Goal: Information Seeking & Learning: Learn about a topic

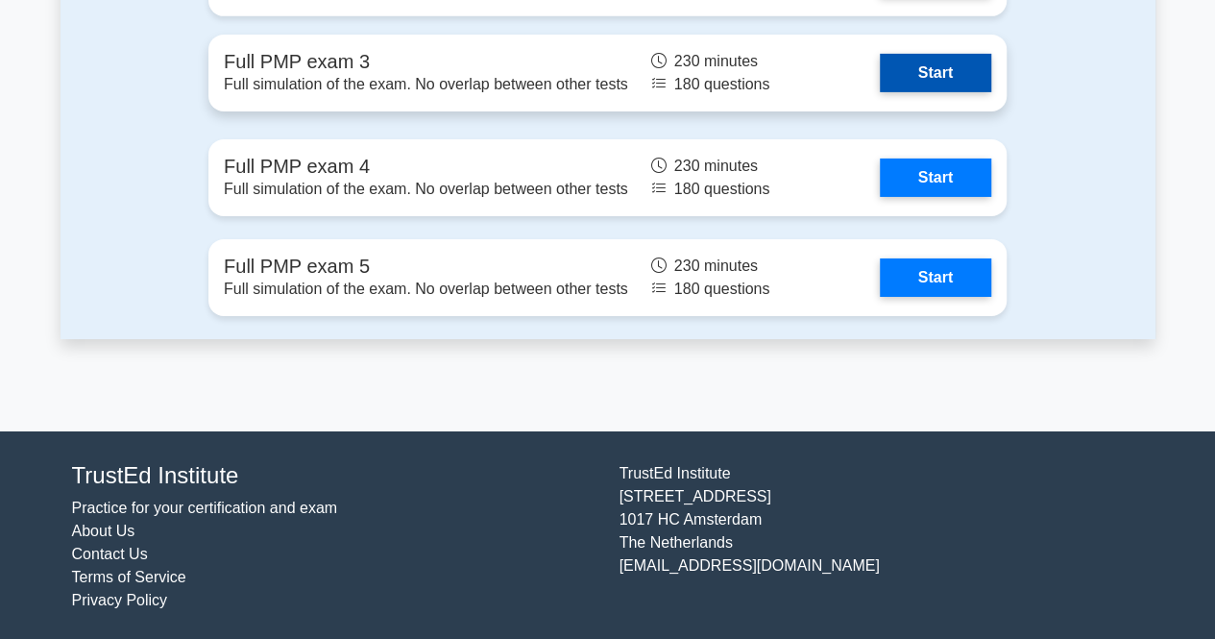
drag, startPoint x: 0, startPoint y: 0, endPoint x: 918, endPoint y: 74, distance: 920.6
click at [918, 74] on link "Start" at bounding box center [935, 73] width 111 height 38
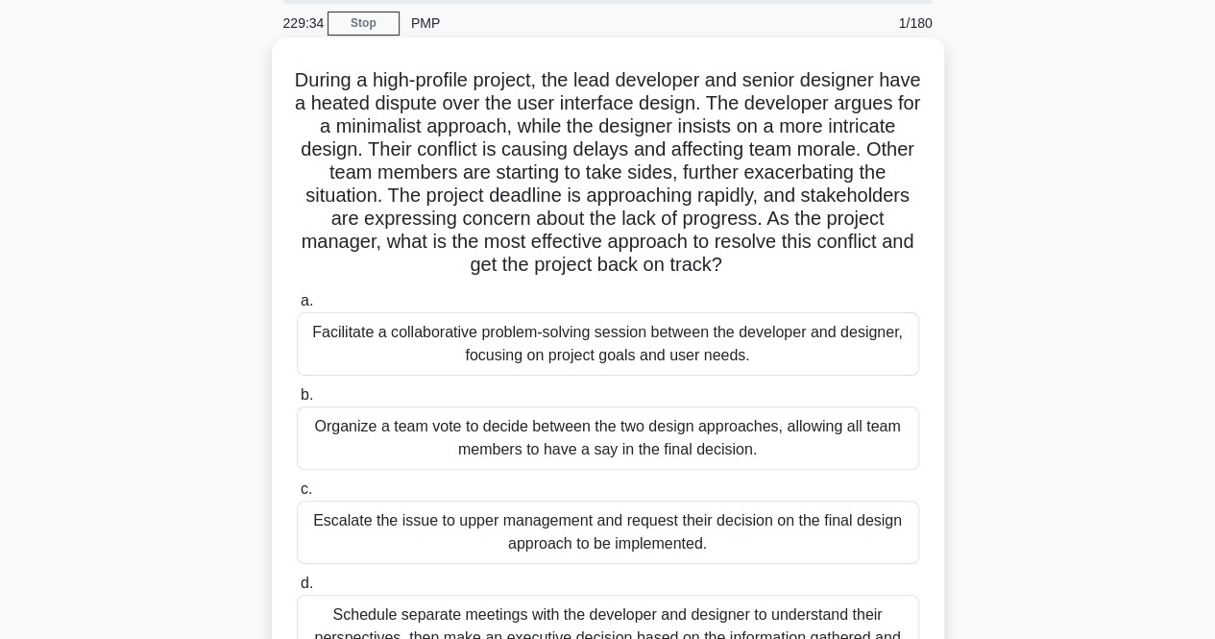
scroll to position [91, 0]
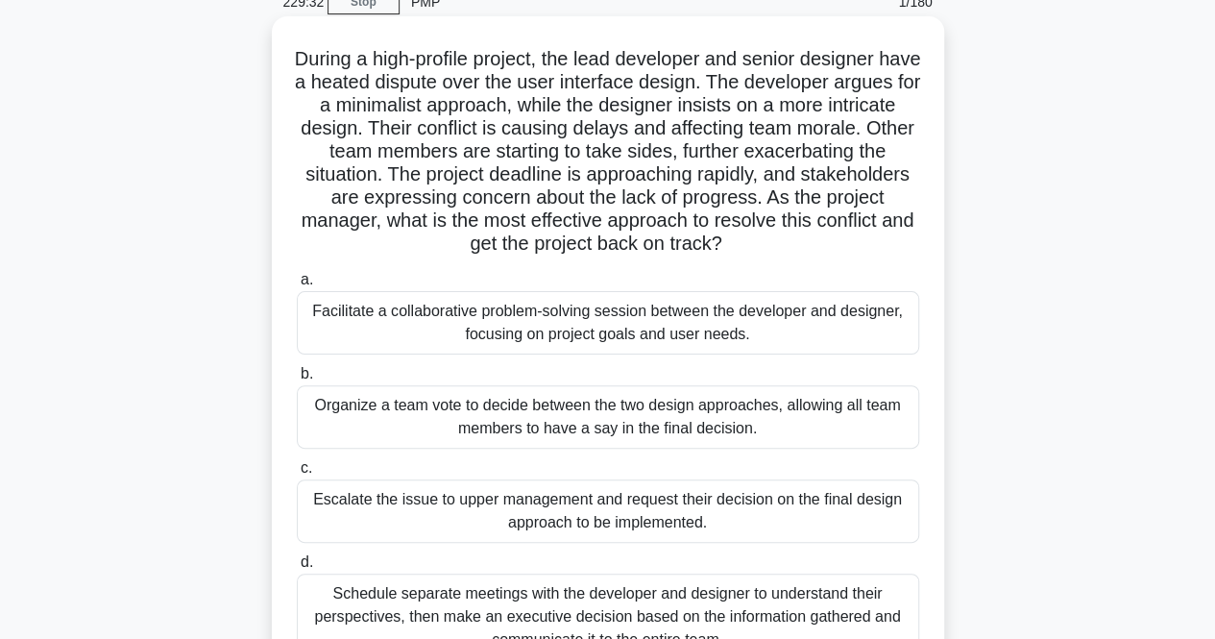
click at [746, 314] on div "Facilitate a collaborative problem-solving session between the developer and de…" at bounding box center [608, 322] width 623 height 63
click at [297, 286] on input "a. Facilitate a collaborative problem-solving session between the developer and…" at bounding box center [297, 280] width 0 height 12
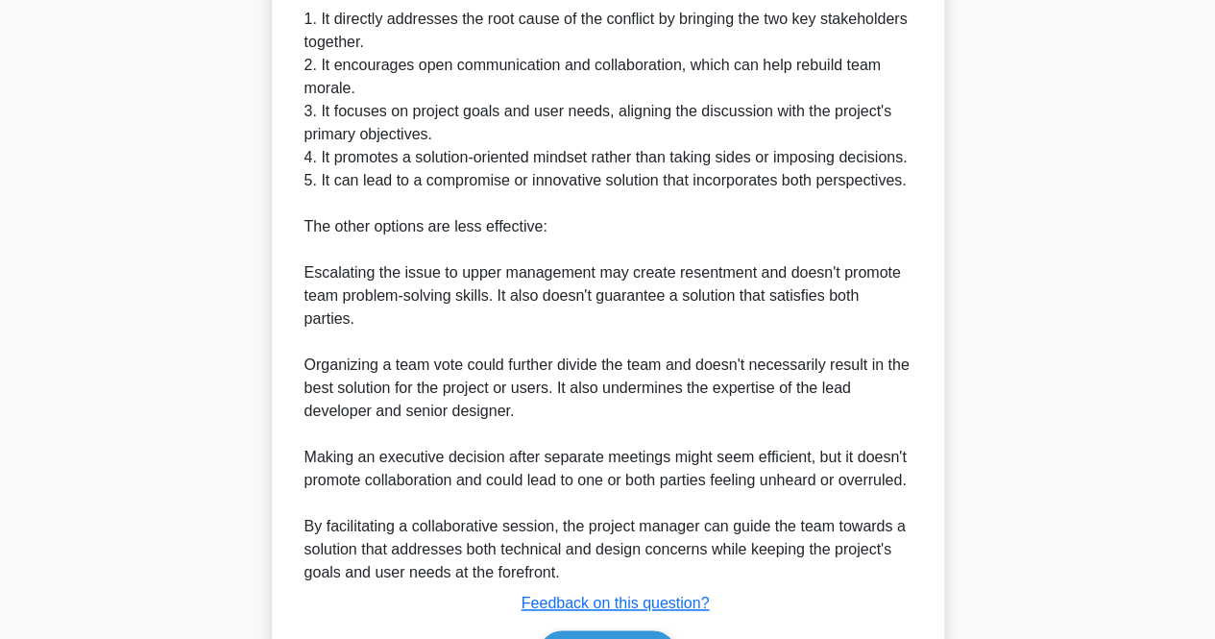
scroll to position [1096, 0]
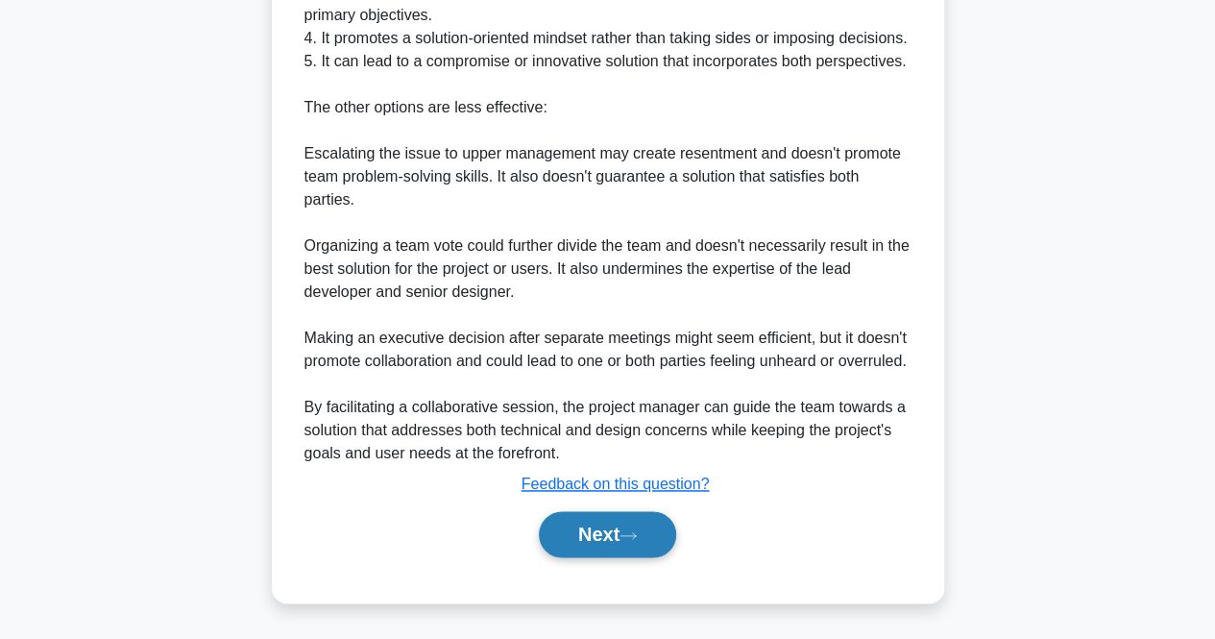
click at [635, 552] on button "Next" at bounding box center [607, 534] width 137 height 46
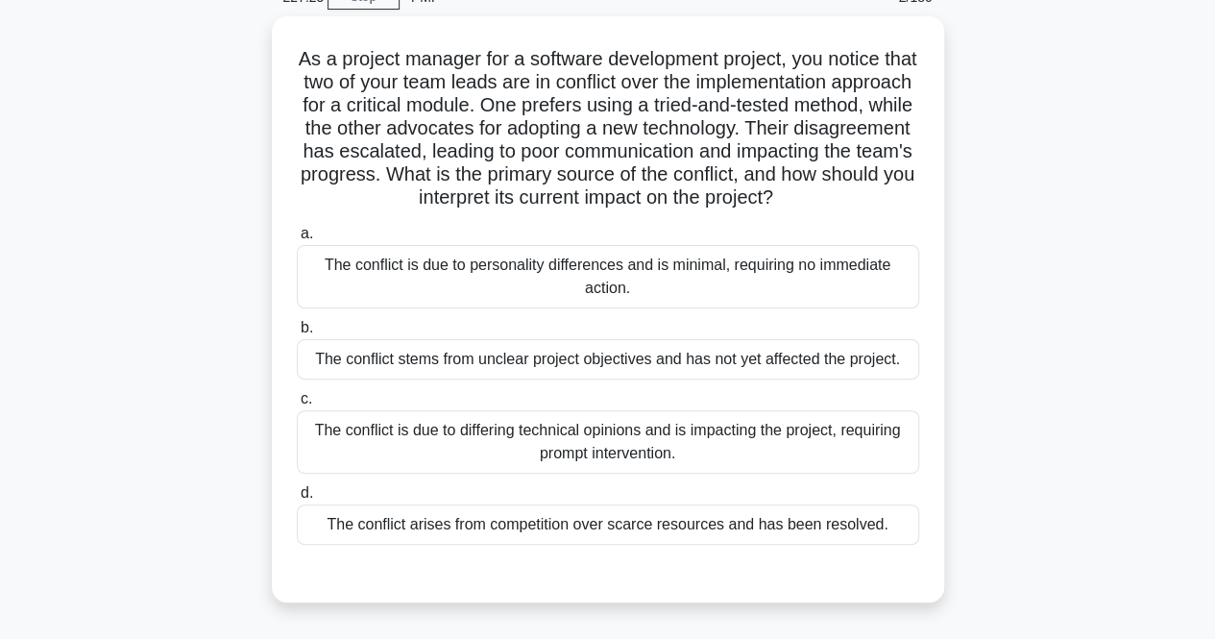
scroll to position [192, 0]
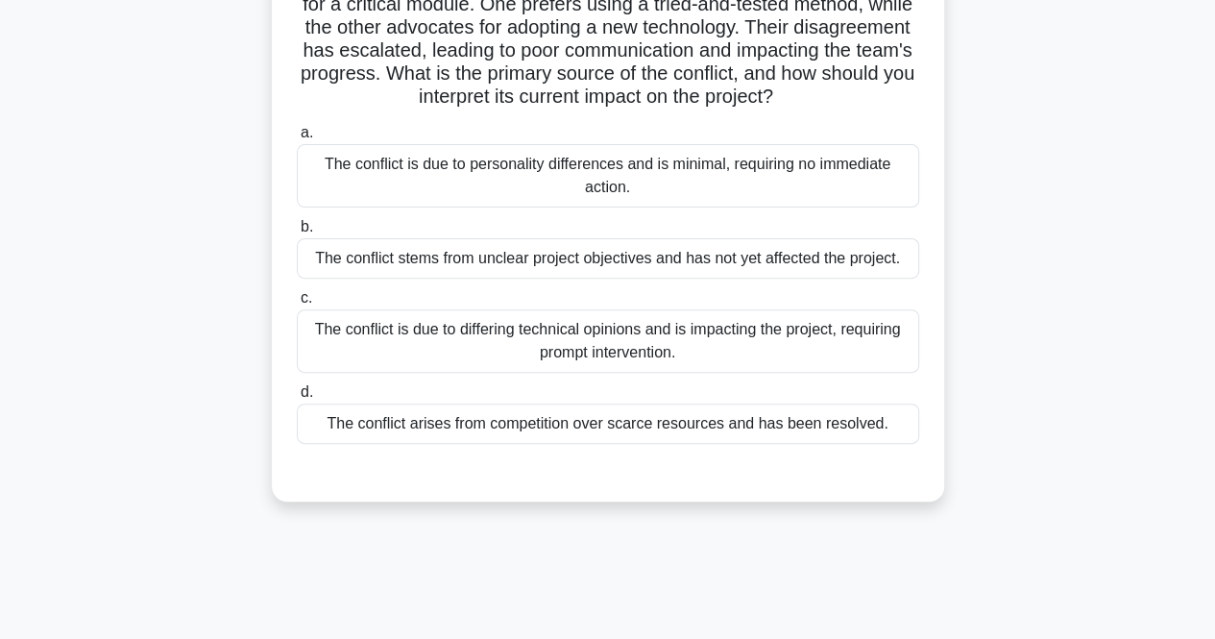
click at [382, 372] on div "The conflict is due to differing technical opinions and is impacting the projec…" at bounding box center [608, 340] width 623 height 63
click at [297, 305] on input "c. The conflict is due to differing technical opinions and is impacting the pro…" at bounding box center [297, 298] width 0 height 12
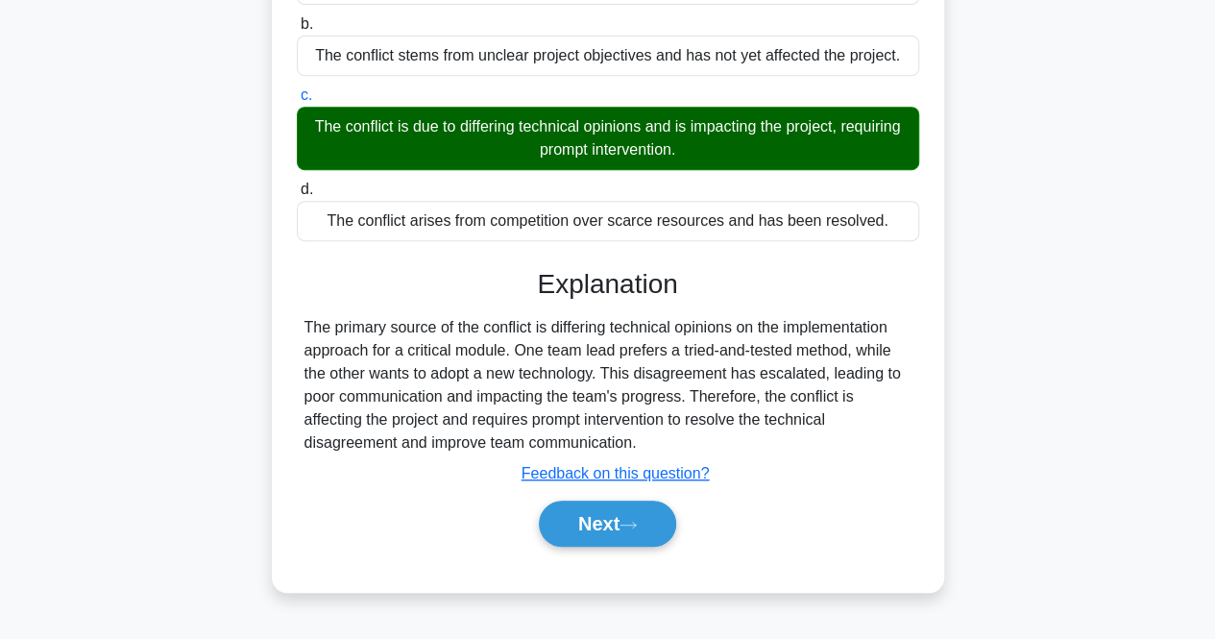
scroll to position [405, 0]
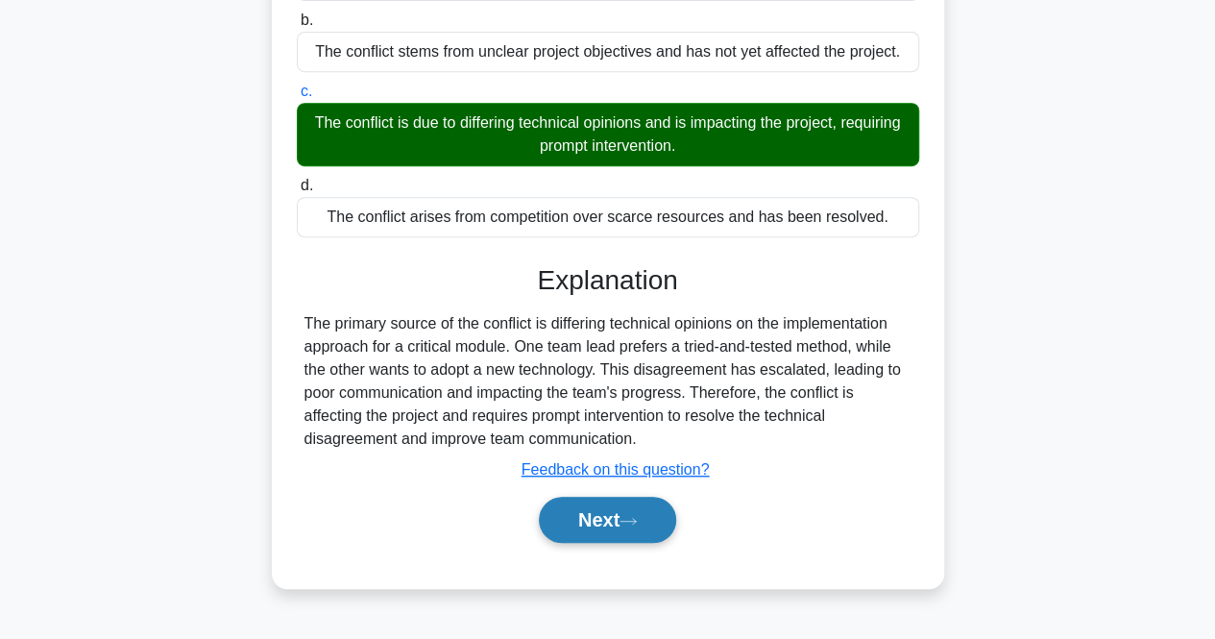
click at [601, 543] on button "Next" at bounding box center [607, 520] width 137 height 46
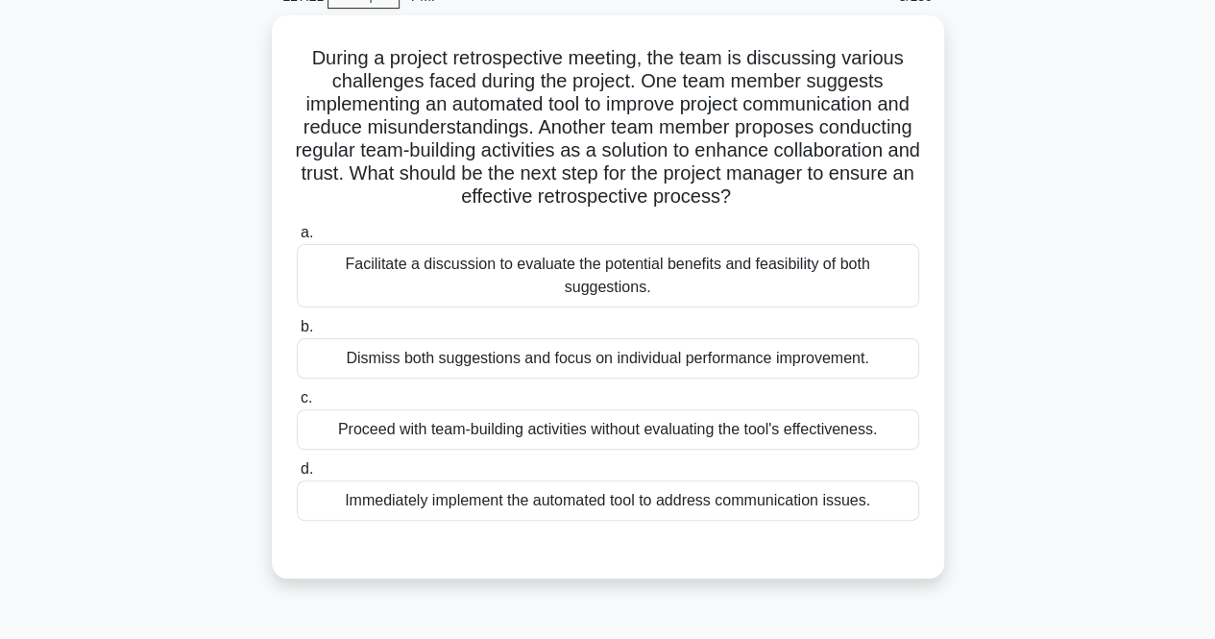
scroll to position [14, 0]
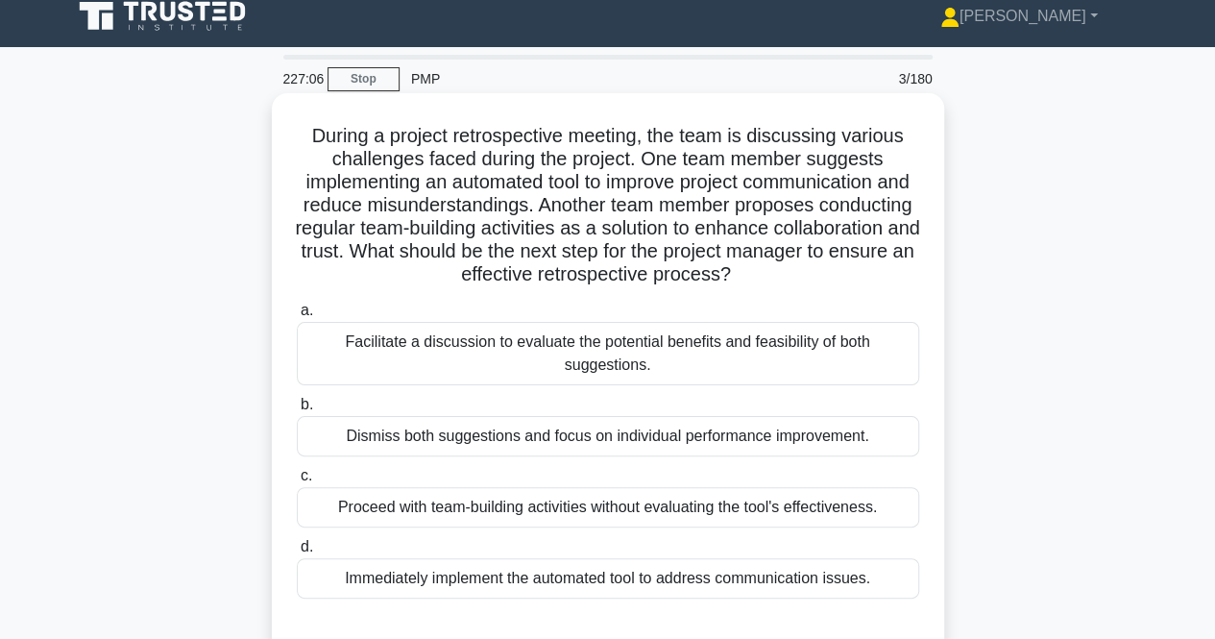
click at [380, 330] on div "Facilitate a discussion to evaluate the potential benefits and feasibility of b…" at bounding box center [608, 353] width 623 height 63
click at [297, 317] on input "a. Facilitate a discussion to evaluate the potential benefits and feasibility o…" at bounding box center [297, 311] width 0 height 12
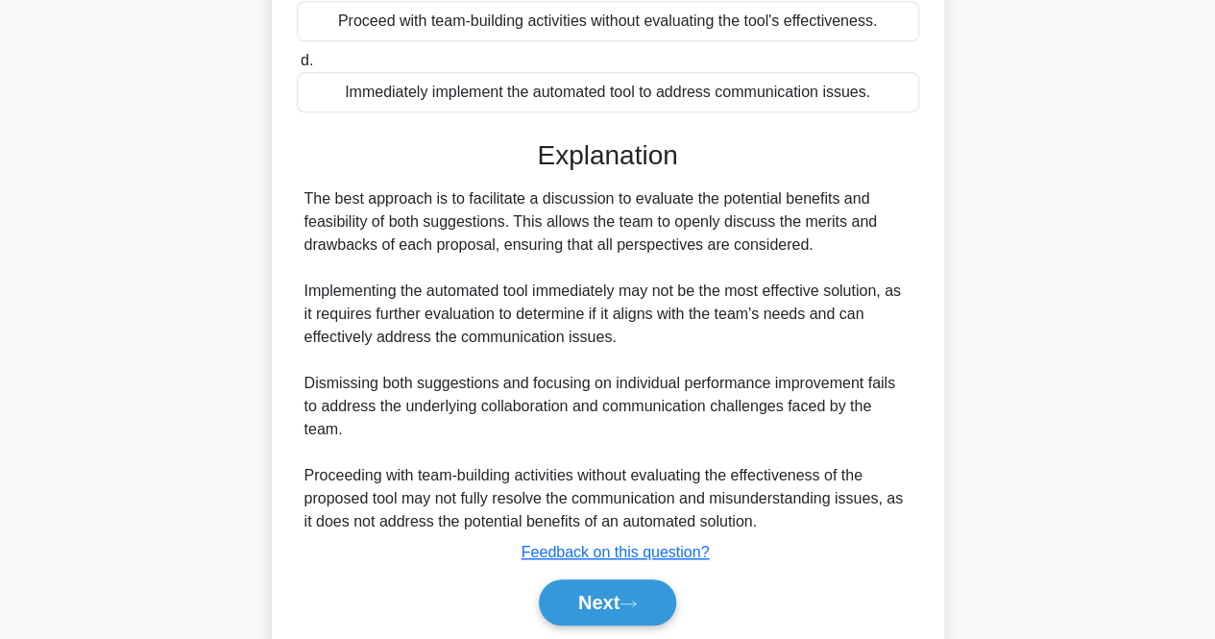
scroll to position [566, 0]
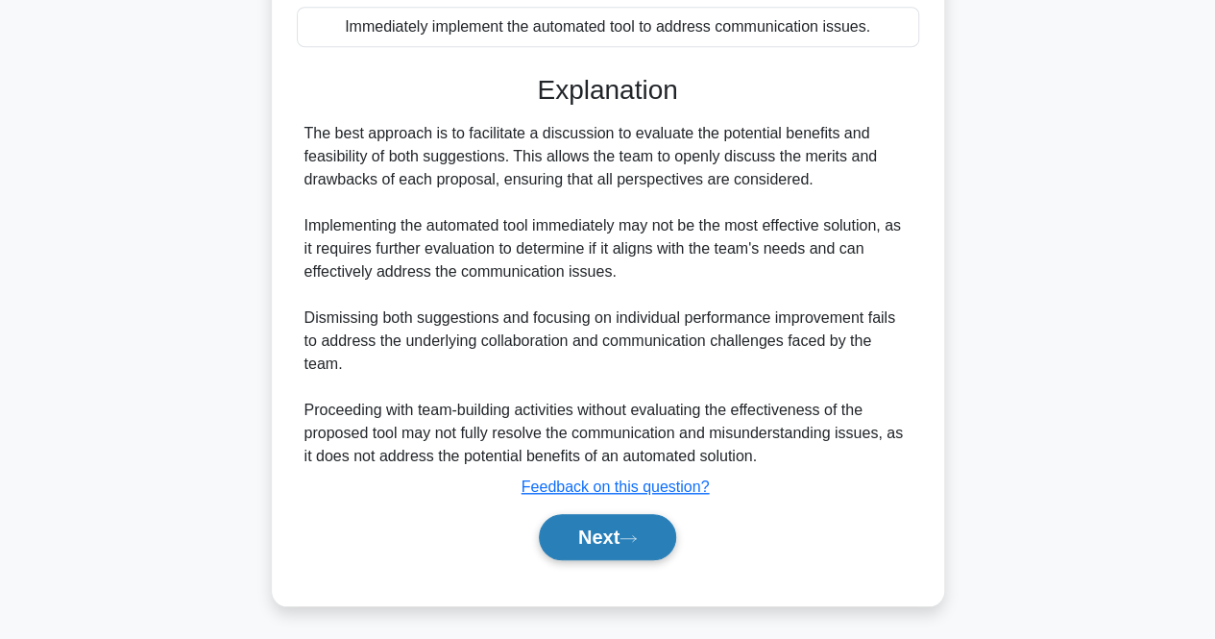
click at [634, 554] on button "Next" at bounding box center [607, 537] width 137 height 46
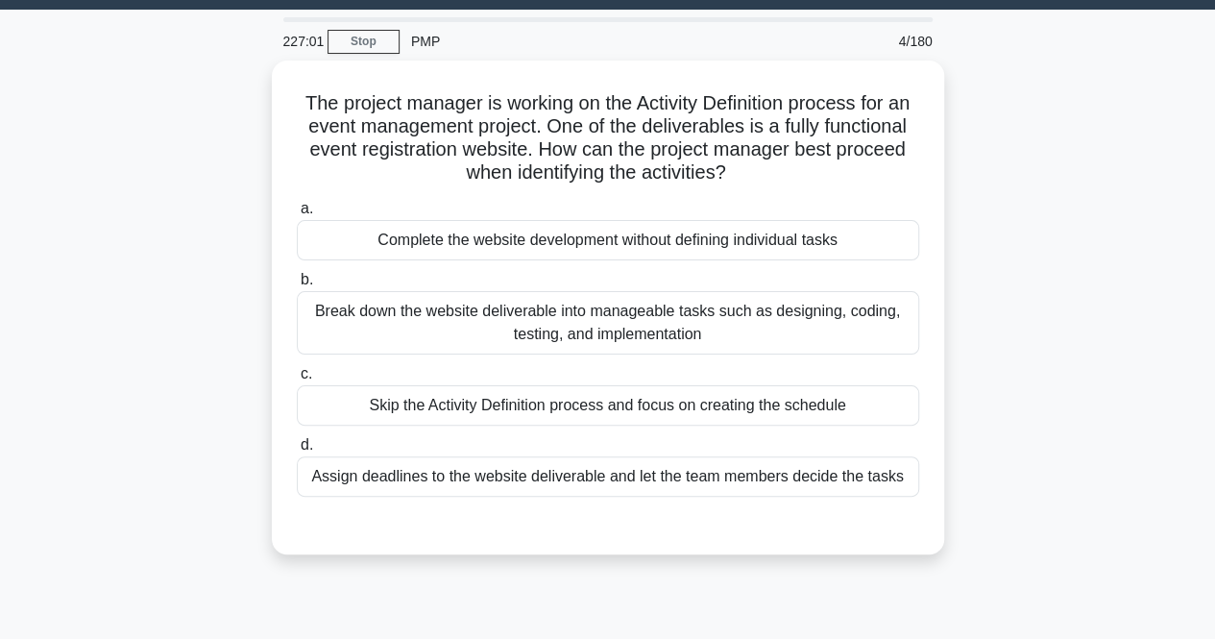
scroll to position [0, 0]
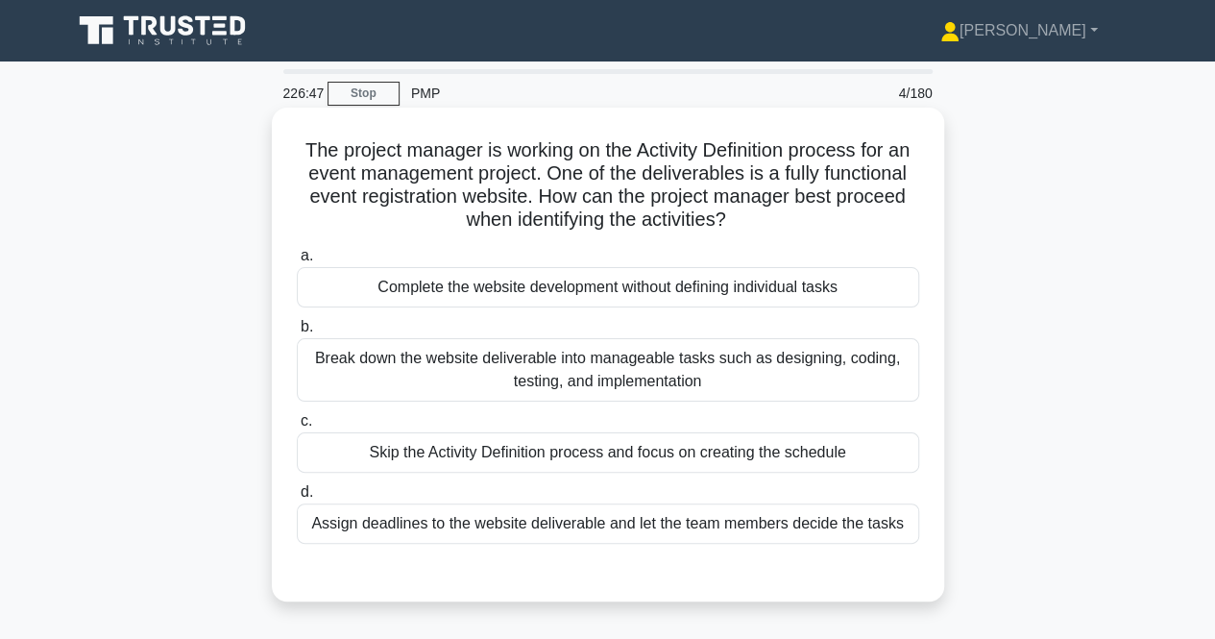
click at [410, 366] on div "Break down the website deliverable into manageable tasks such as designing, cod…" at bounding box center [608, 369] width 623 height 63
click at [297, 333] on input "b. Break down the website deliverable into manageable tasks such as designing, …" at bounding box center [297, 327] width 0 height 12
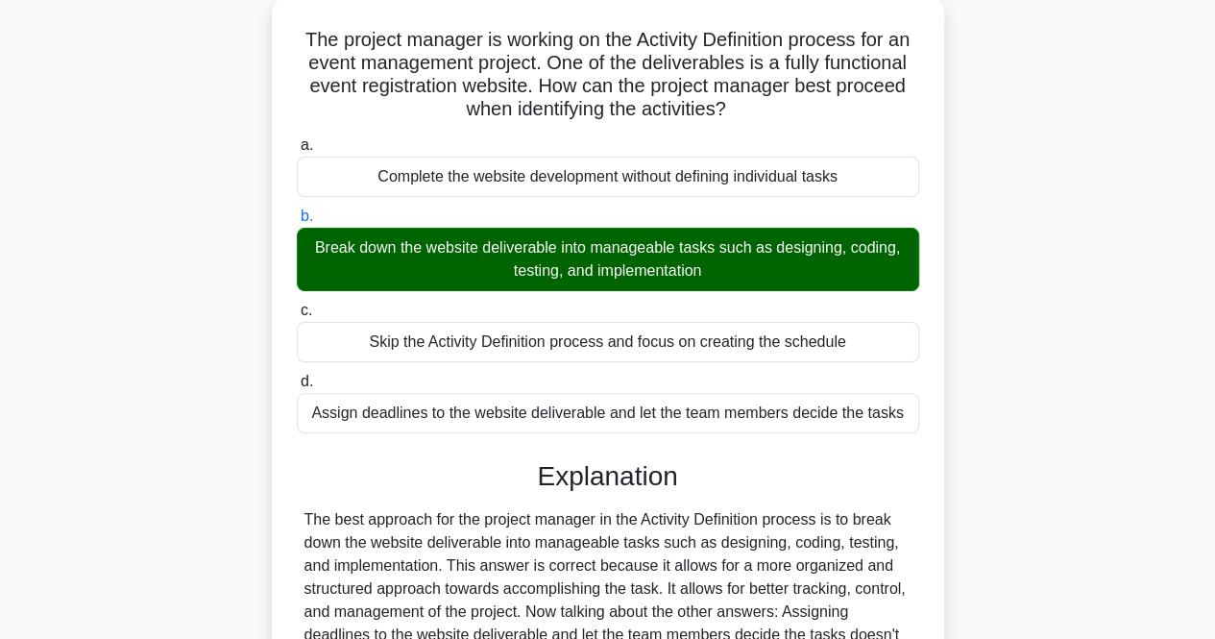
scroll to position [428, 0]
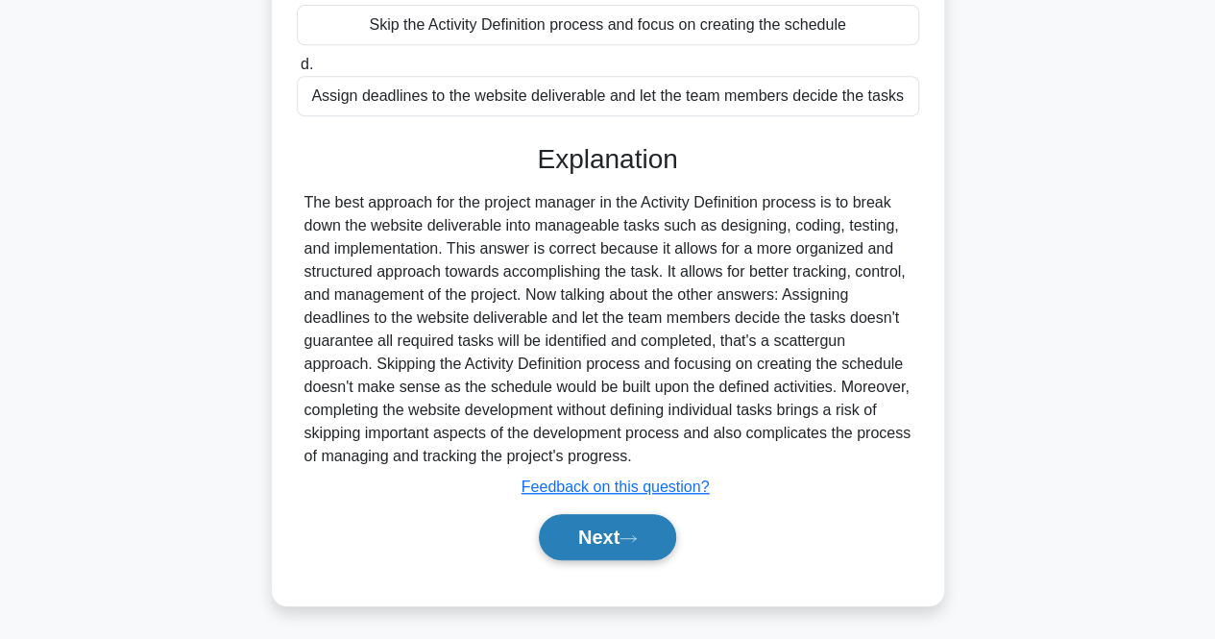
click at [617, 536] on button "Next" at bounding box center [607, 537] width 137 height 46
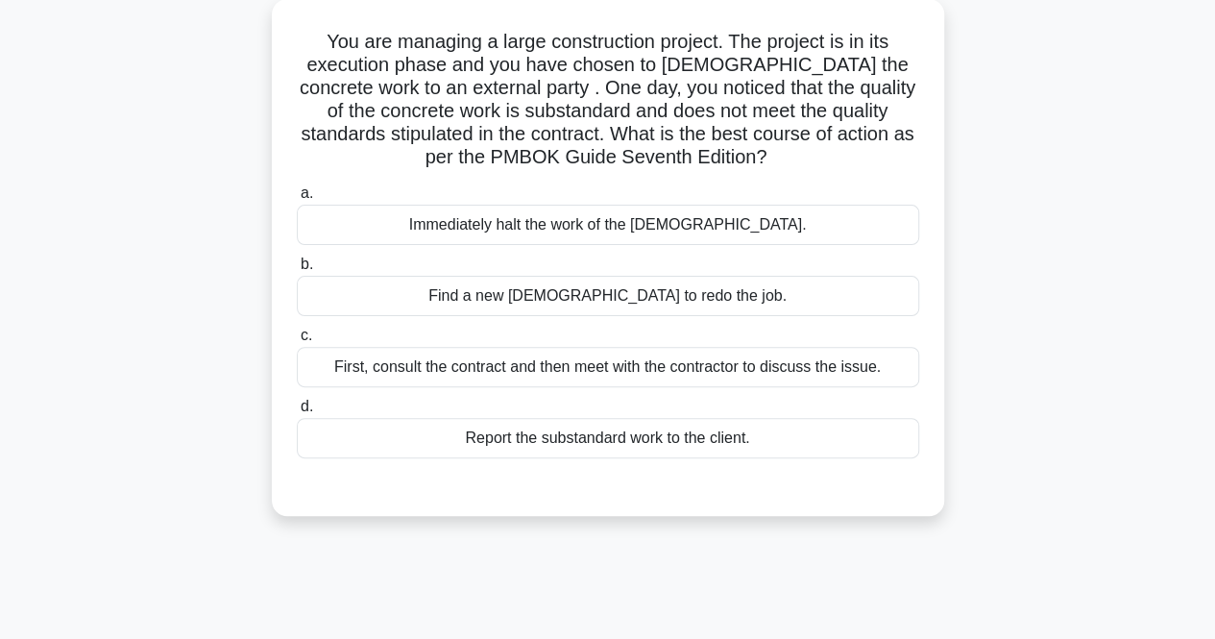
scroll to position [110, 0]
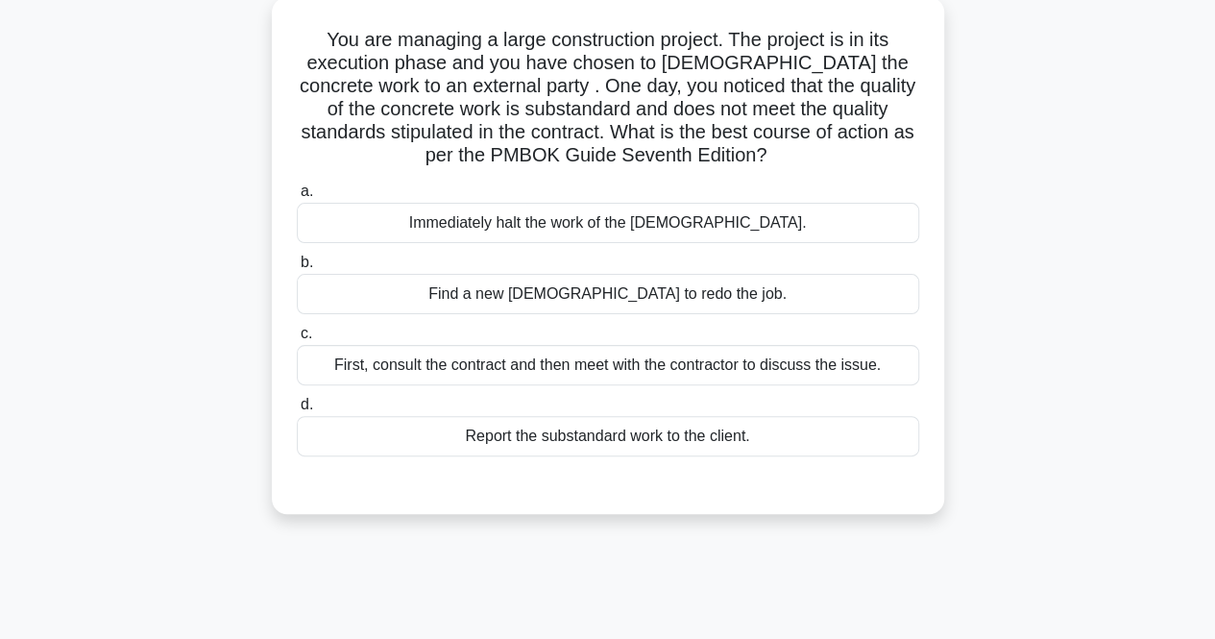
click at [404, 224] on div "Immediately halt the work of the [DEMOGRAPHIC_DATA]." at bounding box center [608, 223] width 623 height 40
click at [297, 198] on input "a. Immediately halt the work of the [DEMOGRAPHIC_DATA]." at bounding box center [297, 191] width 0 height 12
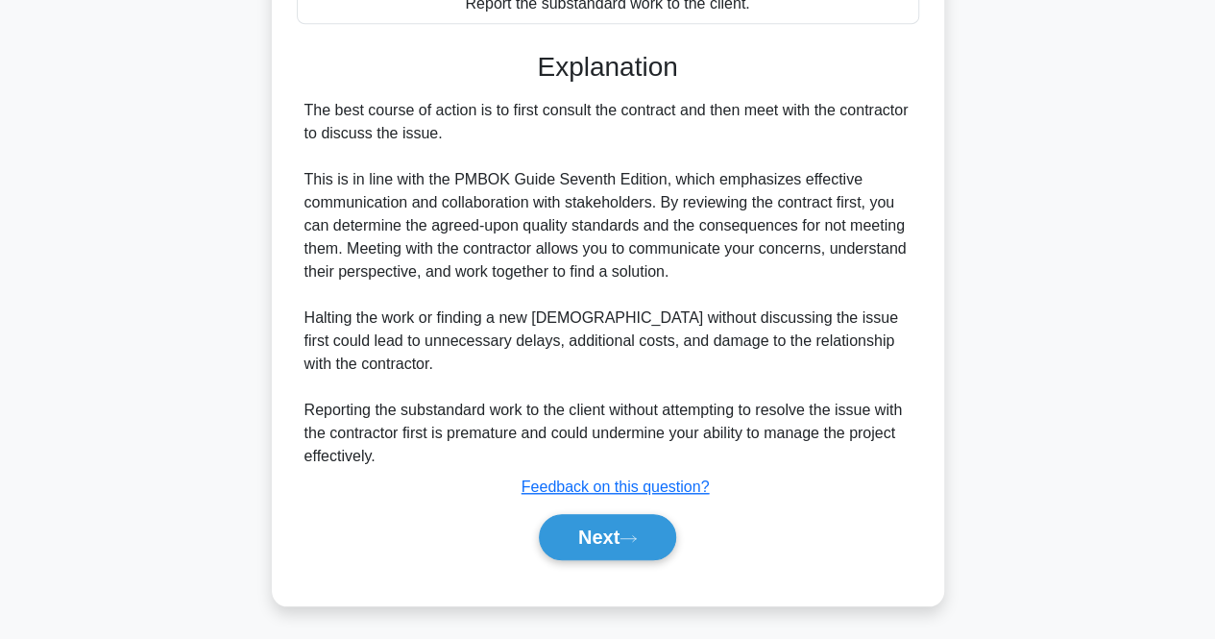
scroll to position [546, 0]
click at [600, 537] on button "Next" at bounding box center [607, 536] width 137 height 46
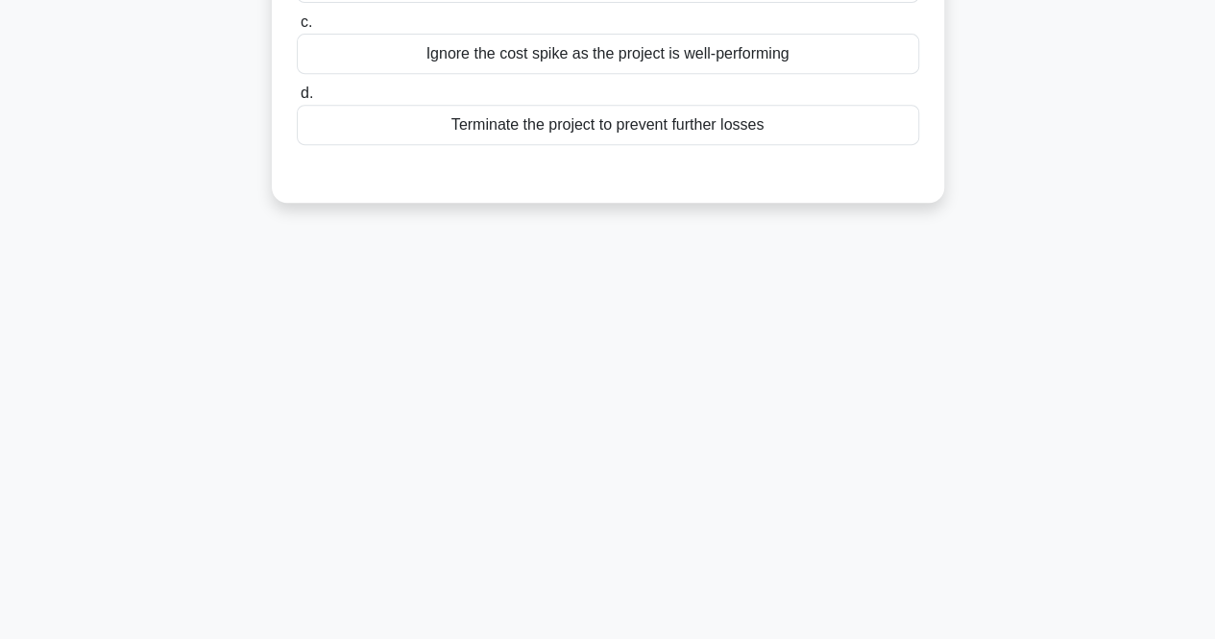
scroll to position [0, 0]
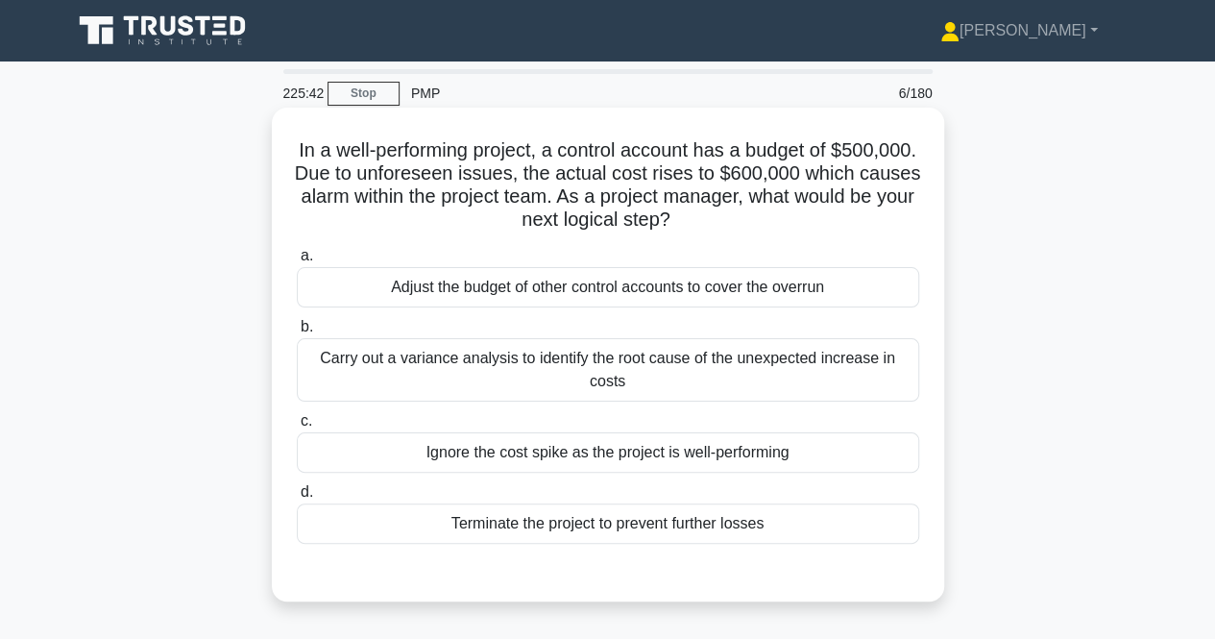
click at [731, 391] on div "Carry out a variance analysis to identify the root cause of the unexpected incr…" at bounding box center [608, 369] width 623 height 63
click at [297, 333] on input "b. Carry out a variance analysis to identify the root cause of the unexpected i…" at bounding box center [297, 327] width 0 height 12
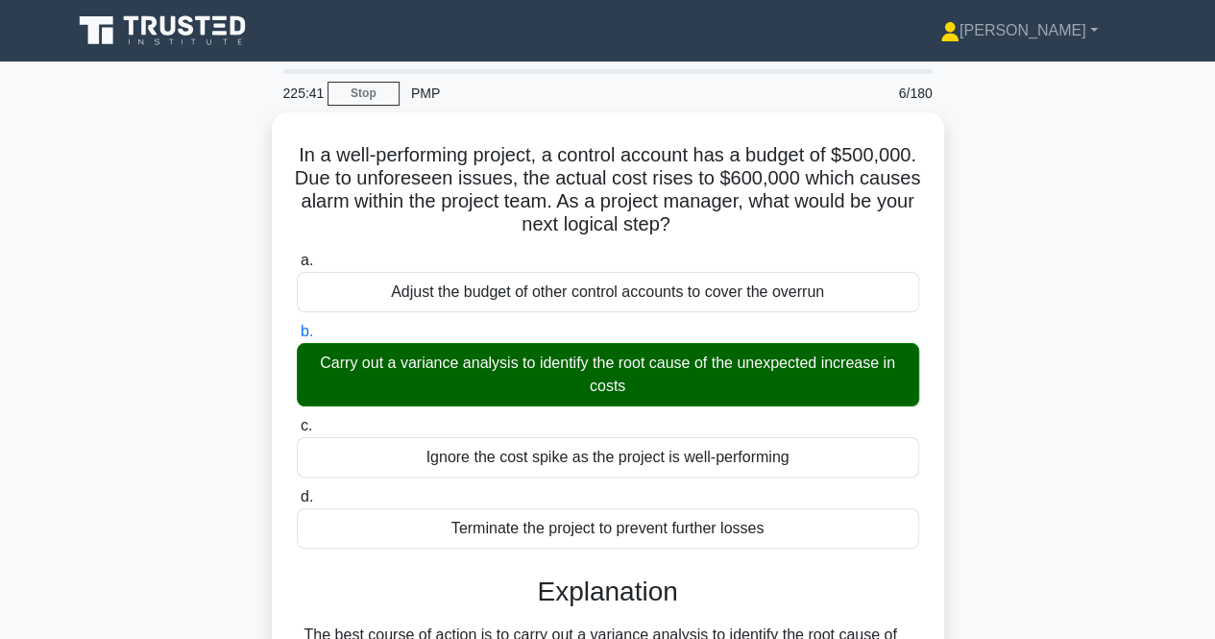
scroll to position [428, 0]
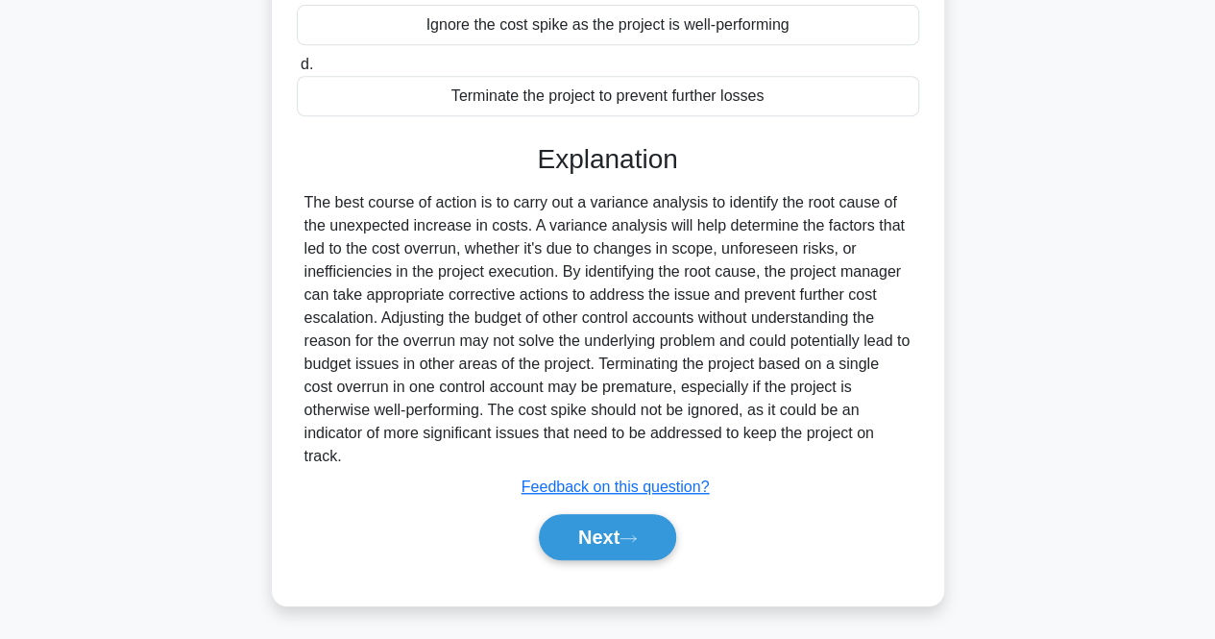
click at [586, 508] on div "Next" at bounding box center [608, 536] width 623 height 61
click at [580, 518] on button "Next" at bounding box center [607, 537] width 137 height 46
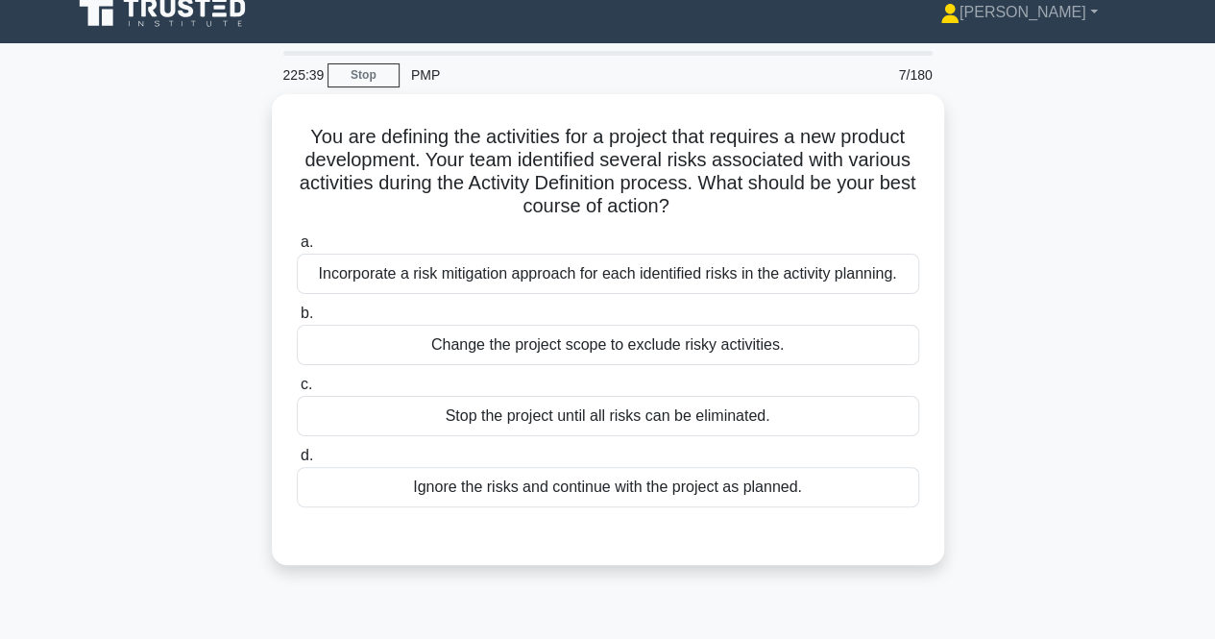
scroll to position [17, 0]
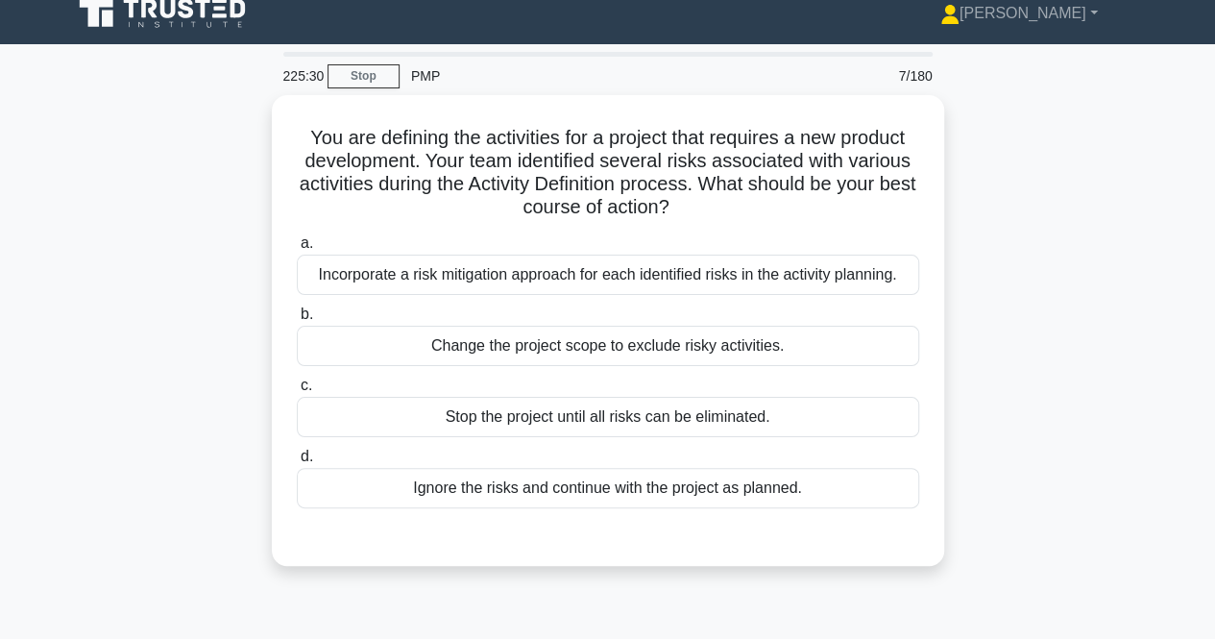
click at [234, 392] on div "You are defining the activities for a project that requires a new product devel…" at bounding box center [608, 342] width 1095 height 494
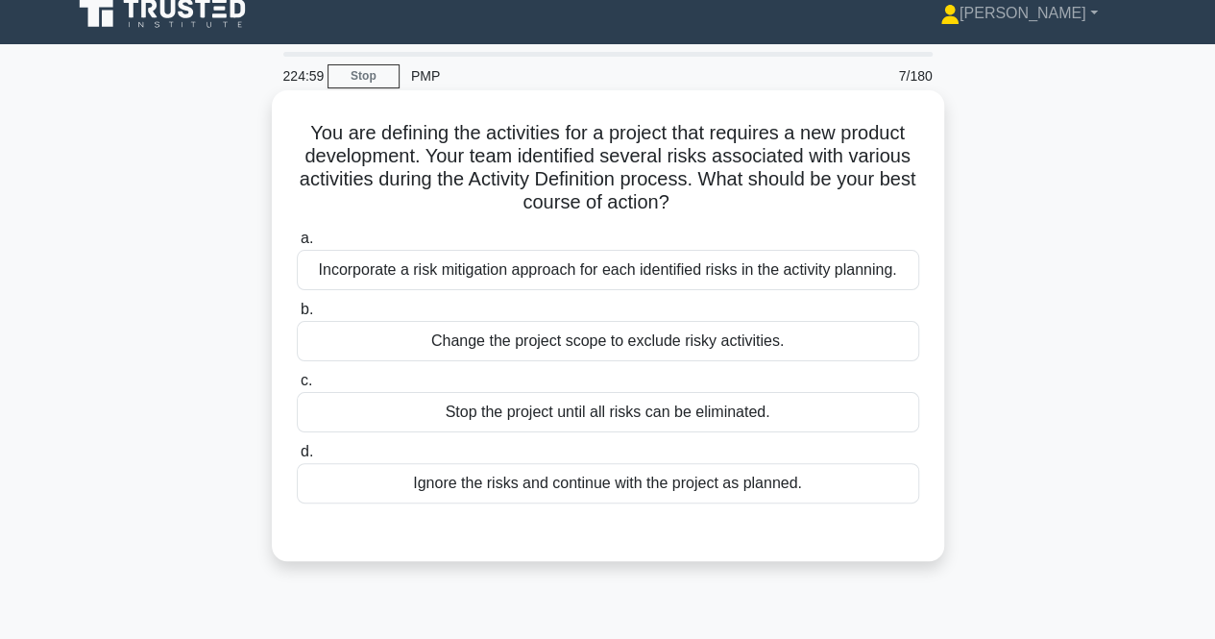
click at [425, 282] on div "Incorporate a risk mitigation approach for each identified risks in the activit…" at bounding box center [608, 270] width 623 height 40
click at [297, 245] on input "a. Incorporate a risk mitigation approach for each identified risks in the acti…" at bounding box center [297, 239] width 0 height 12
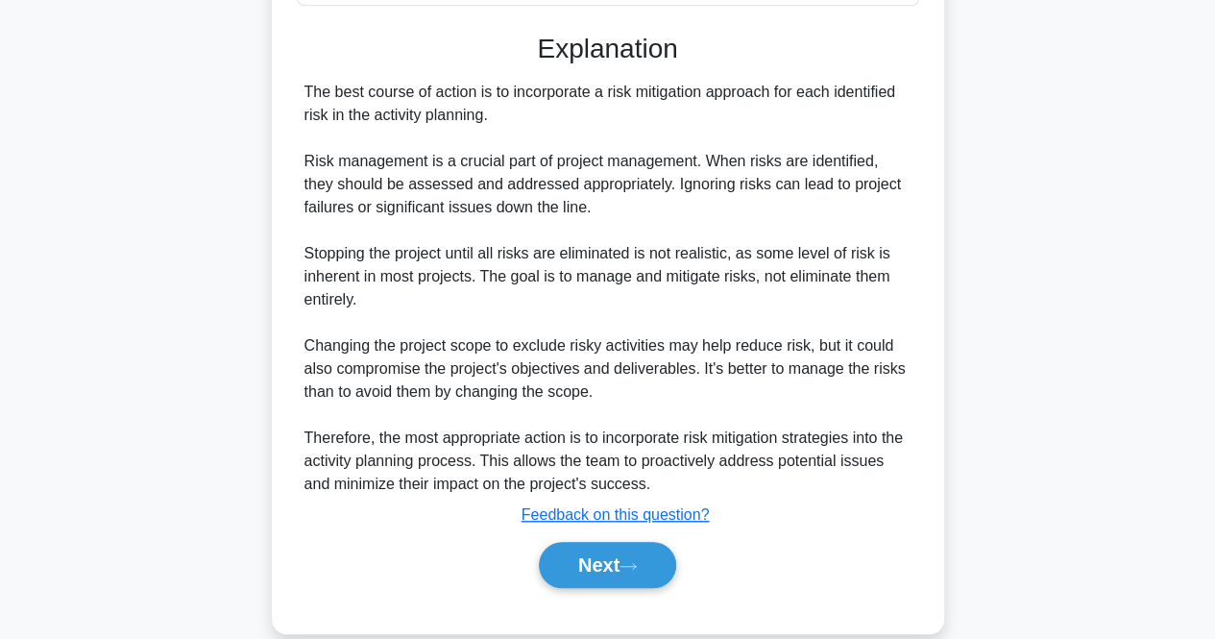
scroll to position [543, 0]
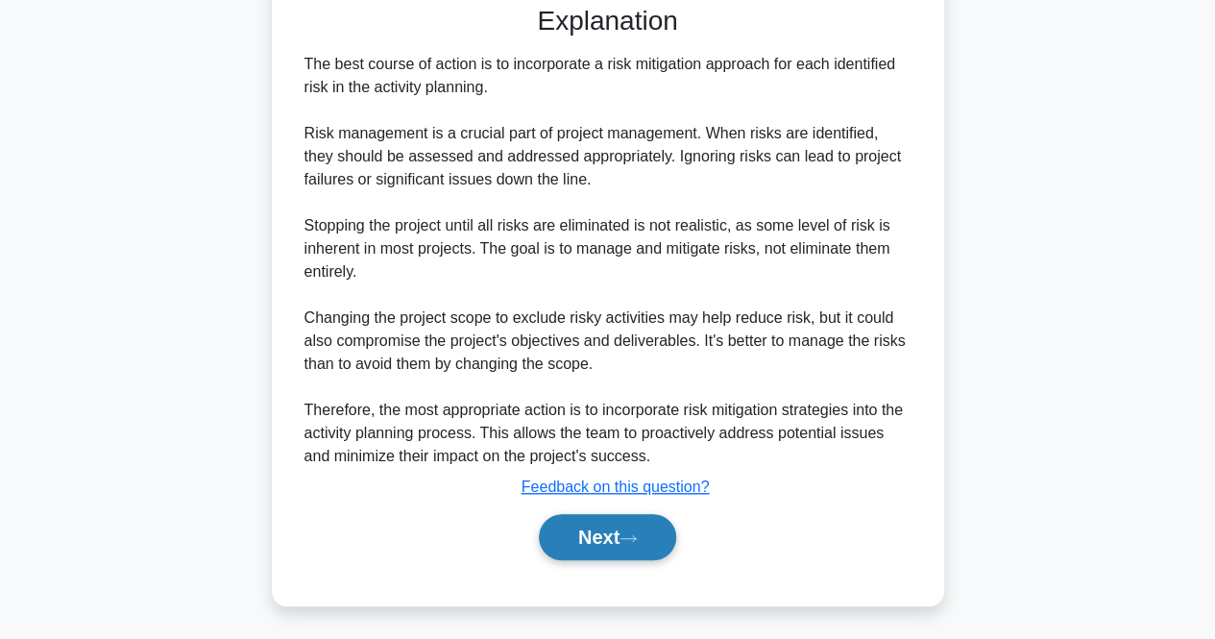
click at [597, 532] on button "Next" at bounding box center [607, 537] width 137 height 46
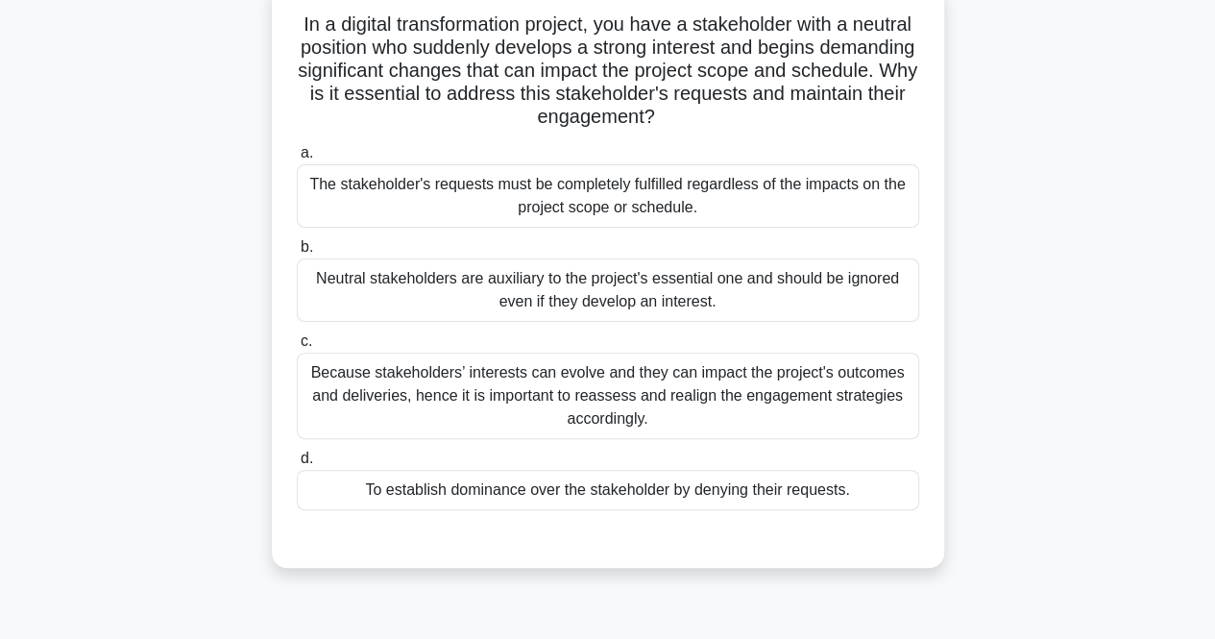
scroll to position [132, 0]
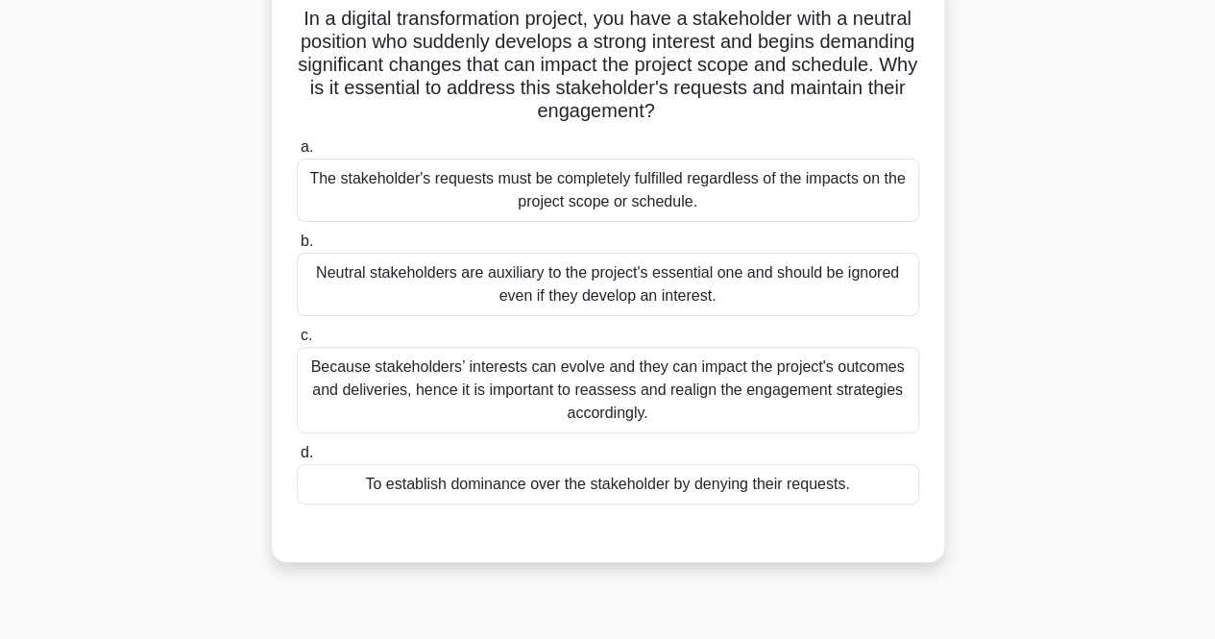
click at [362, 388] on div "Because stakeholders’ interests can evolve and they can impact the project's ou…" at bounding box center [608, 390] width 623 height 86
click at [297, 342] on input "c. Because stakeholders’ interests can evolve and they can impact the project's…" at bounding box center [297, 336] width 0 height 12
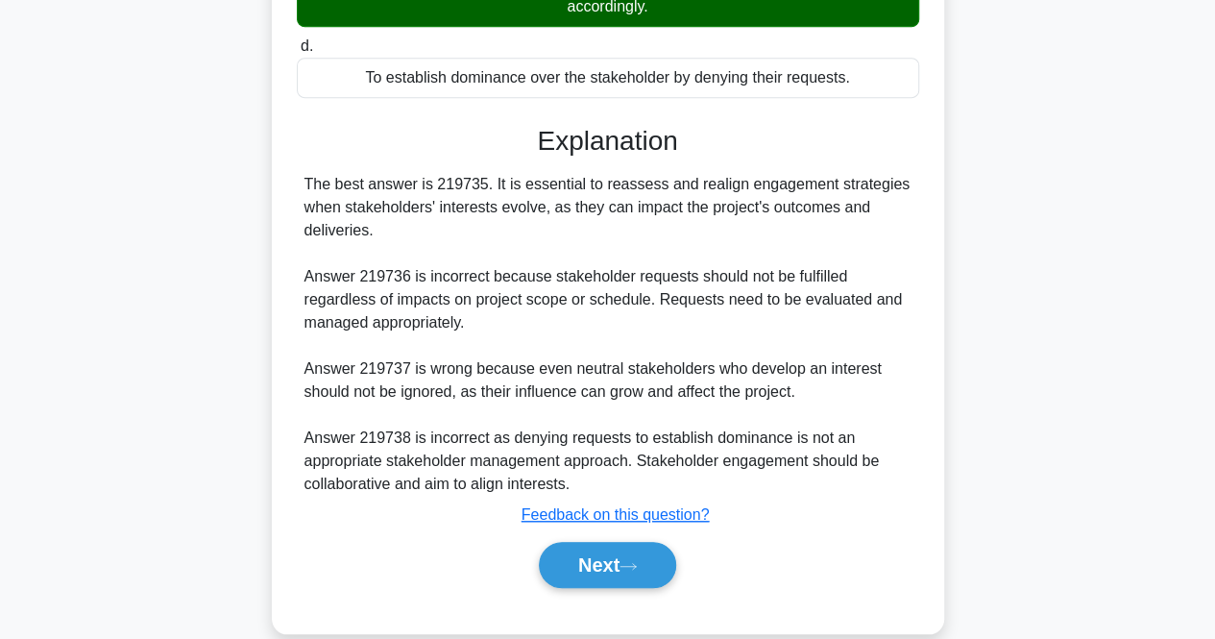
scroll to position [566, 0]
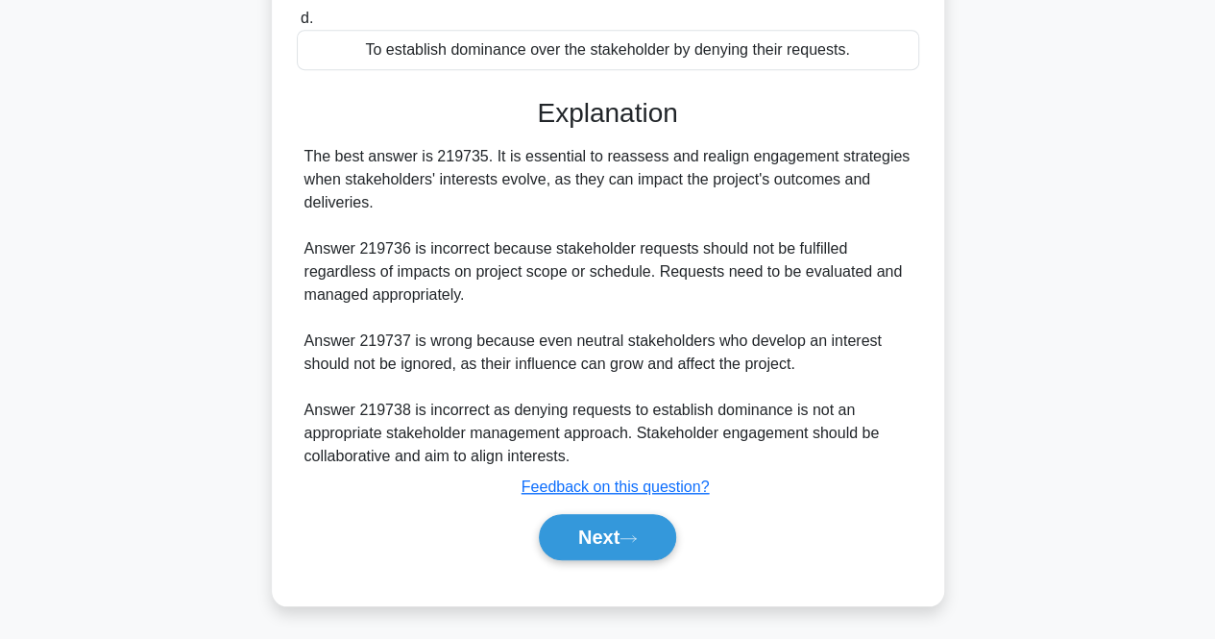
click at [615, 564] on div "Next" at bounding box center [608, 536] width 623 height 61
click at [582, 535] on button "Next" at bounding box center [607, 537] width 137 height 46
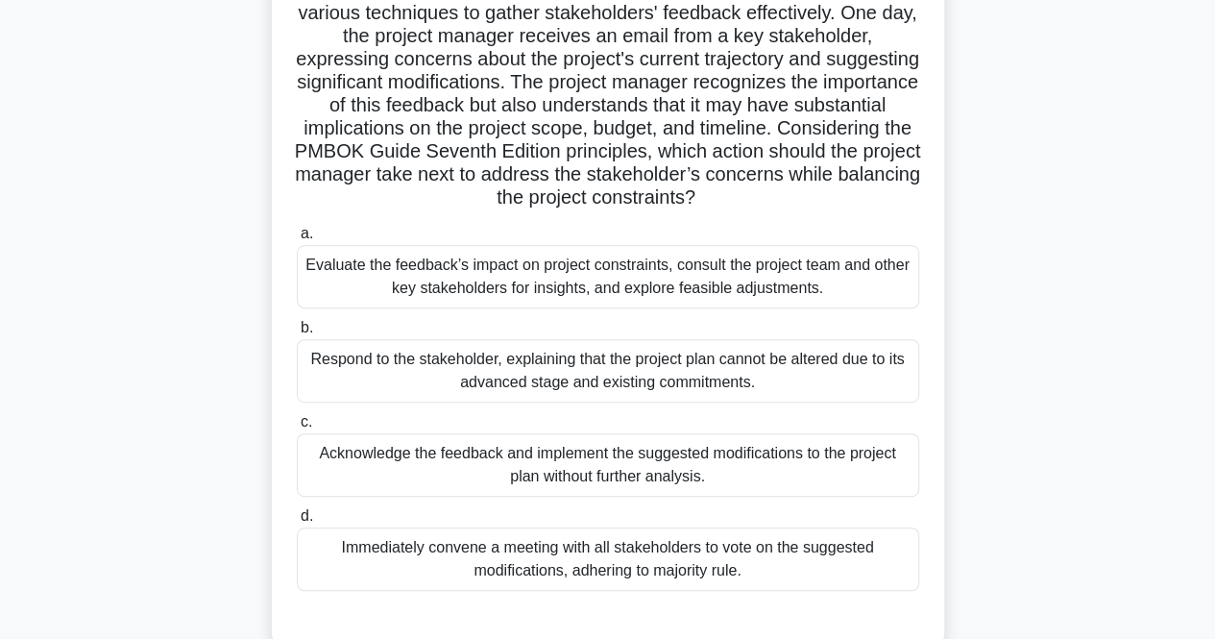
scroll to position [278, 0]
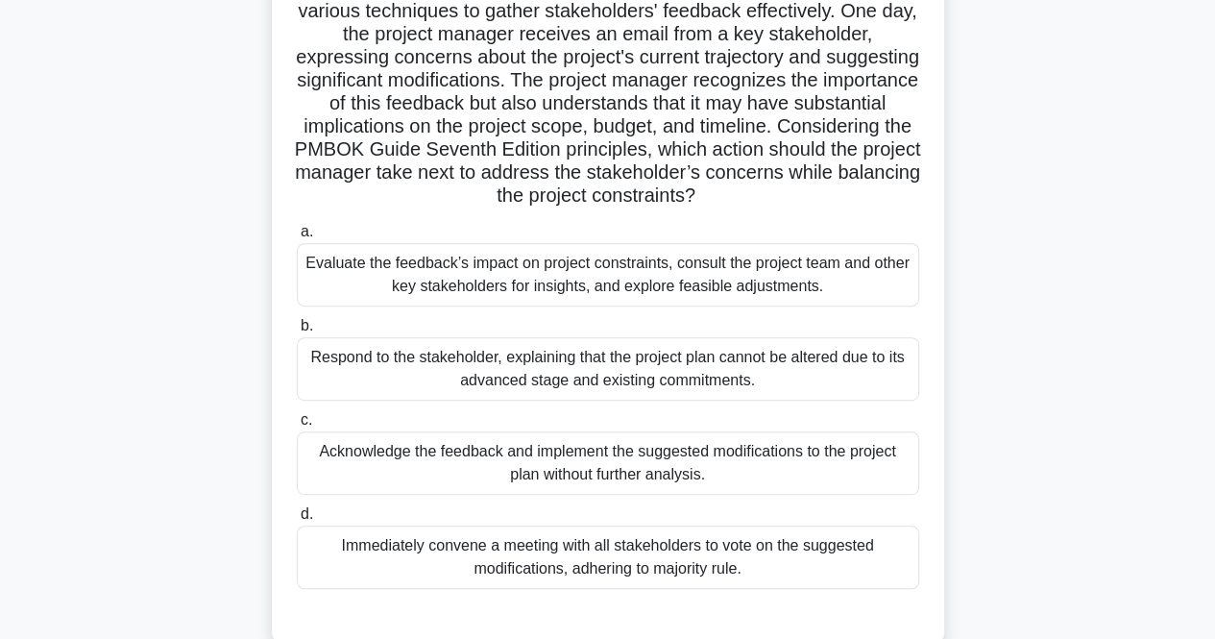
click at [391, 273] on div "Evaluate the feedback’s impact on project constraints, consult the project team…" at bounding box center [608, 274] width 623 height 63
click at [297, 238] on input "a. Evaluate the feedback’s impact on project constraints, consult the project t…" at bounding box center [297, 232] width 0 height 12
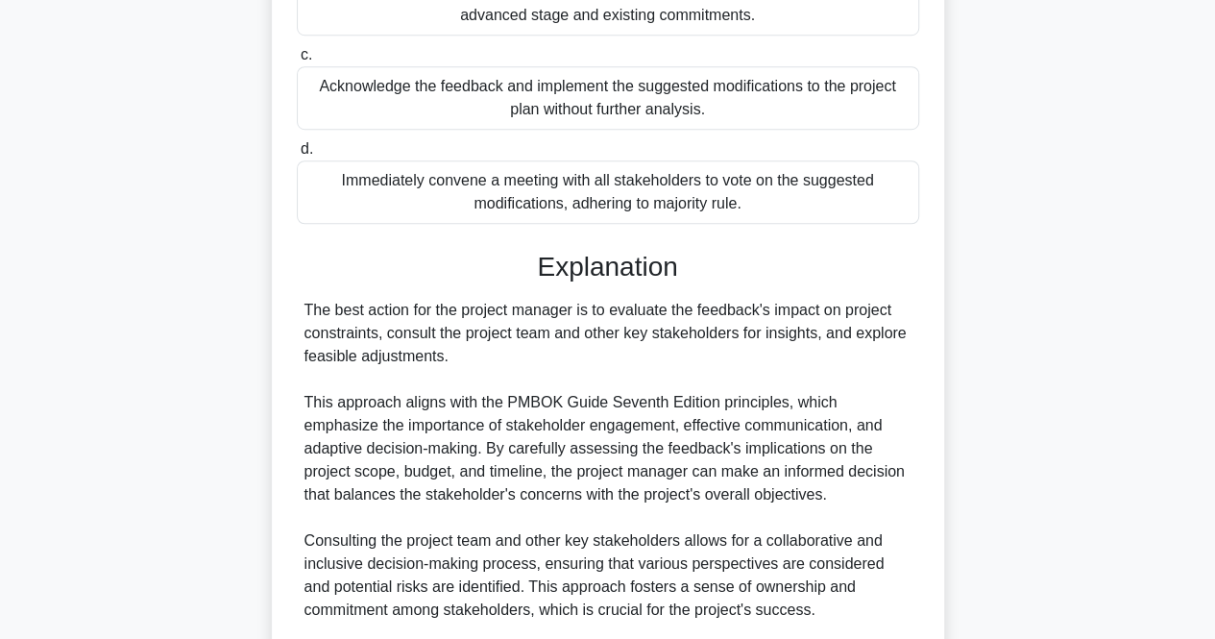
scroll to position [958, 0]
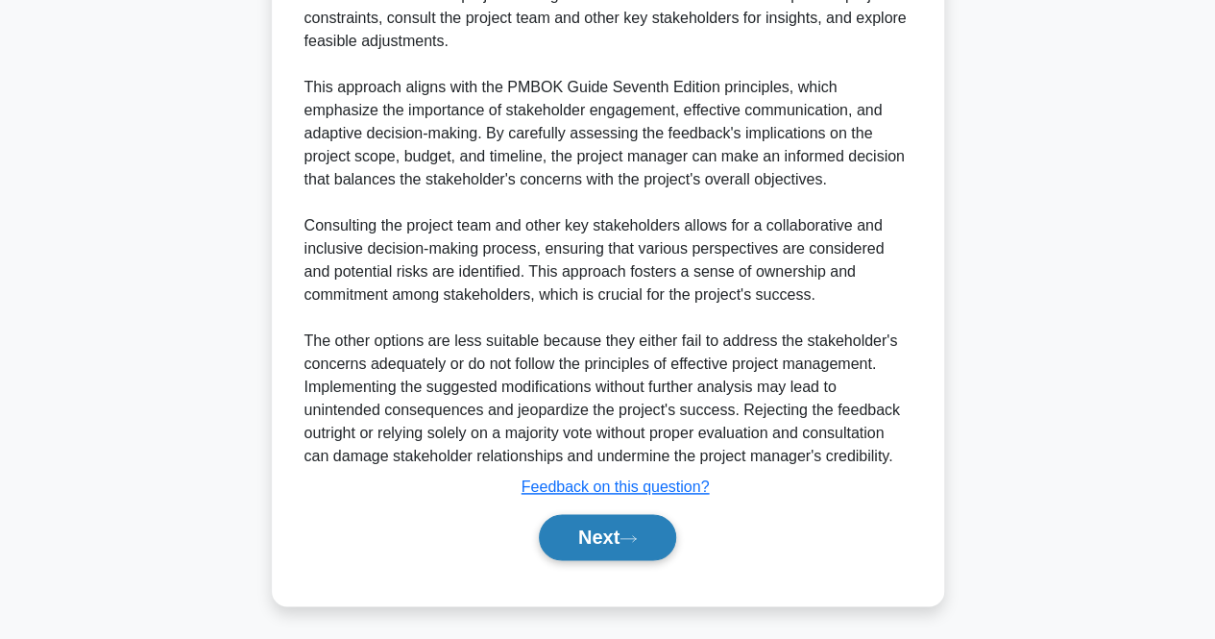
click at [562, 530] on button "Next" at bounding box center [607, 537] width 137 height 46
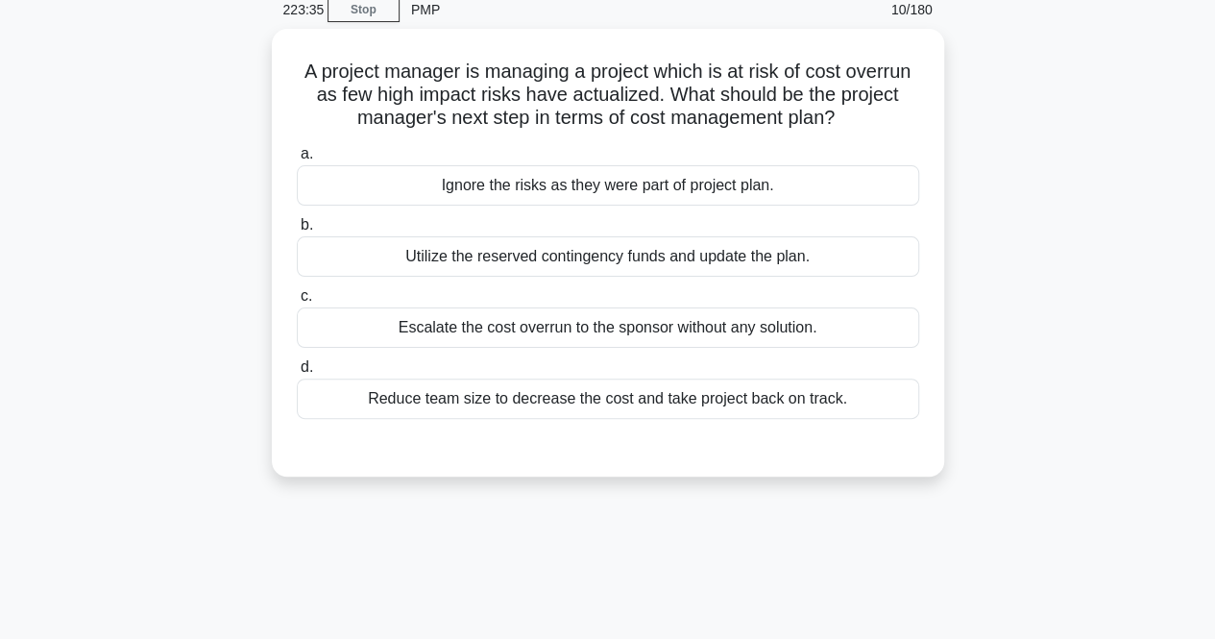
scroll to position [83, 0]
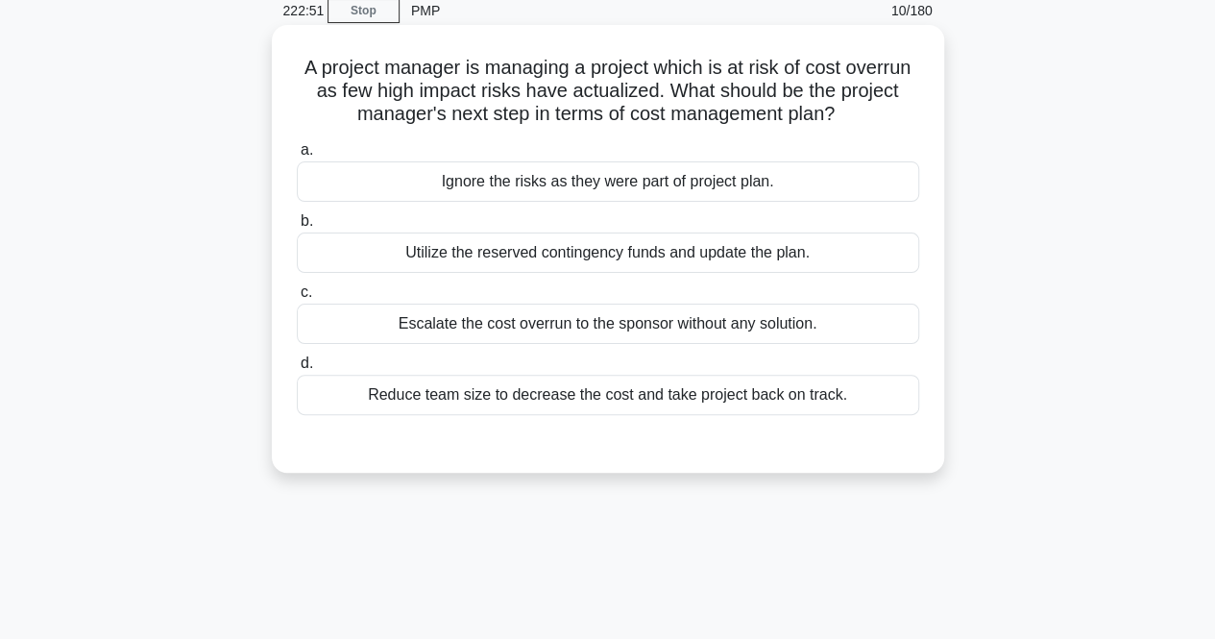
click at [478, 388] on div "Reduce team size to decrease the cost and take project back on track." at bounding box center [608, 395] width 623 height 40
click at [297, 370] on input "d. Reduce team size to decrease the cost and take project back on track." at bounding box center [297, 363] width 0 height 12
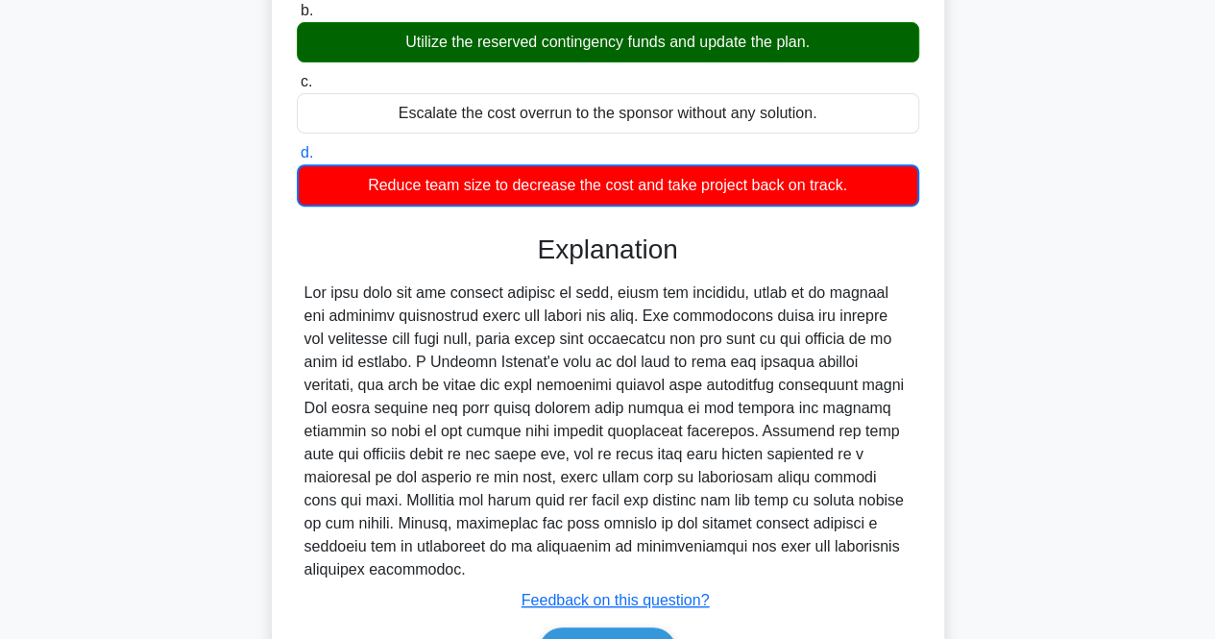
scroll to position [399, 0]
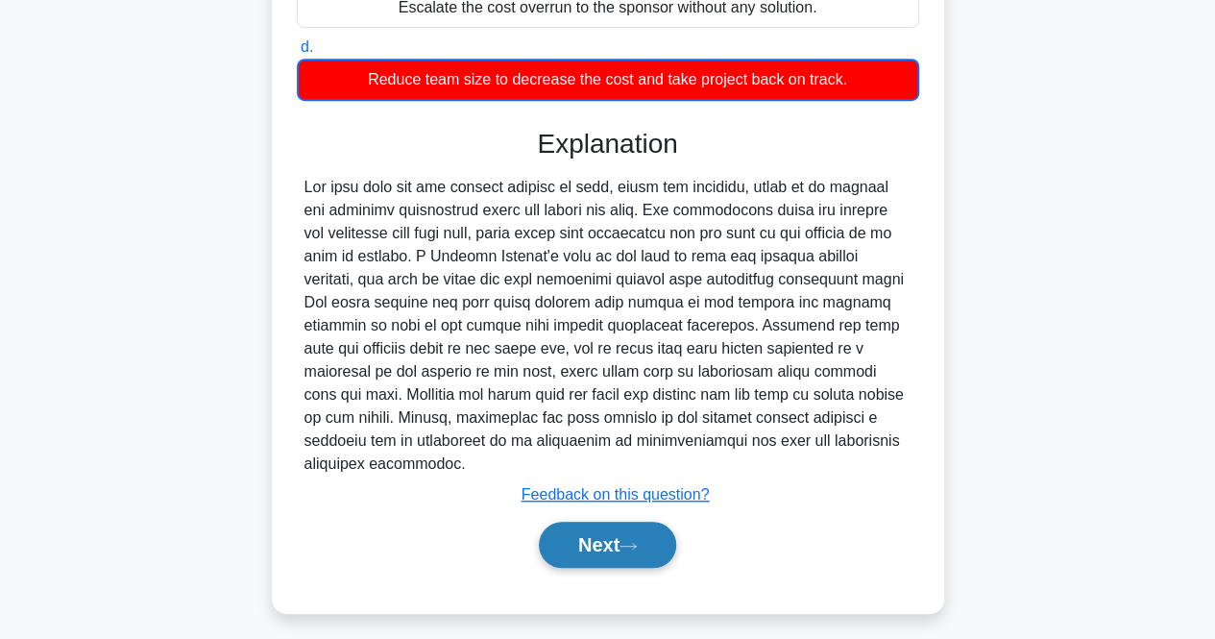
click at [576, 527] on button "Next" at bounding box center [607, 545] width 137 height 46
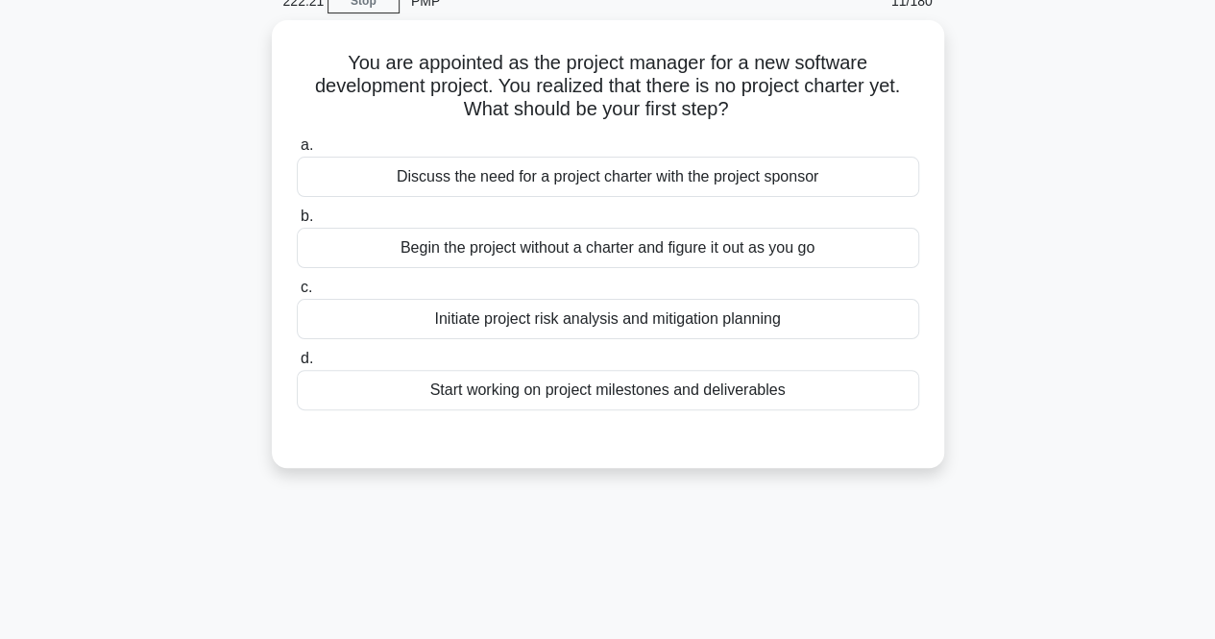
scroll to position [0, 0]
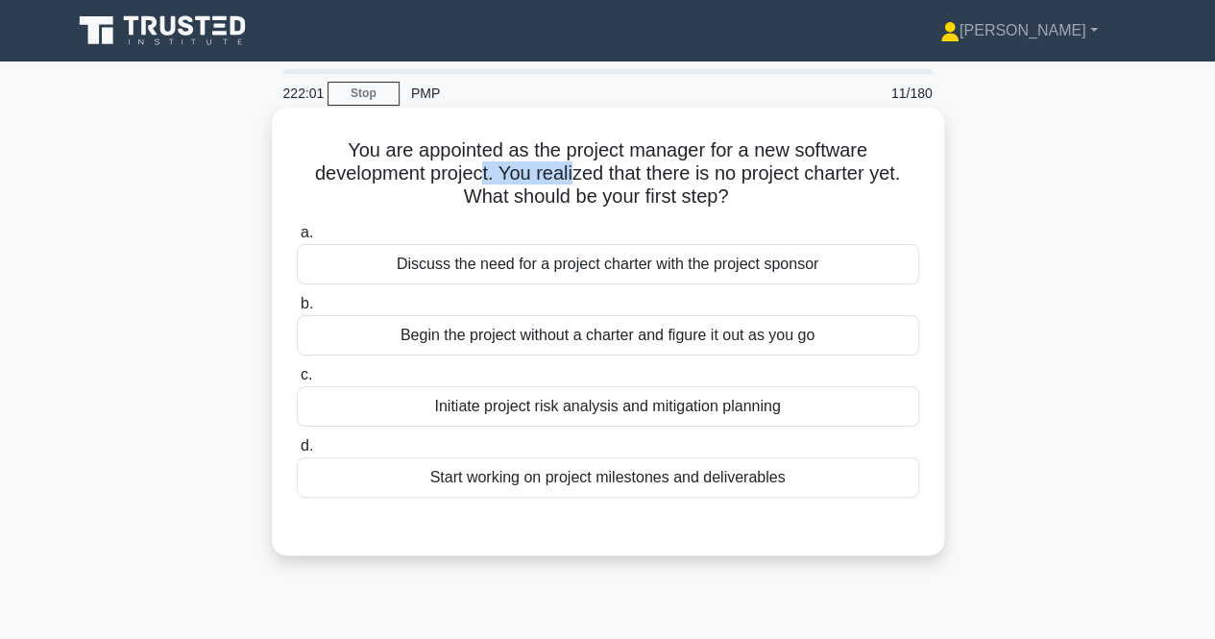
drag, startPoint x: 477, startPoint y: 166, endPoint x: 571, endPoint y: 172, distance: 94.3
click at [571, 172] on h5 "You are appointed as the project manager for a new software development project…" at bounding box center [608, 173] width 626 height 71
click at [541, 270] on div "Discuss the need for a project charter with the project sponsor" at bounding box center [608, 264] width 623 height 40
click at [297, 239] on input "a. Discuss the need for a project charter with the project sponsor" at bounding box center [297, 233] width 0 height 12
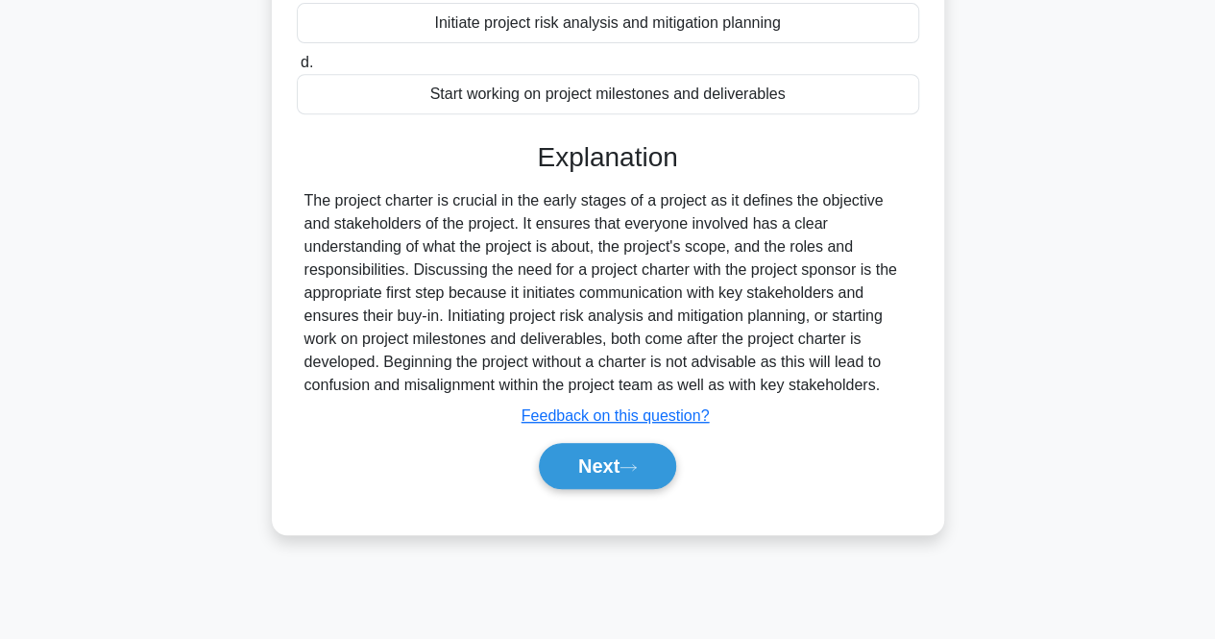
scroll to position [399, 0]
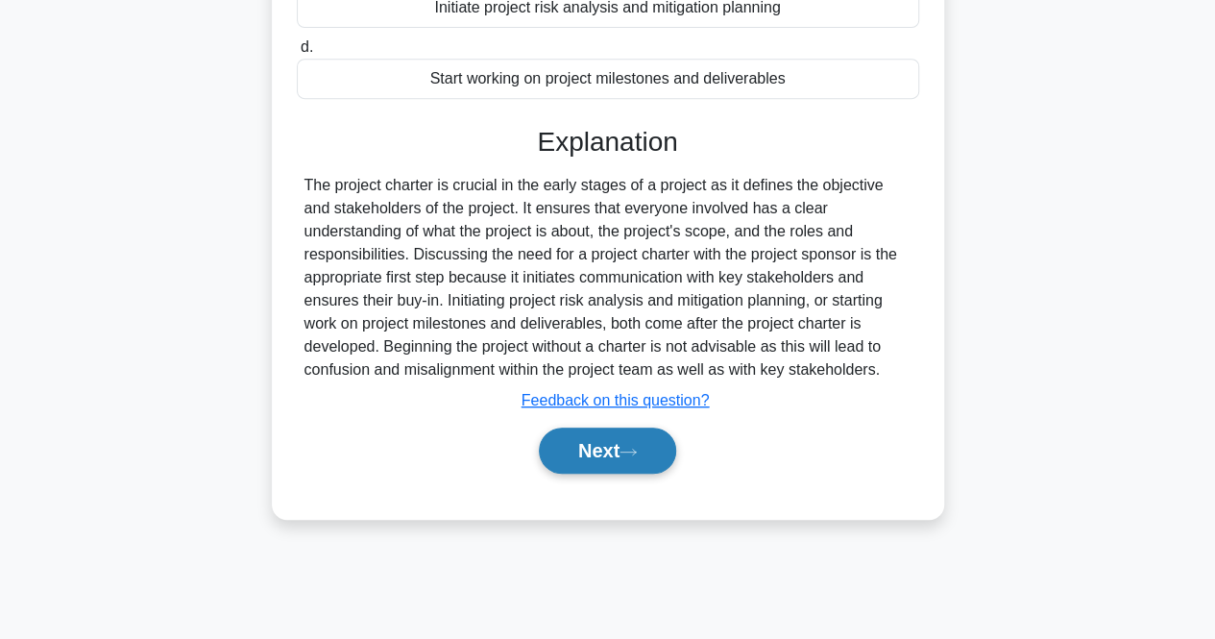
click at [594, 432] on button "Next" at bounding box center [607, 451] width 137 height 46
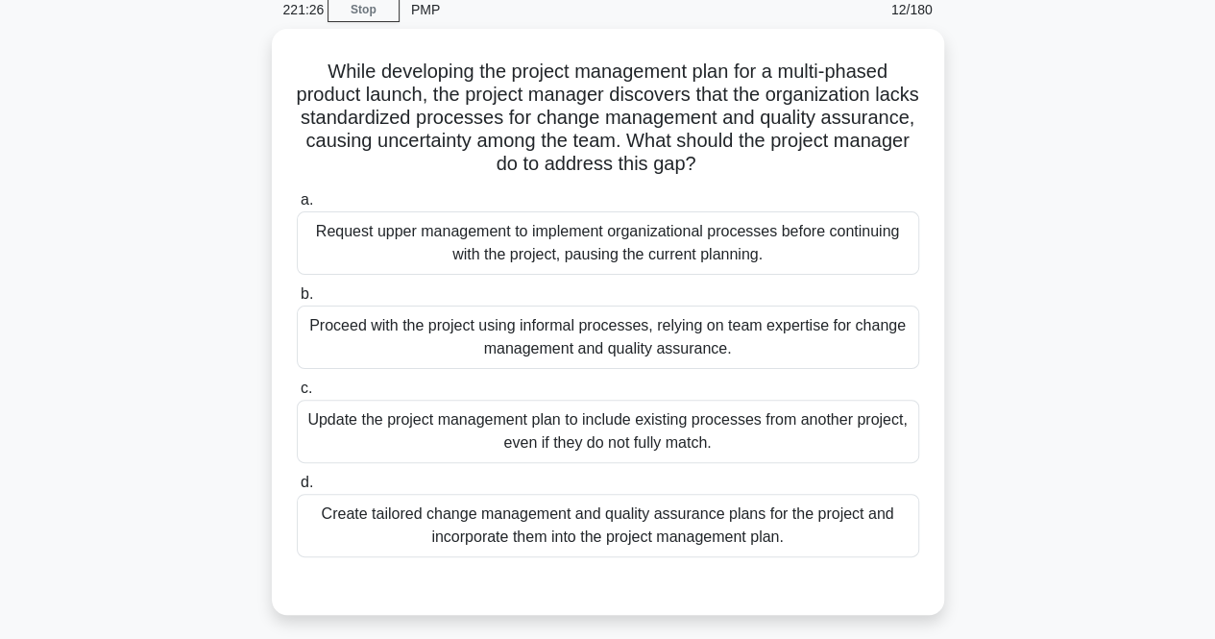
scroll to position [85, 0]
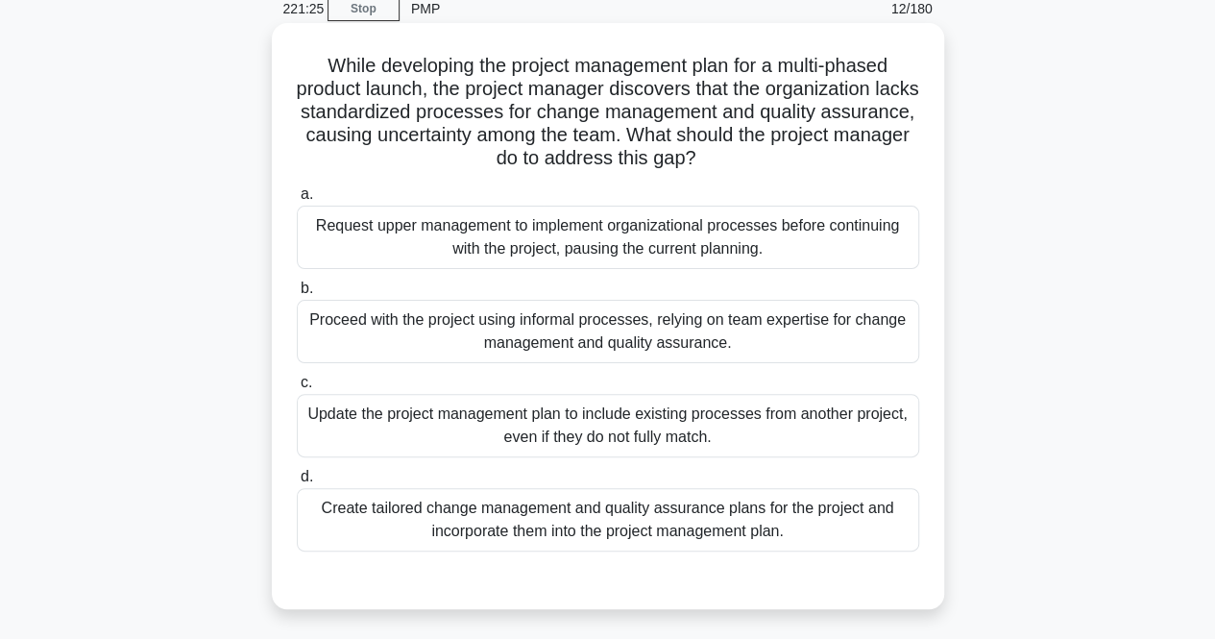
click at [558, 526] on div "Create tailored change management and quality assurance plans for the project a…" at bounding box center [608, 519] width 623 height 63
click at [297, 483] on input "d. Create tailored change management and quality assurance plans for the projec…" at bounding box center [297, 477] width 0 height 12
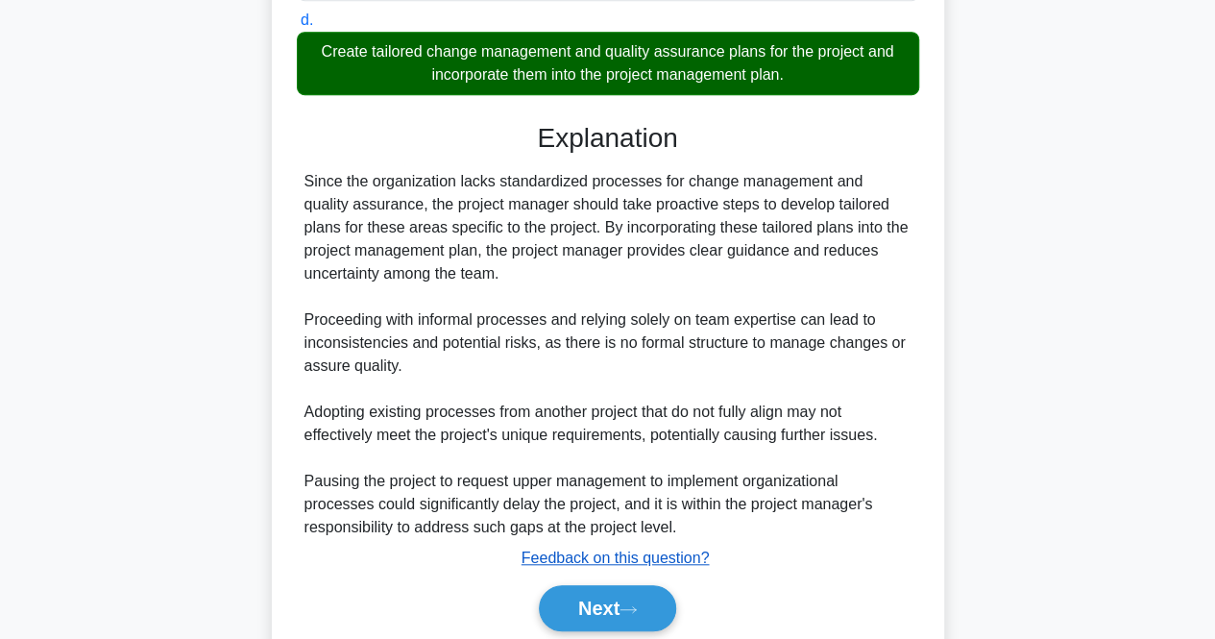
scroll to position [612, 0]
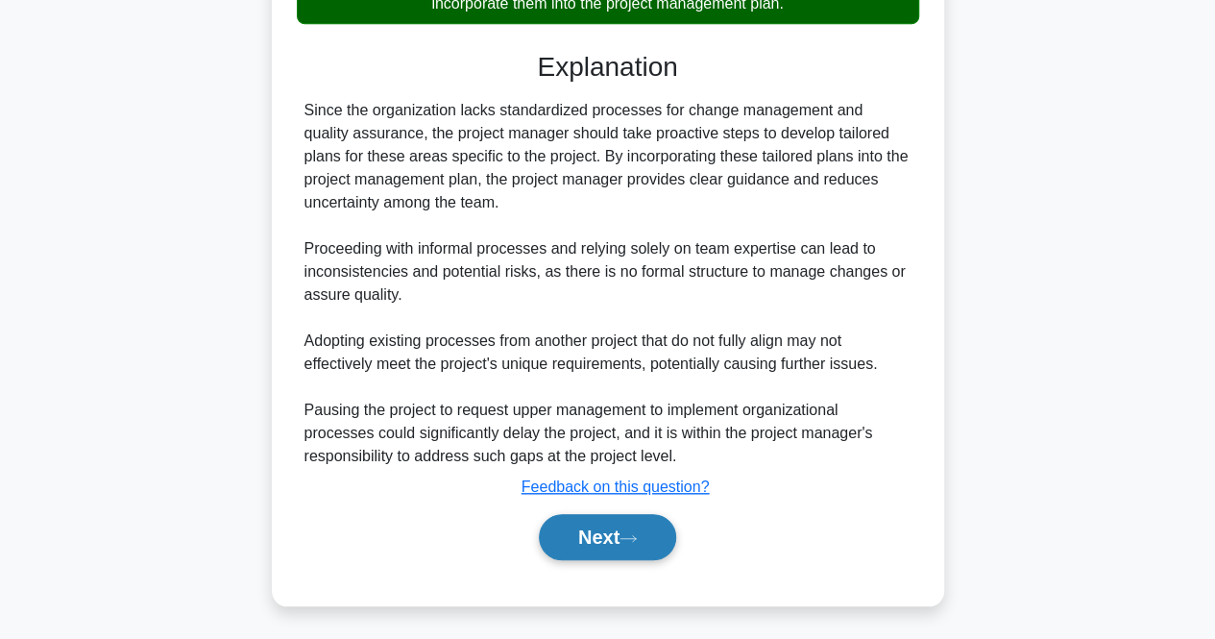
click at [569, 541] on button "Next" at bounding box center [607, 537] width 137 height 46
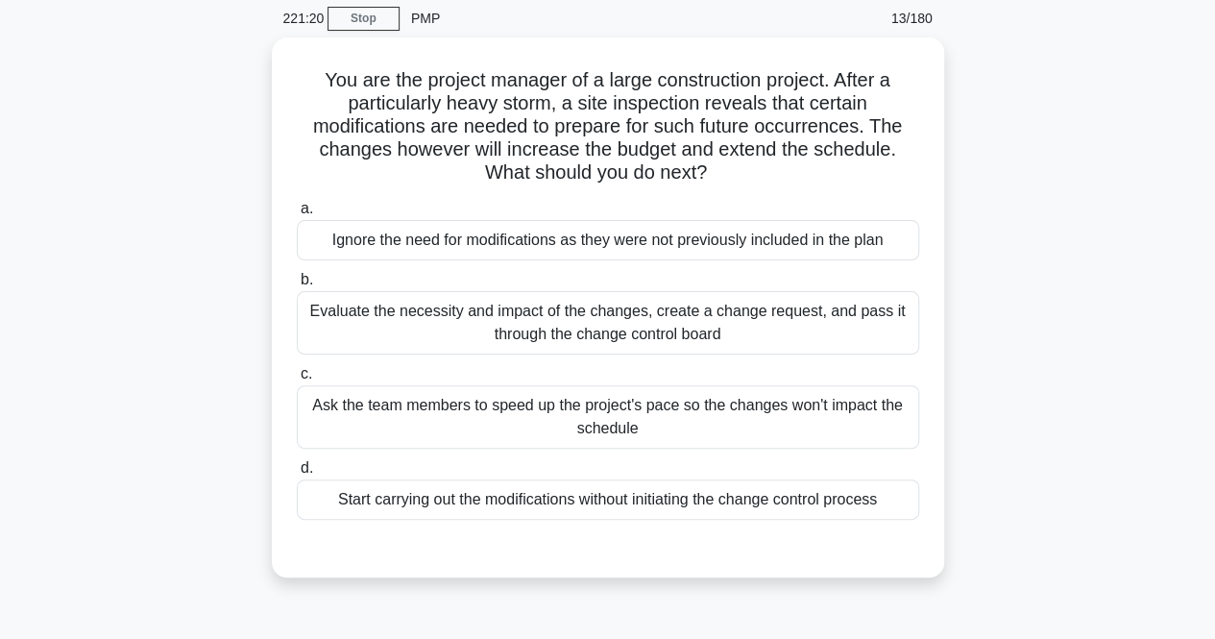
scroll to position [72, 0]
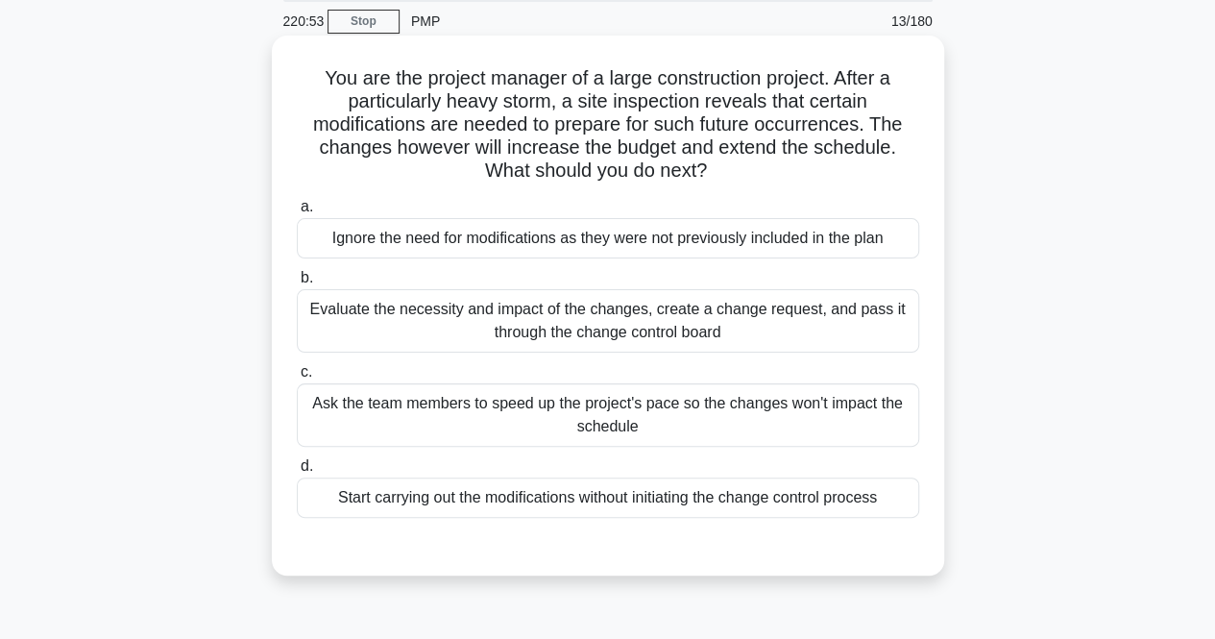
click at [544, 340] on div "Evaluate the necessity and impact of the changes, create a change request, and …" at bounding box center [608, 320] width 623 height 63
click at [297, 284] on input "b. Evaluate the necessity and impact of the changes, create a change request, a…" at bounding box center [297, 278] width 0 height 12
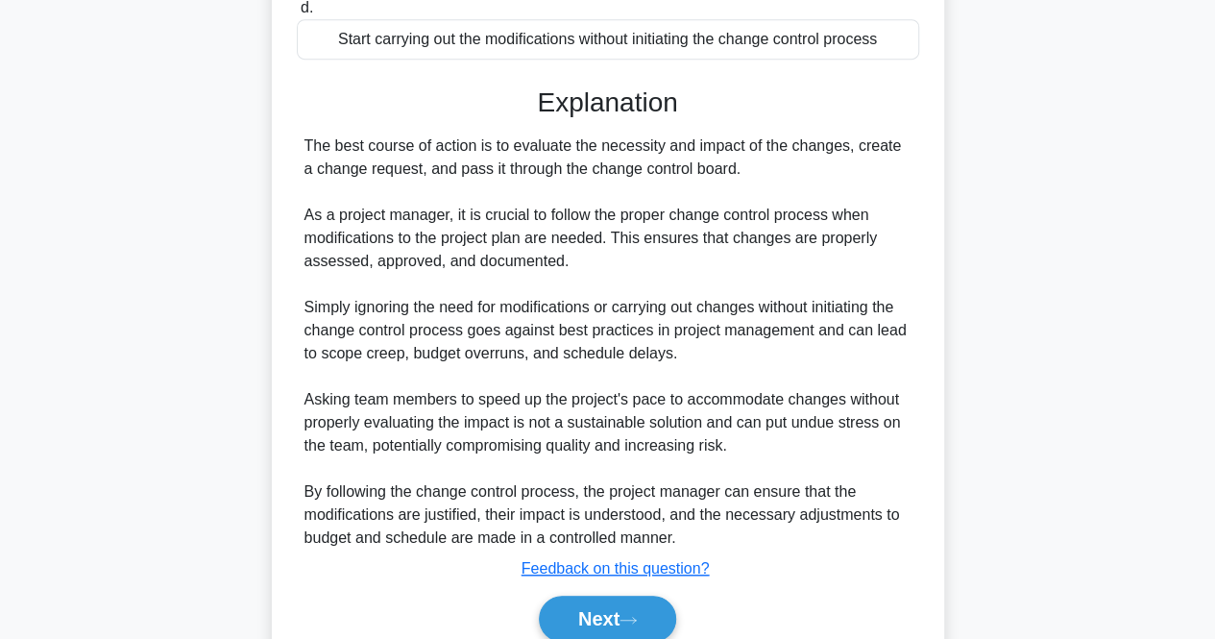
scroll to position [612, 0]
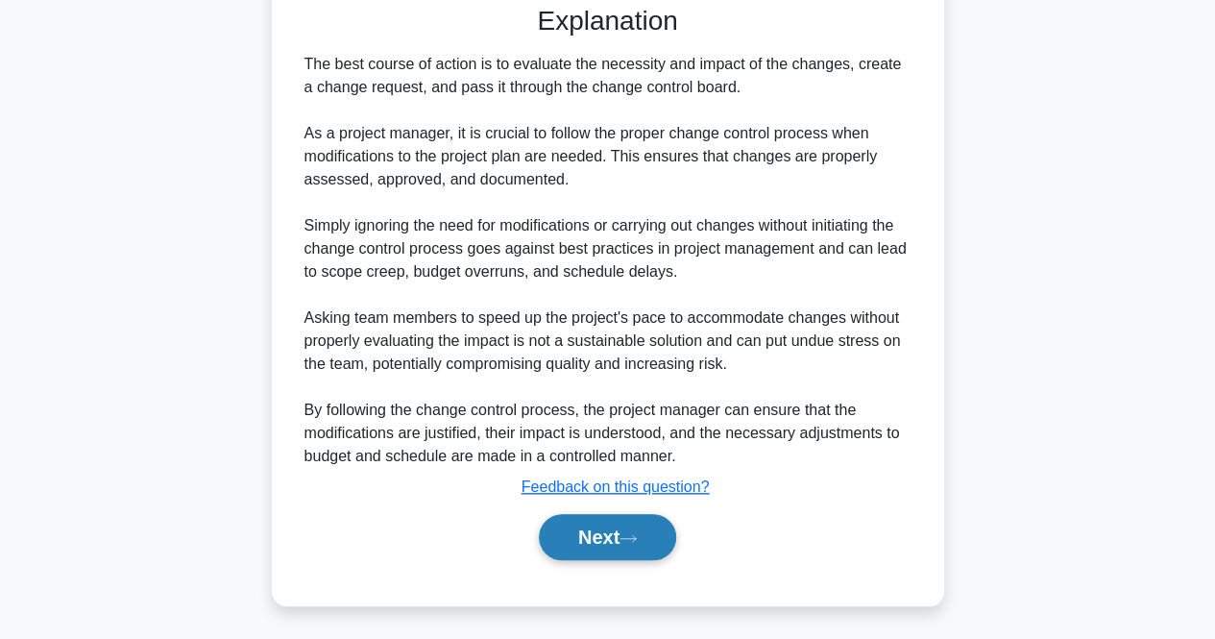
click at [596, 551] on button "Next" at bounding box center [607, 537] width 137 height 46
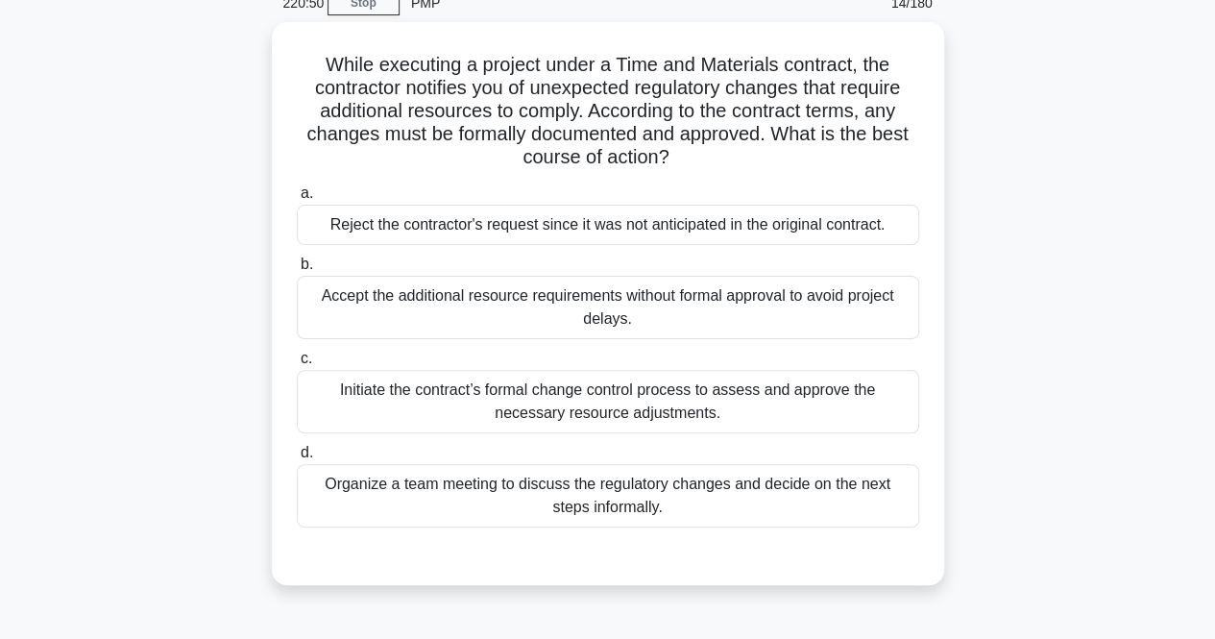
scroll to position [50, 0]
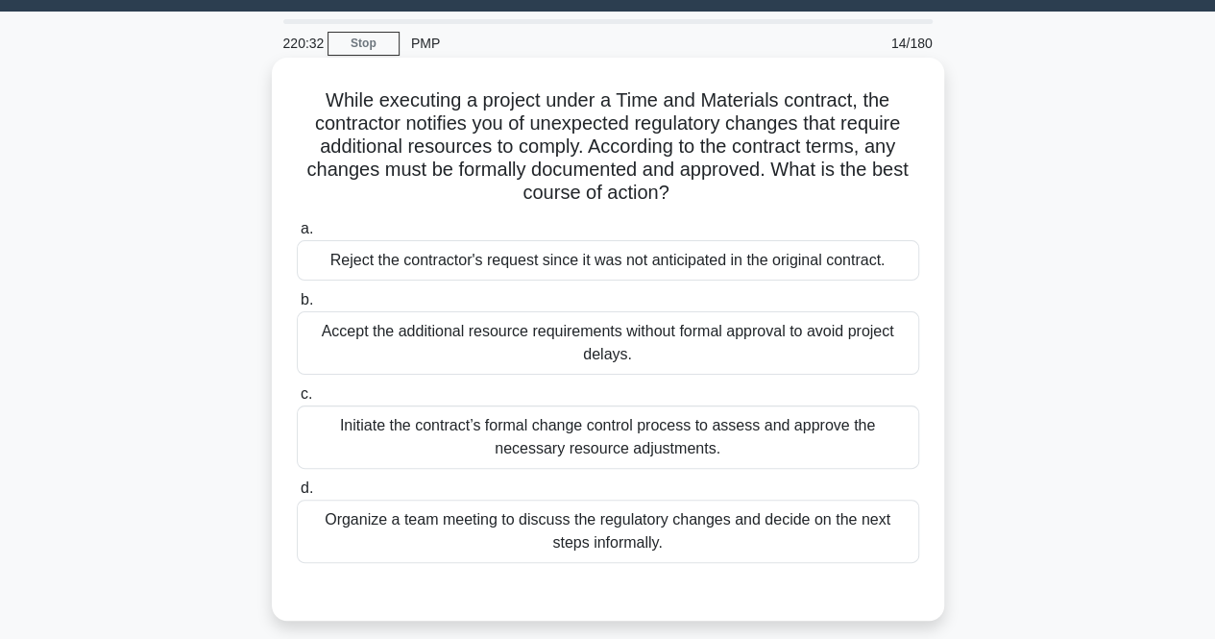
click at [409, 424] on div "Initiate the contract’s formal change control process to assess and approve the…" at bounding box center [608, 436] width 623 height 63
click at [297, 401] on input "c. Initiate the contract’s formal change control process to assess and approve …" at bounding box center [297, 394] width 0 height 12
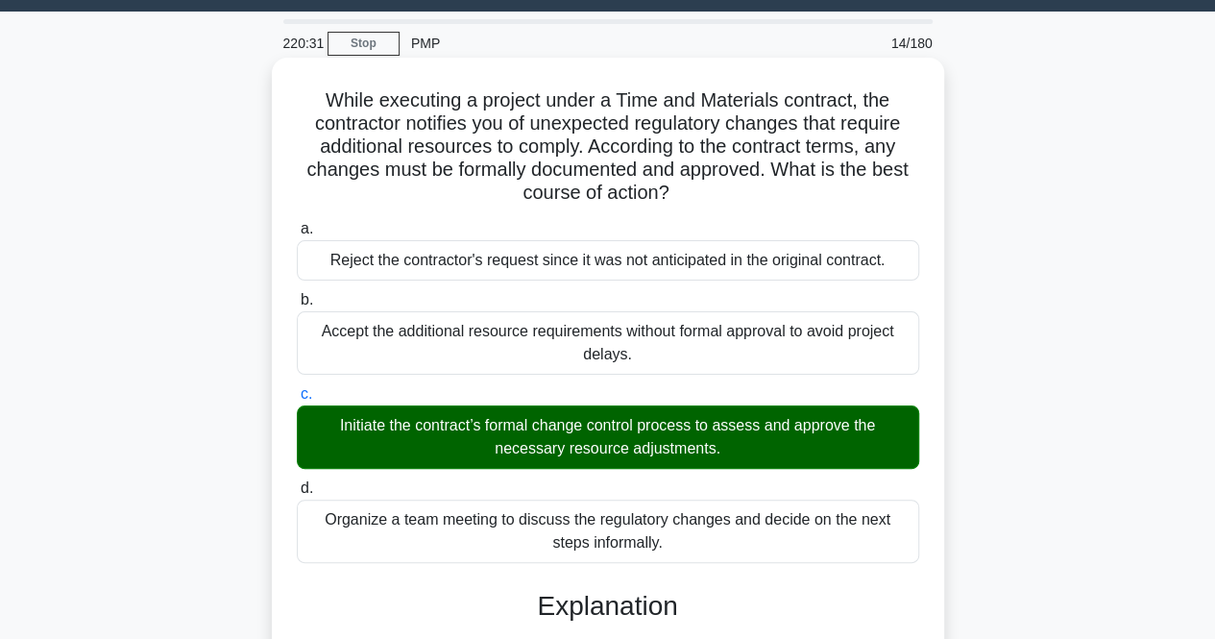
scroll to position [399, 0]
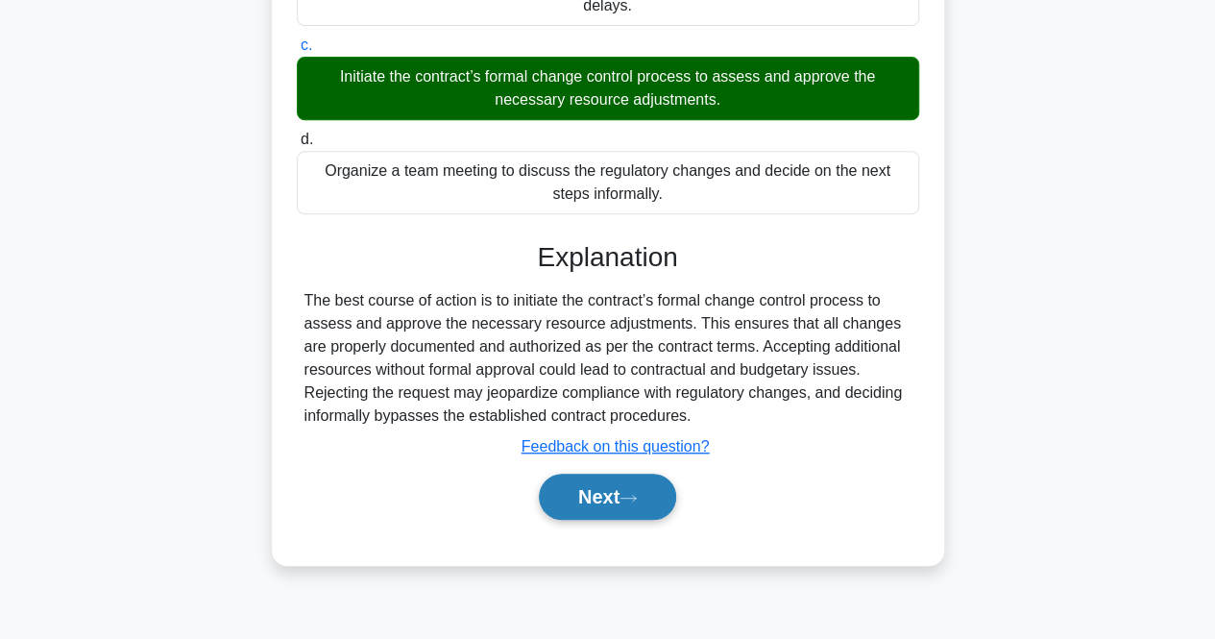
click at [588, 479] on button "Next" at bounding box center [607, 497] width 137 height 46
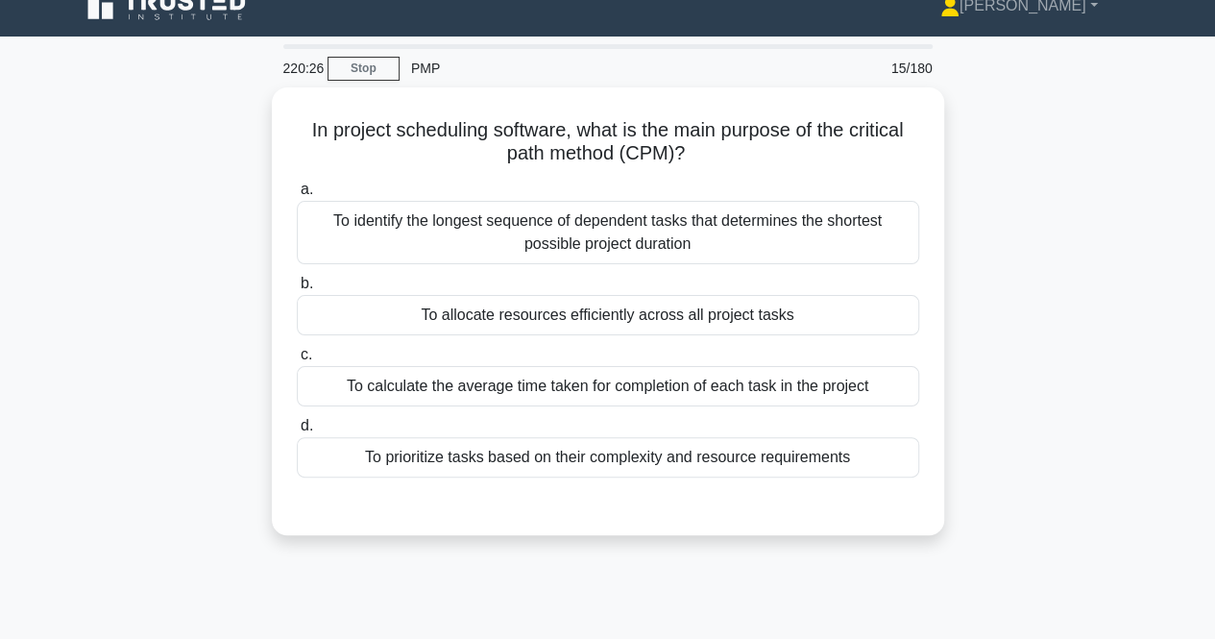
scroll to position [26, 0]
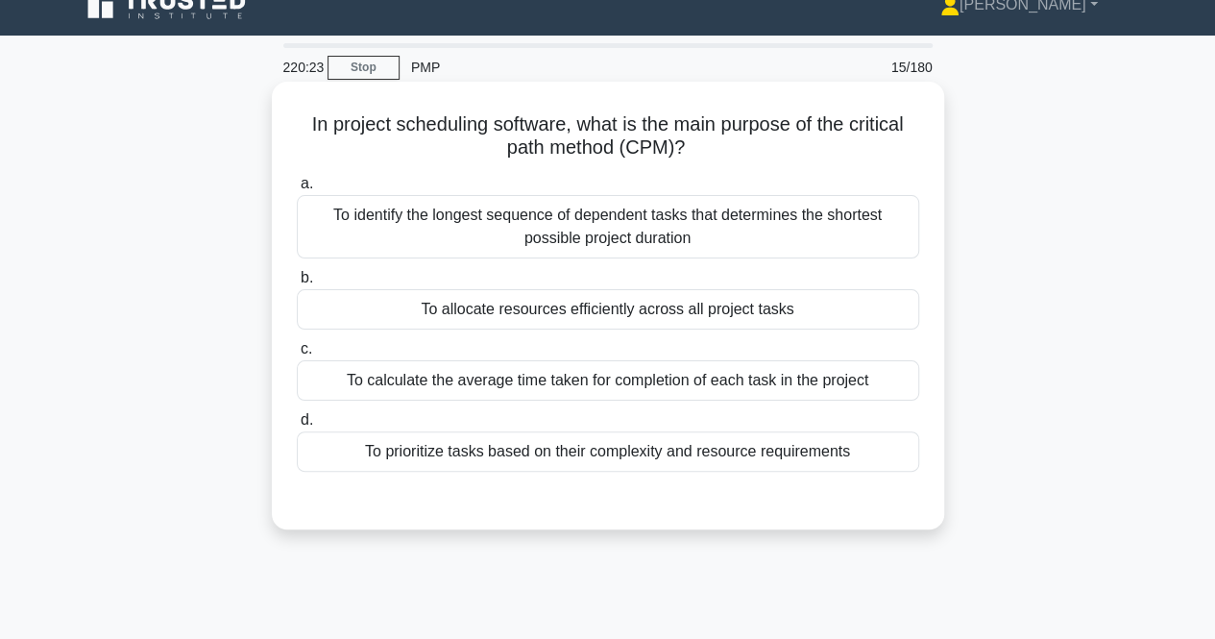
click at [396, 218] on div "To identify the longest sequence of dependent tasks that determines the shortes…" at bounding box center [608, 226] width 623 height 63
click at [297, 190] on input "a. To identify the longest sequence of dependent tasks that determines the shor…" at bounding box center [297, 184] width 0 height 12
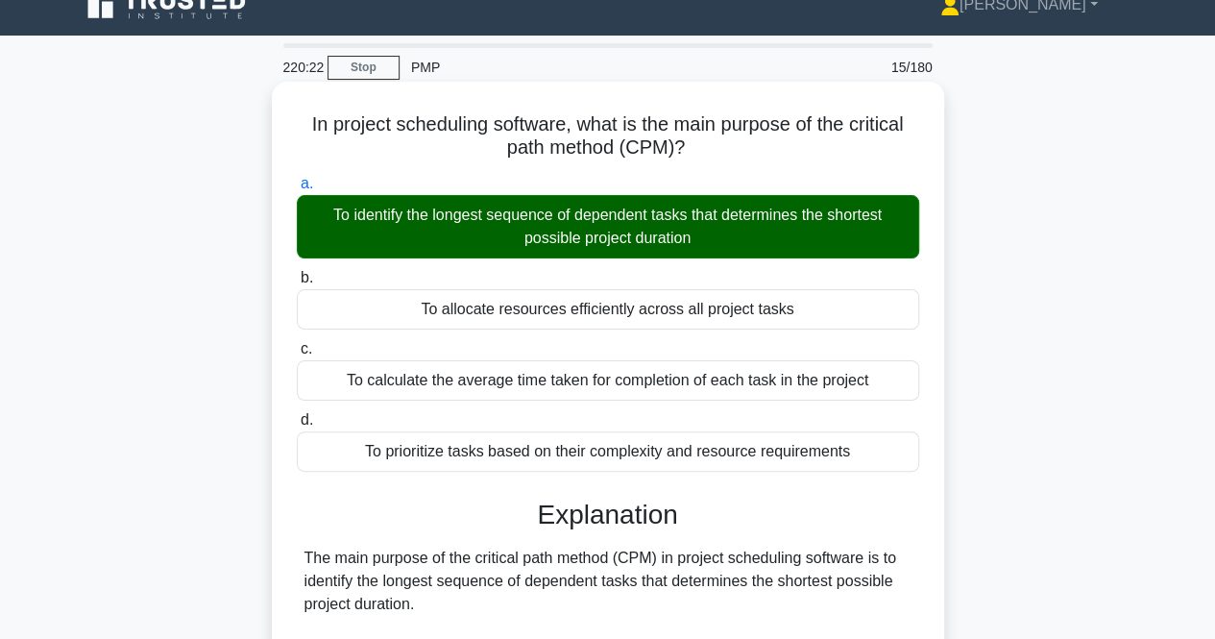
scroll to position [399, 0]
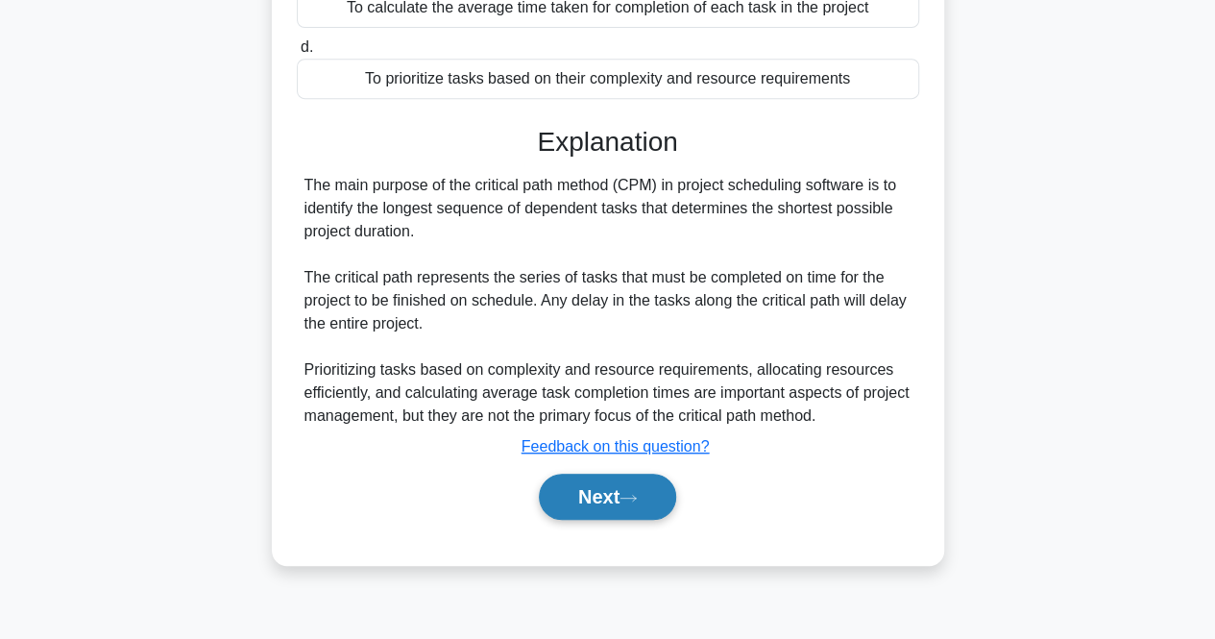
click at [585, 505] on button "Next" at bounding box center [607, 497] width 137 height 46
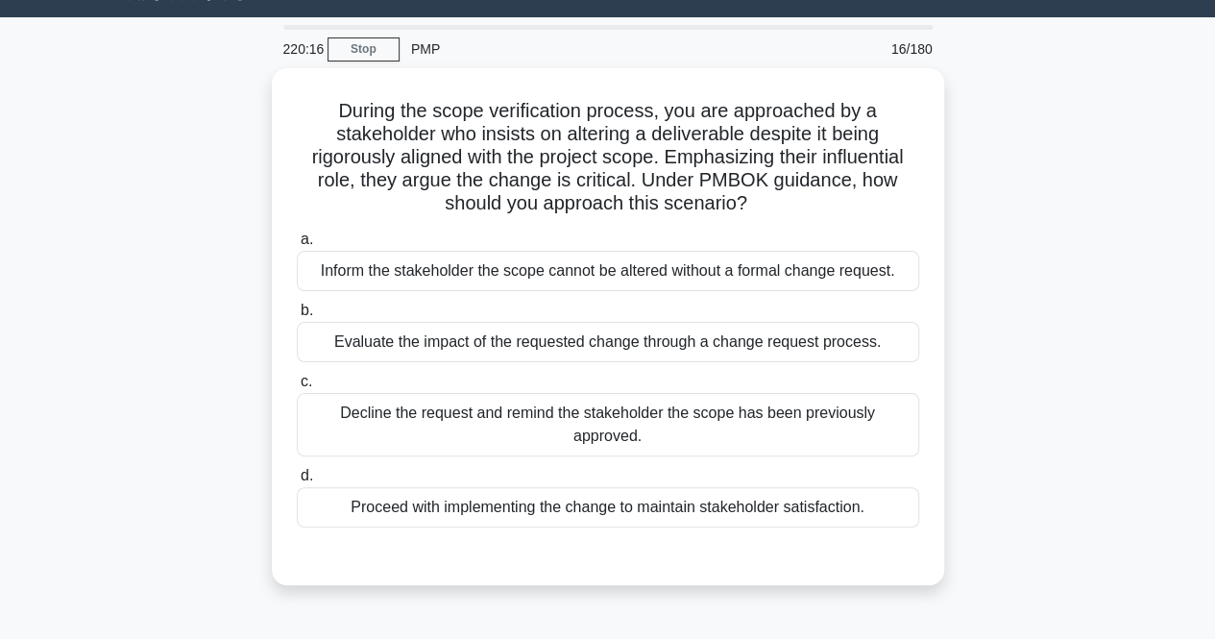
scroll to position [43, 0]
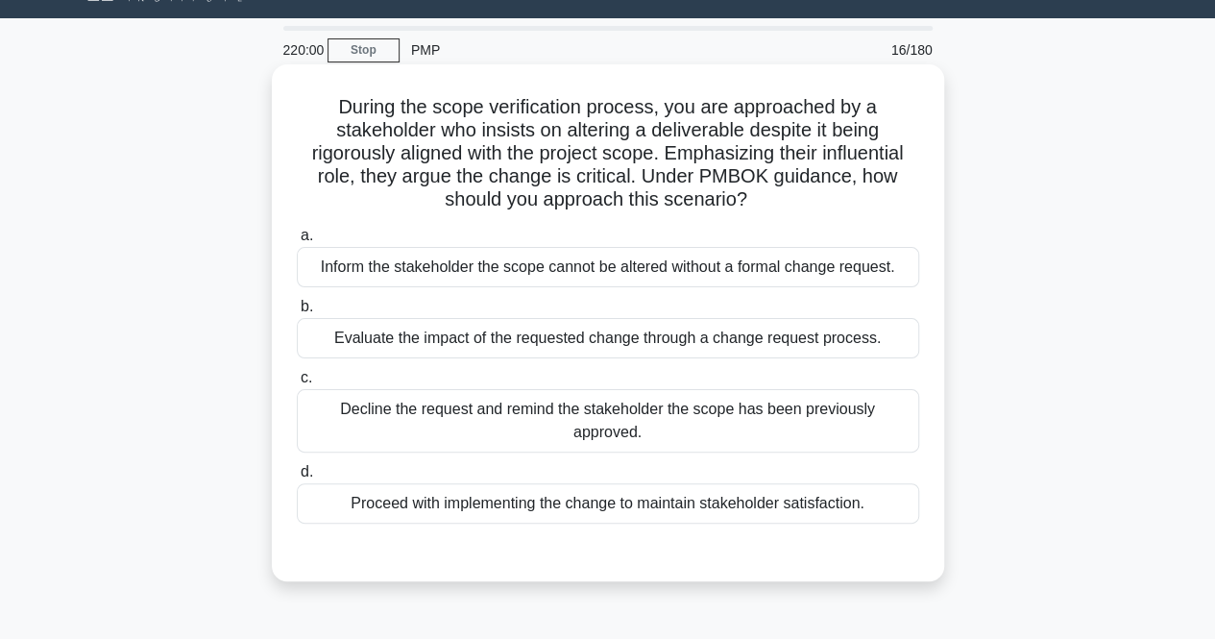
click at [380, 339] on div "Evaluate the impact of the requested change through a change request process." at bounding box center [608, 338] width 623 height 40
click at [297, 313] on input "b. Evaluate the impact of the requested change through a change request process." at bounding box center [297, 307] width 0 height 12
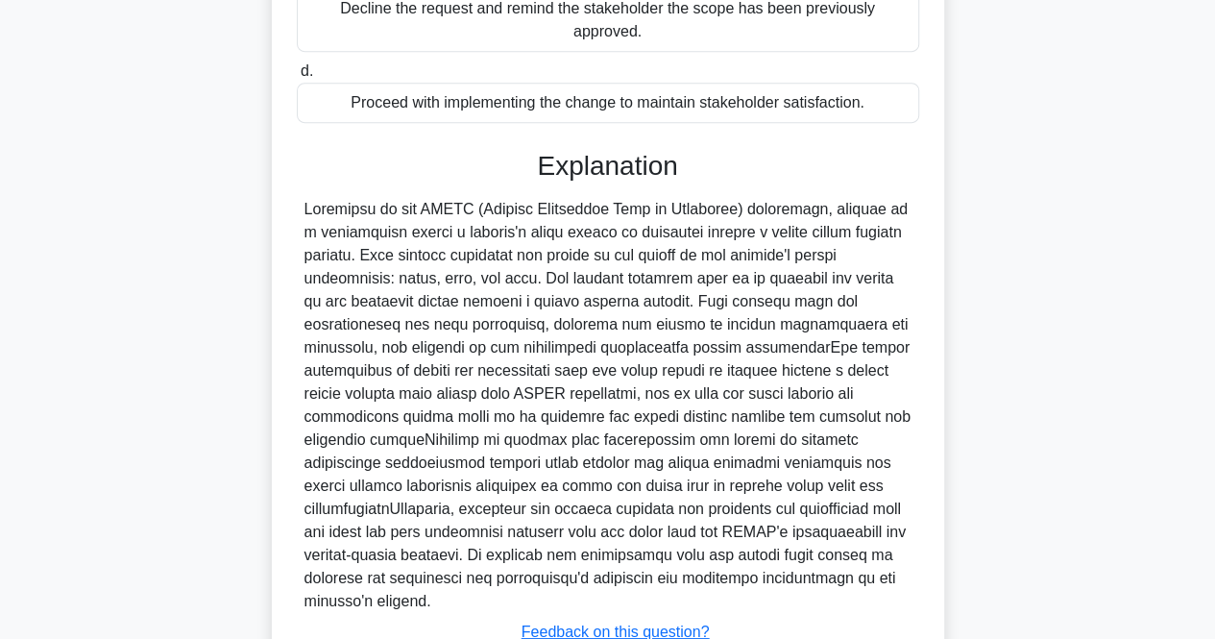
scroll to position [566, 0]
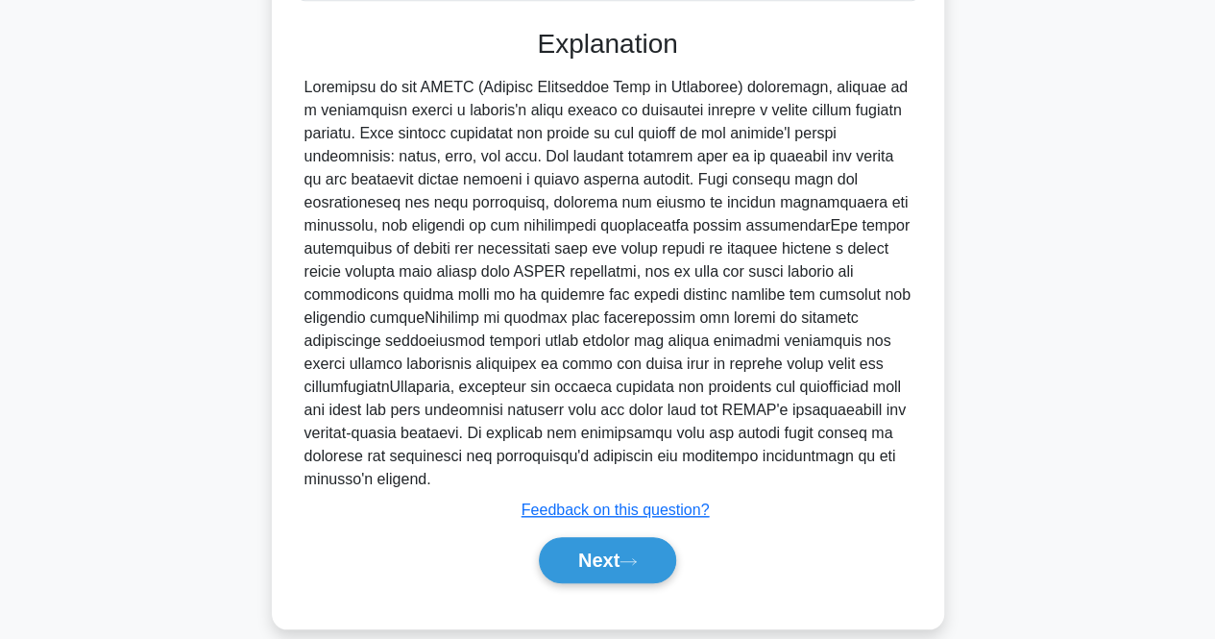
click at [584, 576] on div "a. Inform the stakeholder the scope cannot be altered without a formal change r…" at bounding box center [608, 151] width 626 height 909
click at [582, 565] on div "Next" at bounding box center [608, 559] width 623 height 61
click at [579, 557] on button "Next" at bounding box center [607, 560] width 137 height 46
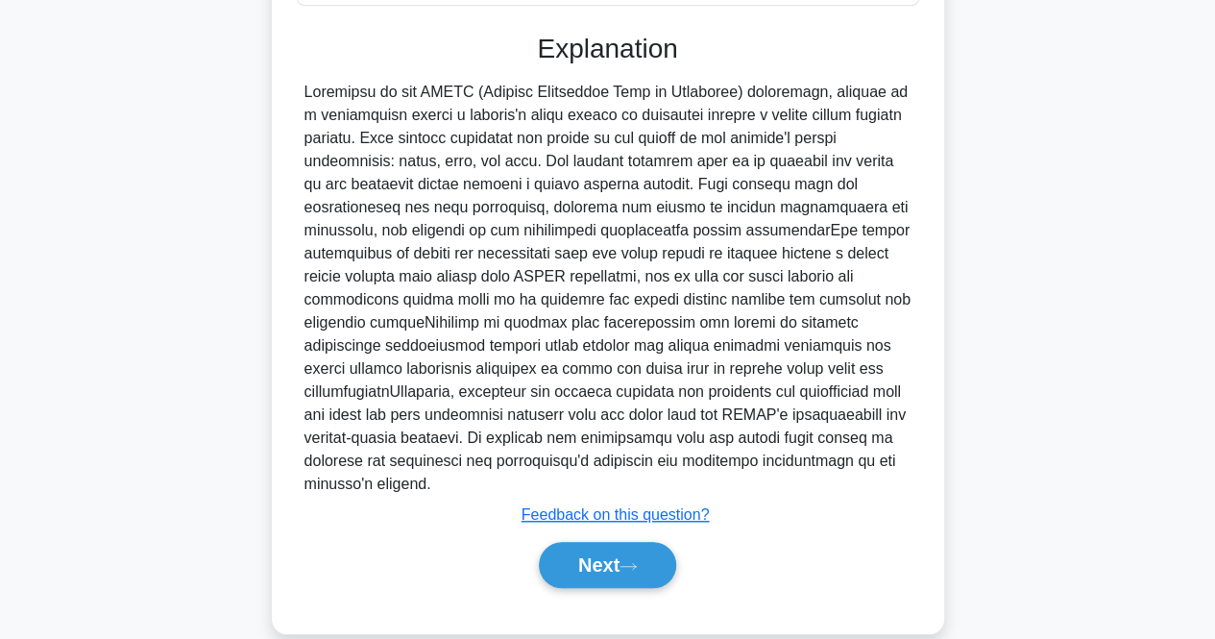
scroll to position [399, 0]
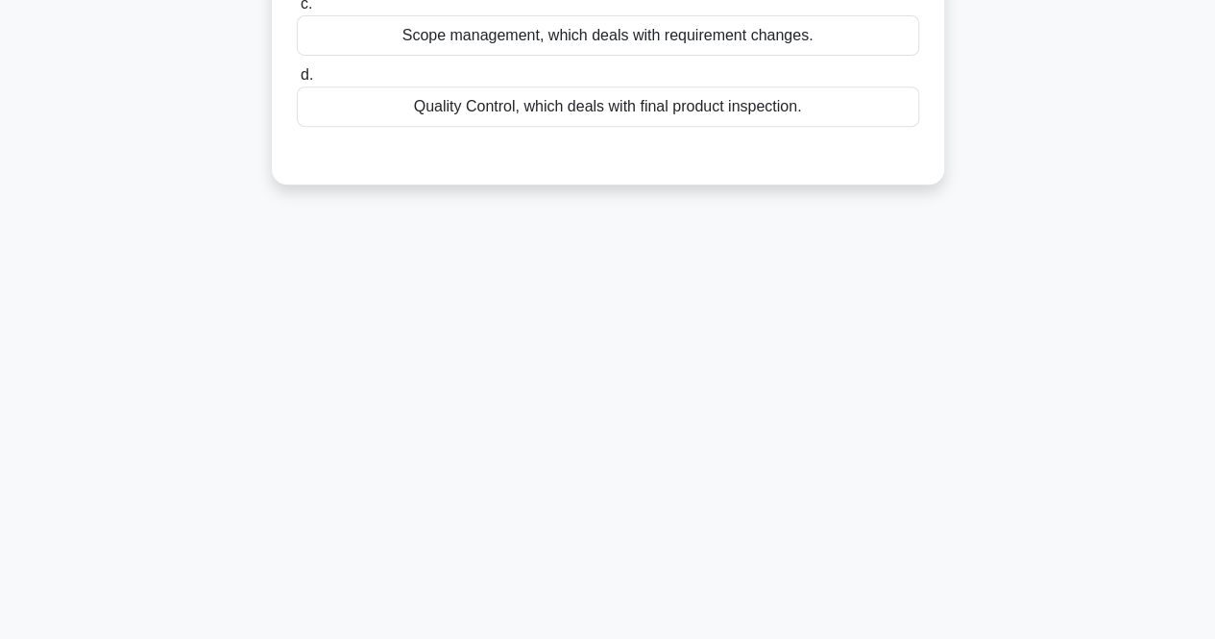
click at [569, 542] on div "219:56 Stop PMP 17/180 The project manager for an automotive company is always …" at bounding box center [608, 150] width 1095 height 961
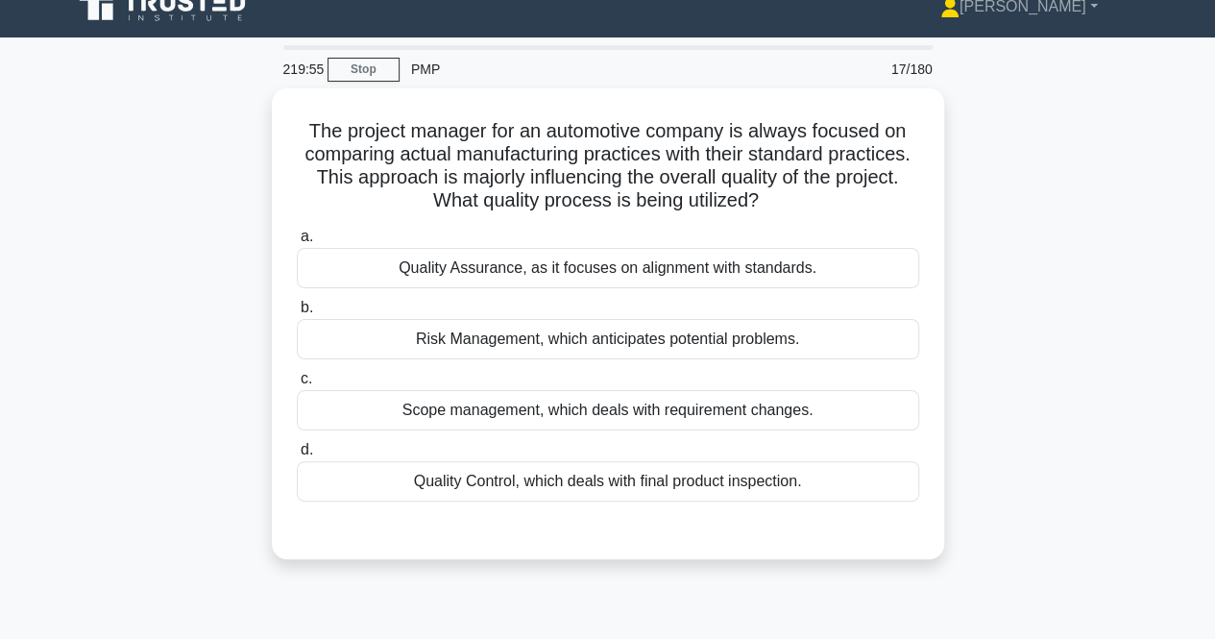
scroll to position [0, 0]
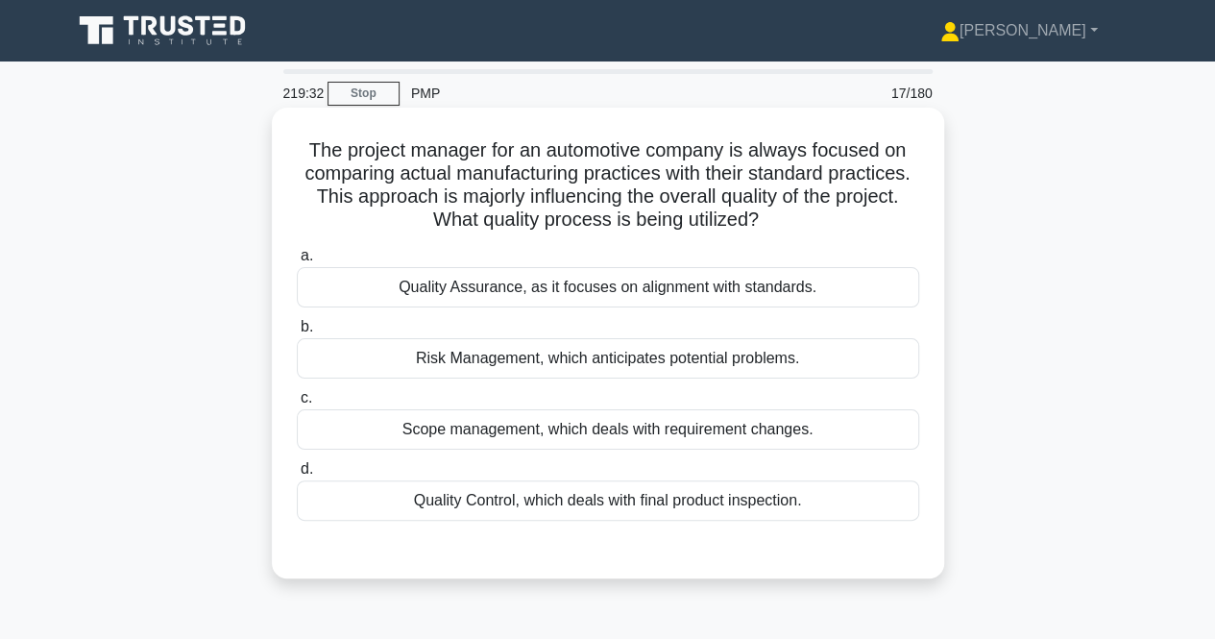
click at [432, 501] on div "Quality Control, which deals with final product inspection." at bounding box center [608, 500] width 623 height 40
click at [297, 476] on input "d. Quality Control, which deals with final product inspection." at bounding box center [297, 469] width 0 height 12
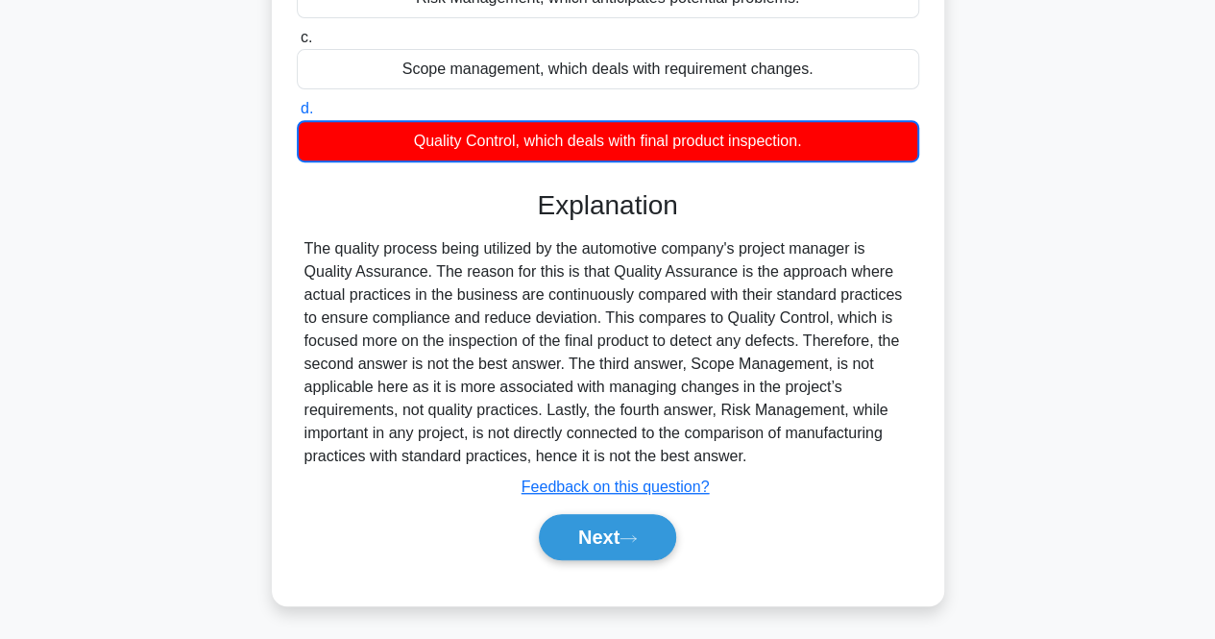
scroll to position [399, 0]
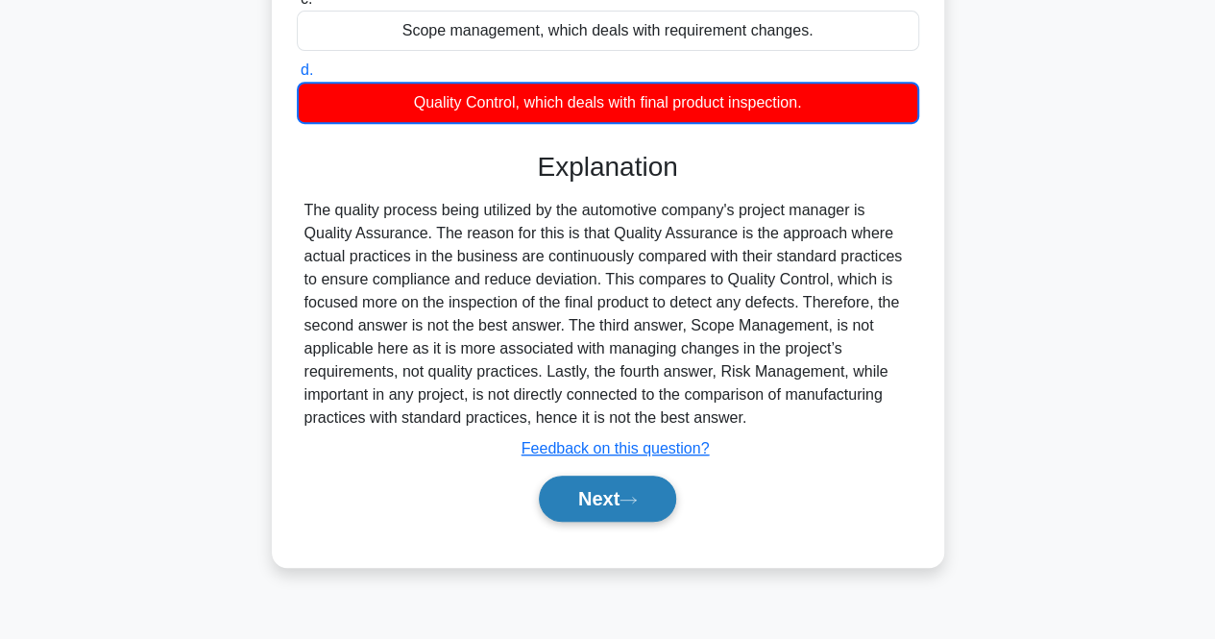
click at [588, 514] on button "Next" at bounding box center [607, 499] width 137 height 46
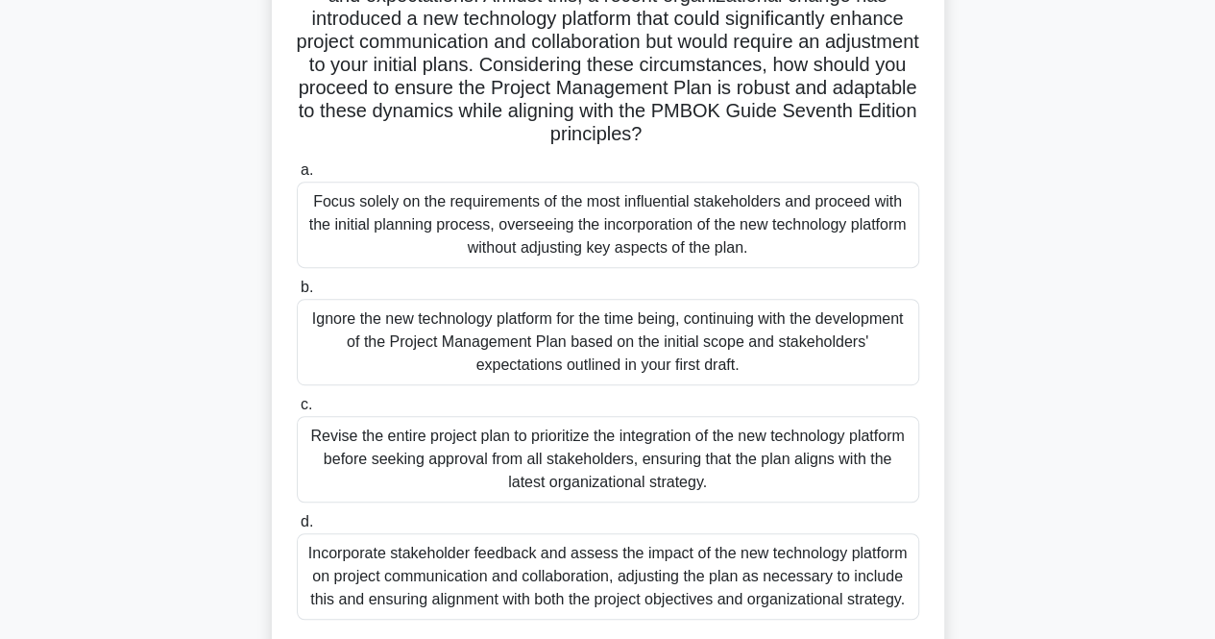
scroll to position [342, 0]
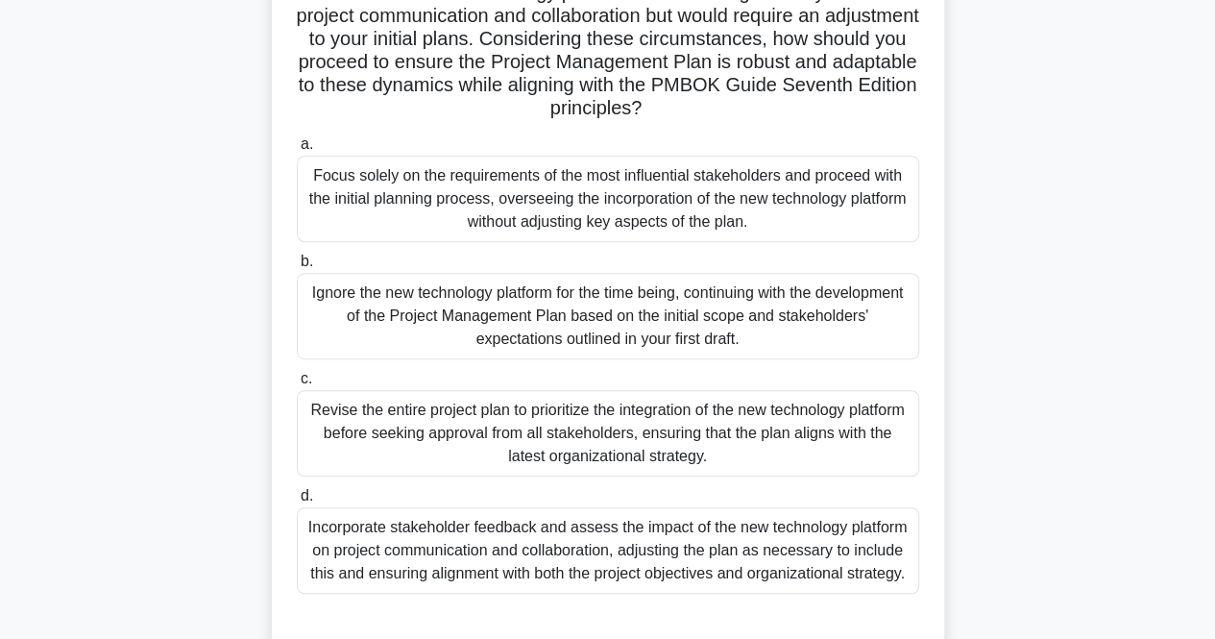
click at [421, 540] on div "Incorporate stakeholder feedback and assess the impact of the new technology pl…" at bounding box center [608, 550] width 623 height 86
click at [297, 503] on input "d. Incorporate stakeholder feedback and assess the impact of the new technology…" at bounding box center [297, 496] width 0 height 12
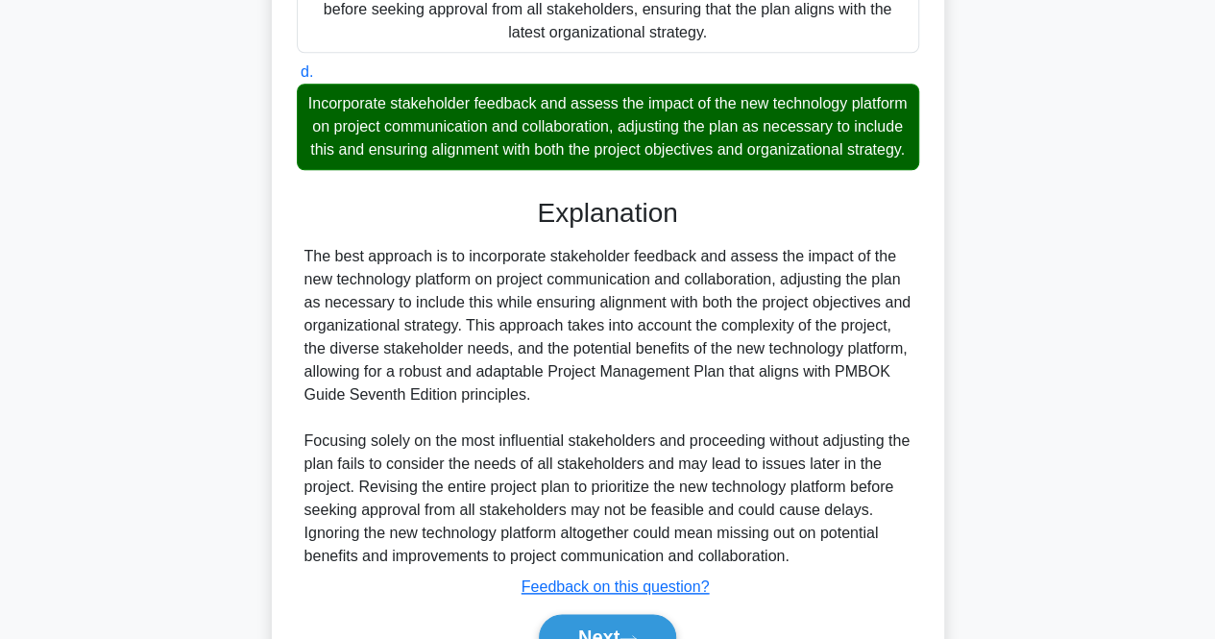
scroll to position [889, 0]
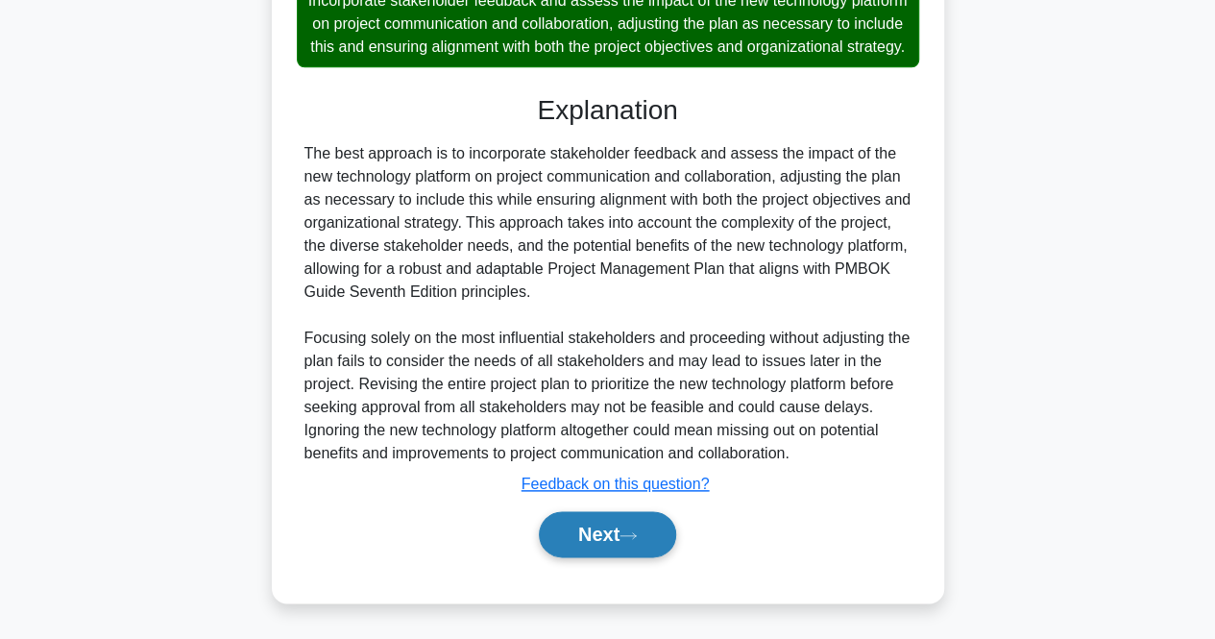
click at [607, 555] on button "Next" at bounding box center [607, 534] width 137 height 46
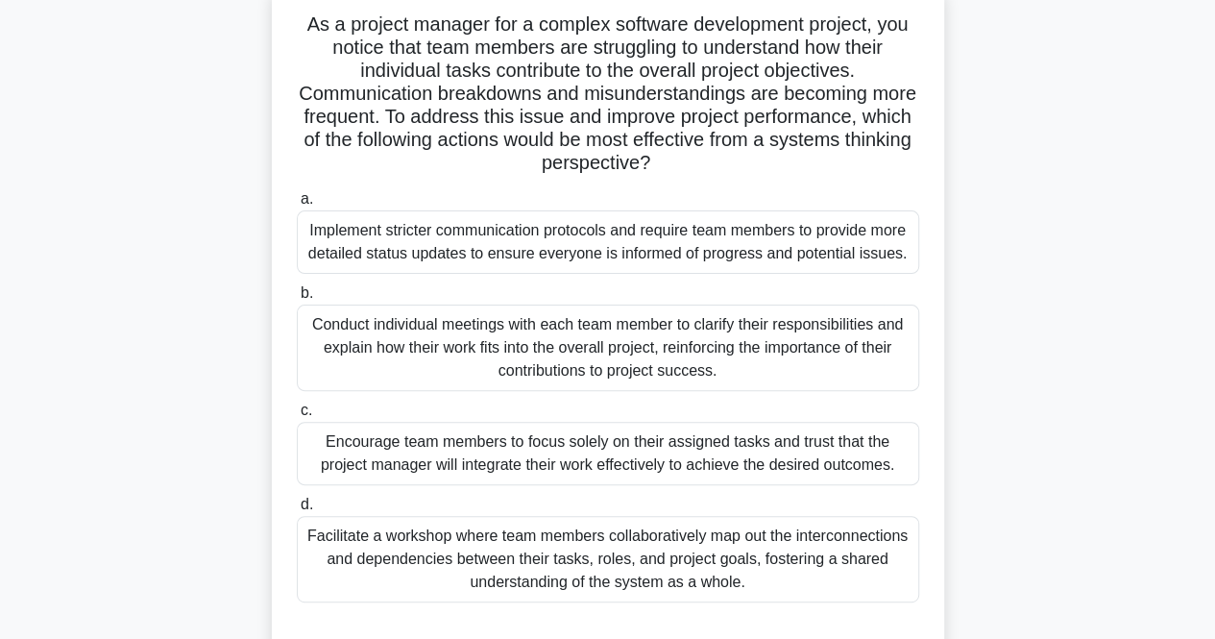
scroll to position [137, 0]
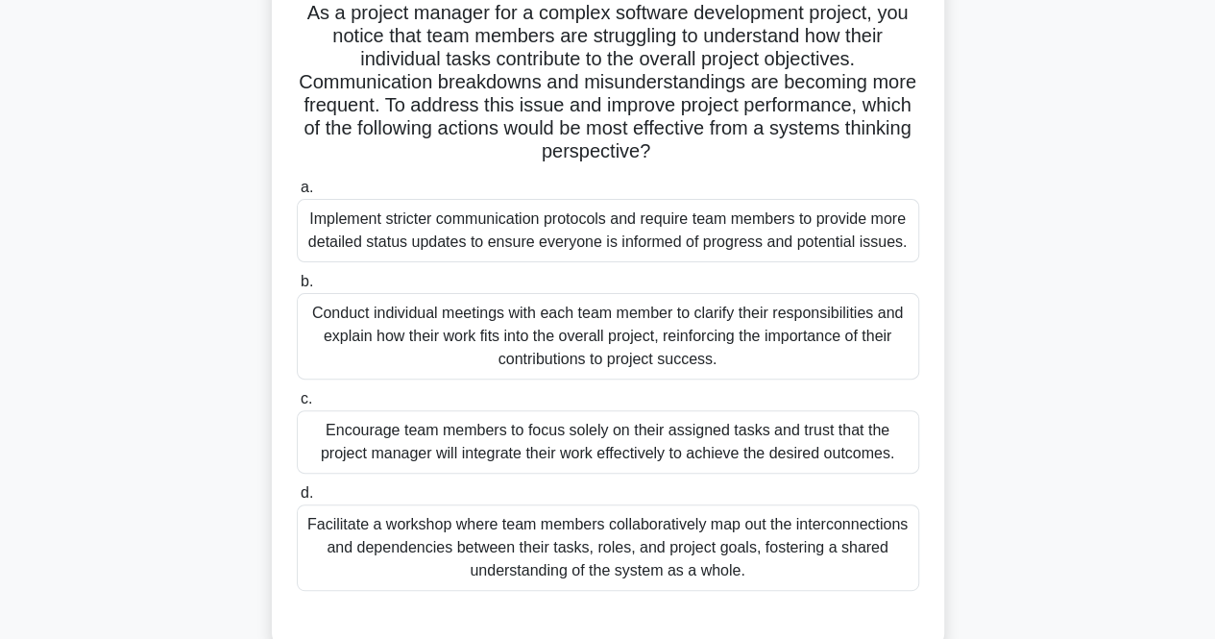
click at [621, 345] on div "Conduct individual meetings with each team member to clarify their responsibili…" at bounding box center [608, 336] width 623 height 86
click at [297, 288] on input "b. Conduct individual meetings with each team member to clarify their responsib…" at bounding box center [297, 282] width 0 height 12
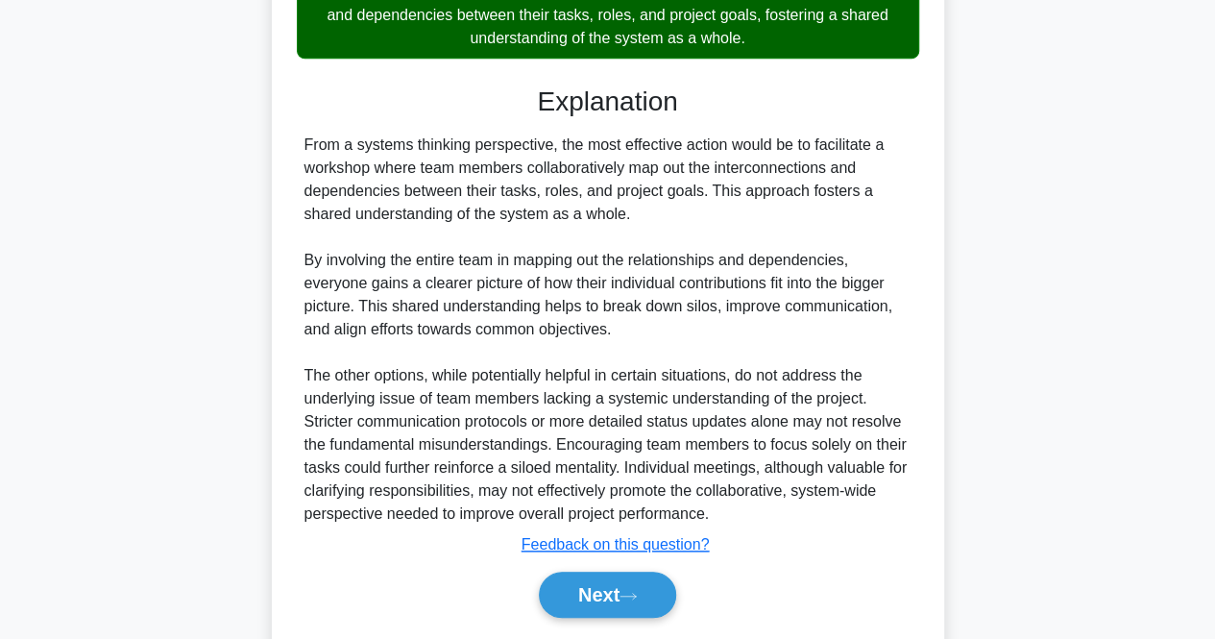
scroll to position [730, 0]
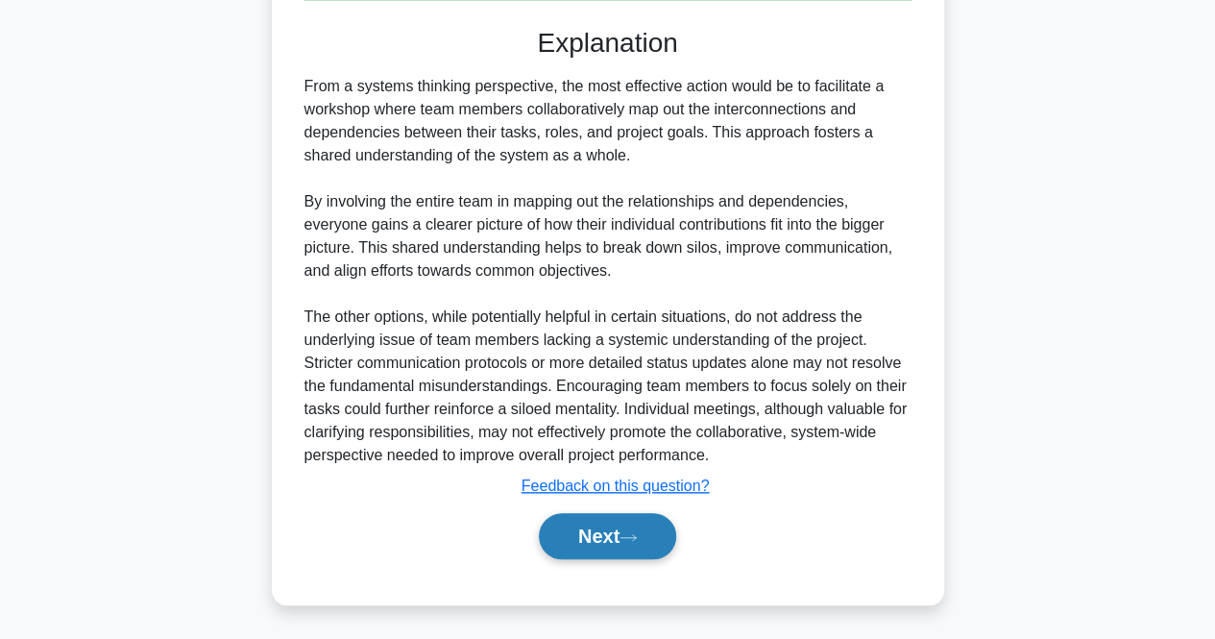
click at [593, 531] on button "Next" at bounding box center [607, 536] width 137 height 46
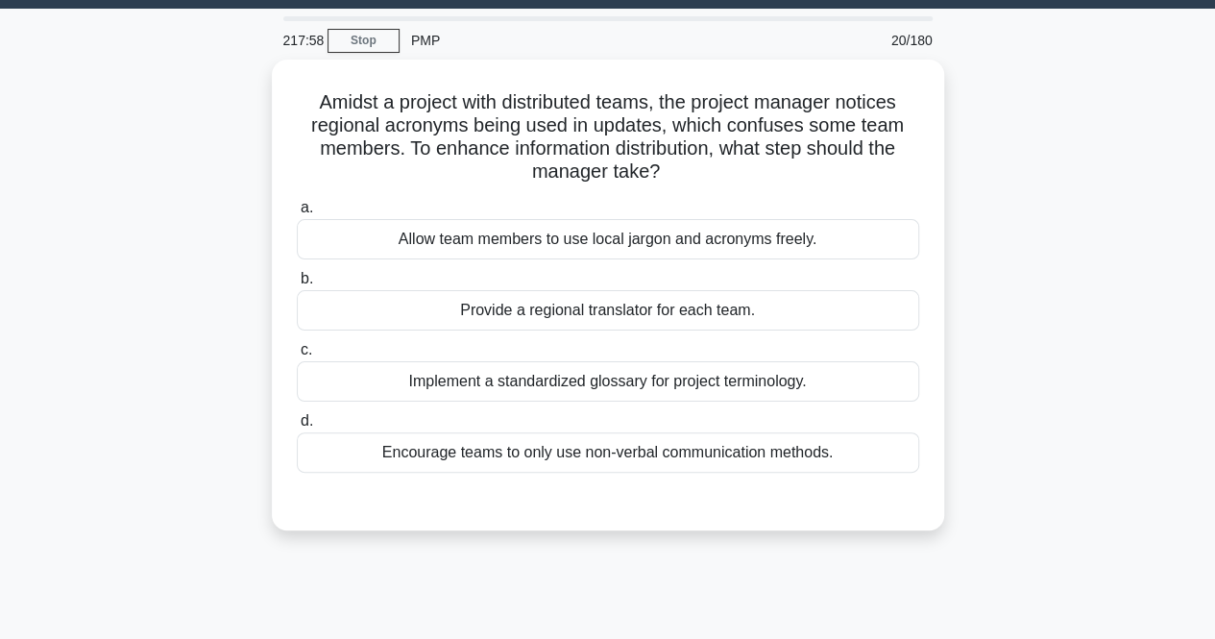
scroll to position [0, 0]
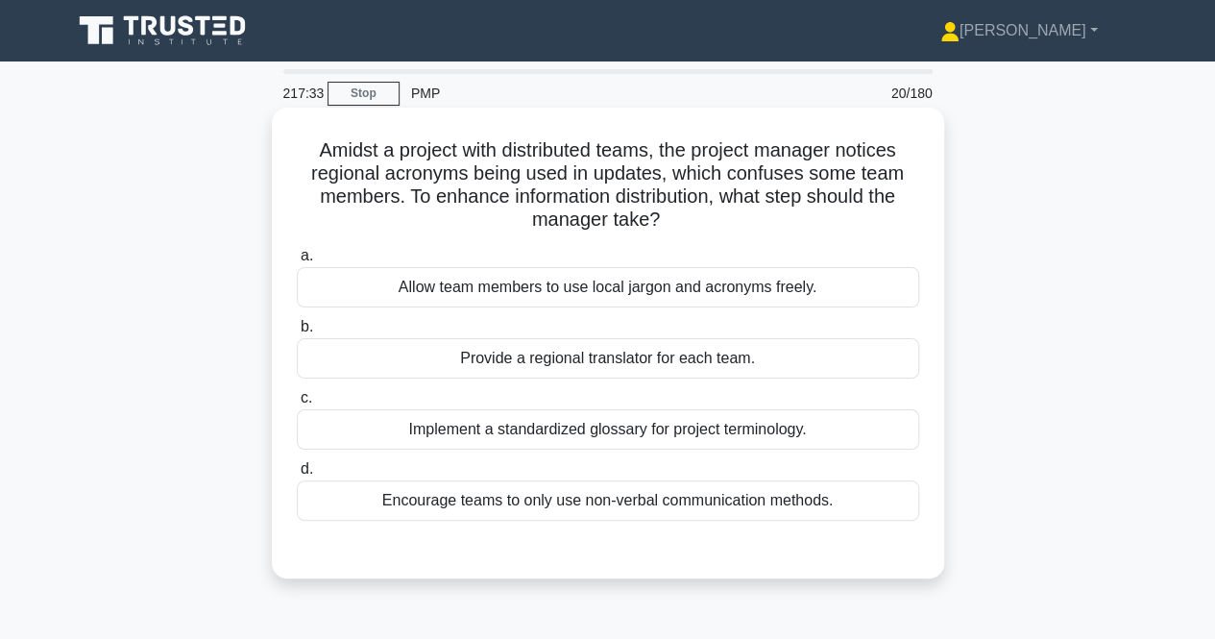
click at [509, 449] on div "a. Allow team members to use local jargon and acronyms freely. b. Provide a reg…" at bounding box center [608, 382] width 646 height 284
click at [482, 430] on div "Implement a standardized glossary for project terminology." at bounding box center [608, 429] width 623 height 40
click at [297, 405] on input "c. Implement a standardized glossary for project terminology." at bounding box center [297, 398] width 0 height 12
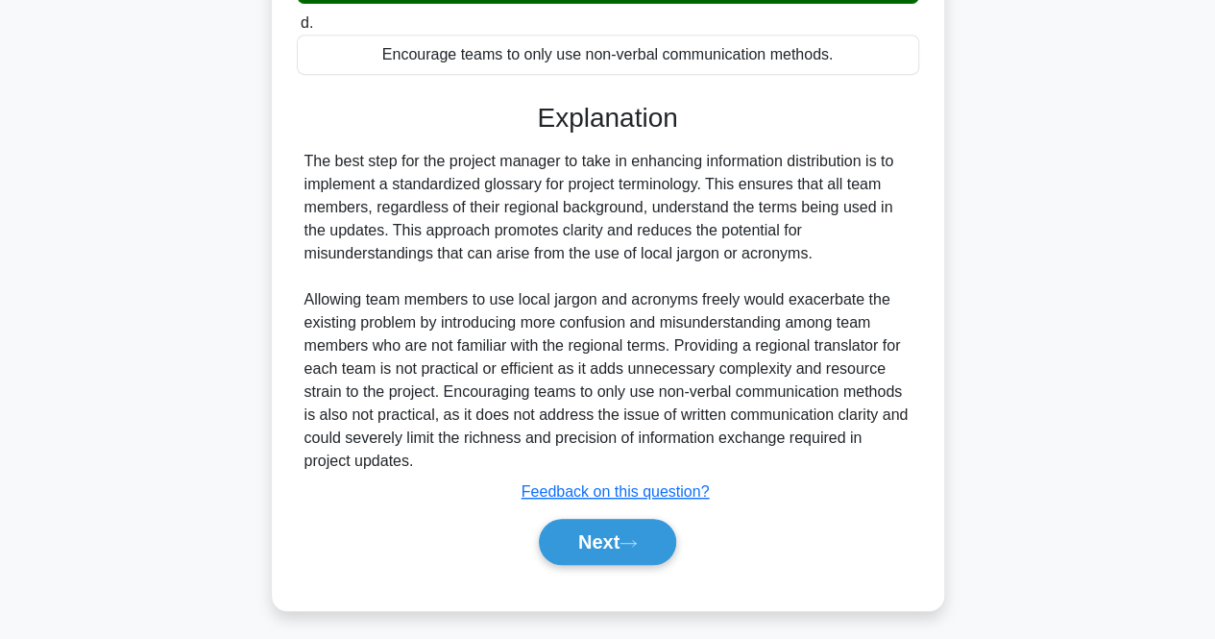
scroll to position [451, 0]
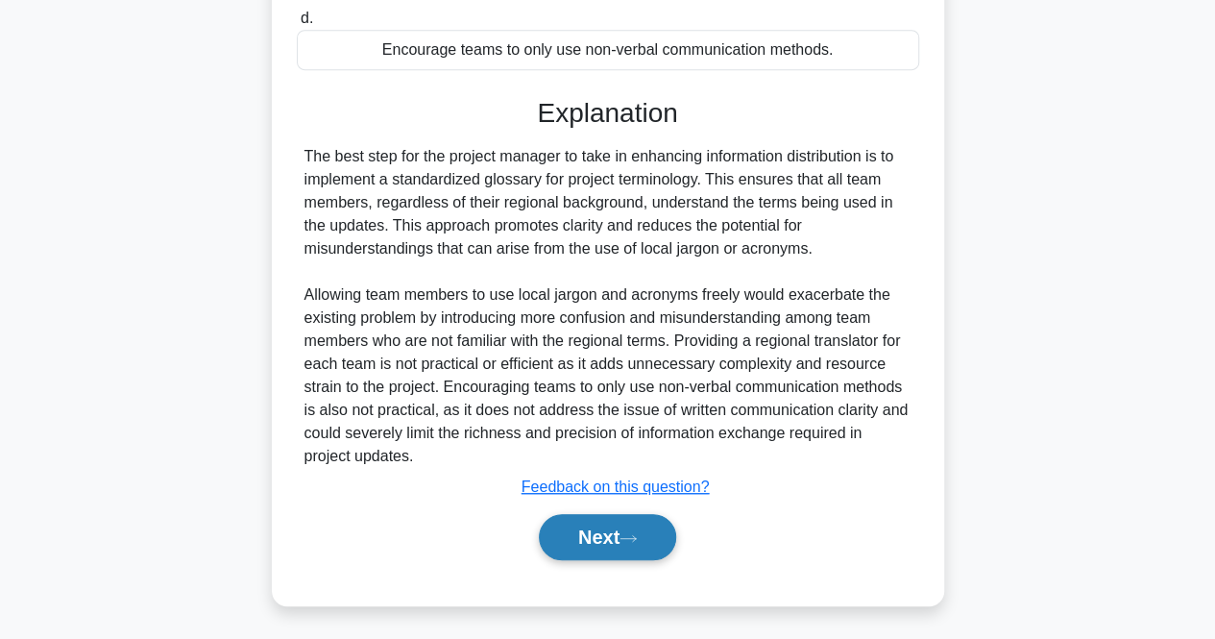
click at [573, 545] on button "Next" at bounding box center [607, 537] width 137 height 46
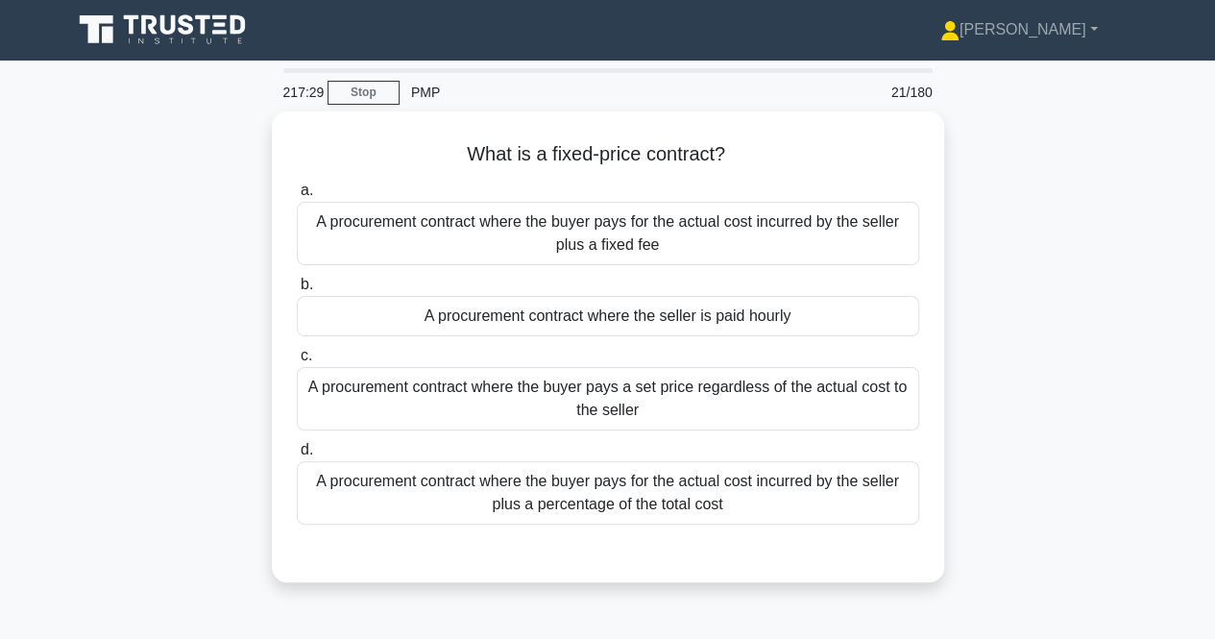
scroll to position [0, 0]
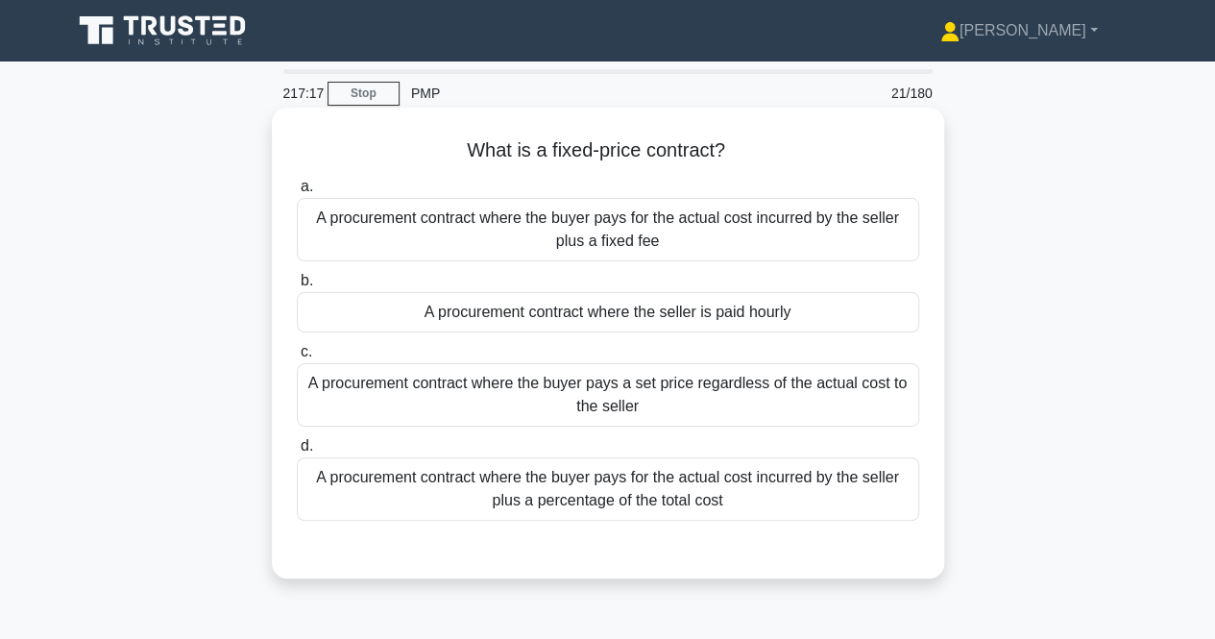
click at [541, 391] on div "A procurement contract where the buyer pays a set price regardless of the actua…" at bounding box center [608, 394] width 623 height 63
click at [297, 358] on input "c. A procurement contract where the buyer pays a set price regardless of the ac…" at bounding box center [297, 352] width 0 height 12
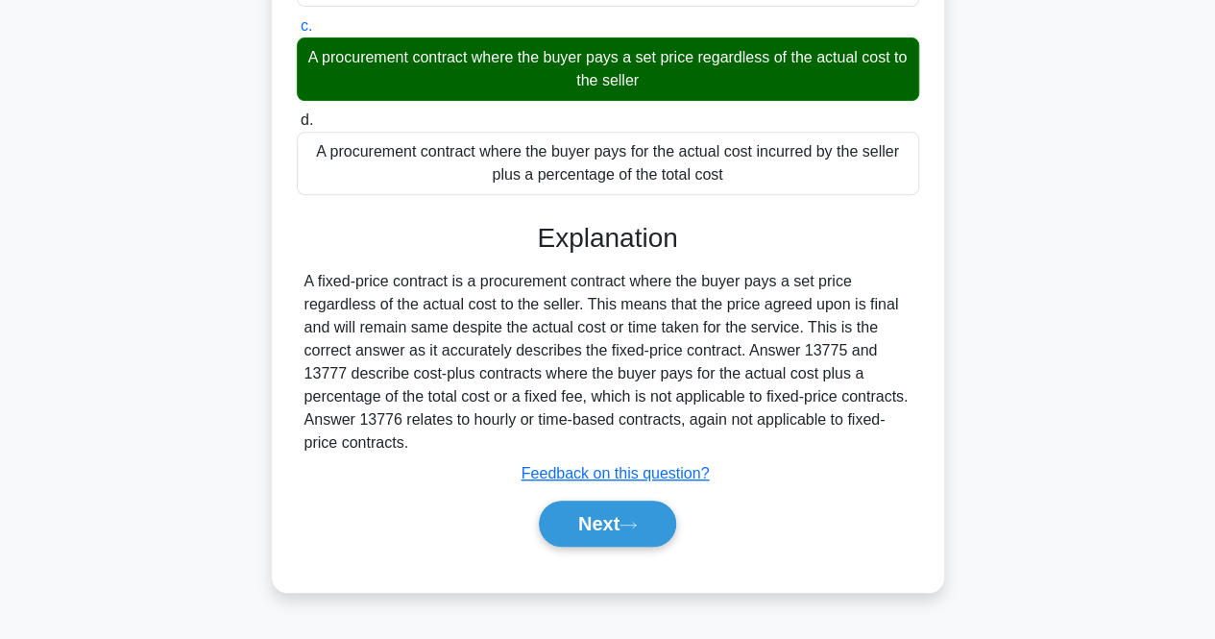
scroll to position [344, 0]
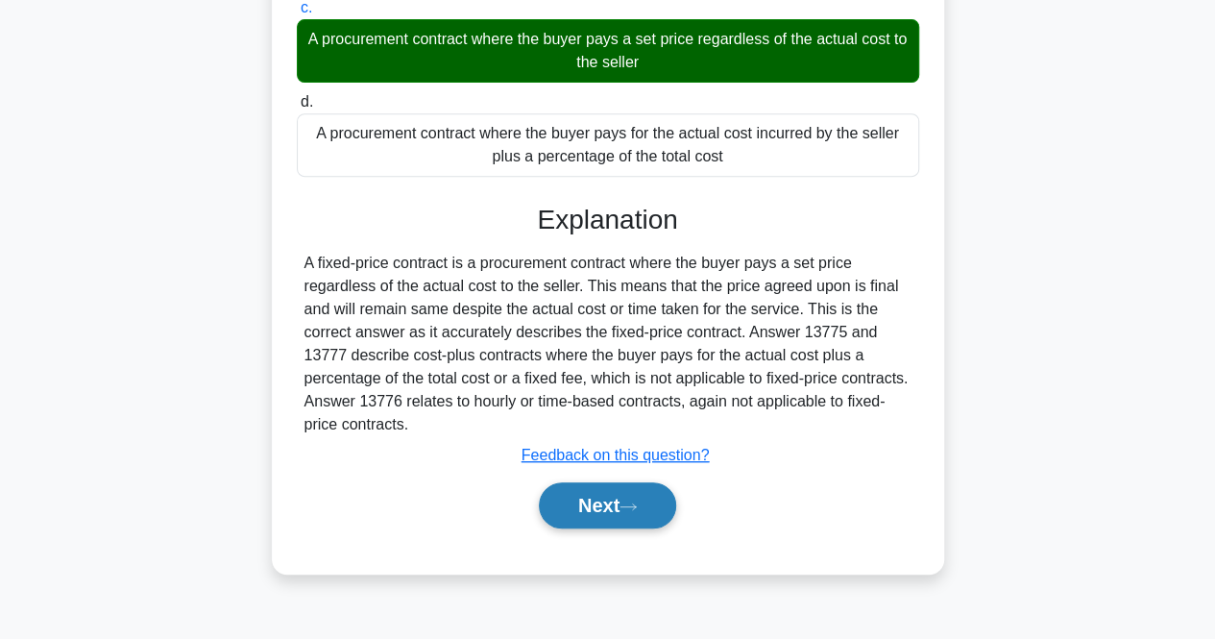
click at [578, 503] on button "Next" at bounding box center [607, 505] width 137 height 46
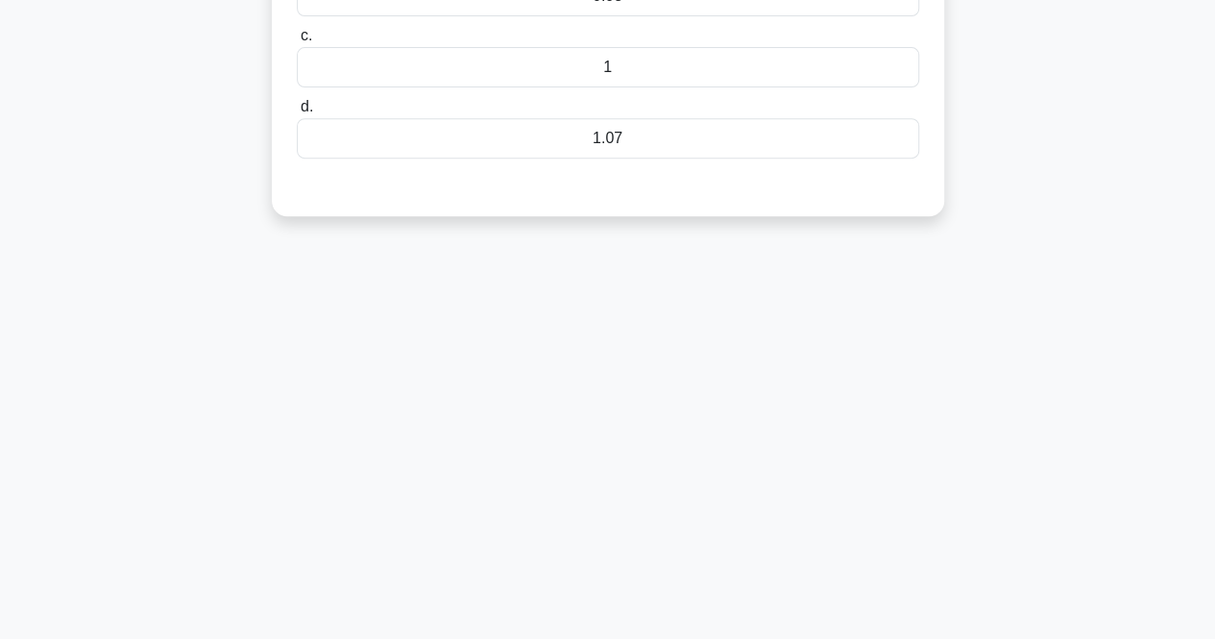
scroll to position [0, 0]
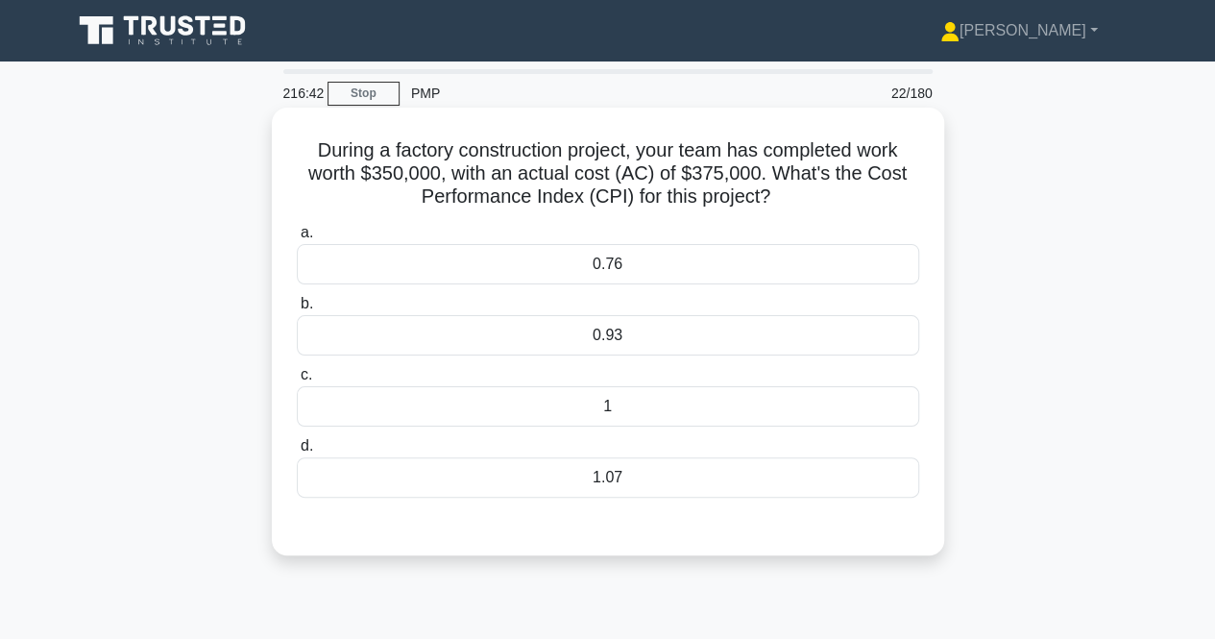
click at [407, 332] on div "0.93" at bounding box center [608, 335] width 623 height 40
click at [297, 310] on input "b. 0.93" at bounding box center [297, 304] width 0 height 12
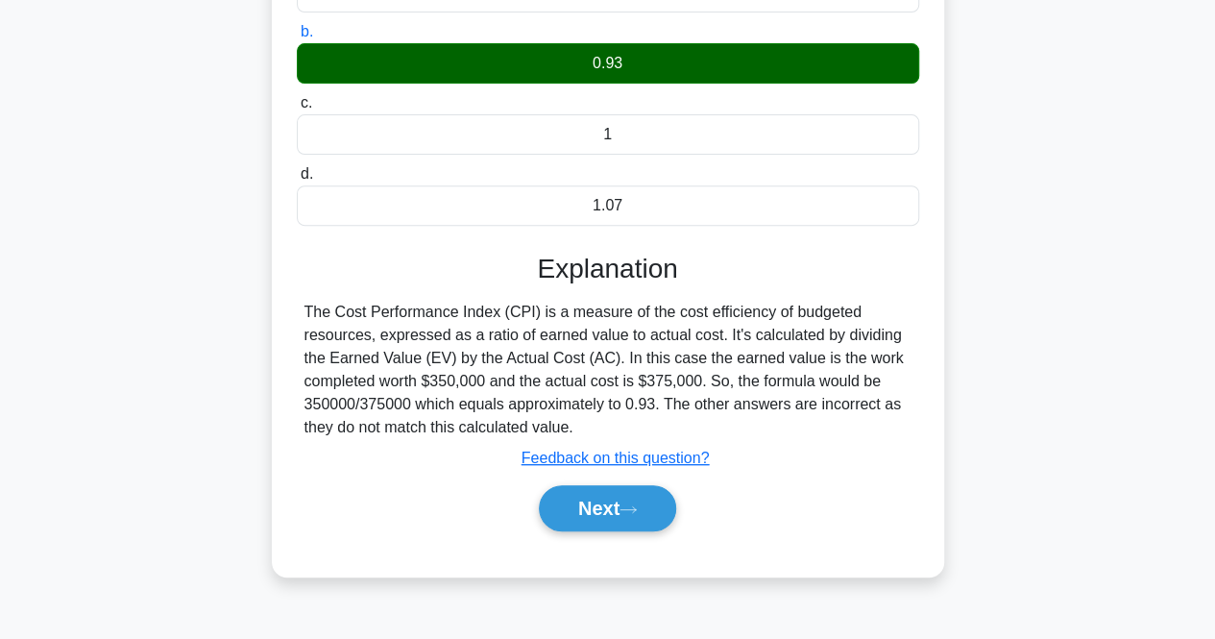
scroll to position [273, 0]
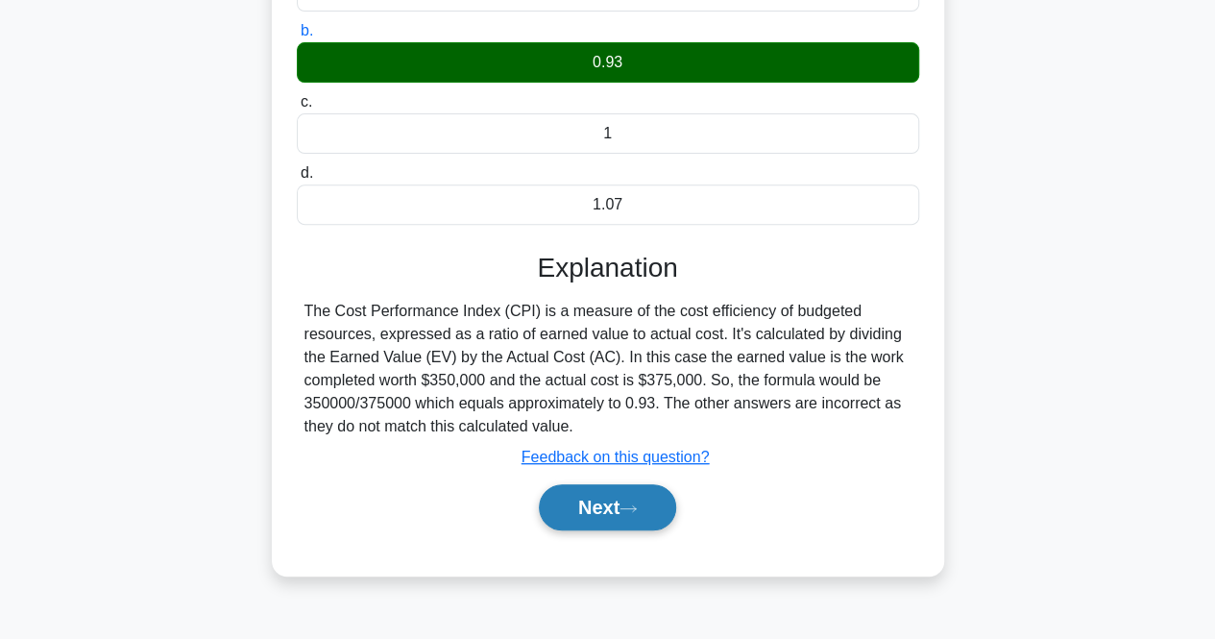
click at [601, 501] on button "Next" at bounding box center [607, 507] width 137 height 46
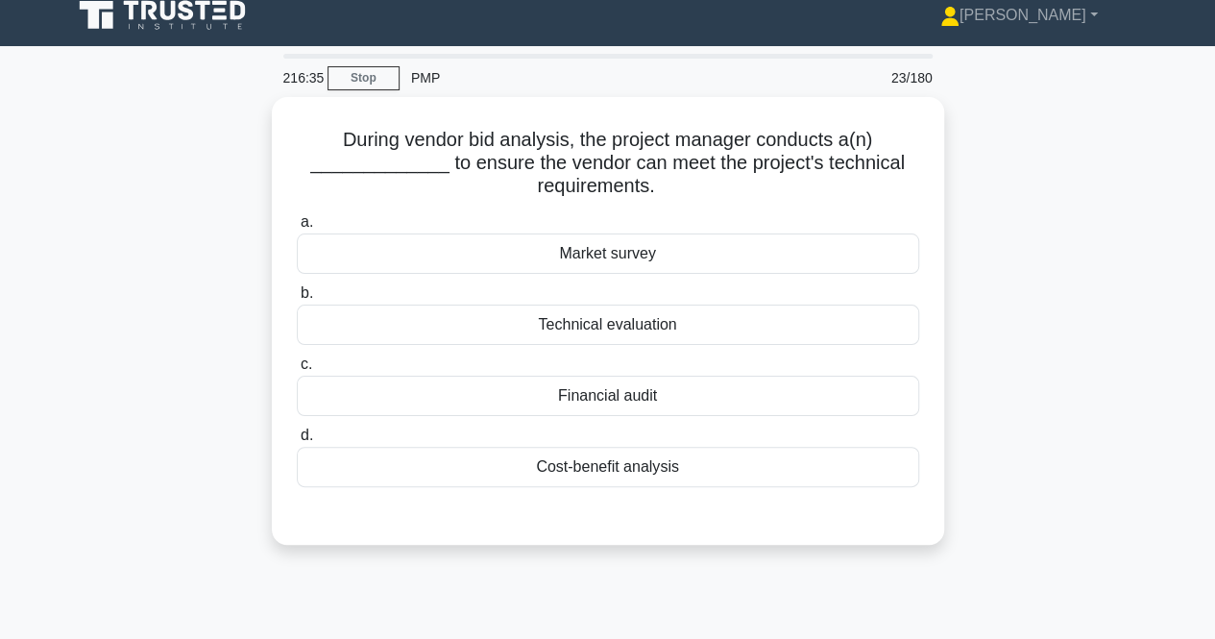
scroll to position [0, 0]
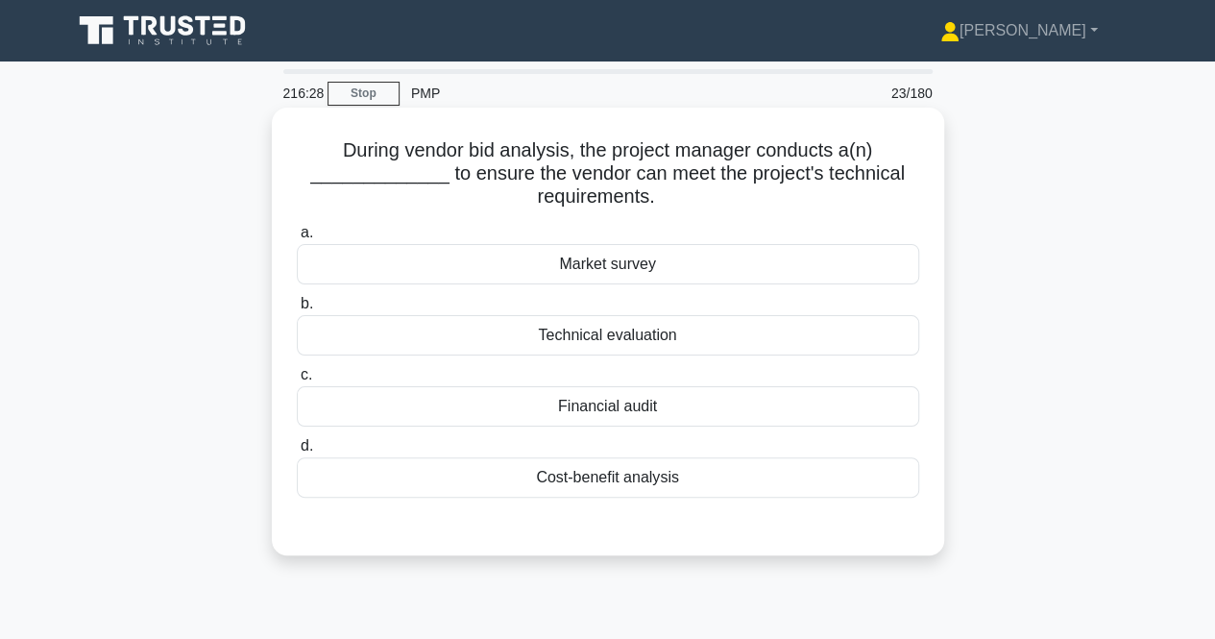
click at [547, 323] on div "Technical evaluation" at bounding box center [608, 335] width 623 height 40
click at [297, 310] on input "b. Technical evaluation" at bounding box center [297, 304] width 0 height 12
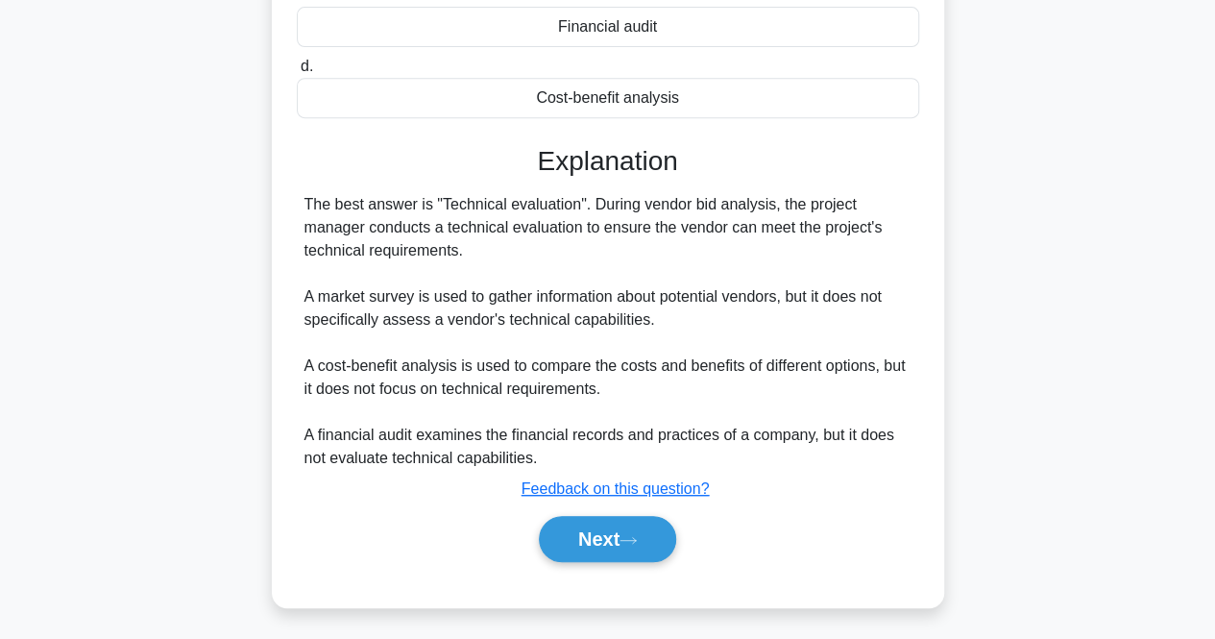
scroll to position [399, 0]
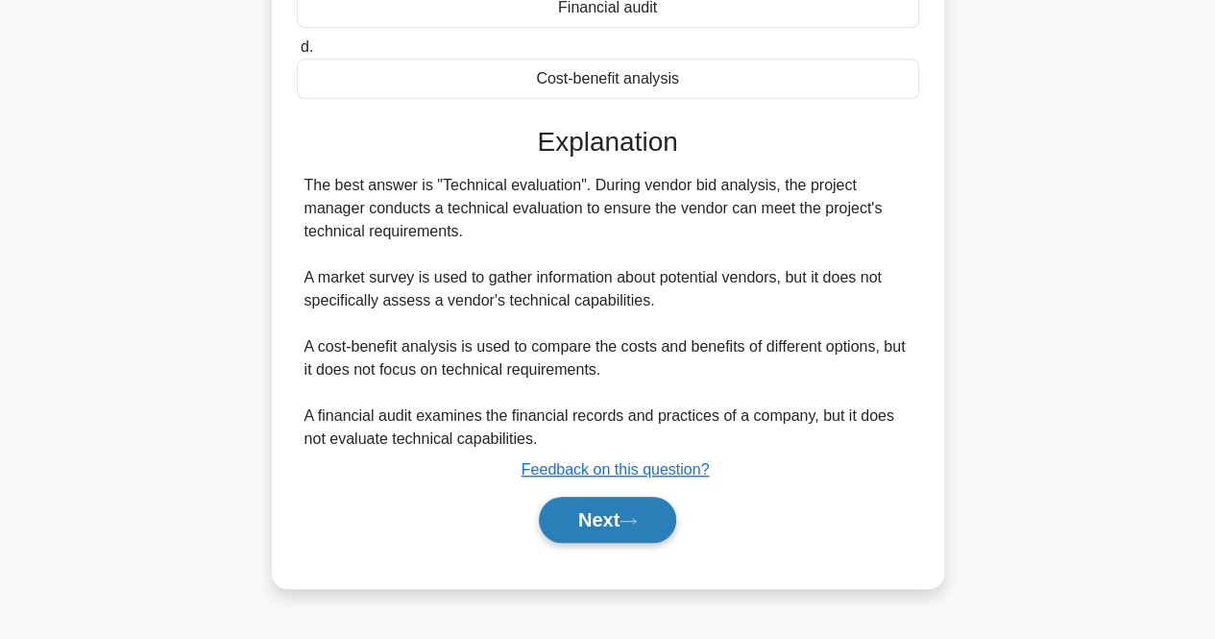
click at [616, 528] on button "Next" at bounding box center [607, 520] width 137 height 46
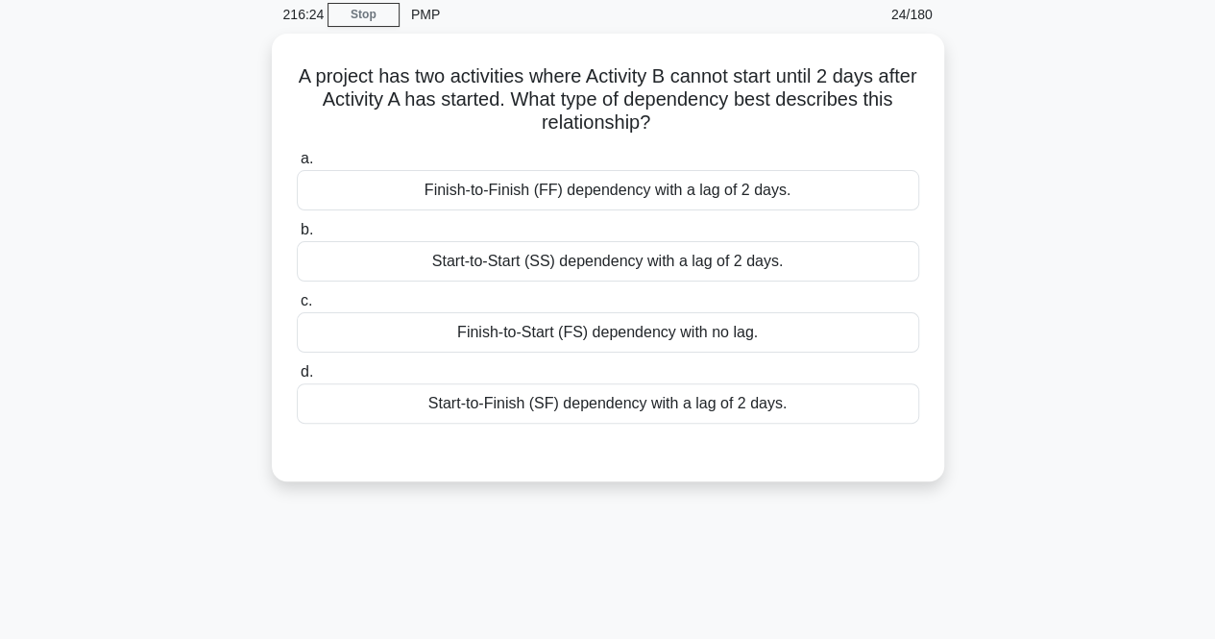
scroll to position [78, 0]
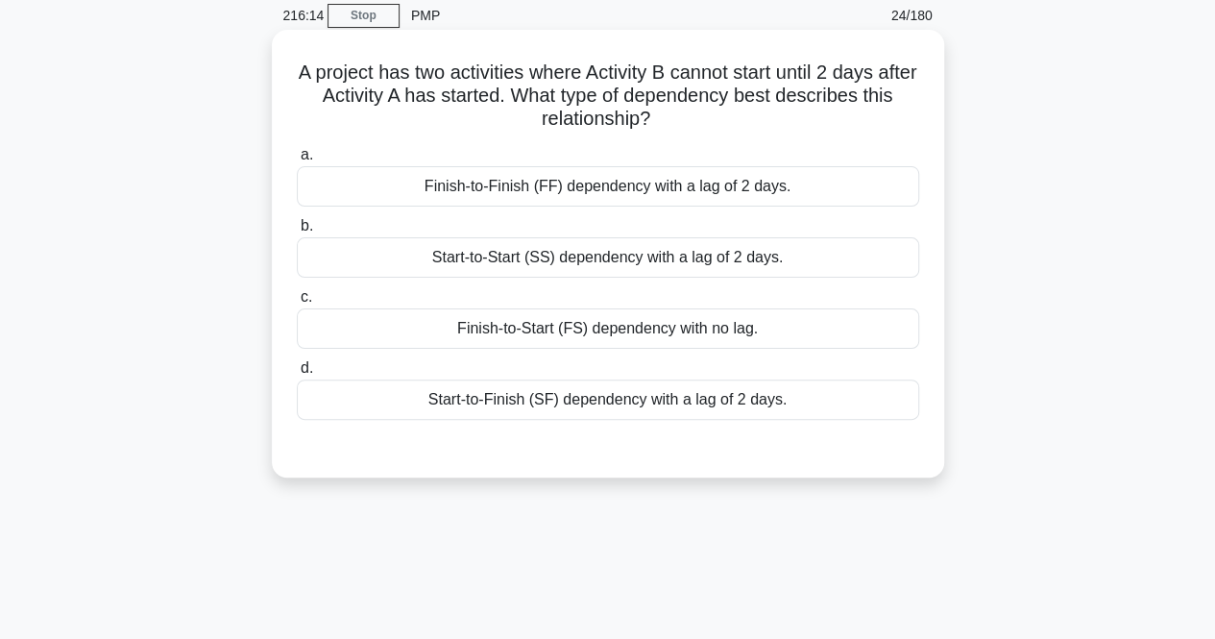
click at [520, 324] on div "Finish-to-Start (FS) dependency with no lag." at bounding box center [608, 328] width 623 height 40
click at [297, 304] on input "c. Finish-to-Start (FS) dependency with no lag." at bounding box center [297, 297] width 0 height 12
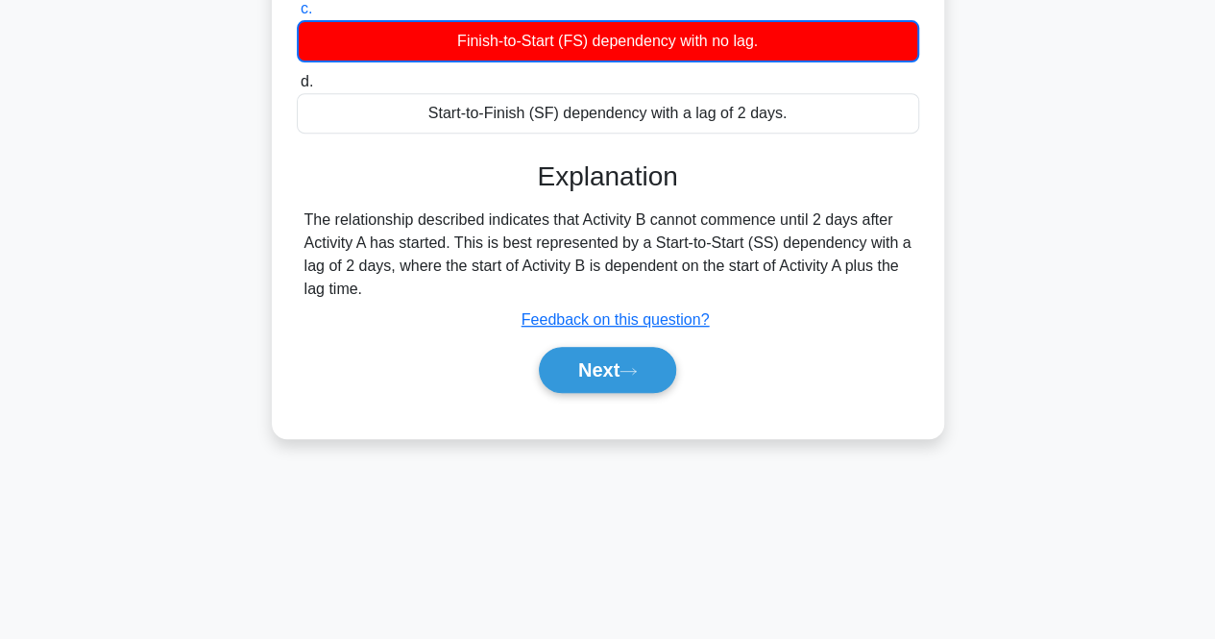
scroll to position [399, 0]
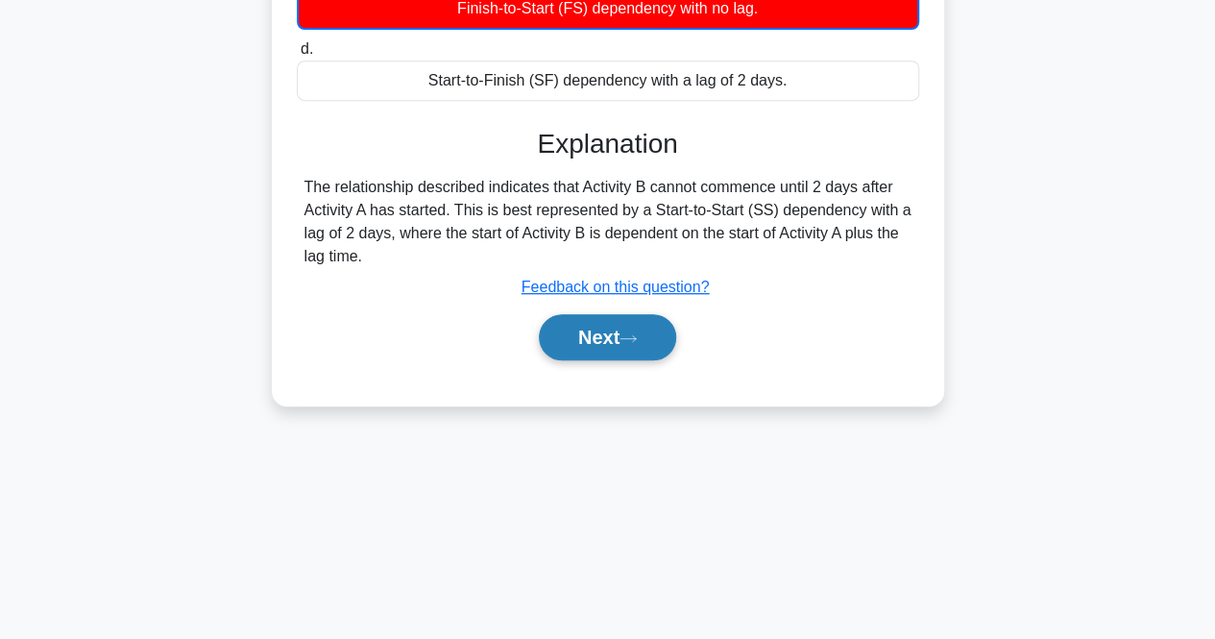
click at [562, 330] on button "Next" at bounding box center [607, 337] width 137 height 46
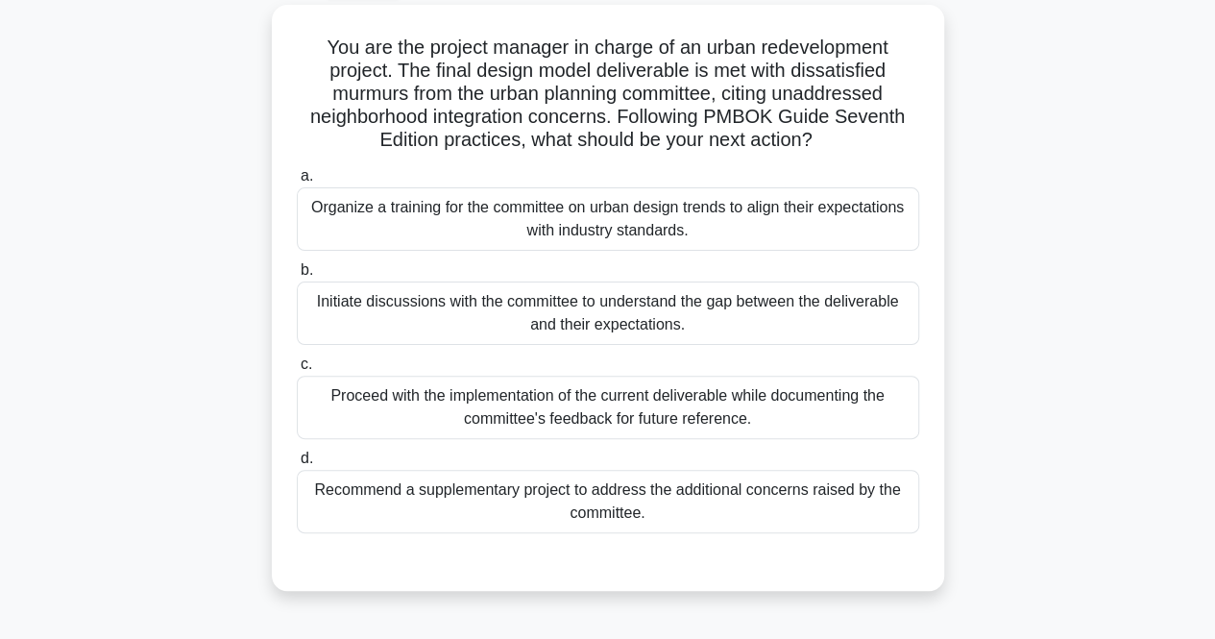
scroll to position [103, 0]
click at [572, 297] on div "Initiate discussions with the committee to understand the gap between the deliv…" at bounding box center [608, 313] width 623 height 63
click at [297, 277] on input "b. Initiate discussions with the committee to understand the gap between the de…" at bounding box center [297, 270] width 0 height 12
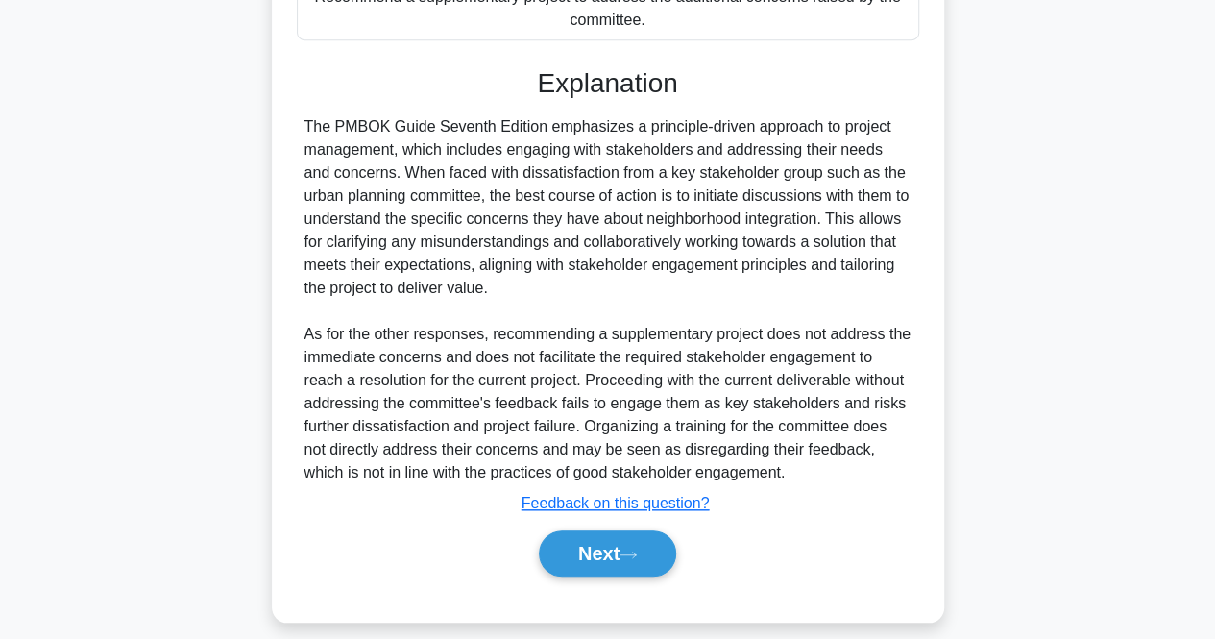
scroll to position [612, 0]
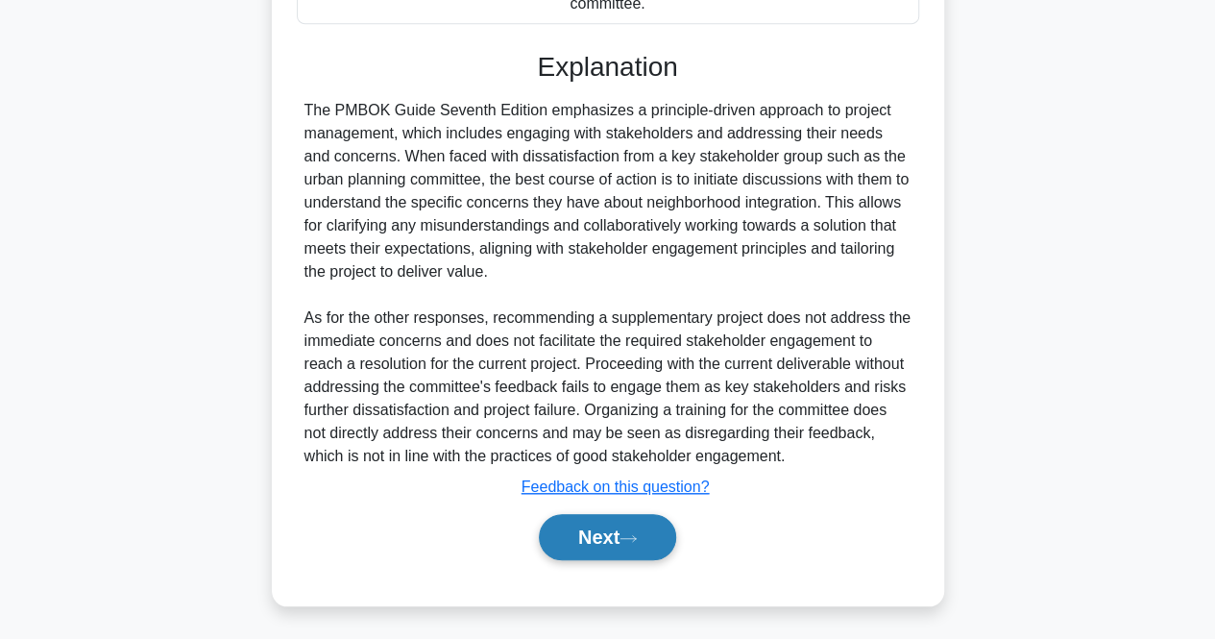
click at [600, 546] on button "Next" at bounding box center [607, 537] width 137 height 46
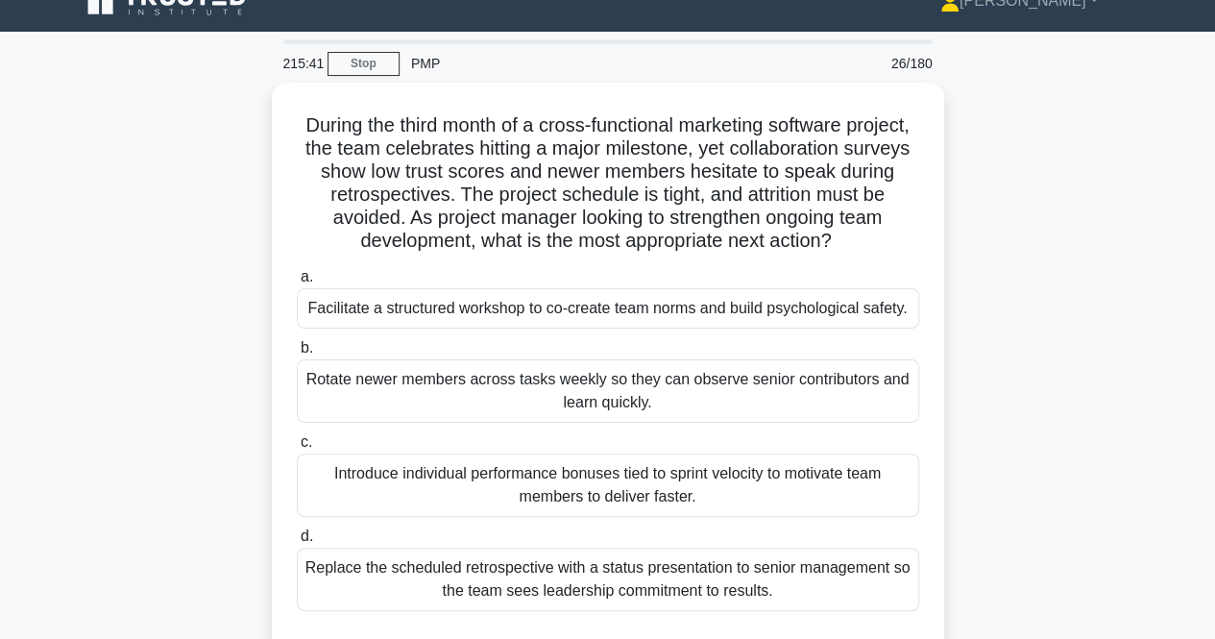
scroll to position [29, 0]
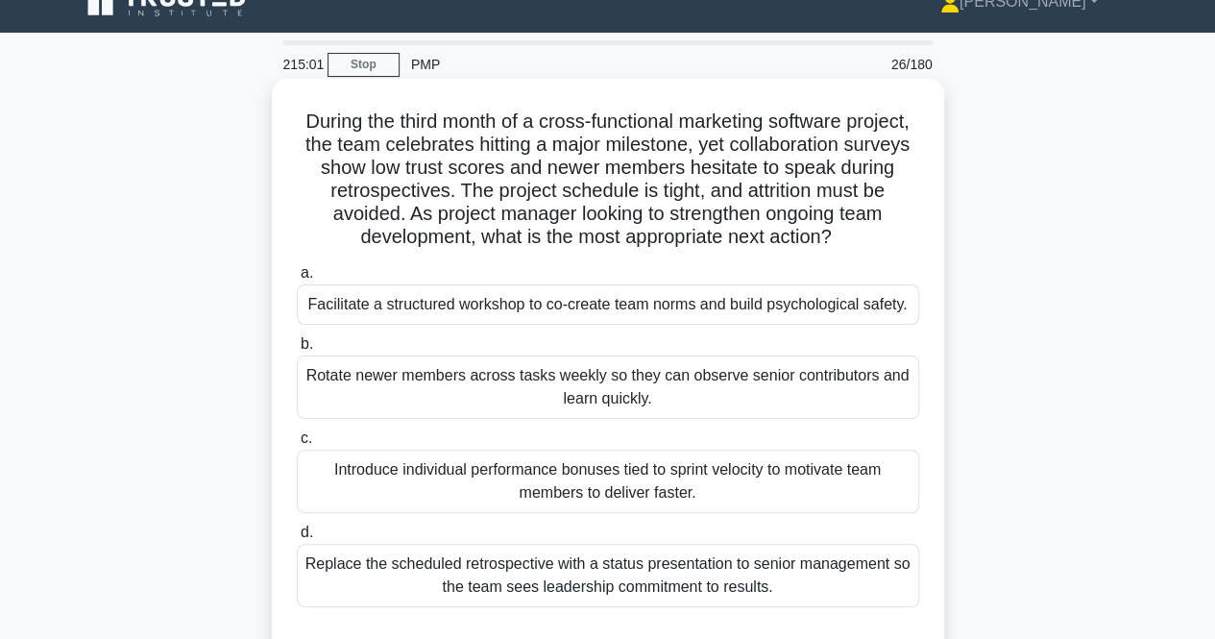
click at [382, 324] on div "Facilitate a structured workshop to co-create team norms and build psychologica…" at bounding box center [608, 304] width 623 height 40
click at [297, 280] on input "a. Facilitate a structured workshop to co-create team norms and build psycholog…" at bounding box center [297, 273] width 0 height 12
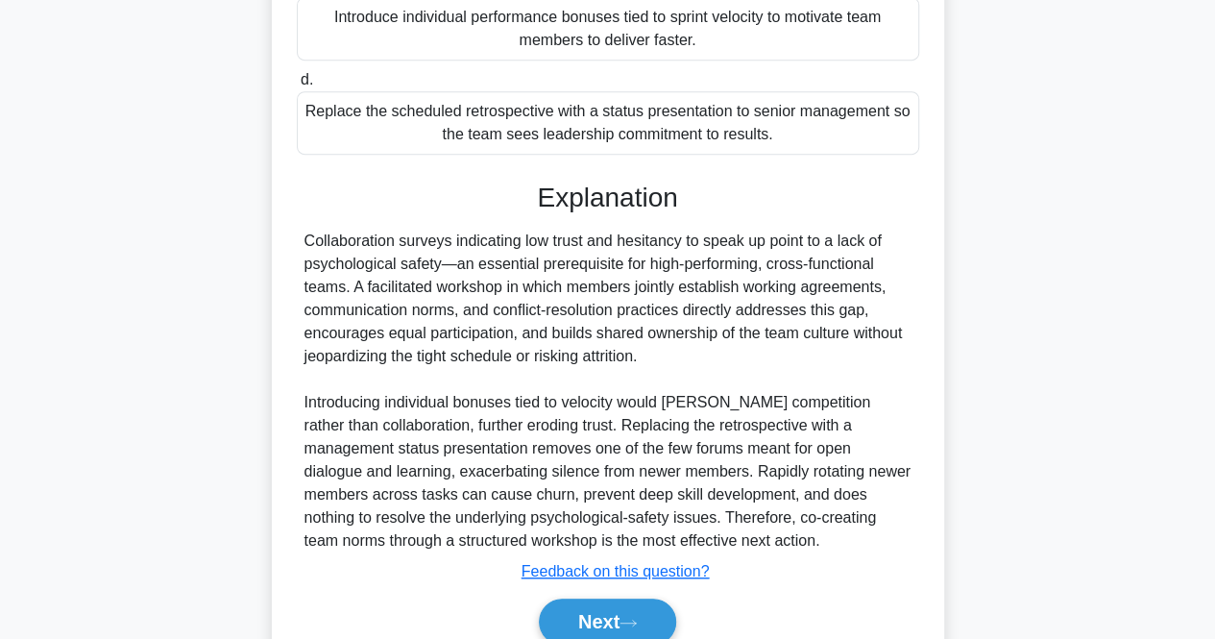
scroll to position [589, 0]
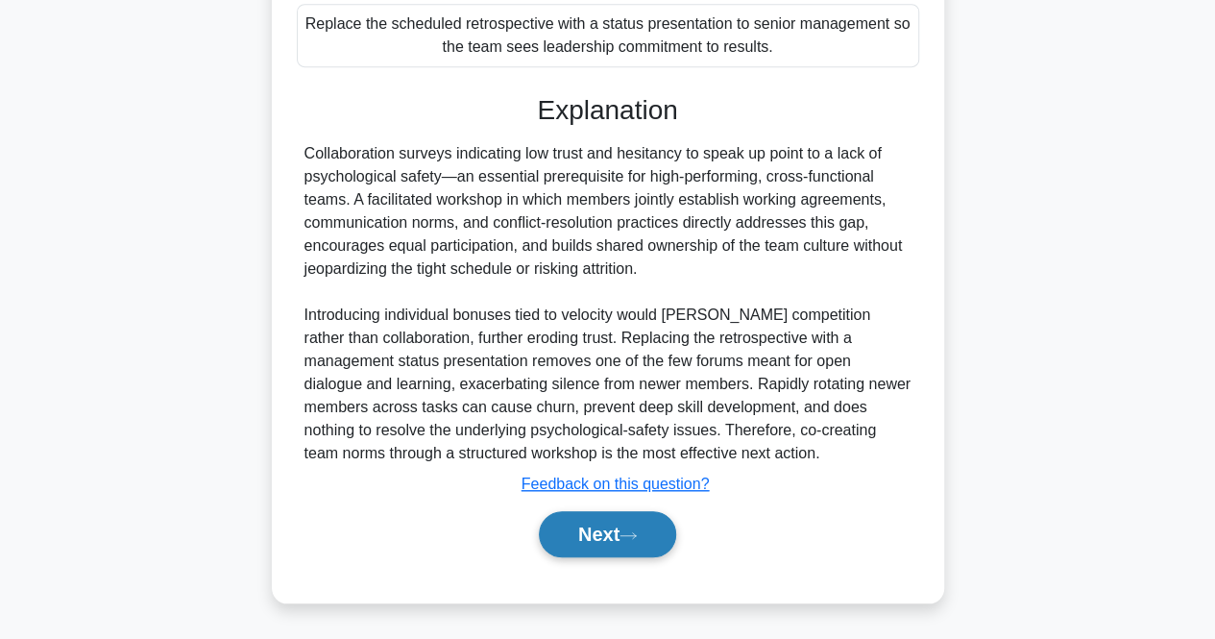
click at [590, 548] on button "Next" at bounding box center [607, 534] width 137 height 46
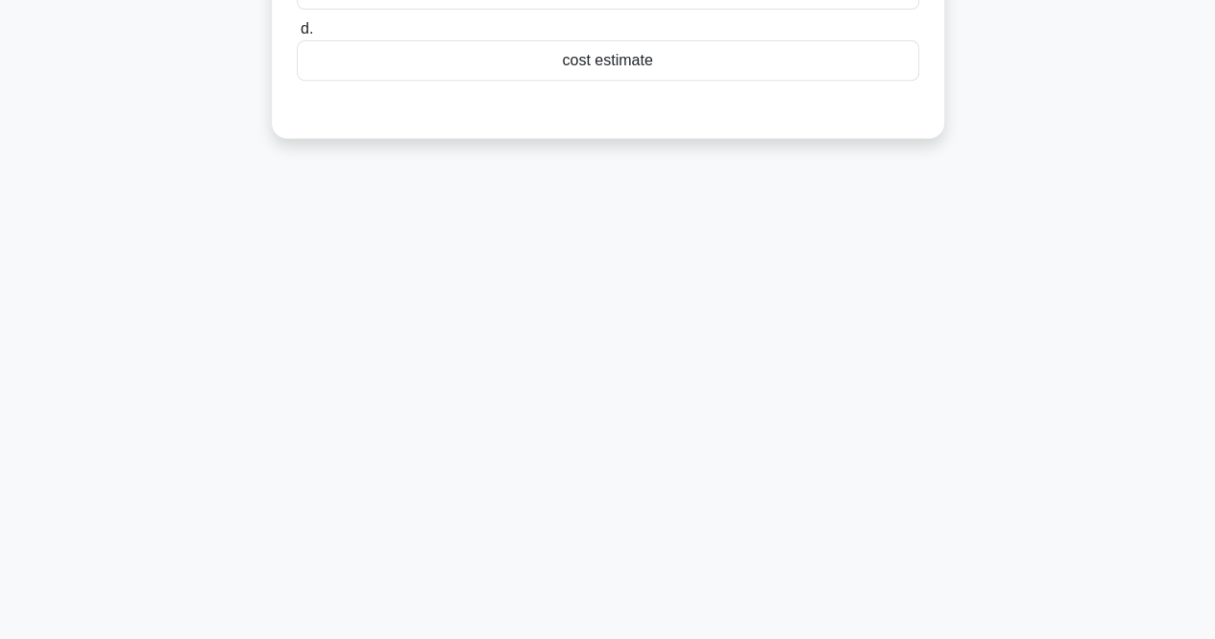
scroll to position [0, 0]
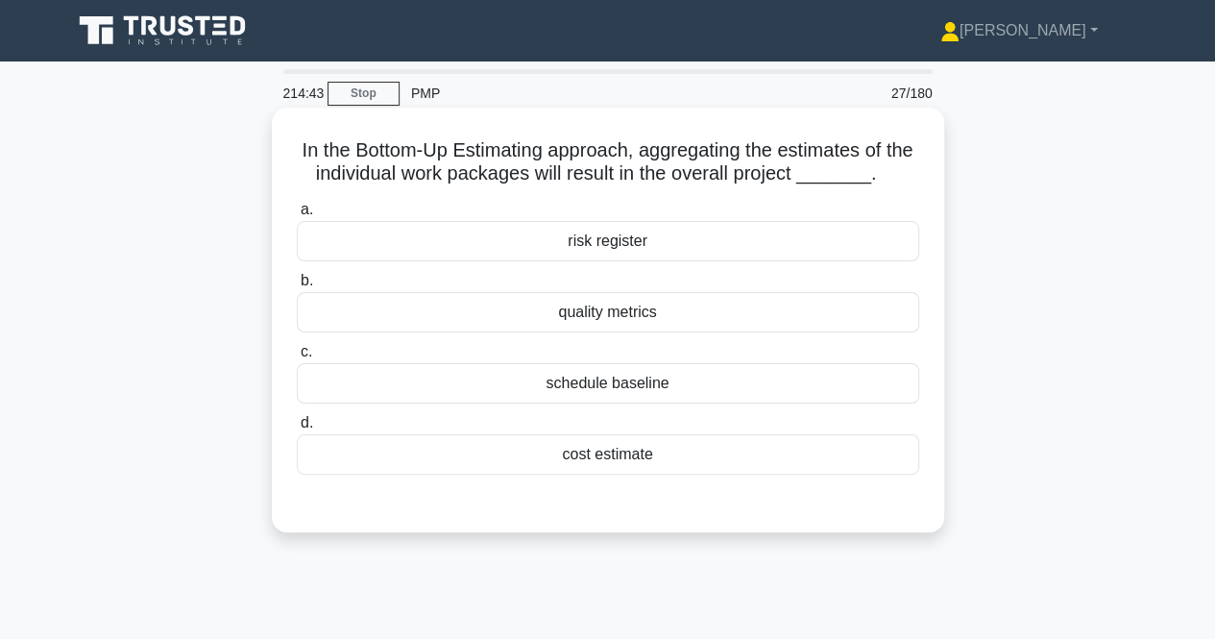
click at [478, 458] on div "cost estimate" at bounding box center [608, 454] width 623 height 40
click at [297, 429] on input "d. cost estimate" at bounding box center [297, 423] width 0 height 12
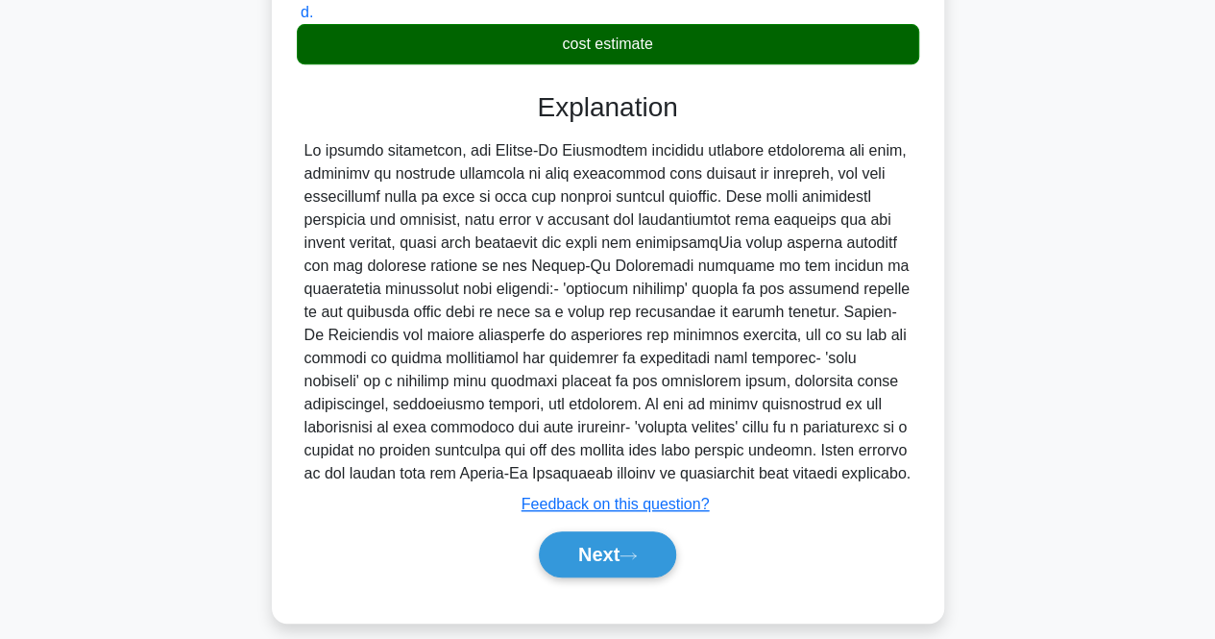
scroll to position [428, 0]
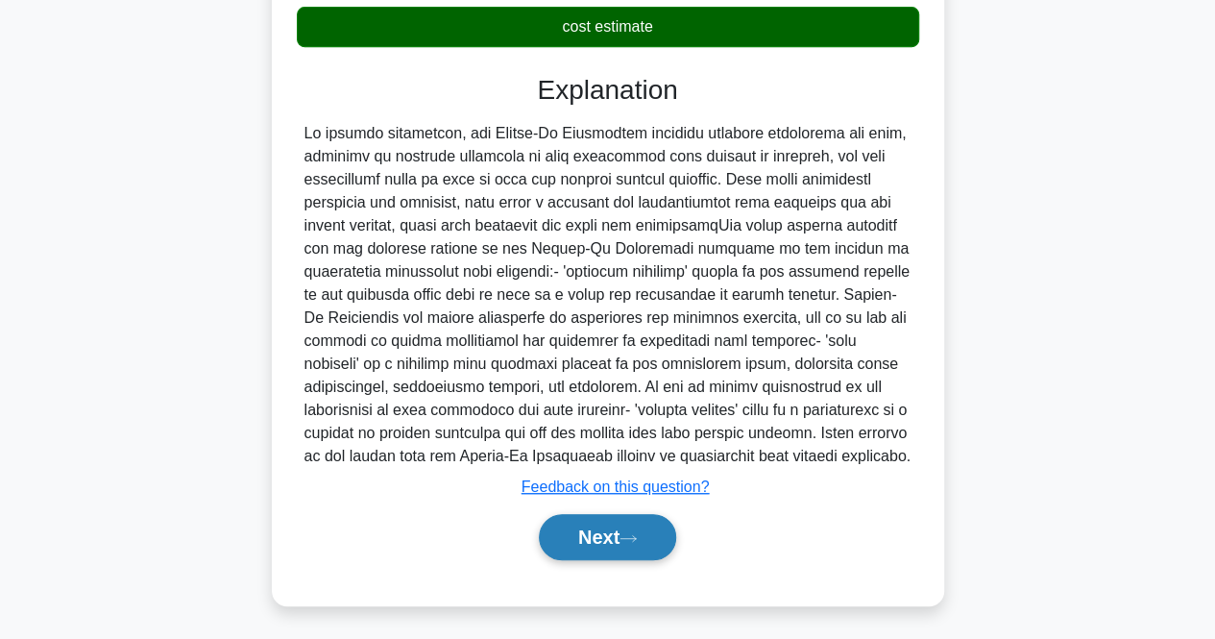
click at [590, 547] on button "Next" at bounding box center [607, 537] width 137 height 46
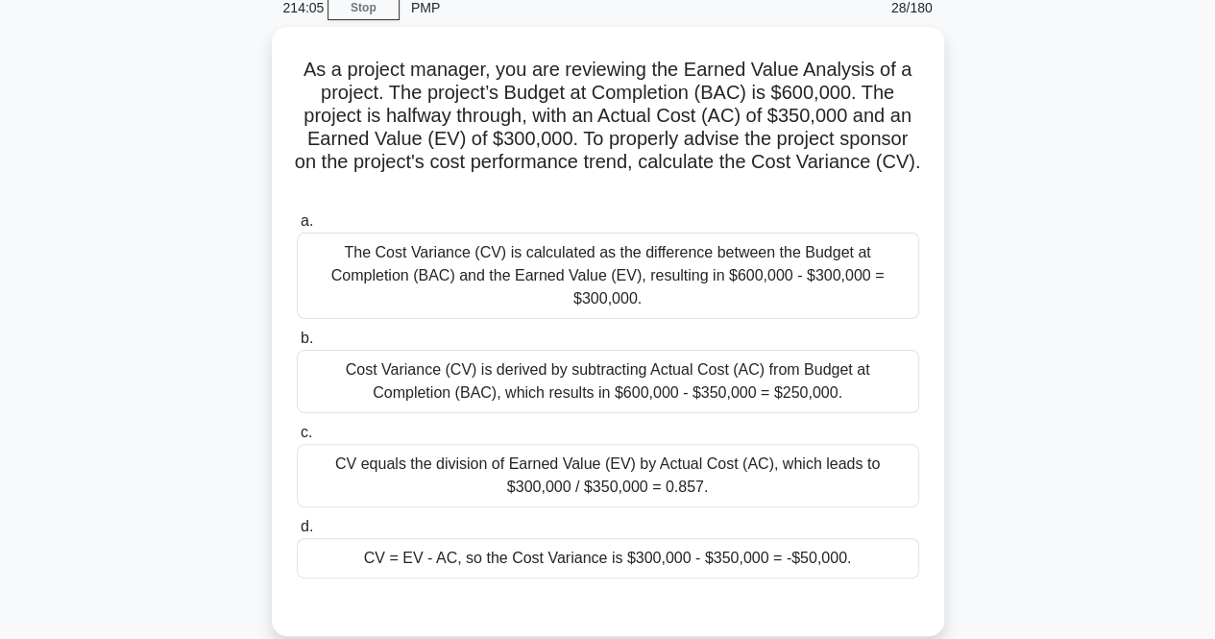
scroll to position [86, 0]
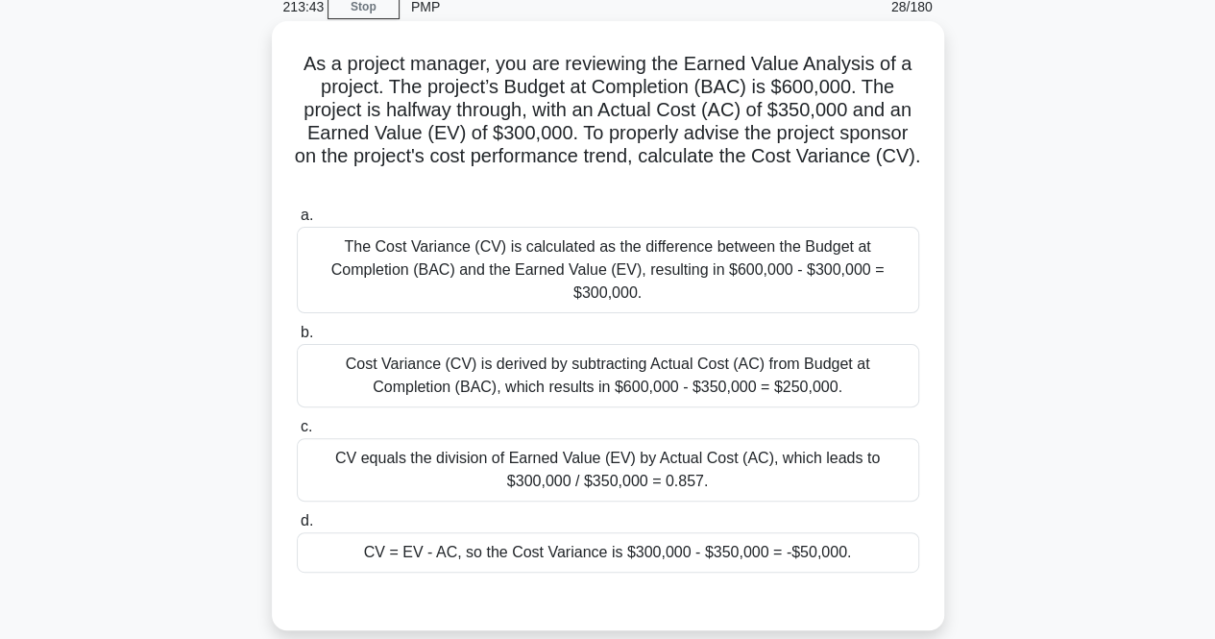
click at [385, 532] on div "CV = EV - AC, so the Cost Variance is $300,000 - $350,000 = -$50,000." at bounding box center [608, 552] width 623 height 40
click at [297, 527] on input "d. CV = EV - AC, so the Cost Variance is $300,000 - $350,000 = -$50,000." at bounding box center [297, 521] width 0 height 12
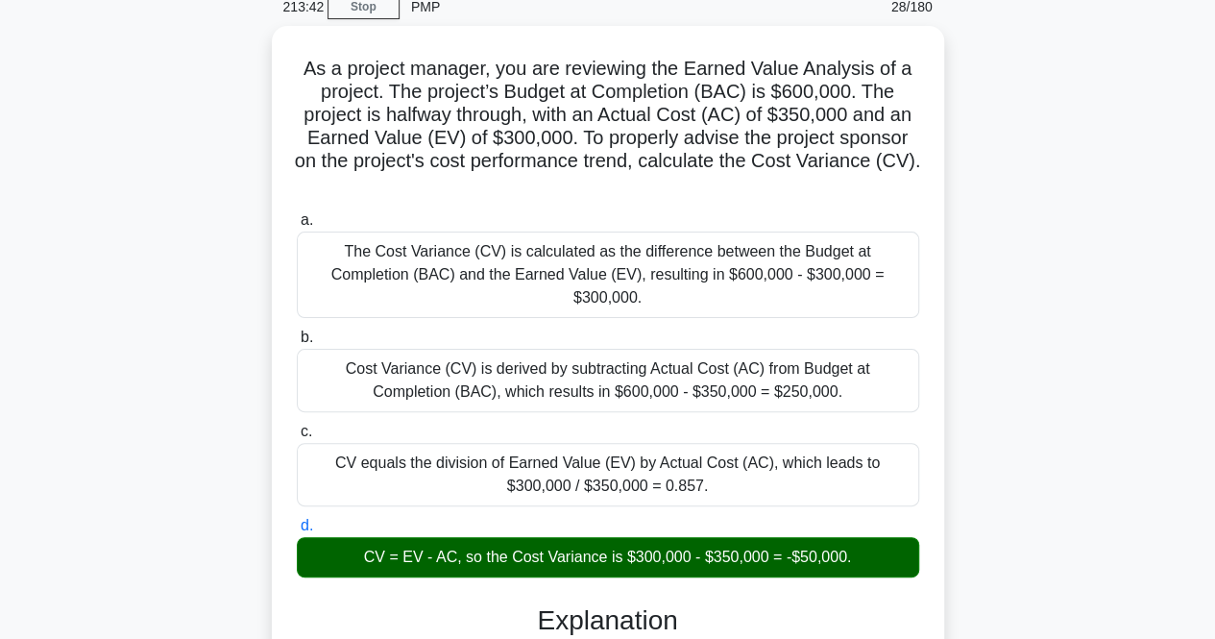
scroll to position [474, 0]
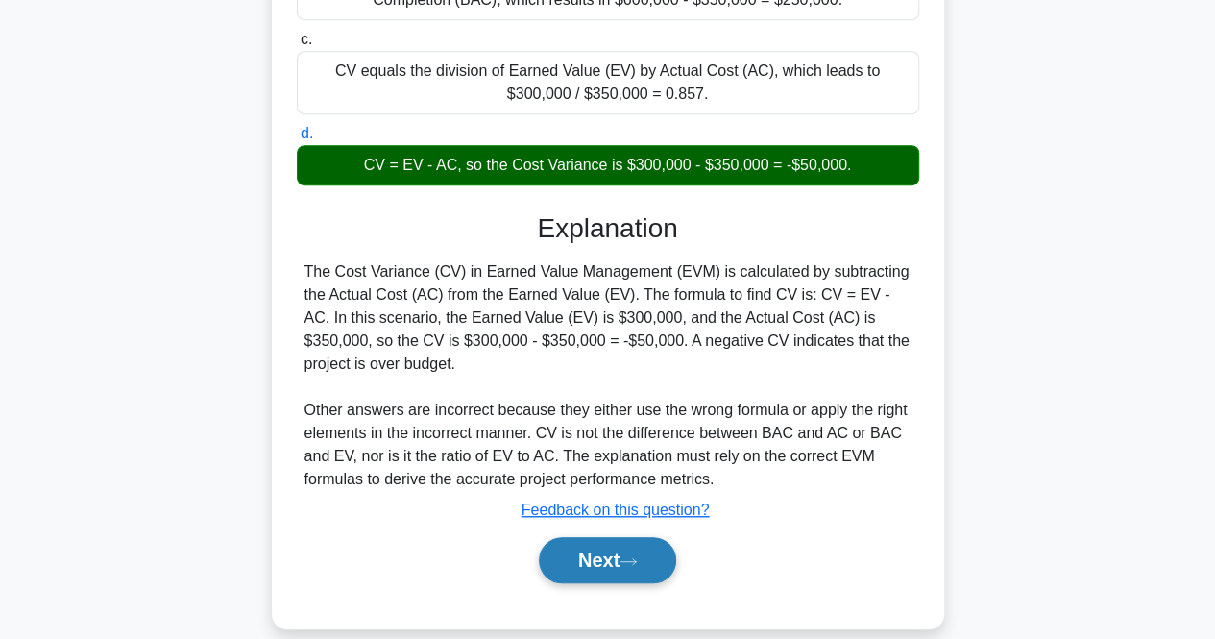
click at [611, 557] on button "Next" at bounding box center [607, 560] width 137 height 46
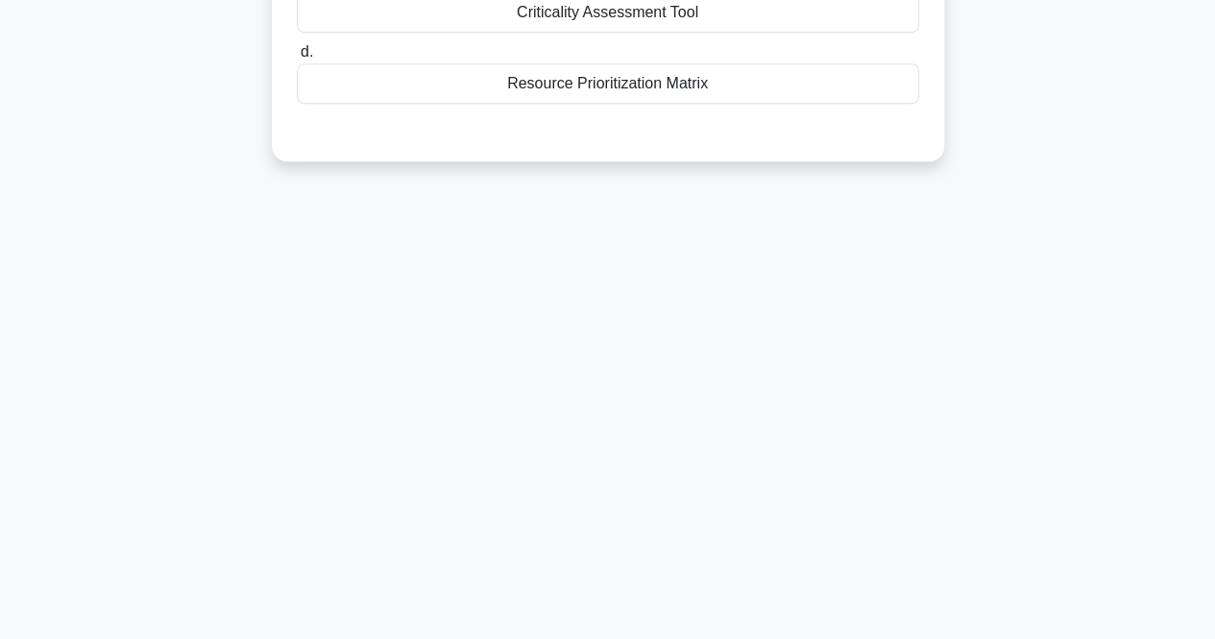
scroll to position [0, 0]
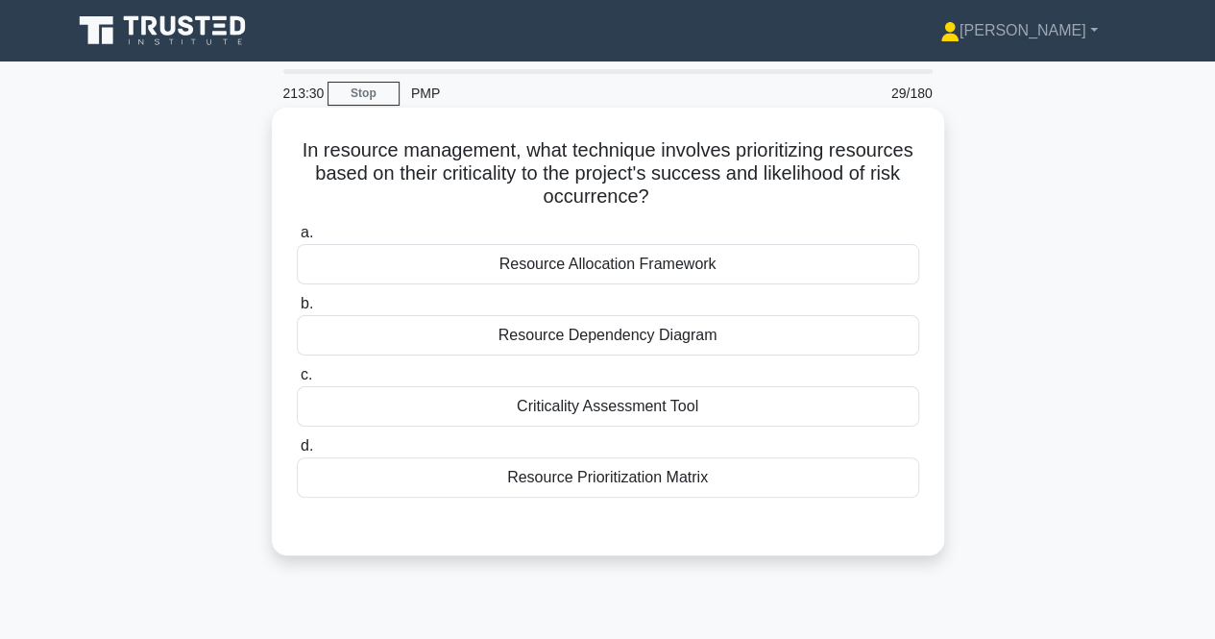
click at [540, 470] on div "Resource Prioritization Matrix" at bounding box center [608, 477] width 623 height 40
click at [297, 453] on input "d. Resource Prioritization Matrix" at bounding box center [297, 446] width 0 height 12
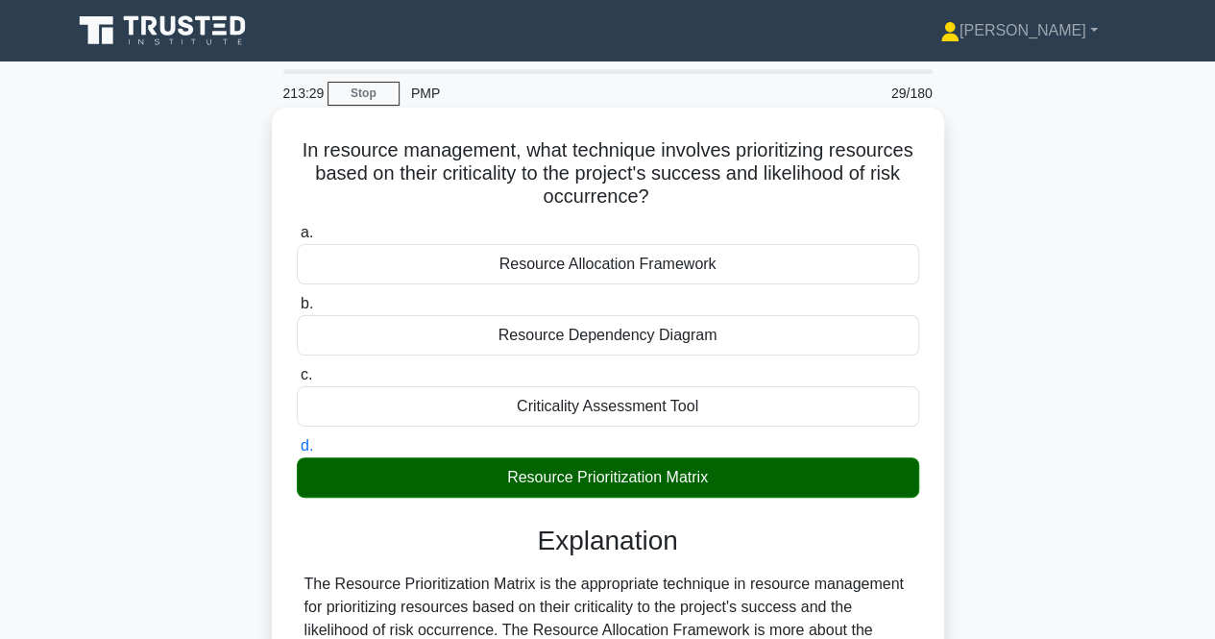
scroll to position [399, 0]
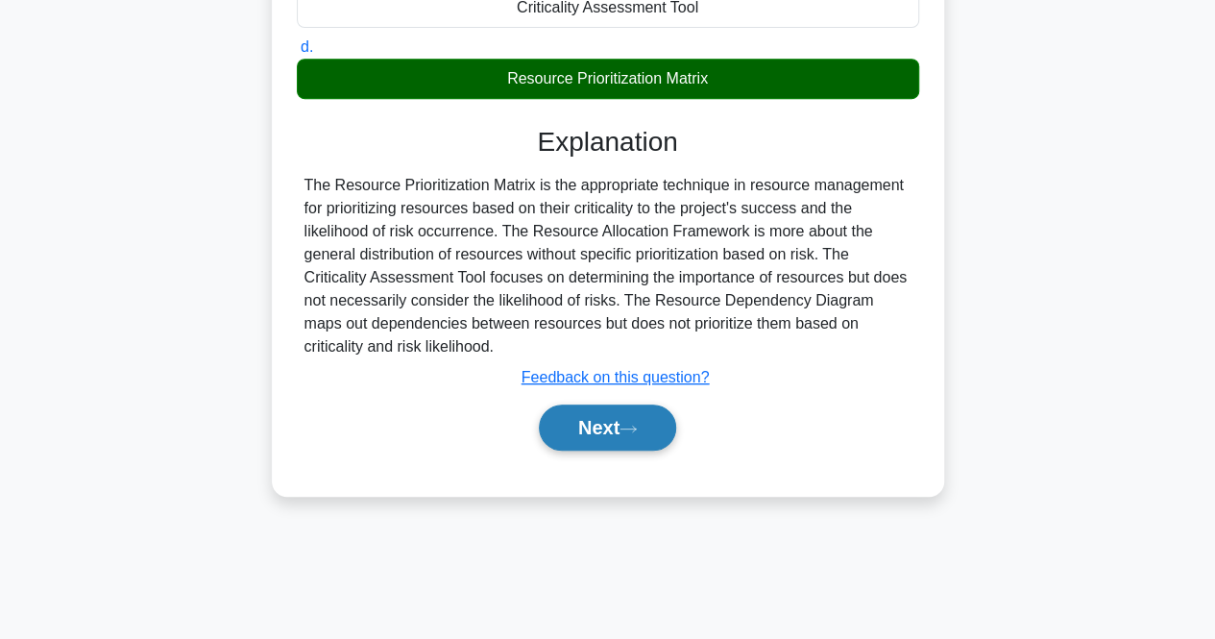
click at [550, 433] on button "Next" at bounding box center [607, 428] width 137 height 46
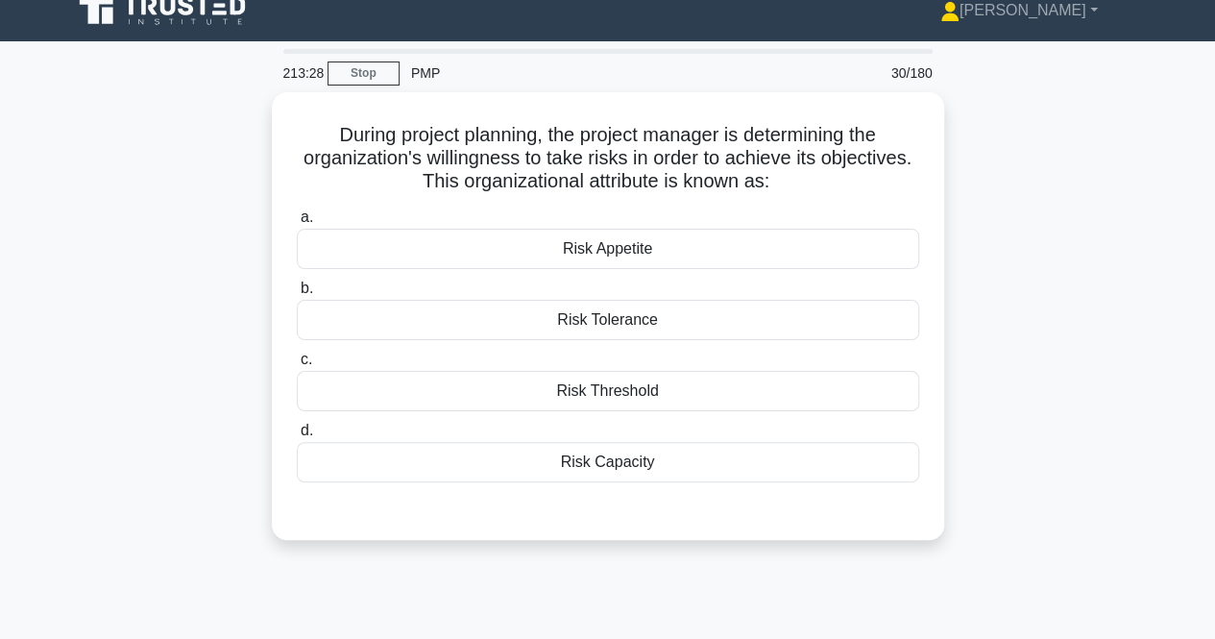
scroll to position [14, 0]
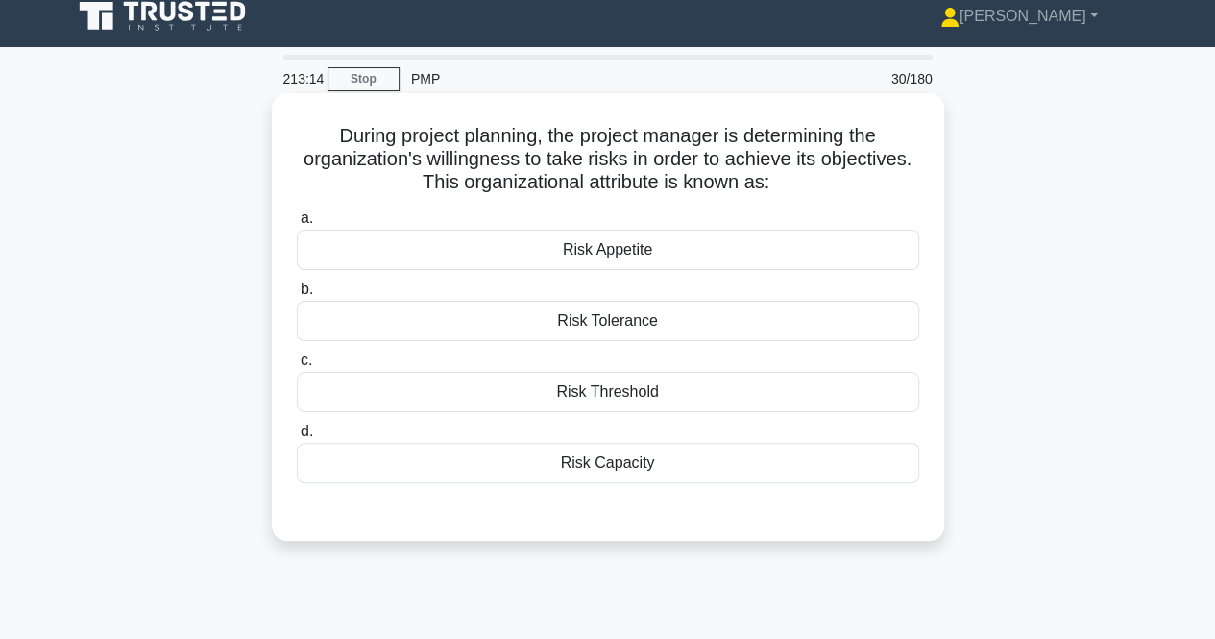
click at [555, 258] on div "Risk Appetite" at bounding box center [608, 250] width 623 height 40
click at [297, 225] on input "a. Risk Appetite" at bounding box center [297, 218] width 0 height 12
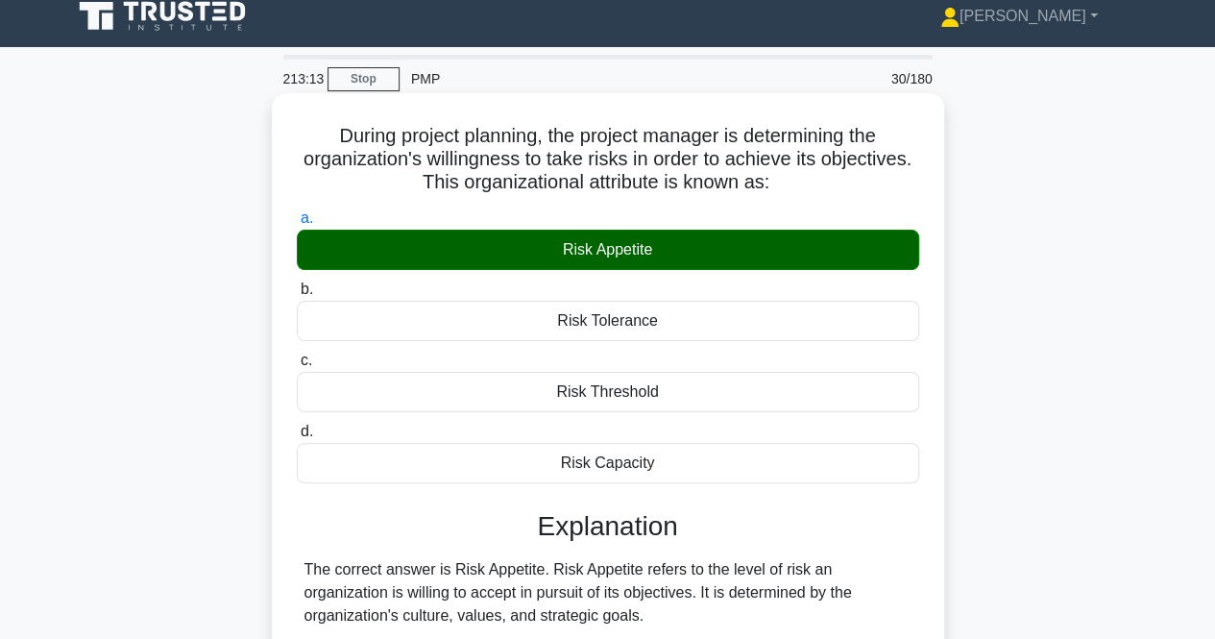
scroll to position [399, 0]
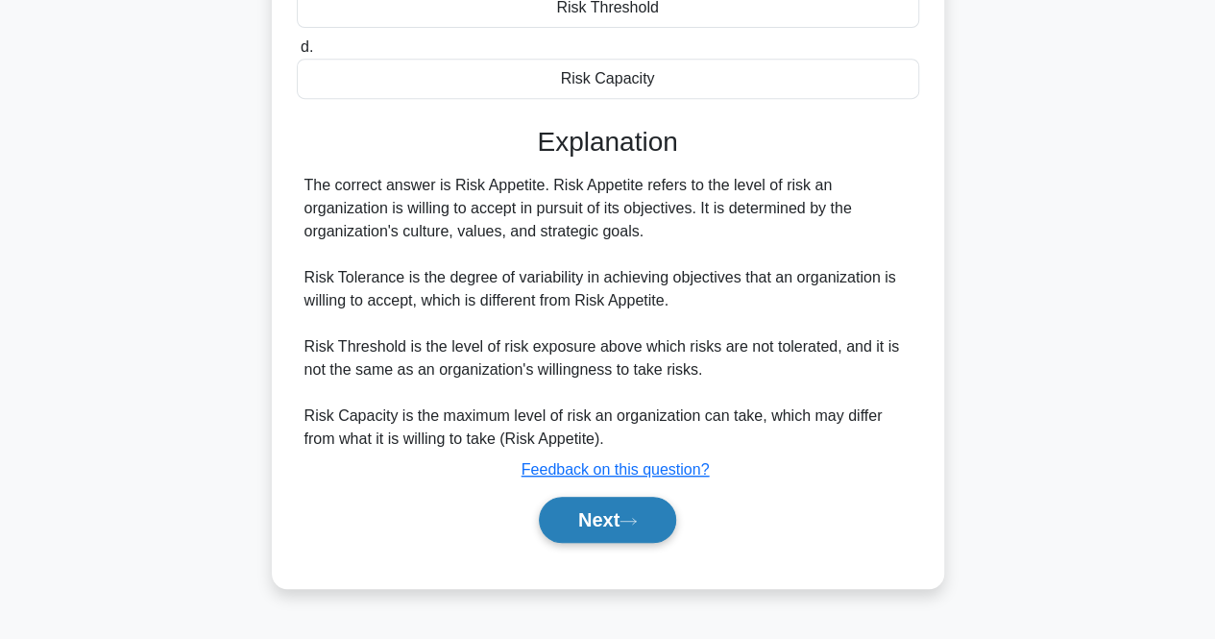
click at [575, 521] on button "Next" at bounding box center [607, 520] width 137 height 46
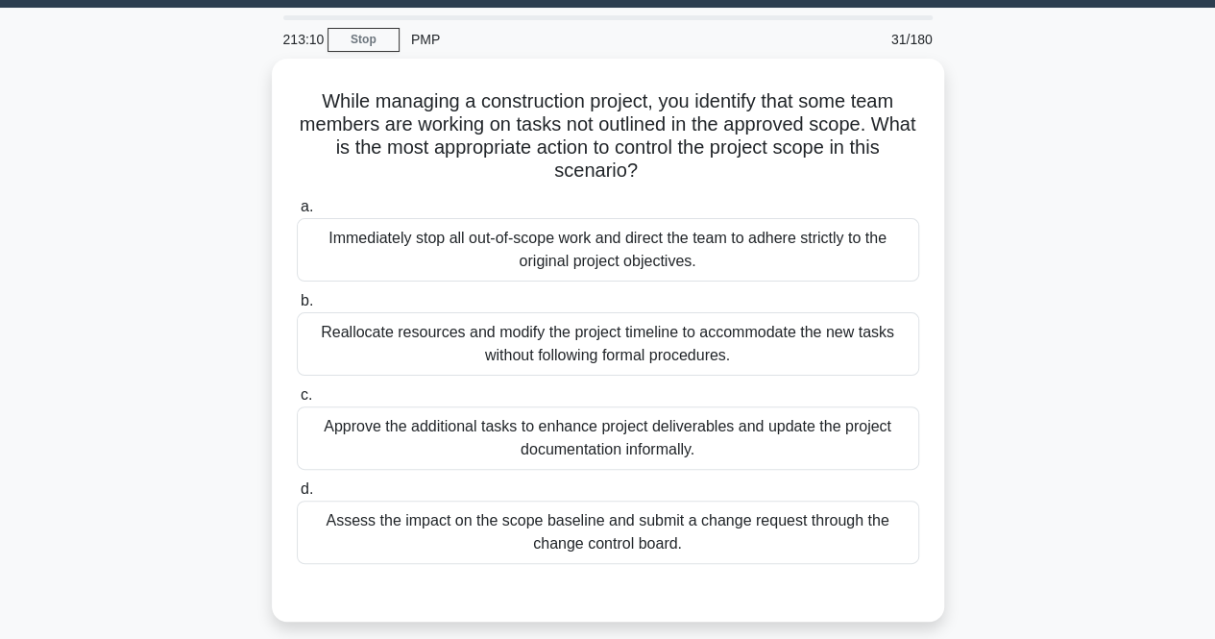
scroll to position [11, 0]
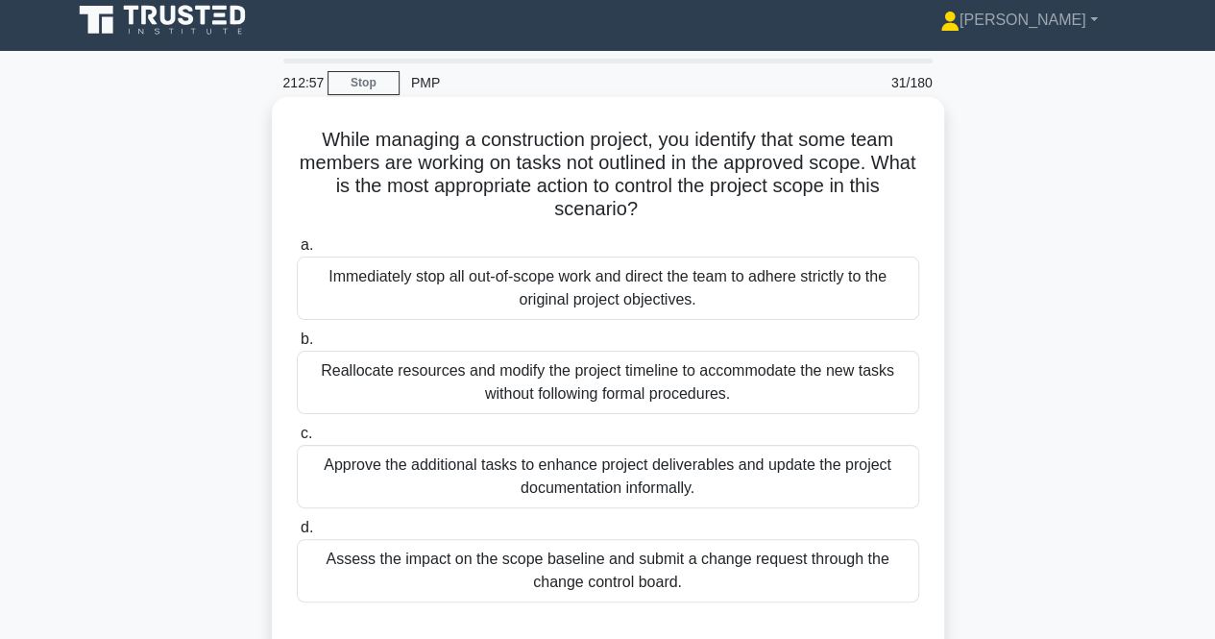
click at [532, 533] on label "d. Assess the impact on the scope baseline and submit a change request through …" at bounding box center [608, 559] width 623 height 86
click at [297, 533] on input "d. Assess the impact on the scope baseline and submit a change request through …" at bounding box center [297, 528] width 0 height 12
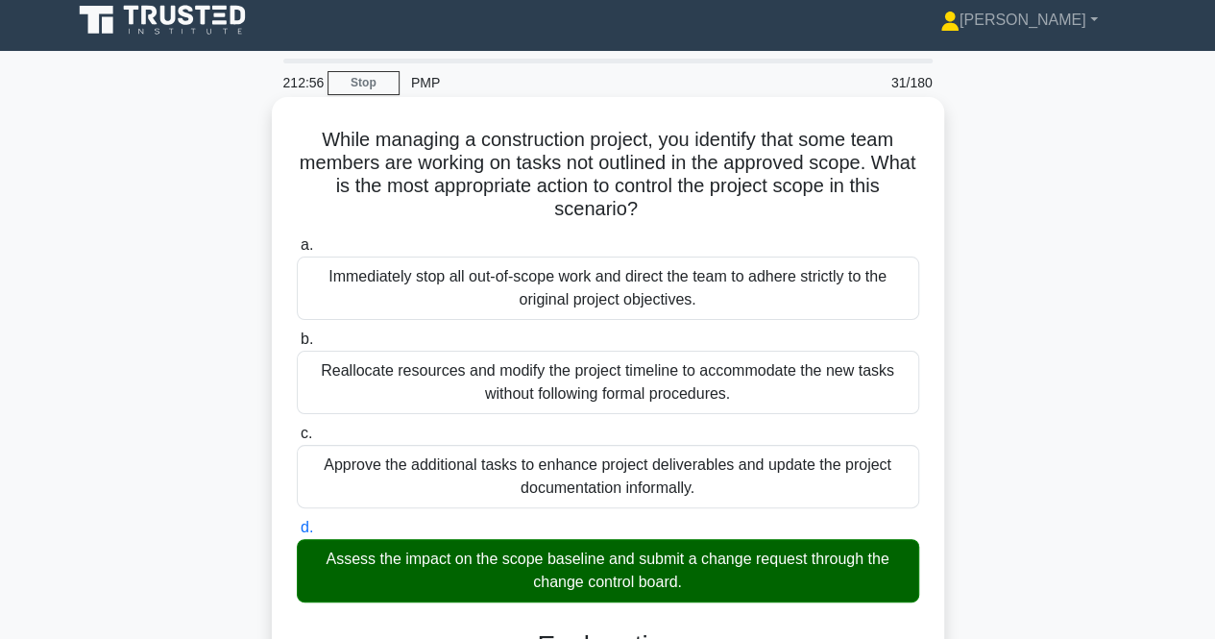
scroll to position [451, 0]
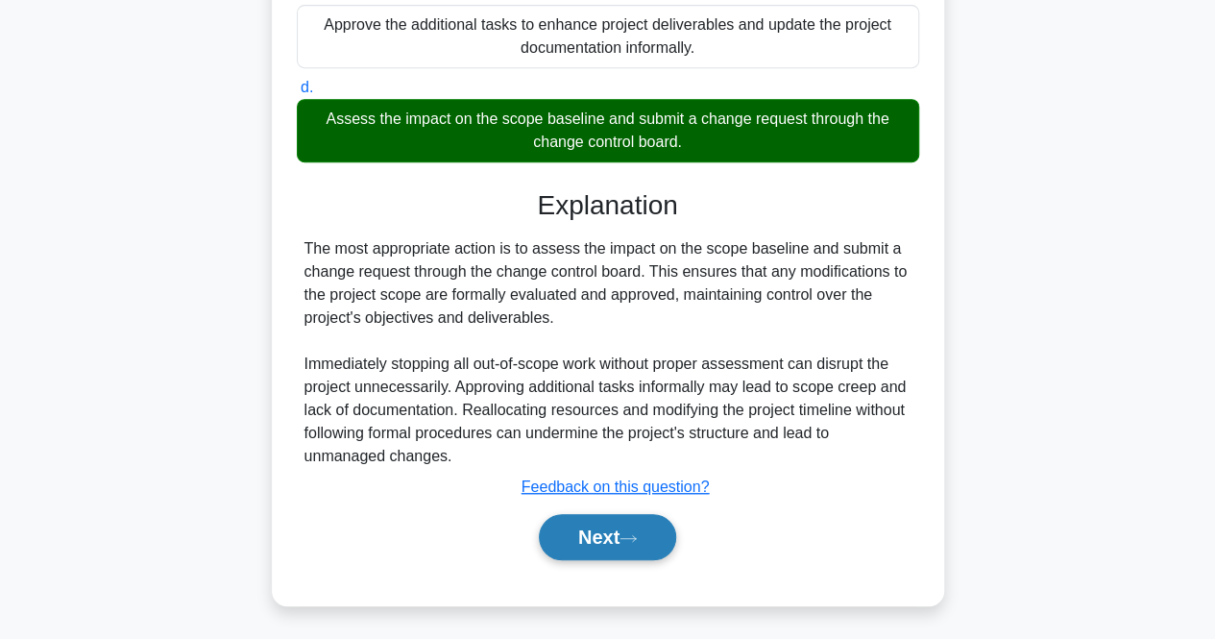
click at [560, 552] on button "Next" at bounding box center [607, 537] width 137 height 46
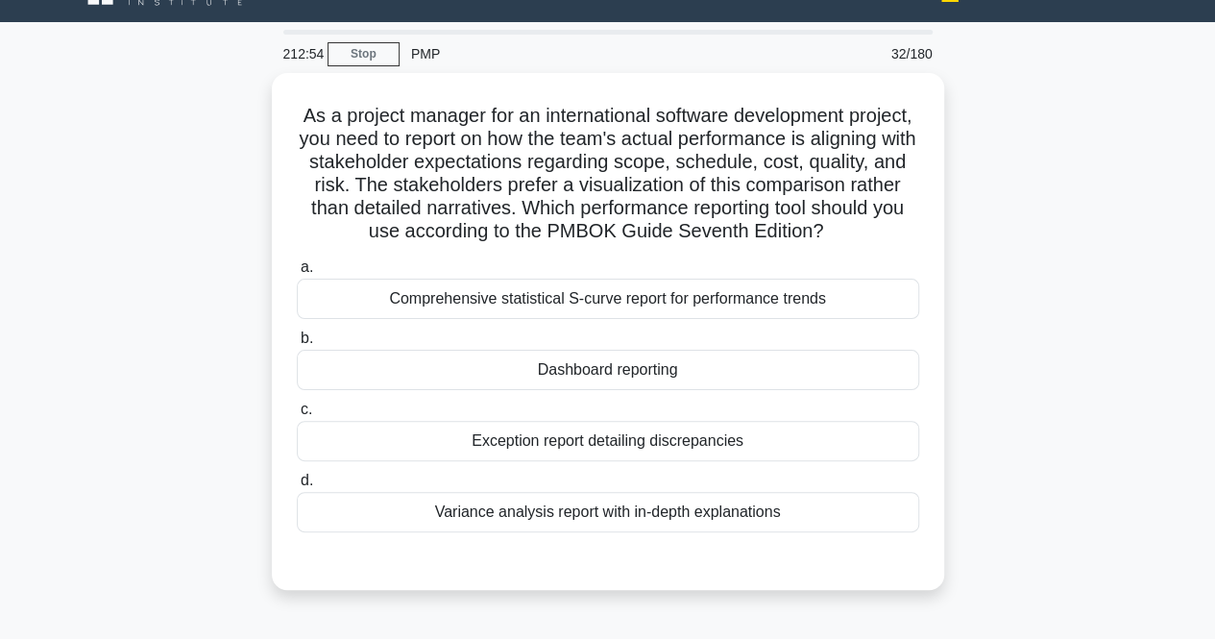
scroll to position [0, 0]
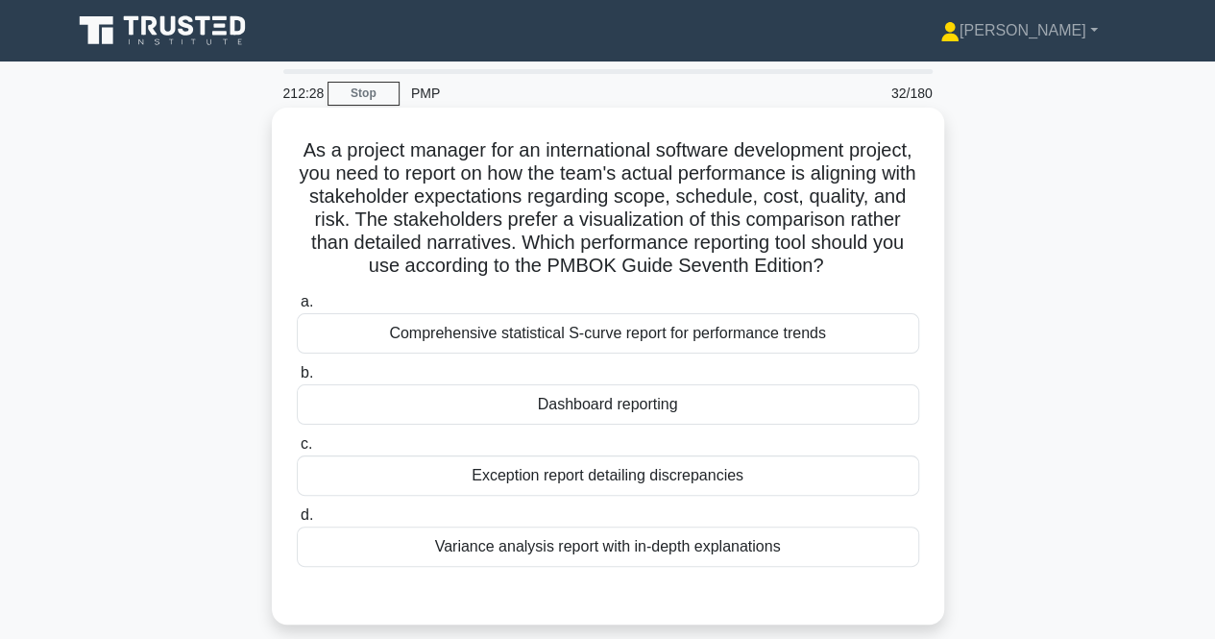
click at [488, 420] on div "Dashboard reporting" at bounding box center [608, 404] width 623 height 40
click at [297, 380] on input "b. Dashboard reporting" at bounding box center [297, 373] width 0 height 12
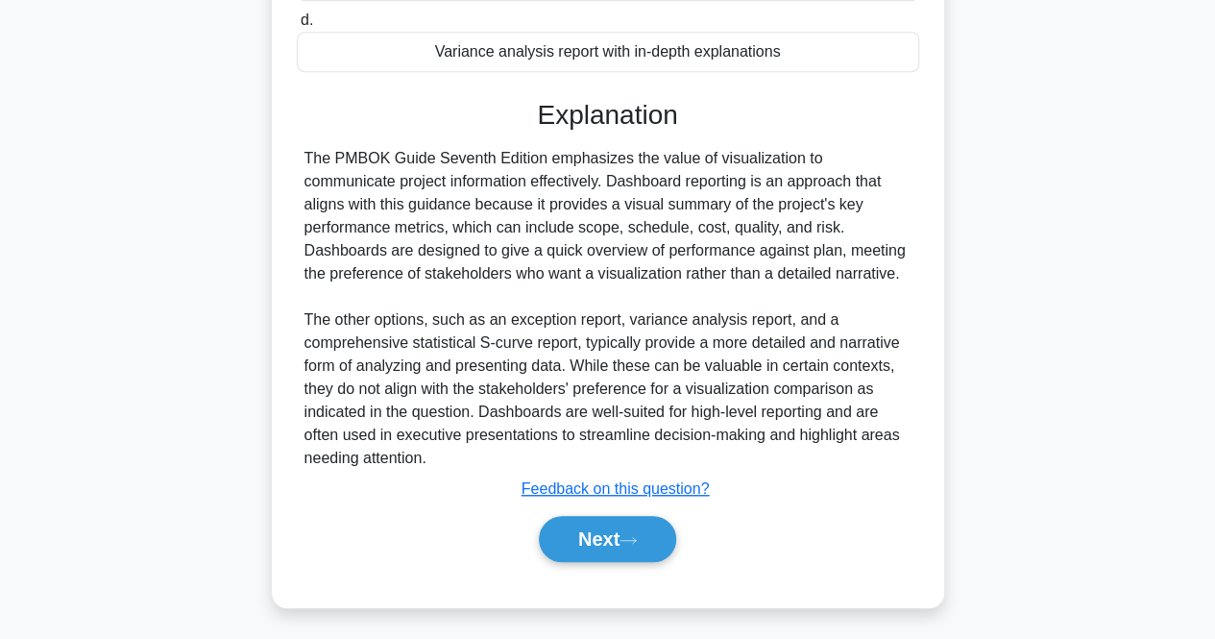
scroll to position [497, 0]
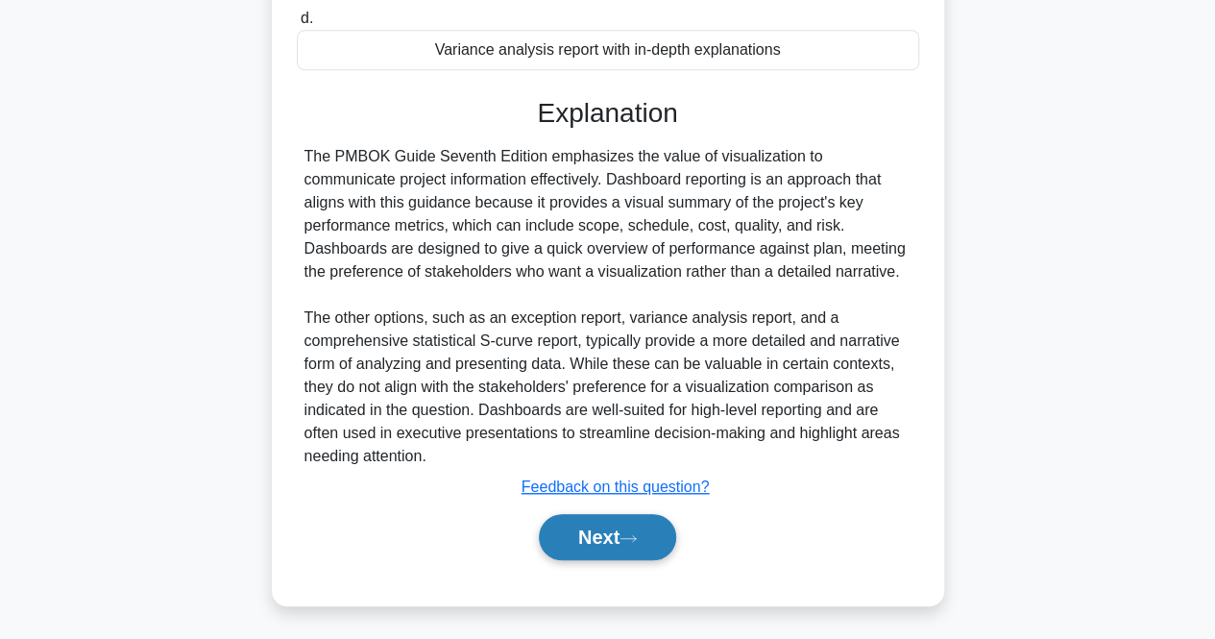
click at [598, 551] on button "Next" at bounding box center [607, 537] width 137 height 46
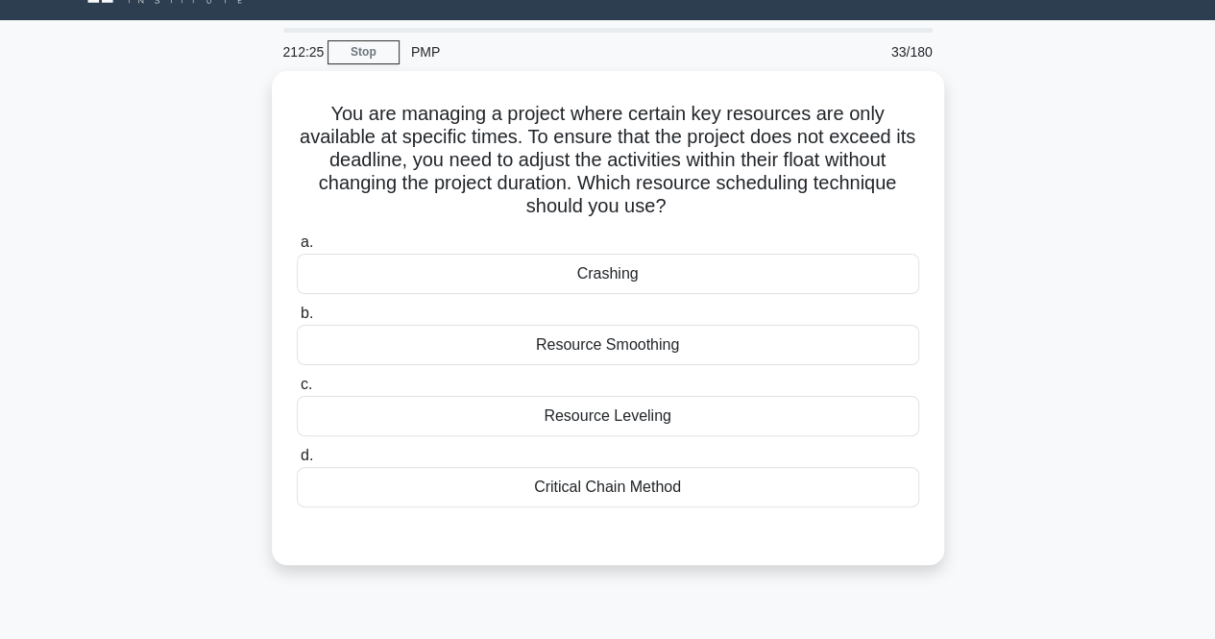
scroll to position [37, 0]
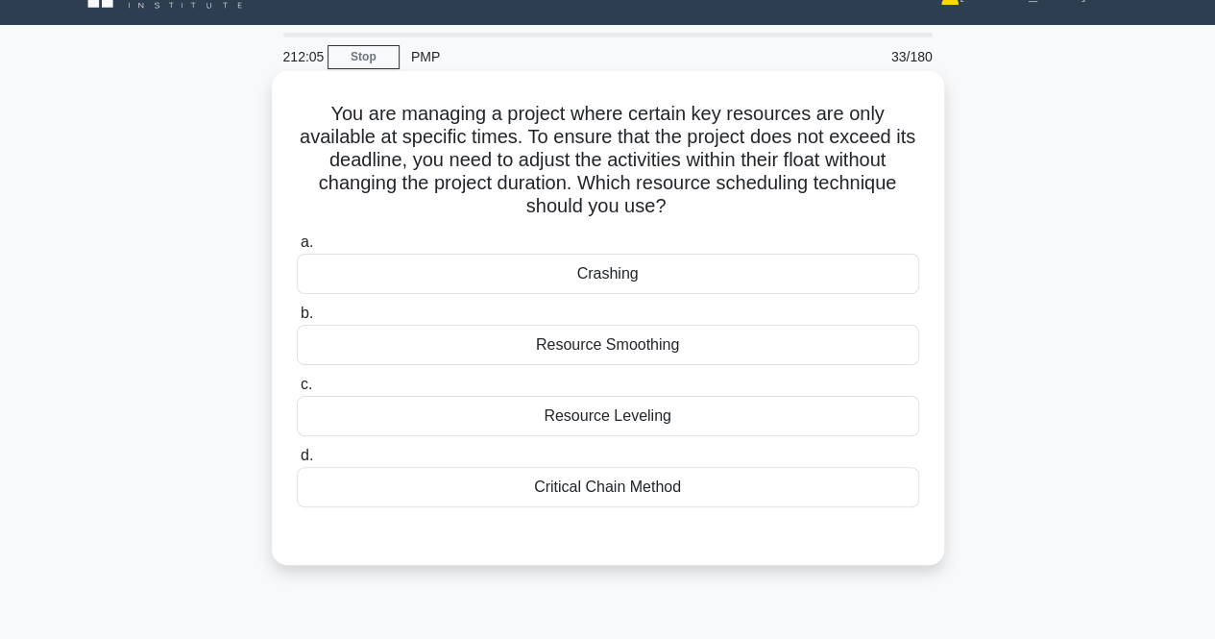
click at [384, 406] on div "Resource Leveling" at bounding box center [608, 416] width 623 height 40
click at [297, 391] on input "c. Resource Leveling" at bounding box center [297, 385] width 0 height 12
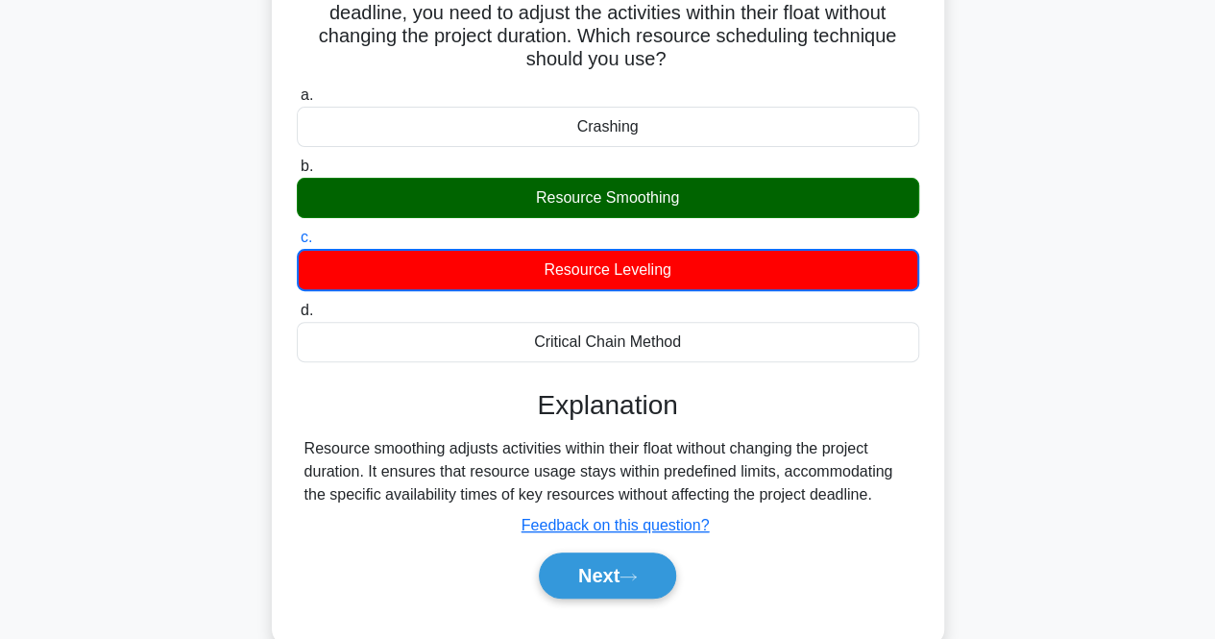
scroll to position [186, 0]
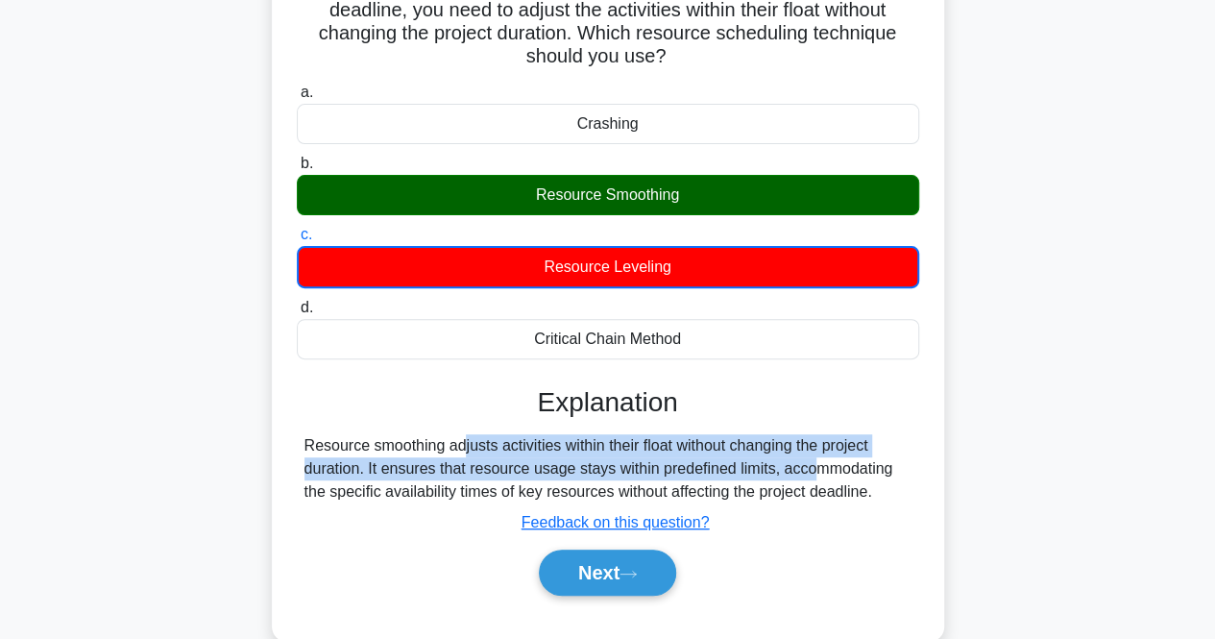
drag, startPoint x: 337, startPoint y: 451, endPoint x: 703, endPoint y: 474, distance: 366.8
click at [703, 474] on div "Resource smoothing adjusts activities within their float without changing the p…" at bounding box center [608, 468] width 607 height 69
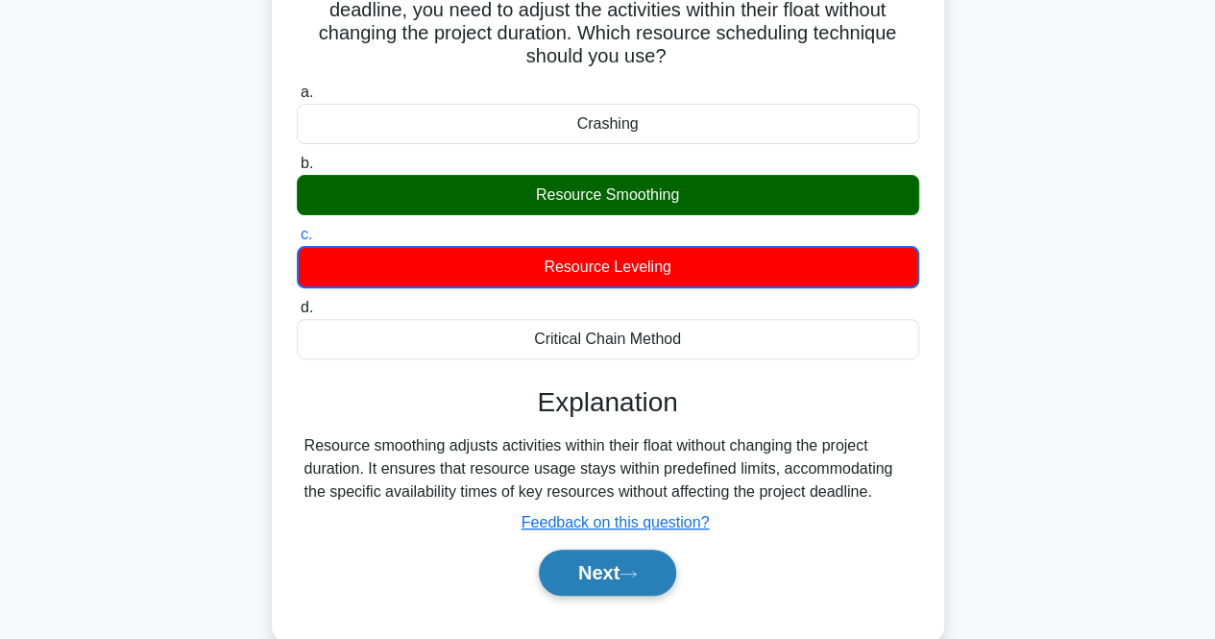
click at [624, 574] on button "Next" at bounding box center [607, 573] width 137 height 46
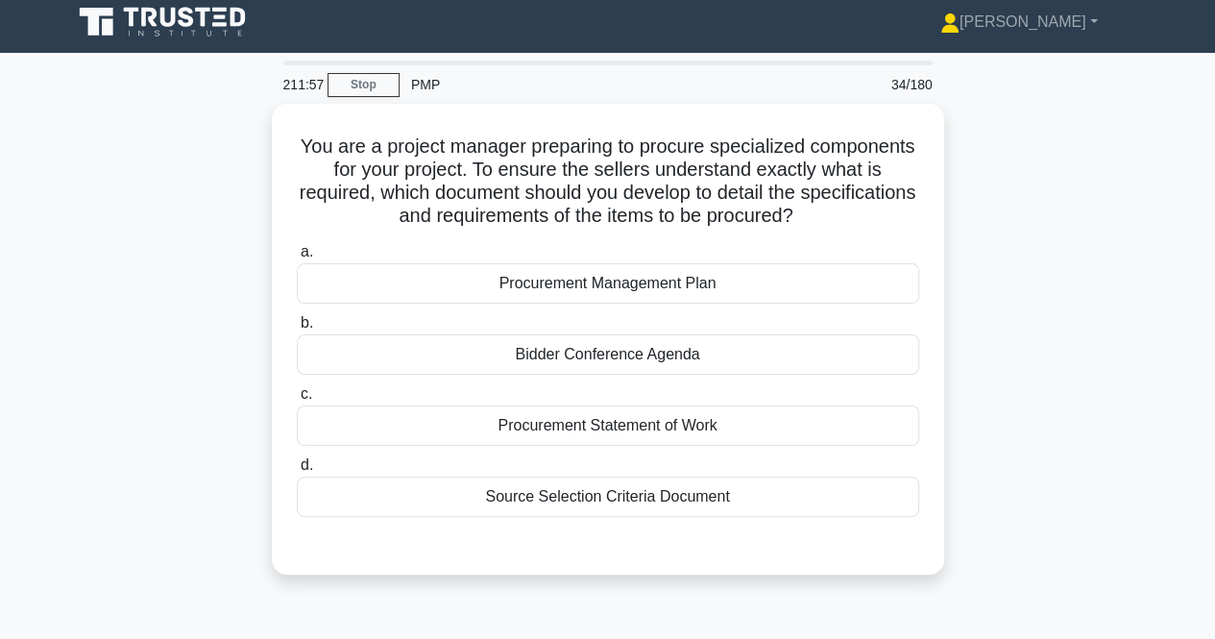
scroll to position [8, 0]
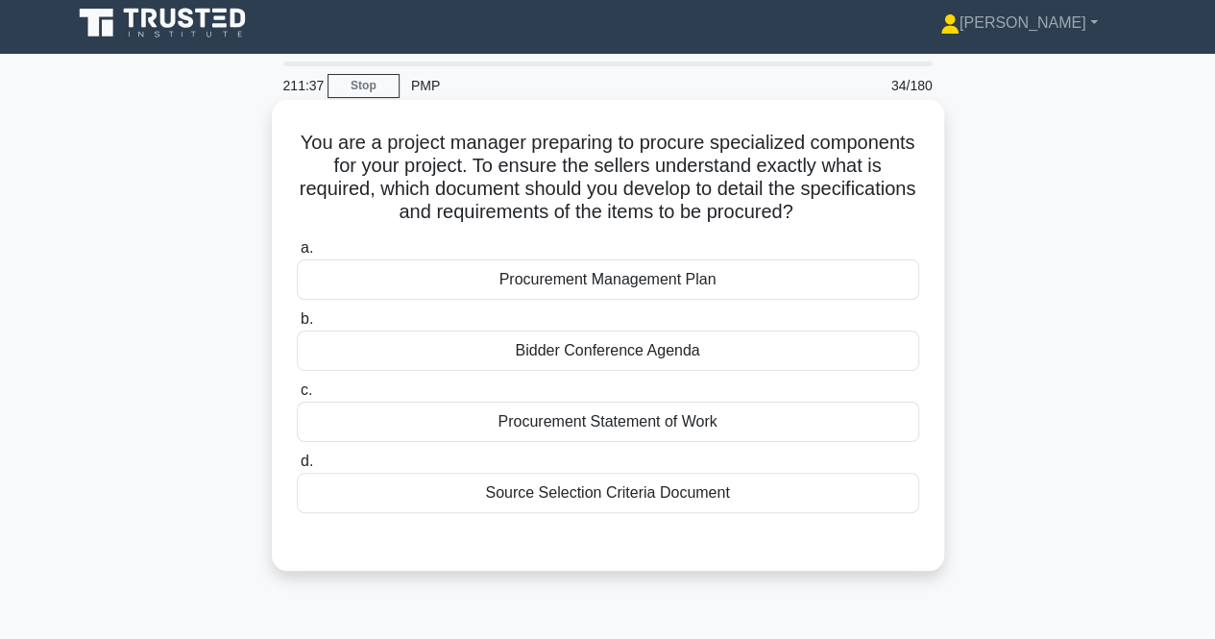
click at [534, 412] on div "Procurement Statement of Work" at bounding box center [608, 422] width 623 height 40
click at [297, 397] on input "c. Procurement Statement of Work" at bounding box center [297, 390] width 0 height 12
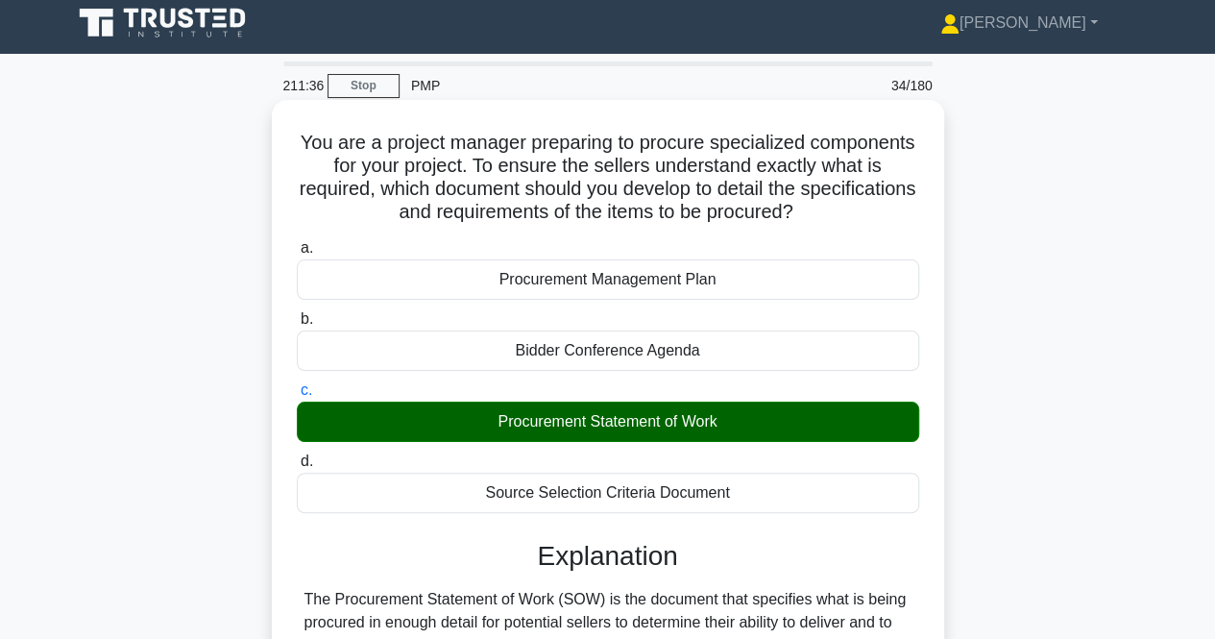
scroll to position [405, 0]
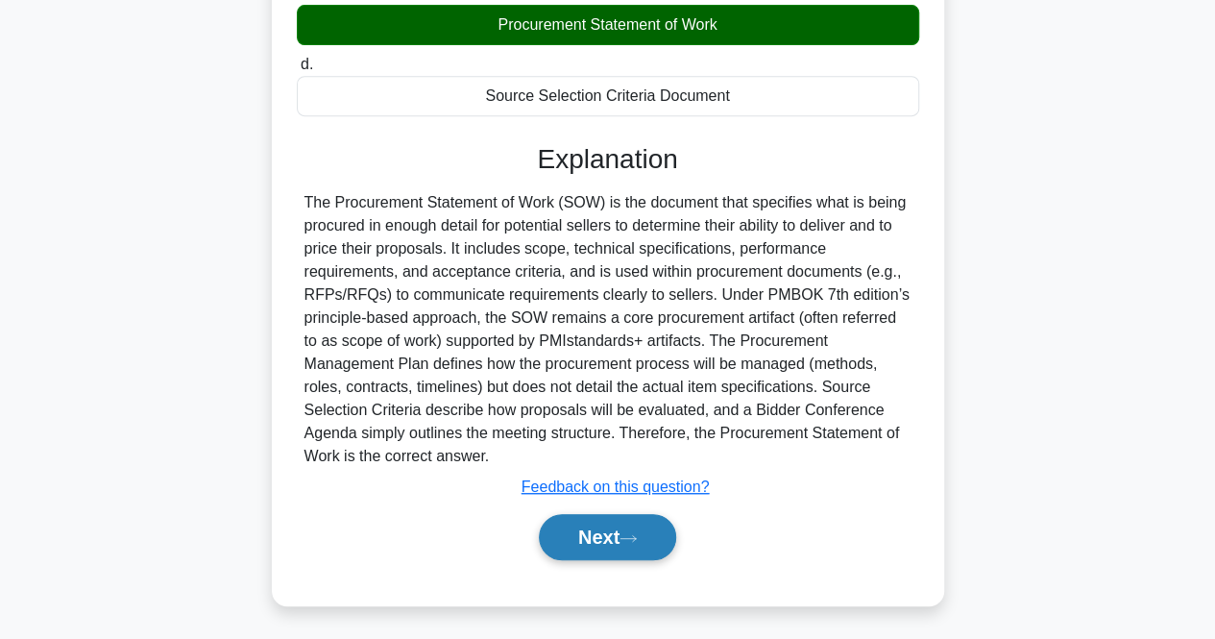
click at [592, 549] on button "Next" at bounding box center [607, 537] width 137 height 46
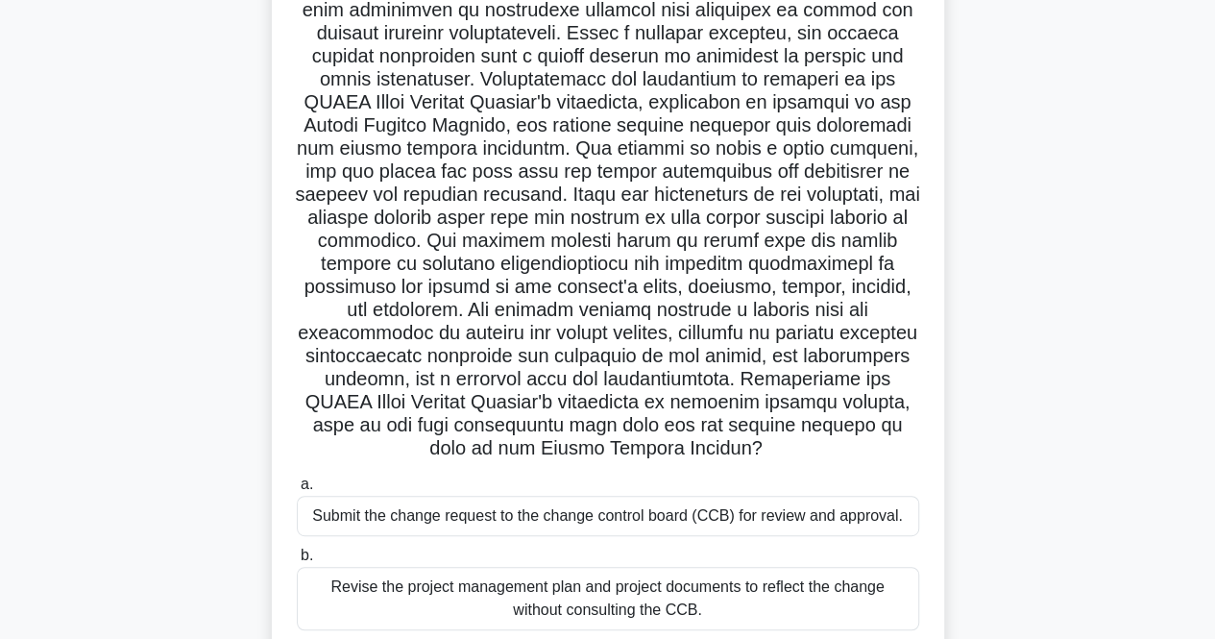
scroll to position [0, 0]
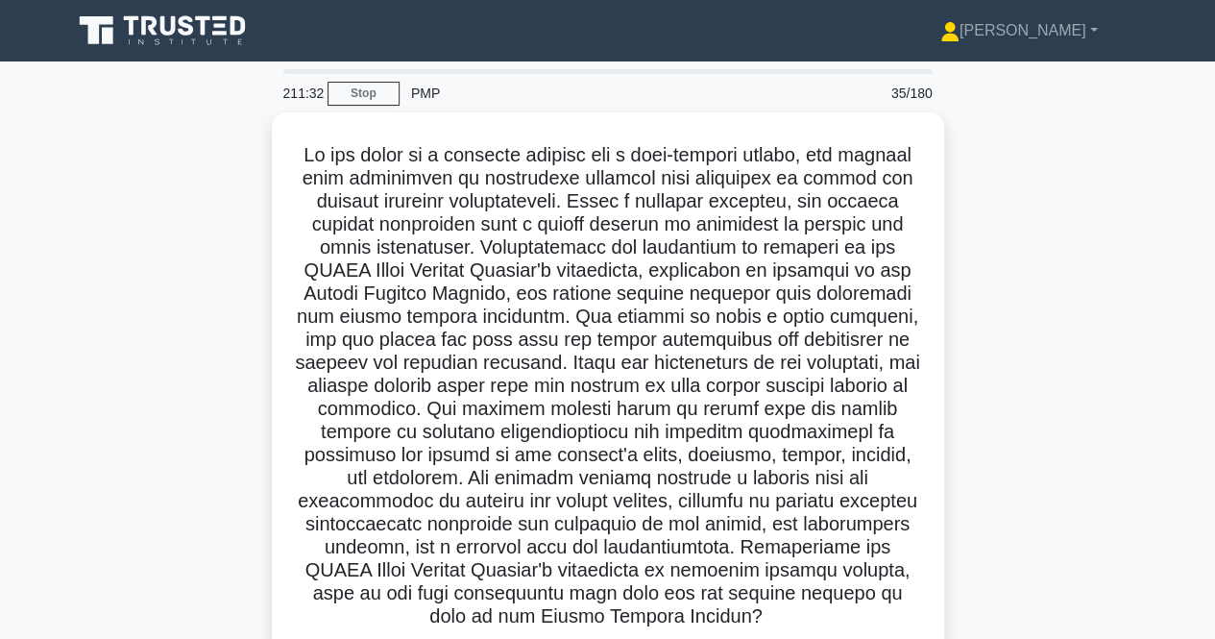
click at [226, 491] on div ".spinner_0XTQ{transform-origin:center;animation:spinner_y6GP .75s linear infini…" at bounding box center [608, 589] width 1095 height 955
click at [233, 484] on div ".spinner_0XTQ{transform-origin:center;animation:spinner_y6GP .75s linear infini…" at bounding box center [608, 589] width 1095 height 955
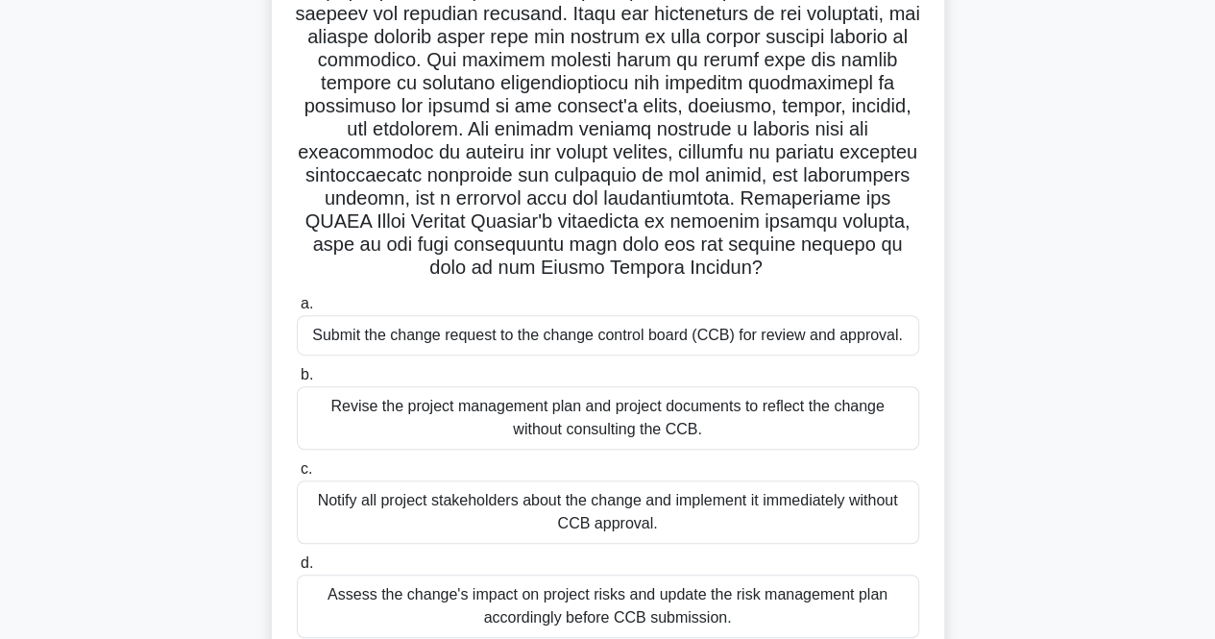
scroll to position [367, 0]
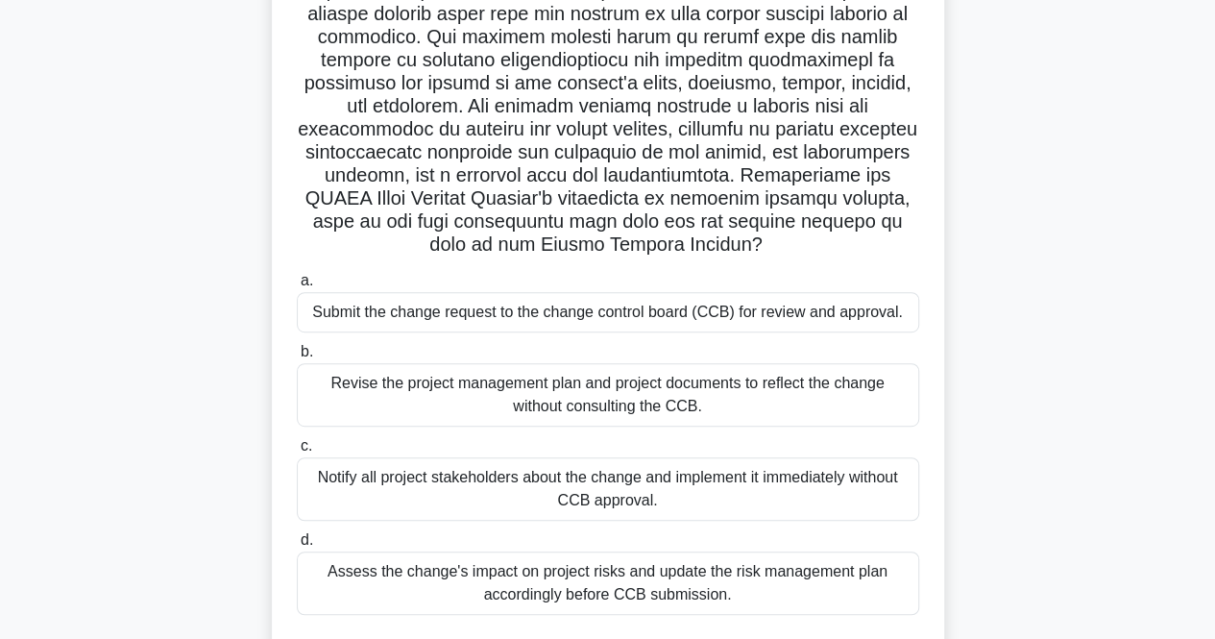
click at [527, 589] on div "Assess the change's impact on project risks and update the risk management plan…" at bounding box center [608, 583] width 623 height 63
click at [297, 547] on input "d. Assess the change's impact on project risks and update the risk management p…" at bounding box center [297, 540] width 0 height 12
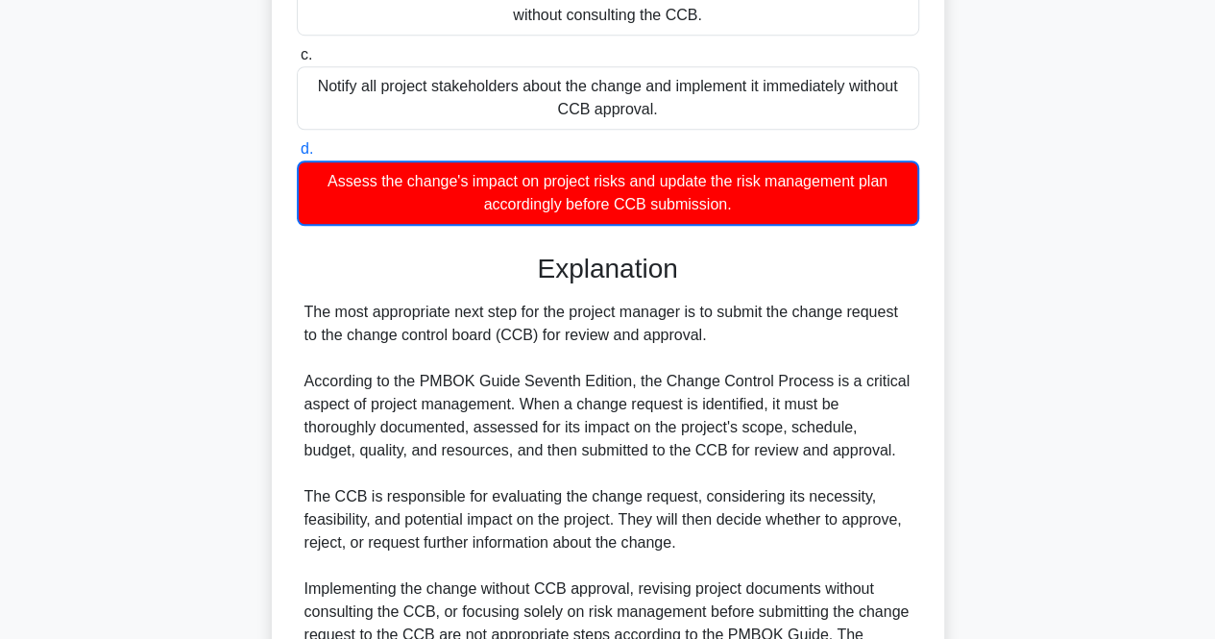
scroll to position [984, 0]
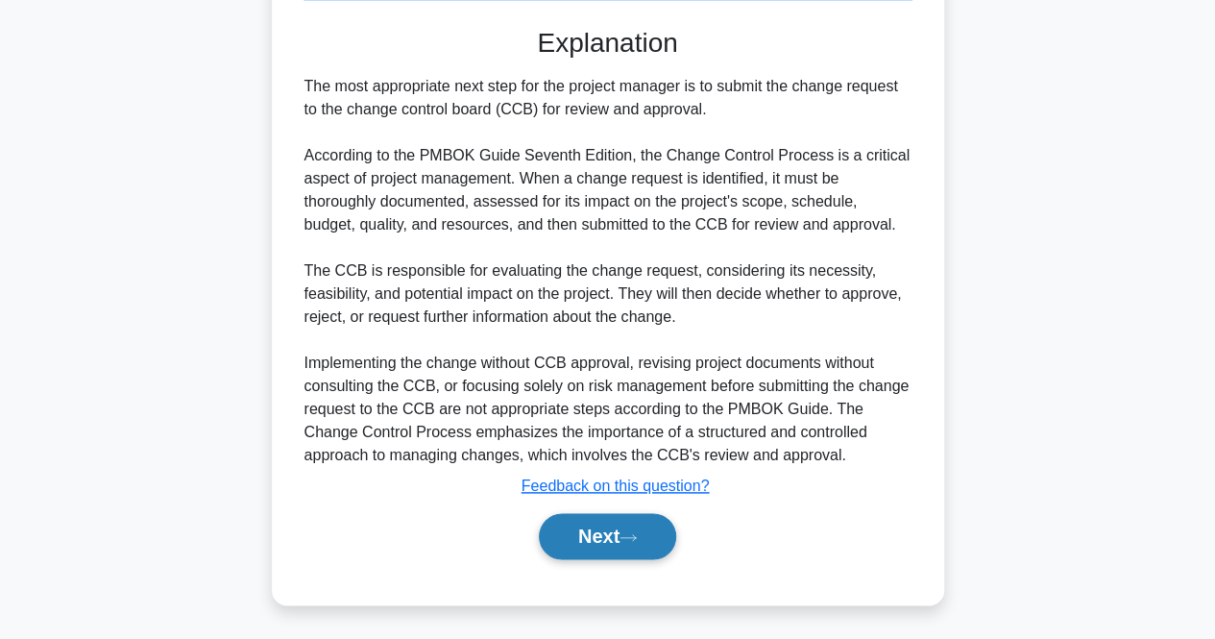
click at [646, 533] on button "Next" at bounding box center [607, 536] width 137 height 46
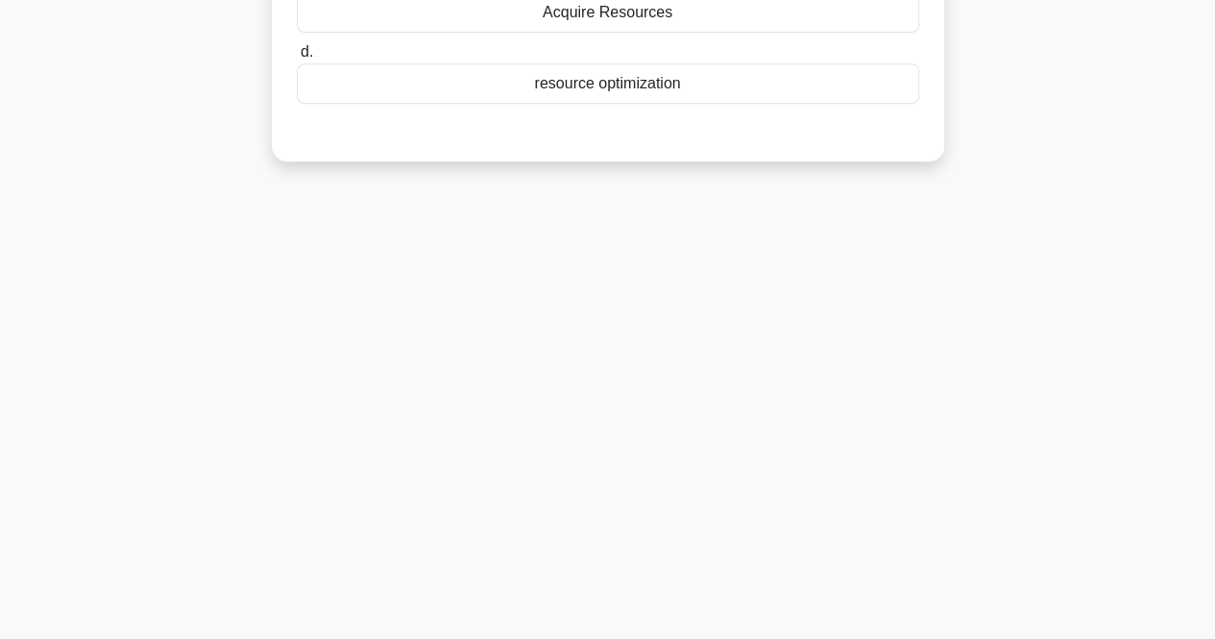
scroll to position [0, 0]
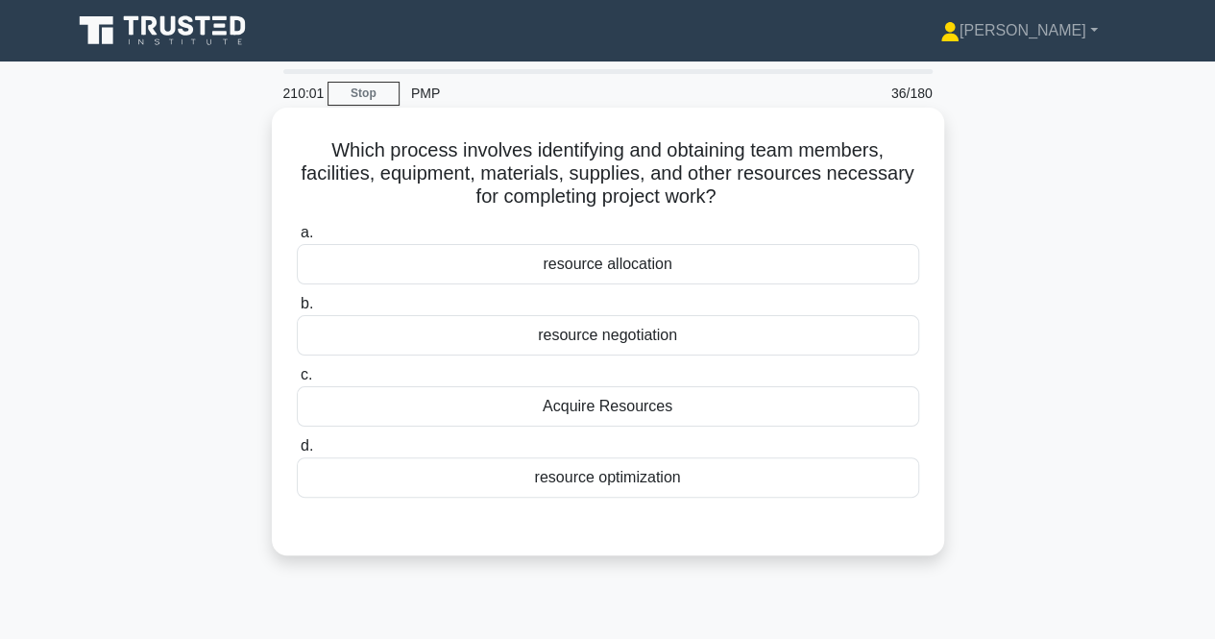
click at [590, 406] on div "Acquire Resources" at bounding box center [608, 406] width 623 height 40
click at [297, 381] on input "c. Acquire Resources" at bounding box center [297, 375] width 0 height 12
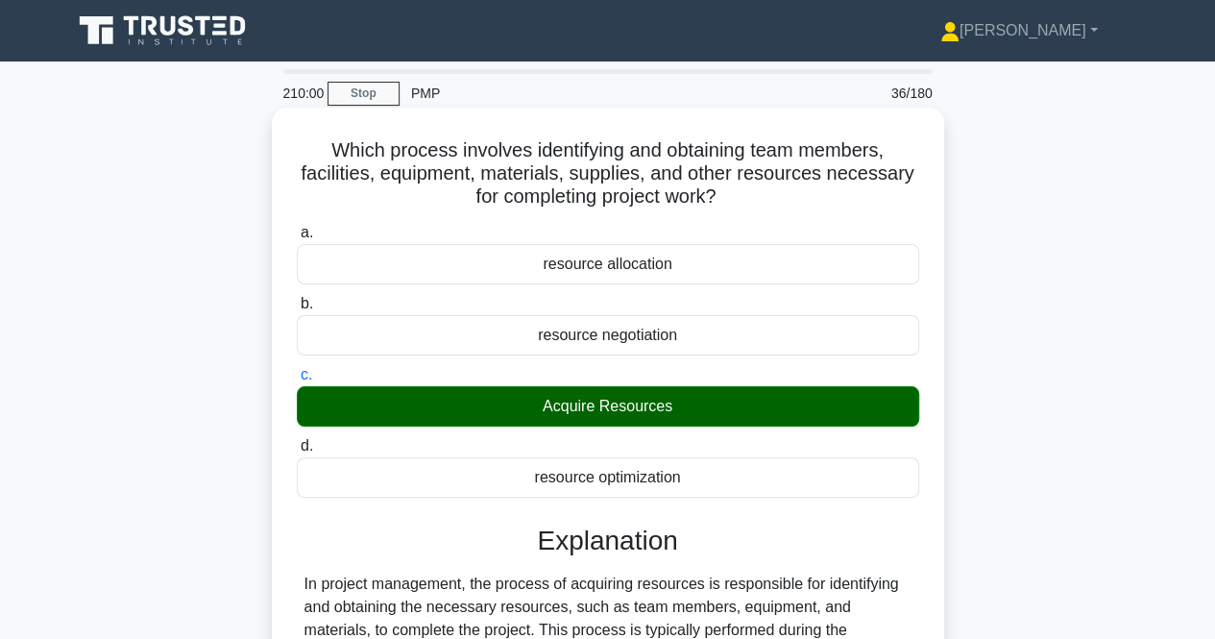
scroll to position [399, 0]
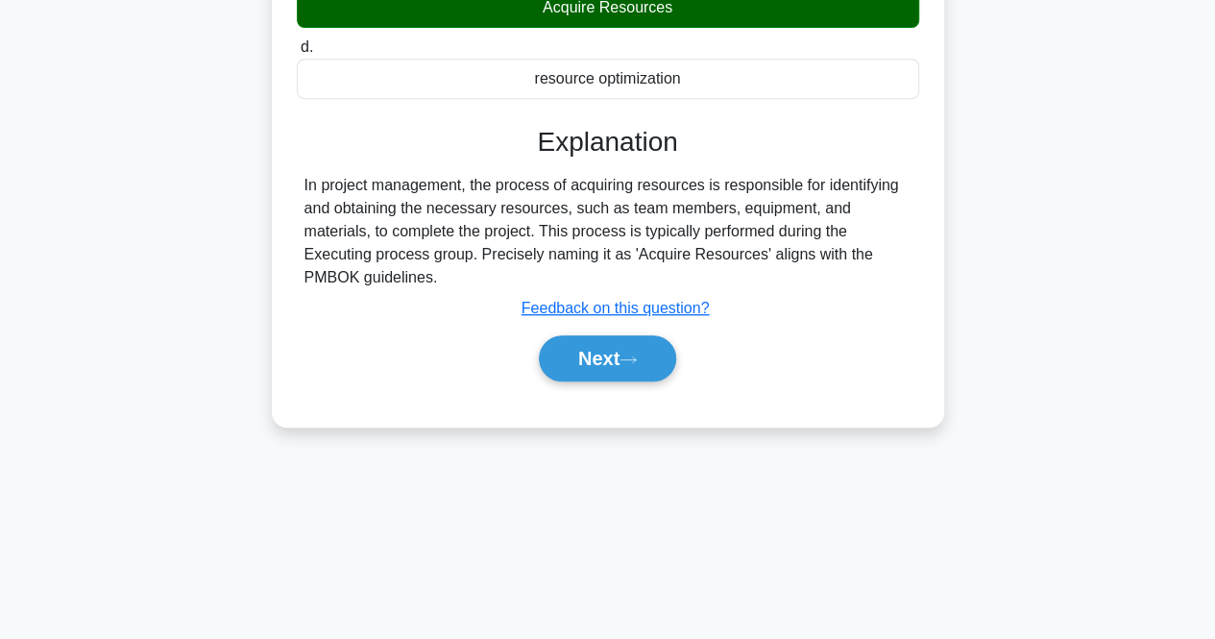
click at [621, 356] on div "Next" at bounding box center [608, 358] width 623 height 61
click at [590, 342] on button "Next" at bounding box center [607, 358] width 137 height 46
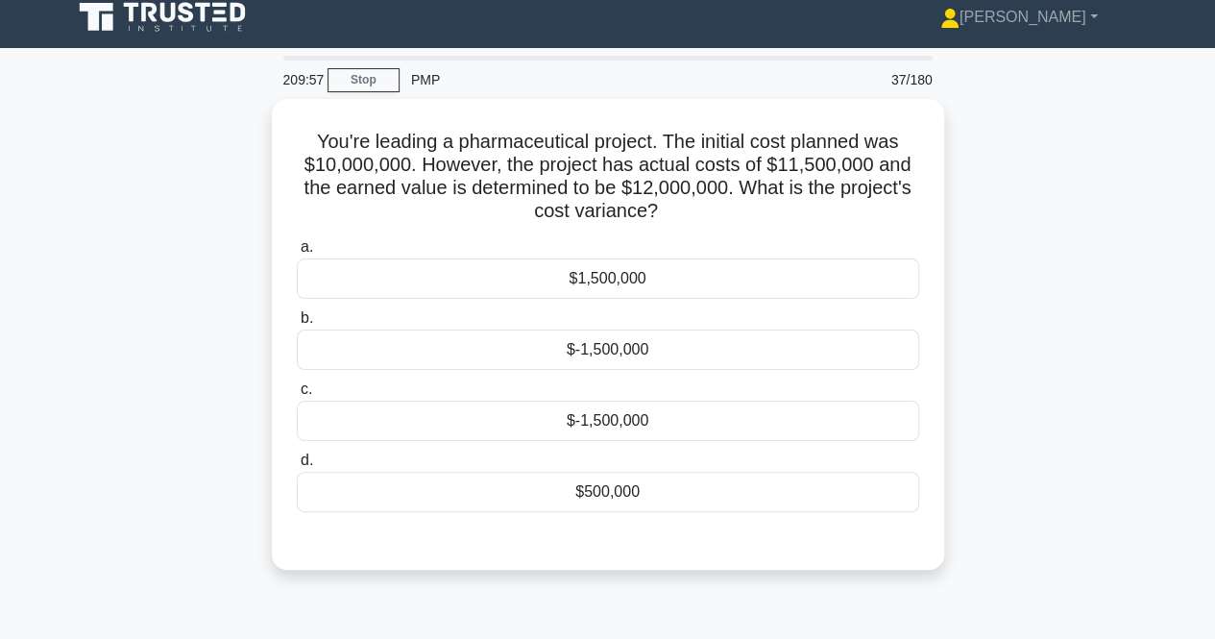
scroll to position [12, 0]
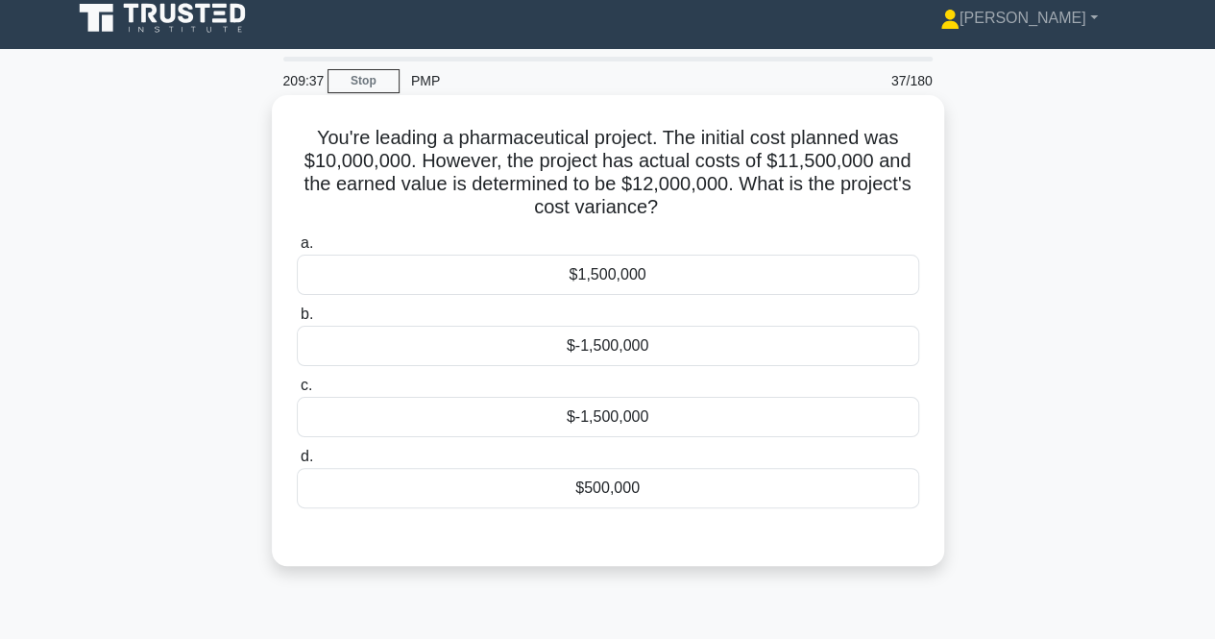
click at [625, 478] on div "$500,000" at bounding box center [608, 488] width 623 height 40
click at [297, 463] on input "d. $500,000" at bounding box center [297, 457] width 0 height 12
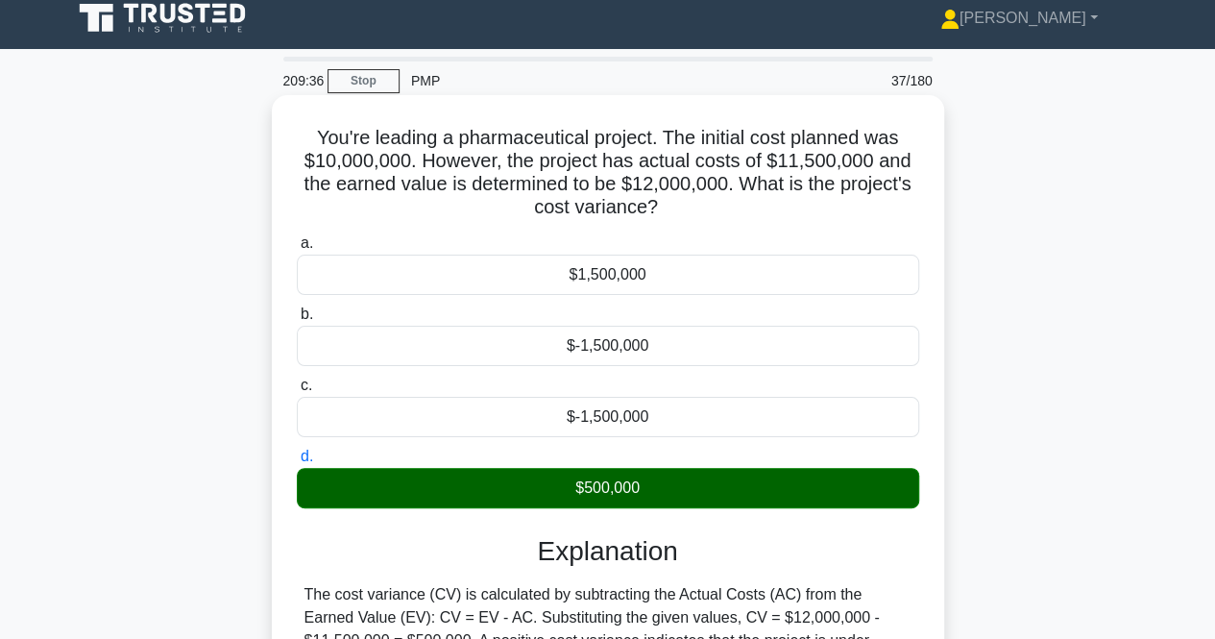
scroll to position [399, 0]
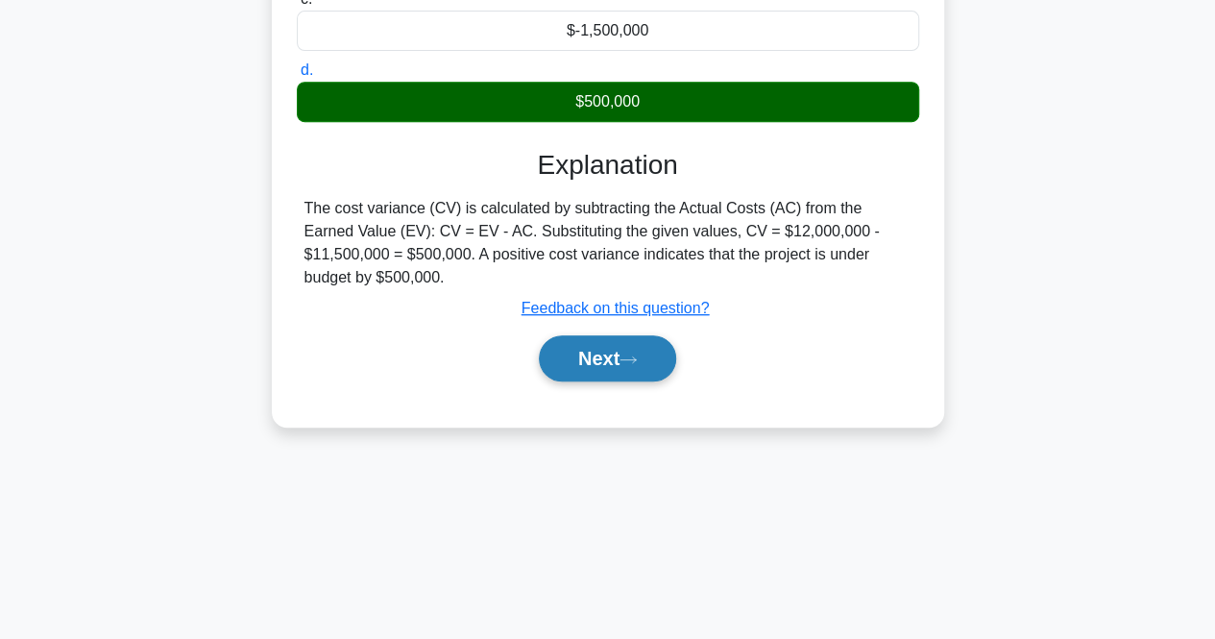
click at [579, 335] on button "Next" at bounding box center [607, 358] width 137 height 46
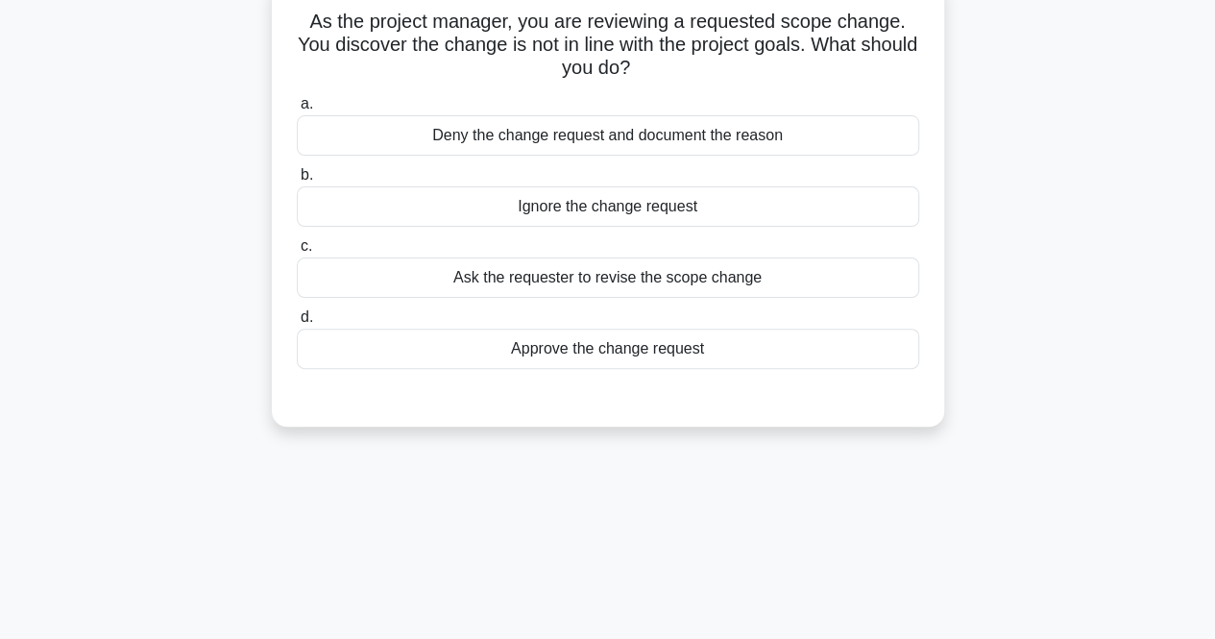
scroll to position [0, 0]
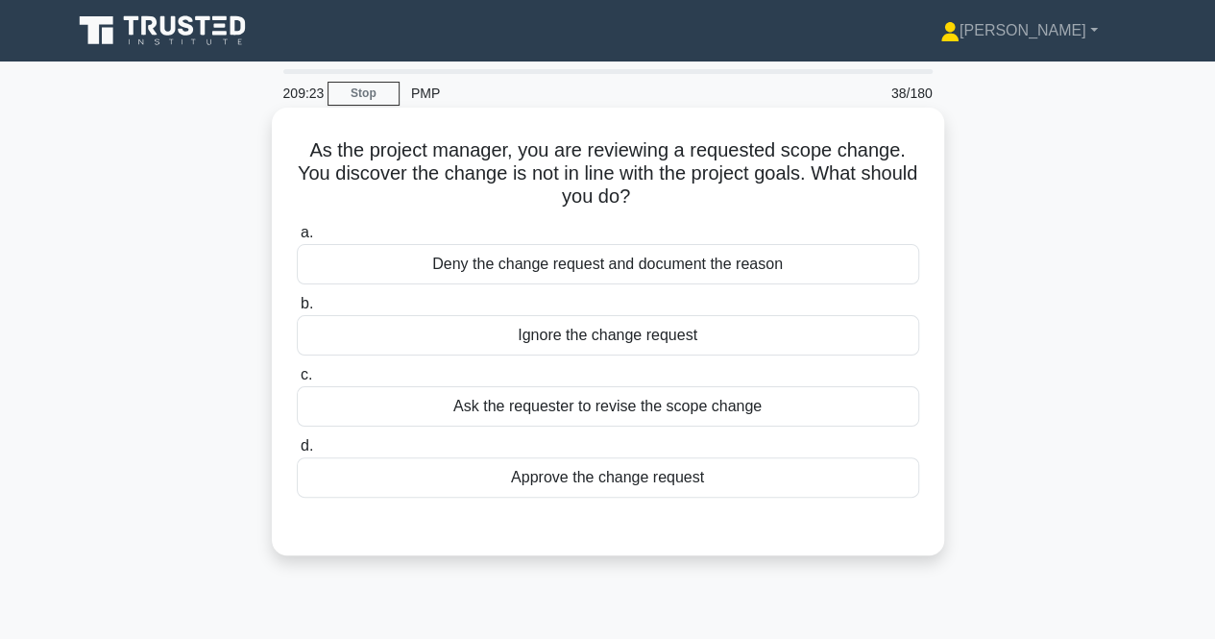
click at [477, 411] on div "Ask the requester to revise the scope change" at bounding box center [608, 406] width 623 height 40
click at [297, 381] on input "c. Ask the requester to revise the scope change" at bounding box center [297, 375] width 0 height 12
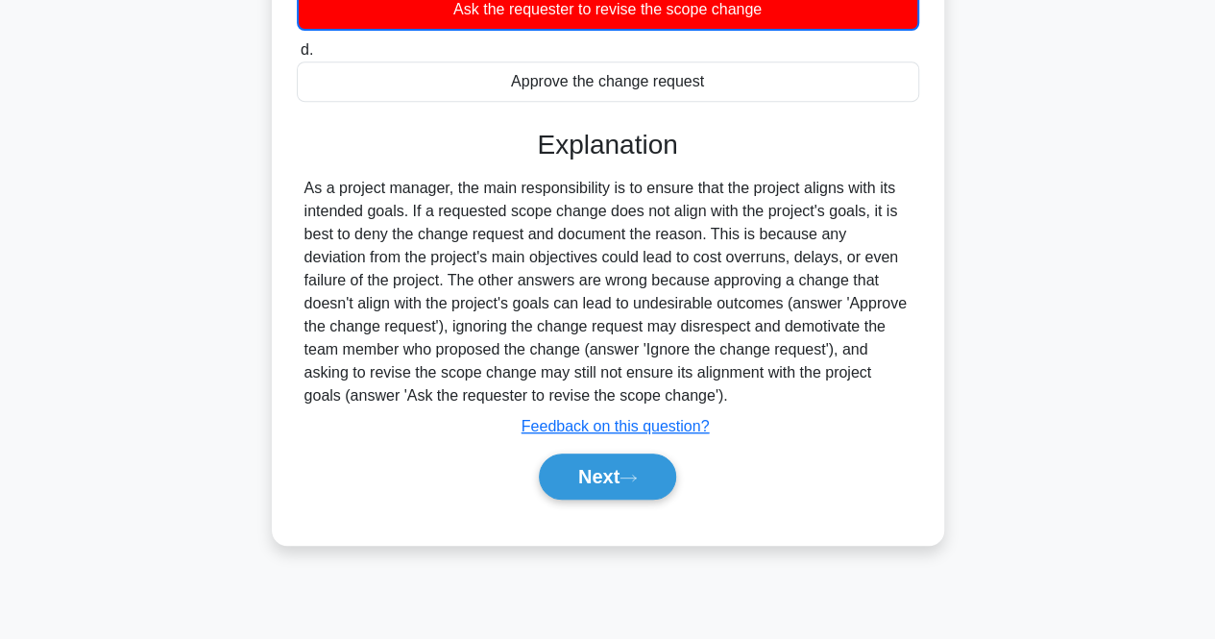
scroll to position [399, 0]
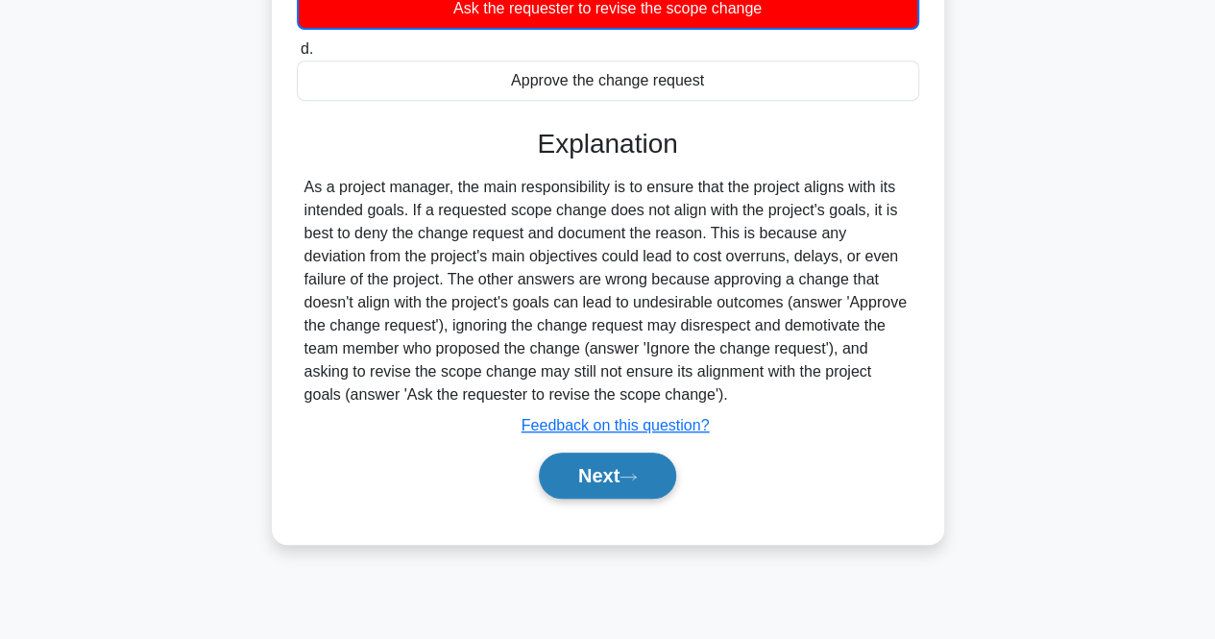
click at [575, 478] on button "Next" at bounding box center [607, 476] width 137 height 46
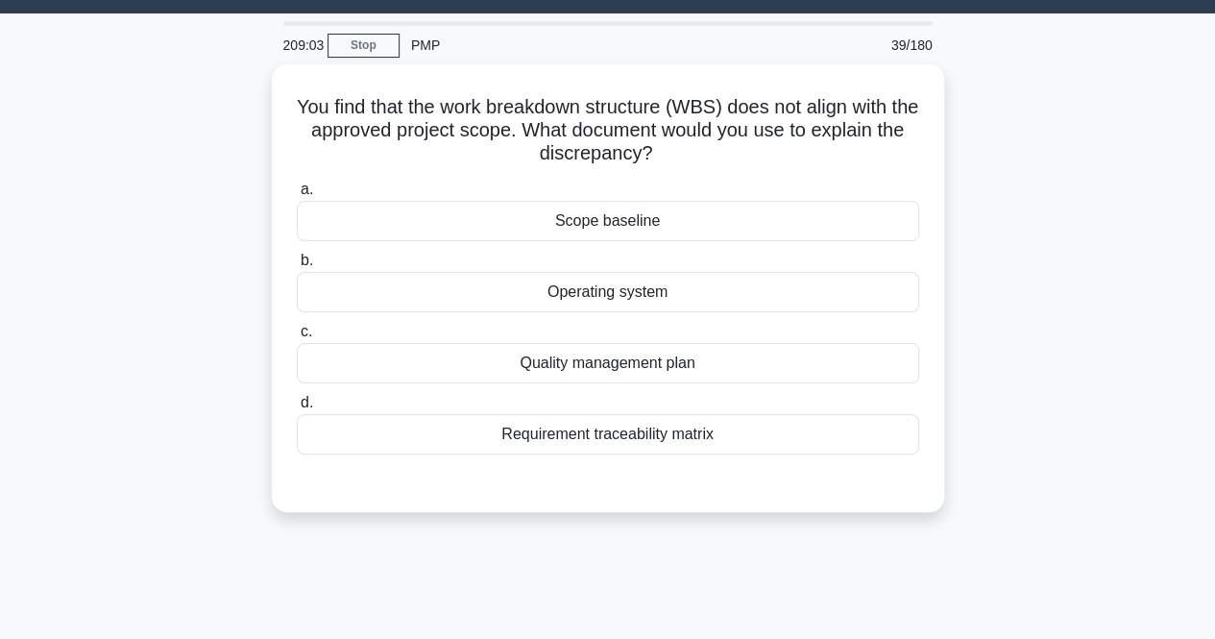
scroll to position [49, 0]
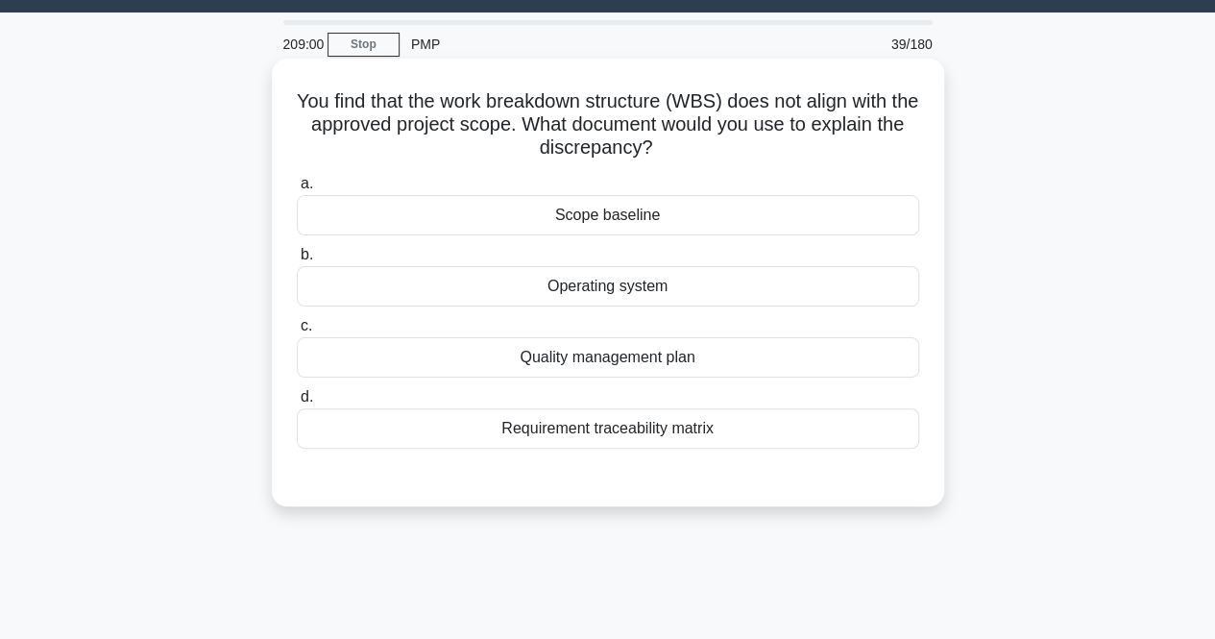
click at [617, 198] on div "Scope baseline" at bounding box center [608, 215] width 623 height 40
click at [297, 190] on input "a. Scope baseline" at bounding box center [297, 184] width 0 height 12
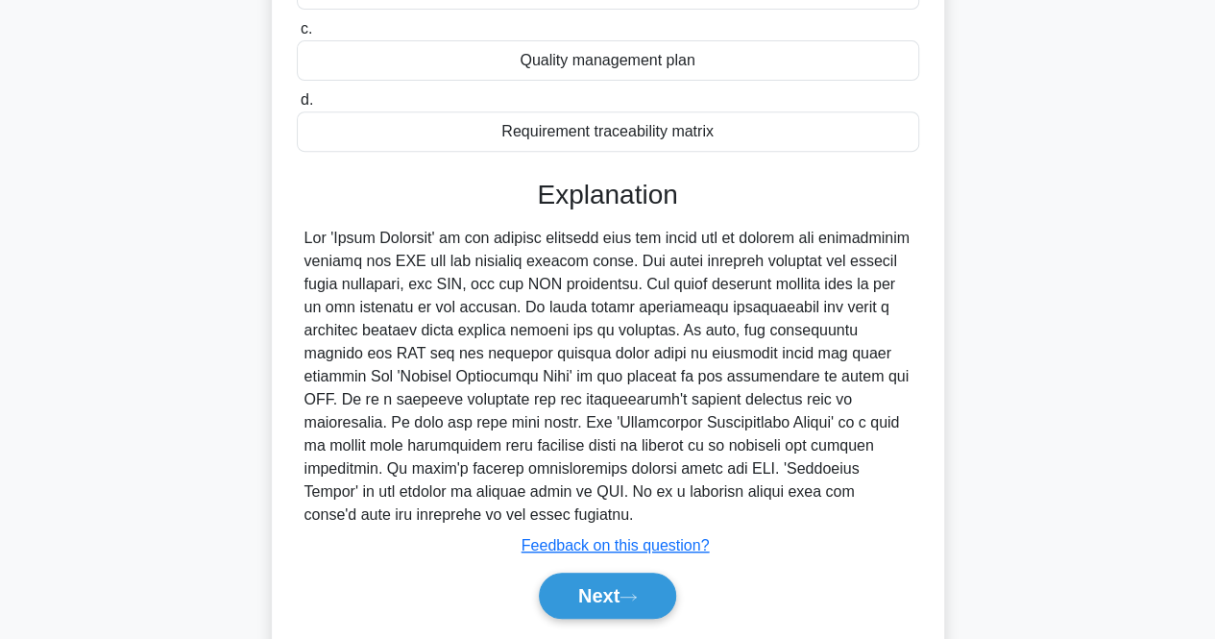
scroll to position [353, 0]
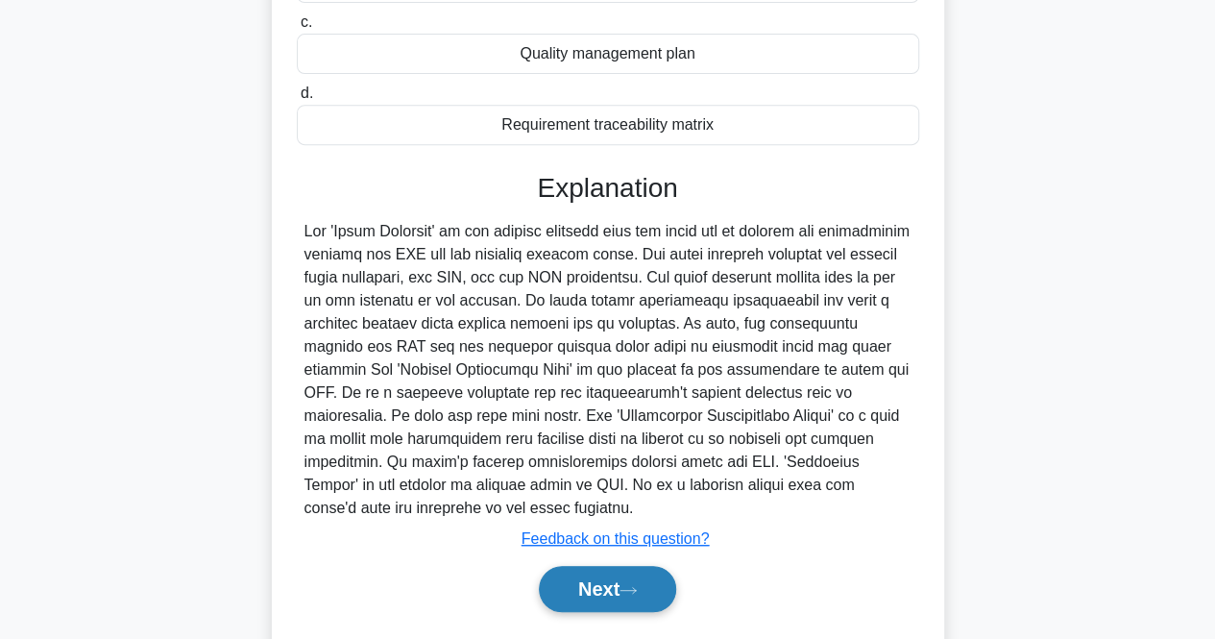
click at [586, 606] on button "Next" at bounding box center [607, 589] width 137 height 46
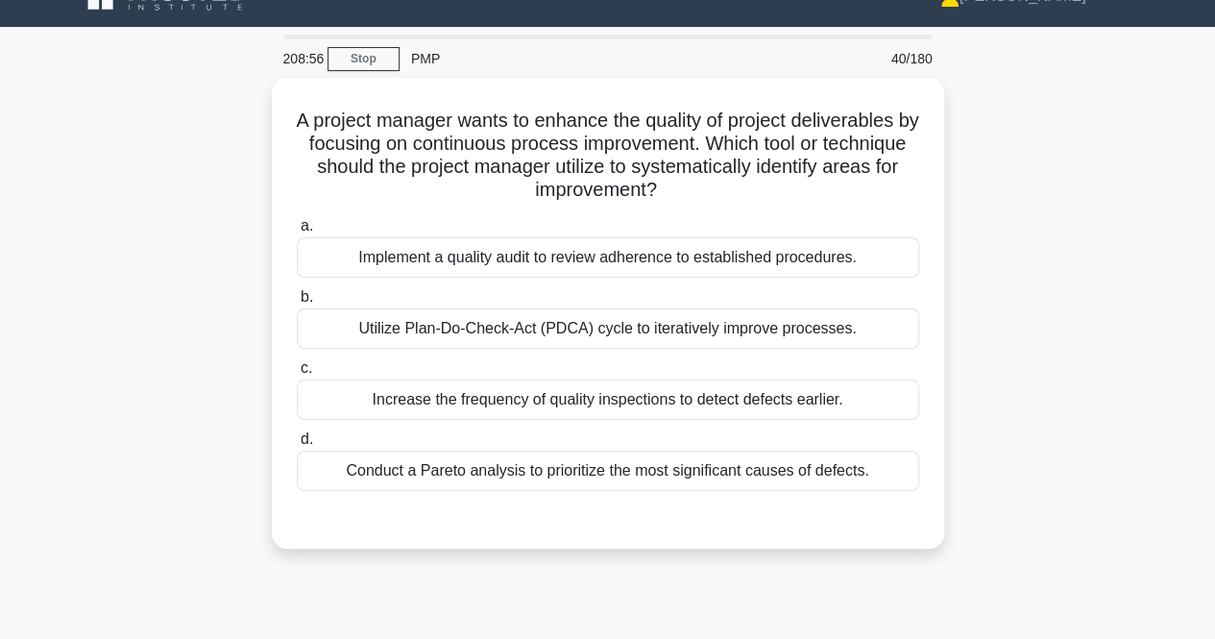
scroll to position [29, 0]
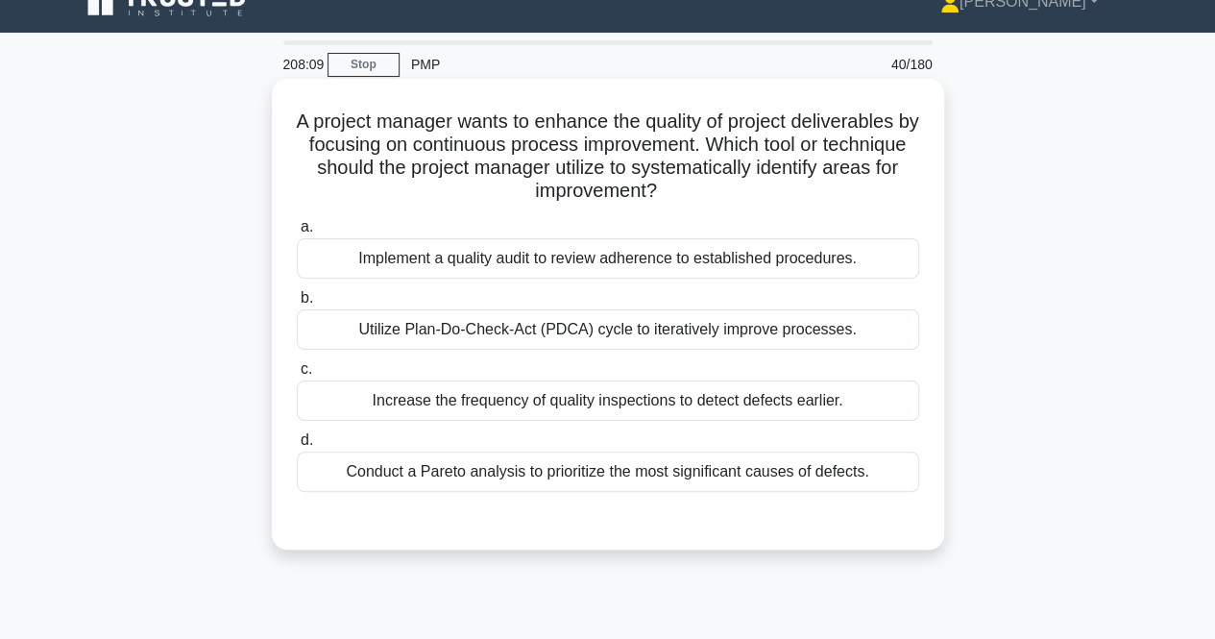
click at [402, 336] on div "Utilize Plan-Do-Check-Act (PDCA) cycle to iteratively improve processes." at bounding box center [608, 329] width 623 height 40
click at [297, 305] on input "b. Utilize Plan-Do-Check-Act (PDCA) cycle to iteratively improve processes." at bounding box center [297, 298] width 0 height 12
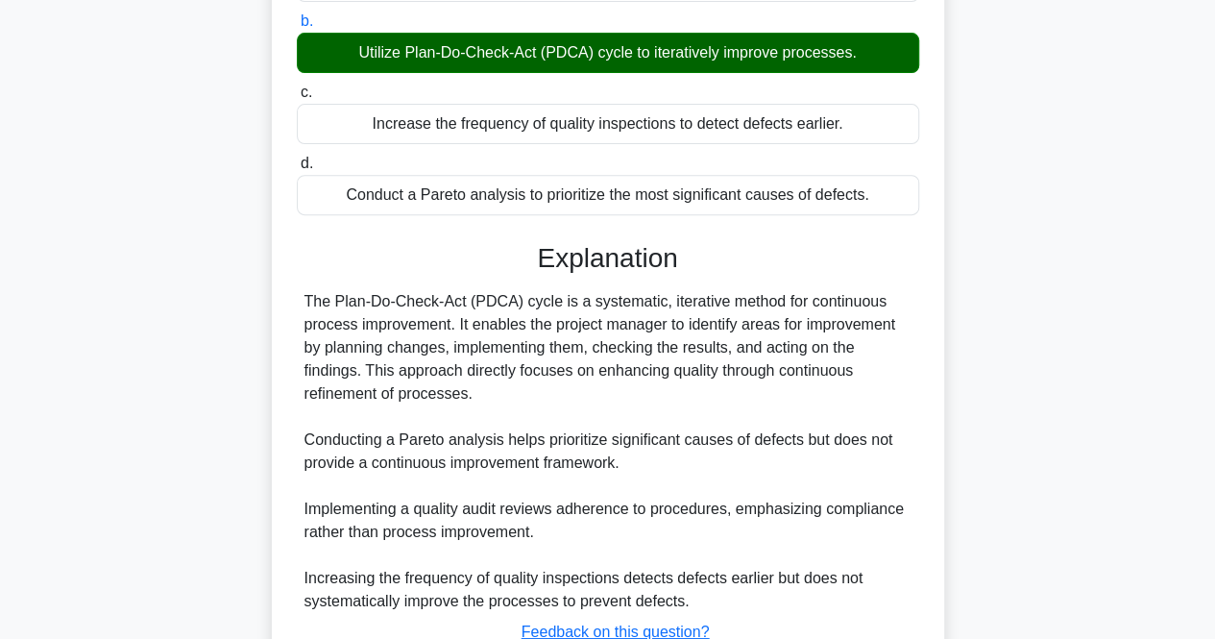
scroll to position [307, 0]
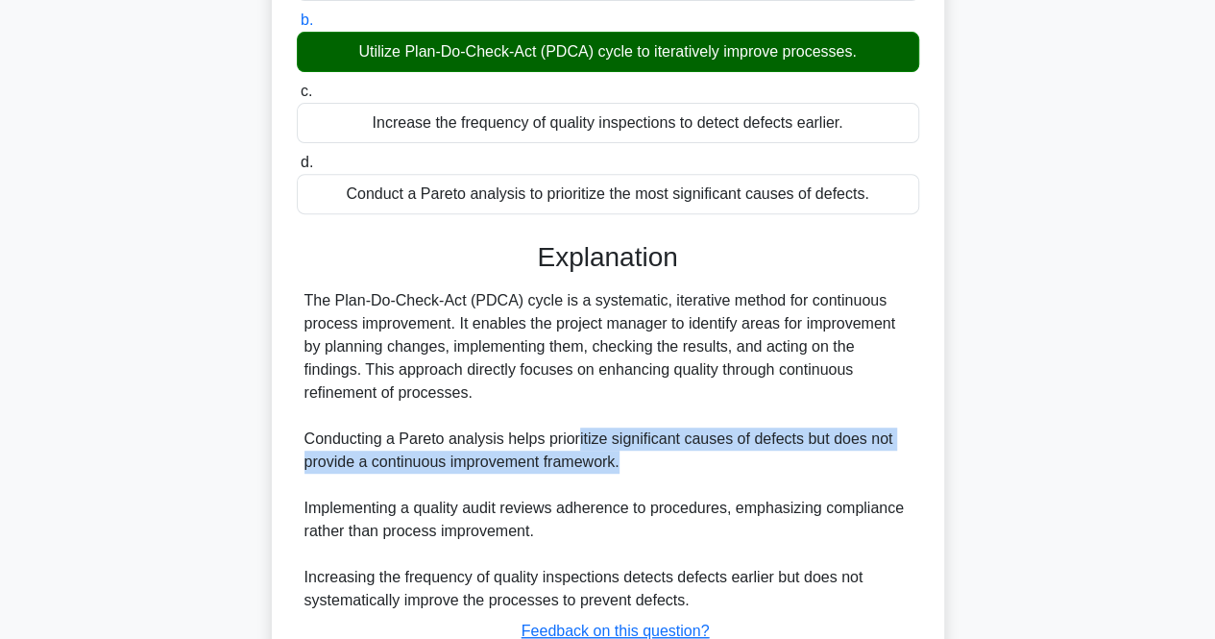
drag, startPoint x: 574, startPoint y: 438, endPoint x: 868, endPoint y: 464, distance: 295.2
click at [868, 464] on div "The Plan-Do-Check-Act (PDCA) cycle is a systematic, iterative method for contin…" at bounding box center [608, 450] width 607 height 323
click at [627, 441] on div "The Plan-Do-Check-Act (PDCA) cycle is a systematic, iterative method for contin…" at bounding box center [608, 450] width 607 height 323
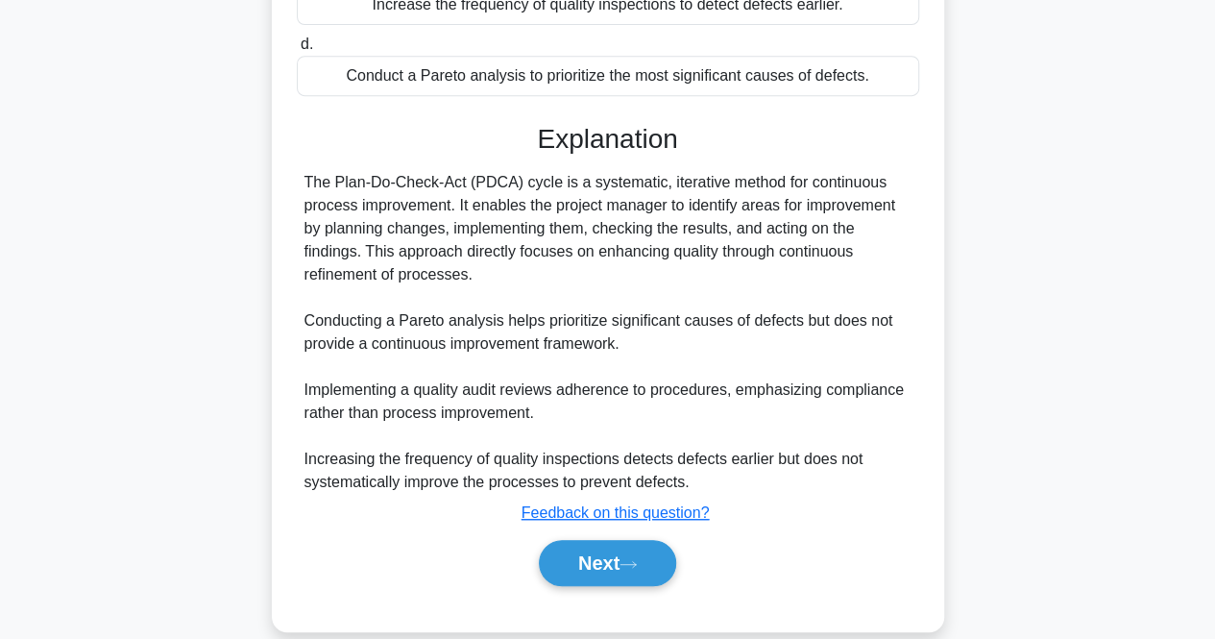
scroll to position [451, 0]
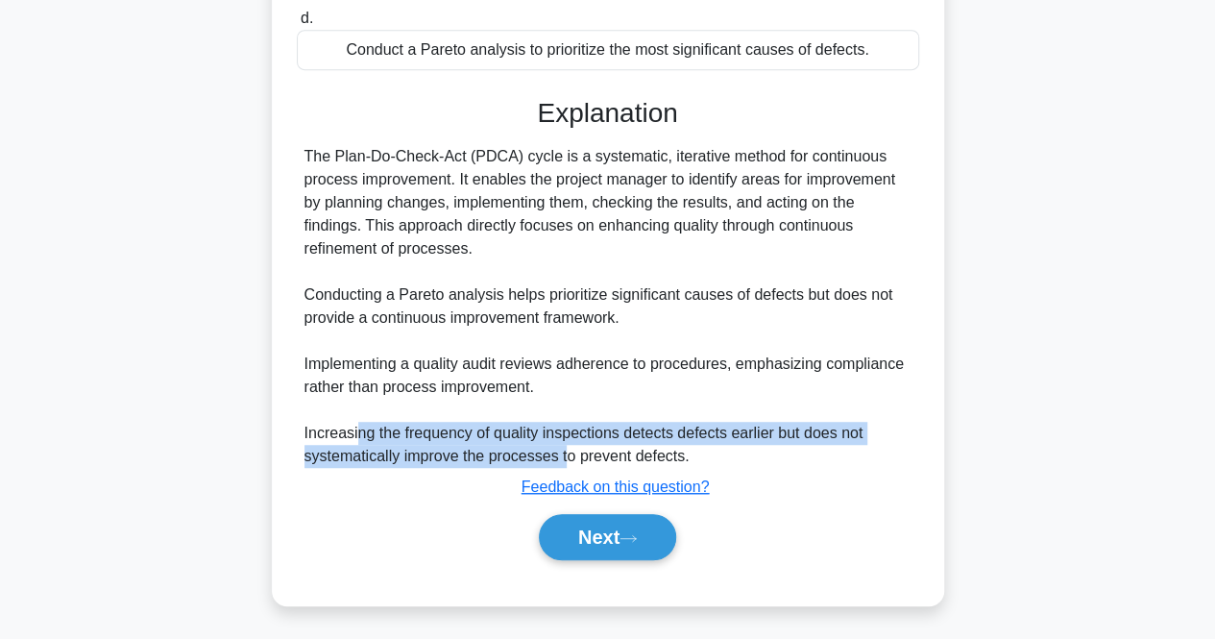
drag, startPoint x: 356, startPoint y: 429, endPoint x: 567, endPoint y: 443, distance: 211.9
click at [567, 443] on div "The Plan-Do-Check-Act (PDCA) cycle is a systematic, iterative method for contin…" at bounding box center [608, 306] width 607 height 323
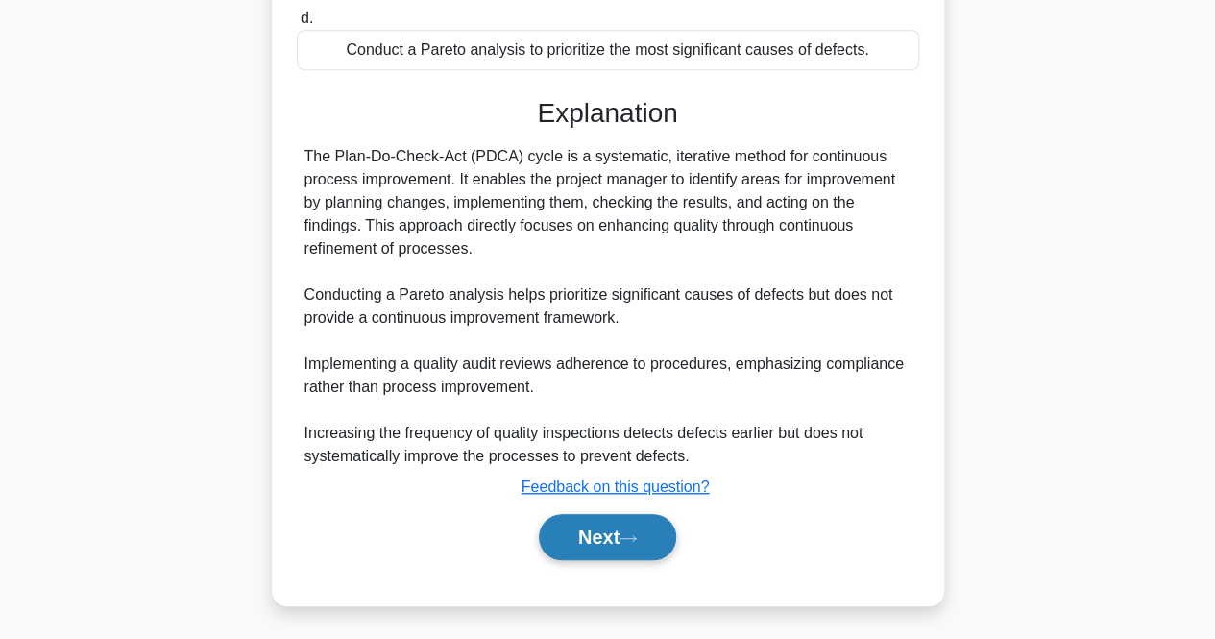
click at [602, 533] on button "Next" at bounding box center [607, 537] width 137 height 46
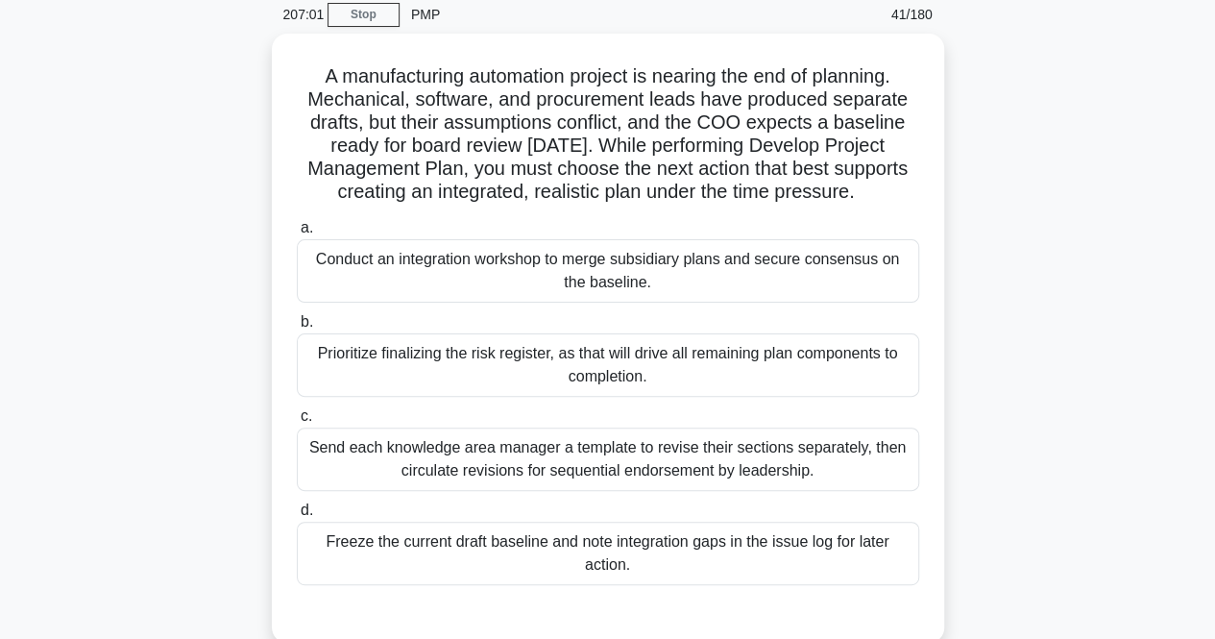
scroll to position [67, 0]
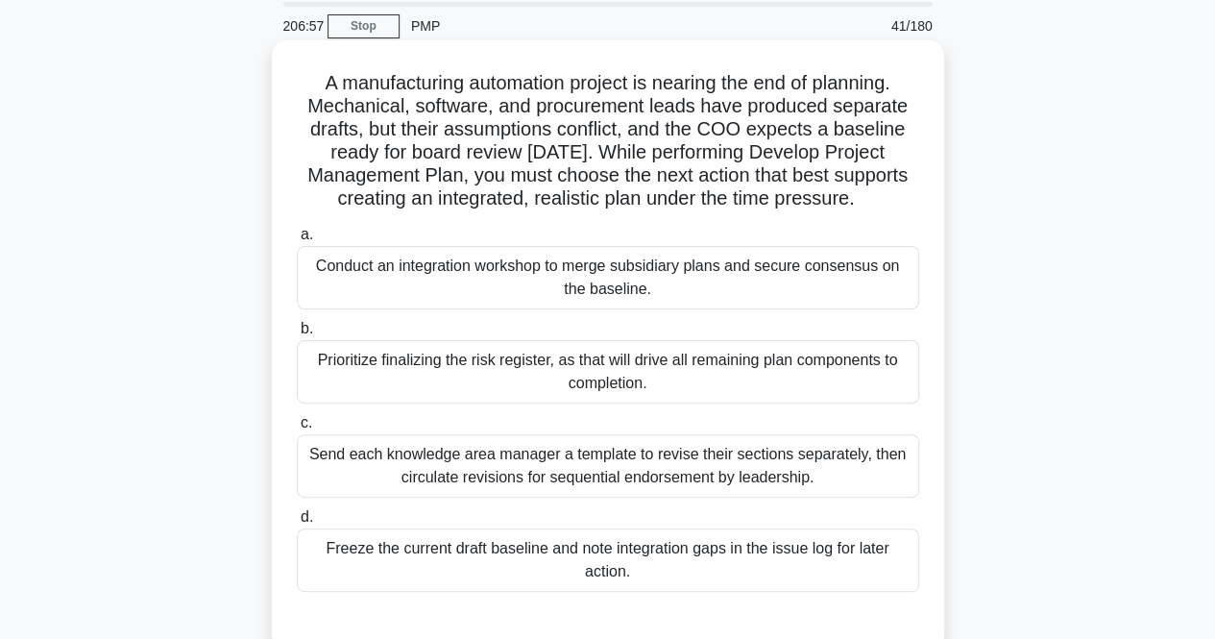
click at [592, 284] on div "Conduct an integration workshop to merge subsidiary plans and secure consensus …" at bounding box center [608, 277] width 623 height 63
click at [297, 241] on input "a. Conduct an integration workshop to merge subsidiary plans and secure consens…" at bounding box center [297, 235] width 0 height 12
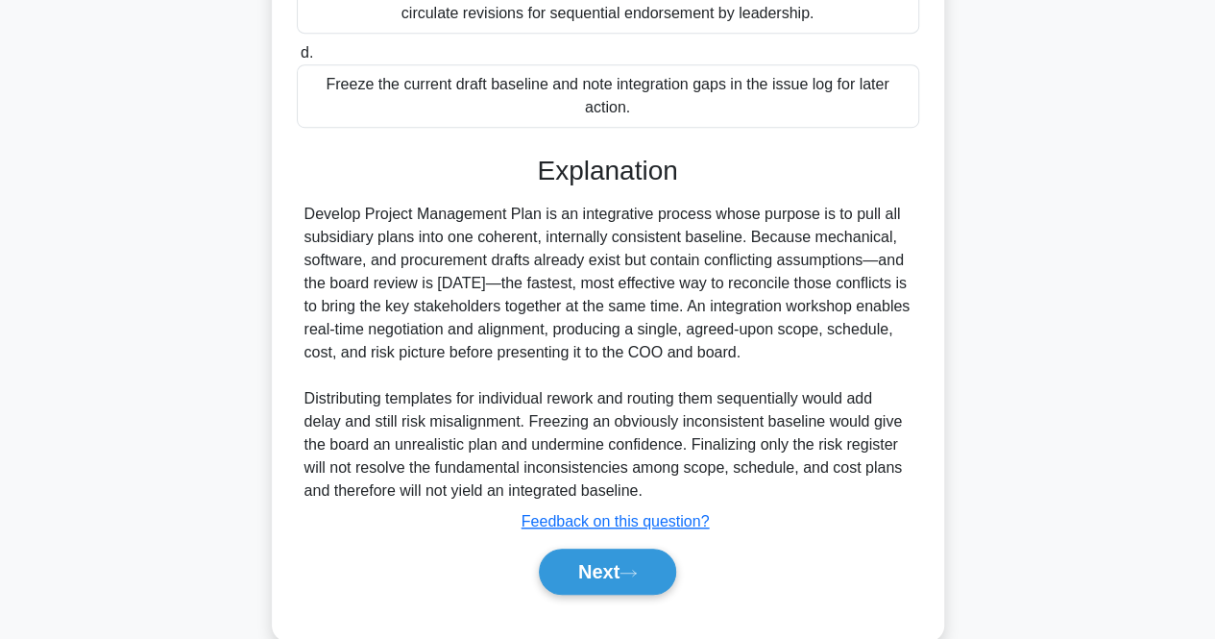
scroll to position [542, 0]
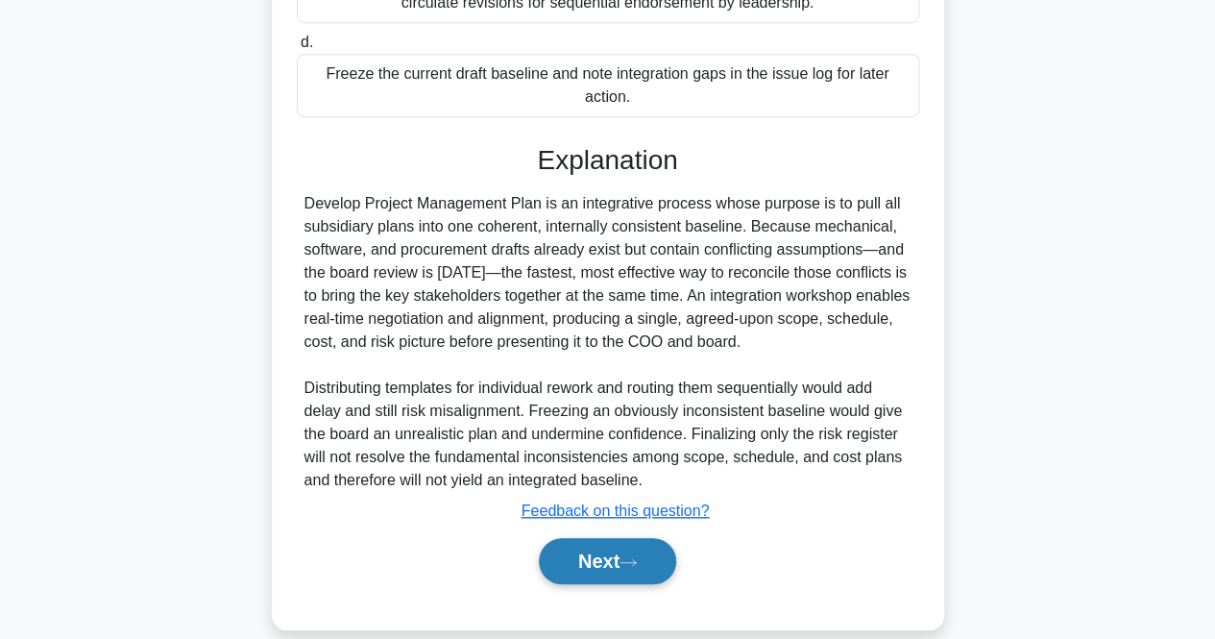
click at [611, 575] on button "Next" at bounding box center [607, 561] width 137 height 46
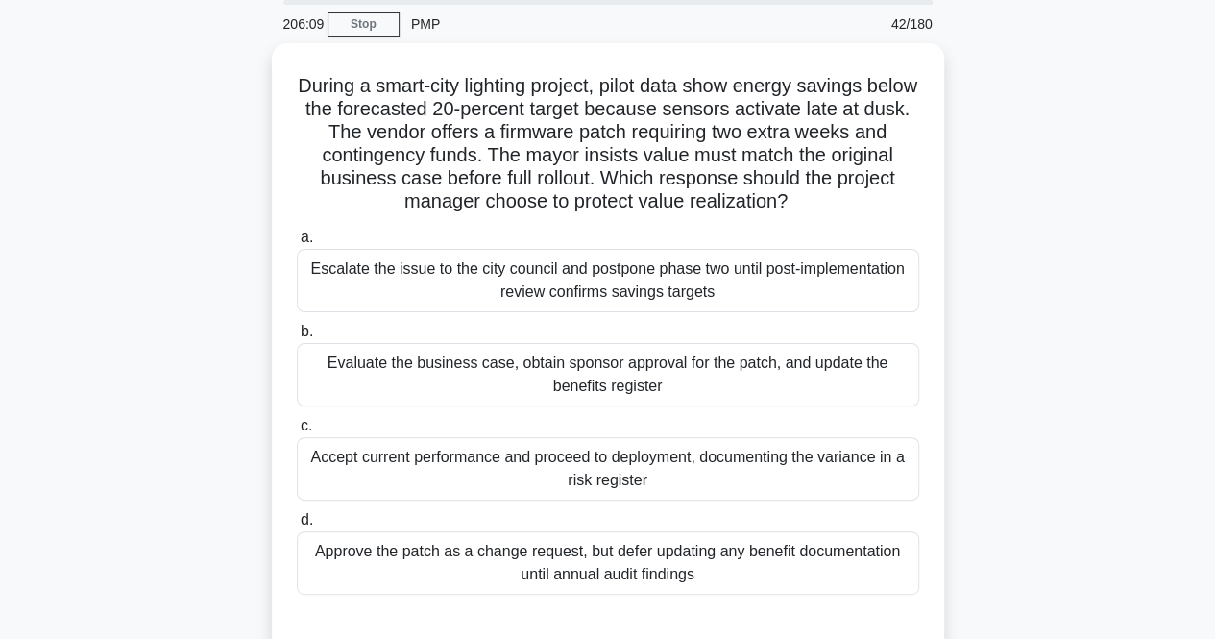
scroll to position [70, 0]
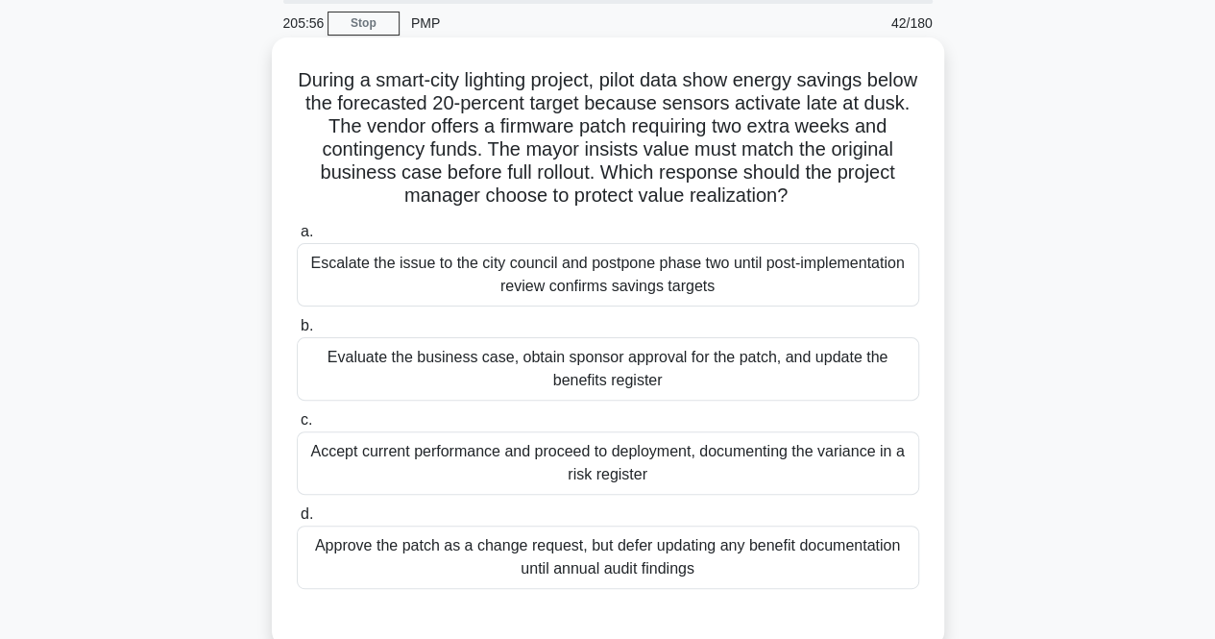
click at [423, 375] on div "Evaluate the business case, obtain sponsor approval for the patch, and update t…" at bounding box center [608, 368] width 623 height 63
click at [297, 332] on input "b. Evaluate the business case, obtain sponsor approval for the patch, and updat…" at bounding box center [297, 326] width 0 height 12
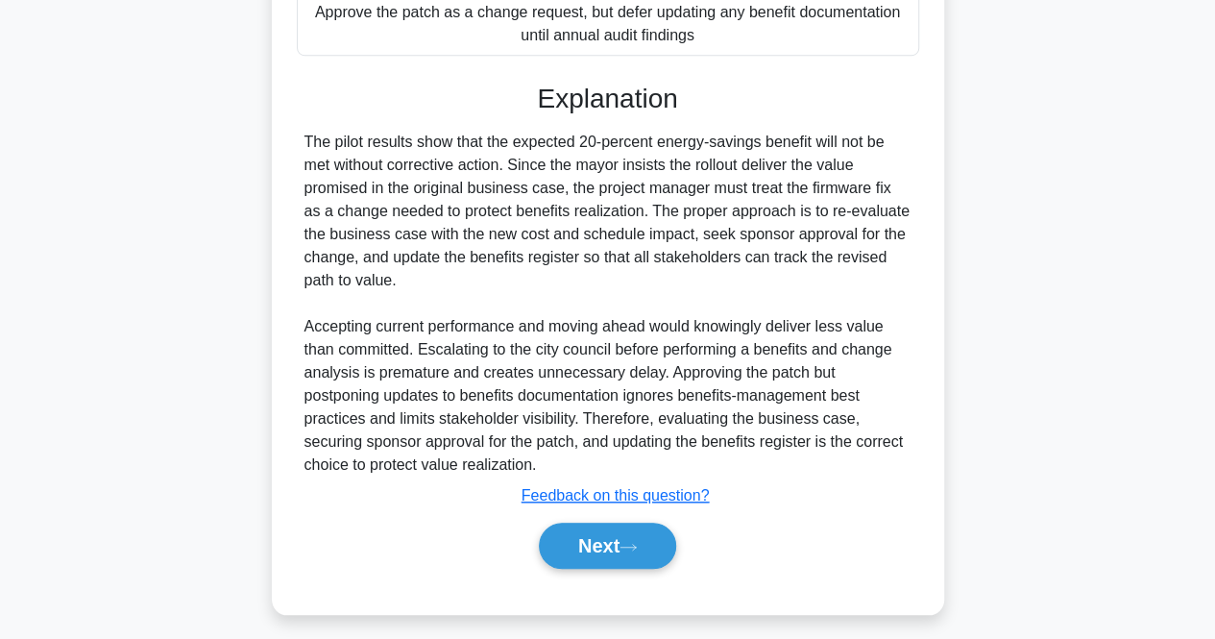
scroll to position [612, 0]
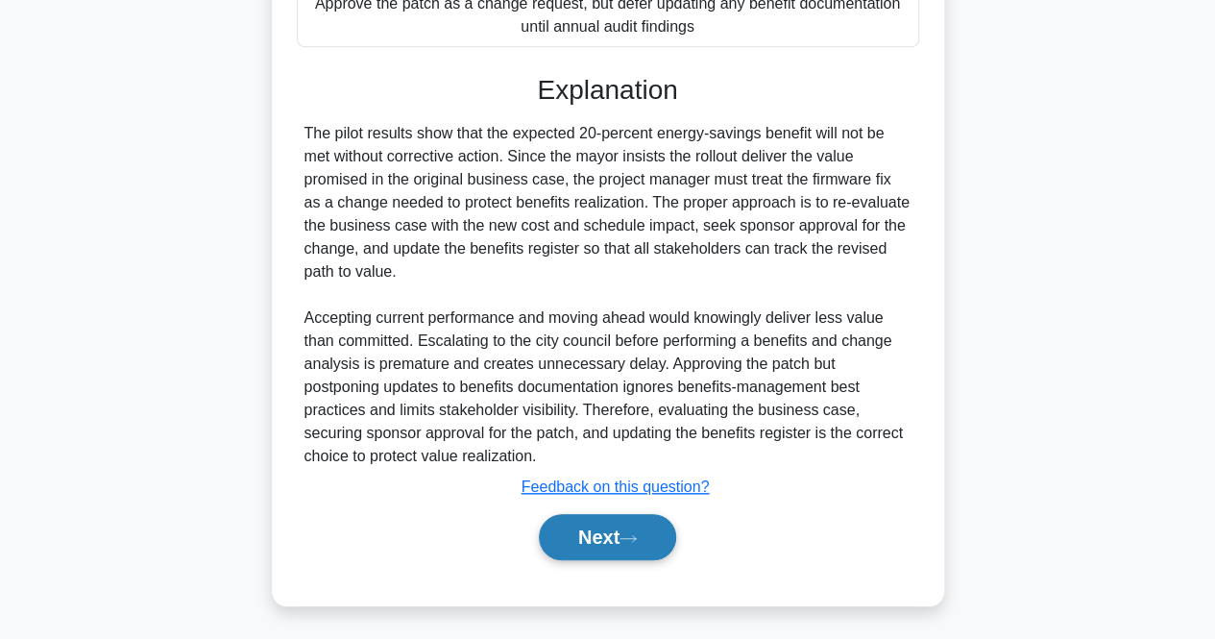
click at [591, 536] on button "Next" at bounding box center [607, 537] width 137 height 46
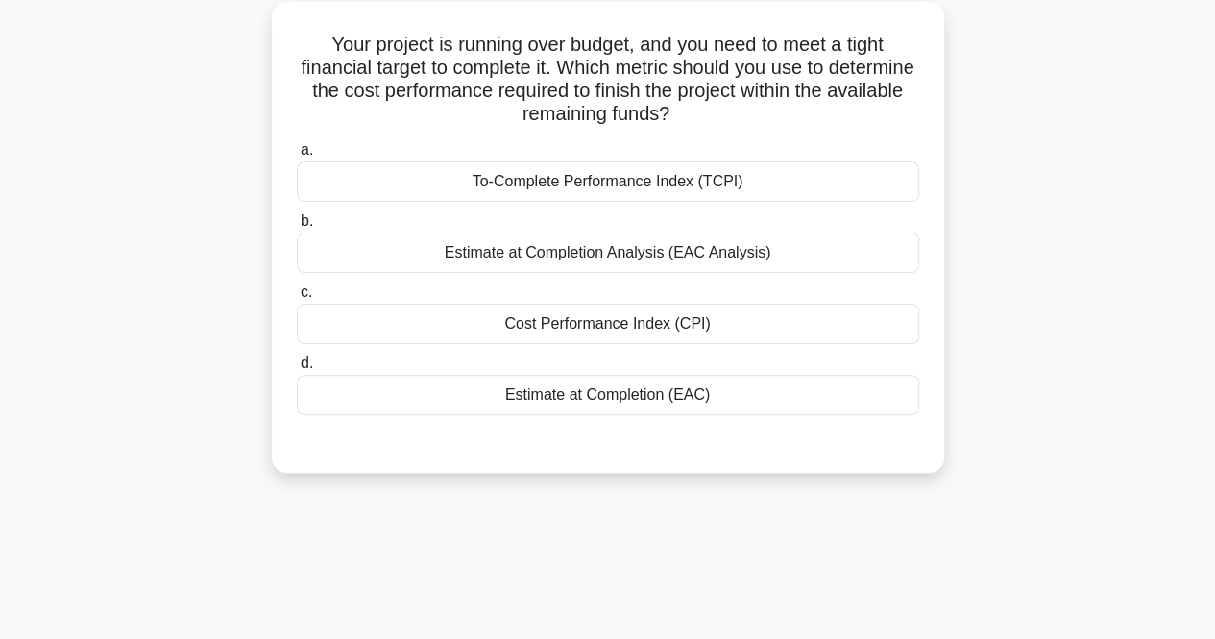
scroll to position [65, 0]
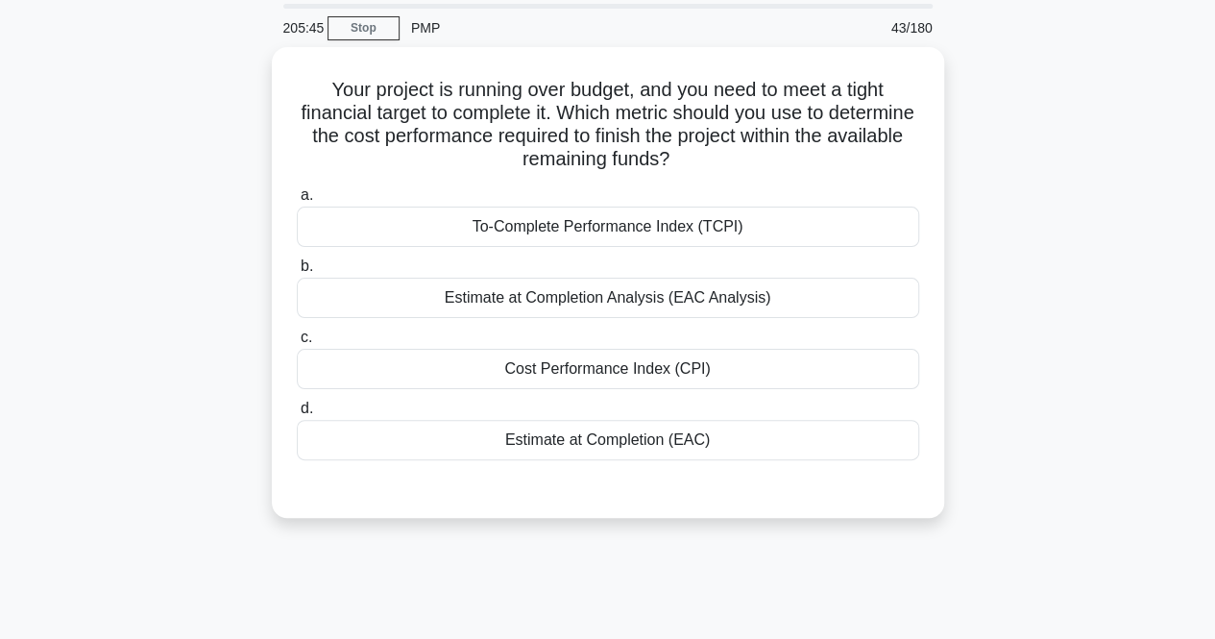
click at [90, 166] on div "Your project is running over budget, and you need to meet a tight financial tar…" at bounding box center [608, 294] width 1095 height 494
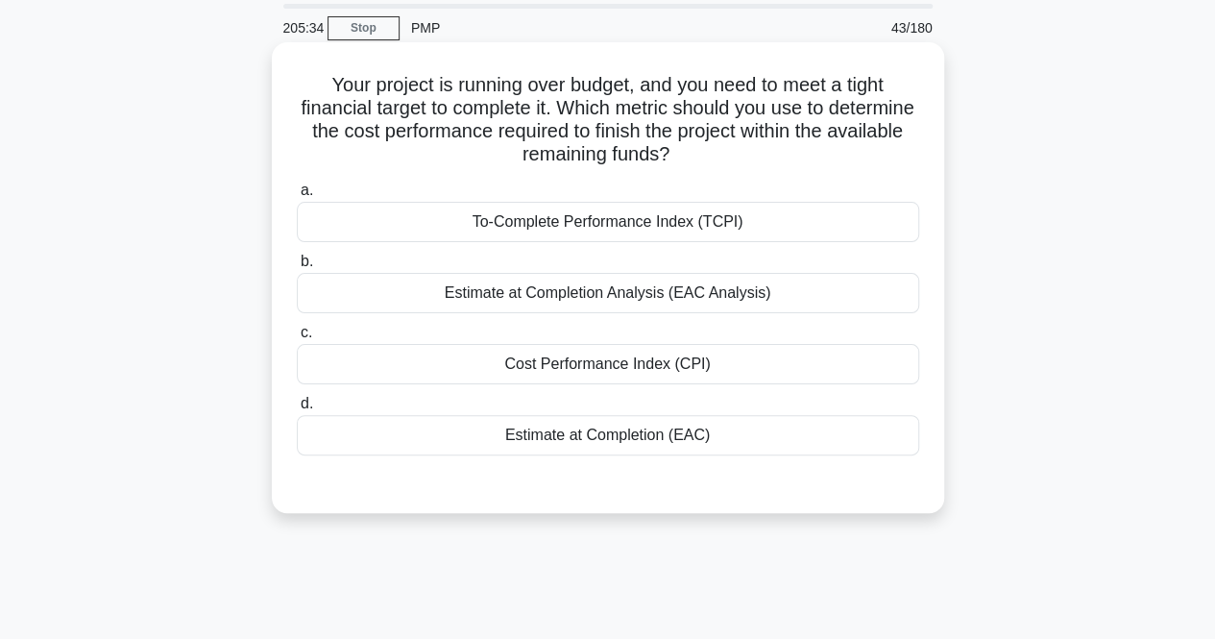
click at [488, 215] on div "To-Complete Performance Index (TCPI)" at bounding box center [608, 222] width 623 height 40
click at [297, 197] on input "a. To-Complete Performance Index (TCPI)" at bounding box center [297, 190] width 0 height 12
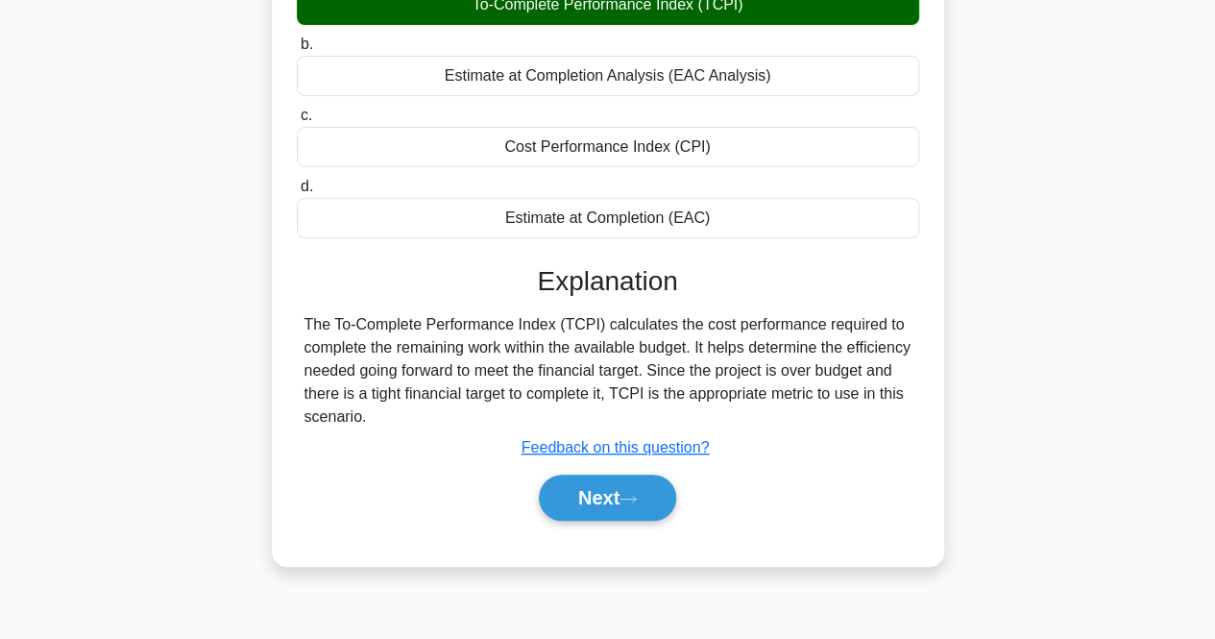
scroll to position [317, 0]
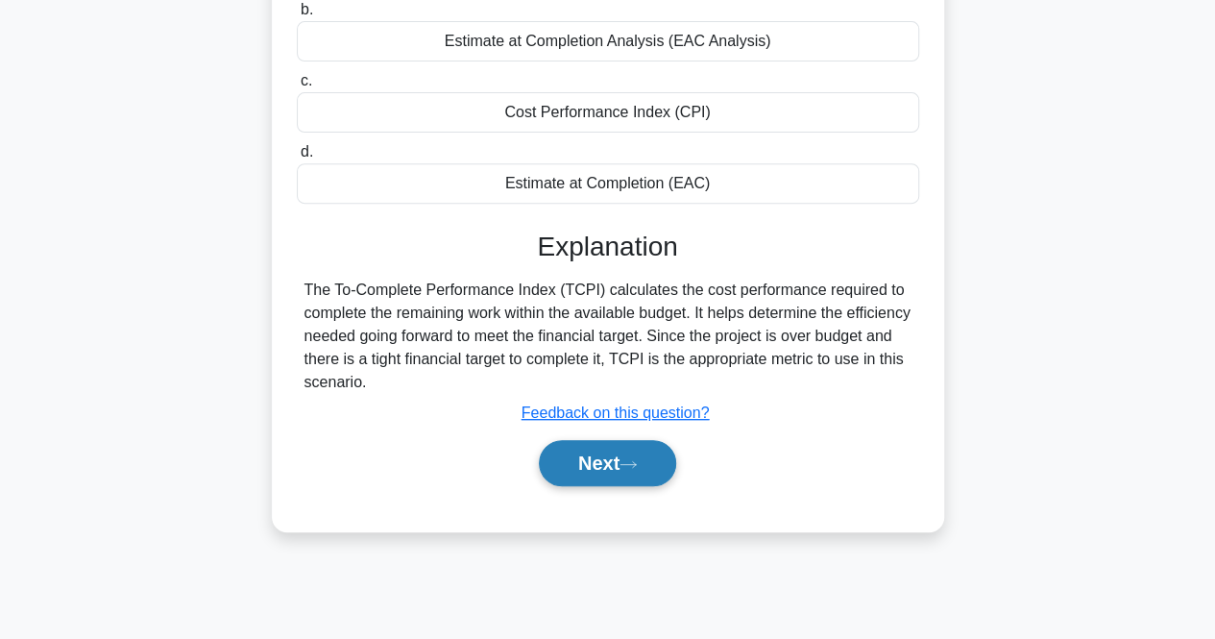
click at [609, 468] on button "Next" at bounding box center [607, 463] width 137 height 46
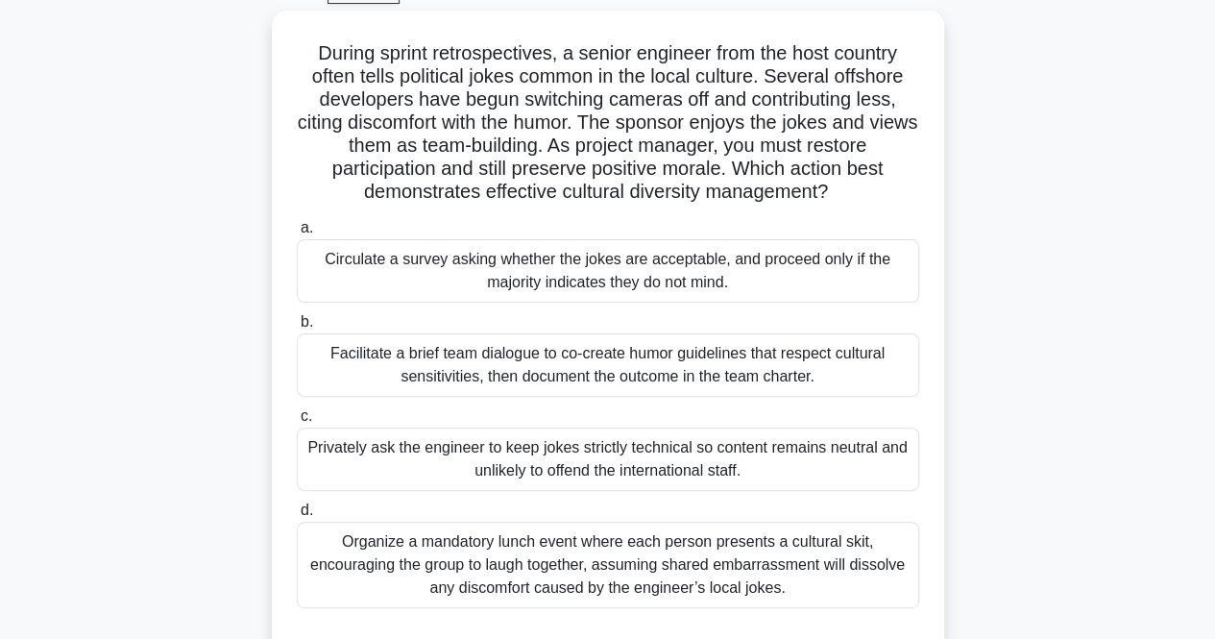
scroll to position [103, 0]
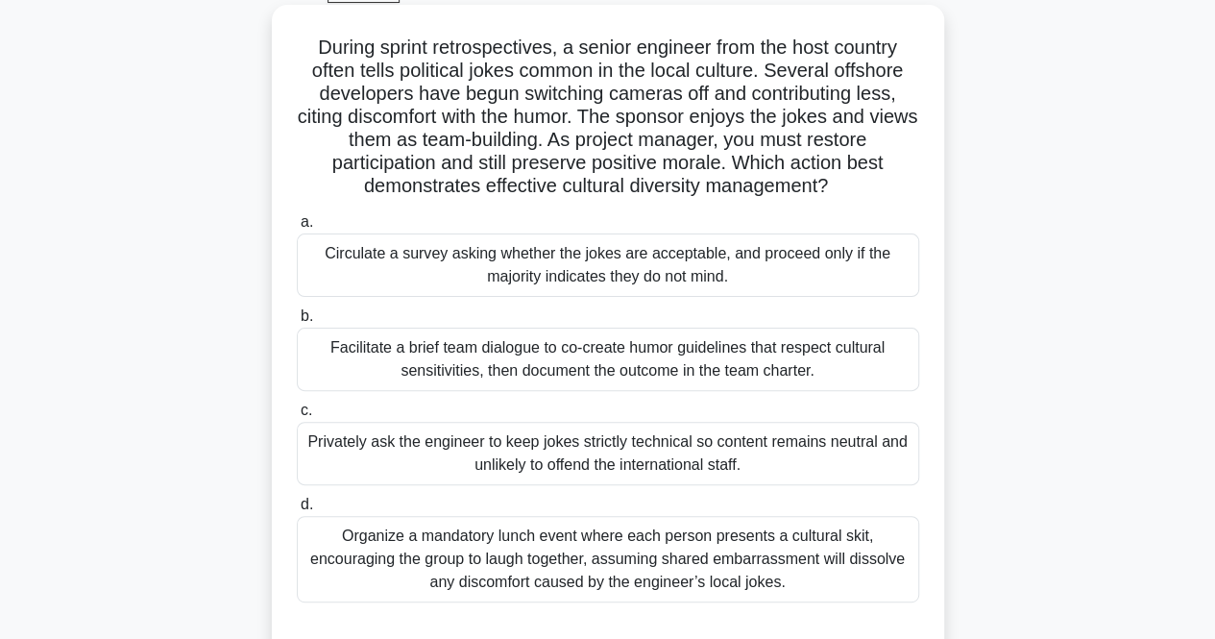
click at [338, 469] on div "Privately ask the engineer to keep jokes strictly technical so content remains …" at bounding box center [608, 453] width 623 height 63
click at [297, 417] on input "c. Privately ask the engineer to keep jokes strictly technical so content remai…" at bounding box center [297, 411] width 0 height 12
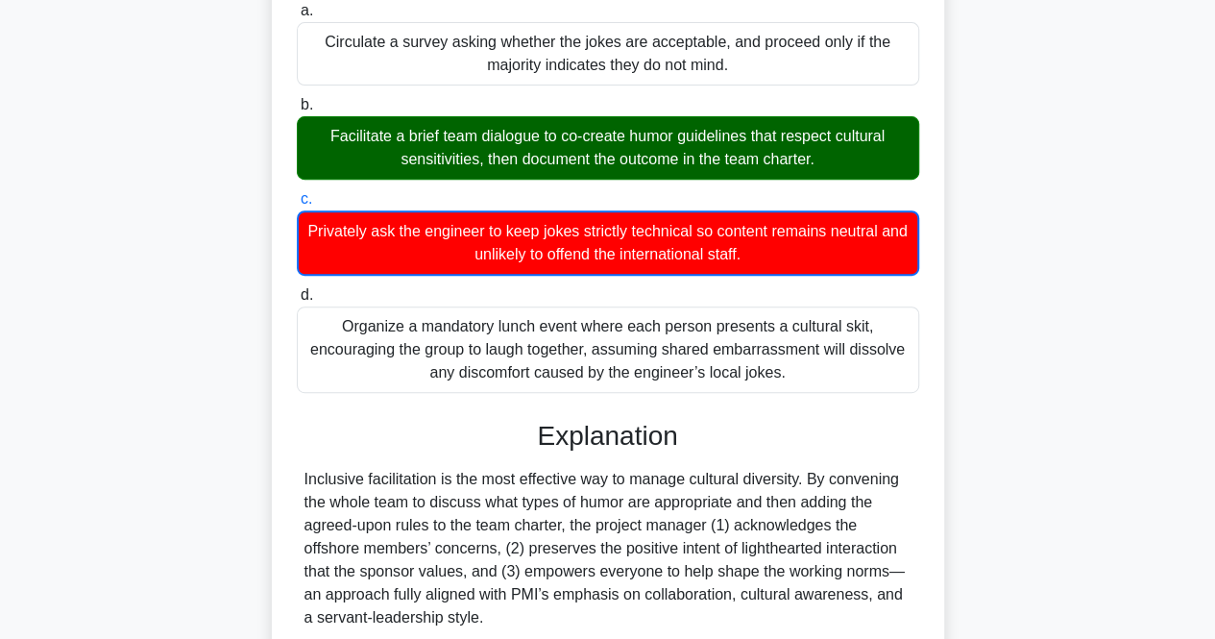
scroll to position [615, 0]
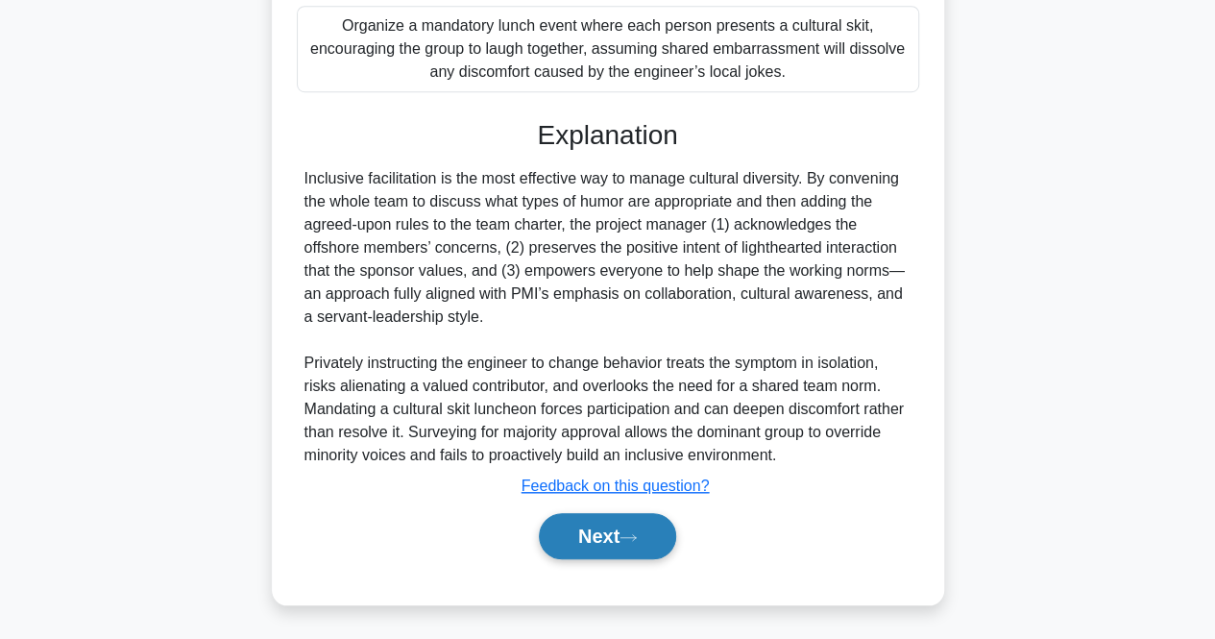
click at [625, 523] on button "Next" at bounding box center [607, 536] width 137 height 46
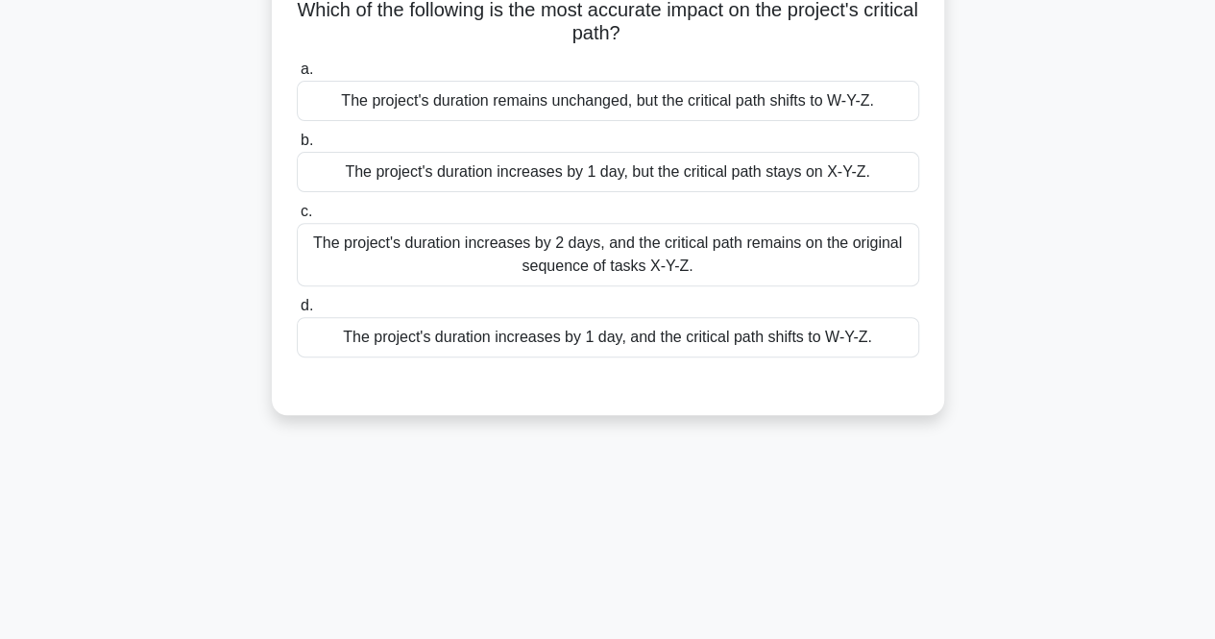
scroll to position [0, 0]
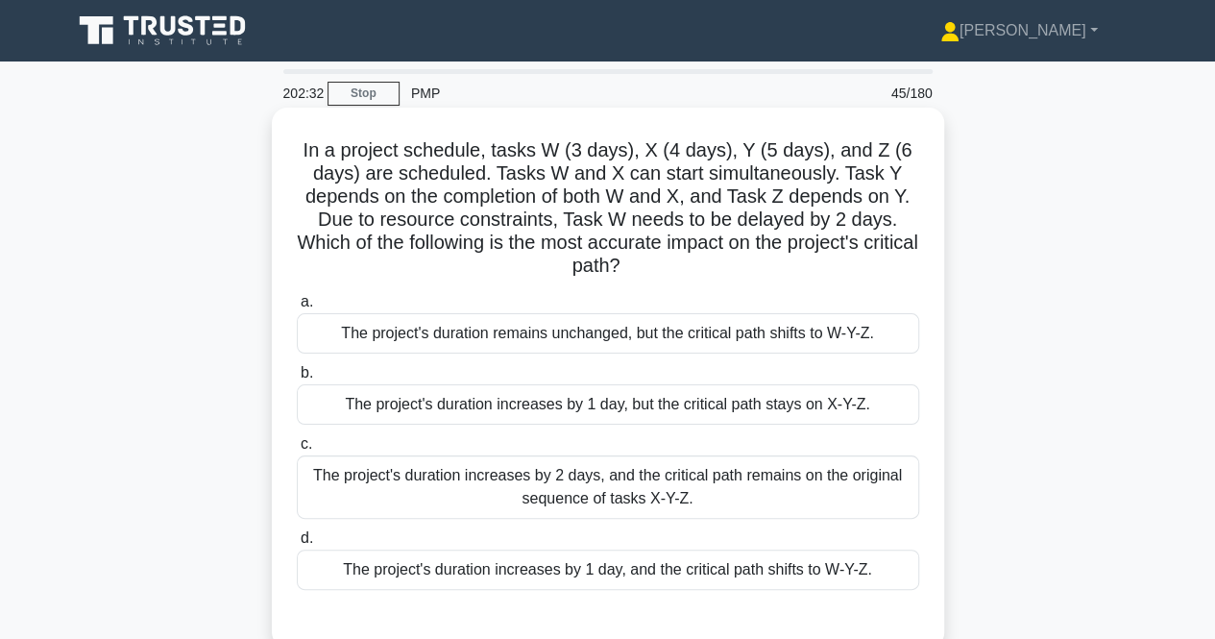
click at [434, 385] on div "The project's duration increases by 1 day, but the critical path stays on X-Y-Z." at bounding box center [608, 404] width 623 height 40
click at [297, 380] on input "b. The project's duration increases by 1 day, but the critical path stays on X-…" at bounding box center [297, 373] width 0 height 12
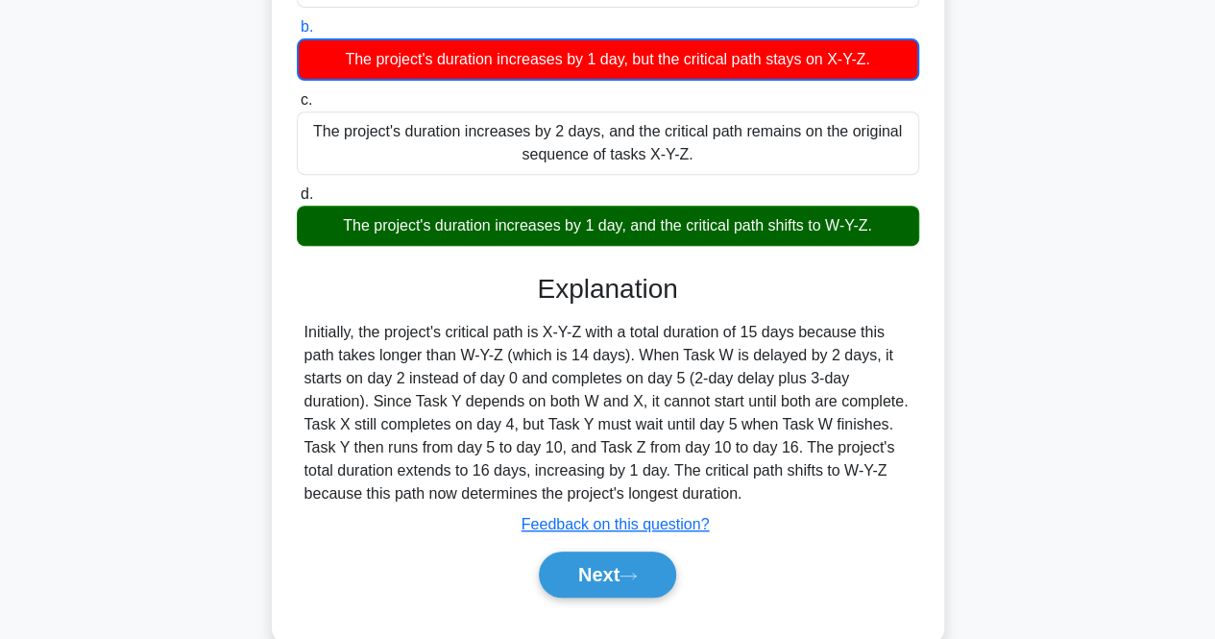
scroll to position [399, 0]
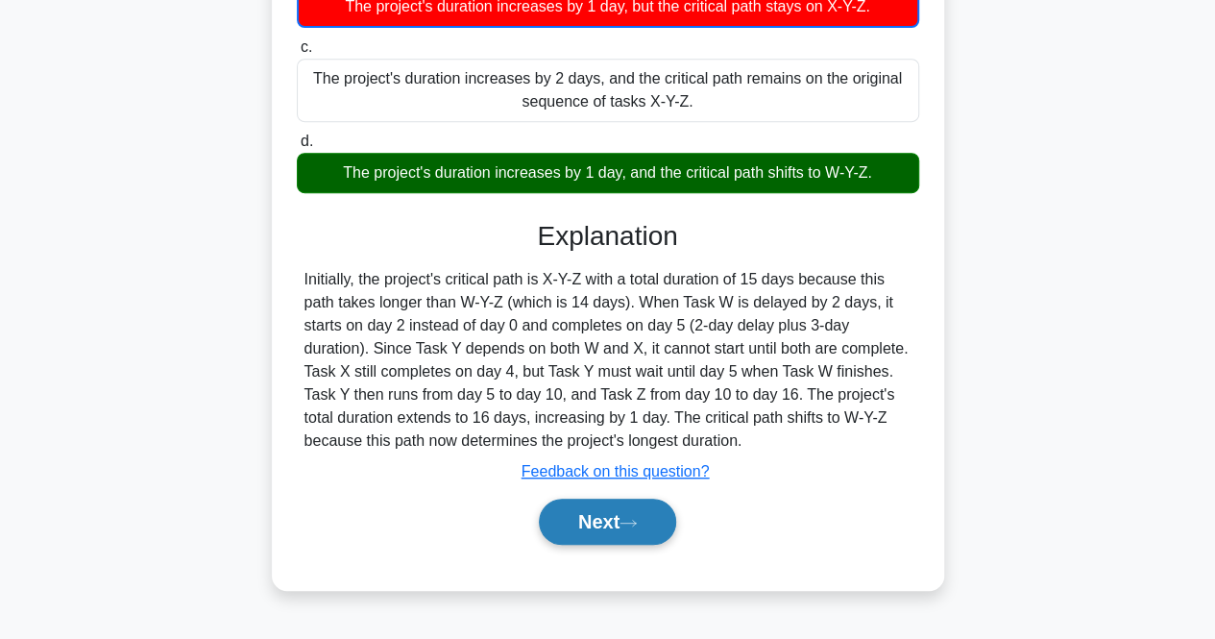
click at [629, 537] on button "Next" at bounding box center [607, 522] width 137 height 46
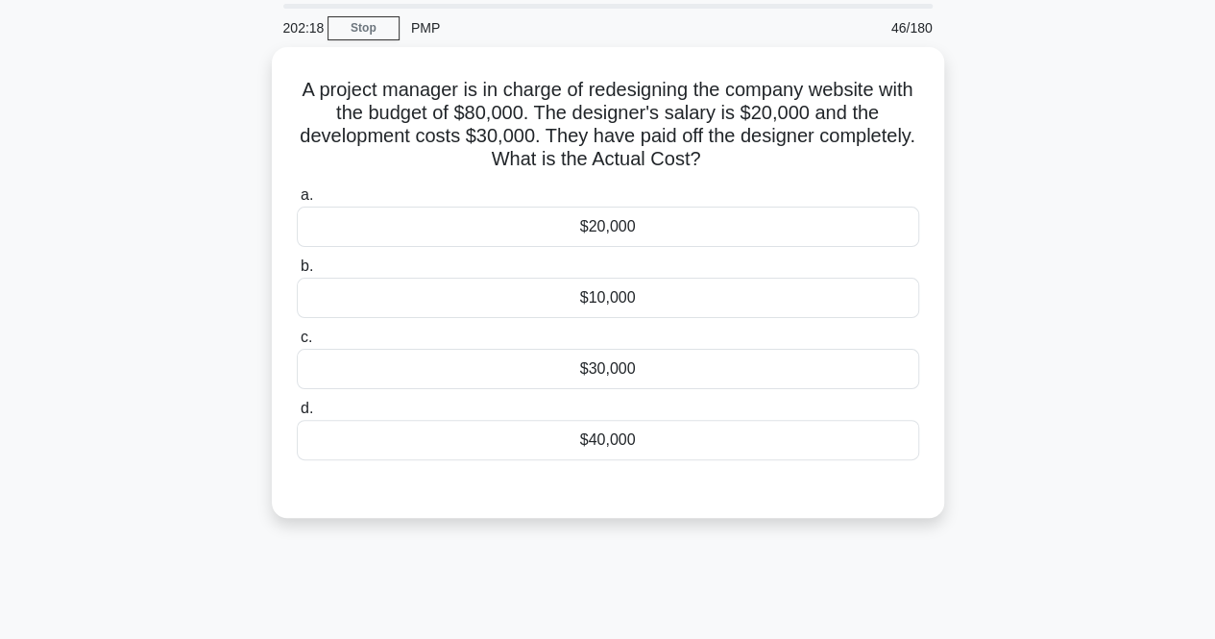
scroll to position [0, 0]
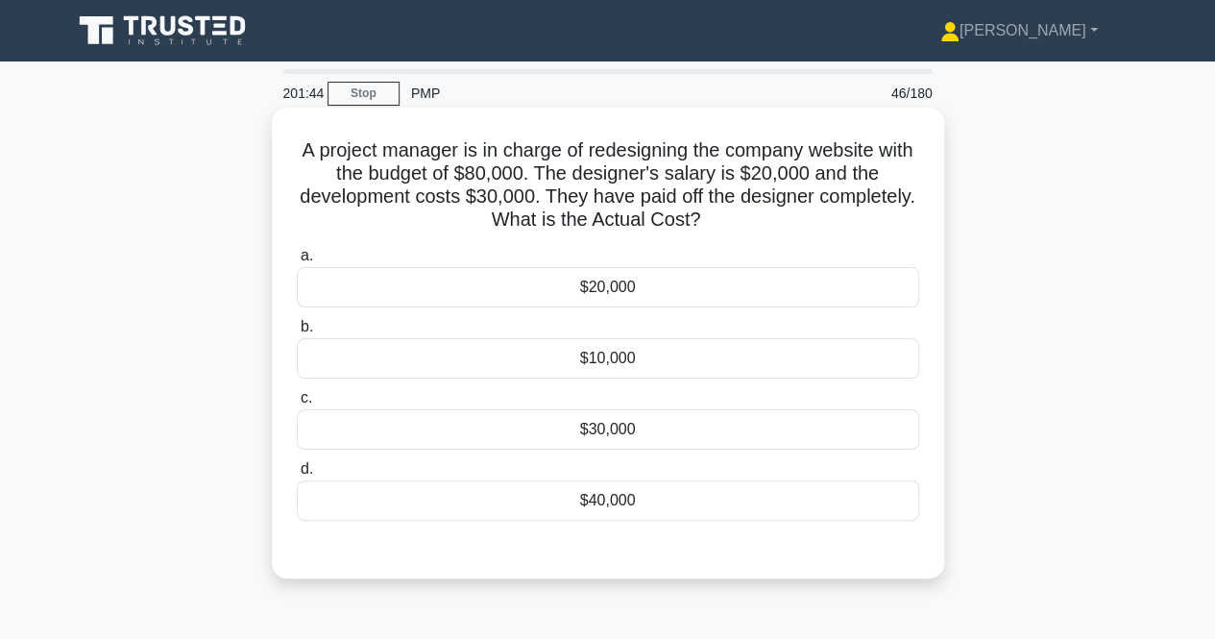
click at [571, 435] on div "$30,000" at bounding box center [608, 429] width 623 height 40
click at [297, 405] on input "c. $30,000" at bounding box center [297, 398] width 0 height 12
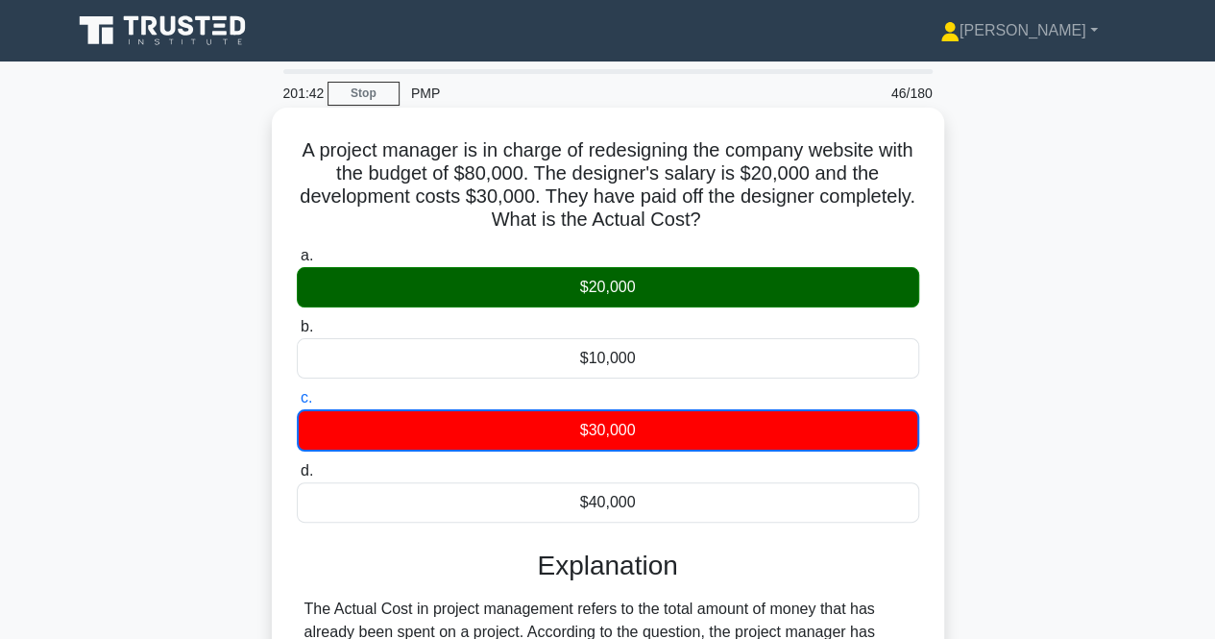
click at [386, 364] on div "$10,000" at bounding box center [608, 358] width 623 height 40
click at [297, 333] on input "b. $10,000" at bounding box center [297, 327] width 0 height 12
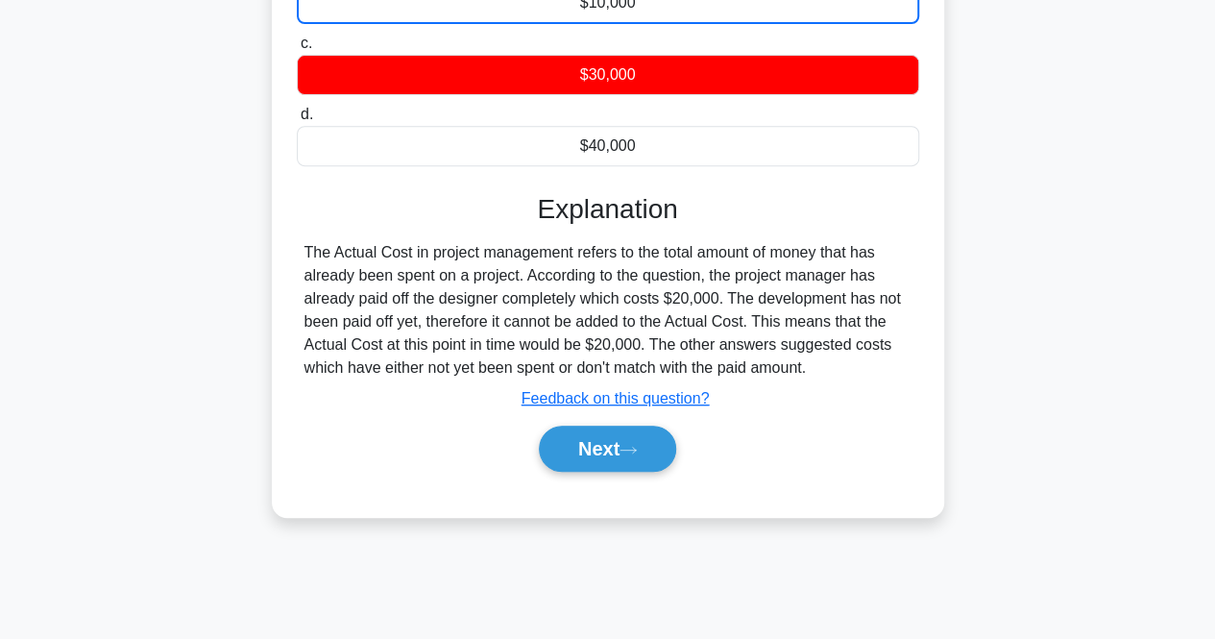
scroll to position [361, 0]
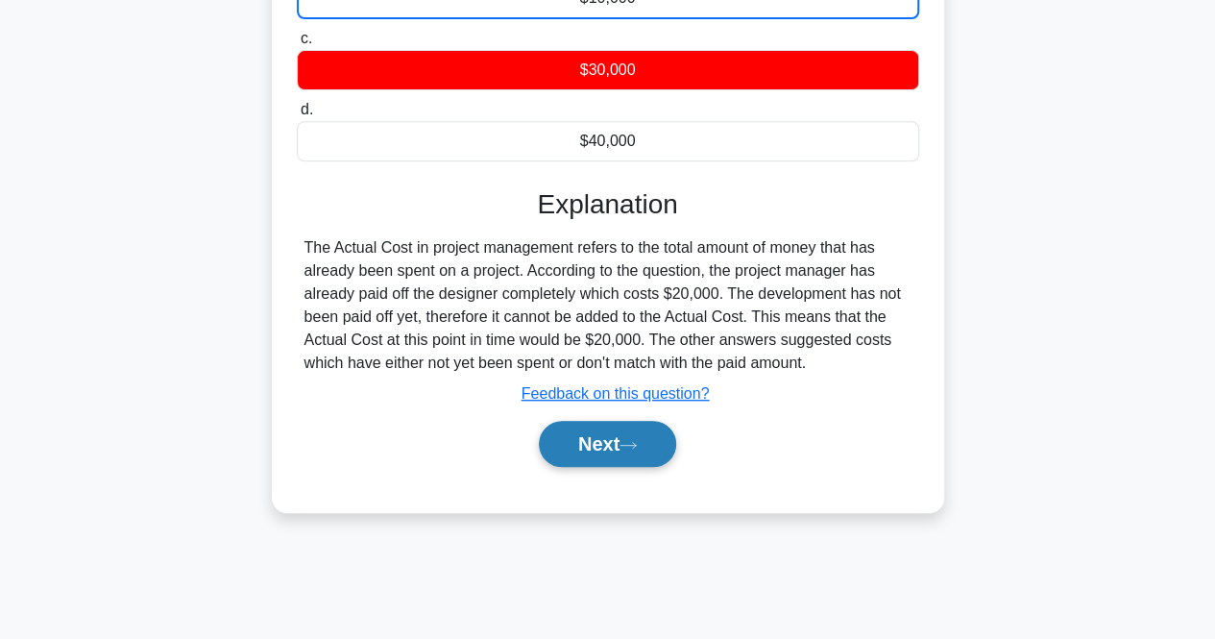
click at [549, 431] on button "Next" at bounding box center [607, 444] width 137 height 46
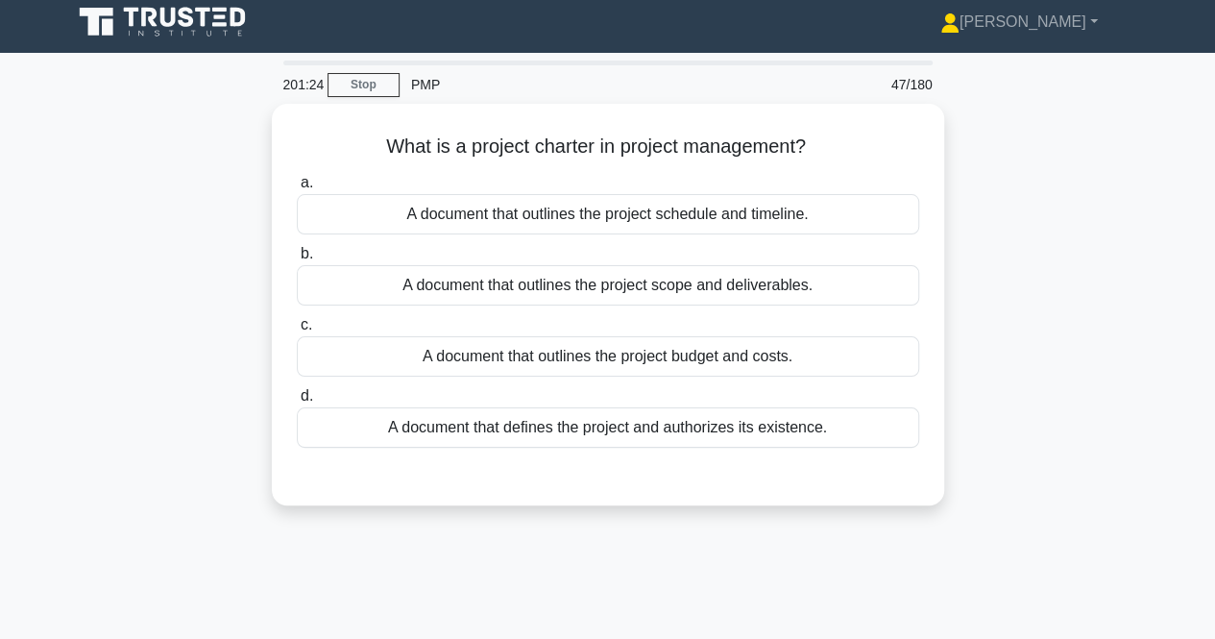
scroll to position [0, 0]
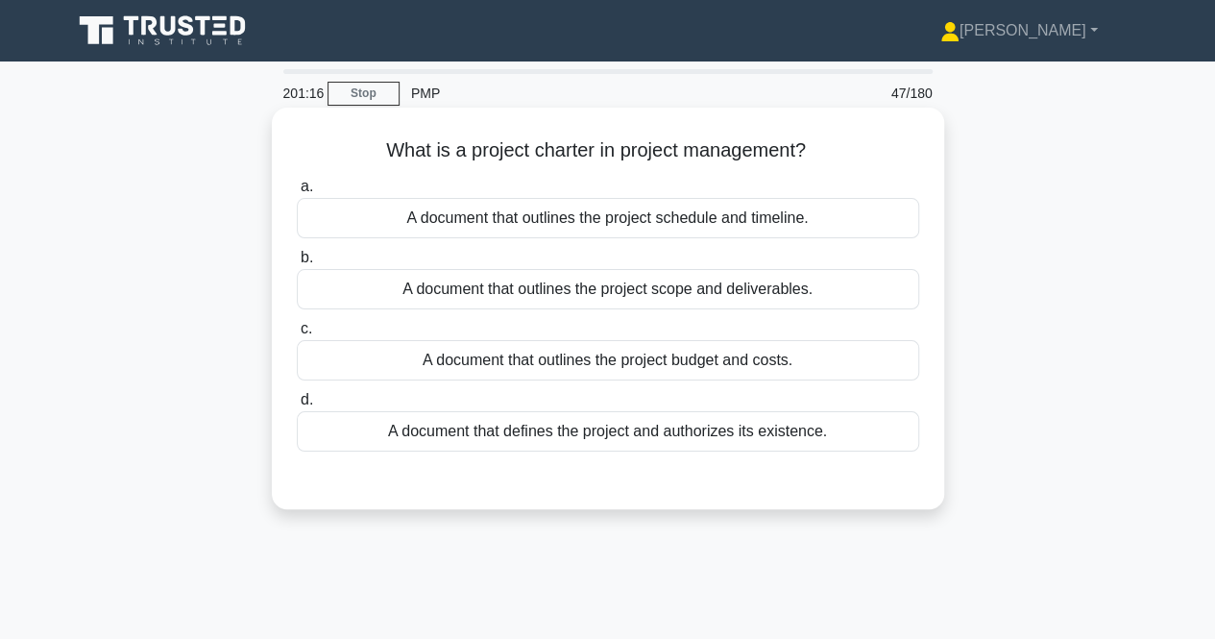
click at [418, 420] on div "A document that defines the project and authorizes its existence." at bounding box center [608, 431] width 623 height 40
click at [297, 406] on input "d. A document that defines the project and authorizes its existence." at bounding box center [297, 400] width 0 height 12
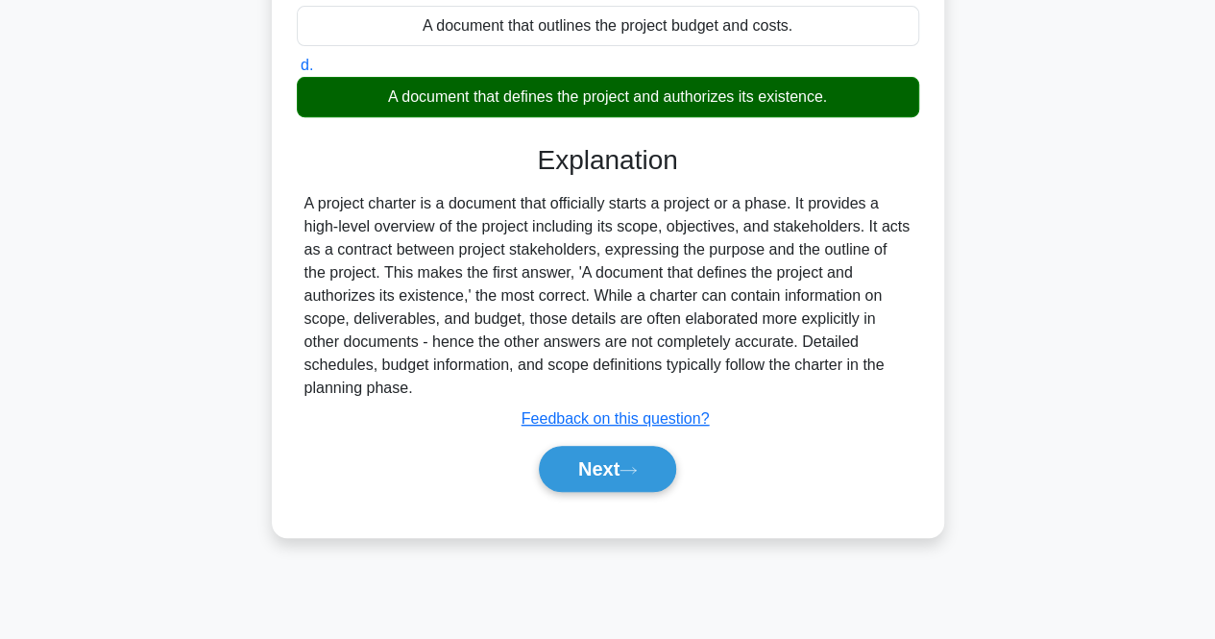
scroll to position [399, 0]
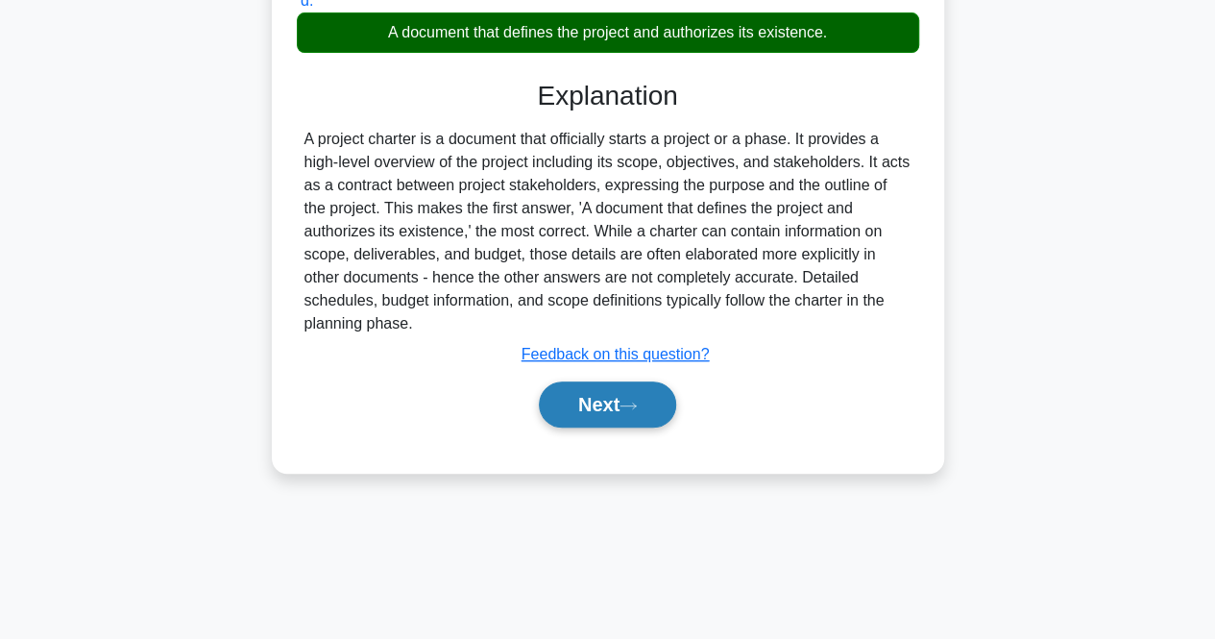
click at [589, 390] on button "Next" at bounding box center [607, 404] width 137 height 46
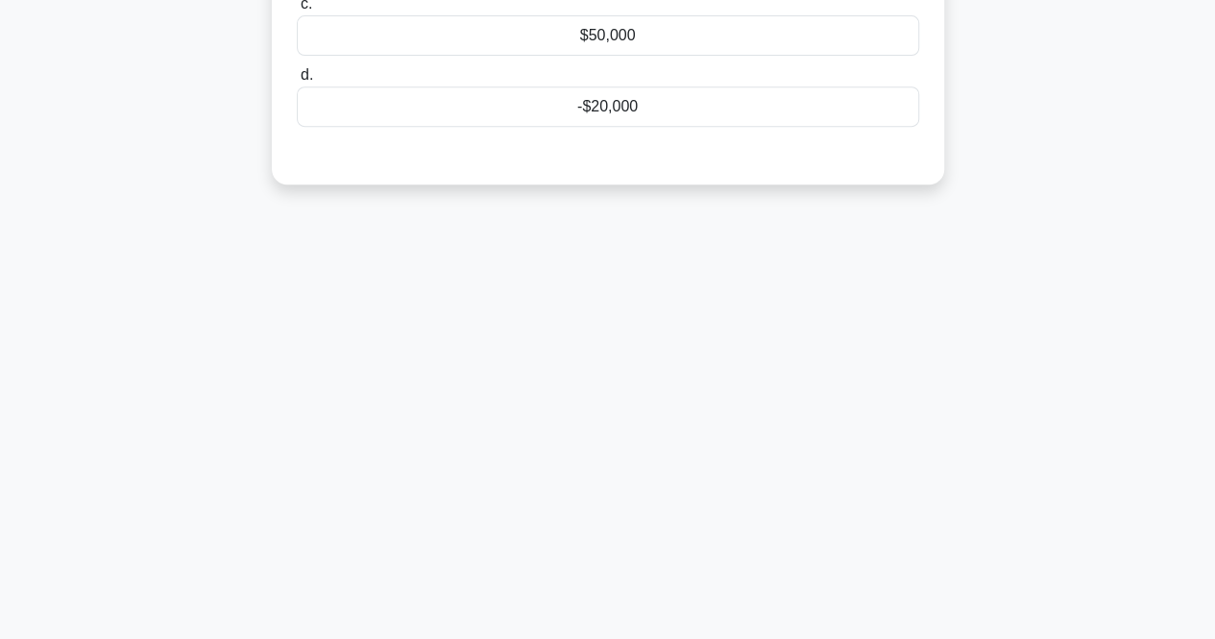
scroll to position [0, 0]
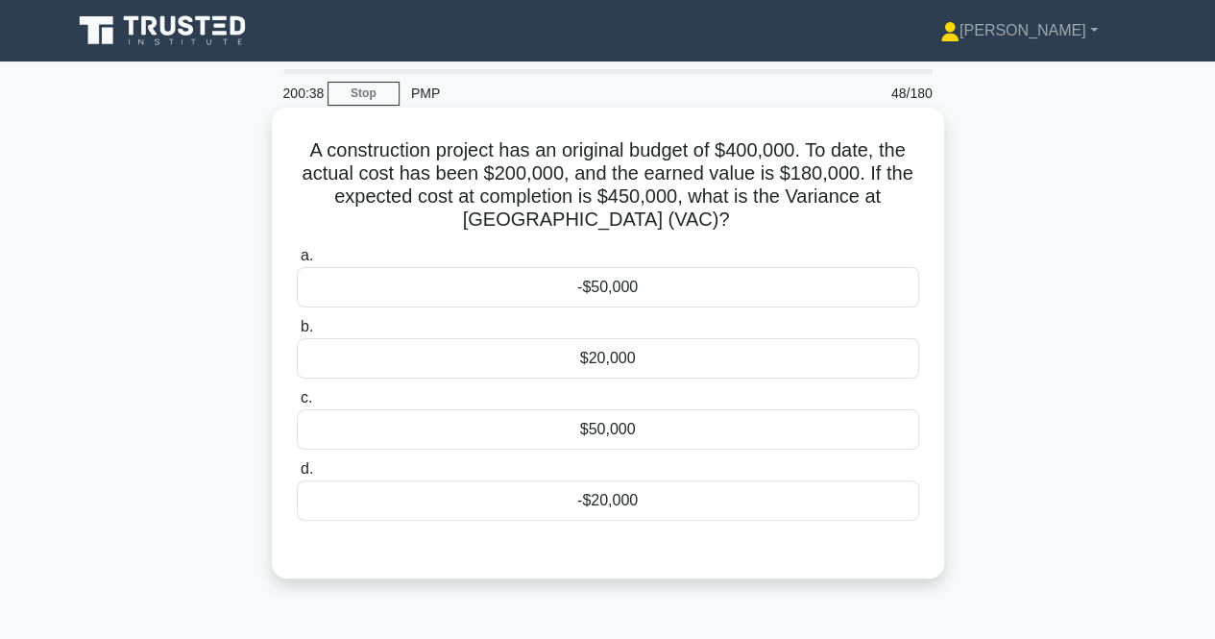
click at [615, 294] on div "-$50,000" at bounding box center [608, 287] width 623 height 40
click at [297, 262] on input "a. -$50,000" at bounding box center [297, 256] width 0 height 12
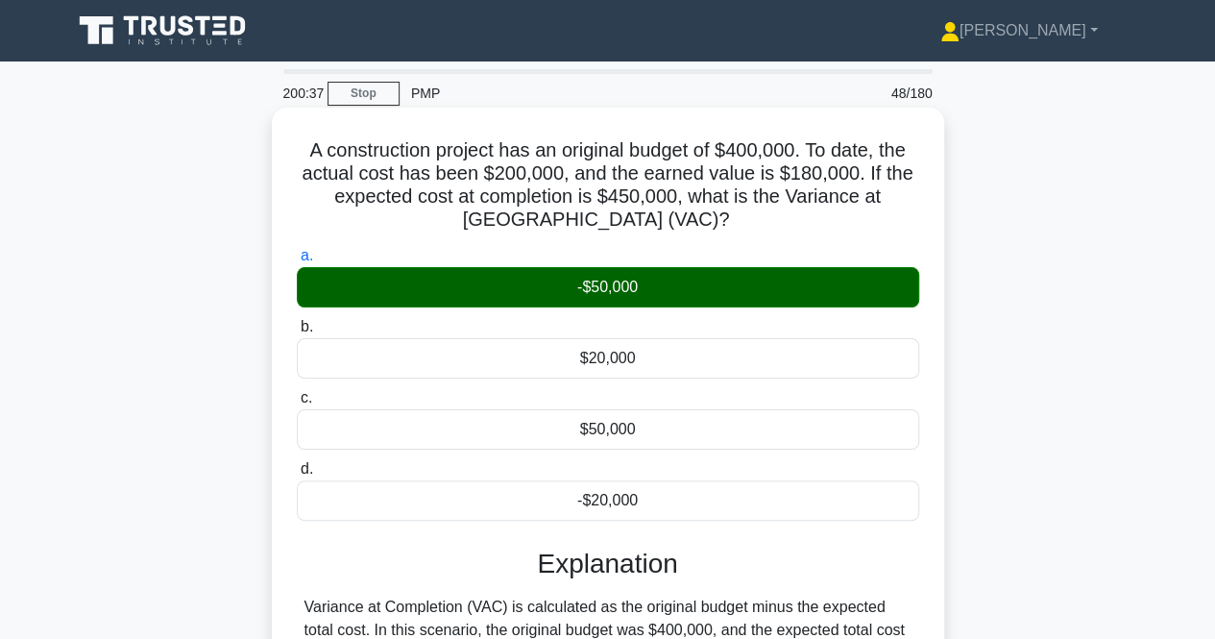
scroll to position [399, 0]
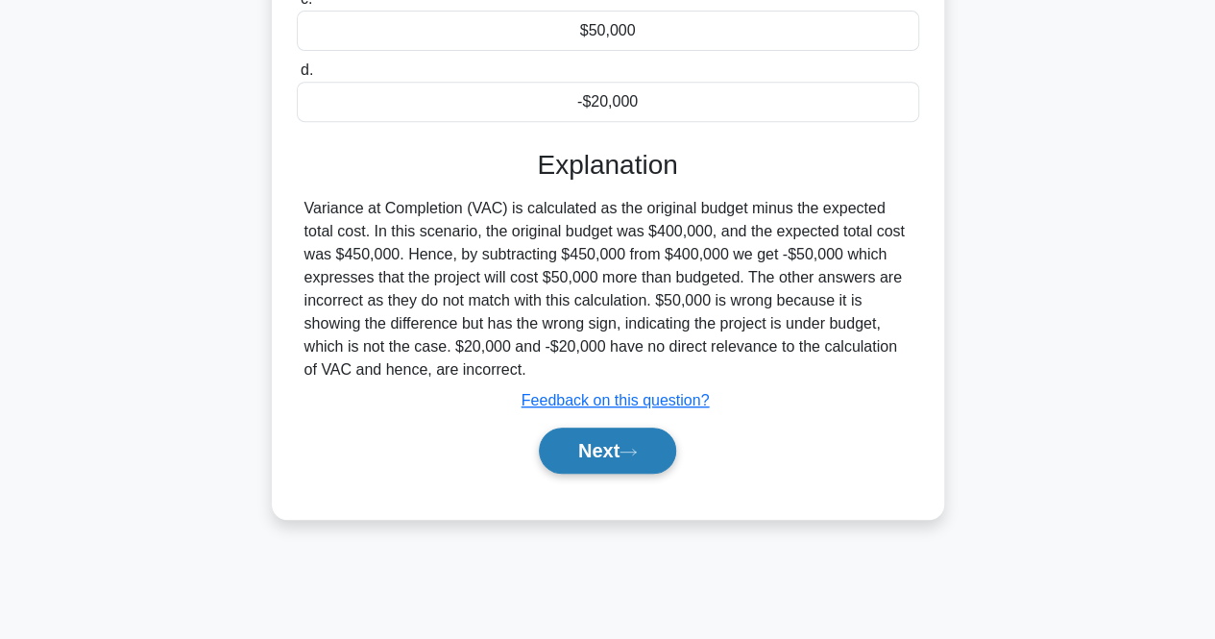
click at [607, 449] on button "Next" at bounding box center [607, 451] width 137 height 46
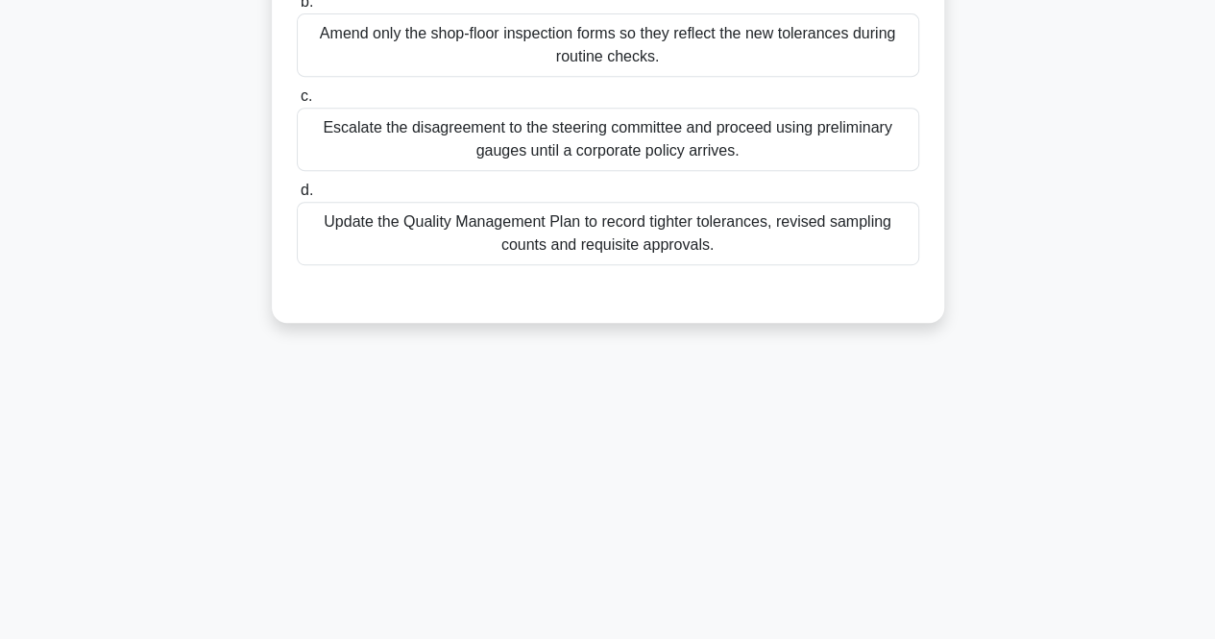
scroll to position [0, 0]
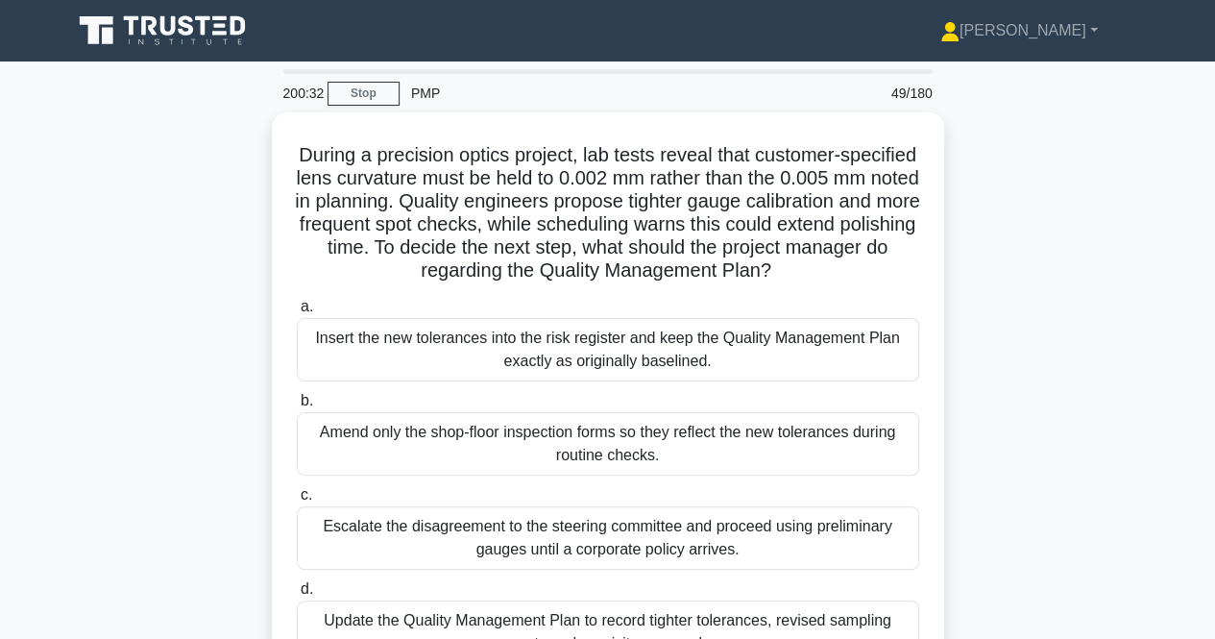
drag, startPoint x: 209, startPoint y: 349, endPoint x: 200, endPoint y: 348, distance: 9.7
click at [200, 348] on div "During a precision optics project, lab tests reveal that customer-specified len…" at bounding box center [608, 428] width 1095 height 632
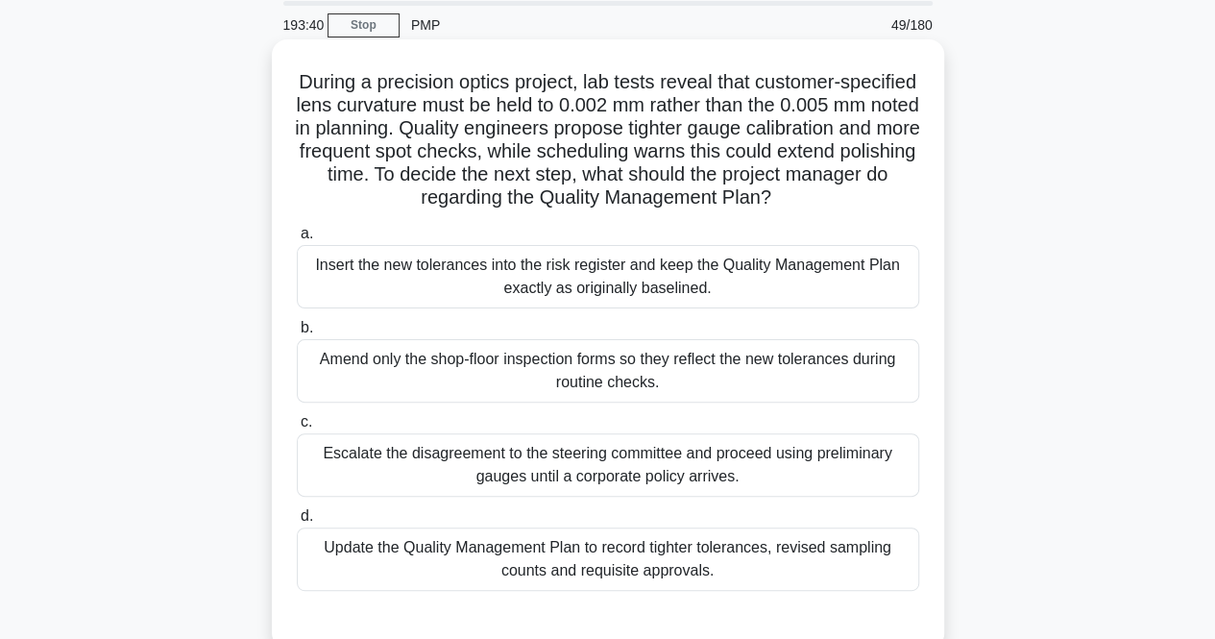
scroll to position [96, 0]
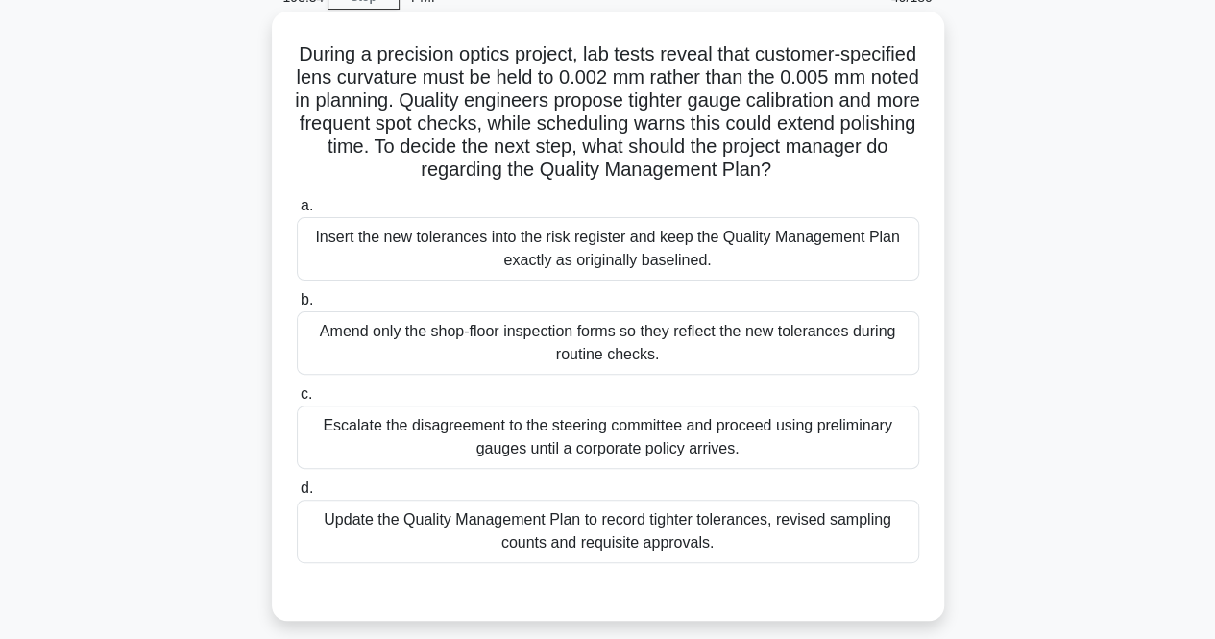
click at [483, 524] on div "Update the Quality Management Plan to record tighter tolerances, revised sampli…" at bounding box center [608, 531] width 623 height 63
click at [297, 495] on input "d. Update the Quality Management Plan to record tighter tolerances, revised sam…" at bounding box center [297, 488] width 0 height 12
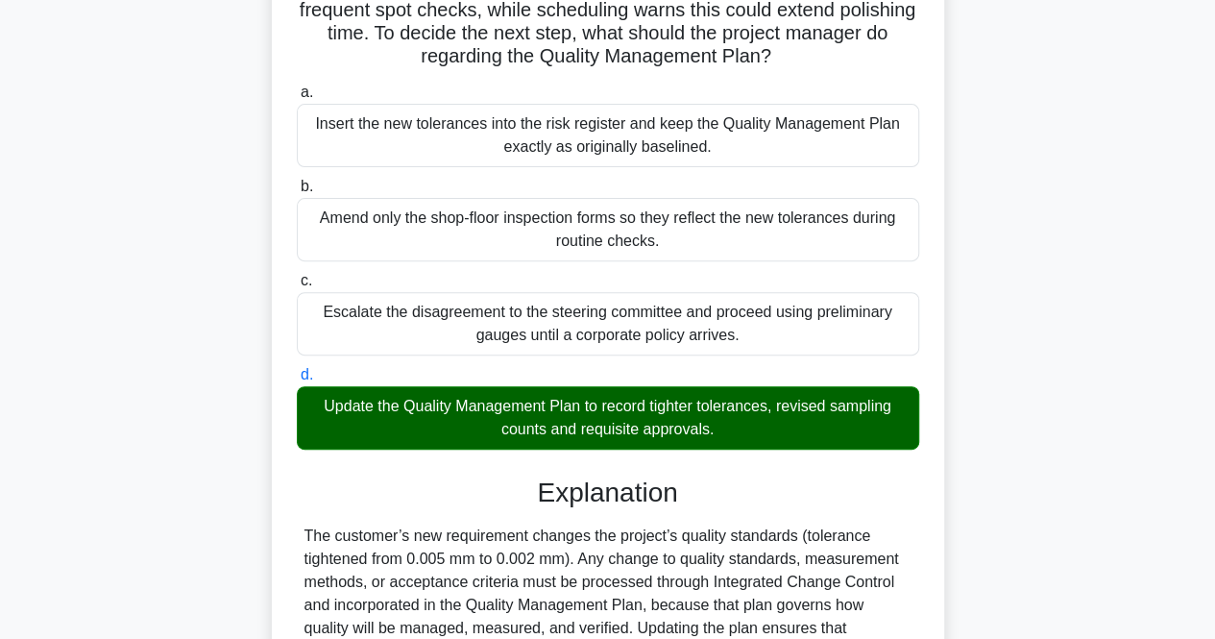
scroll to position [635, 0]
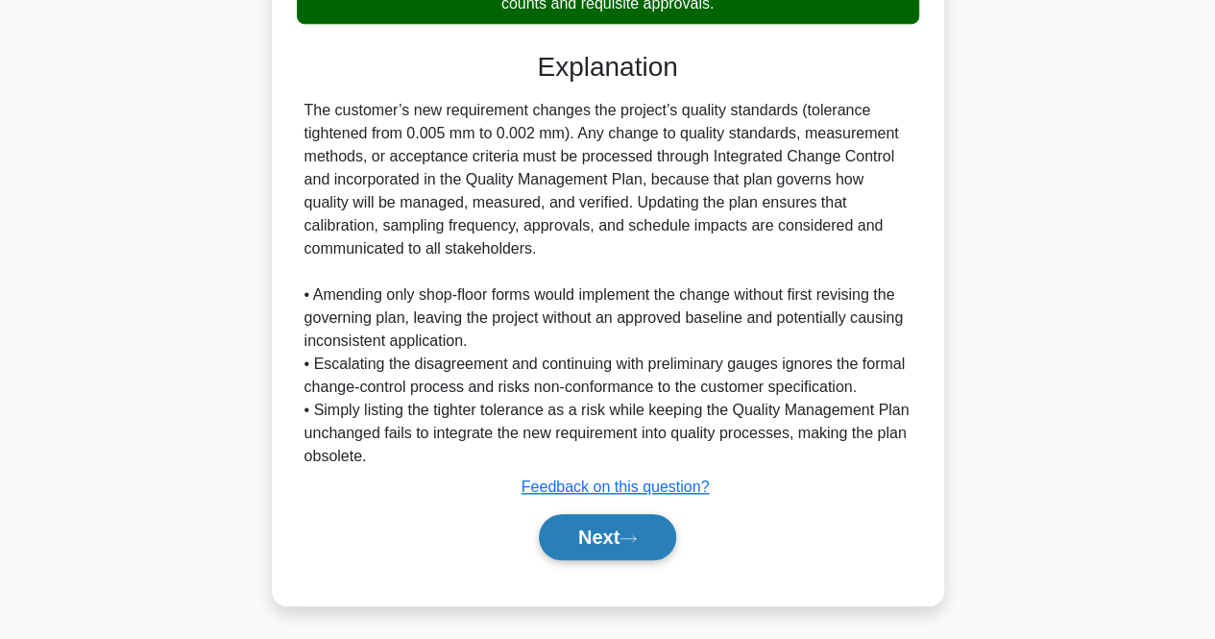
click at [585, 527] on button "Next" at bounding box center [607, 537] width 137 height 46
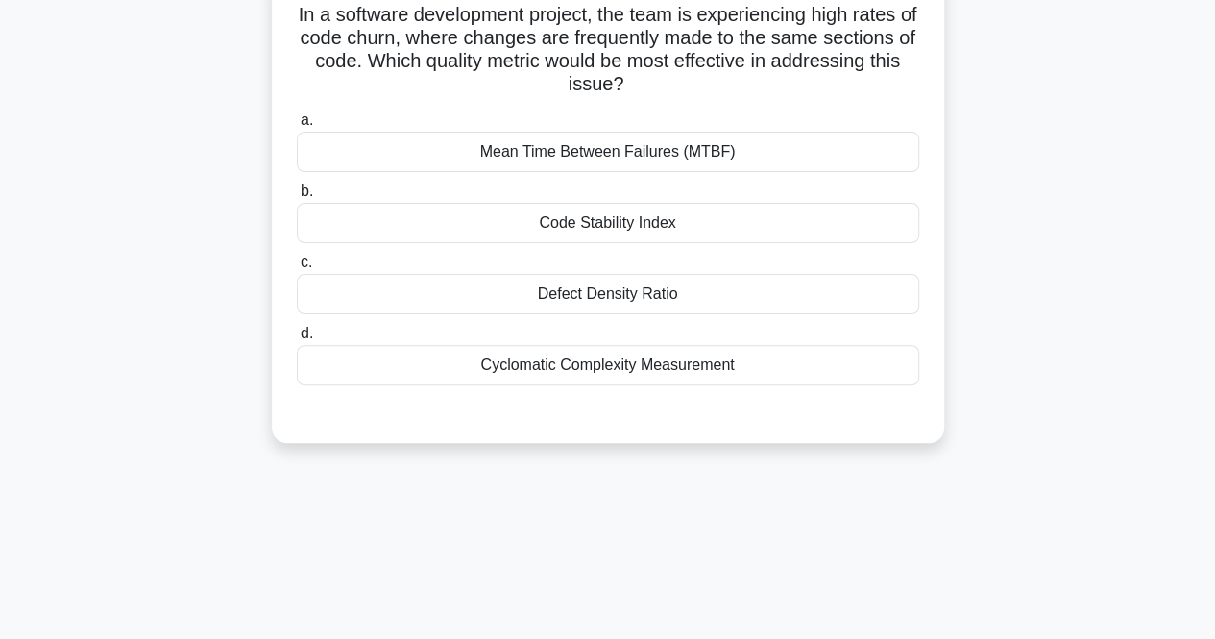
scroll to position [0, 0]
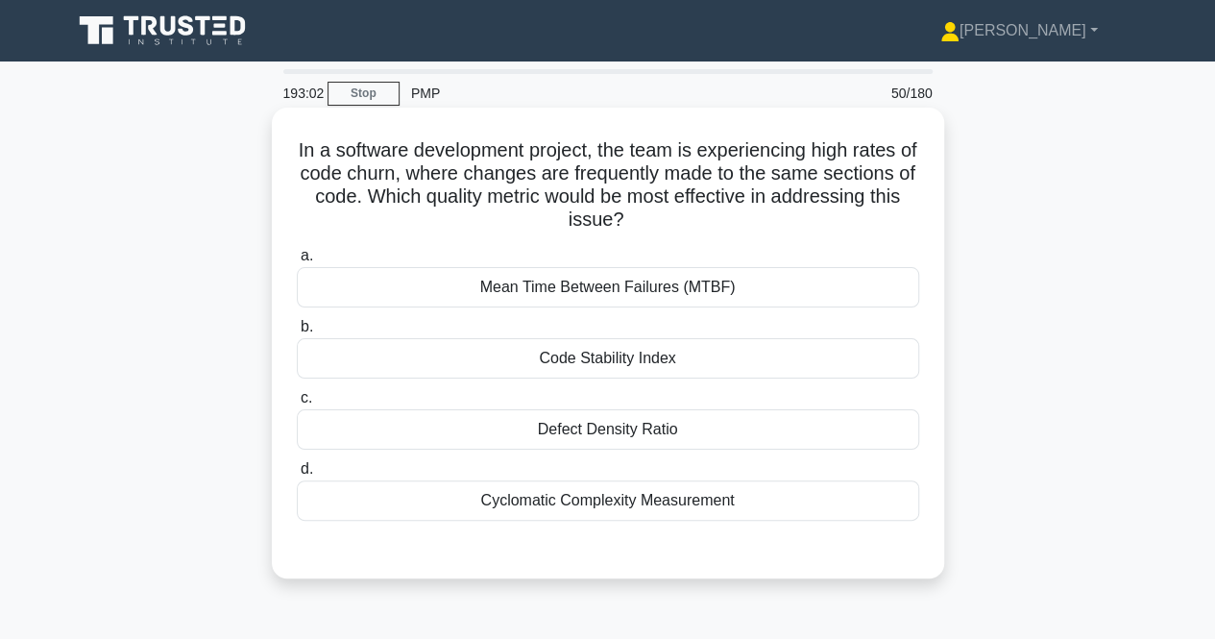
click at [571, 359] on div "Code Stability Index" at bounding box center [608, 358] width 623 height 40
click at [297, 333] on input "b. Code Stability Index" at bounding box center [297, 327] width 0 height 12
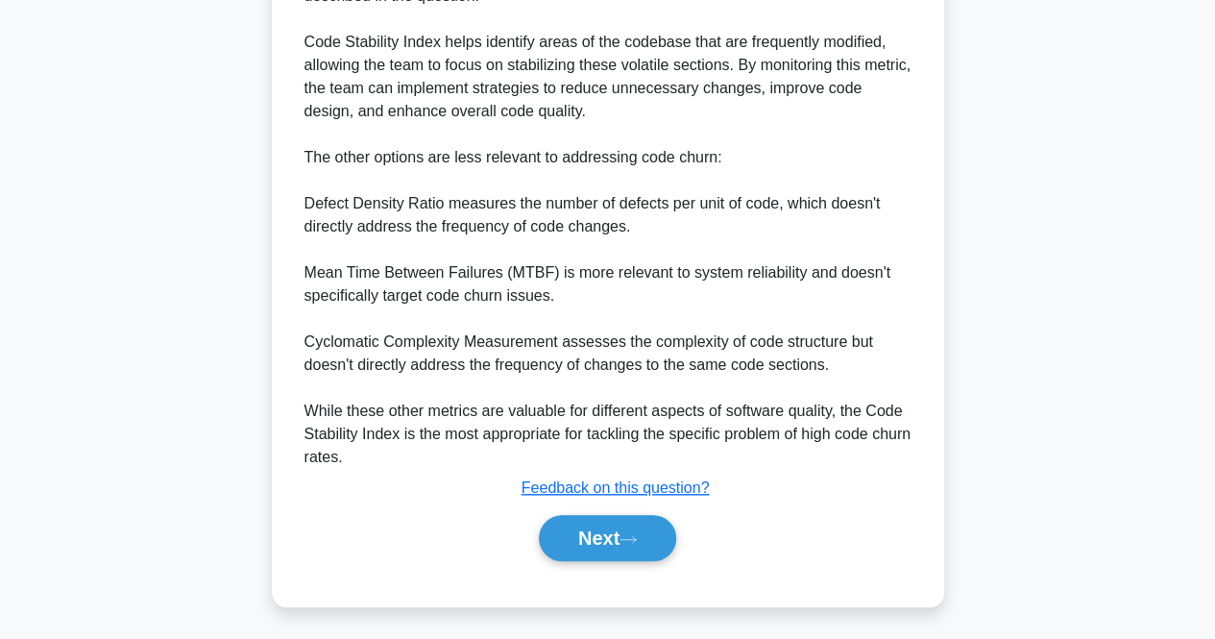
scroll to position [681, 0]
click at [609, 521] on button "Next" at bounding box center [607, 537] width 137 height 46
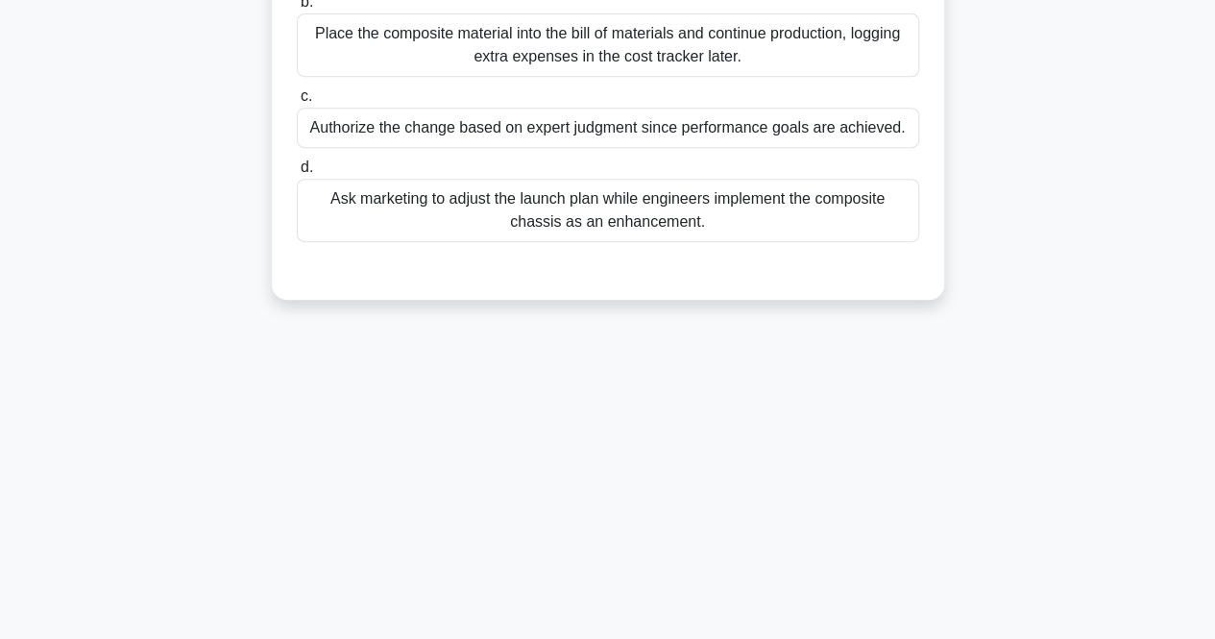
scroll to position [70, 0]
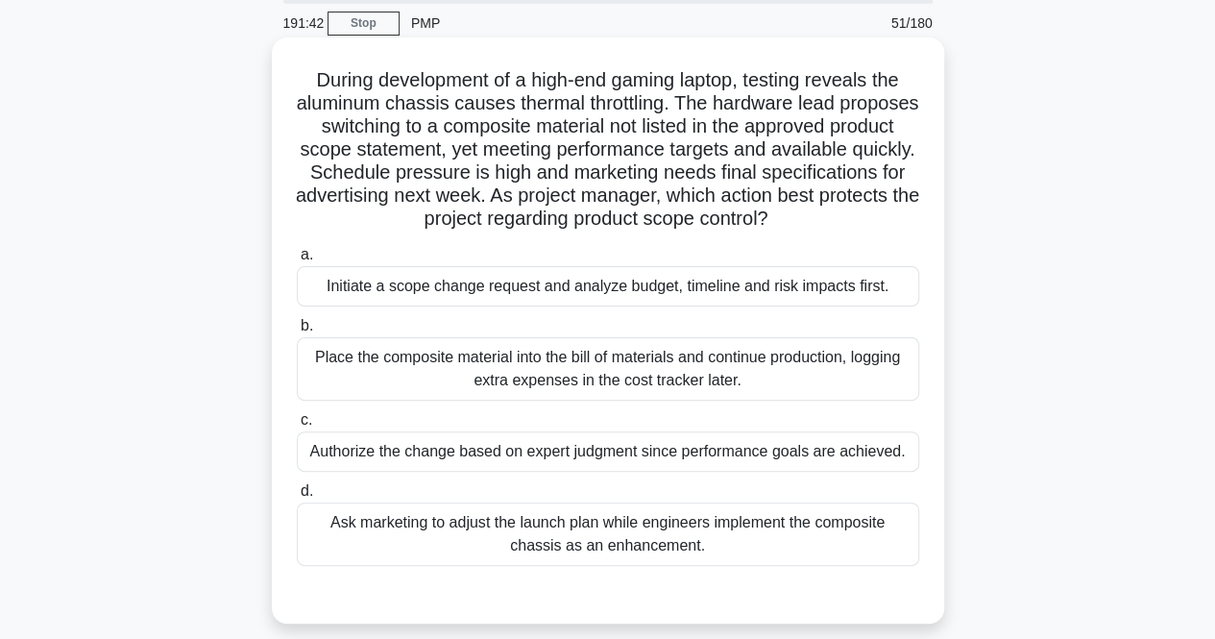
click at [390, 291] on div "Initiate a scope change request and analyze budget, timeline and risk impacts f…" at bounding box center [608, 286] width 623 height 40
click at [297, 261] on input "a. Initiate a scope change request and analyze budget, timeline and risk impact…" at bounding box center [297, 255] width 0 height 12
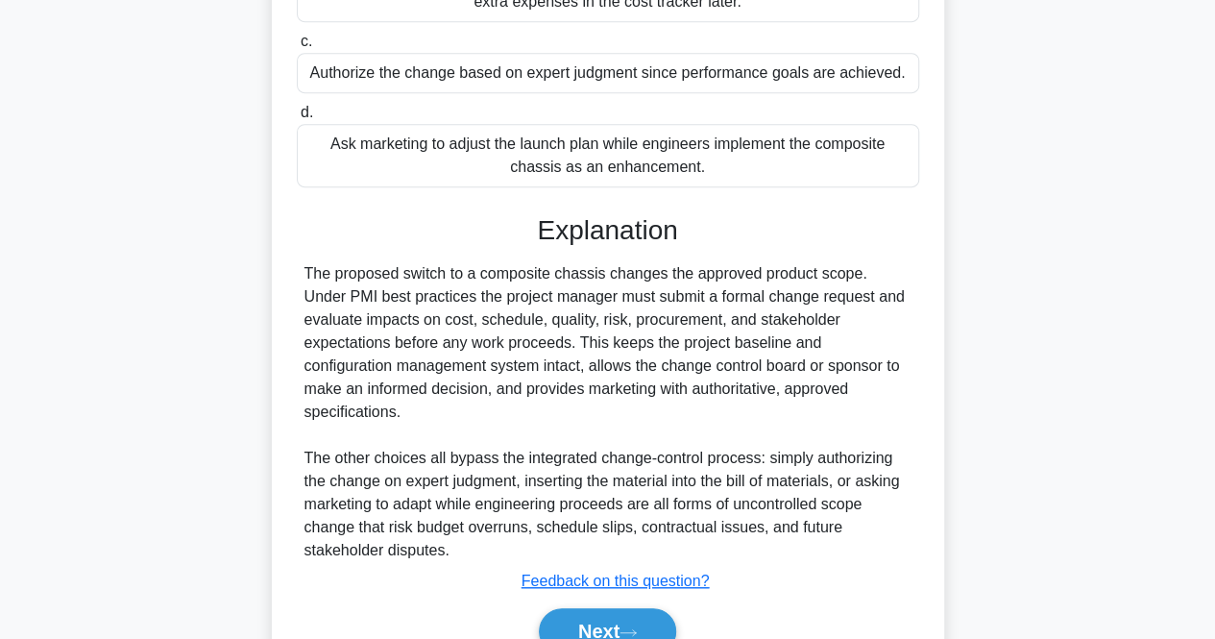
scroll to position [487, 0]
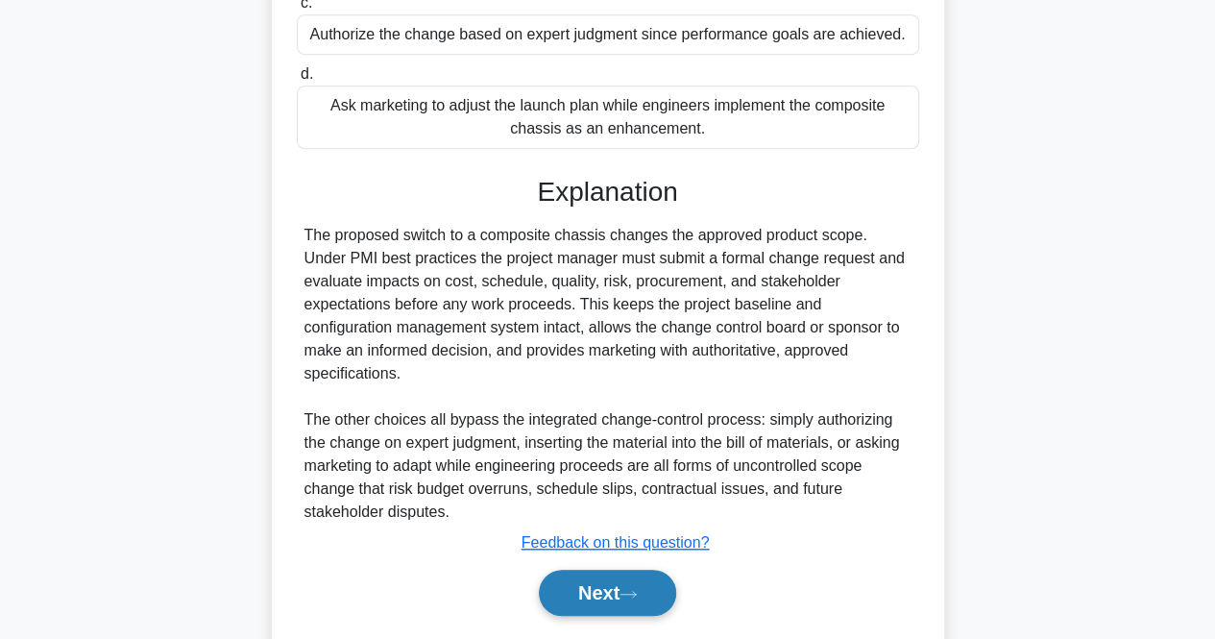
click at [597, 570] on button "Next" at bounding box center [607, 593] width 137 height 46
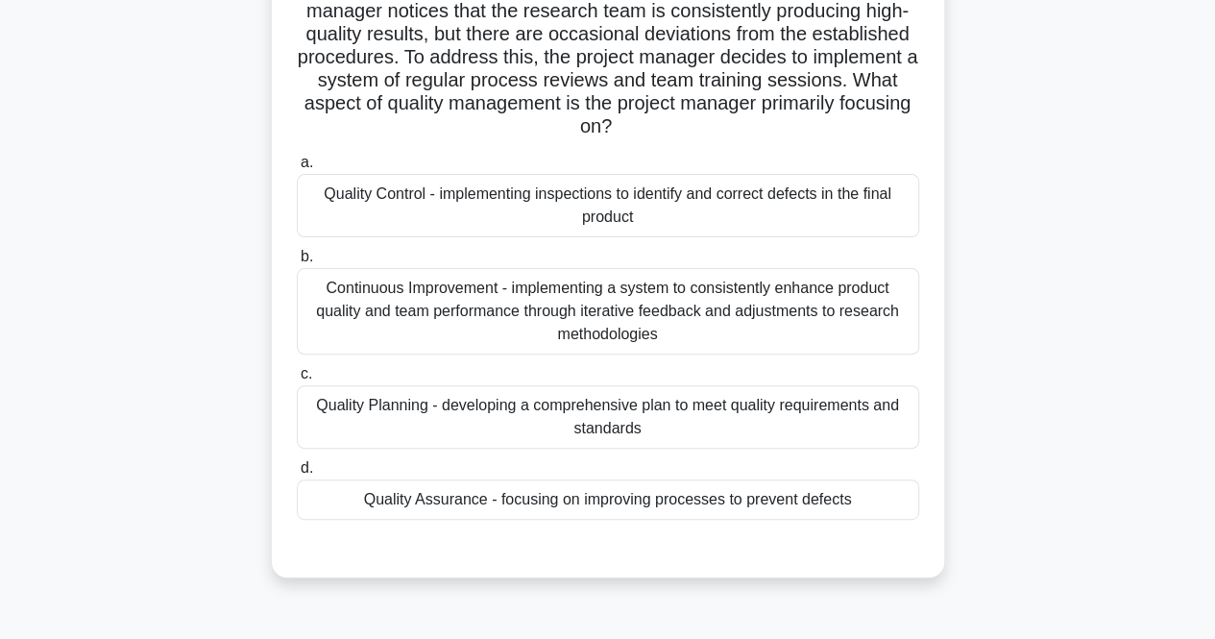
scroll to position [163, 0]
click at [552, 495] on div "Quality Assurance - focusing on improving processes to prevent defects" at bounding box center [608, 498] width 623 height 40
click at [297, 474] on input "d. Quality Assurance - focusing on improving processes to prevent defects" at bounding box center [297, 467] width 0 height 12
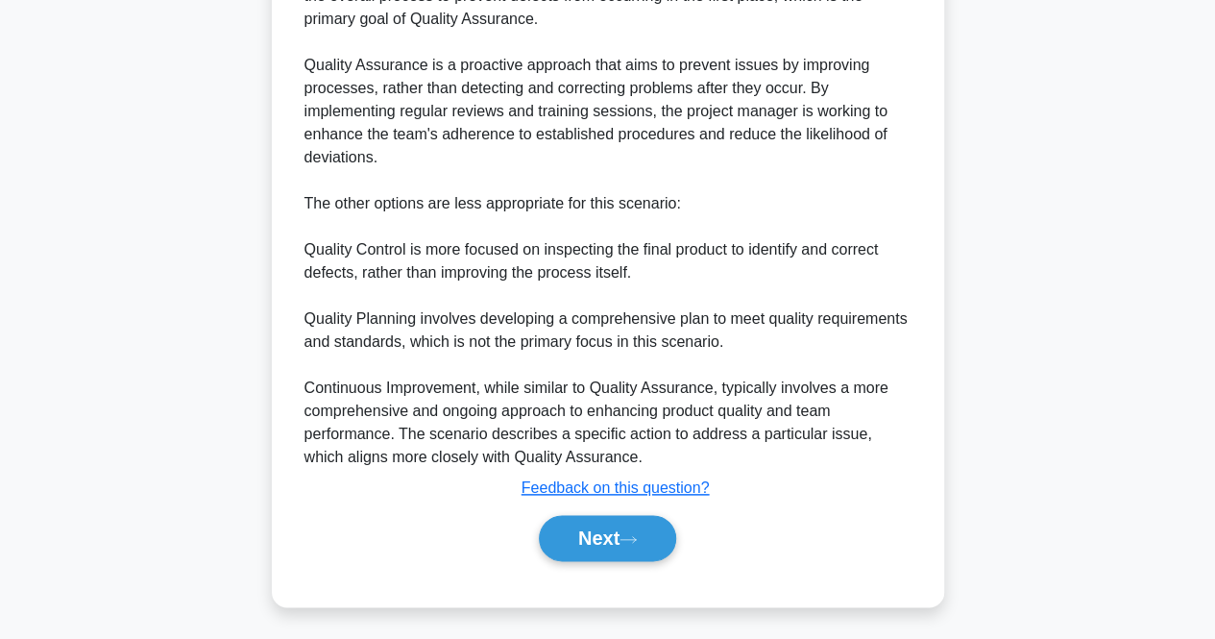
scroll to position [889, 0]
click at [598, 539] on button "Next" at bounding box center [607, 537] width 137 height 46
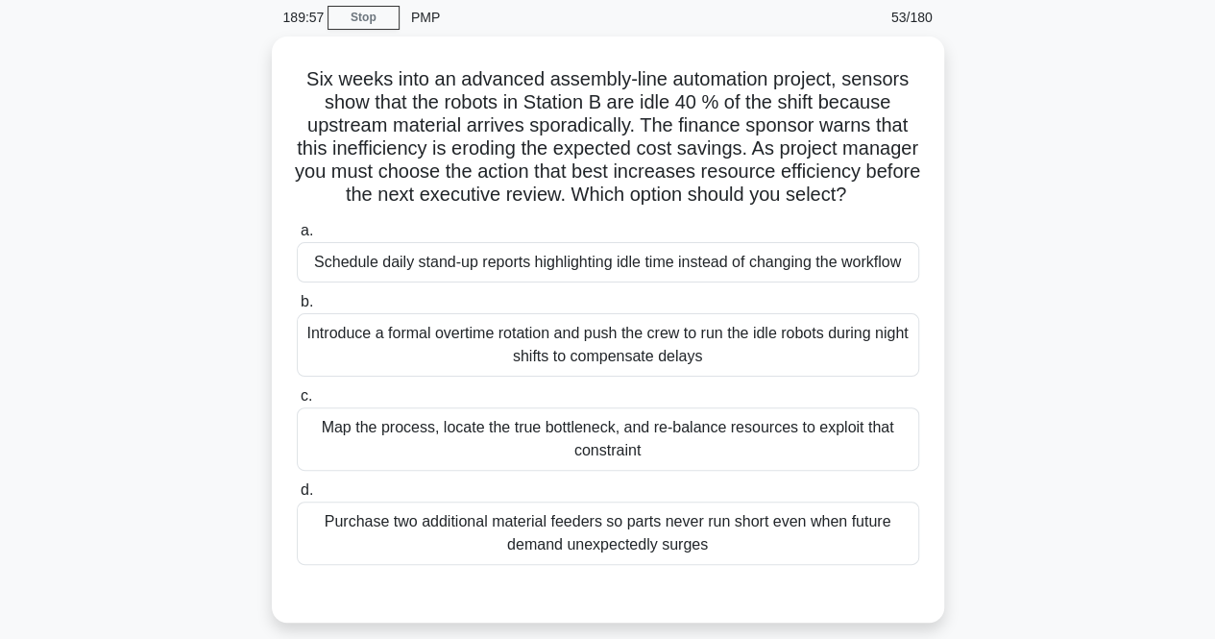
scroll to position [86, 0]
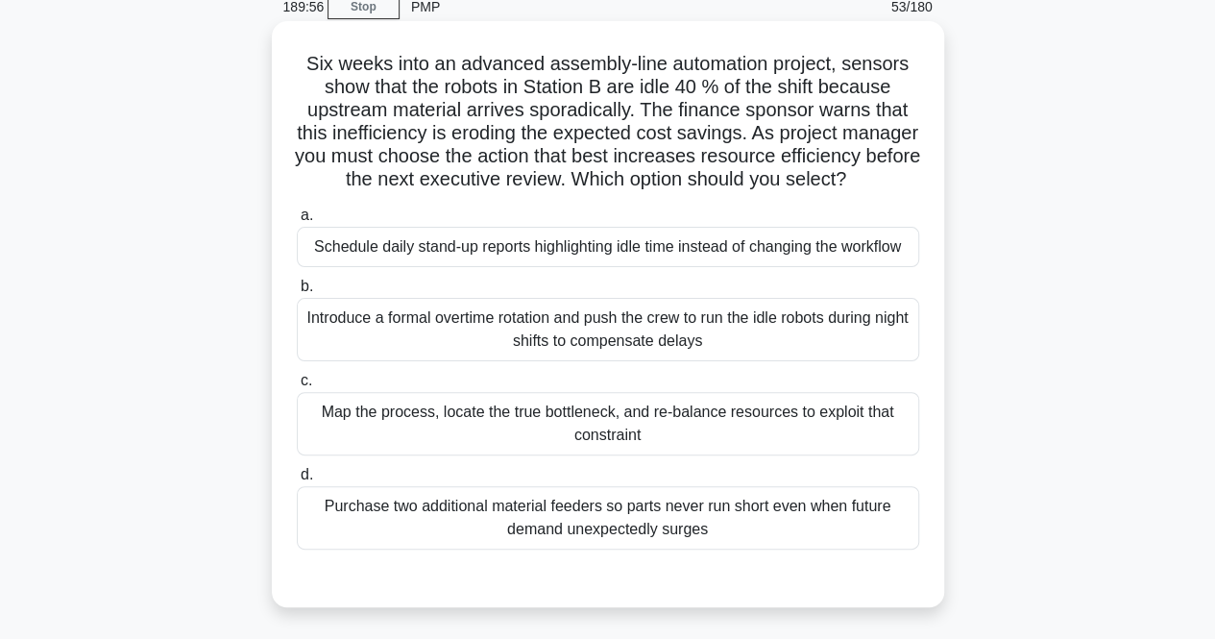
click at [475, 453] on div "Map the process, locate the true bottleneck, and re-balance resources to exploi…" at bounding box center [608, 423] width 623 height 63
click at [297, 387] on input "c. Map the process, locate the true bottleneck, and re-balance resources to exp…" at bounding box center [297, 381] width 0 height 12
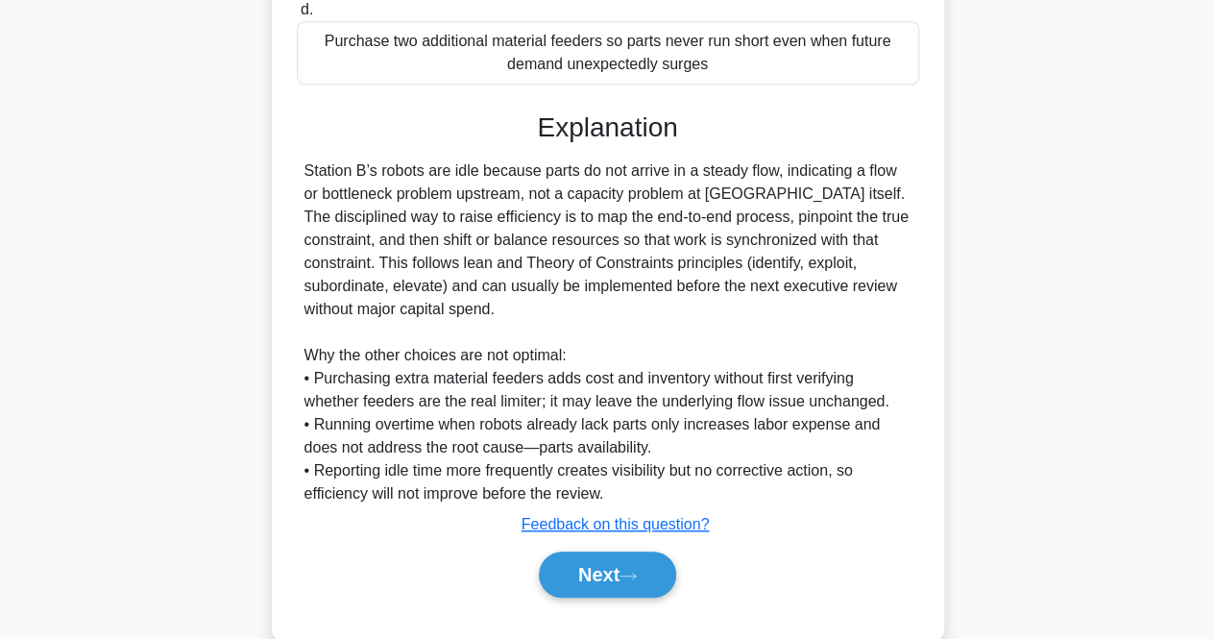
scroll to position [596, 0]
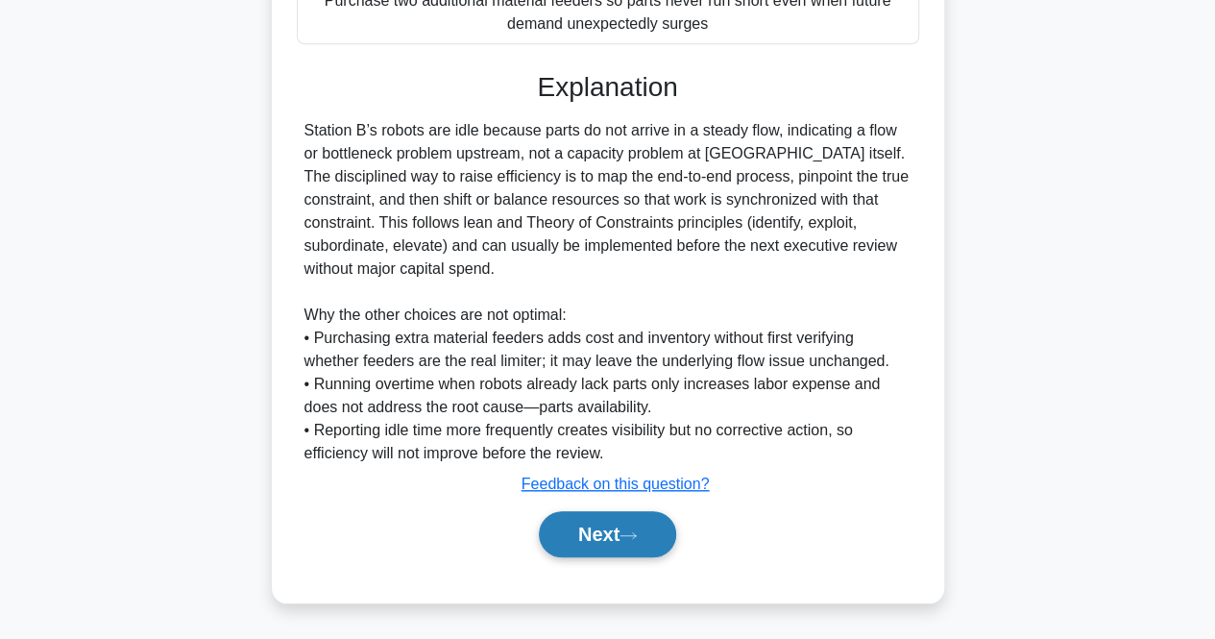
click at [609, 552] on button "Next" at bounding box center [607, 534] width 137 height 46
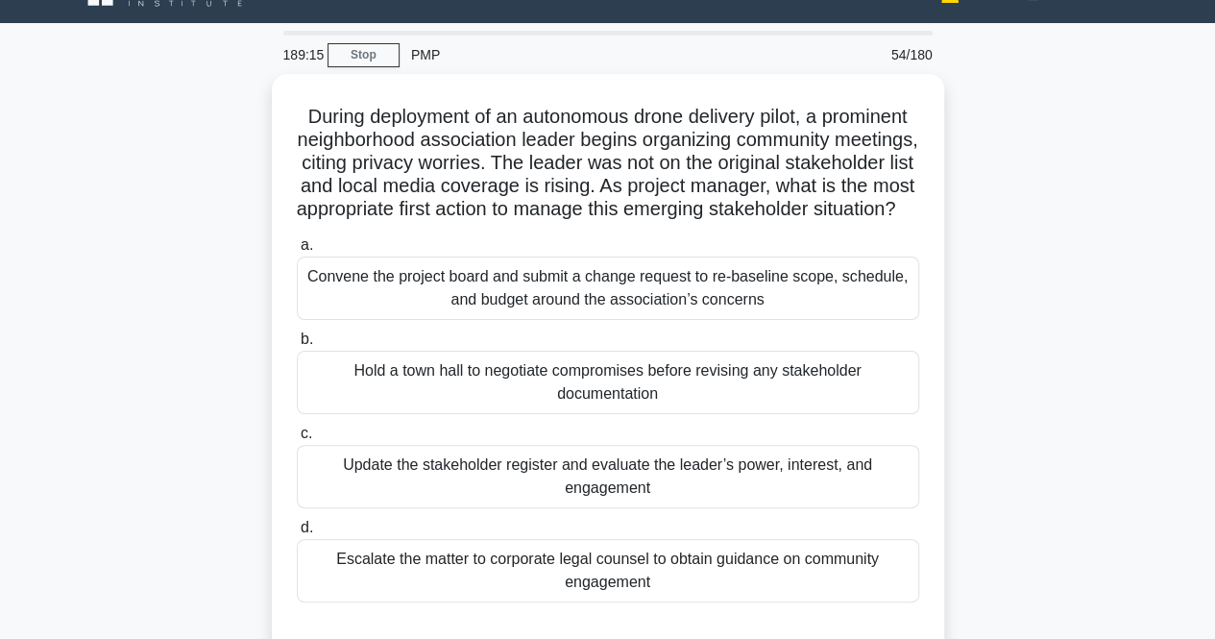
scroll to position [152, 0]
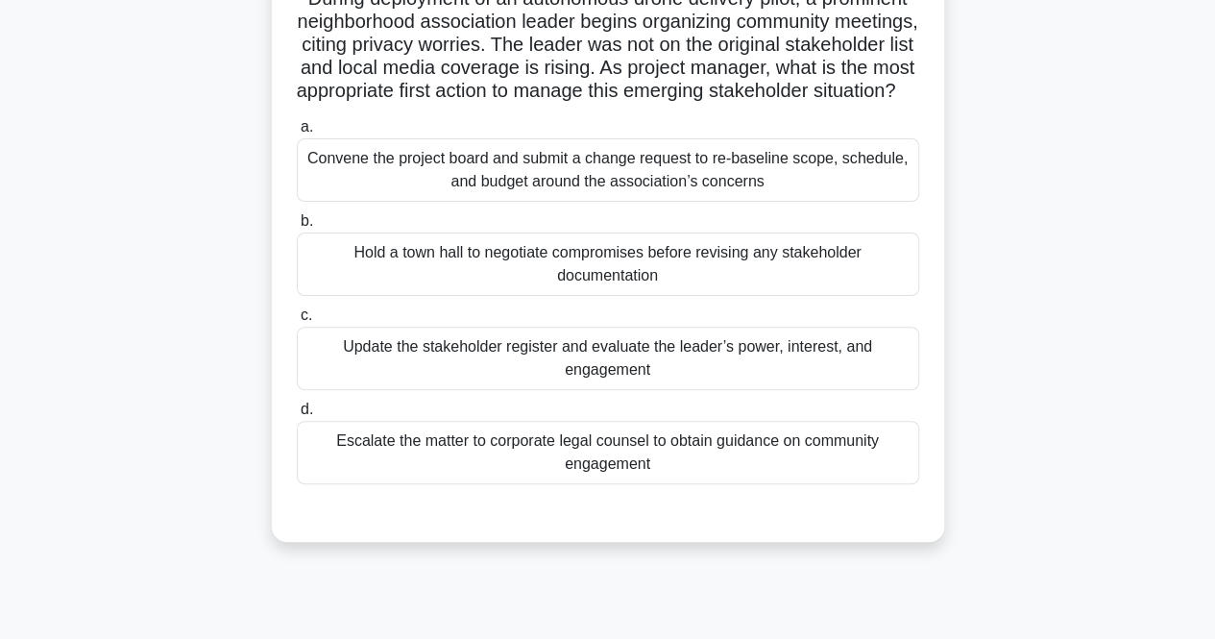
click at [495, 374] on div "Update the stakeholder register and evaluate the leader’s power, interest, and …" at bounding box center [608, 358] width 623 height 63
click at [297, 322] on input "c. Update the stakeholder register and evaluate the leader’s power, interest, a…" at bounding box center [297, 315] width 0 height 12
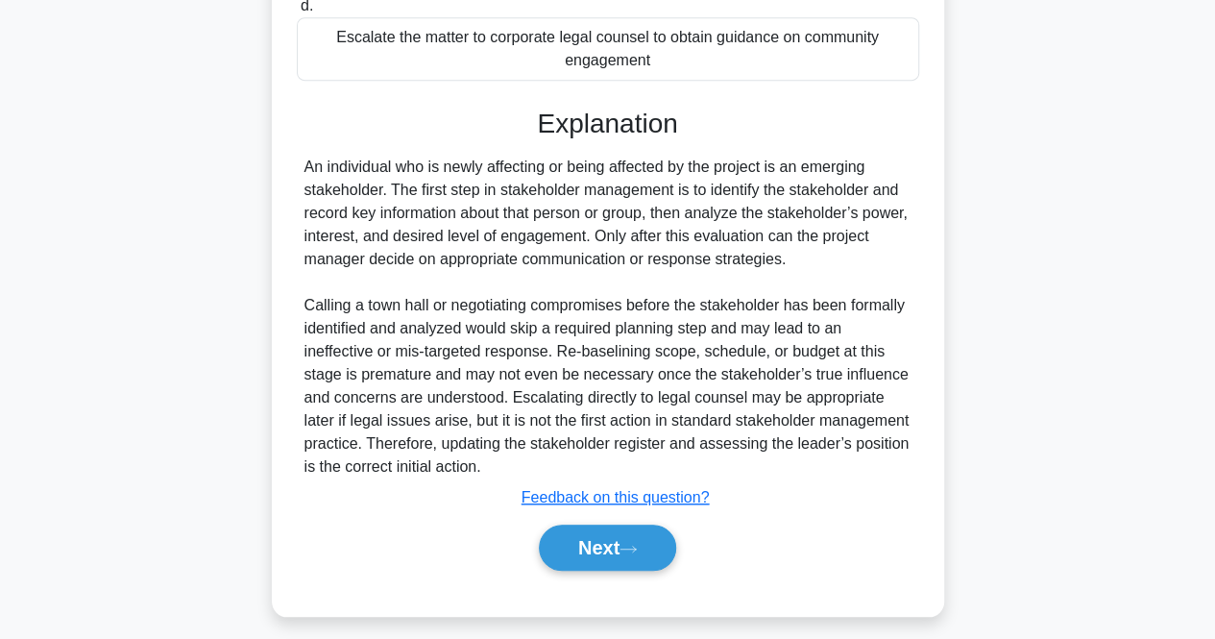
scroll to position [557, 0]
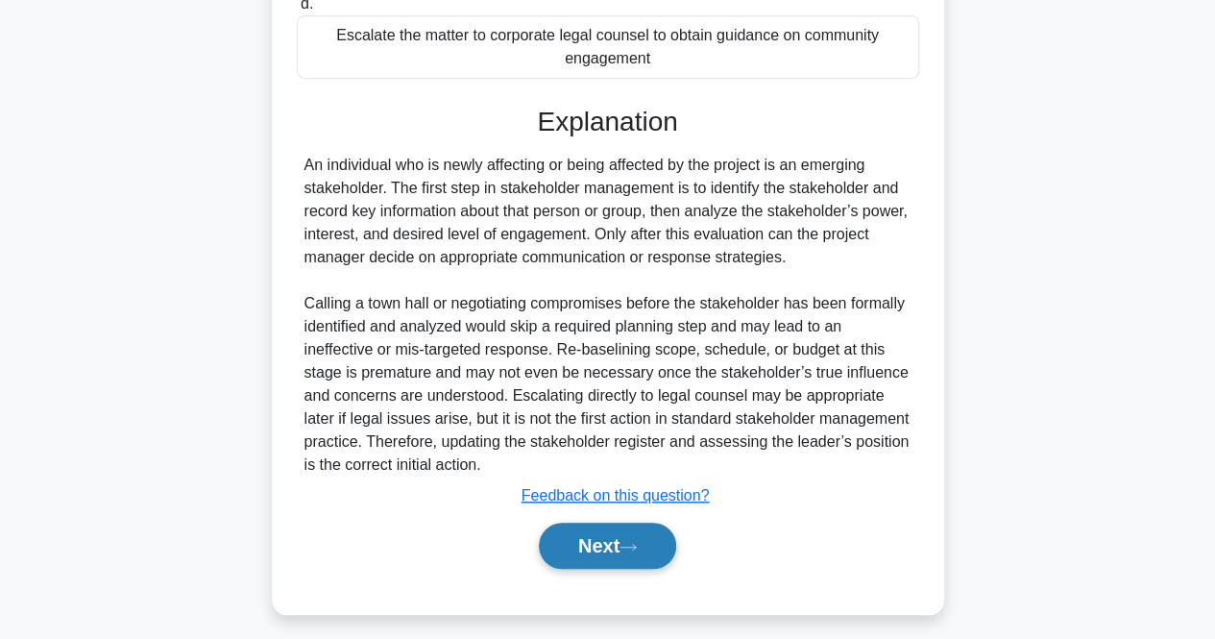
click at [618, 569] on button "Next" at bounding box center [607, 546] width 137 height 46
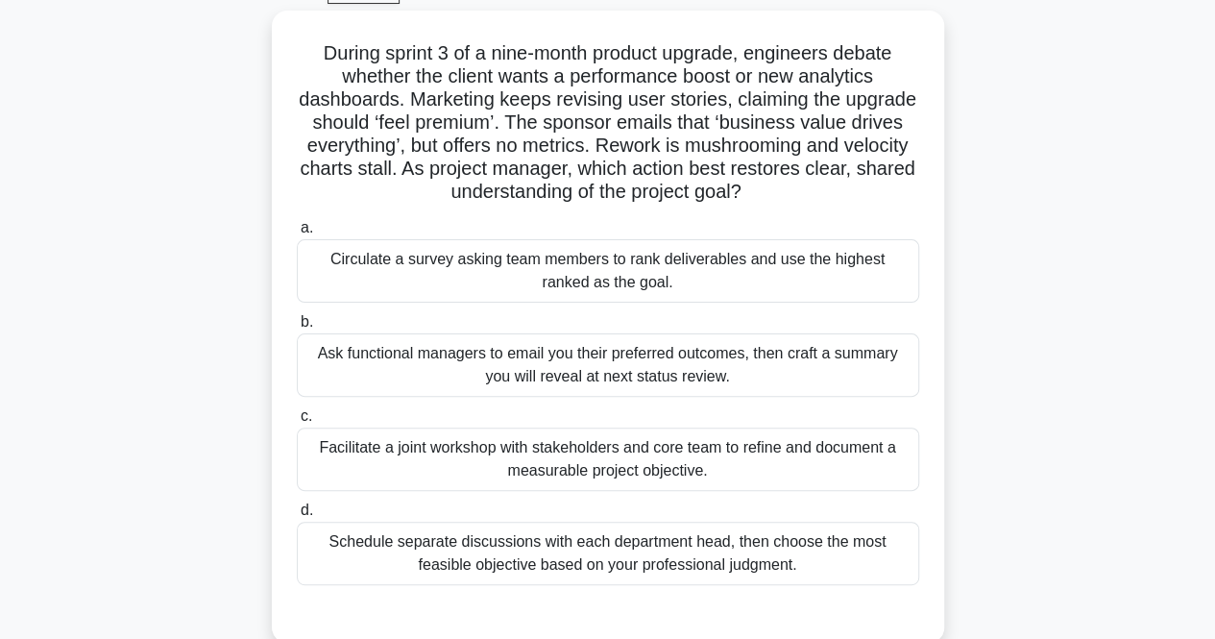
scroll to position [107, 0]
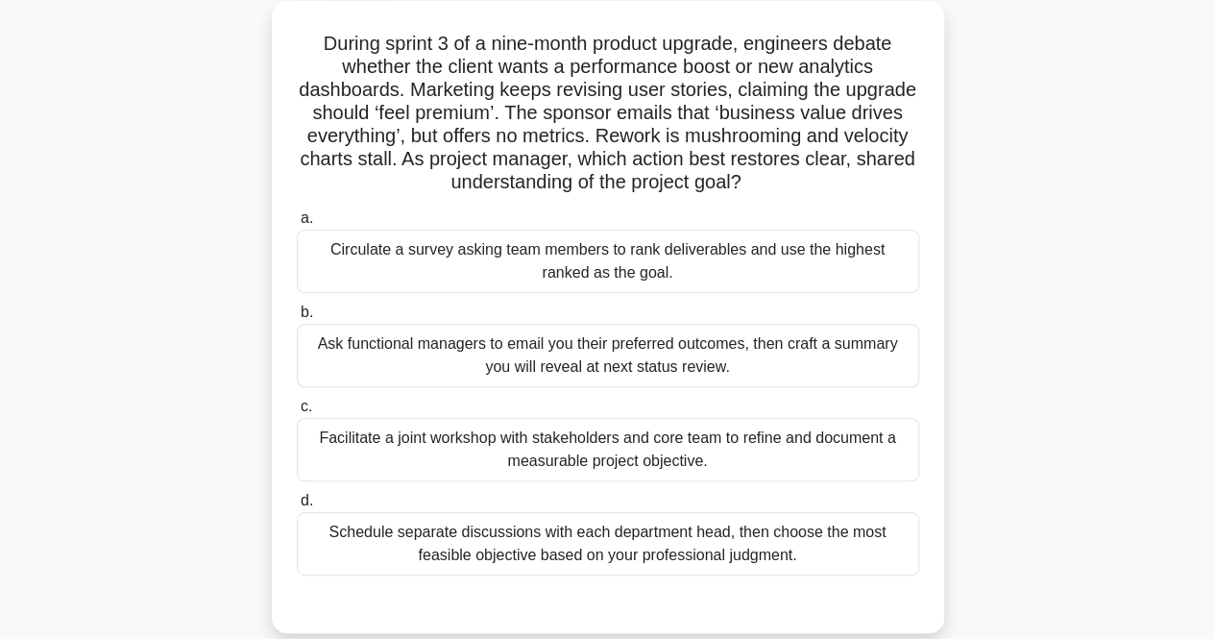
click at [436, 443] on div "Facilitate a joint workshop with stakeholders and core team to refine and docum…" at bounding box center [608, 449] width 623 height 63
click at [297, 413] on input "c. Facilitate a joint workshop with stakeholders and core team to refine and do…" at bounding box center [297, 407] width 0 height 12
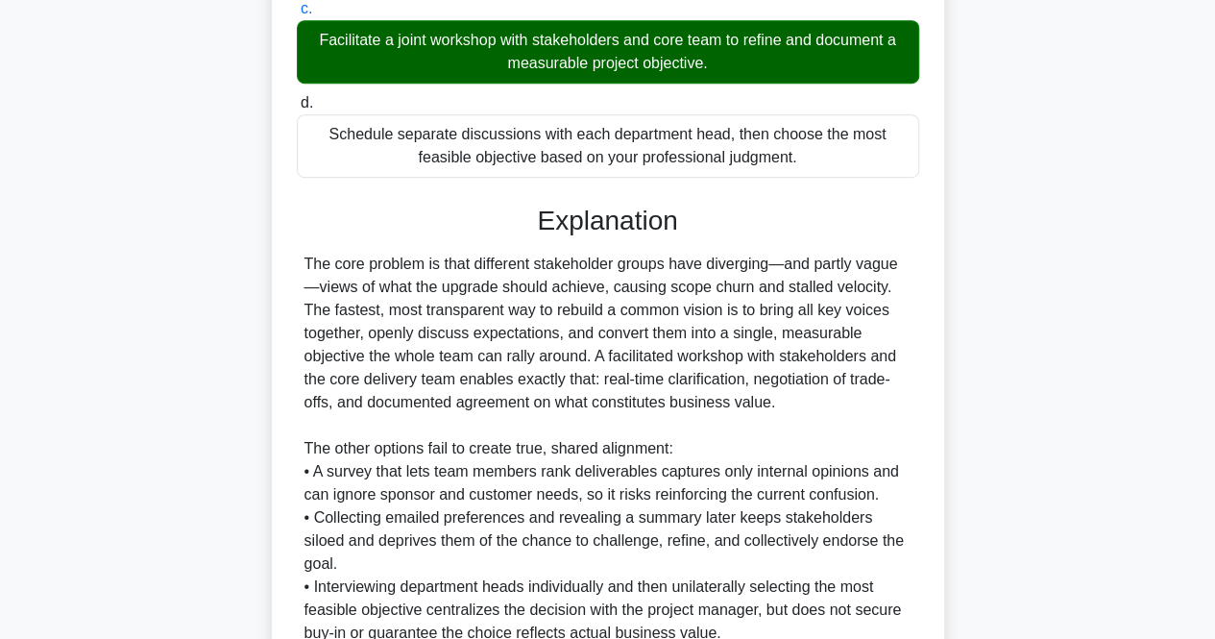
scroll to position [612, 0]
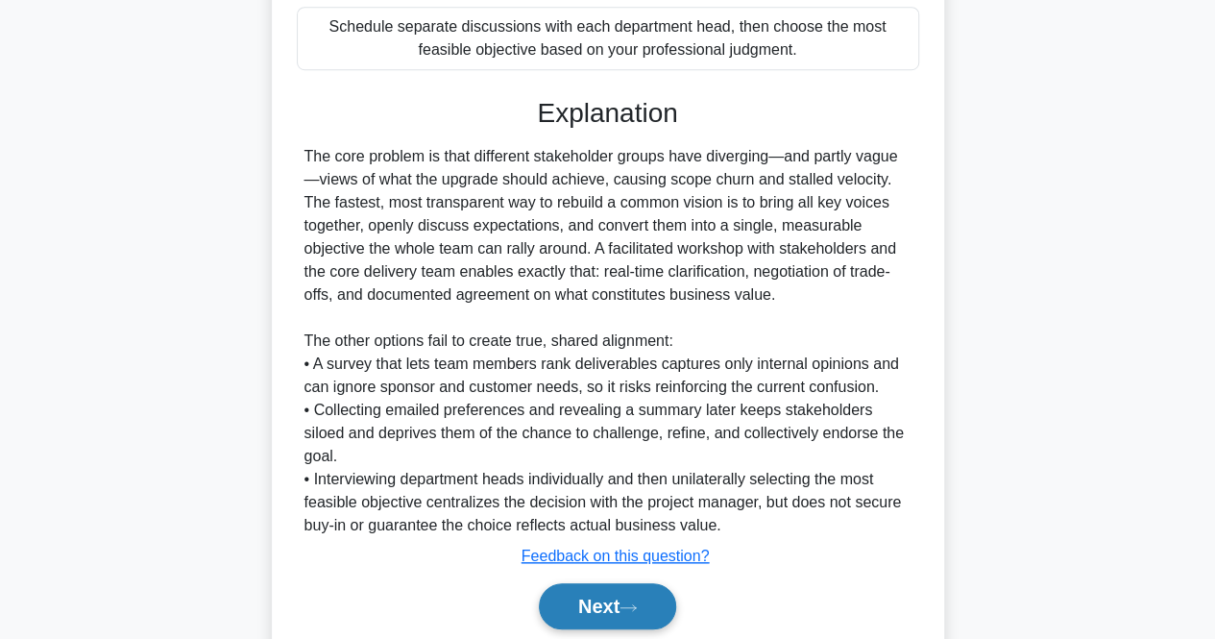
click at [576, 587] on button "Next" at bounding box center [607, 606] width 137 height 46
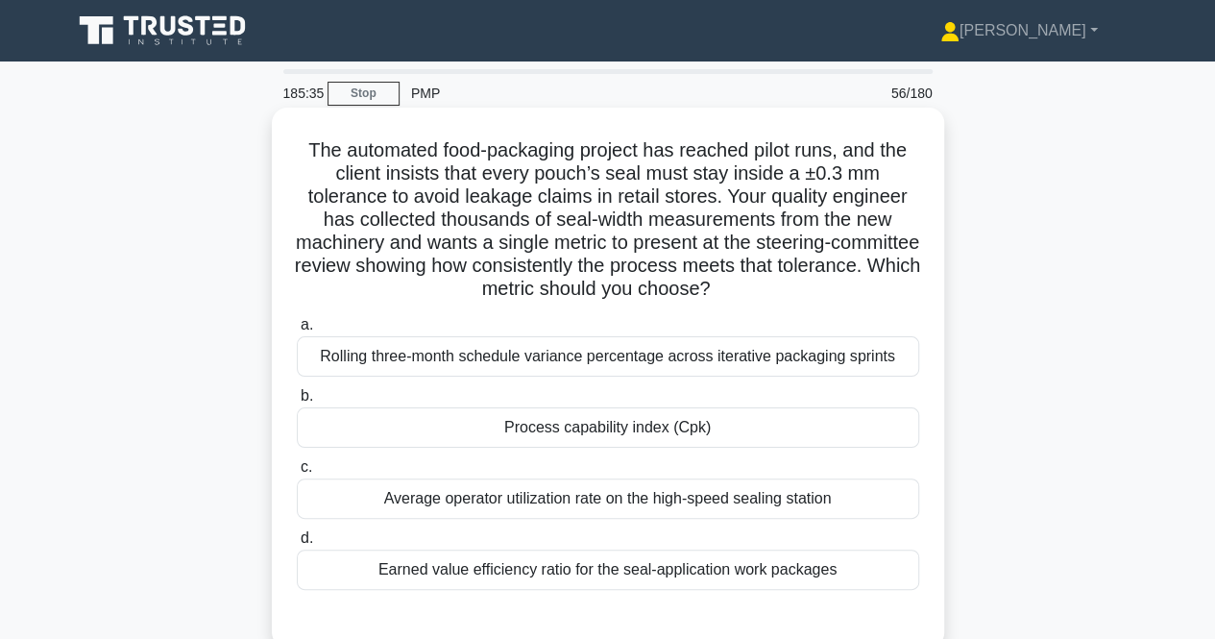
scroll to position [59, 0]
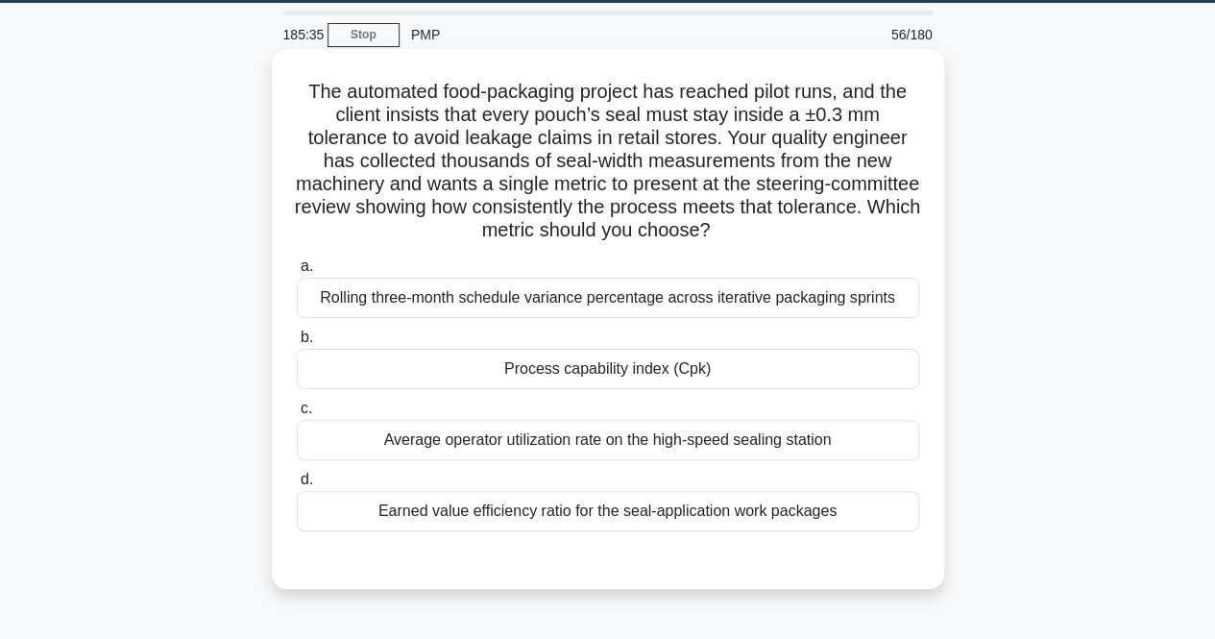
click at [557, 355] on div "Process capability index (Cpk)" at bounding box center [608, 369] width 623 height 40
click at [297, 344] on input "b. Process capability index (Cpk)" at bounding box center [297, 337] width 0 height 12
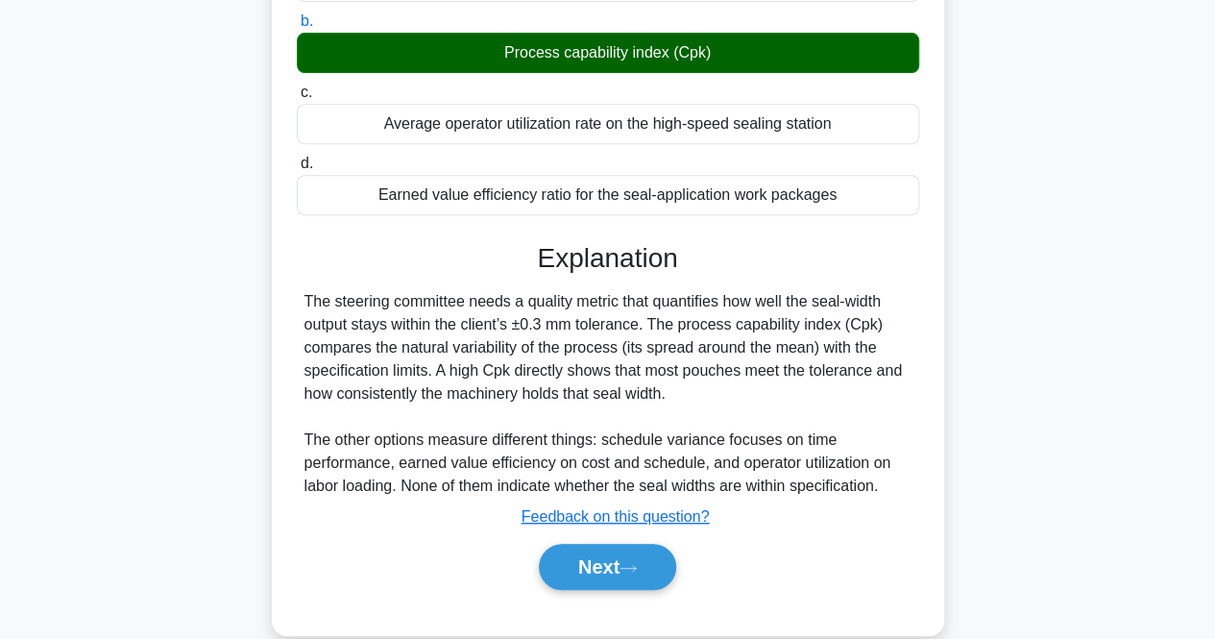
scroll to position [385, 0]
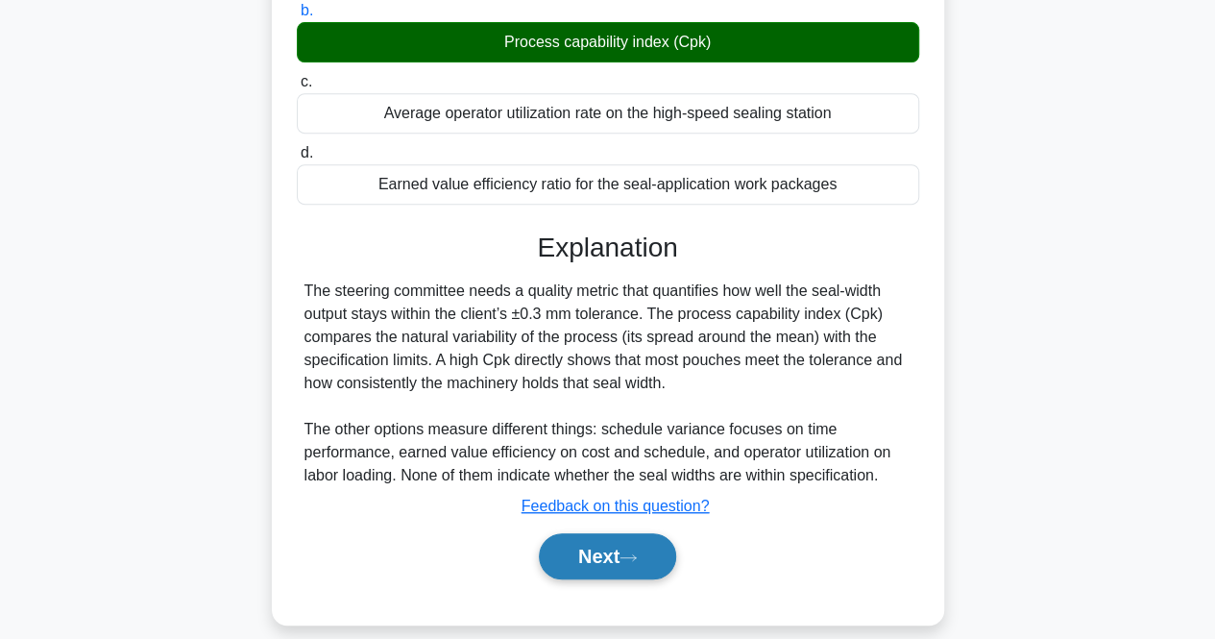
click at [642, 575] on button "Next" at bounding box center [607, 556] width 137 height 46
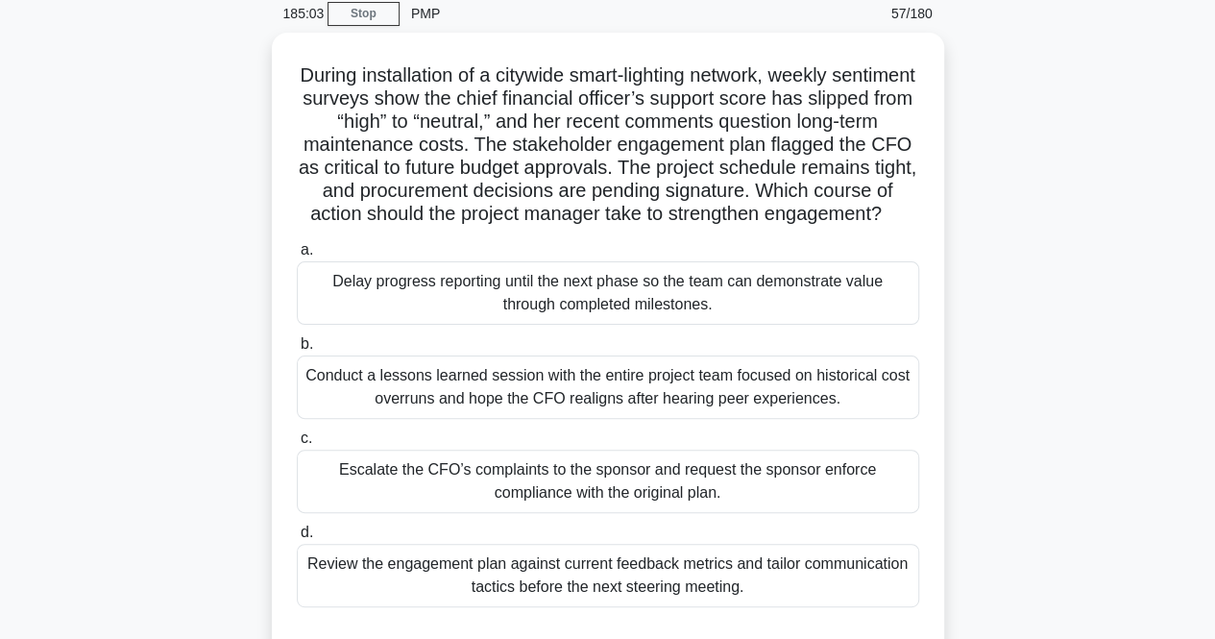
scroll to position [83, 0]
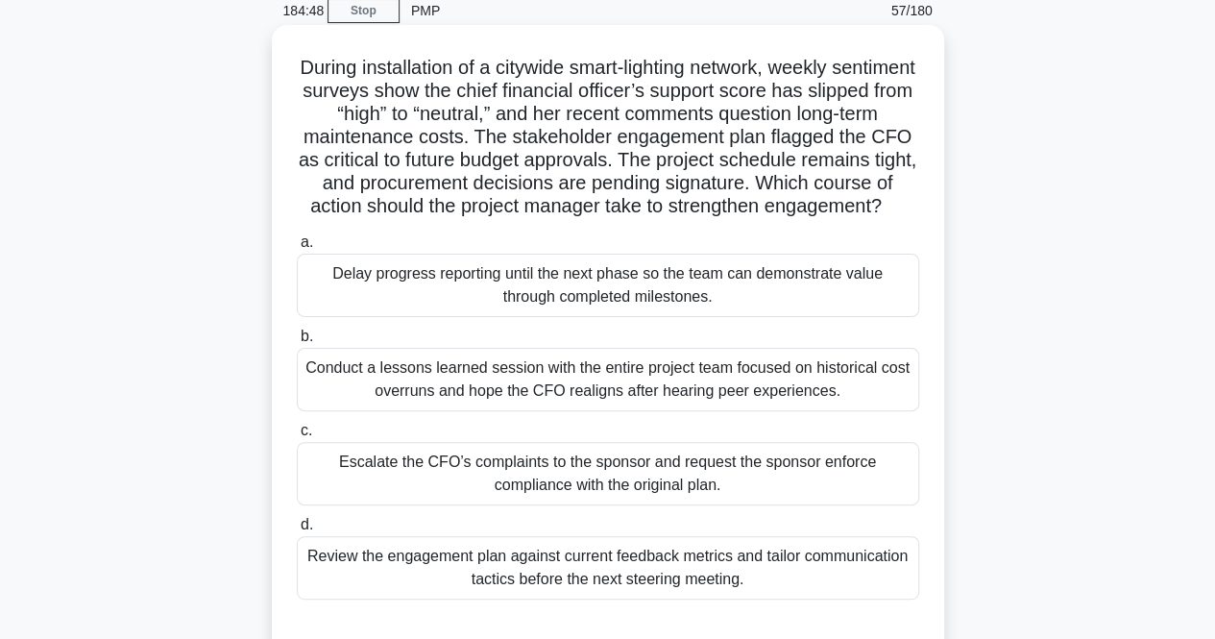
click at [444, 399] on div "Conduct a lessons learned session with the entire project team focused on histo…" at bounding box center [608, 379] width 623 height 63
click at [297, 343] on input "b. Conduct a lessons learned session with the entire project team focused on hi…" at bounding box center [297, 337] width 0 height 12
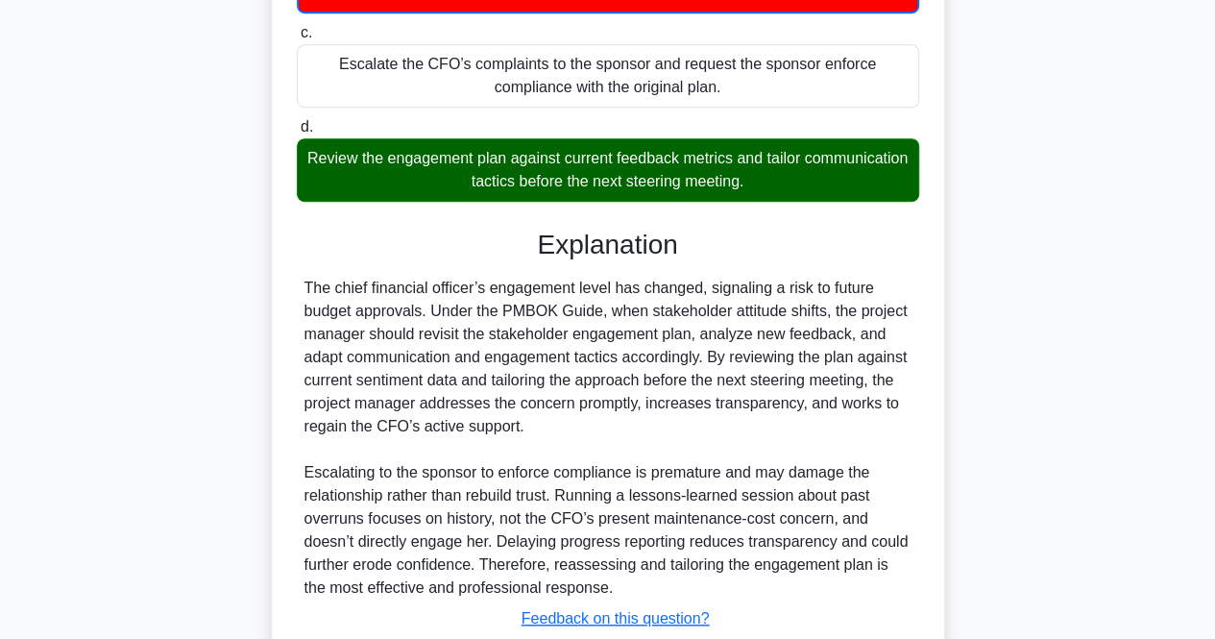
scroll to position [483, 0]
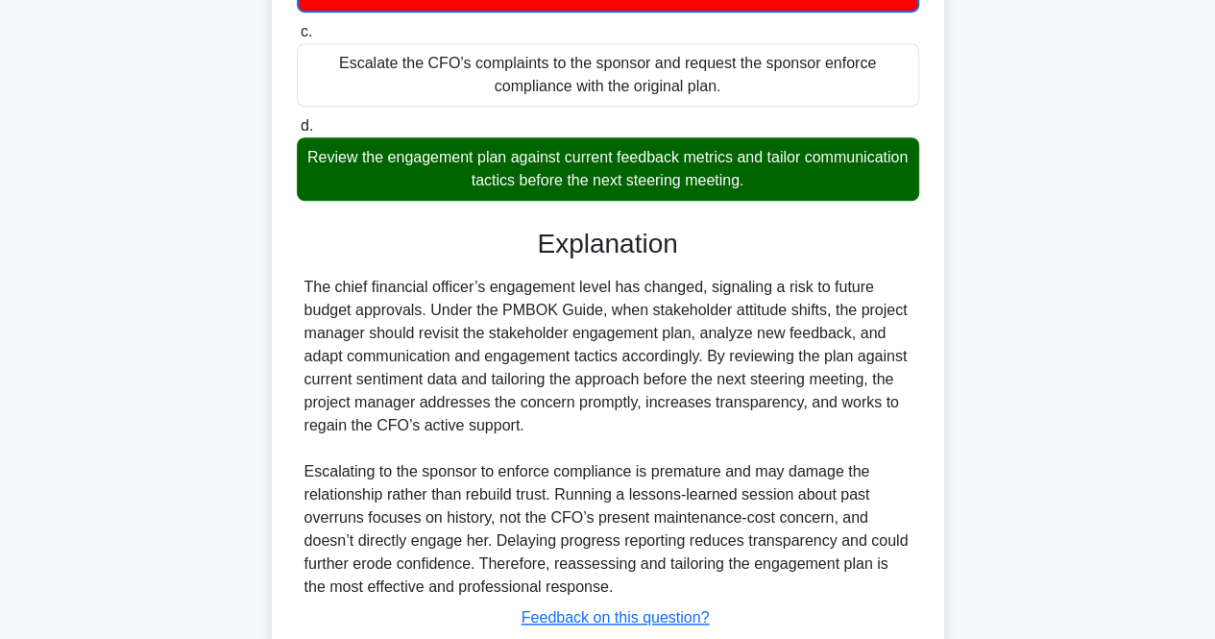
drag, startPoint x: 619, startPoint y: 208, endPoint x: 829, endPoint y: 209, distance: 210.4
click at [829, 201] on div "Review the engagement plan against current feedback metrics and tailor communic…" at bounding box center [608, 168] width 623 height 63
click at [569, 189] on div "Review the engagement plan against current feedback metrics and tailor communic…" at bounding box center [608, 168] width 623 height 63
click at [297, 133] on input "d. Review the engagement plan against current feedback metrics and tailor commu…" at bounding box center [297, 126] width 0 height 12
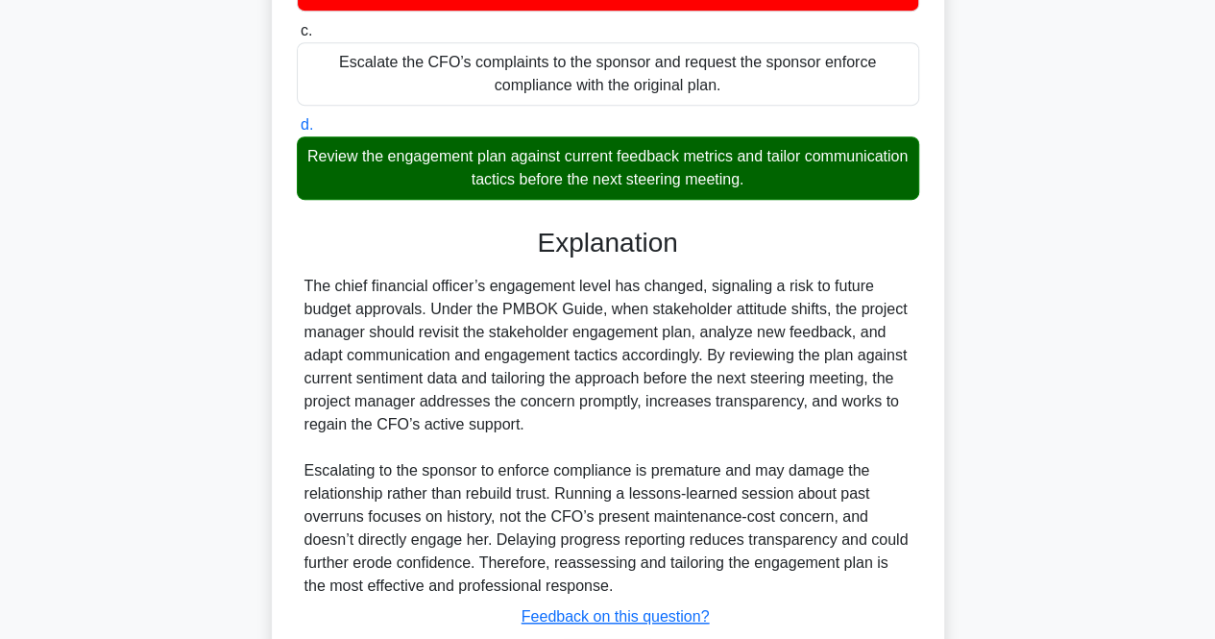
scroll to position [635, 0]
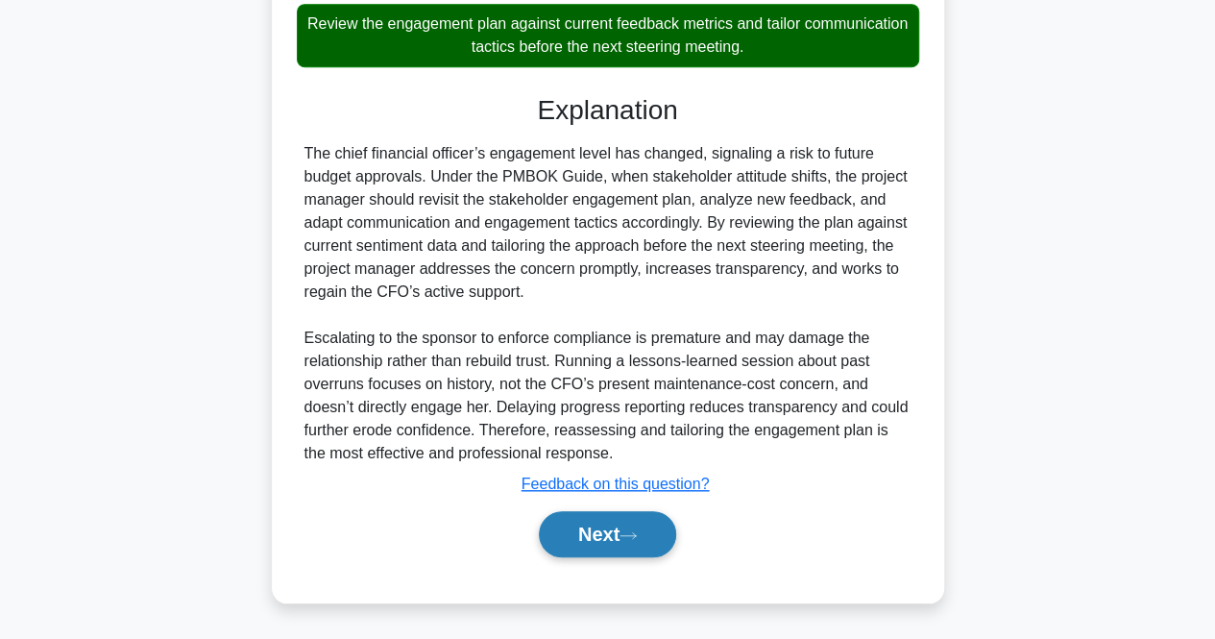
click at [619, 543] on button "Next" at bounding box center [607, 534] width 137 height 46
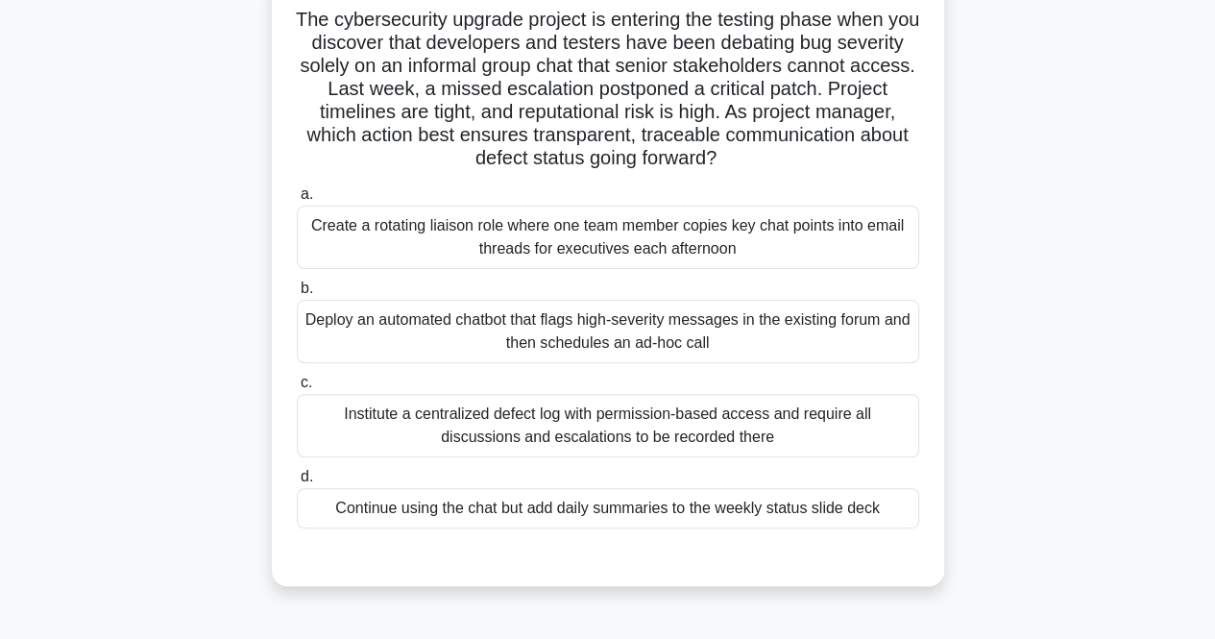
scroll to position [139, 0]
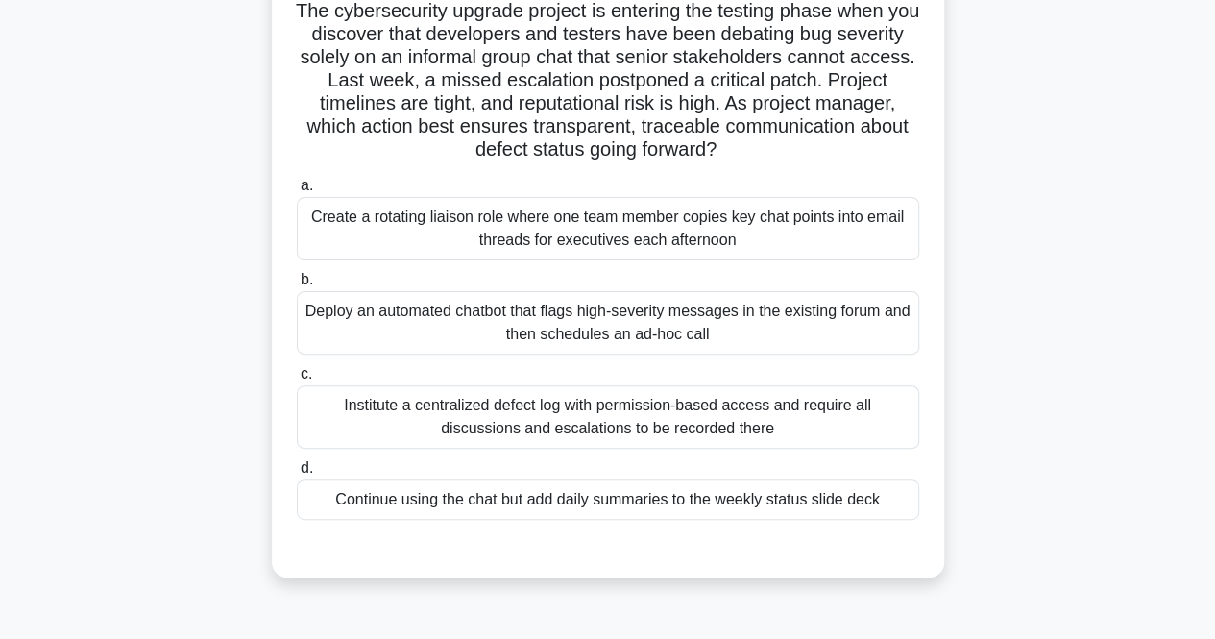
click at [384, 414] on div "Institute a centralized defect log with permission-based access and require all…" at bounding box center [608, 416] width 623 height 63
click at [297, 380] on input "c. Institute a centralized defect log with permission-based access and require …" at bounding box center [297, 374] width 0 height 12
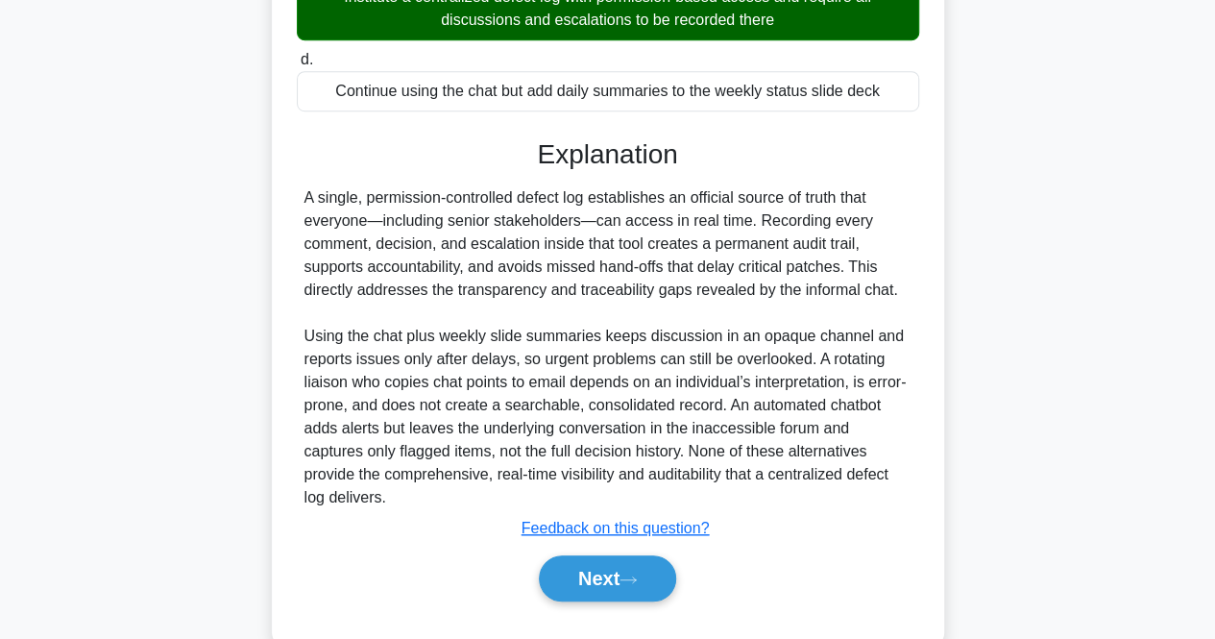
scroll to position [566, 0]
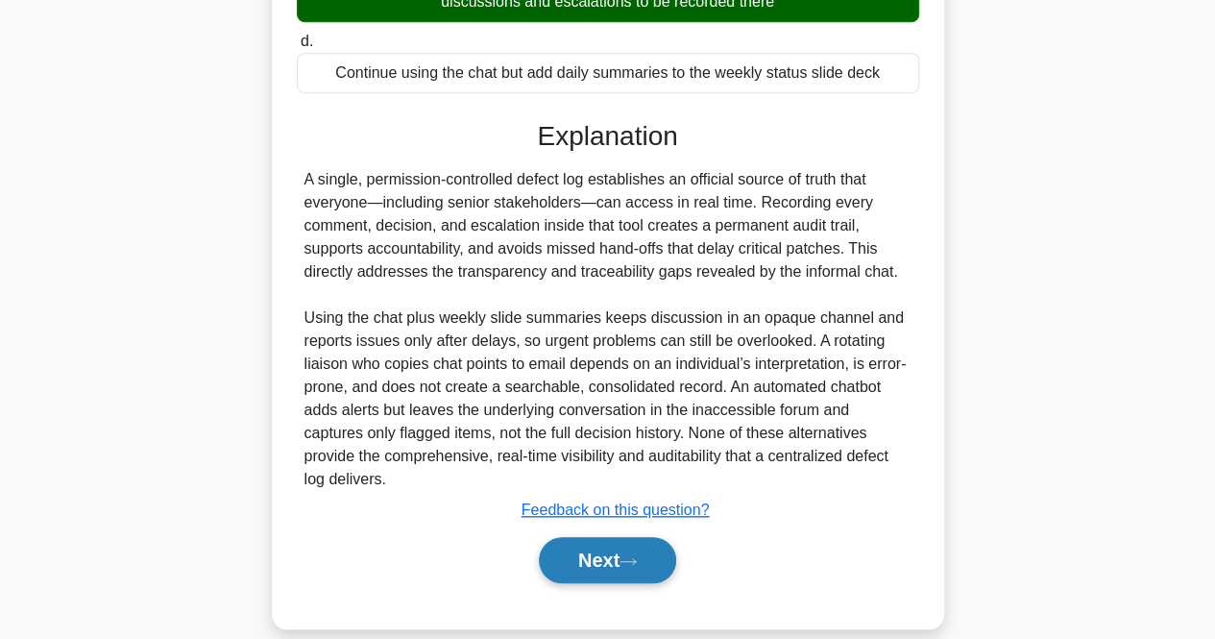
click at [564, 537] on button "Next" at bounding box center [607, 560] width 137 height 46
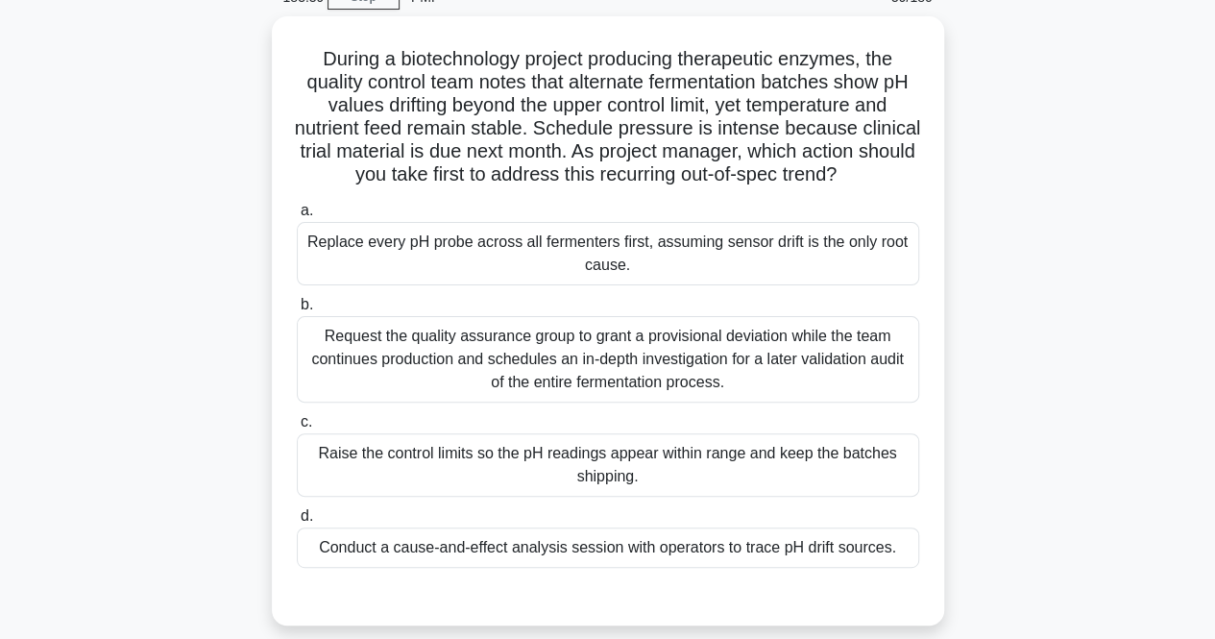
scroll to position [86, 0]
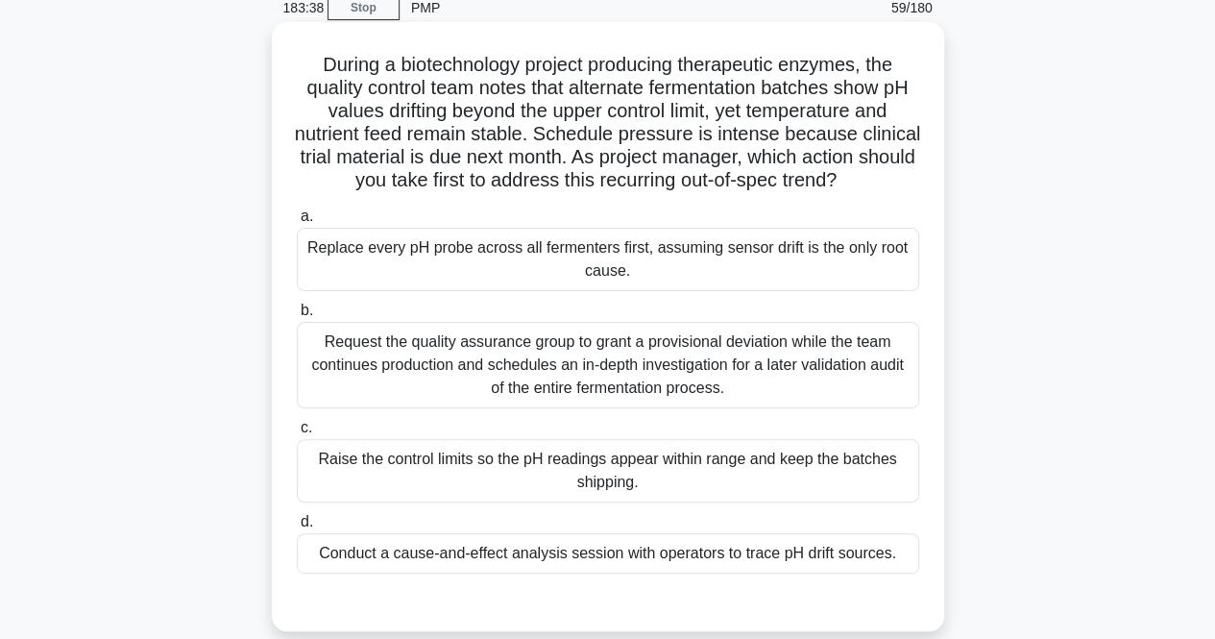
click at [442, 574] on div "Conduct a cause-and-effect analysis session with operators to trace pH drift so…" at bounding box center [608, 553] width 623 height 40
click at [297, 528] on input "d. Conduct a cause-and-effect analysis session with operators to trace pH drift…" at bounding box center [297, 522] width 0 height 12
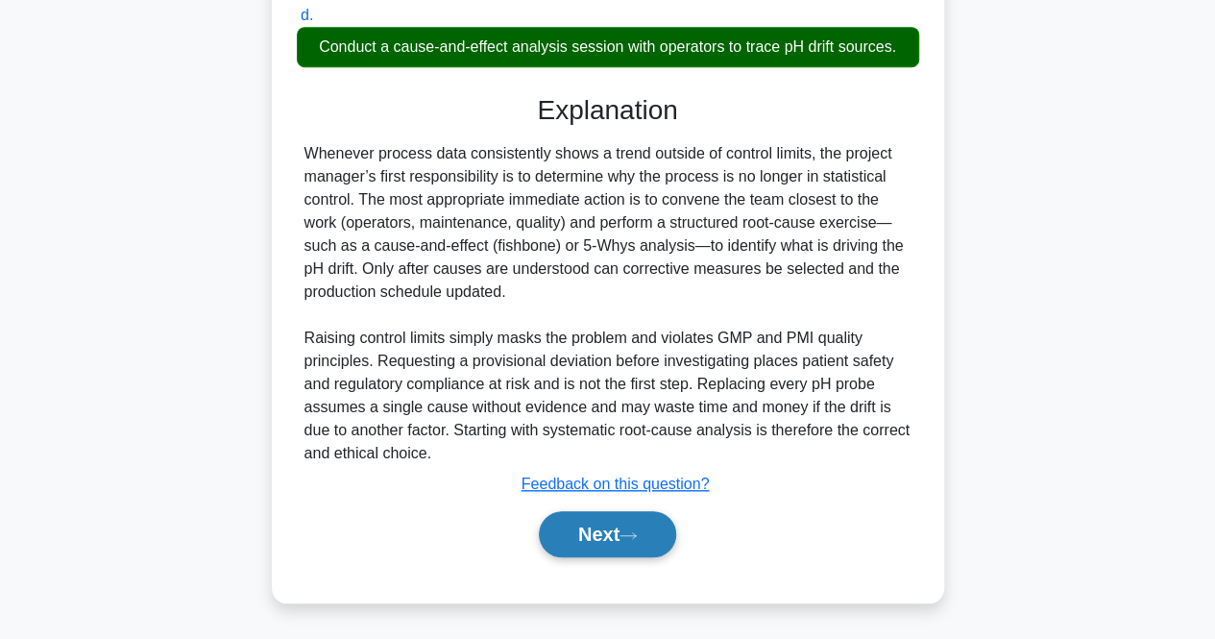
click at [609, 549] on button "Next" at bounding box center [607, 534] width 137 height 46
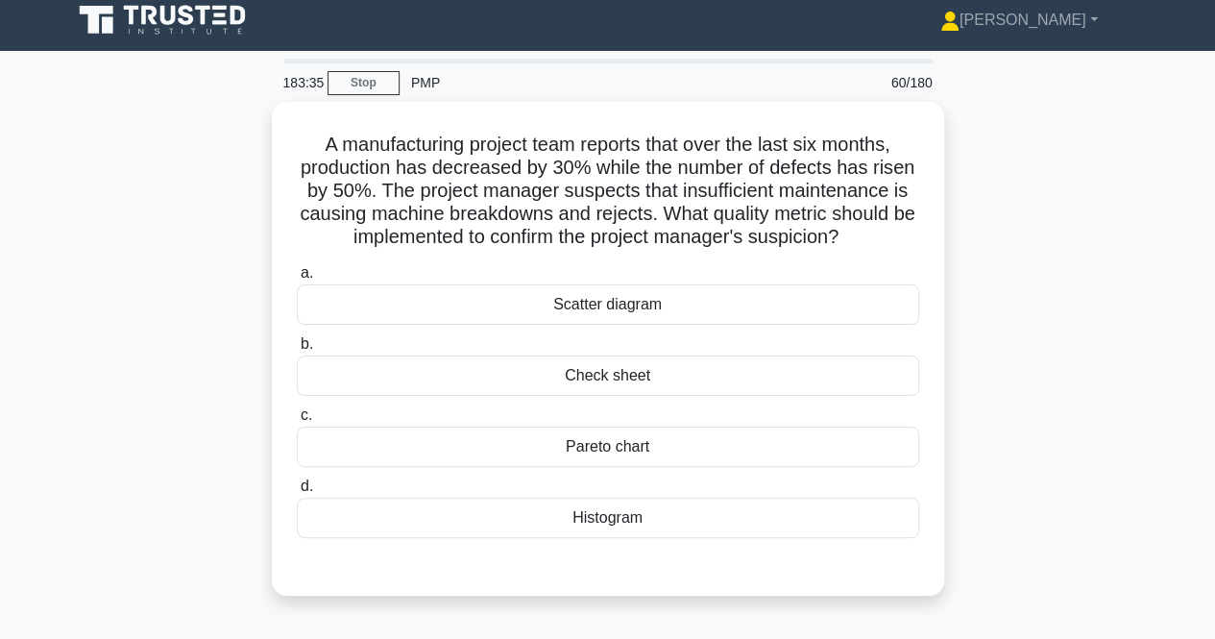
scroll to position [7, 0]
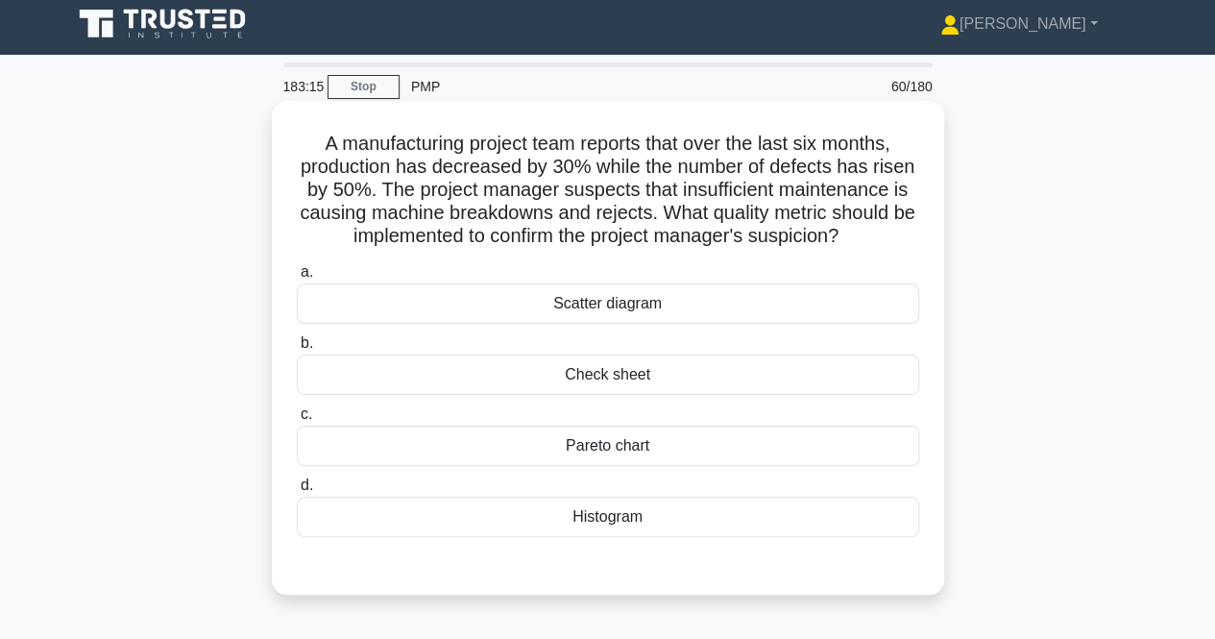
click at [450, 310] on div "Scatter diagram" at bounding box center [608, 303] width 623 height 40
click at [297, 279] on input "a. Scatter diagram" at bounding box center [297, 272] width 0 height 12
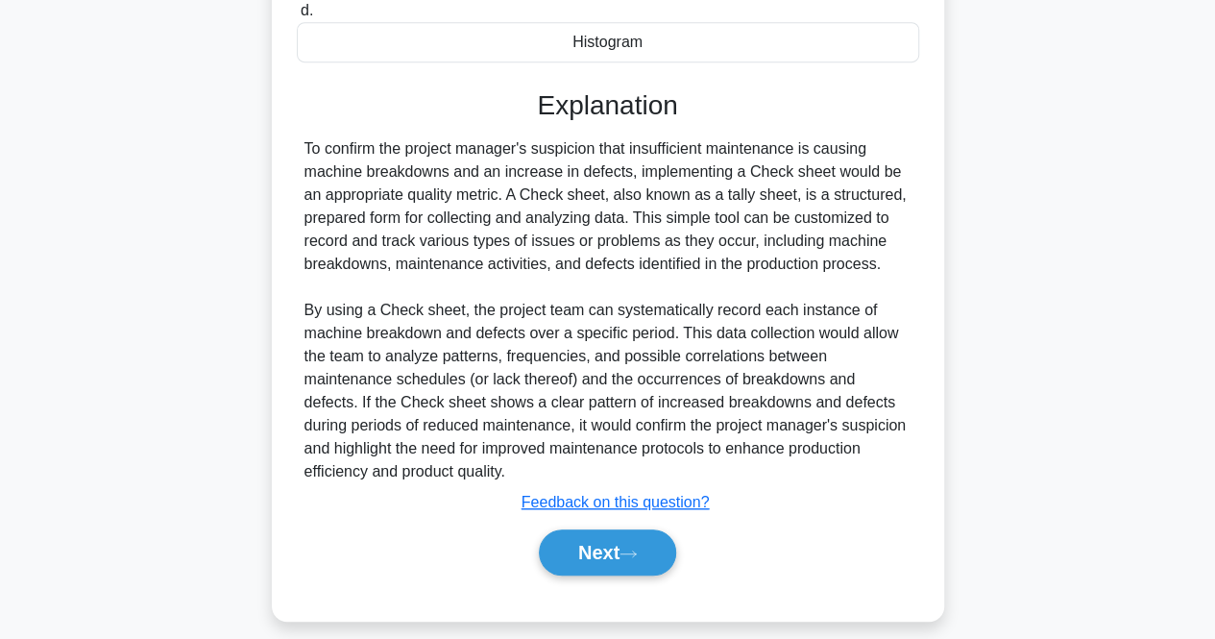
scroll to position [500, 0]
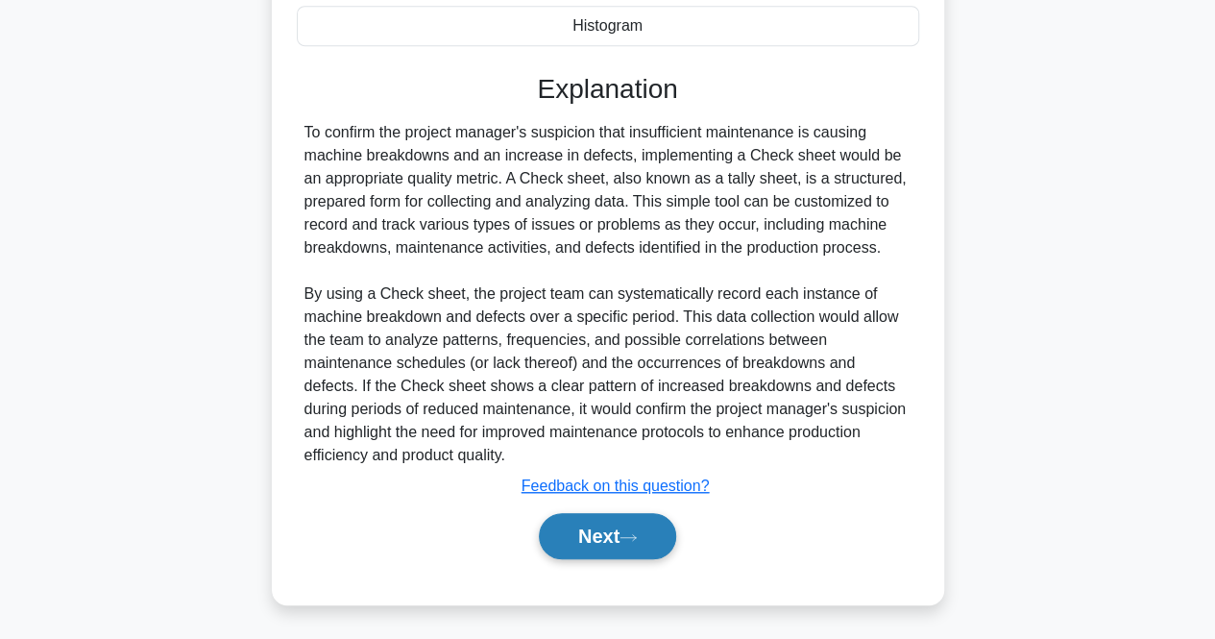
click at [601, 548] on button "Next" at bounding box center [607, 536] width 137 height 46
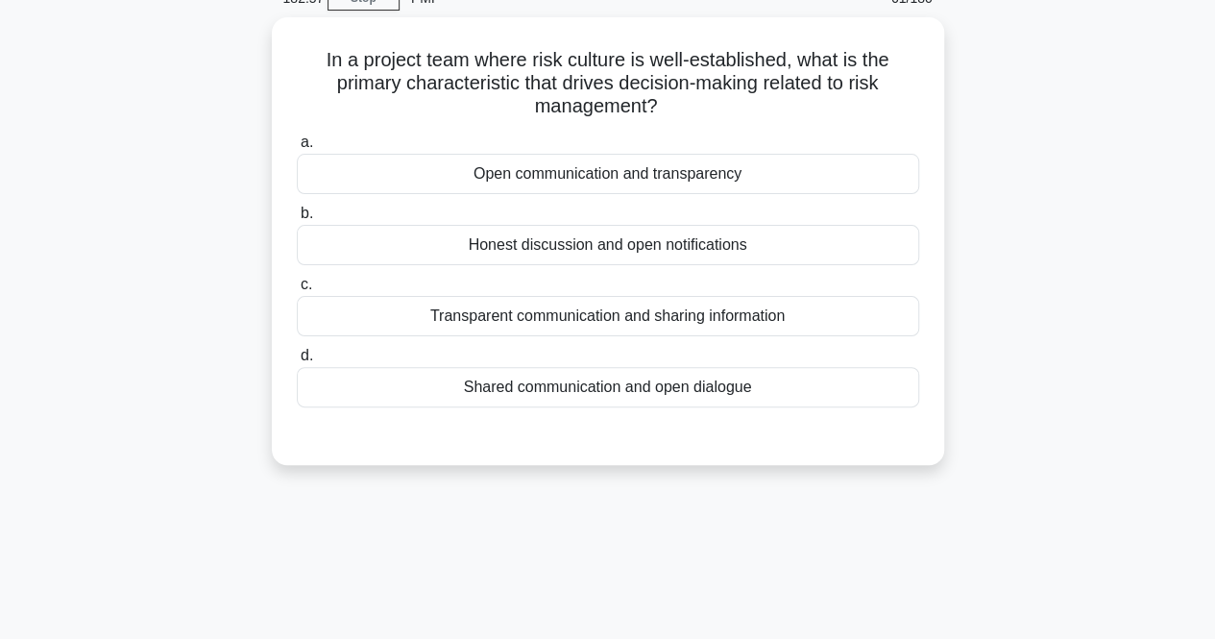
scroll to position [0, 0]
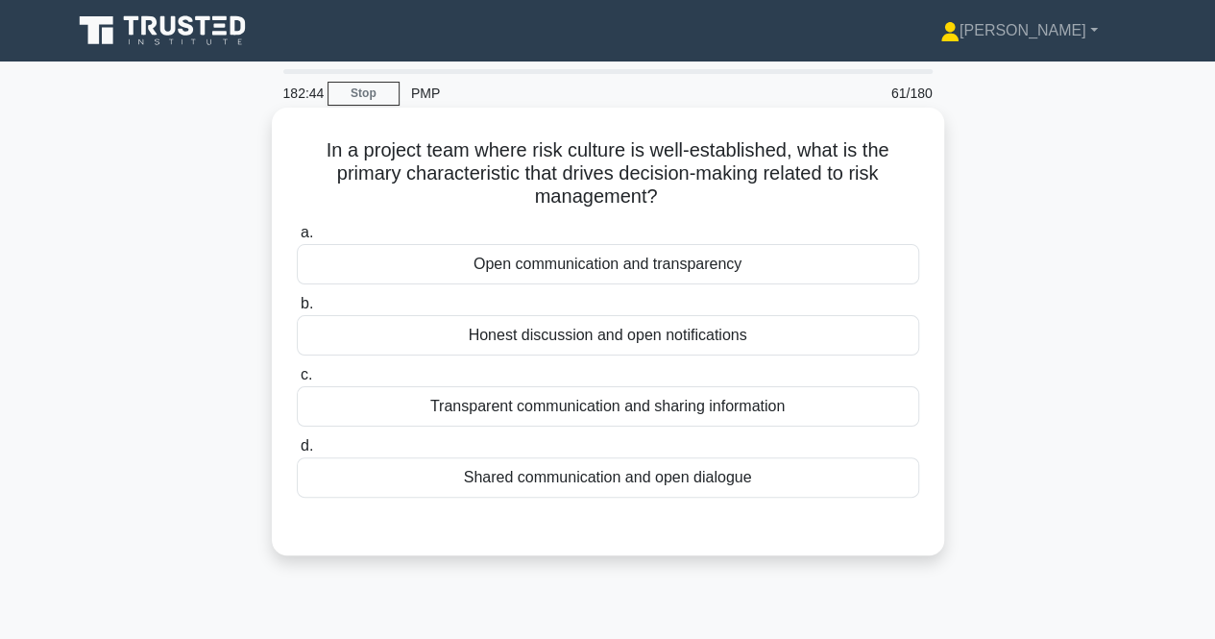
click at [505, 397] on div "Transparent communication and sharing information" at bounding box center [608, 406] width 623 height 40
click at [297, 381] on input "c. Transparent communication and sharing information" at bounding box center [297, 375] width 0 height 12
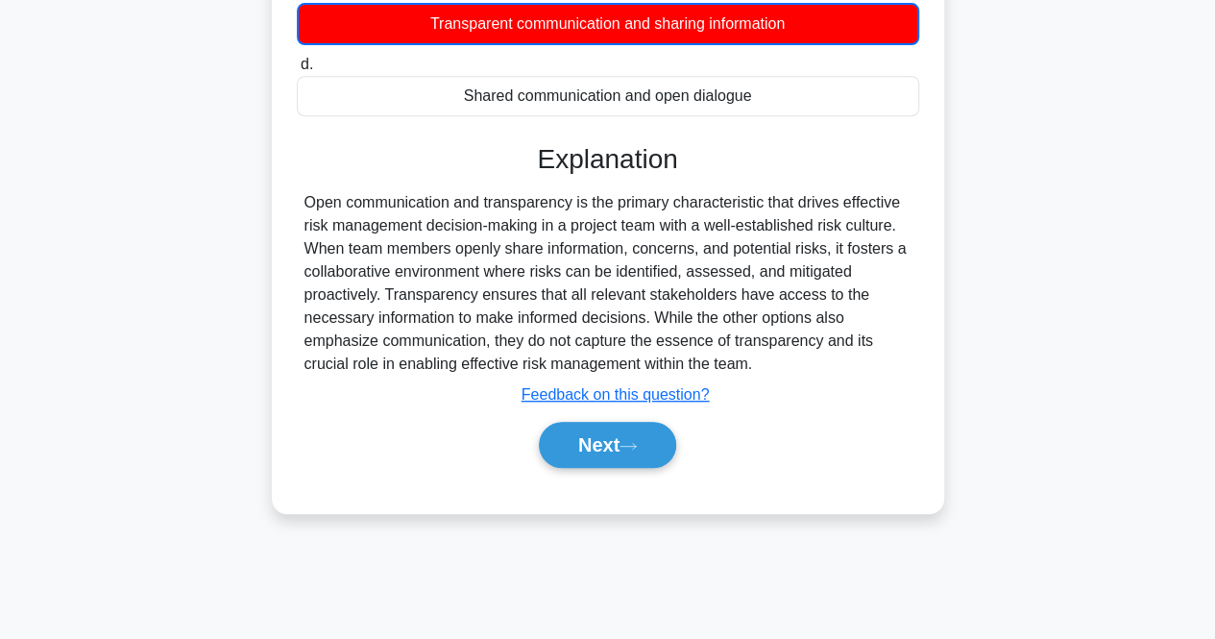
scroll to position [384, 0]
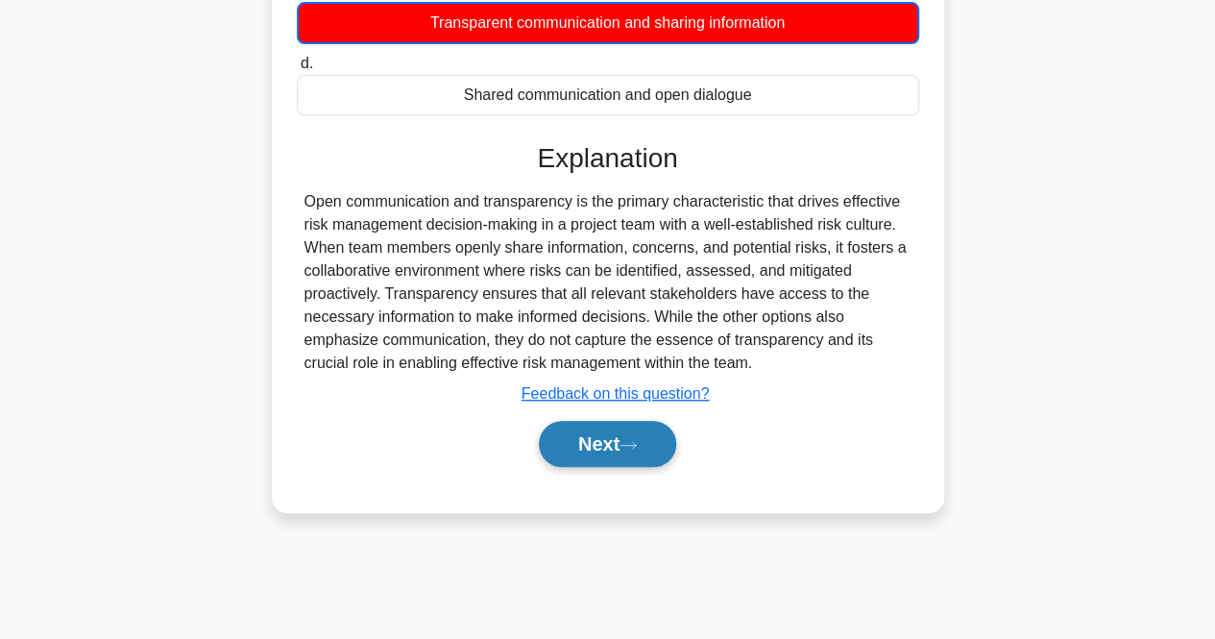
click at [624, 464] on button "Next" at bounding box center [607, 444] width 137 height 46
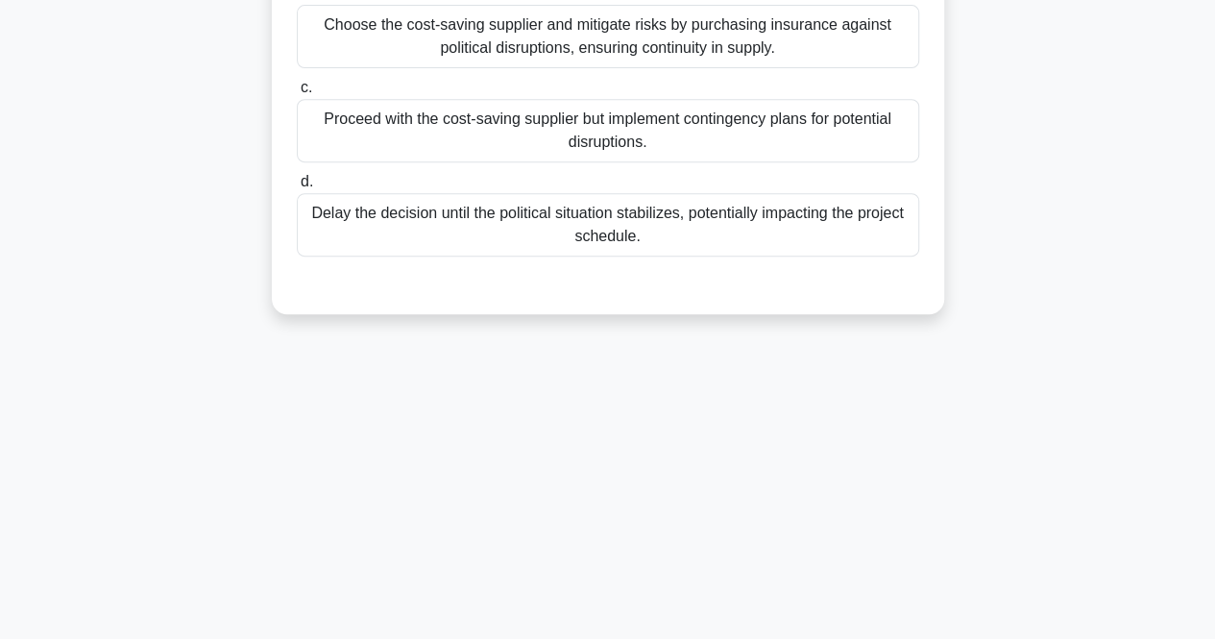
click at [624, 464] on div "182:36 Stop PMP 62/180 The project manager of an international infrastructure p…" at bounding box center [608, 165] width 1095 height 961
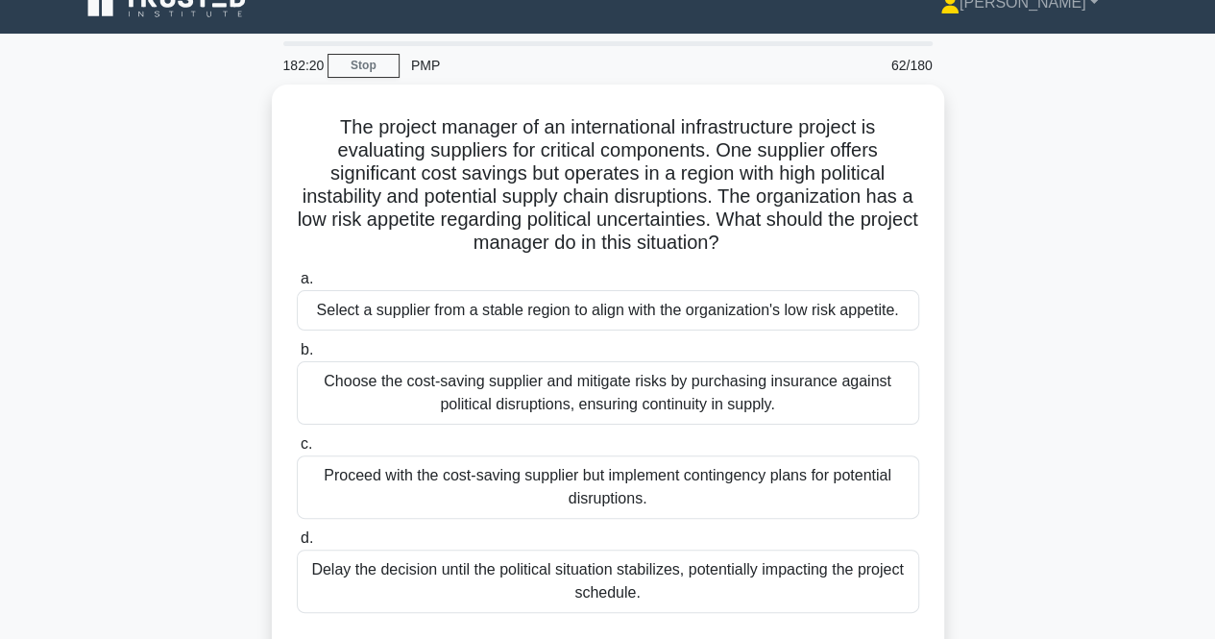
scroll to position [27, 0]
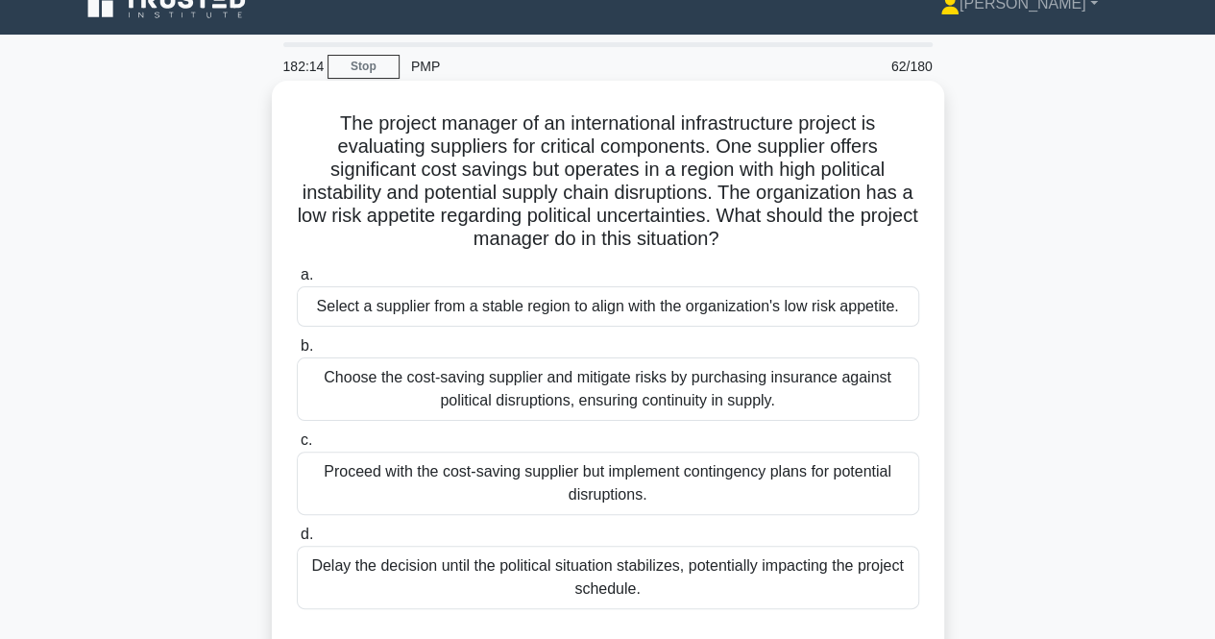
click at [483, 407] on div "Choose the cost-saving supplier and mitigate risks by purchasing insurance agai…" at bounding box center [608, 388] width 623 height 63
click at [297, 353] on input "b. Choose the cost-saving supplier and mitigate risks by purchasing insurance a…" at bounding box center [297, 346] width 0 height 12
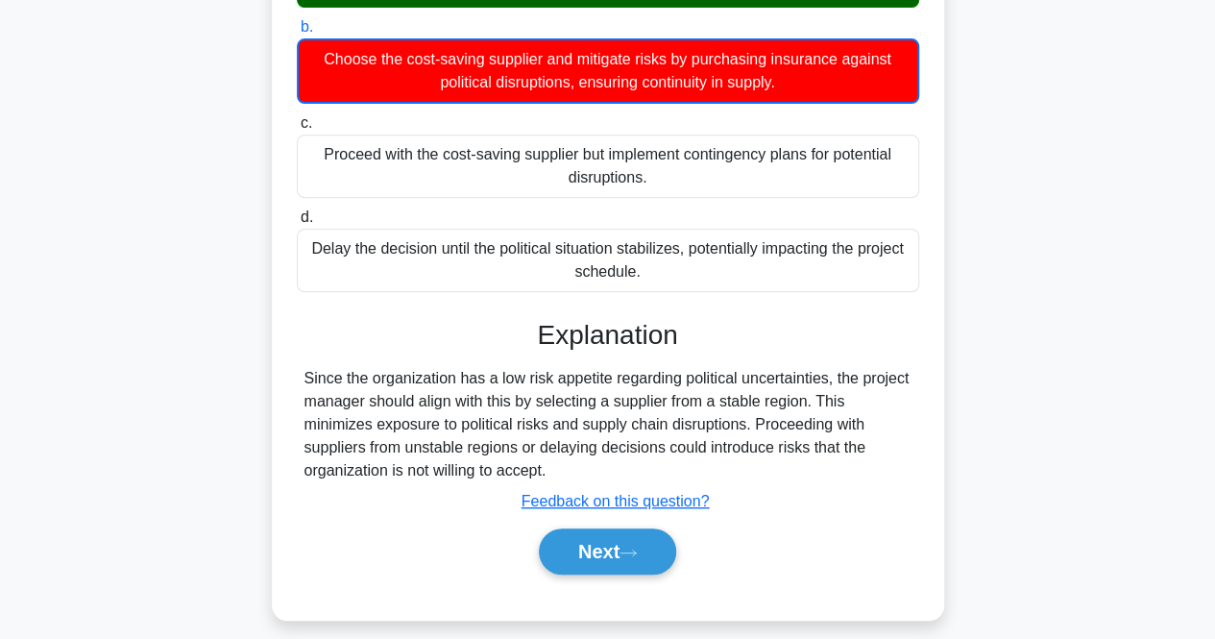
scroll to position [399, 0]
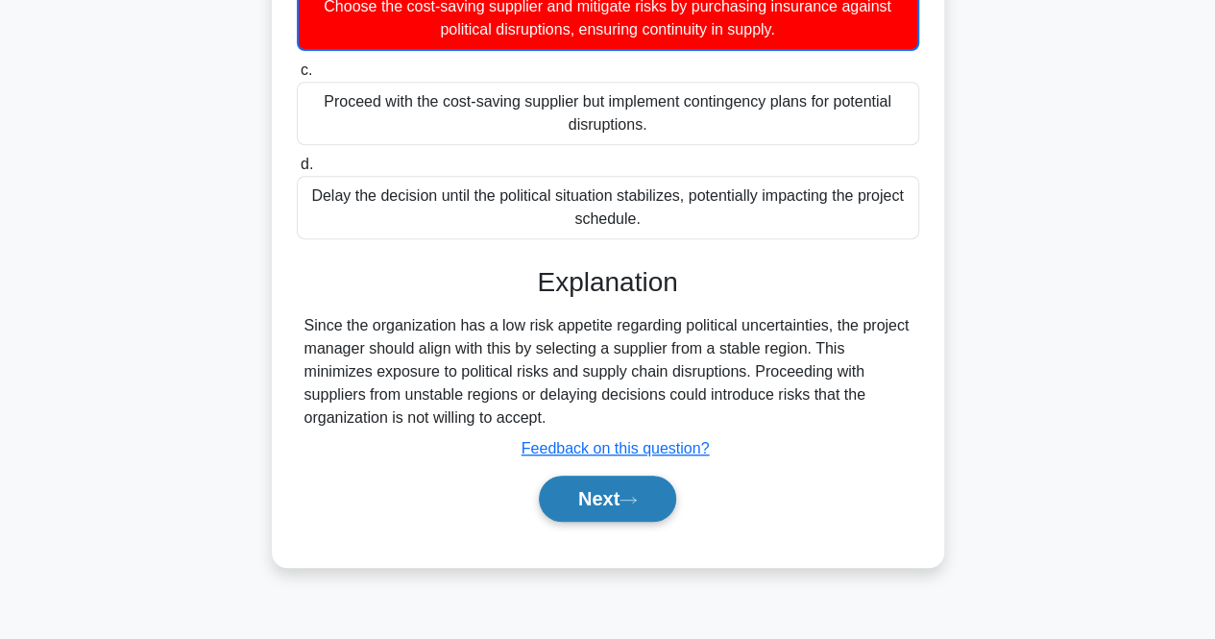
click at [650, 481] on button "Next" at bounding box center [607, 499] width 137 height 46
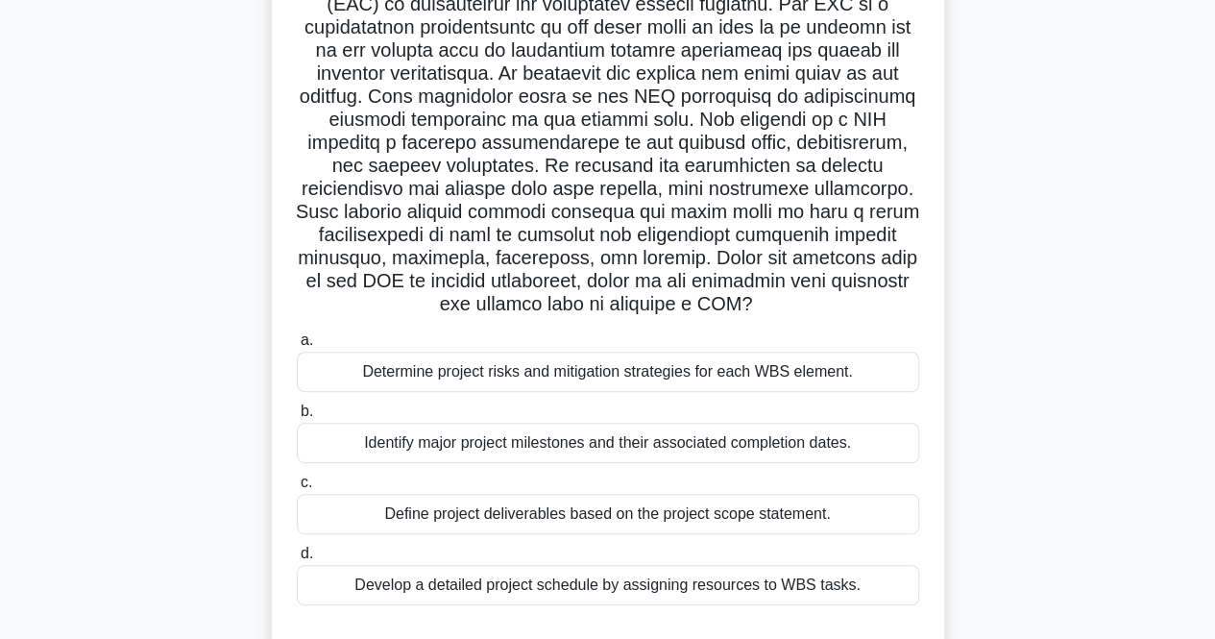
scroll to position [305, 0]
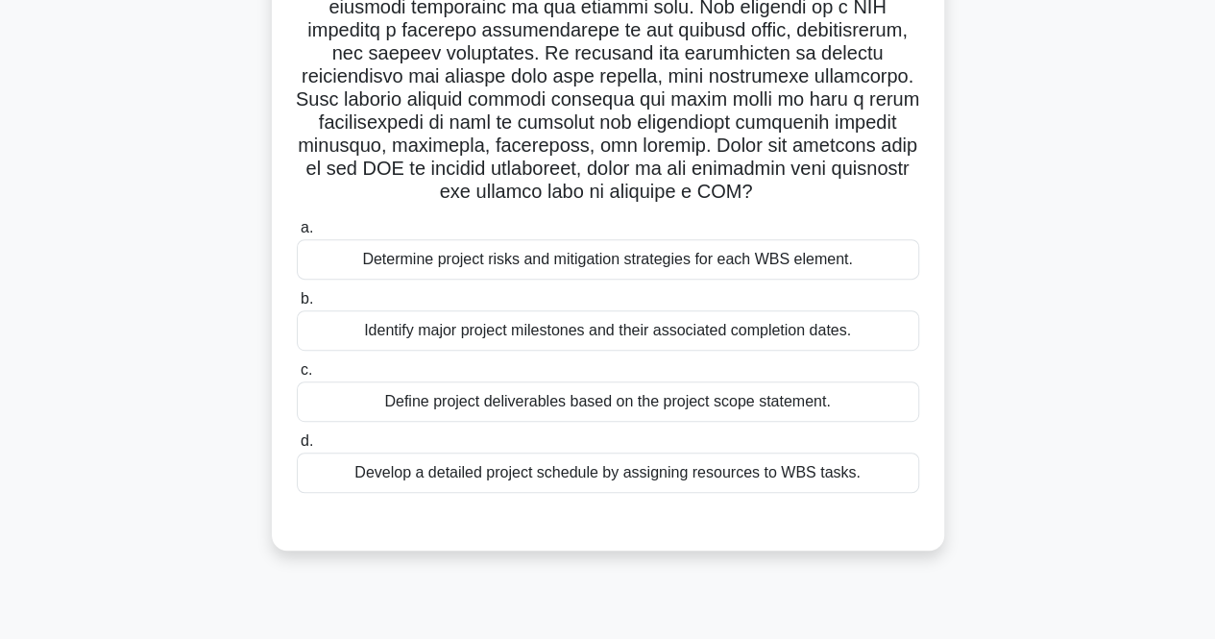
click at [458, 387] on div "Define project deliverables based on the project scope statement." at bounding box center [608, 401] width 623 height 40
click at [297, 377] on input "c. Define project deliverables based on the project scope statement." at bounding box center [297, 370] width 0 height 12
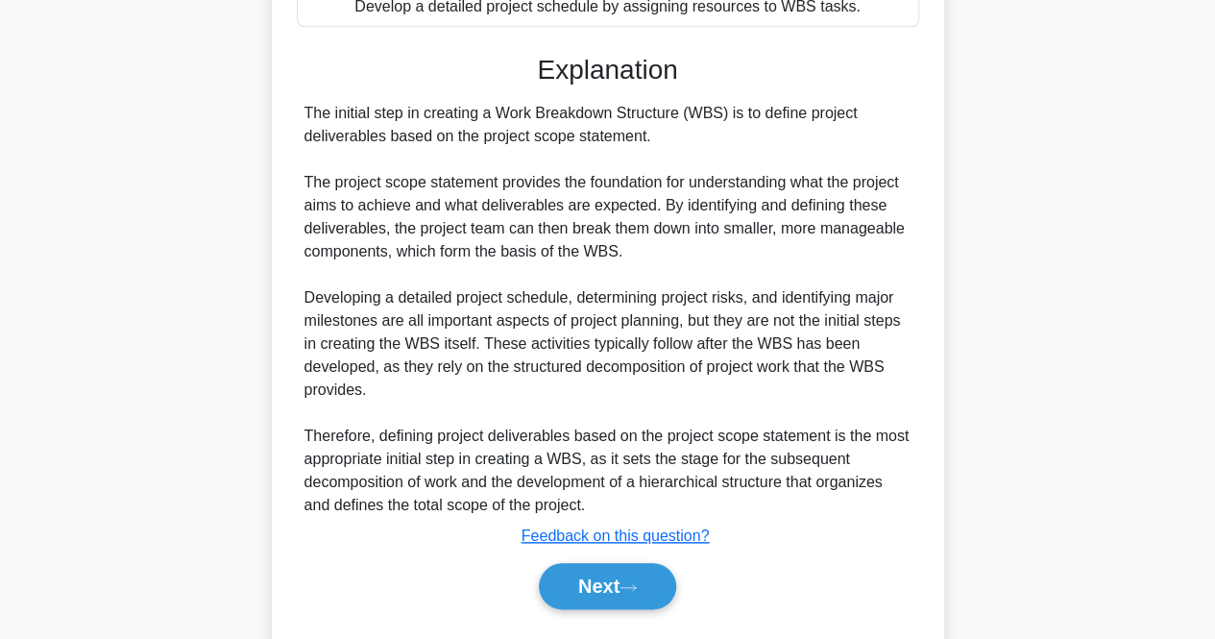
scroll to position [783, 0]
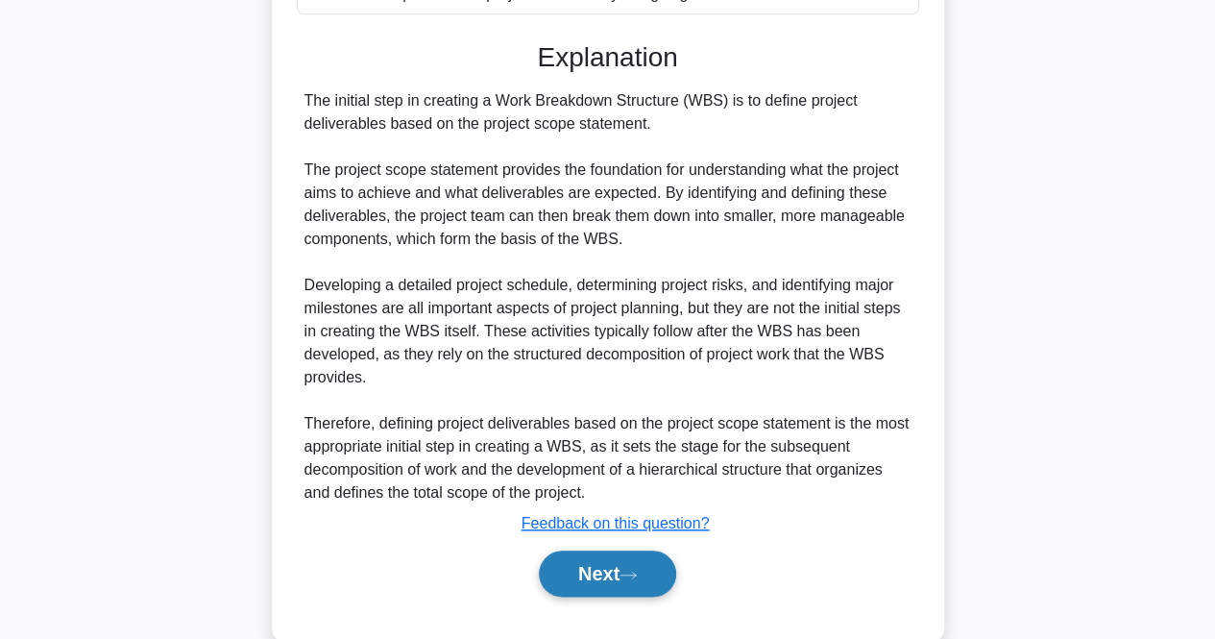
click at [598, 593] on button "Next" at bounding box center [607, 574] width 137 height 46
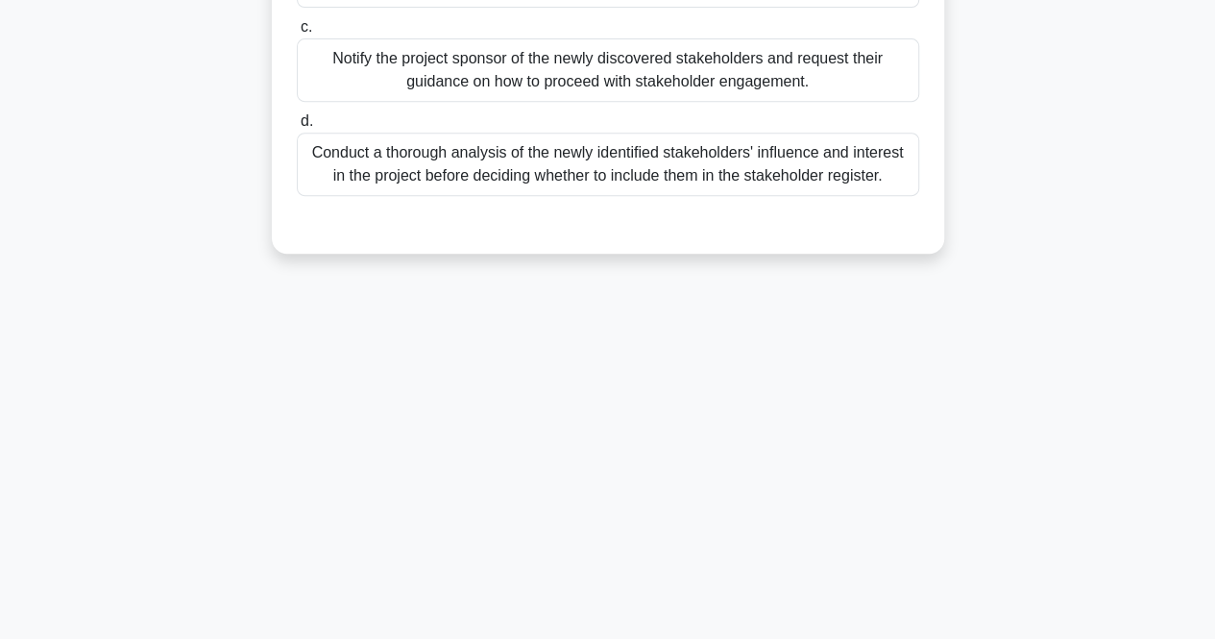
scroll to position [0, 0]
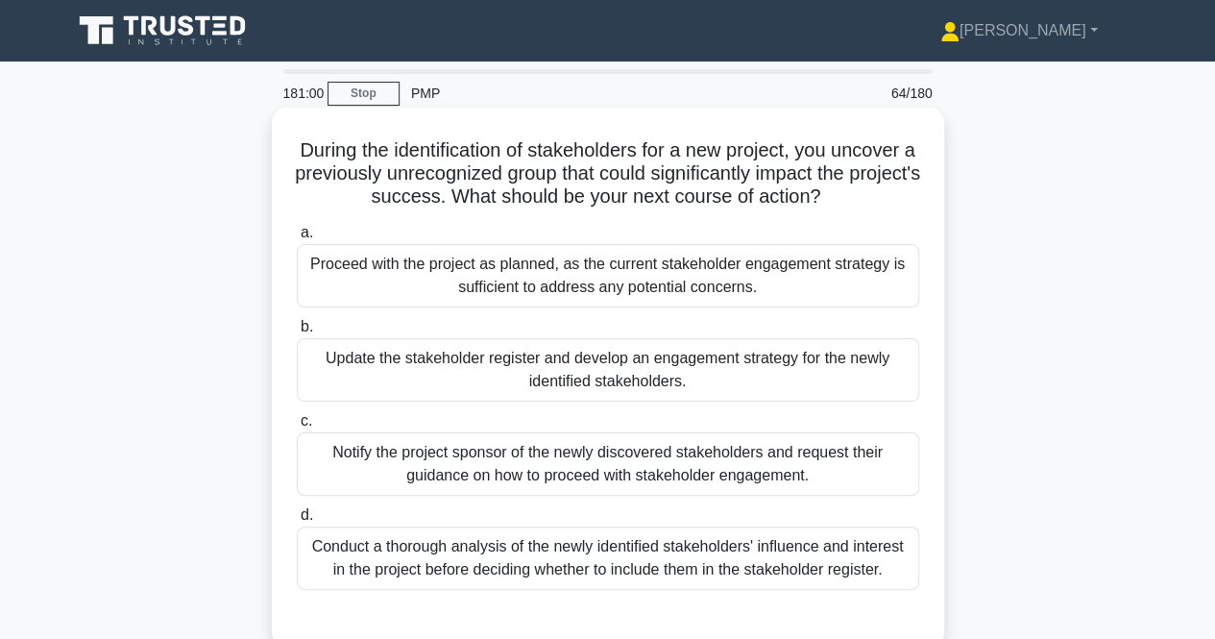
click at [460, 341] on div "Update the stakeholder register and develop an engagement strategy for the newl…" at bounding box center [608, 369] width 623 height 63
click at [297, 333] on input "b. Update the stakeholder register and develop an engagement strategy for the n…" at bounding box center [297, 327] width 0 height 12
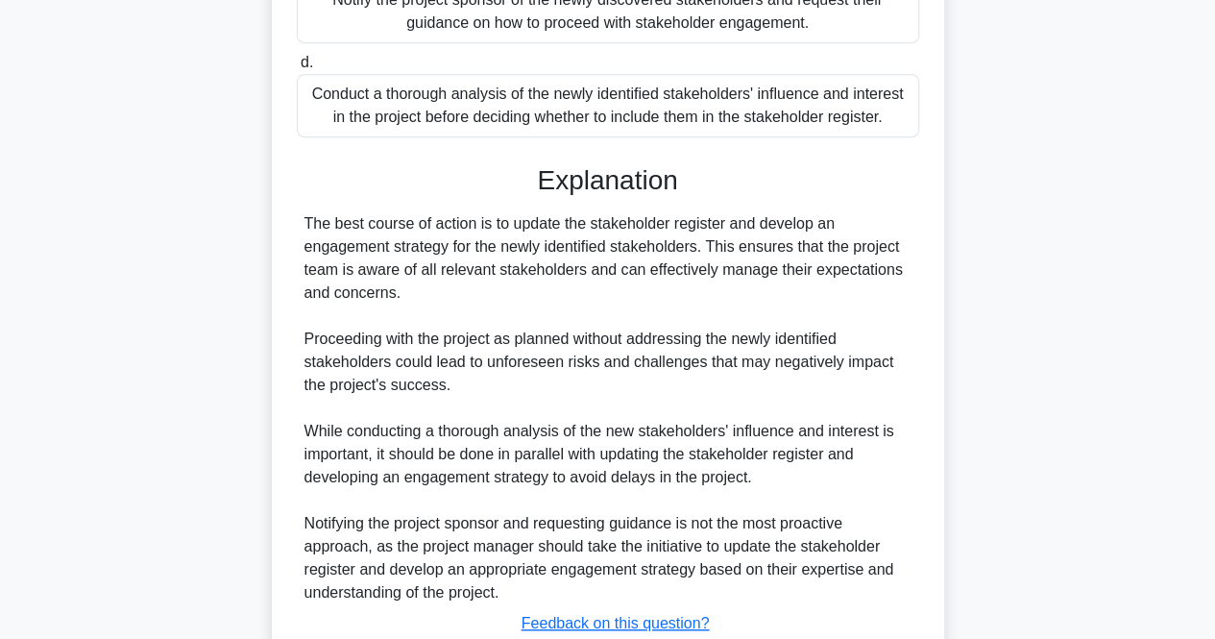
scroll to position [589, 0]
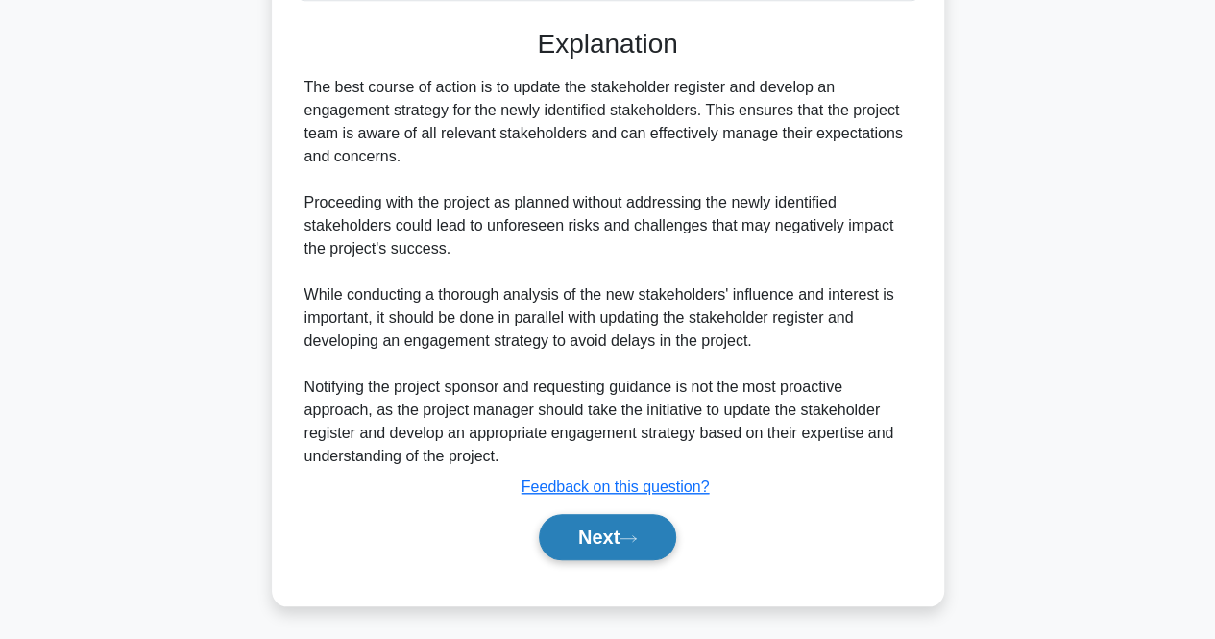
click at [601, 548] on button "Next" at bounding box center [607, 537] width 137 height 46
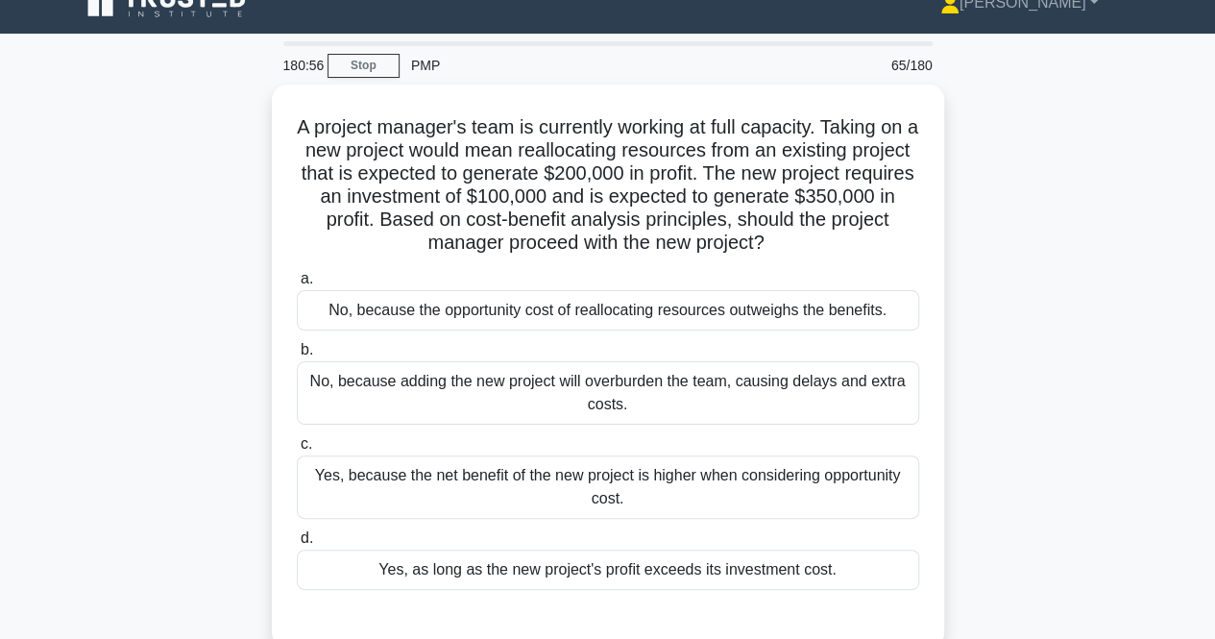
scroll to position [27, 0]
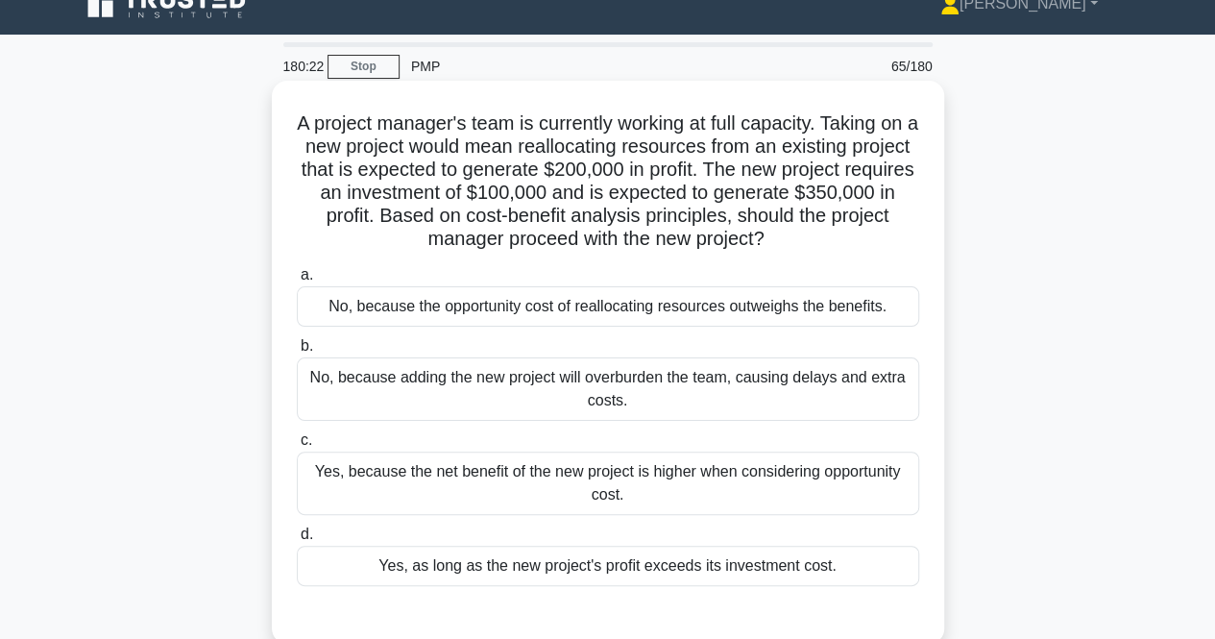
click at [461, 471] on div "Yes, because the net benefit of the new project is higher when considering oppo…" at bounding box center [608, 483] width 623 height 63
click at [297, 447] on input "c. Yes, because the net benefit of the new project is higher when considering o…" at bounding box center [297, 440] width 0 height 12
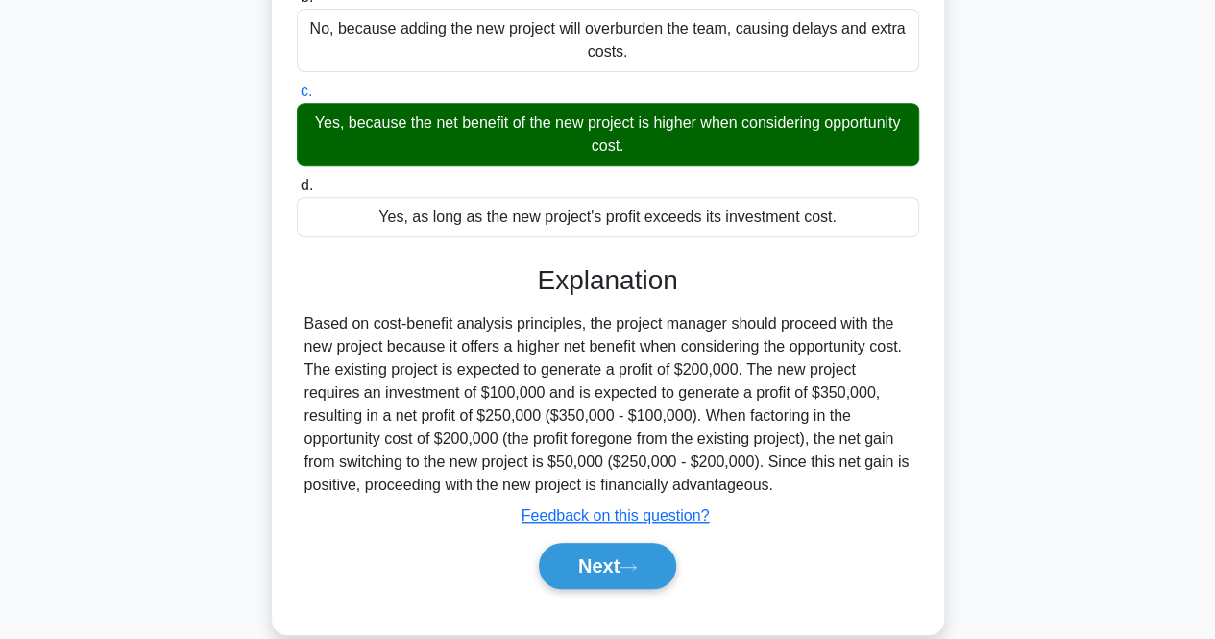
scroll to position [382, 0]
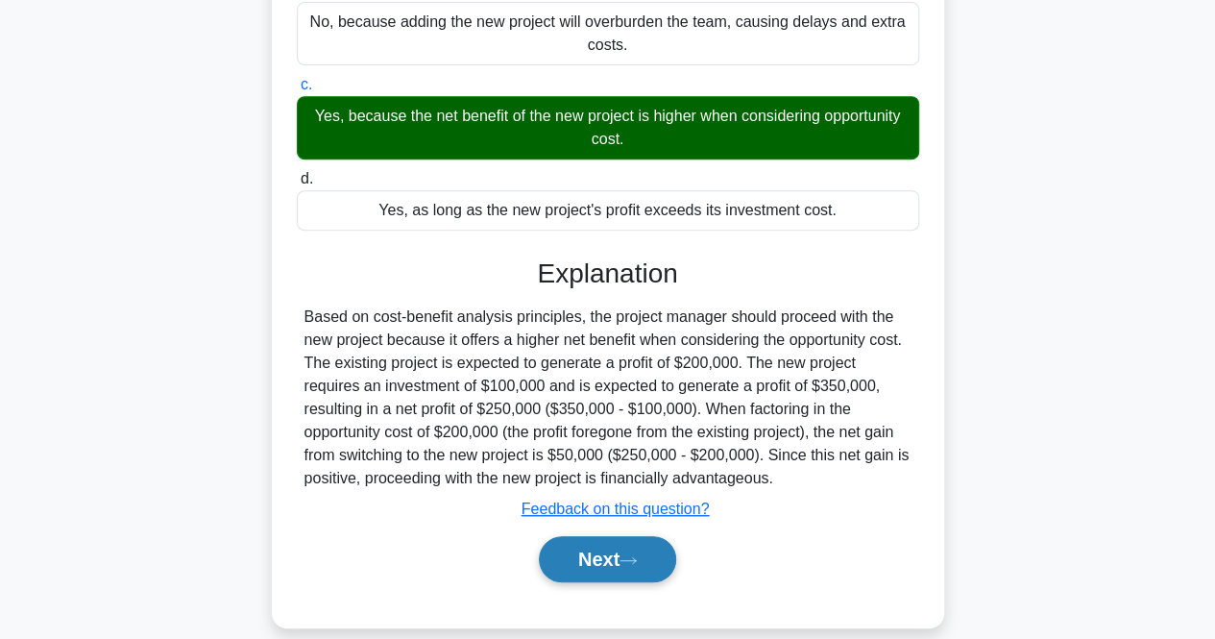
click at [590, 550] on button "Next" at bounding box center [607, 559] width 137 height 46
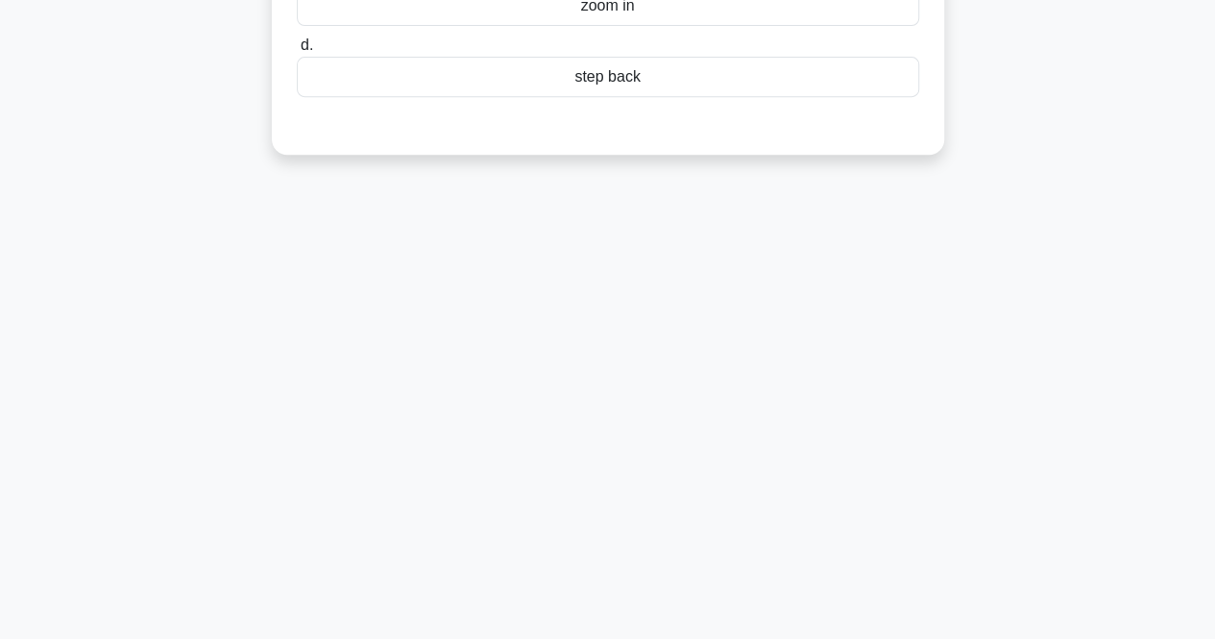
scroll to position [0, 0]
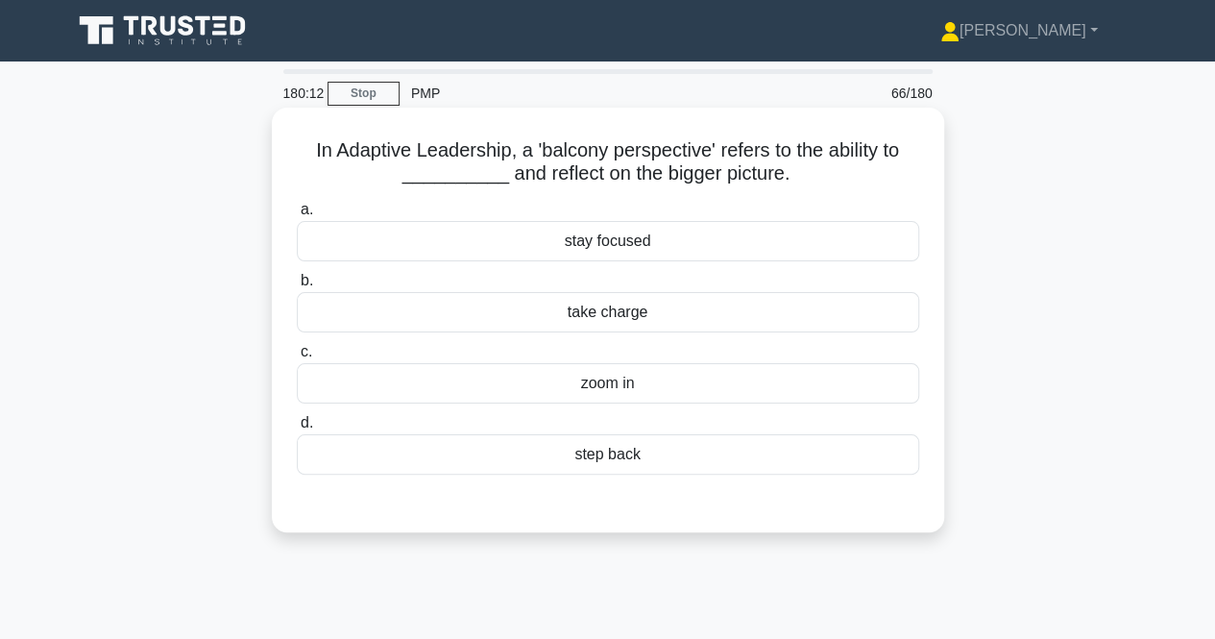
click at [540, 297] on div "take charge" at bounding box center [608, 312] width 623 height 40
click at [297, 287] on input "b. take charge" at bounding box center [297, 281] width 0 height 12
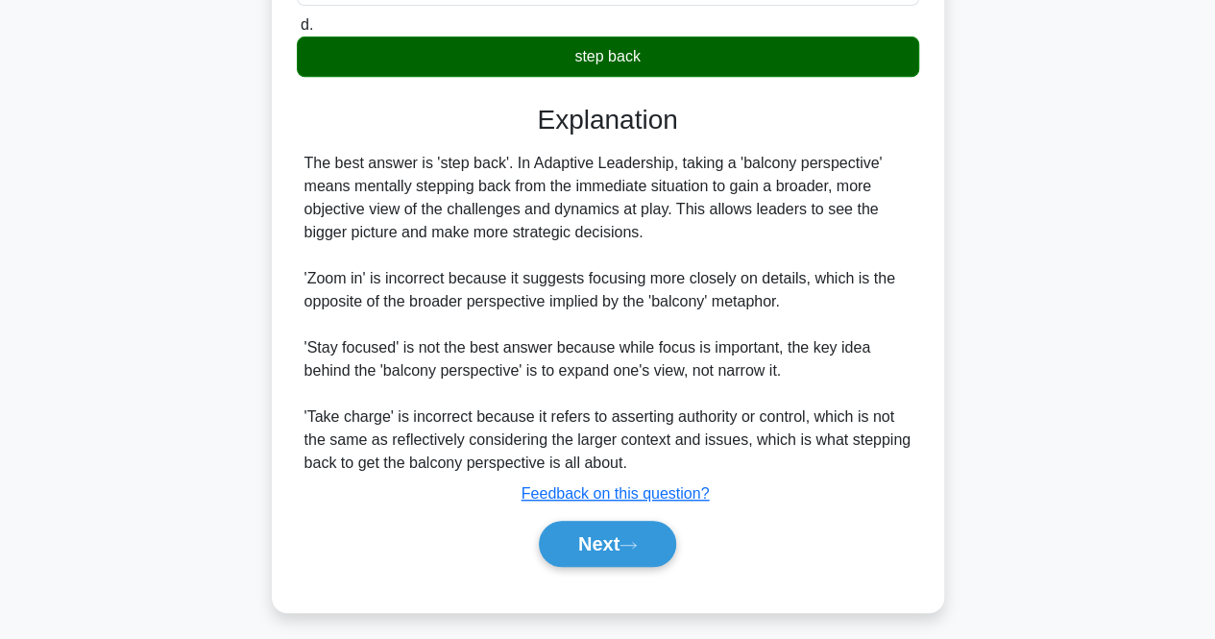
scroll to position [407, 0]
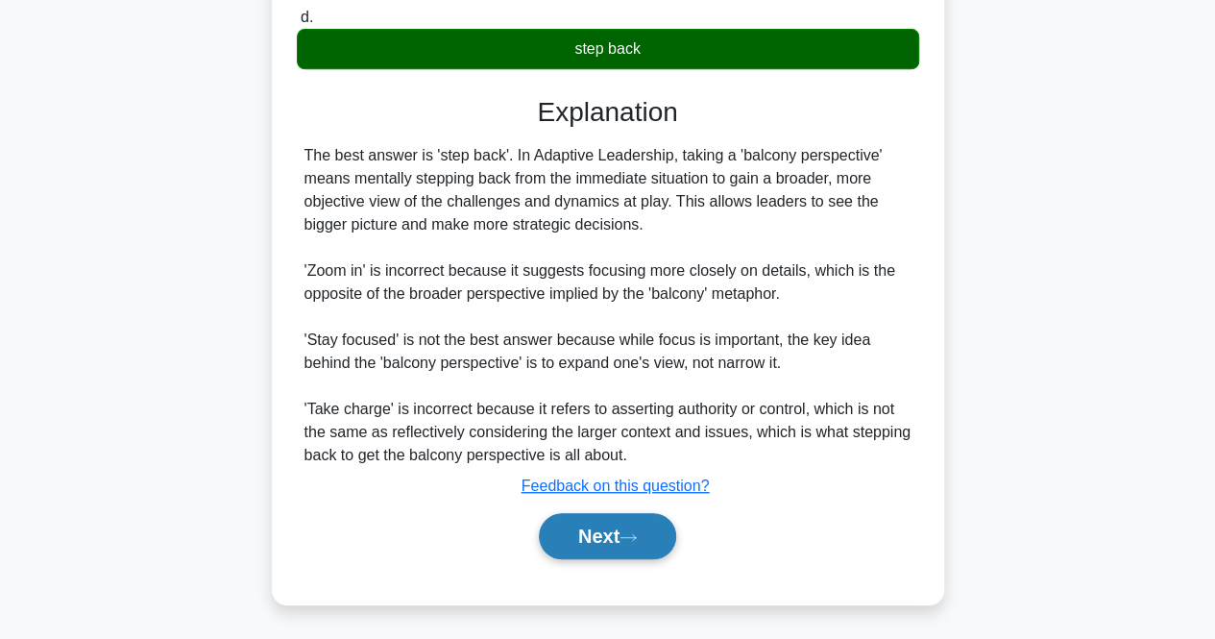
click at [600, 545] on button "Next" at bounding box center [607, 536] width 137 height 46
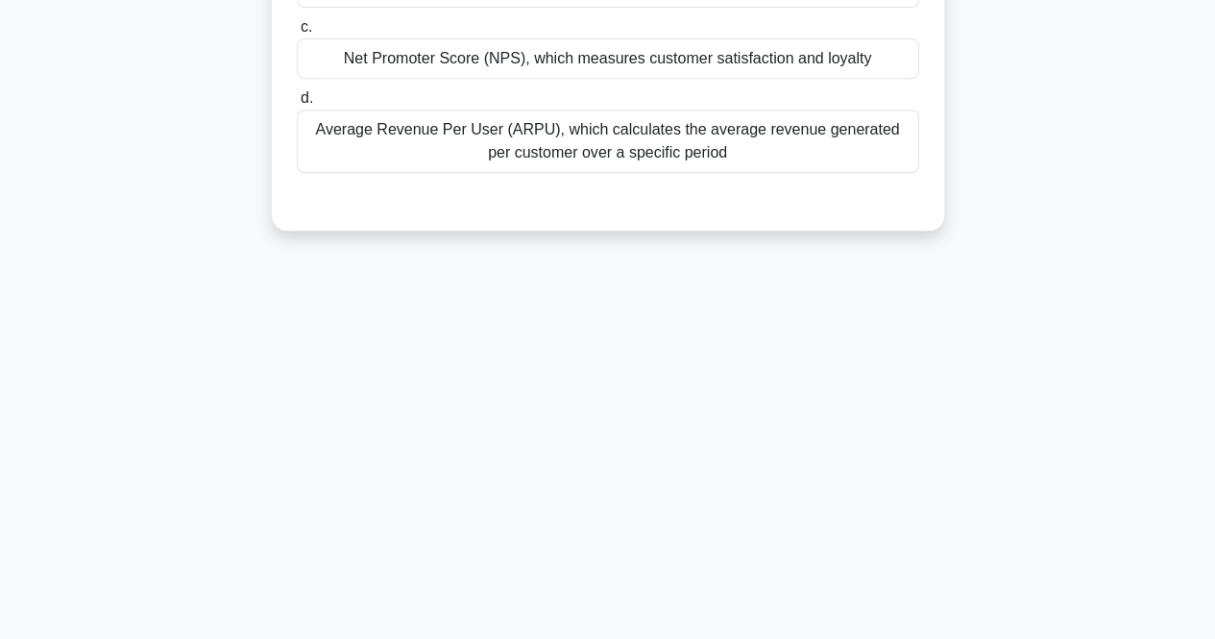
scroll to position [0, 0]
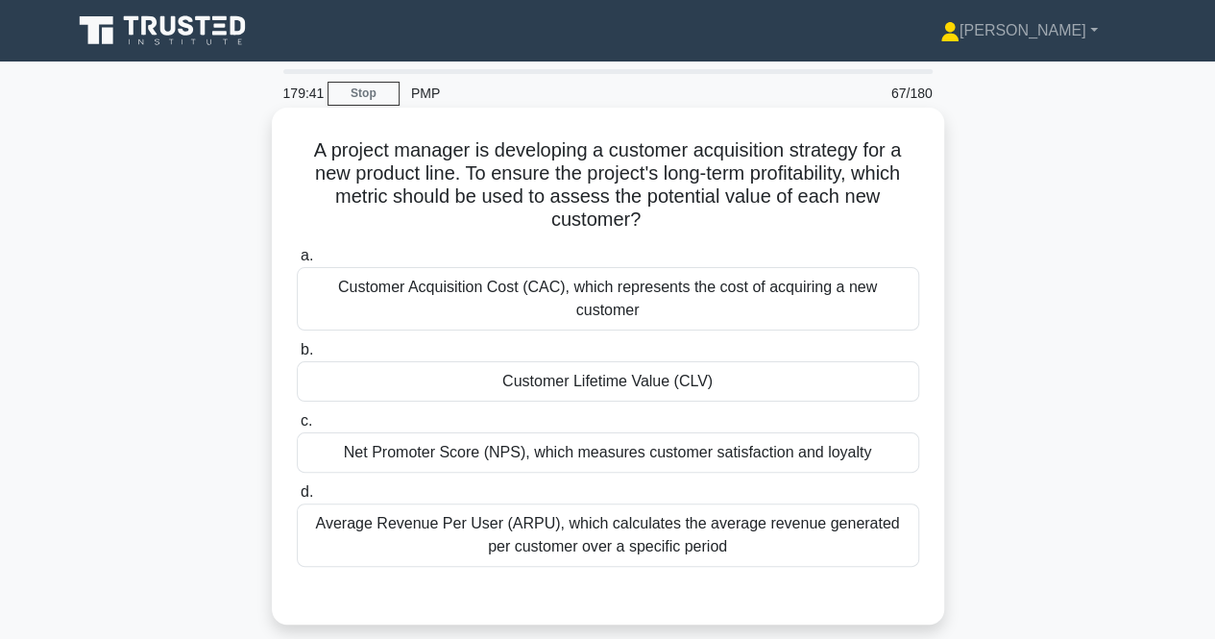
click at [549, 364] on div "Customer Lifetime Value (CLV)" at bounding box center [608, 381] width 623 height 40
click at [297, 356] on input "b. Customer Lifetime Value (CLV)" at bounding box center [297, 350] width 0 height 12
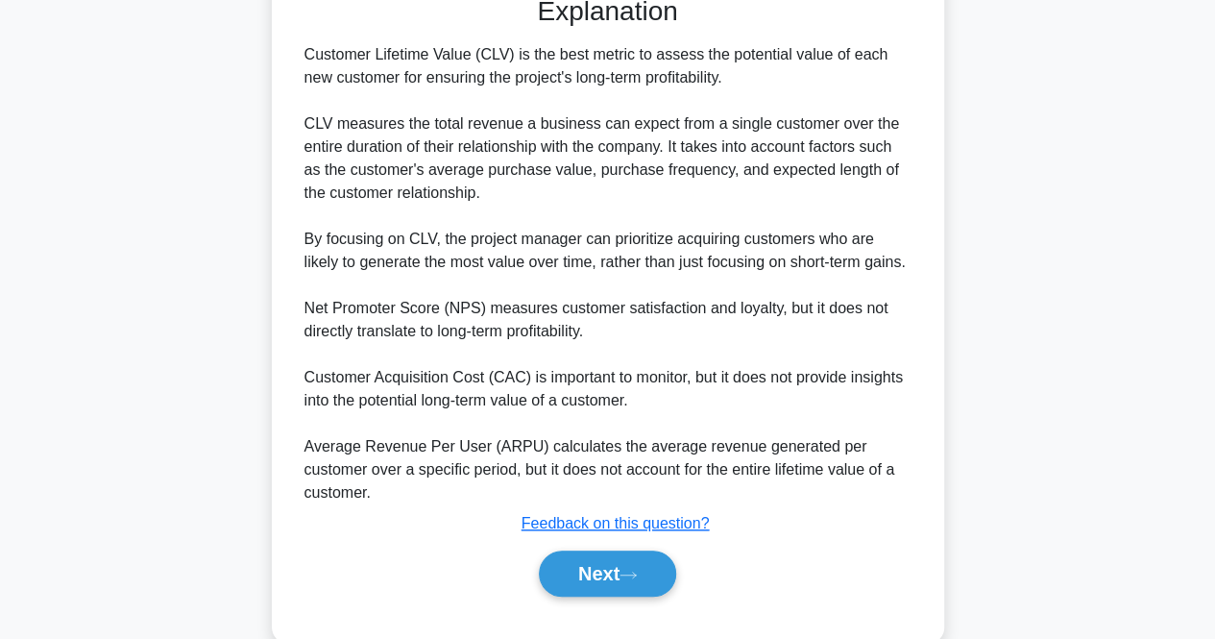
scroll to position [612, 0]
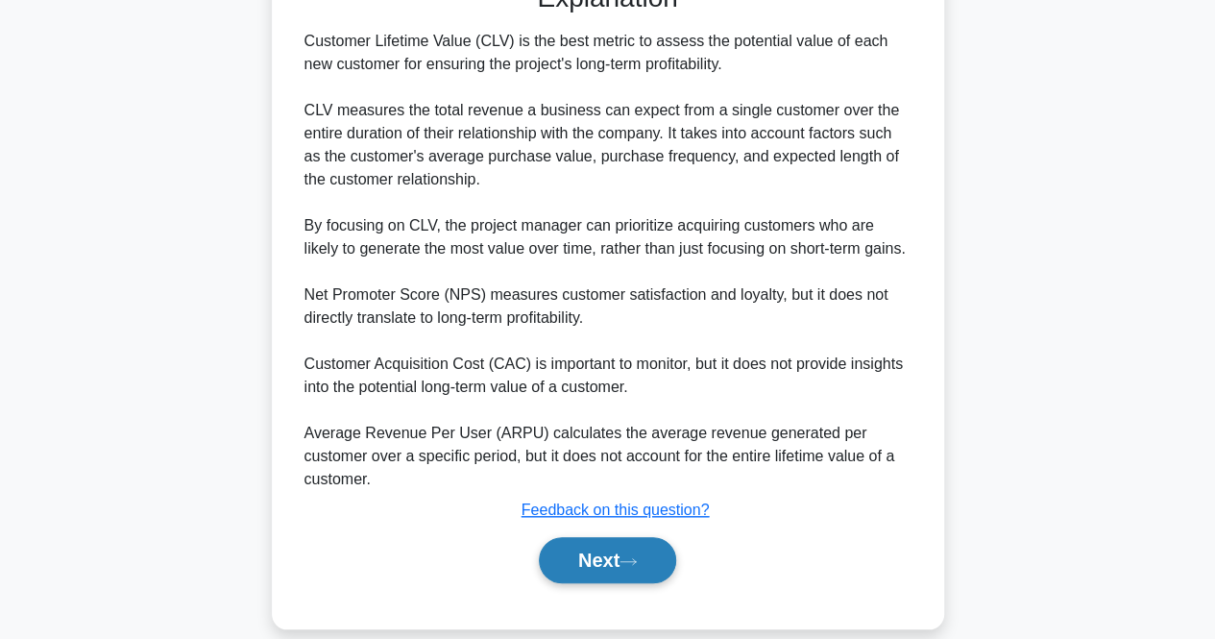
click at [588, 554] on button "Next" at bounding box center [607, 560] width 137 height 46
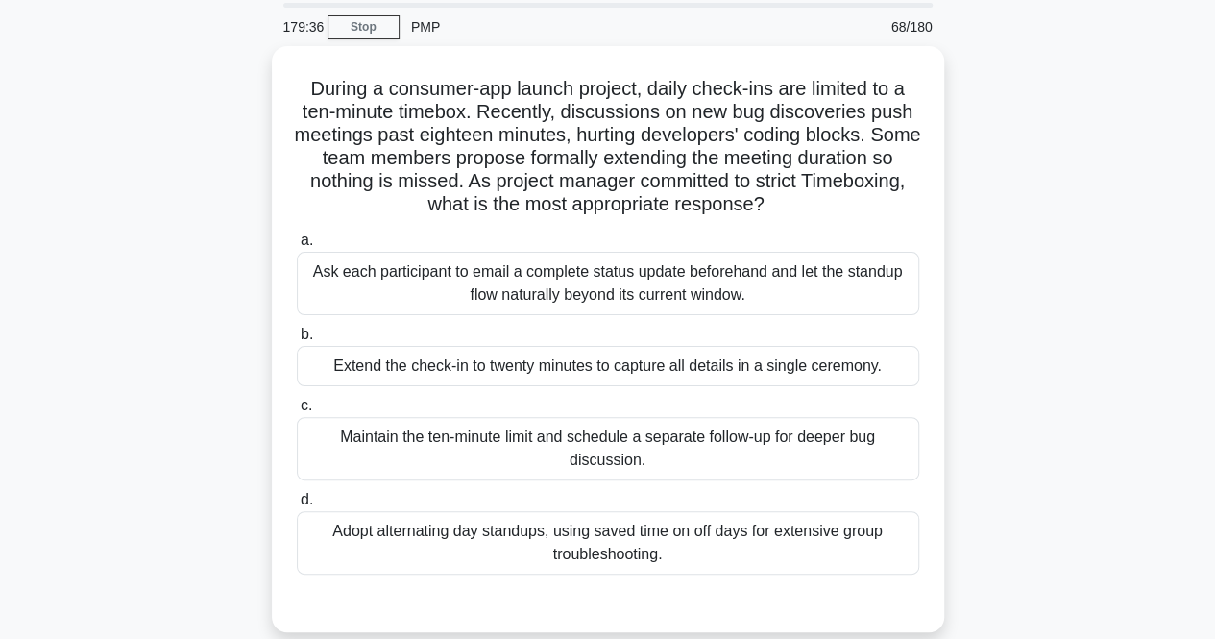
scroll to position [36, 0]
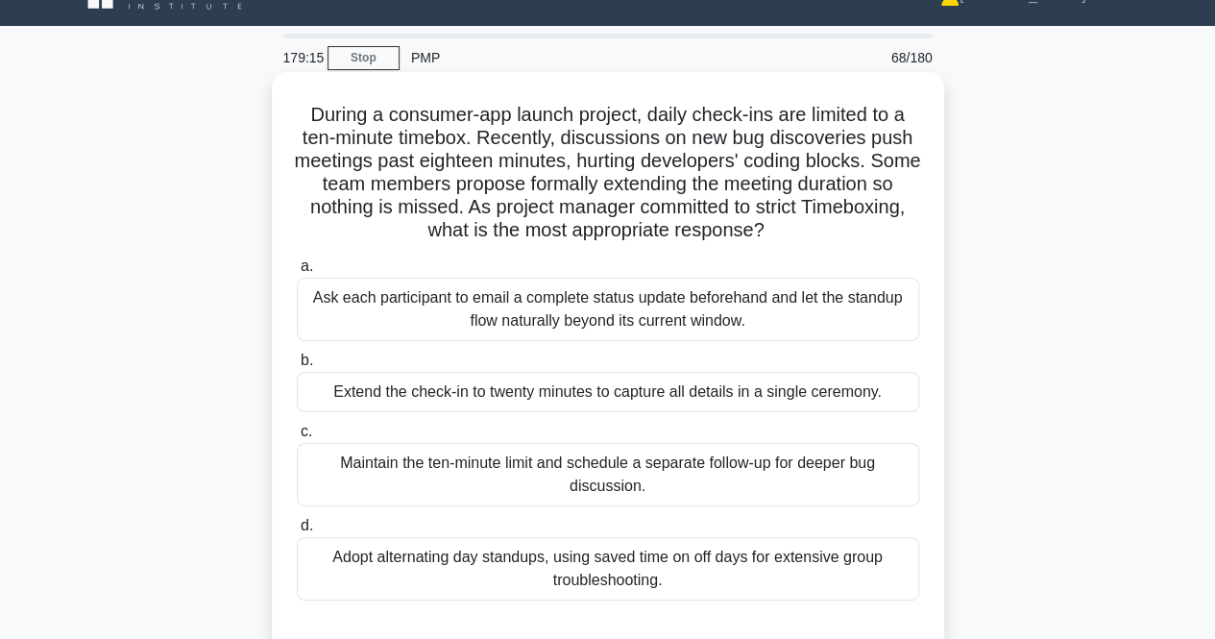
click at [552, 476] on div "Maintain the ten-minute limit and schedule a separate follow-up for deeper bug …" at bounding box center [608, 474] width 623 height 63
click at [297, 438] on input "c. Maintain the ten-minute limit and schedule a separate follow-up for deeper b…" at bounding box center [297, 432] width 0 height 12
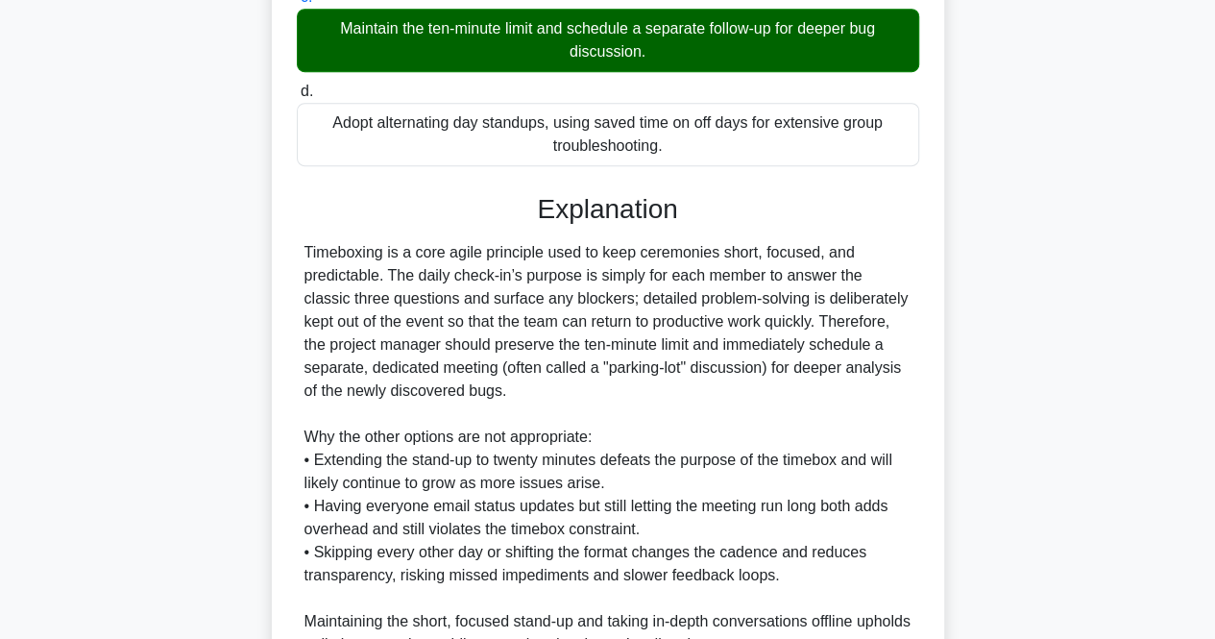
scroll to position [658, 0]
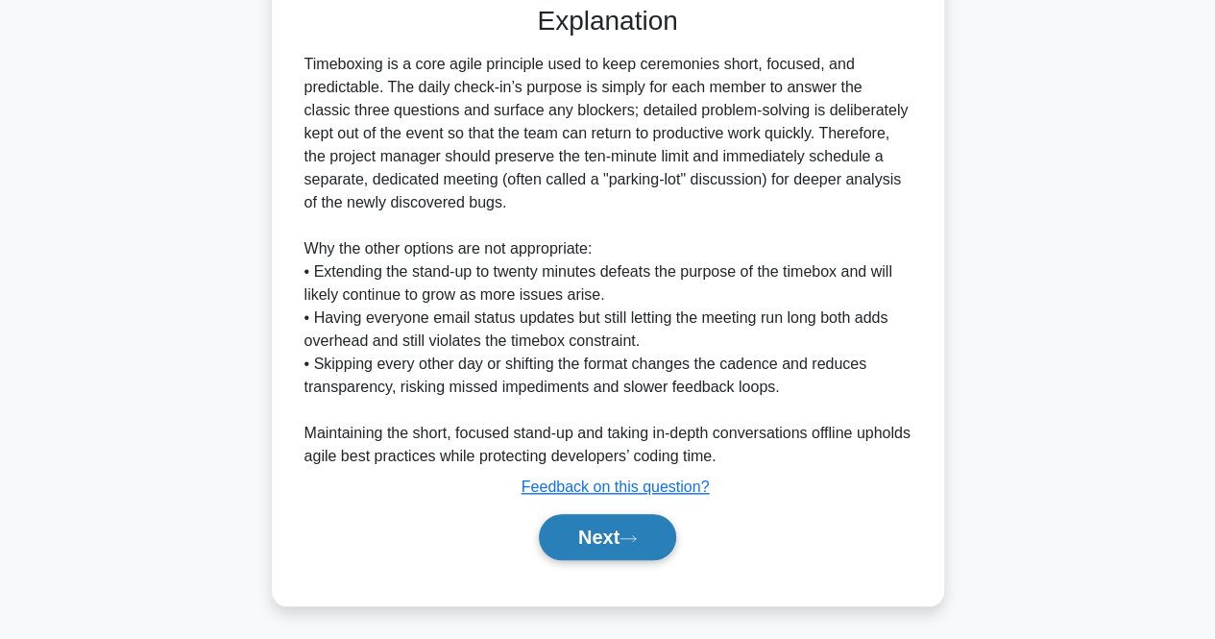
click at [648, 535] on button "Next" at bounding box center [607, 537] width 137 height 46
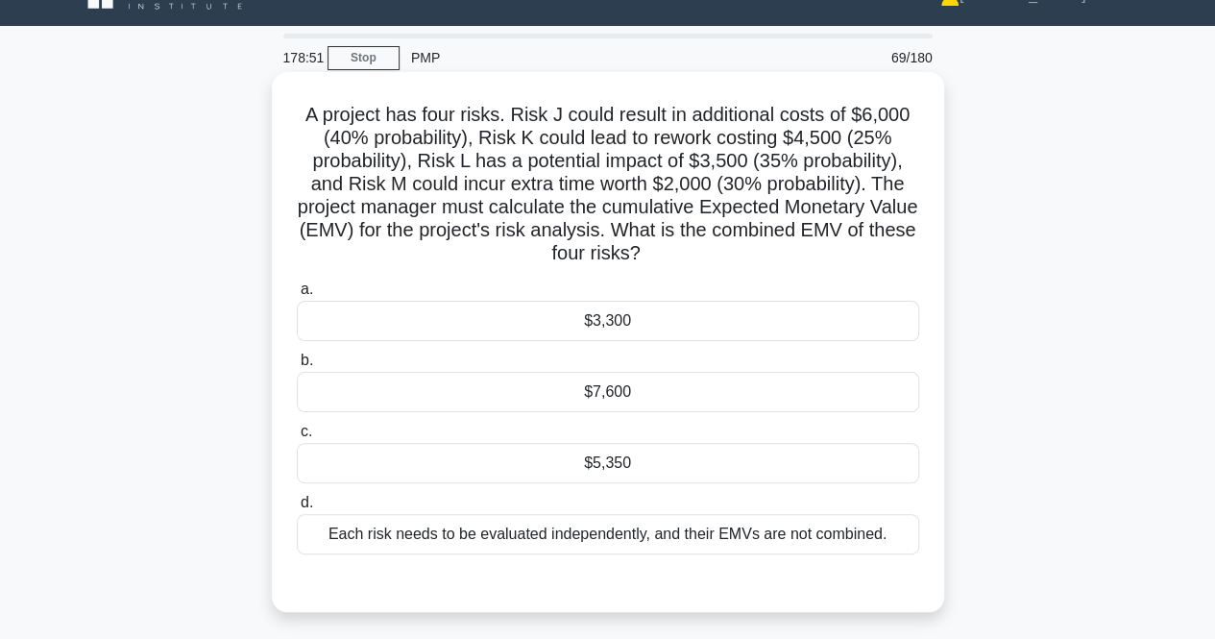
scroll to position [37, 0]
click at [446, 545] on div "Each risk needs to be evaluated independently, and their EMVs are not combined." at bounding box center [608, 533] width 623 height 40
click at [297, 508] on input "d. Each risk needs to be evaluated independently, and their EMVs are not combin…" at bounding box center [297, 502] width 0 height 12
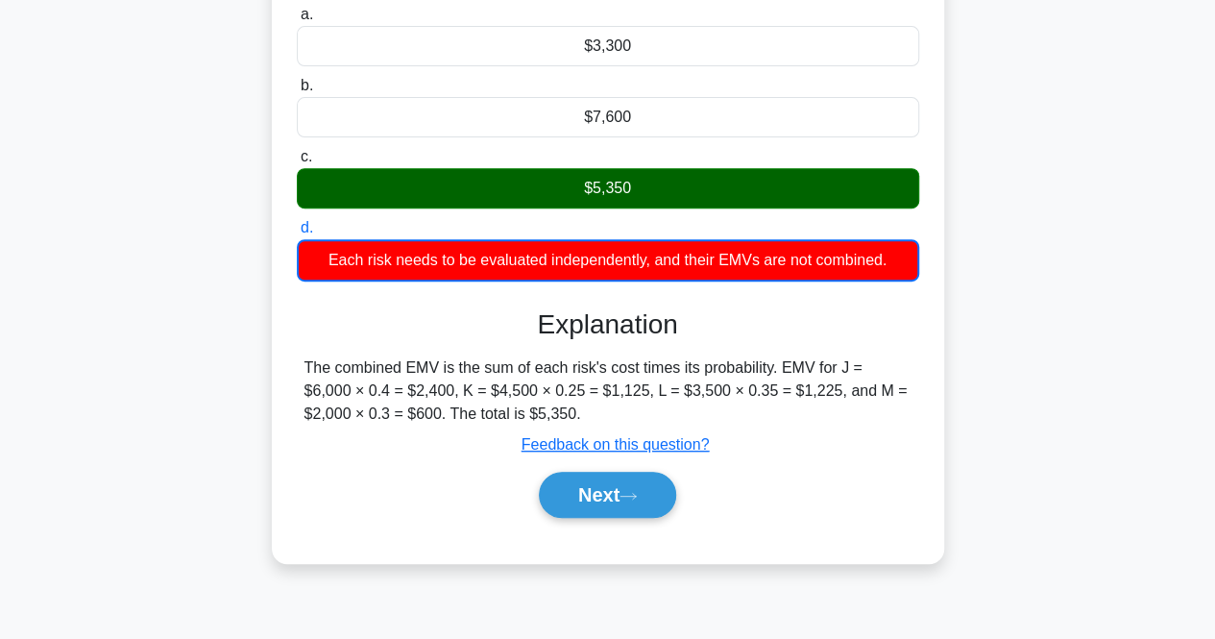
scroll to position [314, 0]
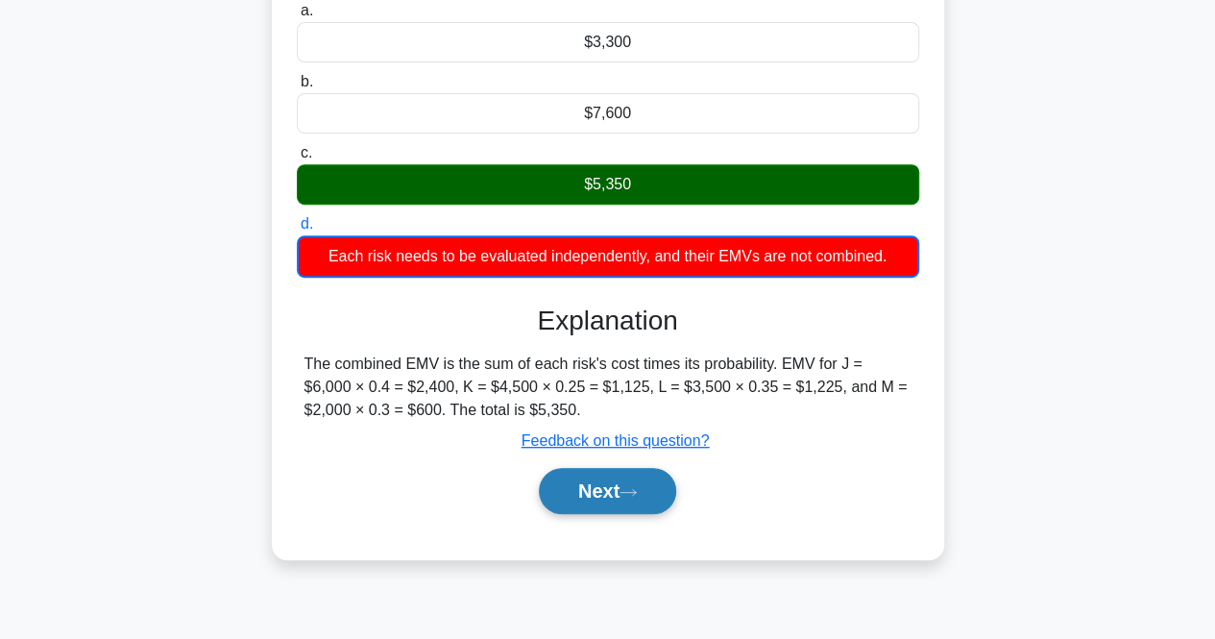
click at [610, 504] on button "Next" at bounding box center [607, 491] width 137 height 46
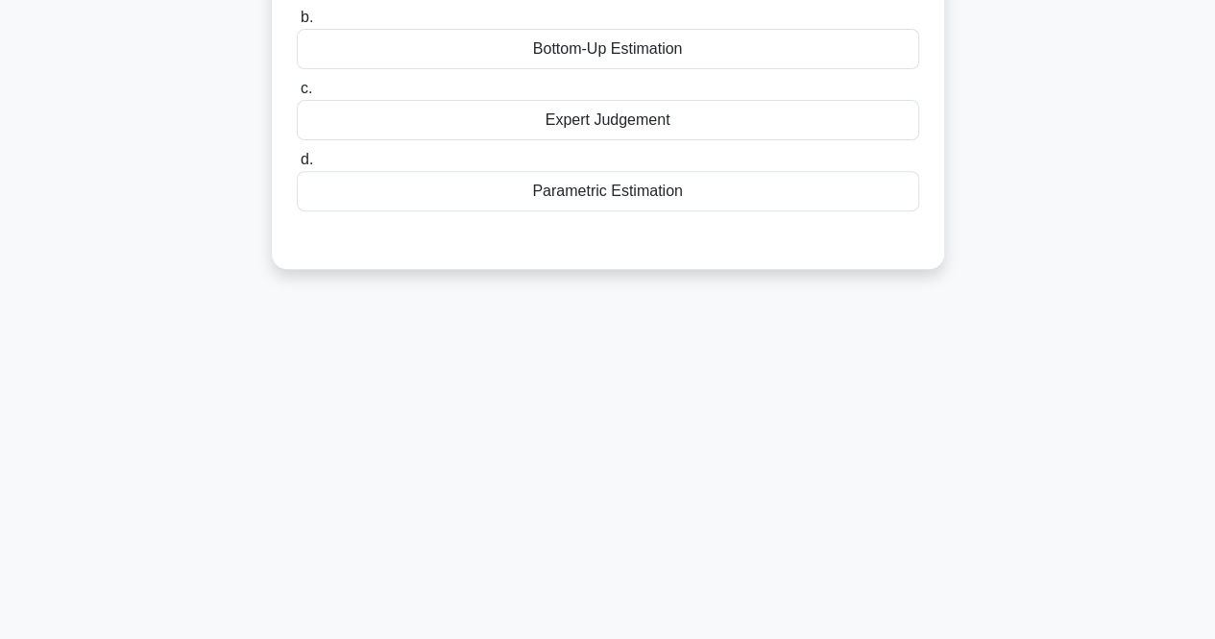
scroll to position [0, 0]
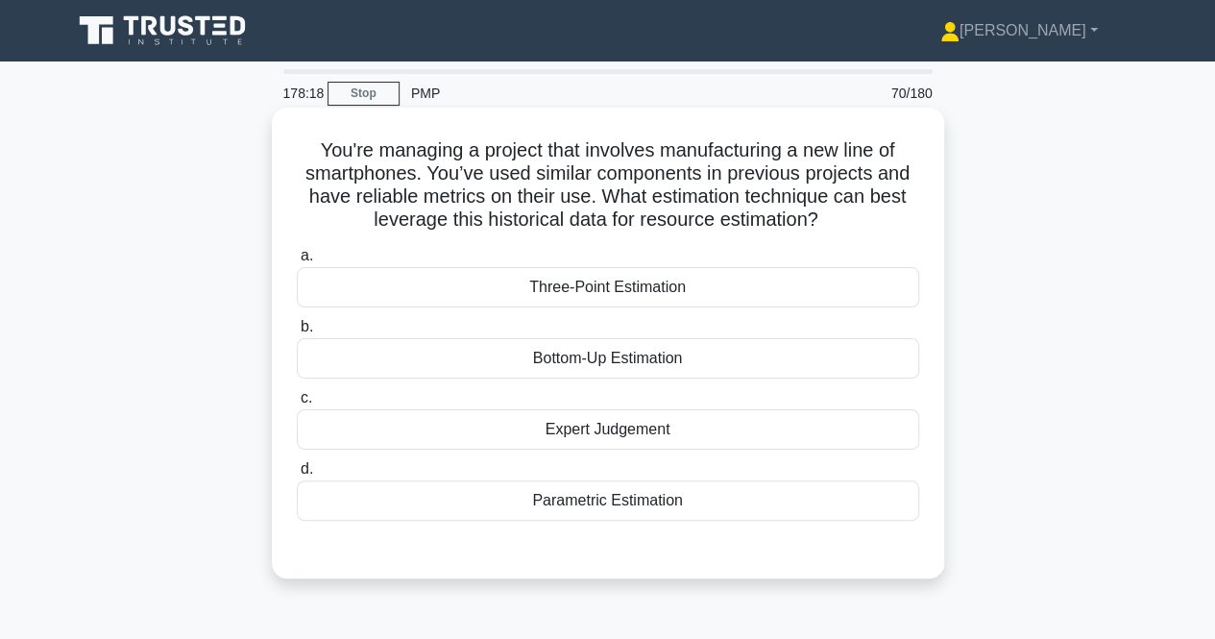
click at [602, 509] on div "Parametric Estimation" at bounding box center [608, 500] width 623 height 40
click at [297, 476] on input "d. Parametric Estimation" at bounding box center [297, 469] width 0 height 12
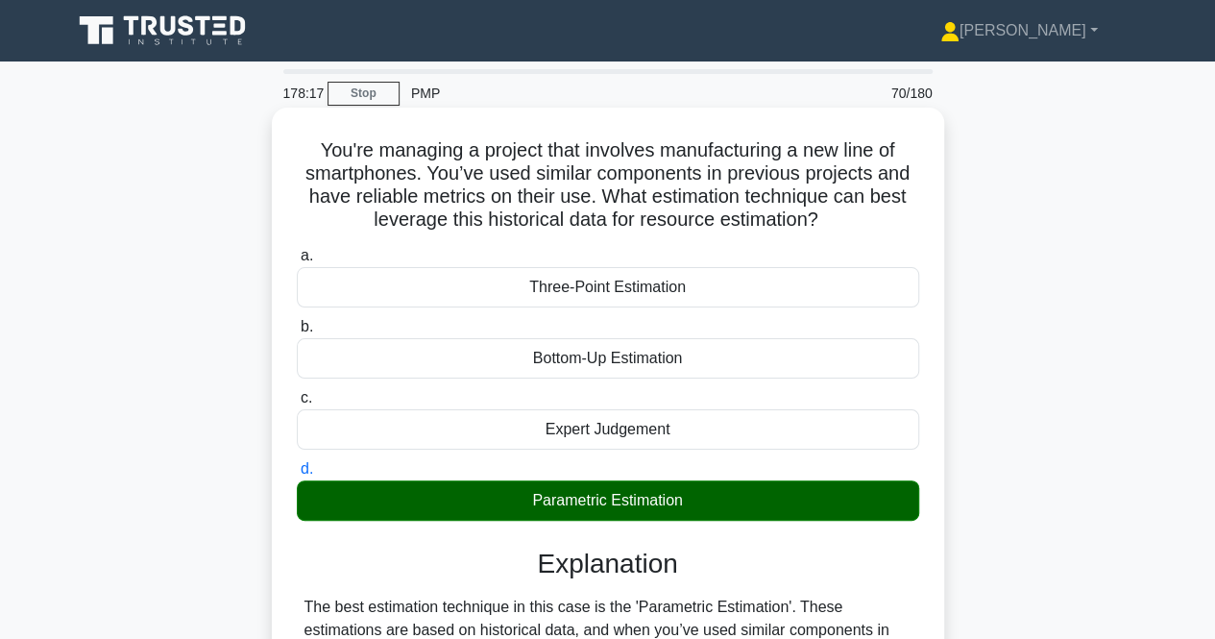
scroll to position [399, 0]
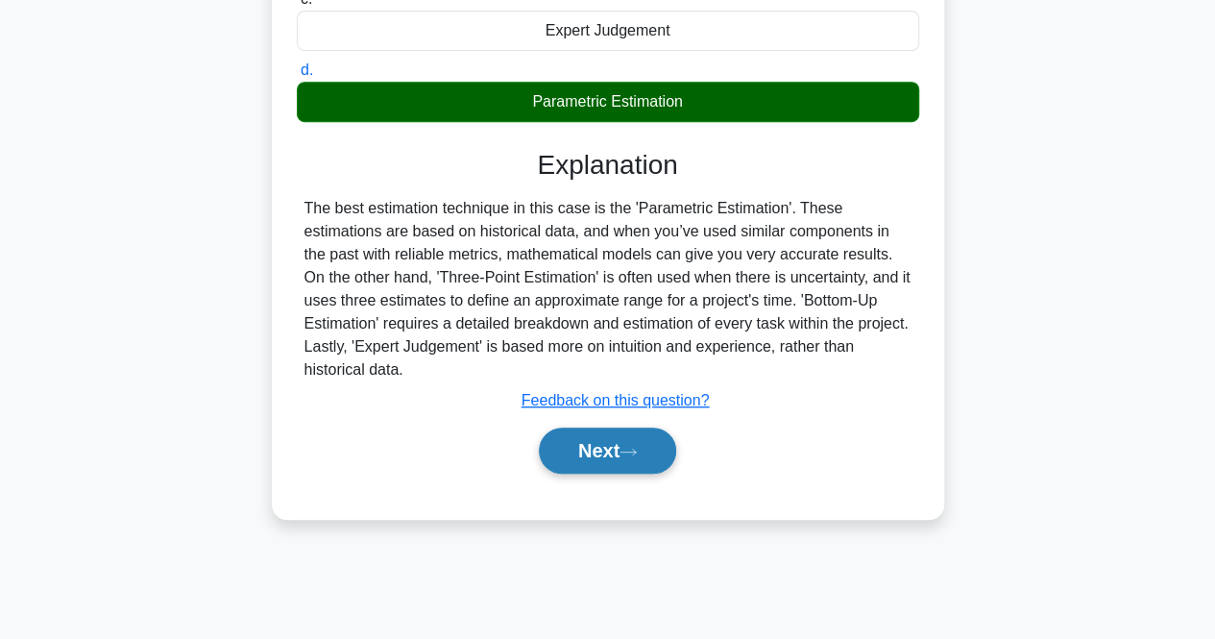
click at [623, 464] on button "Next" at bounding box center [607, 451] width 137 height 46
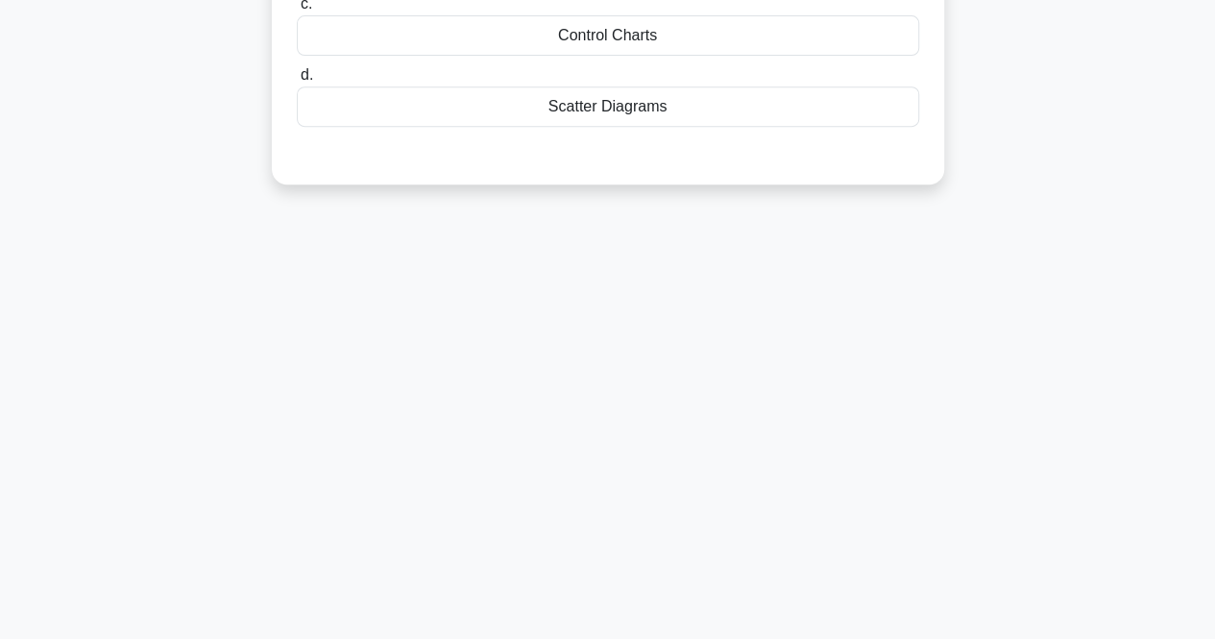
scroll to position [0, 0]
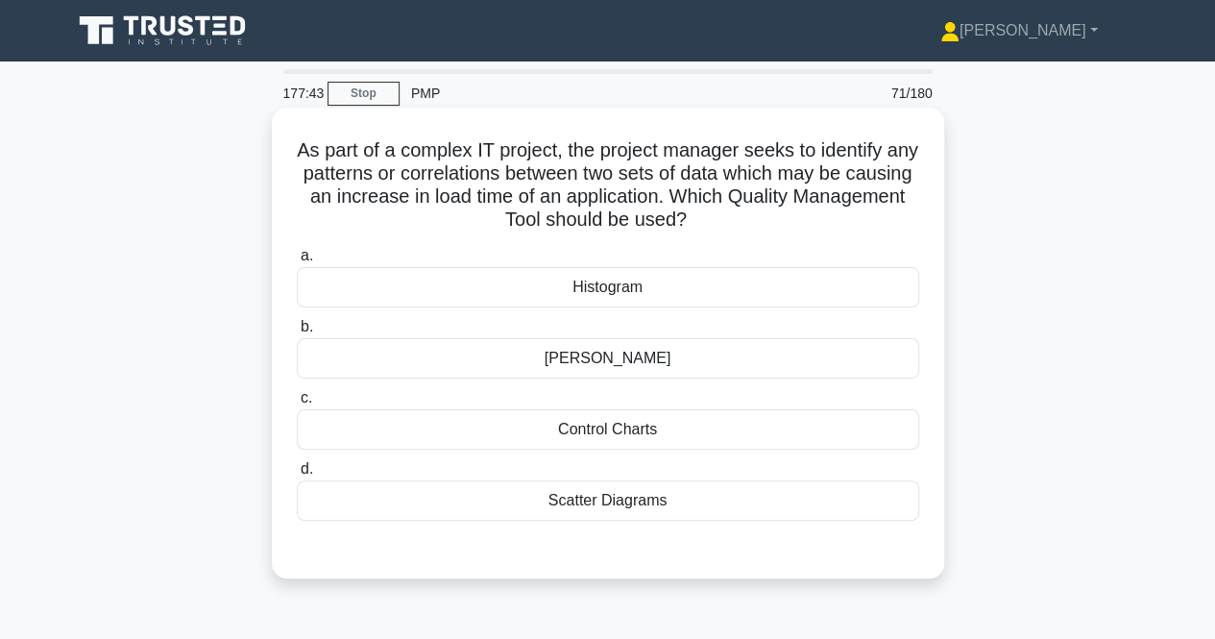
click at [538, 472] on label "d. Scatter Diagrams" at bounding box center [608, 488] width 623 height 63
click at [297, 472] on input "d. Scatter Diagrams" at bounding box center [297, 469] width 0 height 12
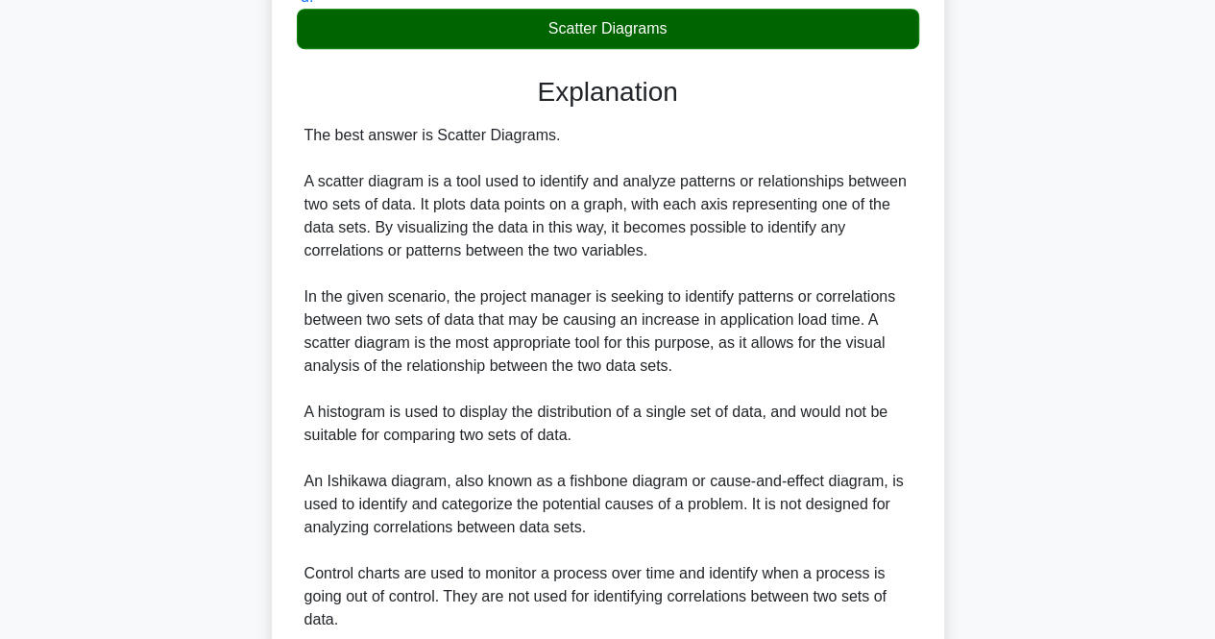
scroll to position [635, 0]
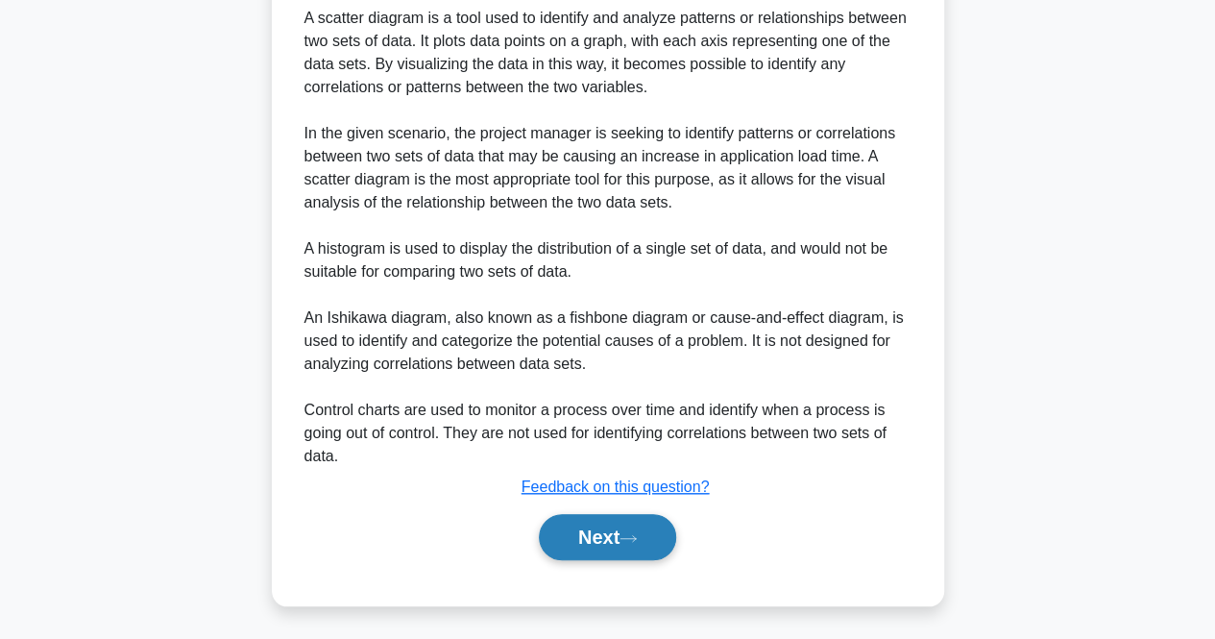
click at [576, 543] on button "Next" at bounding box center [607, 537] width 137 height 46
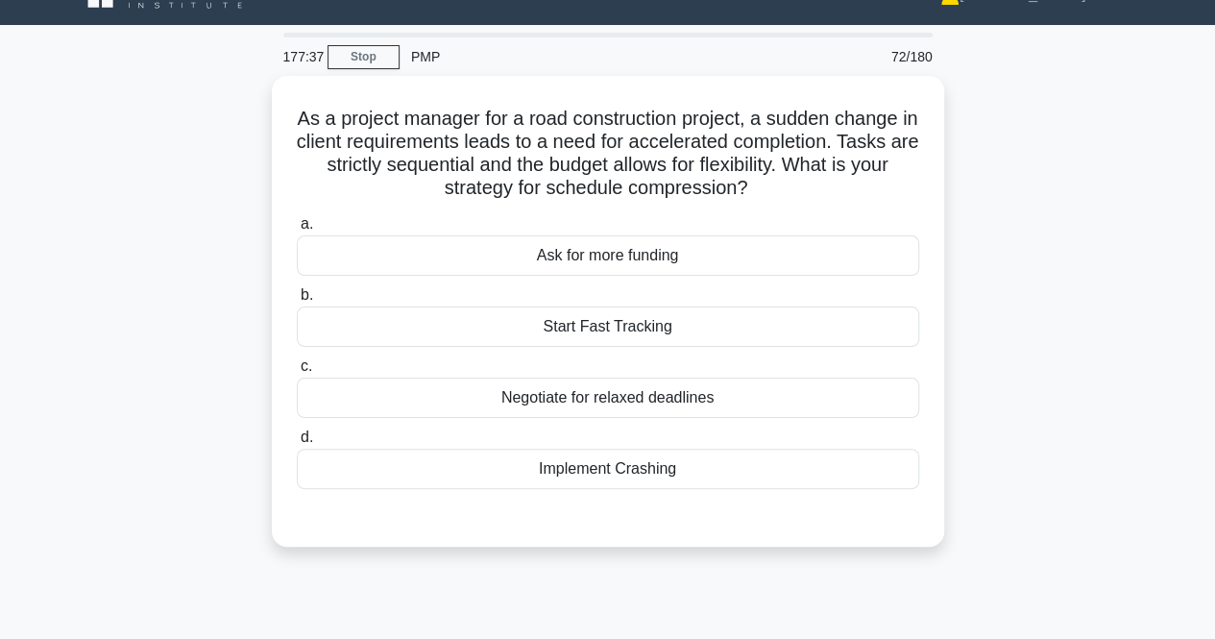
scroll to position [34, 0]
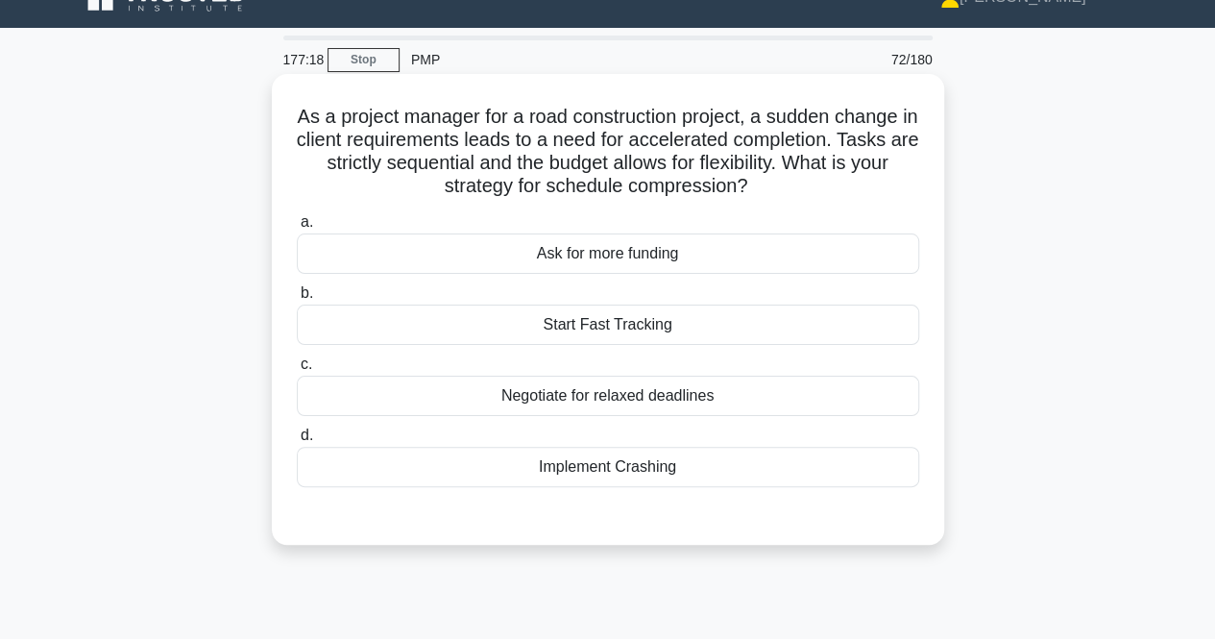
click at [526, 340] on div "Start Fast Tracking" at bounding box center [608, 325] width 623 height 40
click at [297, 300] on input "b. Start Fast Tracking" at bounding box center [297, 293] width 0 height 12
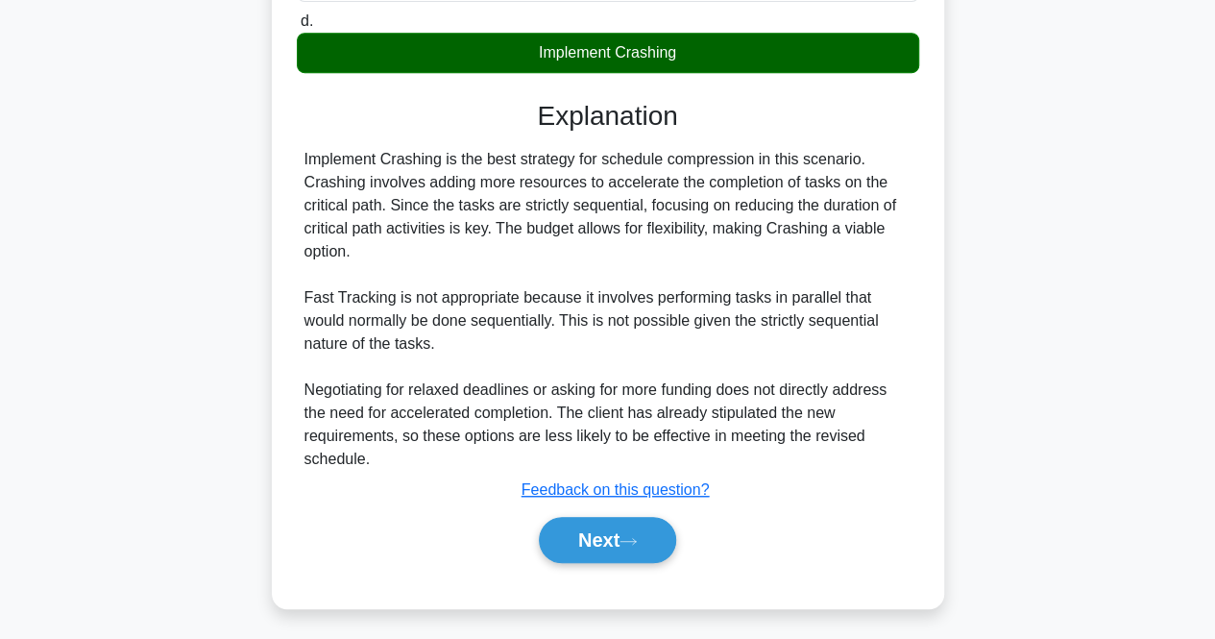
scroll to position [454, 0]
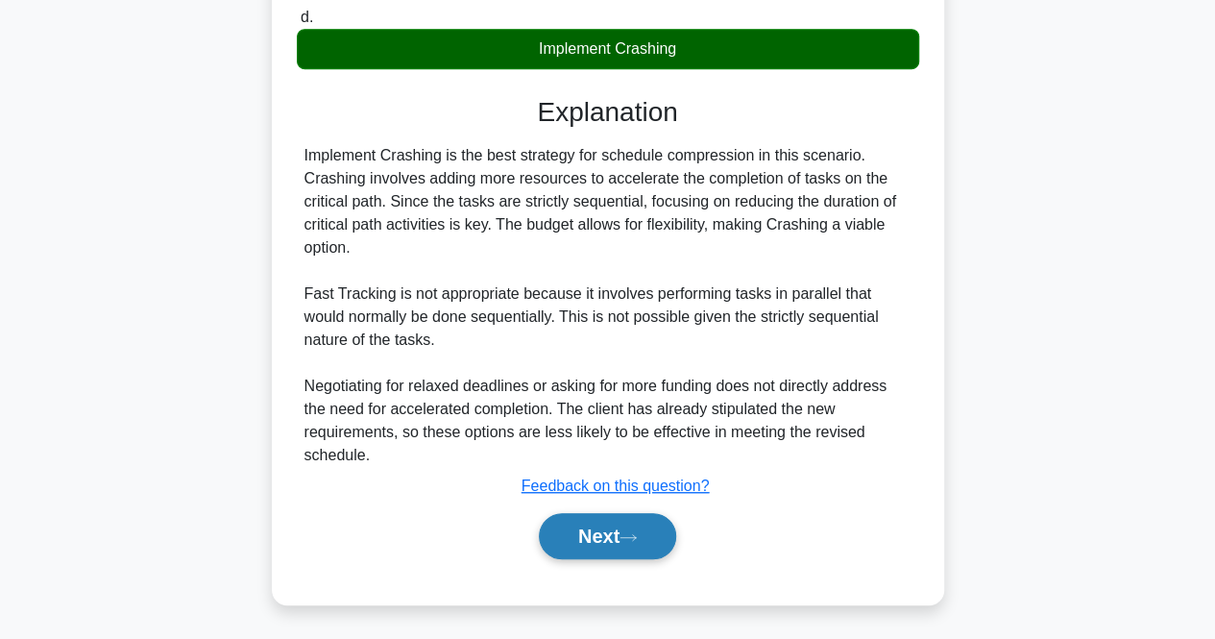
click at [590, 541] on button "Next" at bounding box center [607, 536] width 137 height 46
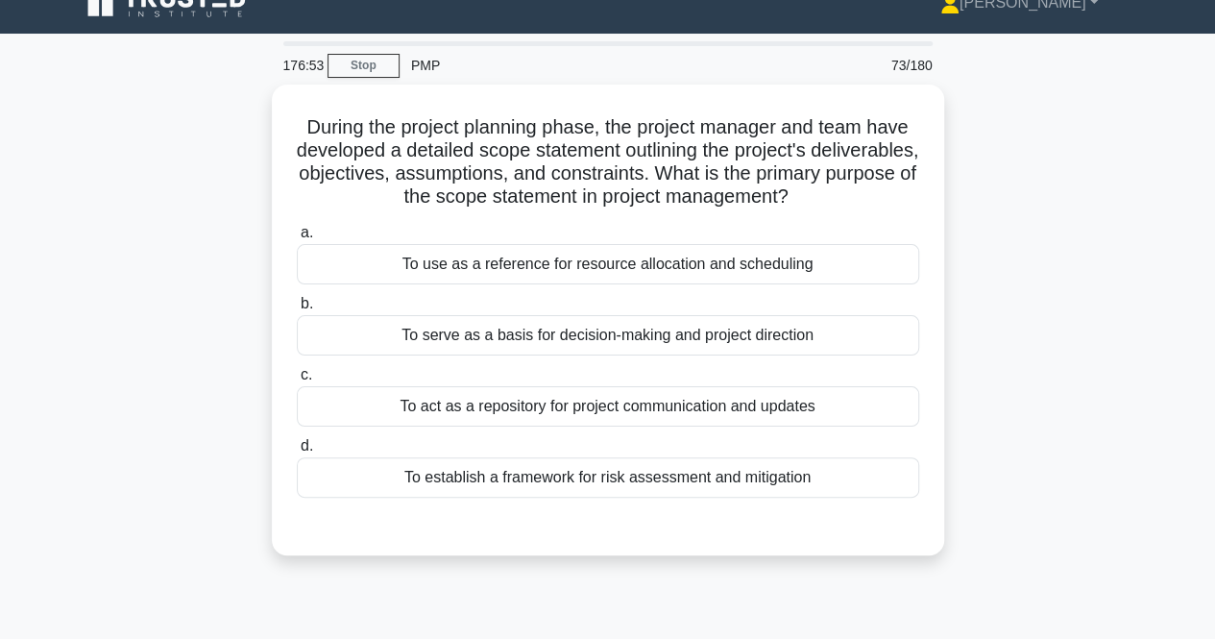
scroll to position [0, 0]
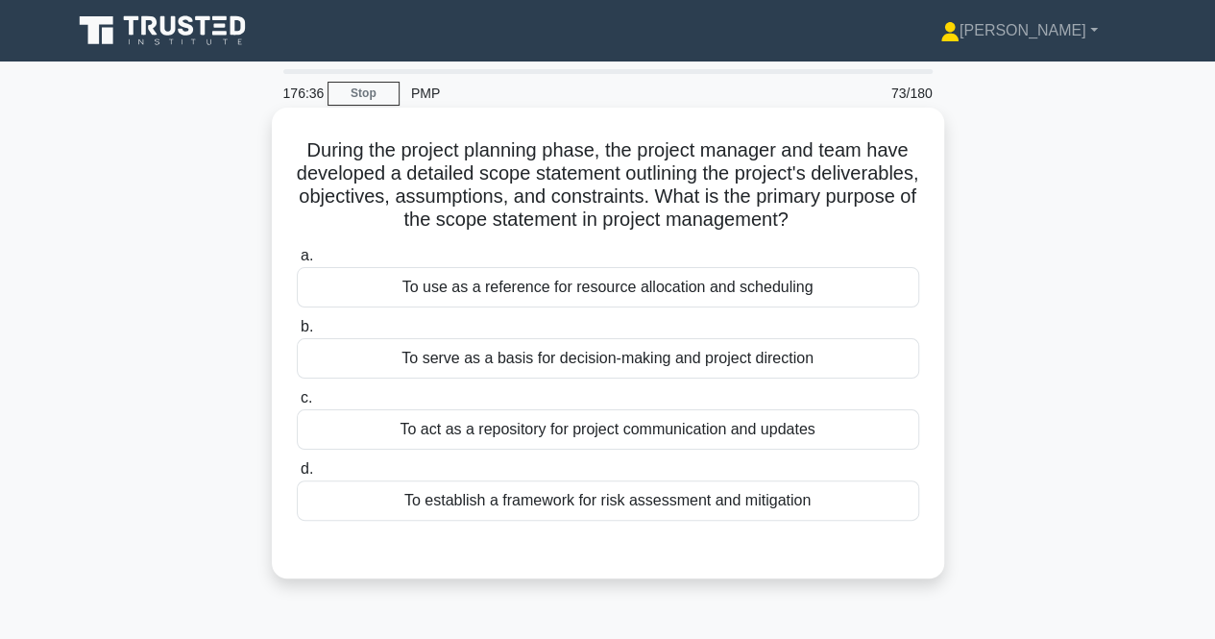
click at [426, 368] on div "To serve as a basis for decision-making and project direction" at bounding box center [608, 358] width 623 height 40
click at [297, 333] on input "b. To serve as a basis for decision-making and project direction" at bounding box center [297, 327] width 0 height 12
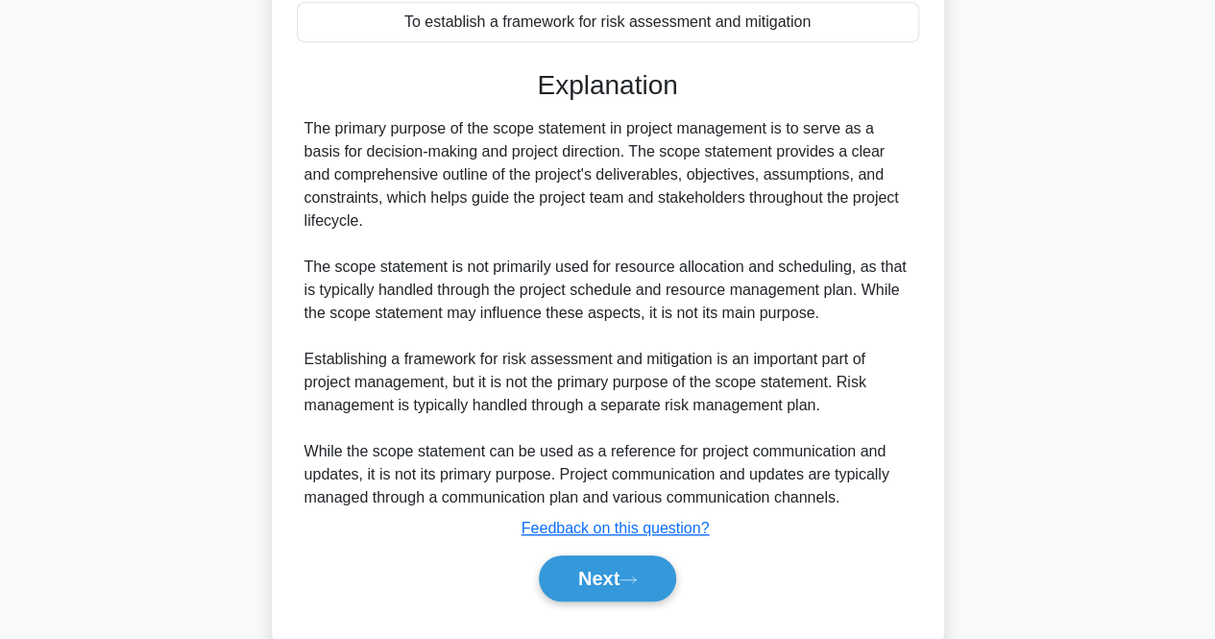
scroll to position [493, 0]
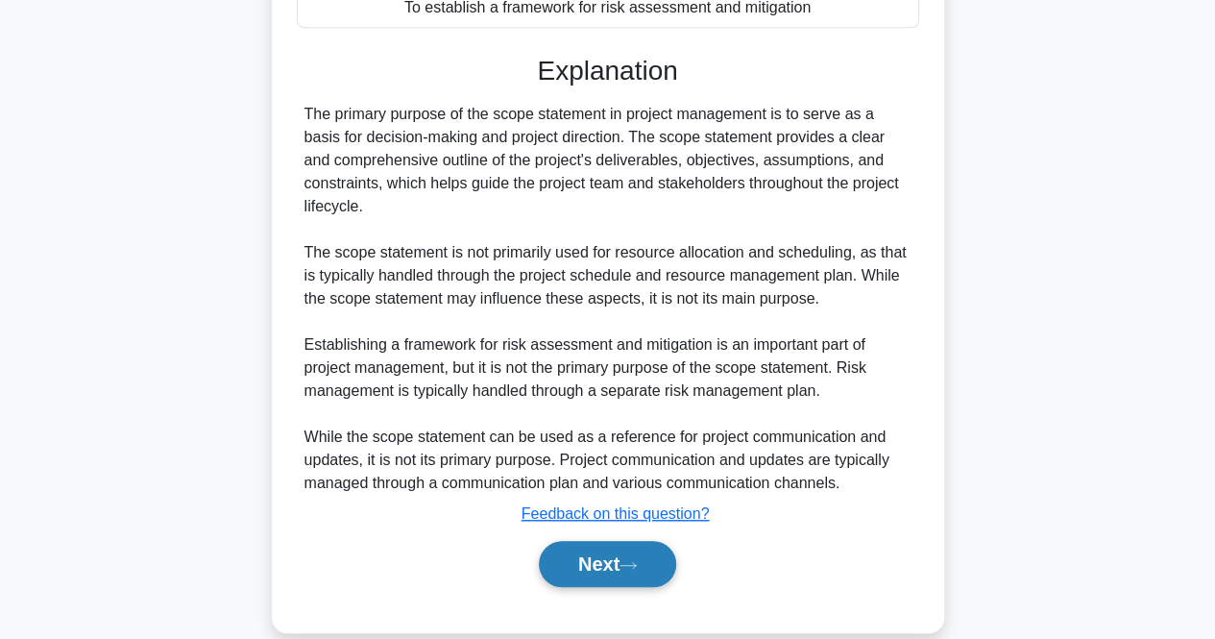
click at [646, 558] on button "Next" at bounding box center [607, 564] width 137 height 46
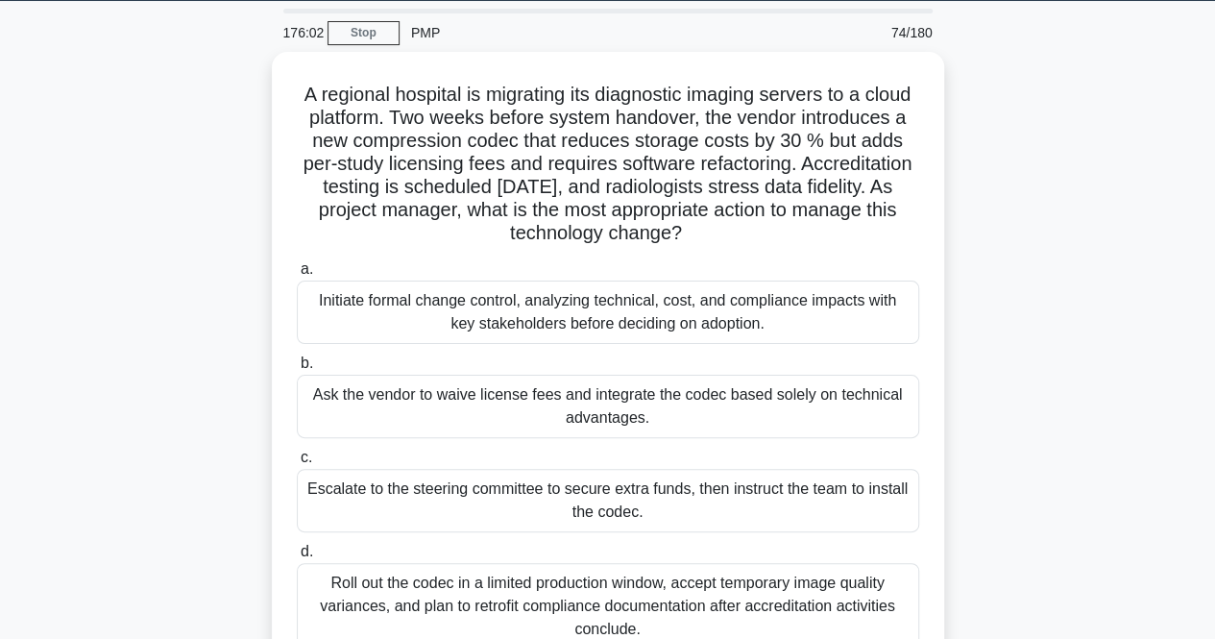
scroll to position [0, 0]
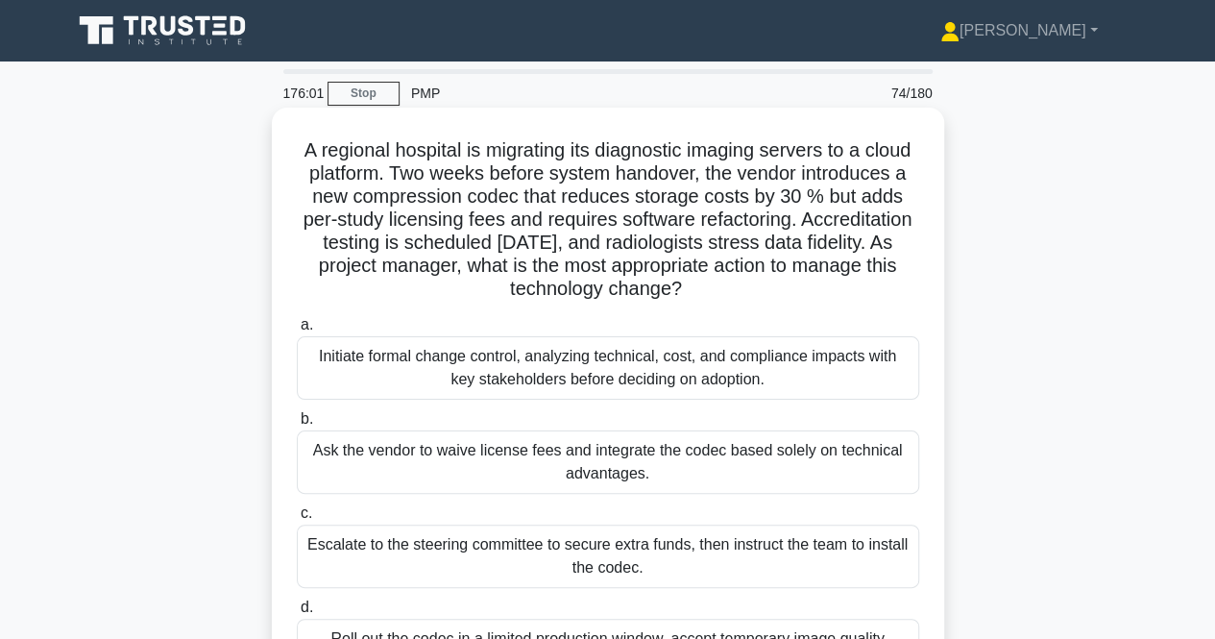
click at [331, 320] on label "a. Initiate formal change control, analyzing technical, cost, and compliance im…" at bounding box center [608, 356] width 623 height 86
click at [297, 320] on input "a. Initiate formal change control, analyzing technical, cost, and compliance im…" at bounding box center [297, 325] width 0 height 12
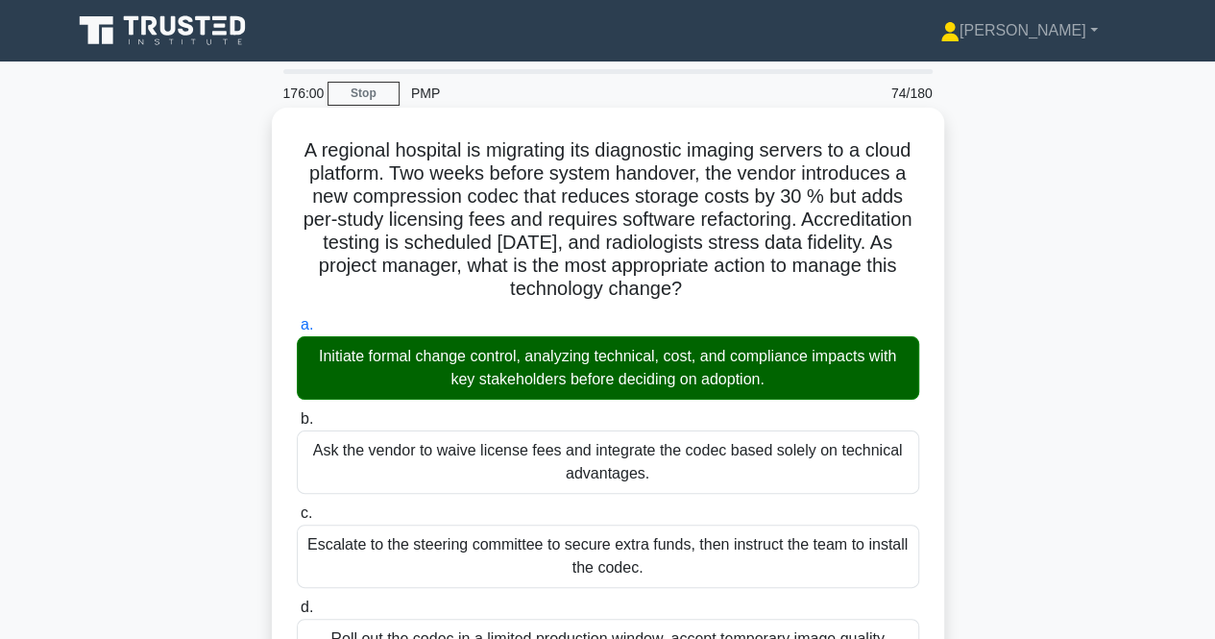
scroll to position [681, 0]
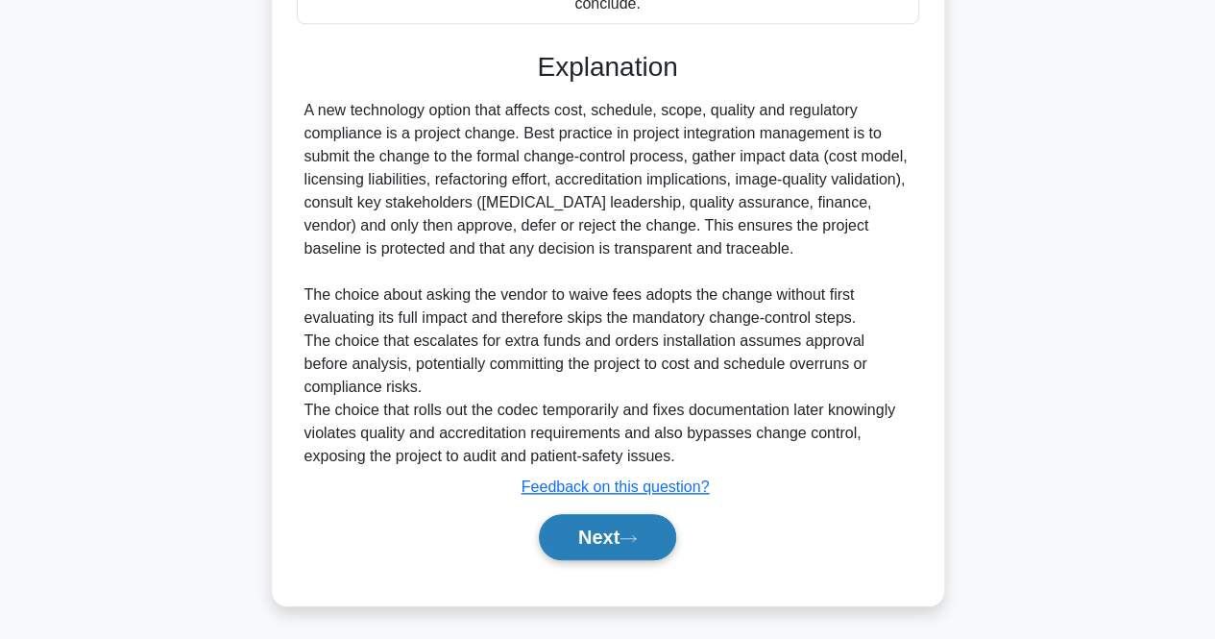
click at [598, 551] on button "Next" at bounding box center [607, 537] width 137 height 46
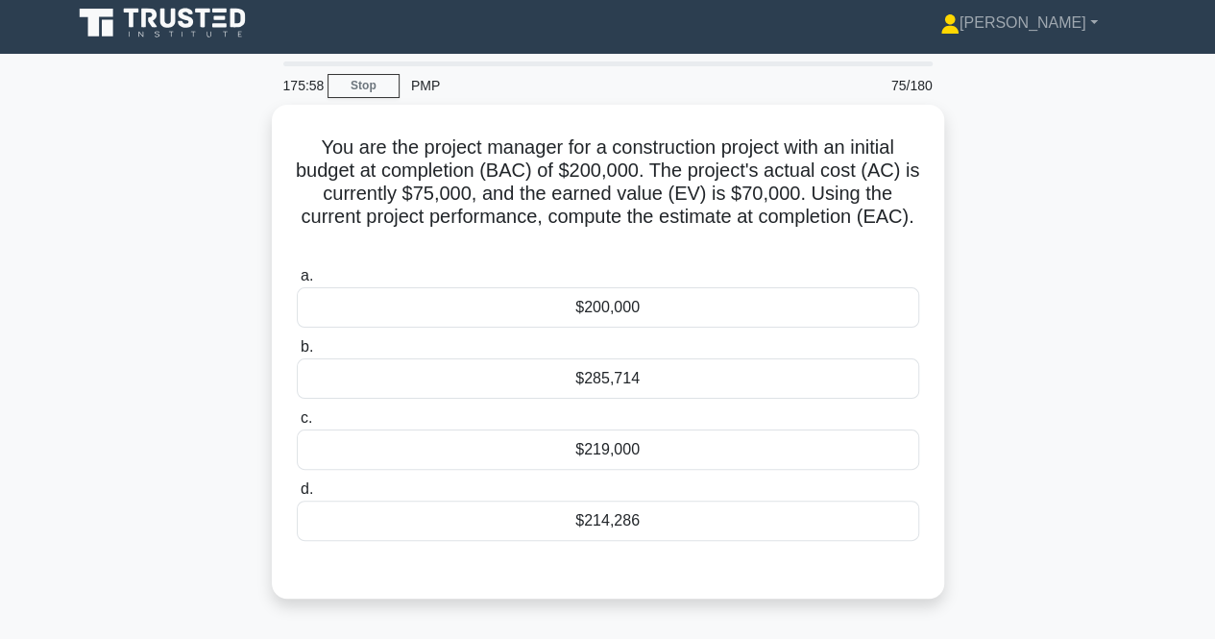
scroll to position [0, 0]
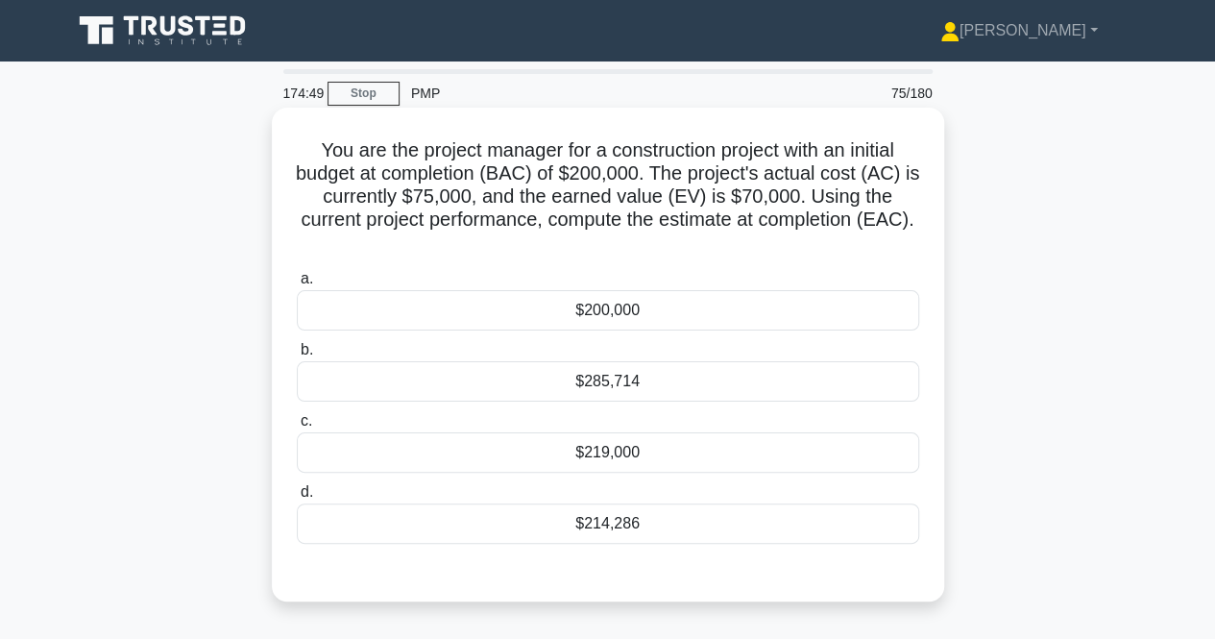
click at [496, 374] on div "$285,714" at bounding box center [608, 381] width 623 height 40
click at [297, 356] on input "b. $285,714" at bounding box center [297, 350] width 0 height 12
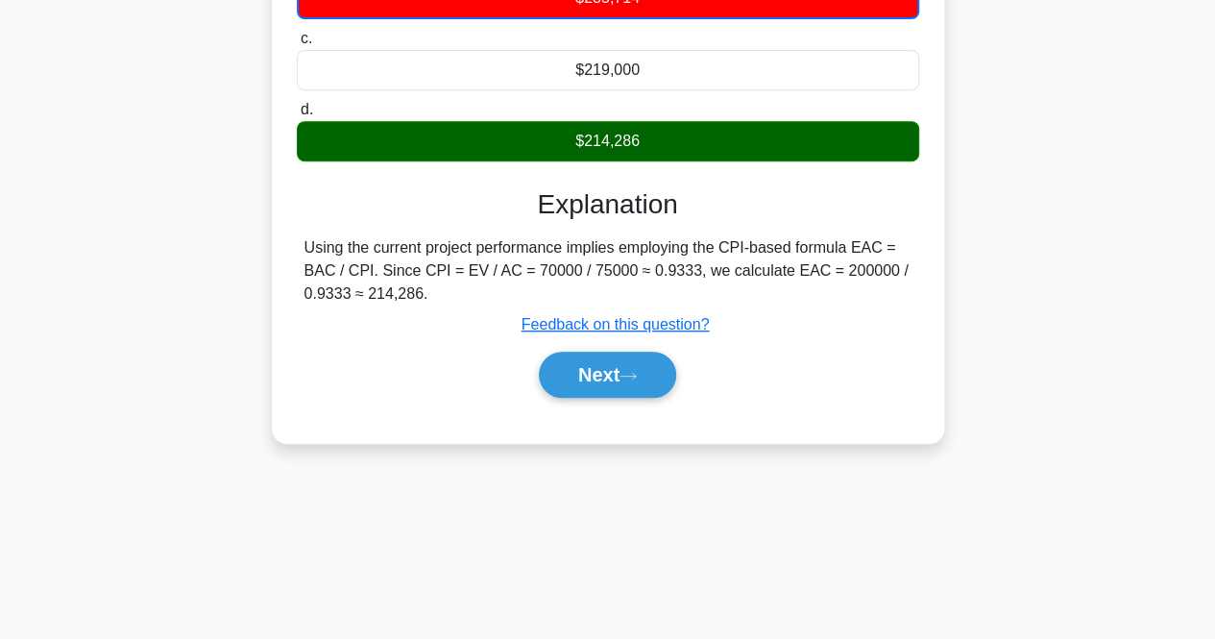
scroll to position [391, 0]
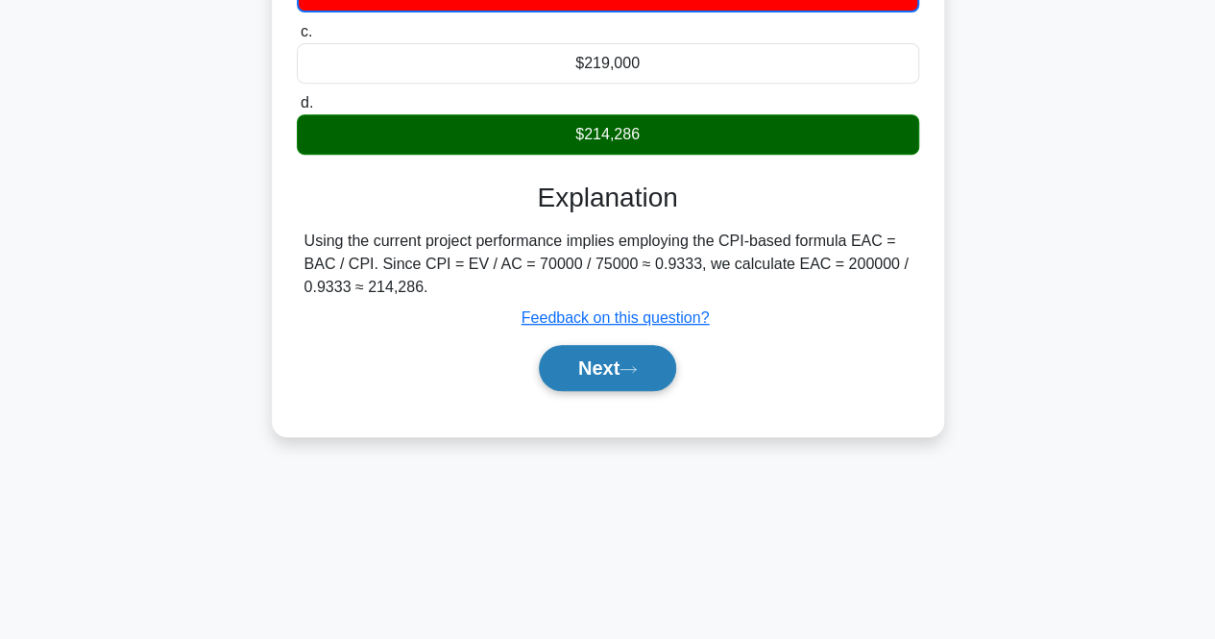
click at [566, 362] on button "Next" at bounding box center [607, 368] width 137 height 46
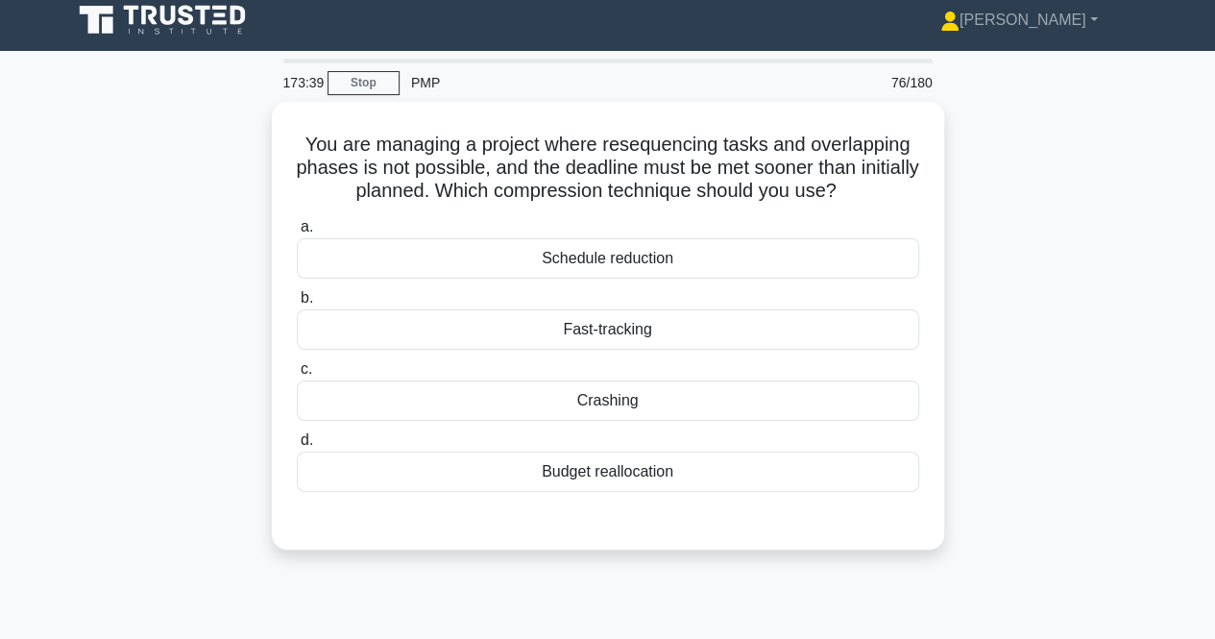
scroll to position [12, 0]
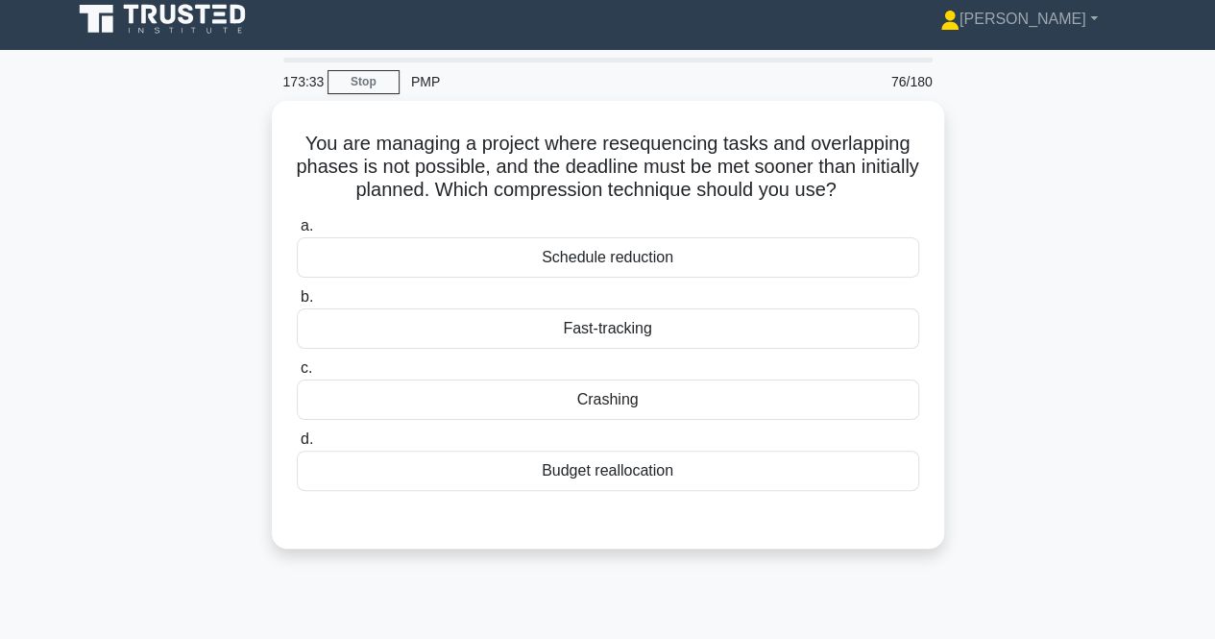
click at [85, 323] on div "You are managing a project where resequencing tasks and overlapping phases is n…" at bounding box center [608, 336] width 1095 height 471
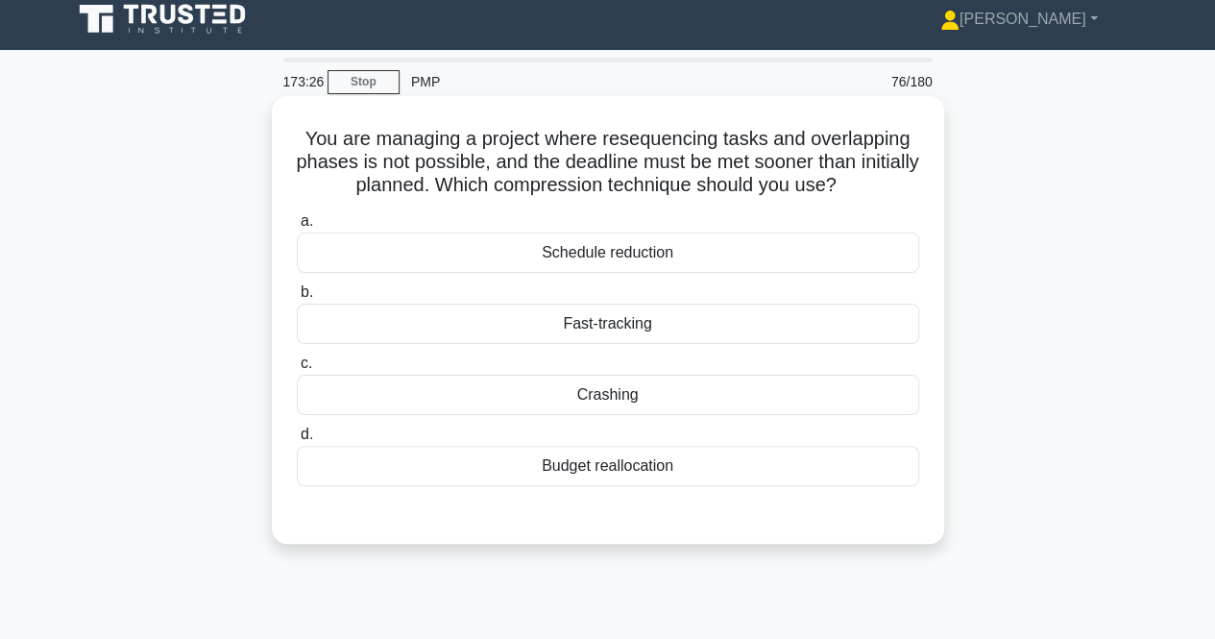
click at [421, 397] on div "Crashing" at bounding box center [608, 395] width 623 height 40
click at [297, 370] on input "c. Crashing" at bounding box center [297, 363] width 0 height 12
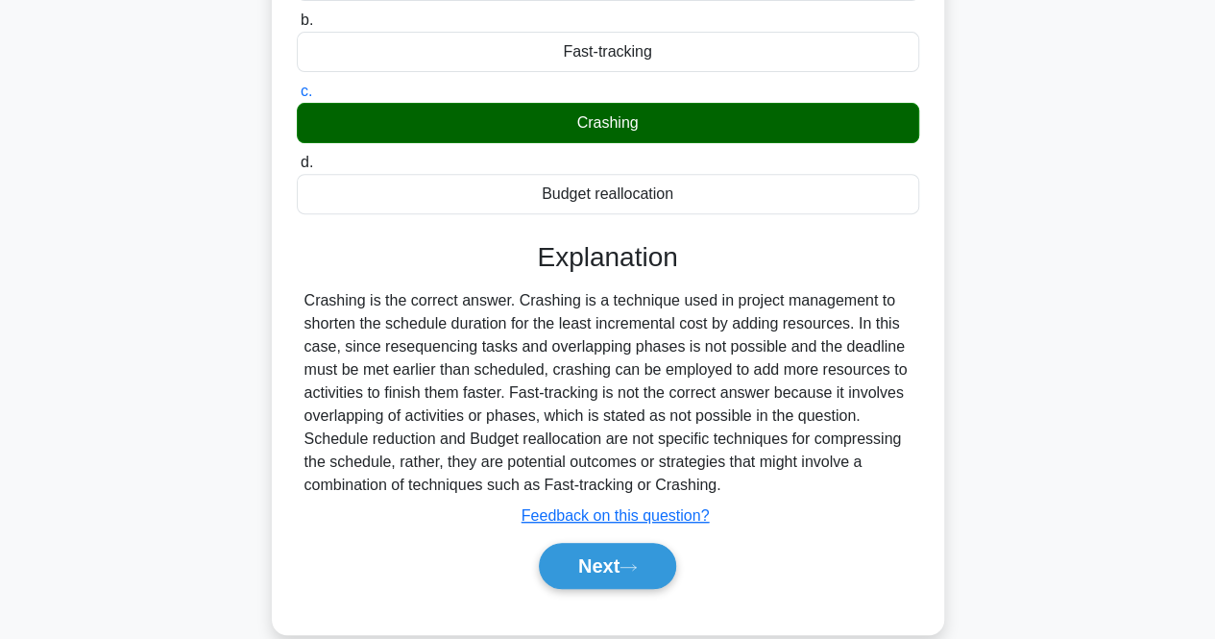
scroll to position [392, 0]
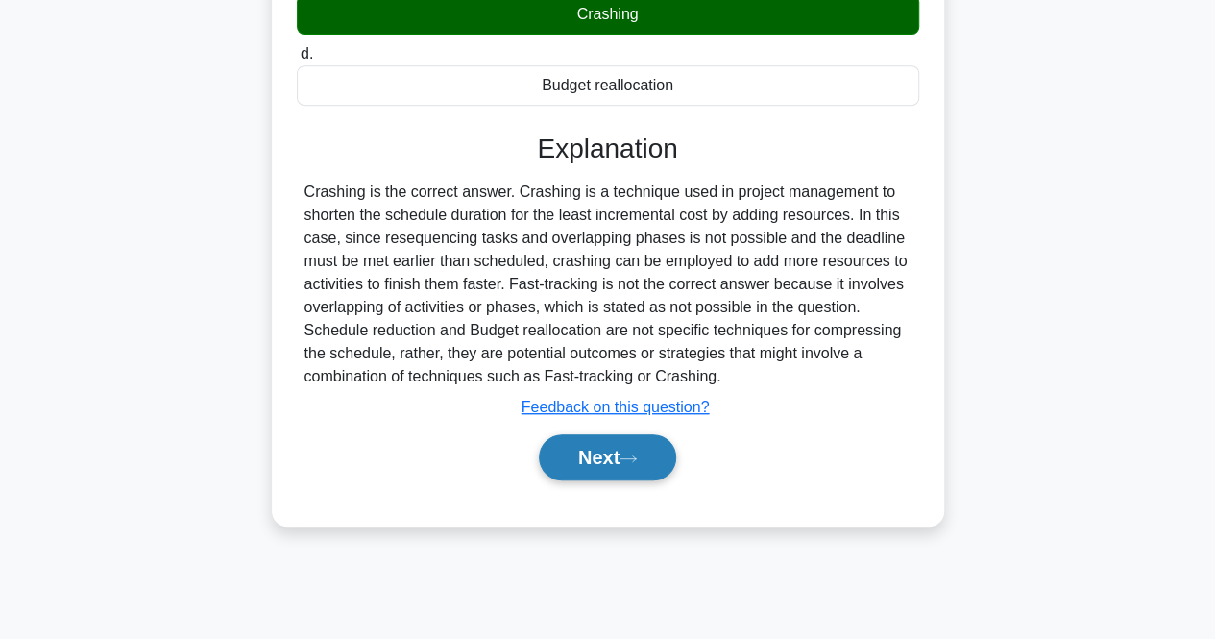
click at [561, 473] on button "Next" at bounding box center [607, 457] width 137 height 46
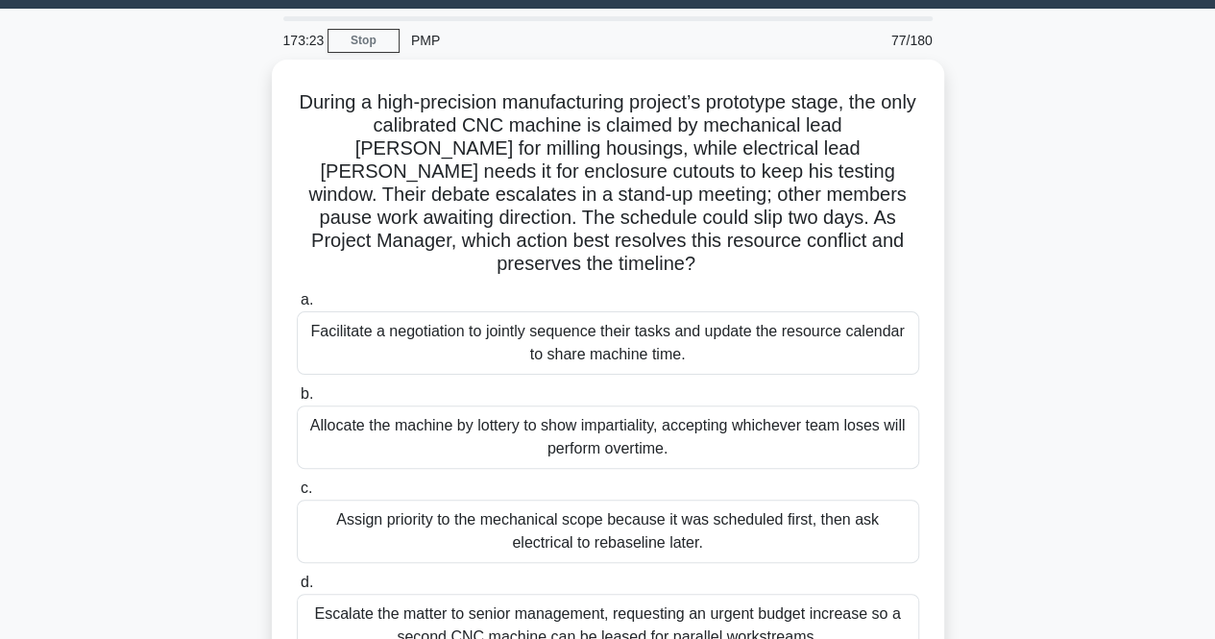
scroll to position [52, 0]
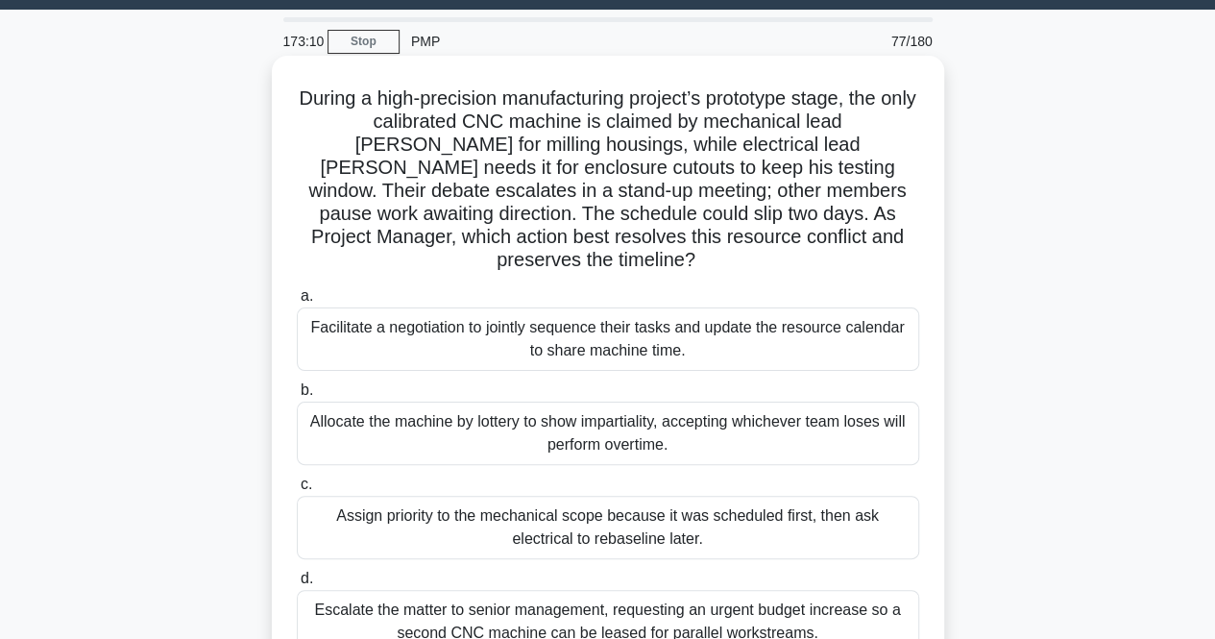
click at [451, 336] on div "Facilitate a negotiation to jointly sequence their tasks and update the resourc…" at bounding box center [608, 338] width 623 height 63
click at [297, 303] on input "a. Facilitate a negotiation to jointly sequence their tasks and update the reso…" at bounding box center [297, 296] width 0 height 12
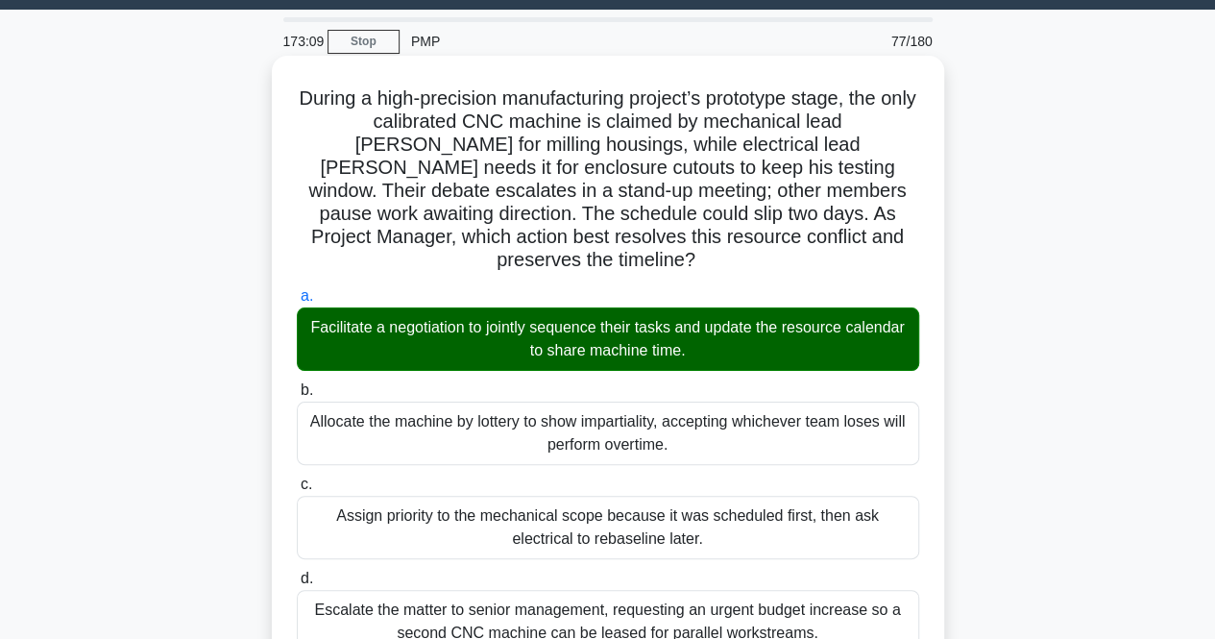
scroll to position [773, 0]
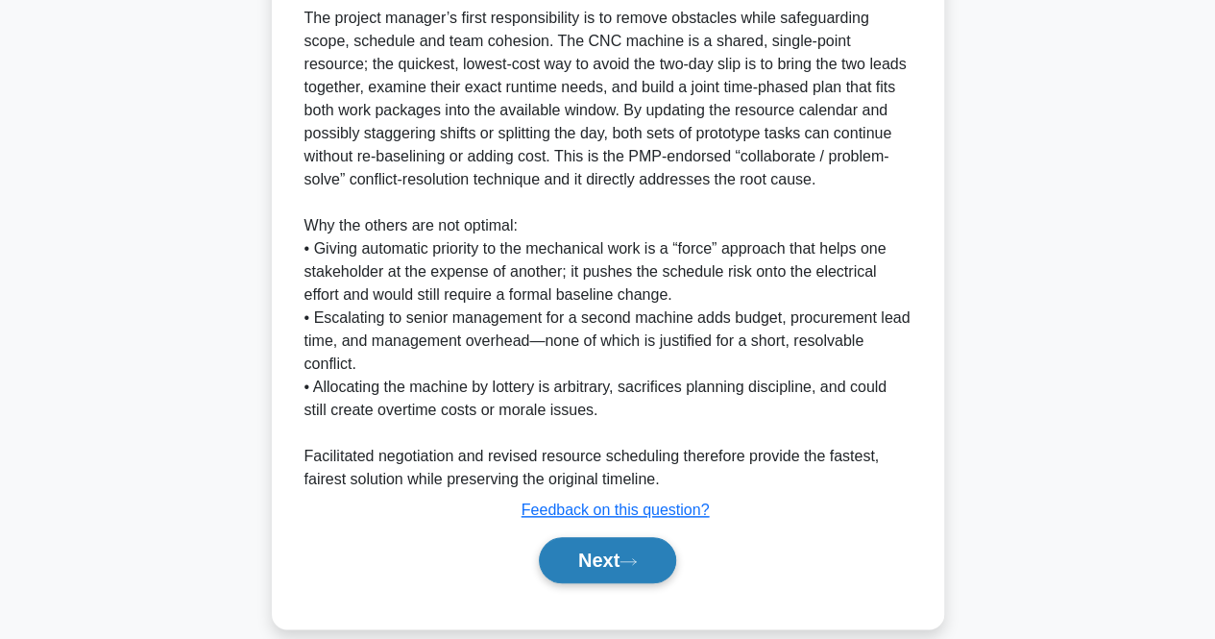
click at [596, 549] on button "Next" at bounding box center [607, 560] width 137 height 46
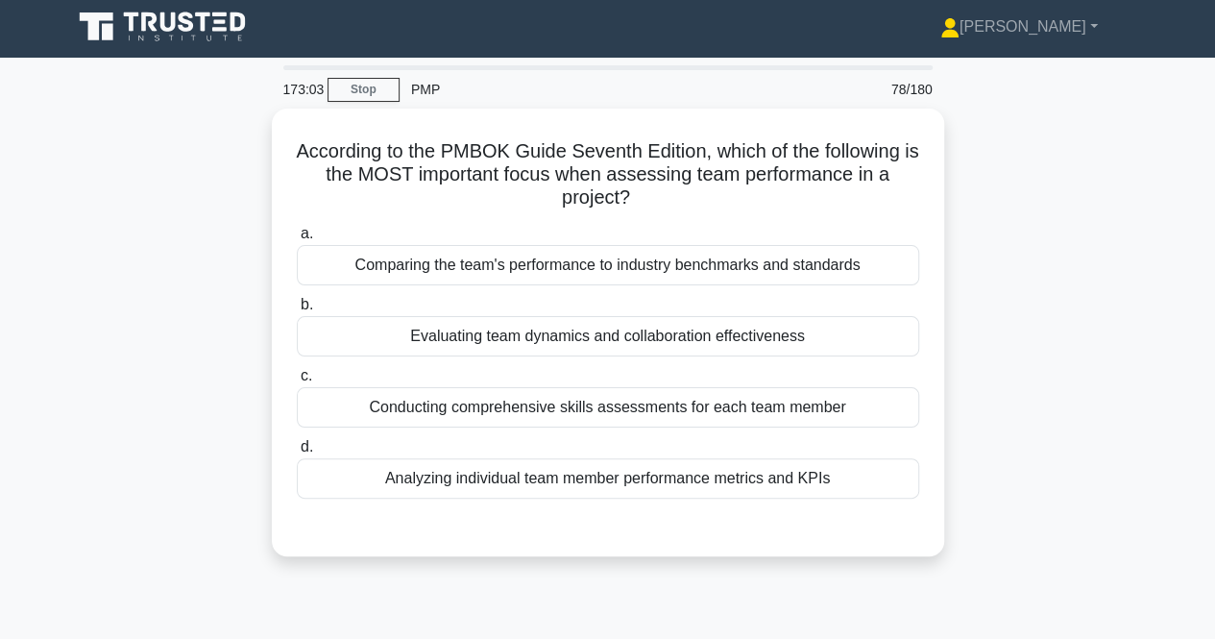
scroll to position [5, 0]
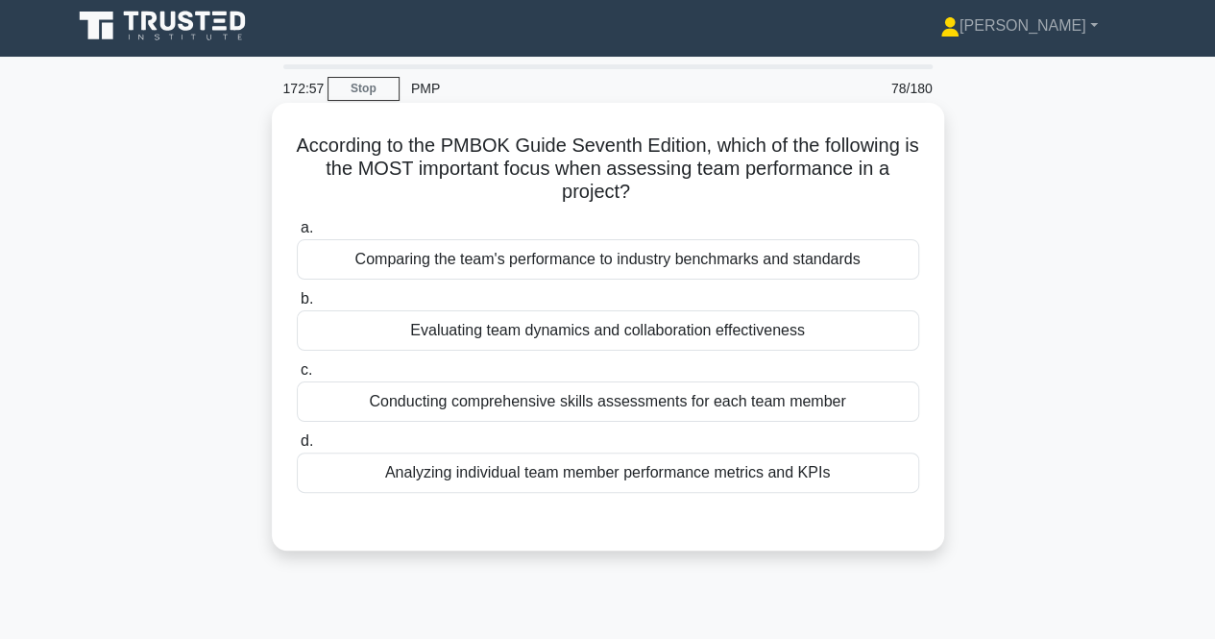
click at [404, 489] on div "Analyzing individual team member performance metrics and KPIs" at bounding box center [608, 473] width 623 height 40
click at [297, 448] on input "d. Analyzing individual team member performance metrics and KPIs" at bounding box center [297, 441] width 0 height 12
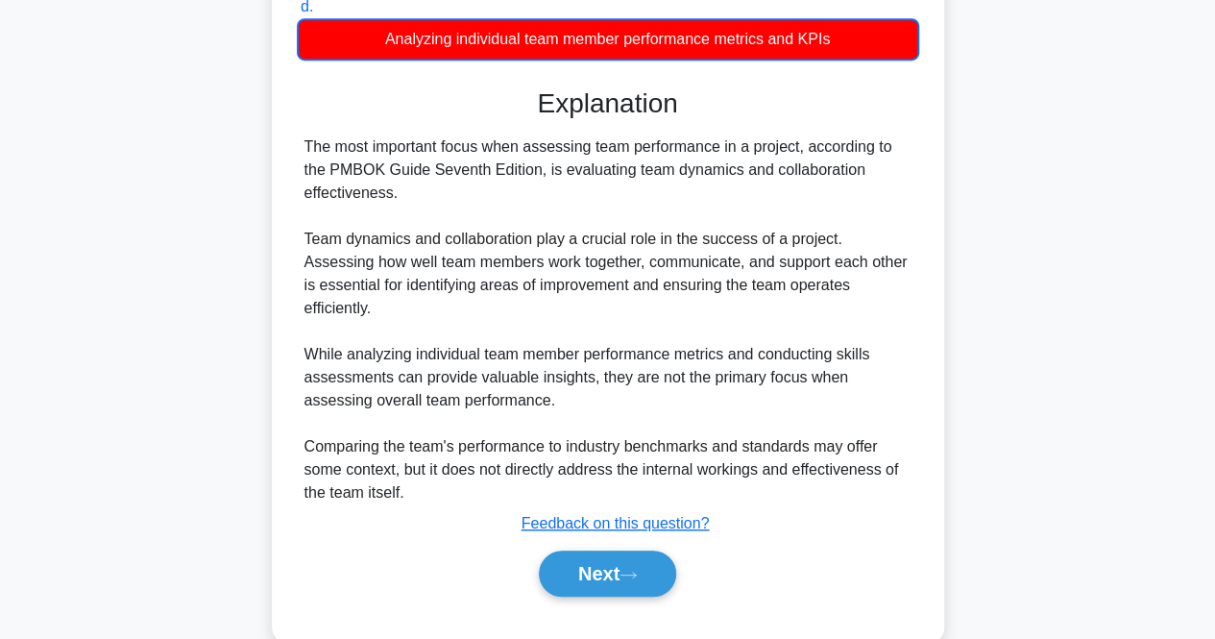
scroll to position [440, 0]
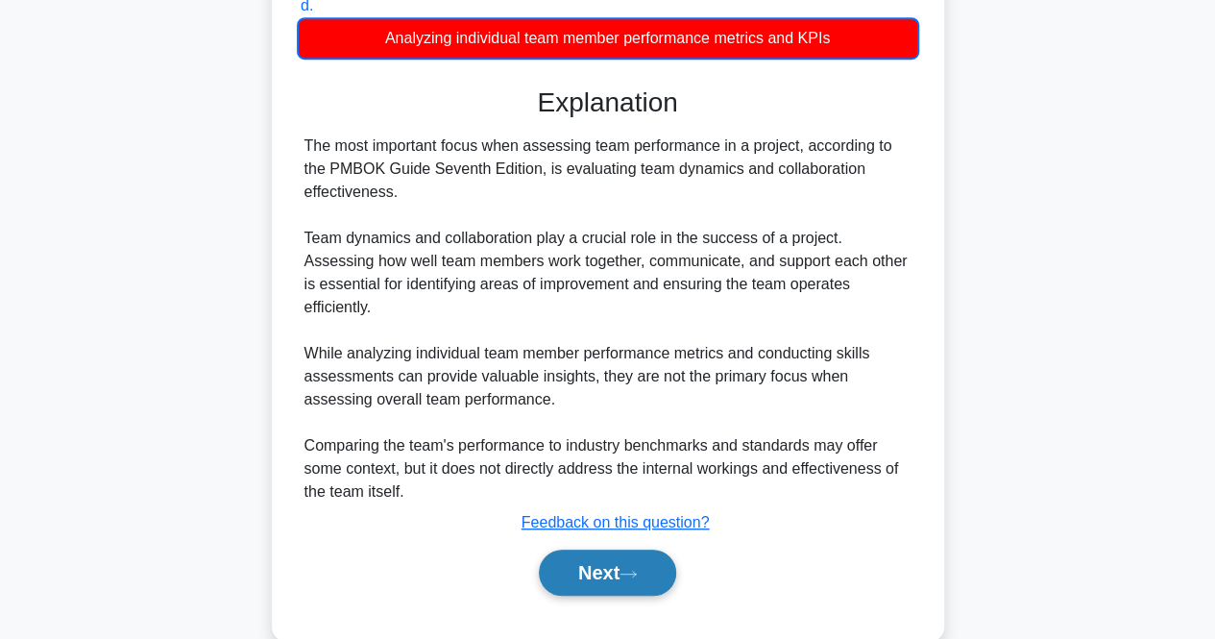
click at [596, 551] on button "Next" at bounding box center [607, 573] width 137 height 46
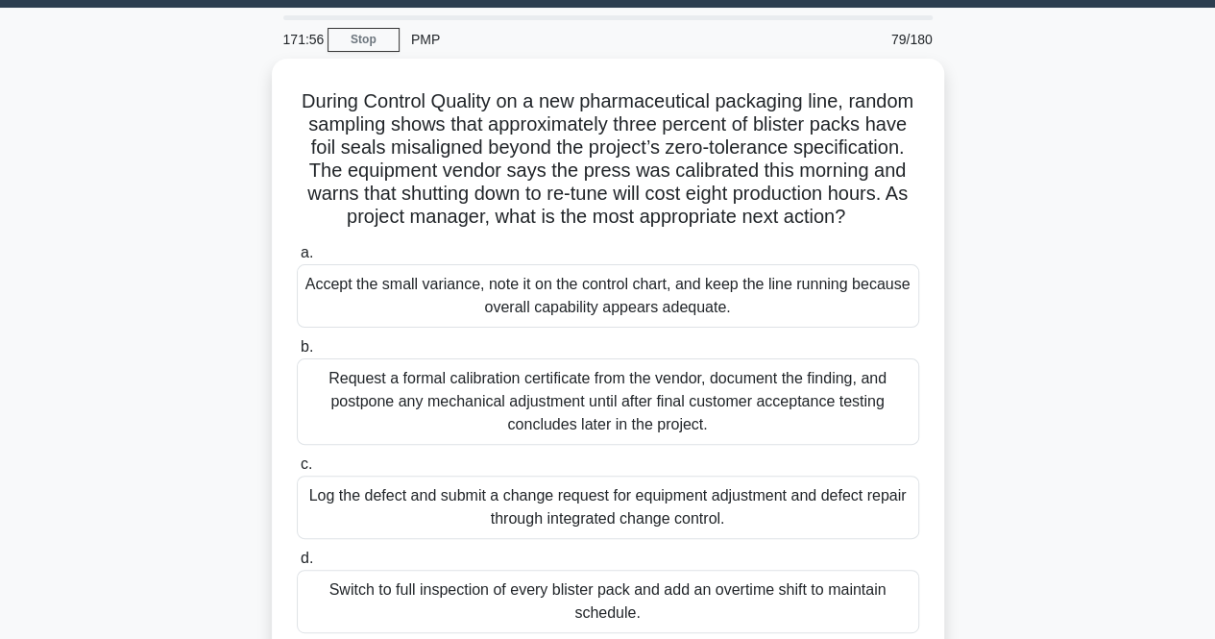
scroll to position [53, 0]
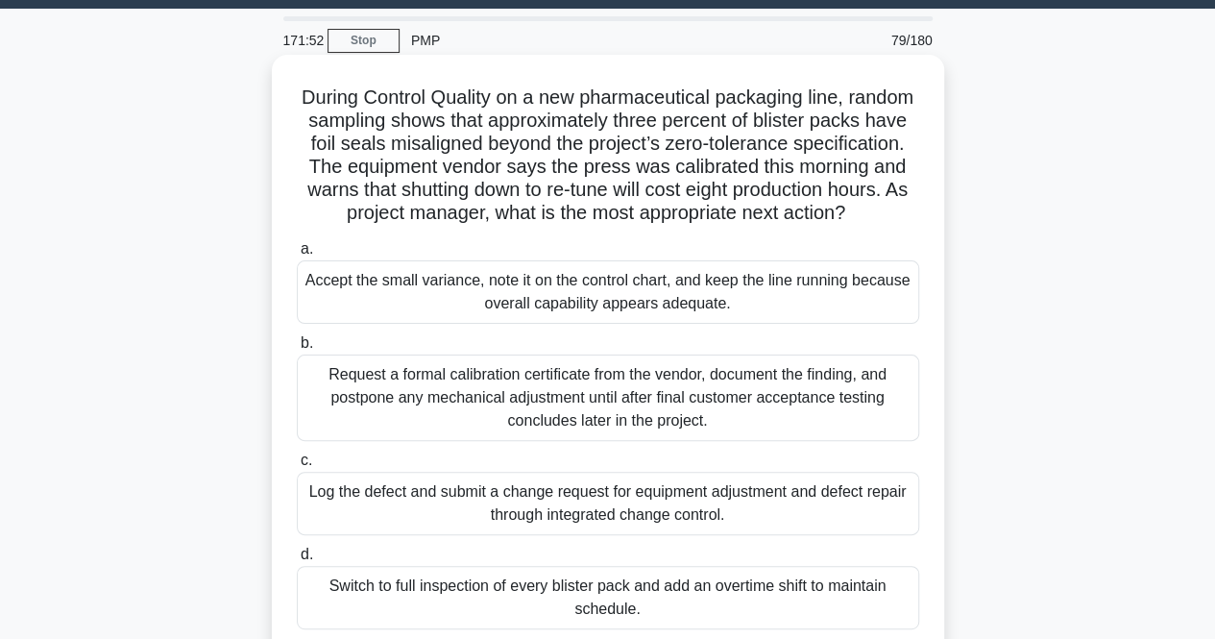
click at [416, 411] on div "Request a formal calibration certificate from the vendor, document the finding,…" at bounding box center [608, 398] width 623 height 86
click at [297, 350] on input "b. Request a formal calibration certificate from the vendor, document the findi…" at bounding box center [297, 343] width 0 height 12
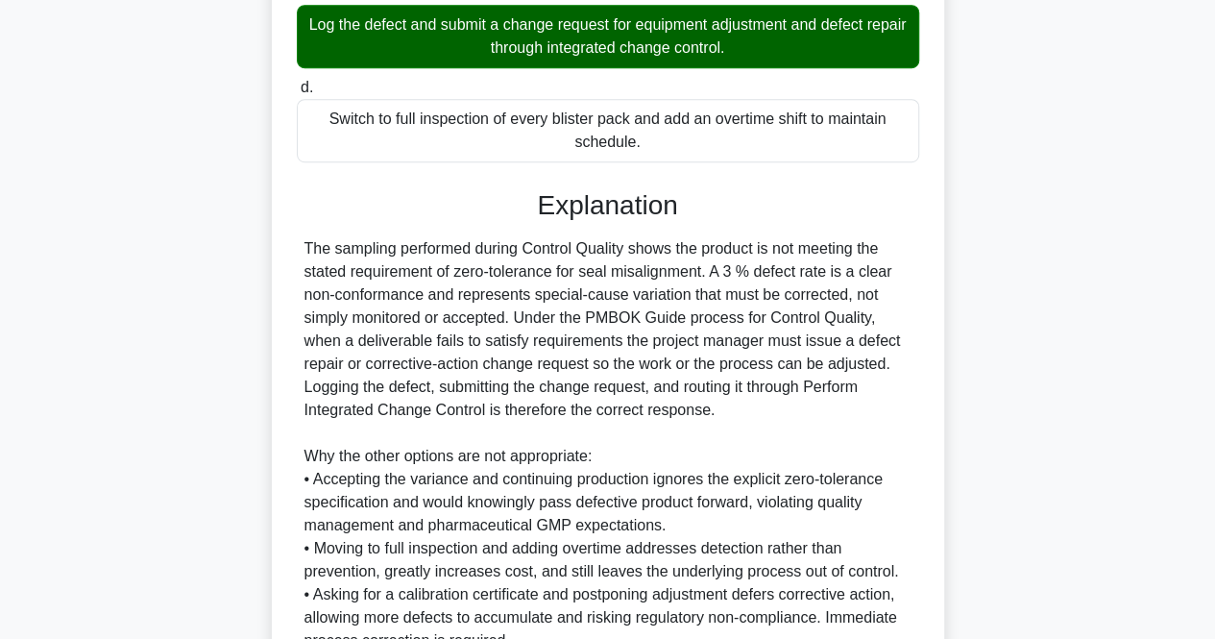
scroll to position [730, 0]
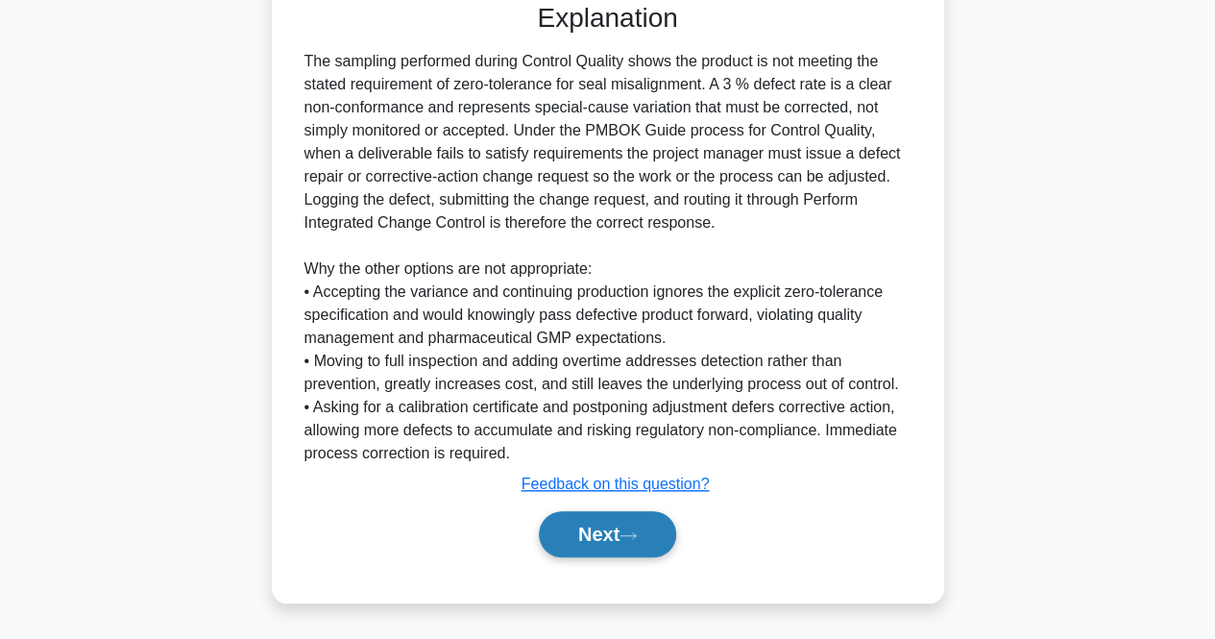
click at [600, 537] on button "Next" at bounding box center [607, 534] width 137 height 46
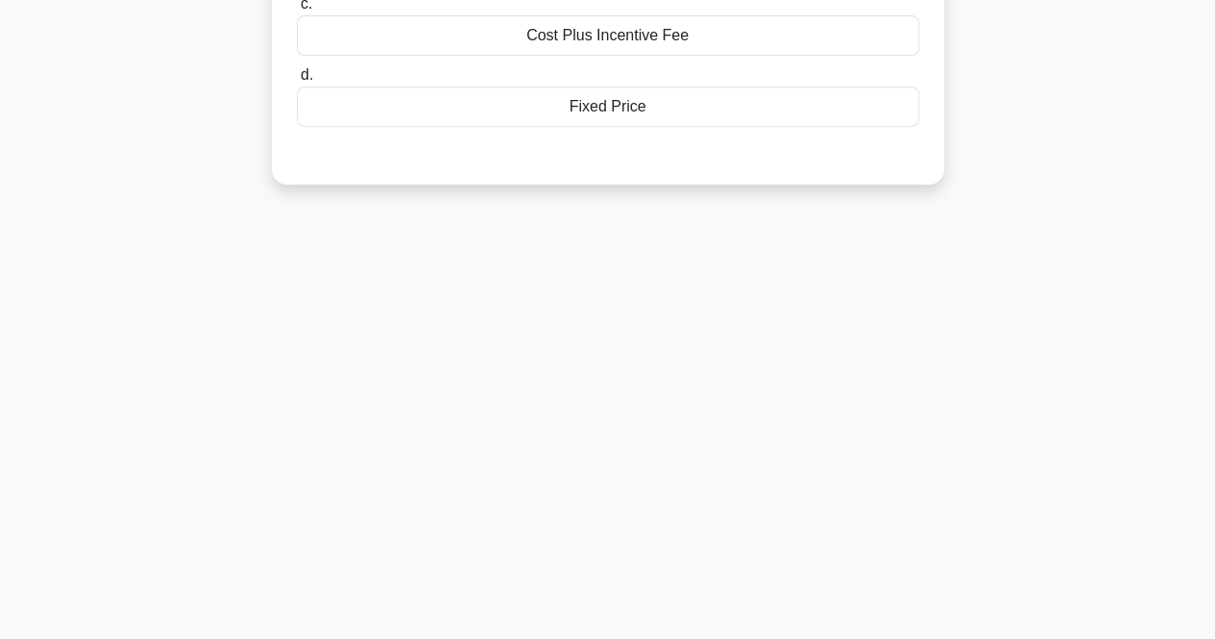
scroll to position [0, 0]
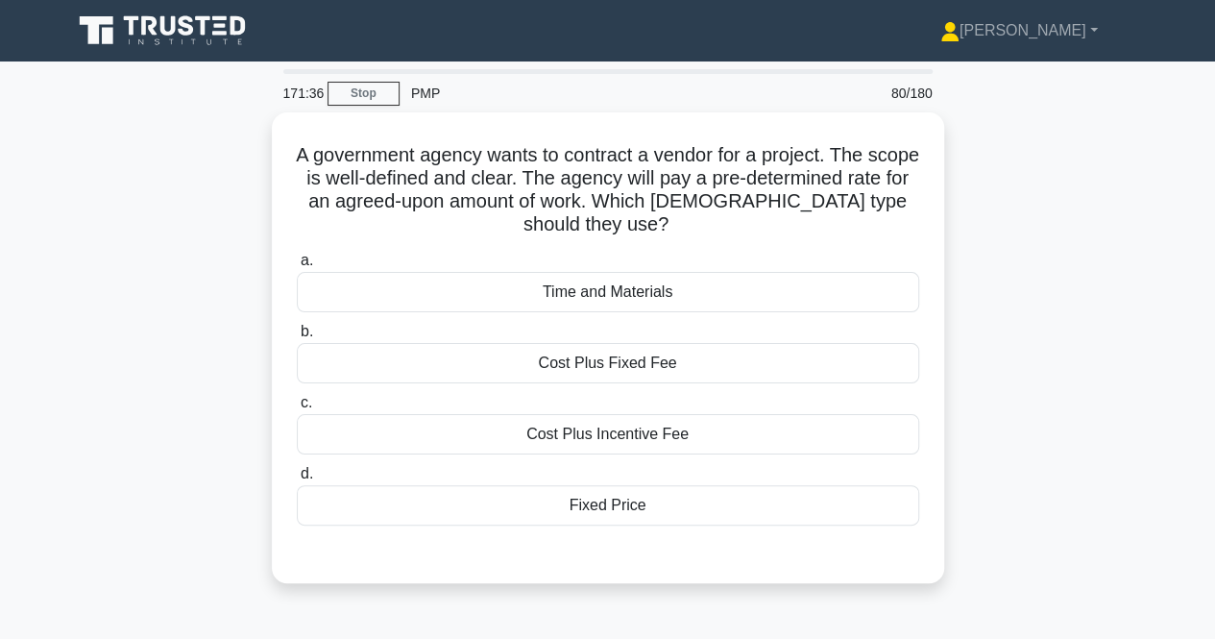
click at [109, 326] on div "A government agency wants to contract a vendor for a project. The scope is well…" at bounding box center [608, 359] width 1095 height 494
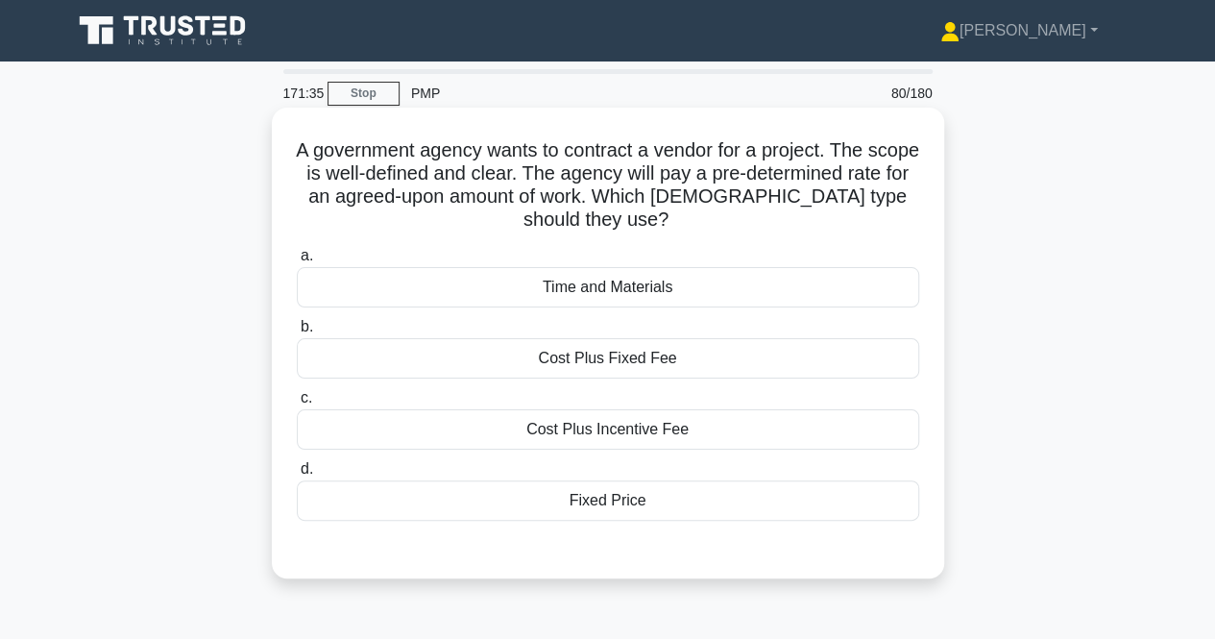
click at [513, 502] on div "Fixed Price" at bounding box center [608, 500] width 623 height 40
click at [297, 476] on input "d. Fixed Price" at bounding box center [297, 469] width 0 height 12
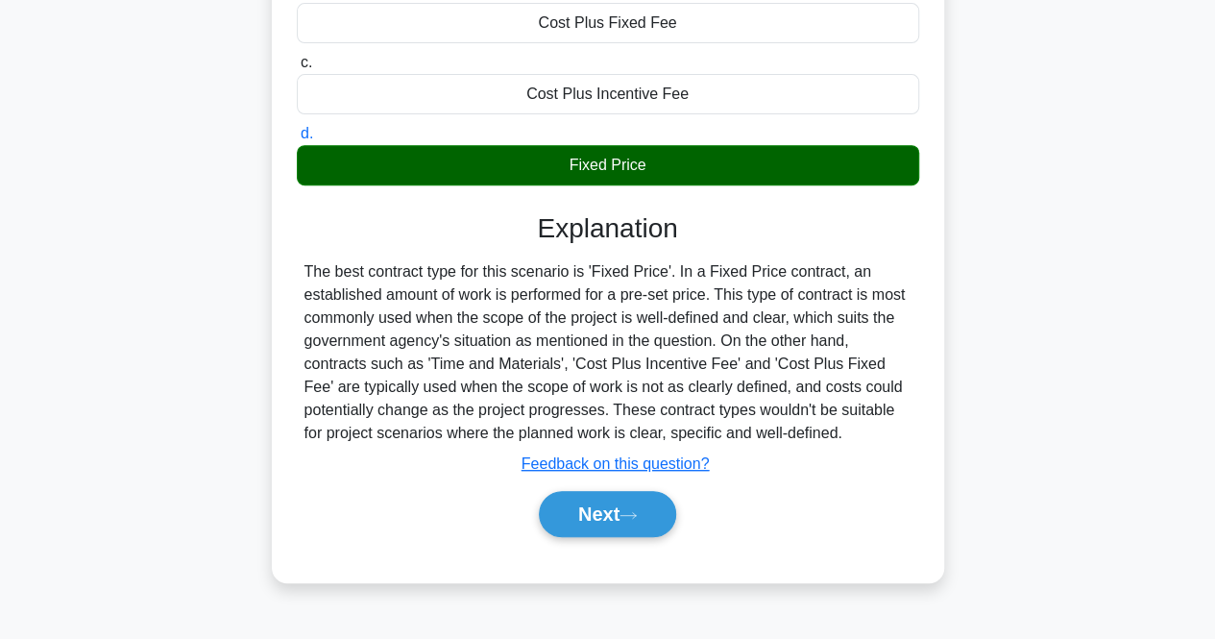
scroll to position [399, 0]
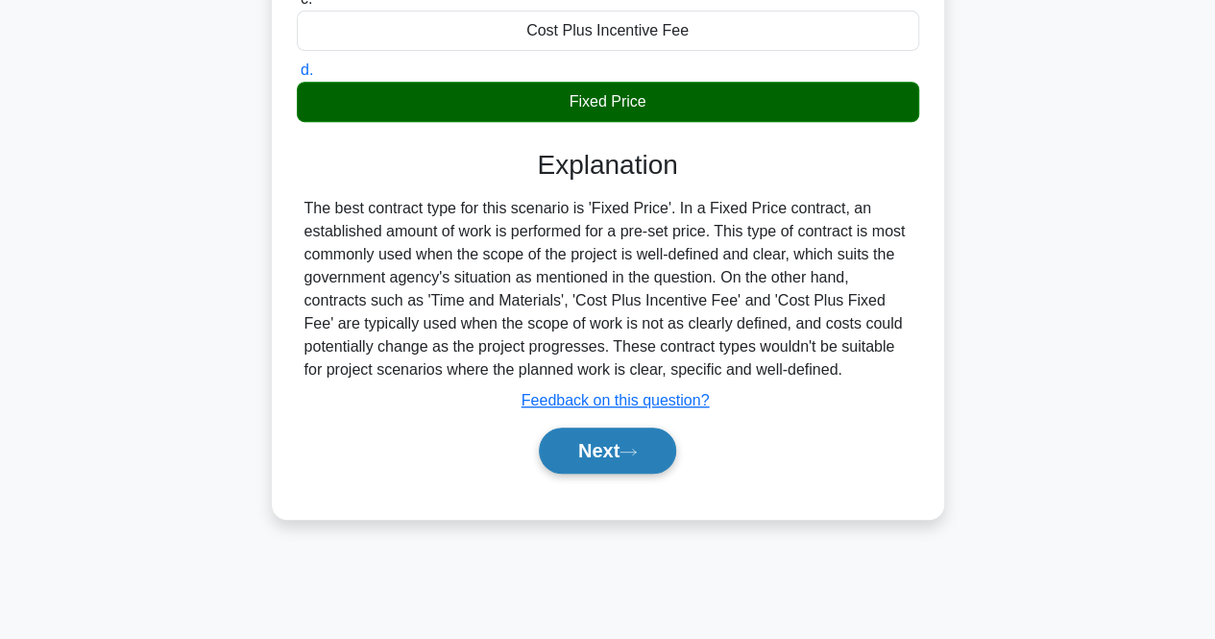
click at [648, 435] on button "Next" at bounding box center [607, 451] width 137 height 46
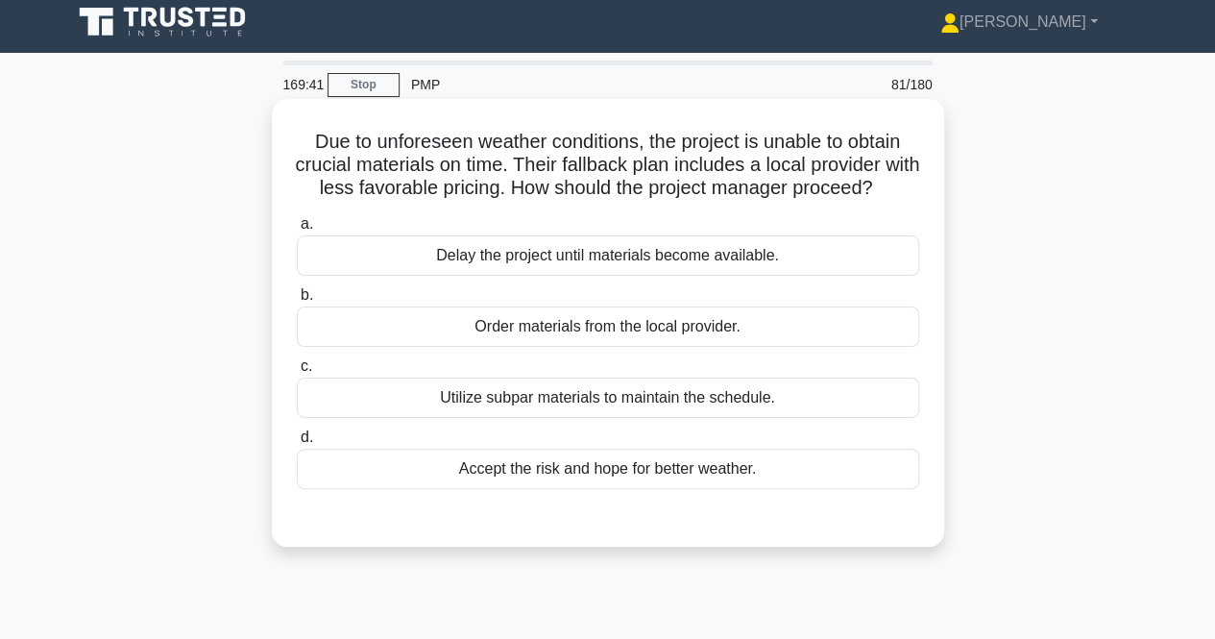
scroll to position [10, 0]
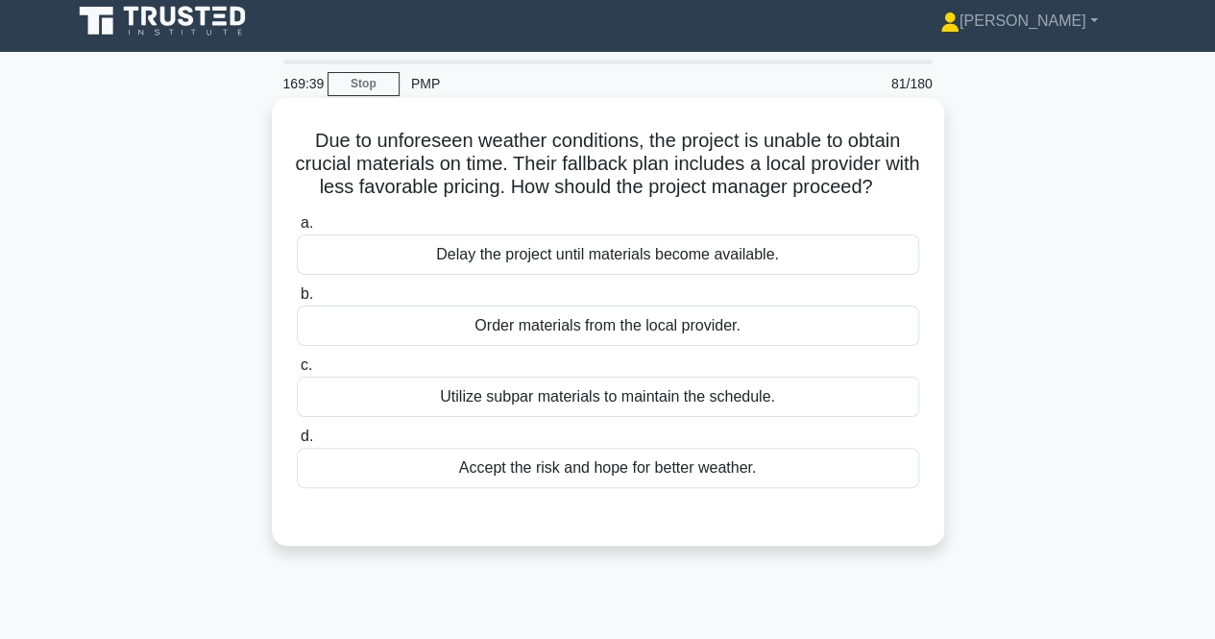
click at [517, 346] on div "Order materials from the local provider." at bounding box center [608, 326] width 623 height 40
click at [297, 301] on input "b. Order materials from the local provider." at bounding box center [297, 294] width 0 height 12
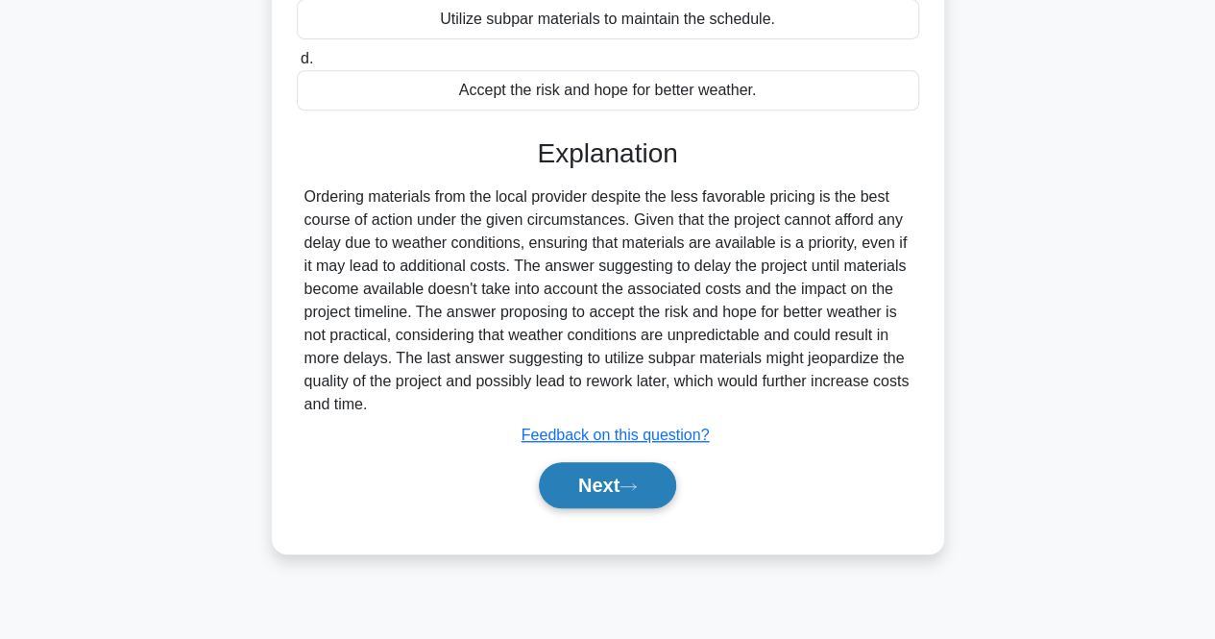
scroll to position [399, 0]
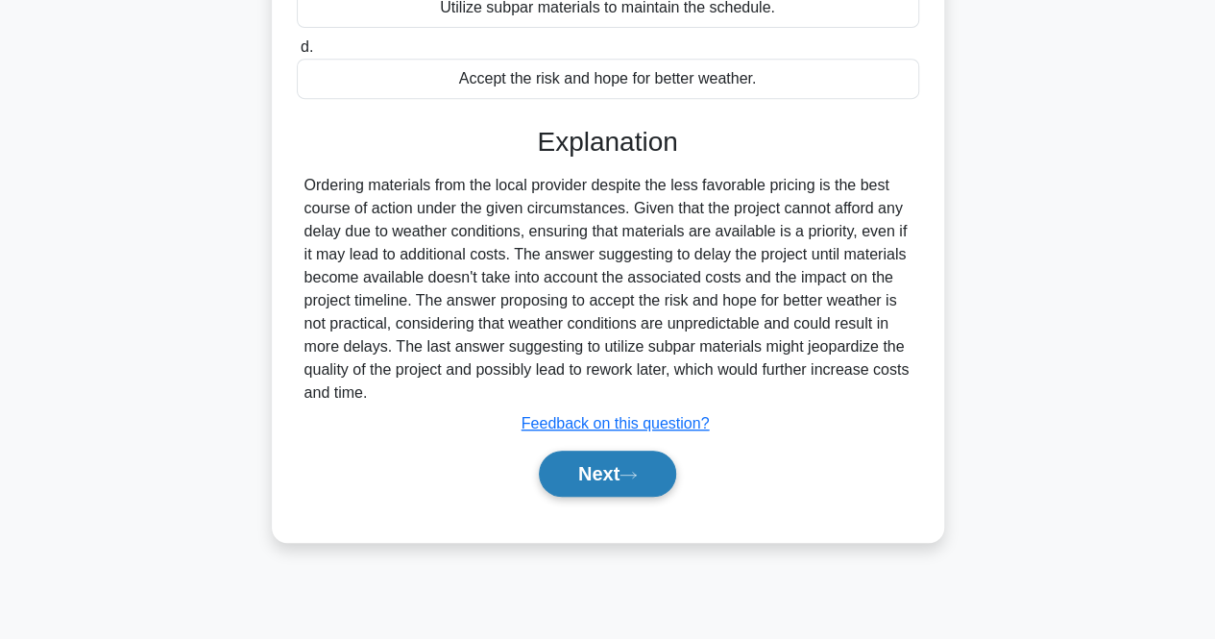
click at [610, 497] on button "Next" at bounding box center [607, 474] width 137 height 46
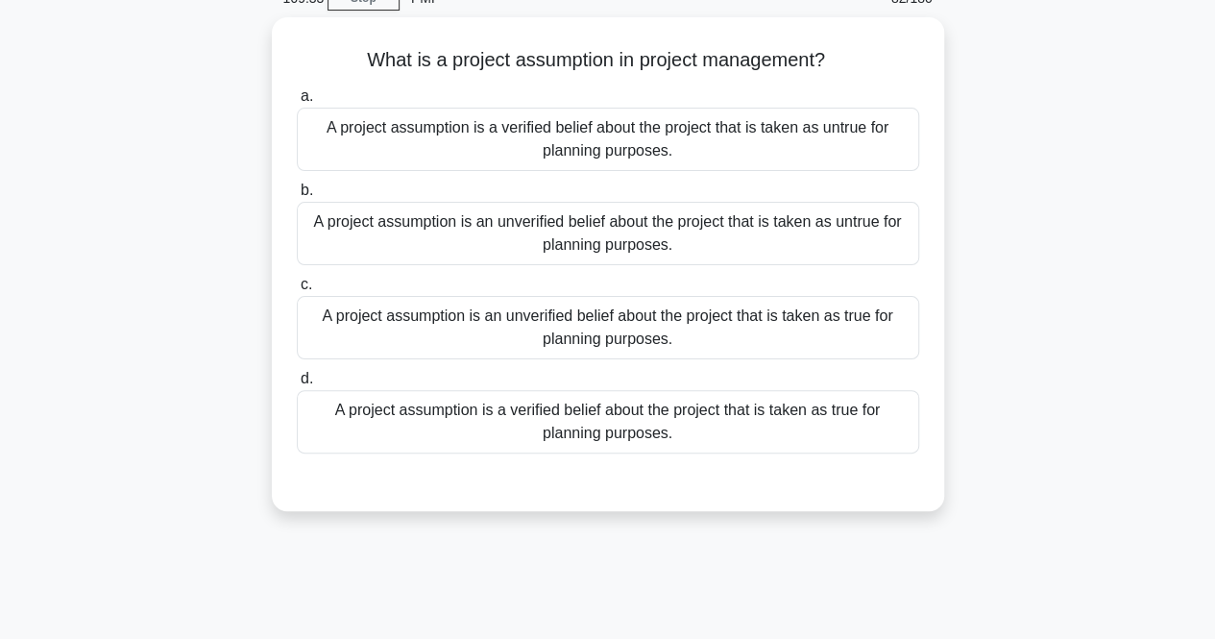
scroll to position [78, 0]
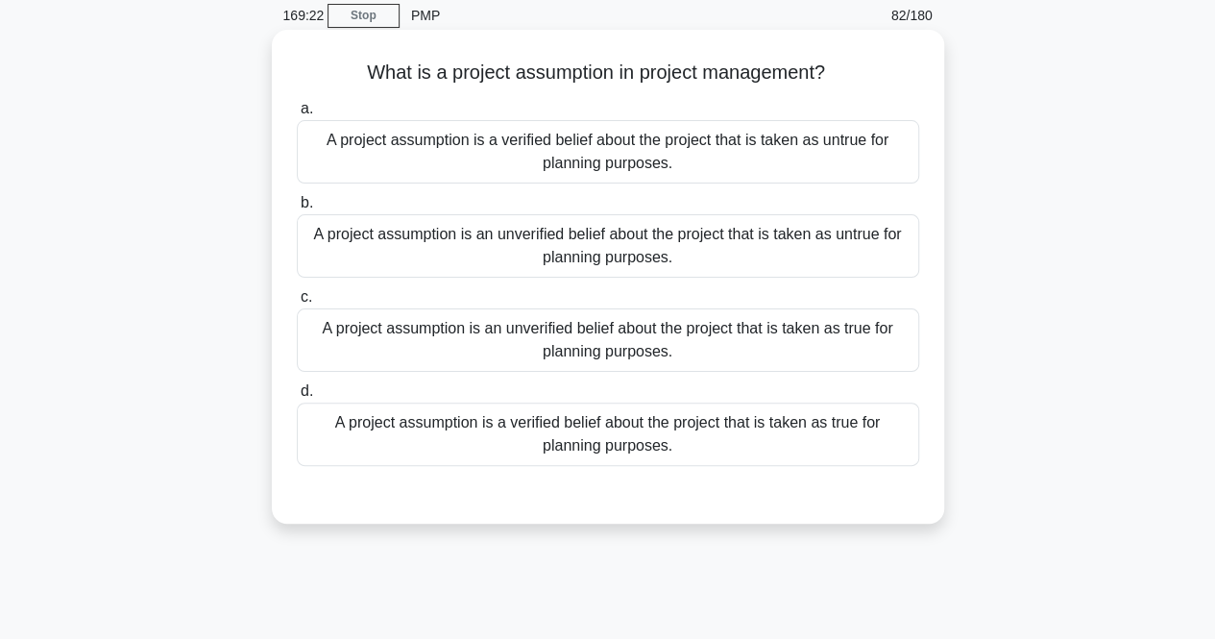
click at [557, 423] on div "A project assumption is a verified belief about the project that is taken as tr…" at bounding box center [608, 434] width 623 height 63
click at [297, 398] on input "d. A project assumption is a verified belief about the project that is taken as…" at bounding box center [297, 391] width 0 height 12
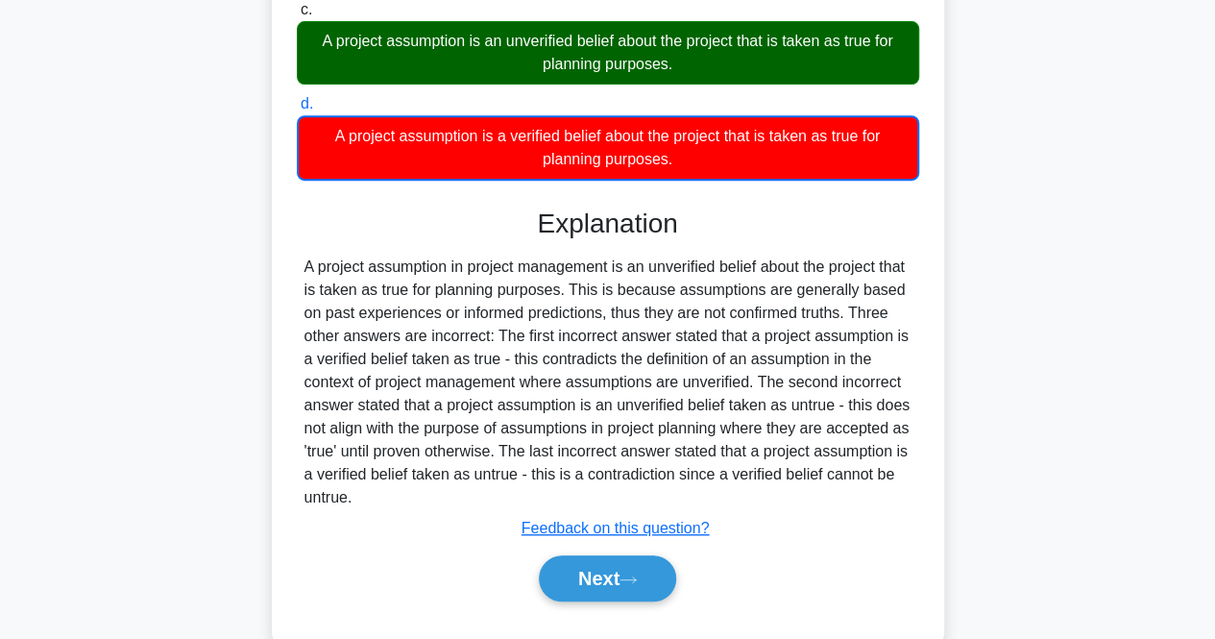
scroll to position [407, 0]
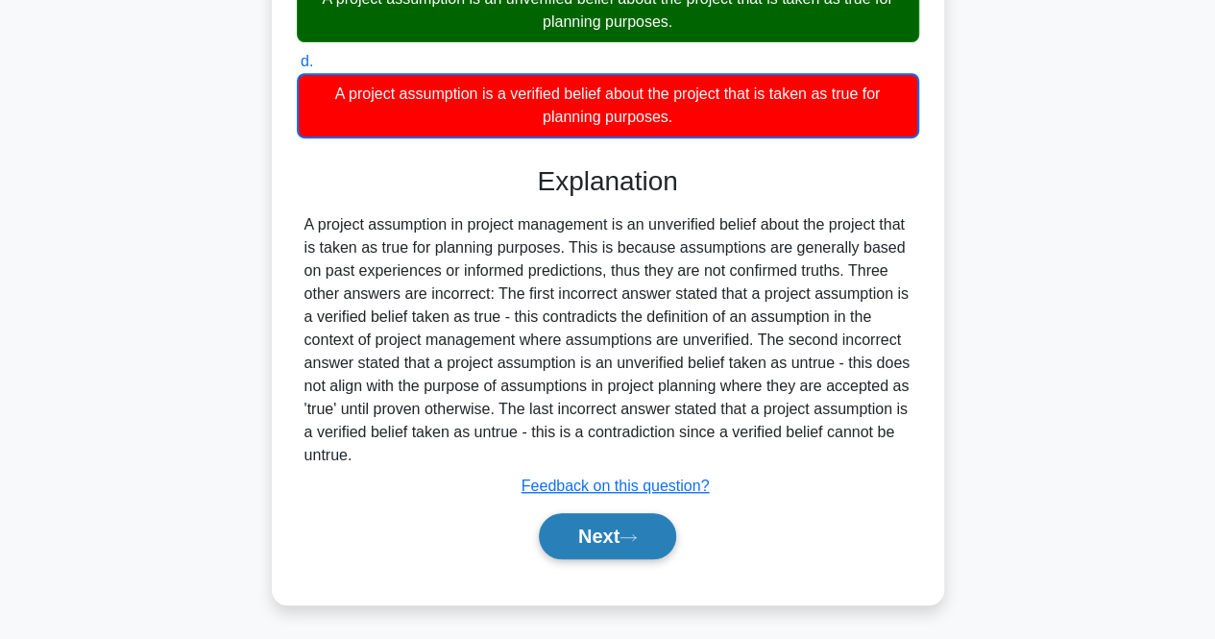
click at [576, 529] on button "Next" at bounding box center [607, 536] width 137 height 46
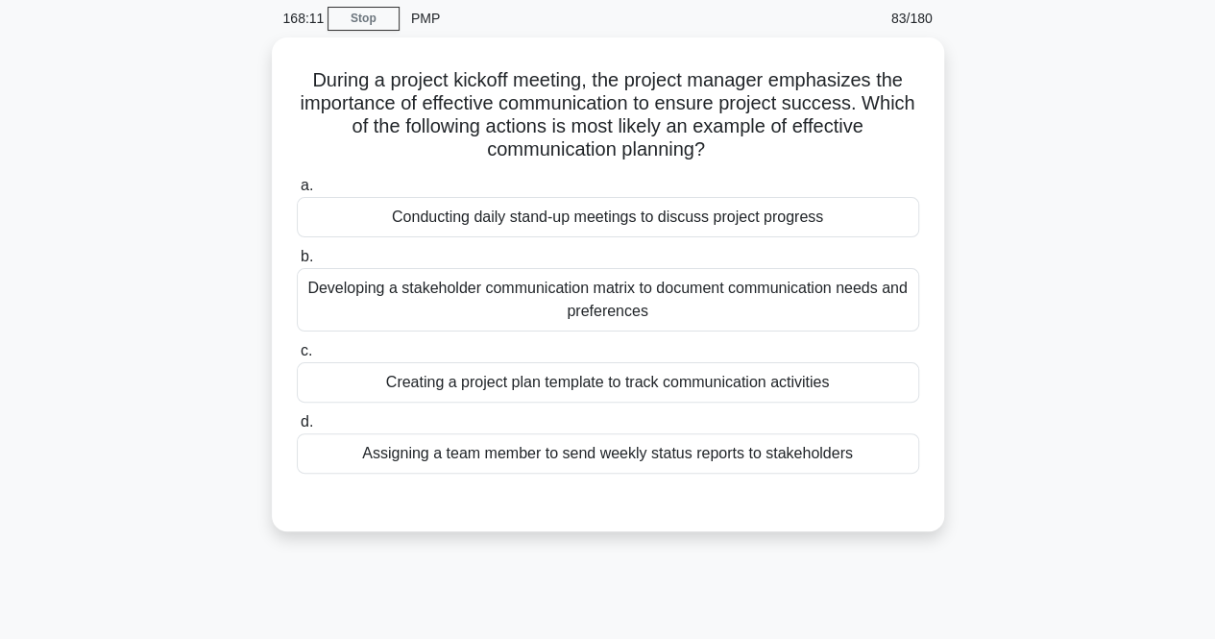
scroll to position [77, 0]
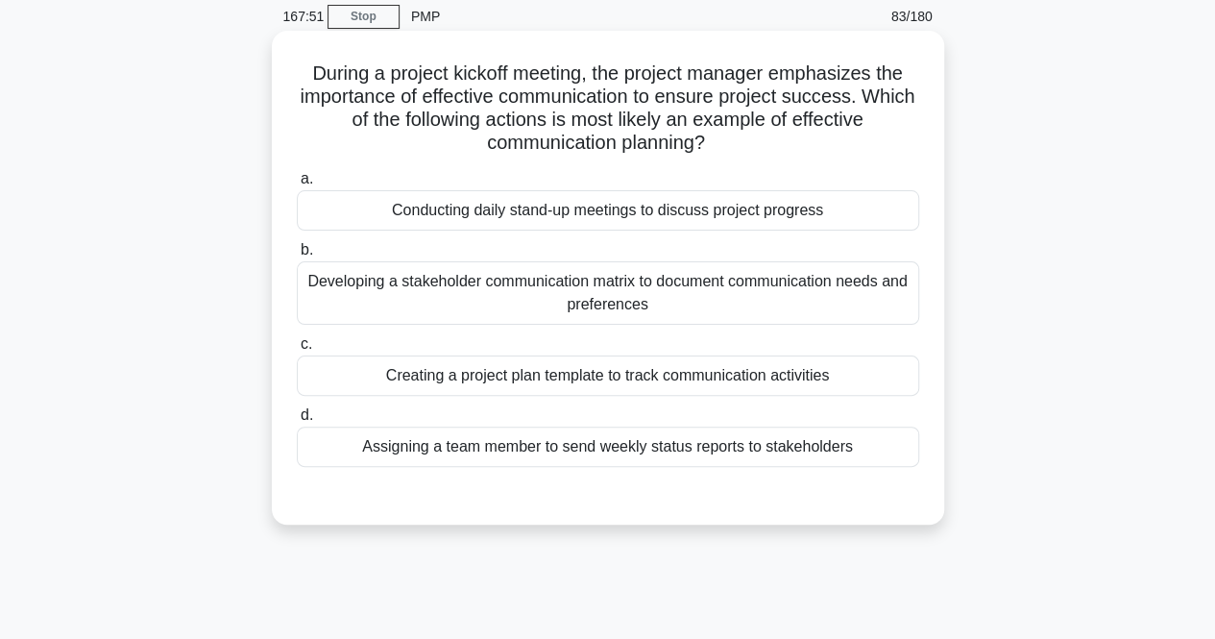
click at [312, 388] on div "Creating a project plan template to track communication activities" at bounding box center [608, 376] width 623 height 40
click at [297, 351] on input "c. Creating a project plan template to track communication activities" at bounding box center [297, 344] width 0 height 12
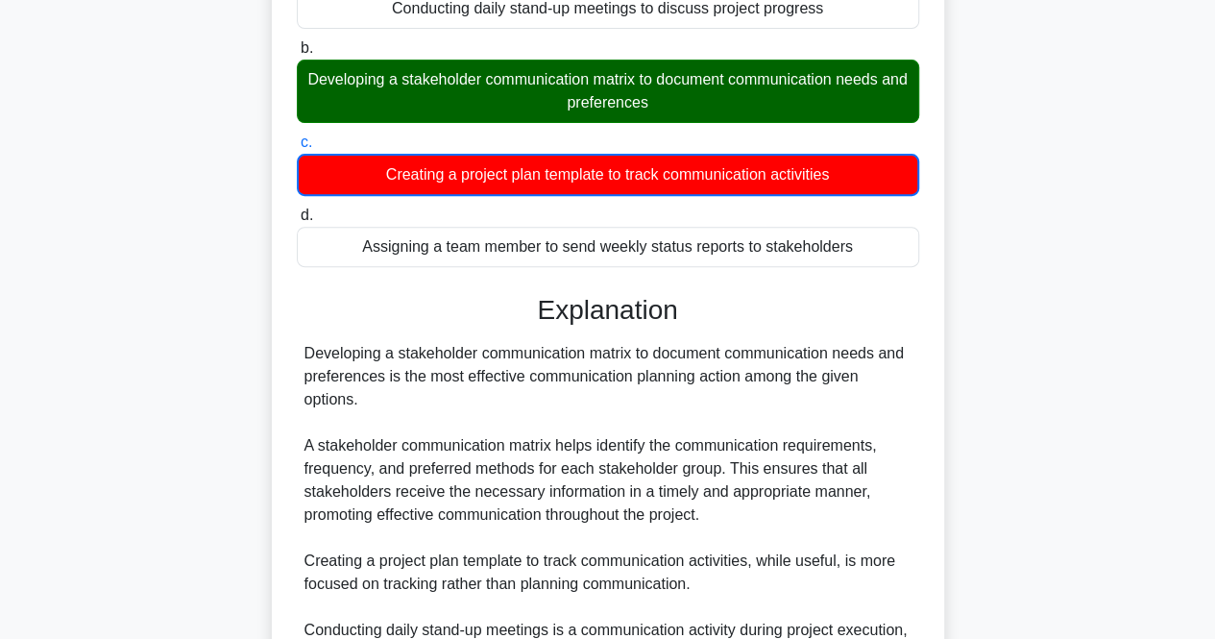
scroll to position [0, 0]
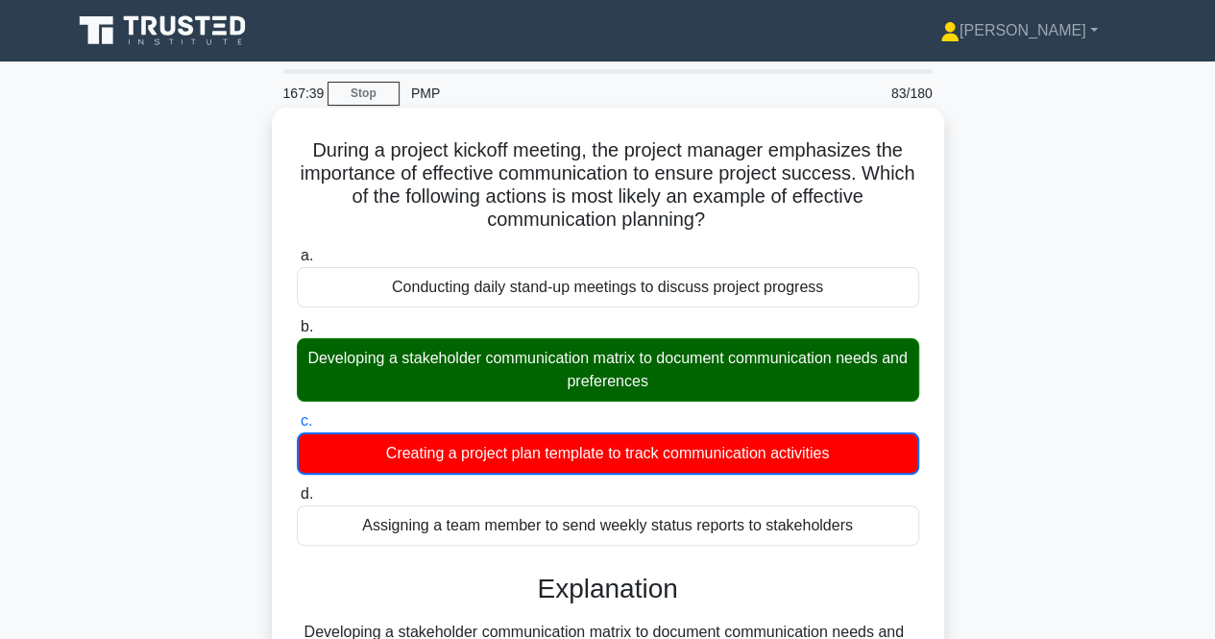
drag, startPoint x: 507, startPoint y: 139, endPoint x: 766, endPoint y: 235, distance: 275.7
click at [766, 235] on div "During a project kickoff meeting, the project manager emphasizes the importance…" at bounding box center [608, 640] width 657 height 1050
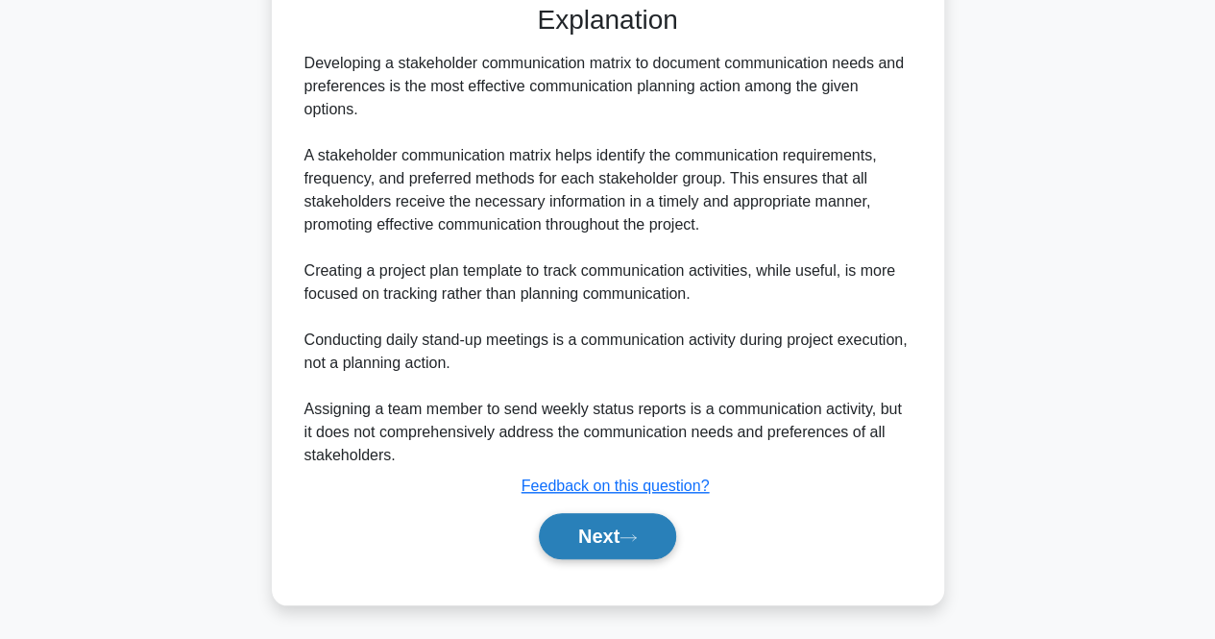
click at [622, 532] on button "Next" at bounding box center [607, 536] width 137 height 46
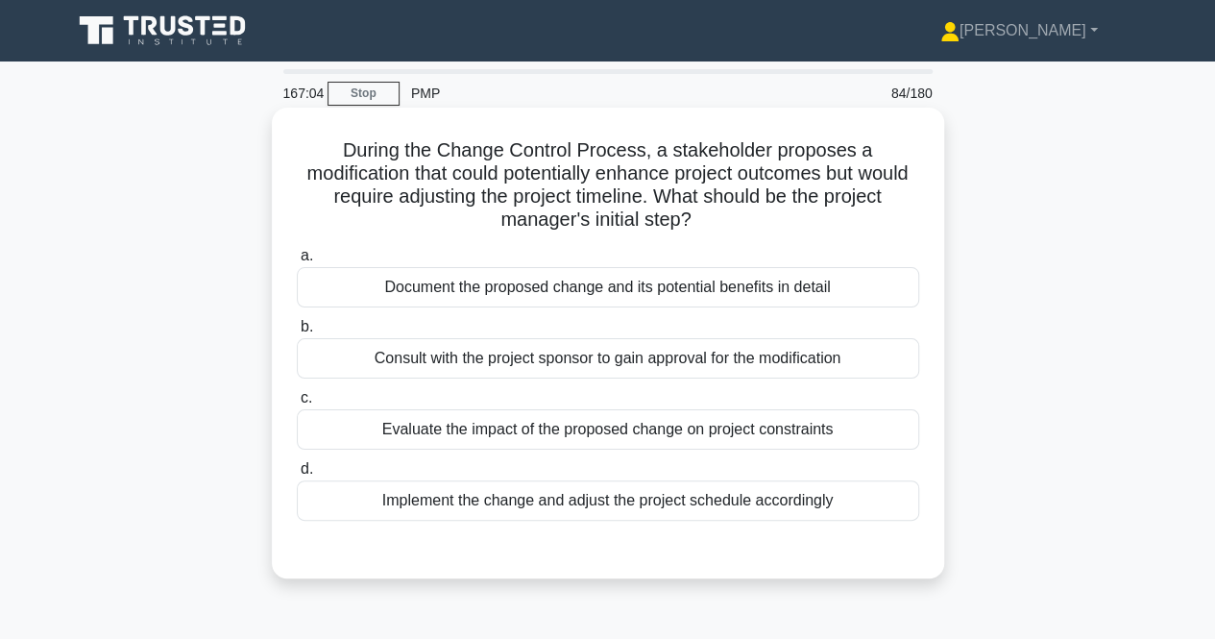
click at [382, 454] on div "a. Document the proposed change and its potential benefits in detail b. Consult…" at bounding box center [608, 382] width 646 height 284
click at [392, 443] on div "Evaluate the impact of the proposed change on project constraints" at bounding box center [608, 429] width 623 height 40
click at [297, 405] on input "c. Evaluate the impact of the proposed change on project constraints" at bounding box center [297, 398] width 0 height 12
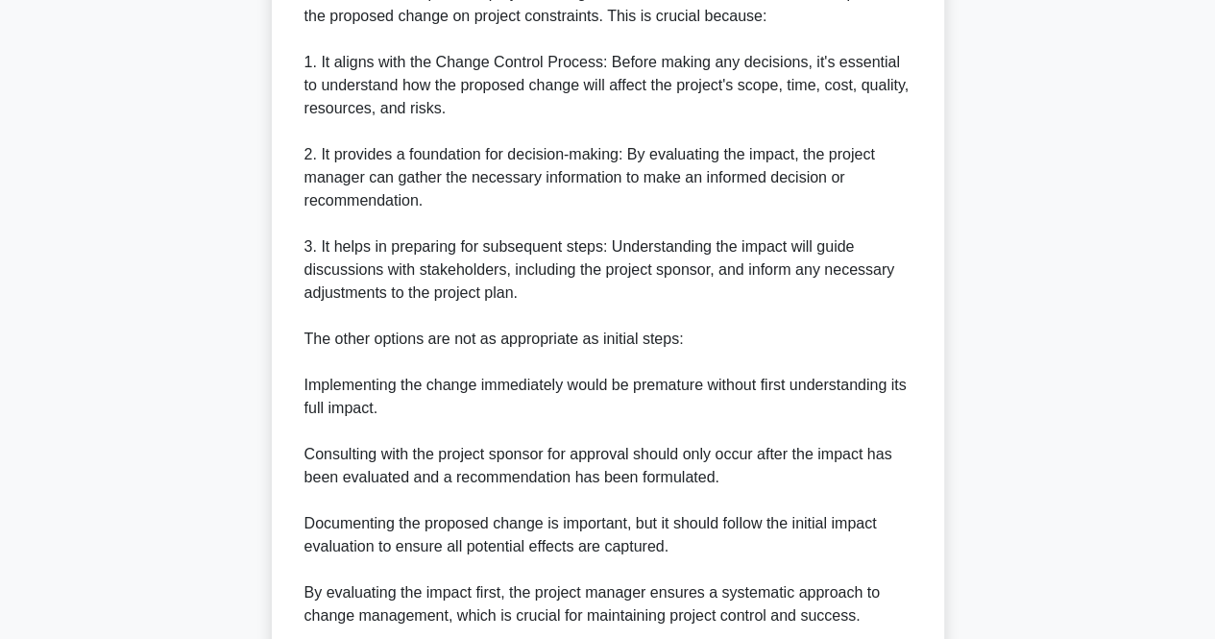
scroll to position [724, 0]
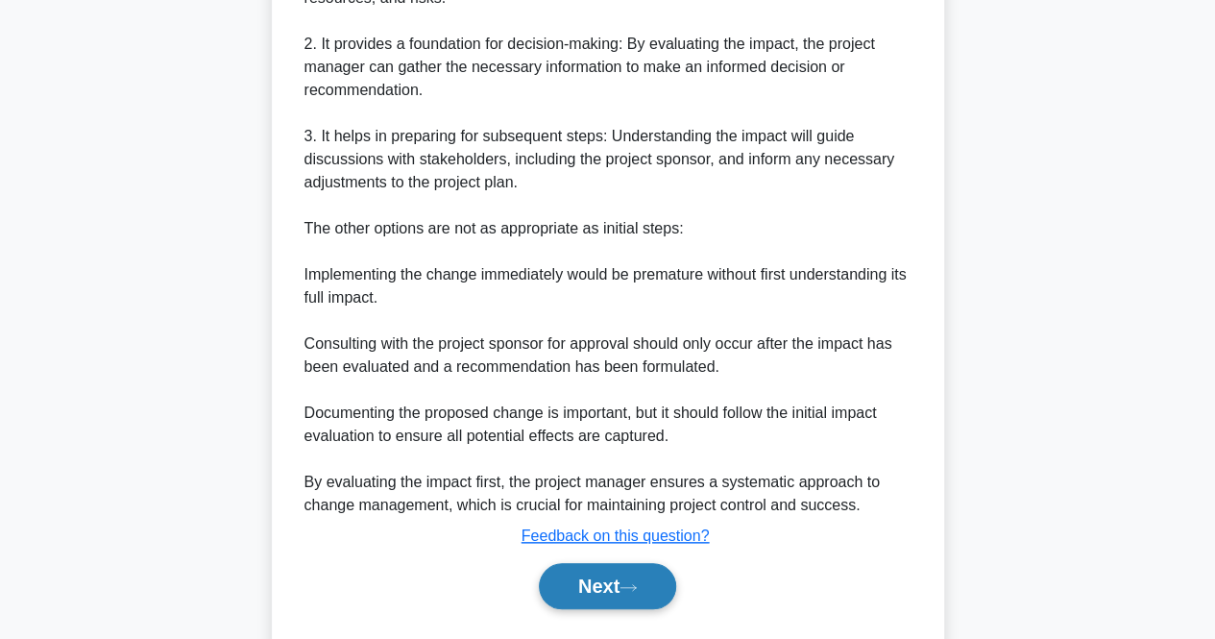
click at [630, 582] on icon at bounding box center [628, 587] width 17 height 11
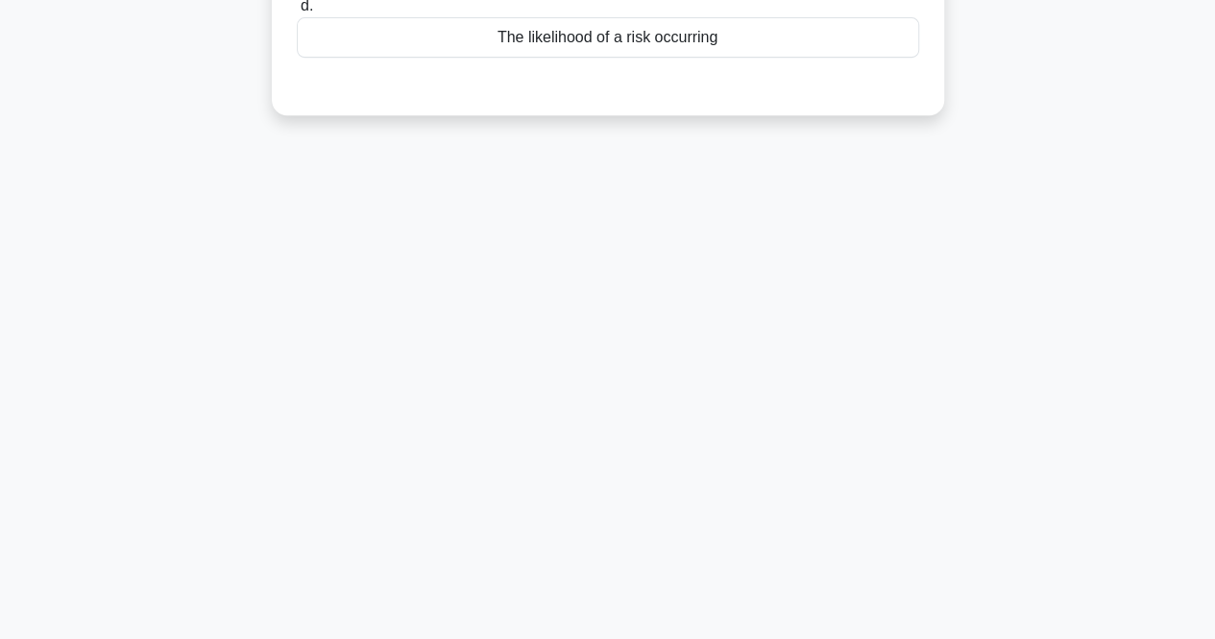
scroll to position [0, 0]
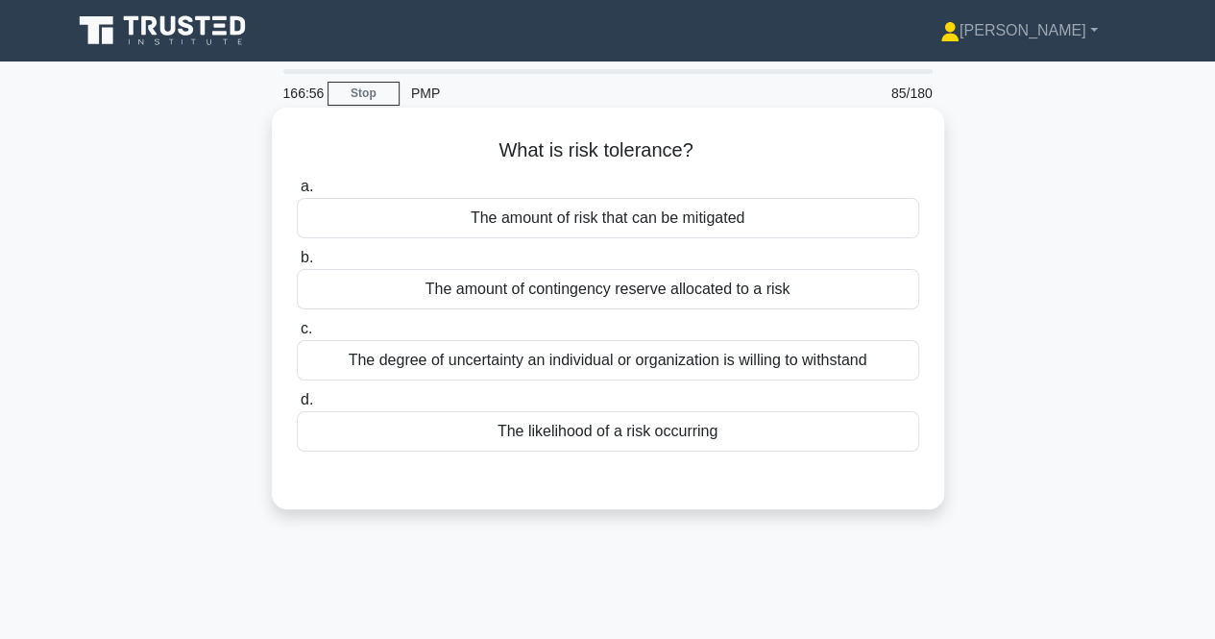
click at [461, 356] on div "The degree of uncertainty an individual or organization is willing to withstand" at bounding box center [608, 360] width 623 height 40
click at [297, 335] on input "c. The degree of uncertainty an individual or organization is willing to withst…" at bounding box center [297, 329] width 0 height 12
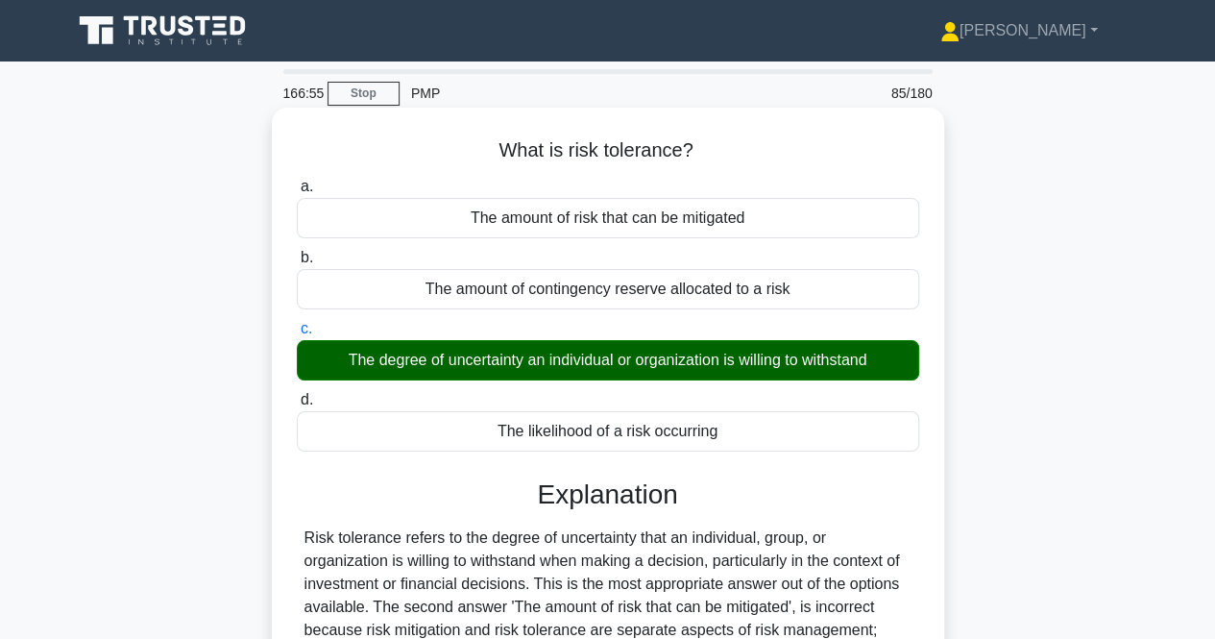
scroll to position [399, 0]
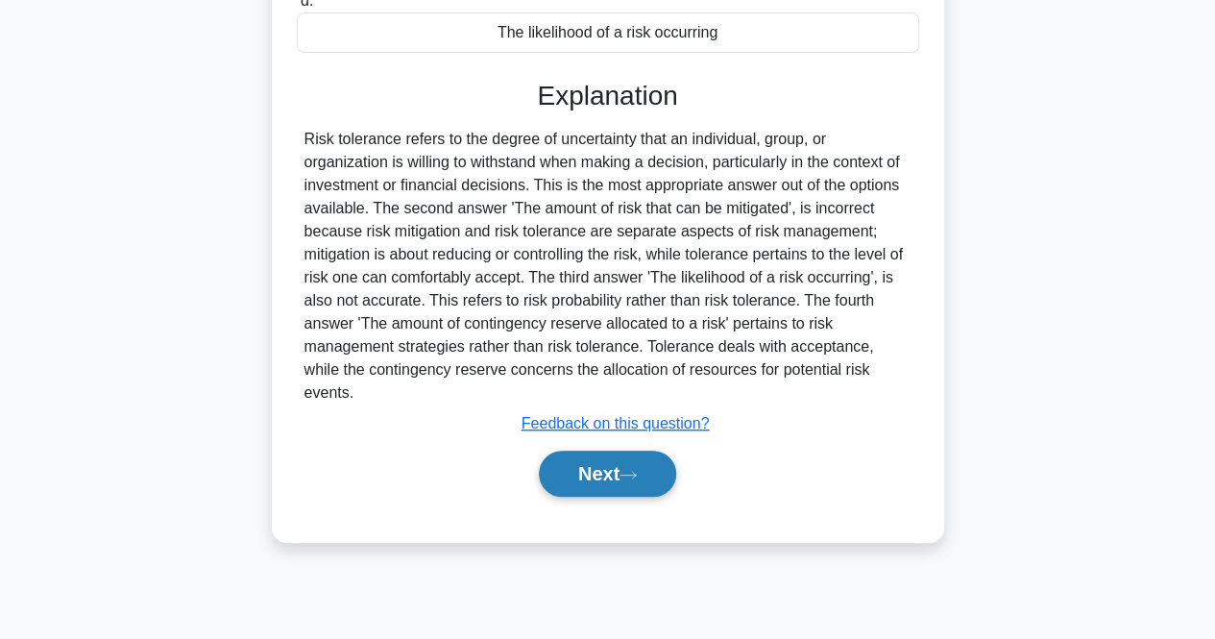
click at [564, 451] on button "Next" at bounding box center [607, 474] width 137 height 46
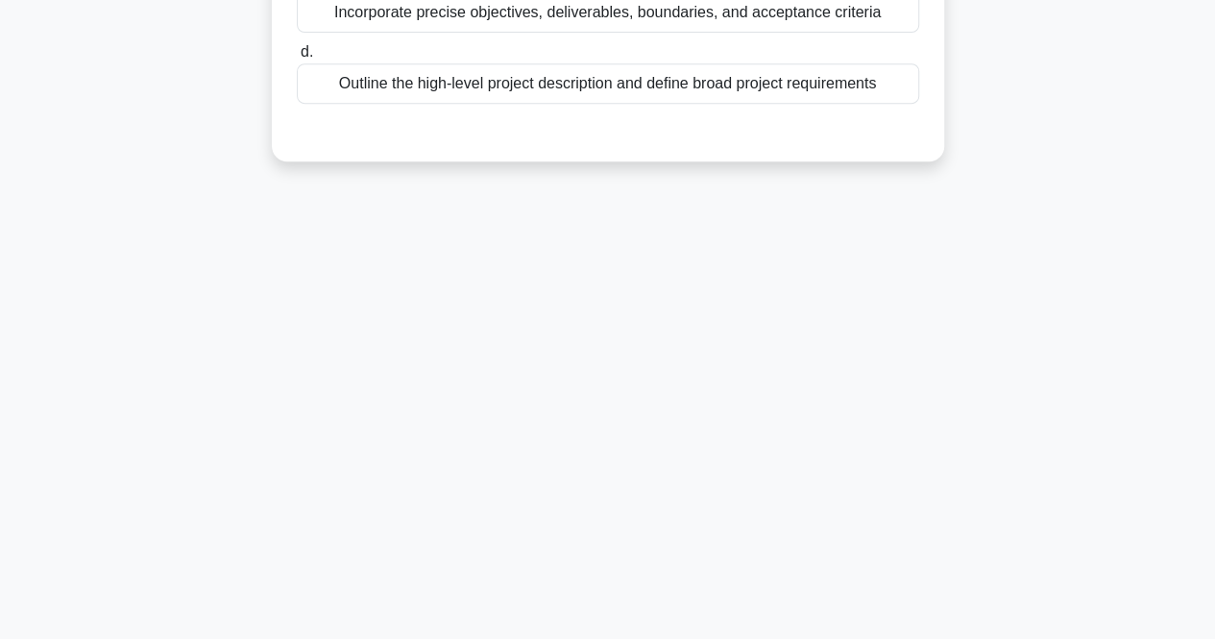
scroll to position [0, 0]
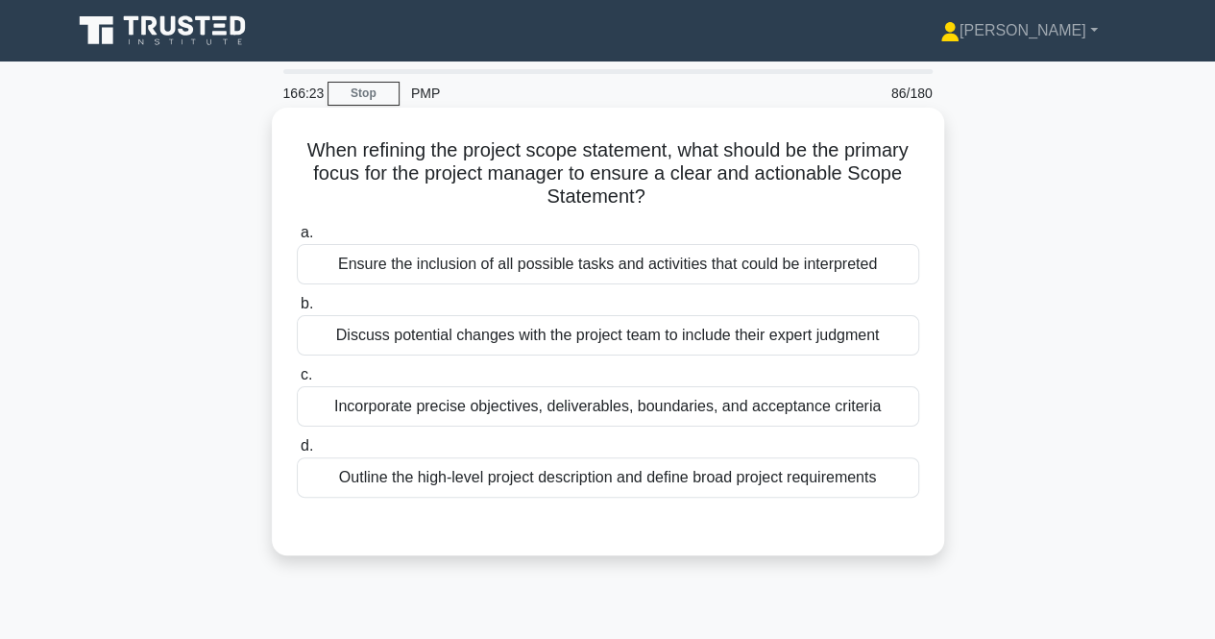
click at [387, 386] on div "Incorporate precise objectives, deliverables, boundaries, and acceptance criter…" at bounding box center [608, 406] width 623 height 40
click at [297, 381] on input "c. Incorporate precise objectives, deliverables, boundaries, and acceptance cri…" at bounding box center [297, 375] width 0 height 12
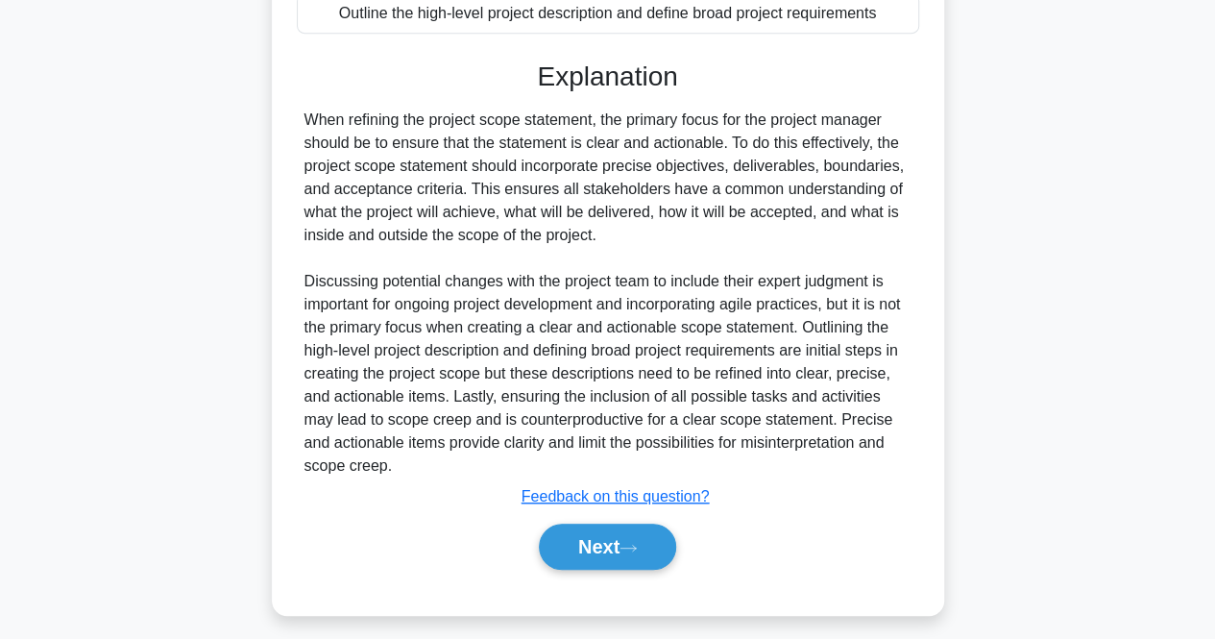
scroll to position [474, 0]
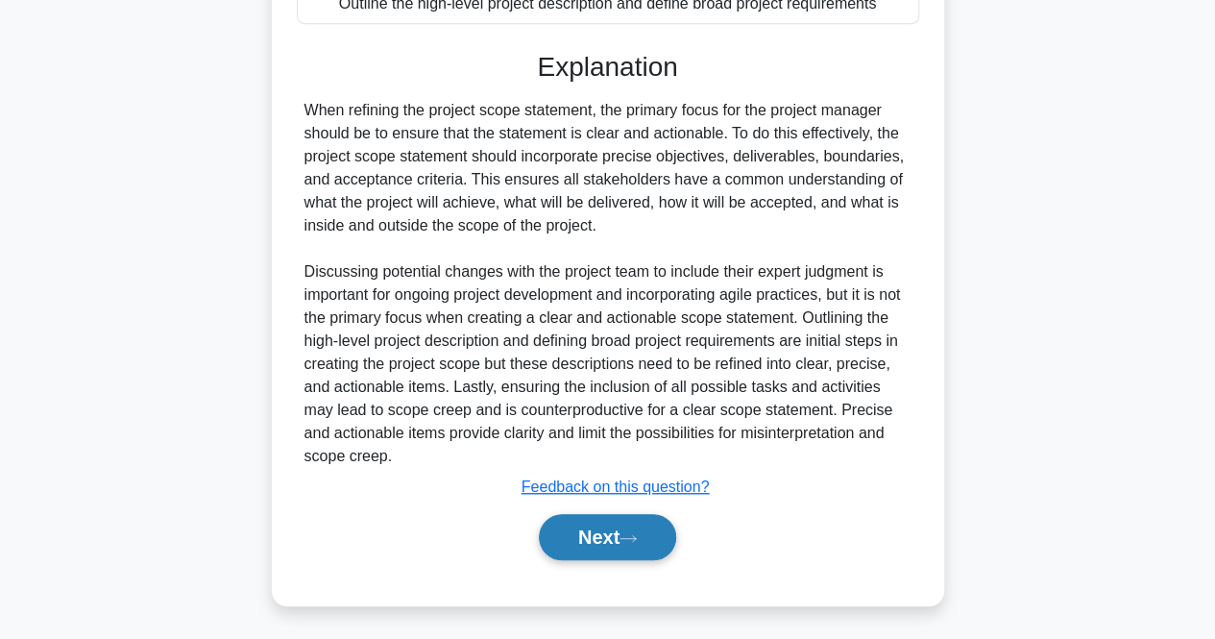
click at [585, 549] on button "Next" at bounding box center [607, 537] width 137 height 46
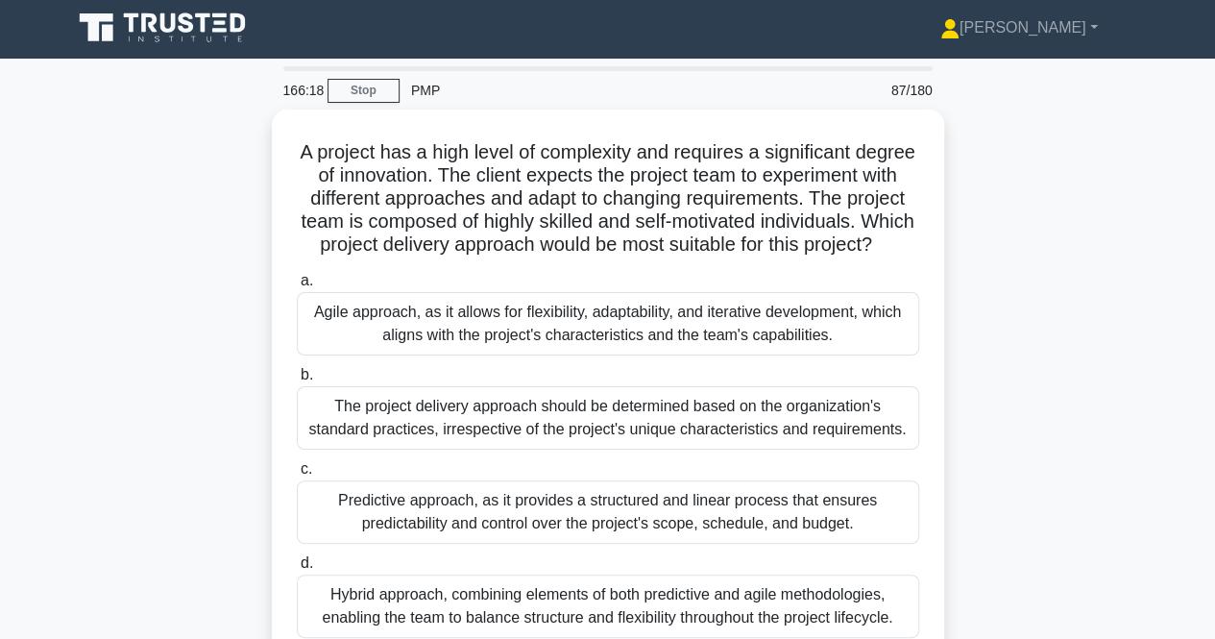
scroll to position [0, 0]
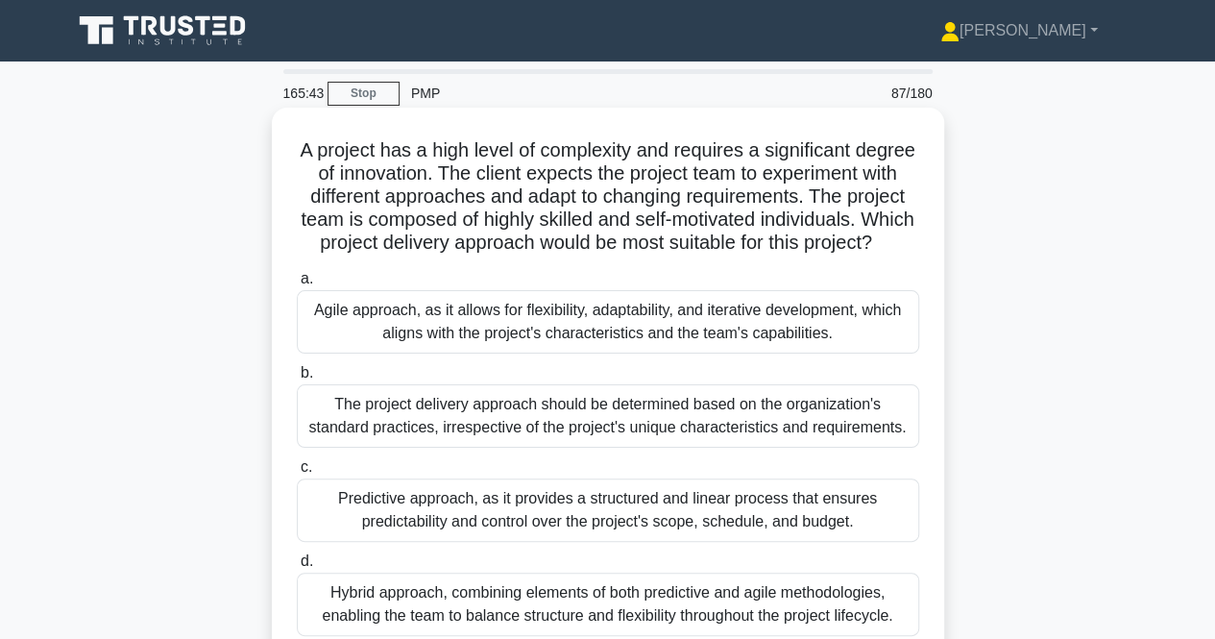
click at [458, 343] on div "Agile approach, as it allows for flexibility, adaptability, and iterative devel…" at bounding box center [608, 321] width 623 height 63
click at [297, 285] on input "a. Agile approach, as it allows for flexibility, adaptability, and iterative de…" at bounding box center [297, 279] width 0 height 12
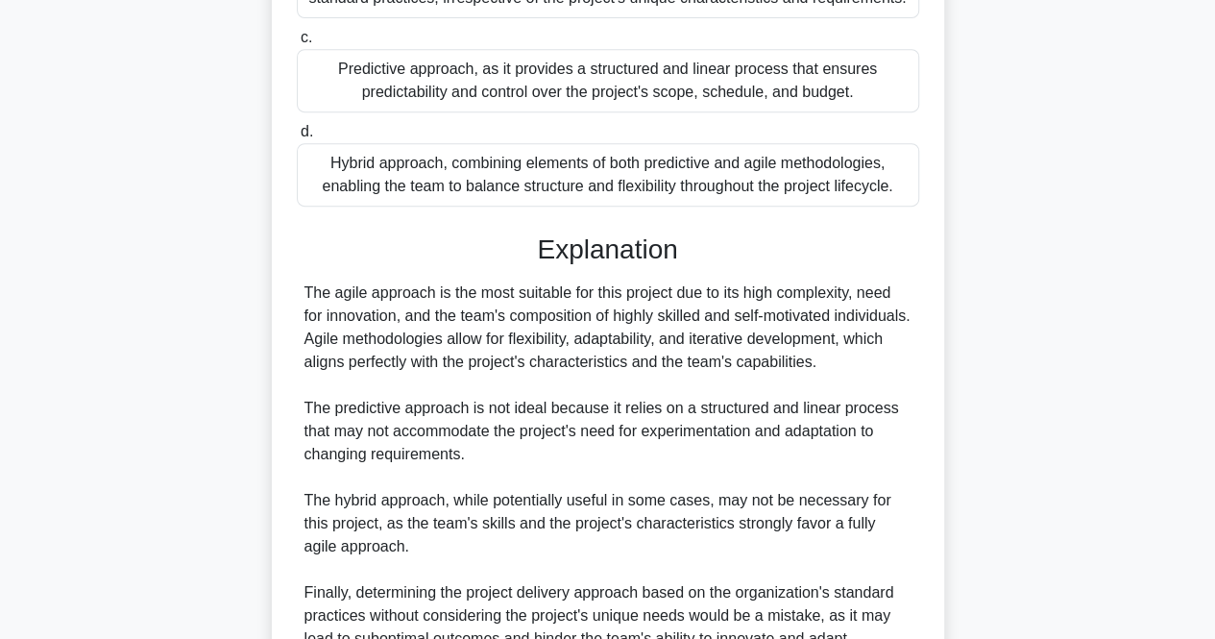
scroll to position [658, 0]
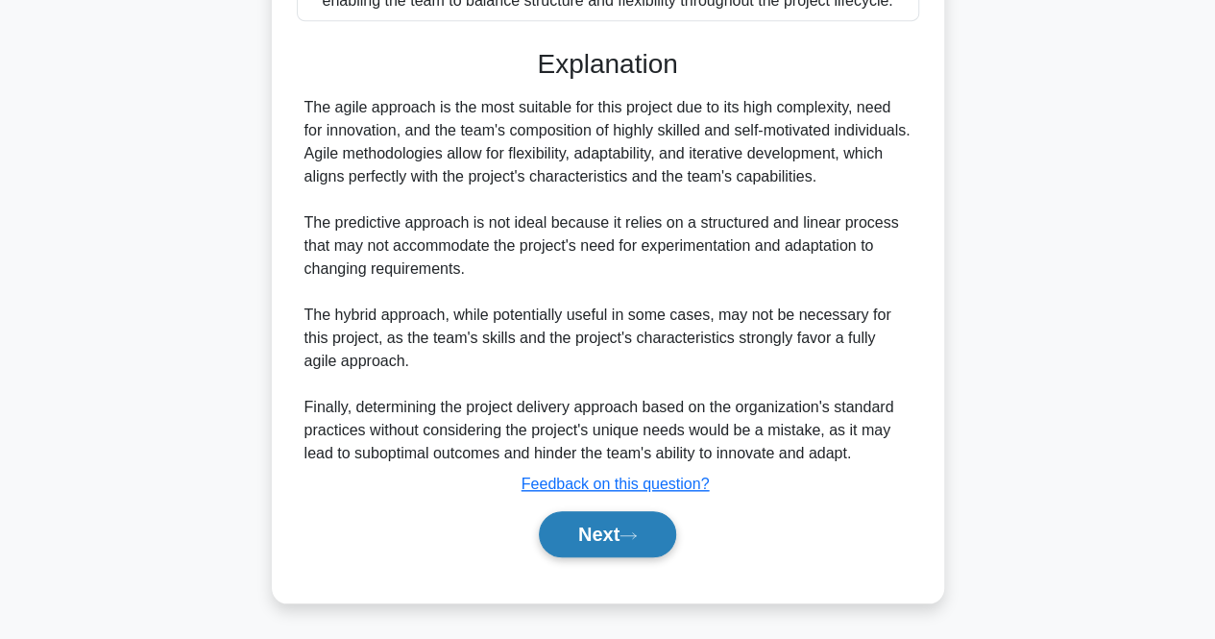
click at [605, 545] on button "Next" at bounding box center [607, 534] width 137 height 46
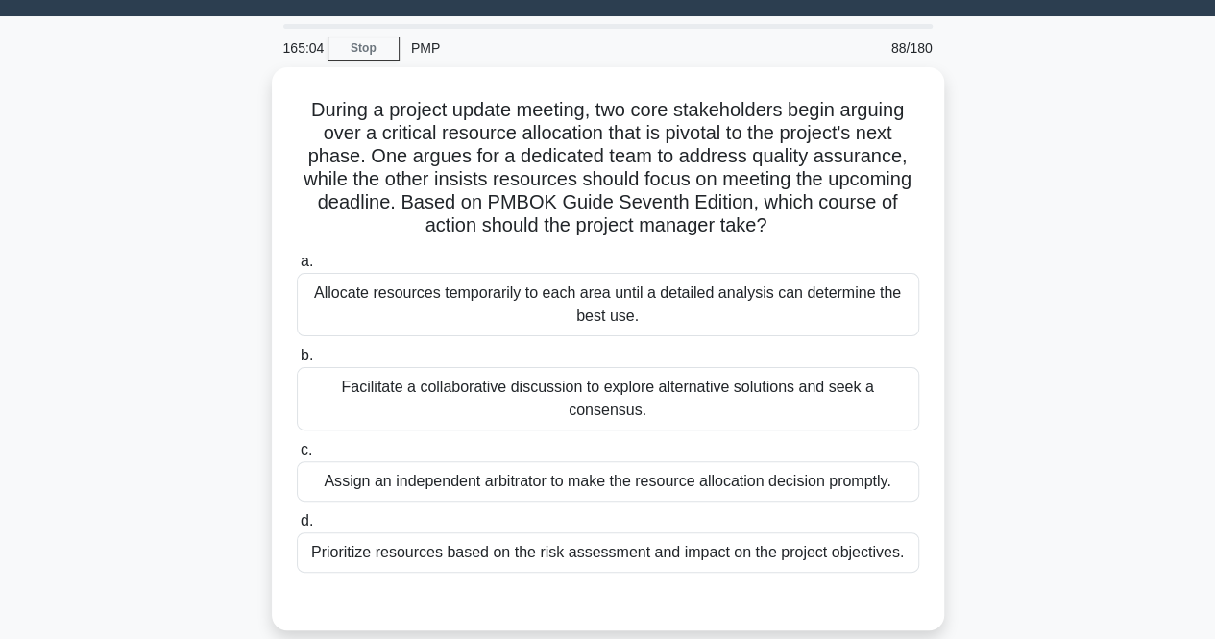
scroll to position [44, 0]
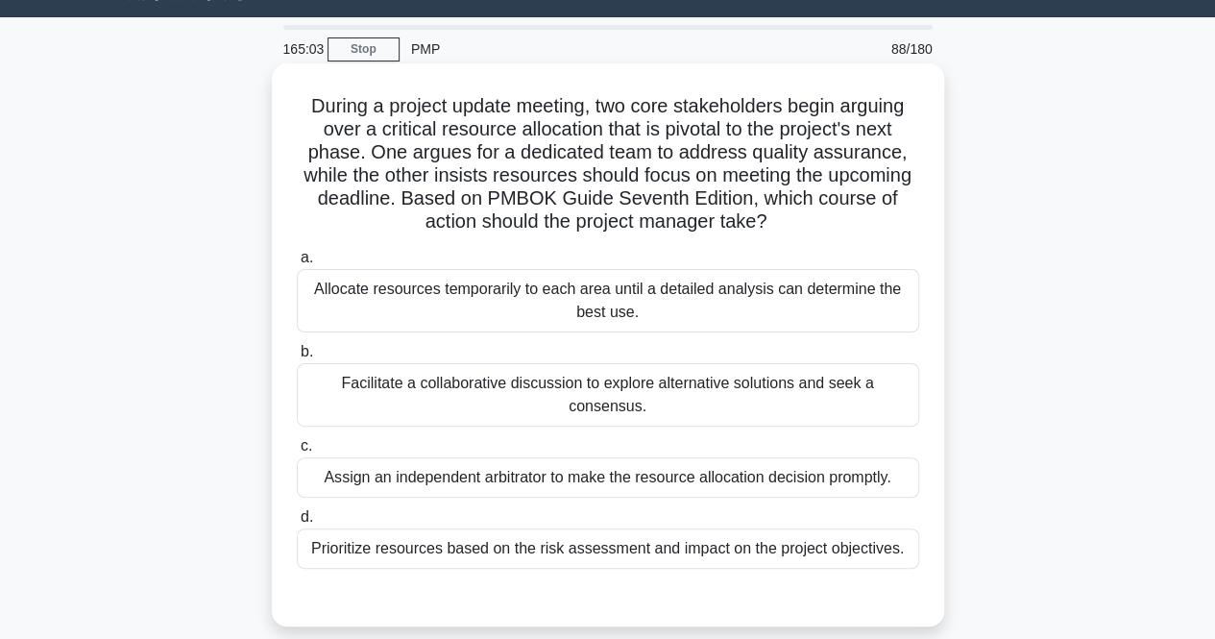
click at [428, 346] on label "b. Facilitate a collaborative discussion to explore alternative solutions and s…" at bounding box center [608, 383] width 623 height 86
click at [297, 346] on input "b. Facilitate a collaborative discussion to explore alternative solutions and s…" at bounding box center [297, 352] width 0 height 12
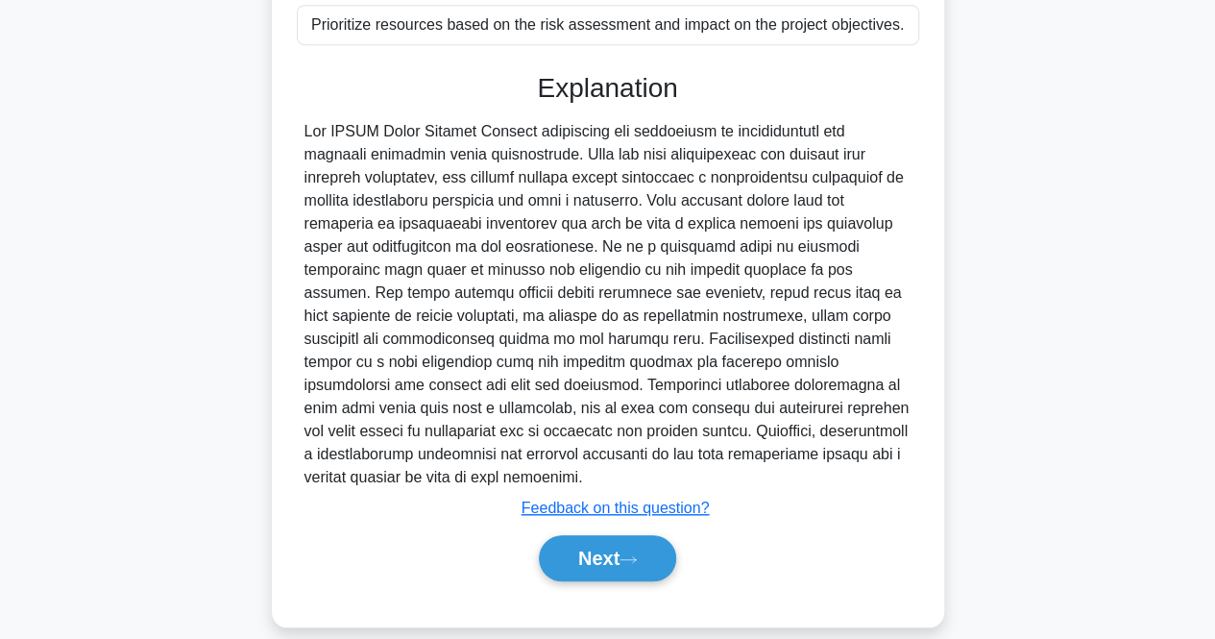
scroll to position [569, 0]
click at [623, 572] on button "Next" at bounding box center [607, 557] width 137 height 46
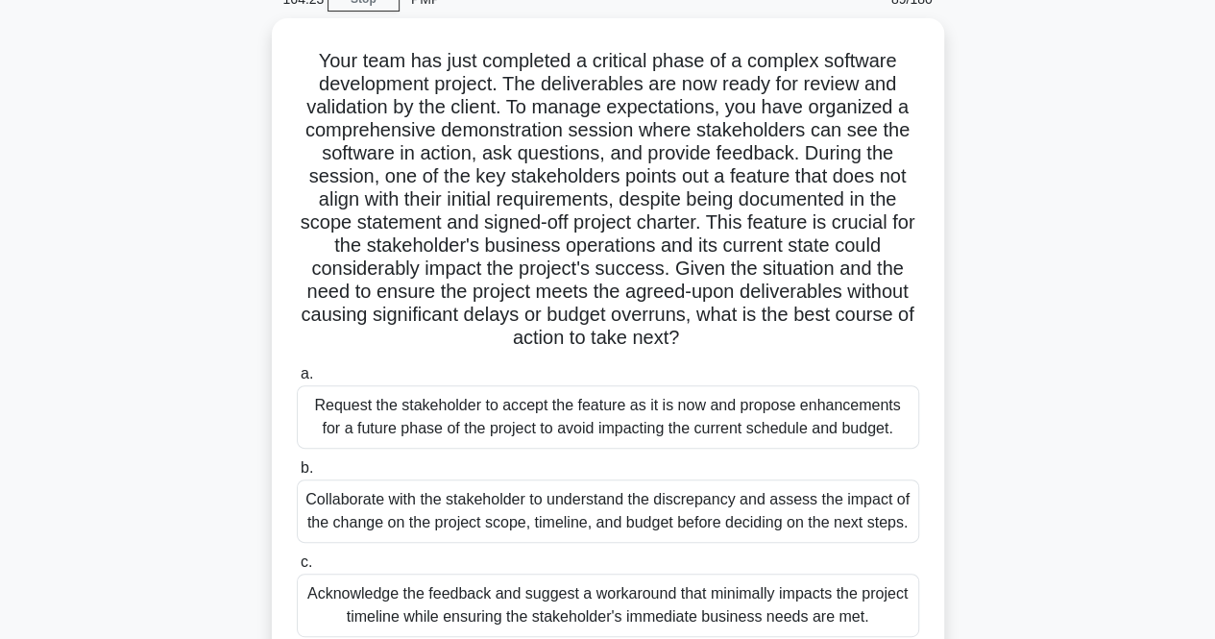
scroll to position [121, 0]
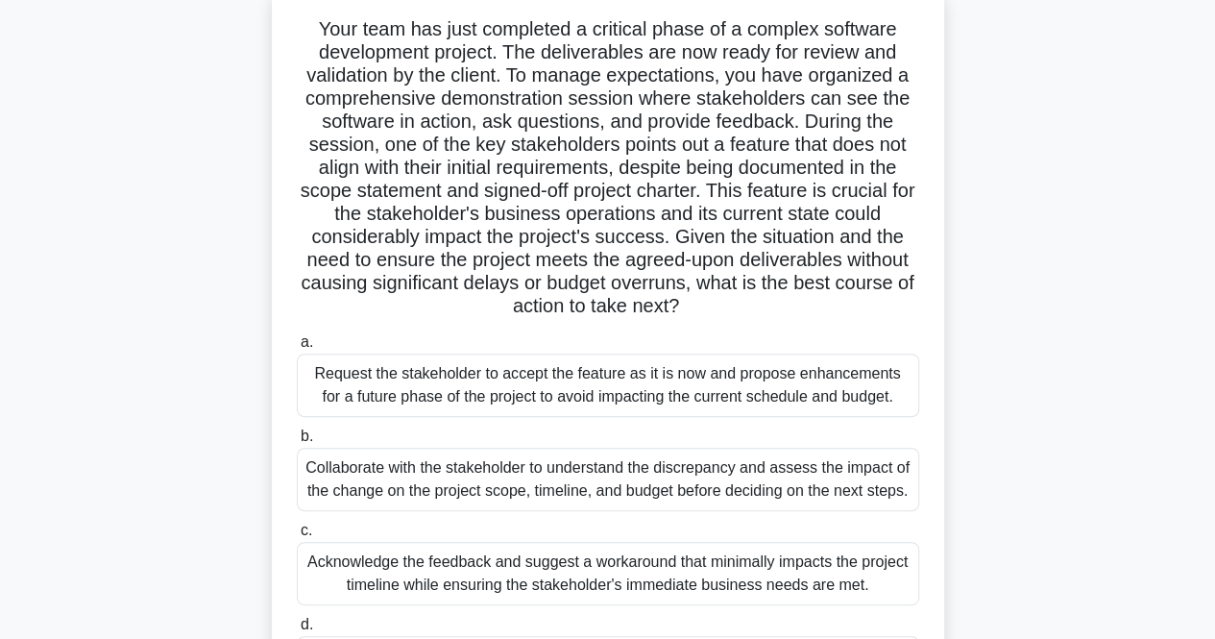
click at [686, 455] on div "Collaborate with the stakeholder to understand the discrepancy and assess the i…" at bounding box center [608, 479] width 623 height 63
click at [297, 443] on input "b. Collaborate with the stakeholder to understand the discrepancy and assess th…" at bounding box center [297, 436] width 0 height 12
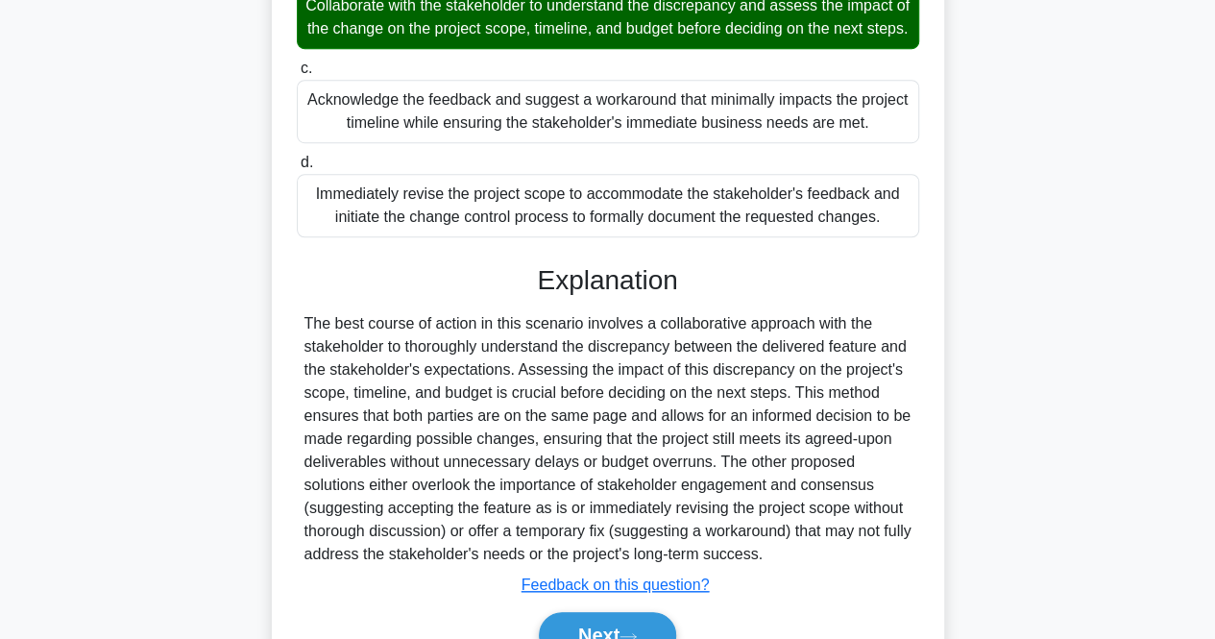
scroll to position [605, 0]
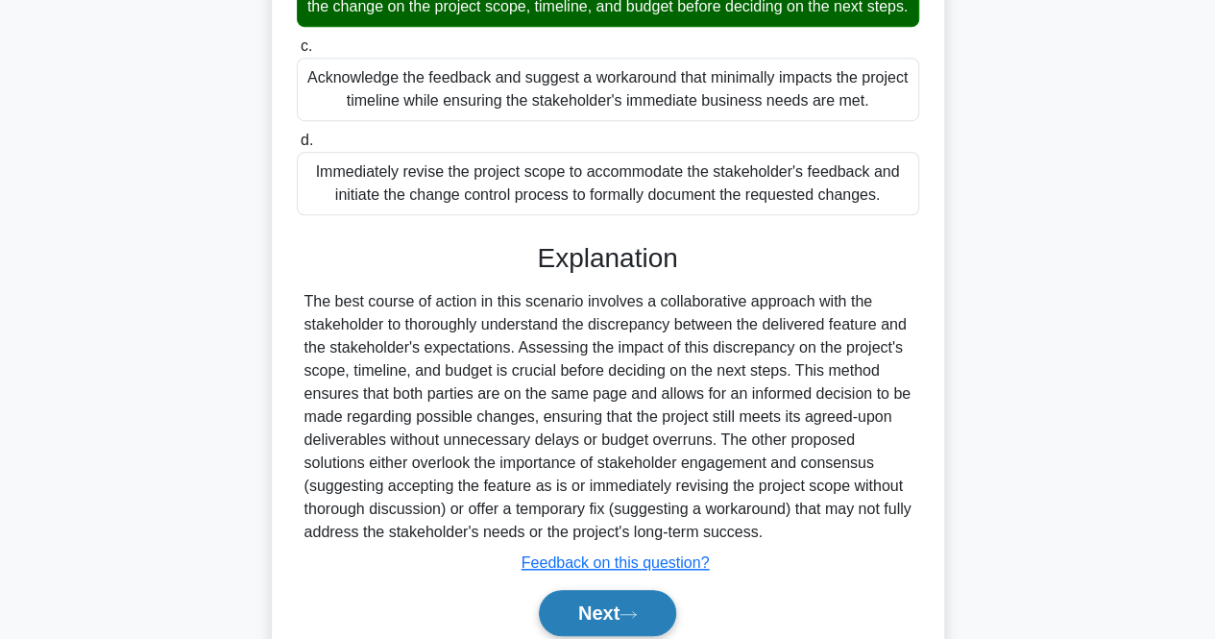
click at [601, 626] on button "Next" at bounding box center [607, 613] width 137 height 46
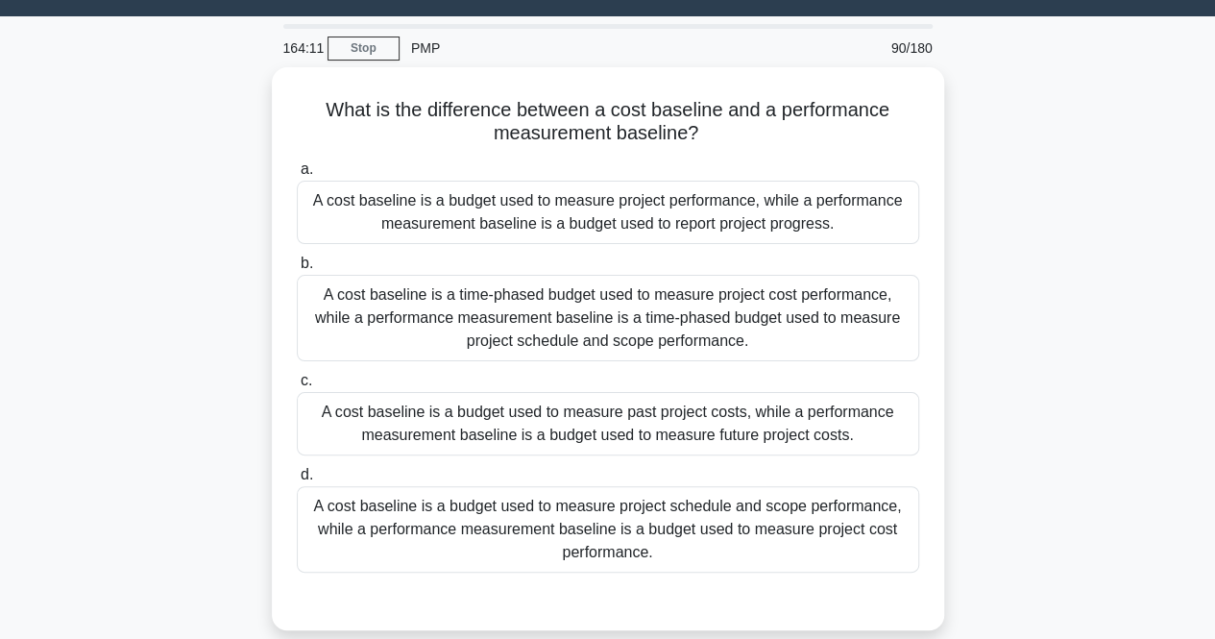
scroll to position [47, 0]
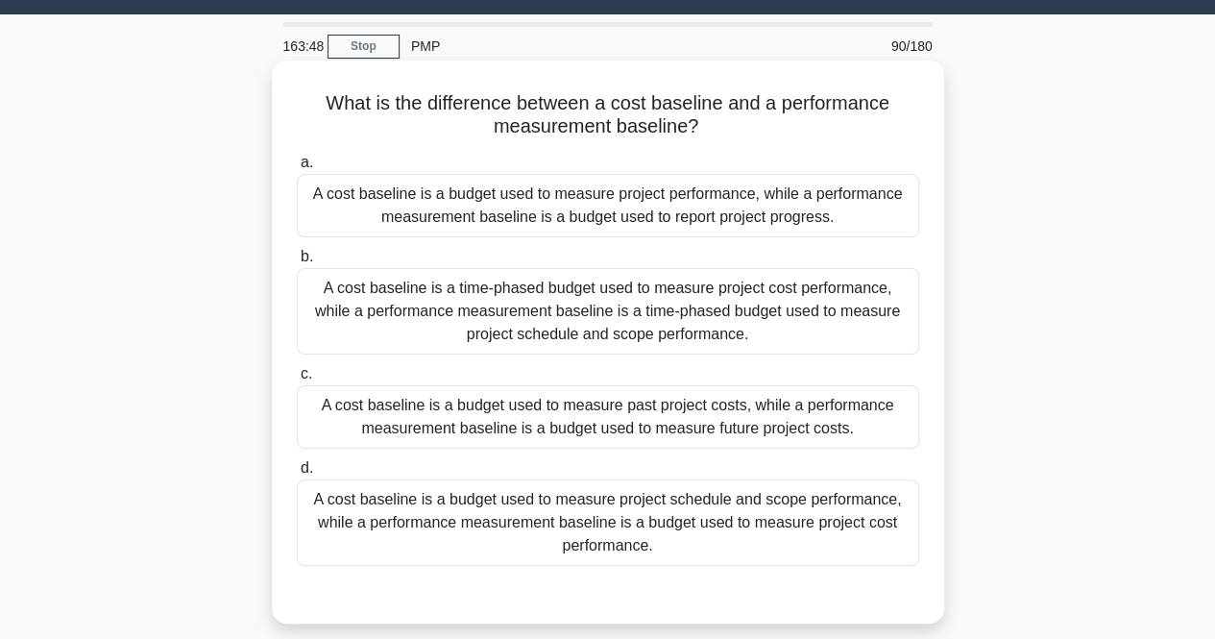
click at [521, 533] on div "A cost baseline is a budget used to measure project schedule and scope performa…" at bounding box center [608, 522] width 623 height 86
click at [297, 475] on input "d. A cost baseline is a budget used to measure project schedule and scope perfo…" at bounding box center [297, 468] width 0 height 12
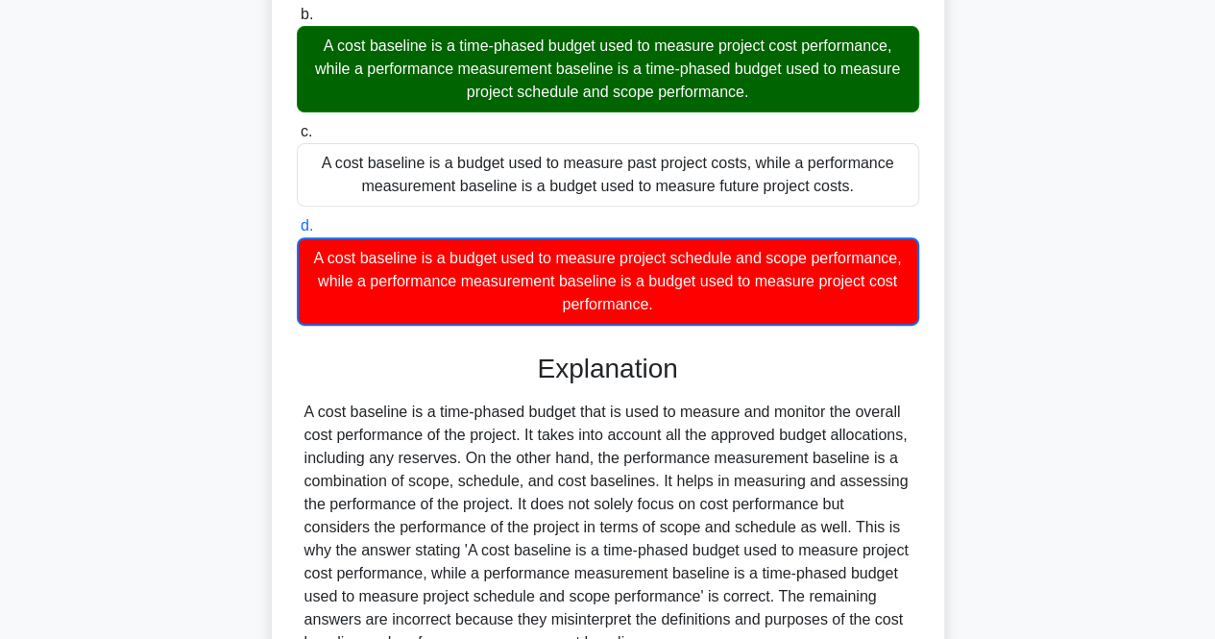
scroll to position [477, 0]
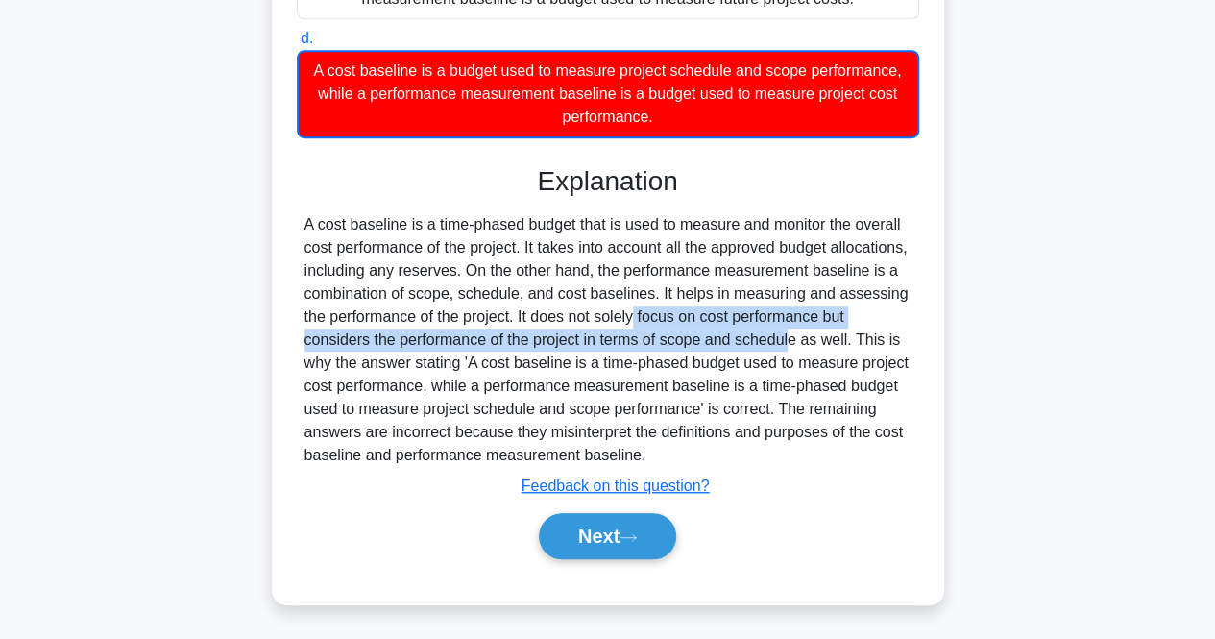
drag, startPoint x: 525, startPoint y: 322, endPoint x: 665, endPoint y: 348, distance: 142.7
click at [665, 348] on div "A cost baseline is a time-phased budget that is used to measure and monitor the…" at bounding box center [608, 340] width 607 height 254
click at [637, 539] on icon at bounding box center [628, 537] width 17 height 11
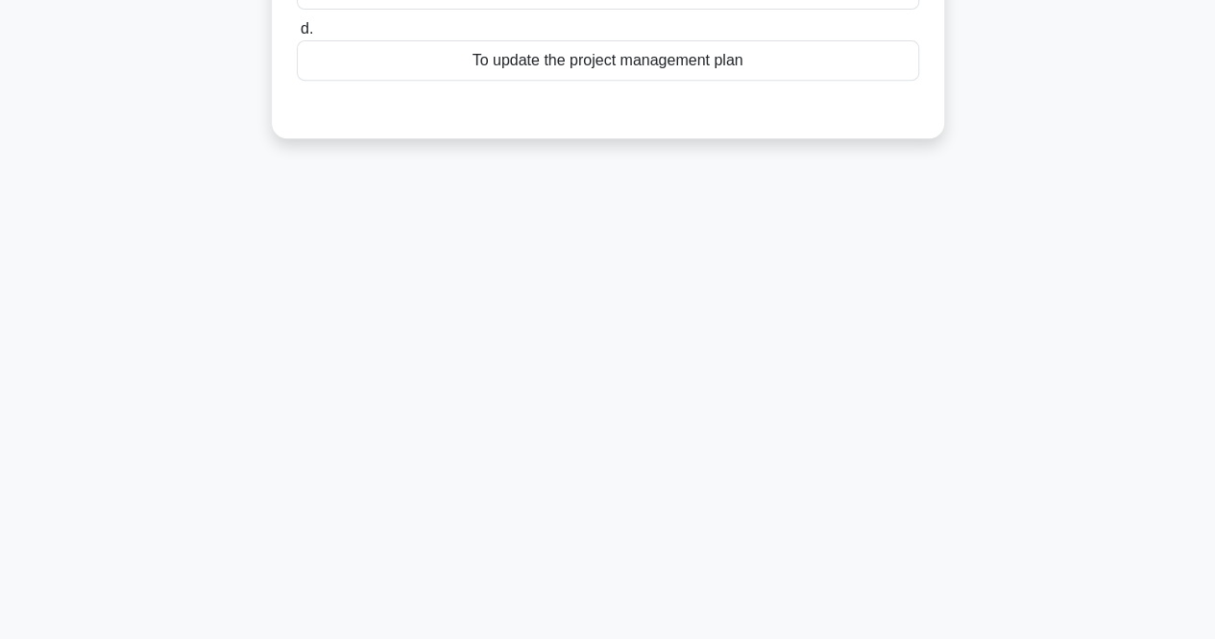
scroll to position [0, 0]
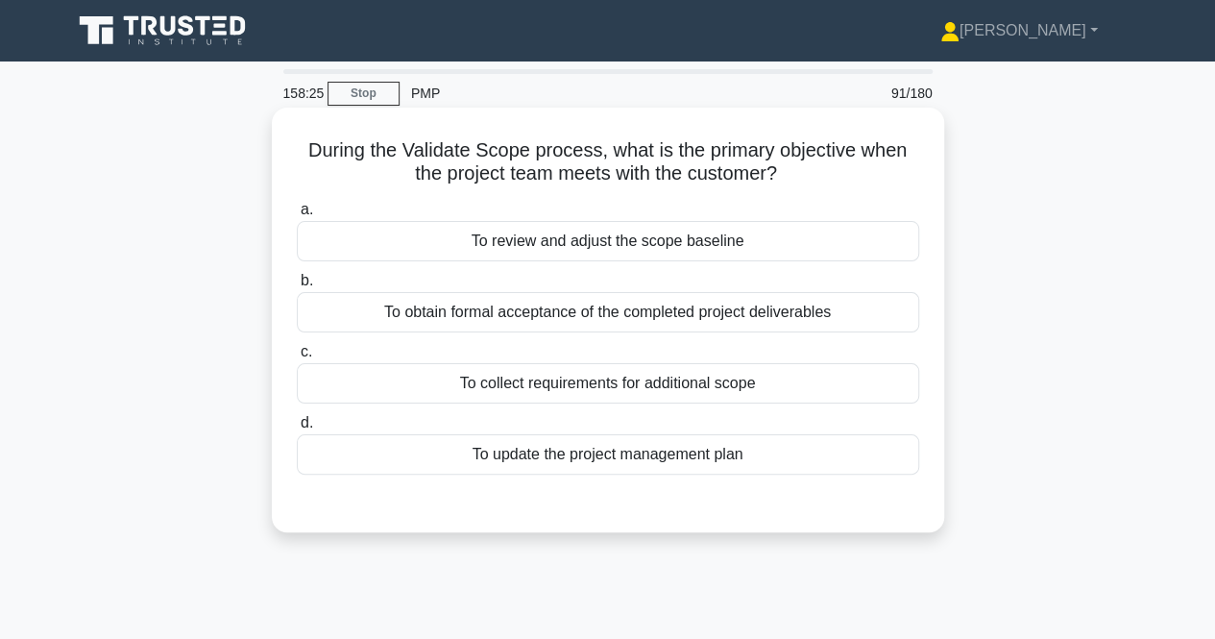
click at [568, 310] on div "To obtain formal acceptance of the completed project deliverables" at bounding box center [608, 312] width 623 height 40
click at [297, 287] on input "b. To obtain formal acceptance of the completed project deliverables" at bounding box center [297, 281] width 0 height 12
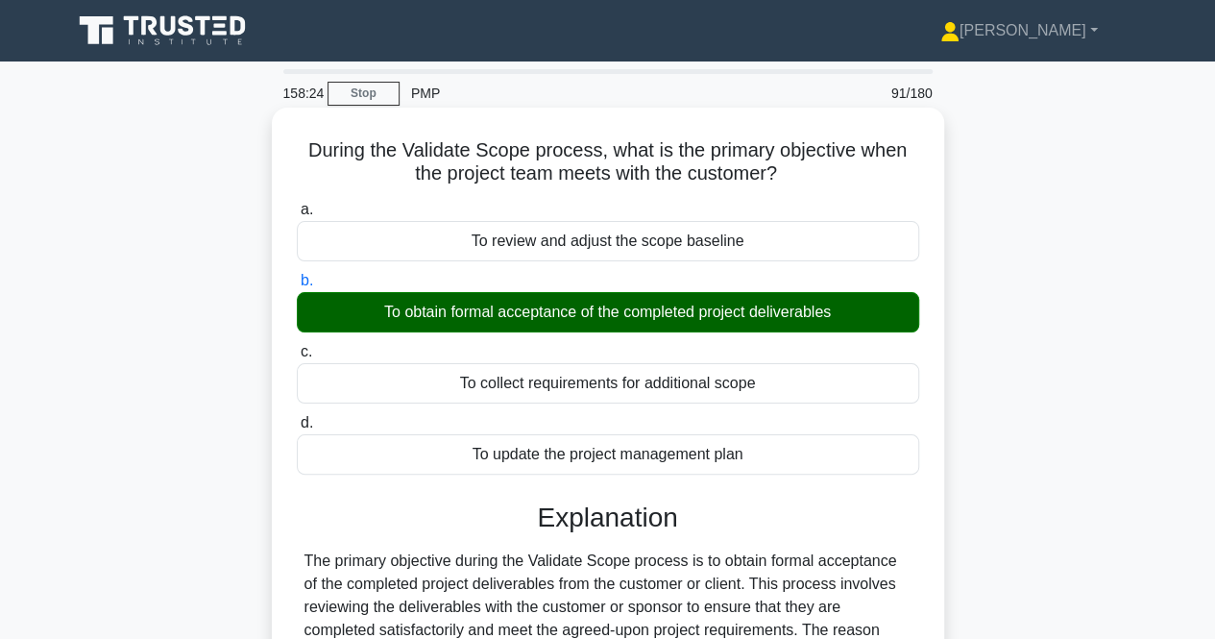
scroll to position [451, 0]
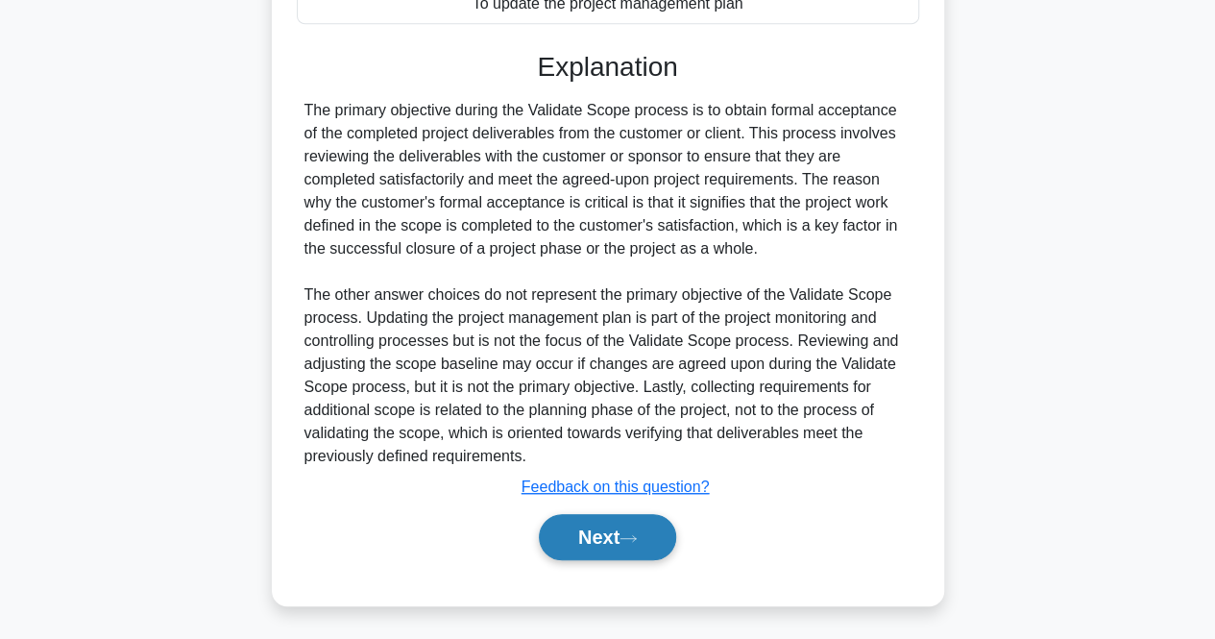
click at [601, 535] on button "Next" at bounding box center [607, 537] width 137 height 46
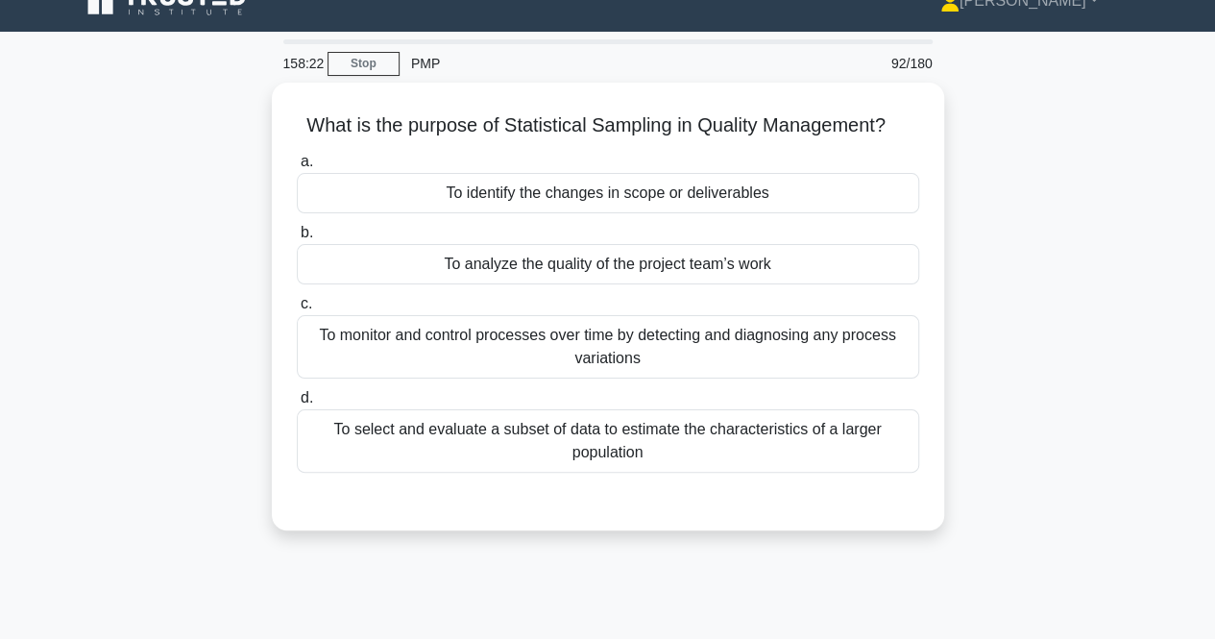
scroll to position [24, 0]
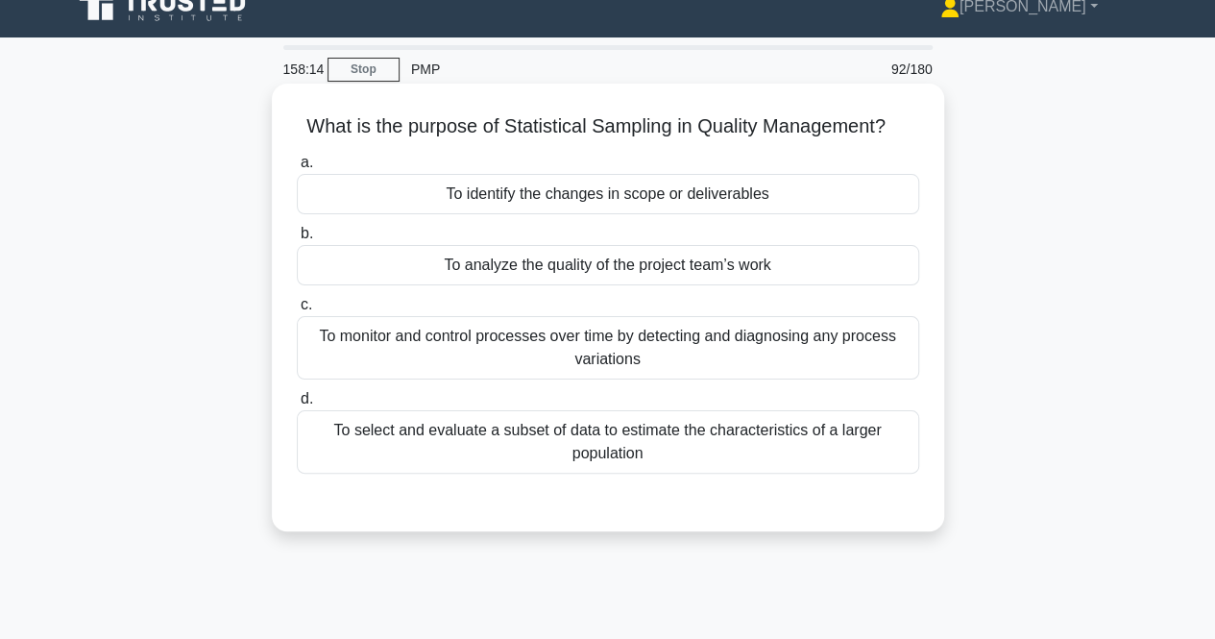
click at [507, 446] on div "To select and evaluate a subset of data to estimate the characteristics of a la…" at bounding box center [608, 441] width 623 height 63
click at [297, 405] on input "d. To select and evaluate a subset of data to estimate the characteristics of a…" at bounding box center [297, 399] width 0 height 12
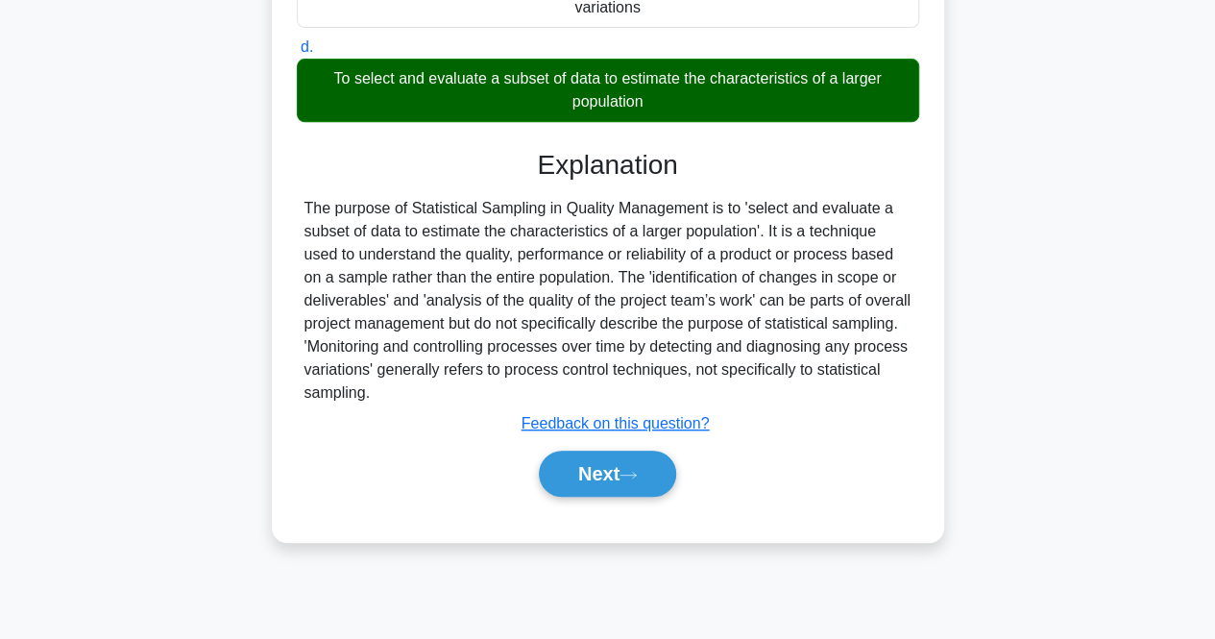
scroll to position [399, 0]
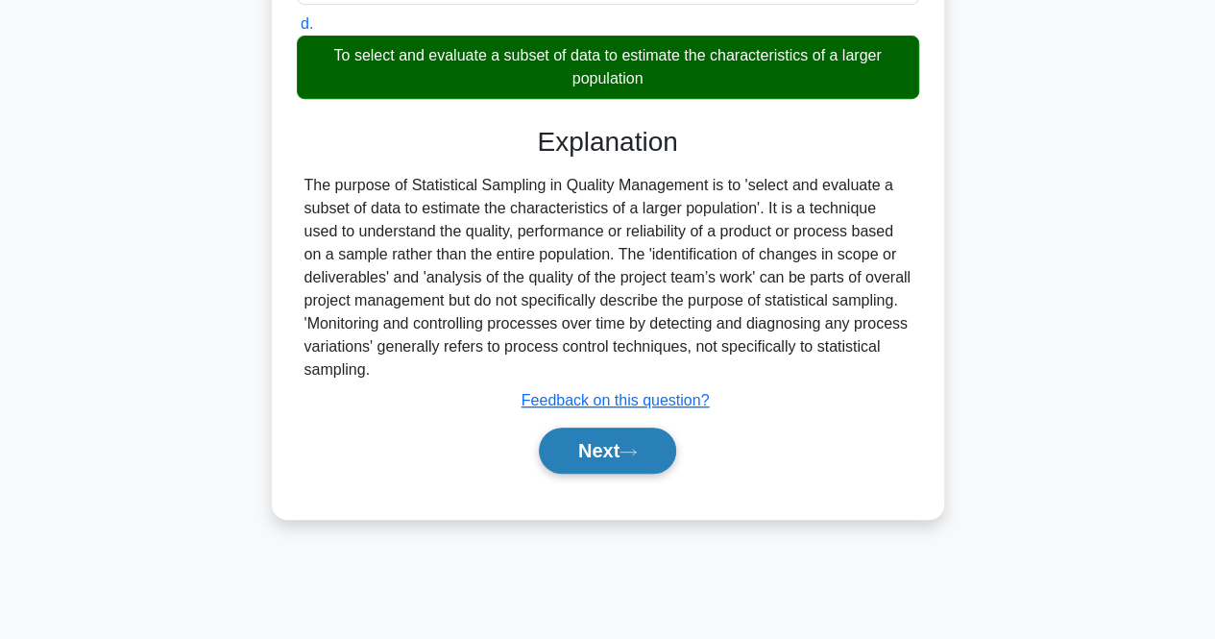
click at [555, 449] on button "Next" at bounding box center [607, 451] width 137 height 46
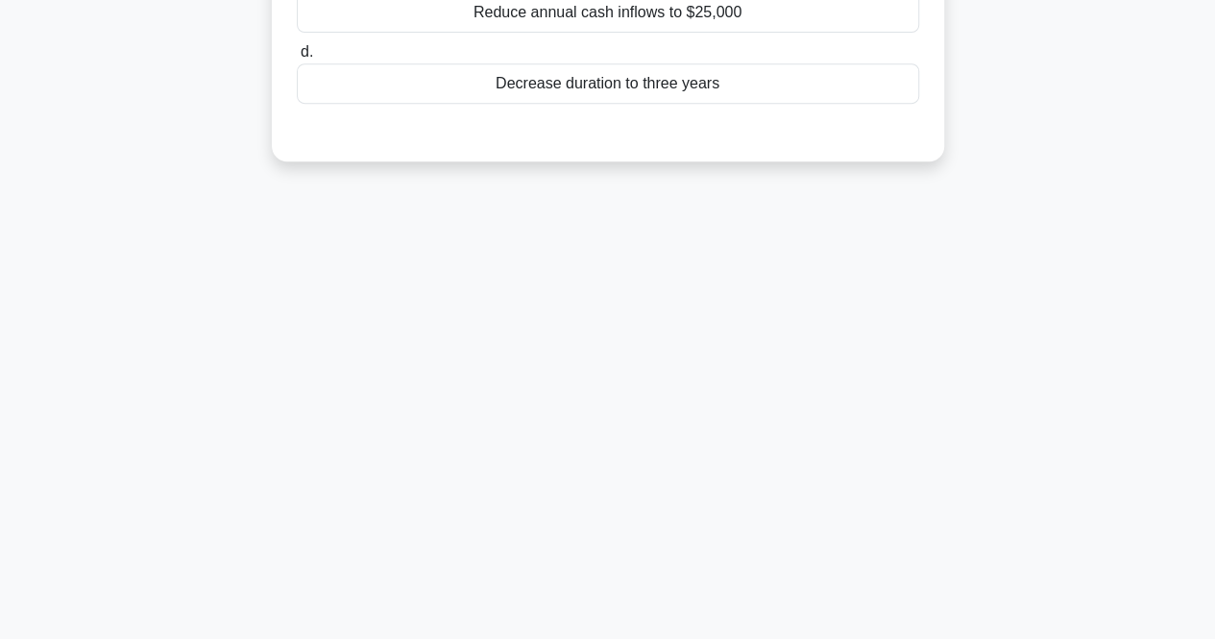
scroll to position [0, 0]
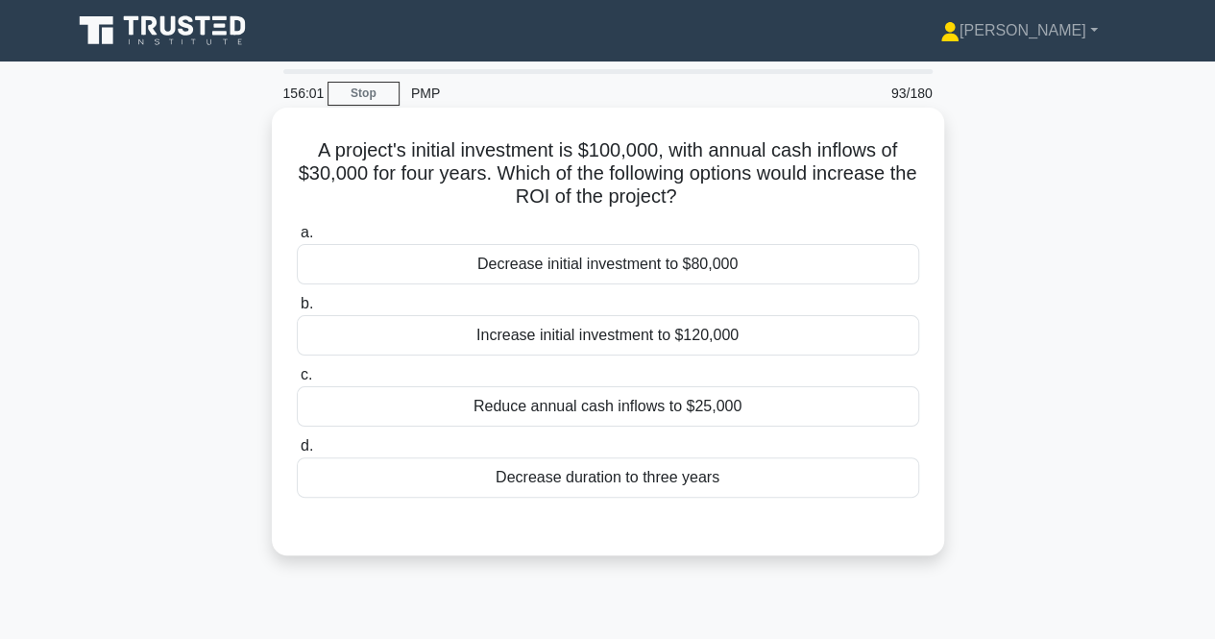
click at [581, 278] on div "Decrease initial investment to $80,000" at bounding box center [608, 264] width 623 height 40
click at [297, 239] on input "a. Decrease initial investment to $80,000" at bounding box center [297, 233] width 0 height 12
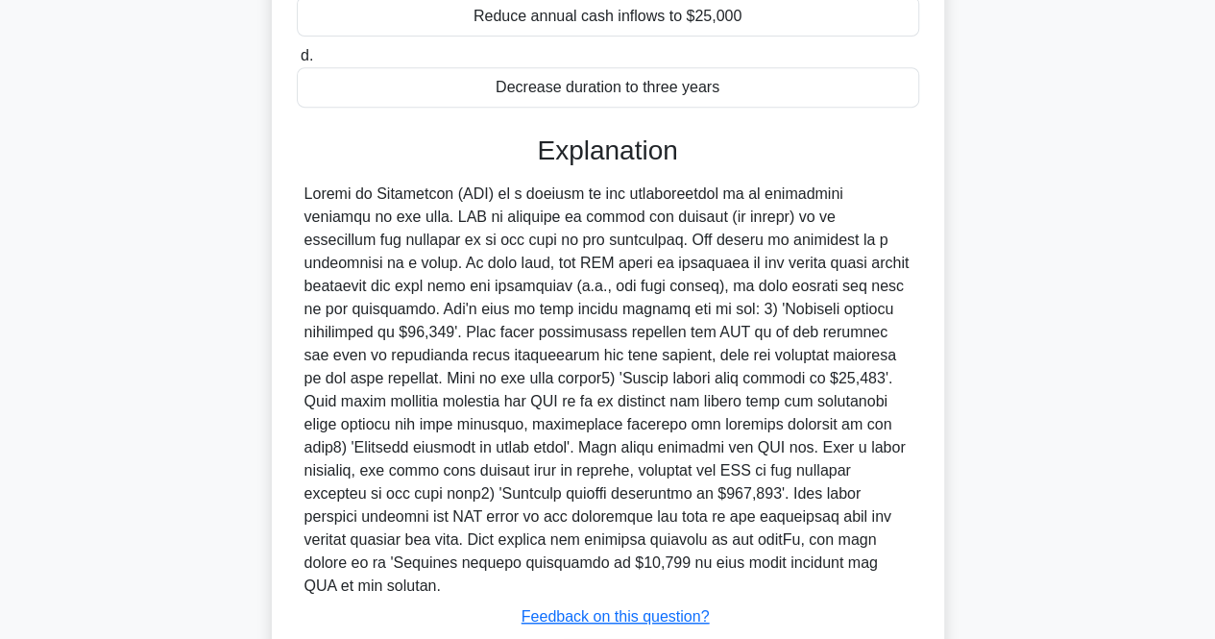
scroll to position [422, 0]
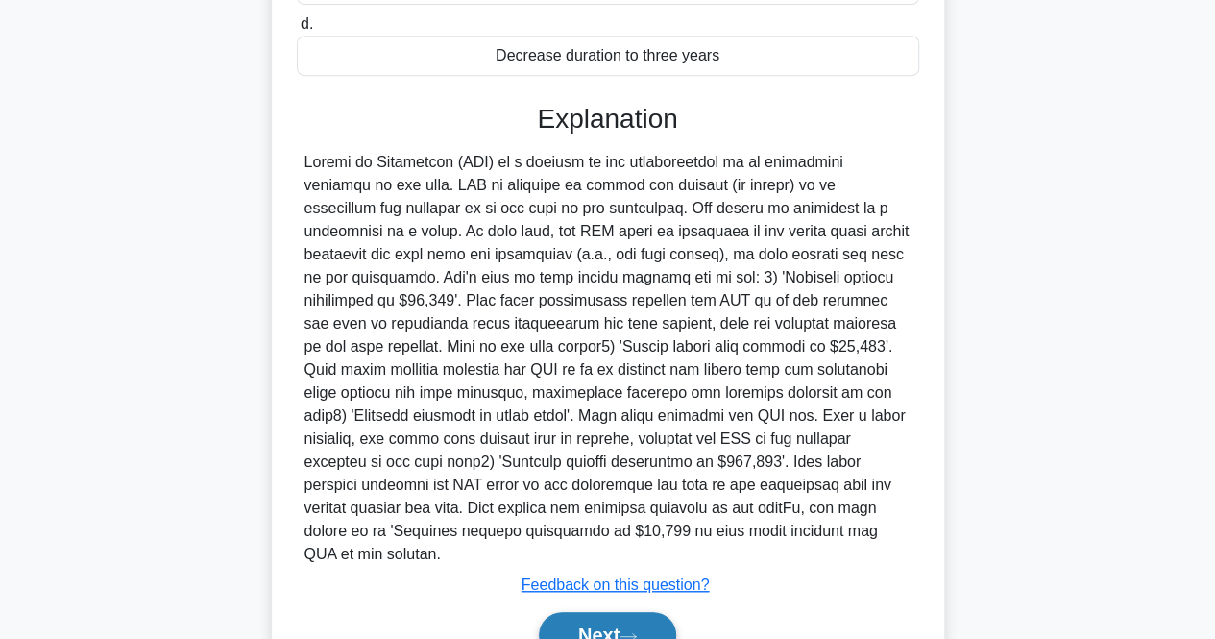
click at [585, 613] on button "Next" at bounding box center [607, 635] width 137 height 46
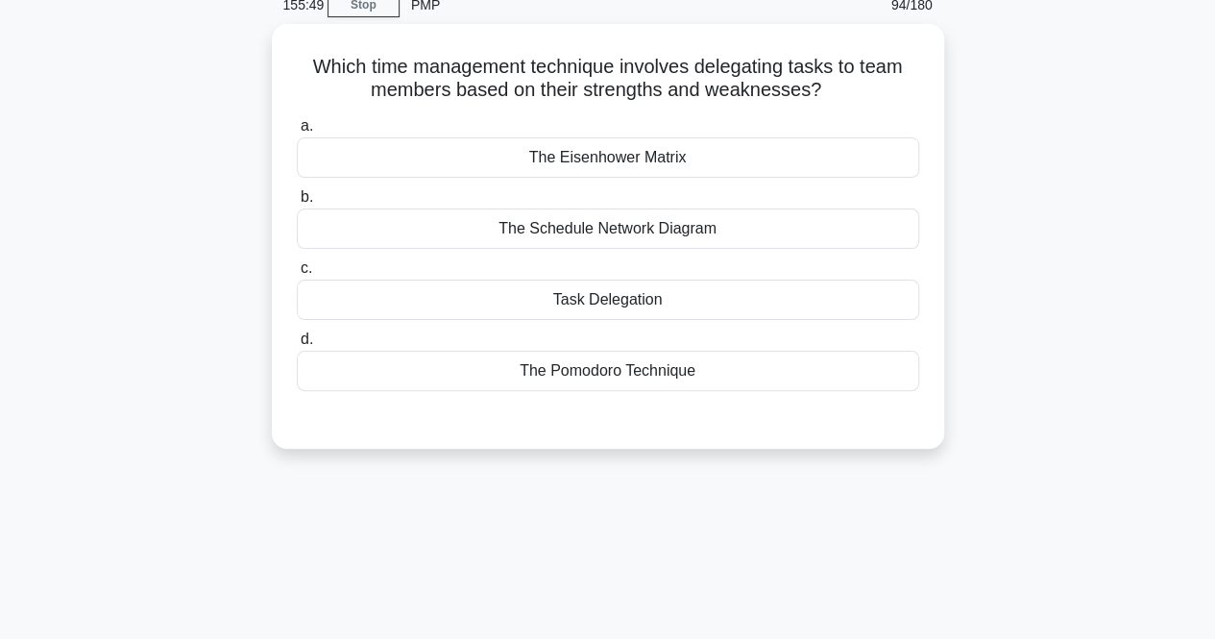
scroll to position [0, 0]
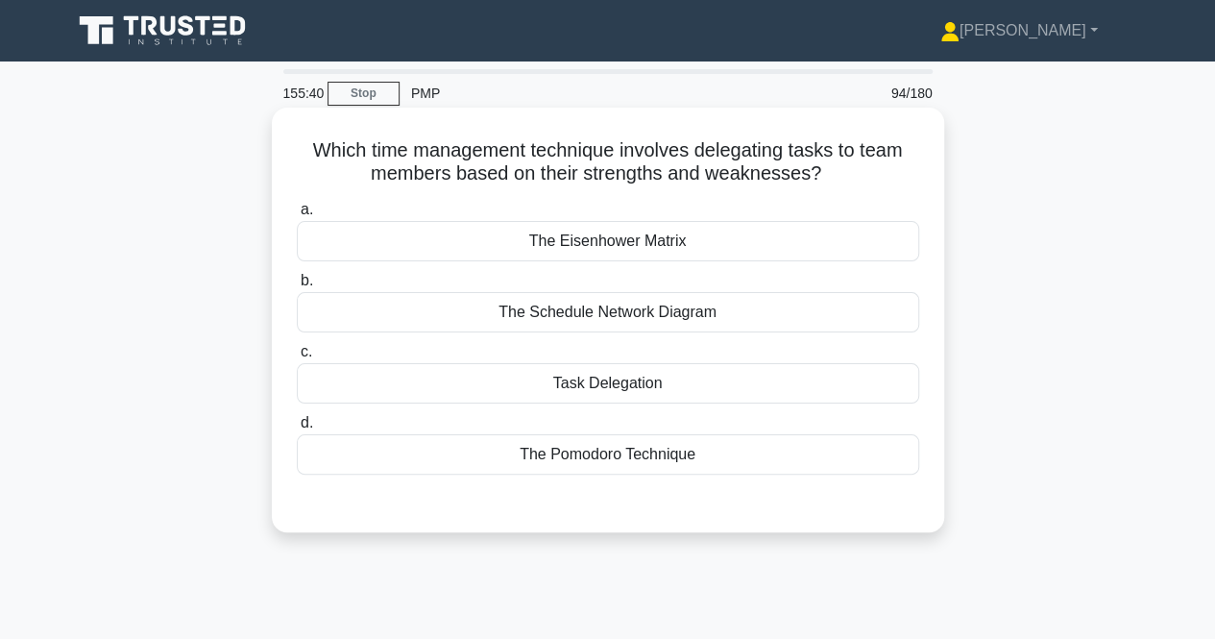
click at [587, 400] on div "Task Delegation" at bounding box center [608, 383] width 623 height 40
click at [297, 358] on input "c. Task Delegation" at bounding box center [297, 352] width 0 height 12
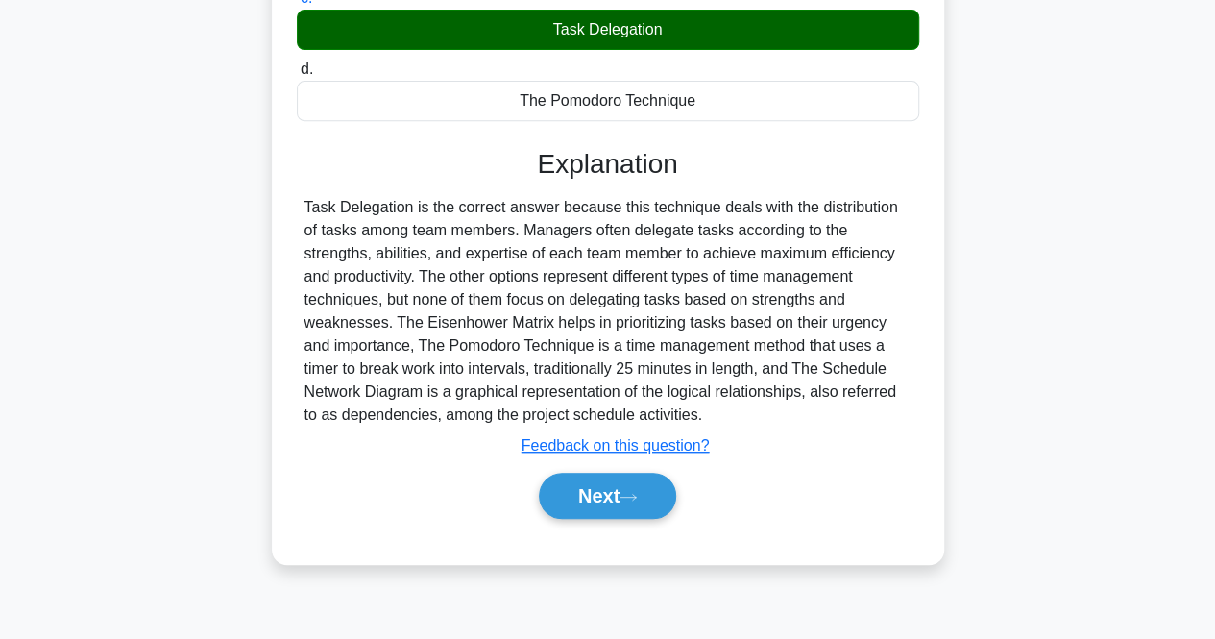
scroll to position [399, 0]
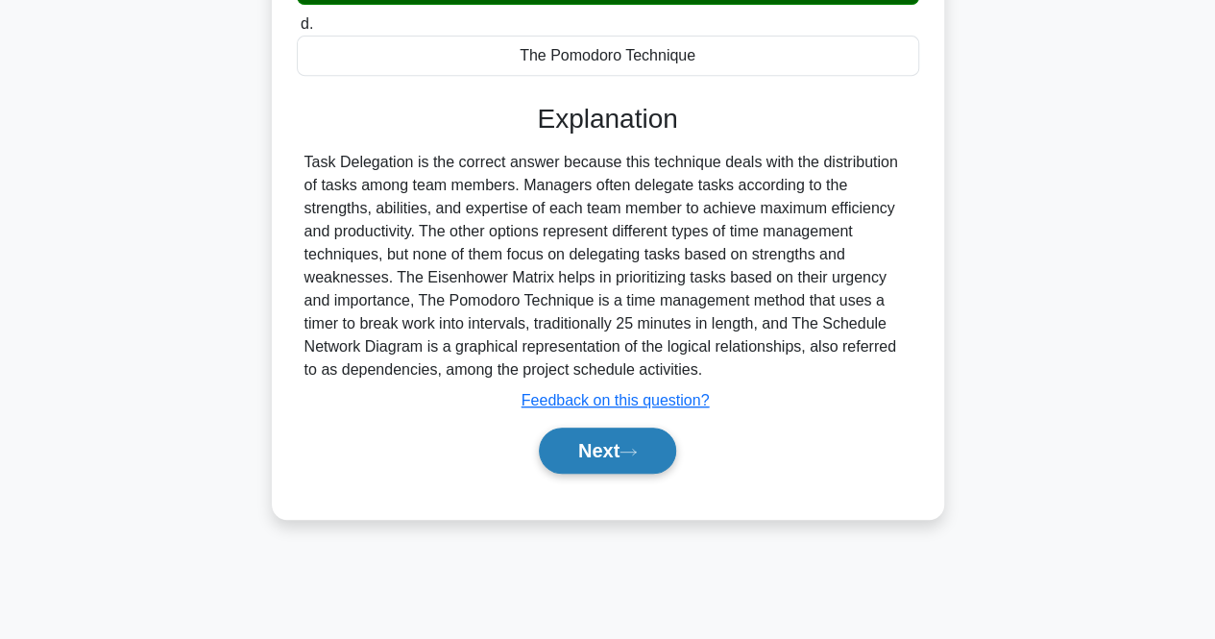
click at [606, 454] on button "Next" at bounding box center [607, 451] width 137 height 46
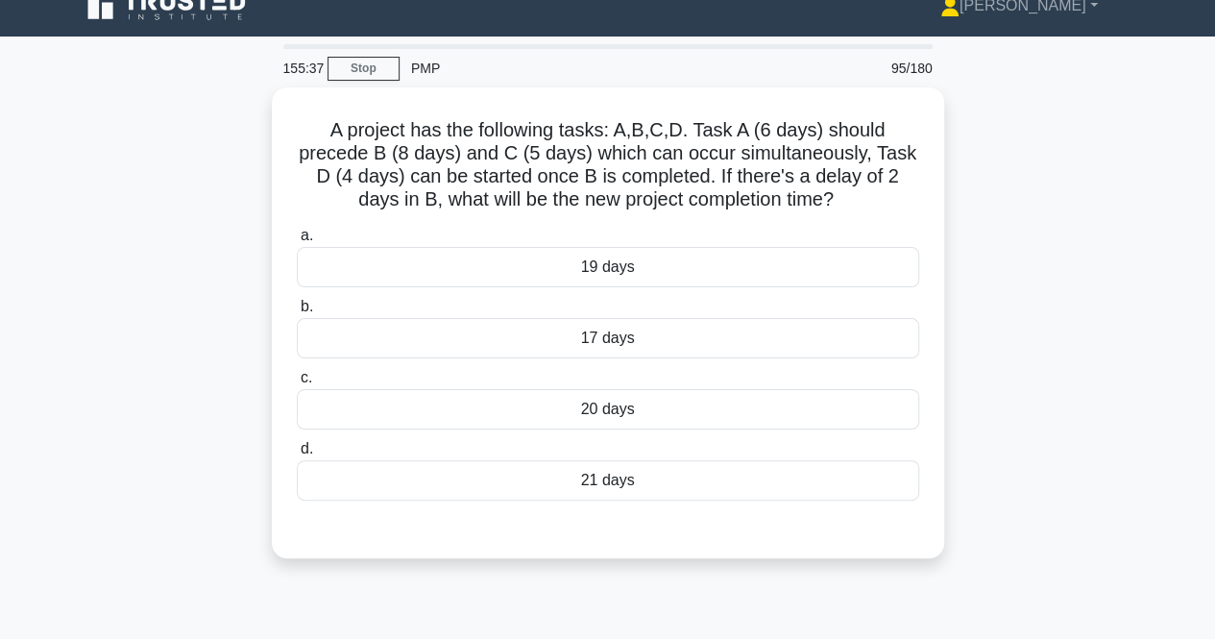
scroll to position [13, 0]
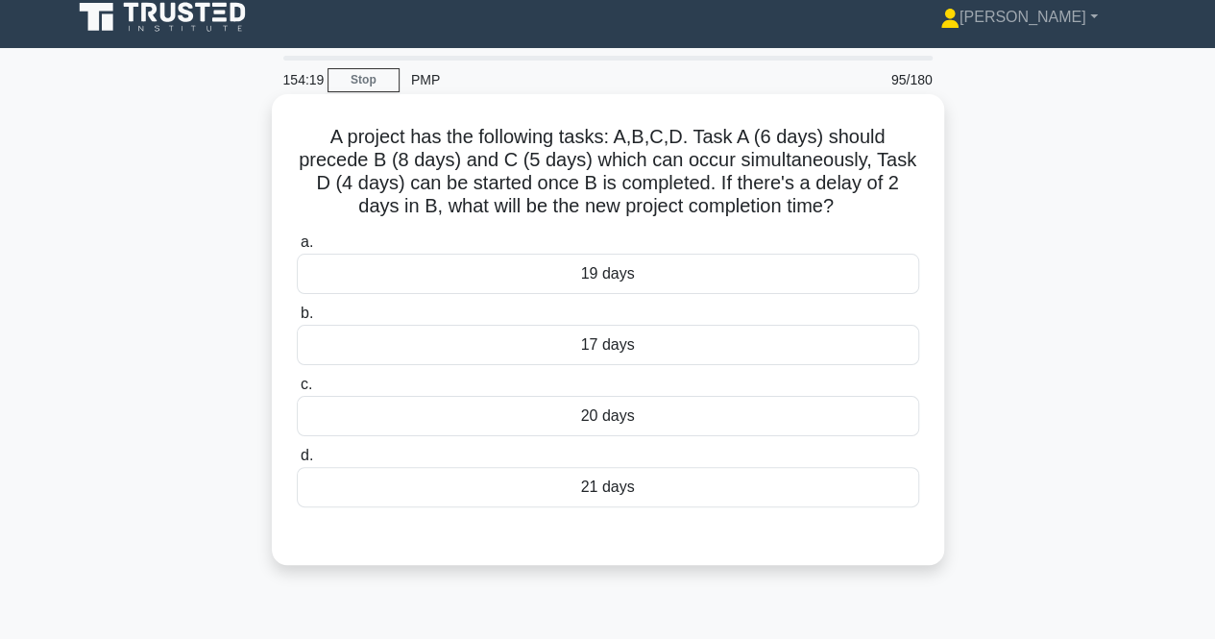
click at [546, 494] on div "21 days" at bounding box center [608, 487] width 623 height 40
click at [297, 462] on input "d. 21 days" at bounding box center [297, 456] width 0 height 12
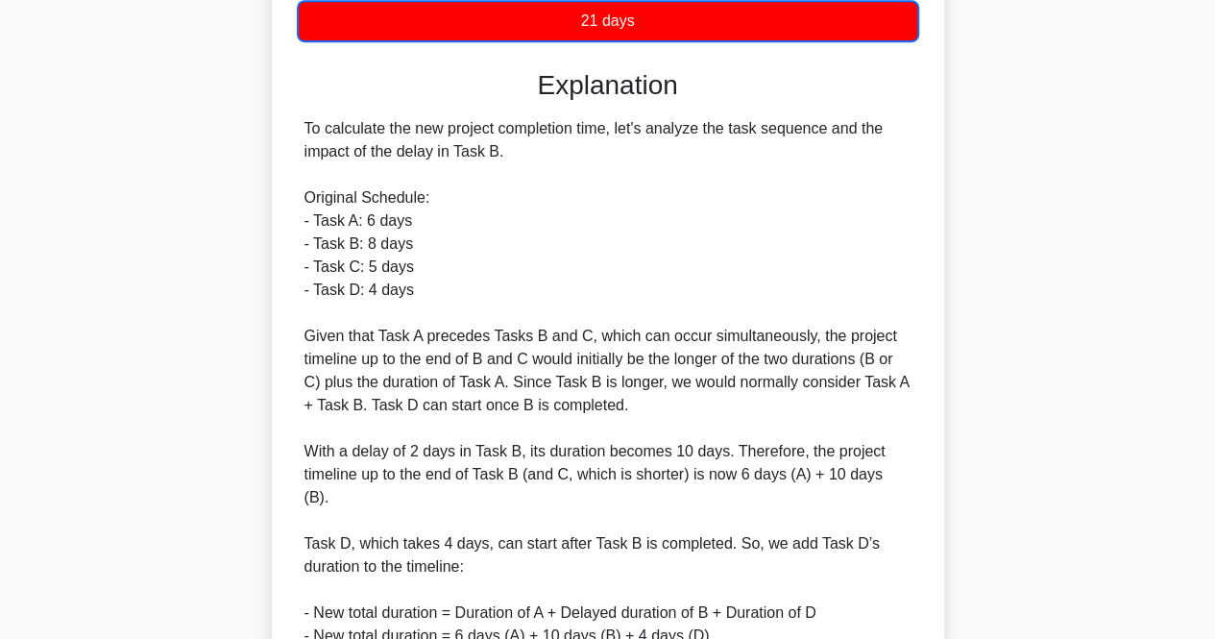
scroll to position [486, 0]
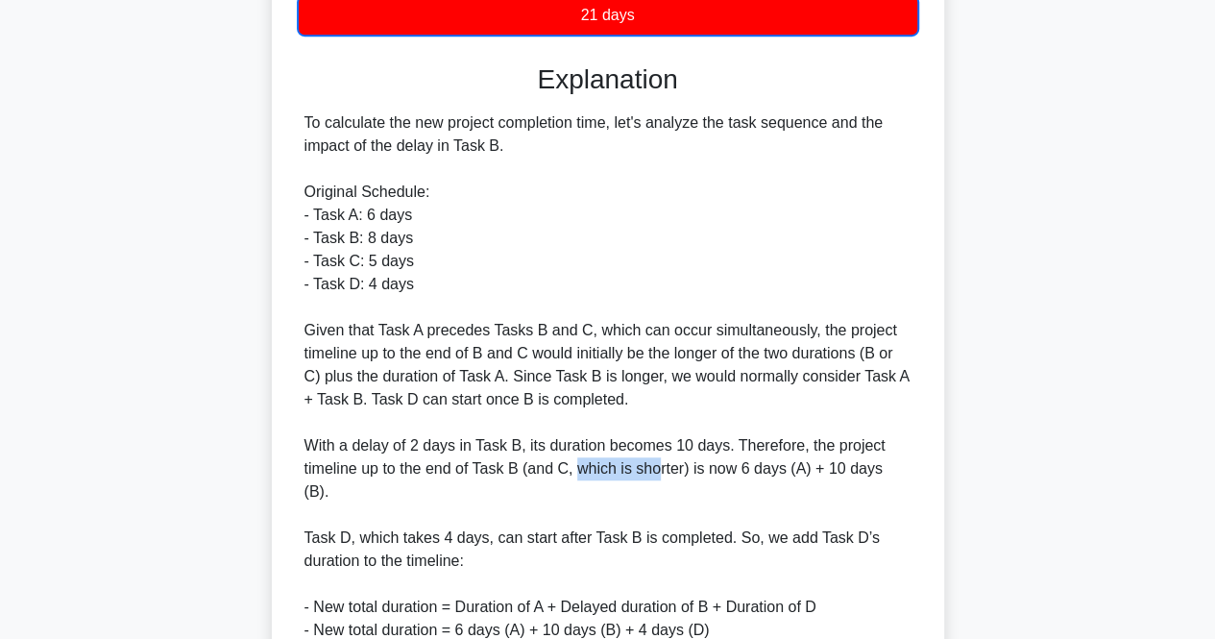
drag, startPoint x: 577, startPoint y: 472, endPoint x: 653, endPoint y: 478, distance: 76.1
click at [653, 478] on div "To calculate the new project completion time, let's analyze the task sequence a…" at bounding box center [608, 445] width 607 height 669
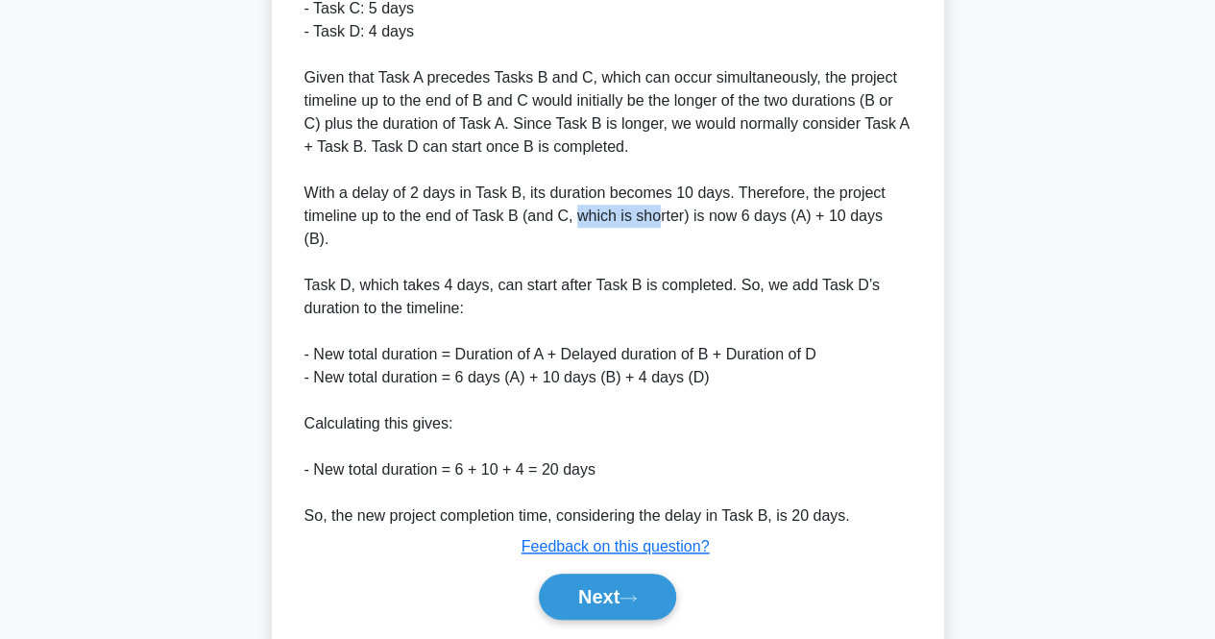
scroll to position [749, 0]
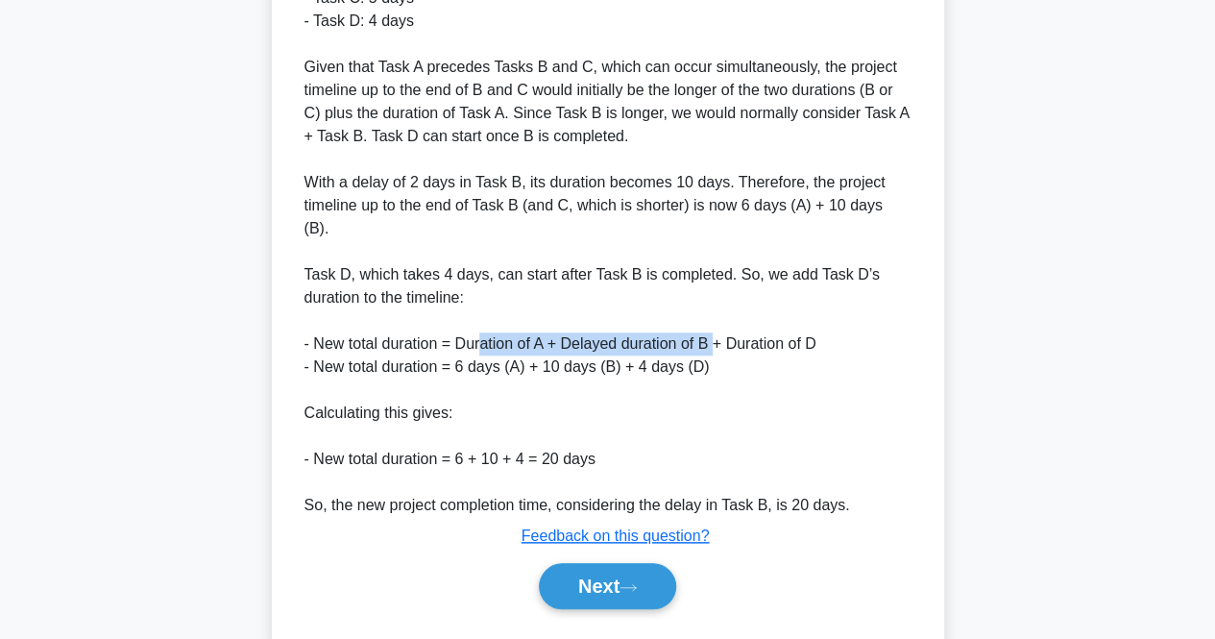
drag, startPoint x: 485, startPoint y: 317, endPoint x: 725, endPoint y: 313, distance: 240.2
click at [725, 313] on div "To calculate the new project completion time, let's analyze the task sequence a…" at bounding box center [608, 182] width 607 height 669
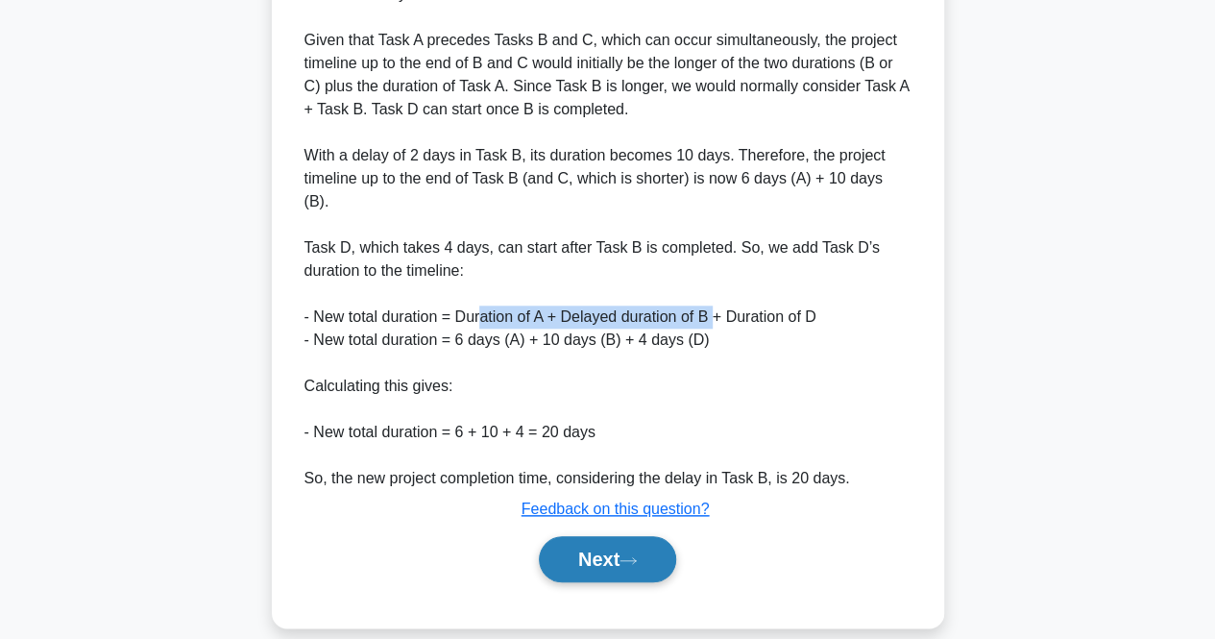
click at [627, 547] on button "Next" at bounding box center [607, 559] width 137 height 46
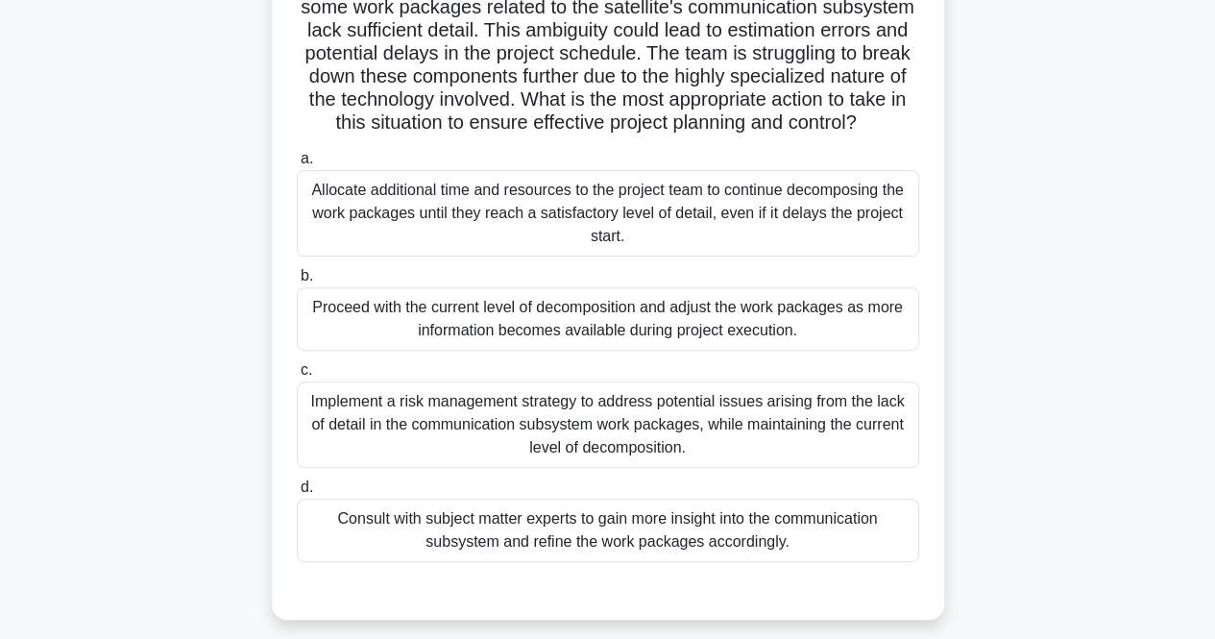
scroll to position [195, 0]
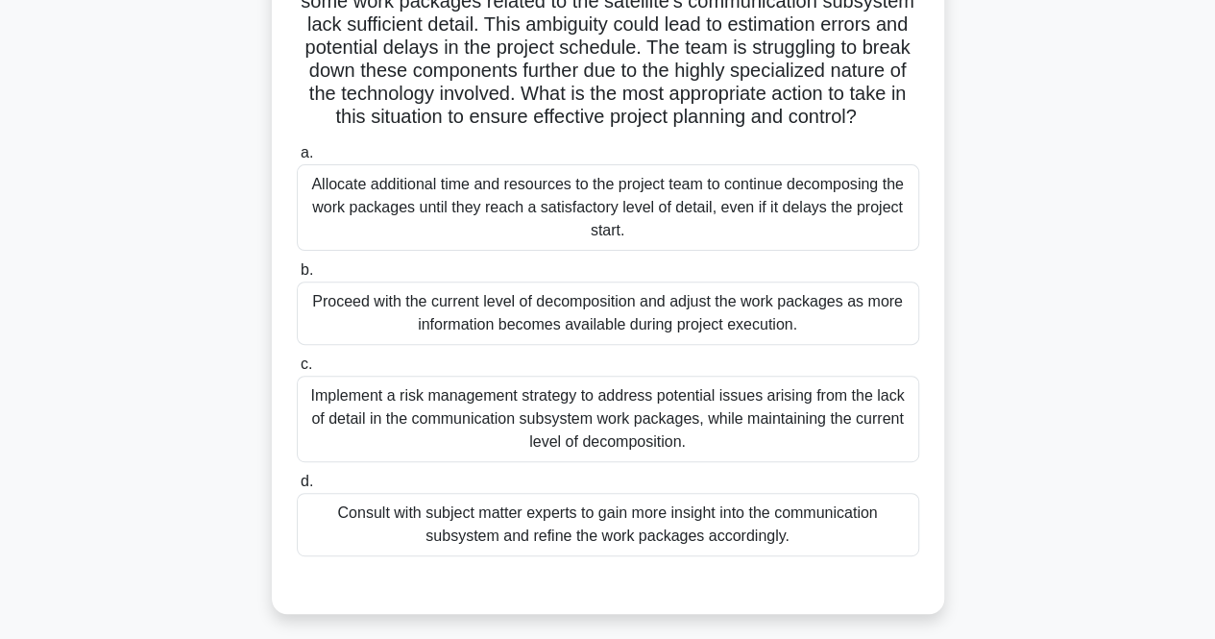
click at [424, 419] on div "Implement a risk management strategy to address potential issues arising from t…" at bounding box center [608, 419] width 623 height 86
click at [297, 371] on input "c. Implement a risk management strategy to address potential issues arising fro…" at bounding box center [297, 364] width 0 height 12
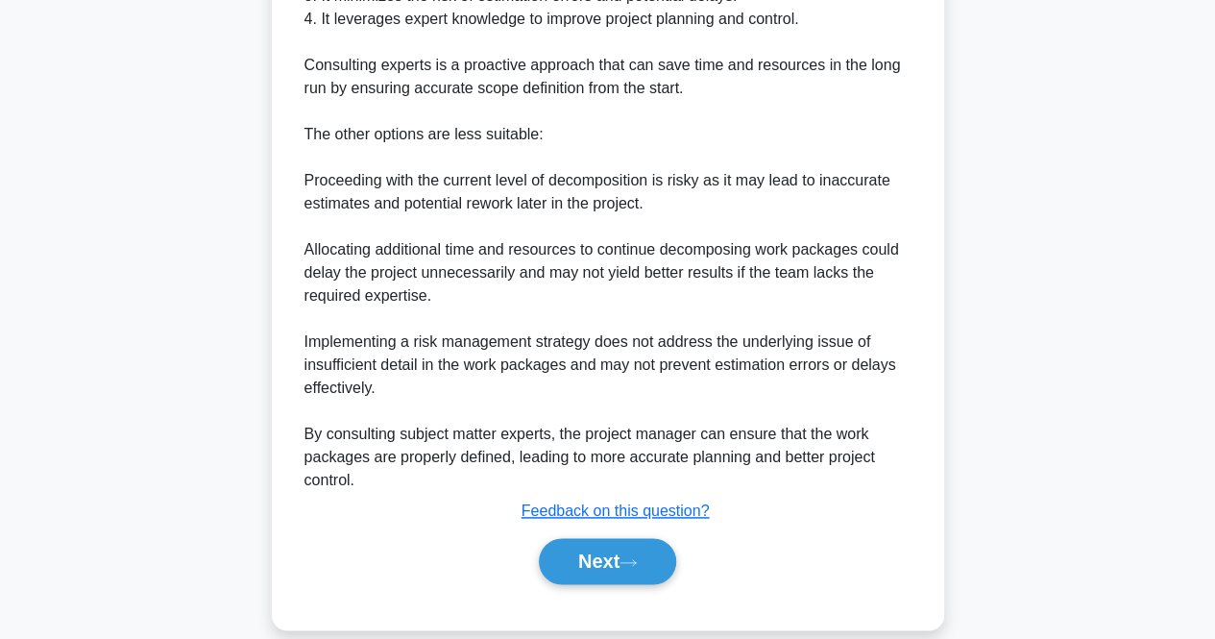
scroll to position [983, 0]
click at [622, 583] on button "Next" at bounding box center [607, 560] width 137 height 46
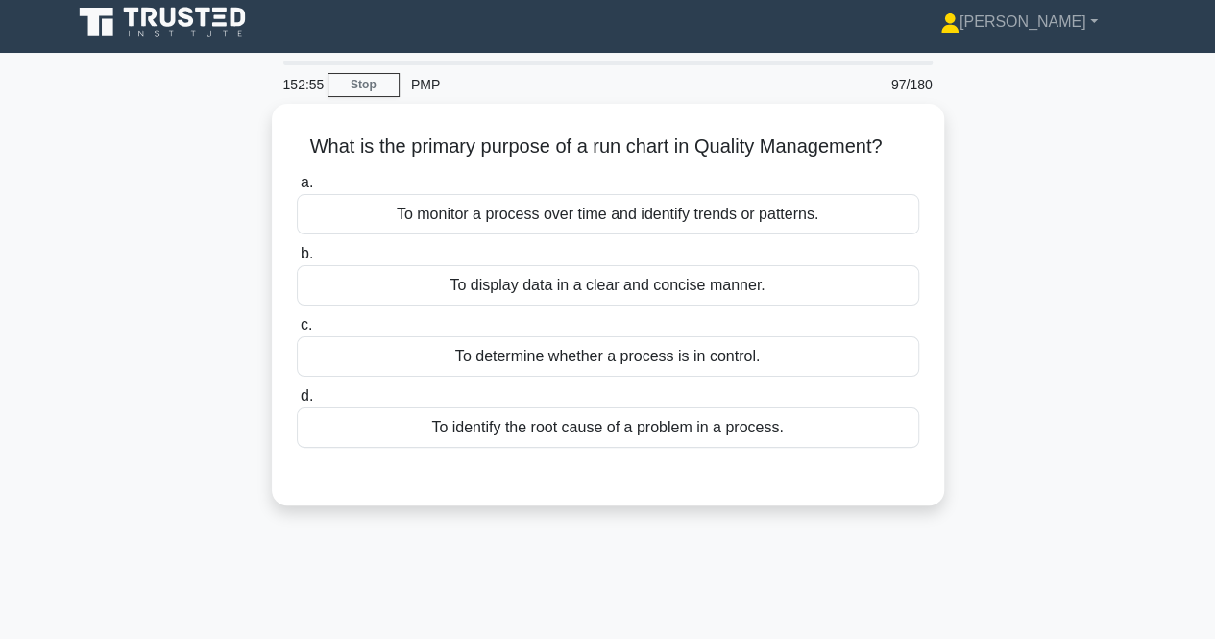
scroll to position [0, 0]
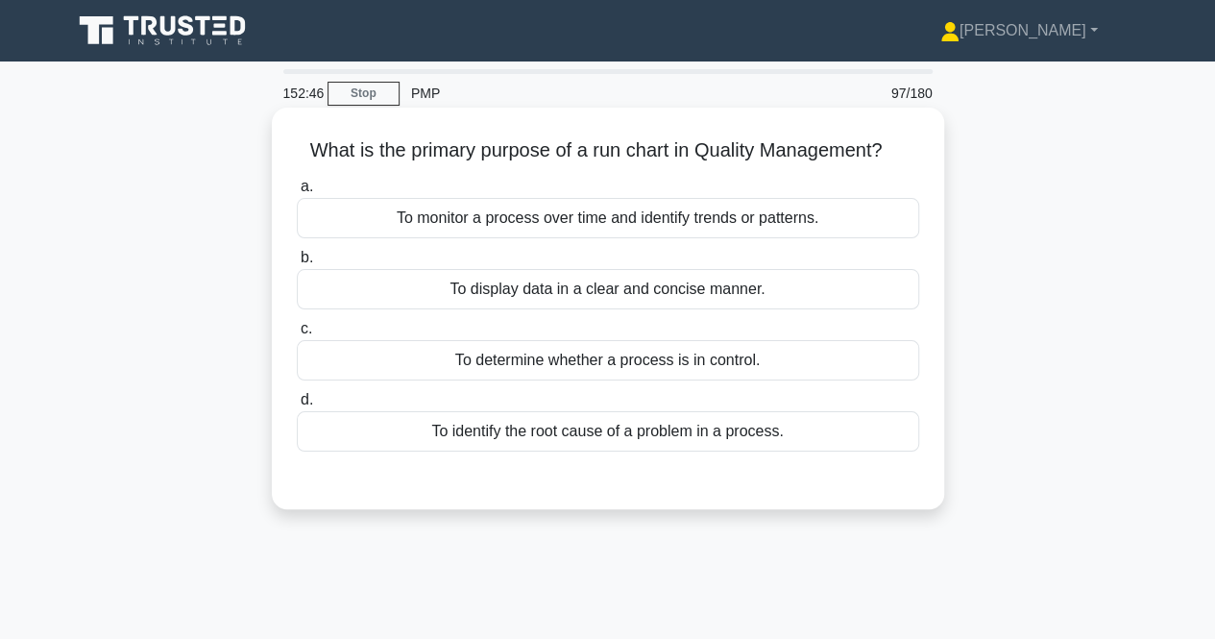
click at [353, 223] on div "To monitor a process over time and identify trends or patterns." at bounding box center [608, 218] width 623 height 40
click at [297, 193] on input "a. To monitor a process over time and identify trends or patterns." at bounding box center [297, 187] width 0 height 12
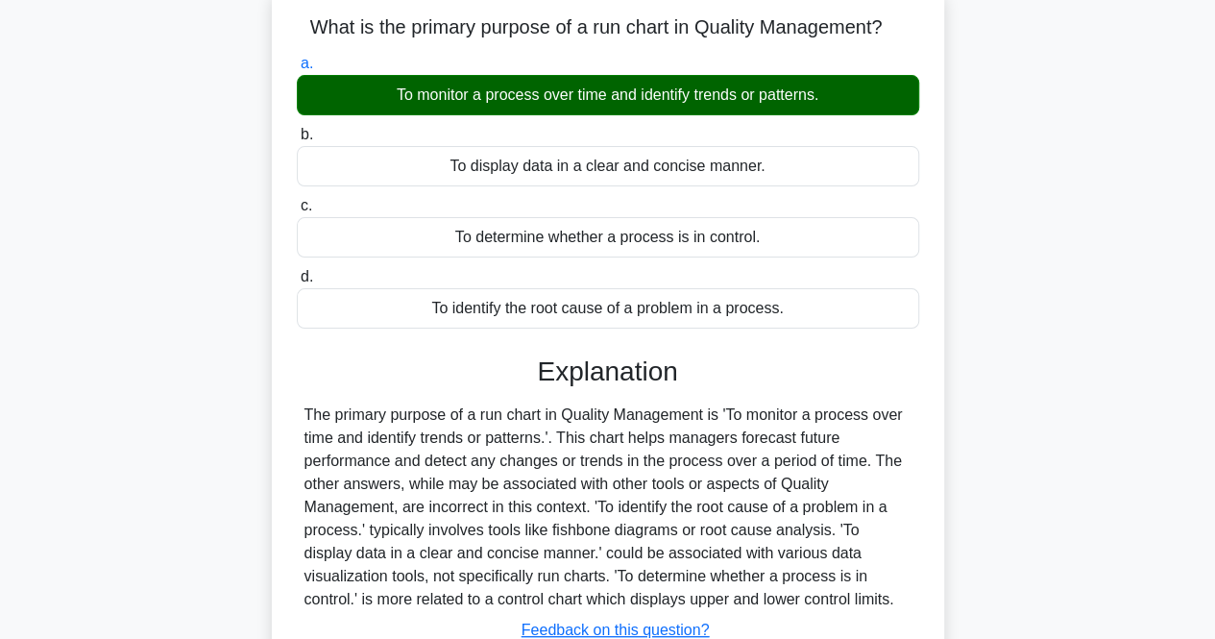
scroll to position [399, 0]
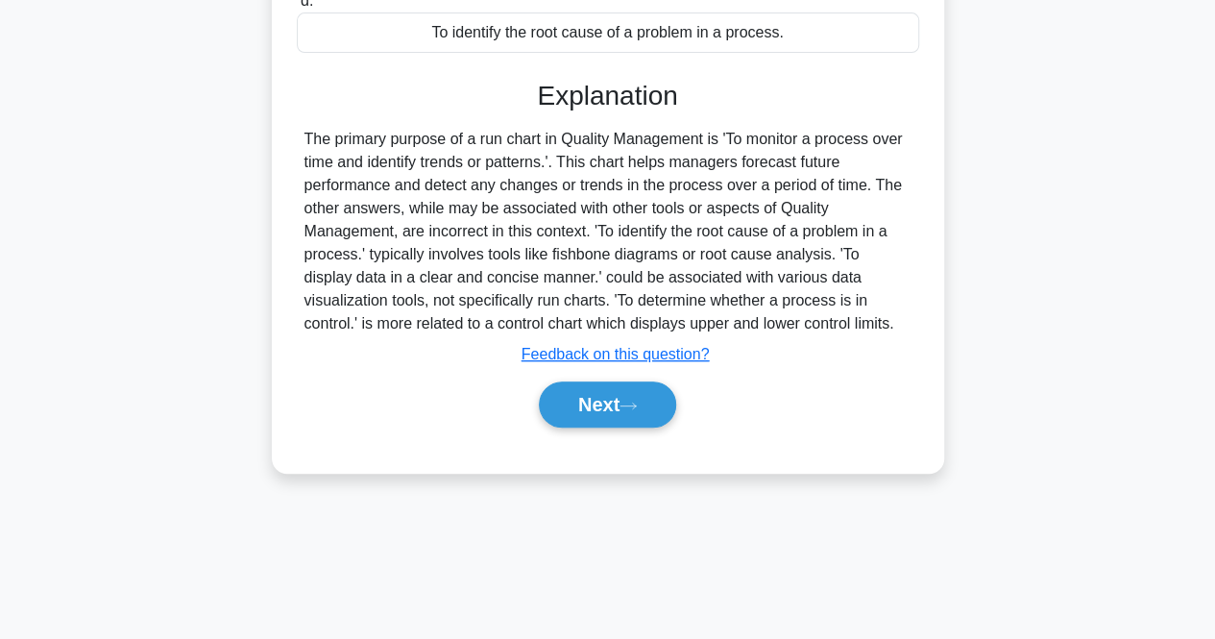
click at [580, 428] on div "Next" at bounding box center [608, 404] width 623 height 61
click at [560, 390] on button "Next" at bounding box center [607, 404] width 137 height 46
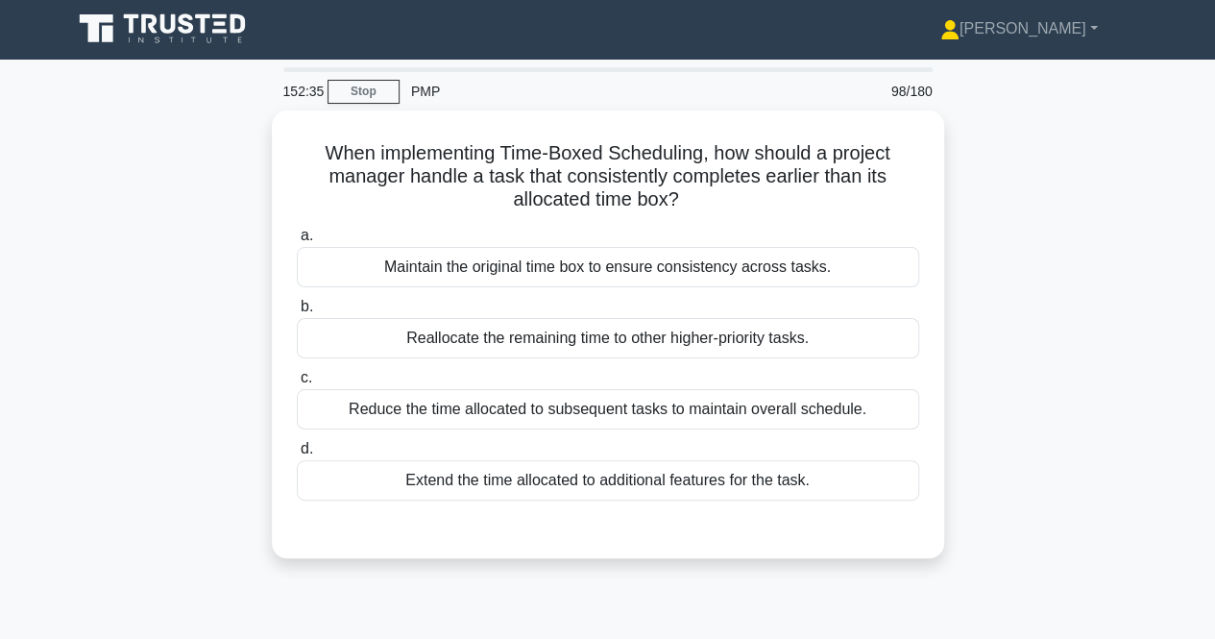
scroll to position [1, 0]
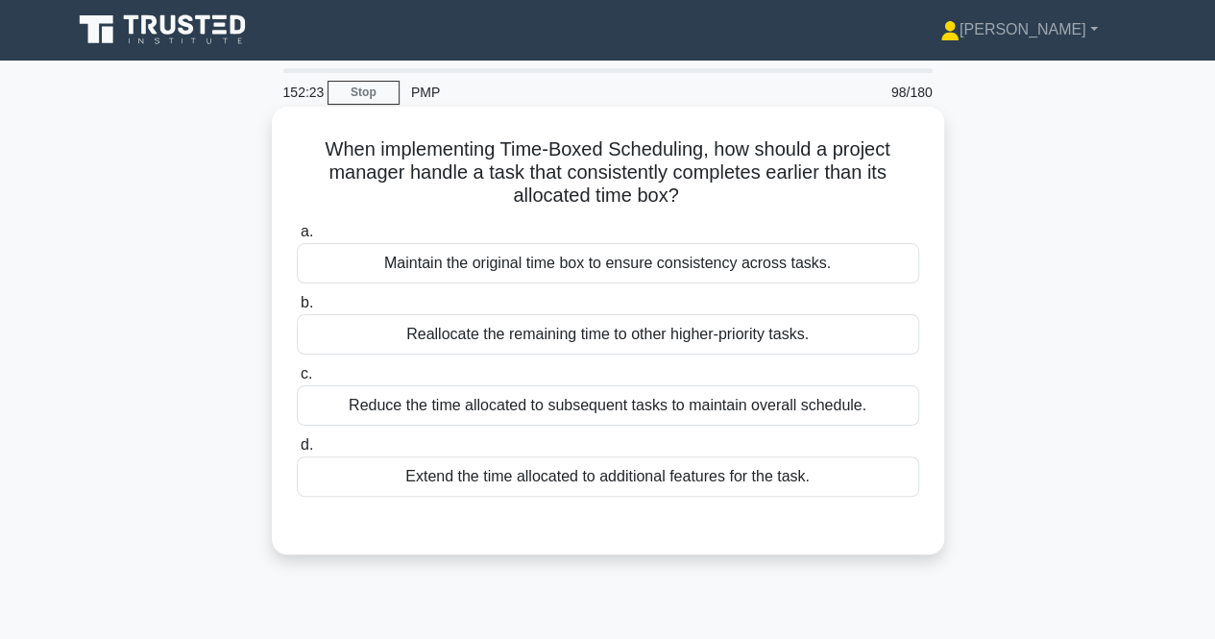
click at [432, 339] on div "Reallocate the remaining time to other higher-priority tasks." at bounding box center [608, 334] width 623 height 40
click at [297, 309] on input "b. Reallocate the remaining time to other higher-priority tasks." at bounding box center [297, 303] width 0 height 12
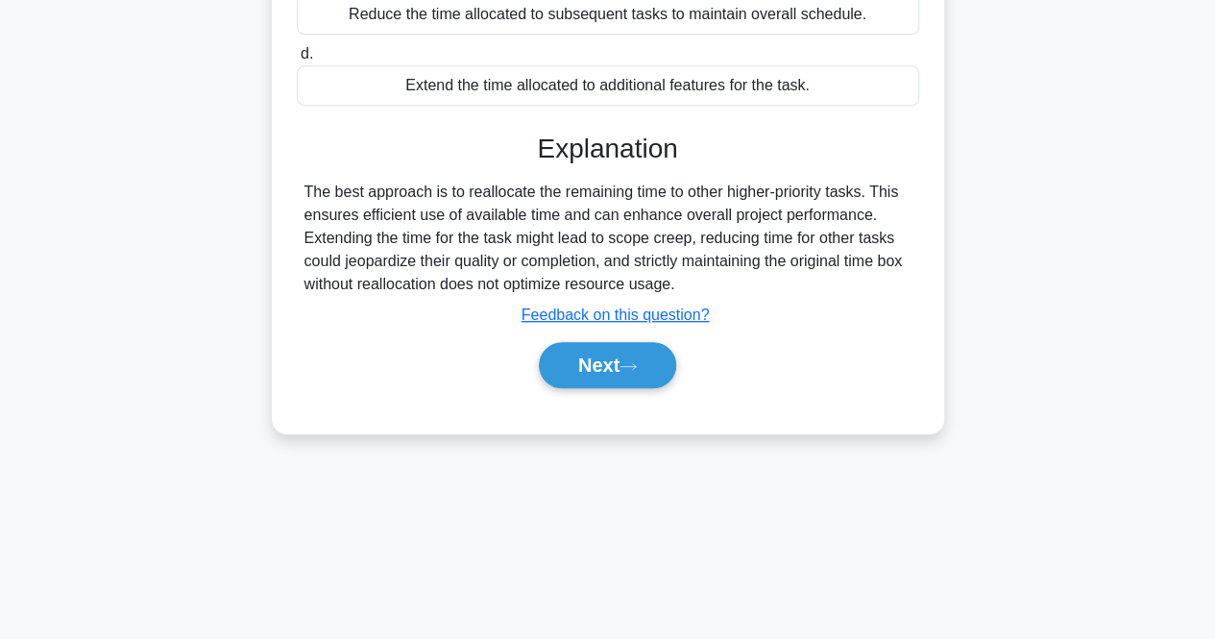
scroll to position [399, 0]
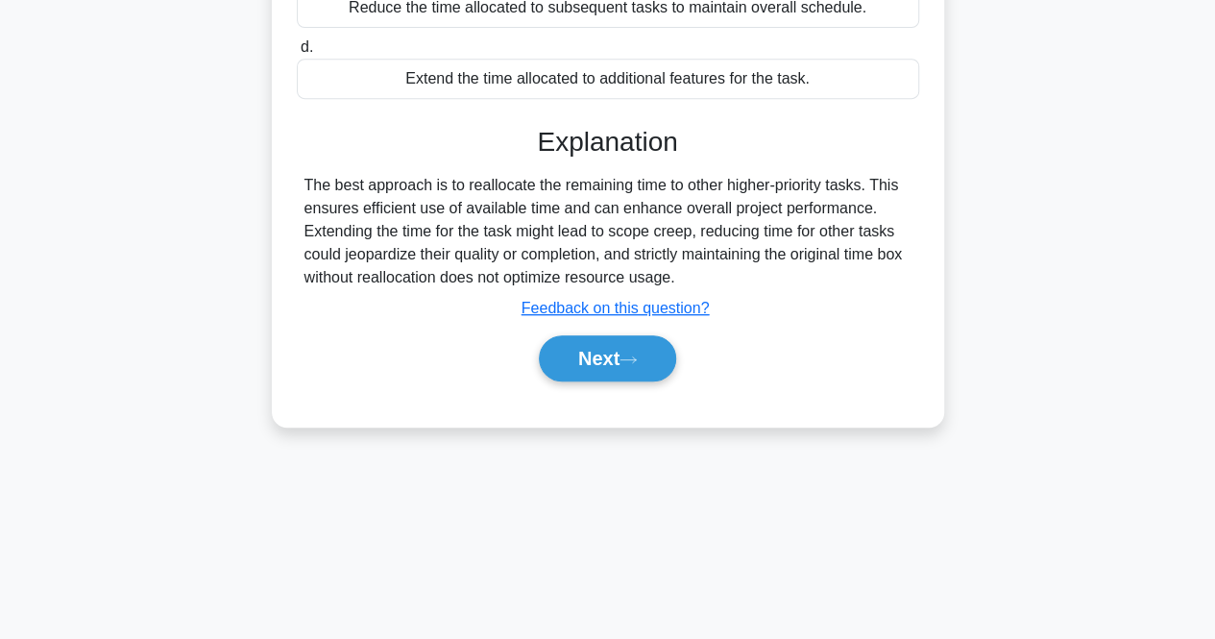
click at [586, 380] on div "Next" at bounding box center [608, 358] width 623 height 61
click at [572, 356] on button "Next" at bounding box center [607, 358] width 137 height 46
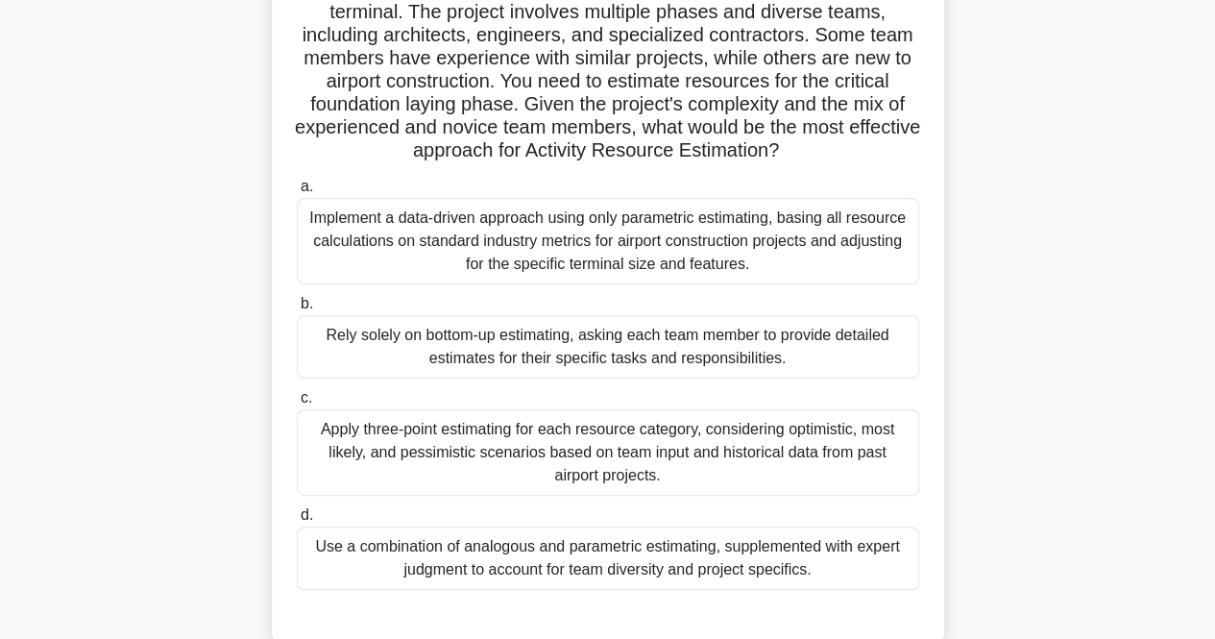
scroll to position [167, 0]
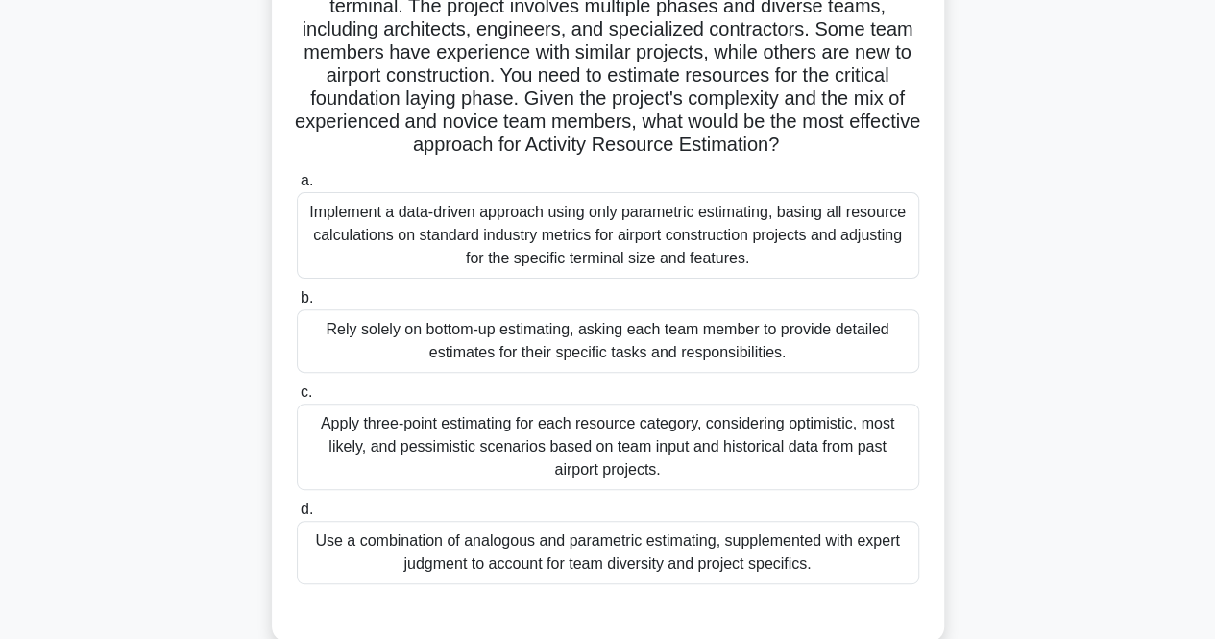
click at [459, 539] on div "Use a combination of analogous and parametric estimating, supplemented with exp…" at bounding box center [608, 552] width 623 height 63
click at [297, 516] on input "d. Use a combination of analogous and parametric estimating, supplemented with …" at bounding box center [297, 509] width 0 height 12
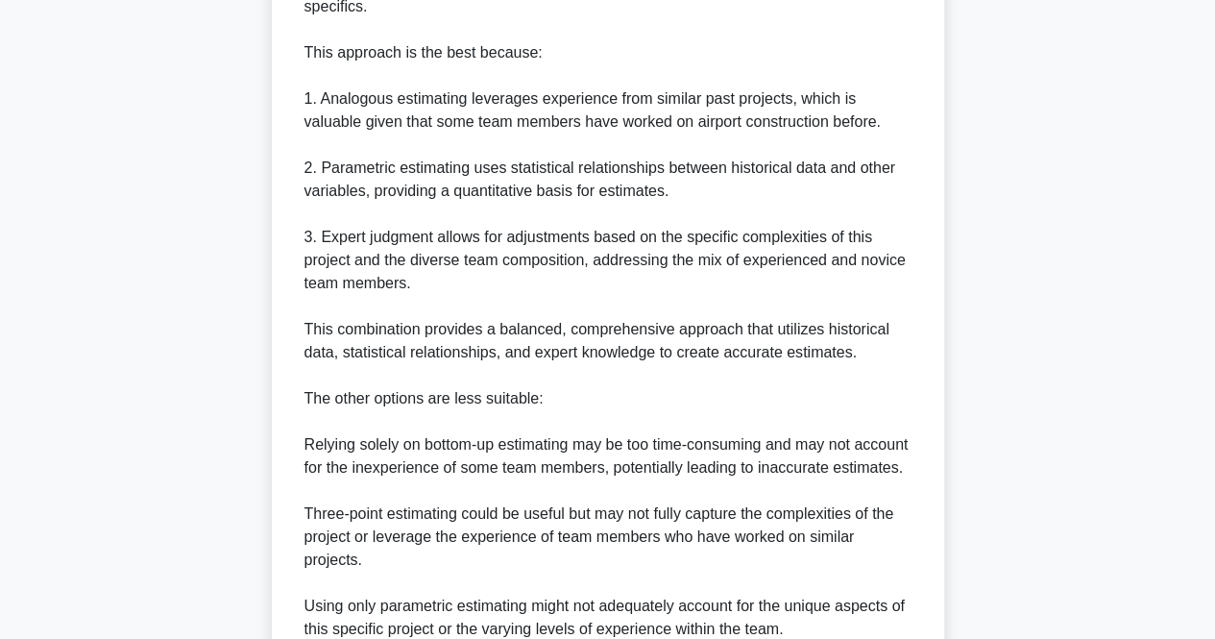
scroll to position [1165, 0]
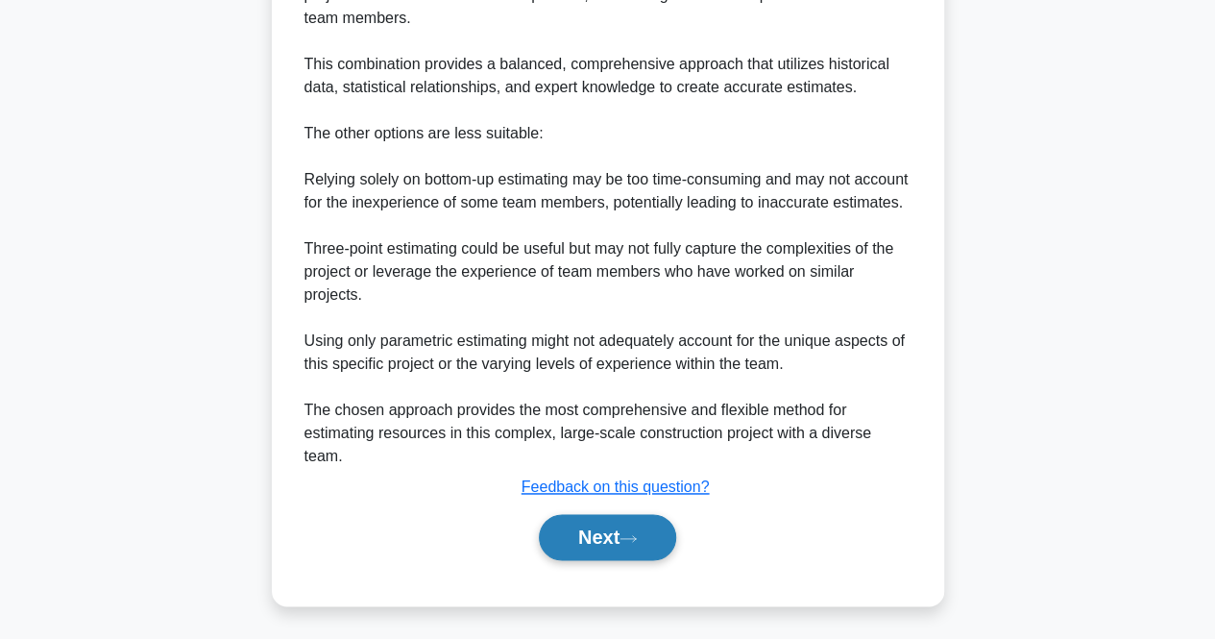
click at [603, 547] on button "Next" at bounding box center [607, 537] width 137 height 46
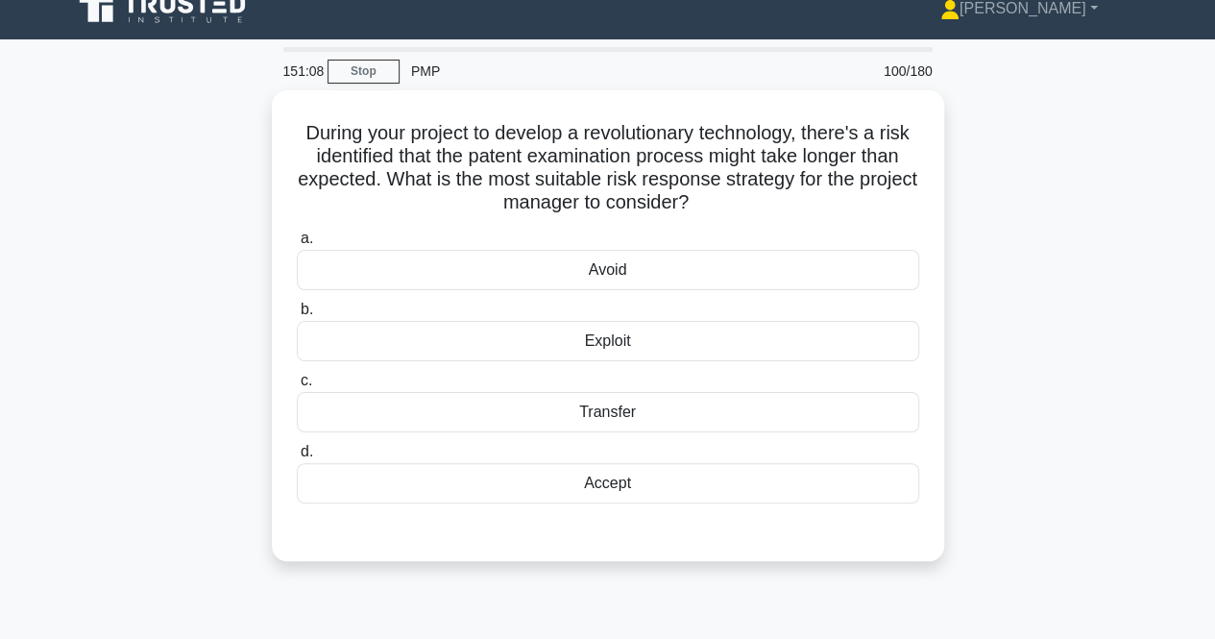
scroll to position [0, 0]
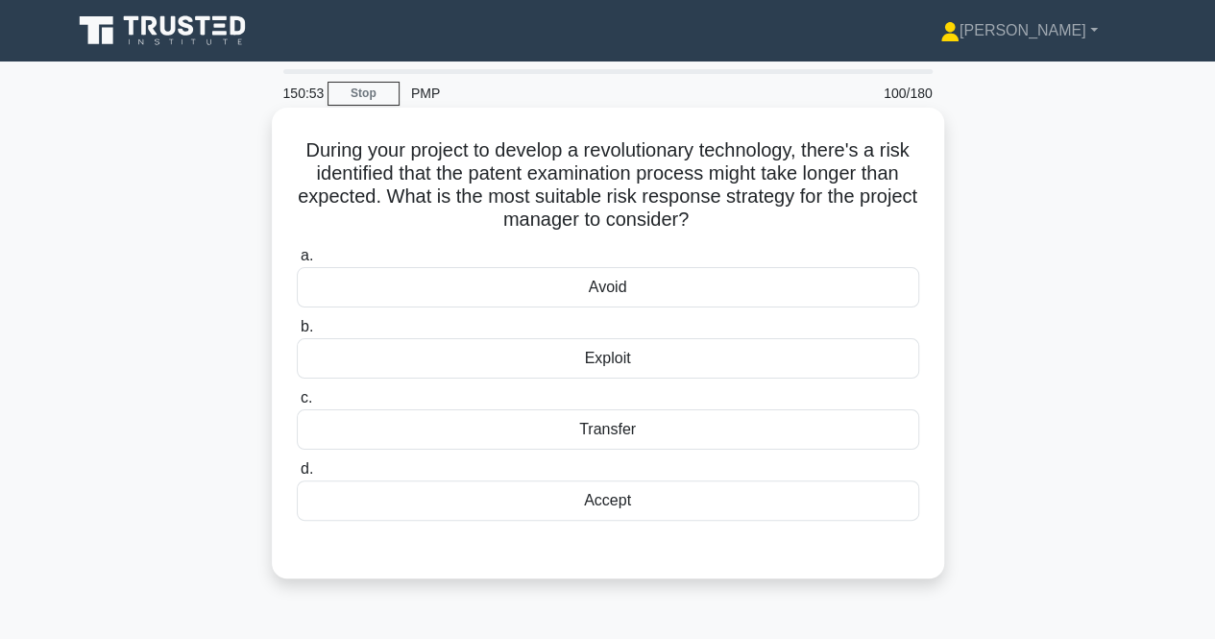
click at [526, 508] on div "Accept" at bounding box center [608, 500] width 623 height 40
click at [297, 476] on input "d. Accept" at bounding box center [297, 469] width 0 height 12
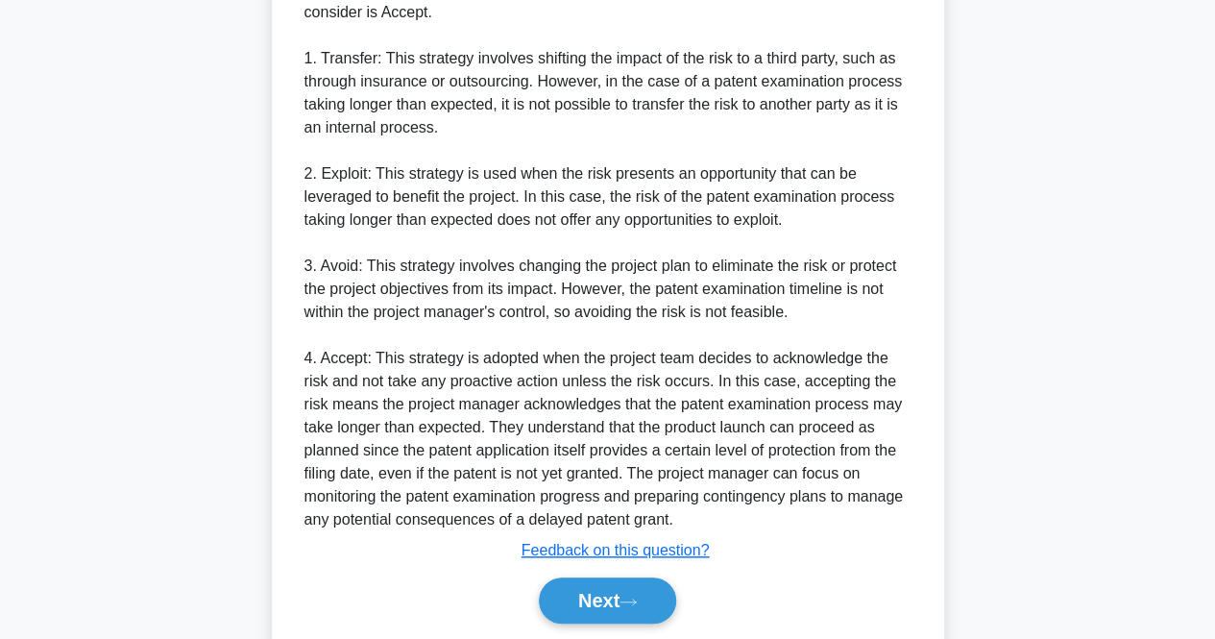
scroll to position [681, 0]
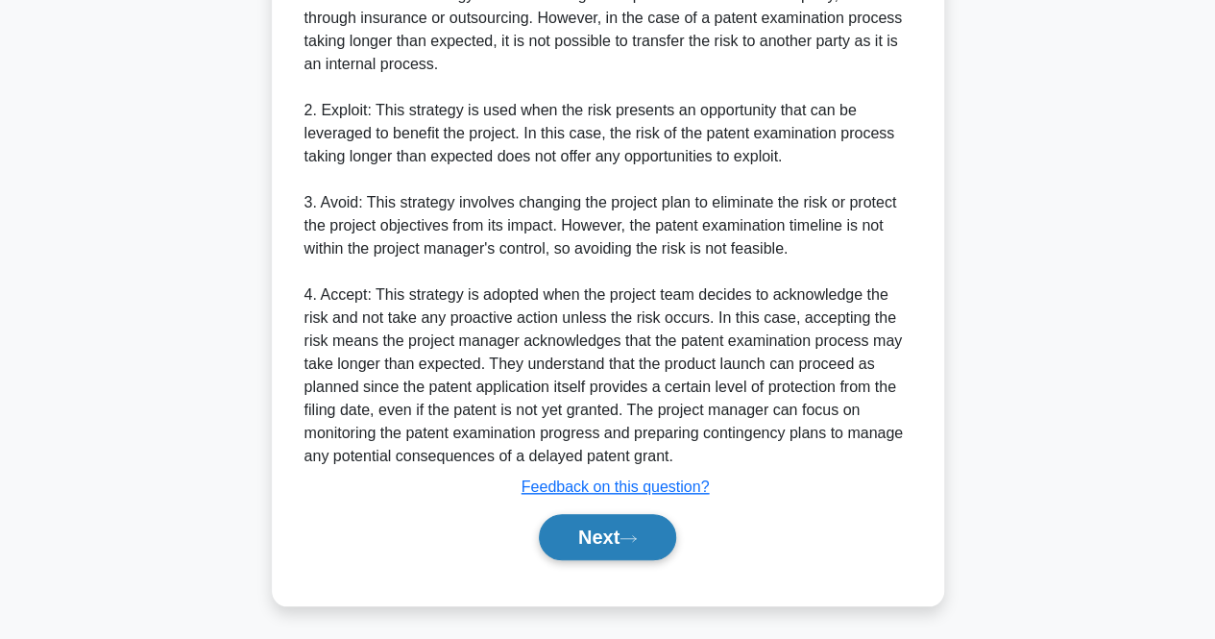
click at [583, 516] on button "Next" at bounding box center [607, 537] width 137 height 46
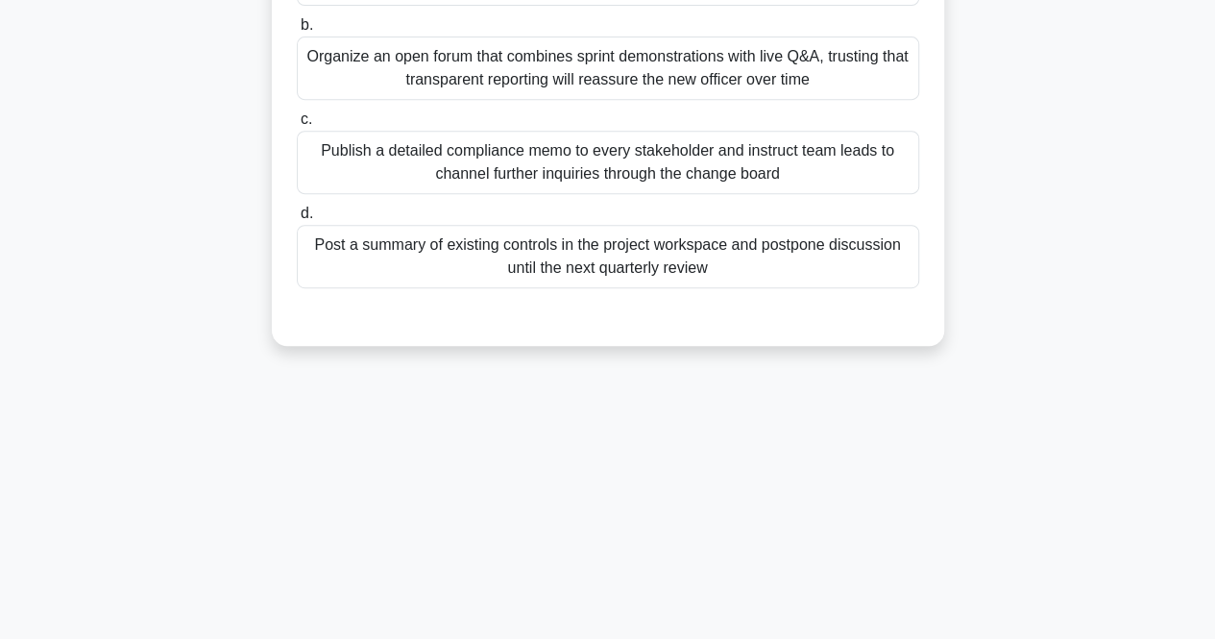
scroll to position [0, 0]
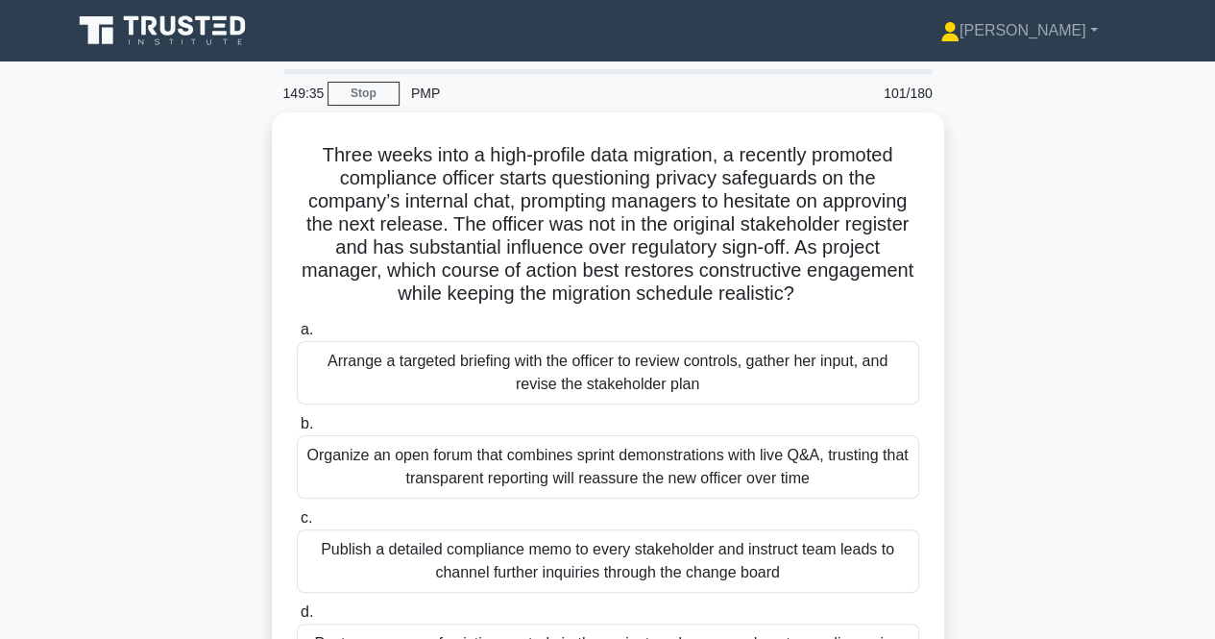
click at [1123, 385] on div "Three weeks into a high-profile data migration, a recently promoted compliance …" at bounding box center [608, 439] width 1095 height 655
click at [944, 159] on div "Three weeks into a high-profile data migration, a recently promoted compliance …" at bounding box center [608, 428] width 673 height 632
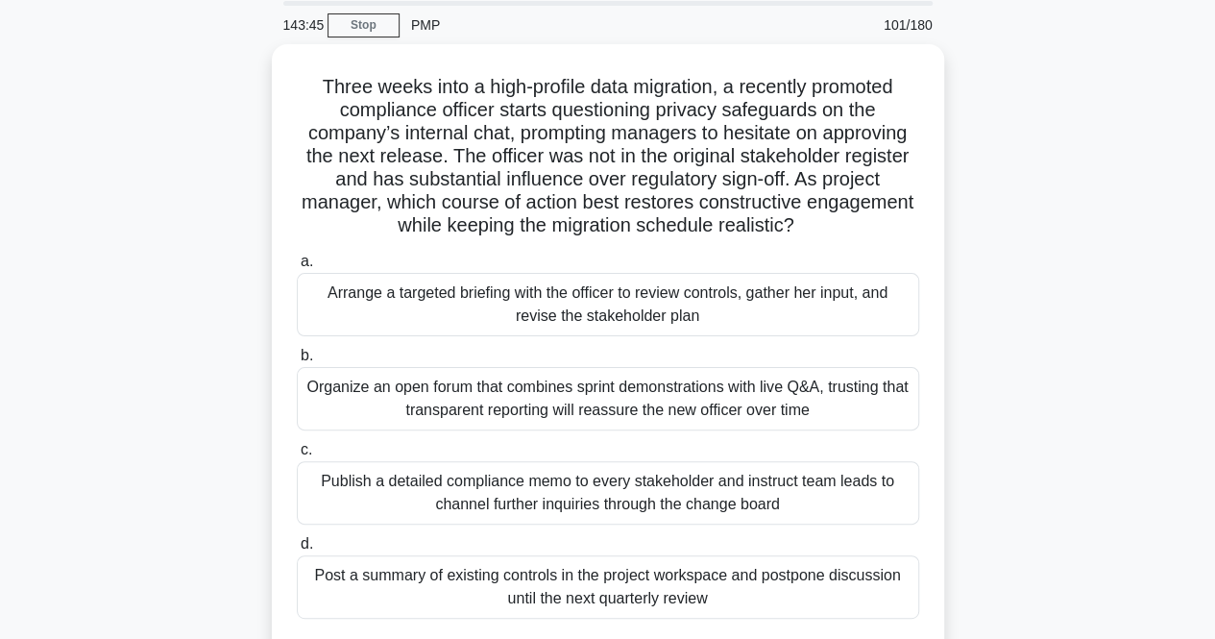
scroll to position [96, 0]
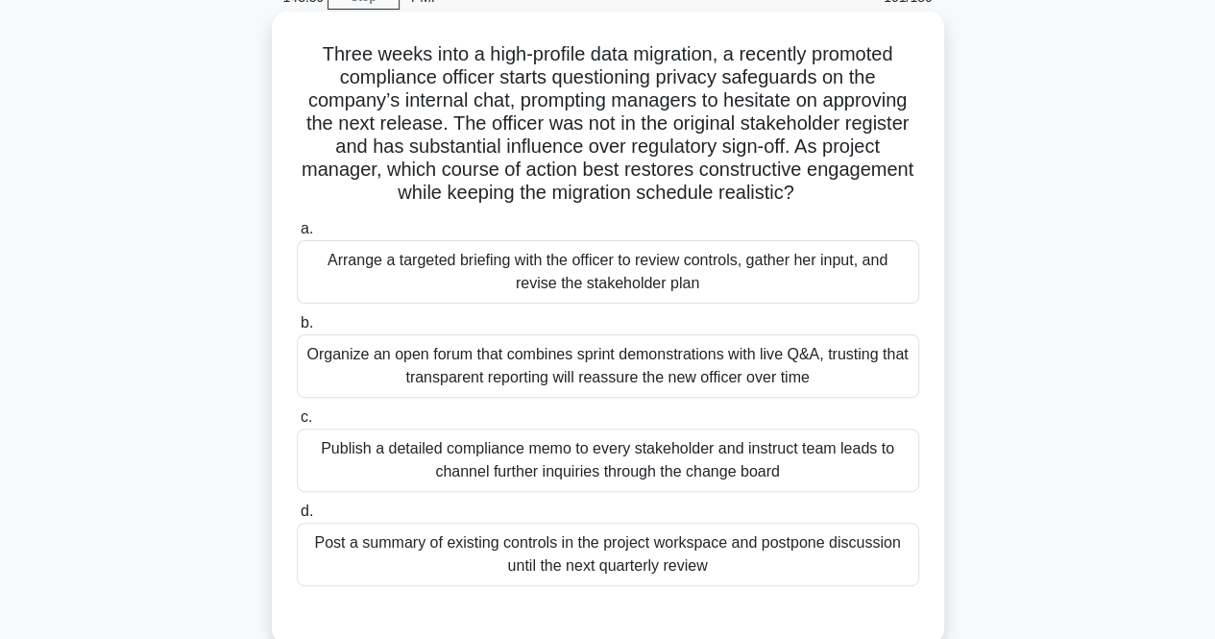
click at [507, 351] on div "Organize an open forum that combines sprint demonstrations with live Q&A, trust…" at bounding box center [608, 365] width 623 height 63
click at [297, 330] on input "b. Organize an open forum that combines sprint demonstrations with live Q&A, tr…" at bounding box center [297, 323] width 0 height 12
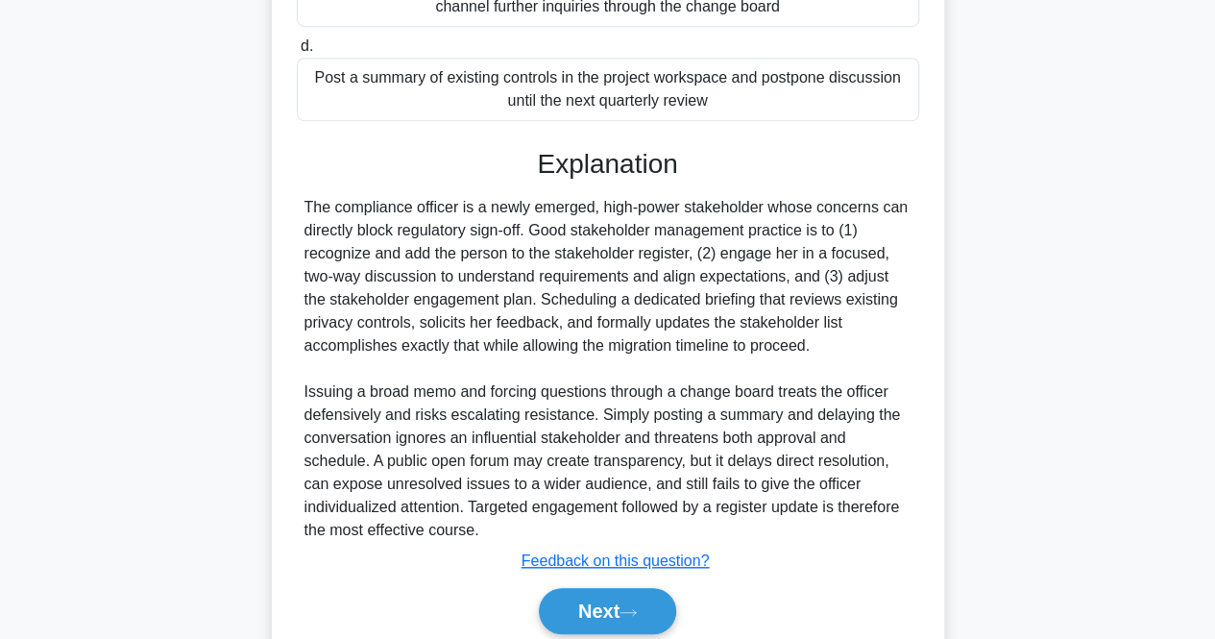
scroll to position [638, 0]
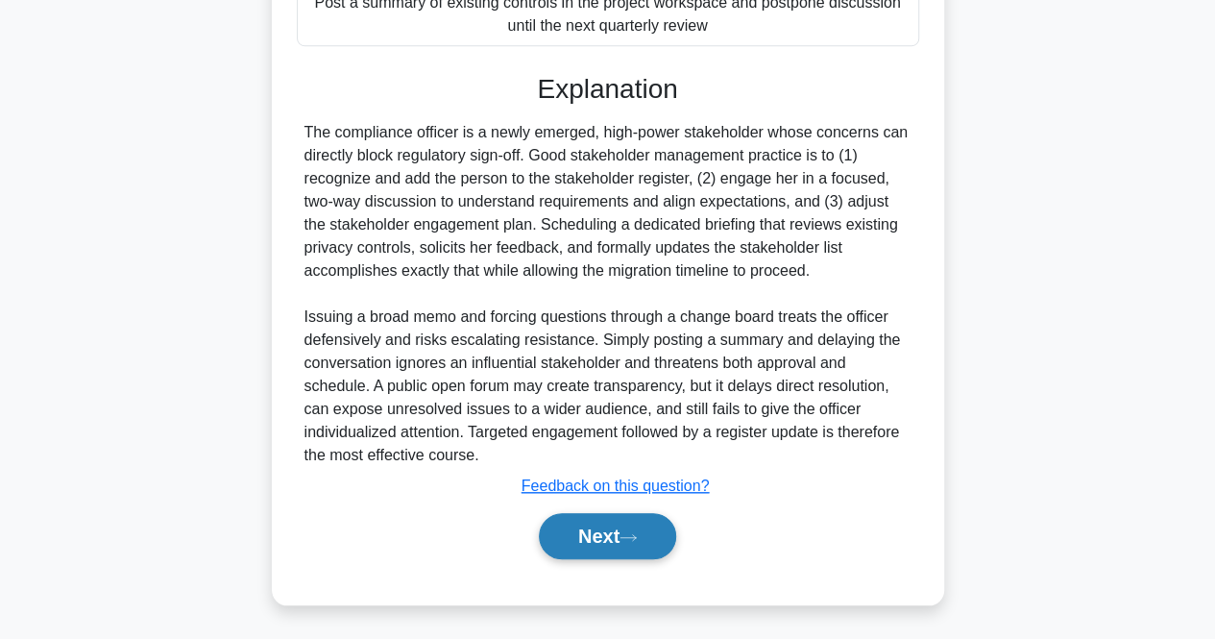
click at [603, 553] on button "Next" at bounding box center [607, 536] width 137 height 46
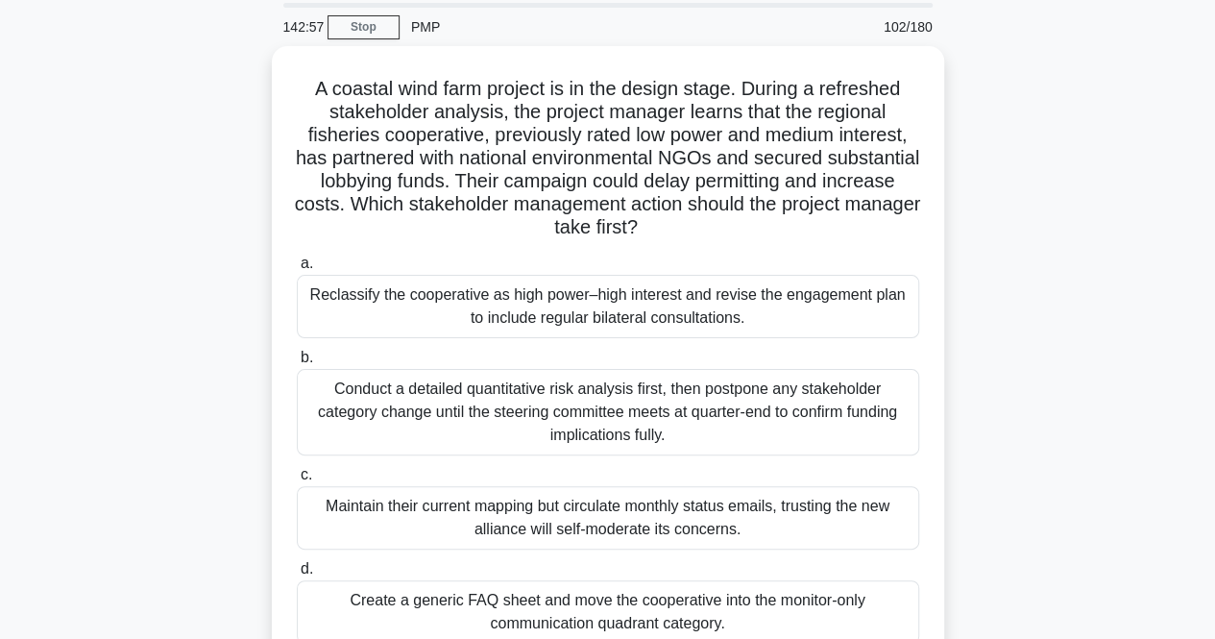
scroll to position [192, 0]
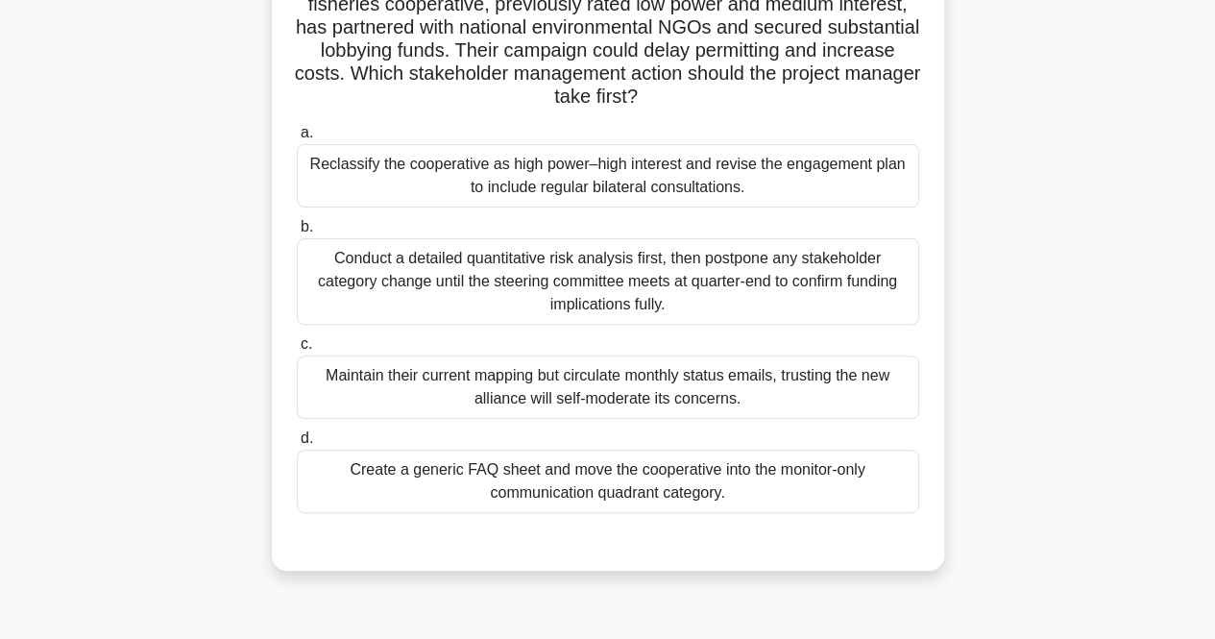
click at [396, 176] on div "Reclassify the cooperative as high power–high interest and revise the engagemen…" at bounding box center [608, 175] width 623 height 63
click at [297, 139] on input "a. Reclassify the cooperative as high power–high interest and revise the engage…" at bounding box center [297, 133] width 0 height 12
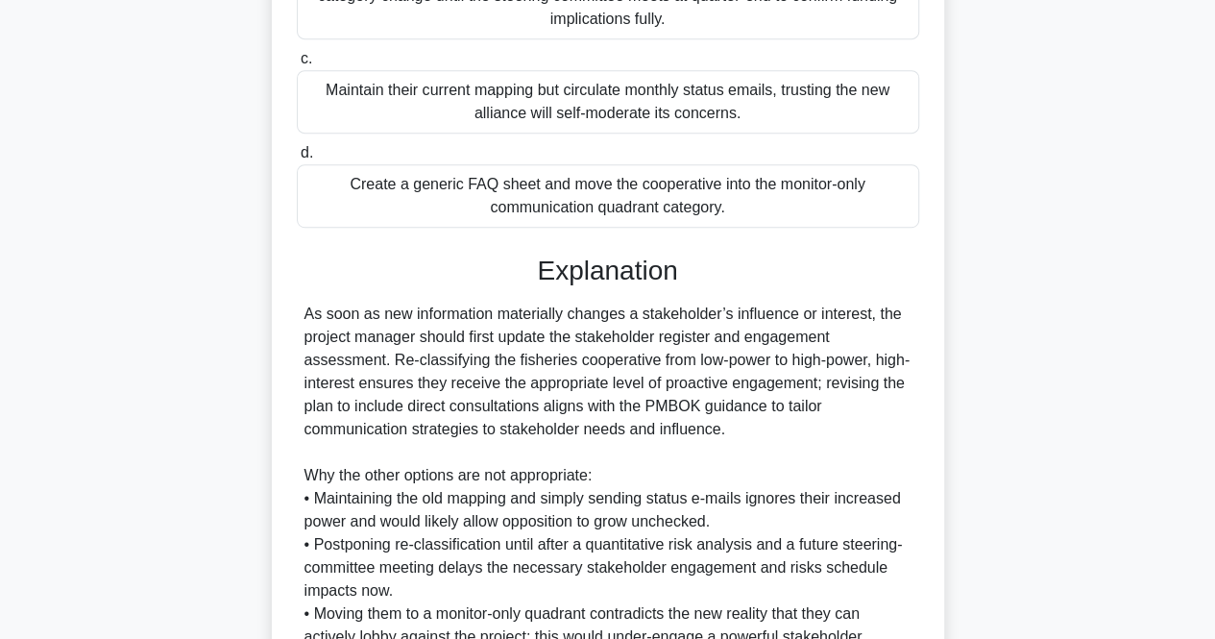
scroll to position [658, 0]
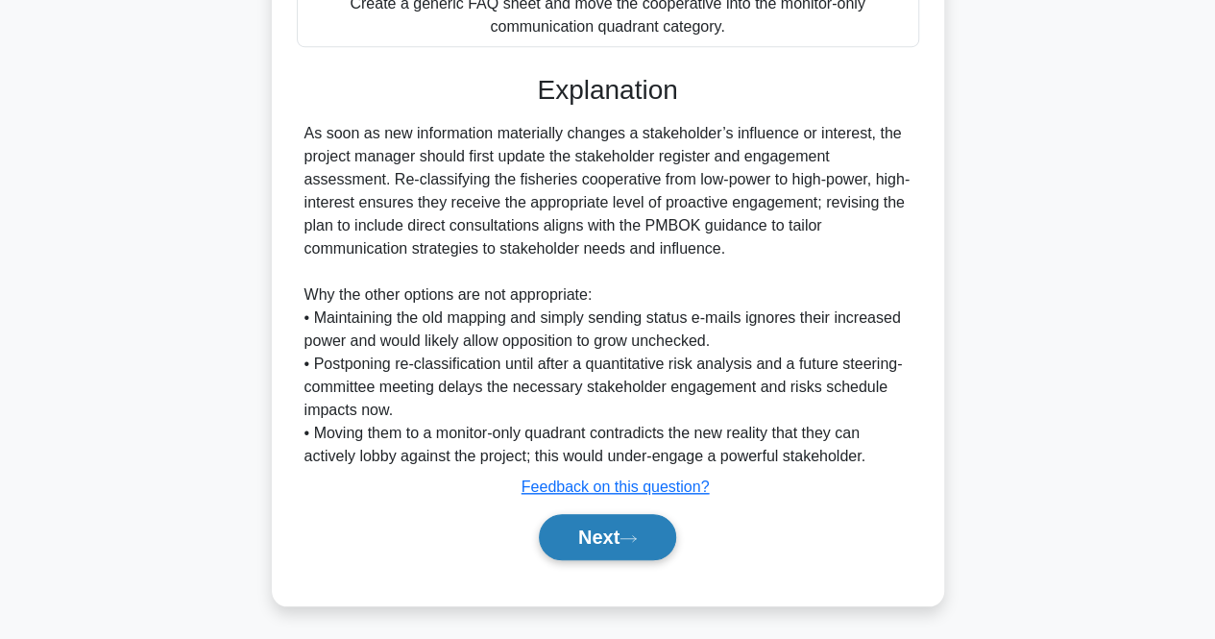
click at [564, 525] on button "Next" at bounding box center [607, 537] width 137 height 46
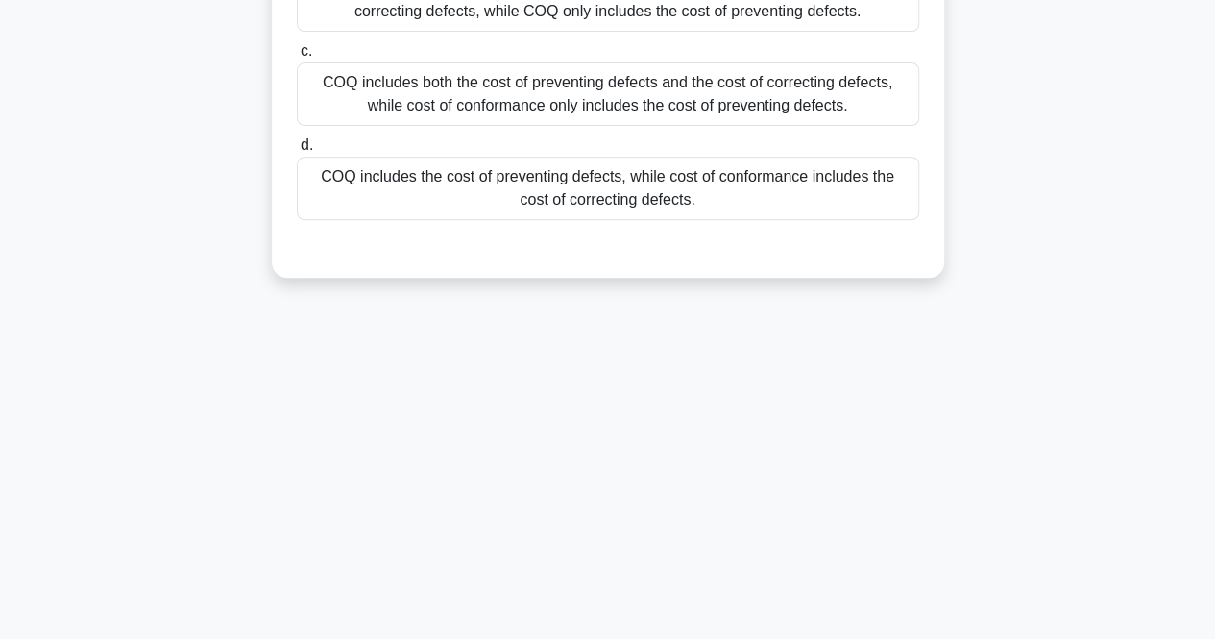
scroll to position [0, 0]
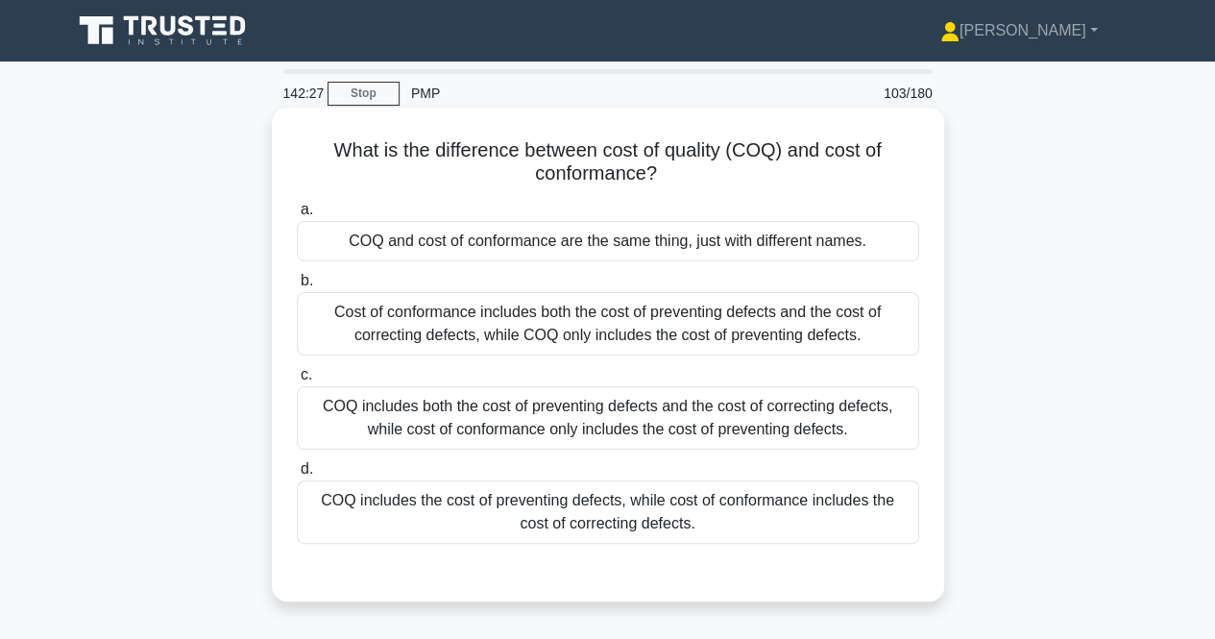
click at [680, 518] on div "COQ includes the cost of preventing defects, while cost of conformance includes…" at bounding box center [608, 511] width 623 height 63
click at [297, 476] on input "d. COQ includes the cost of preventing defects, while cost of conformance inclu…" at bounding box center [297, 469] width 0 height 12
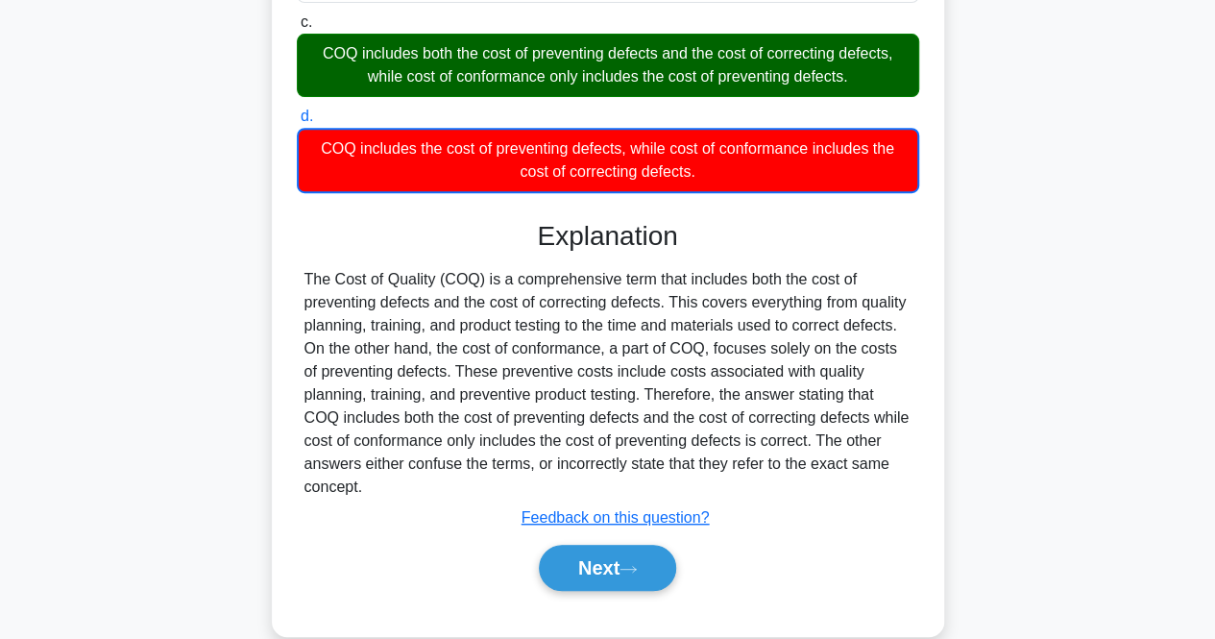
scroll to position [399, 0]
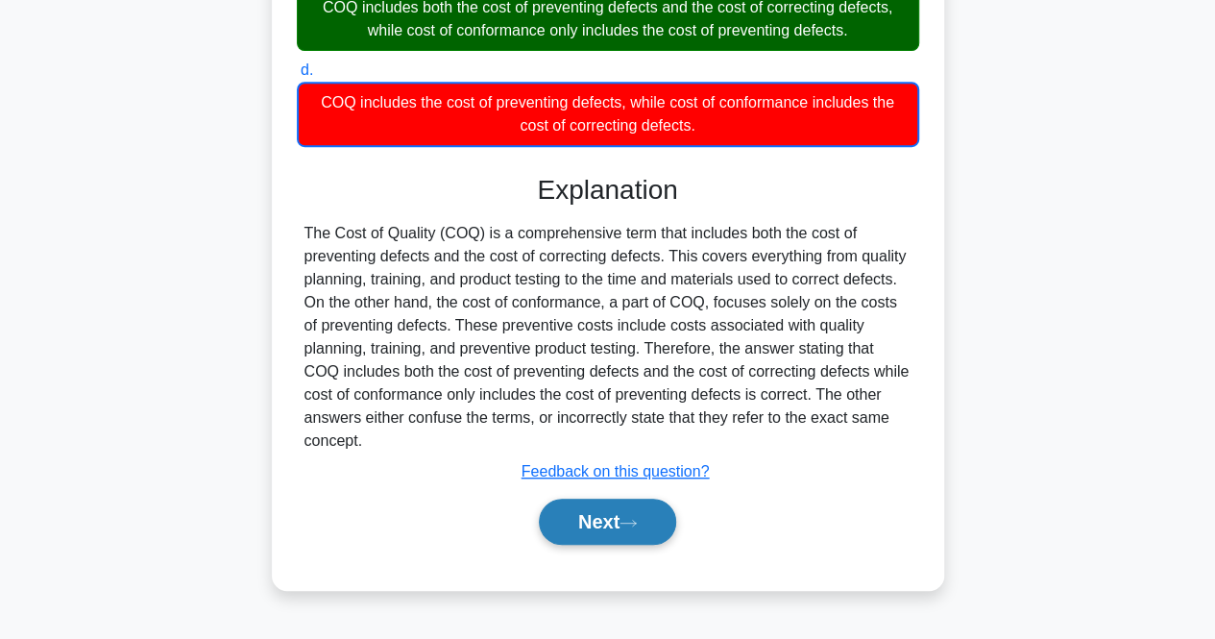
click at [612, 501] on button "Next" at bounding box center [607, 522] width 137 height 46
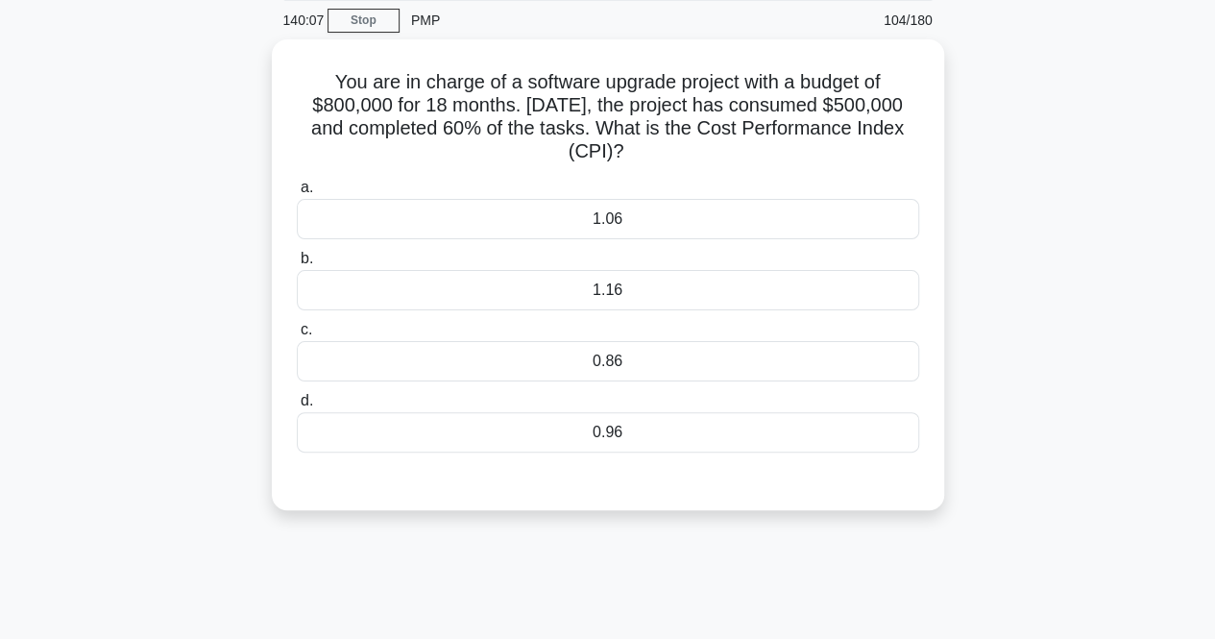
scroll to position [0, 0]
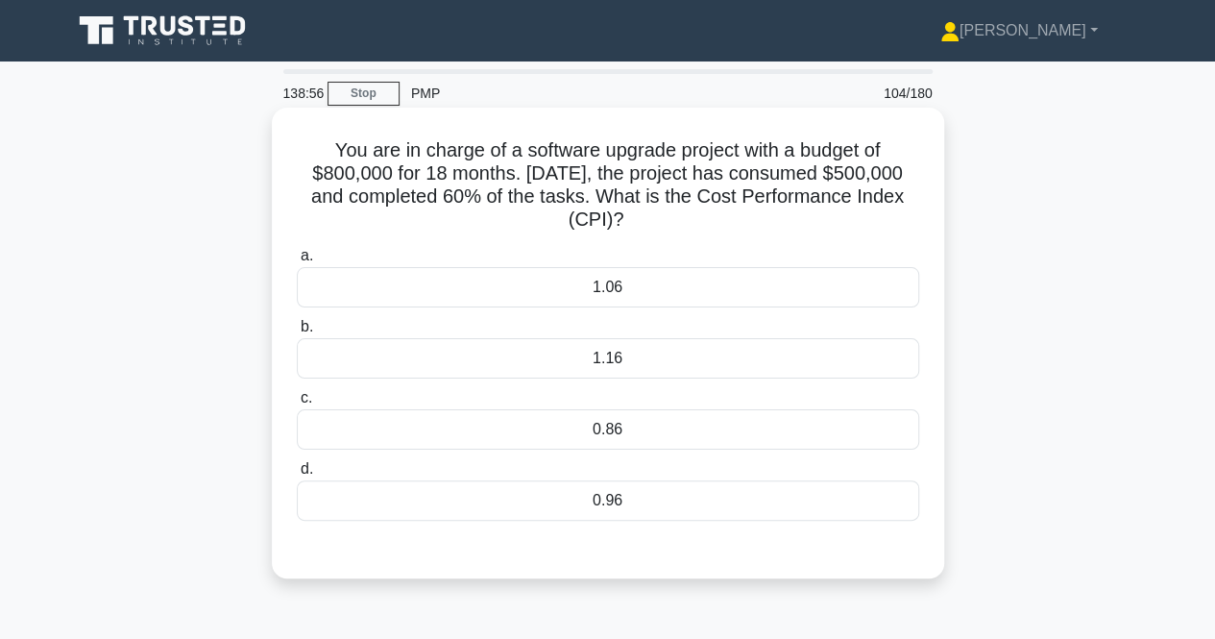
click at [521, 366] on div "1.16" at bounding box center [608, 358] width 623 height 40
click at [297, 333] on input "b. 1.16" at bounding box center [297, 327] width 0 height 12
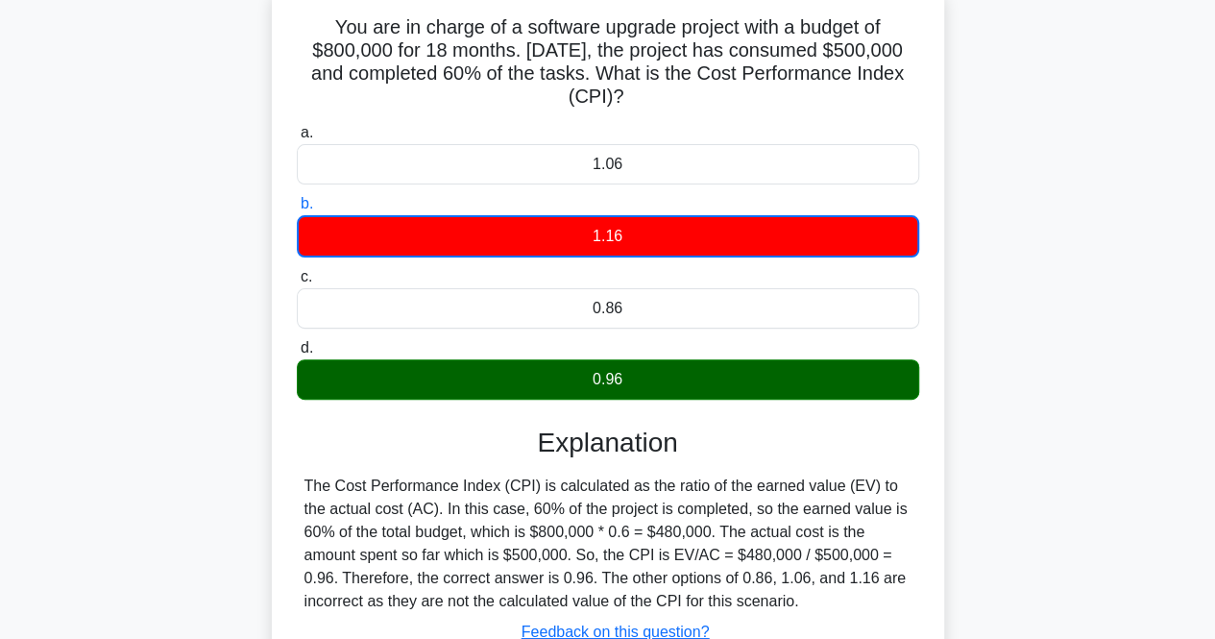
scroll to position [399, 0]
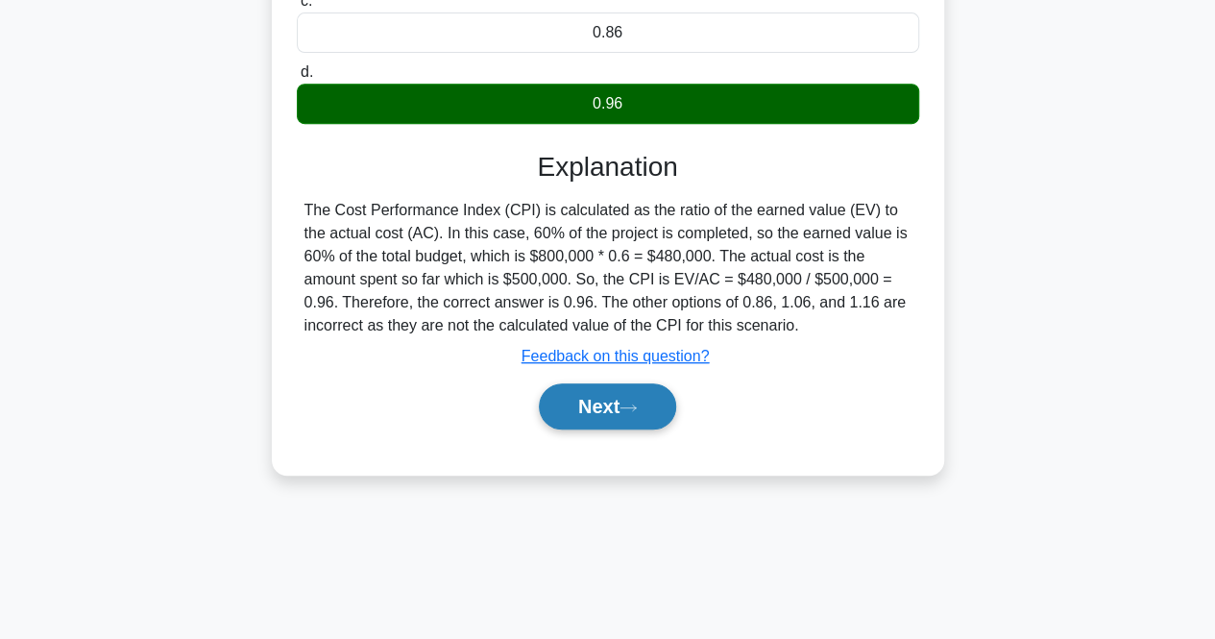
click at [625, 399] on button "Next" at bounding box center [607, 406] width 137 height 46
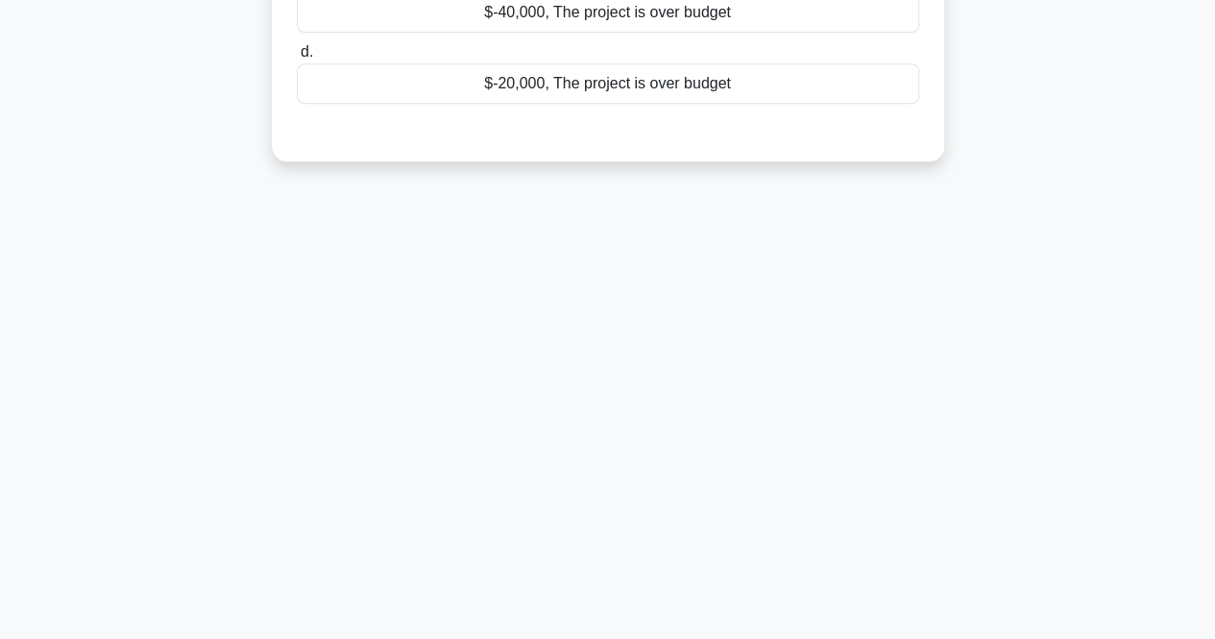
scroll to position [0, 0]
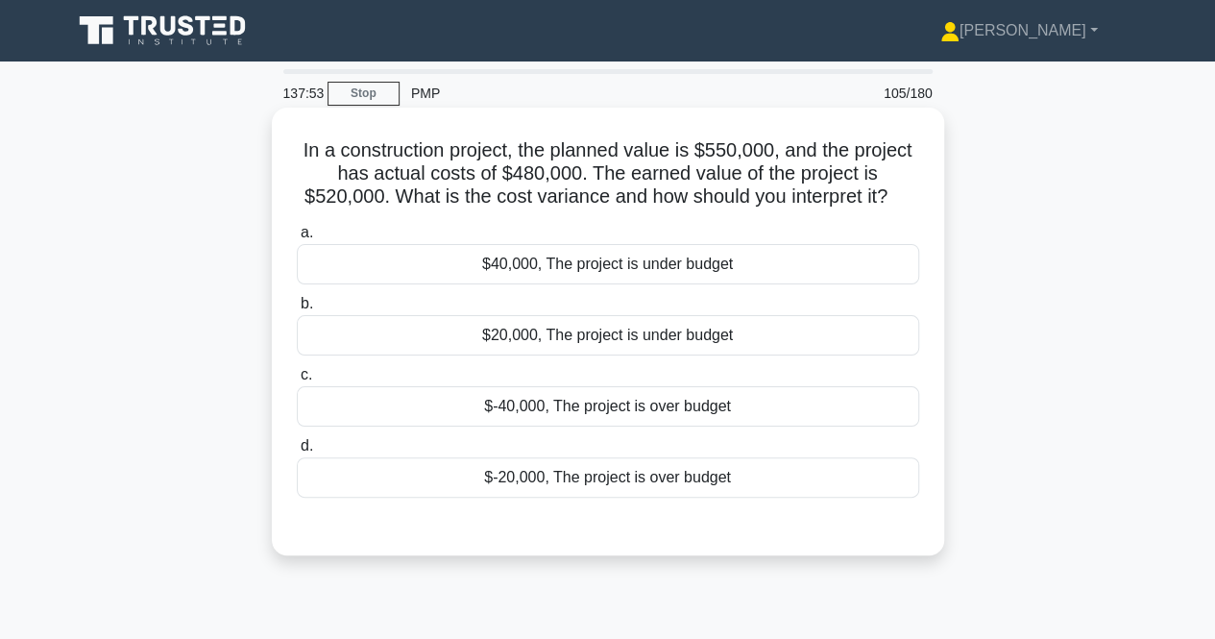
click at [478, 418] on div "$-40,000, The project is over budget" at bounding box center [608, 406] width 623 height 40
click at [297, 381] on input "c. $-40,000, The project is over budget" at bounding box center [297, 375] width 0 height 12
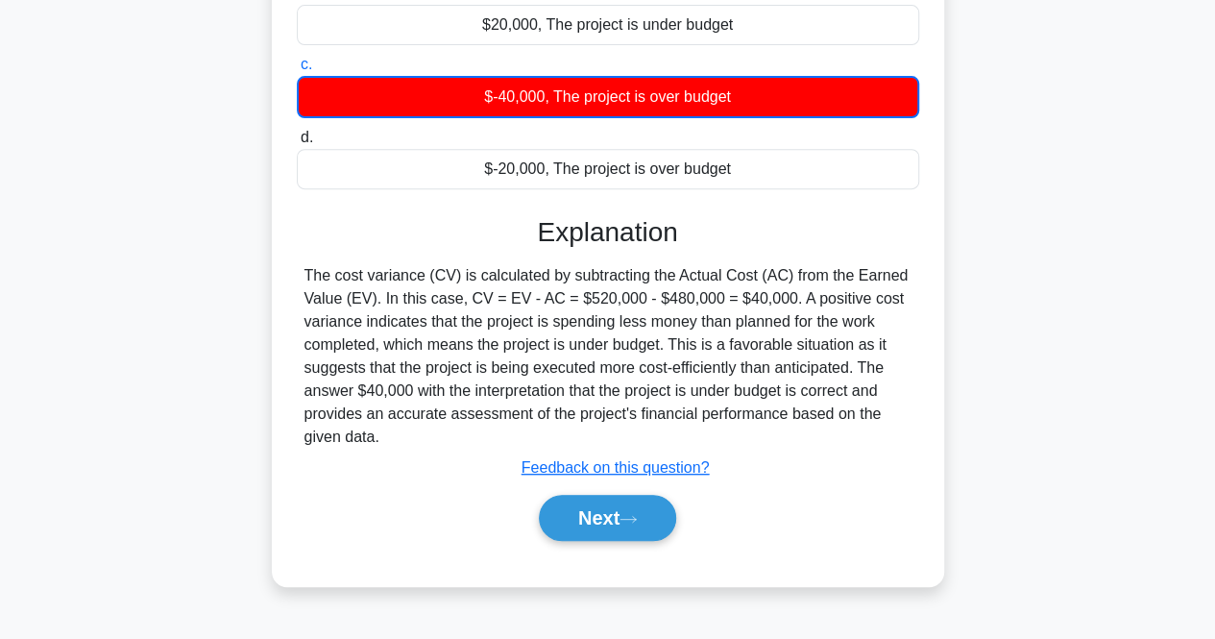
scroll to position [399, 0]
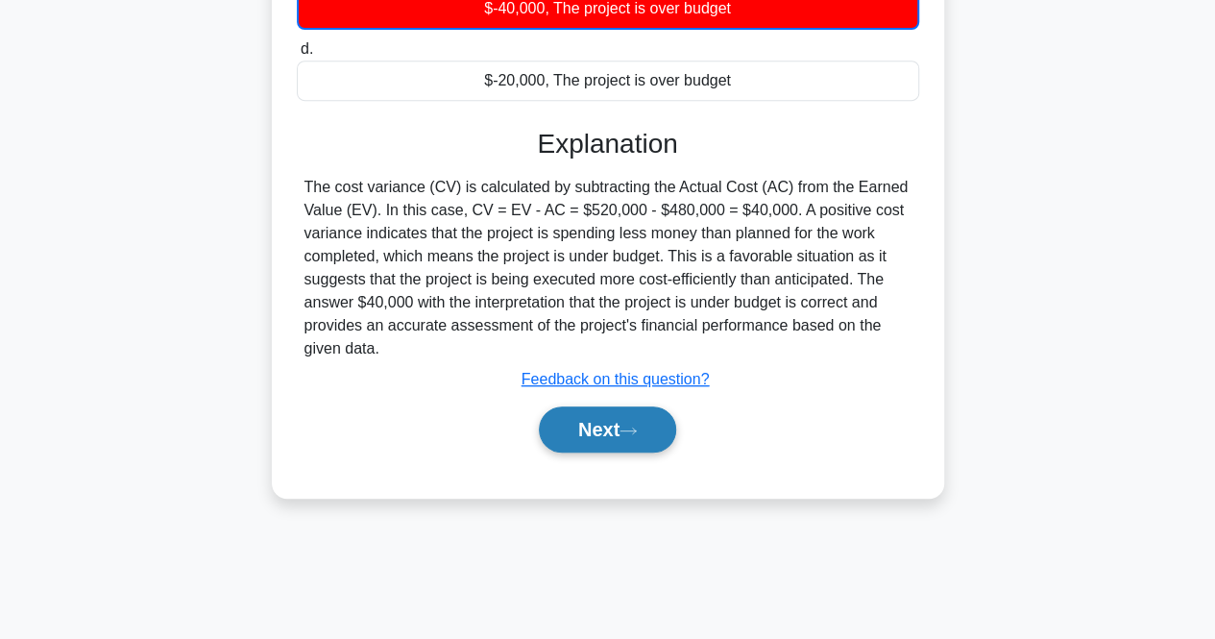
click at [592, 437] on button "Next" at bounding box center [607, 429] width 137 height 46
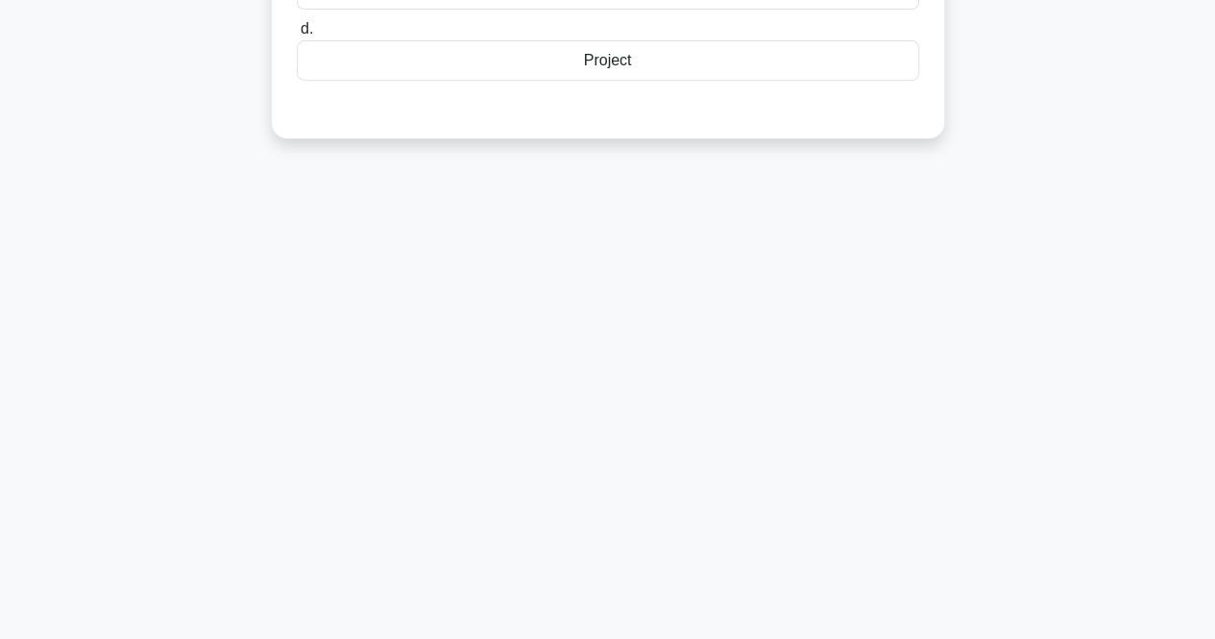
scroll to position [0, 0]
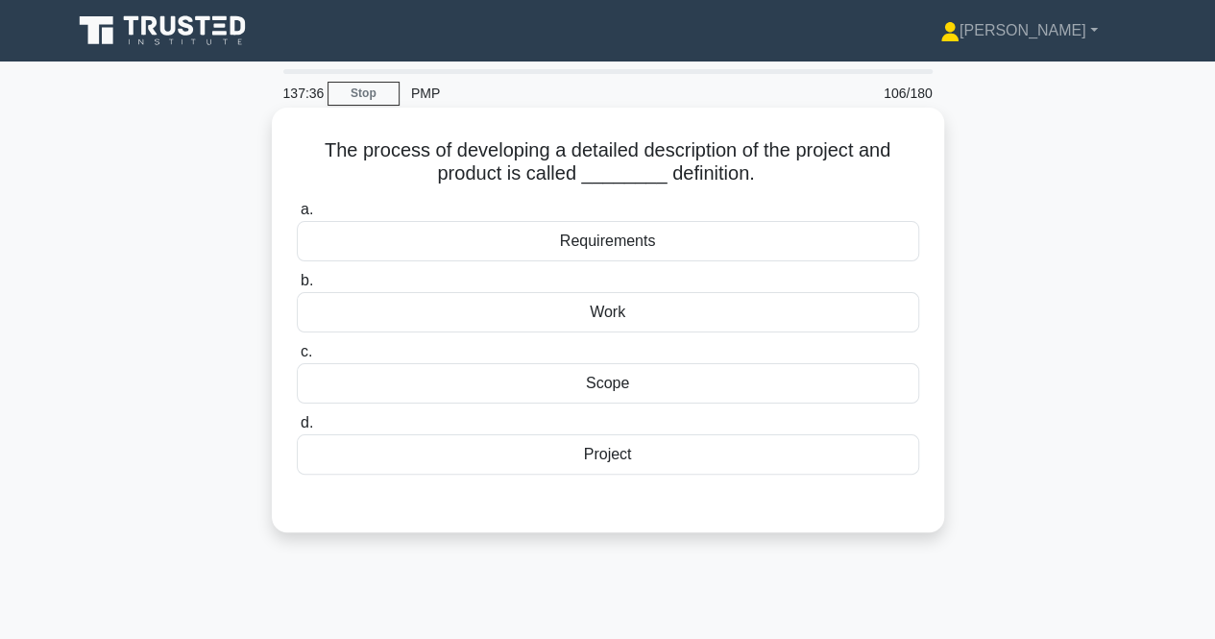
click at [572, 391] on div "Scope" at bounding box center [608, 383] width 623 height 40
click at [297, 358] on input "c. Scope" at bounding box center [297, 352] width 0 height 12
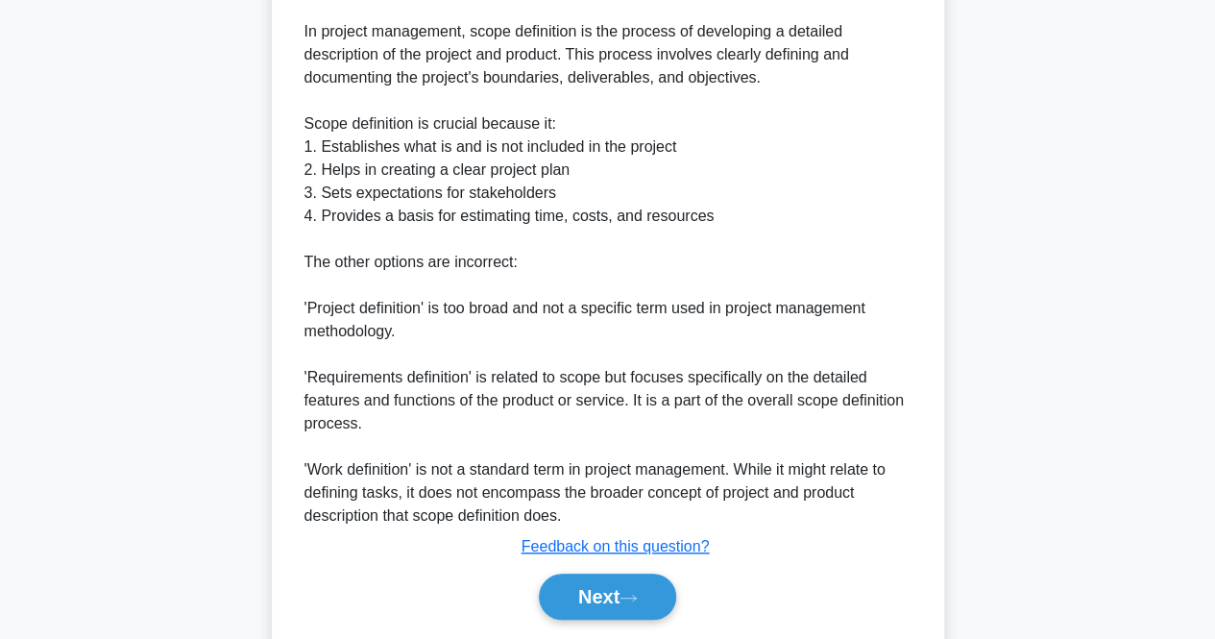
scroll to position [575, 0]
click at [583, 594] on button "Next" at bounding box center [607, 598] width 137 height 46
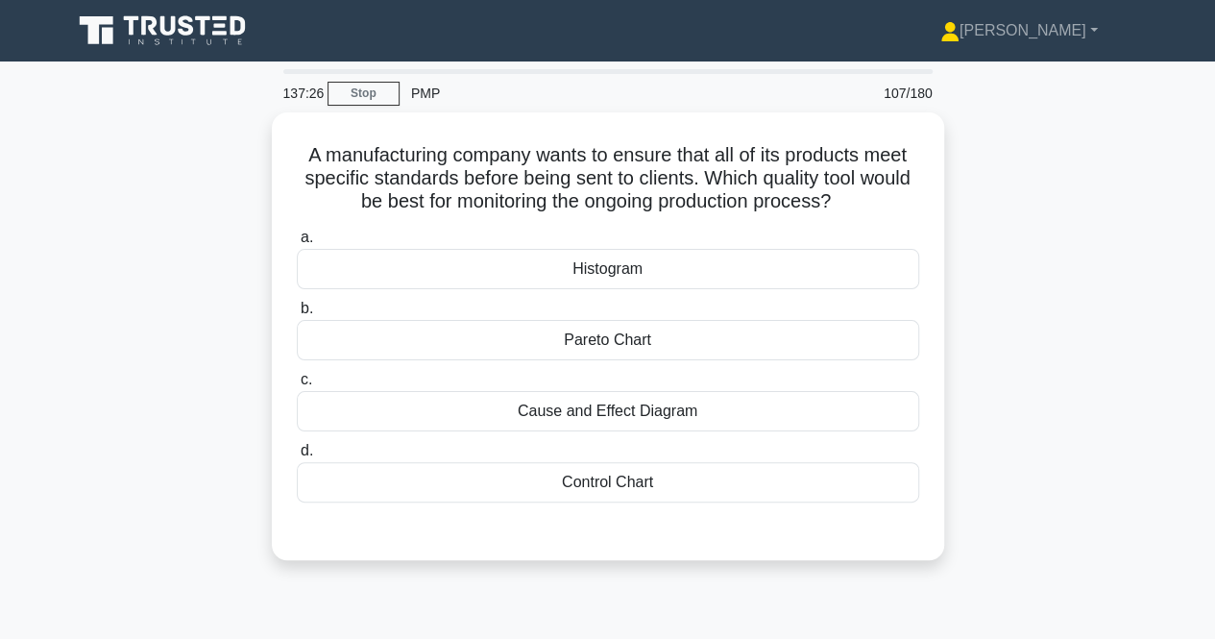
scroll to position [21, 0]
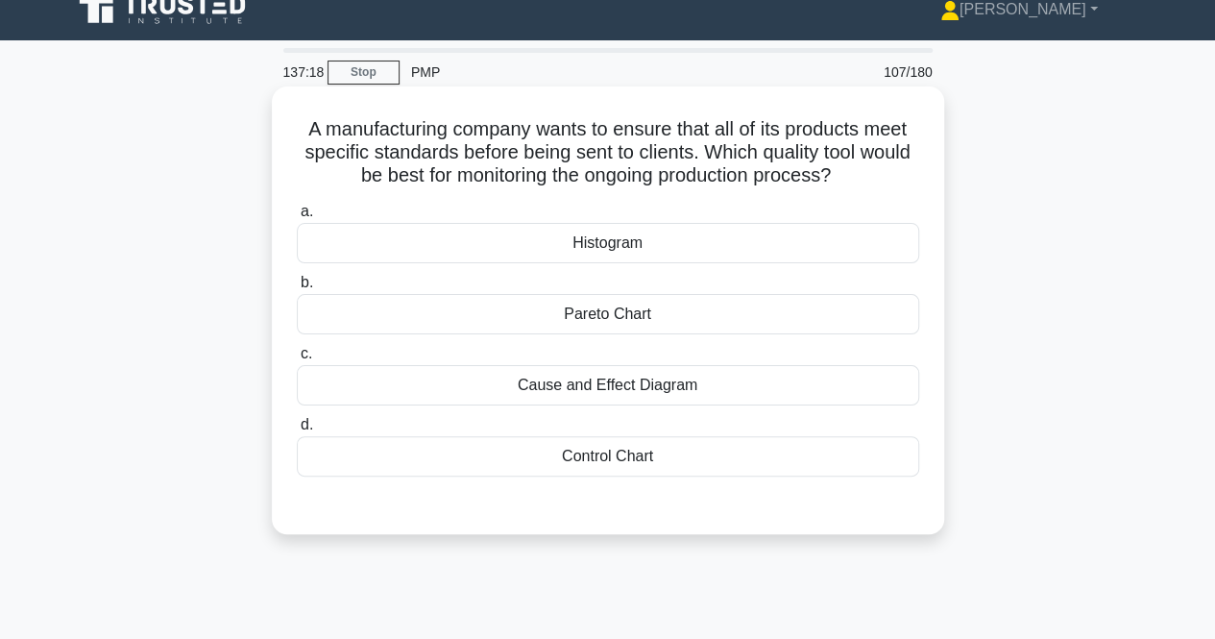
click at [750, 445] on div "Control Chart" at bounding box center [608, 456] width 623 height 40
click at [297, 431] on input "d. Control Chart" at bounding box center [297, 425] width 0 height 12
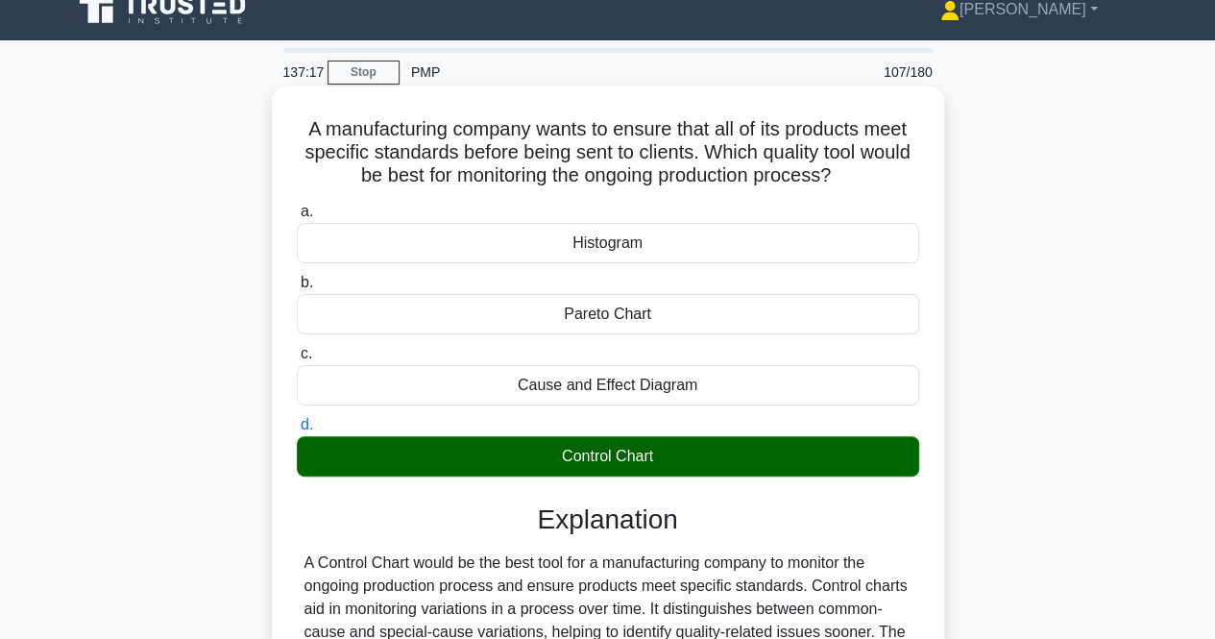
scroll to position [399, 0]
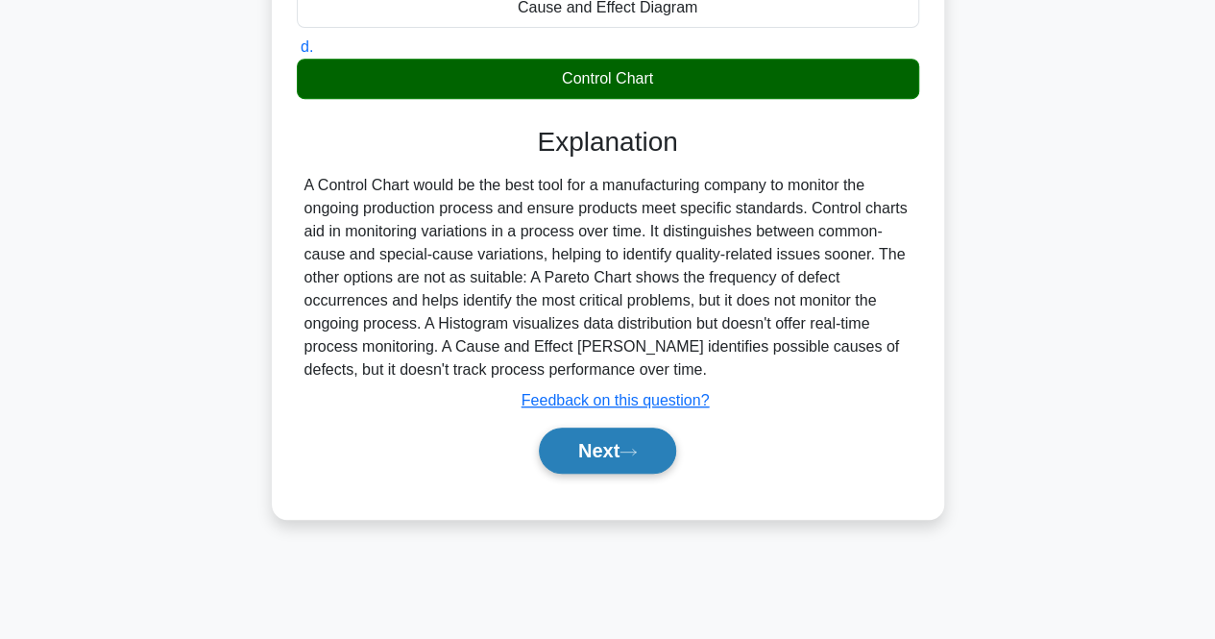
click at [622, 432] on button "Next" at bounding box center [607, 451] width 137 height 46
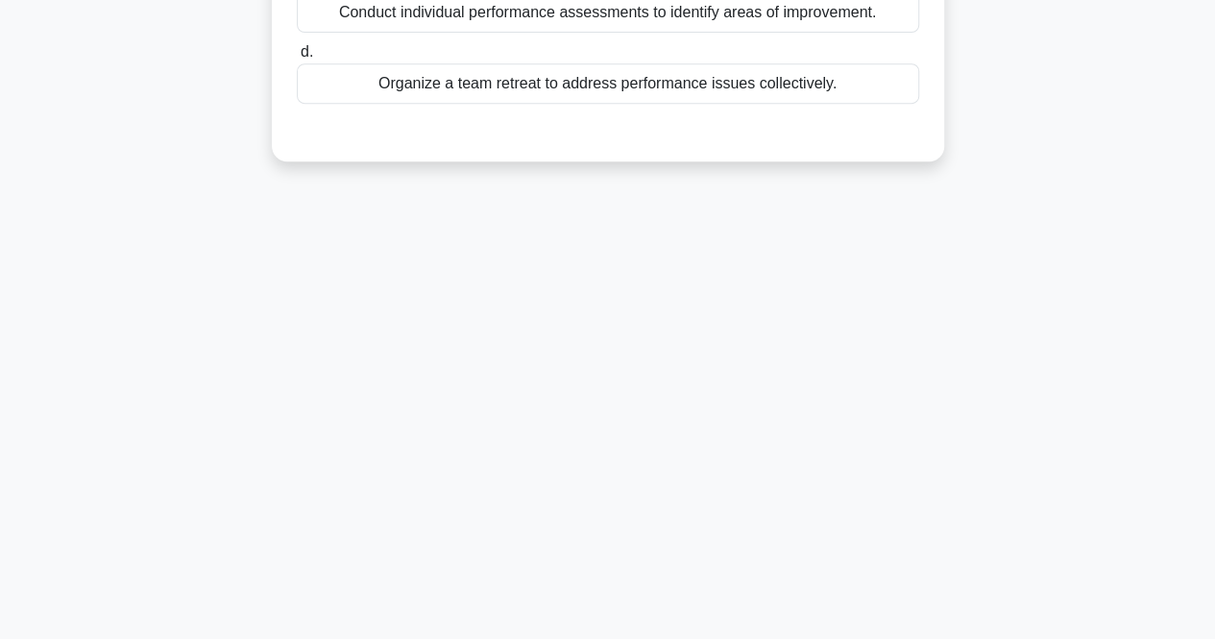
scroll to position [31, 0]
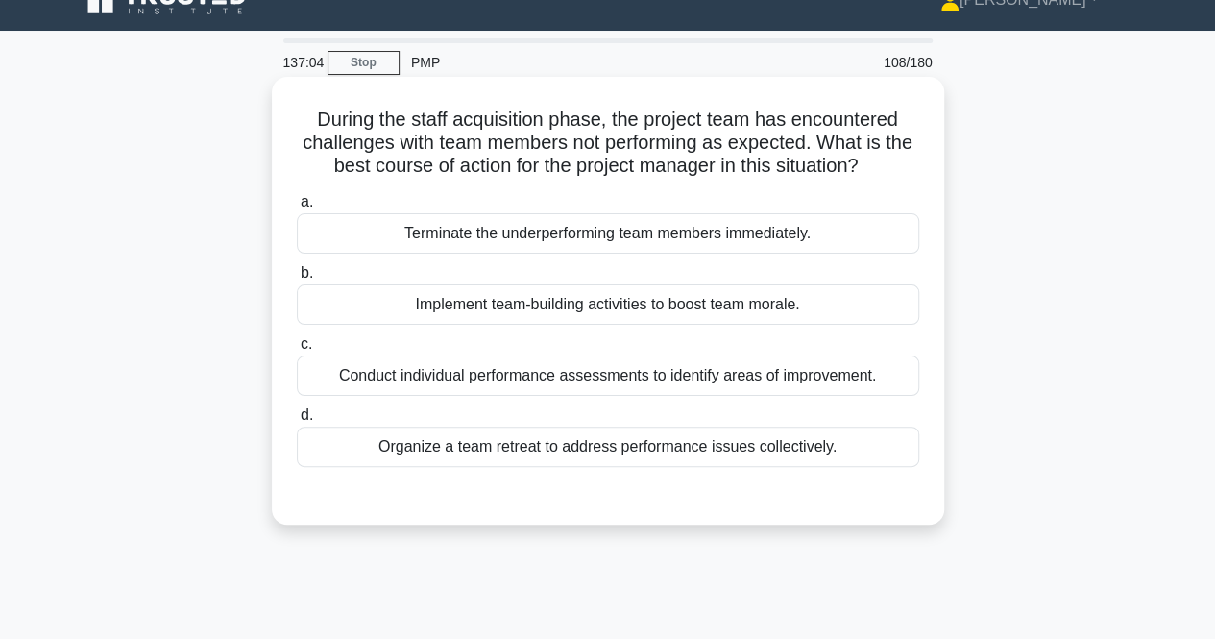
click at [474, 317] on div "Implement team-building activities to boost team morale." at bounding box center [608, 304] width 623 height 40
click at [297, 280] on input "b. Implement team-building activities to boost team morale." at bounding box center [297, 273] width 0 height 12
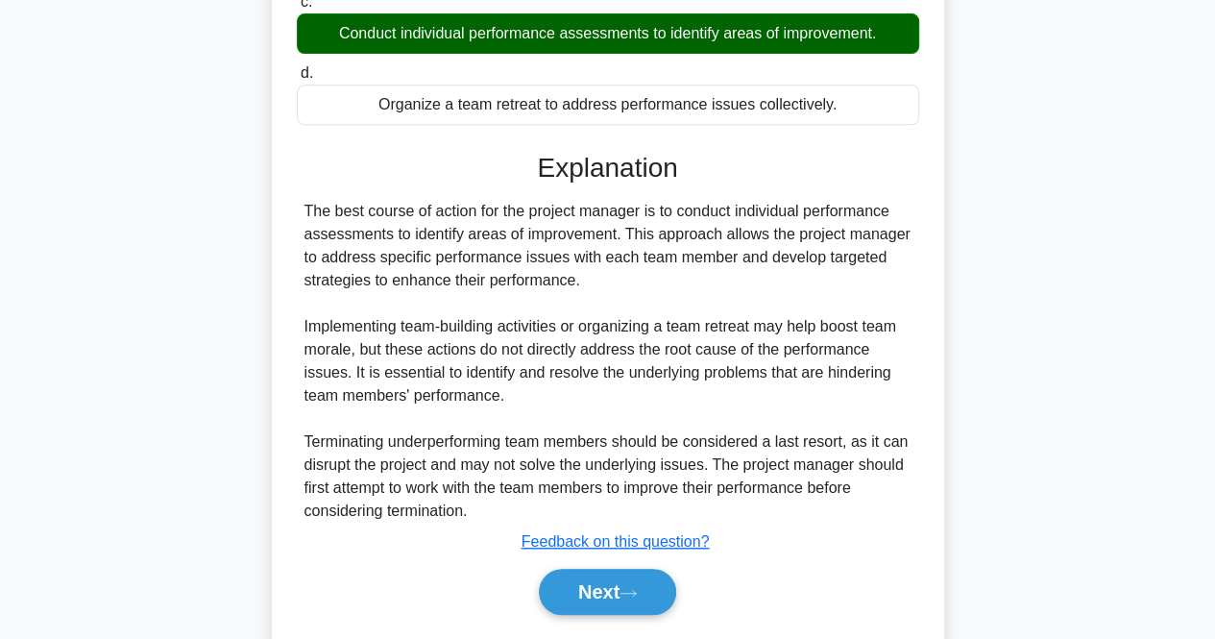
scroll to position [430, 0]
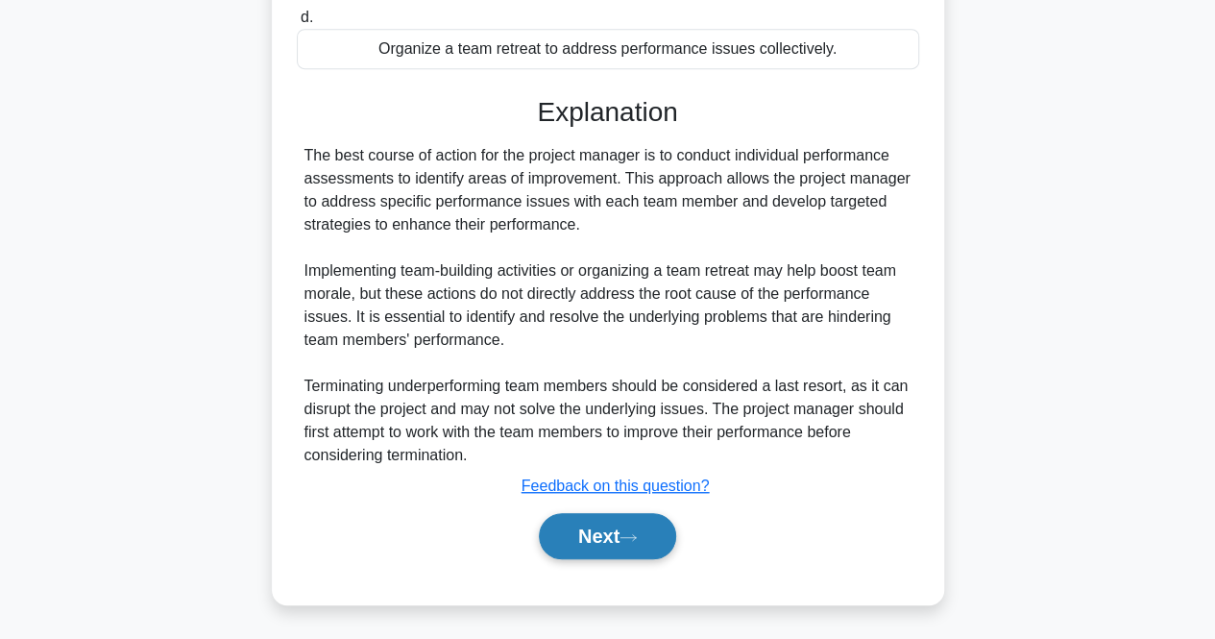
click at [587, 531] on button "Next" at bounding box center [607, 536] width 137 height 46
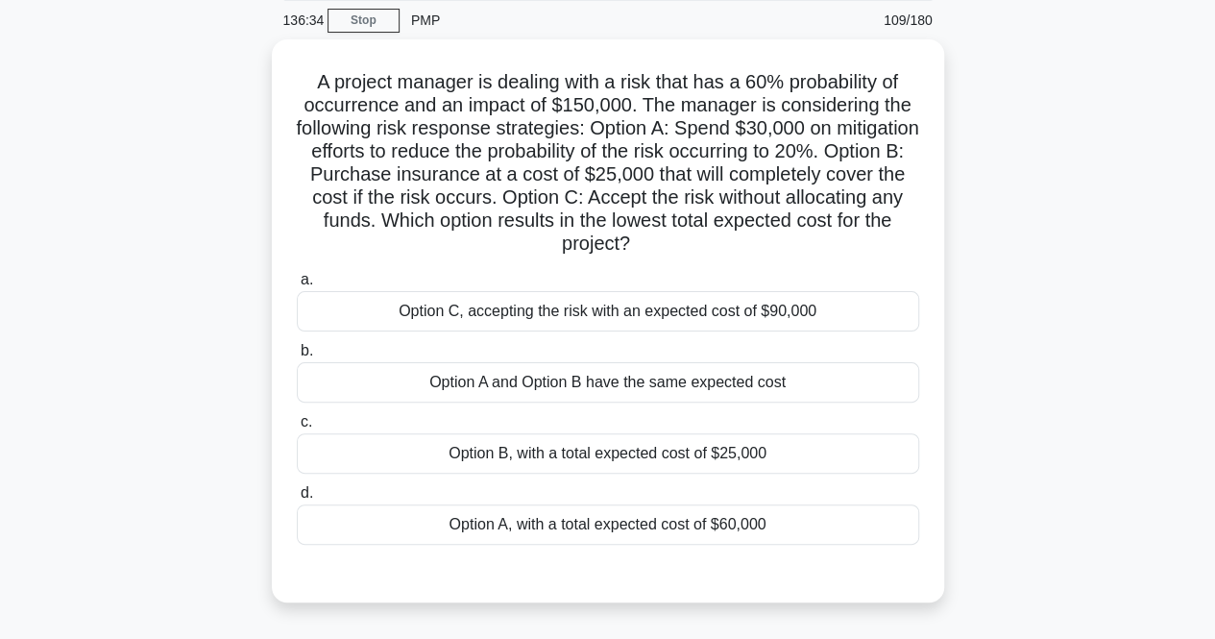
scroll to position [75, 0]
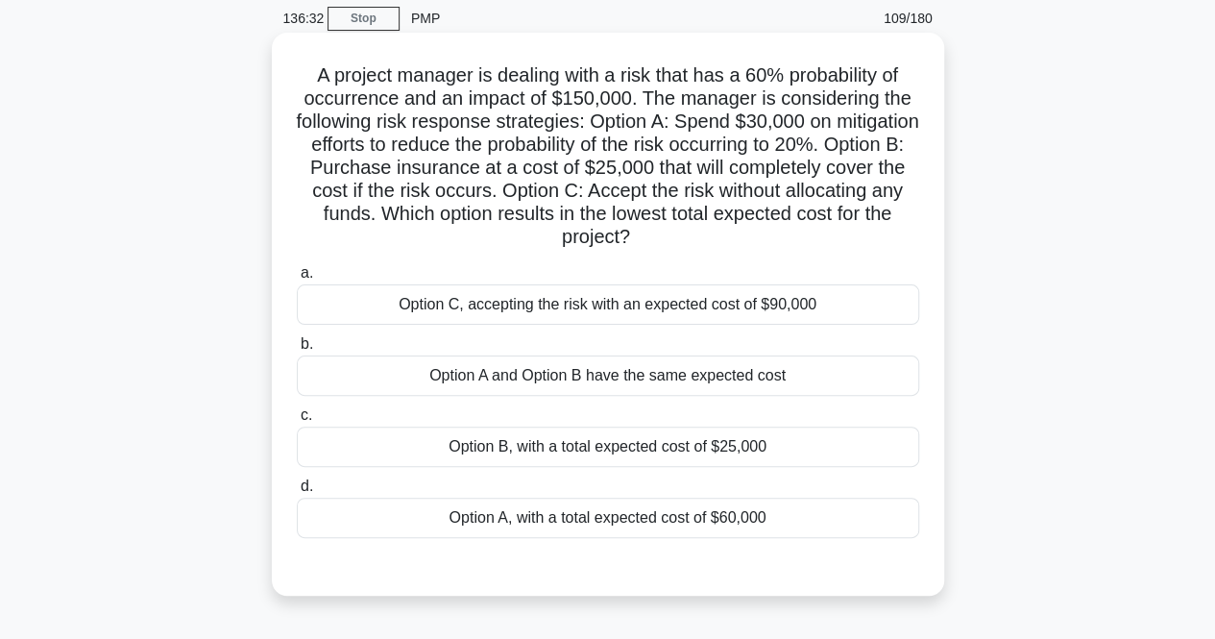
click at [531, 448] on div "Option B, with a total expected cost of $25,000" at bounding box center [608, 447] width 623 height 40
click at [297, 422] on input "c. Option B, with a total expected cost of $25,000" at bounding box center [297, 415] width 0 height 12
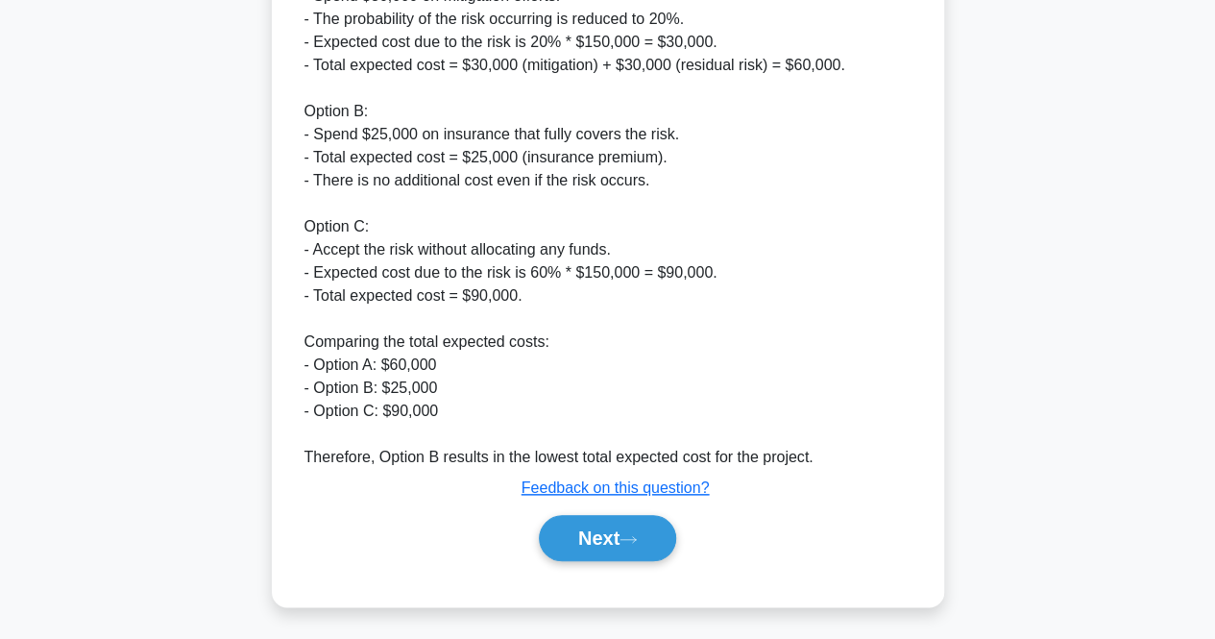
scroll to position [797, 0]
click at [594, 535] on button "Next" at bounding box center [607, 537] width 137 height 46
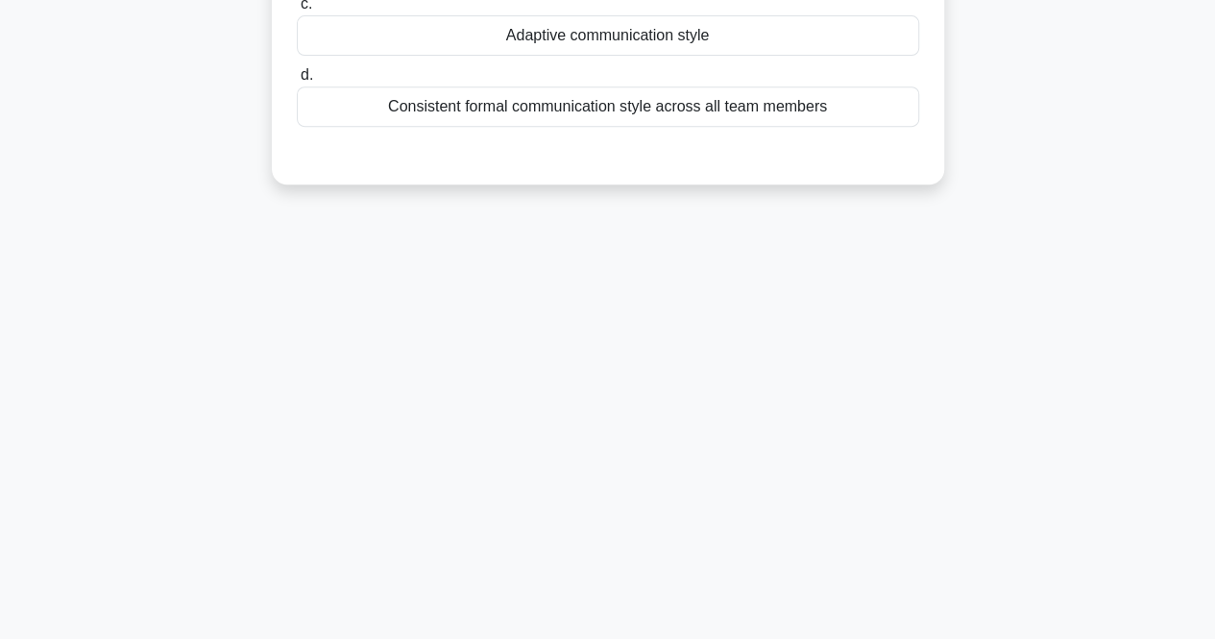
scroll to position [0, 0]
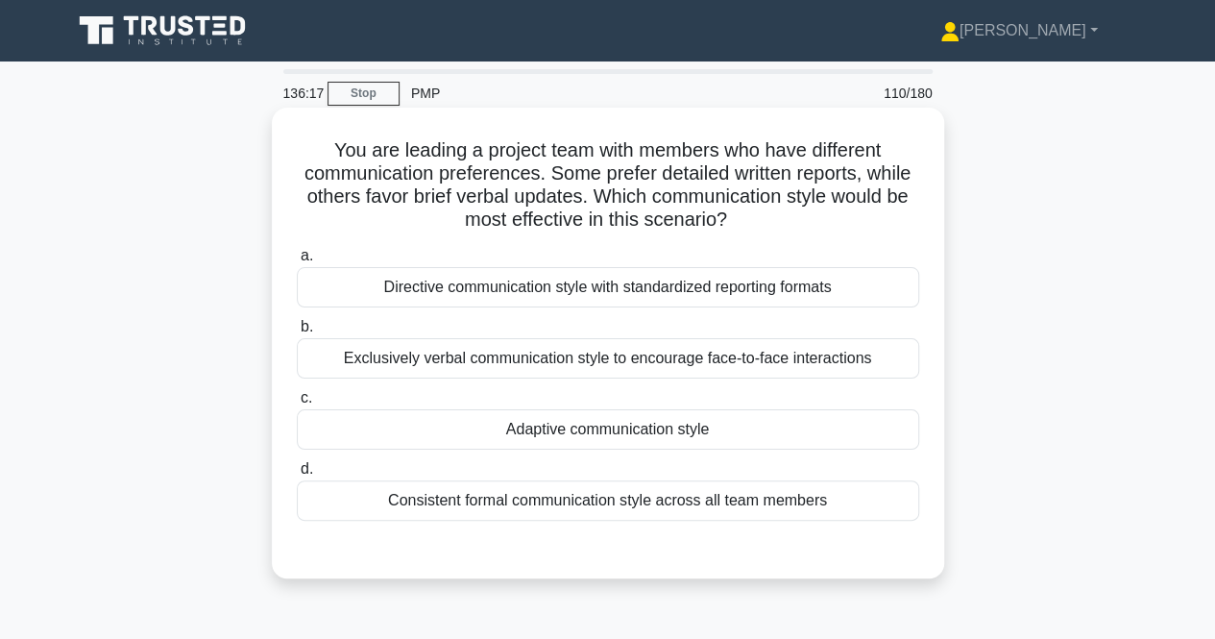
click at [549, 437] on div "Adaptive communication style" at bounding box center [608, 429] width 623 height 40
click at [297, 405] on input "c. Adaptive communication style" at bounding box center [297, 398] width 0 height 12
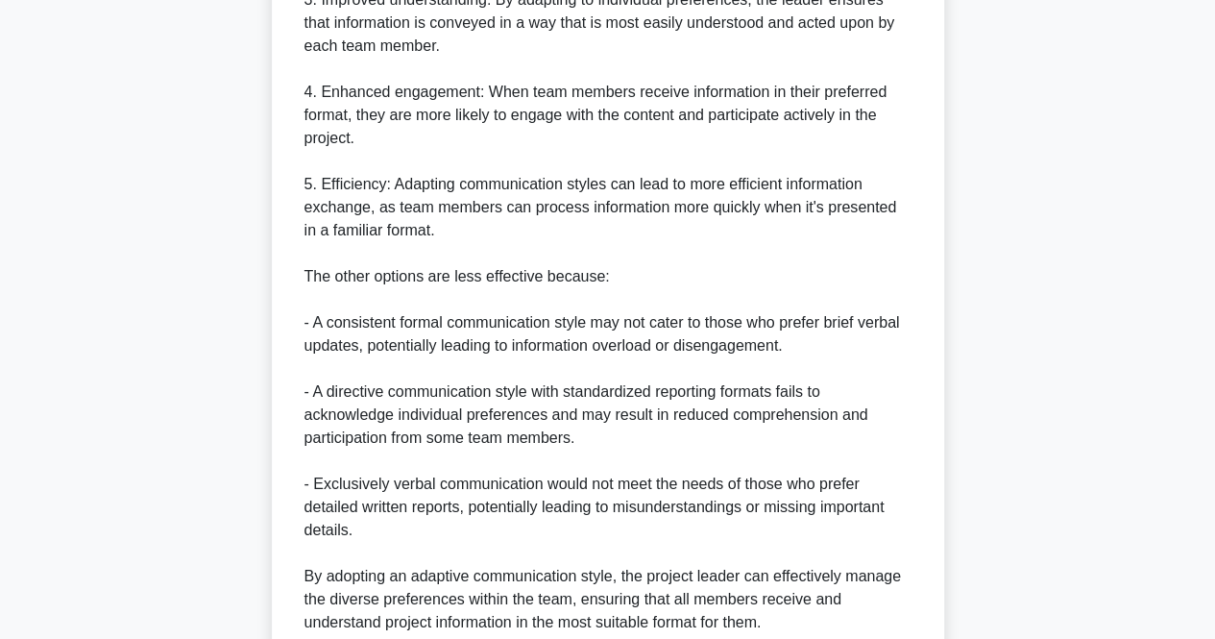
scroll to position [981, 0]
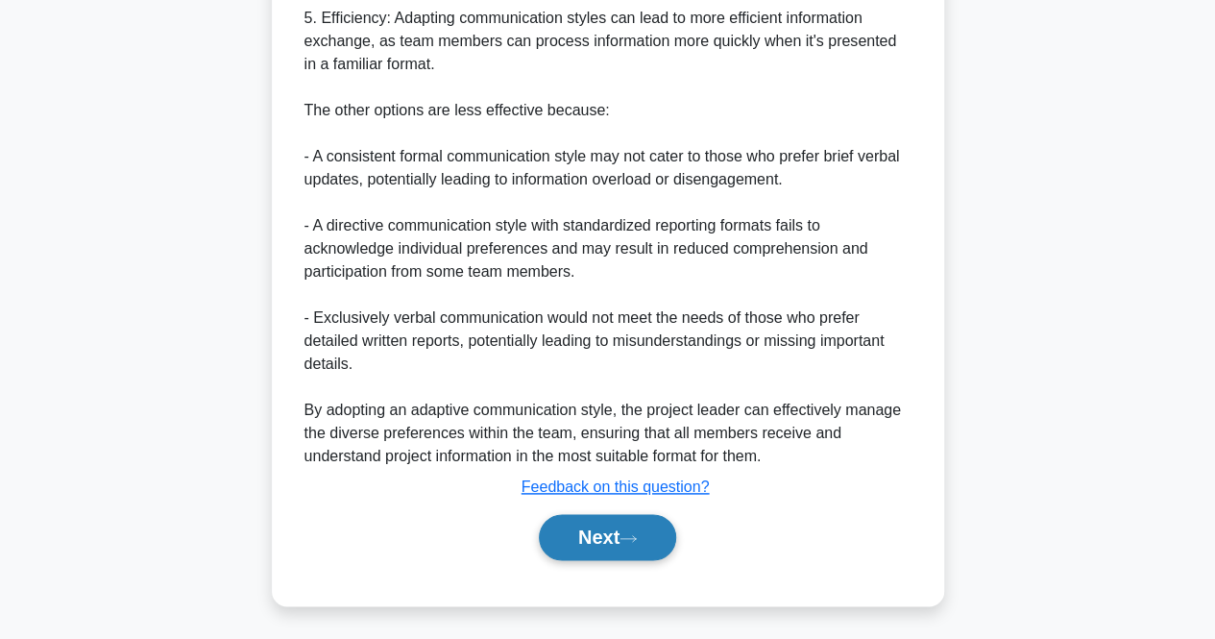
click at [569, 527] on button "Next" at bounding box center [607, 537] width 137 height 46
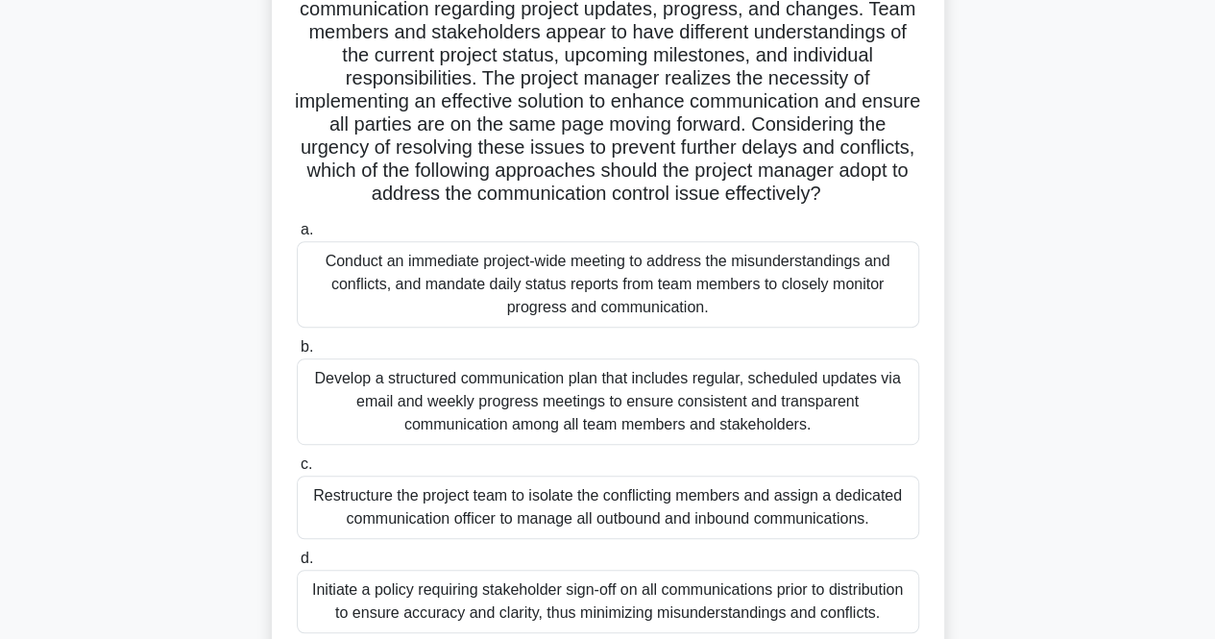
scroll to position [260, 0]
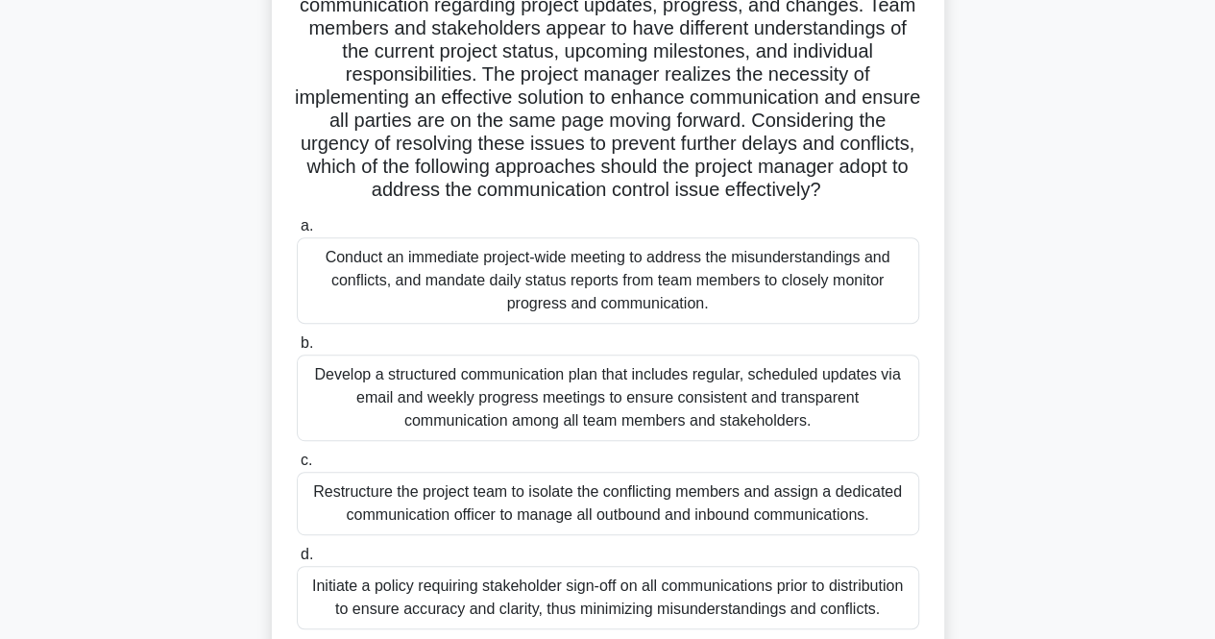
click at [471, 441] on div "Develop a structured communication plan that includes regular, scheduled update…" at bounding box center [608, 398] width 623 height 86
click at [297, 350] on input "b. Develop a structured communication plan that includes regular, scheduled upd…" at bounding box center [297, 343] width 0 height 12
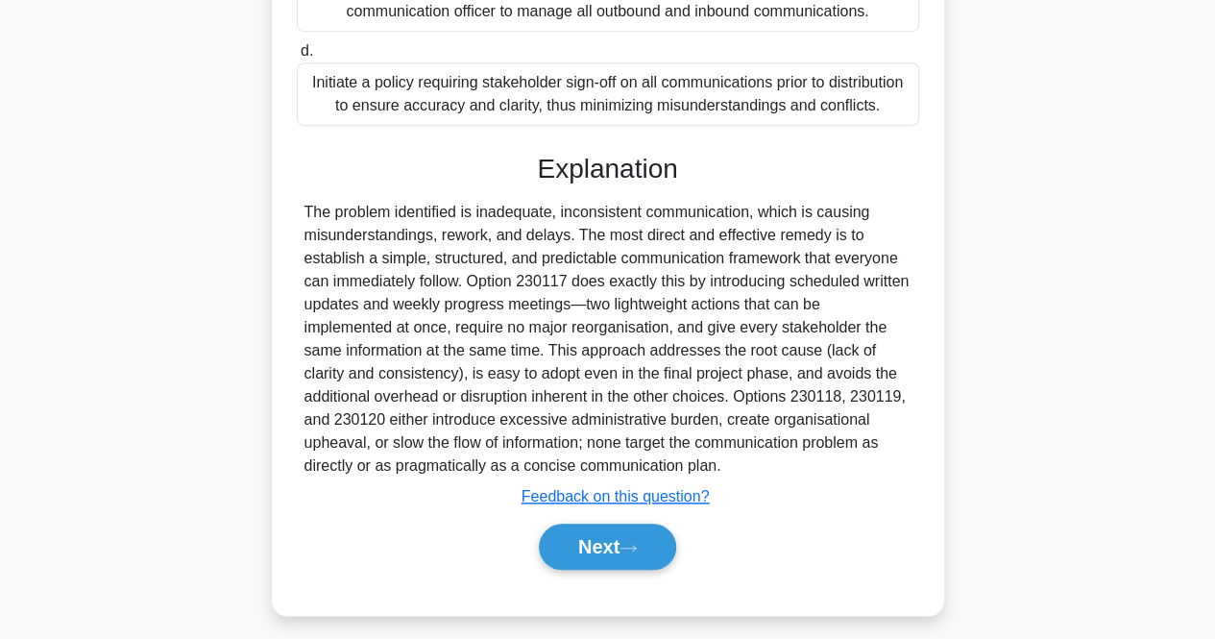
scroll to position [775, 0]
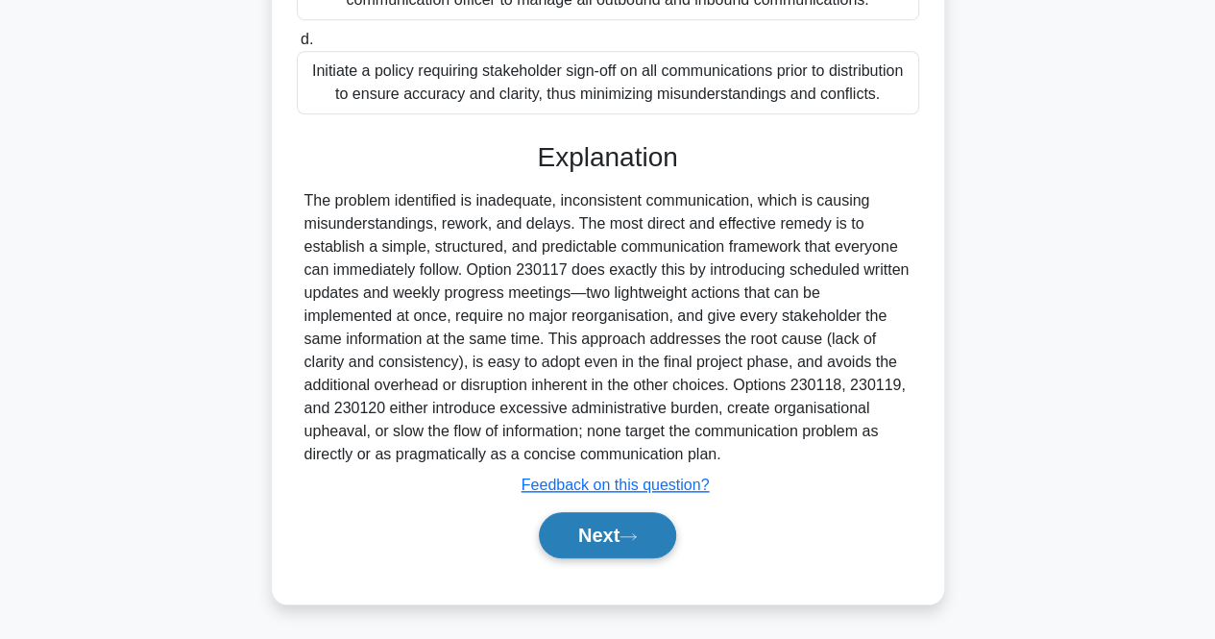
click at [625, 558] on button "Next" at bounding box center [607, 535] width 137 height 46
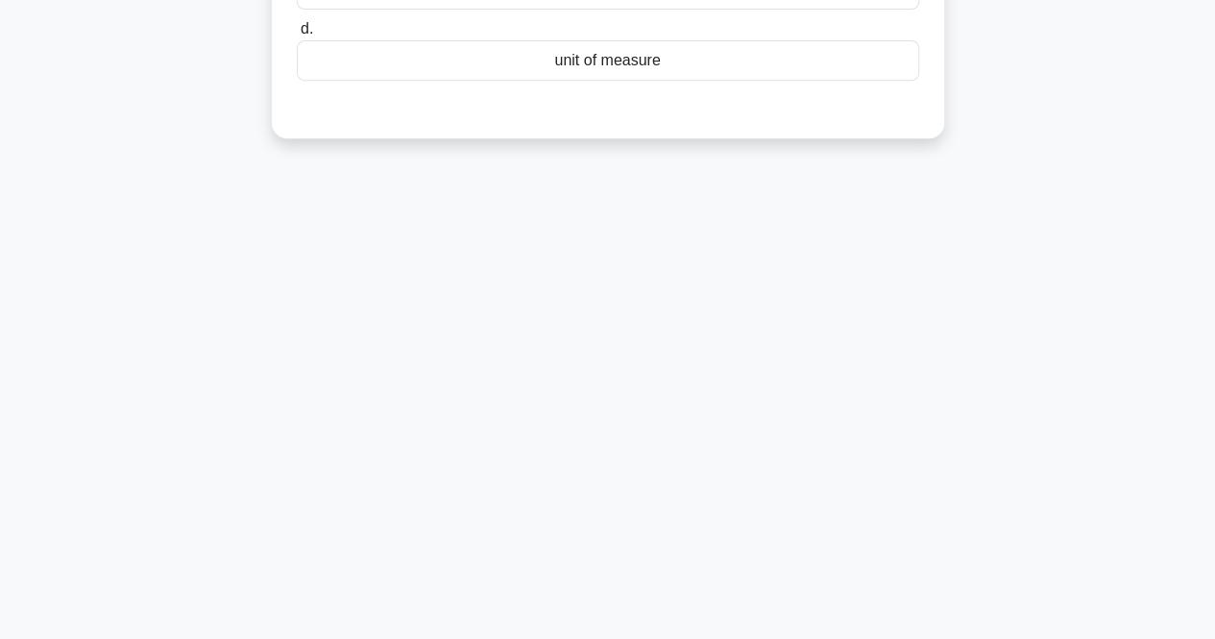
scroll to position [0, 0]
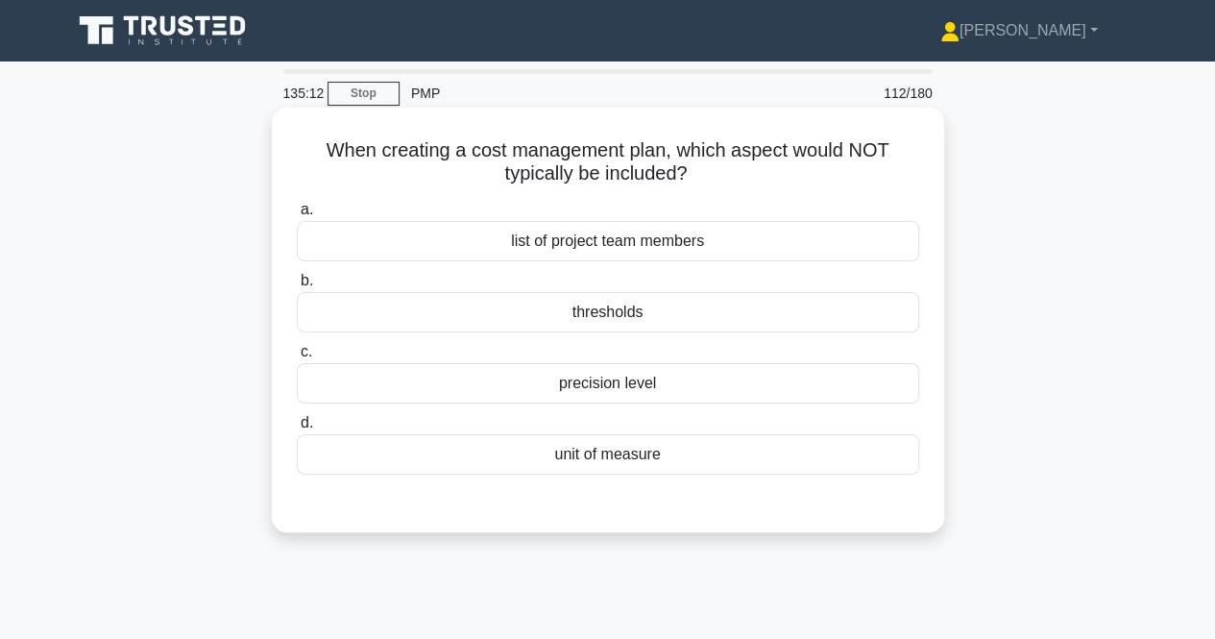
click at [547, 233] on div "list of project team members" at bounding box center [608, 241] width 623 height 40
click at [297, 216] on input "a. list of project team members" at bounding box center [297, 210] width 0 height 12
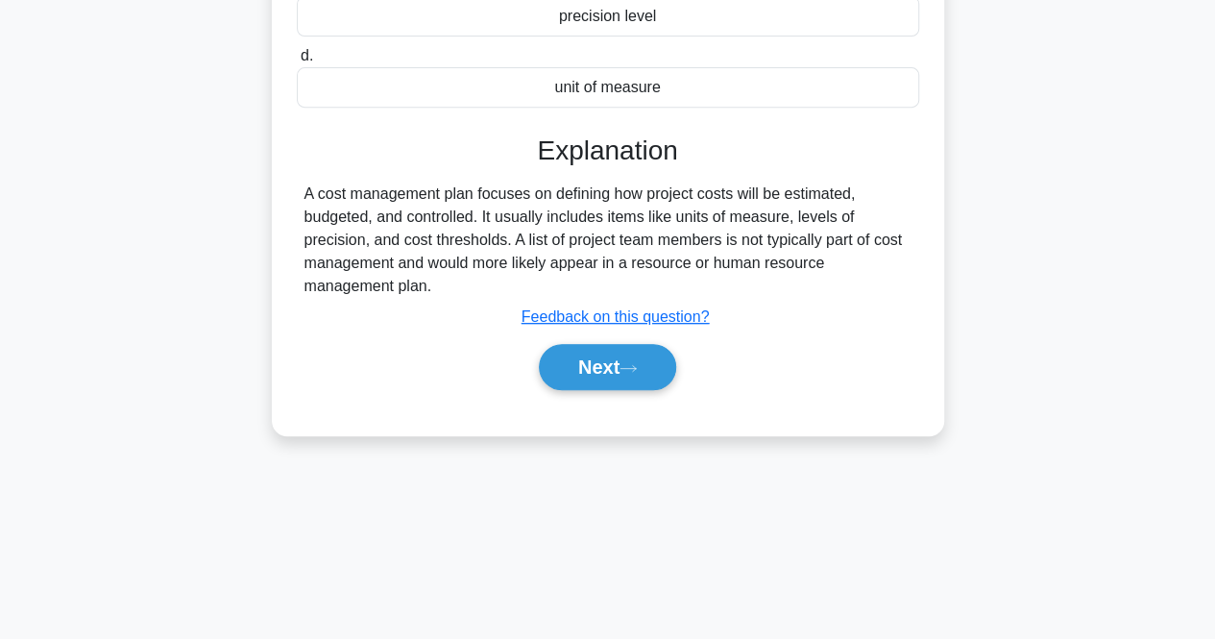
scroll to position [399, 0]
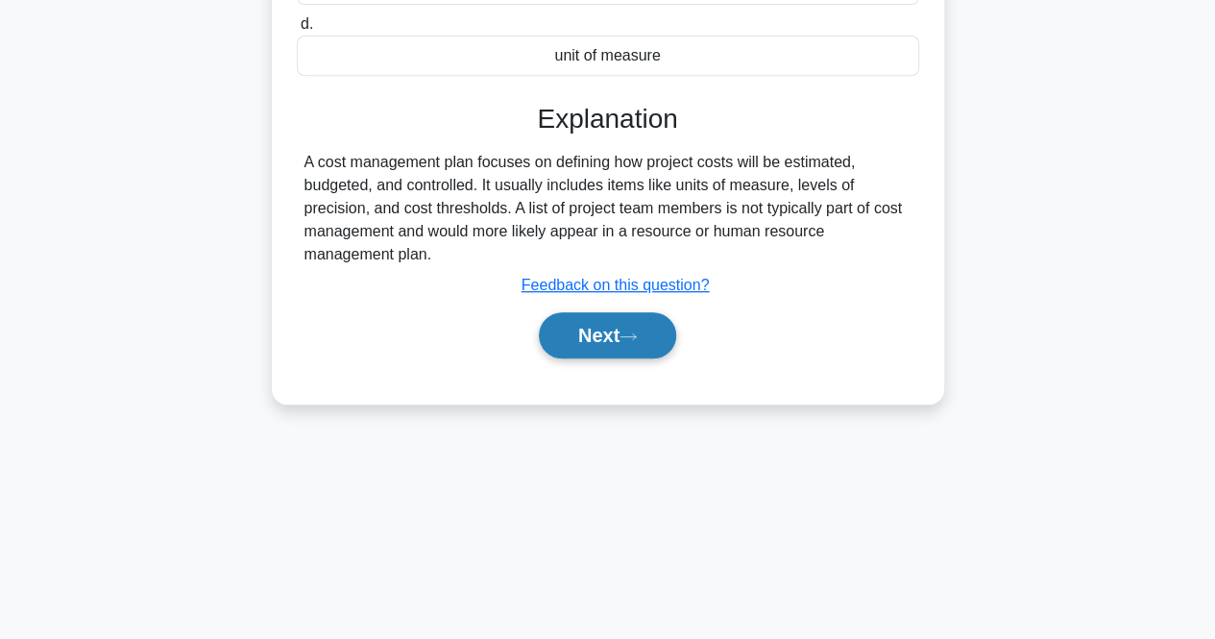
click at [595, 344] on button "Next" at bounding box center [607, 335] width 137 height 46
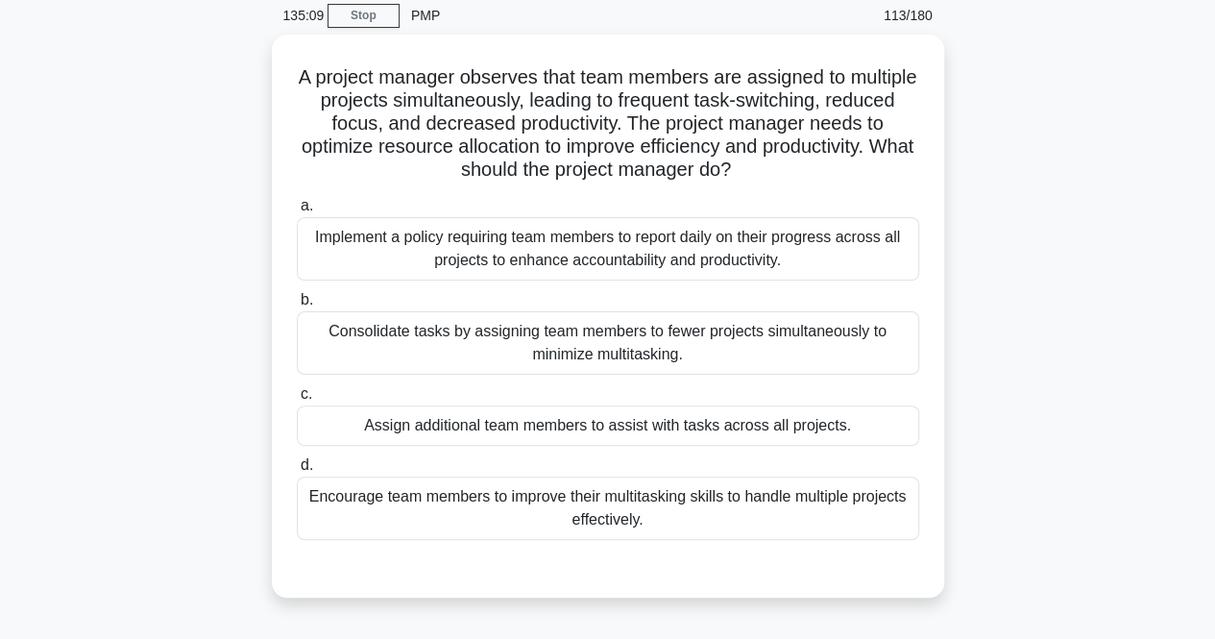
scroll to position [73, 0]
click at [413, 322] on div "Consolidate tasks by assigning team members to fewer projects simultaneously to…" at bounding box center [608, 342] width 623 height 63
click at [297, 307] on input "b. Consolidate tasks by assigning team members to fewer projects simultaneously…" at bounding box center [297, 300] width 0 height 12
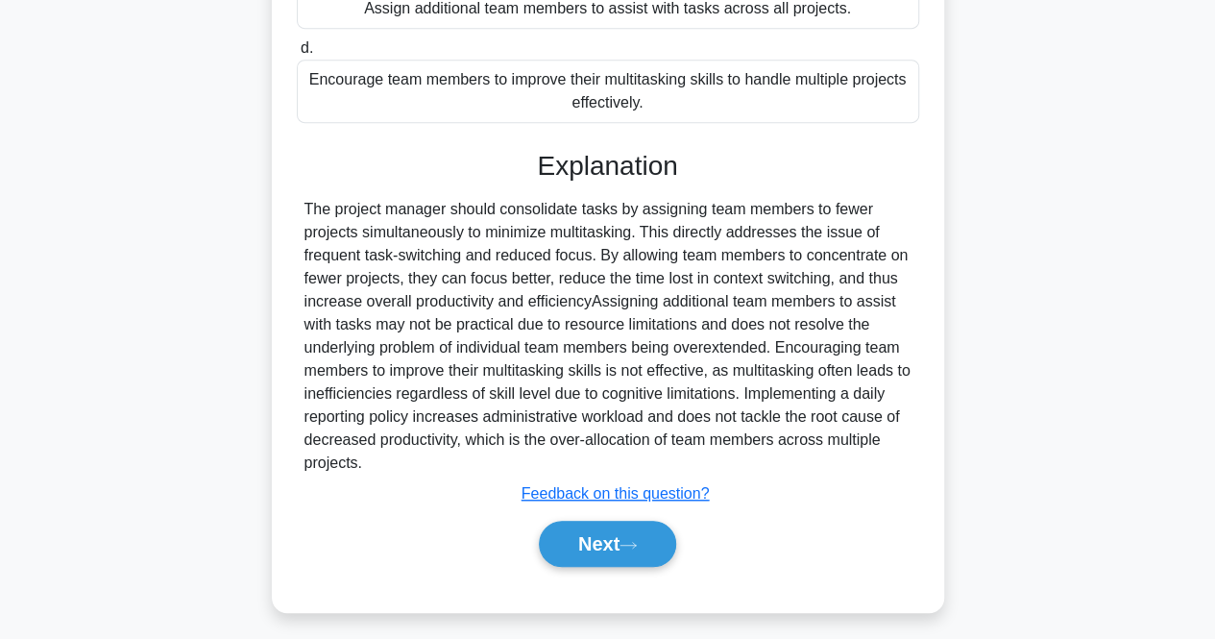
scroll to position [497, 0]
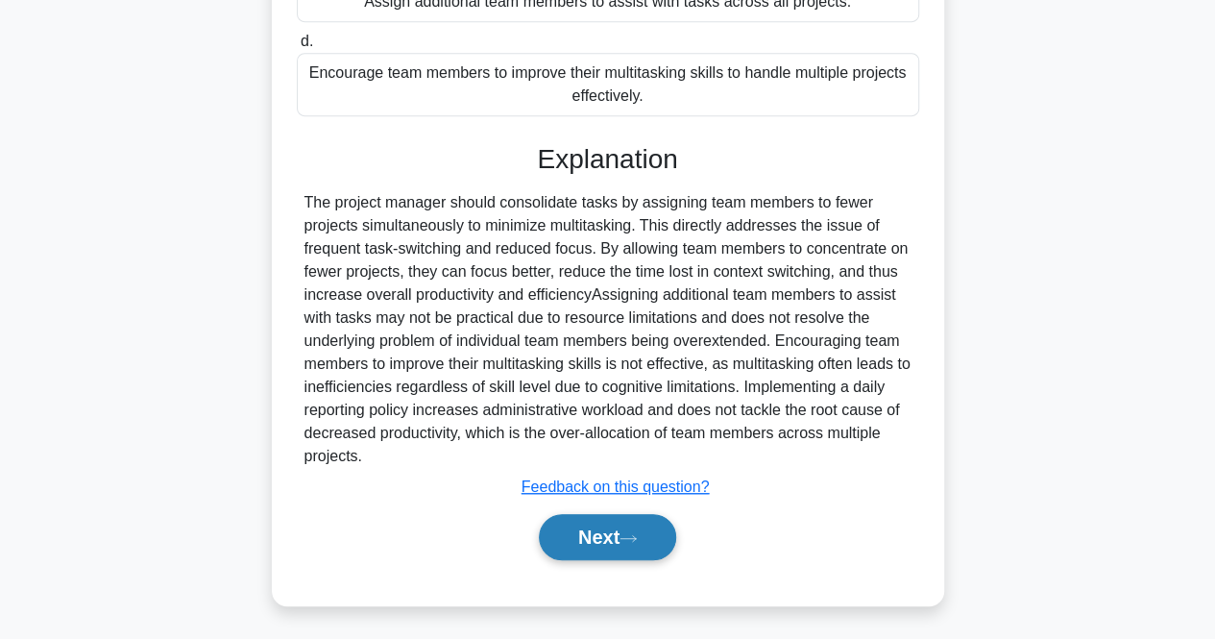
click at [582, 537] on button "Next" at bounding box center [607, 537] width 137 height 46
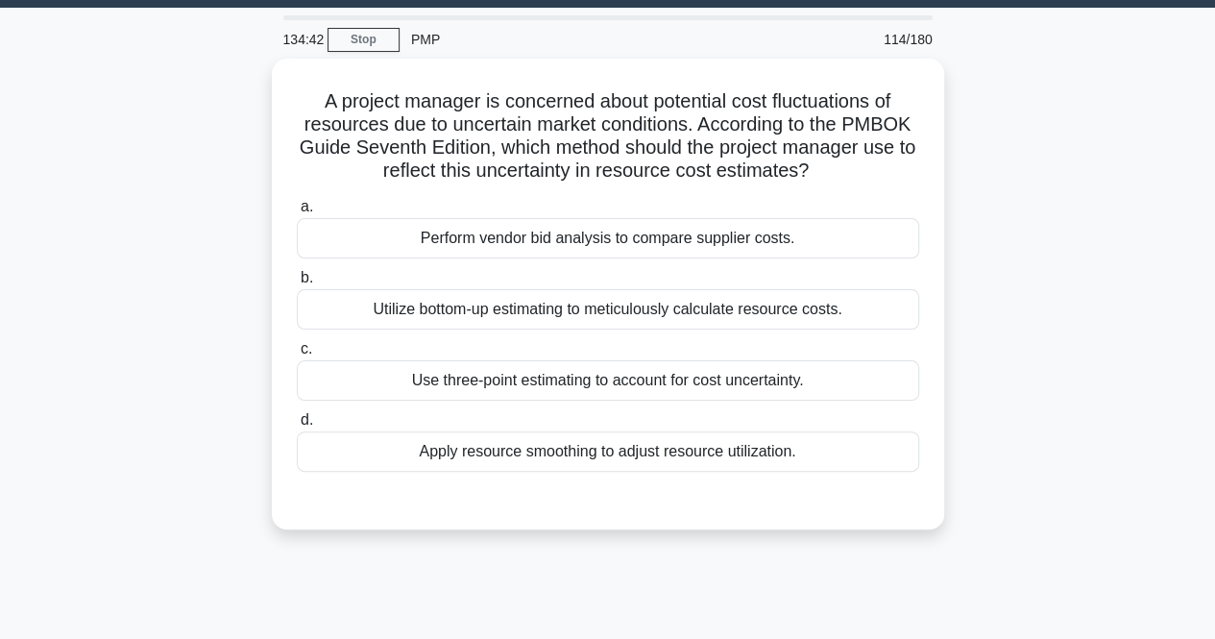
scroll to position [53, 0]
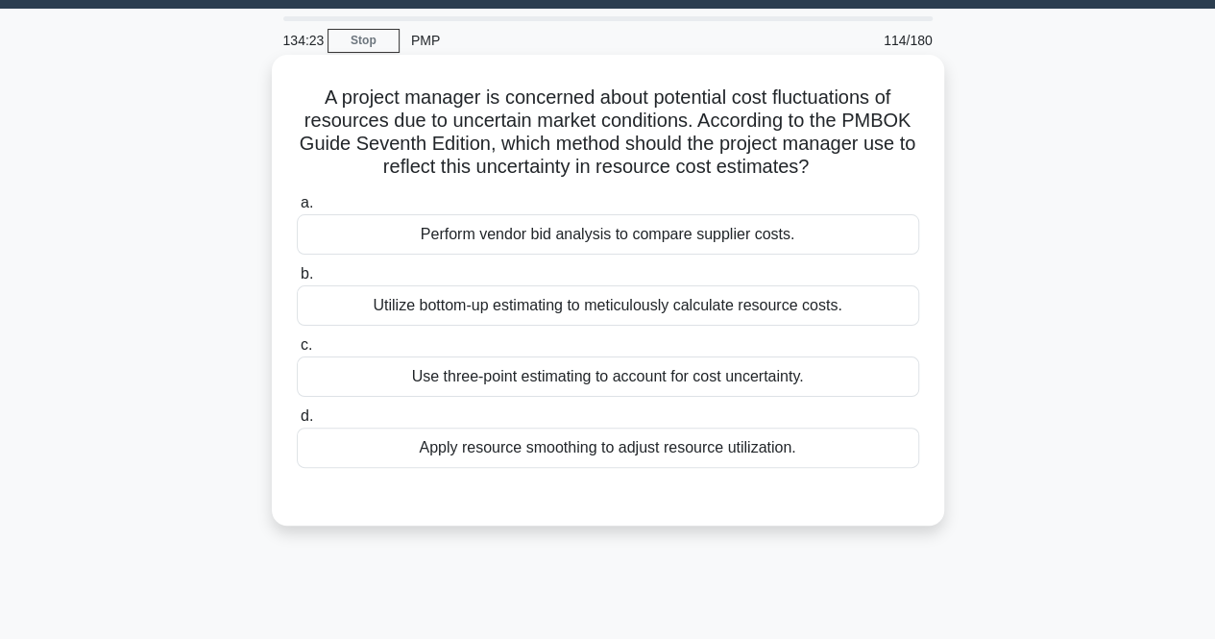
click at [512, 391] on div "Use three-point estimating to account for cost uncertainty." at bounding box center [608, 376] width 623 height 40
click at [297, 352] on input "c. Use three-point estimating to account for cost uncertainty." at bounding box center [297, 345] width 0 height 12
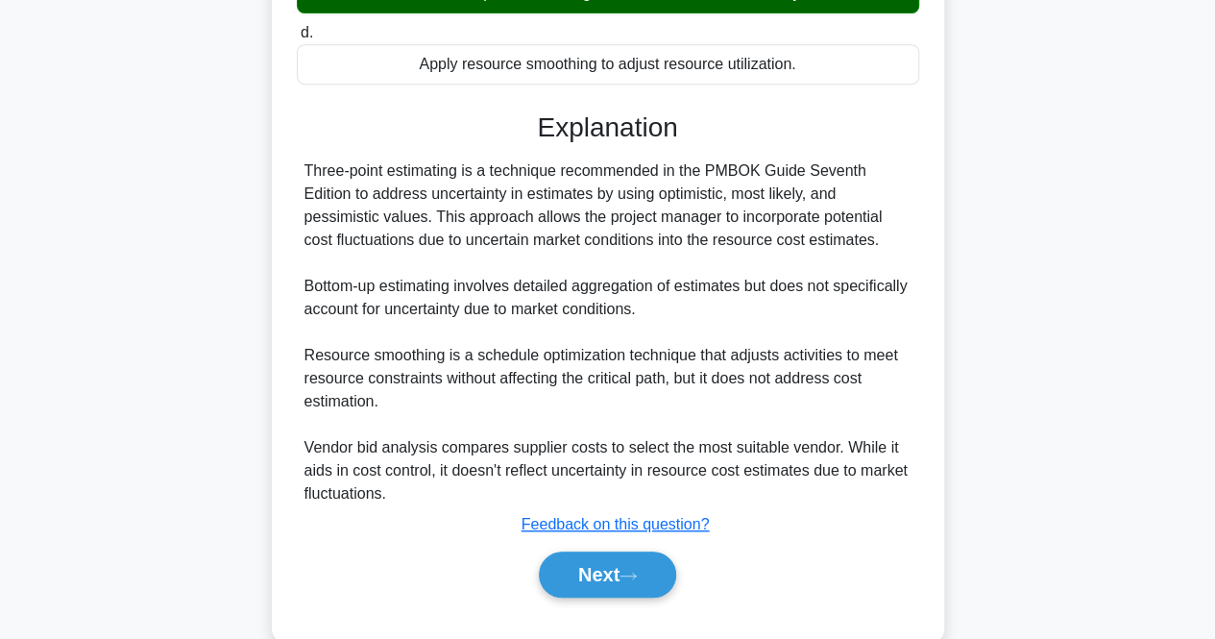
scroll to position [438, 0]
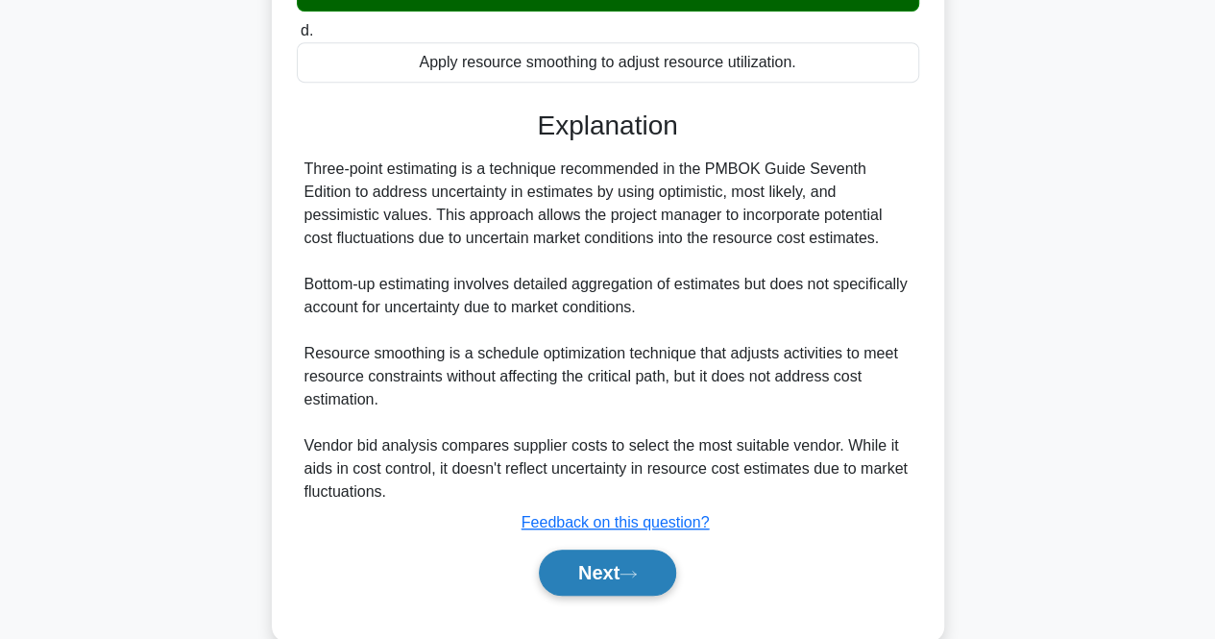
click at [598, 576] on button "Next" at bounding box center [607, 573] width 137 height 46
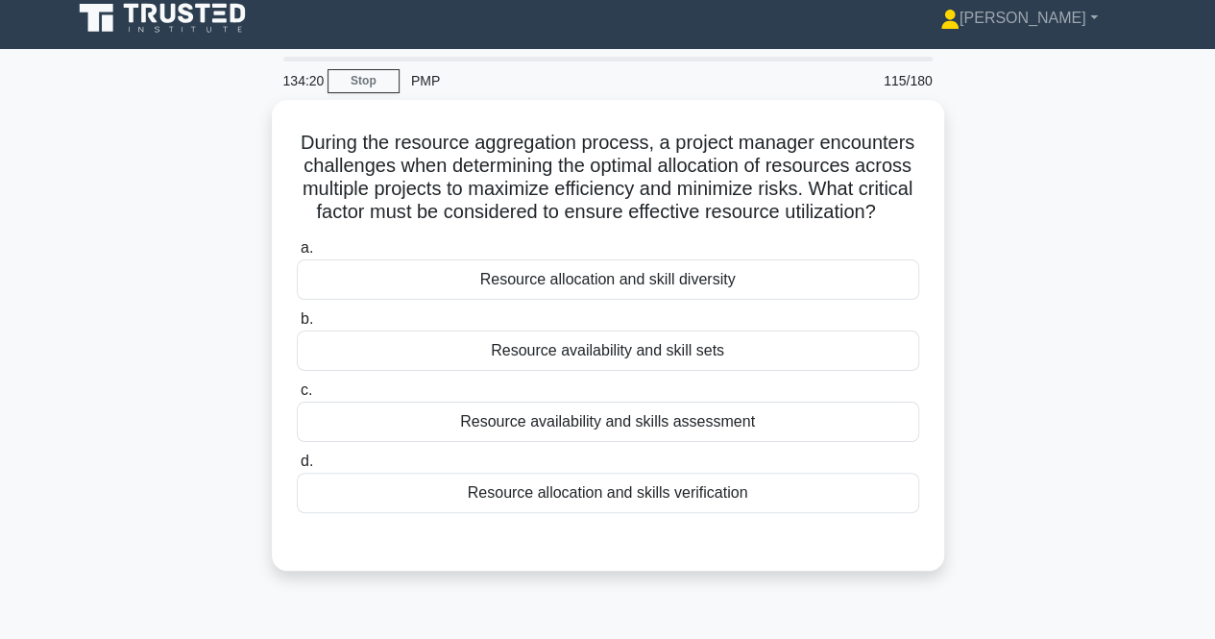
scroll to position [12, 0]
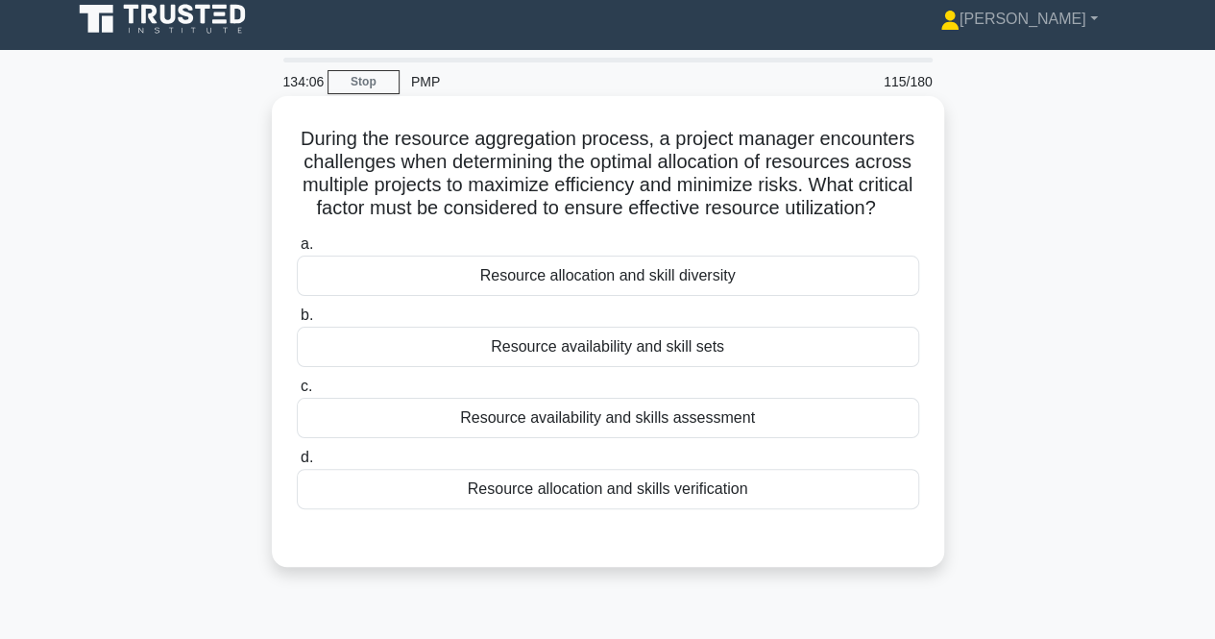
click at [399, 436] on div "Resource availability and skills assessment" at bounding box center [608, 418] width 623 height 40
click at [297, 393] on input "c. Resource availability and skills assessment" at bounding box center [297, 386] width 0 height 12
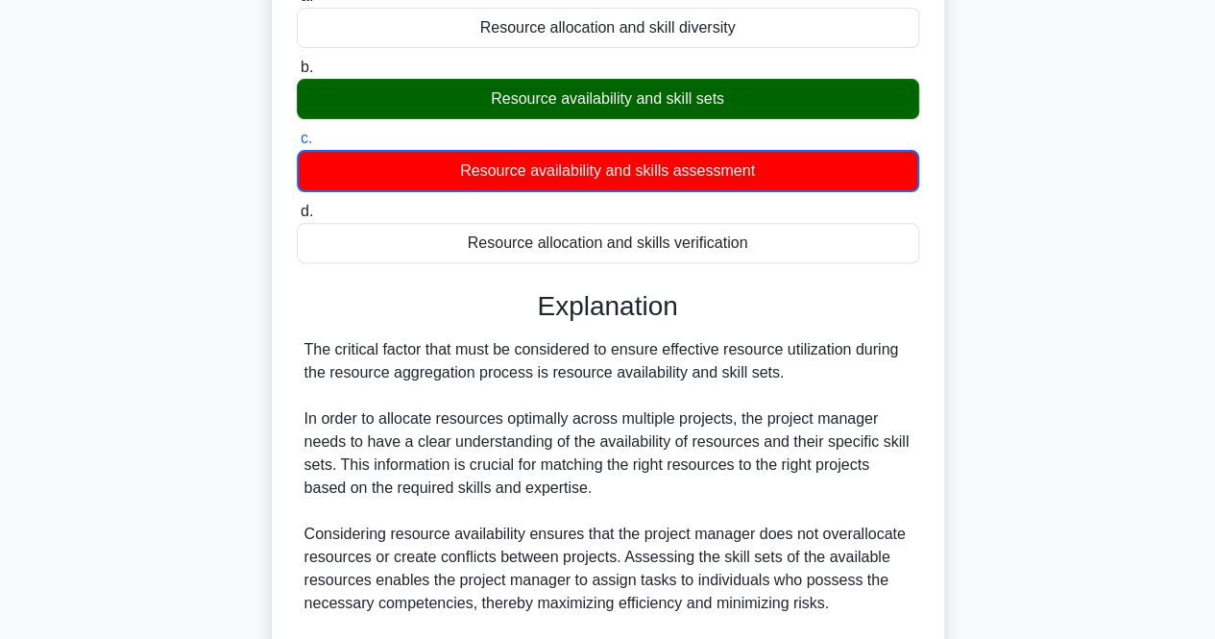
scroll to position [569, 0]
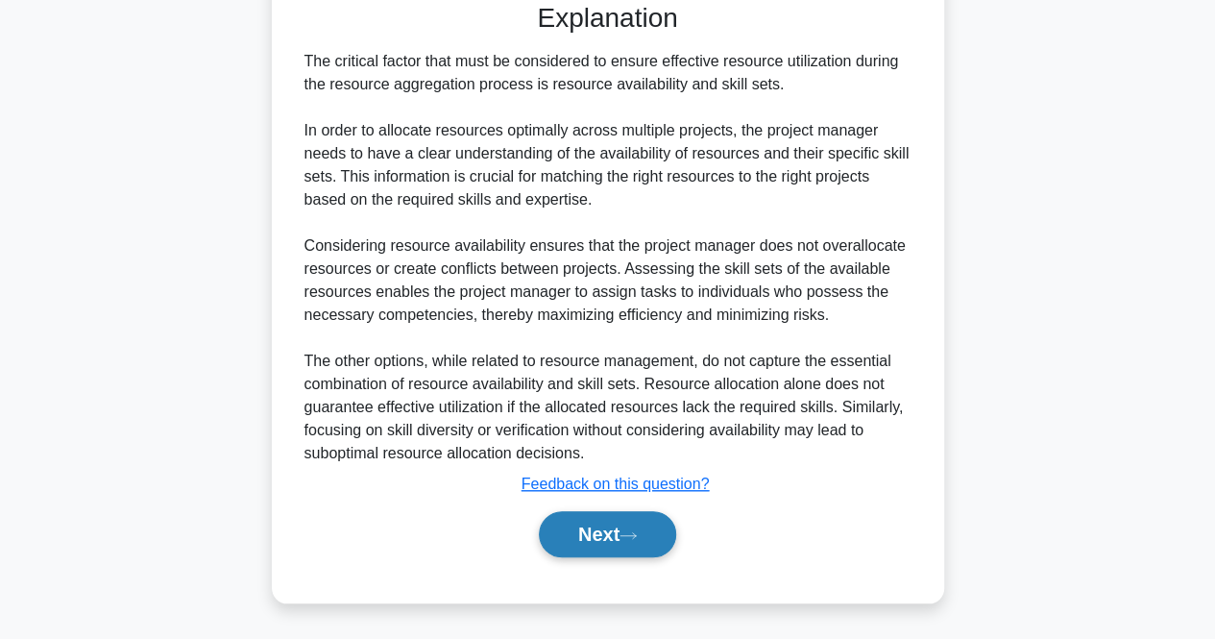
click at [603, 521] on button "Next" at bounding box center [607, 534] width 137 height 46
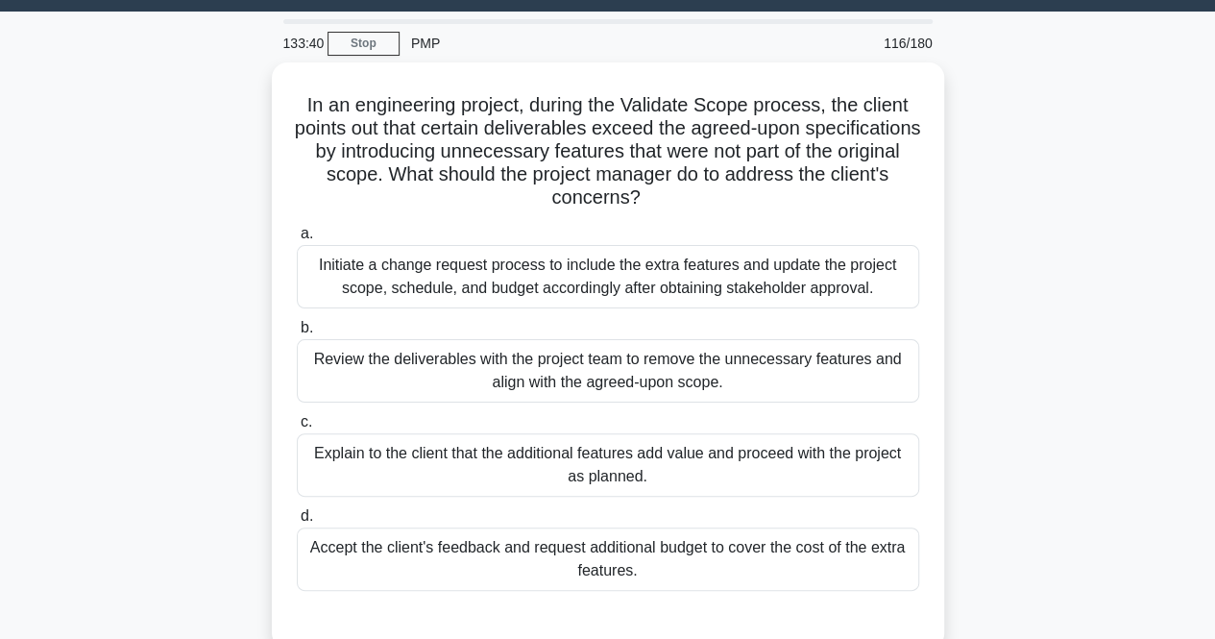
scroll to position [58, 0]
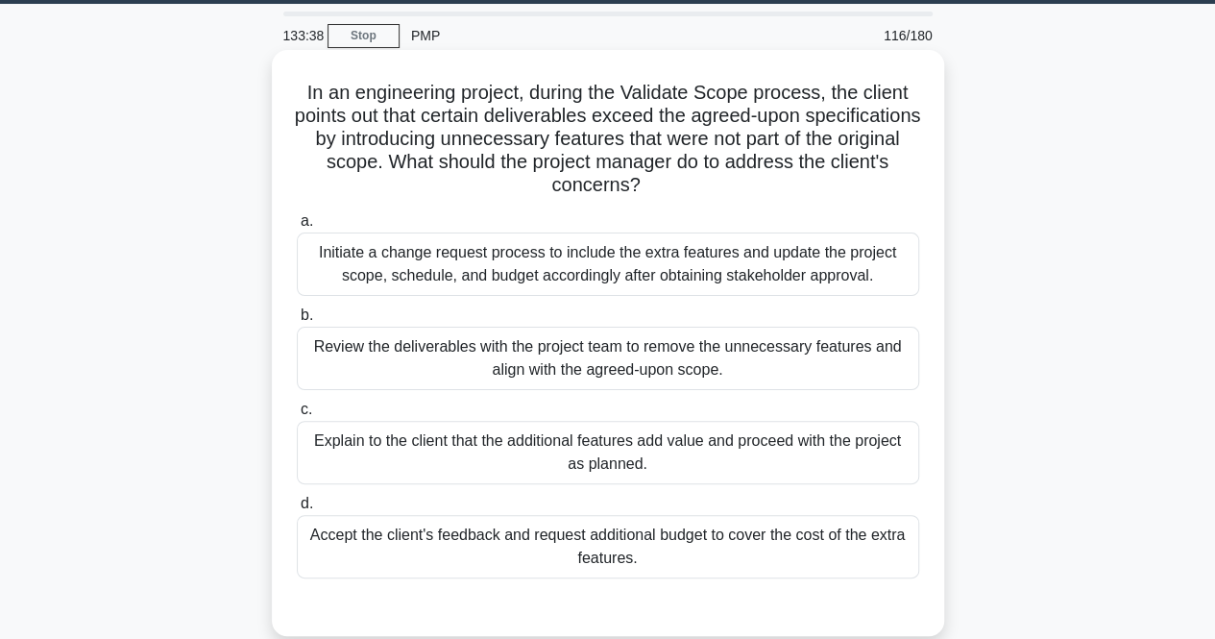
click at [407, 346] on div "Review the deliverables with the project team to remove the unnecessary feature…" at bounding box center [608, 358] width 623 height 63
click at [297, 322] on input "b. Review the deliverables with the project team to remove the unnecessary feat…" at bounding box center [297, 315] width 0 height 12
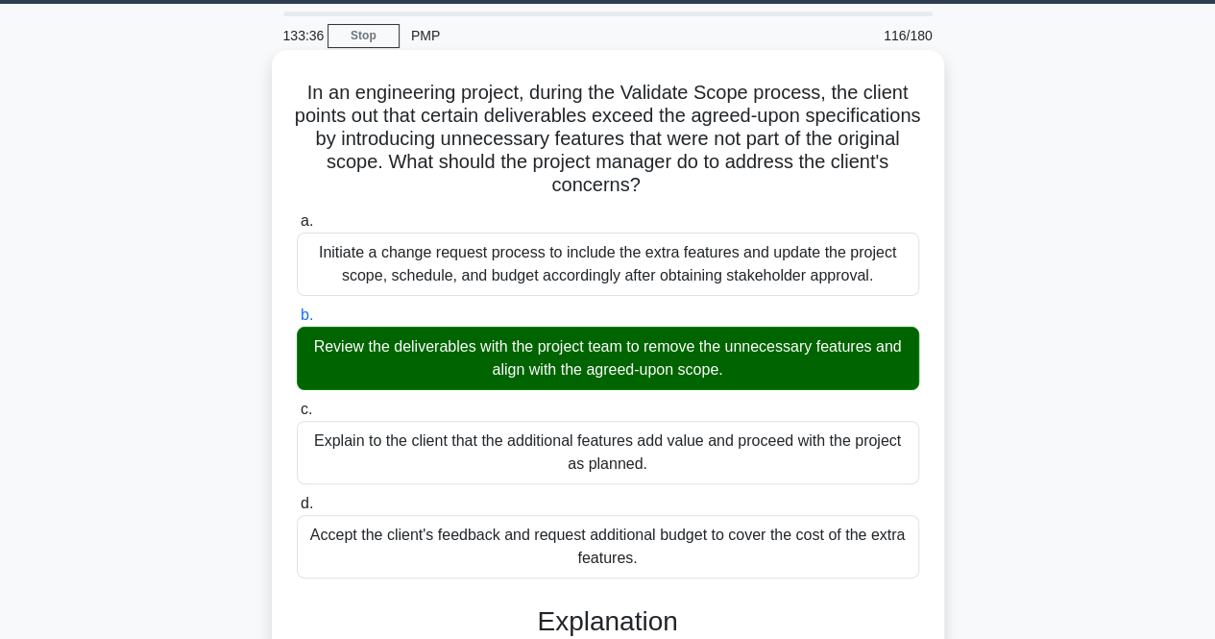
scroll to position [451, 0]
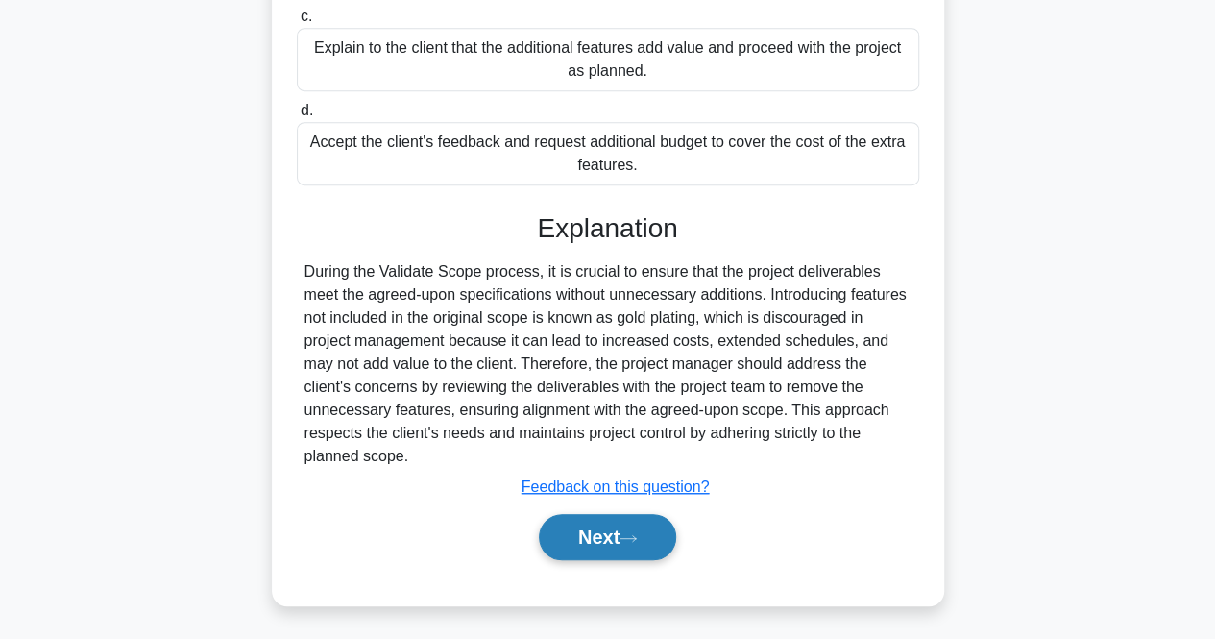
click at [569, 514] on button "Next" at bounding box center [607, 537] width 137 height 46
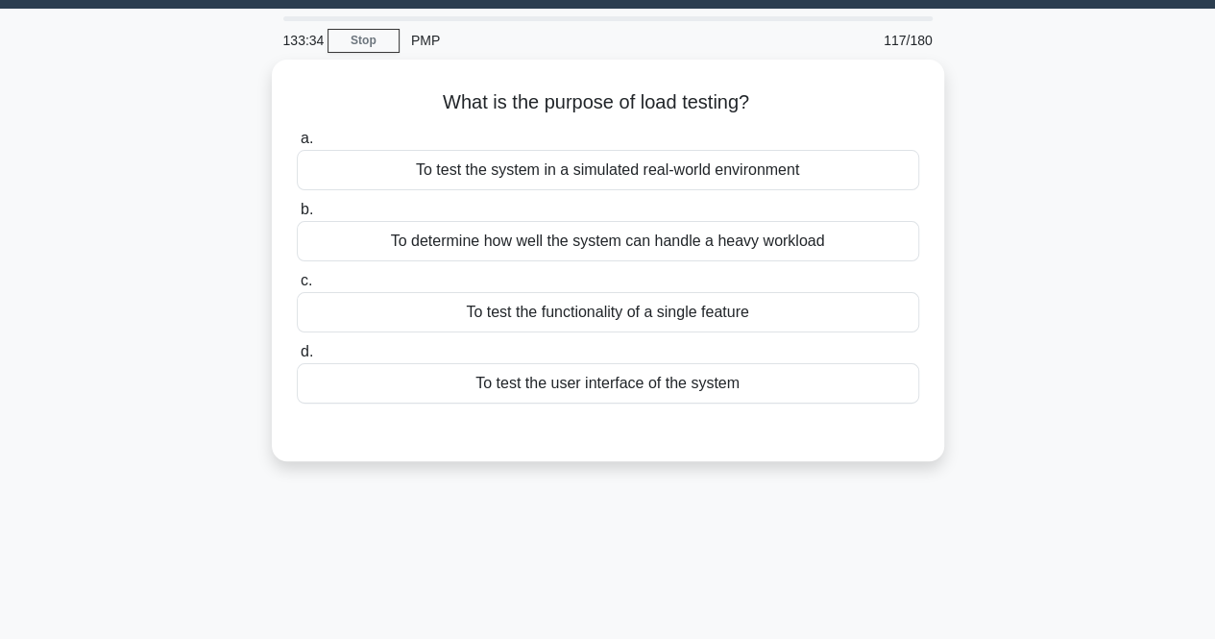
scroll to position [49, 0]
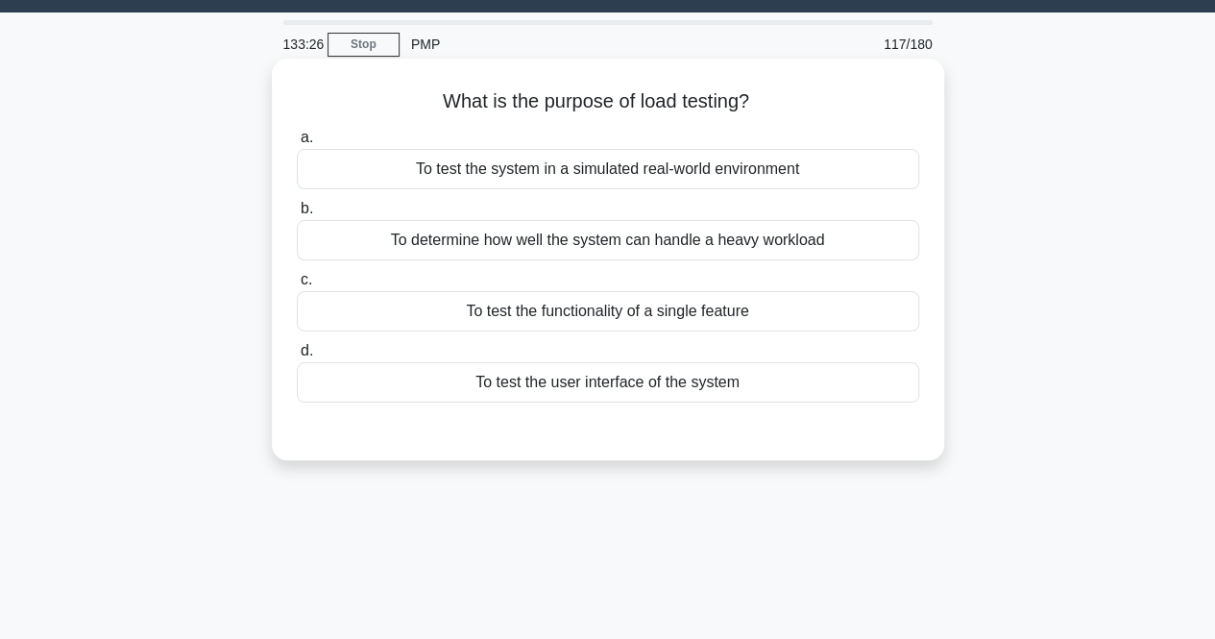
click at [368, 234] on div "To determine how well the system can handle a heavy workload" at bounding box center [608, 240] width 623 height 40
click at [297, 215] on input "b. To determine how well the system can handle a heavy workload" at bounding box center [297, 209] width 0 height 12
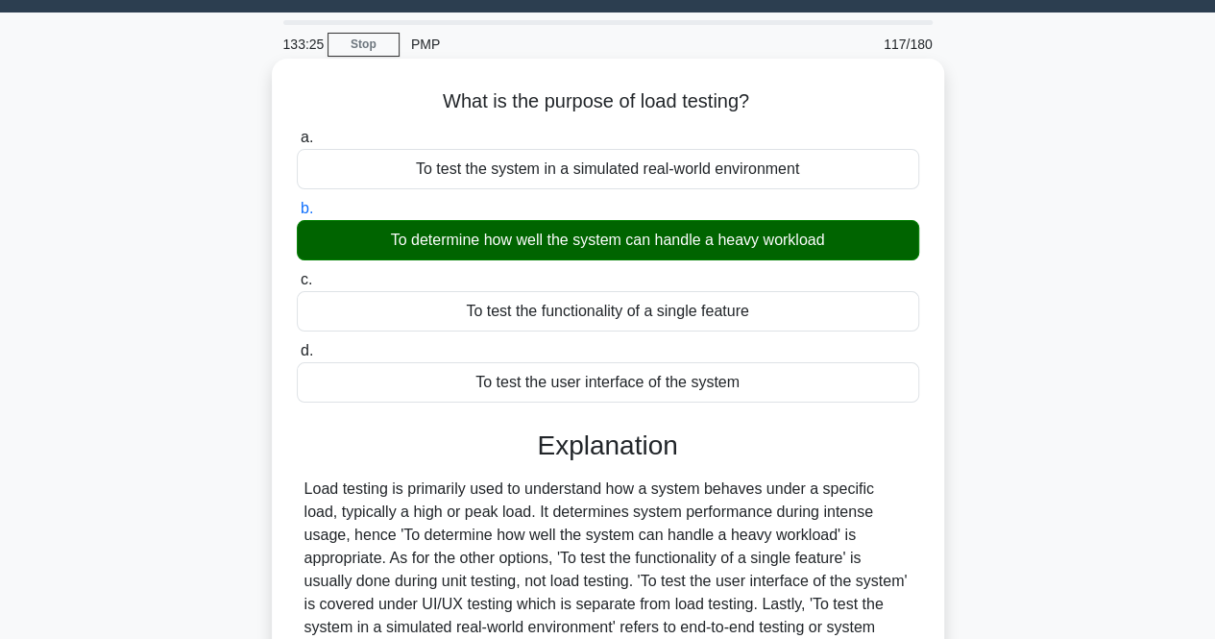
scroll to position [399, 0]
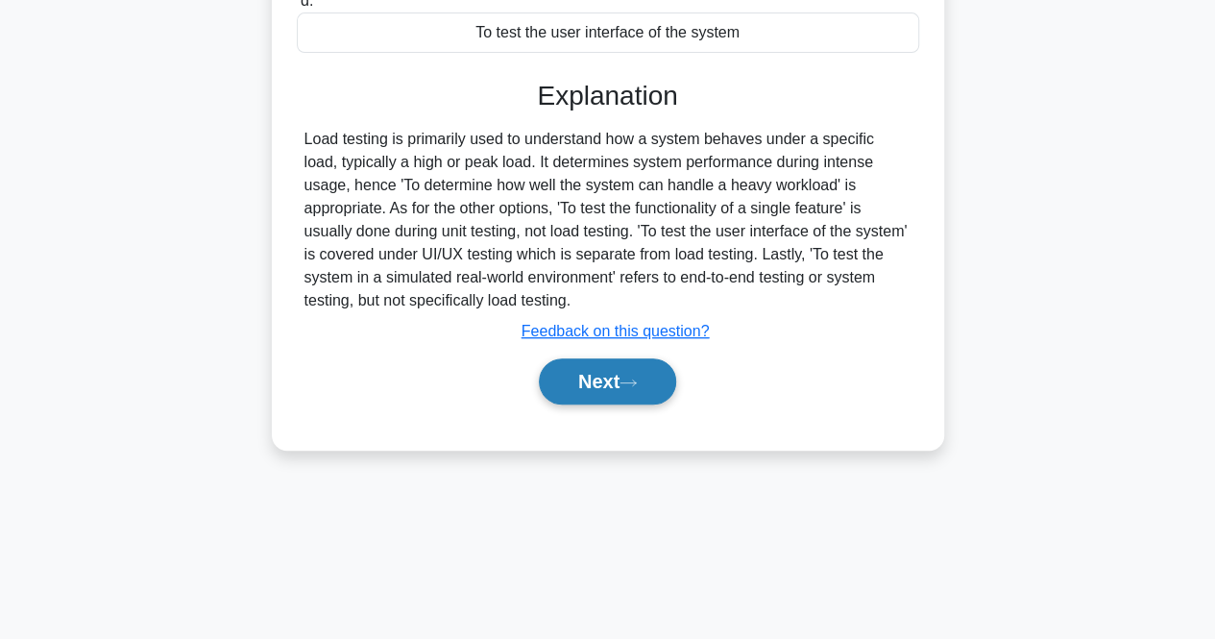
click at [607, 390] on button "Next" at bounding box center [607, 381] width 137 height 46
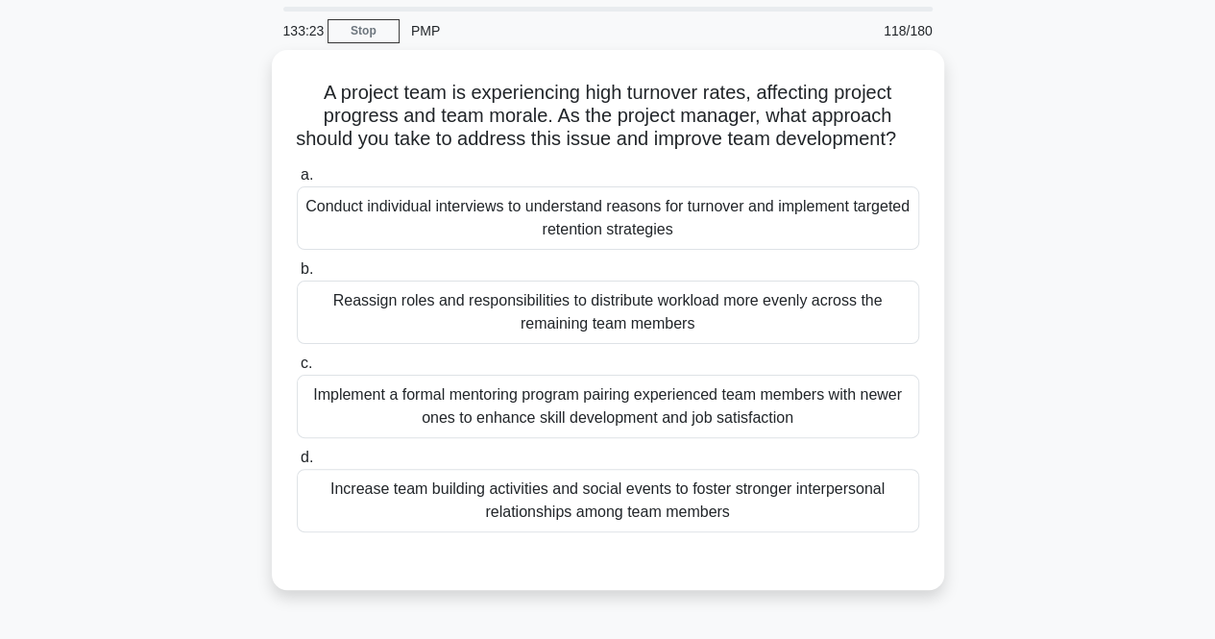
scroll to position [37, 0]
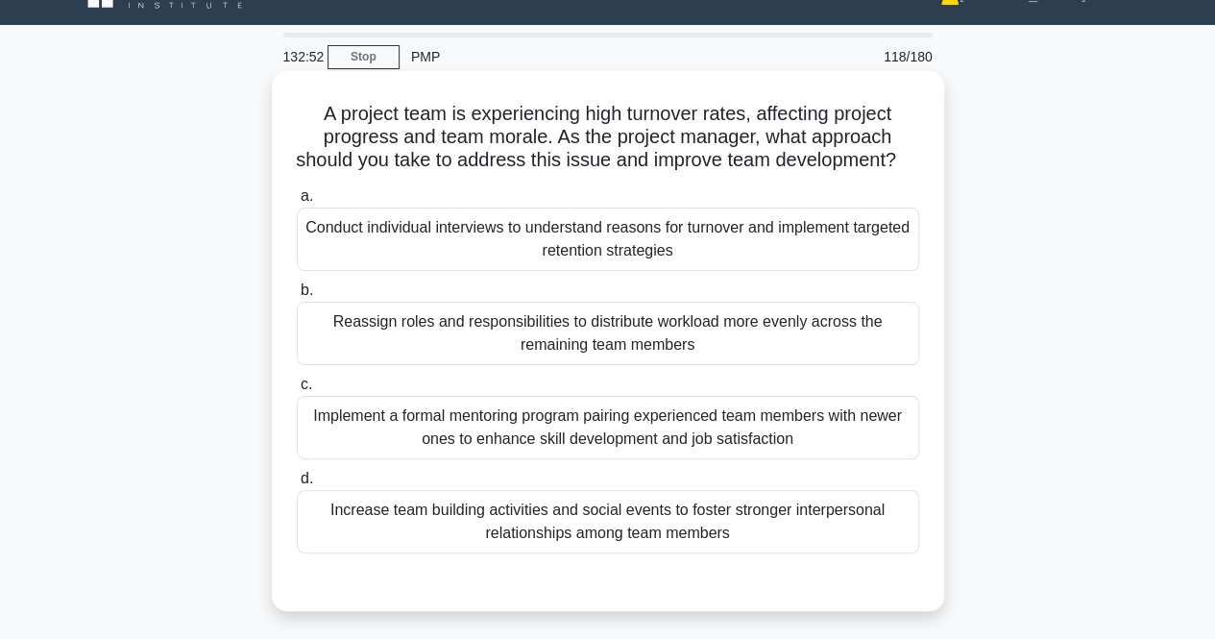
click at [434, 312] on label "b. Reassign roles and responsibilities to distribute workload more evenly acros…" at bounding box center [608, 322] width 623 height 86
click at [297, 297] on input "b. Reassign roles and responsibilities to distribute workload more evenly acros…" at bounding box center [297, 290] width 0 height 12
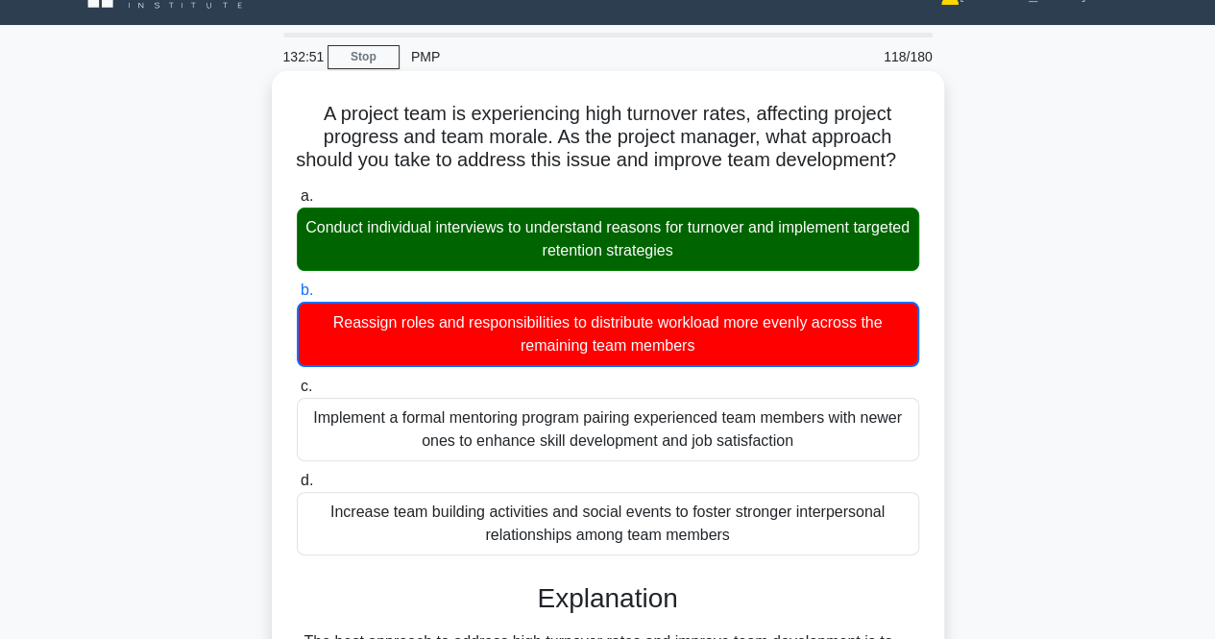
click at [457, 271] on div "Conduct individual interviews to understand reasons for turnover and implement …" at bounding box center [608, 239] width 623 height 63
click at [297, 203] on input "a. Conduct individual interviews to understand reasons for turnover and impleme…" at bounding box center [297, 196] width 0 height 12
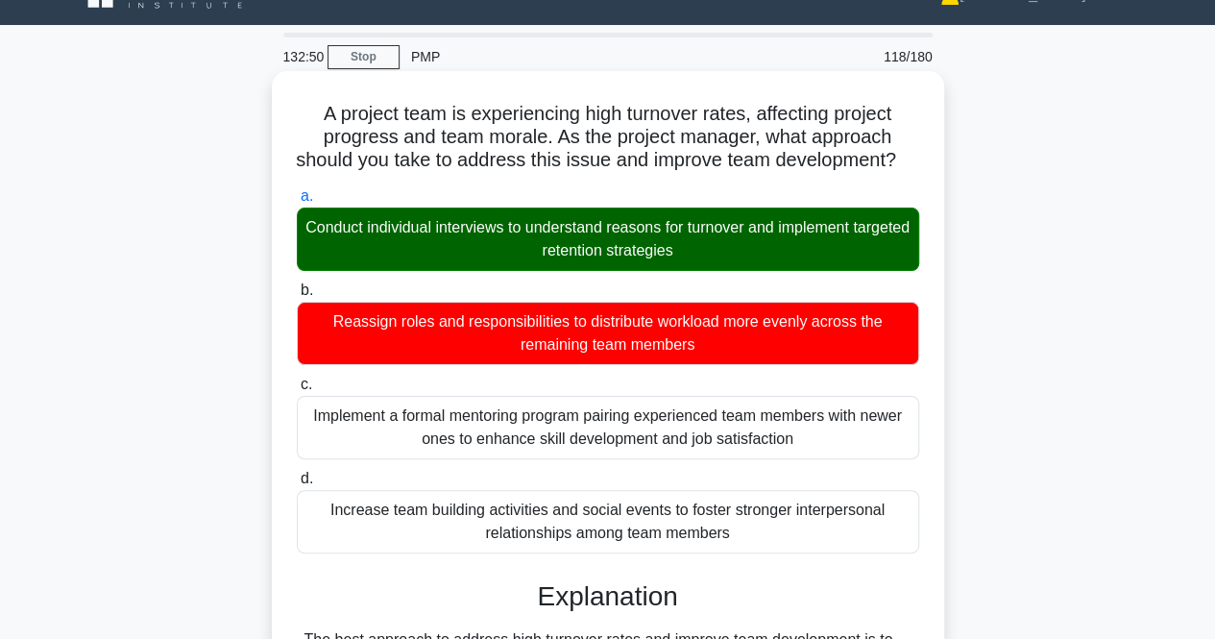
click at [422, 307] on label "b. Reassign roles and responsibilities to distribute workload more evenly acros…" at bounding box center [608, 322] width 623 height 86
click at [297, 297] on input "b. Reassign roles and responsibilities to distribute workload more evenly acros…" at bounding box center [297, 290] width 0 height 12
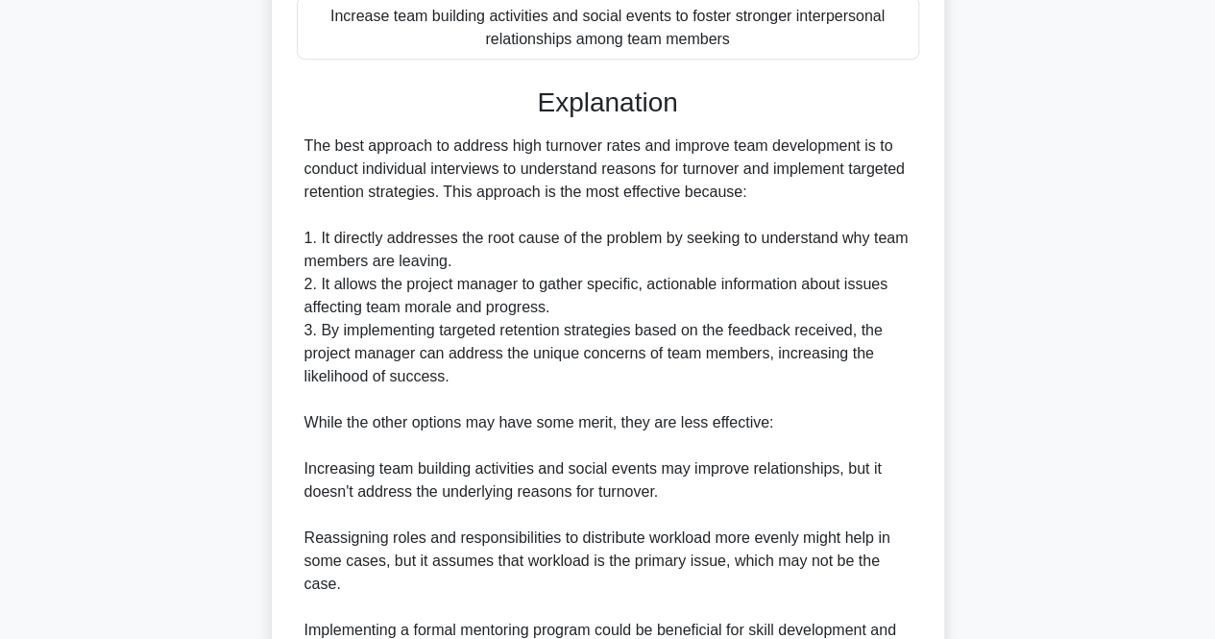
scroll to position [846, 0]
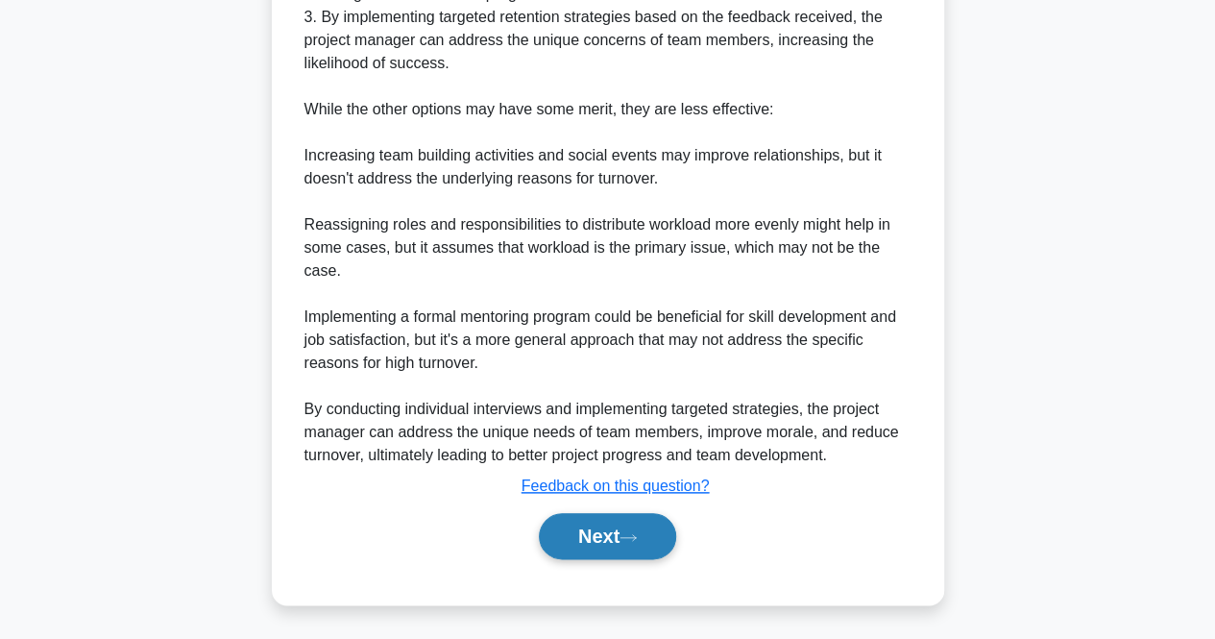
click at [623, 536] on button "Next" at bounding box center [607, 536] width 137 height 46
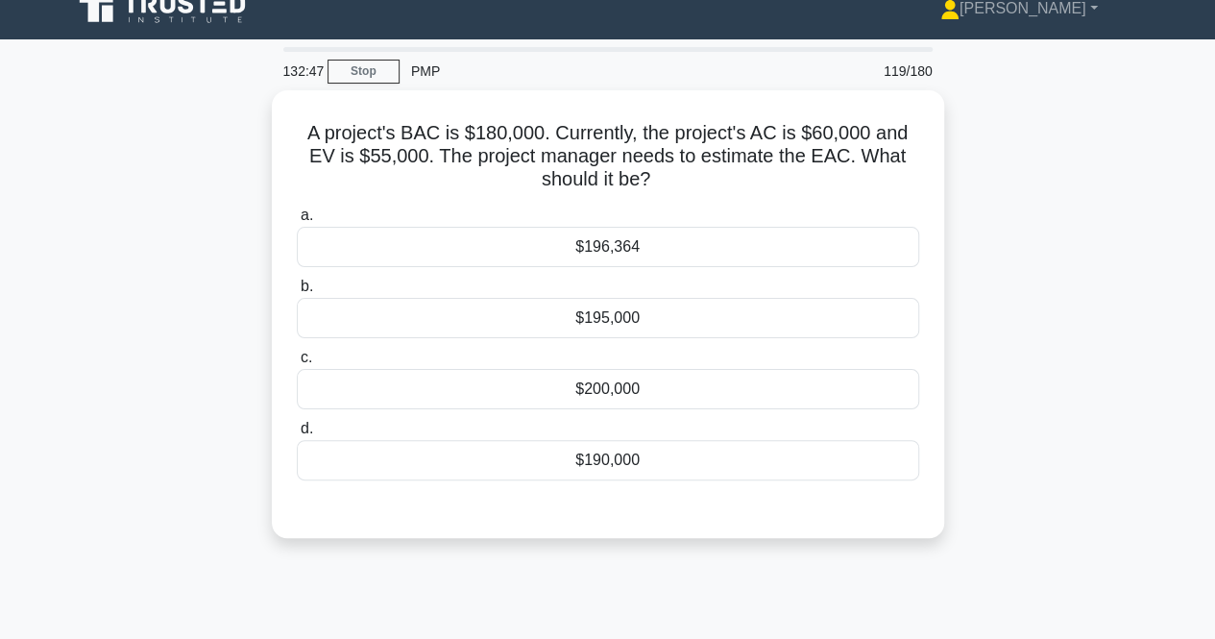
scroll to position [0, 0]
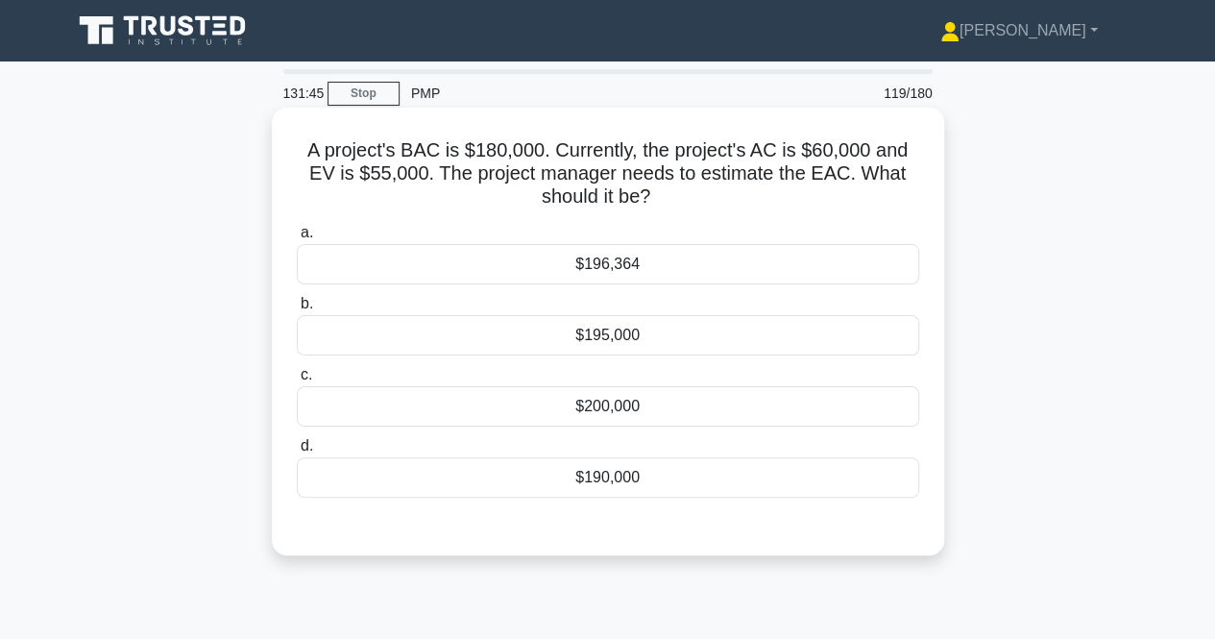
click at [595, 253] on div "$196,364" at bounding box center [608, 264] width 623 height 40
click at [297, 239] on input "a. $196,364" at bounding box center [297, 233] width 0 height 12
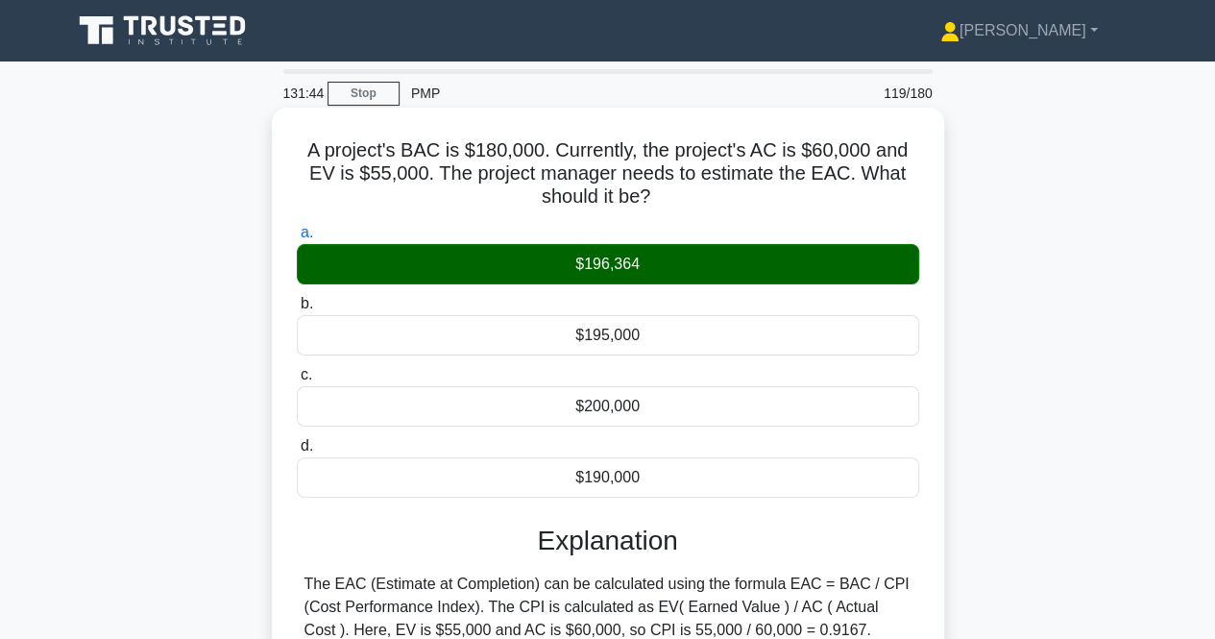
scroll to position [399, 0]
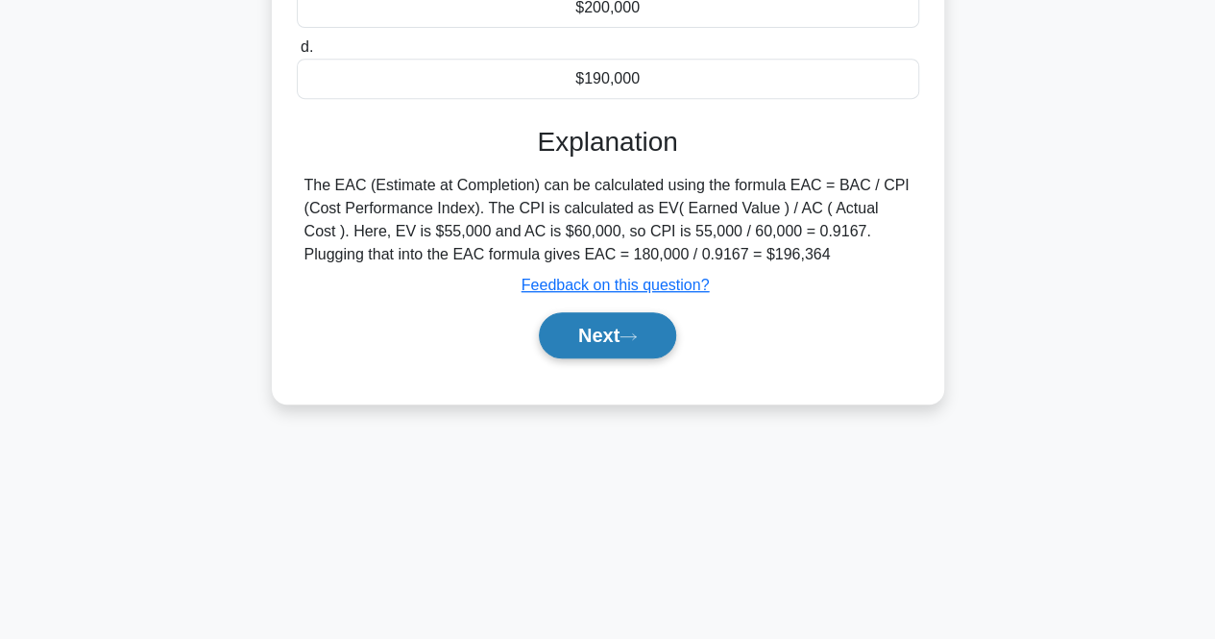
click at [621, 333] on button "Next" at bounding box center [607, 335] width 137 height 46
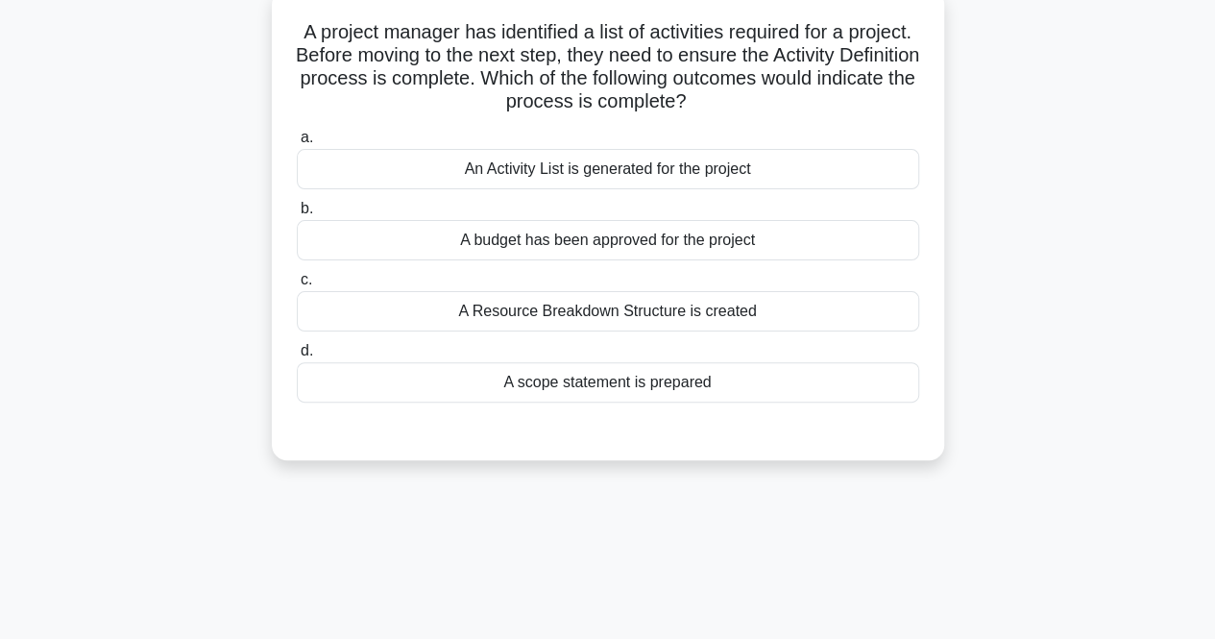
scroll to position [0, 0]
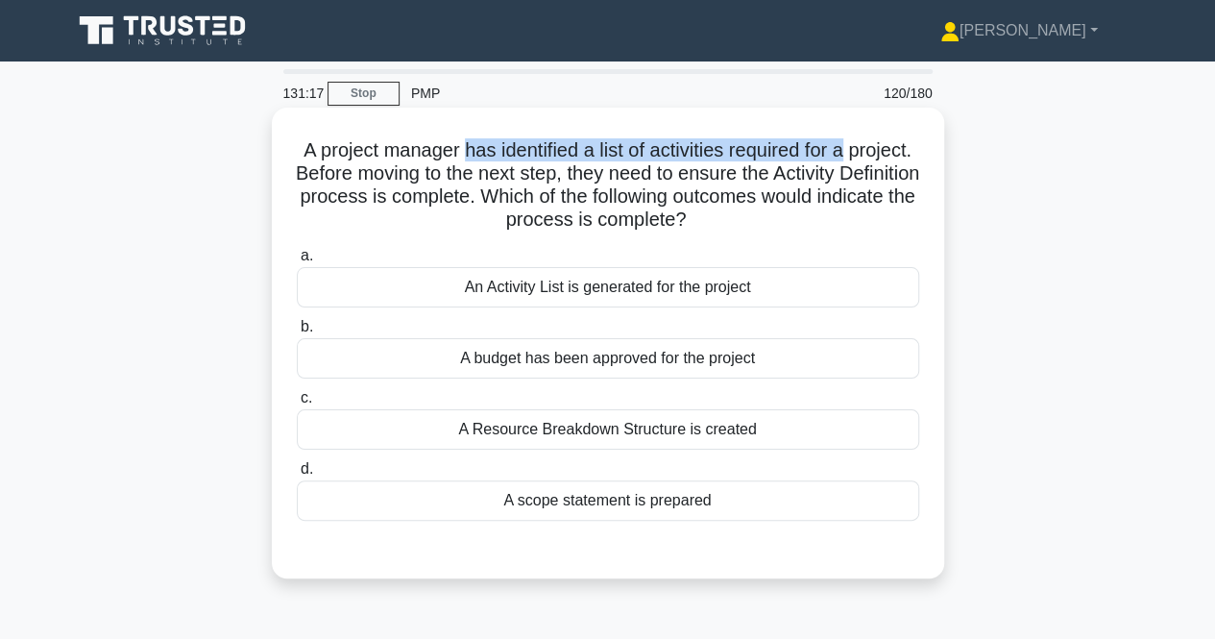
drag, startPoint x: 493, startPoint y: 153, endPoint x: 673, endPoint y: 173, distance: 180.8
click at [892, 149] on h5 "A project manager has identified a list of activities required for a project. B…" at bounding box center [608, 185] width 626 height 94
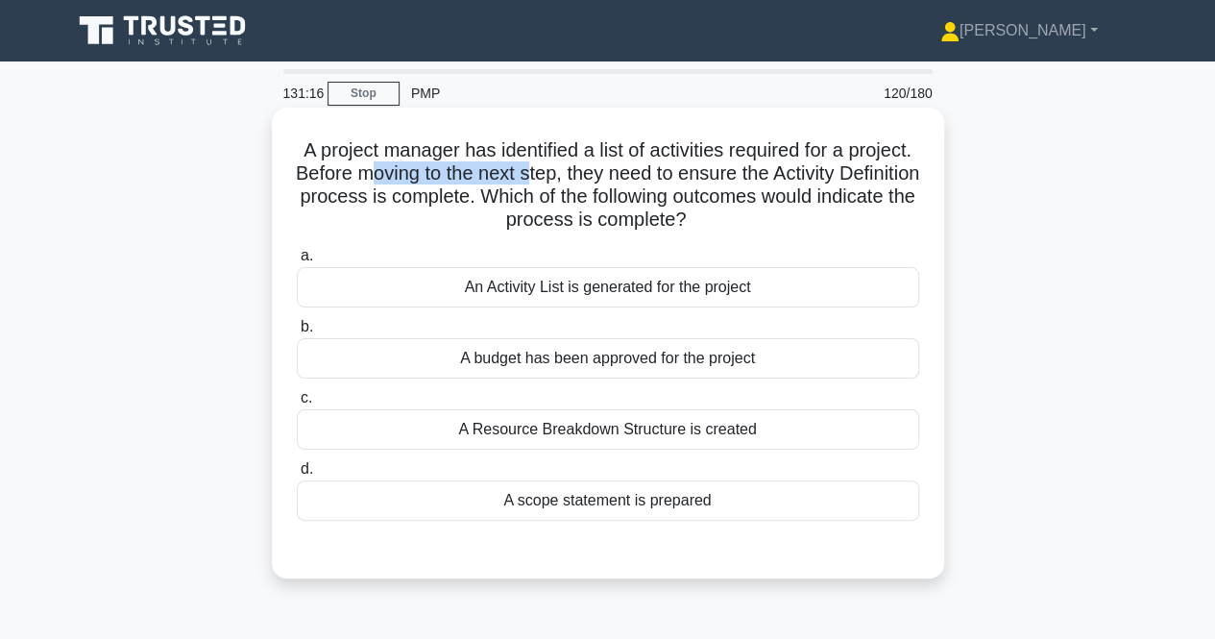
drag, startPoint x: 478, startPoint y: 180, endPoint x: 638, endPoint y: 167, distance: 160.9
click at [638, 167] on h5 "A project manager has identified a list of activities required for a project. B…" at bounding box center [608, 185] width 626 height 94
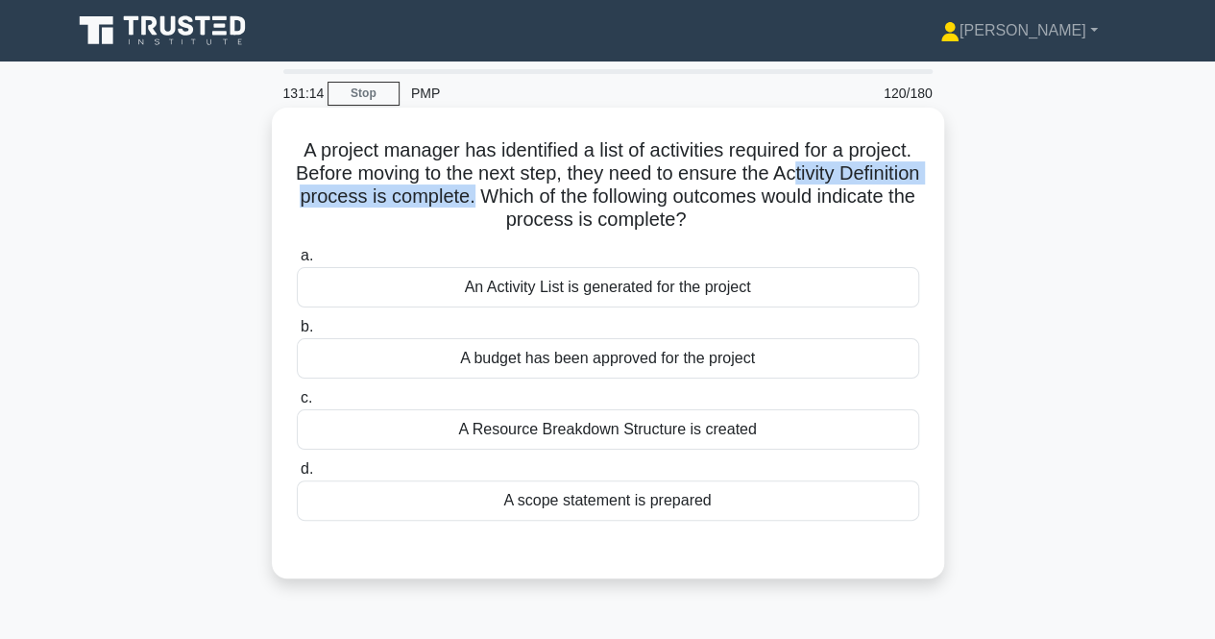
drag, startPoint x: 360, startPoint y: 199, endPoint x: 674, endPoint y: 191, distance: 314.3
click at [674, 191] on h5 "A project manager has identified a list of activities required for a project. B…" at bounding box center [608, 185] width 626 height 94
click at [645, 186] on h5 "A project manager has identified a list of activities required for a project. B…" at bounding box center [608, 185] width 626 height 94
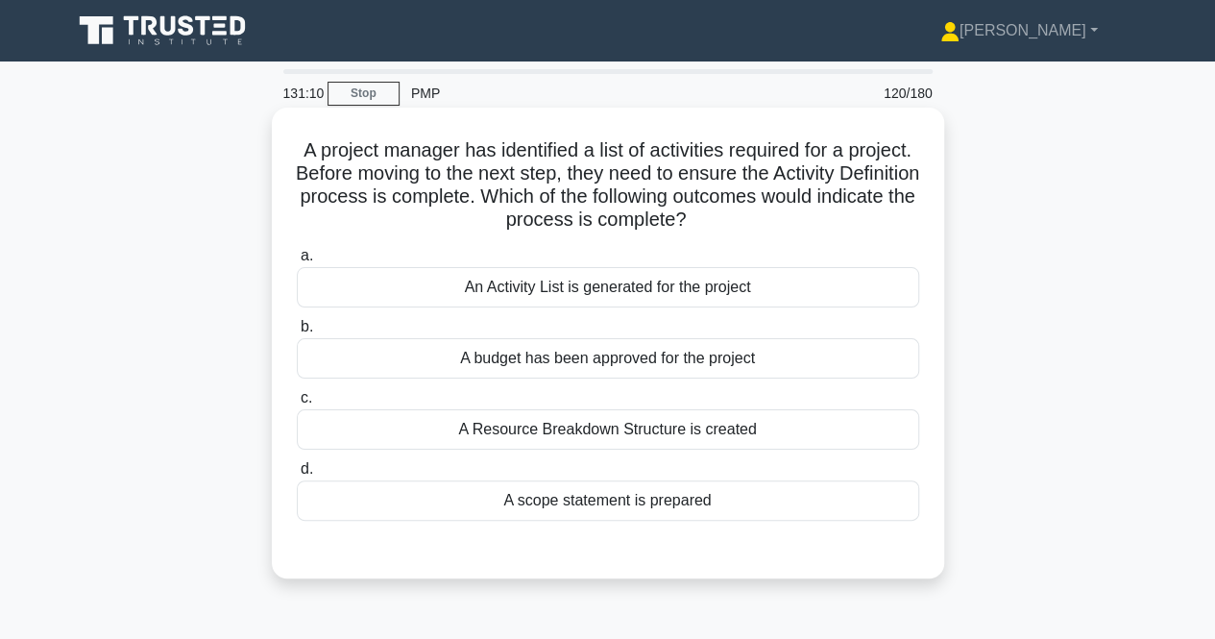
click at [585, 294] on div "An Activity List is generated for the project" at bounding box center [608, 287] width 623 height 40
click at [297, 262] on input "a. An Activity List is generated for the project" at bounding box center [297, 256] width 0 height 12
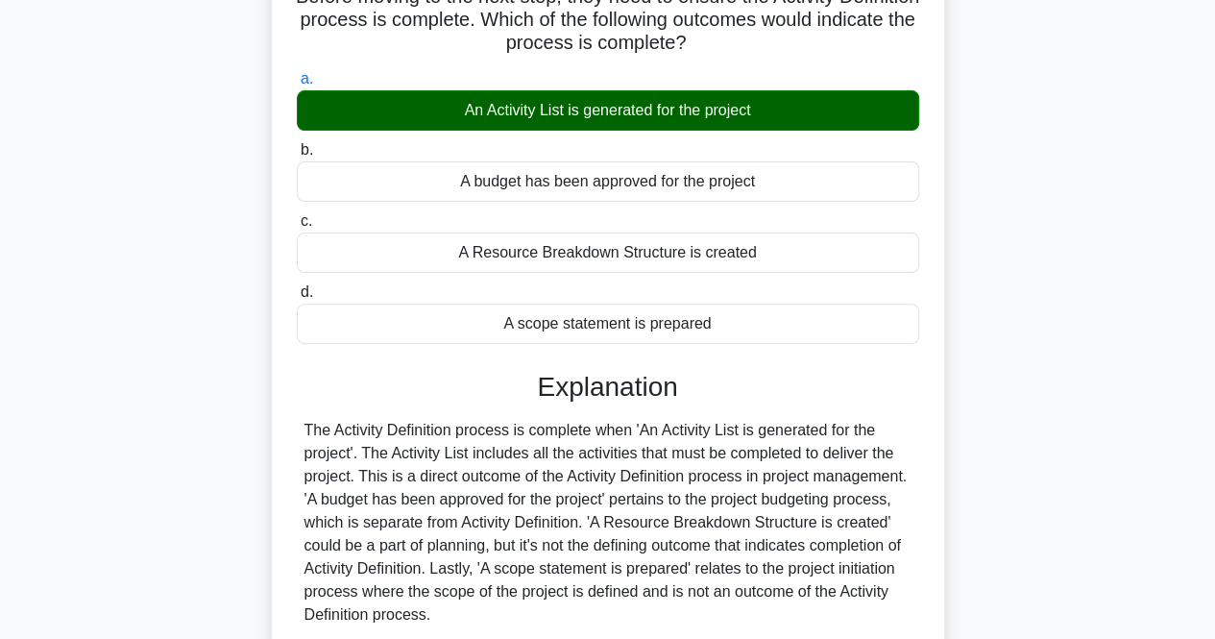
scroll to position [399, 0]
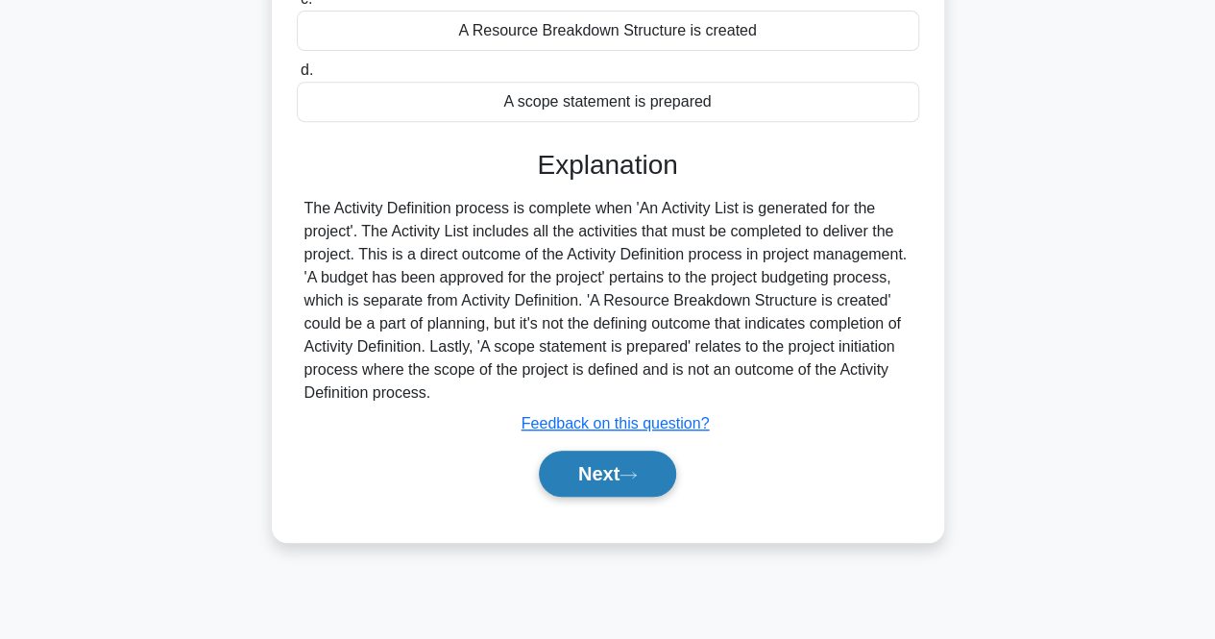
click at [655, 454] on button "Next" at bounding box center [607, 474] width 137 height 46
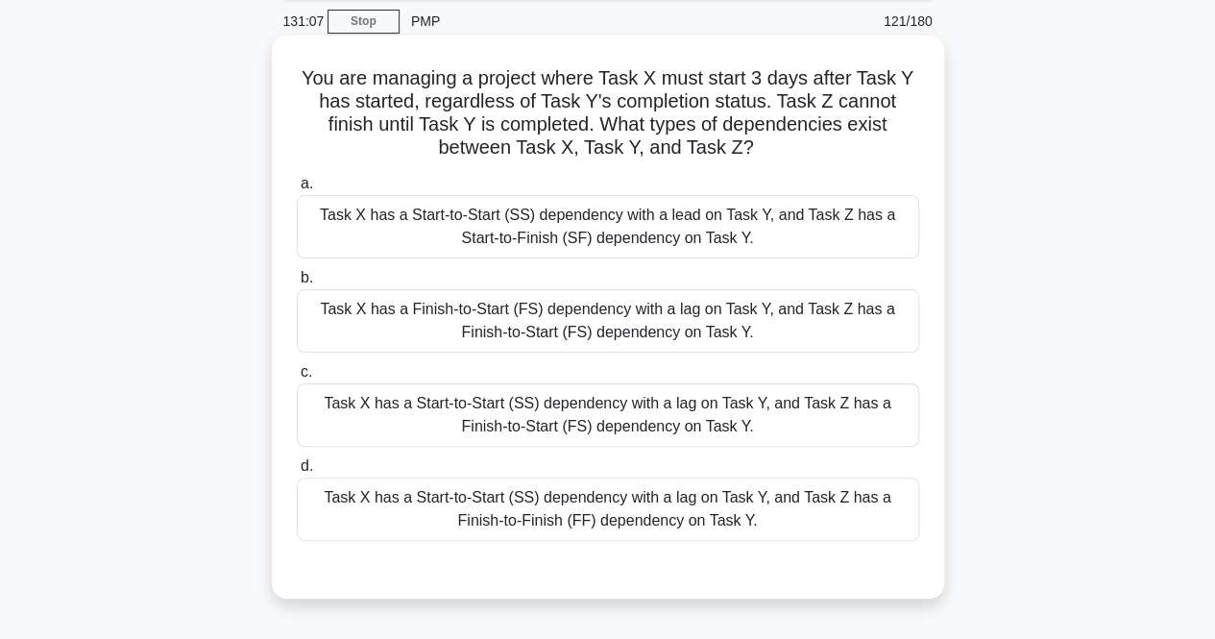
scroll to position [0, 0]
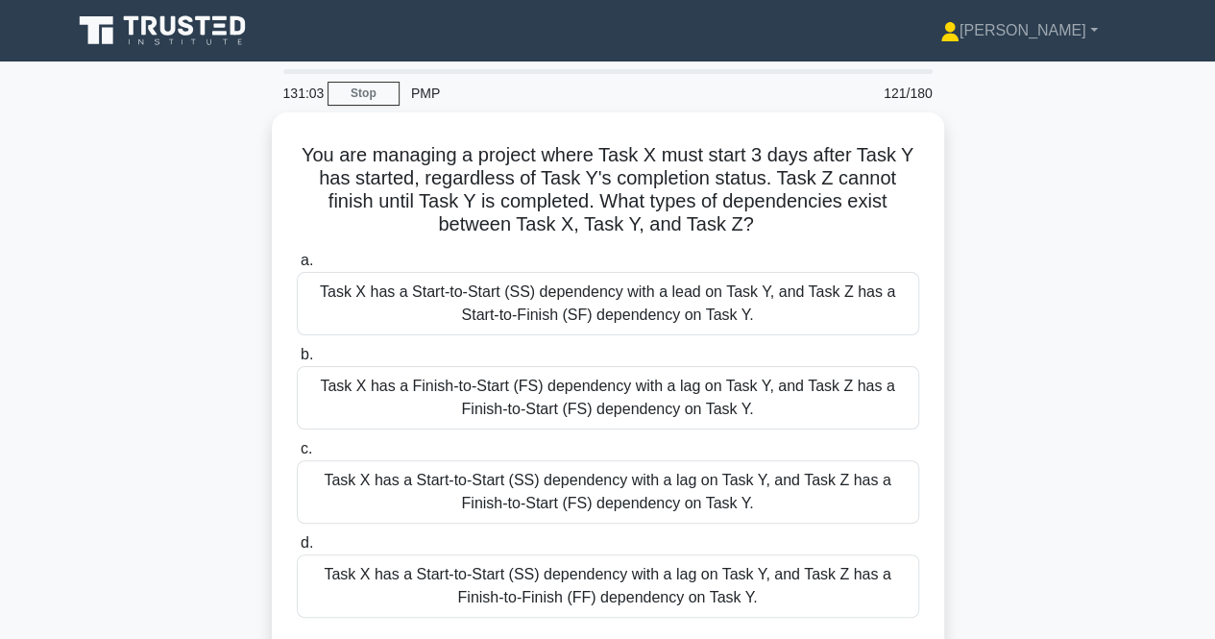
drag, startPoint x: 914, startPoint y: 146, endPoint x: 950, endPoint y: 143, distance: 36.6
click at [950, 143] on div "You are managing a project where Task X must start 3 days after Task Y has star…" at bounding box center [608, 405] width 1095 height 586
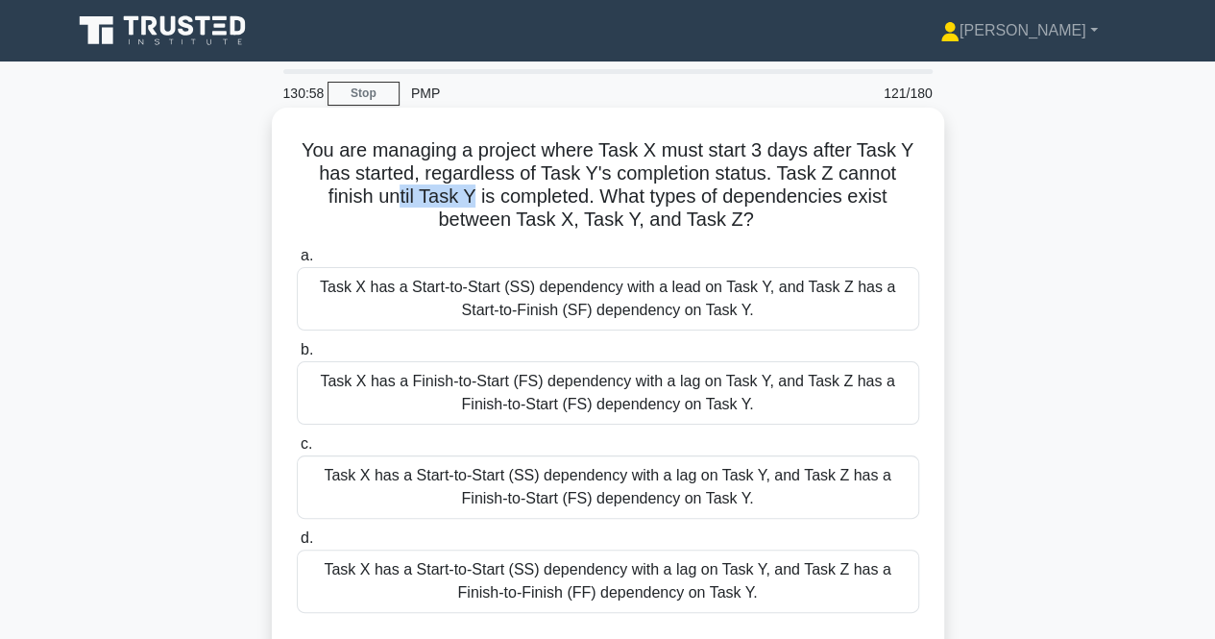
drag, startPoint x: 400, startPoint y: 199, endPoint x: 699, endPoint y: 193, distance: 299.8
click at [475, 195] on h5 "You are managing a project where Task X must start 3 days after Task Y has star…" at bounding box center [608, 185] width 626 height 94
drag, startPoint x: 815, startPoint y: 184, endPoint x: 875, endPoint y: 177, distance: 60.9
click at [875, 177] on h5 "You are managing a project where Task X must start 3 days after Task Y has star…" at bounding box center [608, 185] width 626 height 94
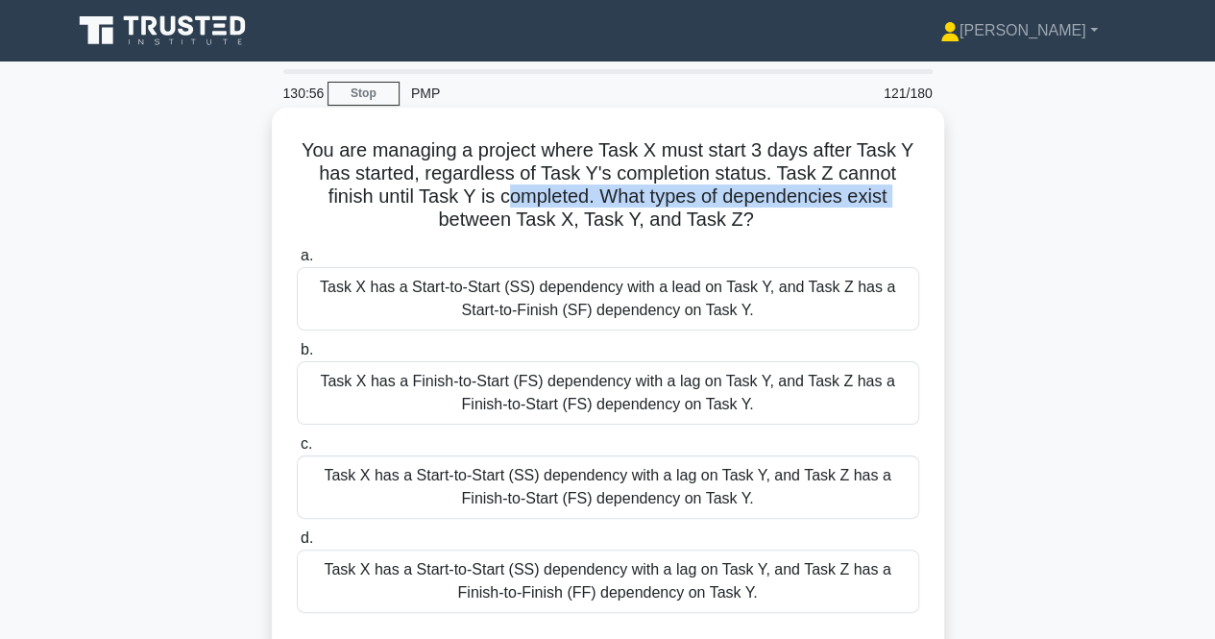
drag, startPoint x: 477, startPoint y: 206, endPoint x: 504, endPoint y: 199, distance: 28.7
click at [504, 199] on h5 "You are managing a project where Task X must start 3 days after Task Y has star…" at bounding box center [608, 185] width 626 height 94
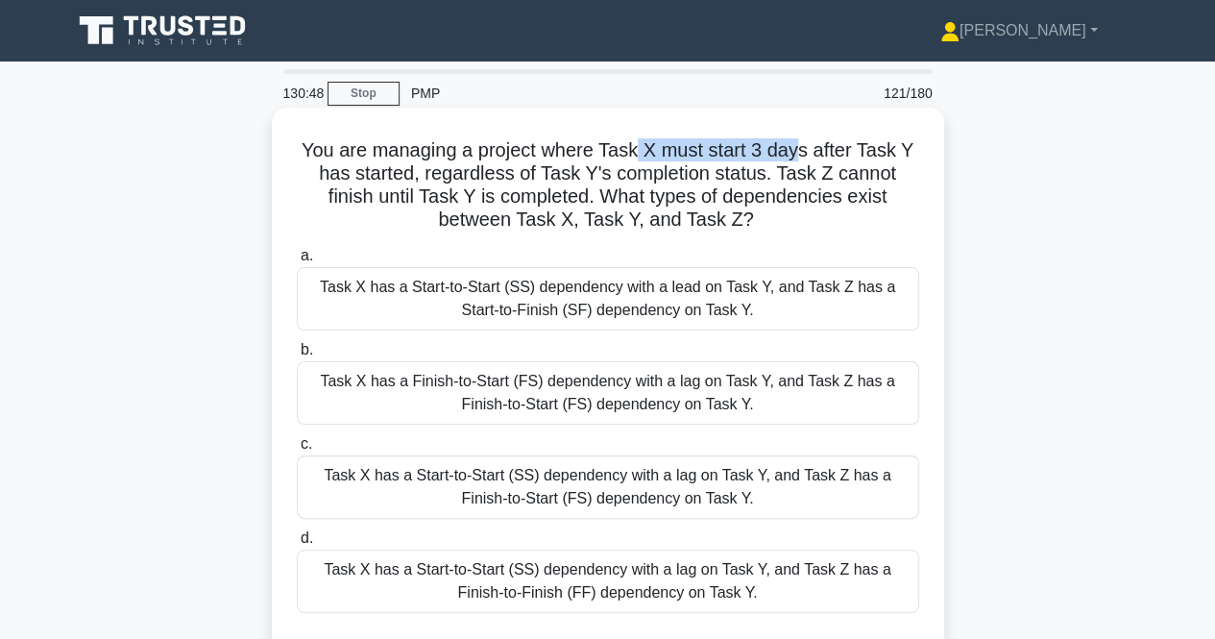
drag, startPoint x: 637, startPoint y: 155, endPoint x: 848, endPoint y: 143, distance: 211.7
click at [810, 143] on h5 "You are managing a project where Task X must start 3 days after Task Y has star…" at bounding box center [608, 185] width 626 height 94
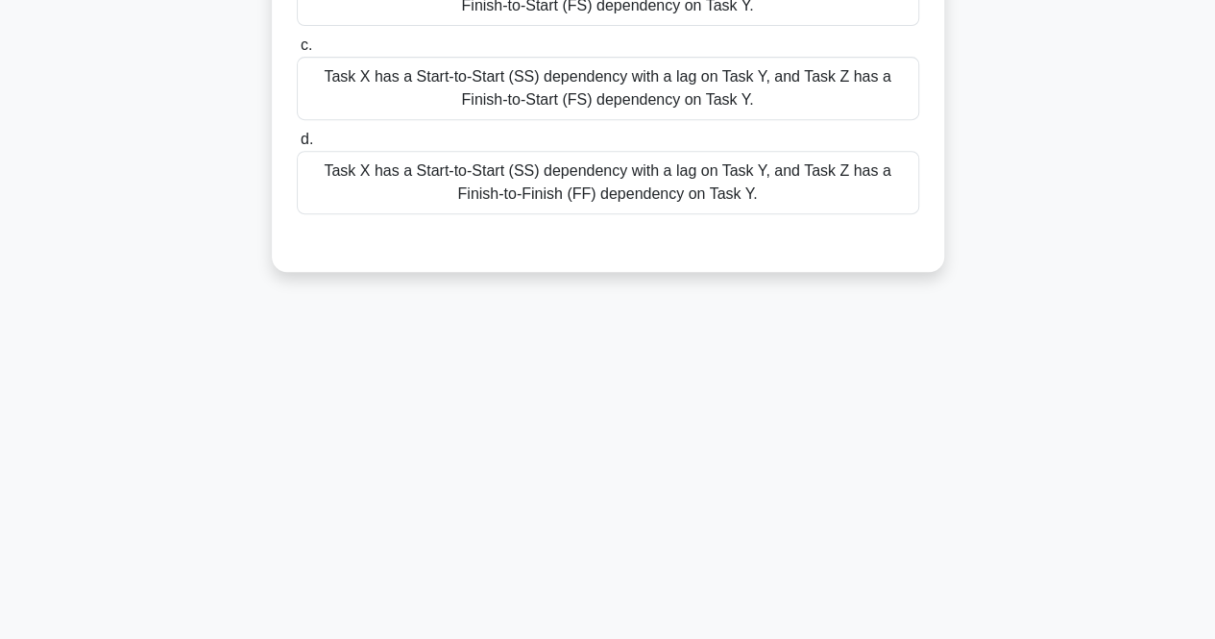
click at [421, 179] on div "Task X has a Start-to-Start (SS) dependency with a lag on Task Y, and Task Z ha…" at bounding box center [608, 182] width 623 height 63
click at [297, 146] on input "d. Task X has a Start-to-Start (SS) dependency with a lag on Task Y, and Task Z…" at bounding box center [297, 140] width 0 height 12
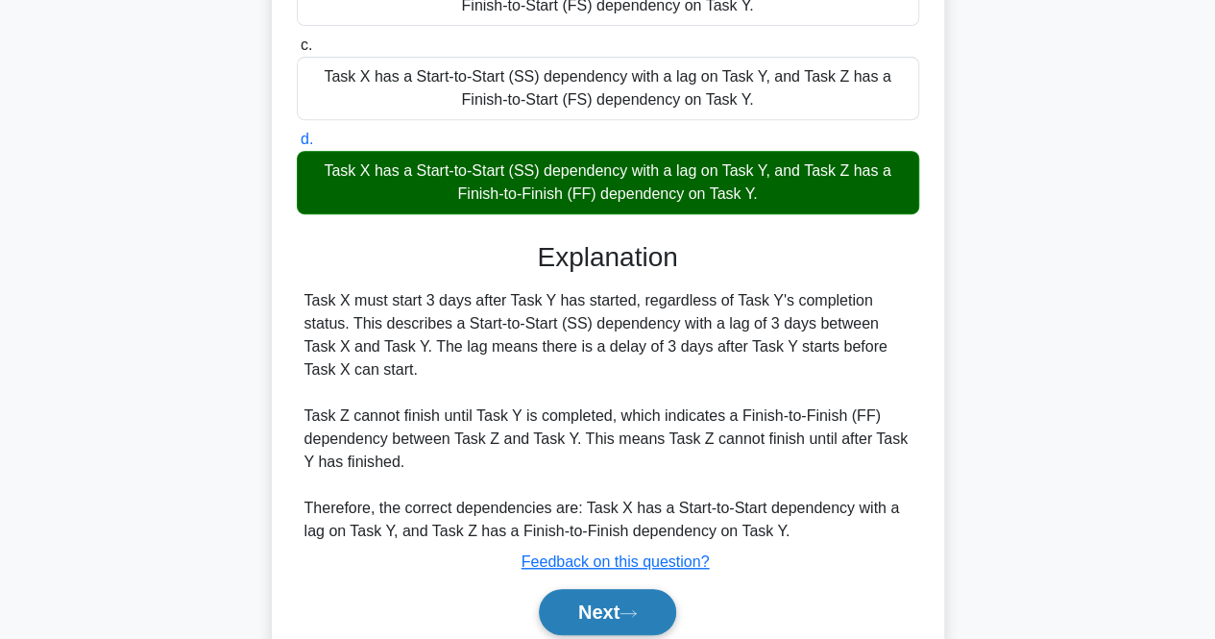
click at [630, 589] on button "Next" at bounding box center [607, 612] width 137 height 46
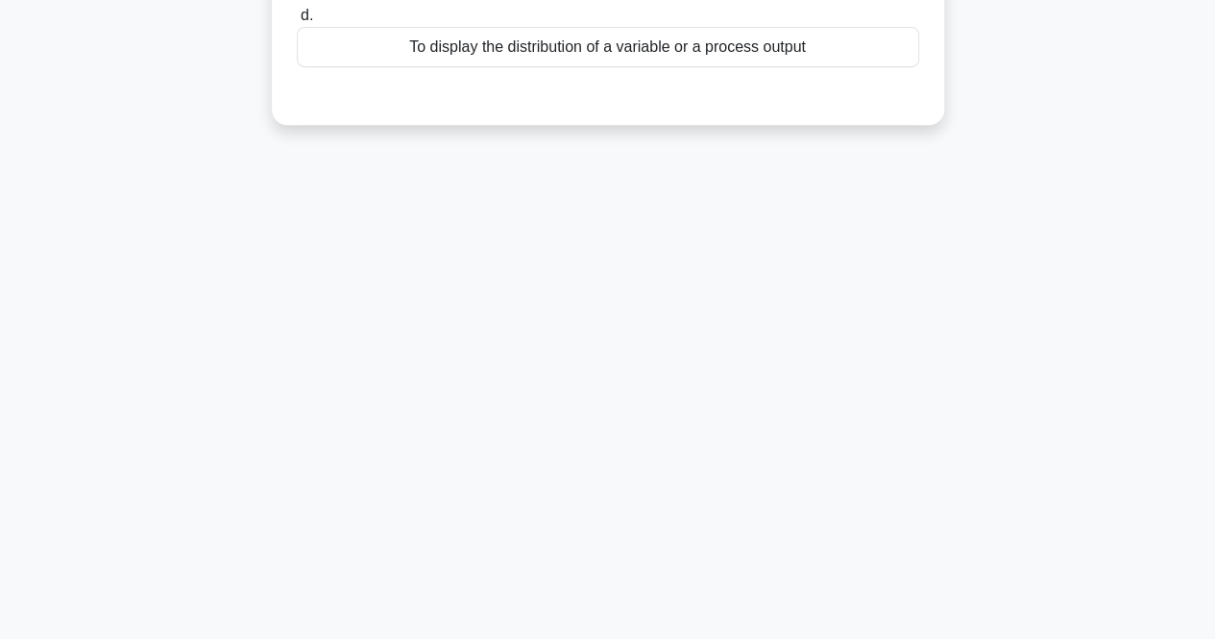
scroll to position [0, 0]
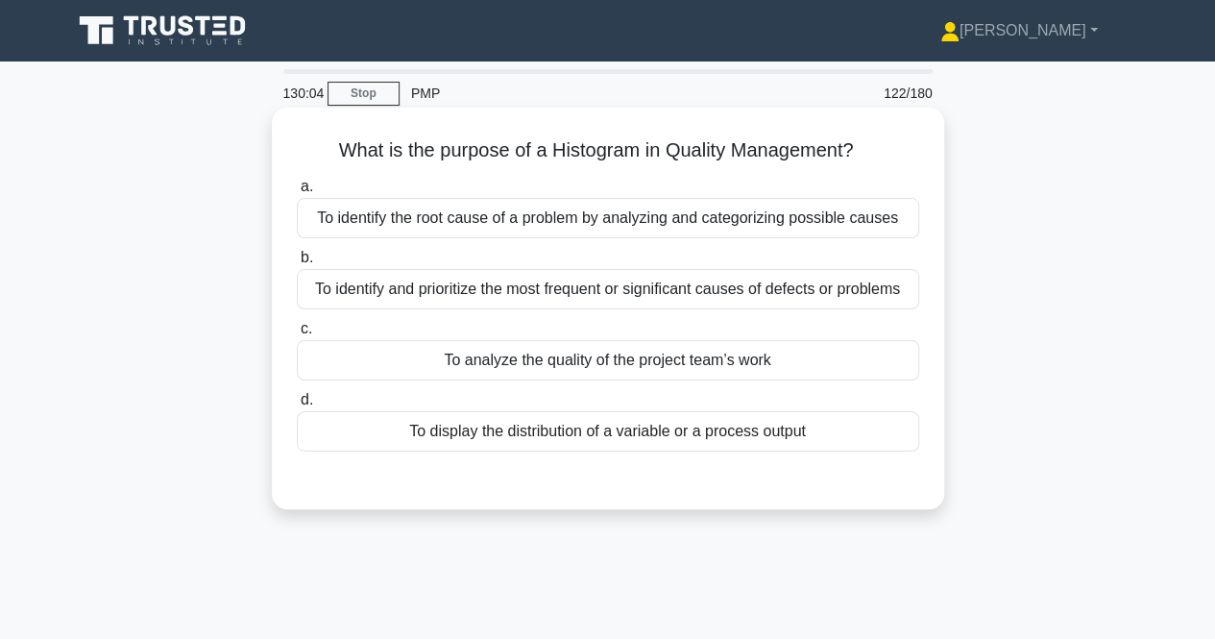
click at [409, 286] on div "To identify and prioritize the most frequent or significant causes of defects o…" at bounding box center [608, 289] width 623 height 40
click at [297, 264] on input "b. To identify and prioritize the most frequent or significant causes of defect…" at bounding box center [297, 258] width 0 height 12
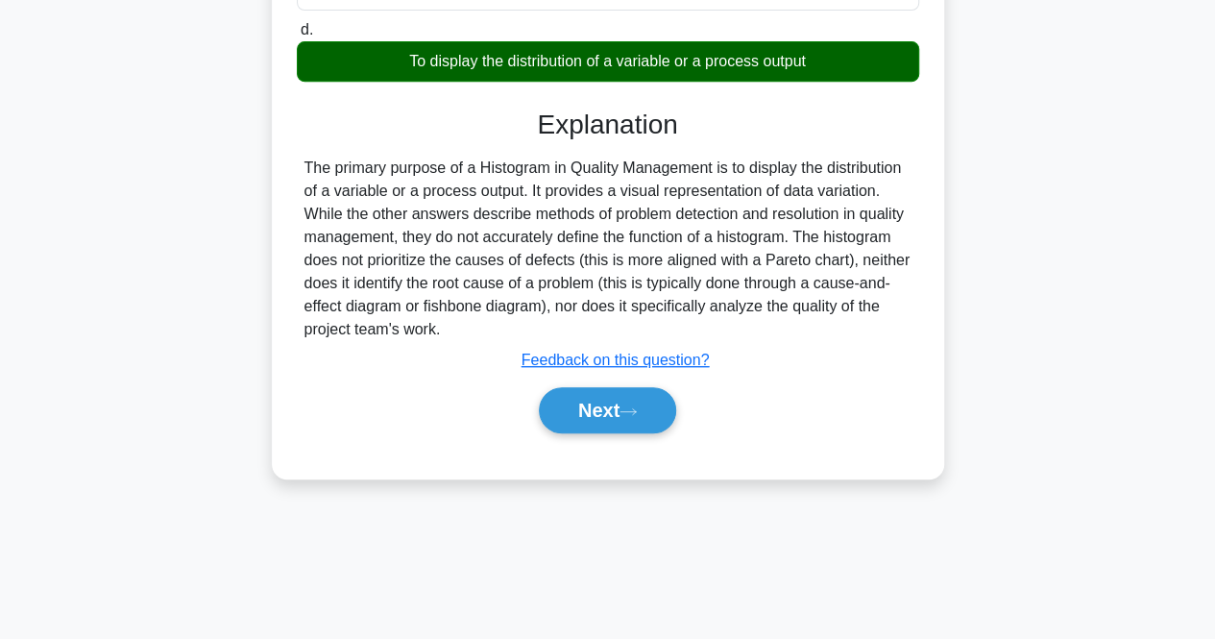
scroll to position [384, 0]
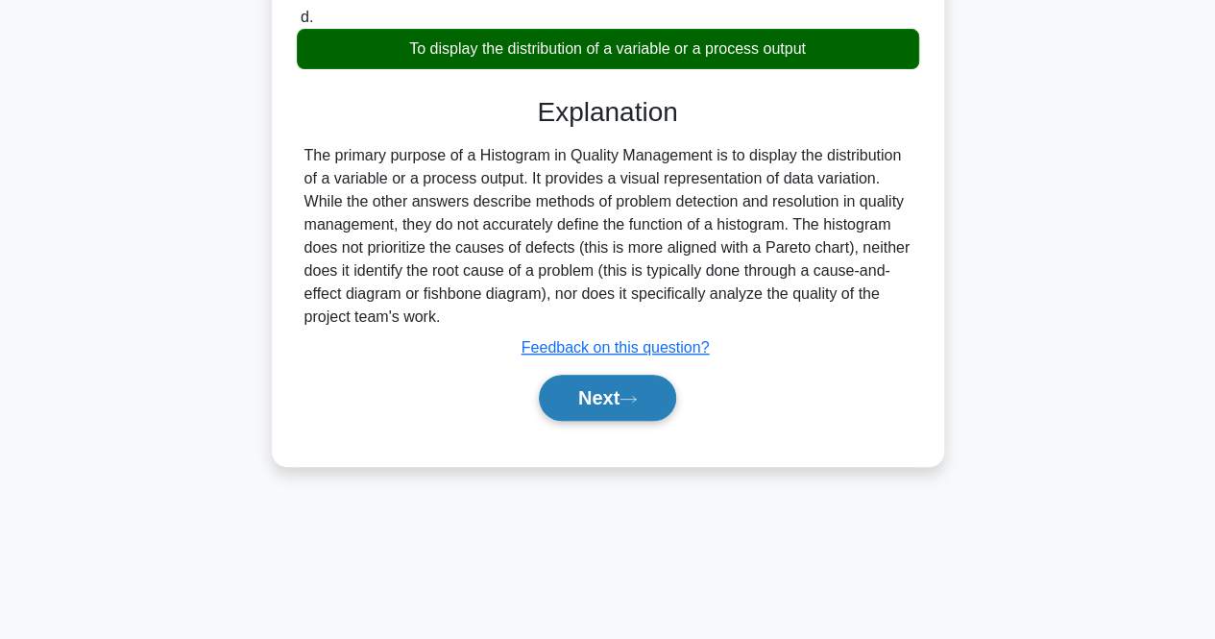
click at [576, 421] on button "Next" at bounding box center [607, 398] width 137 height 46
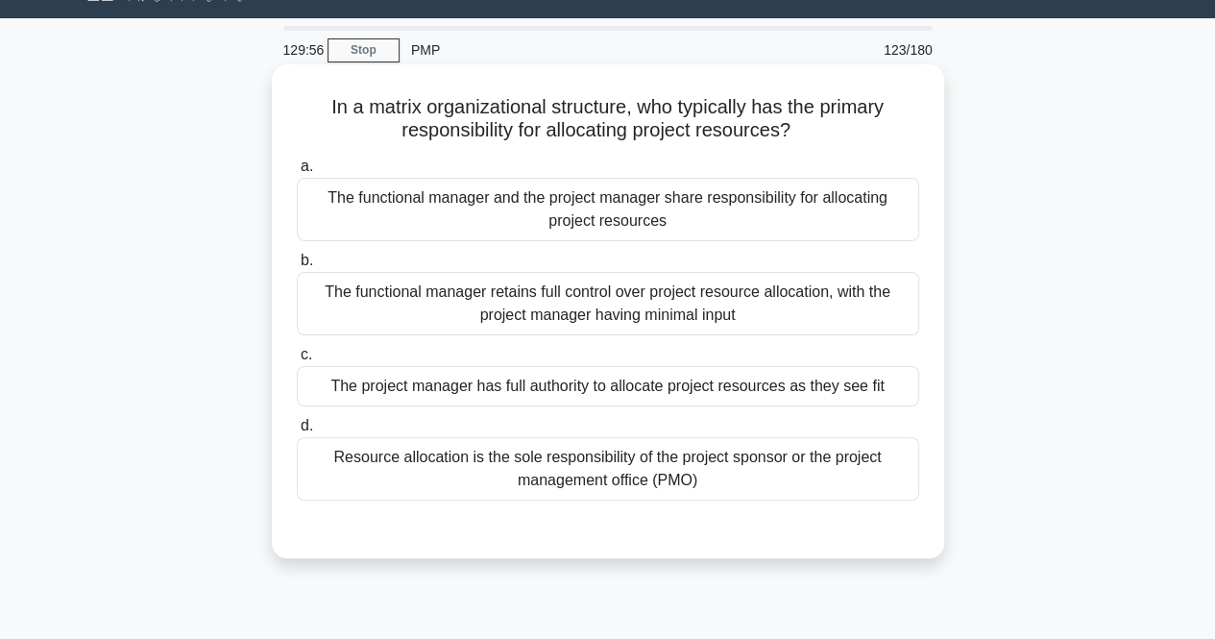
scroll to position [0, 0]
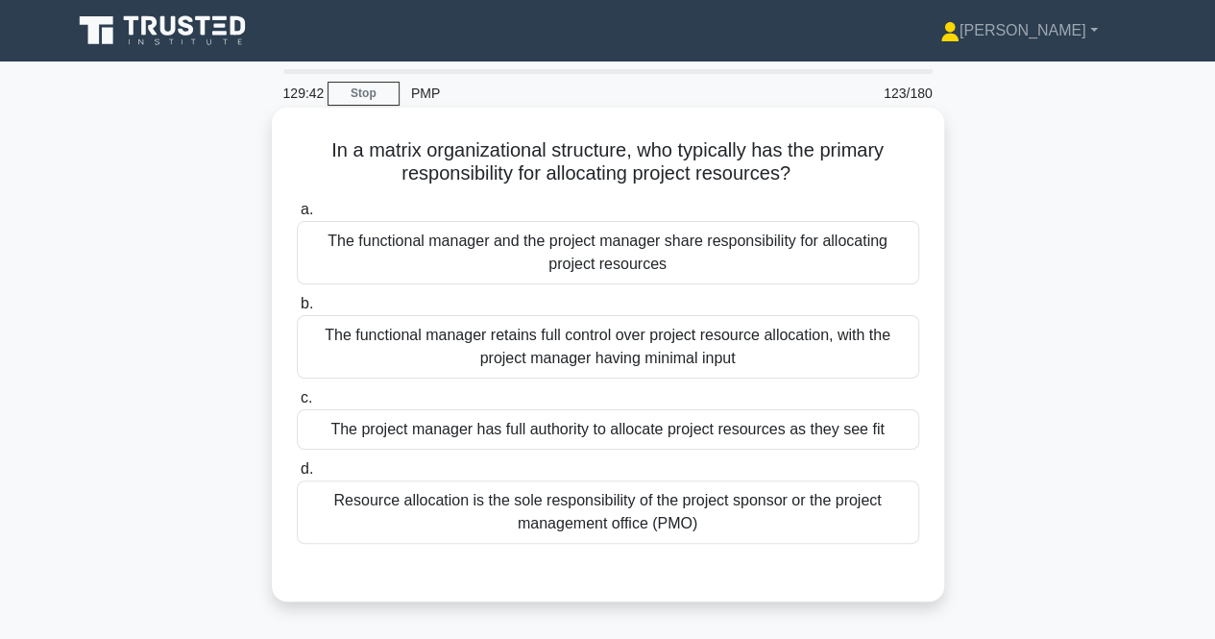
click at [408, 258] on div "The functional manager and the project manager share responsibility for allocat…" at bounding box center [608, 252] width 623 height 63
click at [297, 216] on input "a. The functional manager and the project manager share responsibility for allo…" at bounding box center [297, 210] width 0 height 12
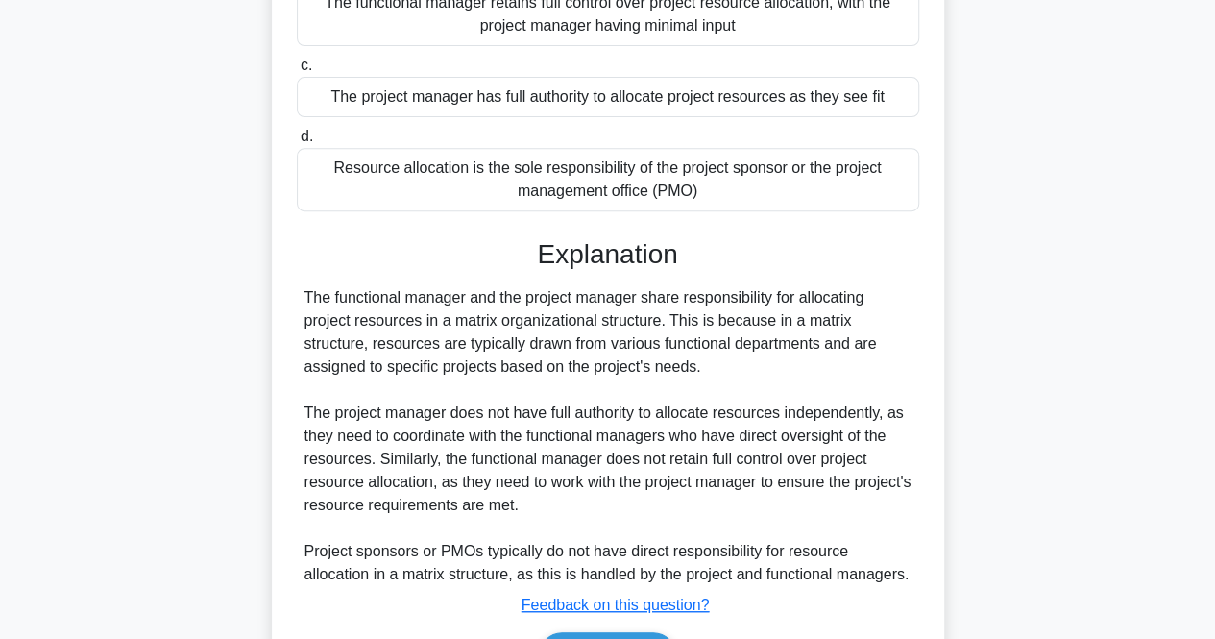
scroll to position [451, 0]
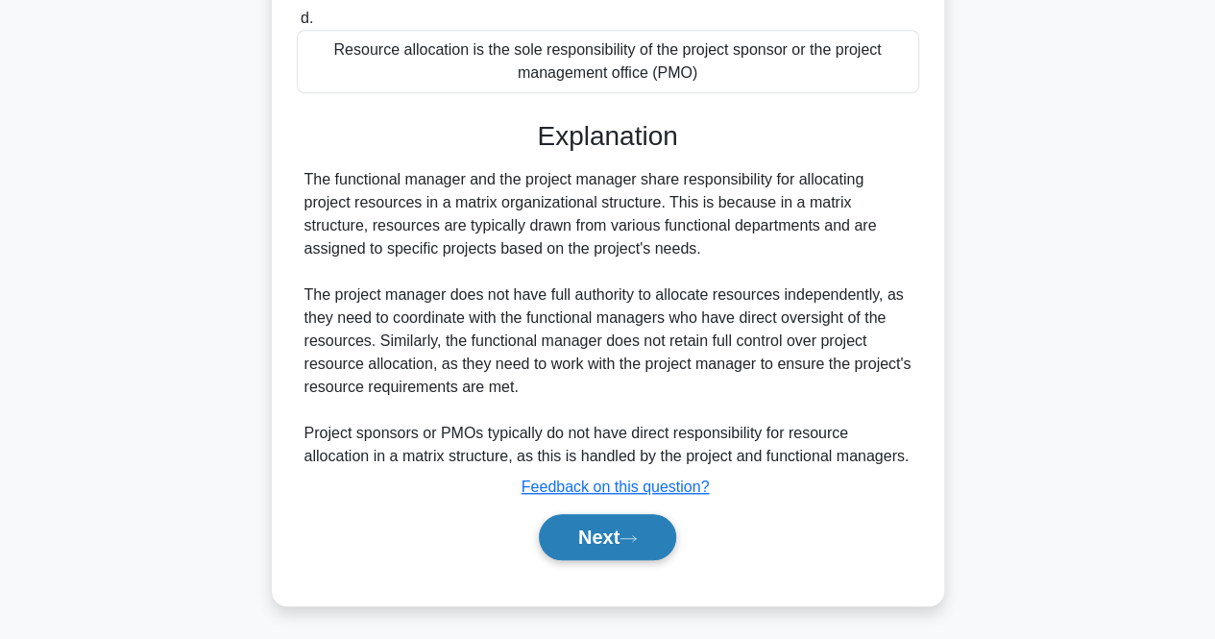
click at [552, 543] on button "Next" at bounding box center [607, 537] width 137 height 46
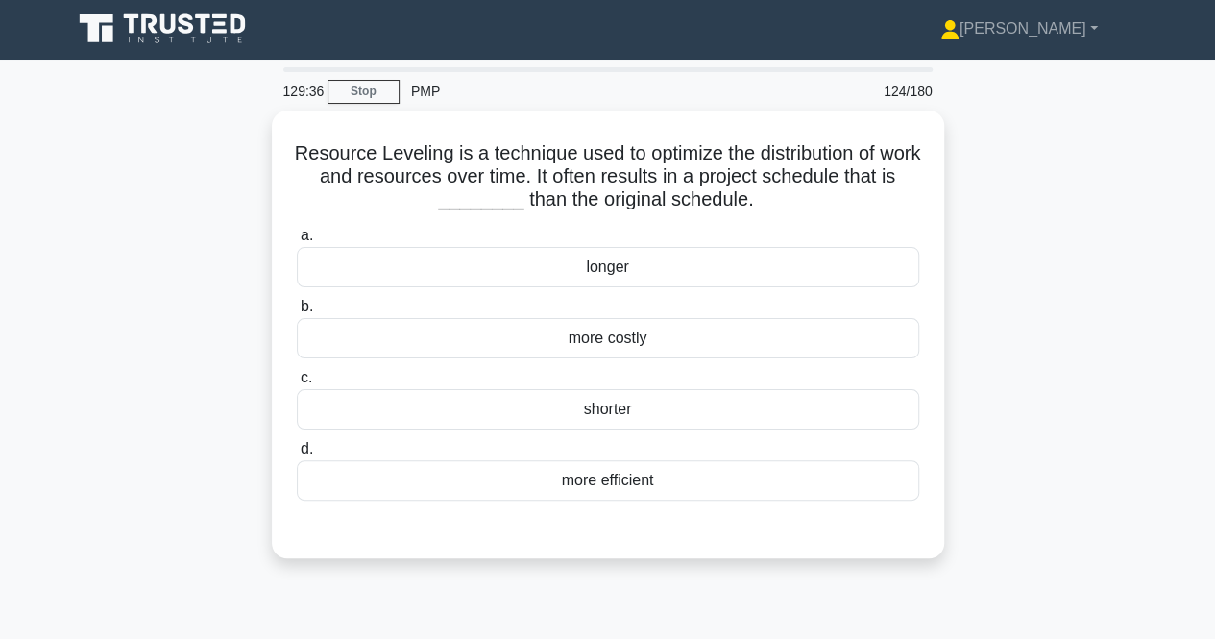
scroll to position [0, 0]
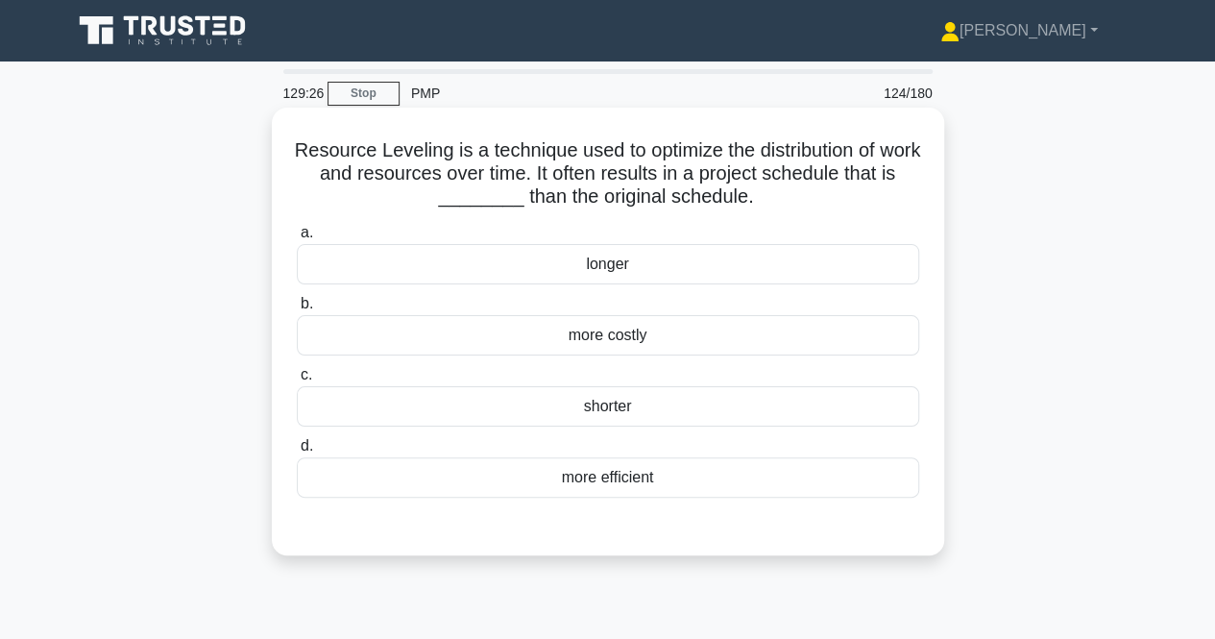
click at [449, 256] on div "longer" at bounding box center [608, 264] width 623 height 40
click at [297, 239] on input "a. longer" at bounding box center [297, 233] width 0 height 12
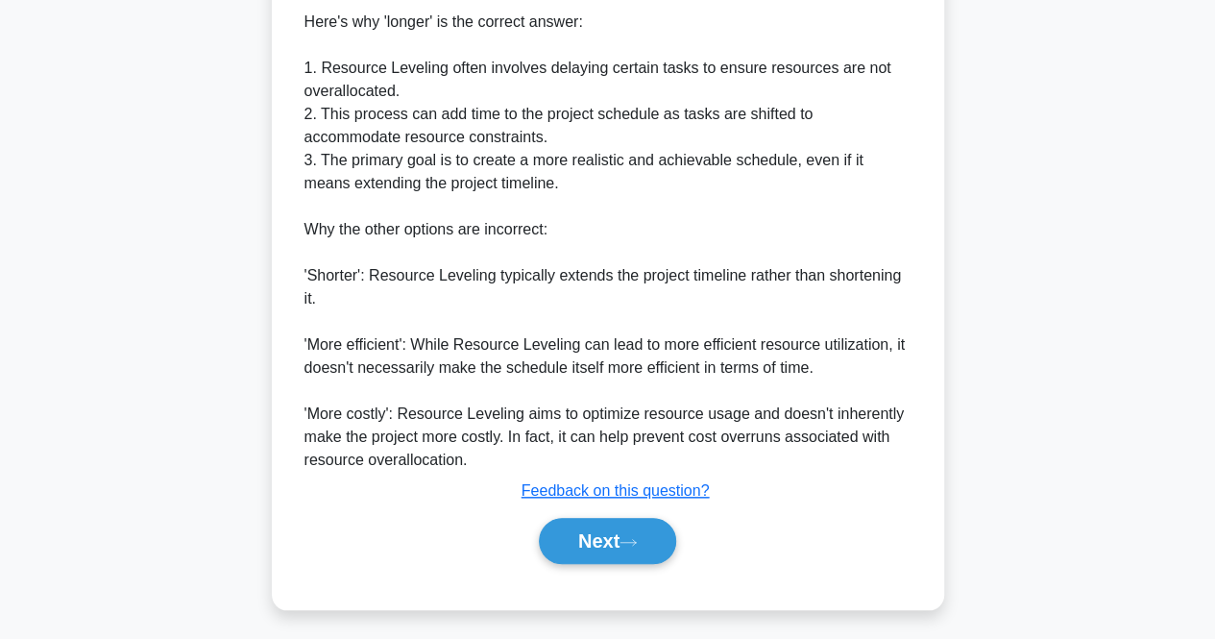
scroll to position [704, 0]
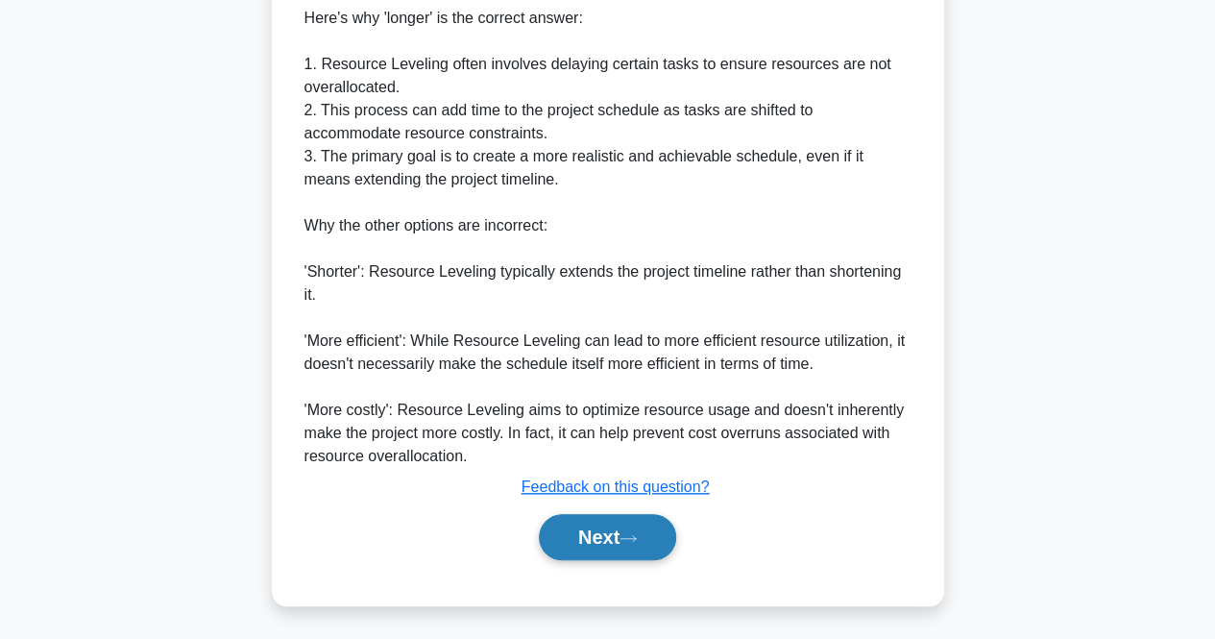
click at [562, 520] on button "Next" at bounding box center [607, 537] width 137 height 46
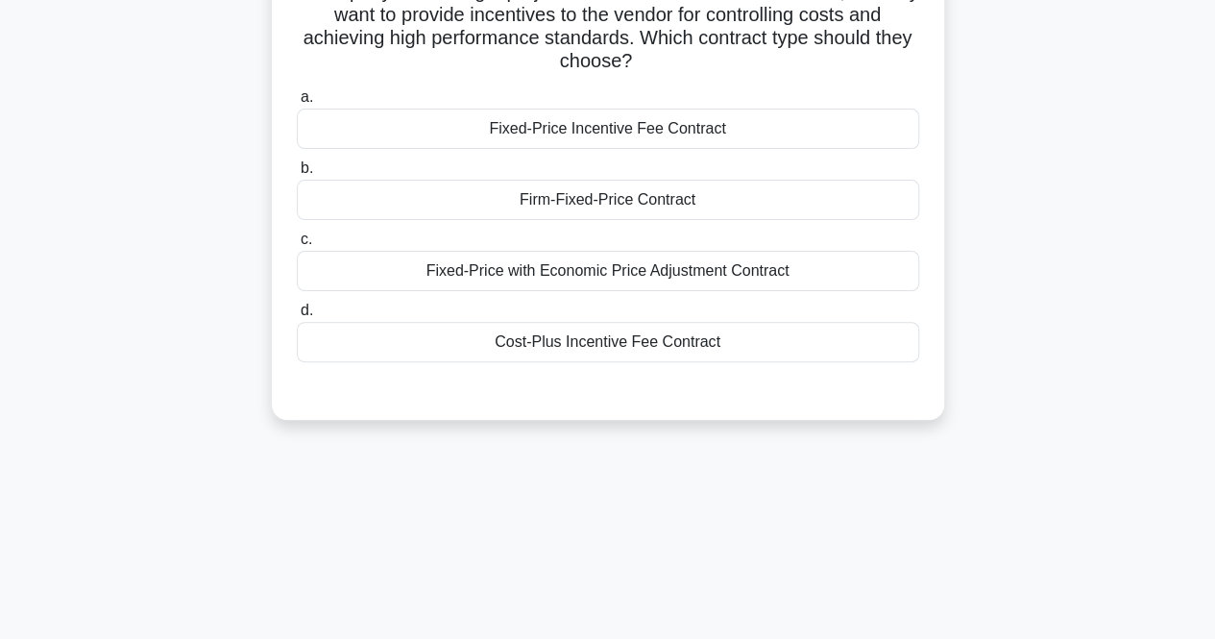
scroll to position [0, 0]
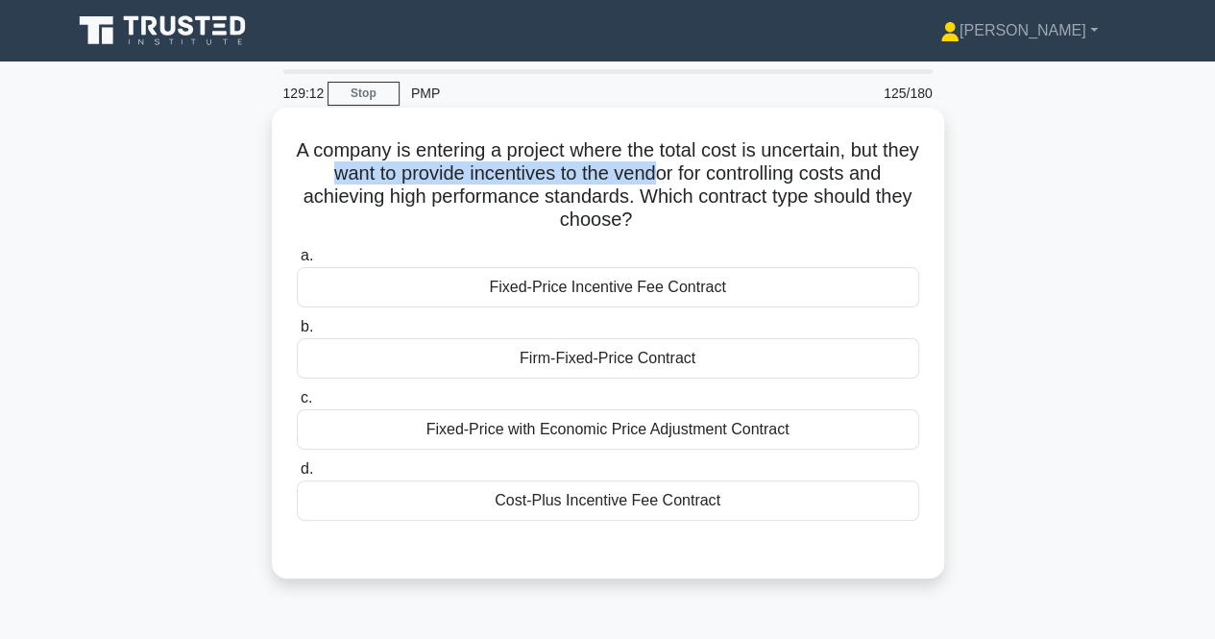
drag, startPoint x: 337, startPoint y: 170, endPoint x: 681, endPoint y: 168, distance: 344.0
click at [678, 168] on h5 "A company is entering a project where the total cost is uncertain, but they wan…" at bounding box center [608, 185] width 626 height 94
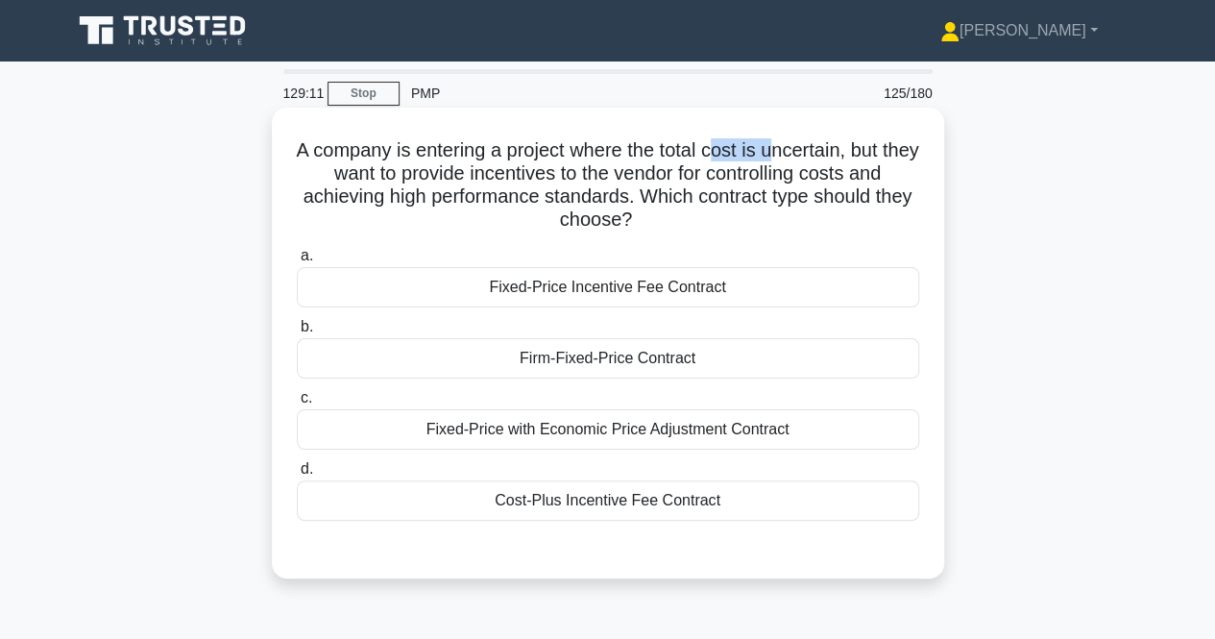
drag, startPoint x: 738, startPoint y: 148, endPoint x: 422, endPoint y: 187, distance: 318.6
click at [791, 148] on h5 "A company is entering a project where the total cost is uncertain, but they wan…" at bounding box center [608, 185] width 626 height 94
click at [582, 503] on div "Cost-Plus Incentive Fee Contract" at bounding box center [608, 500] width 623 height 40
click at [297, 476] on input "d. Cost-Plus Incentive Fee Contract" at bounding box center [297, 469] width 0 height 12
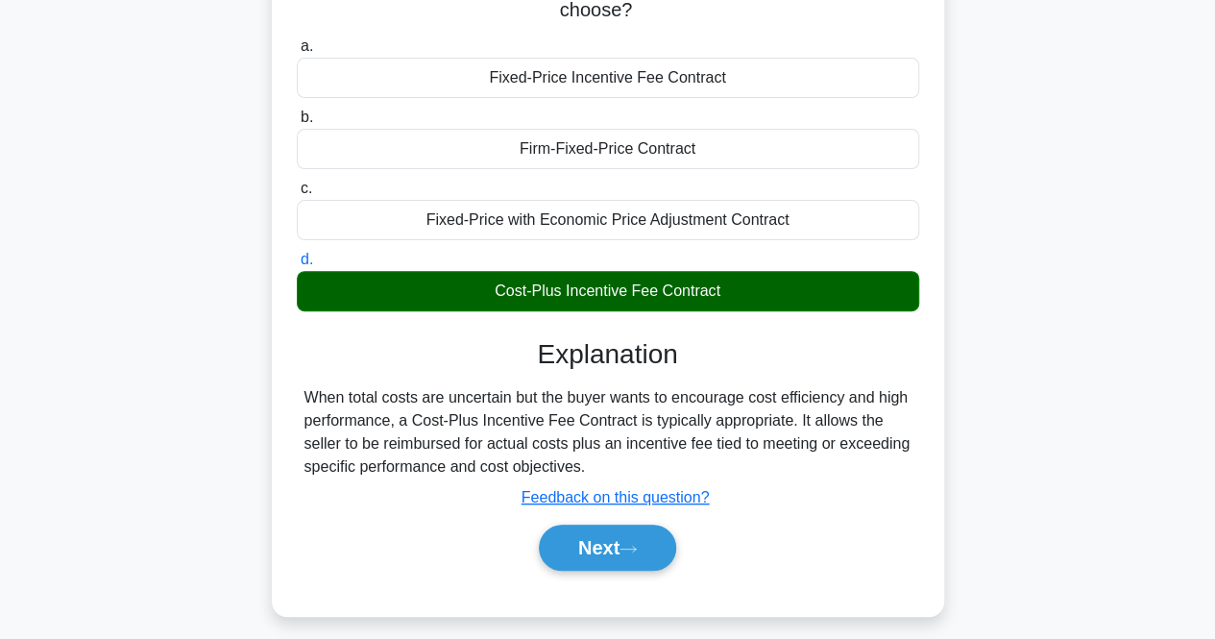
scroll to position [399, 0]
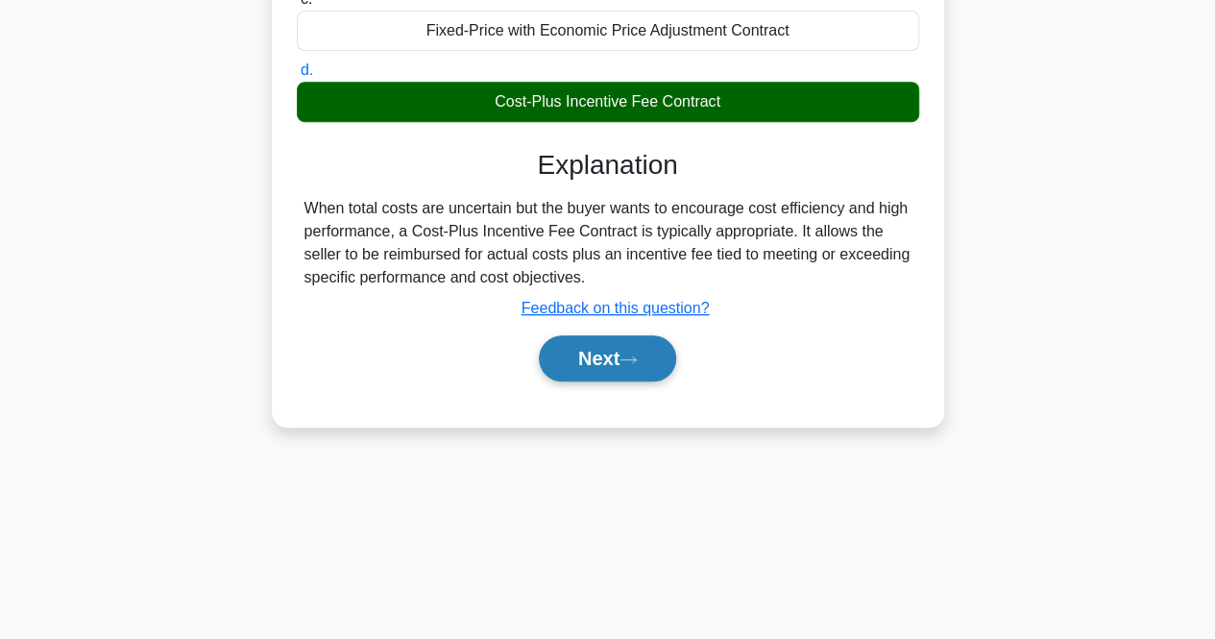
click at [594, 373] on button "Next" at bounding box center [607, 358] width 137 height 46
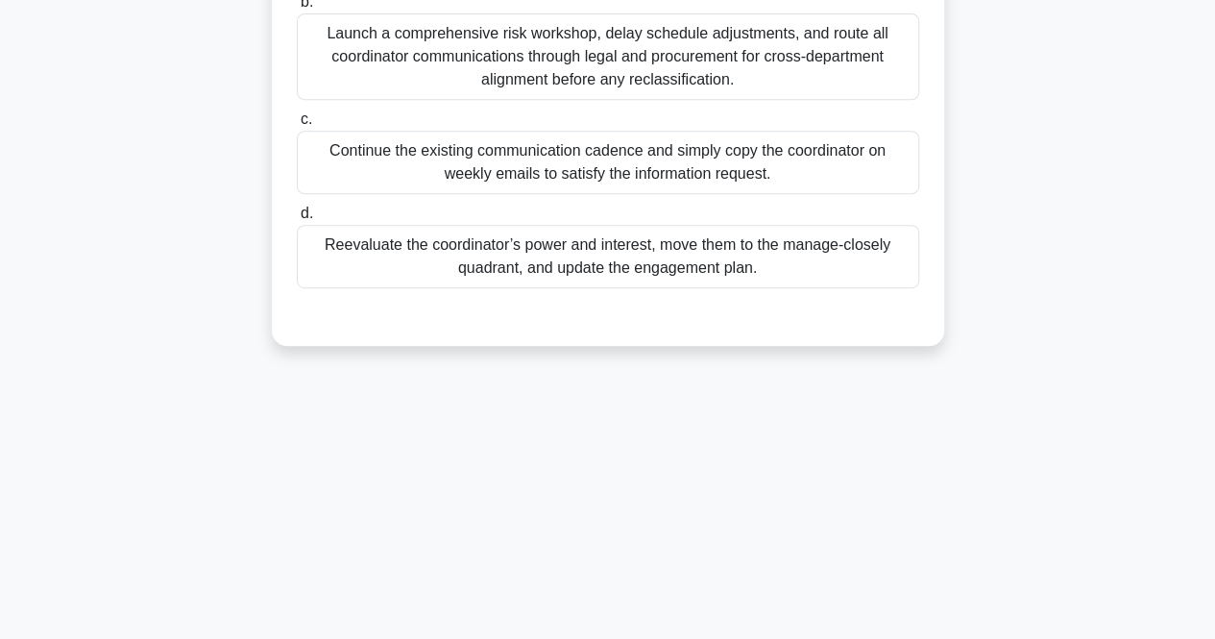
scroll to position [0, 0]
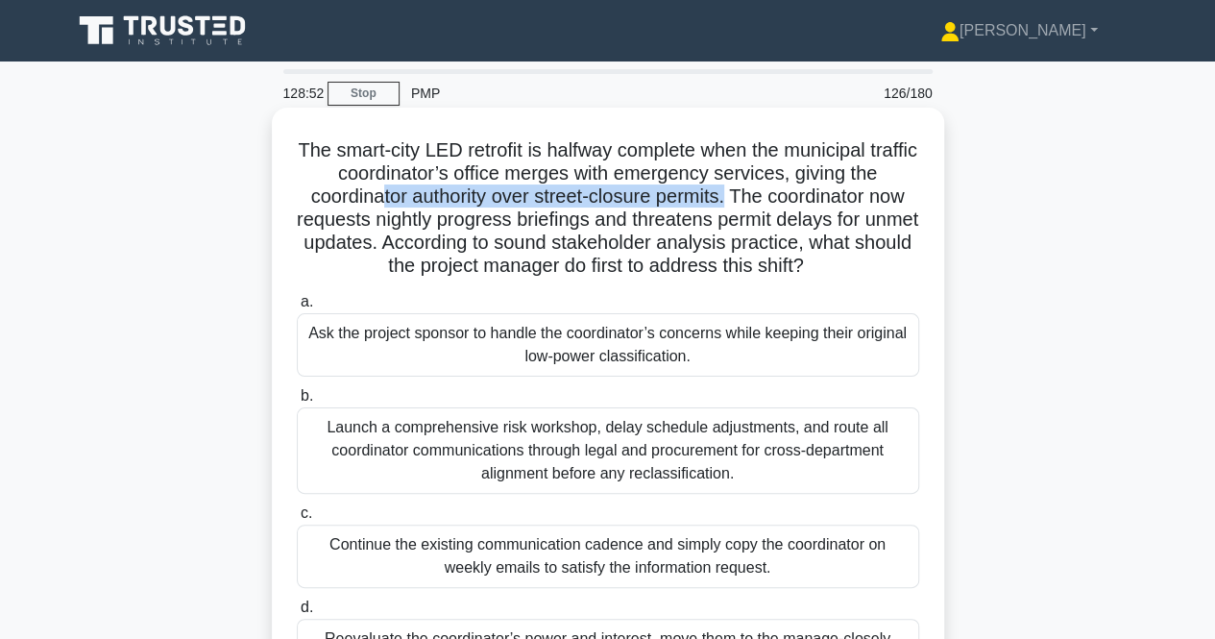
drag, startPoint x: 372, startPoint y: 203, endPoint x: 728, endPoint y: 192, distance: 356.6
click at [728, 192] on h5 "The smart-city LED retrofit is halfway complete when the municipal traffic coor…" at bounding box center [608, 208] width 626 height 140
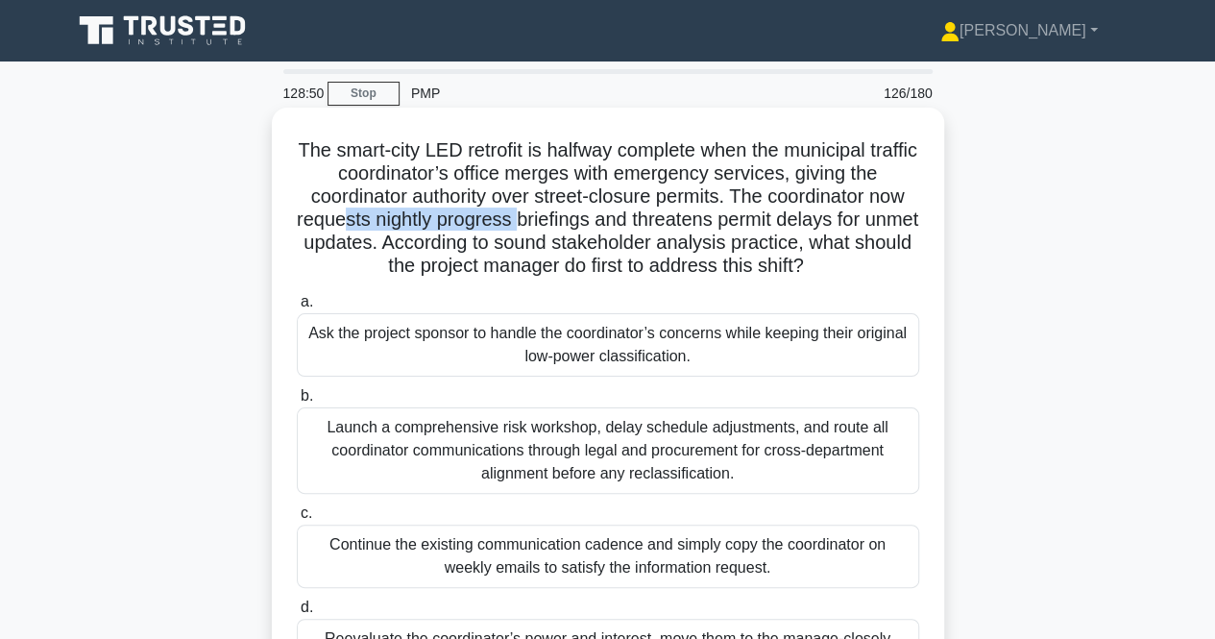
drag, startPoint x: 369, startPoint y: 216, endPoint x: 578, endPoint y: 222, distance: 209.5
click at [546, 216] on h5 "The smart-city LED retrofit is halfway complete when the municipal traffic coor…" at bounding box center [608, 208] width 626 height 140
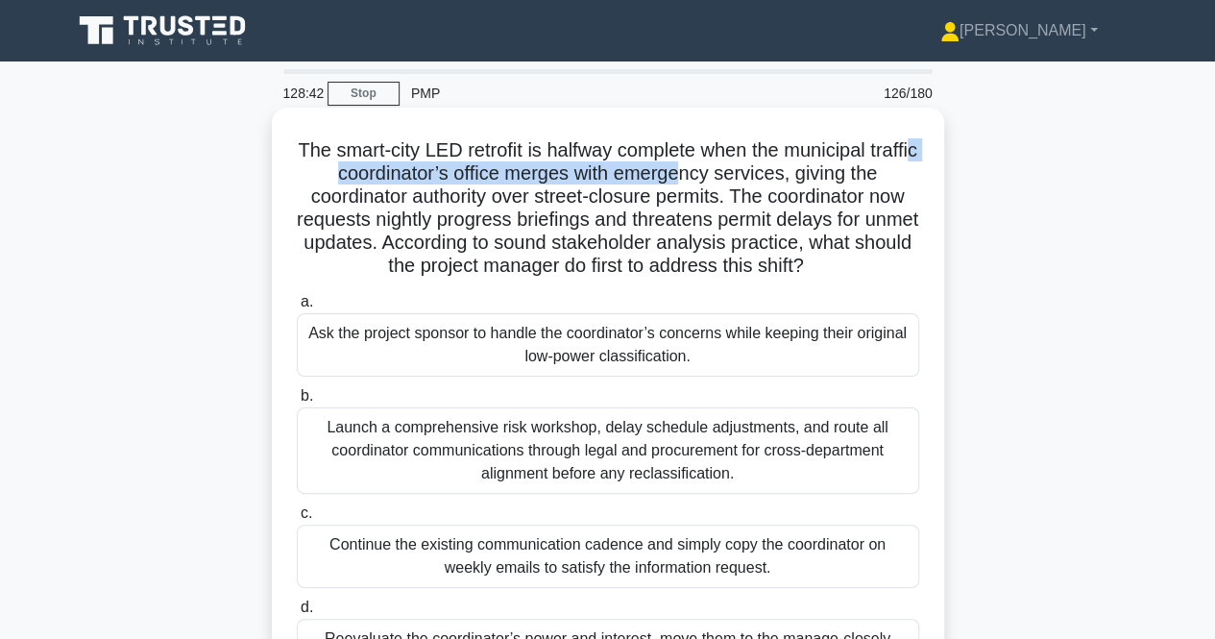
drag, startPoint x: 346, startPoint y: 176, endPoint x: 555, endPoint y: 194, distance: 210.3
click at [707, 174] on h5 "The smart-city LED retrofit is halfway complete when the municipal traffic coor…" at bounding box center [608, 208] width 626 height 140
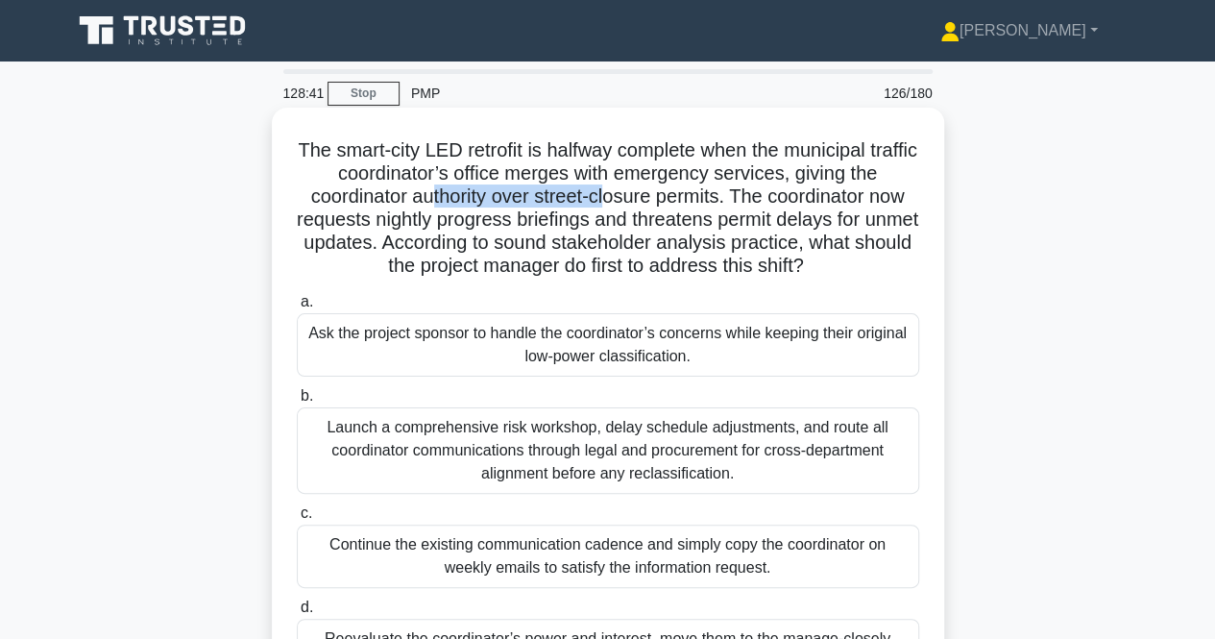
drag, startPoint x: 430, startPoint y: 200, endPoint x: 609, endPoint y: 193, distance: 178.8
click at [609, 193] on h5 "The smart-city LED retrofit is halfway complete when the municipal traffic coor…" at bounding box center [608, 208] width 626 height 140
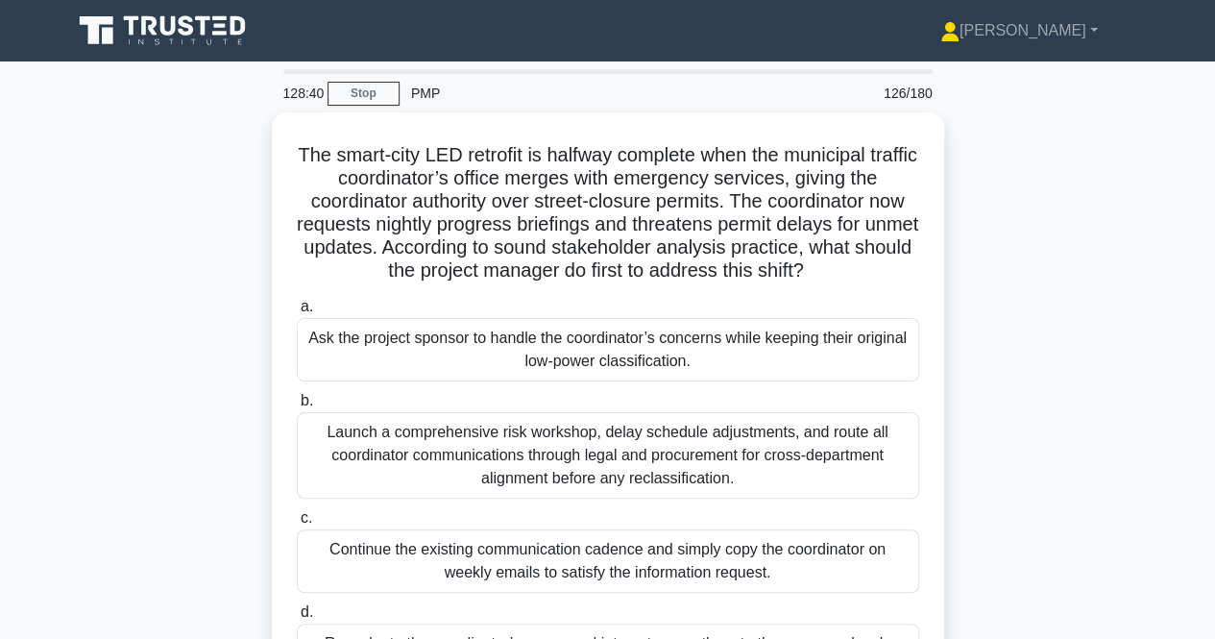
click at [196, 228] on div "The smart-city LED retrofit is halfway complete when the municipal traffic coor…" at bounding box center [608, 439] width 1095 height 655
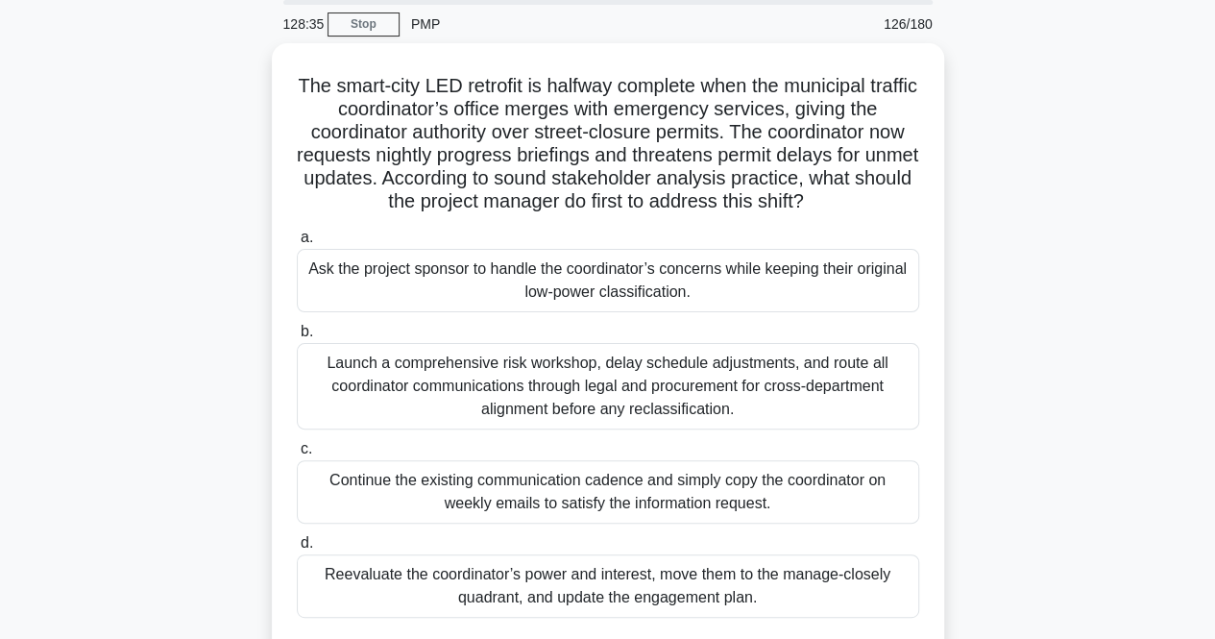
scroll to position [96, 0]
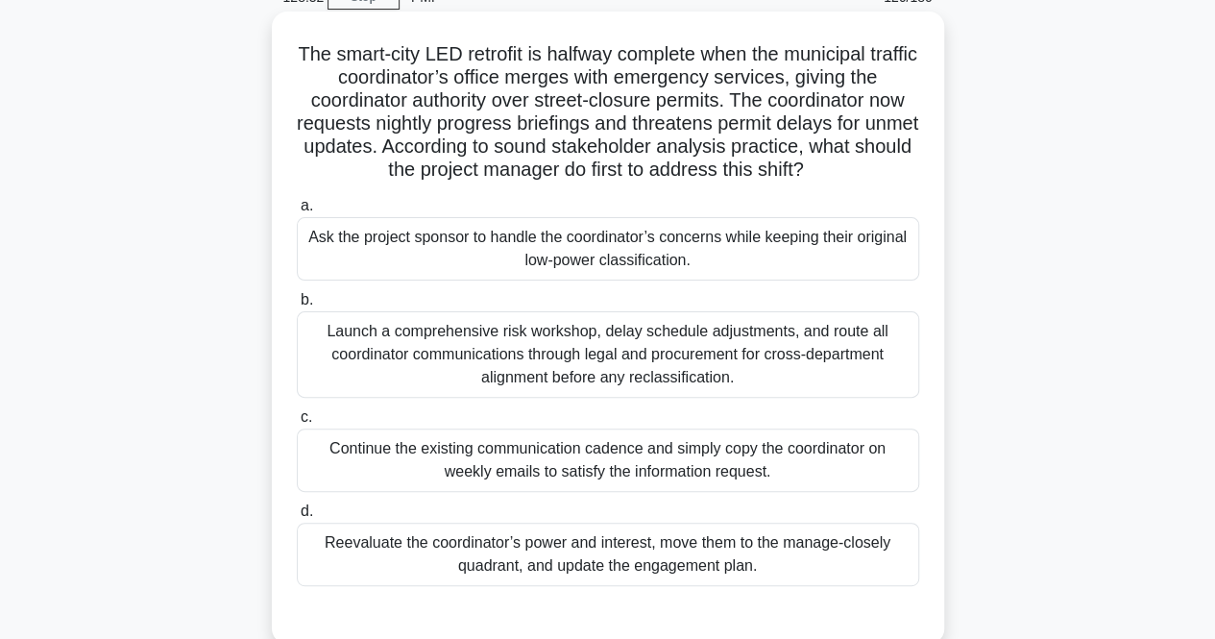
click at [543, 576] on div "Reevaluate the coordinator’s power and interest, move them to the manage-closel…" at bounding box center [608, 554] width 623 height 63
click at [297, 518] on input "d. Reevaluate the coordinator’s power and interest, move them to the manage-clo…" at bounding box center [297, 511] width 0 height 12
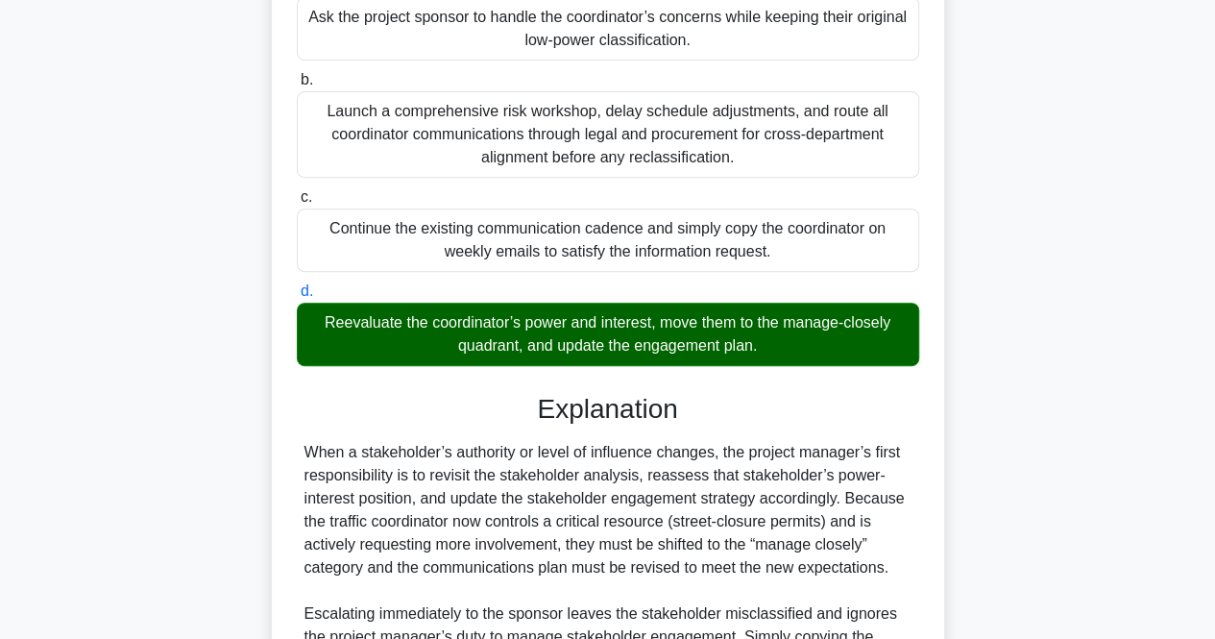
scroll to position [589, 0]
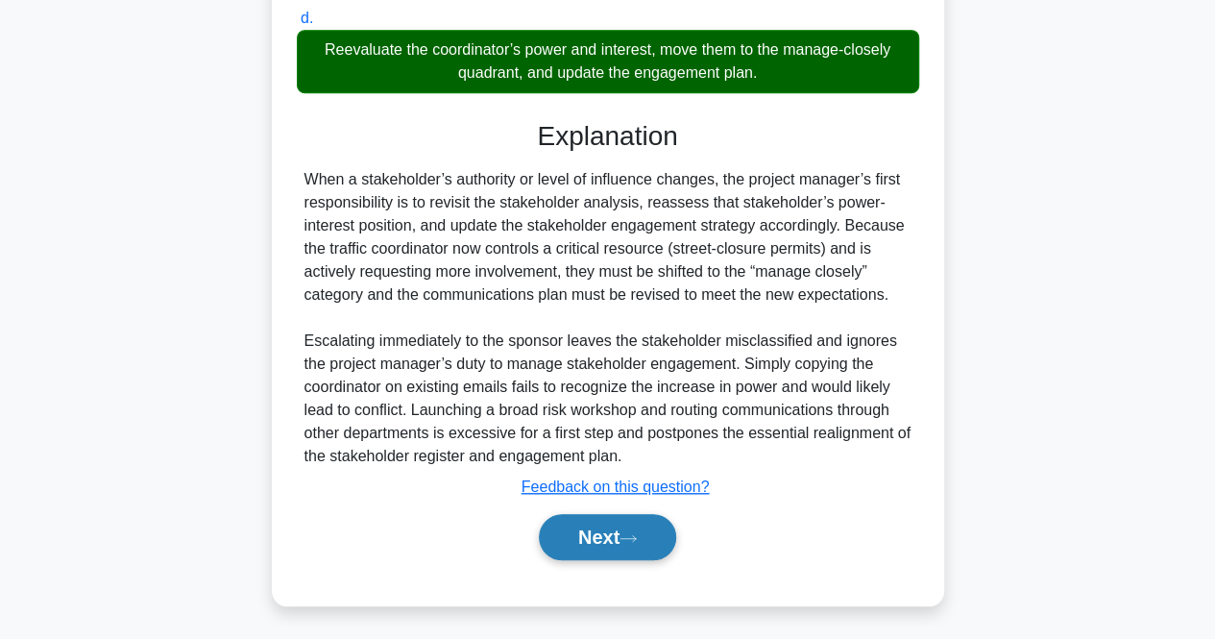
click at [569, 534] on button "Next" at bounding box center [607, 537] width 137 height 46
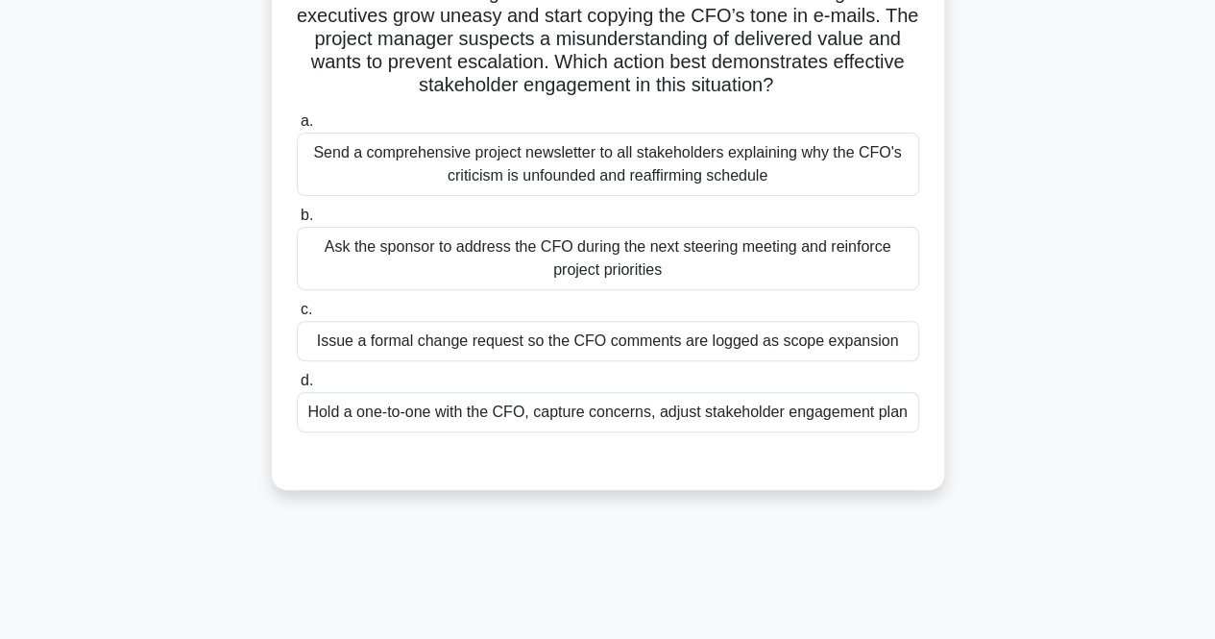
scroll to position [192, 0]
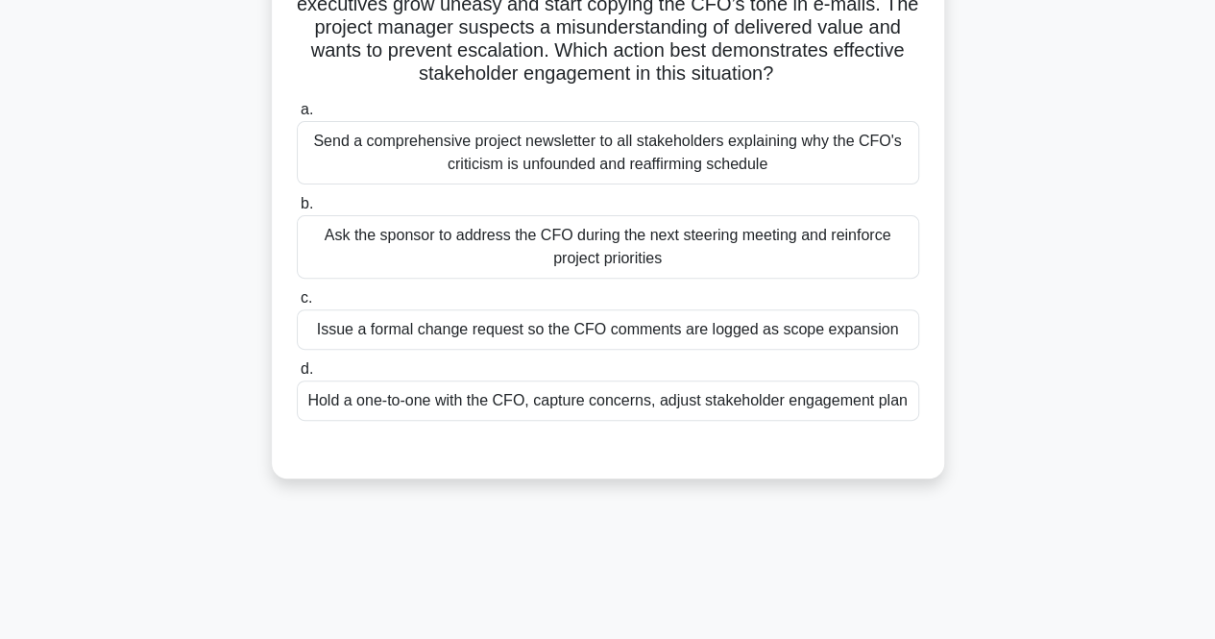
click at [442, 405] on div "Hold a one-to-one with the CFO, capture concerns, adjust stakeholder engagement…" at bounding box center [608, 400] width 623 height 40
click at [297, 376] on input "d. Hold a one-to-one with the CFO, capture concerns, adjust stakeholder engagem…" at bounding box center [297, 369] width 0 height 12
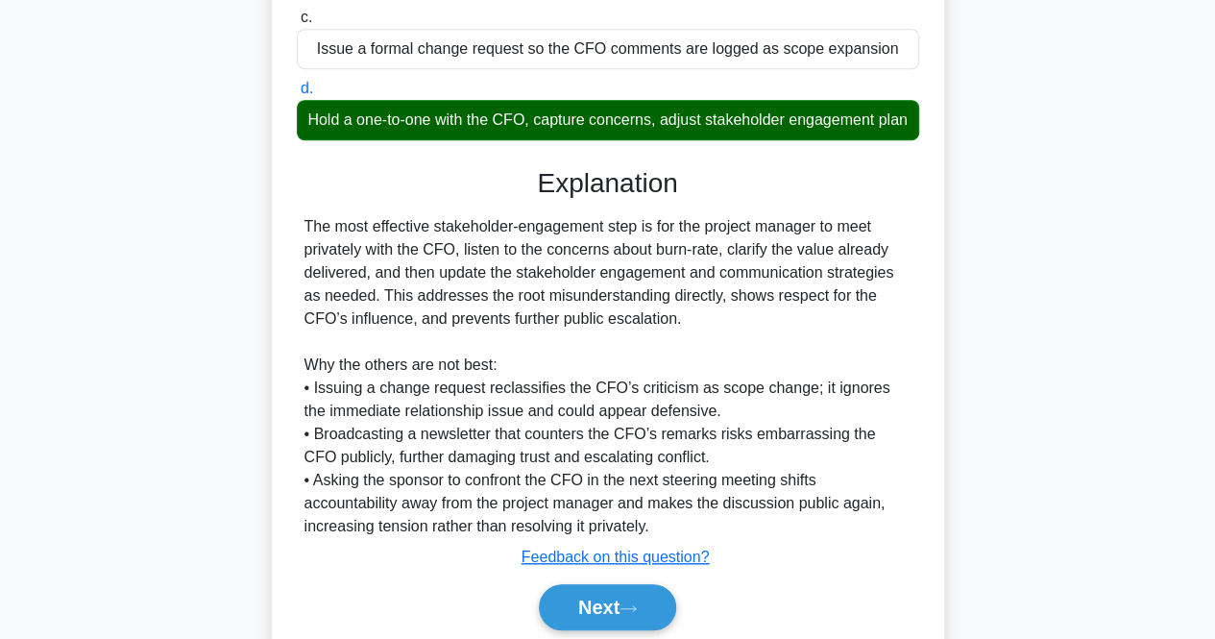
scroll to position [566, 0]
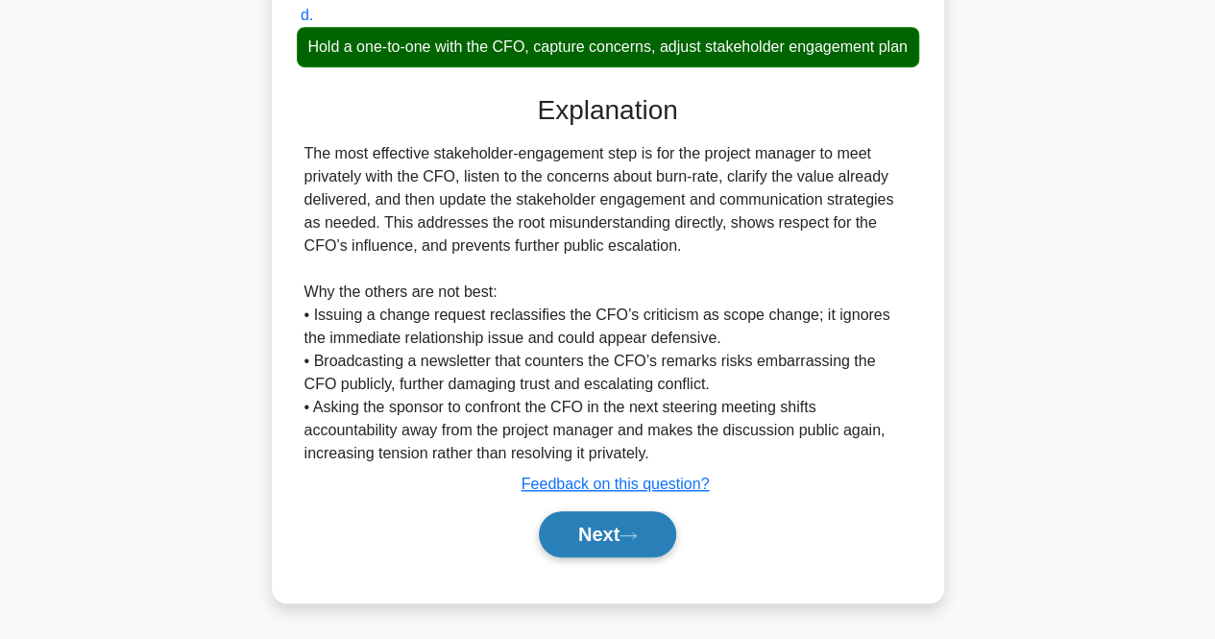
click at [544, 529] on button "Next" at bounding box center [607, 534] width 137 height 46
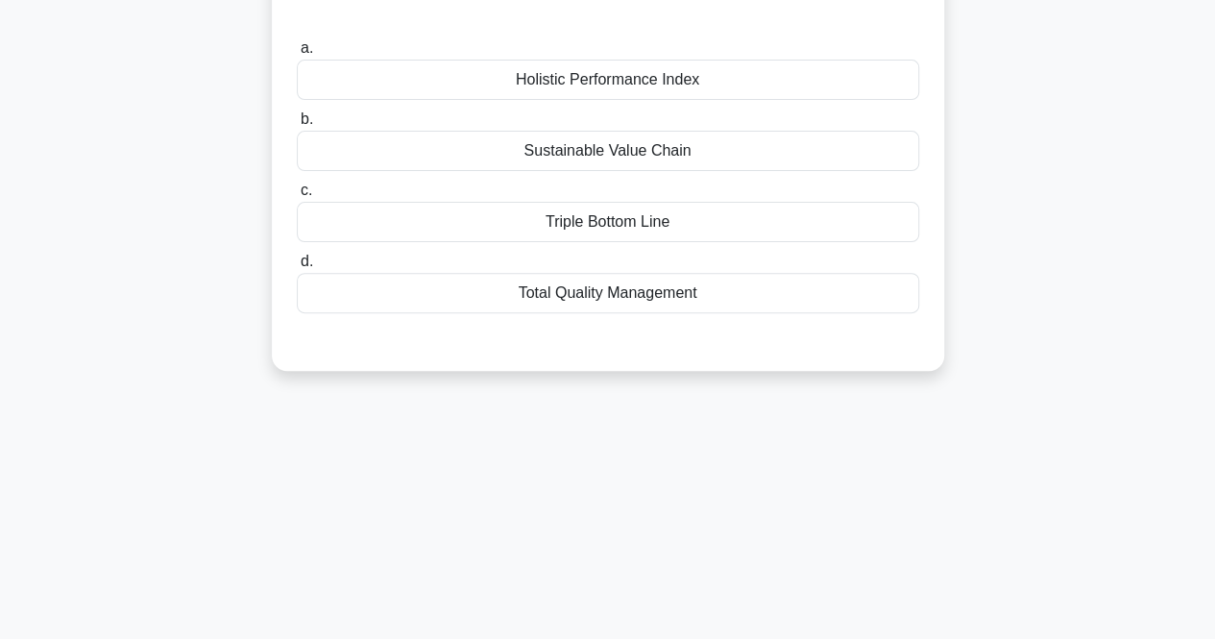
scroll to position [0, 0]
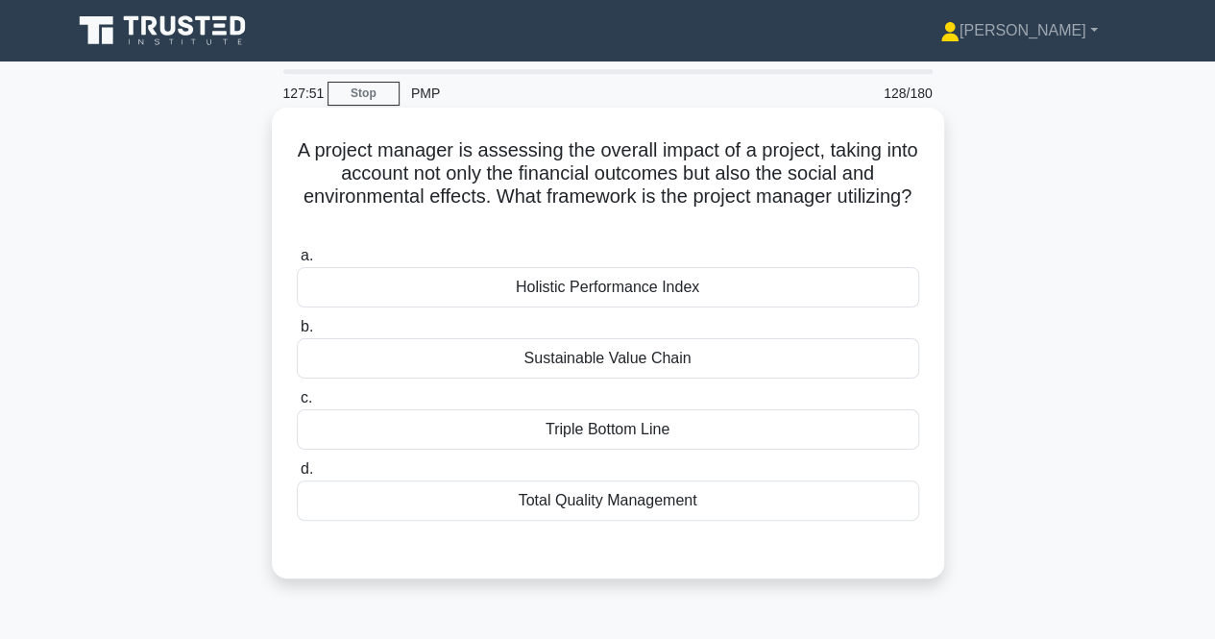
click at [527, 271] on div "Holistic Performance Index" at bounding box center [608, 287] width 623 height 40
click at [297, 262] on input "a. Holistic Performance Index" at bounding box center [297, 256] width 0 height 12
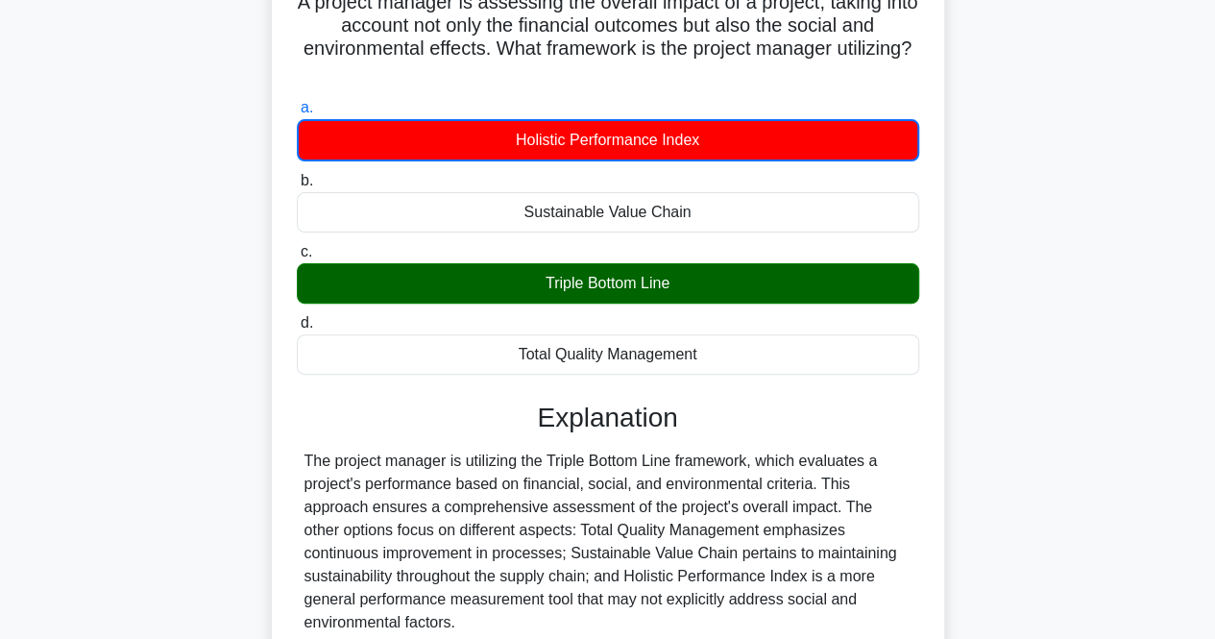
scroll to position [288, 0]
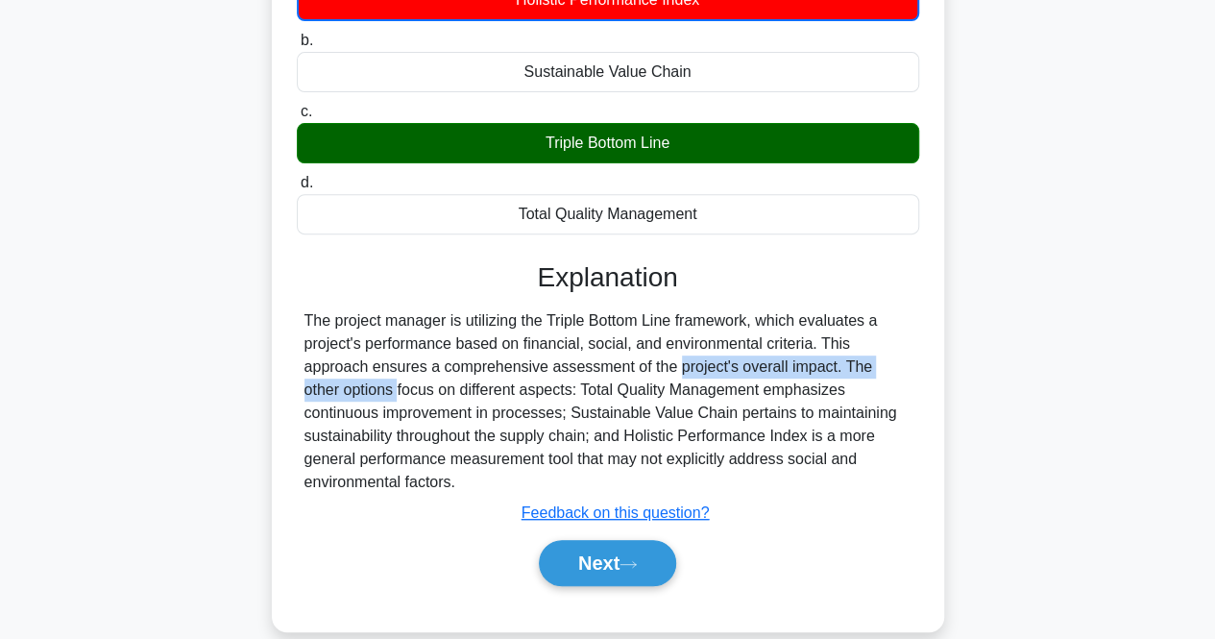
drag, startPoint x: 559, startPoint y: 362, endPoint x: 846, endPoint y: 359, distance: 286.3
click at [846, 359] on div "The project manager is utilizing the Triple Bottom Line framework, which evalua…" at bounding box center [608, 401] width 607 height 184
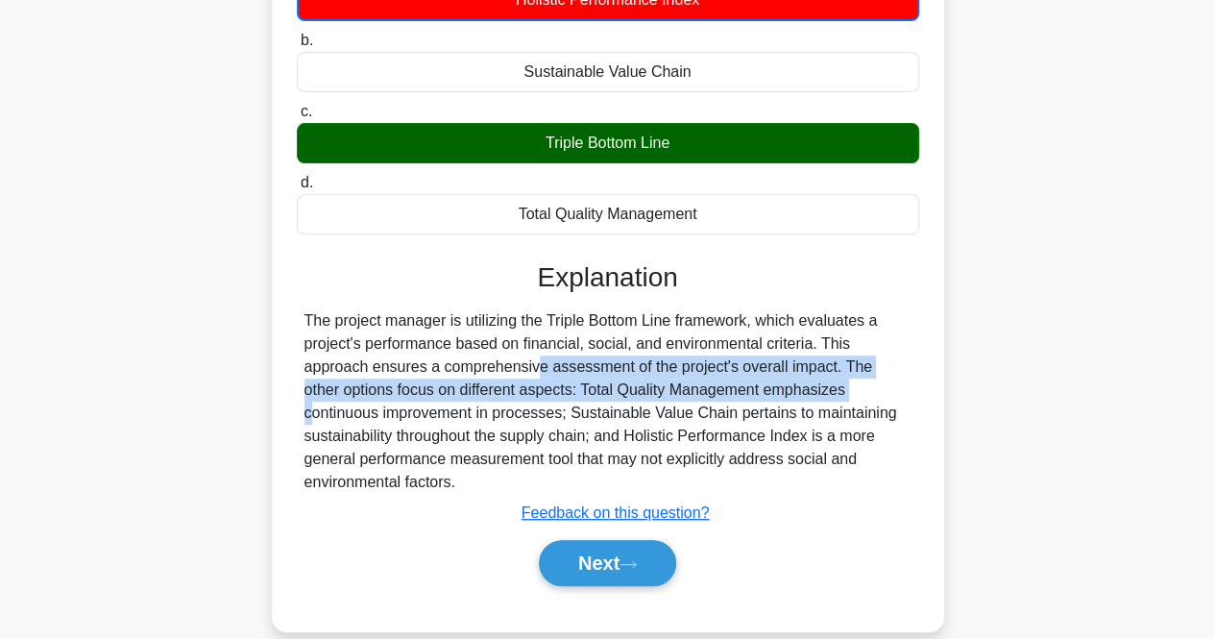
drag, startPoint x: 409, startPoint y: 374, endPoint x: 688, endPoint y: 398, distance: 279.7
click at [688, 398] on div "The project manager is utilizing the Triple Bottom Line framework, which evalua…" at bounding box center [608, 401] width 607 height 184
click at [645, 551] on button "Next" at bounding box center [607, 563] width 137 height 46
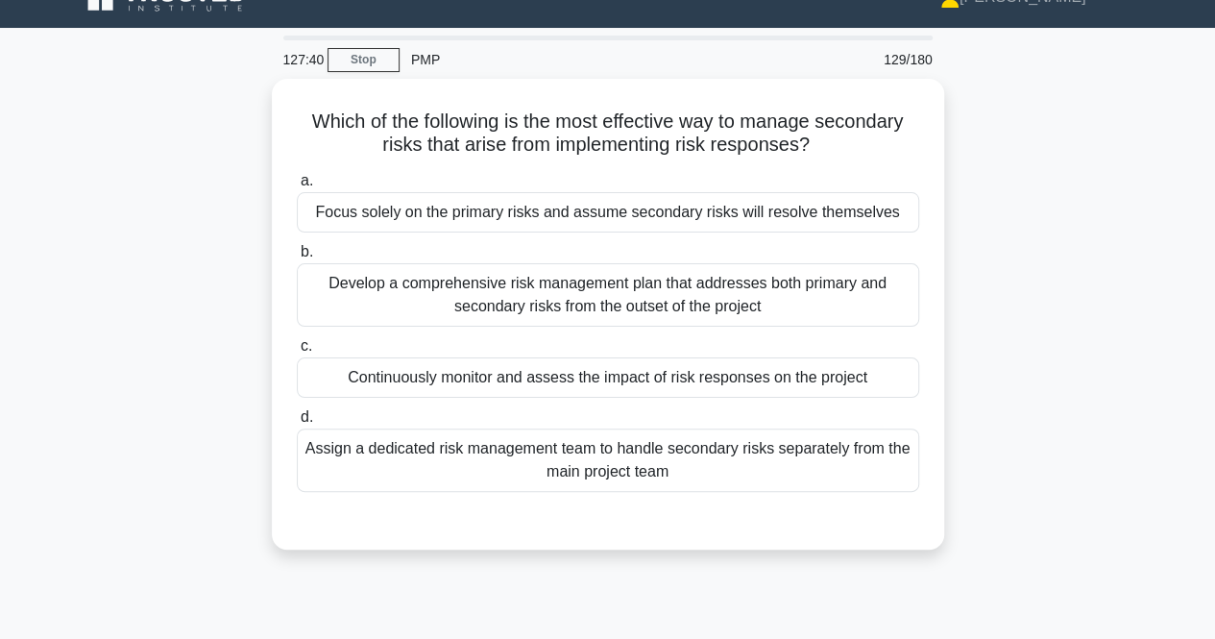
scroll to position [0, 0]
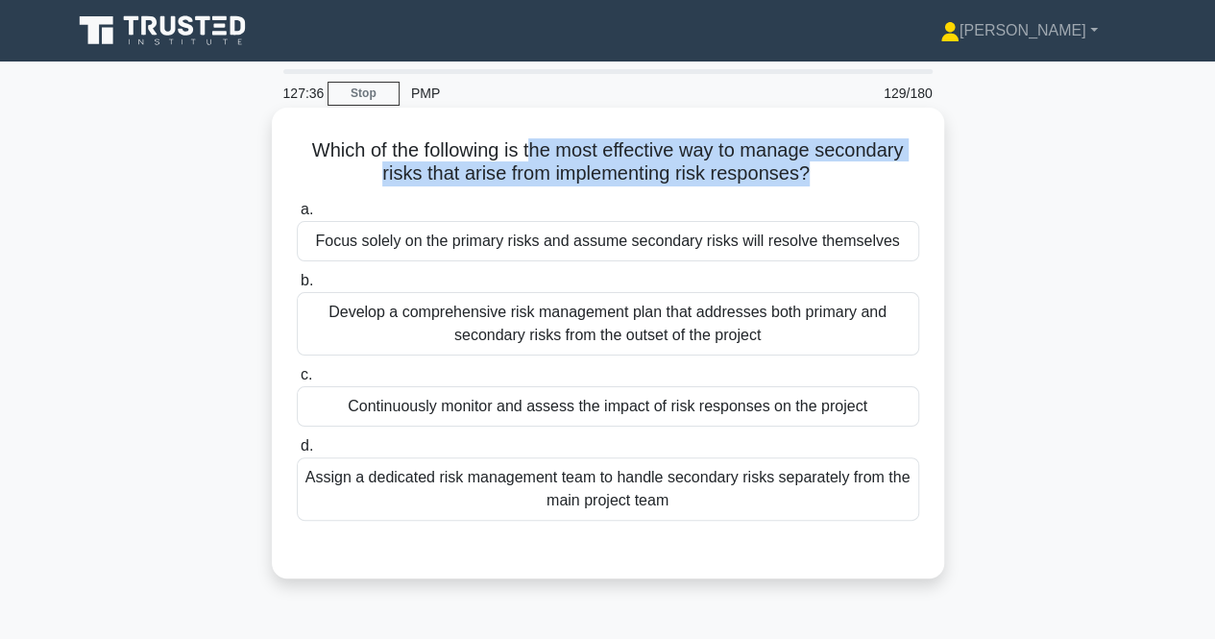
drag, startPoint x: 560, startPoint y: 159, endPoint x: 813, endPoint y: 168, distance: 252.8
click at [813, 168] on h5 "Which of the following is the most effective way to manage secondary risks that…" at bounding box center [608, 162] width 626 height 48
click at [448, 181] on h5 "Which of the following is the most effective way to manage secondary risks that…" at bounding box center [608, 162] width 626 height 48
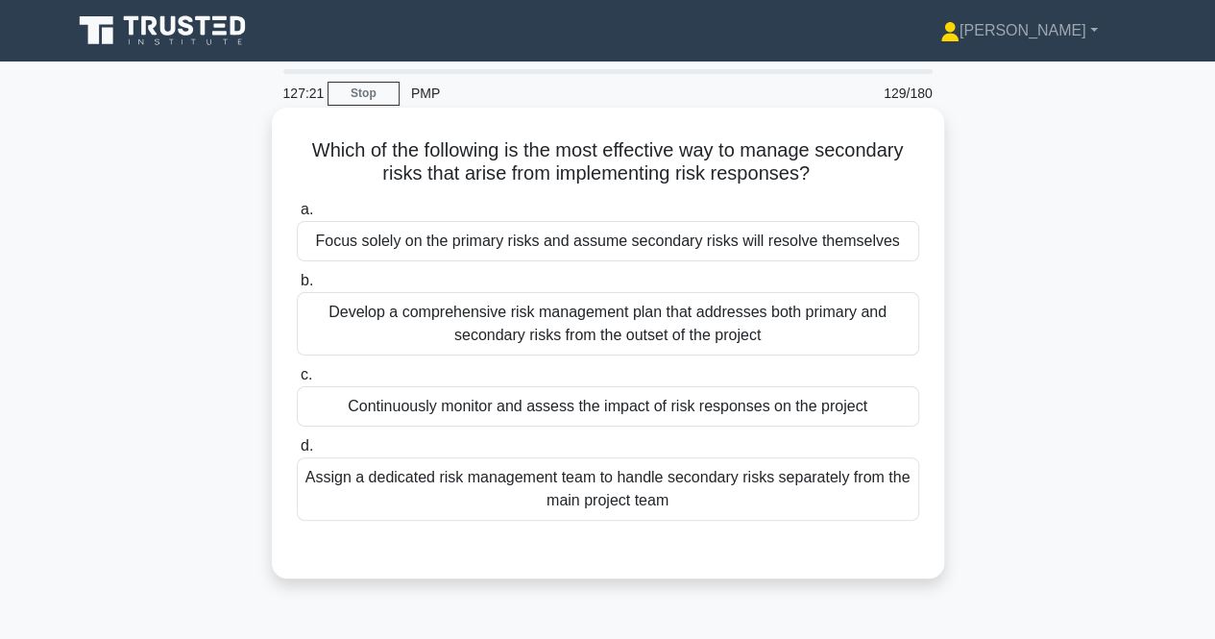
click at [546, 322] on div "Develop a comprehensive risk management plan that addresses both primary and se…" at bounding box center [608, 323] width 623 height 63
click at [297, 287] on input "b. Develop a comprehensive risk management plan that addresses both primary and…" at bounding box center [297, 281] width 0 height 12
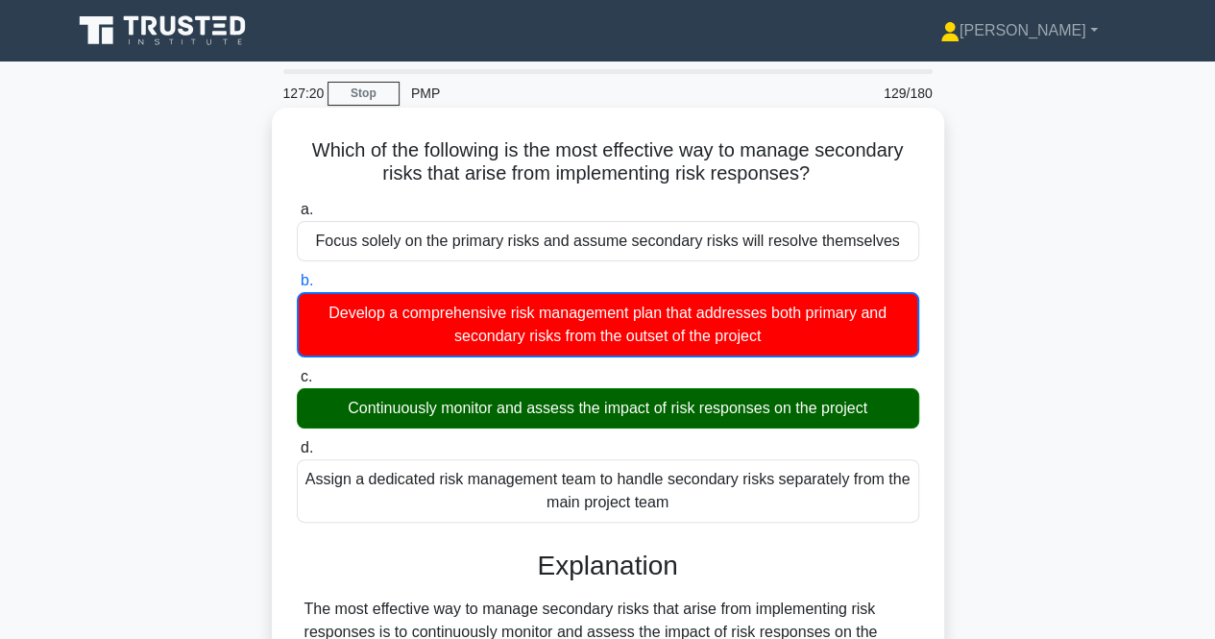
scroll to position [96, 0]
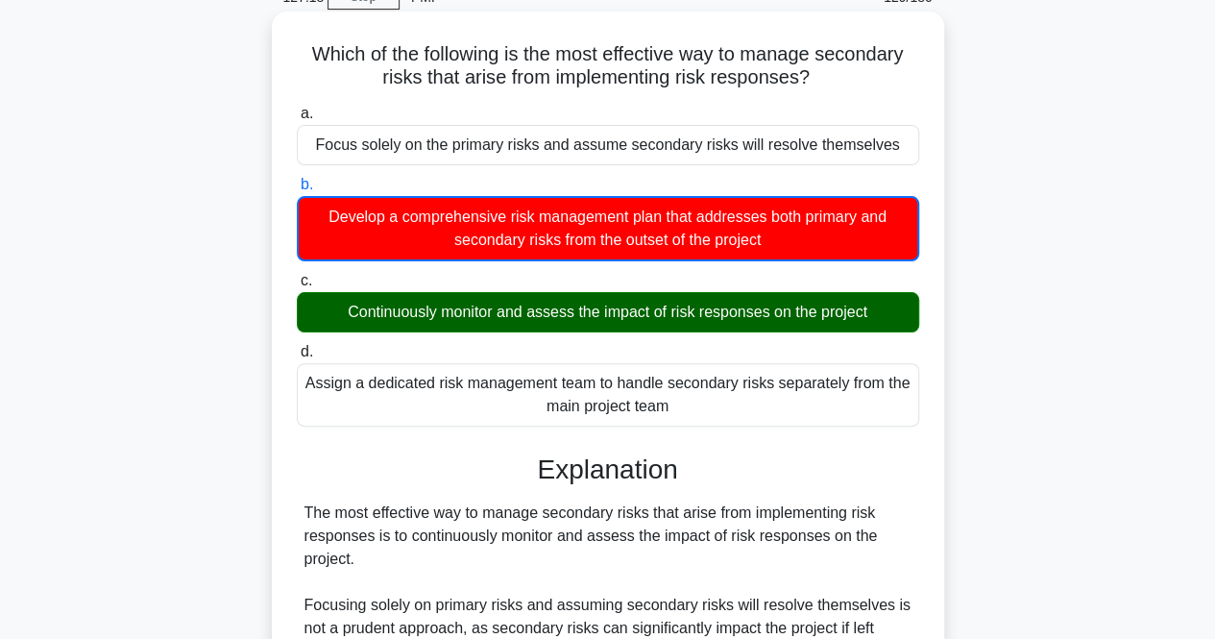
drag, startPoint x: 450, startPoint y: 323, endPoint x: 871, endPoint y: 319, distance: 420.9
click at [871, 319] on div "Continuously monitor and assess the impact of risk responses on the project" at bounding box center [608, 312] width 623 height 40
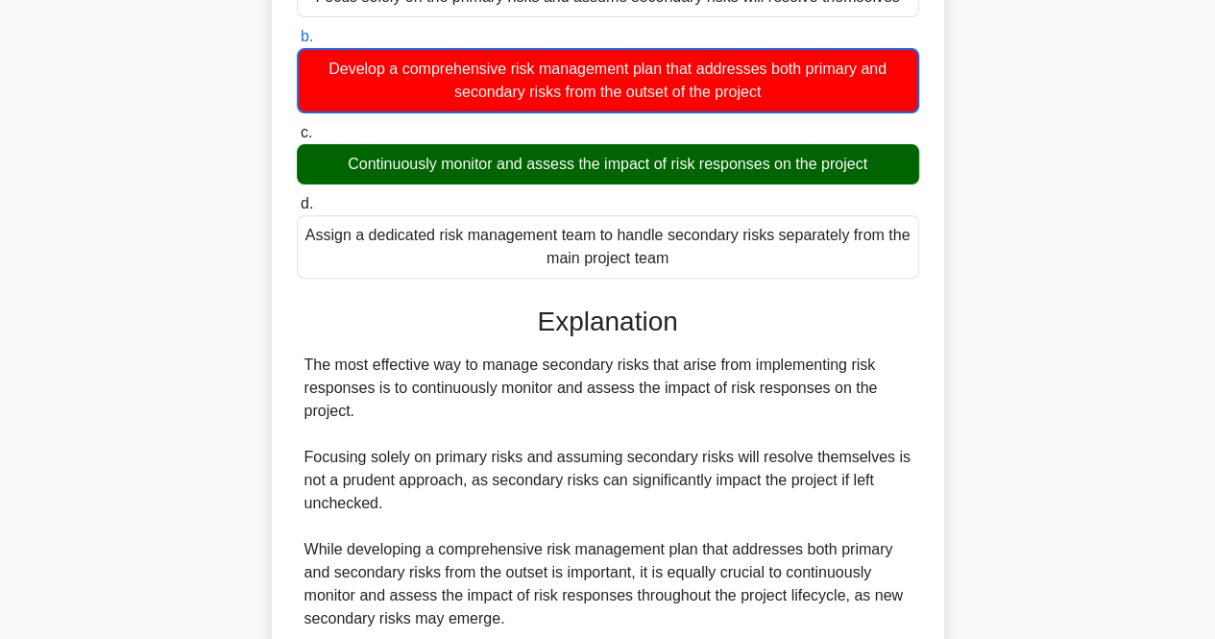
scroll to position [480, 0]
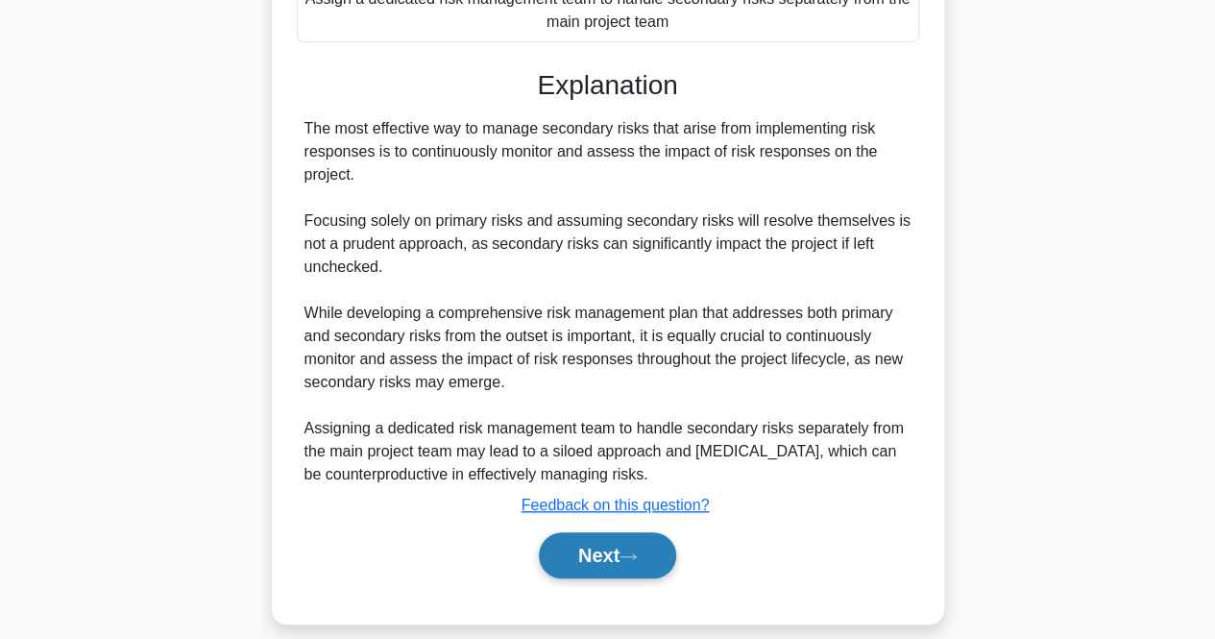
click at [574, 546] on button "Next" at bounding box center [607, 555] width 137 height 46
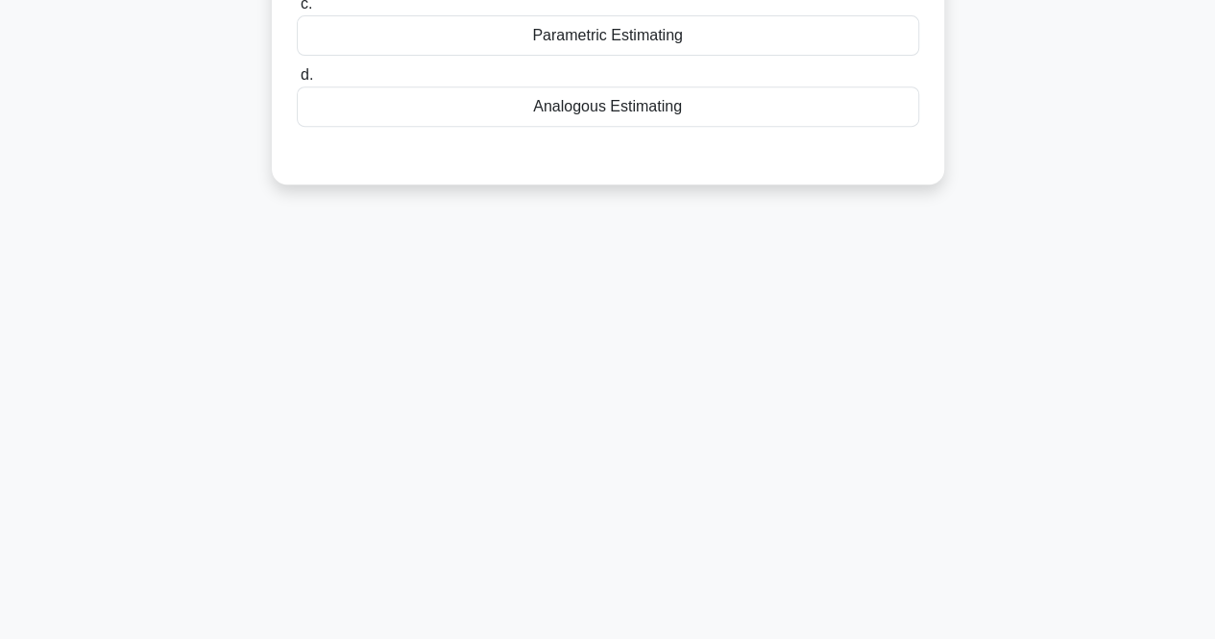
scroll to position [0, 0]
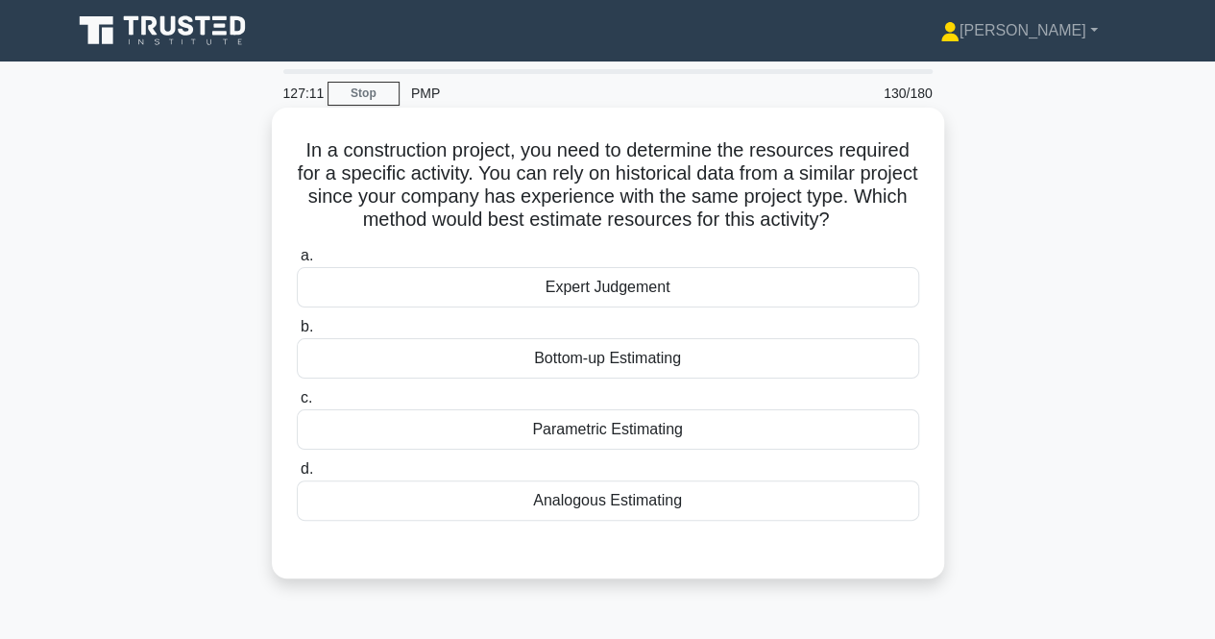
click at [629, 502] on div "Analogous Estimating" at bounding box center [608, 500] width 623 height 40
click at [297, 476] on input "d. Analogous Estimating" at bounding box center [297, 469] width 0 height 12
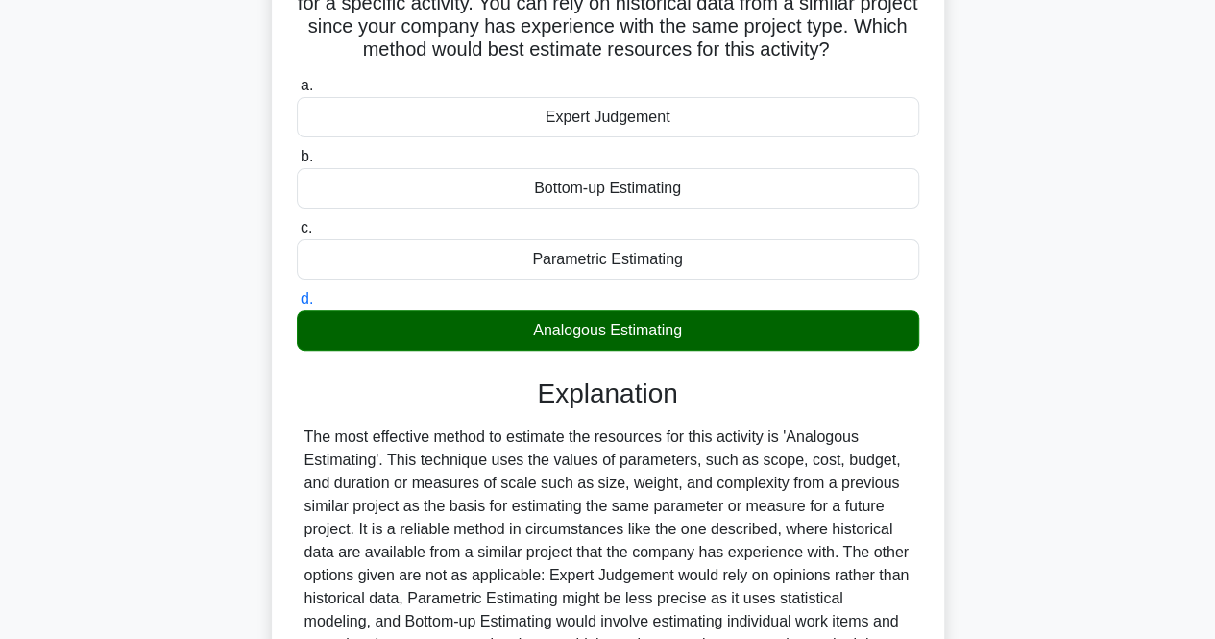
scroll to position [399, 0]
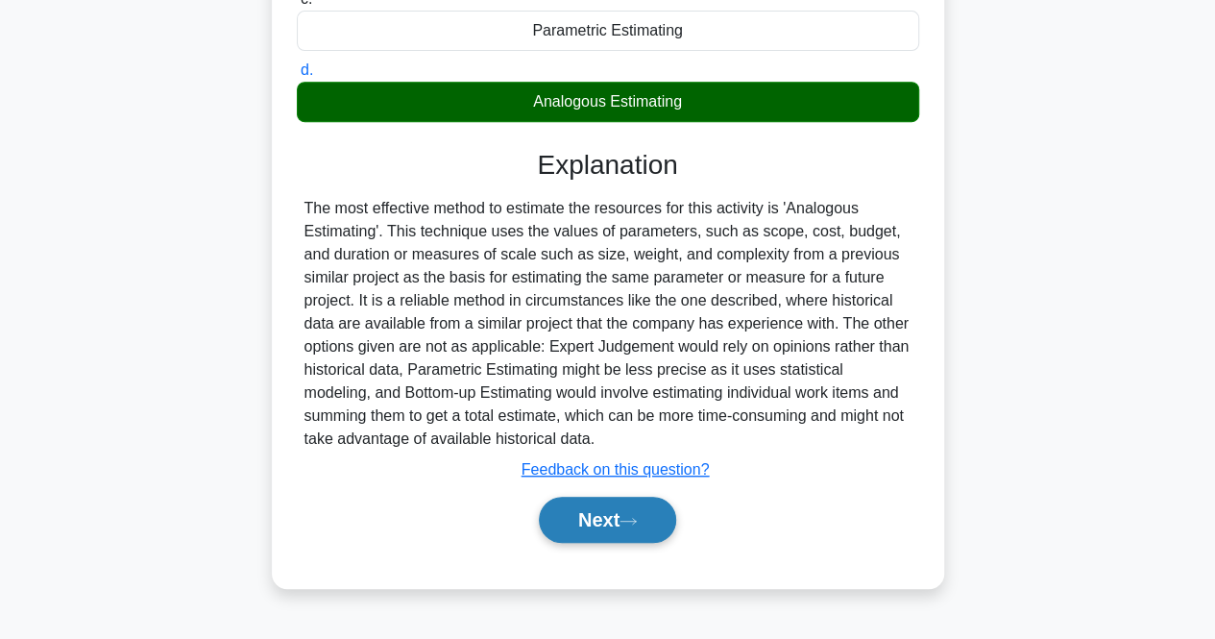
click at [559, 508] on button "Next" at bounding box center [607, 520] width 137 height 46
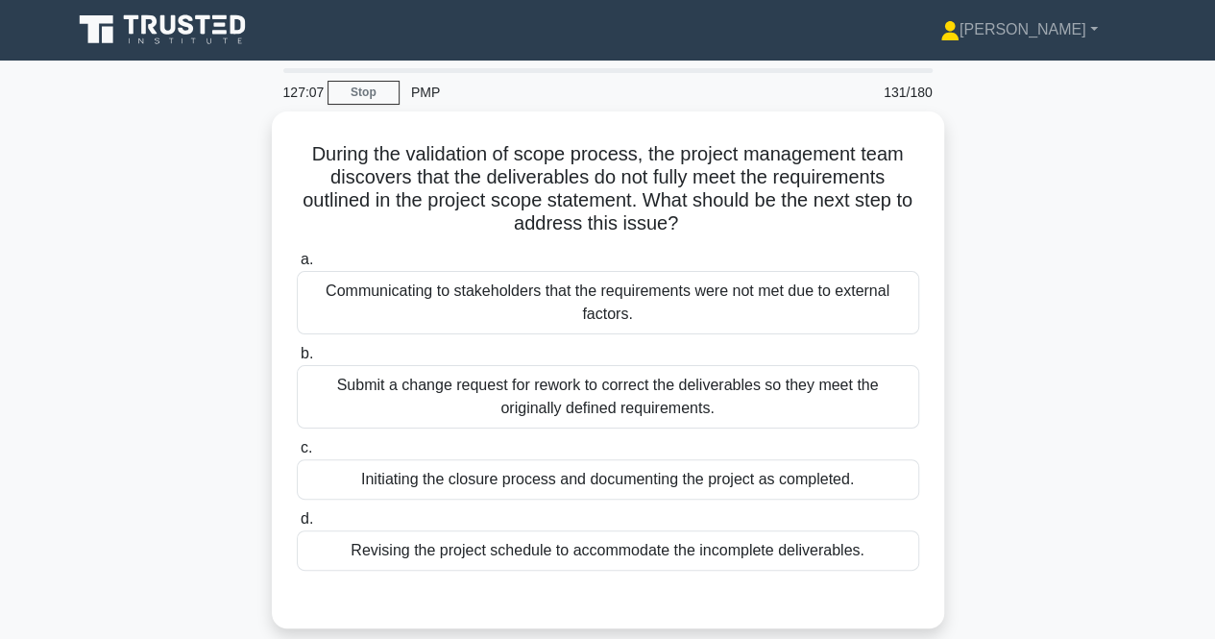
scroll to position [0, 0]
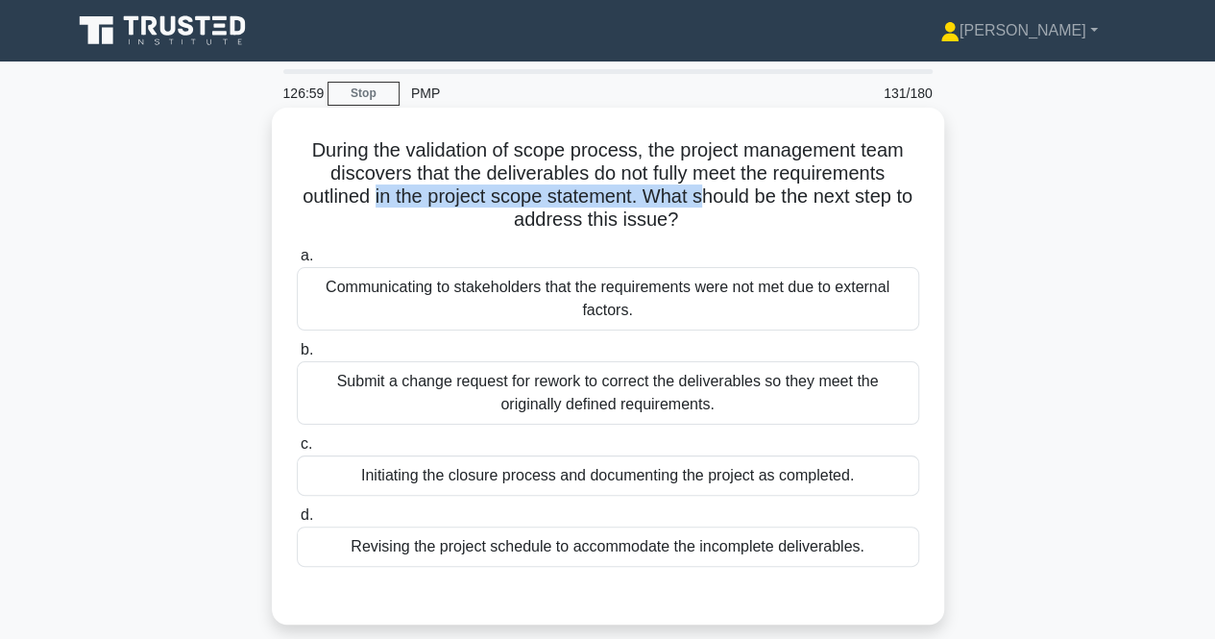
drag, startPoint x: 517, startPoint y: 214, endPoint x: 718, endPoint y: 207, distance: 201.0
click at [718, 207] on h5 "During the validation of scope process, the project management team discovers t…" at bounding box center [608, 185] width 626 height 94
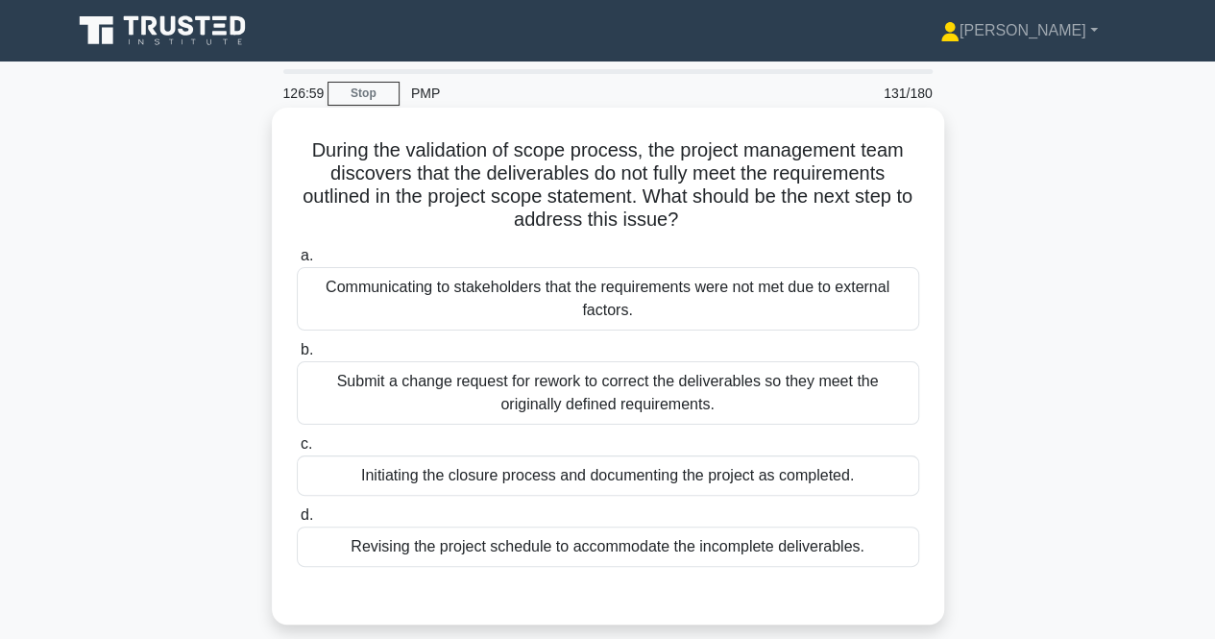
click at [701, 228] on icon ".spinner_0XTQ{transform-origin:center;animation:spinner_y6GP .75s linear infini…" at bounding box center [689, 220] width 23 height 23
click at [449, 398] on div "Submit a change request for rework to correct the deliverables so they meet the…" at bounding box center [608, 392] width 623 height 63
click at [297, 356] on input "b. Submit a change request for rework to correct the deliverables so they meet …" at bounding box center [297, 350] width 0 height 12
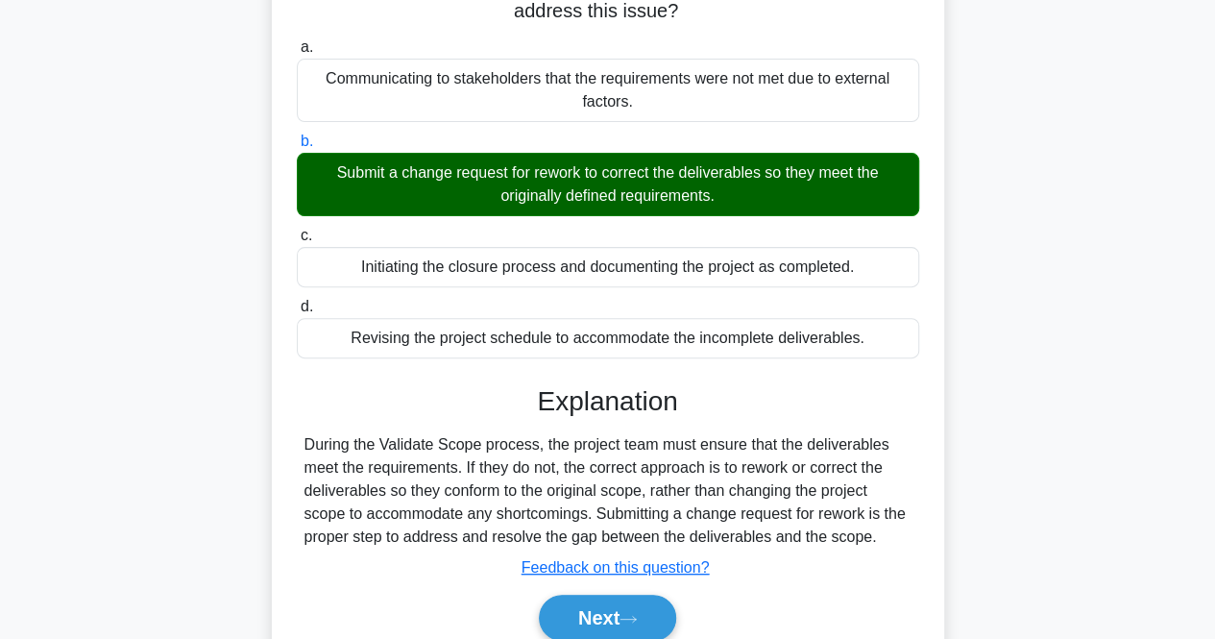
scroll to position [399, 0]
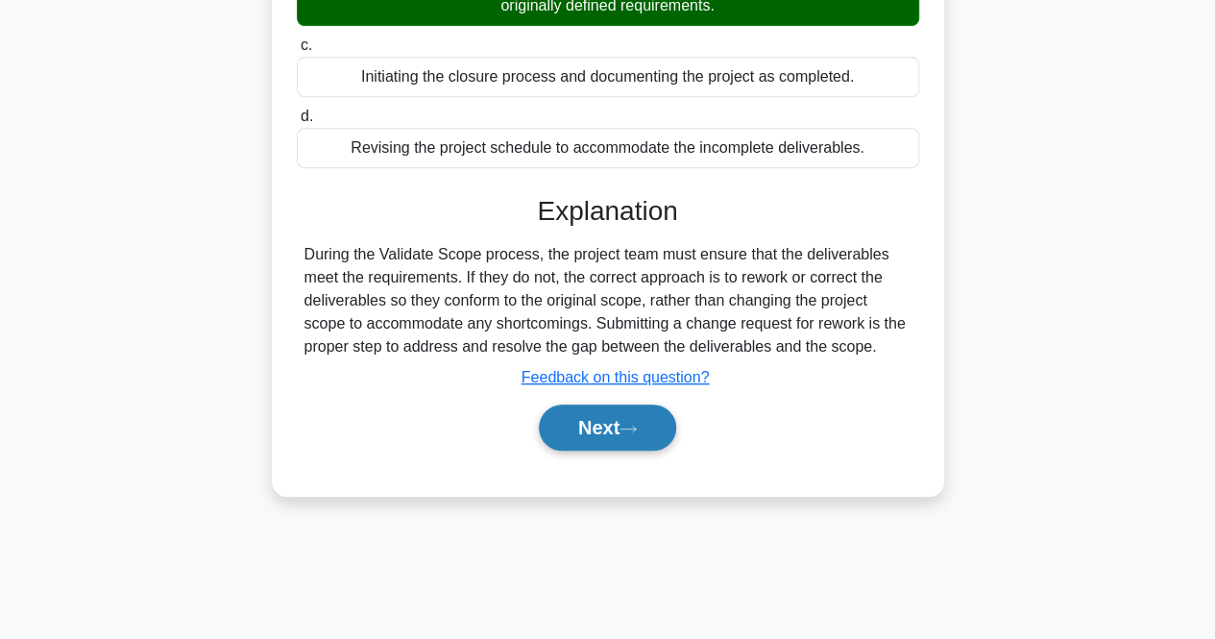
click at [578, 429] on button "Next" at bounding box center [607, 428] width 137 height 46
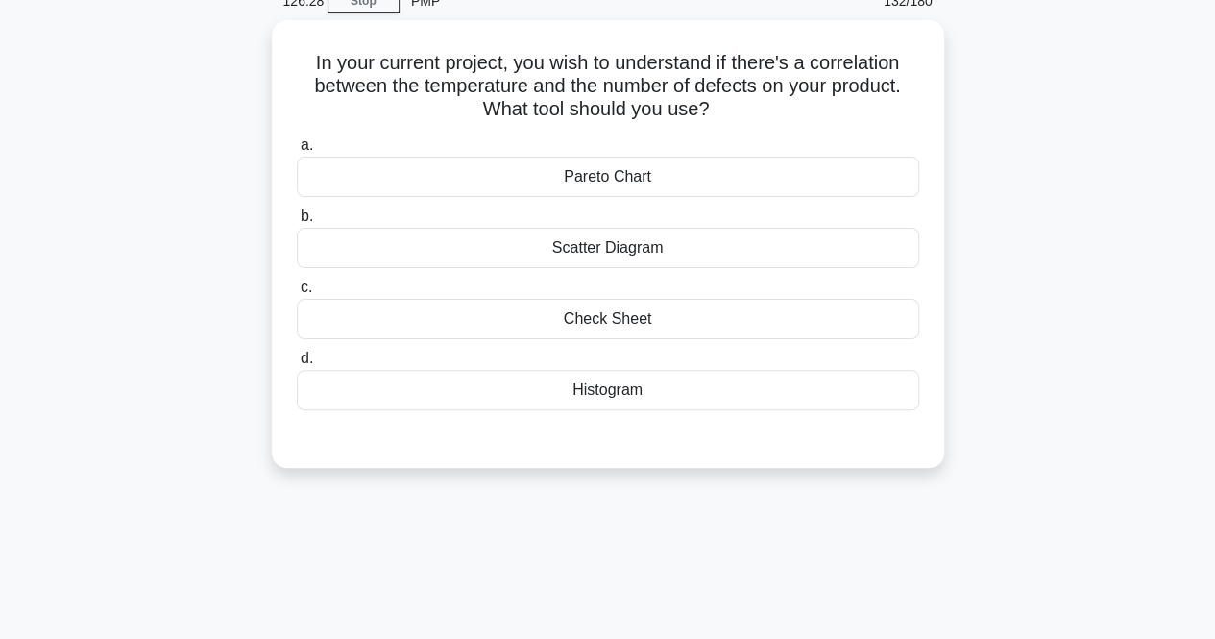
scroll to position [0, 0]
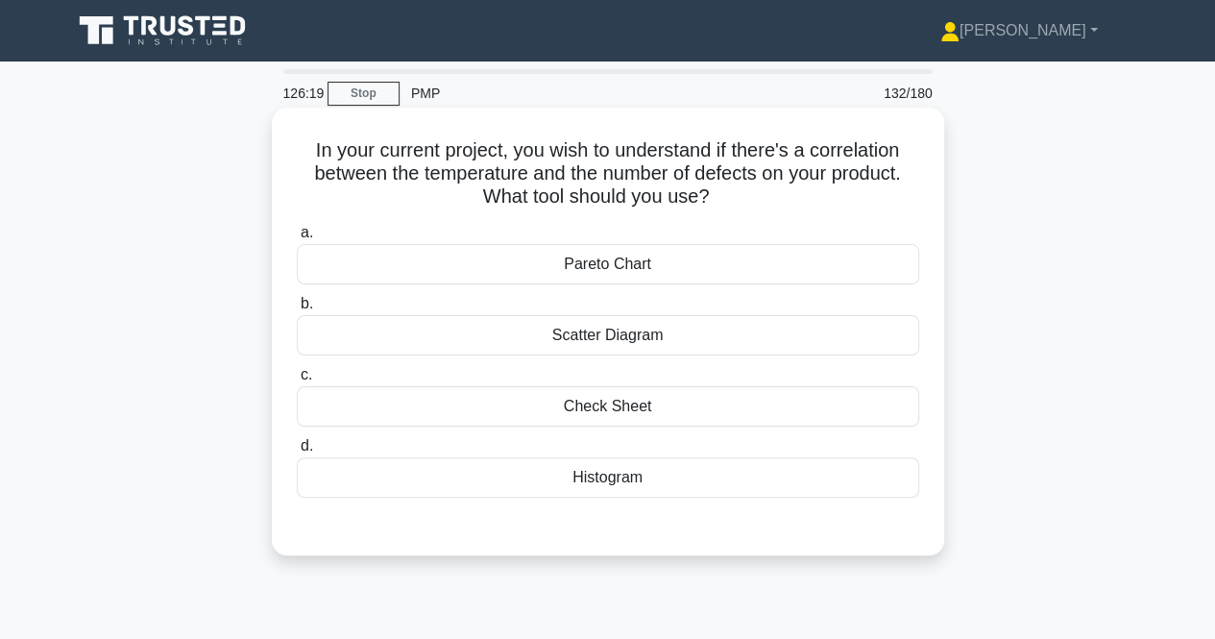
click at [534, 331] on div "Scatter Diagram" at bounding box center [608, 335] width 623 height 40
click at [297, 310] on input "b. Scatter Diagram" at bounding box center [297, 304] width 0 height 12
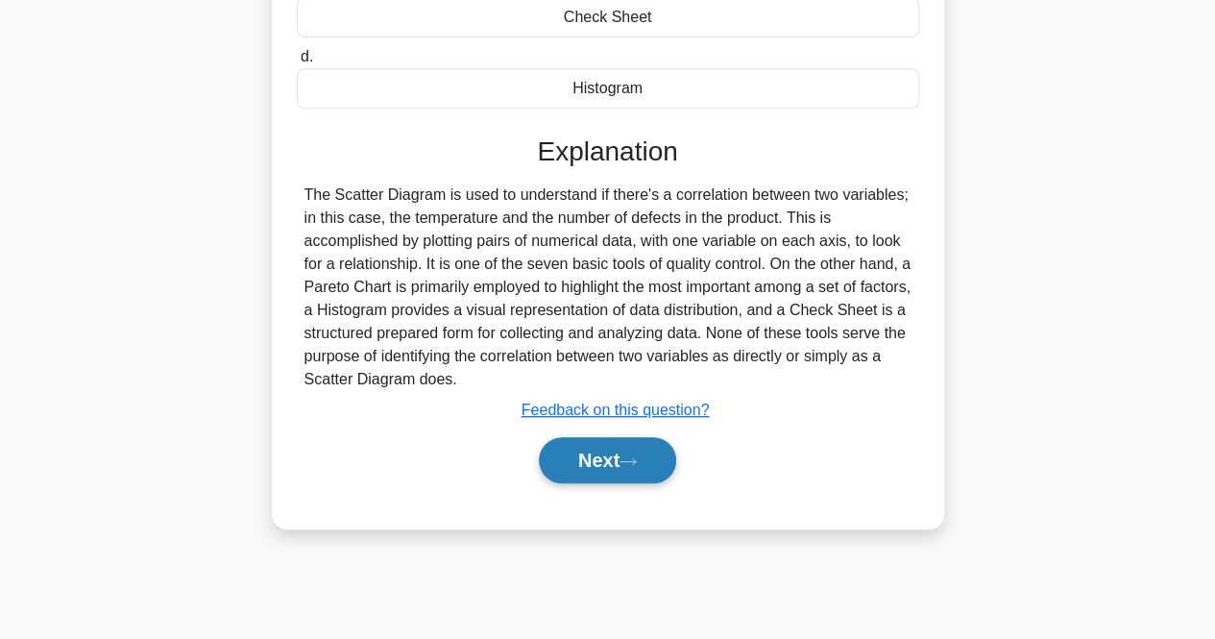
scroll to position [399, 0]
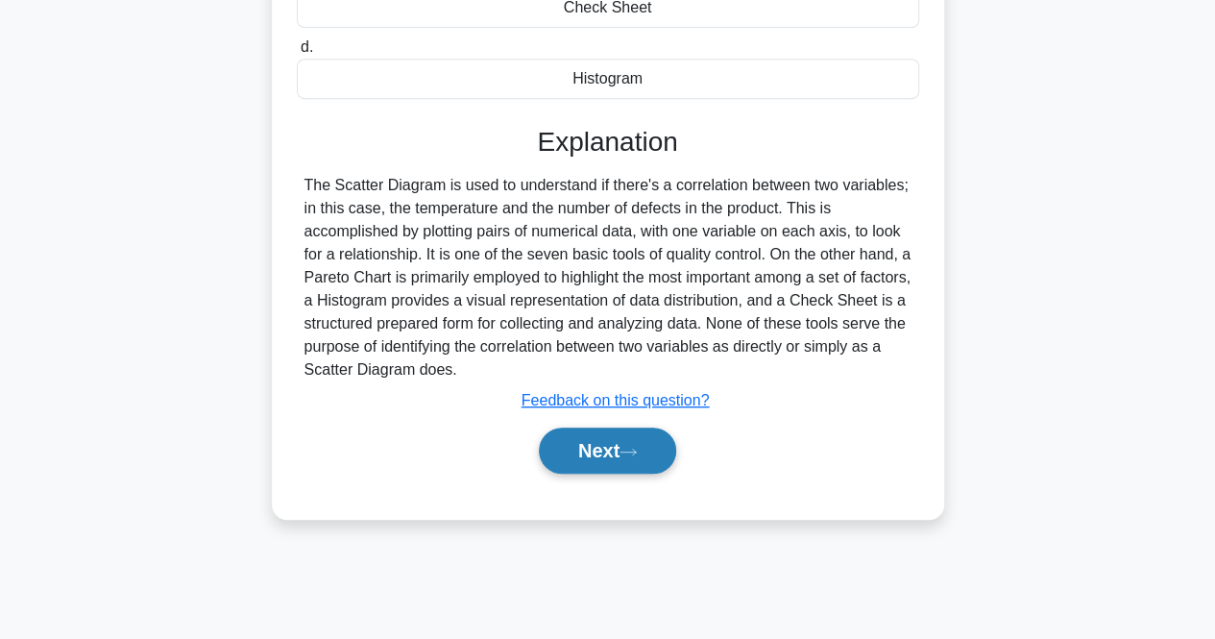
click at [550, 439] on button "Next" at bounding box center [607, 451] width 137 height 46
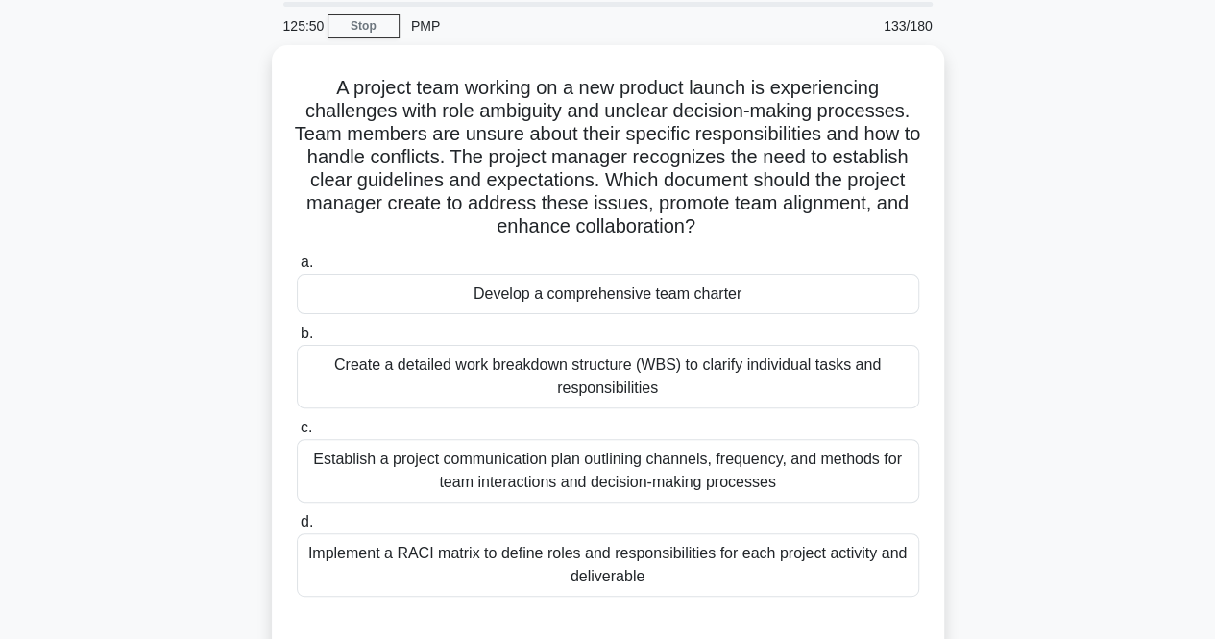
scroll to position [96, 0]
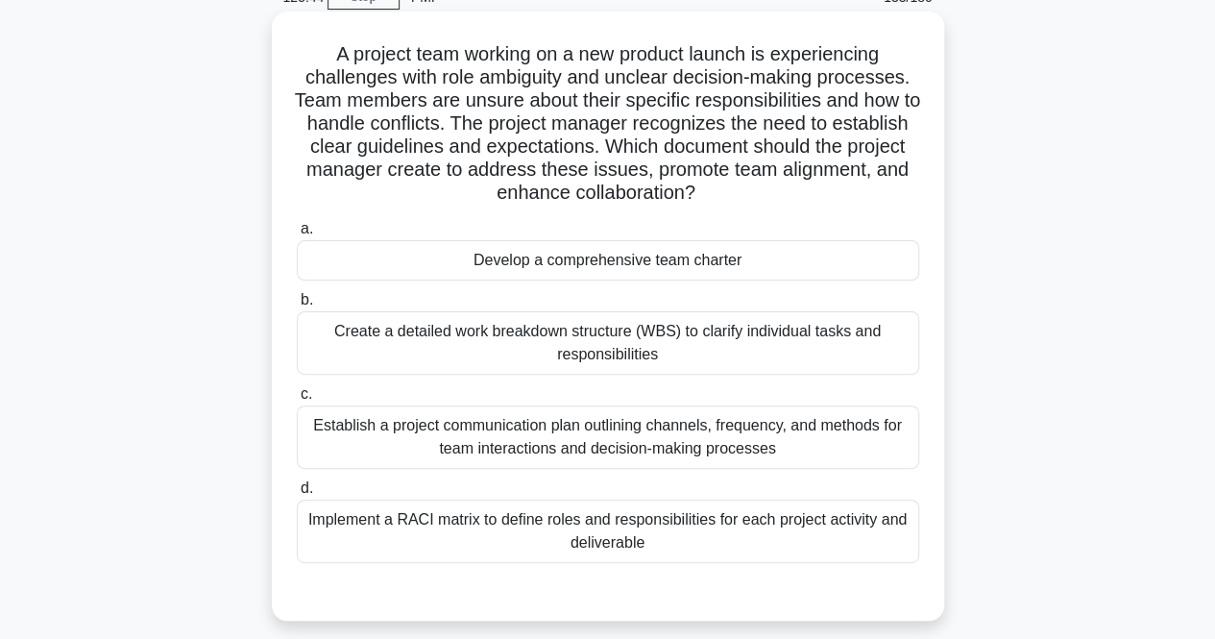
click at [424, 284] on div "a. Develop a comprehensive team charter b. Create a detailed work breakdown str…" at bounding box center [608, 390] width 646 height 354
click at [403, 268] on div "Develop a comprehensive team charter" at bounding box center [608, 260] width 623 height 40
click at [297, 235] on input "a. Develop a comprehensive team charter" at bounding box center [297, 229] width 0 height 12
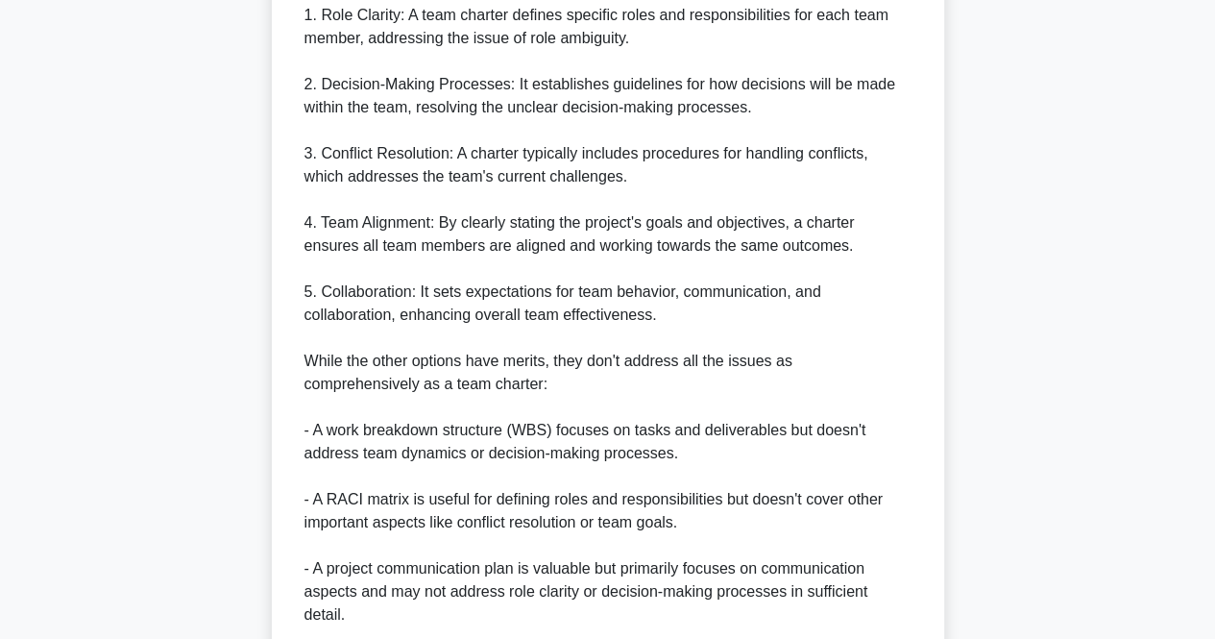
scroll to position [1165, 0]
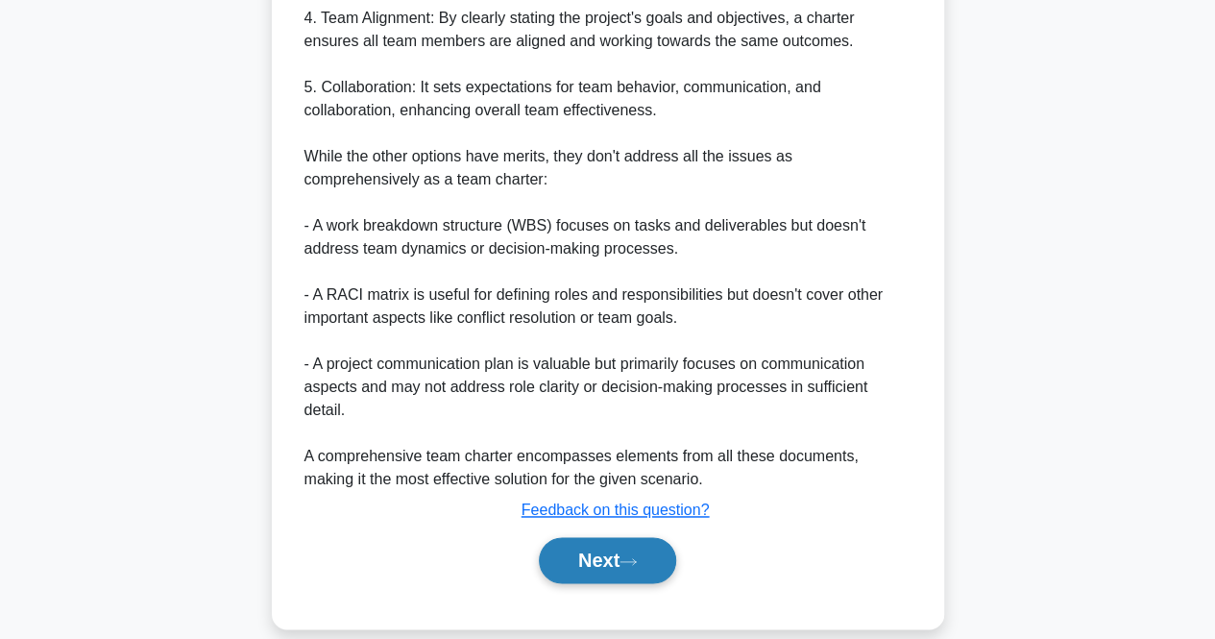
click at [570, 537] on button "Next" at bounding box center [607, 560] width 137 height 46
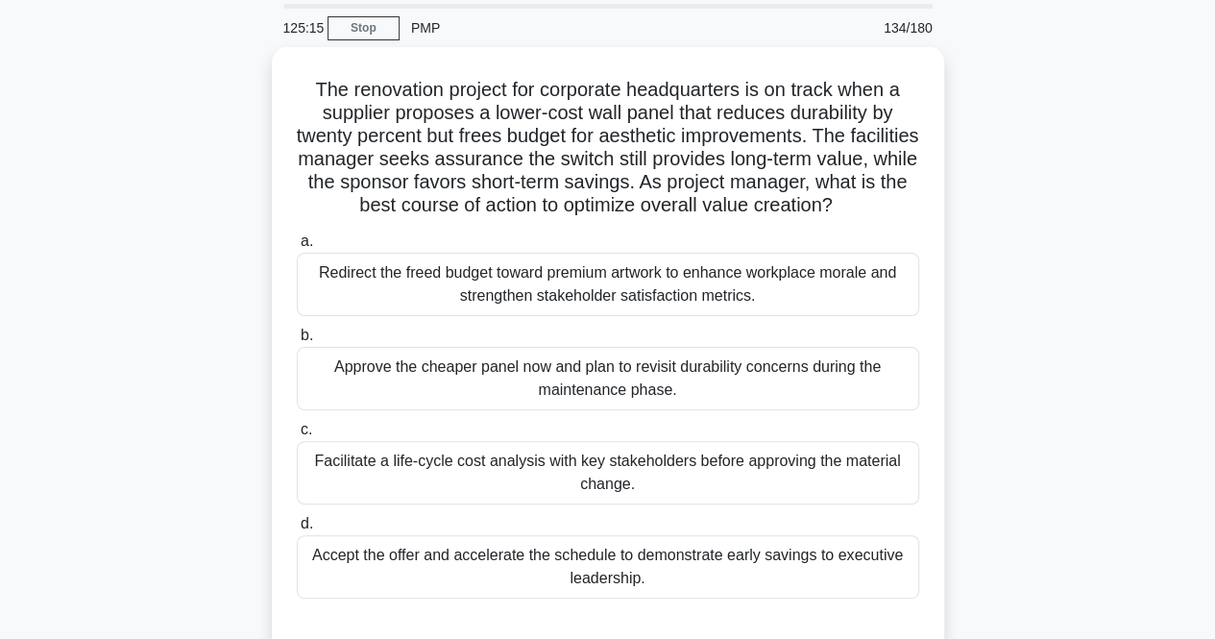
scroll to position [96, 0]
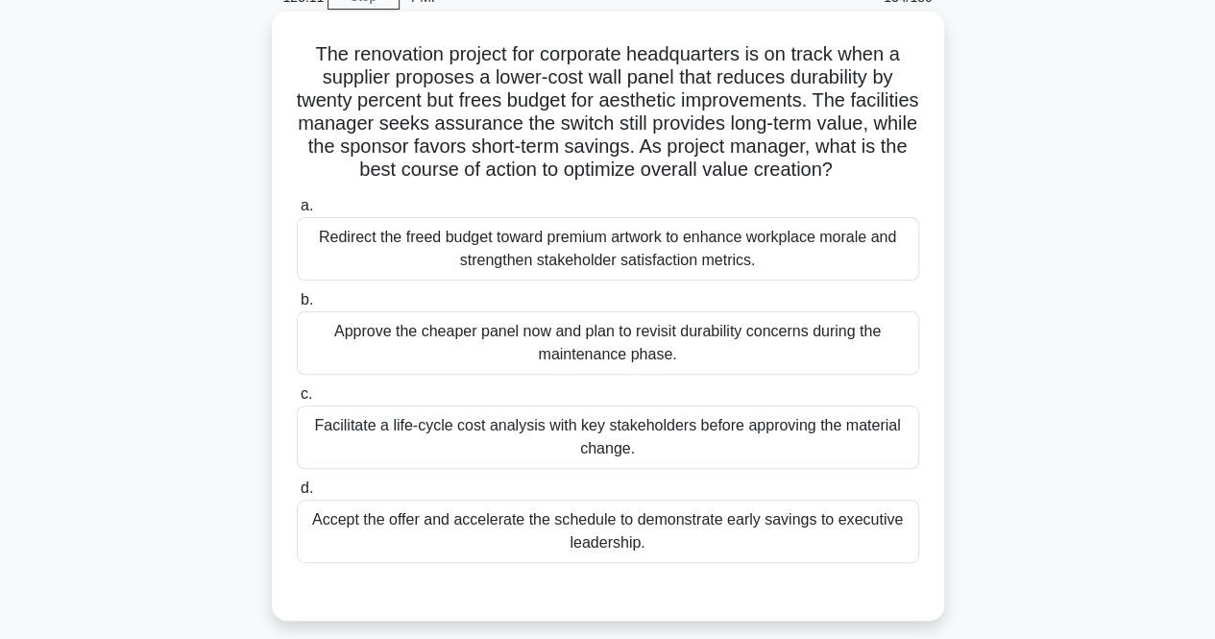
click at [442, 422] on div "Facilitate a life-cycle cost analysis with key stakeholders before approving th…" at bounding box center [608, 436] width 623 height 63
click at [297, 401] on input "c. Facilitate a life-cycle cost analysis with key stakeholders before approving…" at bounding box center [297, 394] width 0 height 12
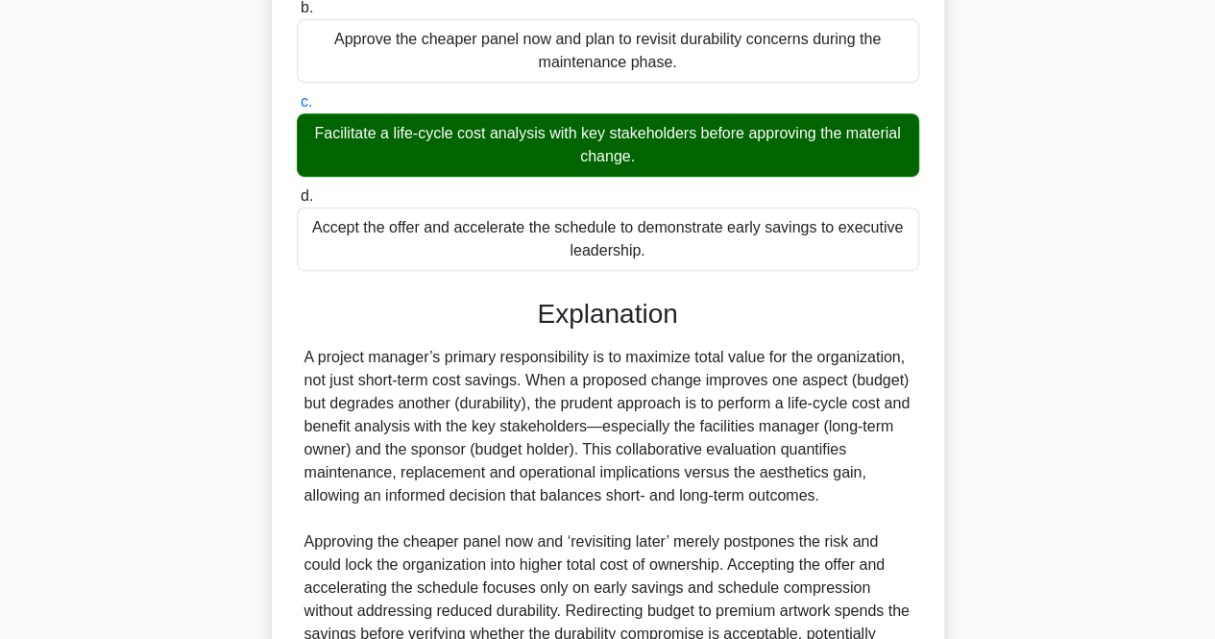
scroll to position [612, 0]
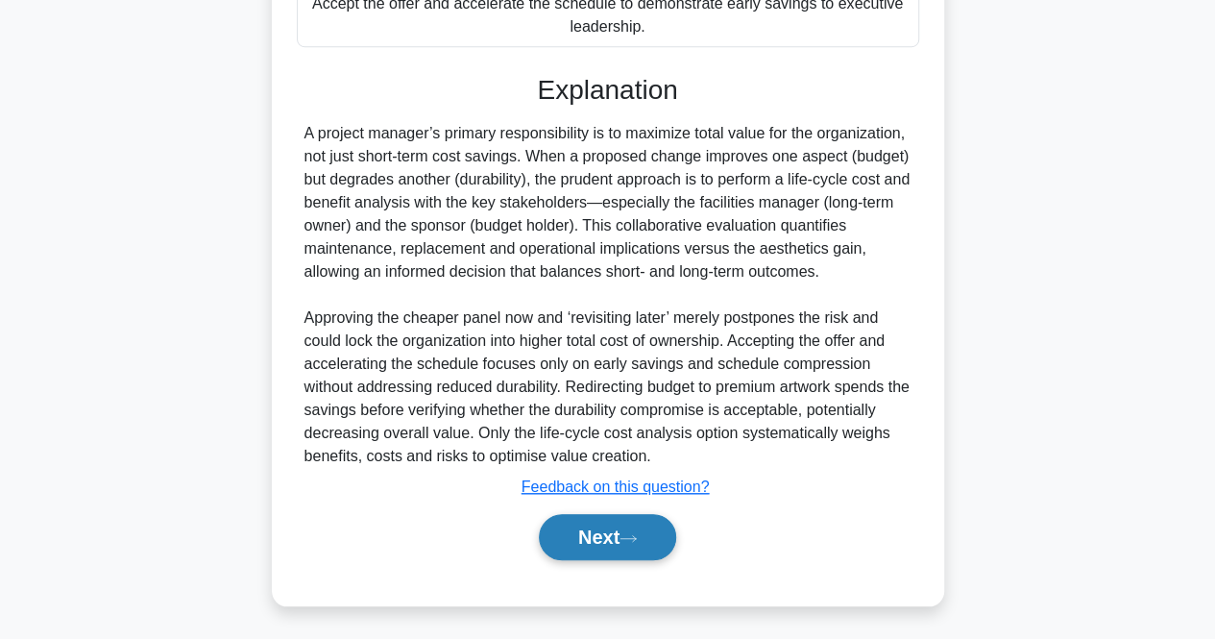
click at [608, 543] on button "Next" at bounding box center [607, 537] width 137 height 46
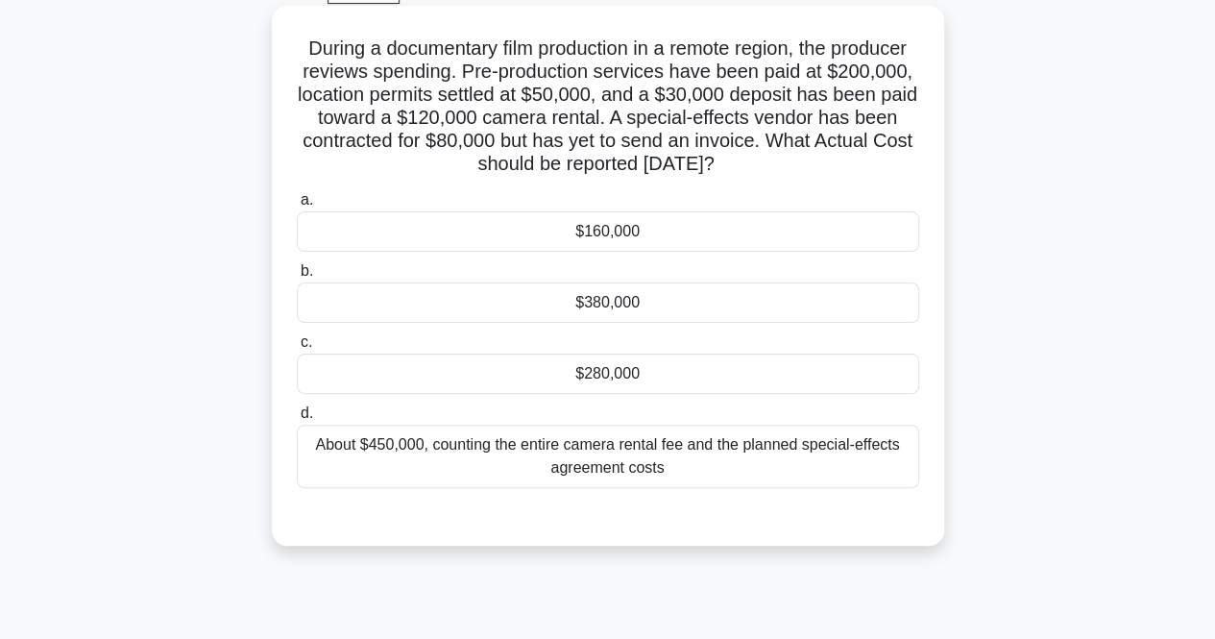
scroll to position [0, 0]
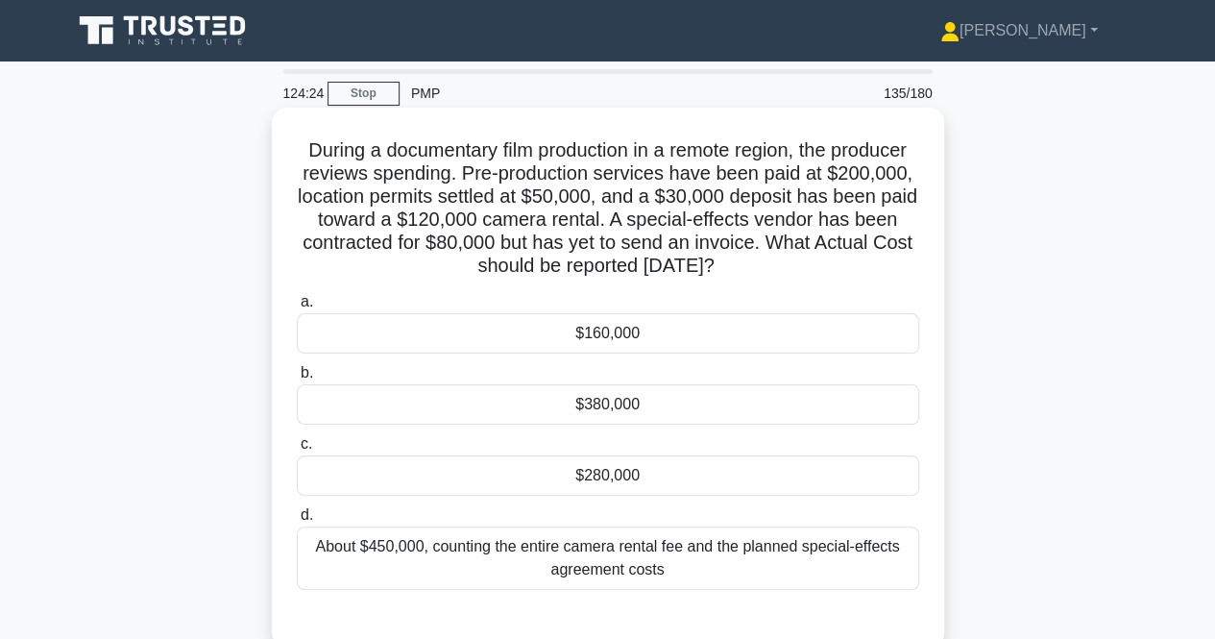
click at [574, 470] on div "$280,000" at bounding box center [608, 475] width 623 height 40
click at [297, 451] on input "c. $280,000" at bounding box center [297, 444] width 0 height 12
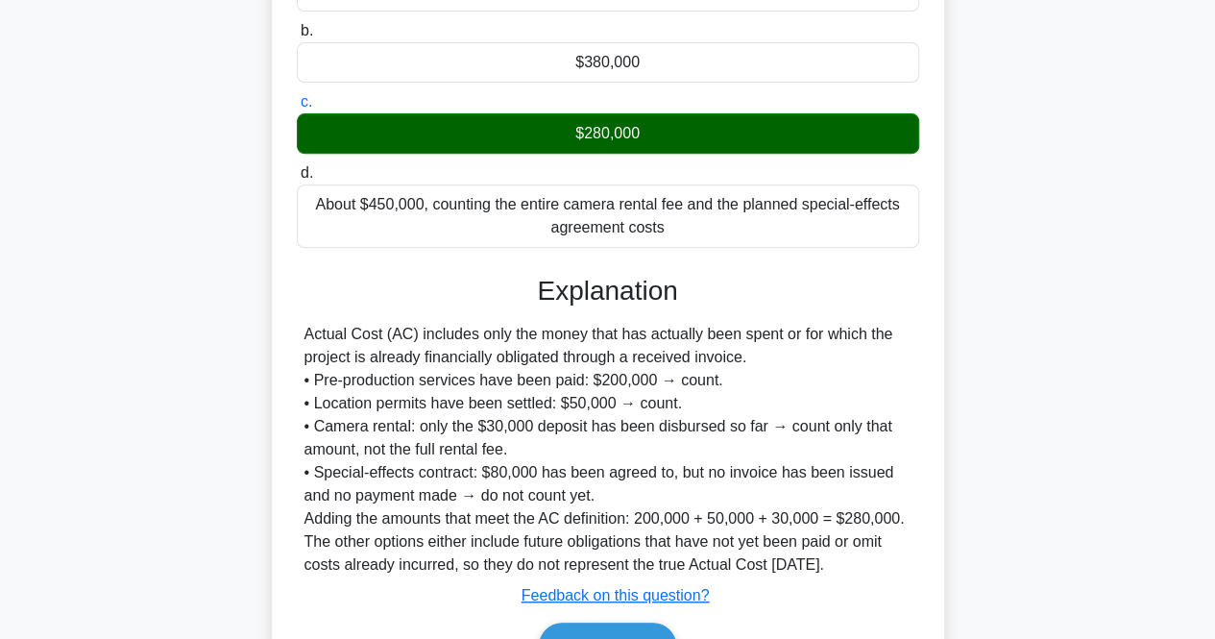
scroll to position [451, 0]
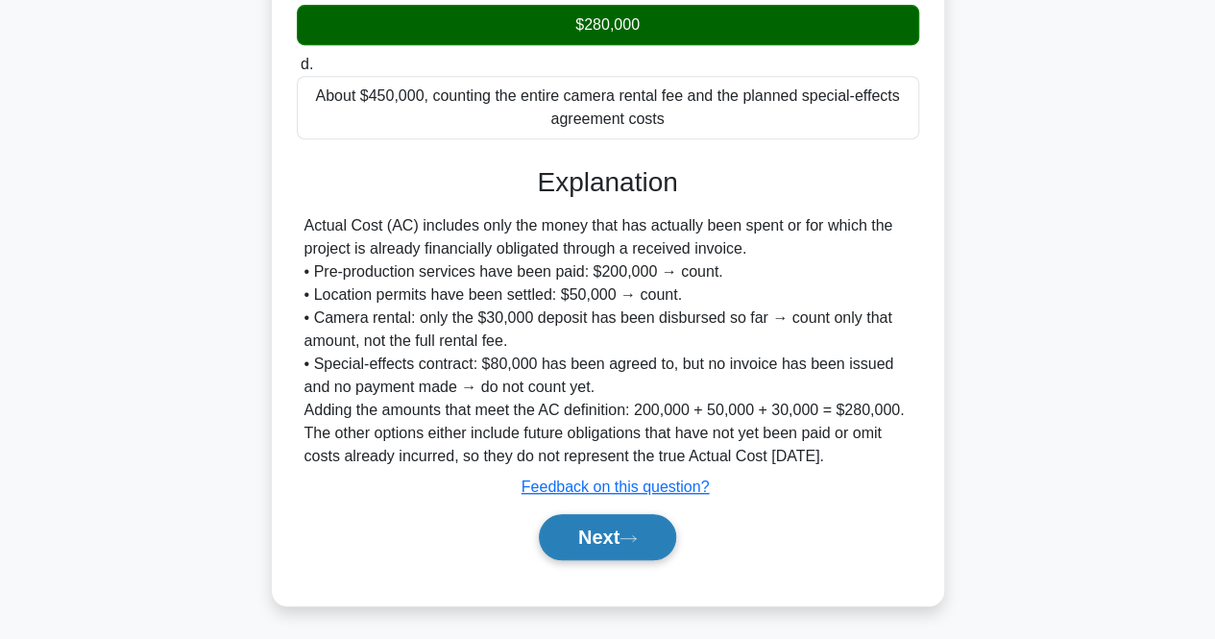
click at [585, 531] on button "Next" at bounding box center [607, 537] width 137 height 46
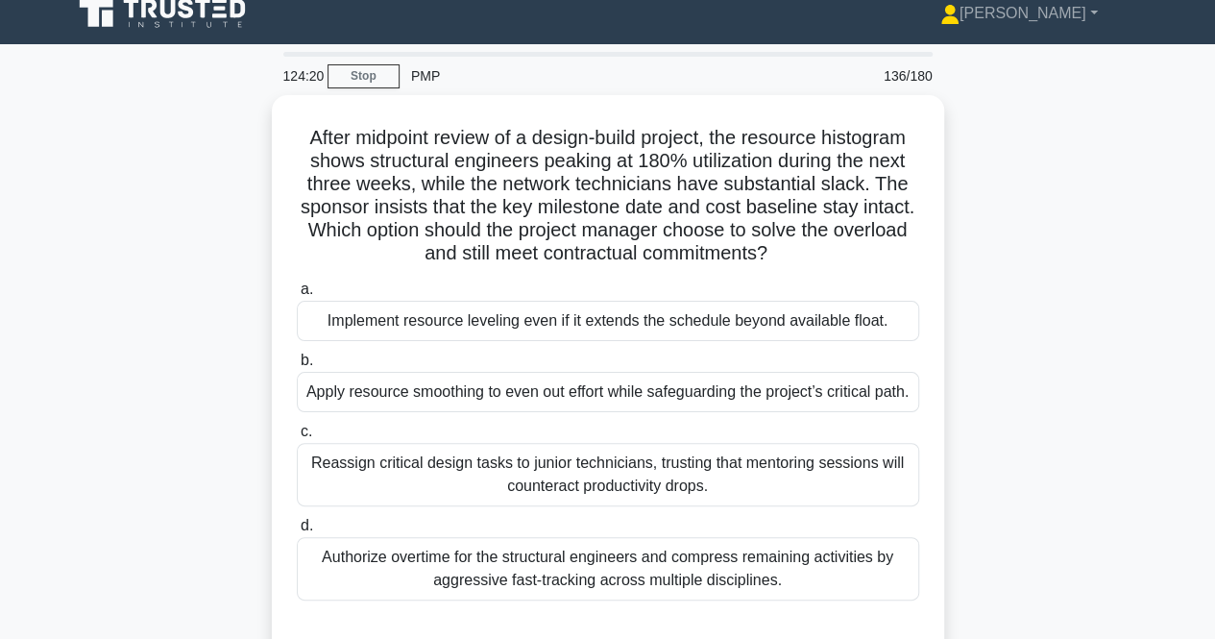
scroll to position [14, 0]
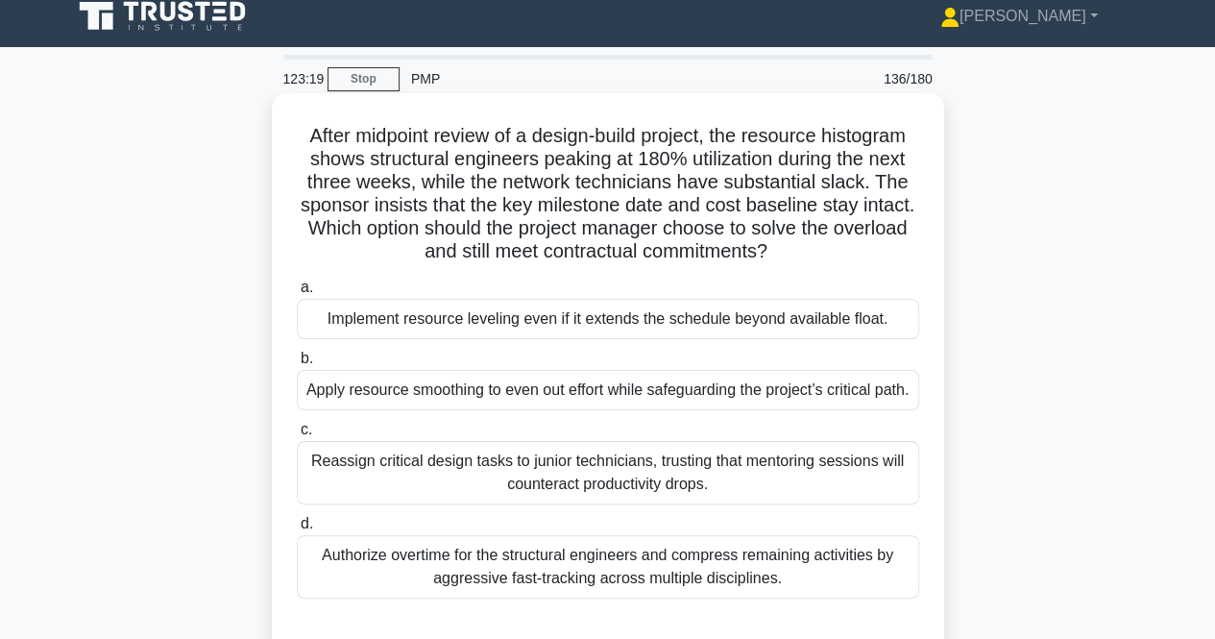
click at [680, 387] on div "Apply resource smoothing to even out effort while safeguarding the project’s cr…" at bounding box center [608, 390] width 623 height 40
click at [297, 365] on input "b. Apply resource smoothing to even out effort while safeguarding the project’s…" at bounding box center [297, 359] width 0 height 12
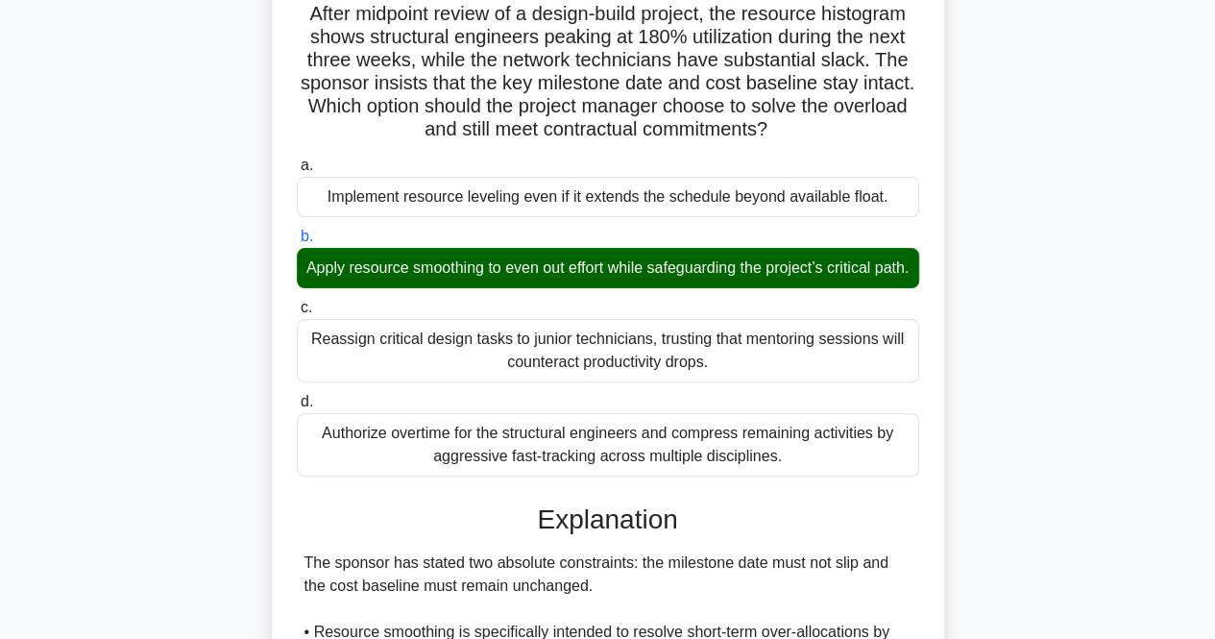
scroll to position [495, 0]
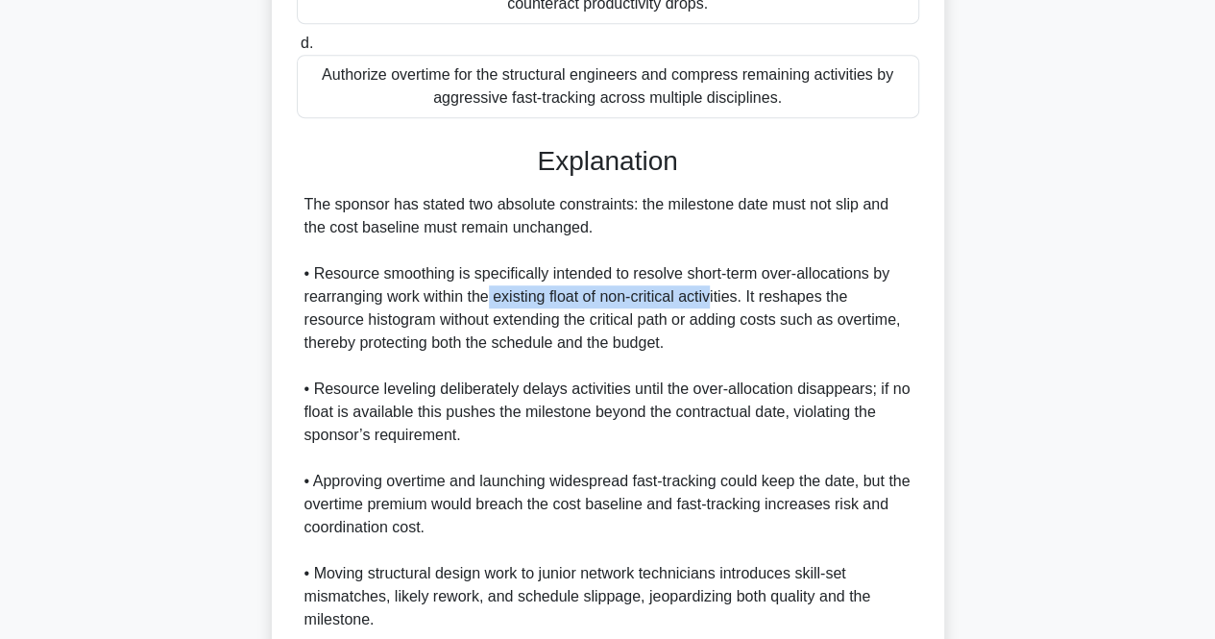
drag, startPoint x: 491, startPoint y: 307, endPoint x: 717, endPoint y: 308, distance: 225.8
click at [717, 308] on div "The sponsor has stated two absolute constraints: the milestone date must not sl…" at bounding box center [608, 446] width 607 height 507
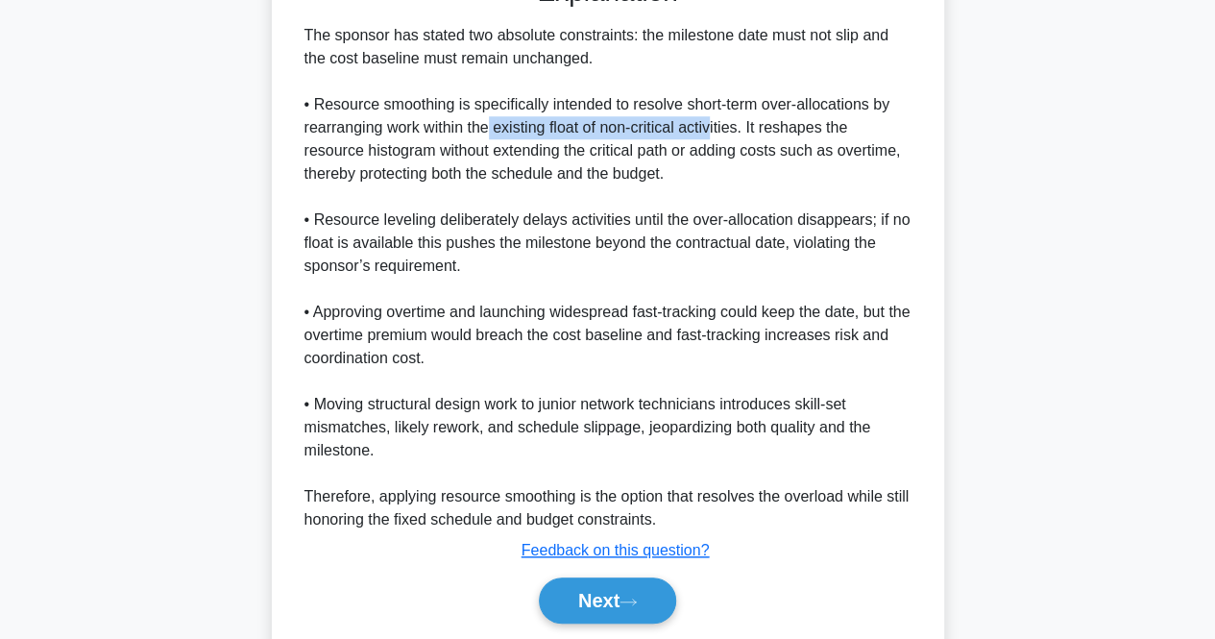
scroll to position [750, 0]
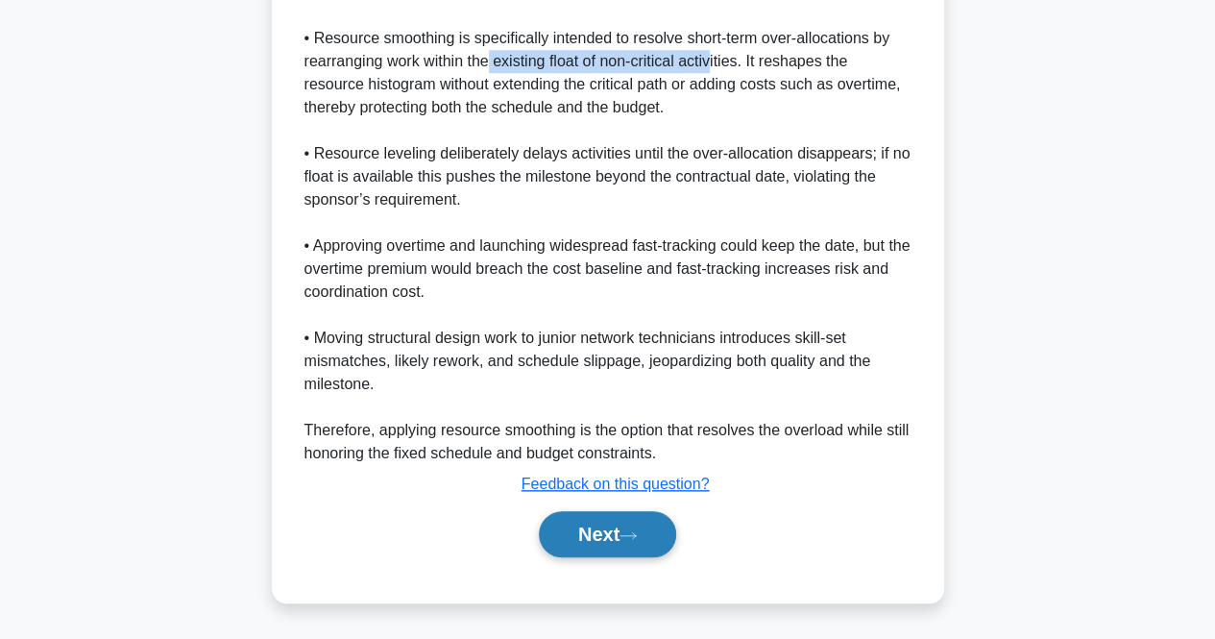
click at [653, 534] on button "Next" at bounding box center [607, 534] width 137 height 46
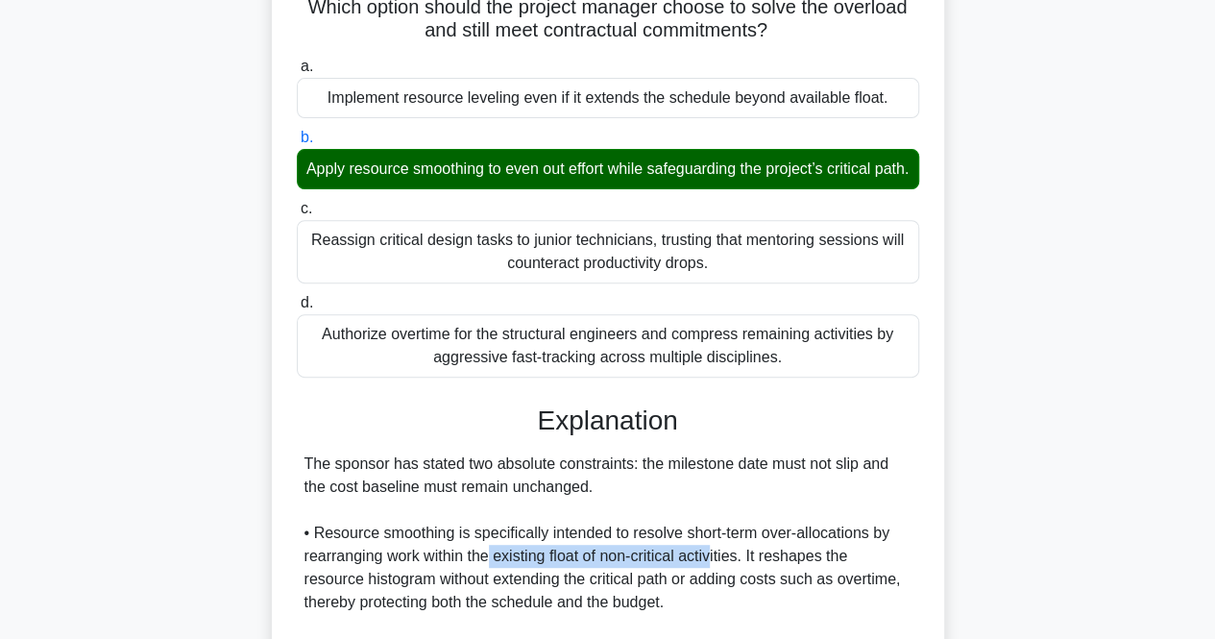
scroll to position [0, 0]
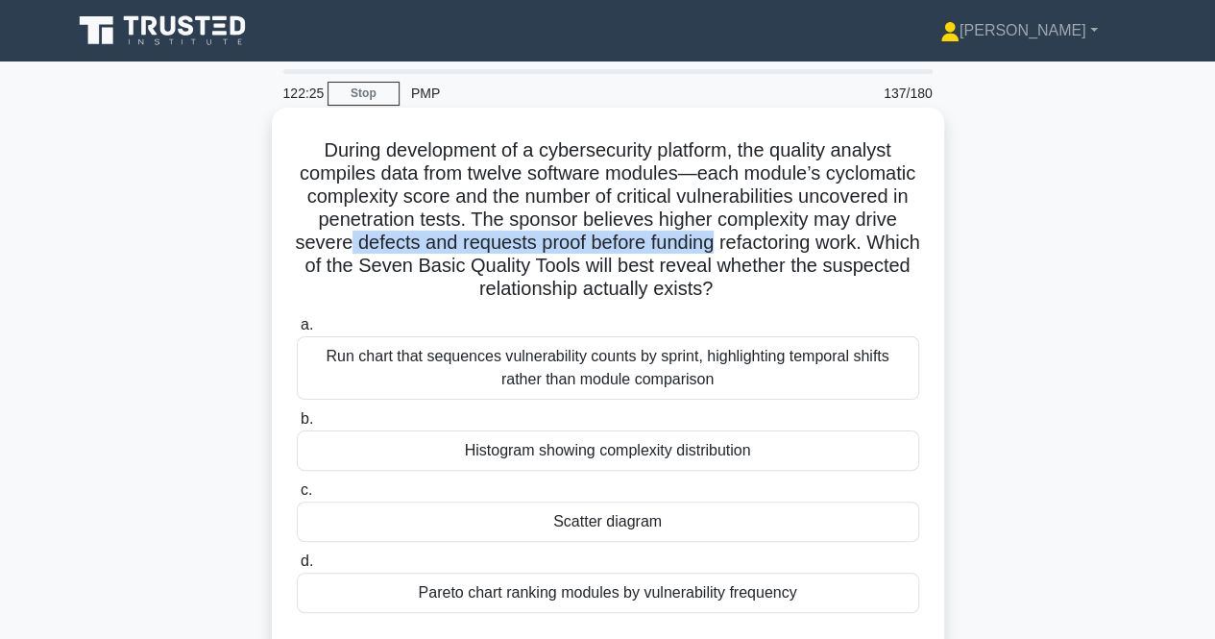
drag, startPoint x: 445, startPoint y: 237, endPoint x: 818, endPoint y: 245, distance: 372.9
click at [818, 245] on h5 "During development of a cybersecurity platform, the quality analyst compiles da…" at bounding box center [608, 219] width 626 height 163
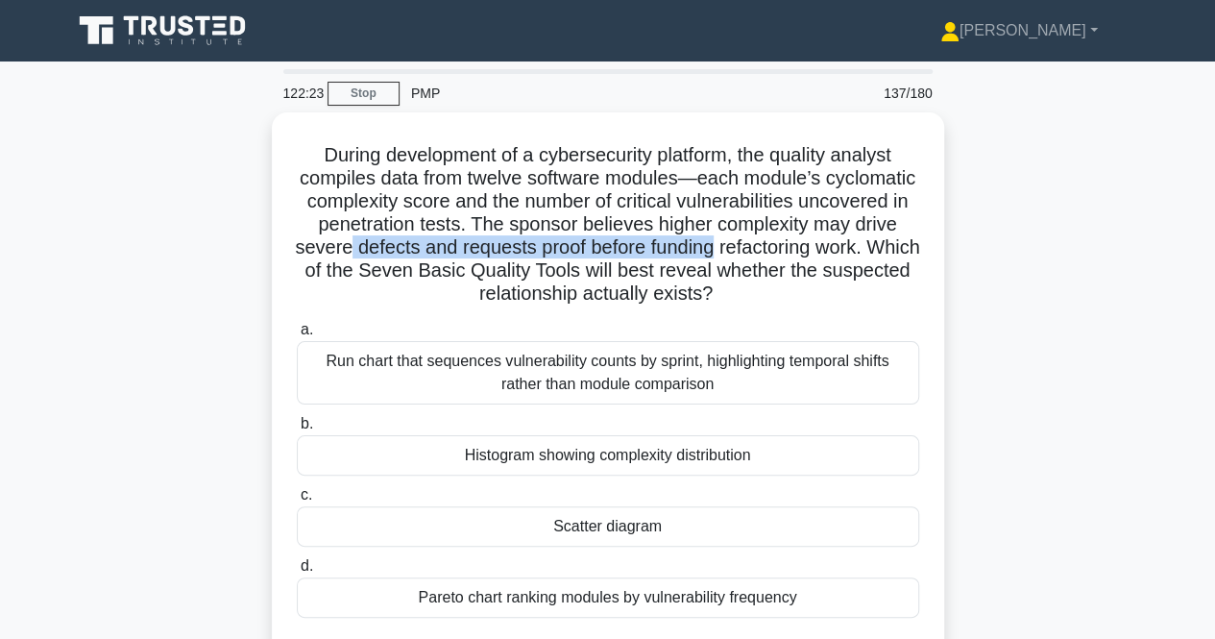
scroll to position [96, 0]
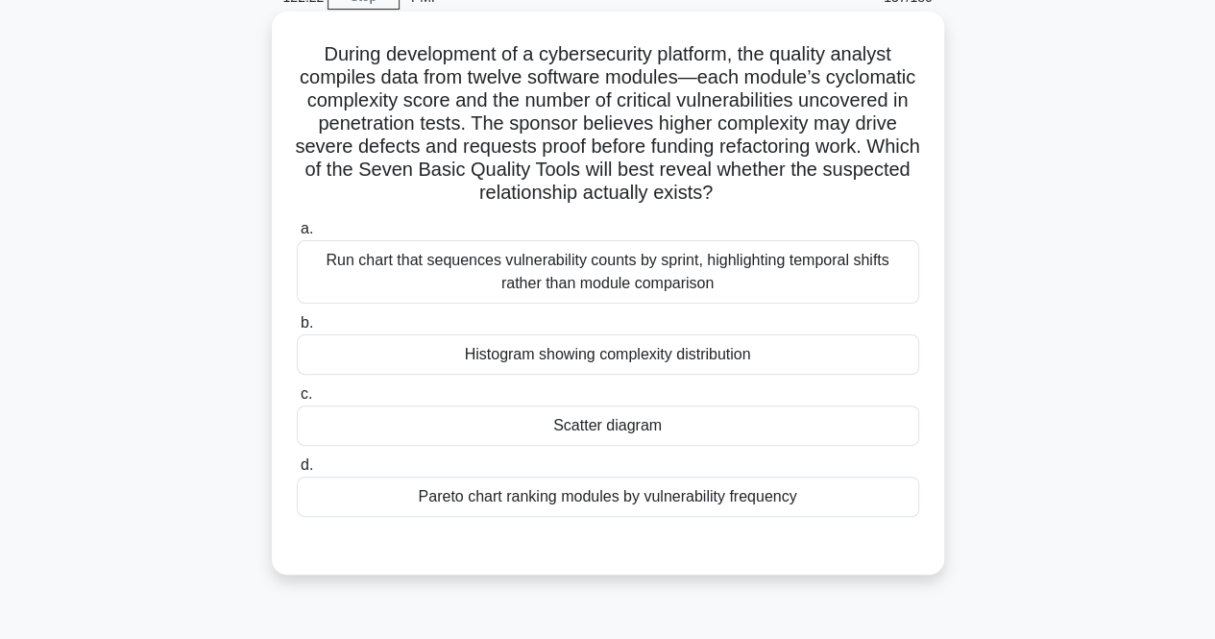
click at [680, 237] on label "a. Run chart that sequences vulnerability counts by sprint, highlighting tempor…" at bounding box center [608, 260] width 623 height 86
click at [297, 235] on input "a. Run chart that sequences vulnerability counts by sprint, highlighting tempor…" at bounding box center [297, 229] width 0 height 12
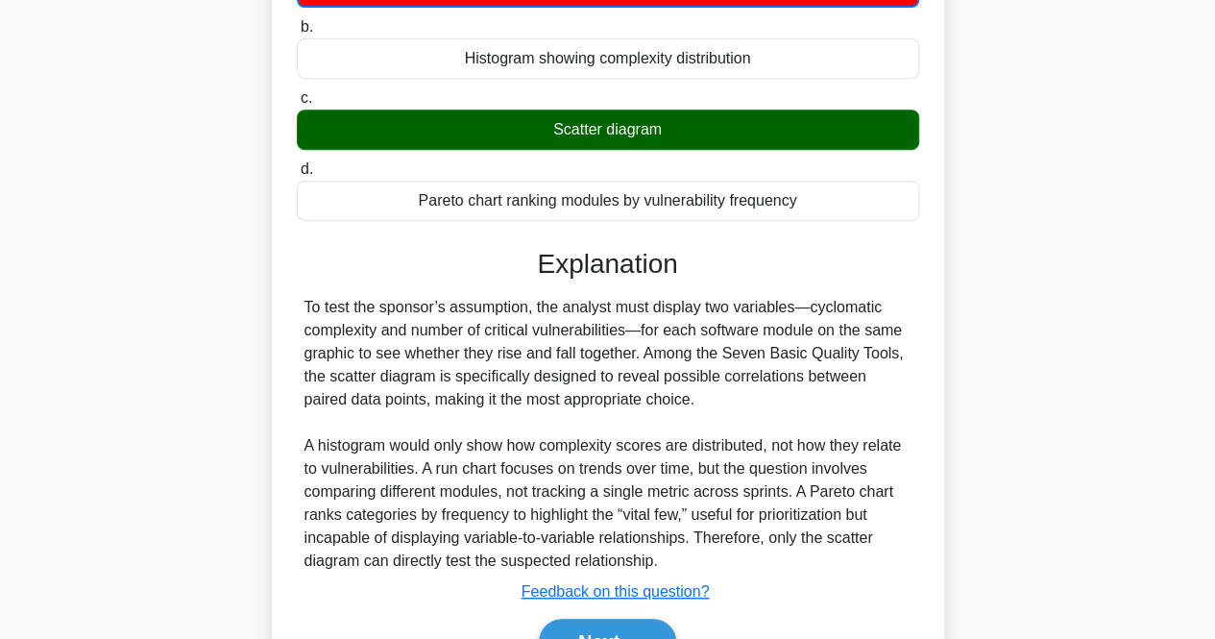
scroll to position [500, 0]
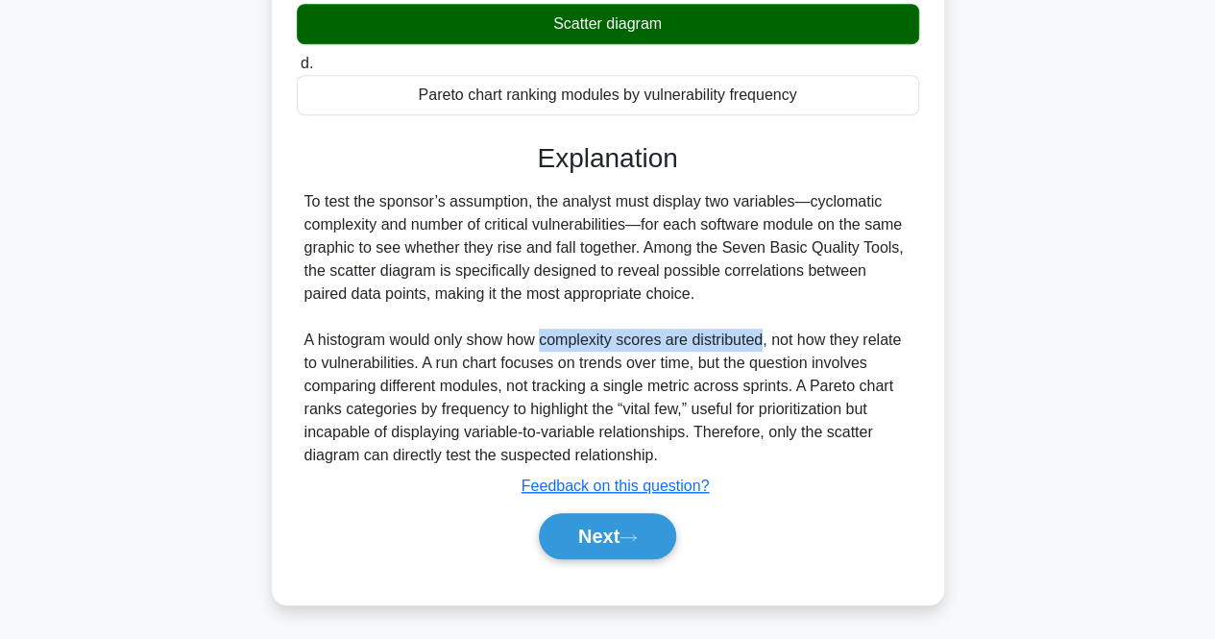
drag, startPoint x: 544, startPoint y: 339, endPoint x: 764, endPoint y: 341, distance: 220.0
click at [764, 341] on div "To test the sponsor’s assumption, the analyst must display two variables—cyclom…" at bounding box center [608, 328] width 607 height 277
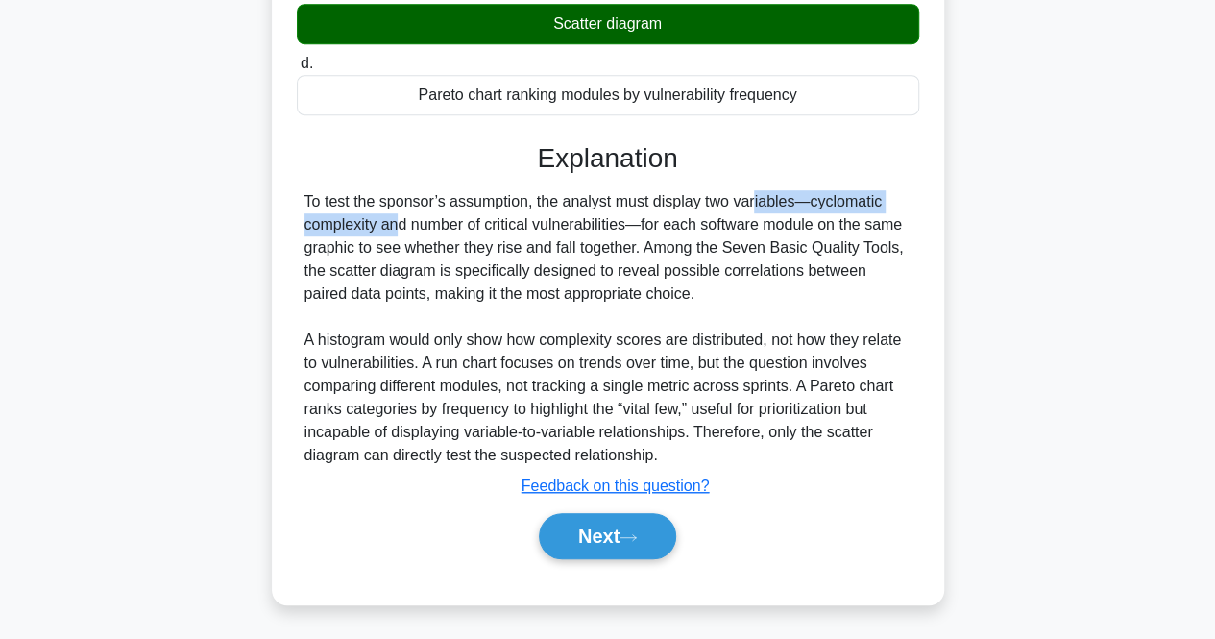
drag, startPoint x: 669, startPoint y: 205, endPoint x: 790, endPoint y: 212, distance: 121.3
click at [851, 201] on div "To test the sponsor’s assumption, the analyst must display two variables—cyclom…" at bounding box center [608, 328] width 607 height 277
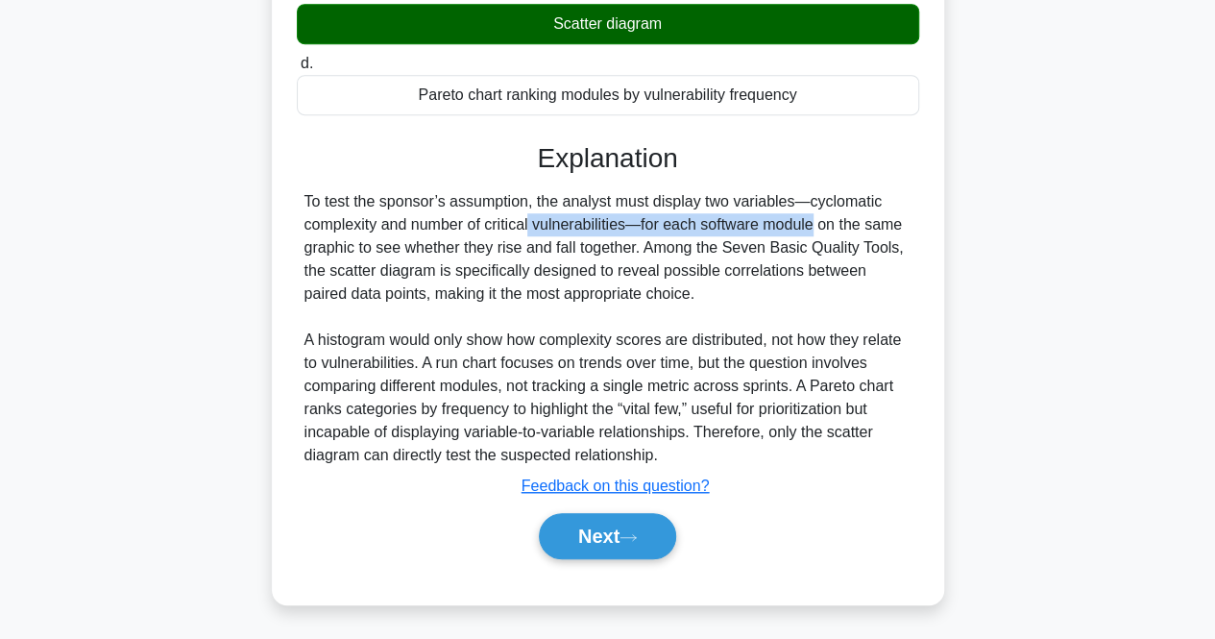
drag, startPoint x: 432, startPoint y: 230, endPoint x: 690, endPoint y: 221, distance: 257.6
click at [690, 221] on div "To test the sponsor’s assumption, the analyst must display two variables—cyclom…" at bounding box center [608, 328] width 607 height 277
click at [583, 547] on button "Next" at bounding box center [607, 536] width 137 height 46
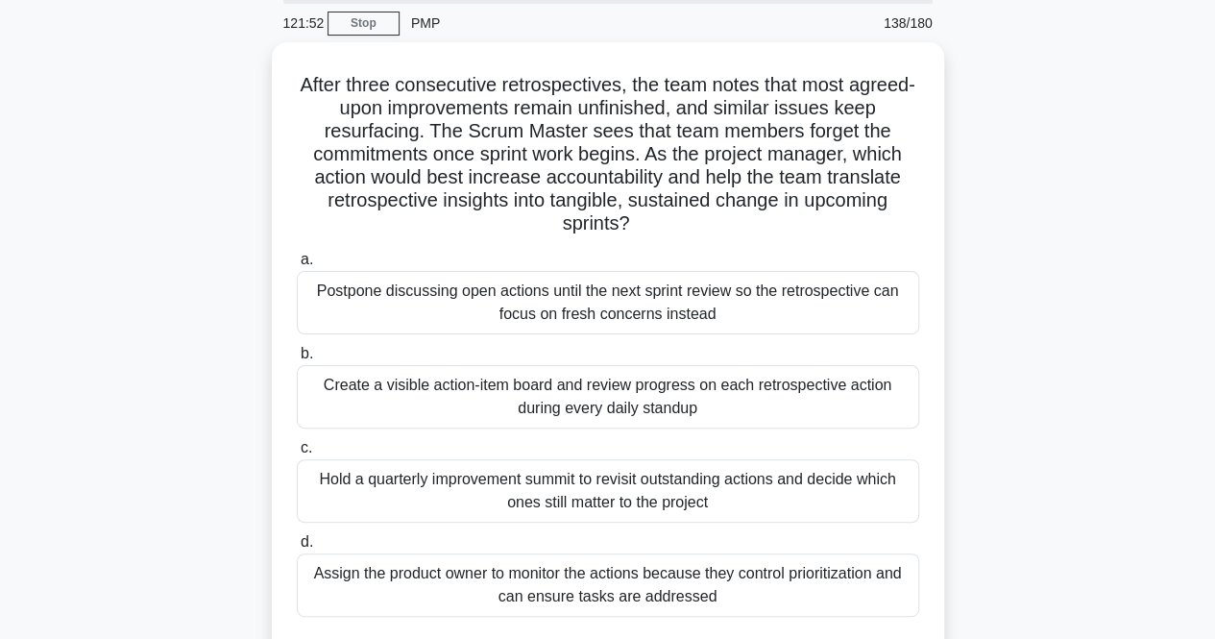
scroll to position [96, 0]
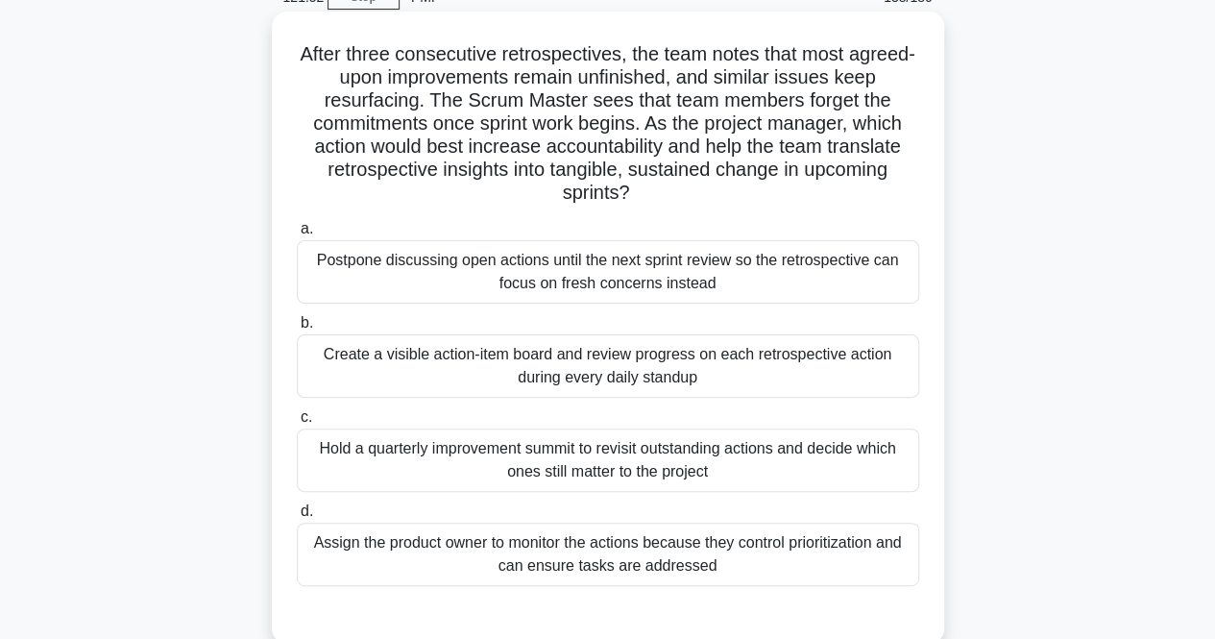
click at [468, 368] on div "Create a visible action-item board and review progress on each retrospective ac…" at bounding box center [608, 365] width 623 height 63
click at [297, 330] on input "b. Create a visible action-item board and review progress on each retrospective…" at bounding box center [297, 323] width 0 height 12
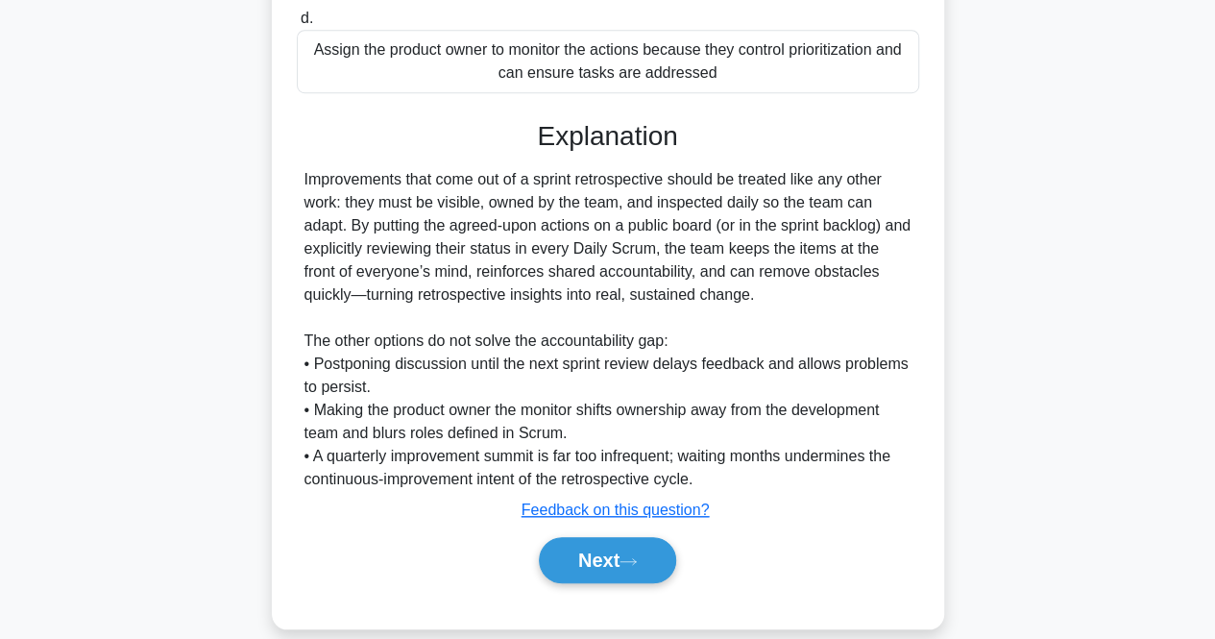
scroll to position [612, 0]
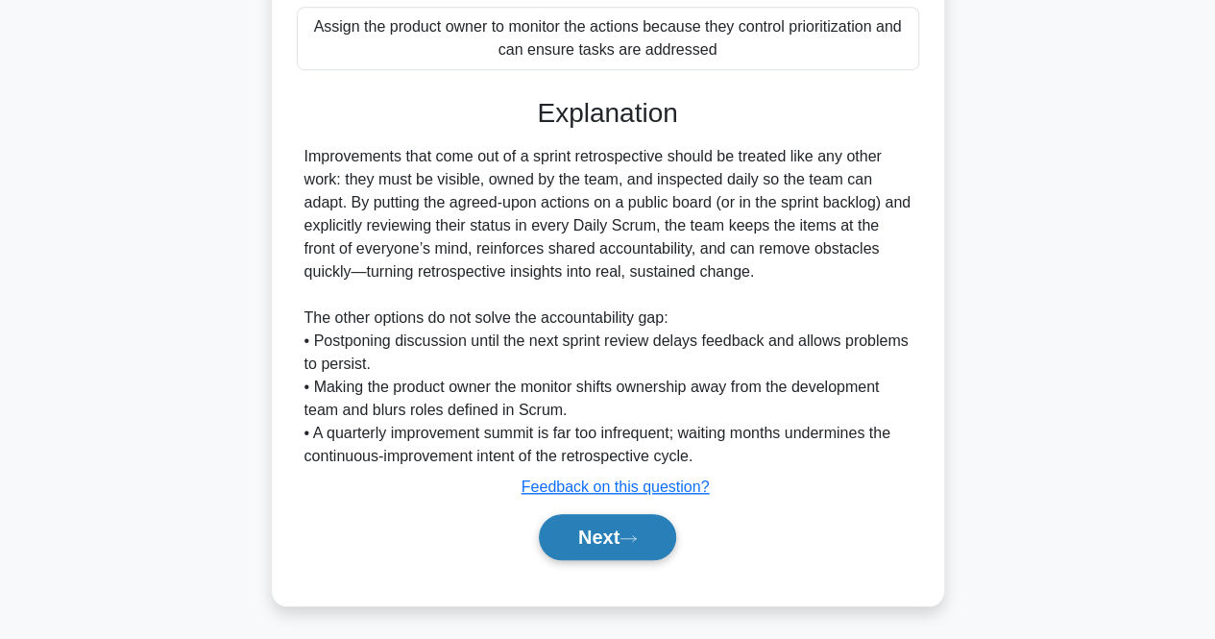
click at [573, 525] on button "Next" at bounding box center [607, 537] width 137 height 46
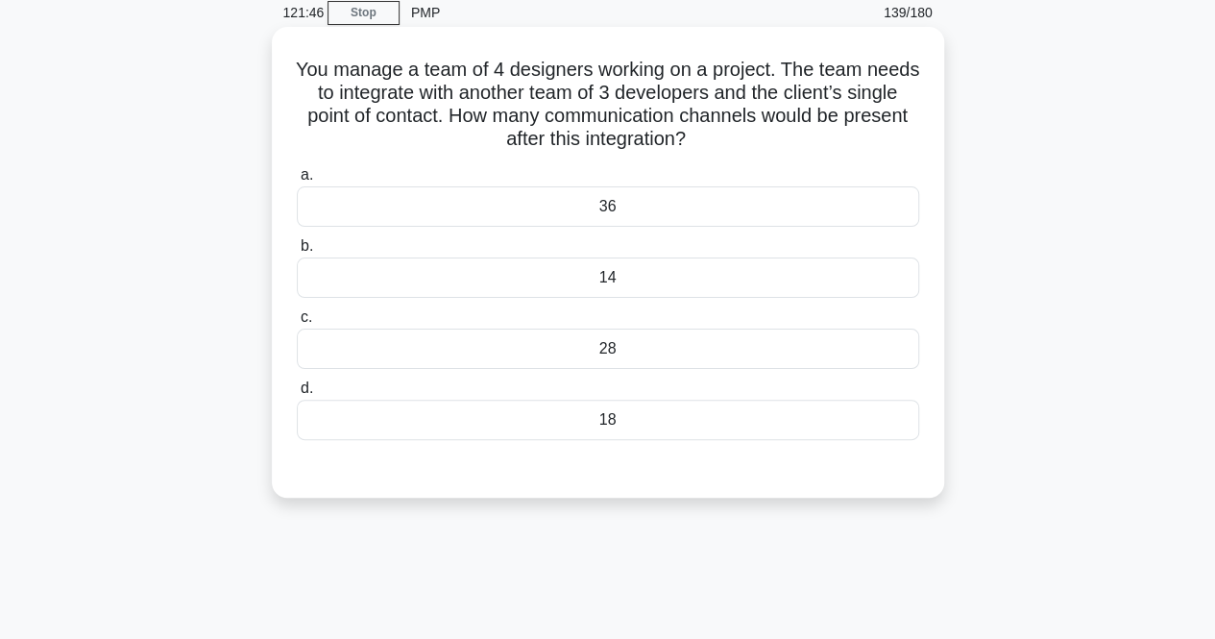
scroll to position [0, 0]
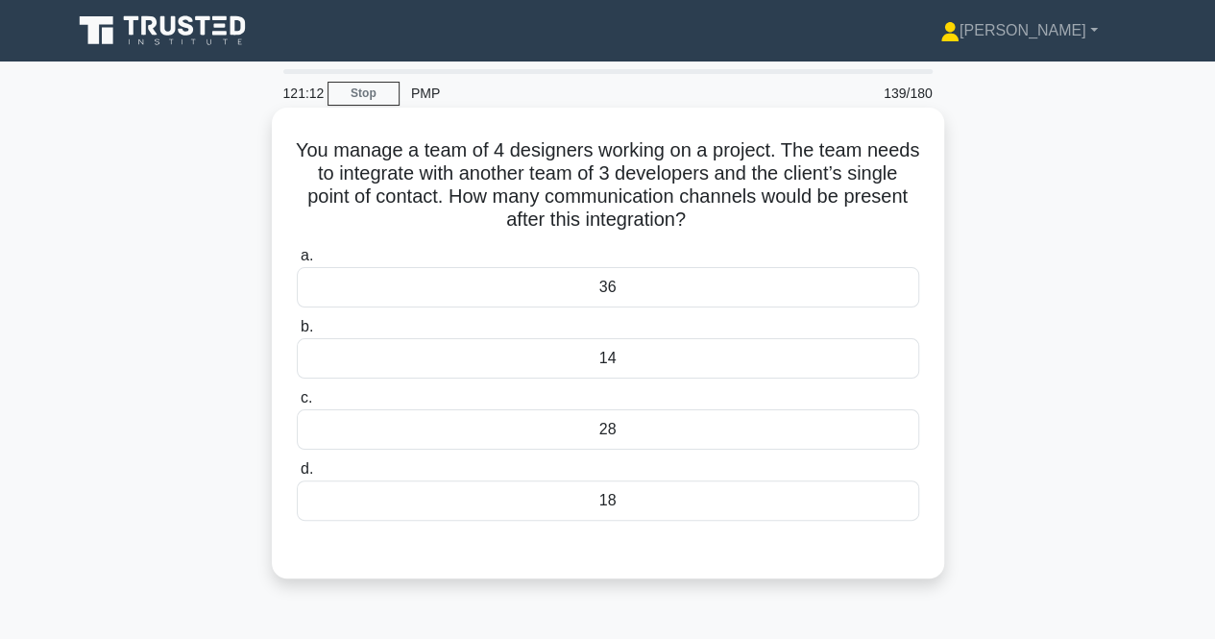
click at [591, 305] on div "36" at bounding box center [608, 287] width 623 height 40
click at [297, 262] on input "a. 36" at bounding box center [297, 256] width 0 height 12
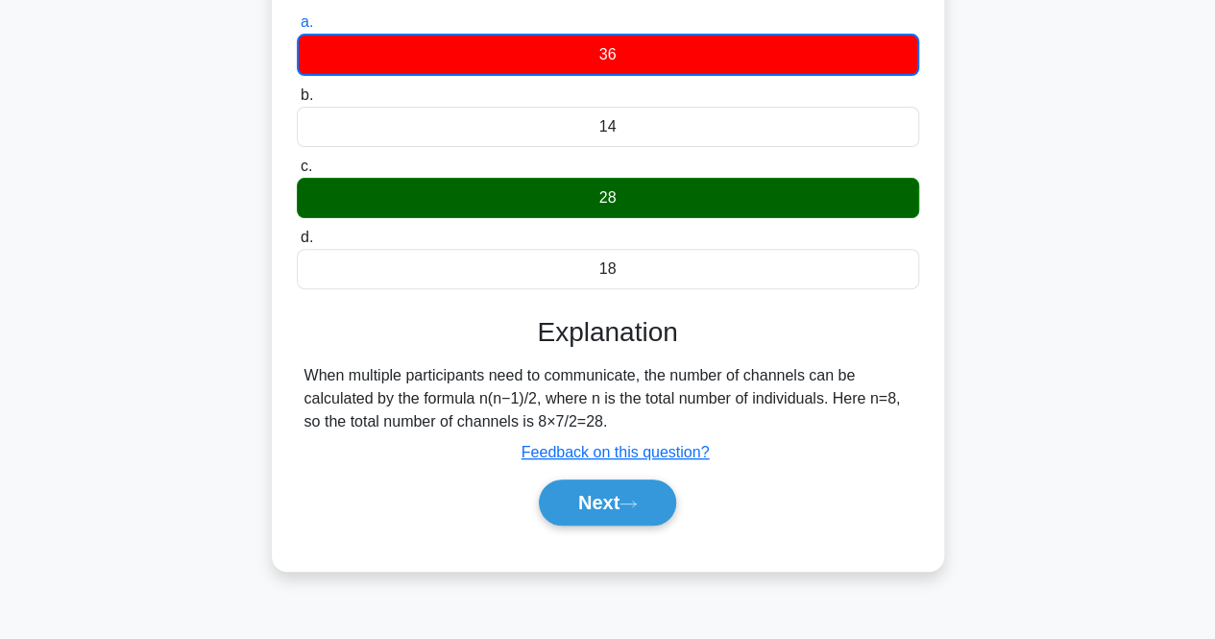
scroll to position [234, 0]
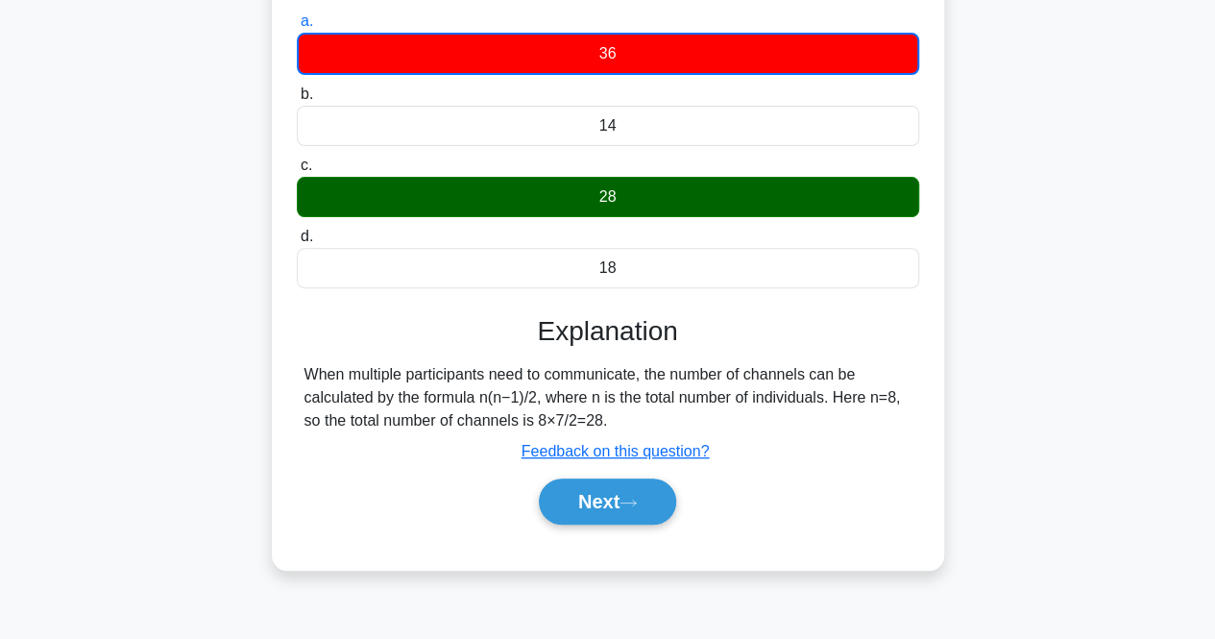
drag, startPoint x: 507, startPoint y: 424, endPoint x: 543, endPoint y: 419, distance: 35.9
click at [543, 419] on div "When multiple participants need to communicate, the number of channels can be c…" at bounding box center [608, 397] width 607 height 69
click at [534, 423] on div "When multiple participants need to communicate, the number of channels can be c…" at bounding box center [608, 397] width 607 height 69
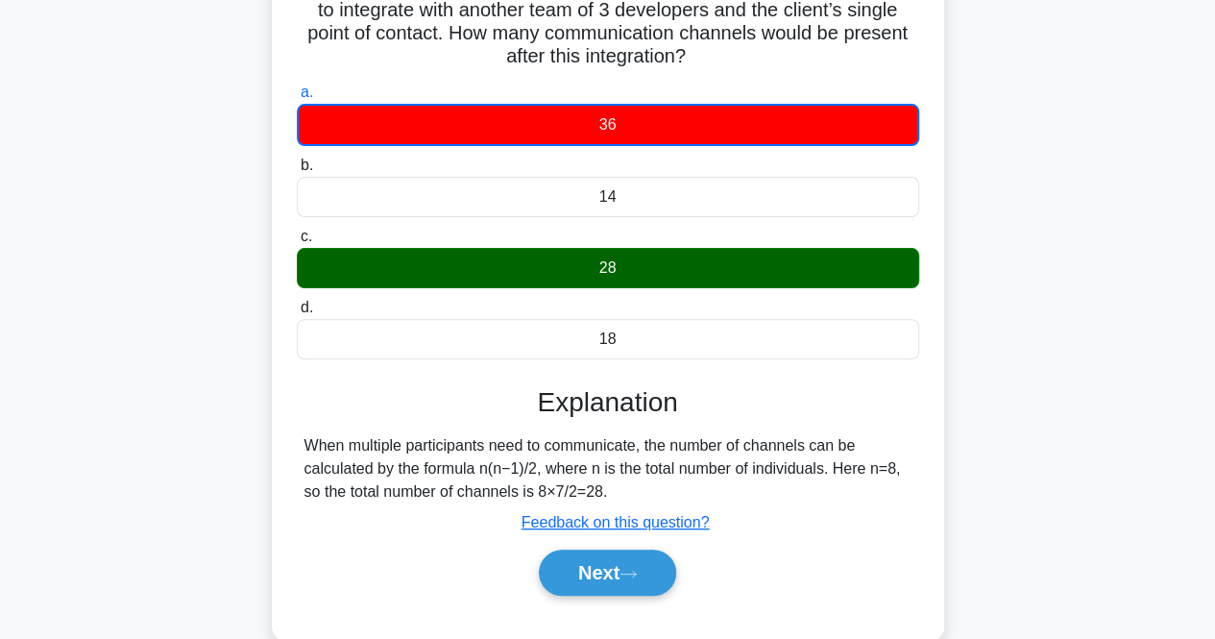
scroll to position [192, 0]
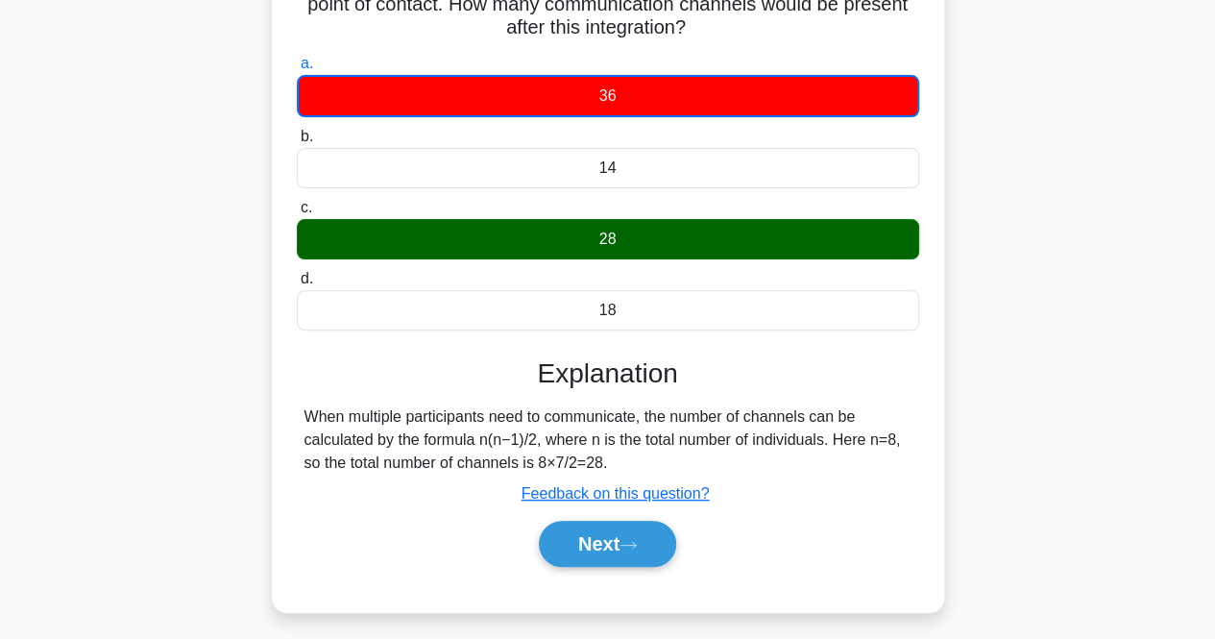
drag, startPoint x: 553, startPoint y: 456, endPoint x: 576, endPoint y: 456, distance: 23.1
click at [576, 456] on div "When multiple participants need to communicate, the number of channels can be c…" at bounding box center [608, 439] width 607 height 69
drag, startPoint x: 380, startPoint y: 463, endPoint x: 525, endPoint y: 462, distance: 145.1
click at [525, 462] on div "When multiple participants need to communicate, the number of channels can be c…" at bounding box center [608, 439] width 607 height 69
click at [582, 544] on button "Next" at bounding box center [607, 544] width 137 height 46
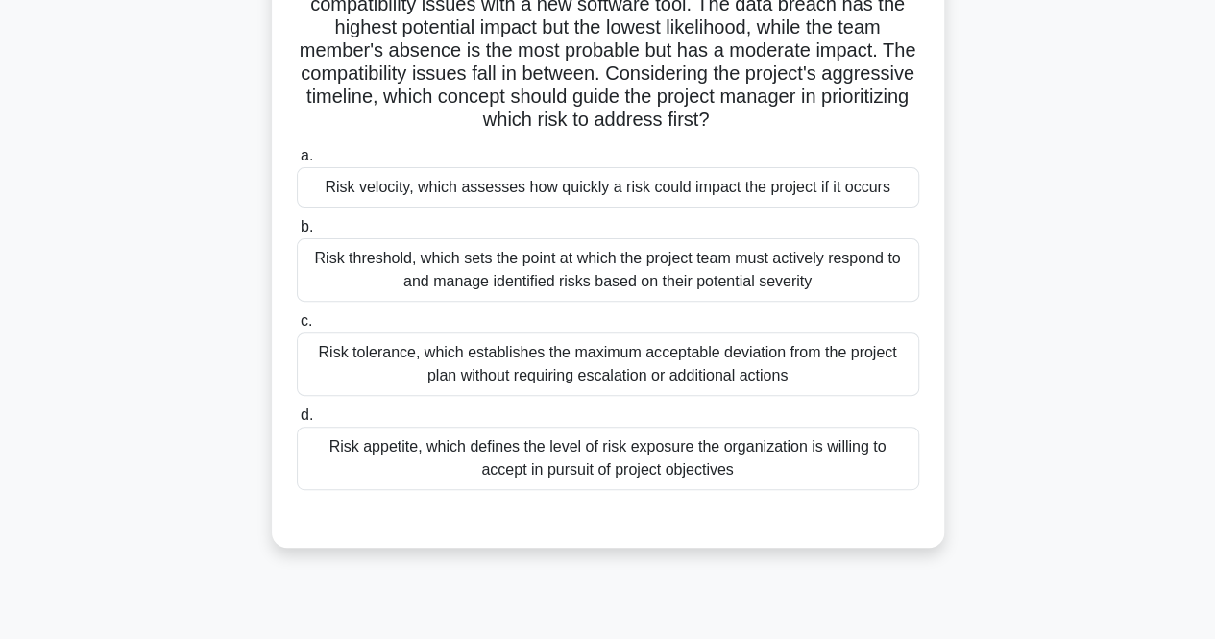
click at [463, 293] on div "Risk threshold, which sets the point at which the project team must actively re…" at bounding box center [608, 269] width 623 height 63
click at [297, 233] on input "b. Risk threshold, which sets the point at which the project team must actively…" at bounding box center [297, 227] width 0 height 12
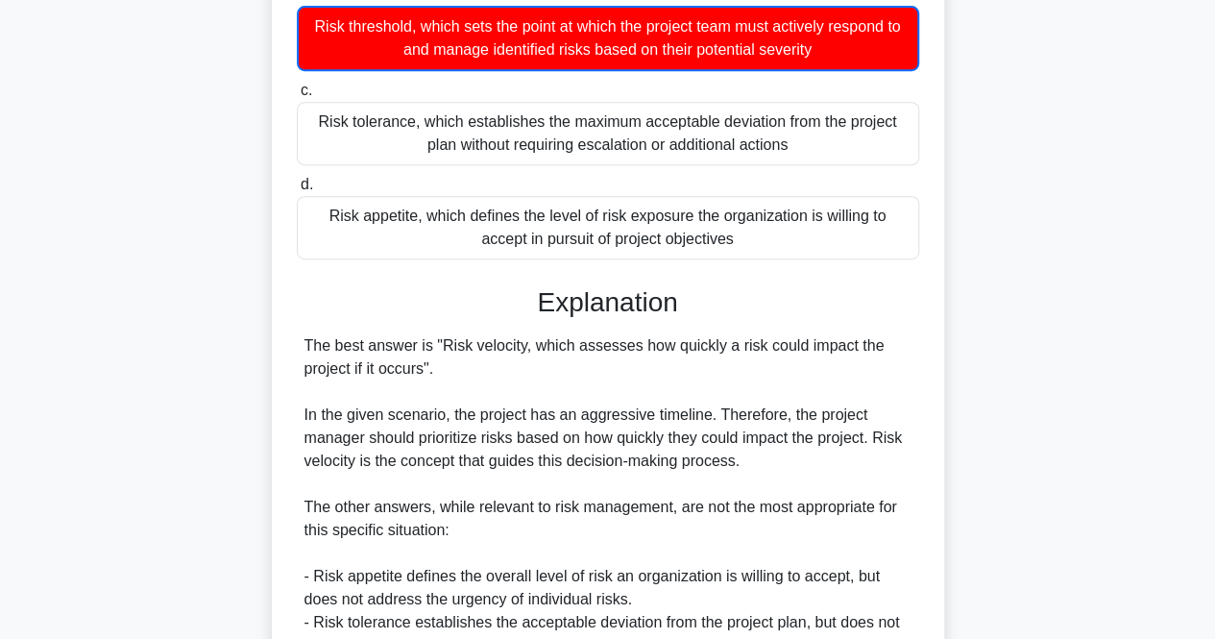
scroll to position [730, 0]
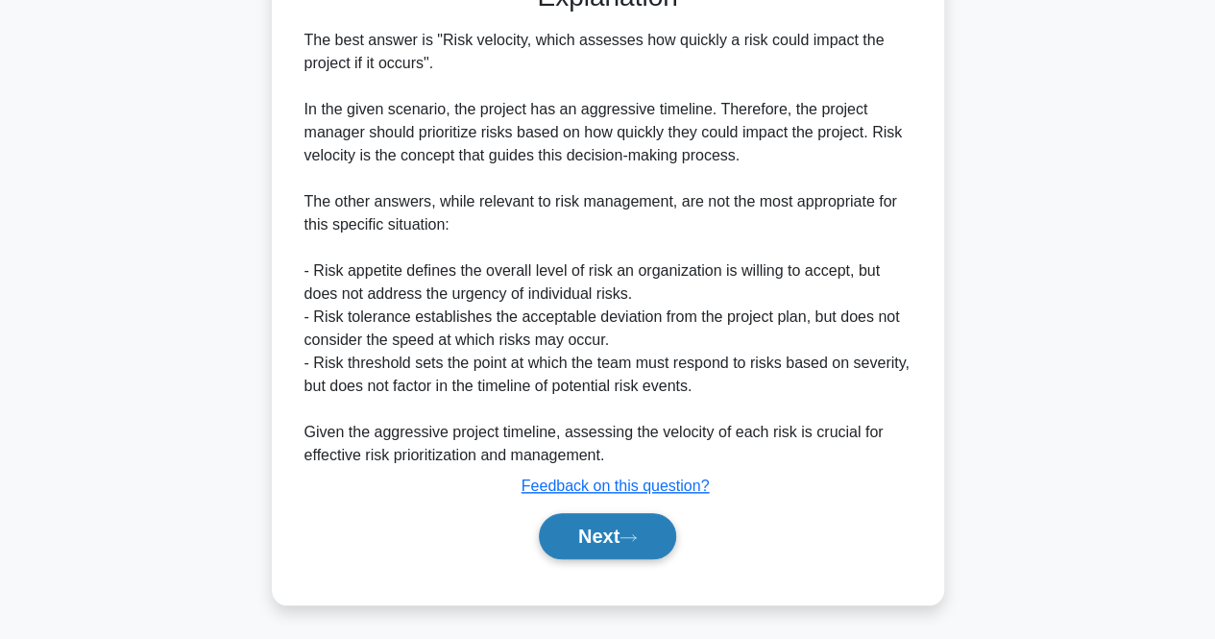
click at [555, 543] on button "Next" at bounding box center [607, 536] width 137 height 46
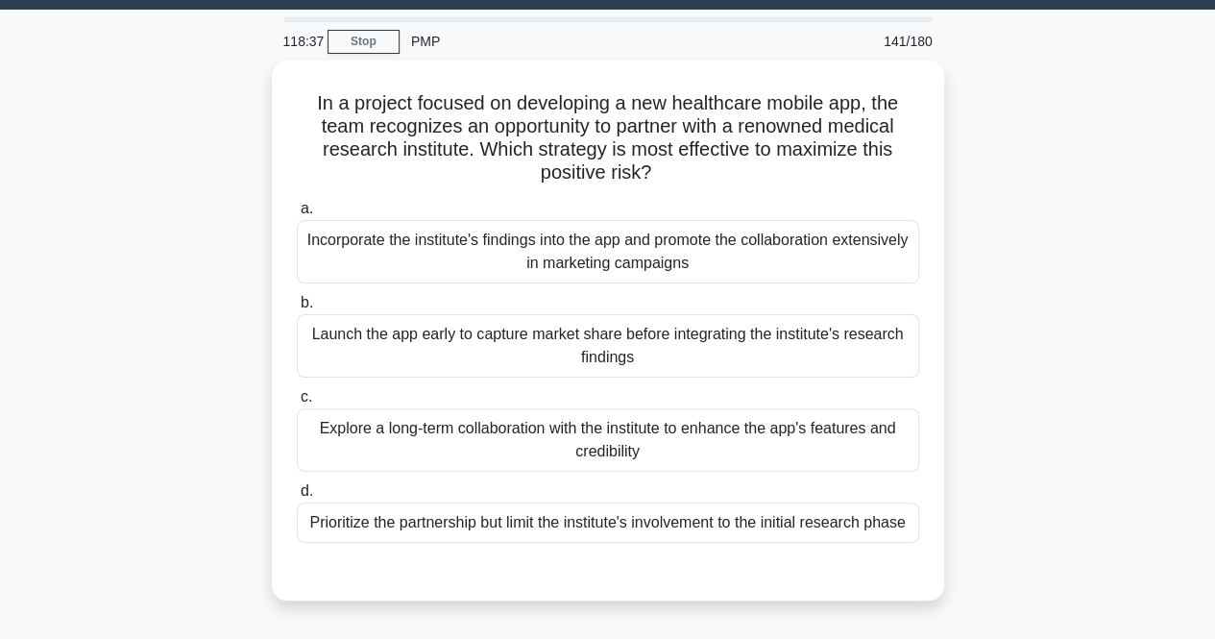
scroll to position [0, 0]
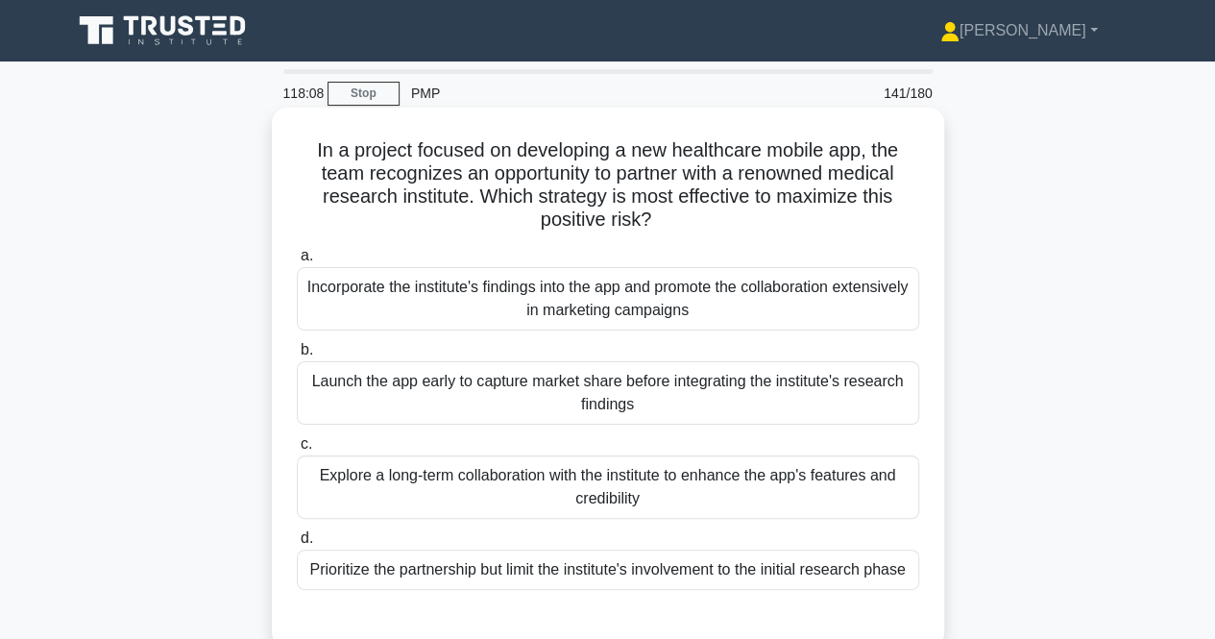
click at [491, 498] on div "Explore a long-term collaboration with the institute to enhance the app's featu…" at bounding box center [608, 486] width 623 height 63
click at [297, 451] on input "c. Explore a long-term collaboration with the institute to enhance the app's fe…" at bounding box center [297, 444] width 0 height 12
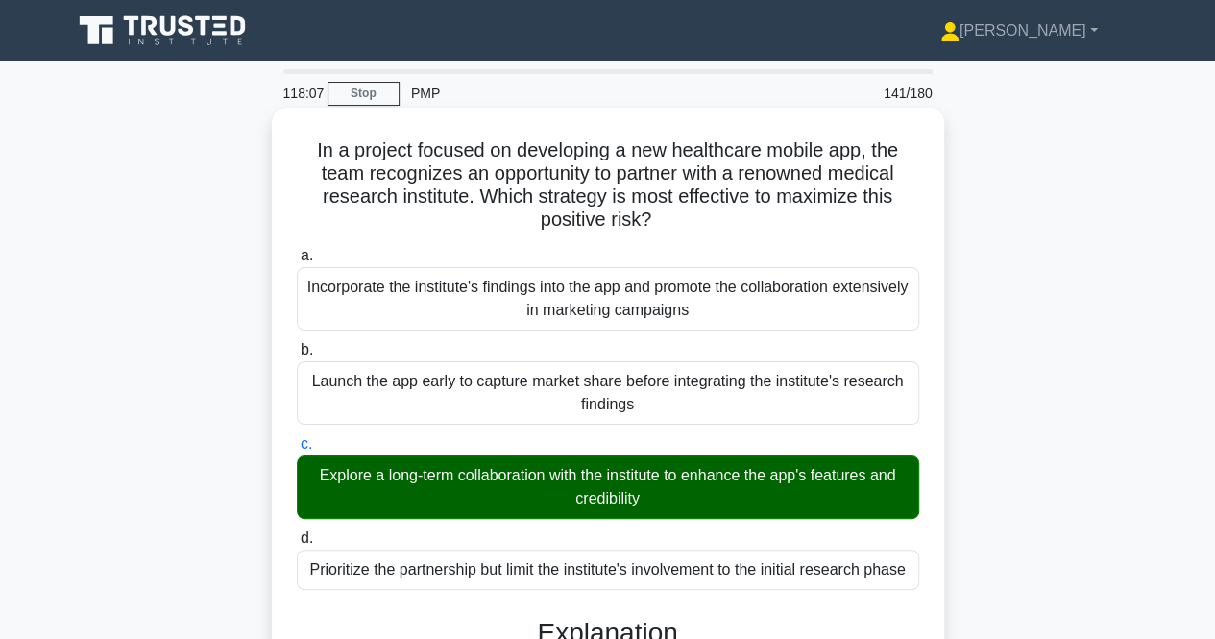
scroll to position [566, 0]
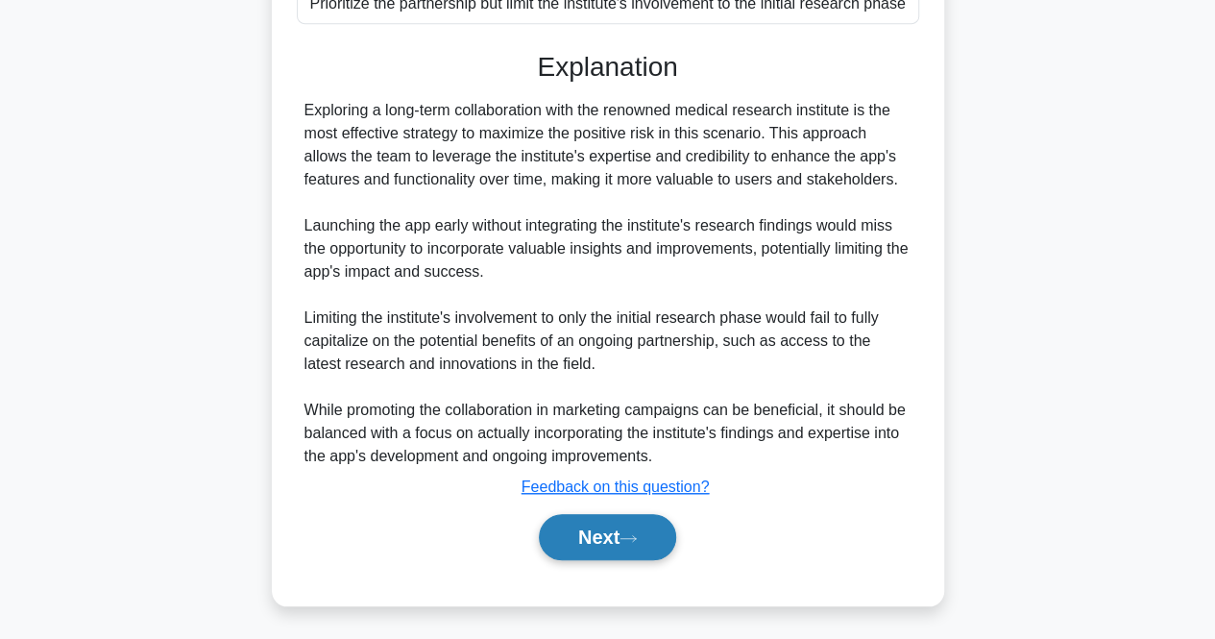
click at [601, 535] on button "Next" at bounding box center [607, 537] width 137 height 46
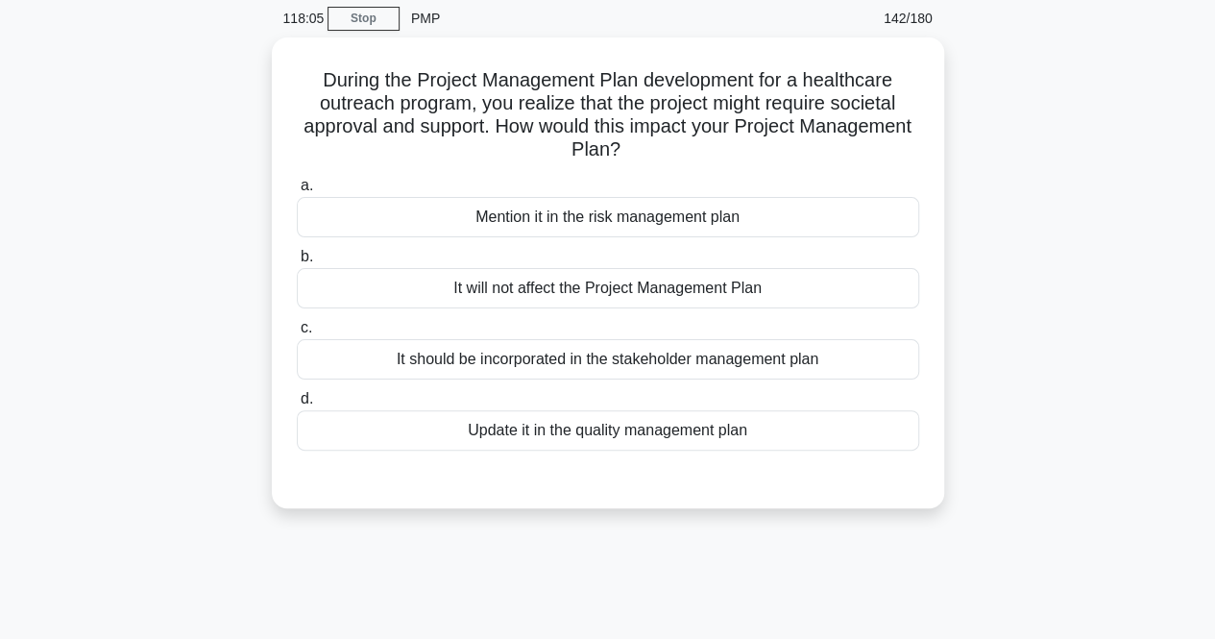
scroll to position [0, 0]
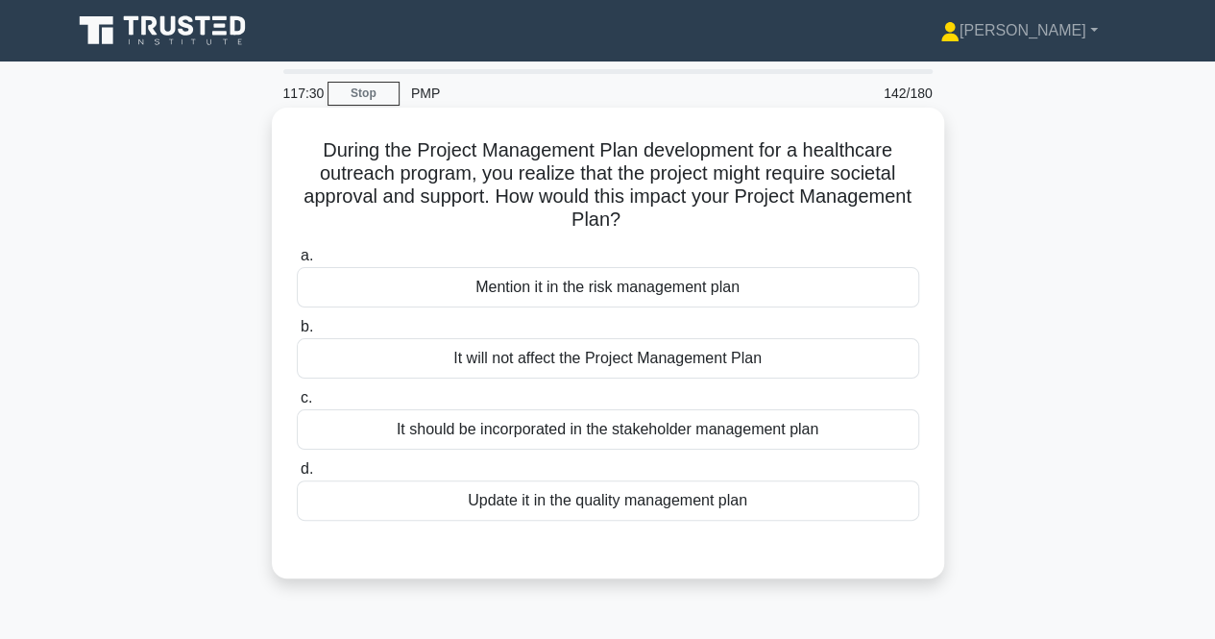
click at [446, 426] on div "It should be incorporated in the stakeholder management plan" at bounding box center [608, 429] width 623 height 40
click at [297, 405] on input "c. It should be incorporated in the stakeholder management plan" at bounding box center [297, 398] width 0 height 12
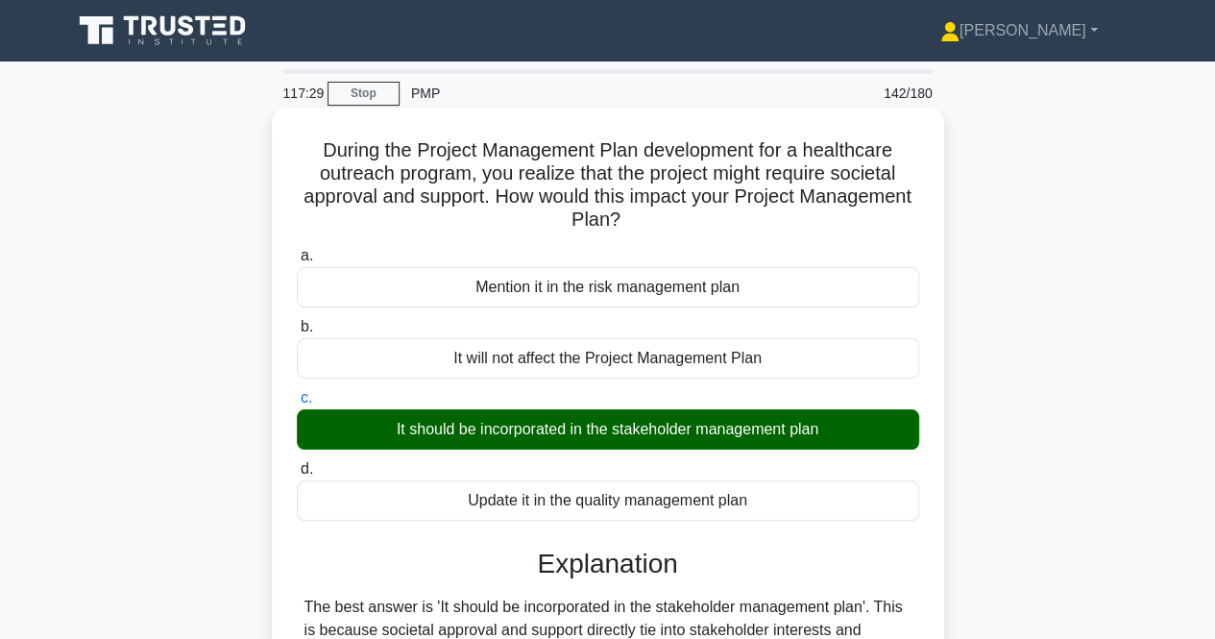
scroll to position [399, 0]
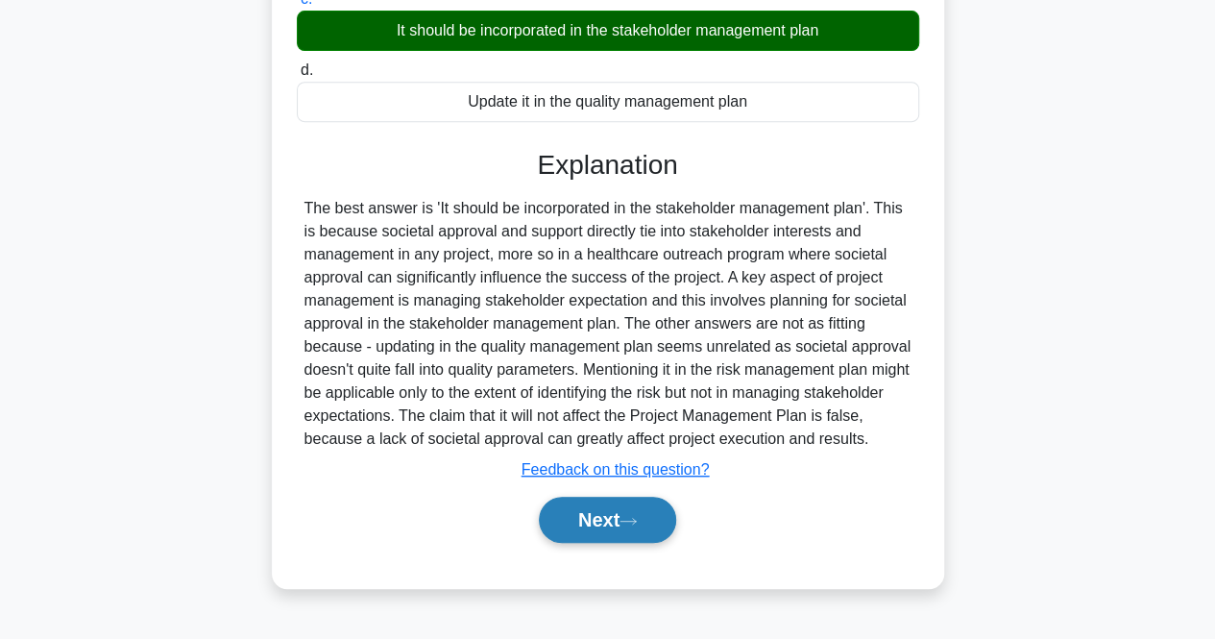
click at [601, 528] on button "Next" at bounding box center [607, 520] width 137 height 46
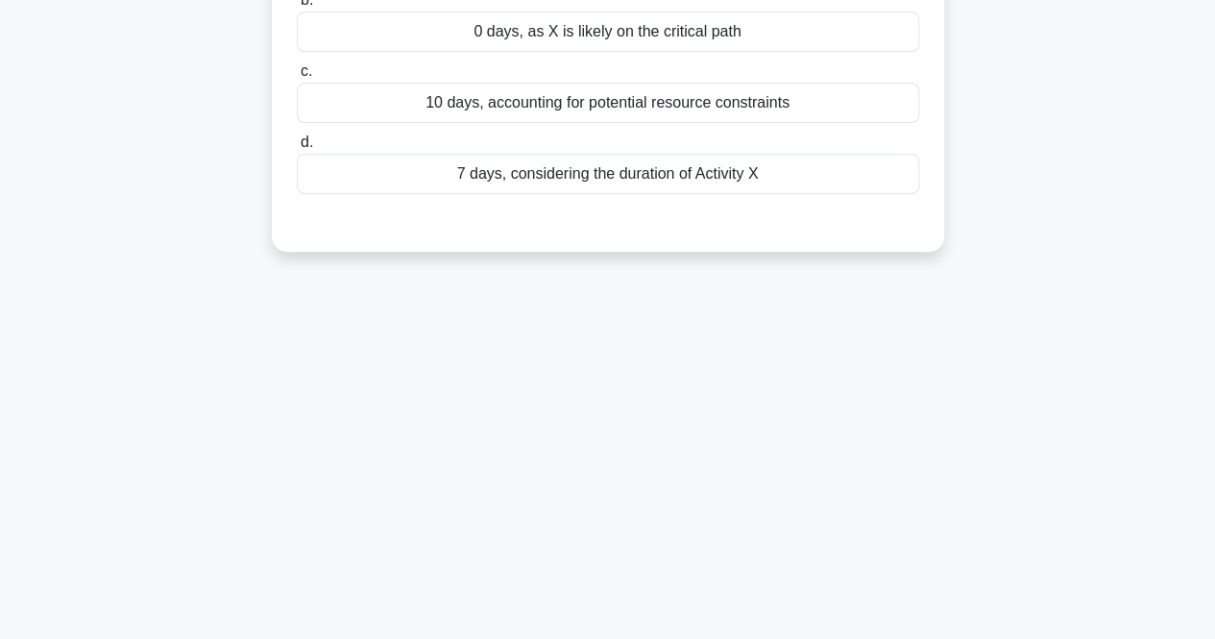
scroll to position [0, 0]
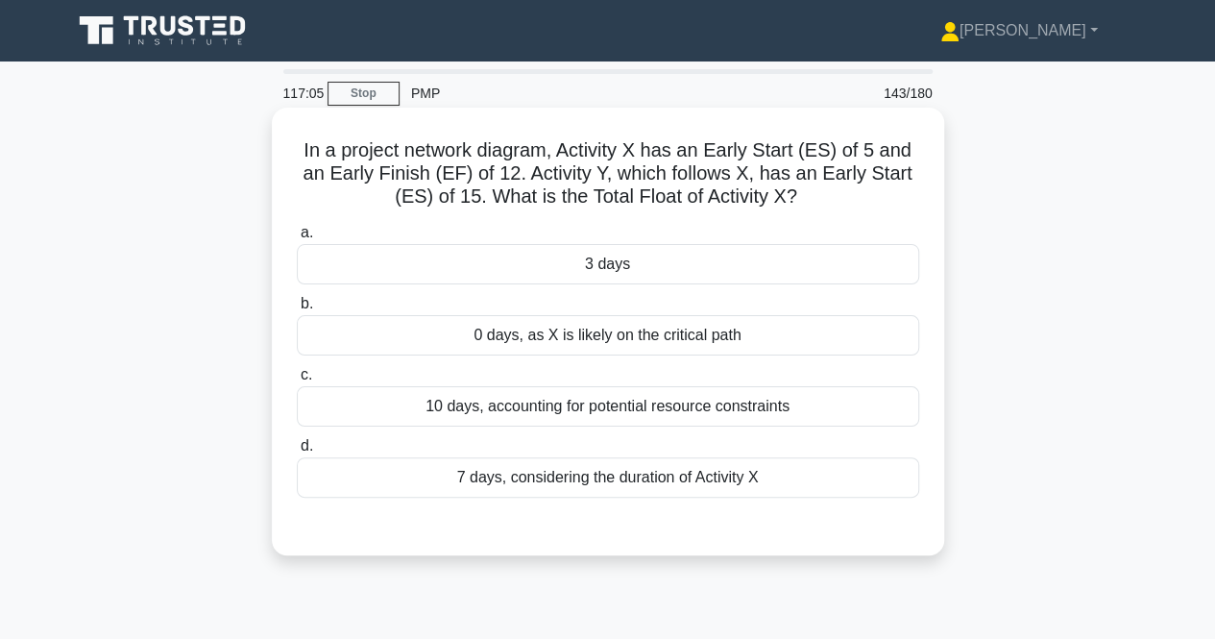
click at [513, 475] on div "7 days, considering the duration of Activity X" at bounding box center [608, 477] width 623 height 40
click at [297, 453] on input "d. 7 days, considering the duration of Activity X" at bounding box center [297, 446] width 0 height 12
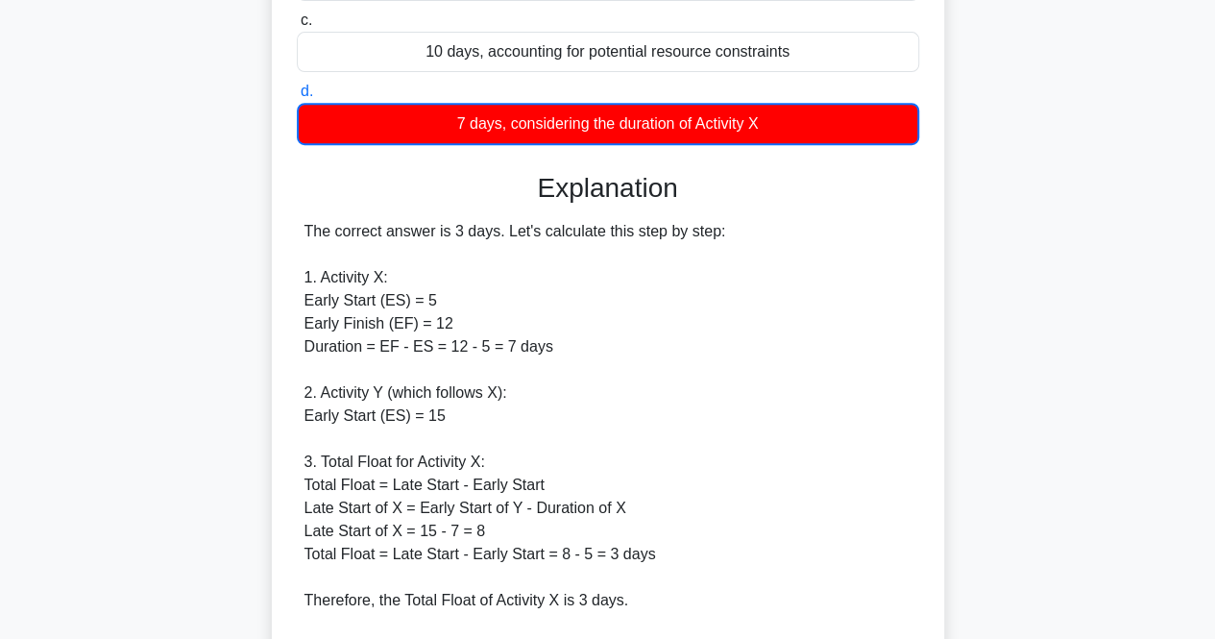
scroll to position [384, 0]
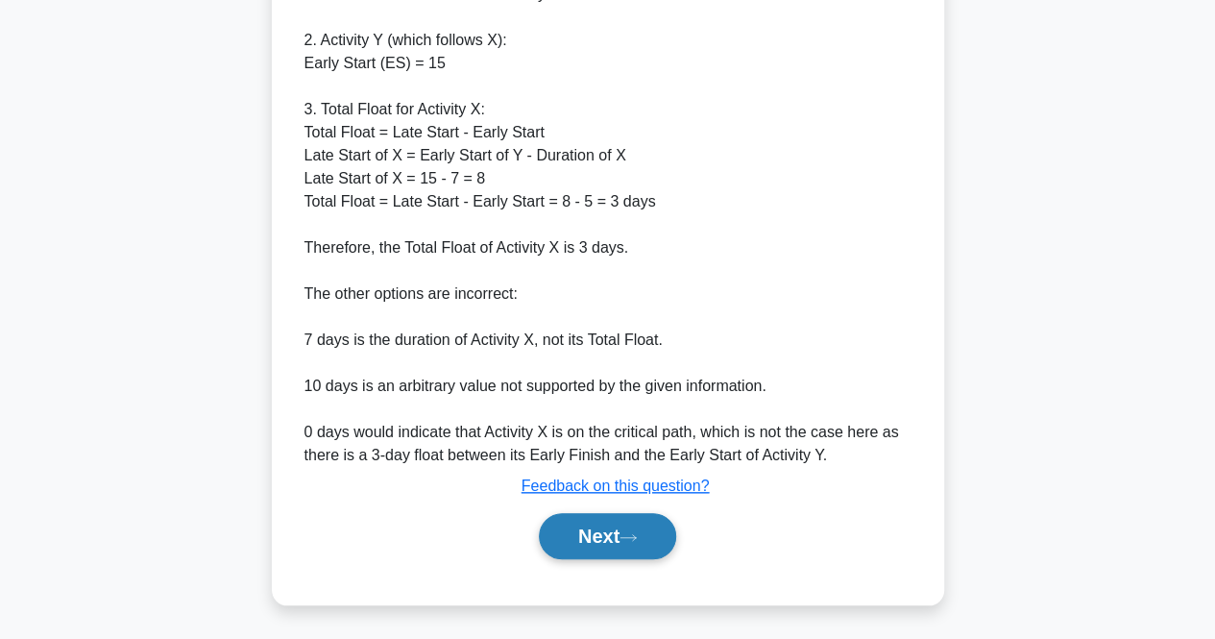
click at [572, 549] on button "Next" at bounding box center [607, 536] width 137 height 46
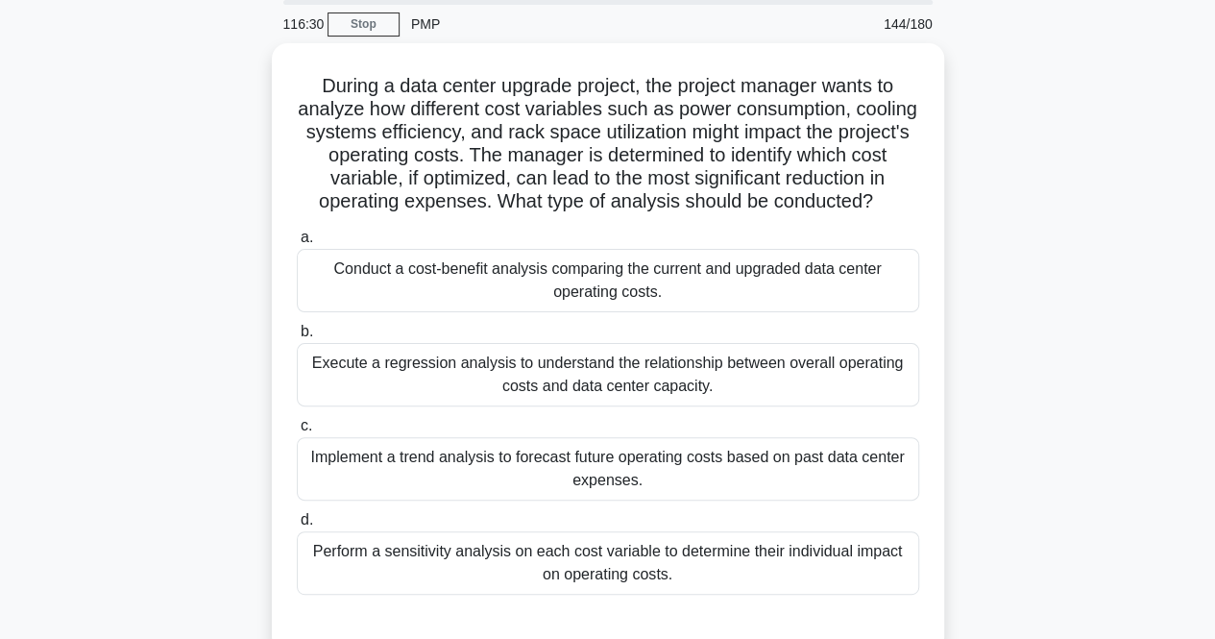
scroll to position [96, 0]
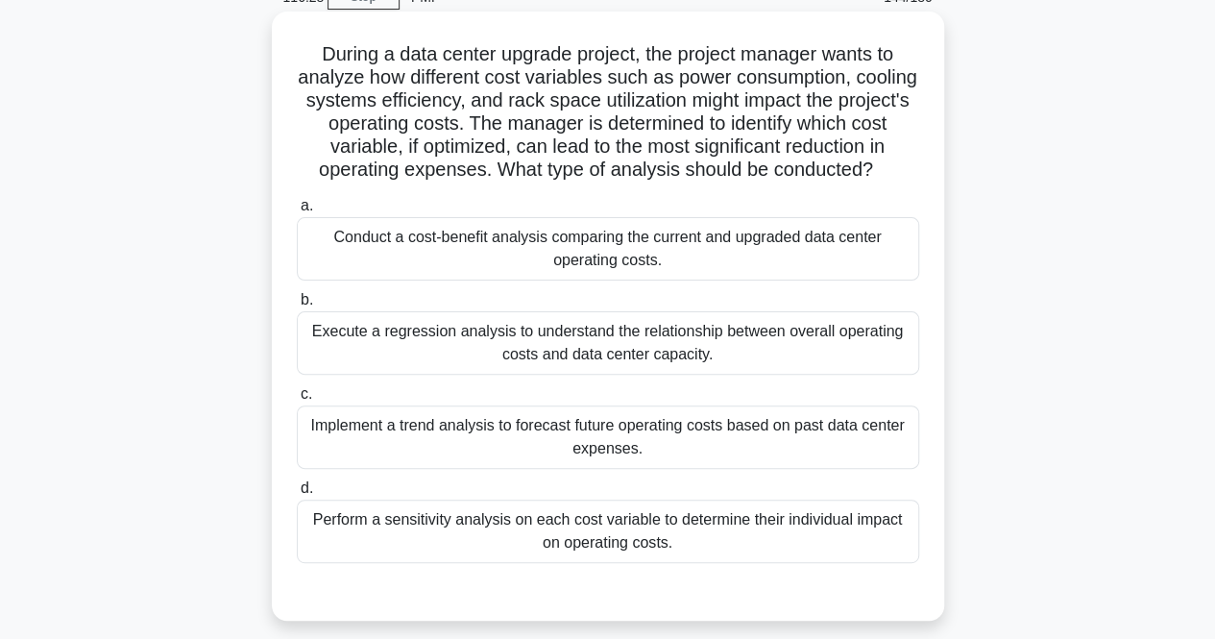
click at [625, 429] on div "Implement a trend analysis to forecast future operating costs based on past dat…" at bounding box center [608, 436] width 623 height 63
click at [297, 401] on input "c. Implement a trend analysis to forecast future operating costs based on past …" at bounding box center [297, 394] width 0 height 12
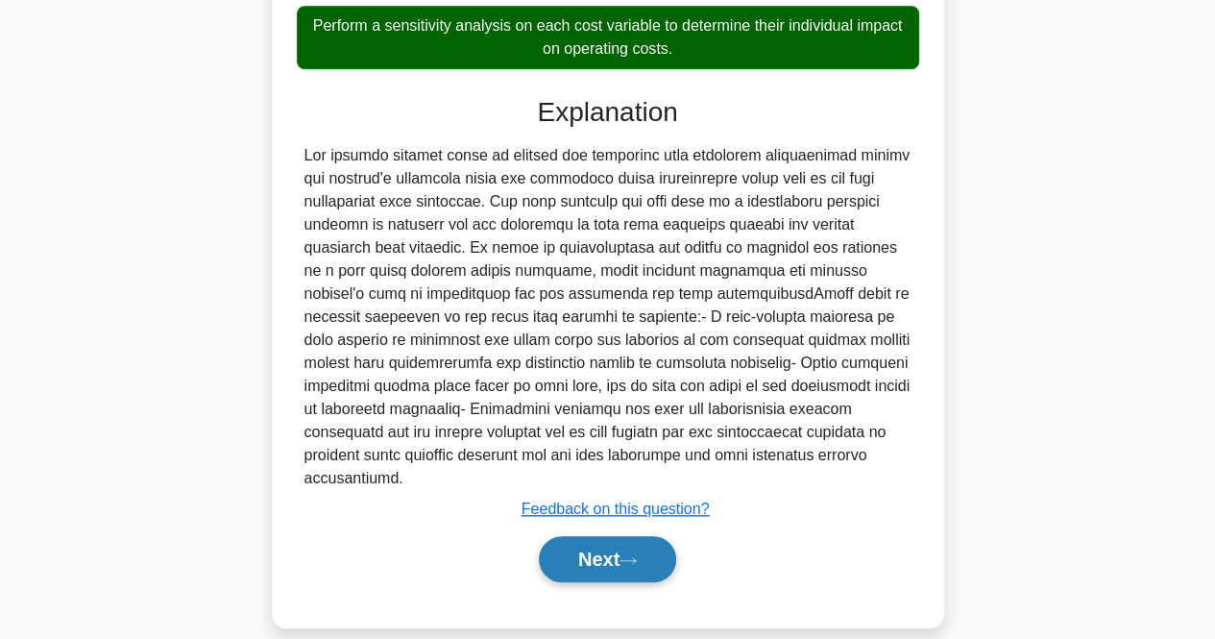
click at [596, 554] on button "Next" at bounding box center [607, 559] width 137 height 46
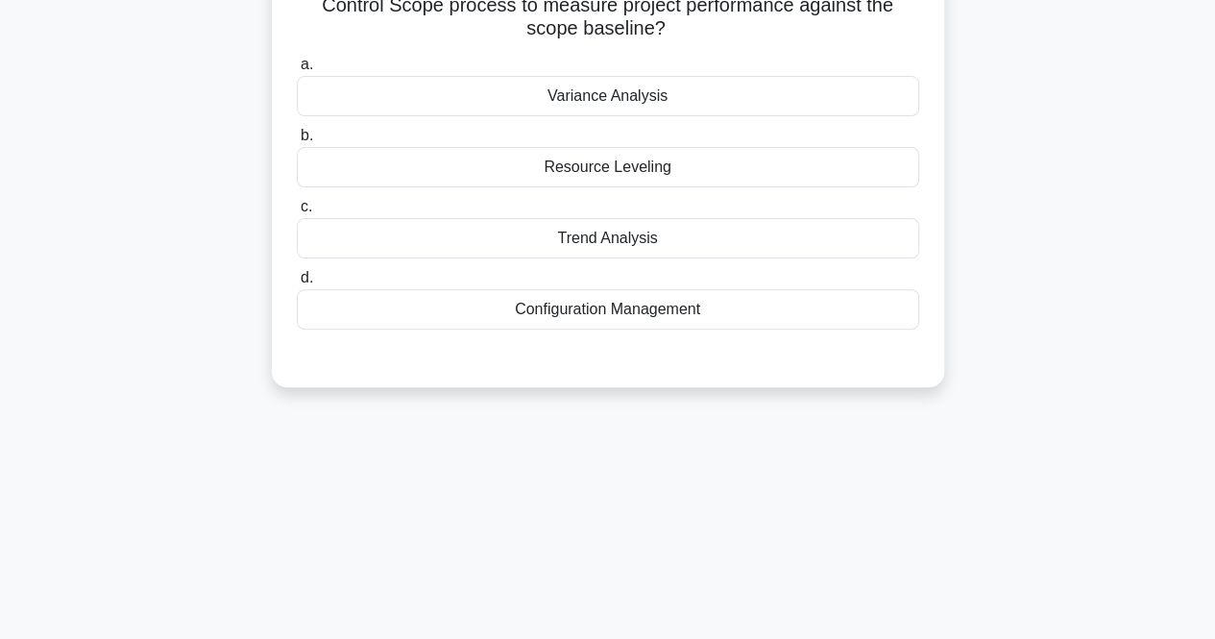
scroll to position [0, 0]
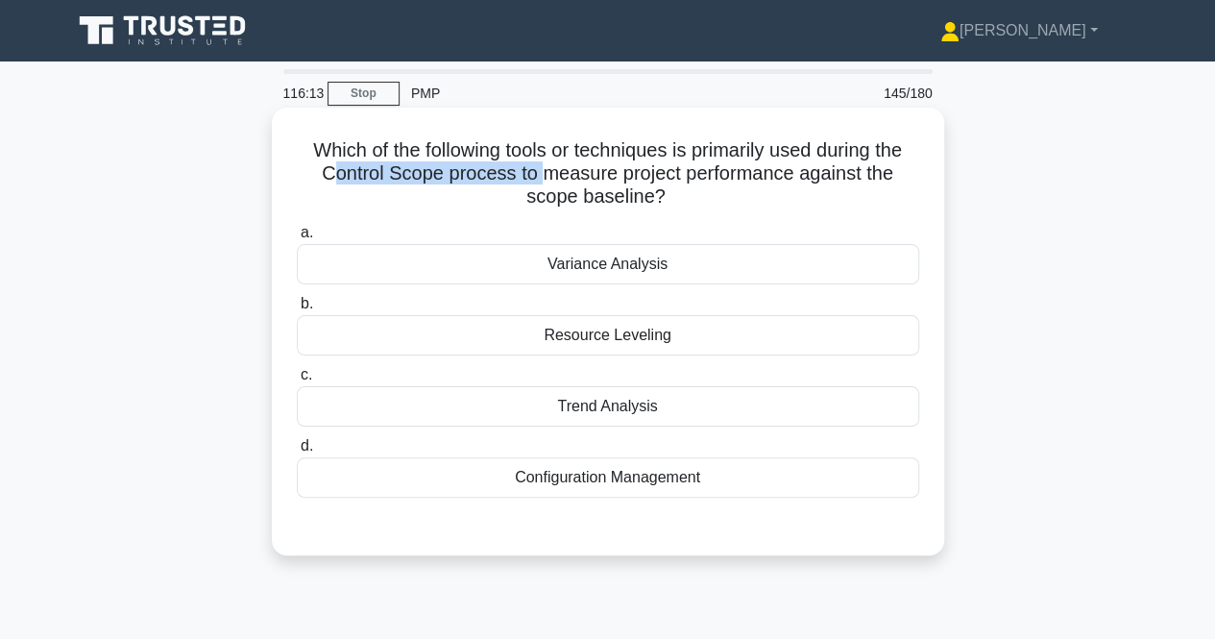
drag, startPoint x: 330, startPoint y: 168, endPoint x: 546, endPoint y: 178, distance: 216.4
click at [546, 178] on h5 "Which of the following tools or techniques is primarily used during the Control…" at bounding box center [608, 173] width 626 height 71
click at [571, 270] on div "Variance Analysis" at bounding box center [608, 264] width 623 height 40
click at [297, 239] on input "a. Variance Analysis" at bounding box center [297, 233] width 0 height 12
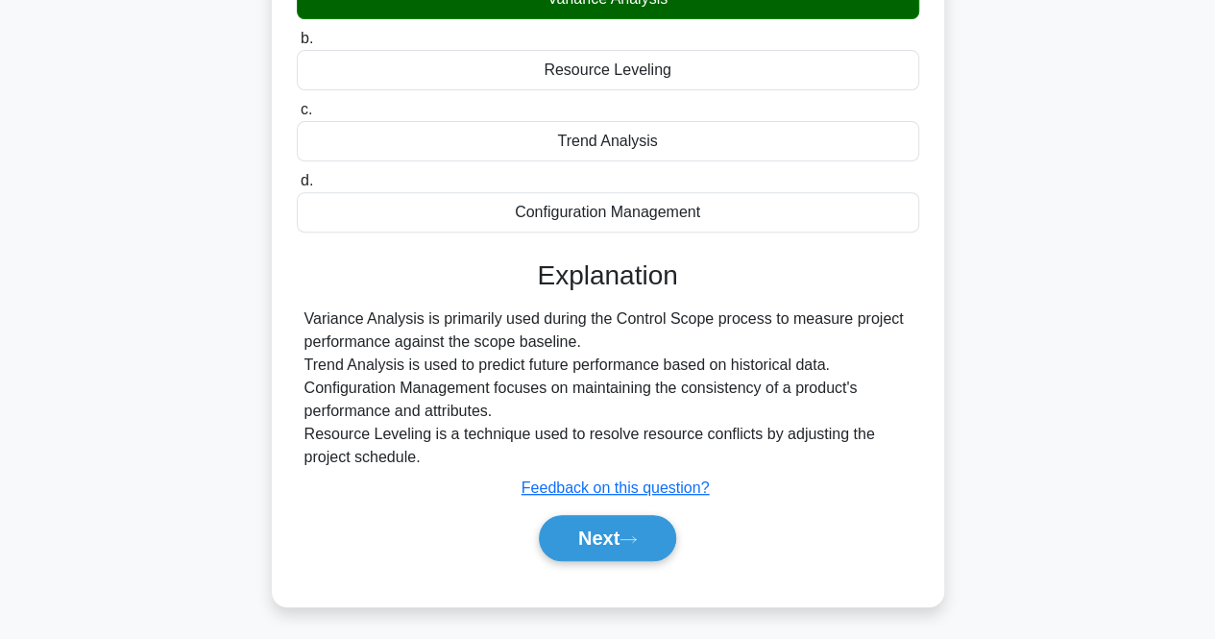
scroll to position [399, 0]
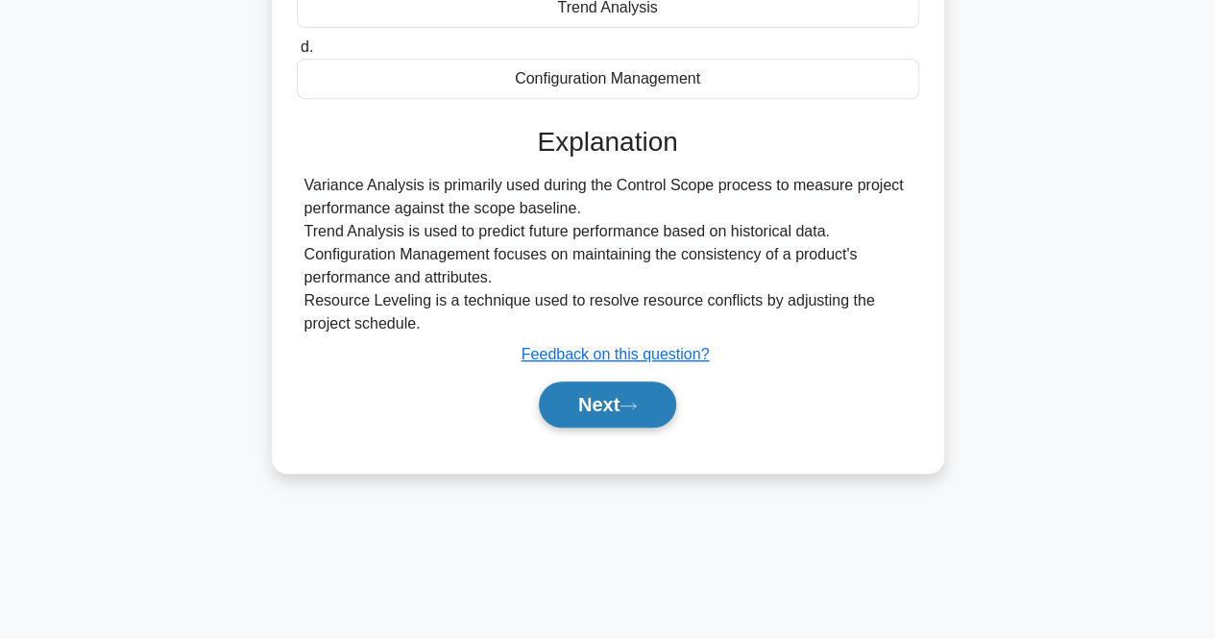
click at [594, 417] on button "Next" at bounding box center [607, 404] width 137 height 46
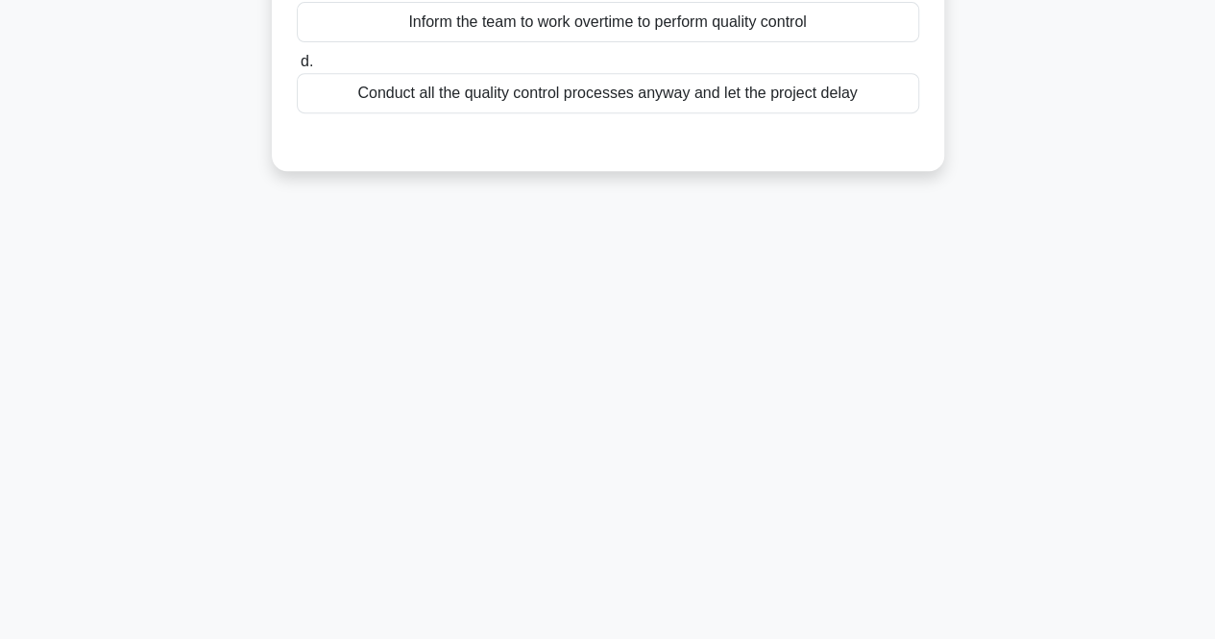
scroll to position [0, 0]
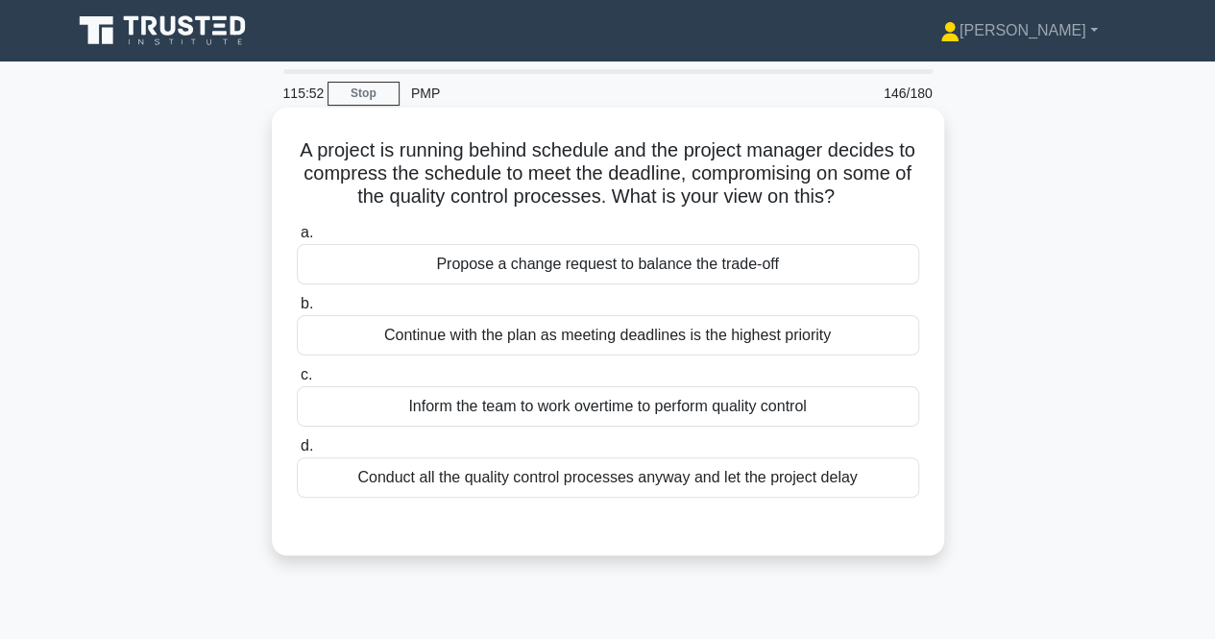
click at [584, 270] on div "Propose a change request to balance the trade-off" at bounding box center [608, 264] width 623 height 40
click at [297, 239] on input "a. Propose a change request to balance the trade-off" at bounding box center [297, 233] width 0 height 12
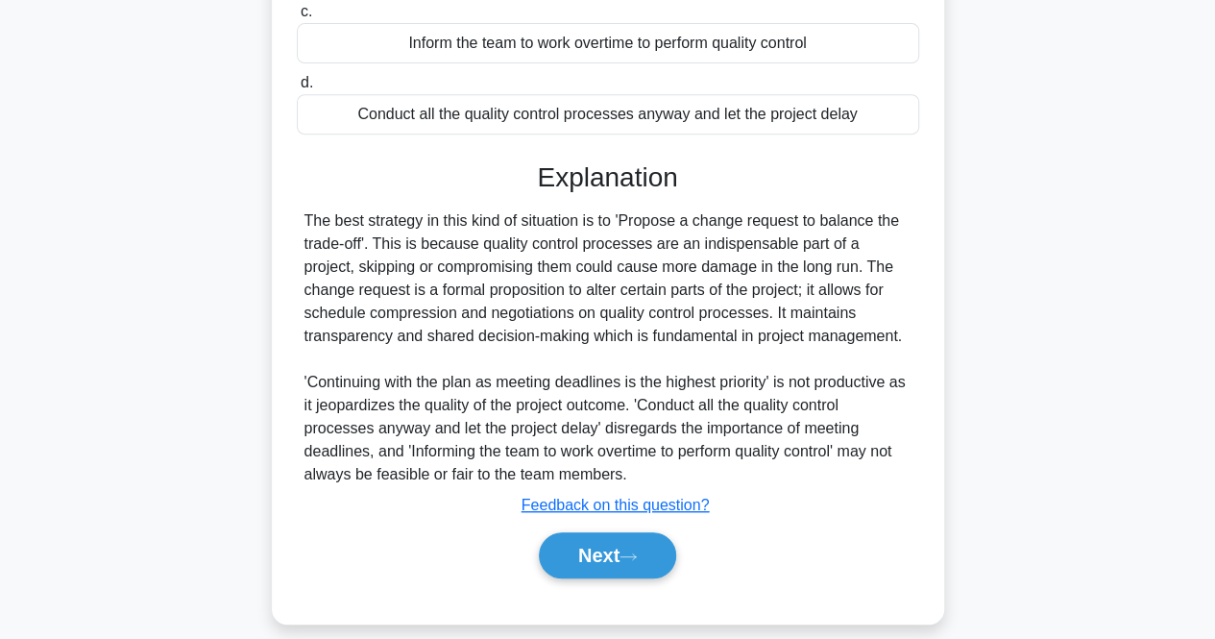
scroll to position [399, 0]
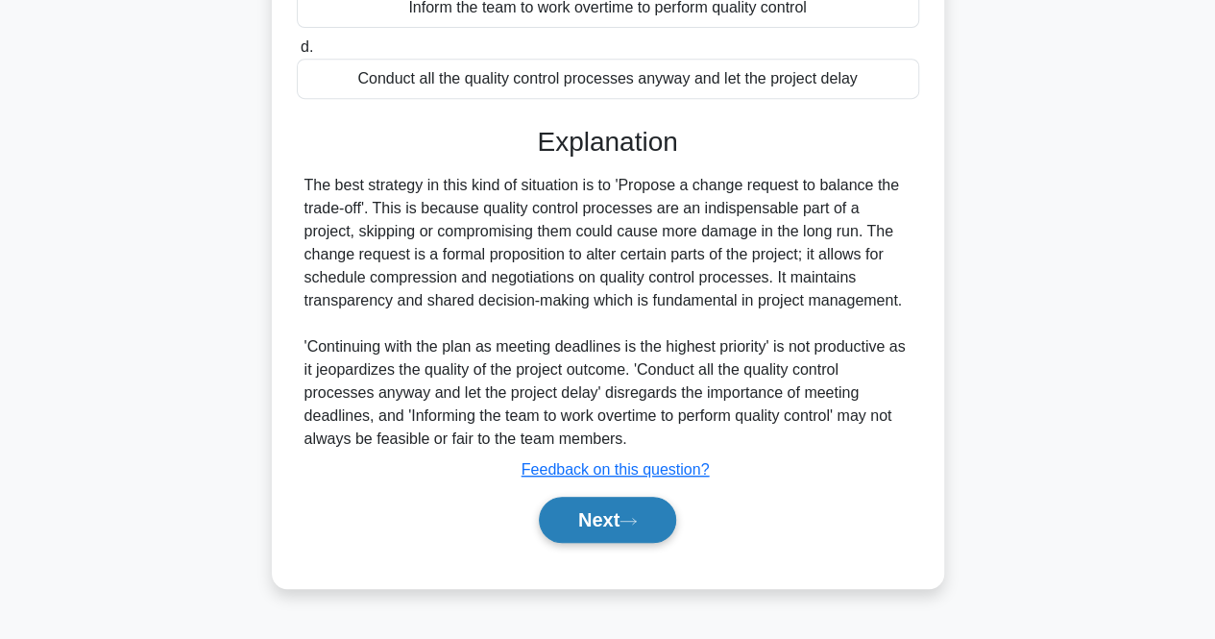
click at [565, 539] on button "Next" at bounding box center [607, 520] width 137 height 46
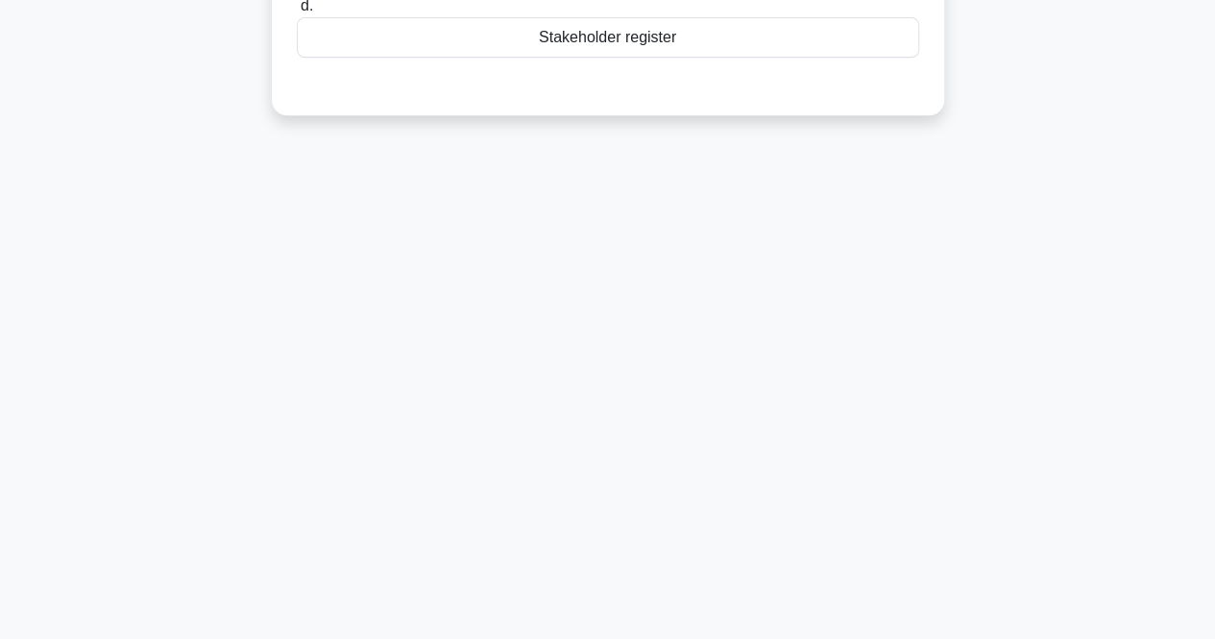
scroll to position [0, 0]
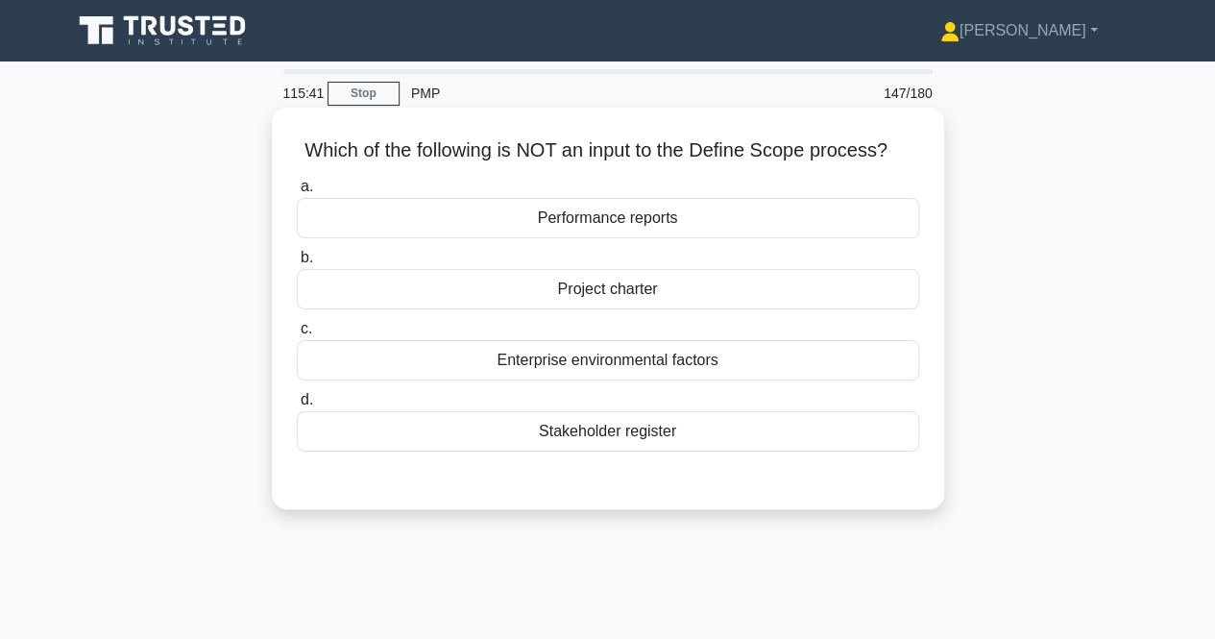
click at [552, 452] on div "a. Performance reports b. Project charter c. d." at bounding box center [608, 313] width 646 height 284
click at [576, 424] on div "Stakeholder register" at bounding box center [608, 431] width 623 height 40
click at [297, 406] on input "d. Stakeholder register" at bounding box center [297, 400] width 0 height 12
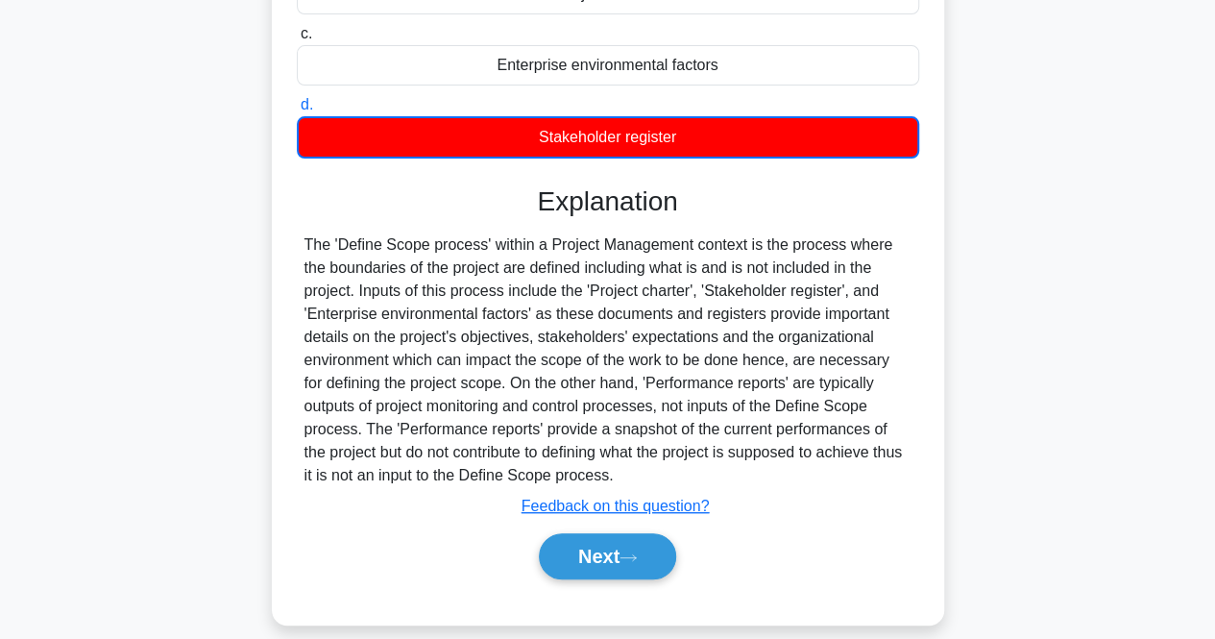
scroll to position [399, 0]
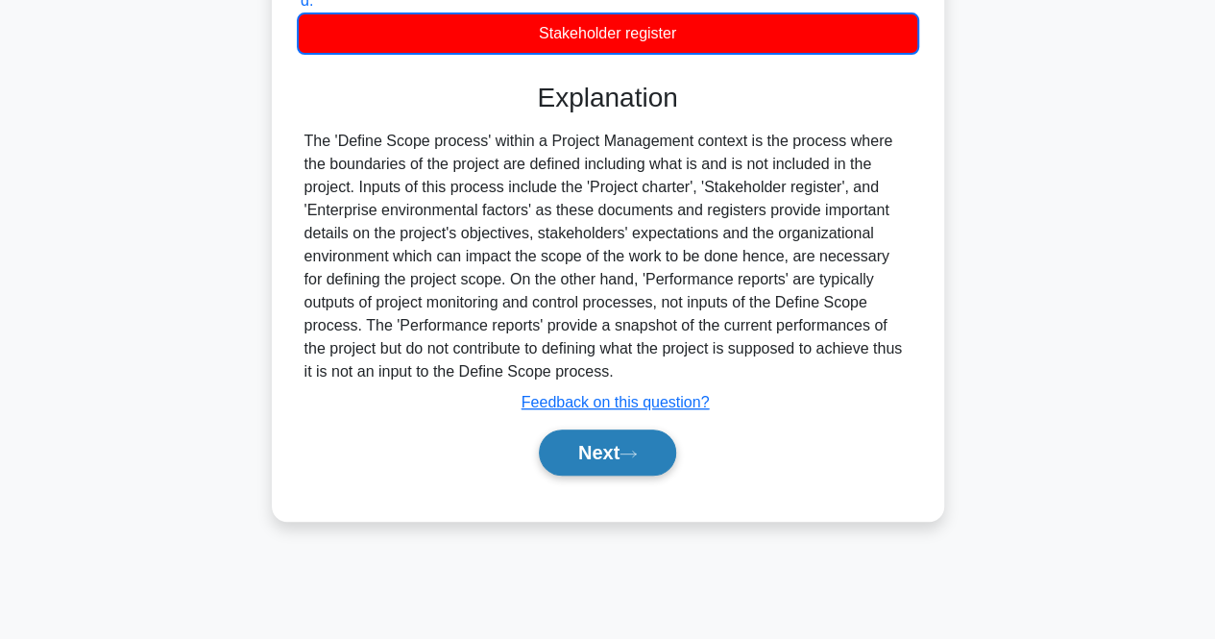
click at [598, 466] on button "Next" at bounding box center [607, 452] width 137 height 46
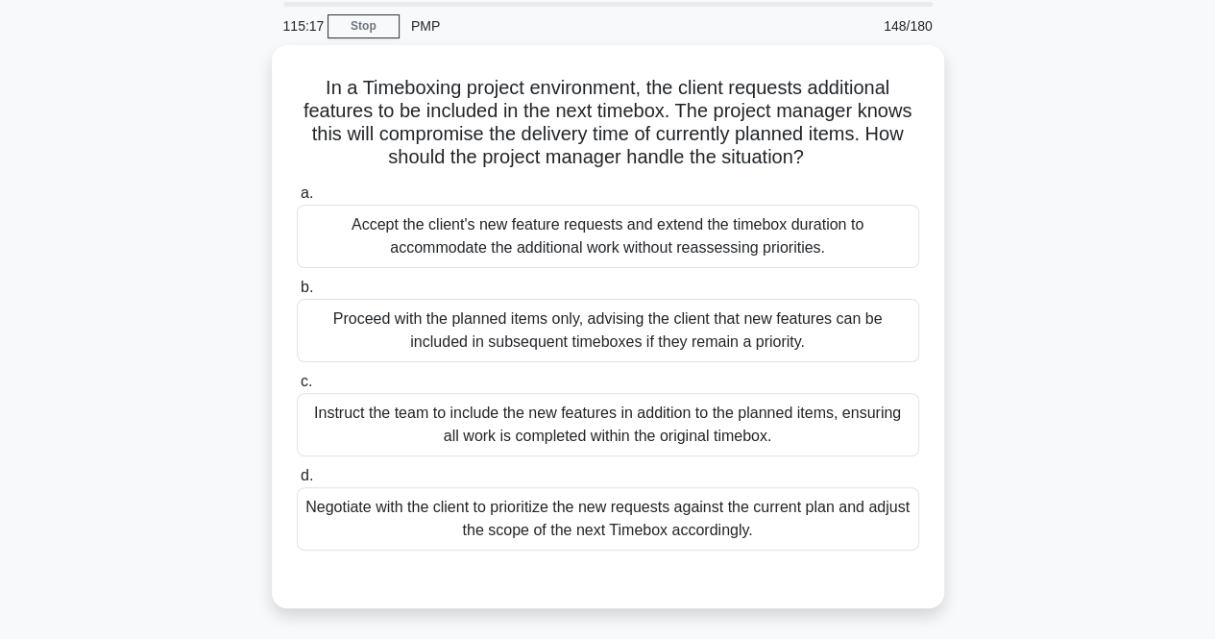
scroll to position [96, 0]
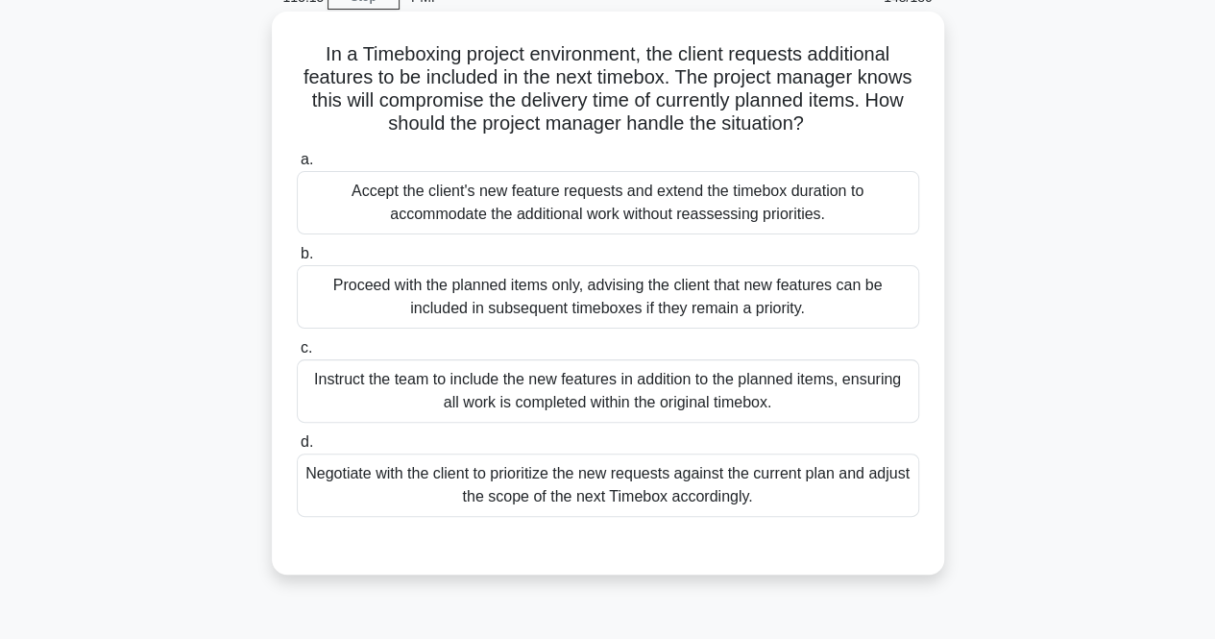
click at [486, 485] on div "Negotiate with the client to prioritize the new requests against the current pl…" at bounding box center [608, 485] width 623 height 63
click at [297, 449] on input "d. Negotiate with the client to prioritize the new requests against the current…" at bounding box center [297, 442] width 0 height 12
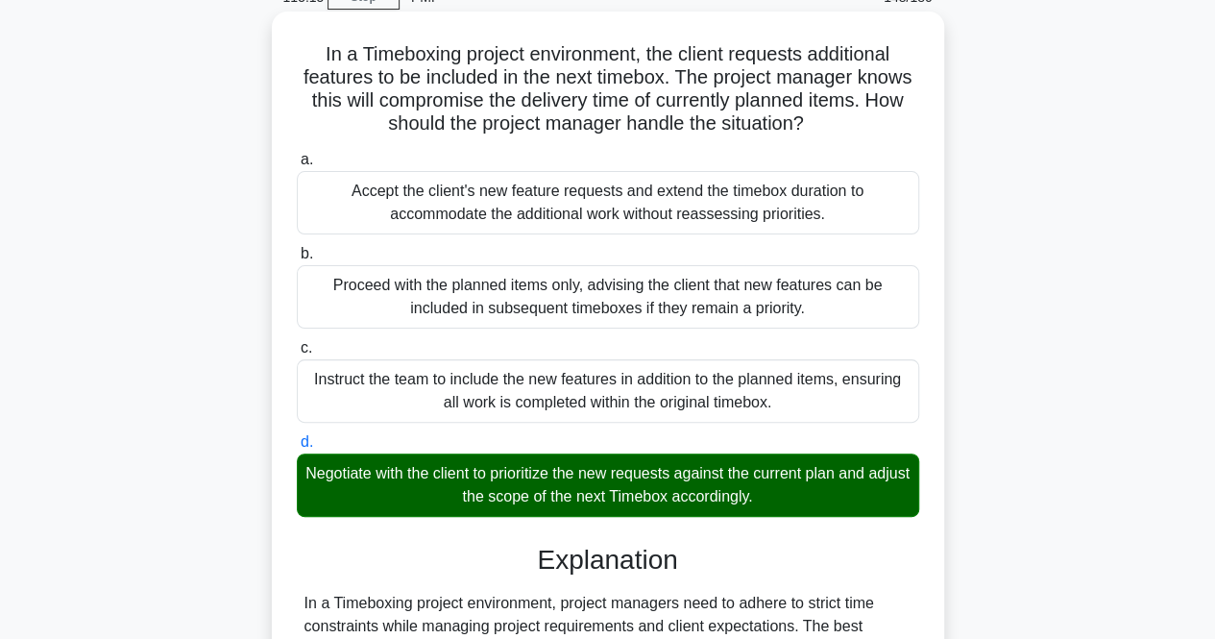
scroll to position [589, 0]
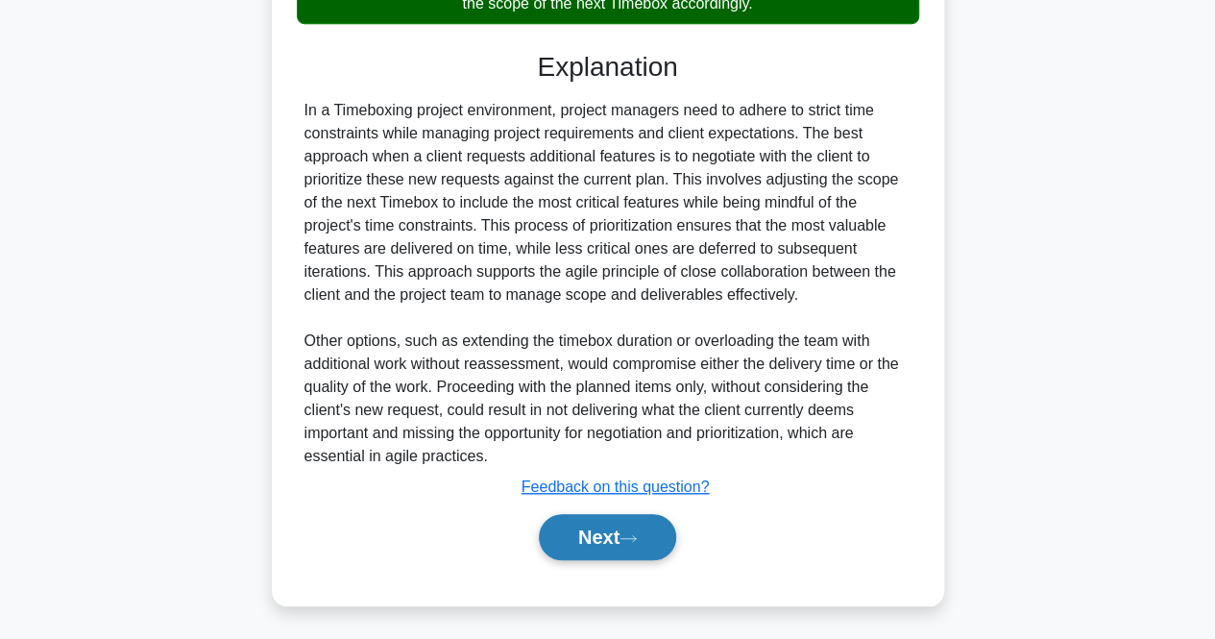
click at [577, 539] on button "Next" at bounding box center [607, 537] width 137 height 46
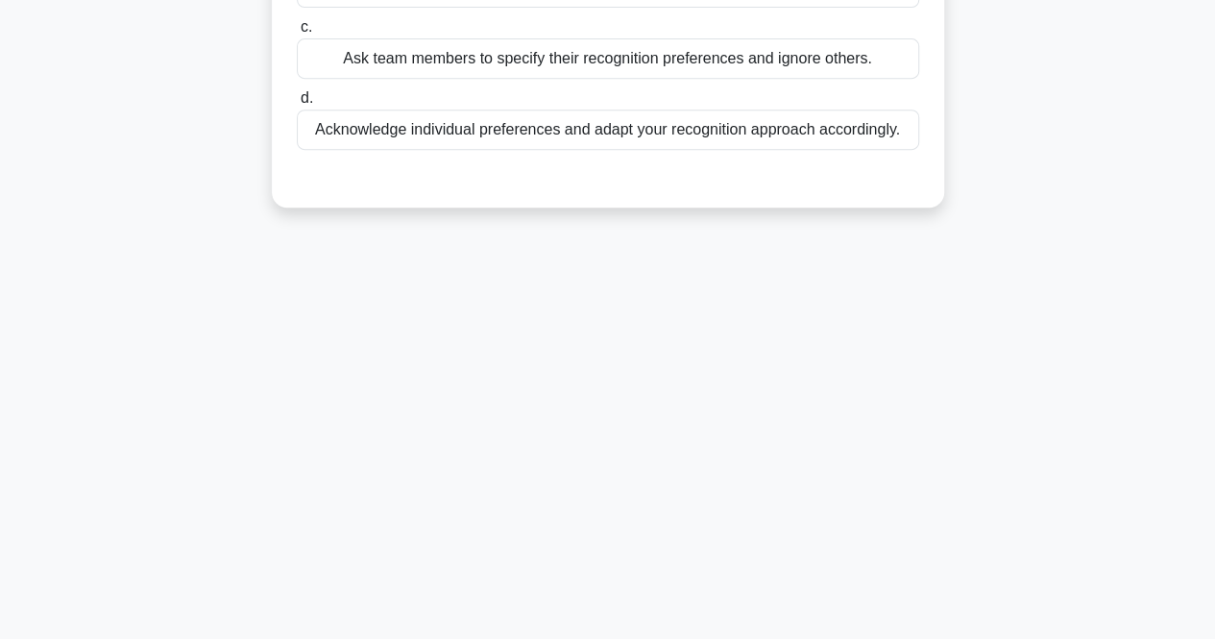
scroll to position [0, 0]
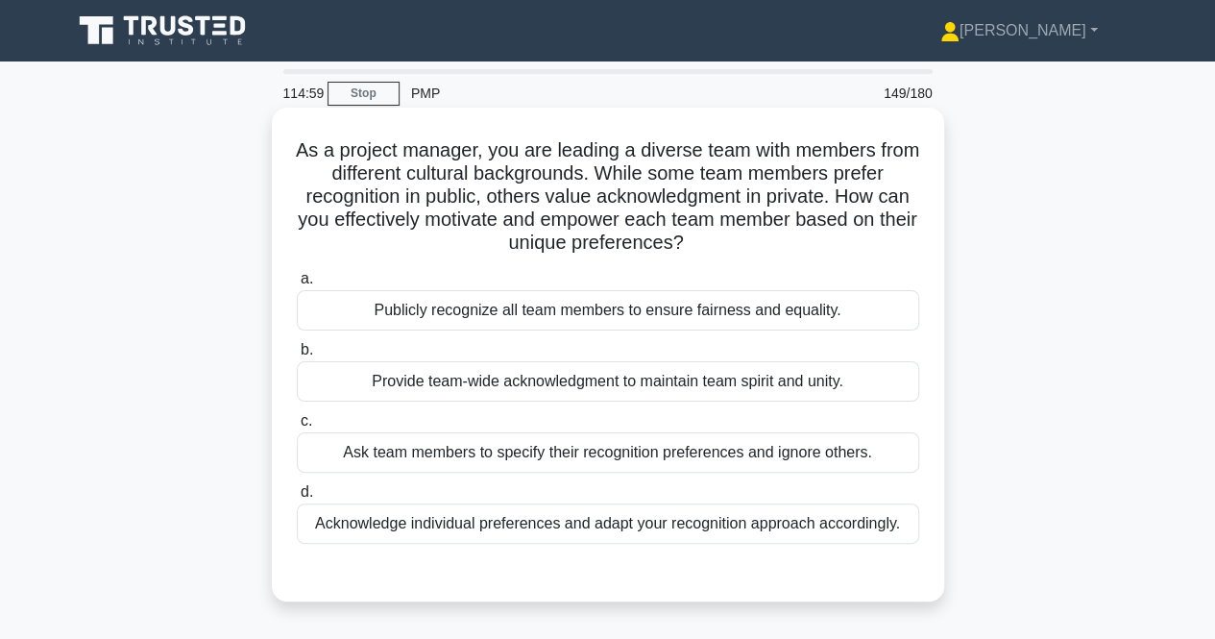
click at [303, 527] on div "Acknowledge individual preferences and adapt your recognition approach accordin…" at bounding box center [608, 523] width 623 height 40
click at [297, 499] on input "d. Acknowledge individual preferences and adapt your recognition approach accor…" at bounding box center [297, 492] width 0 height 12
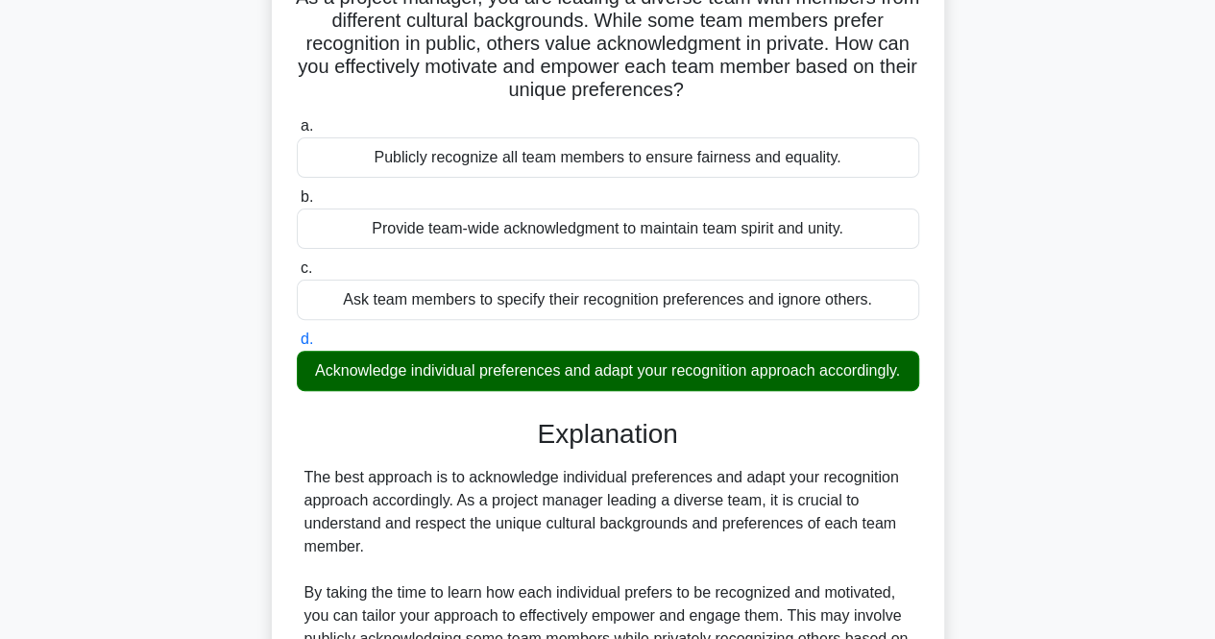
scroll to position [543, 0]
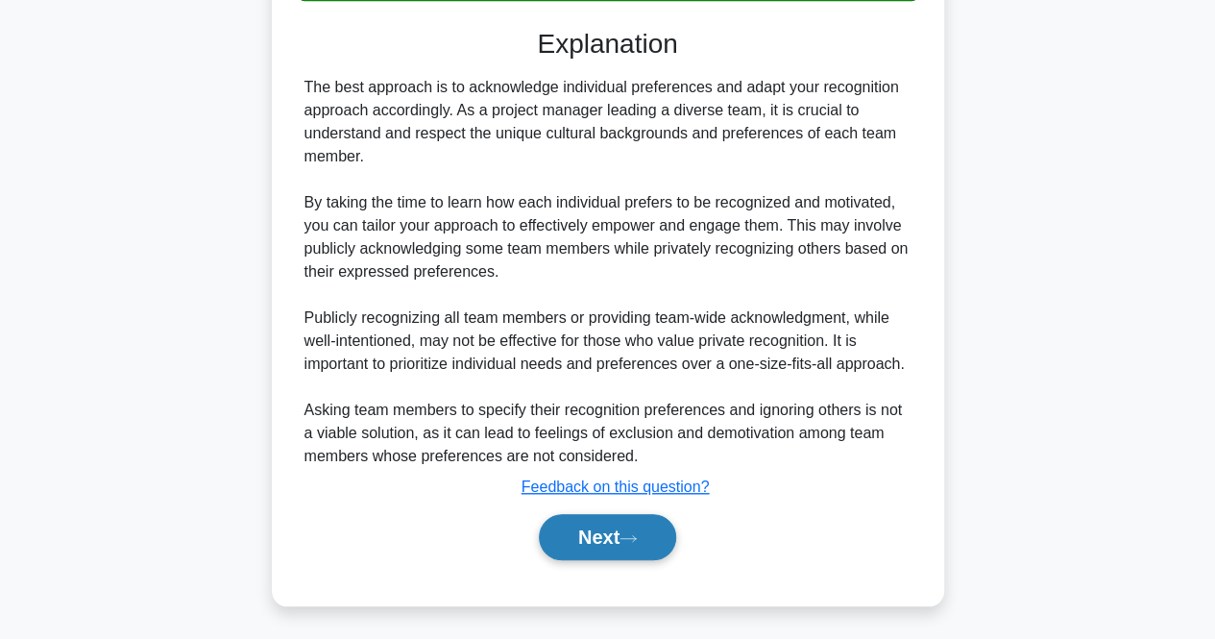
click at [565, 534] on button "Next" at bounding box center [607, 537] width 137 height 46
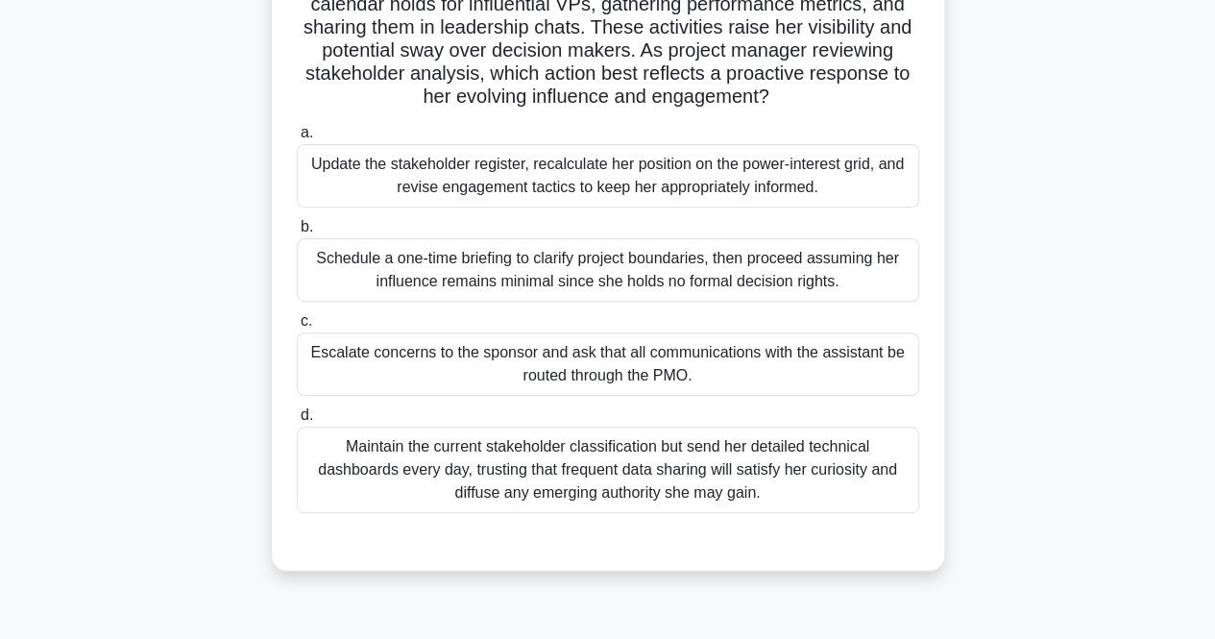
scroll to position [0, 0]
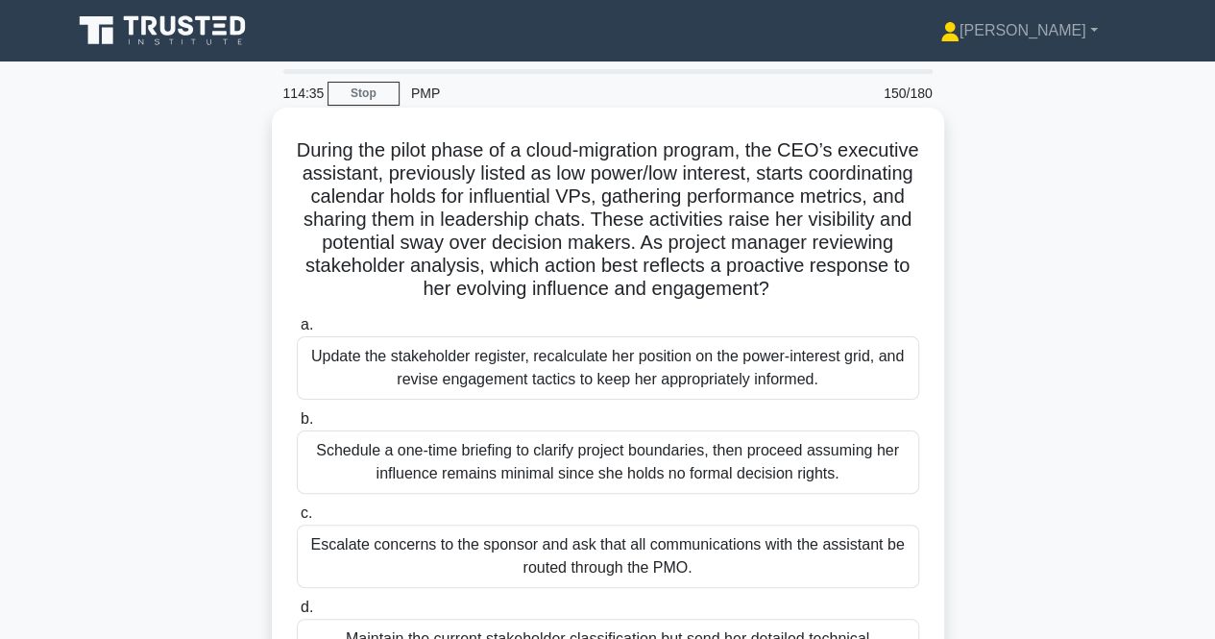
click at [540, 370] on div "Update the stakeholder register, recalculate her position on the power-interest…" at bounding box center [608, 367] width 623 height 63
click at [297, 331] on input "a. Update the stakeholder register, recalculate her position on the power-inter…" at bounding box center [297, 325] width 0 height 12
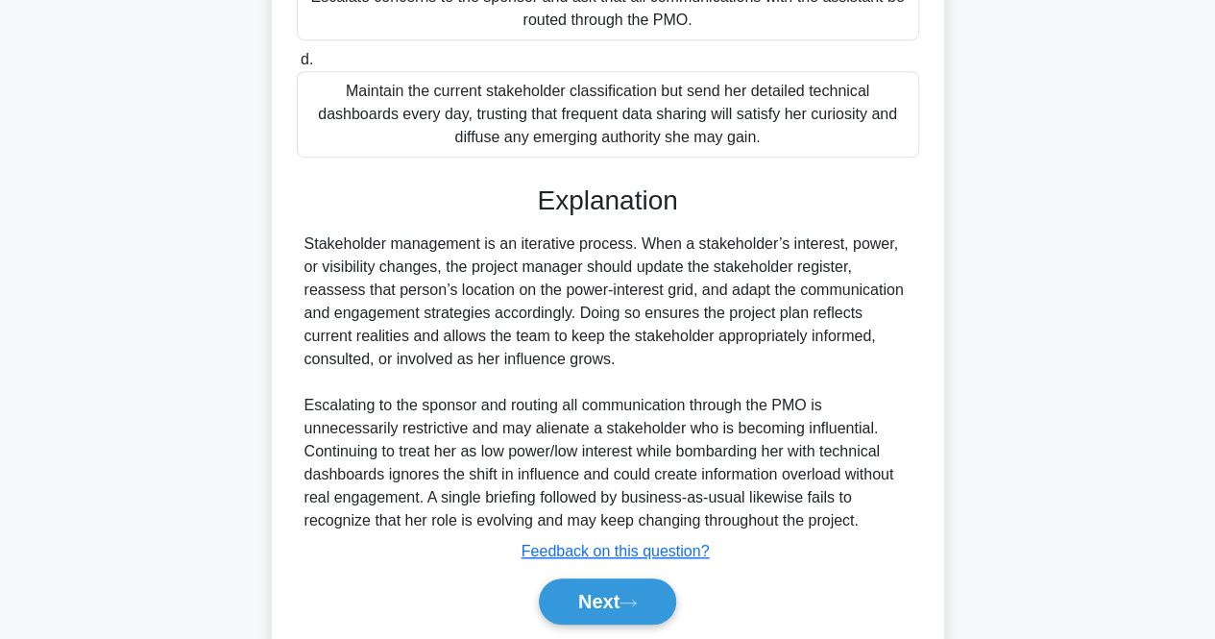
scroll to position [612, 0]
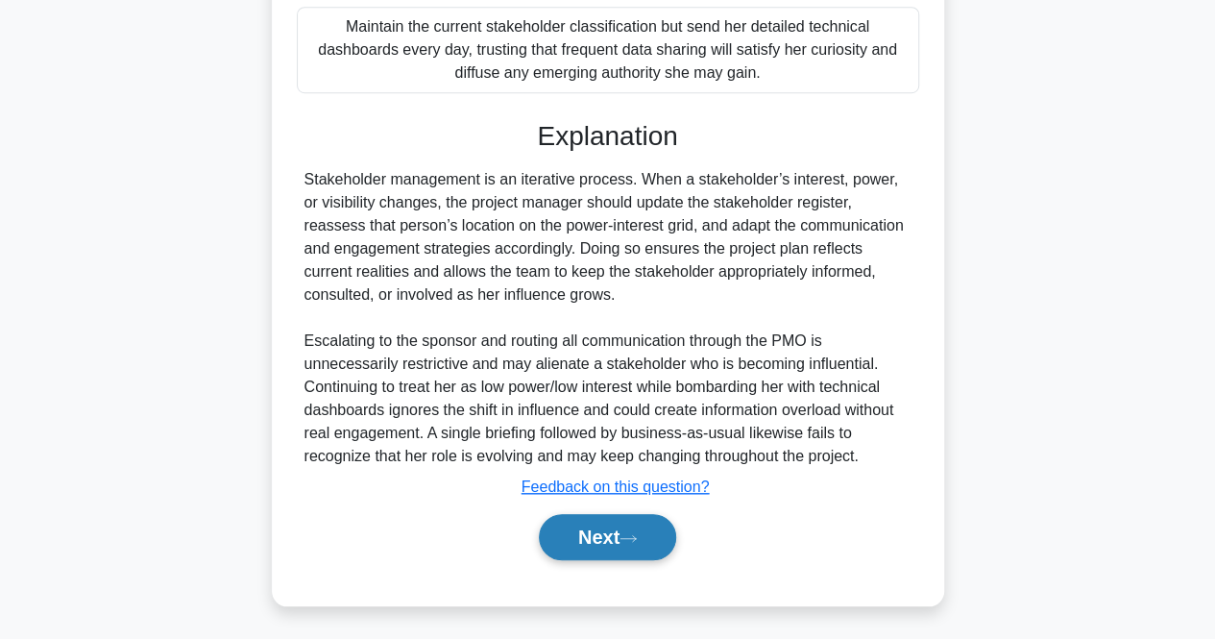
click at [613, 537] on button "Next" at bounding box center [607, 537] width 137 height 46
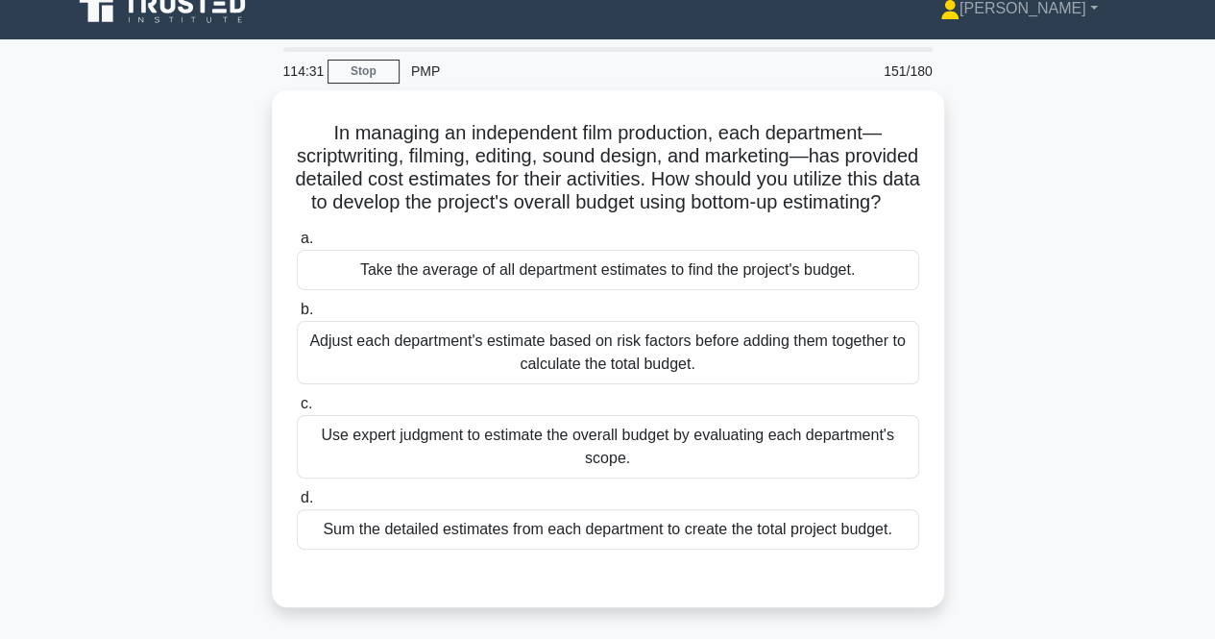
scroll to position [14, 0]
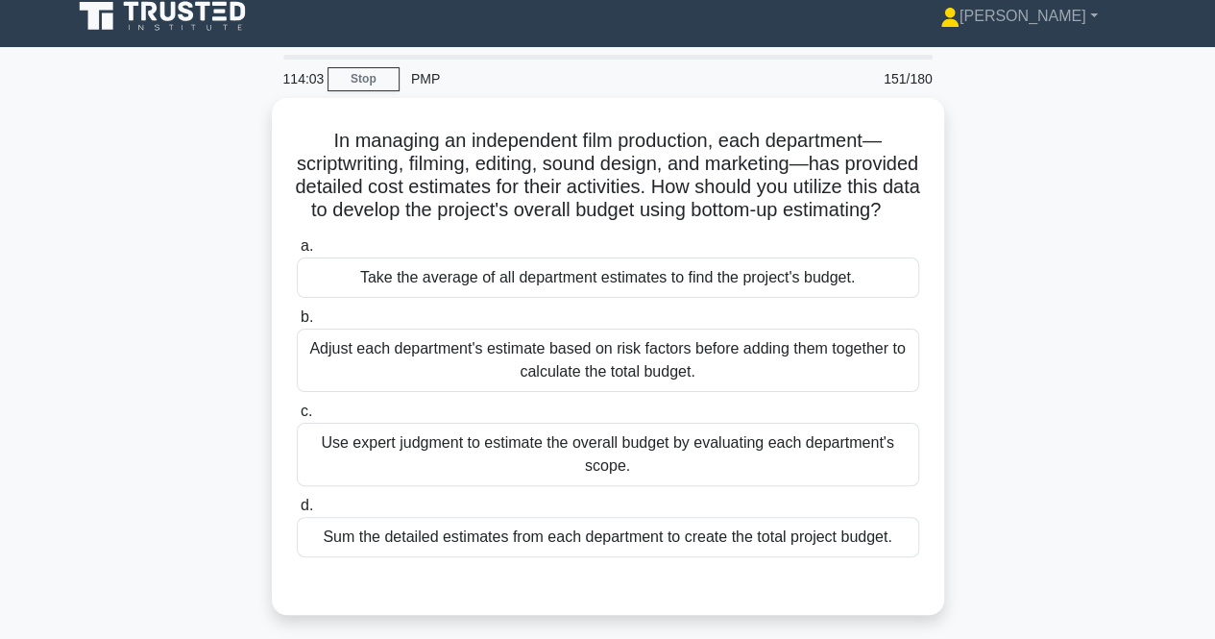
click at [196, 374] on div "In managing an independent film production, each department—scriptwriting, film…" at bounding box center [608, 368] width 1095 height 540
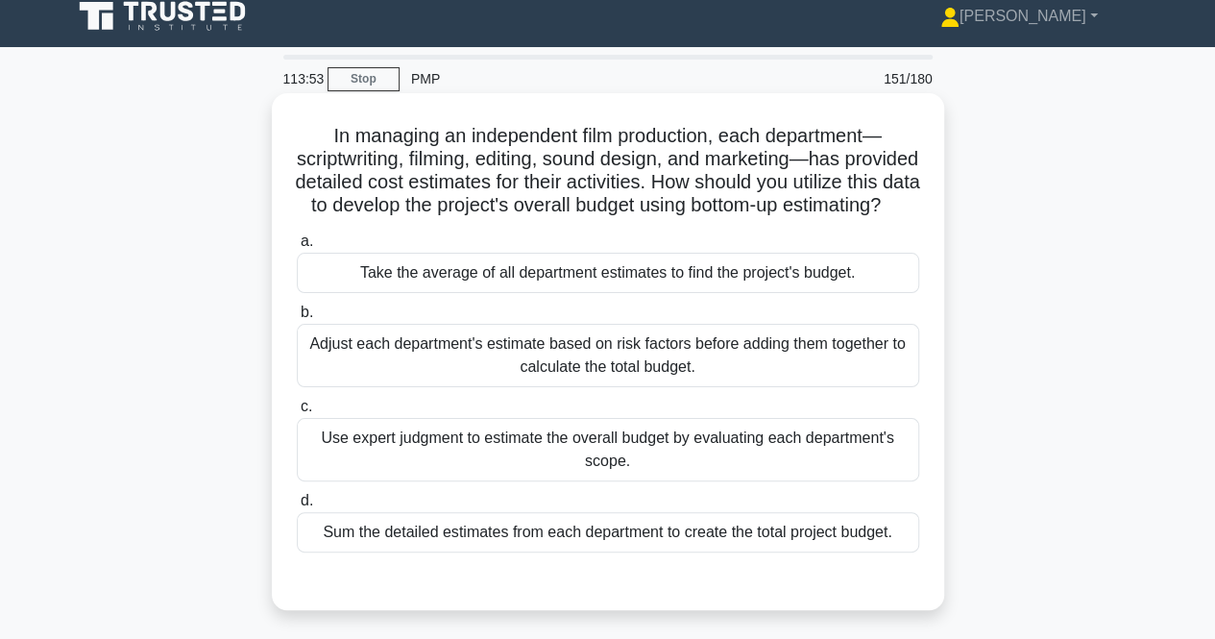
click at [542, 386] on div "Adjust each department's estimate based on risk factors before adding them toge…" at bounding box center [608, 355] width 623 height 63
click at [297, 319] on input "b. Adjust each department's estimate based on risk factors before adding them t…" at bounding box center [297, 313] width 0 height 12
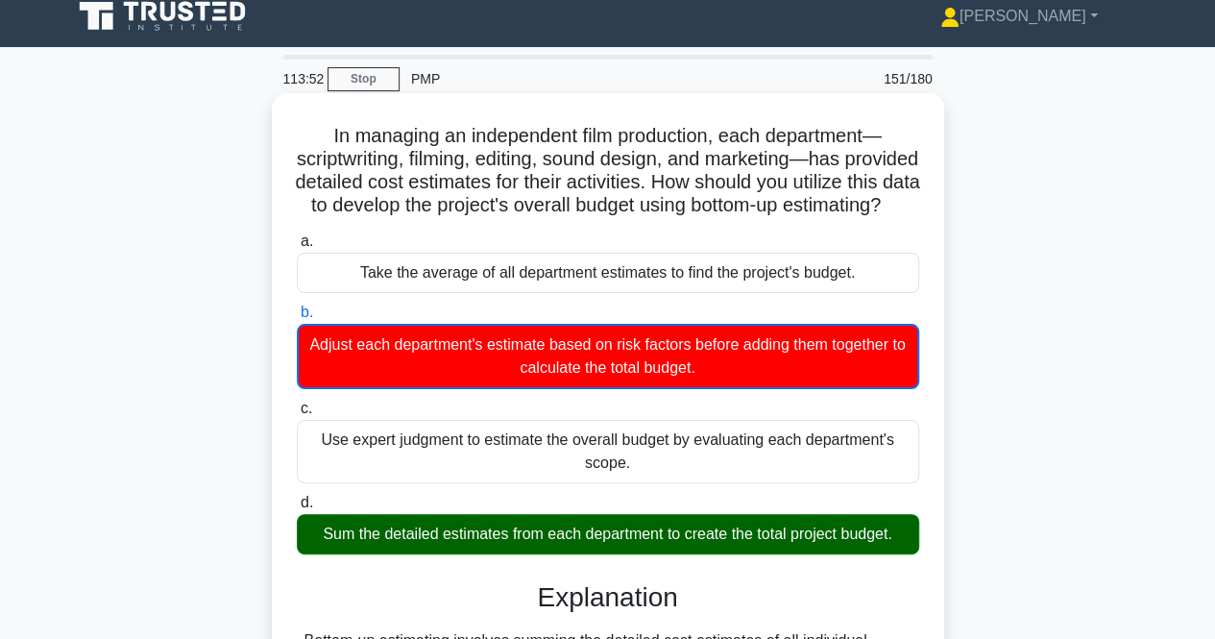
scroll to position [495, 0]
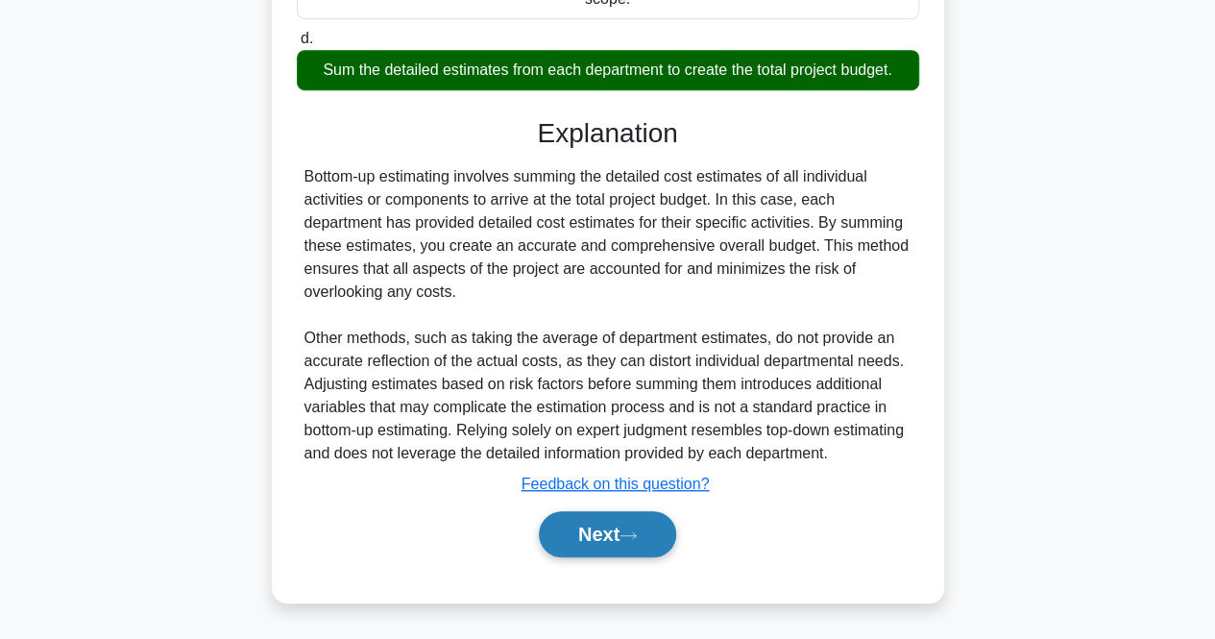
click at [558, 528] on button "Next" at bounding box center [607, 534] width 137 height 46
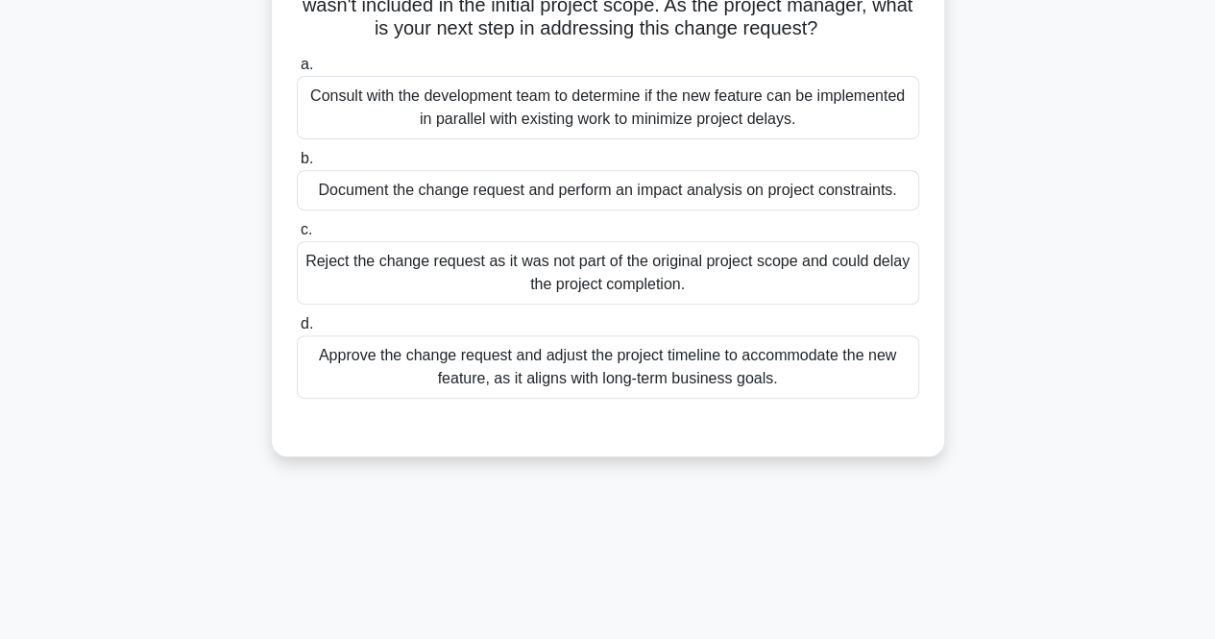
scroll to position [192, 0]
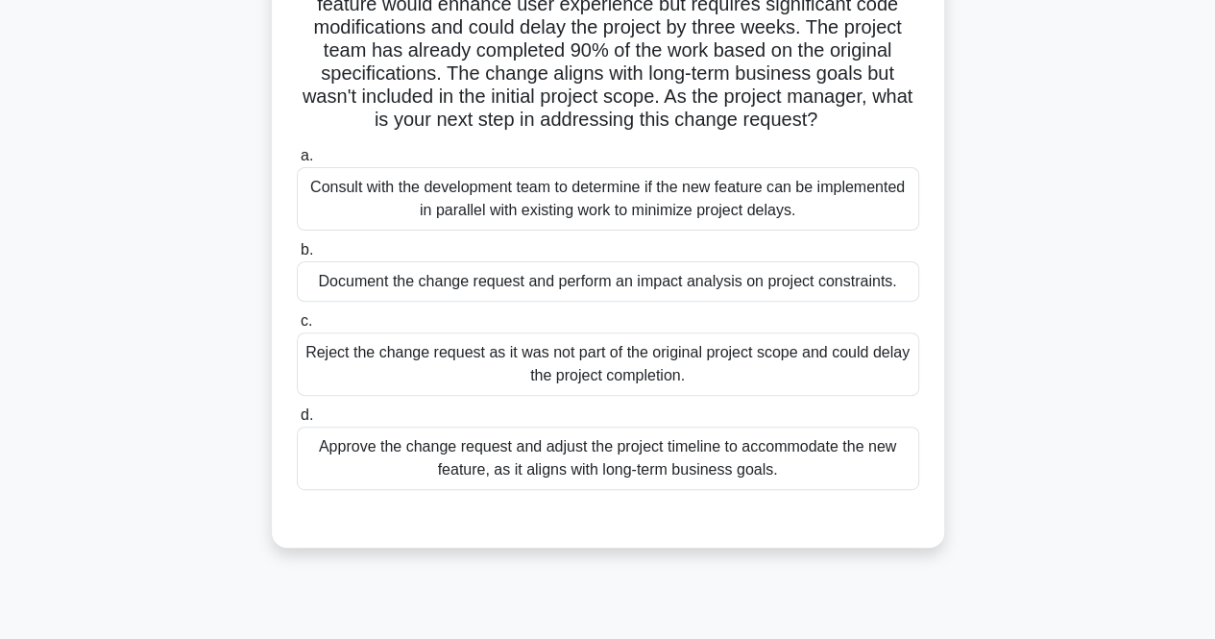
click at [386, 287] on div "Document the change request and perform an impact analysis on project constrain…" at bounding box center [608, 281] width 623 height 40
click at [297, 257] on input "b. Document the change request and perform an impact analysis on project constr…" at bounding box center [297, 250] width 0 height 12
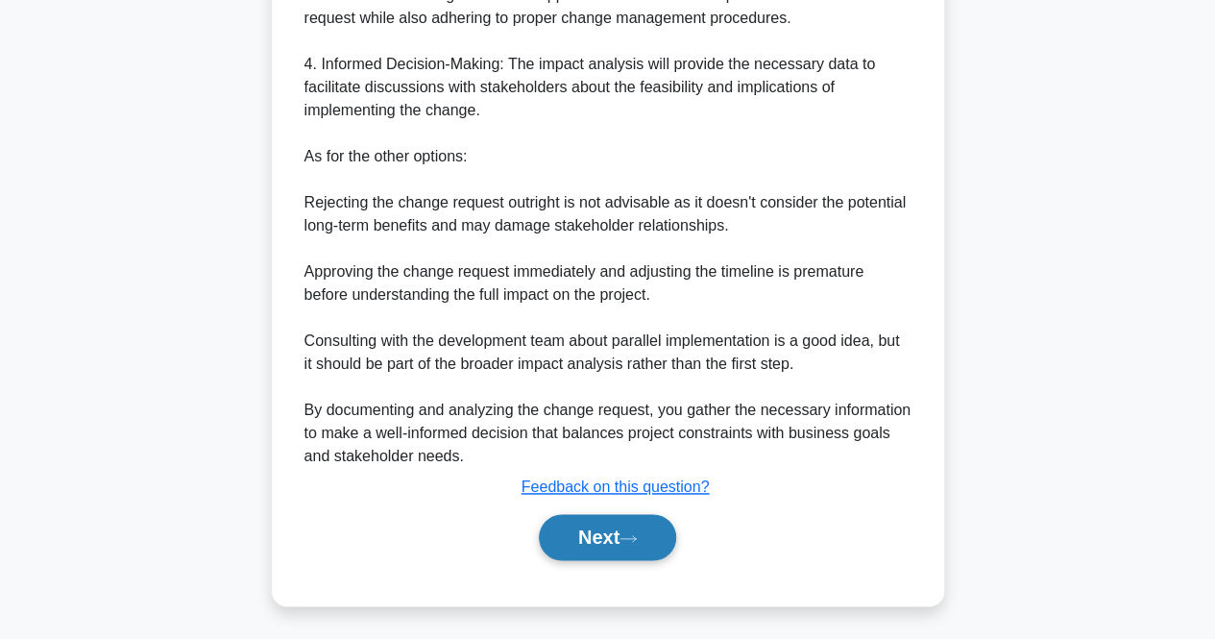
click at [627, 523] on button "Next" at bounding box center [607, 537] width 137 height 46
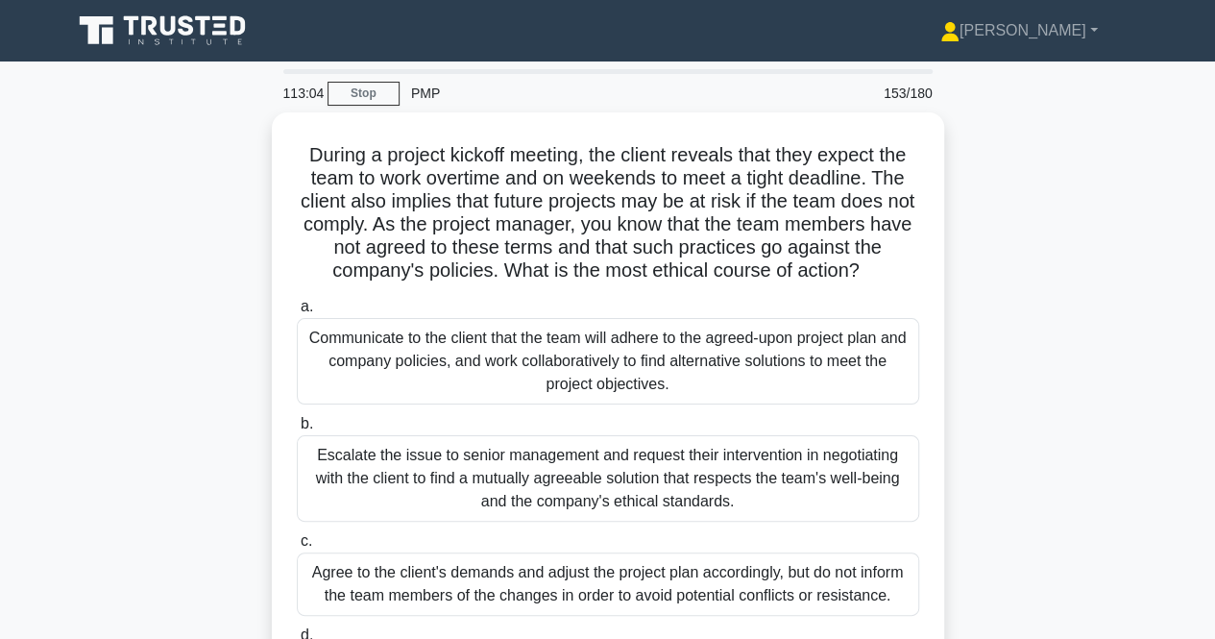
scroll to position [0, 0]
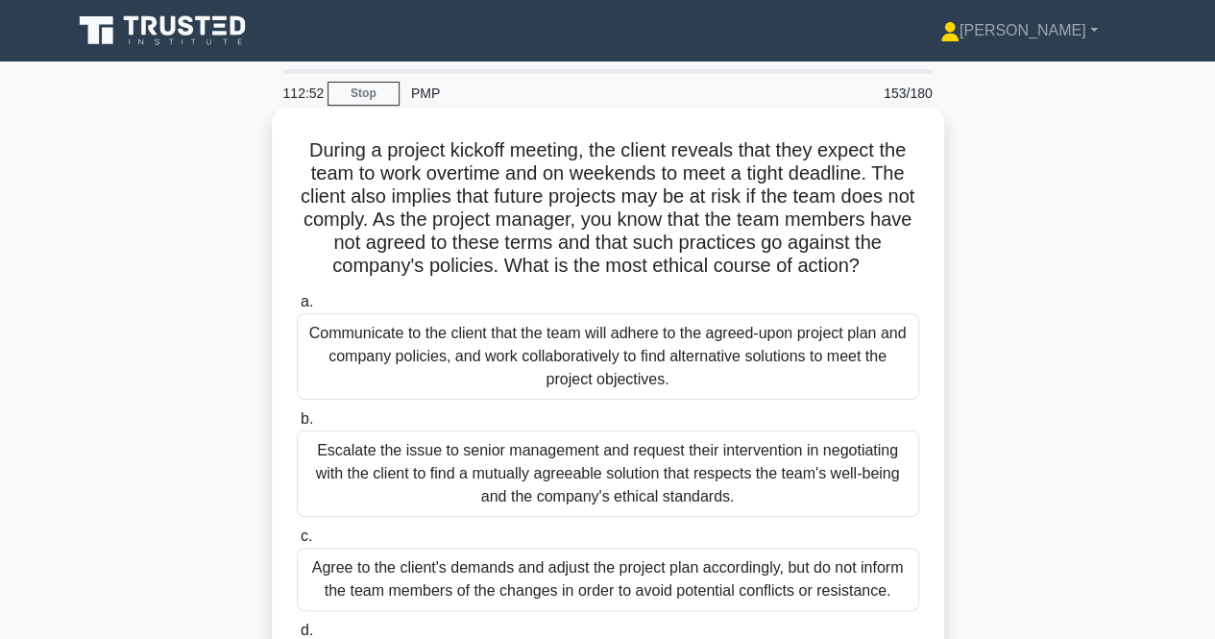
click at [475, 373] on div "Communicate to the client that the team will adhere to the agreed-upon project …" at bounding box center [608, 356] width 623 height 86
click at [297, 308] on input "a. Communicate to the client that the team will adhere to the agreed-upon proje…" at bounding box center [297, 302] width 0 height 12
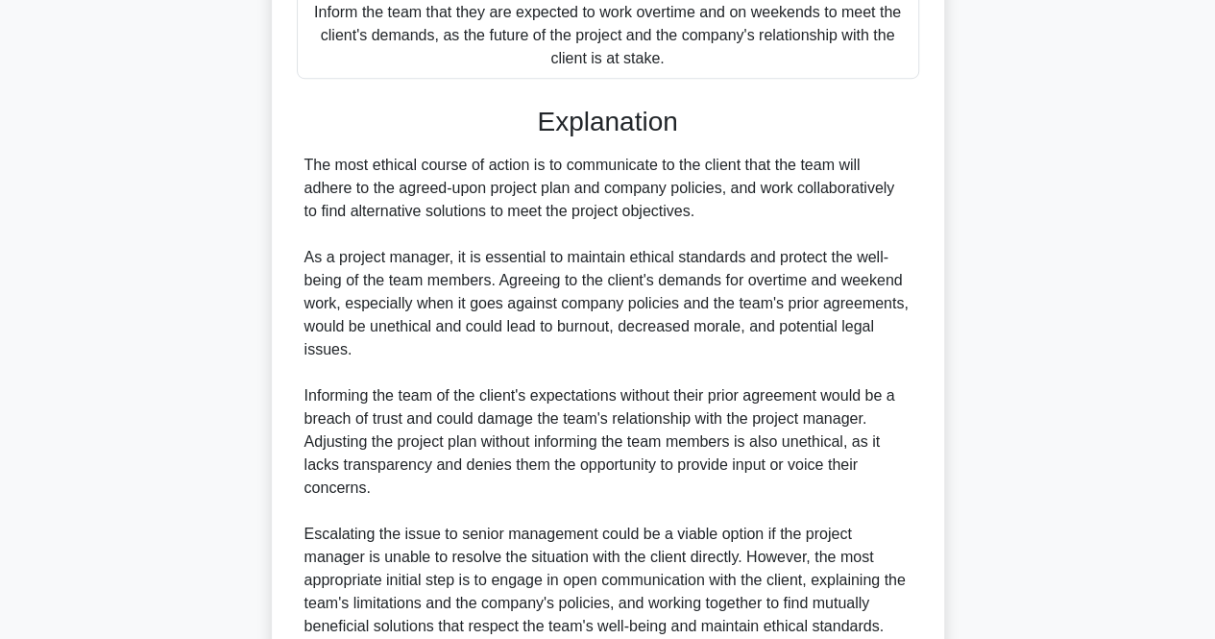
scroll to position [820, 0]
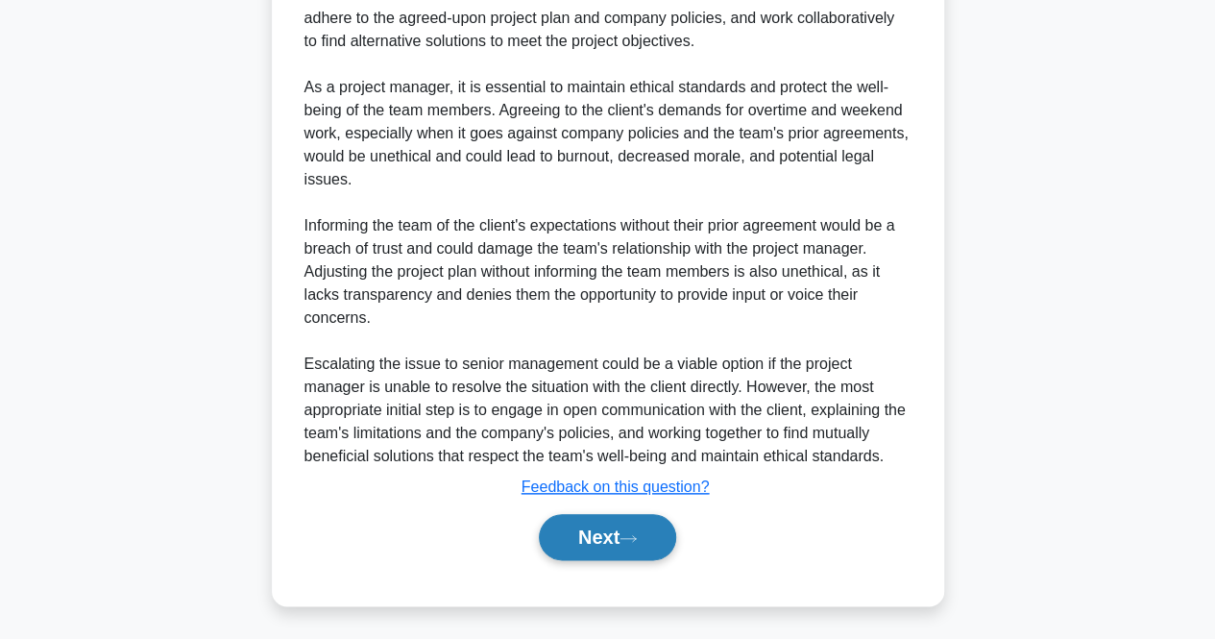
click at [580, 530] on button "Next" at bounding box center [607, 537] width 137 height 46
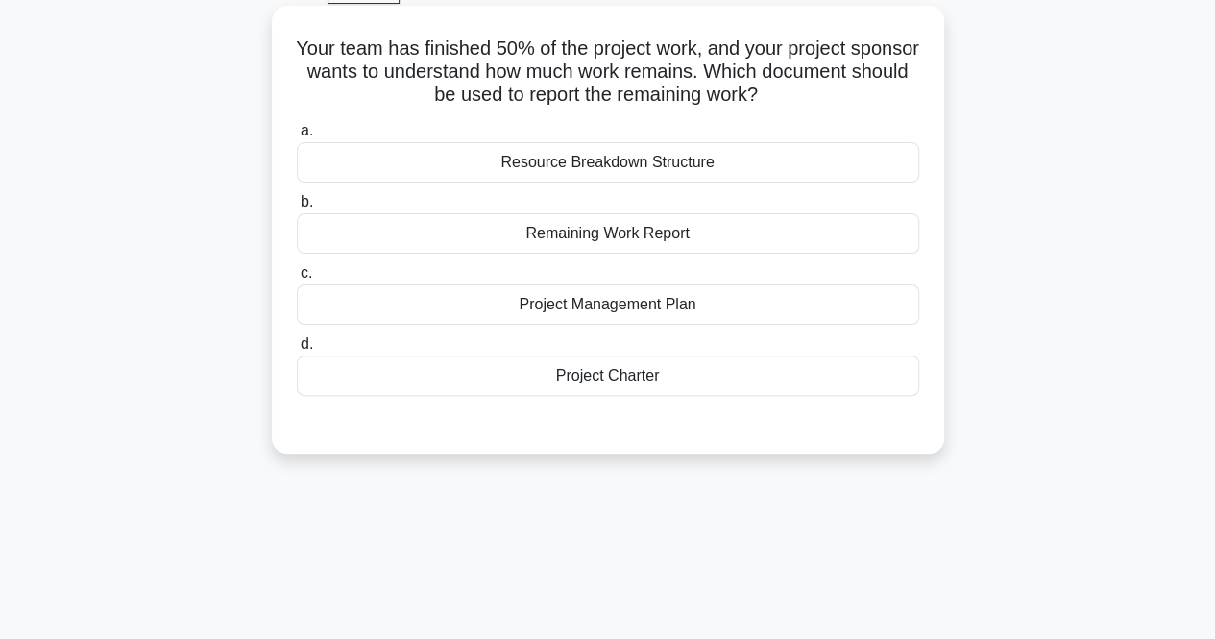
scroll to position [0, 0]
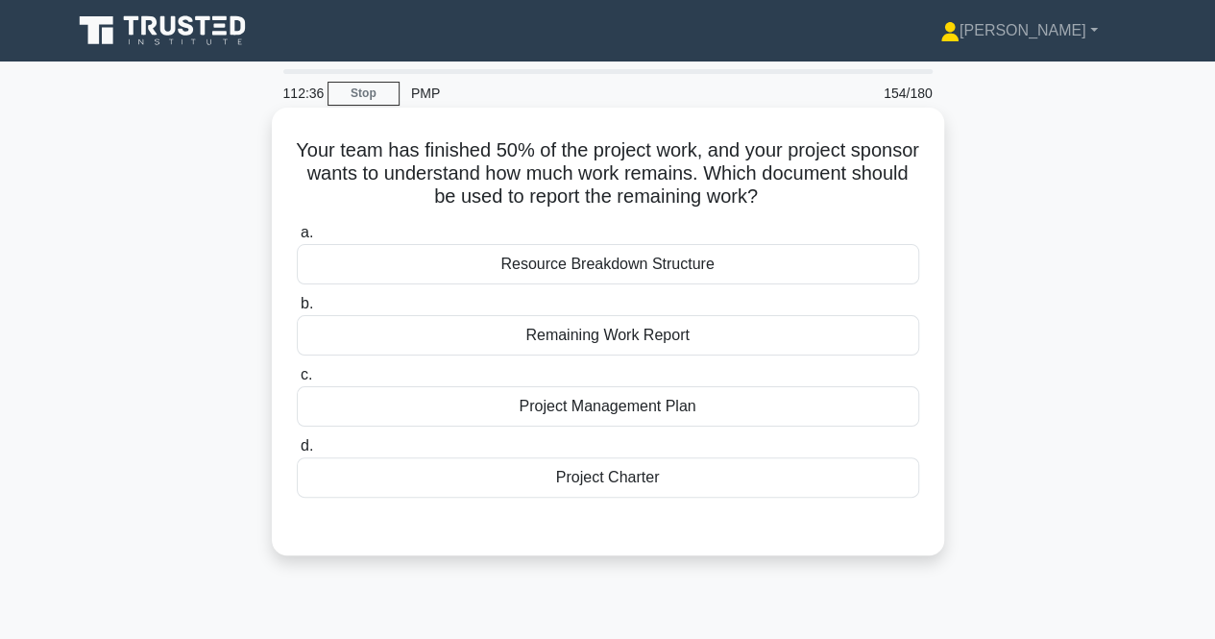
click at [426, 411] on div "Project Management Plan" at bounding box center [608, 406] width 623 height 40
click at [297, 381] on input "c. Project Management Plan" at bounding box center [297, 375] width 0 height 12
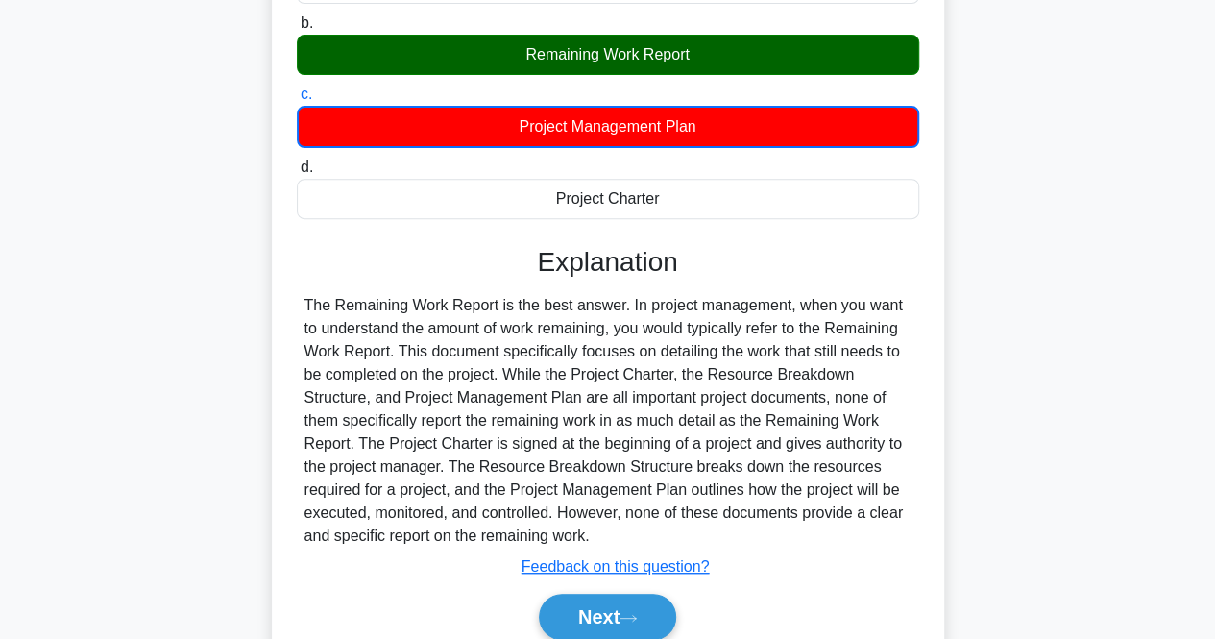
scroll to position [288, 0]
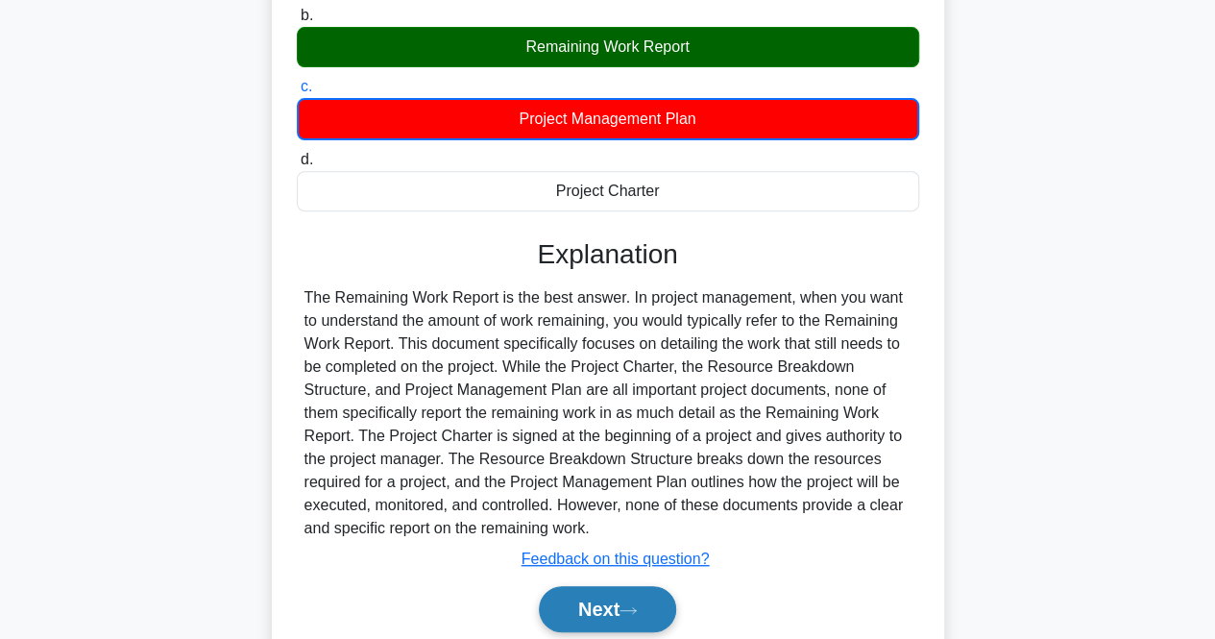
click at [581, 615] on button "Next" at bounding box center [607, 609] width 137 height 46
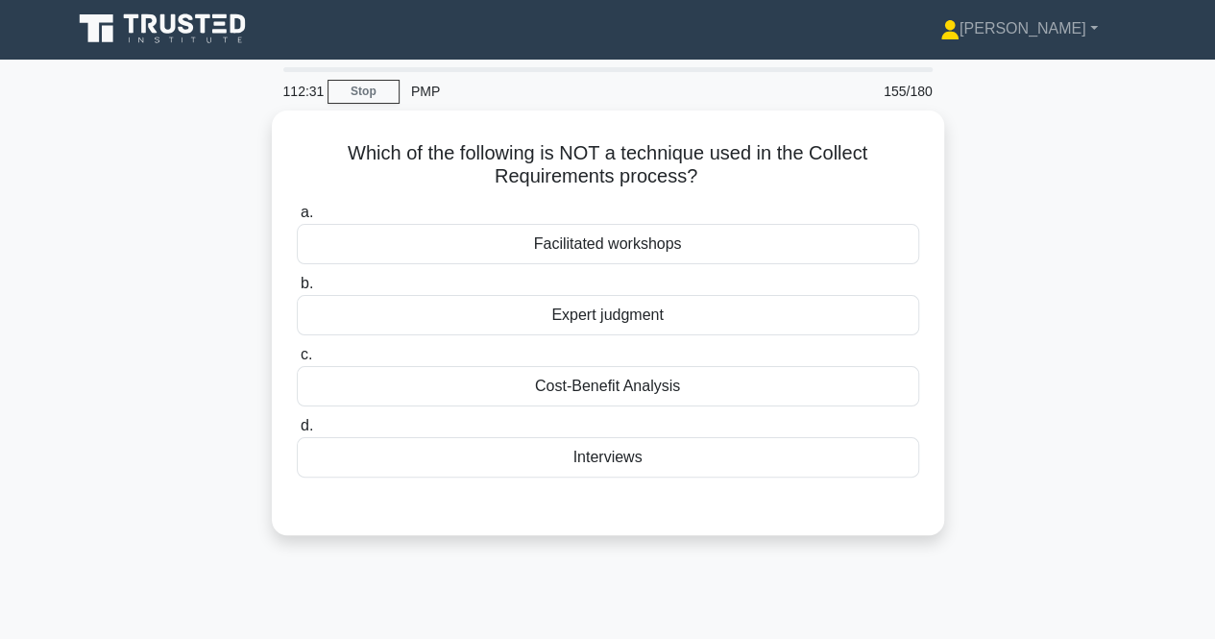
scroll to position [0, 0]
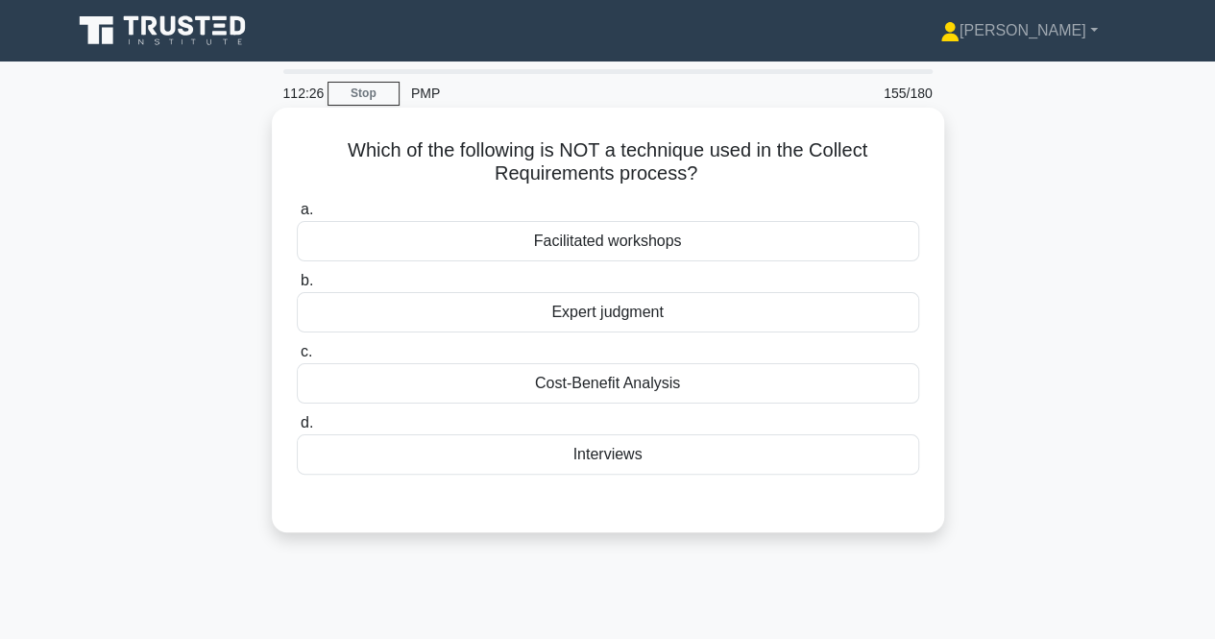
click at [528, 380] on div "Cost-Benefit Analysis" at bounding box center [608, 383] width 623 height 40
click at [297, 358] on input "c. Cost-Benefit Analysis" at bounding box center [297, 352] width 0 height 12
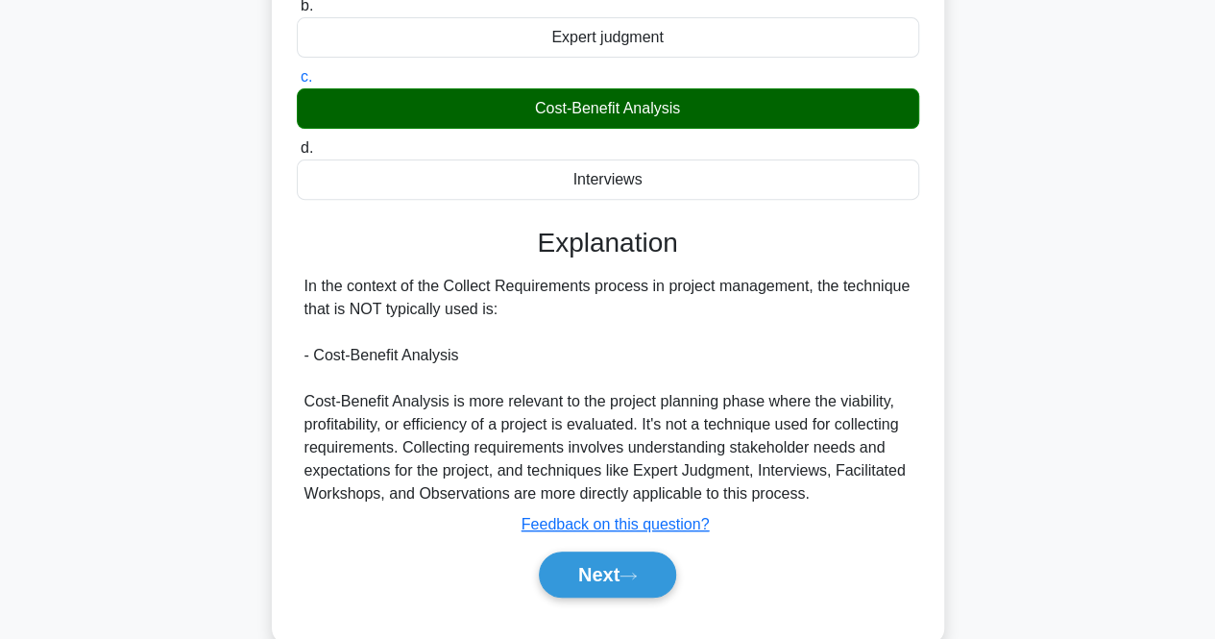
scroll to position [399, 0]
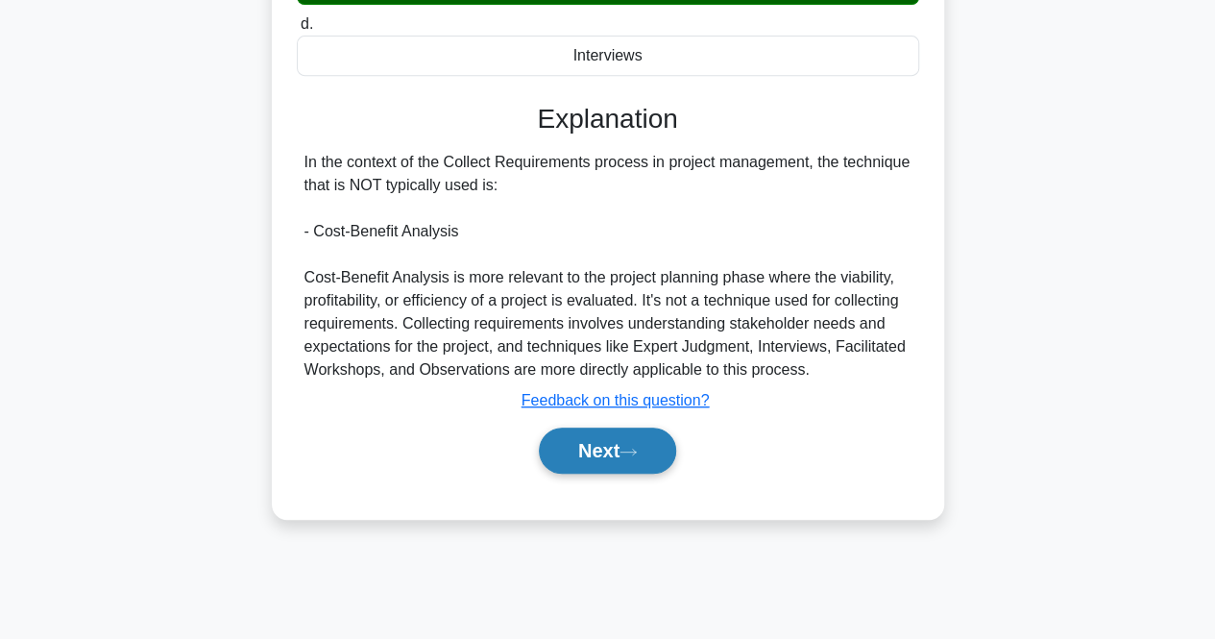
click at [557, 429] on button "Next" at bounding box center [607, 451] width 137 height 46
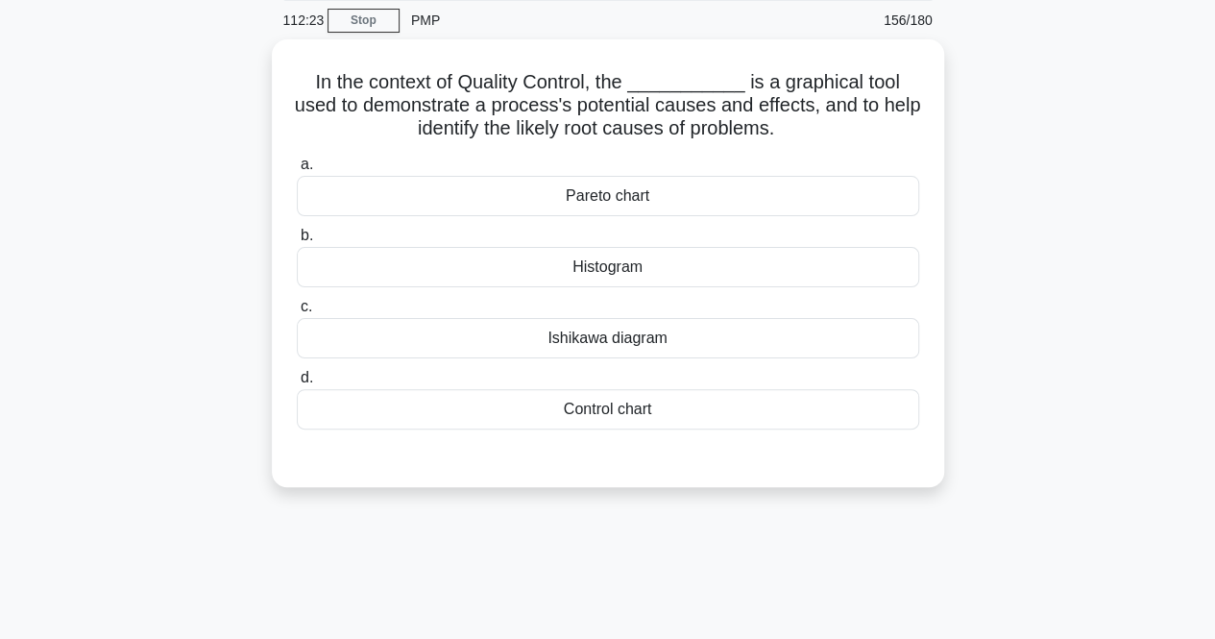
scroll to position [0, 0]
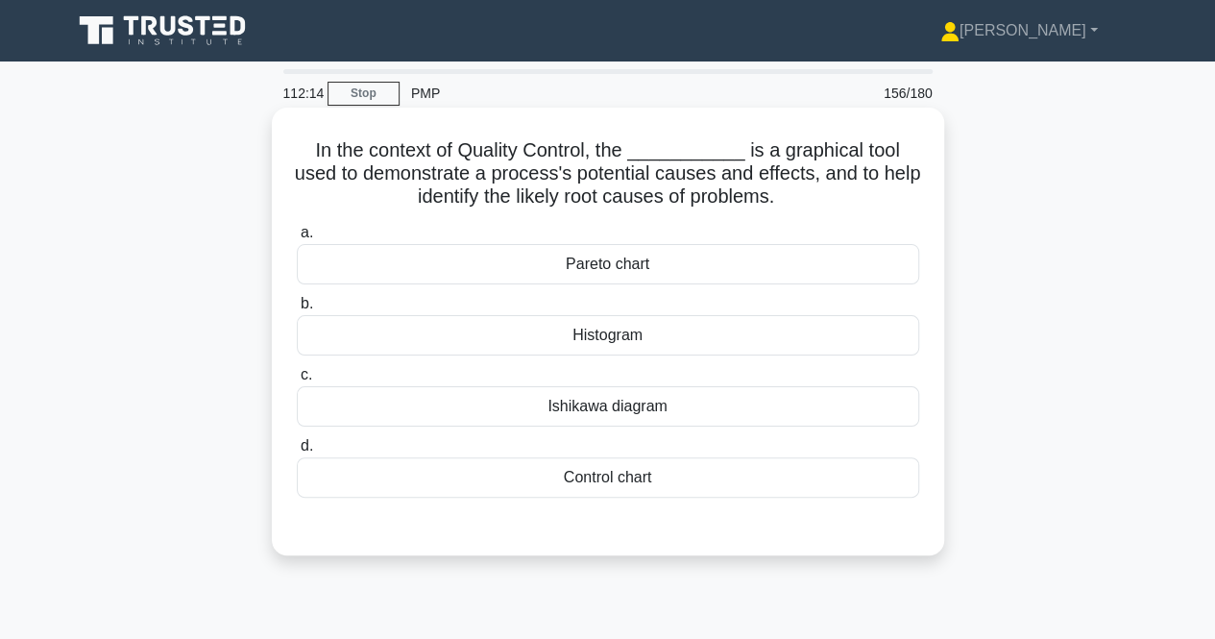
click at [438, 410] on div "Ishikawa diagram" at bounding box center [608, 406] width 623 height 40
click at [297, 381] on input "[PERSON_NAME] diagram" at bounding box center [297, 375] width 0 height 12
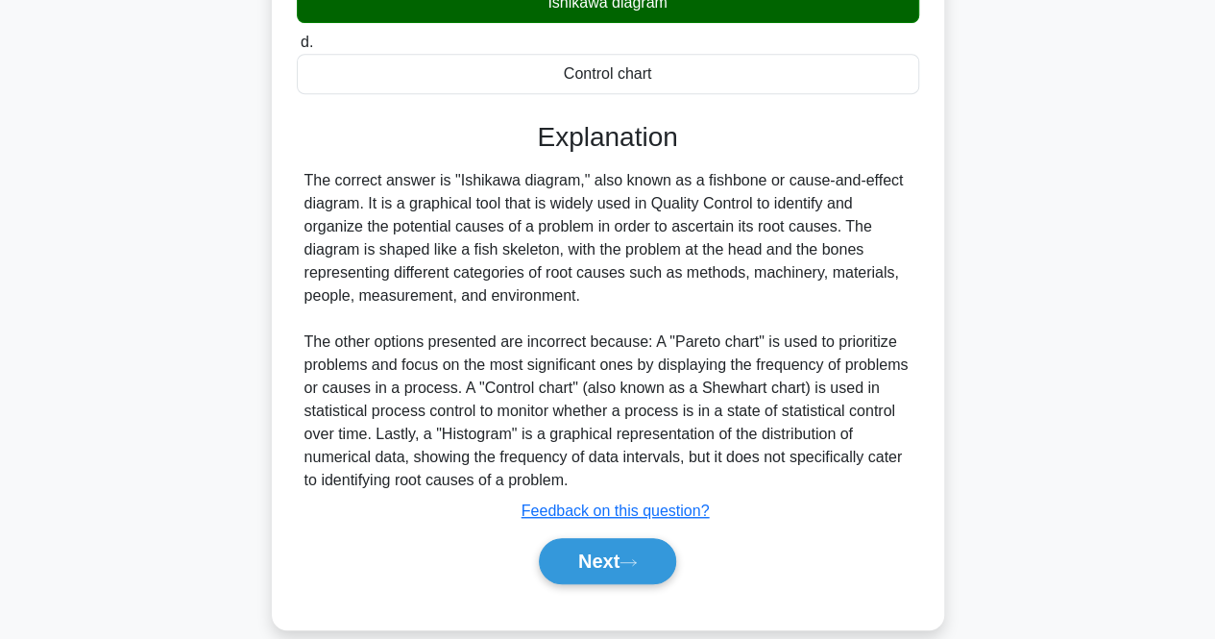
scroll to position [428, 0]
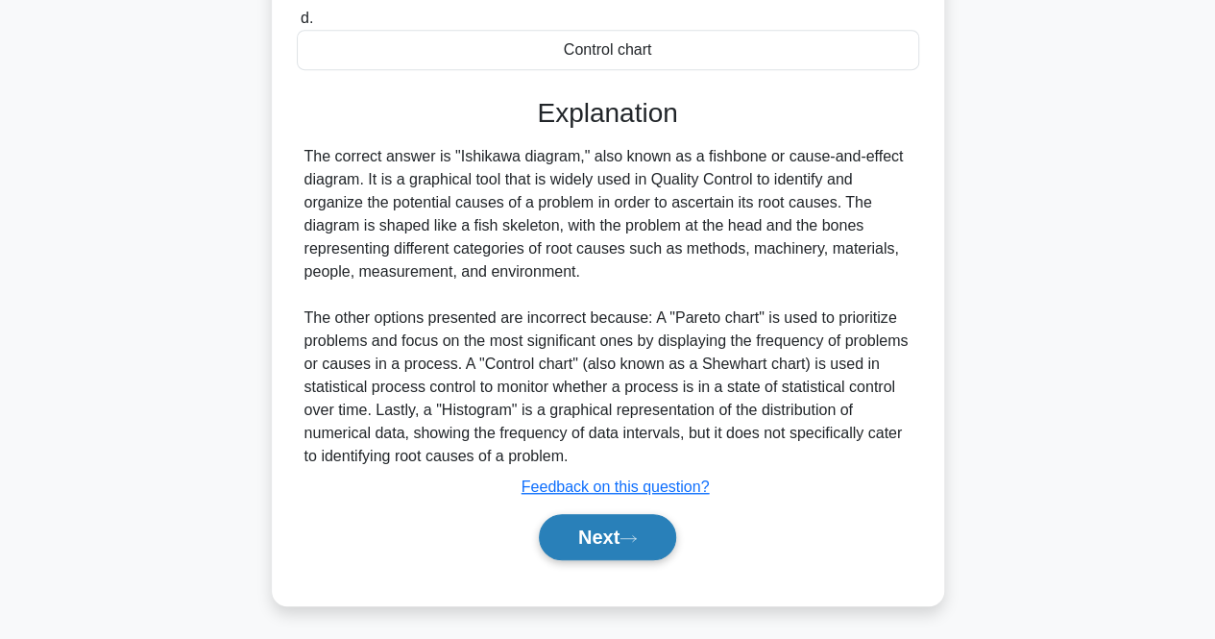
click at [552, 530] on button "Next" at bounding box center [607, 537] width 137 height 46
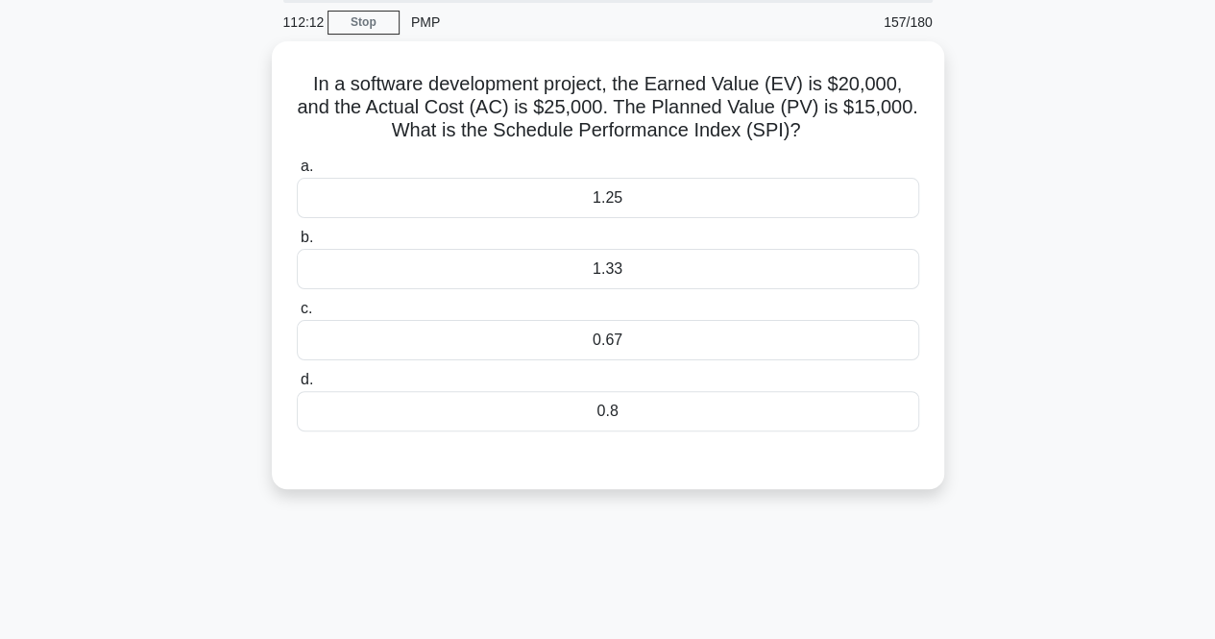
scroll to position [0, 0]
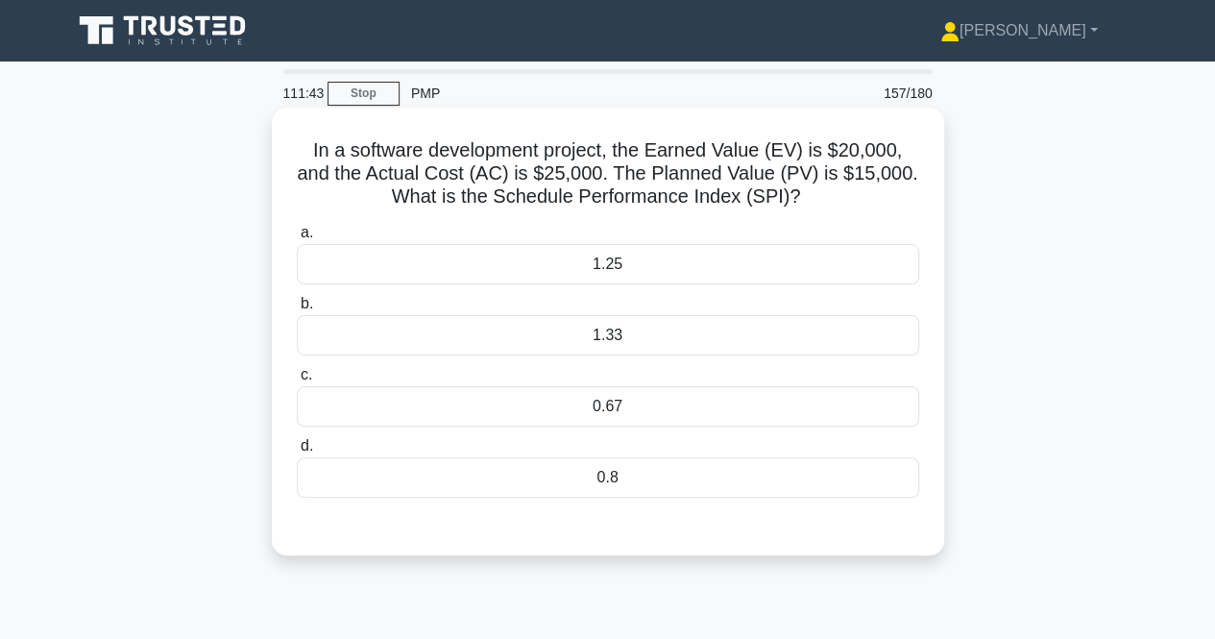
click at [415, 352] on div "1.33" at bounding box center [608, 335] width 623 height 40
click at [297, 310] on input "b. 1.33" at bounding box center [297, 304] width 0 height 12
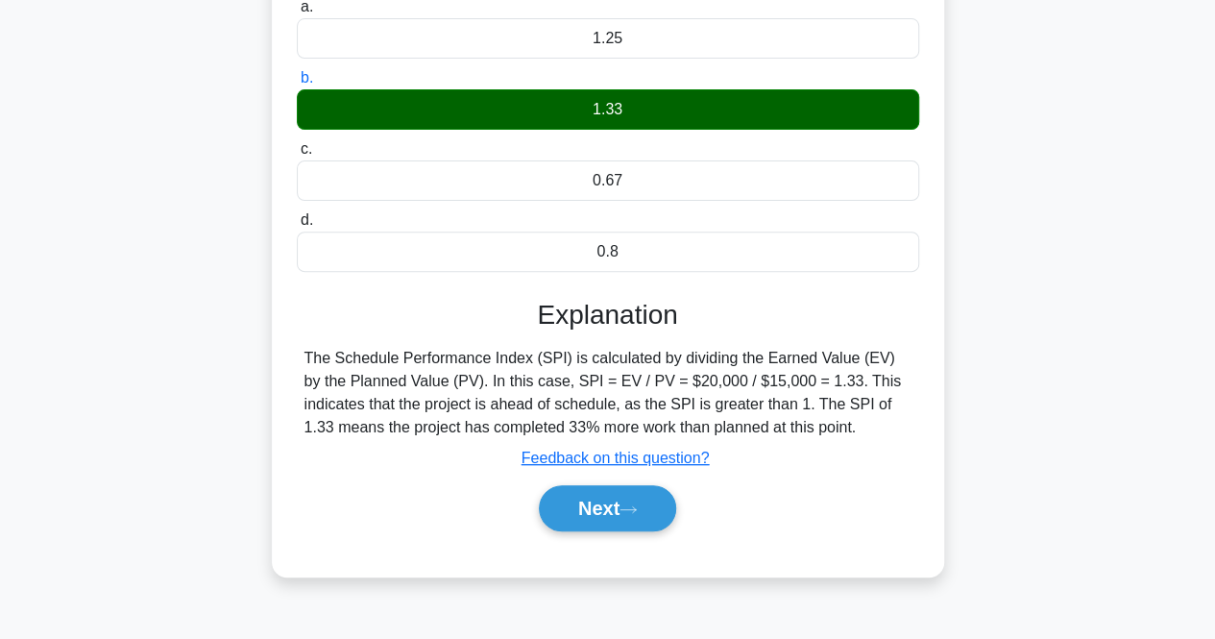
scroll to position [399, 0]
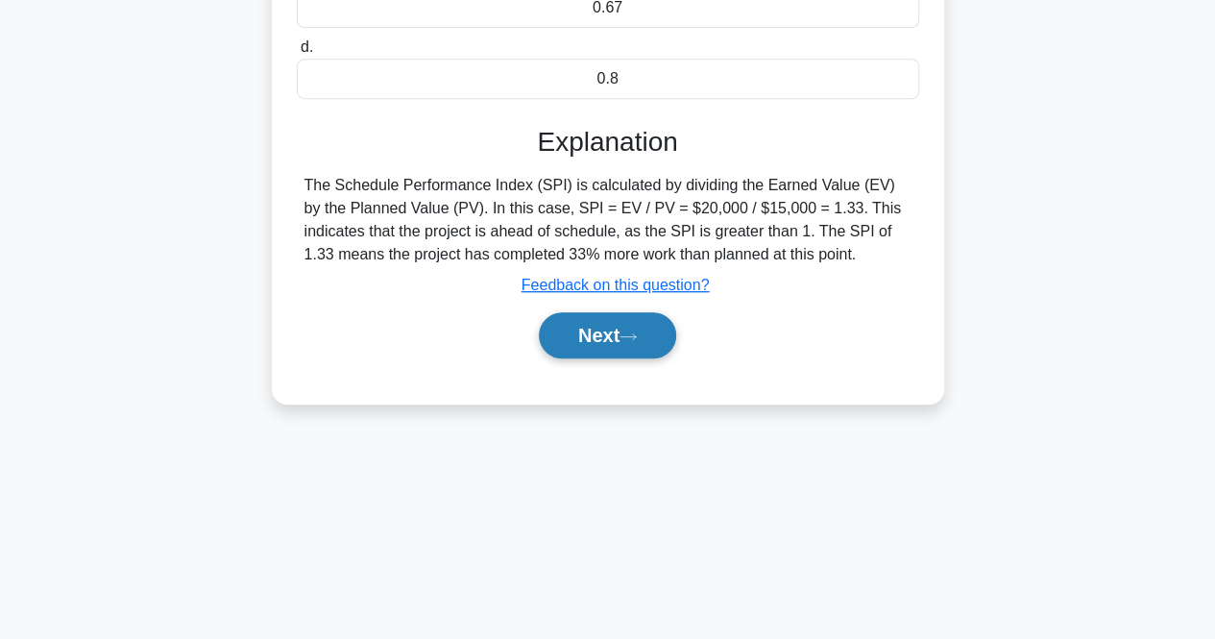
click at [570, 326] on button "Next" at bounding box center [607, 335] width 137 height 46
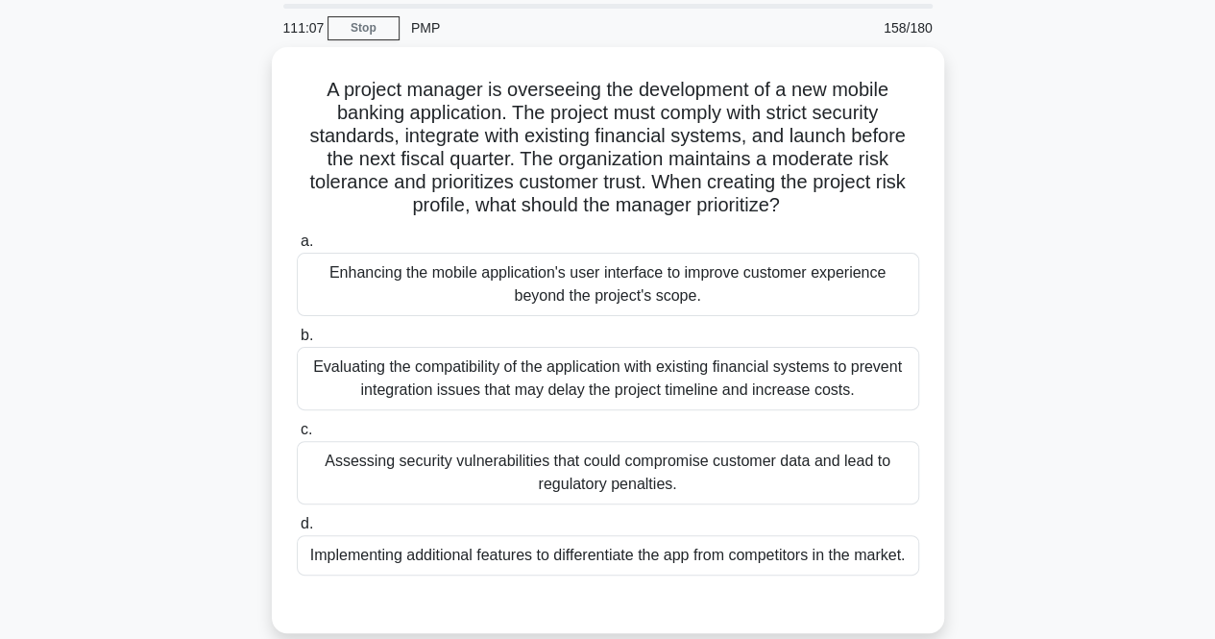
scroll to position [96, 0]
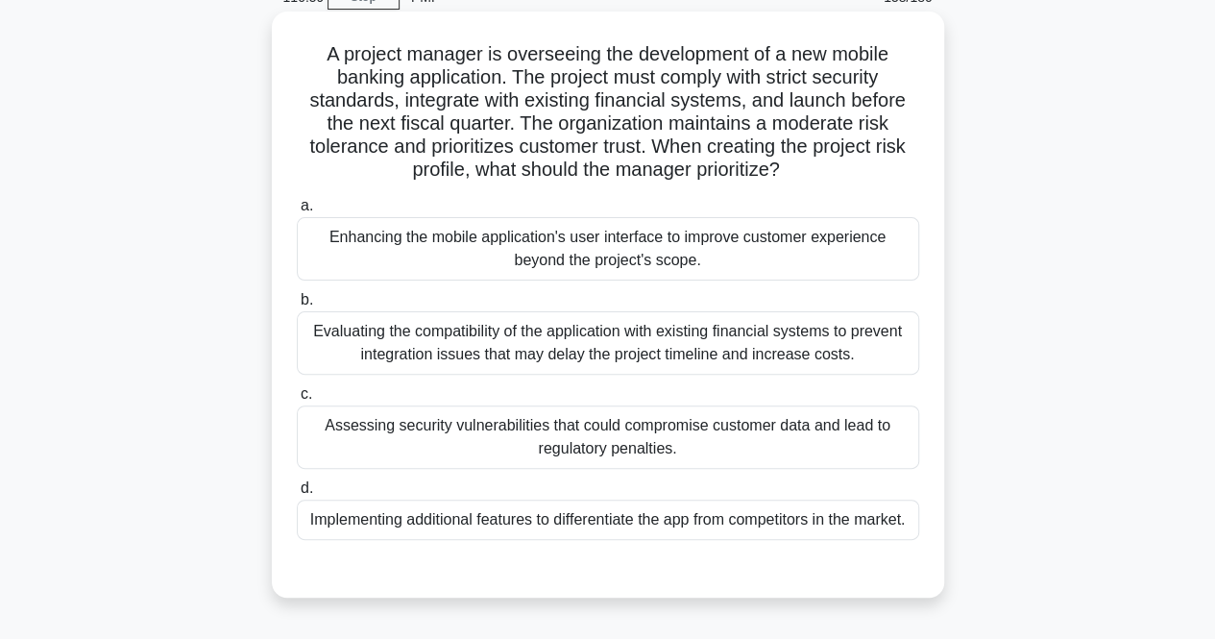
click at [409, 353] on div "Evaluating the compatibility of the application with existing financial systems…" at bounding box center [608, 342] width 623 height 63
click at [297, 307] on input "b. Evaluating the compatibility of the application with existing financial syst…" at bounding box center [297, 300] width 0 height 12
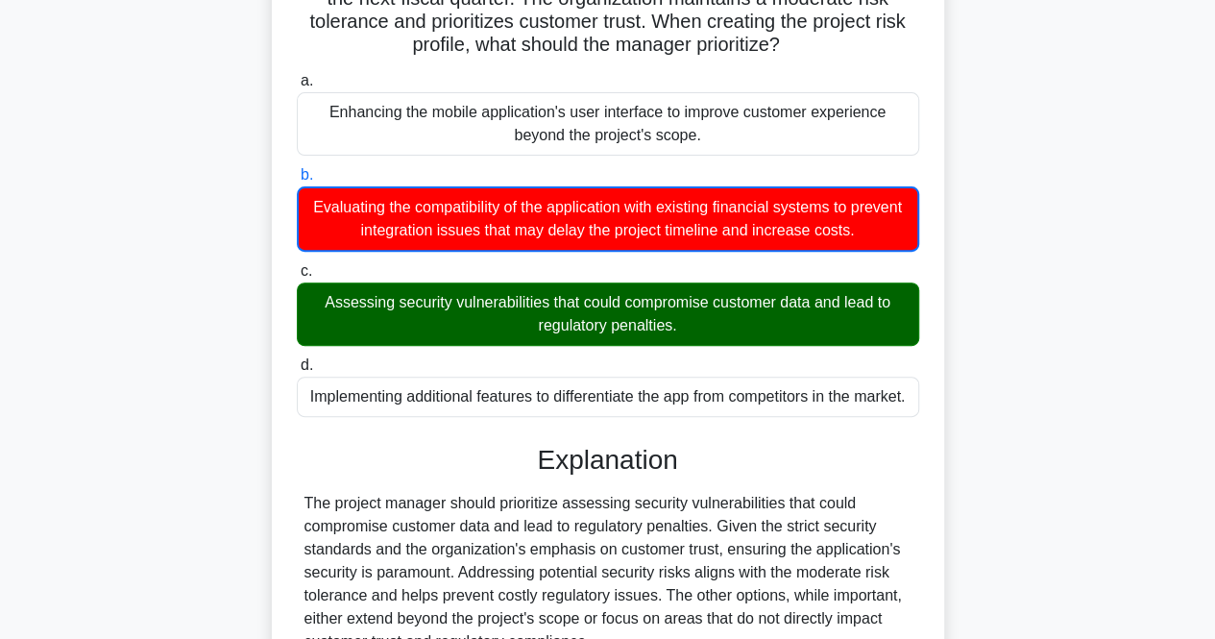
scroll to position [430, 0]
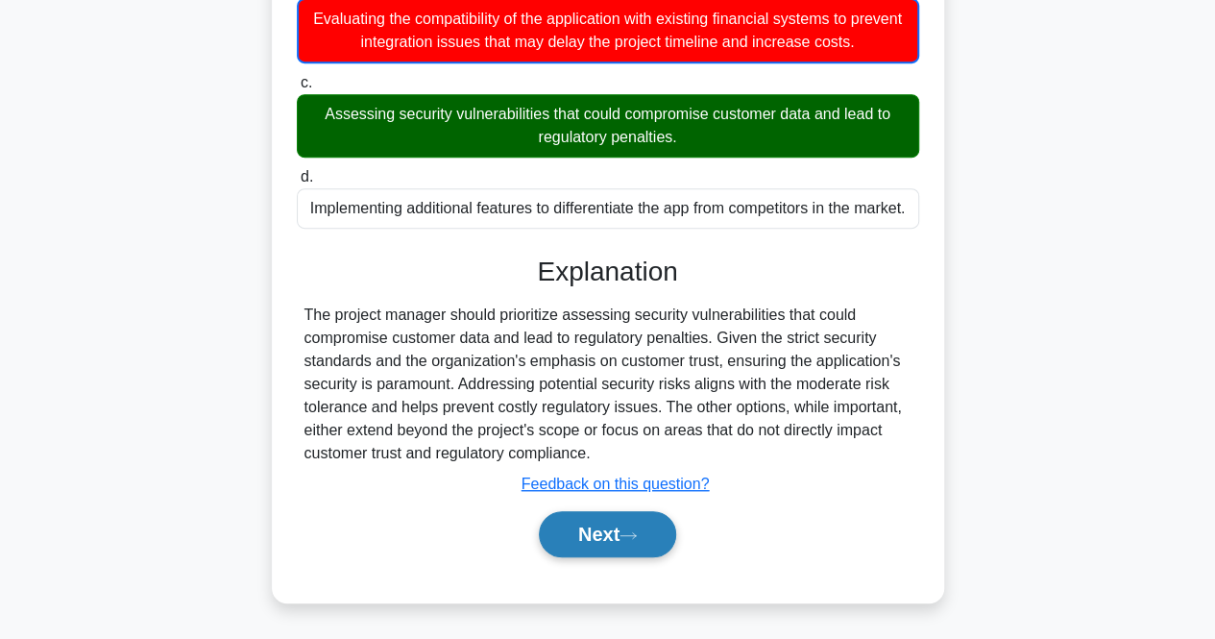
click at [617, 527] on button "Next" at bounding box center [607, 534] width 137 height 46
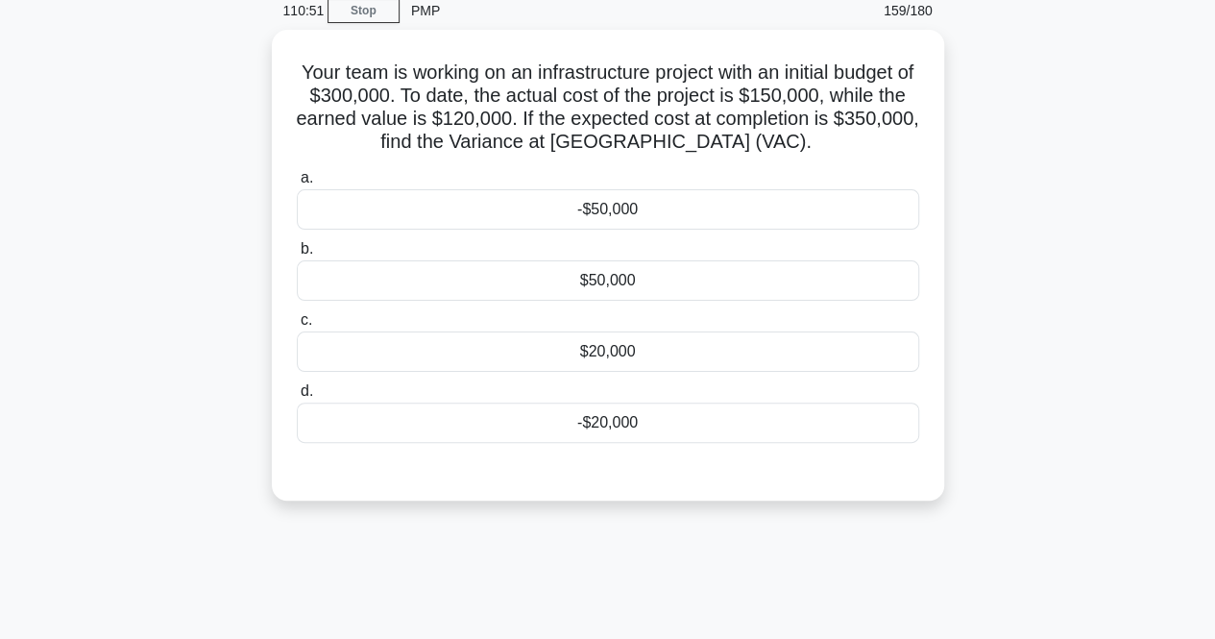
scroll to position [0, 0]
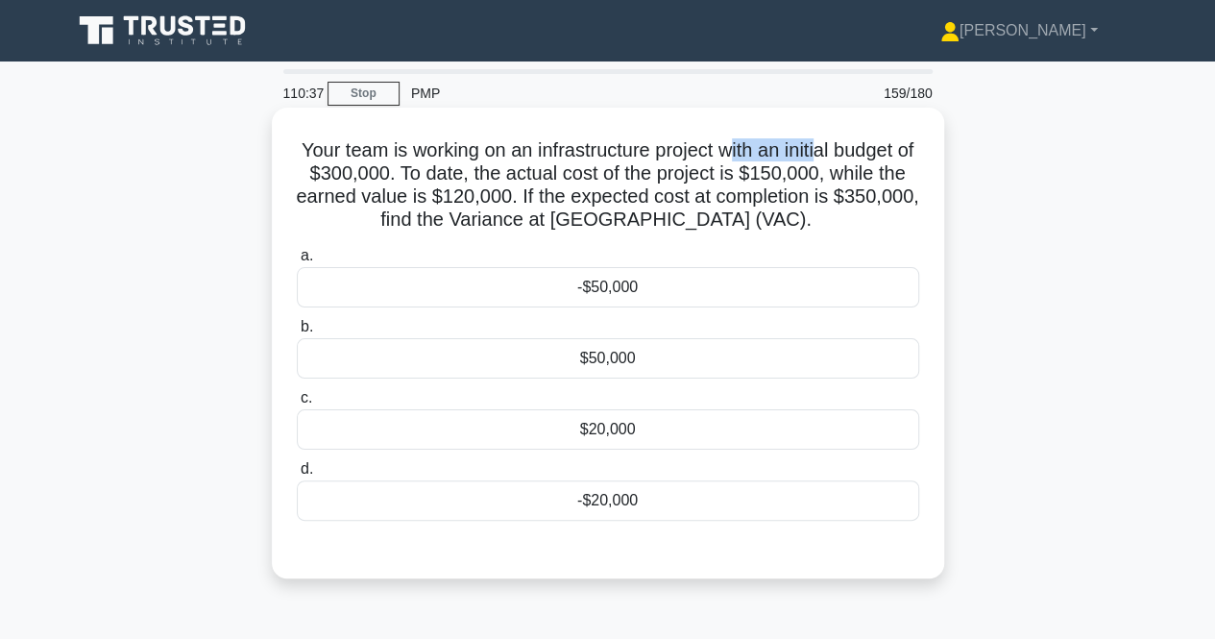
drag, startPoint x: 744, startPoint y: 162, endPoint x: 834, endPoint y: 161, distance: 90.3
click at [834, 161] on h5 "Your team is working on an infrastructure project with an initial budget of $30…" at bounding box center [608, 185] width 626 height 94
click at [482, 195] on h5 "Your team is working on an infrastructure project with an initial budget of $30…" at bounding box center [608, 185] width 626 height 94
drag, startPoint x: 753, startPoint y: 178, endPoint x: 834, endPoint y: 180, distance: 80.7
click at [834, 180] on h5 "Your team is working on an infrastructure project with an initial budget of $30…" at bounding box center [608, 185] width 626 height 94
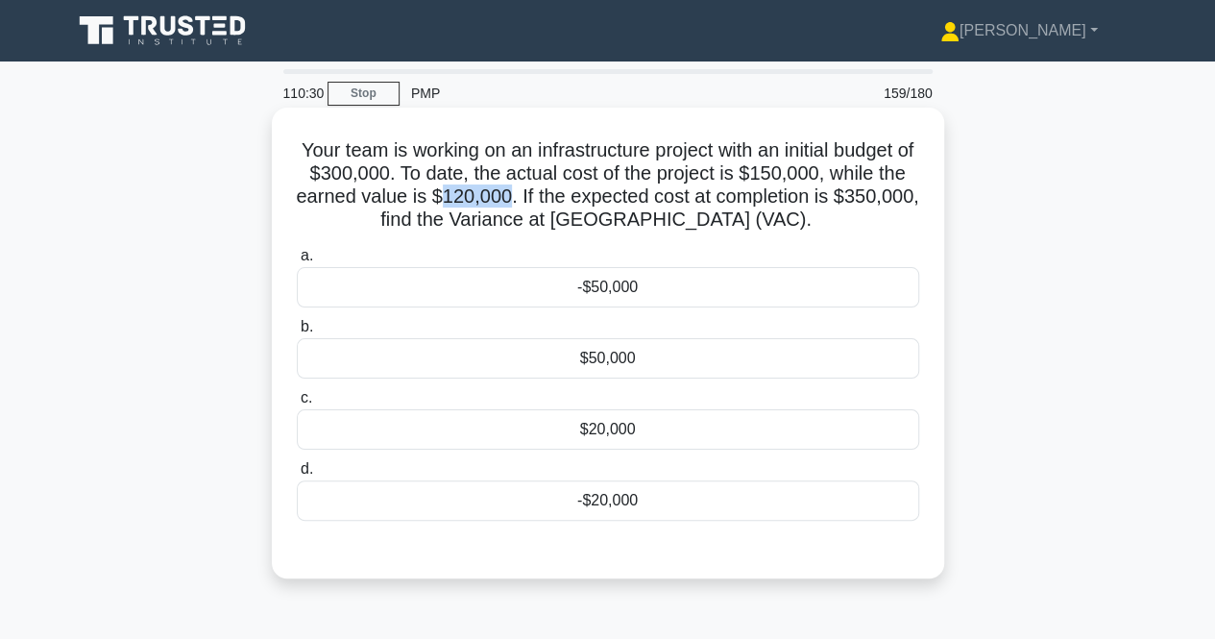
drag, startPoint x: 485, startPoint y: 203, endPoint x: 552, endPoint y: 202, distance: 66.3
click at [552, 202] on h5 "Your team is working on an infrastructure project with an initial budget of $30…" at bounding box center [608, 185] width 626 height 94
click at [484, 193] on h5 "Your team is working on an infrastructure project with an initial budget of $30…" at bounding box center [608, 185] width 626 height 94
click at [473, 200] on h5 "Your team is working on an infrastructure project with an initial budget of $30…" at bounding box center [608, 185] width 626 height 94
drag, startPoint x: 481, startPoint y: 196, endPoint x: 560, endPoint y: 196, distance: 78.8
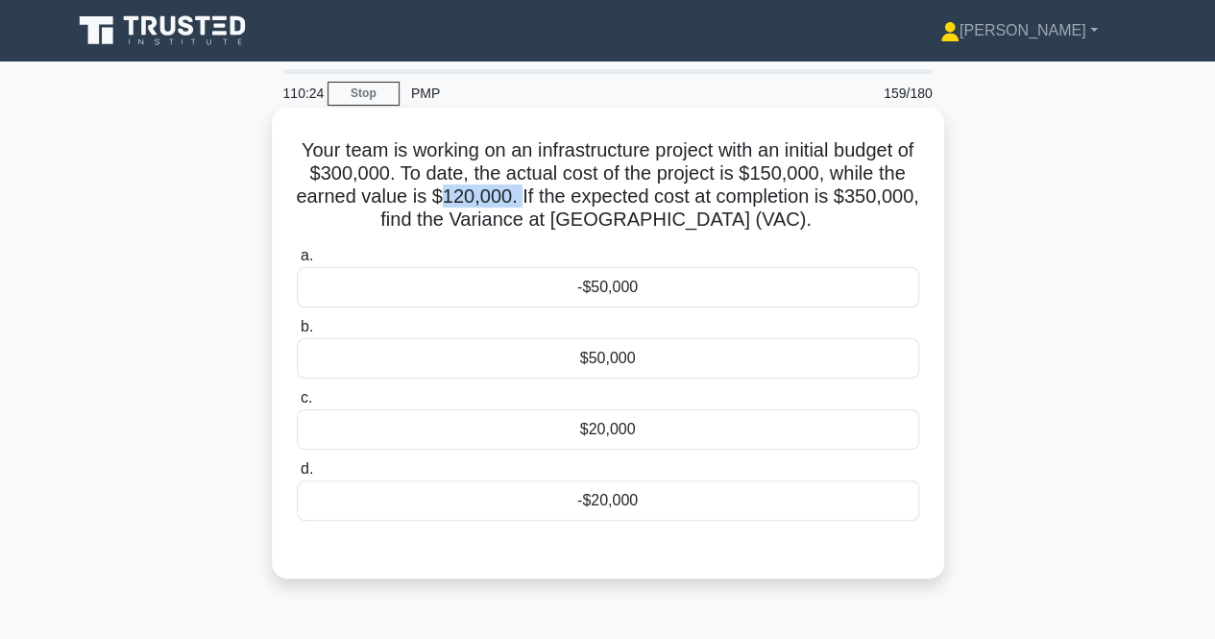
click at [560, 196] on h5 "Your team is working on an infrastructure project with an initial budget of $30…" at bounding box center [608, 185] width 626 height 94
click at [629, 282] on div "-$50,000" at bounding box center [608, 287] width 623 height 40
click at [297, 262] on input "a. -$50,000" at bounding box center [297, 256] width 0 height 12
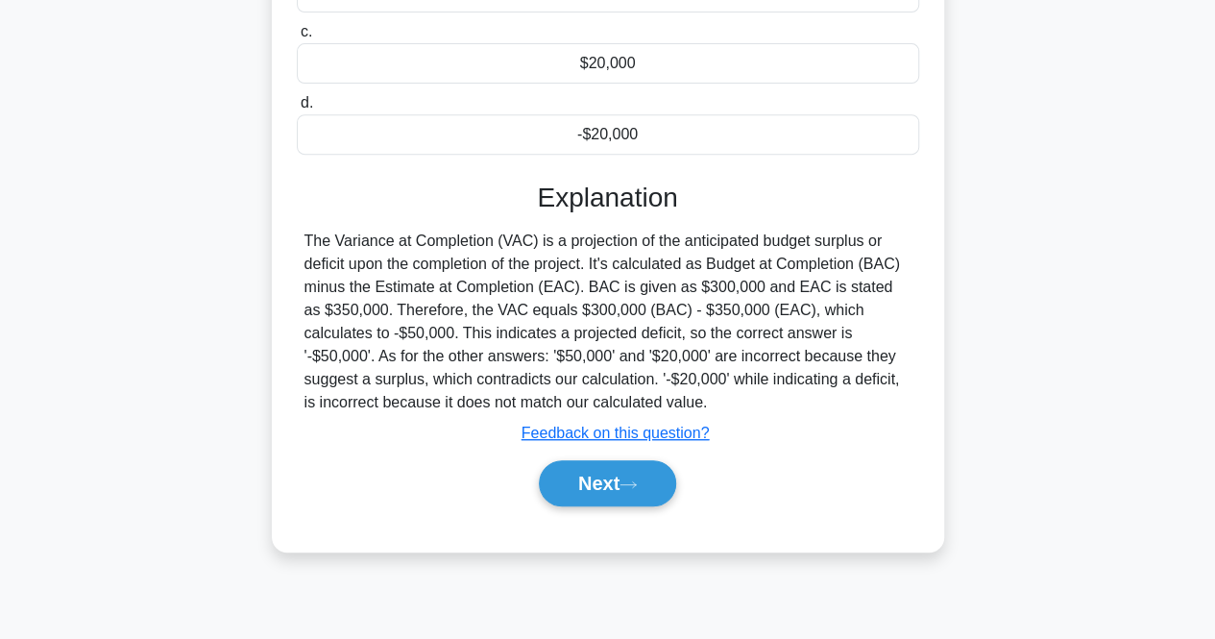
scroll to position [399, 0]
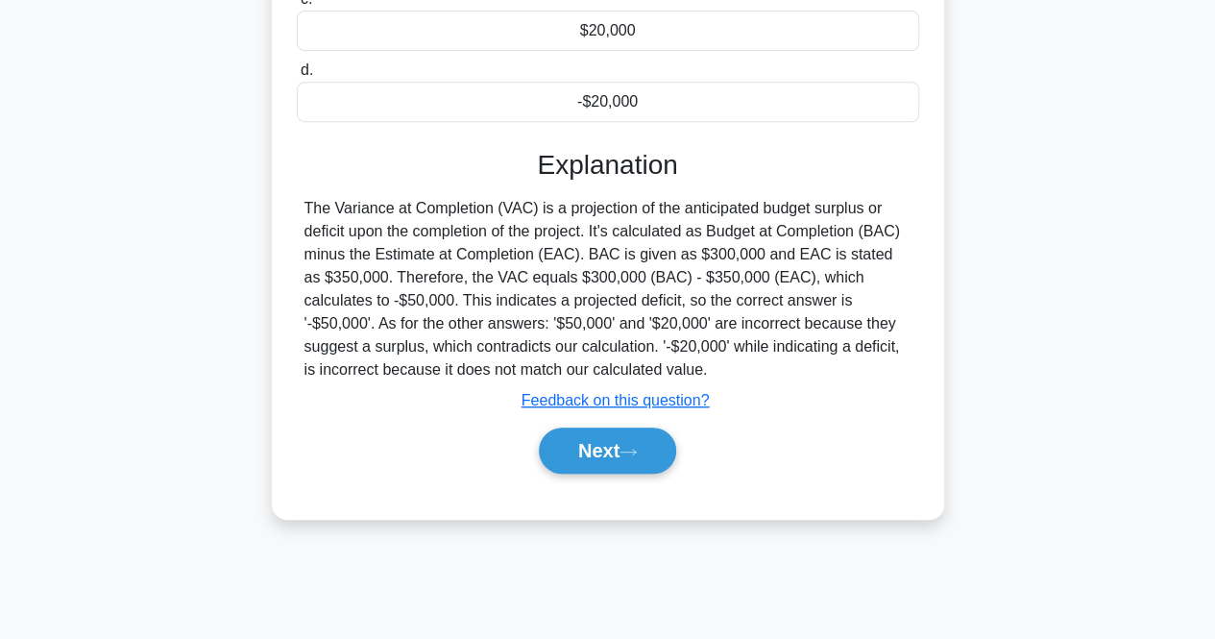
click at [637, 425] on div "Next" at bounding box center [608, 450] width 623 height 61
click at [589, 446] on button "Next" at bounding box center [607, 451] width 137 height 46
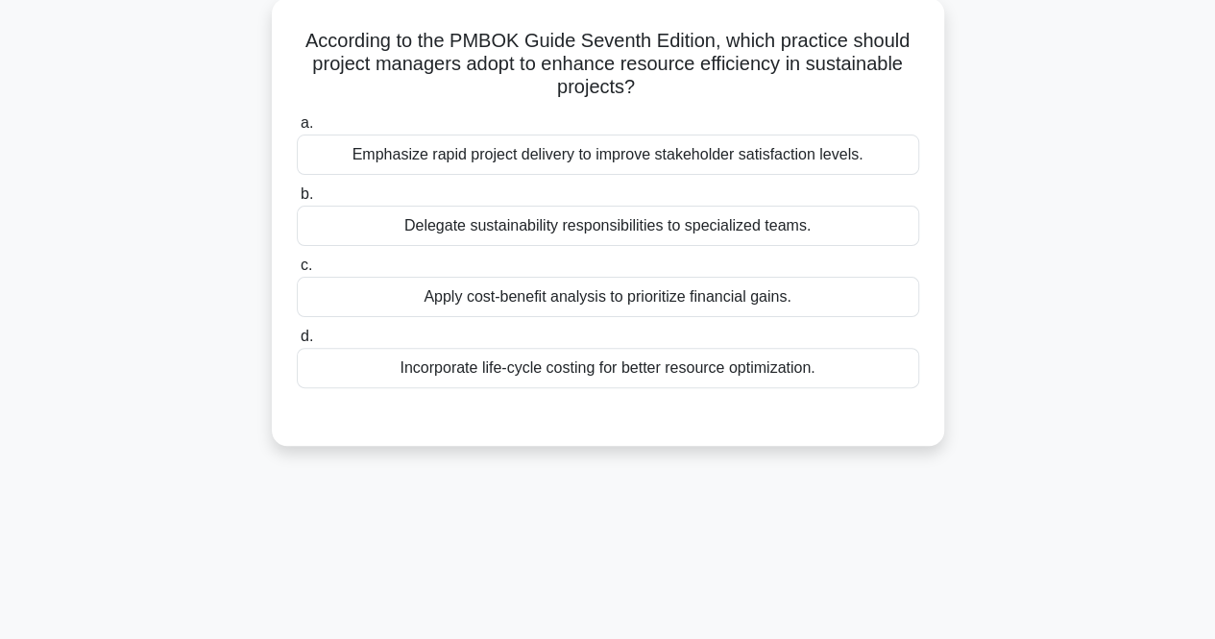
scroll to position [0, 0]
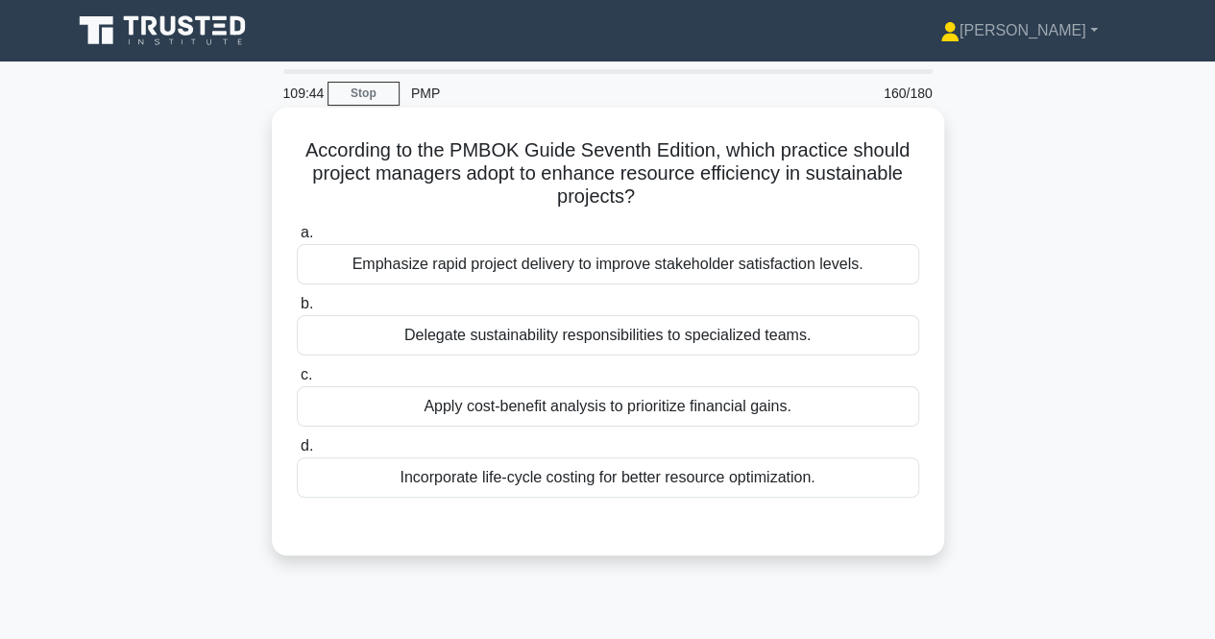
drag, startPoint x: 585, startPoint y: 178, endPoint x: 898, endPoint y: 205, distance: 314.4
click at [898, 205] on h5 "According to the PMBOK Guide Seventh Edition, which practice should project man…" at bounding box center [608, 173] width 626 height 71
click at [582, 209] on h5 "According to the PMBOK Guide Seventh Edition, which practice should project man…" at bounding box center [608, 173] width 626 height 71
click at [602, 469] on div "Incorporate life-cycle costing for better resource optimization." at bounding box center [608, 477] width 623 height 40
click at [297, 453] on input "d. Incorporate life-cycle costing for better resource optimization." at bounding box center [297, 446] width 0 height 12
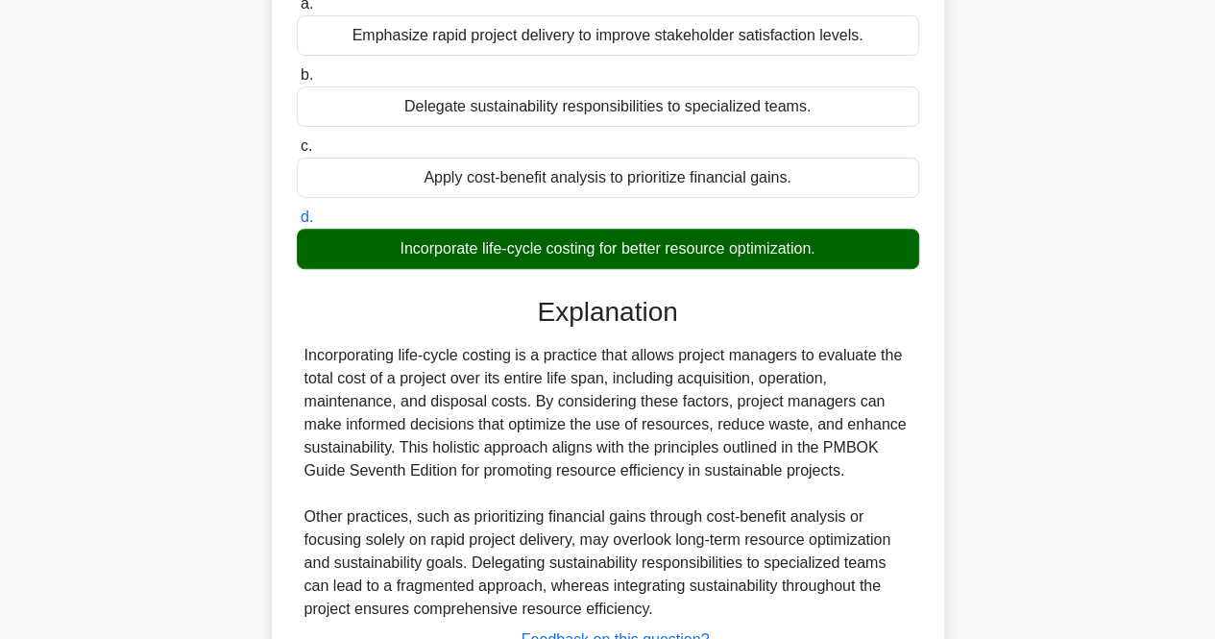
scroll to position [399, 0]
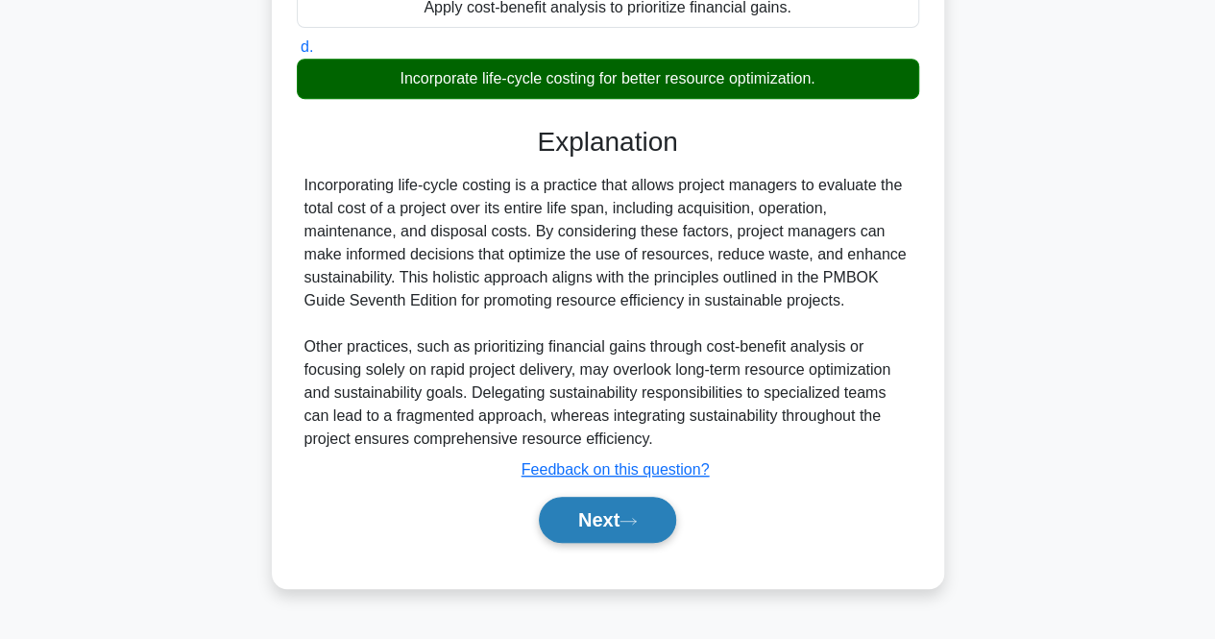
click at [625, 524] on button "Next" at bounding box center [607, 520] width 137 height 46
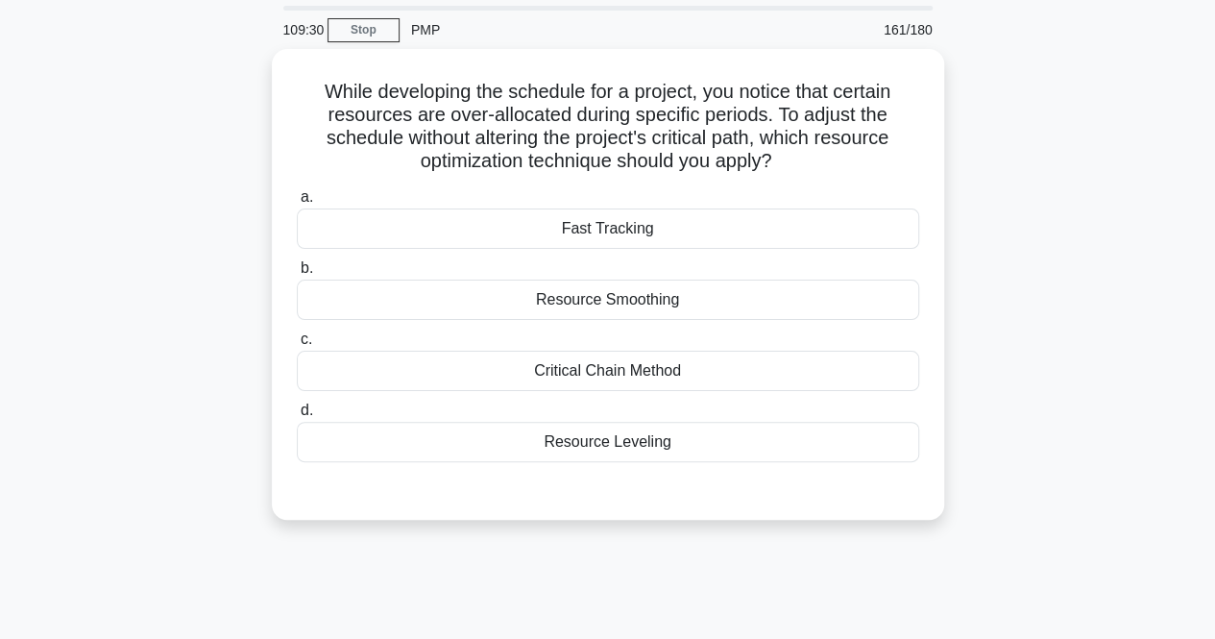
scroll to position [0, 0]
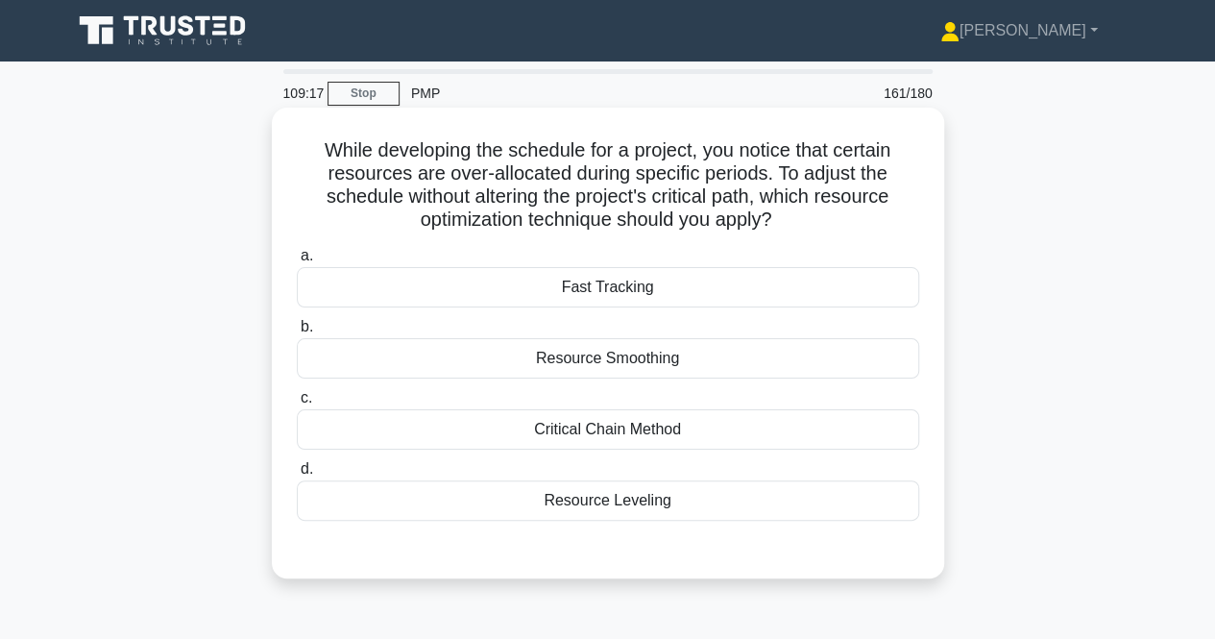
click at [620, 498] on div "Resource Leveling" at bounding box center [608, 500] width 623 height 40
click at [297, 476] on input "d. Resource Leveling" at bounding box center [297, 469] width 0 height 12
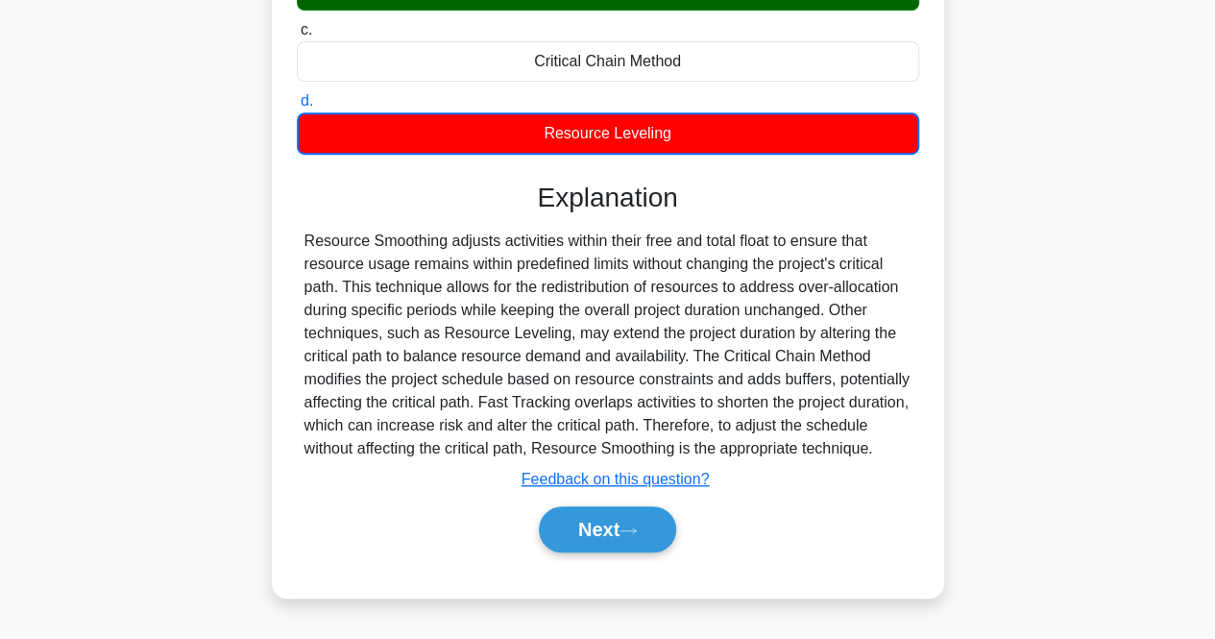
scroll to position [399, 0]
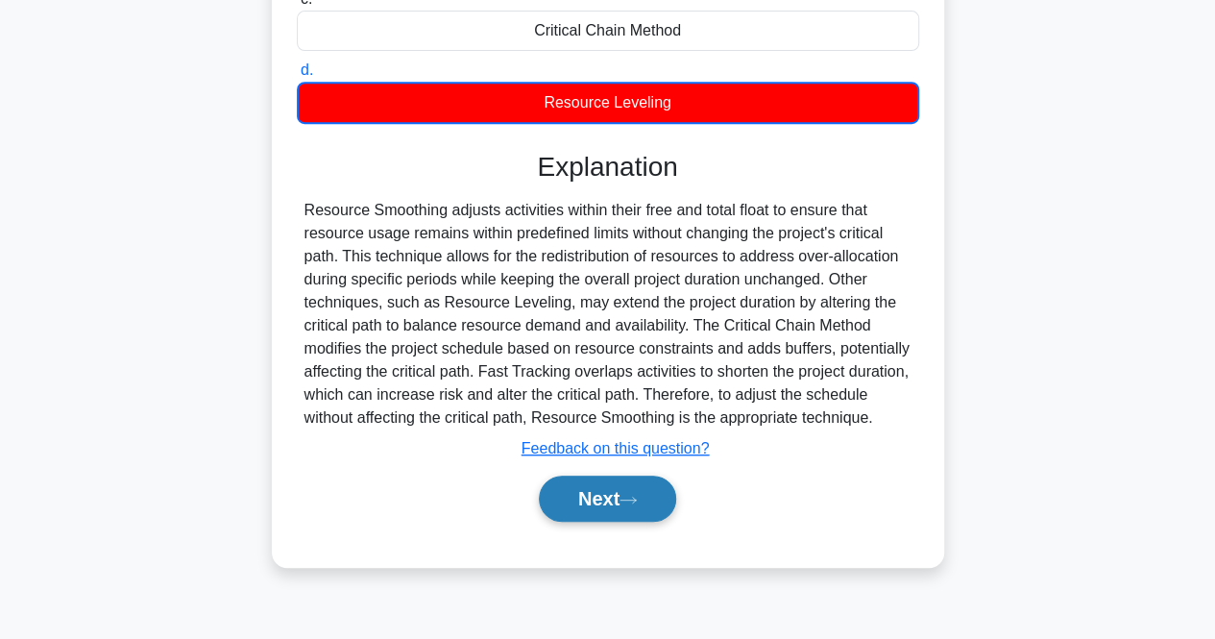
click at [622, 506] on button "Next" at bounding box center [607, 499] width 137 height 46
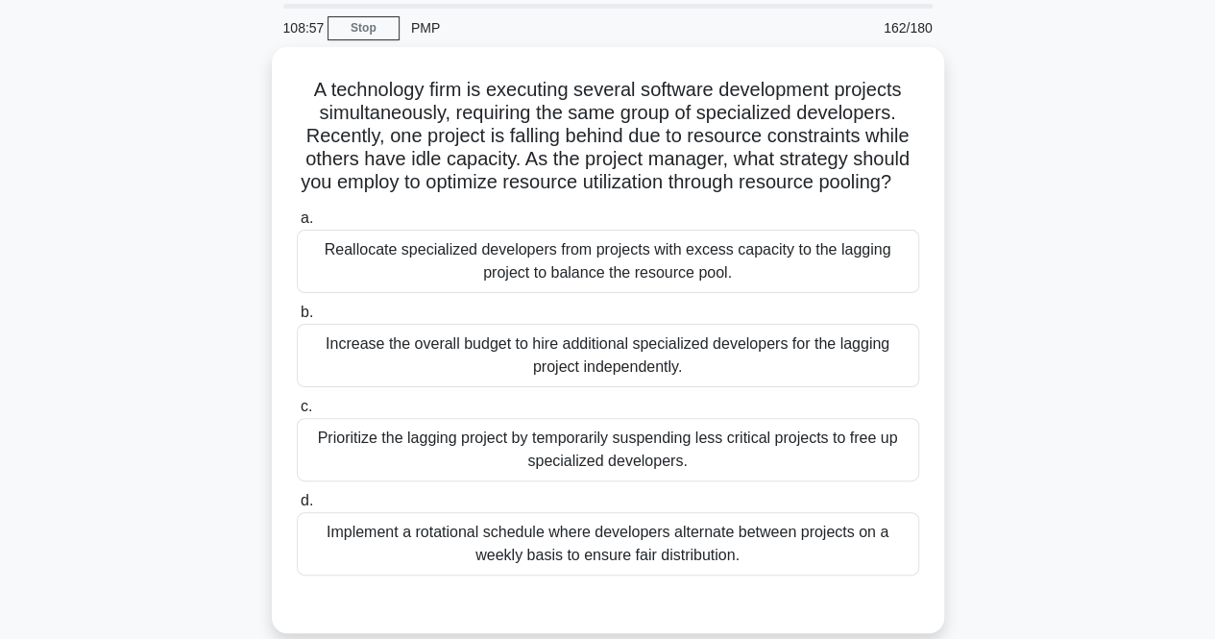
scroll to position [96, 0]
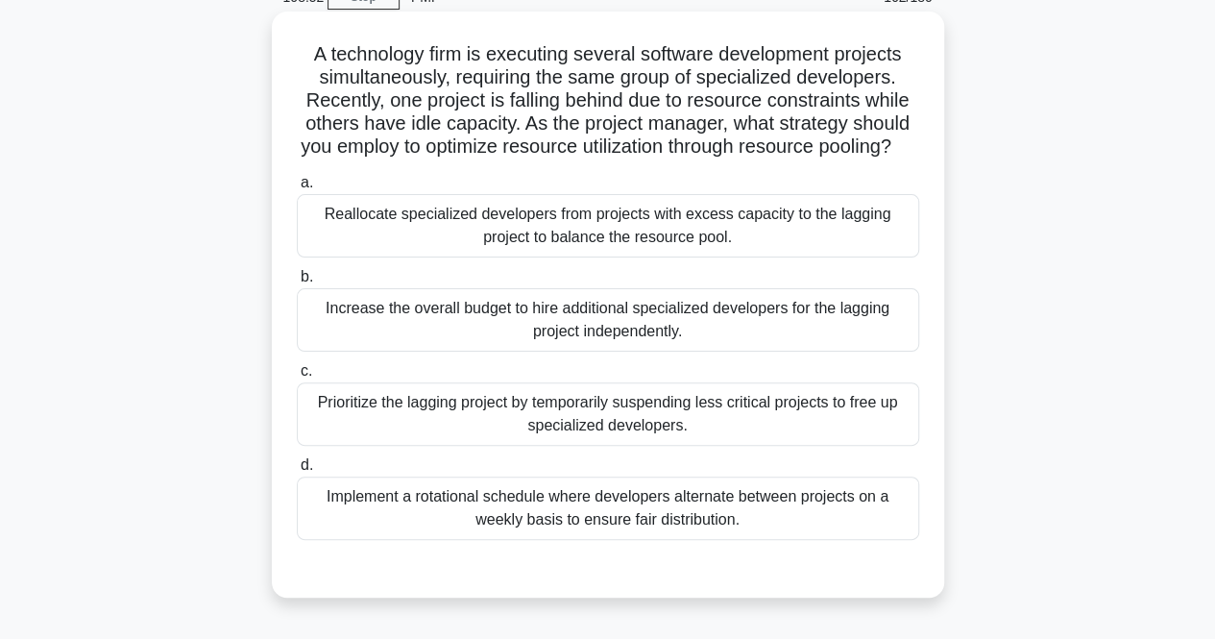
click at [464, 258] on div "Reallocate specialized developers from projects with excess capacity to the lag…" at bounding box center [608, 225] width 623 height 63
click at [297, 189] on input "a. Reallocate specialized developers from projects with excess capacity to the …" at bounding box center [297, 183] width 0 height 12
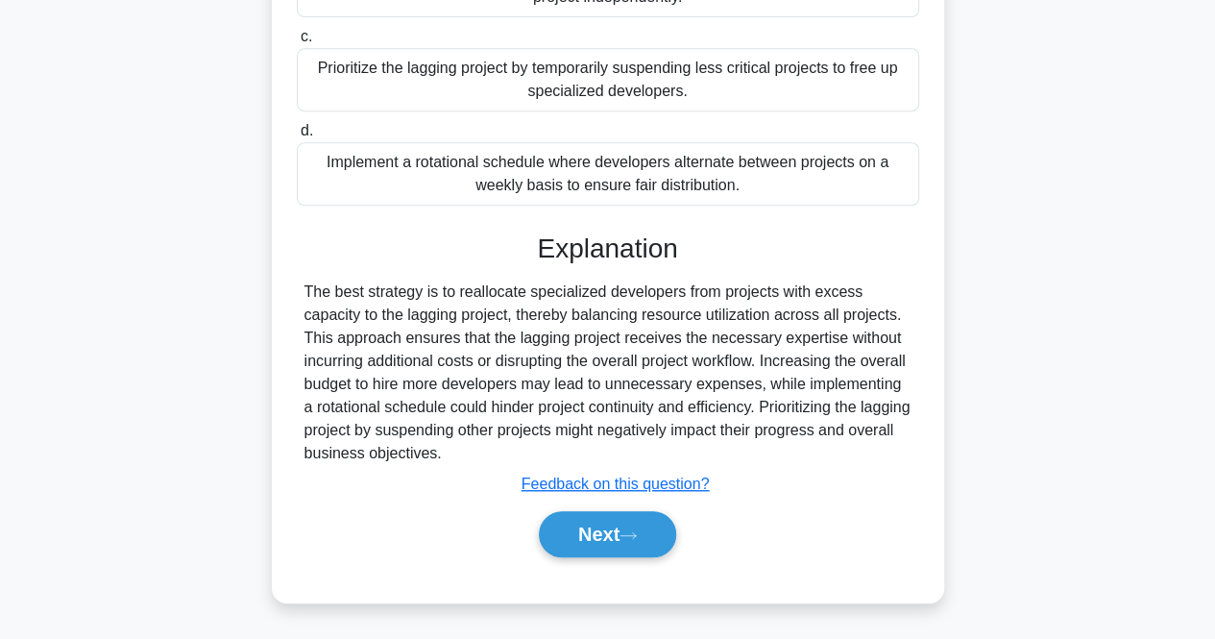
scroll to position [451, 0]
click at [584, 547] on button "Next" at bounding box center [607, 534] width 137 height 46
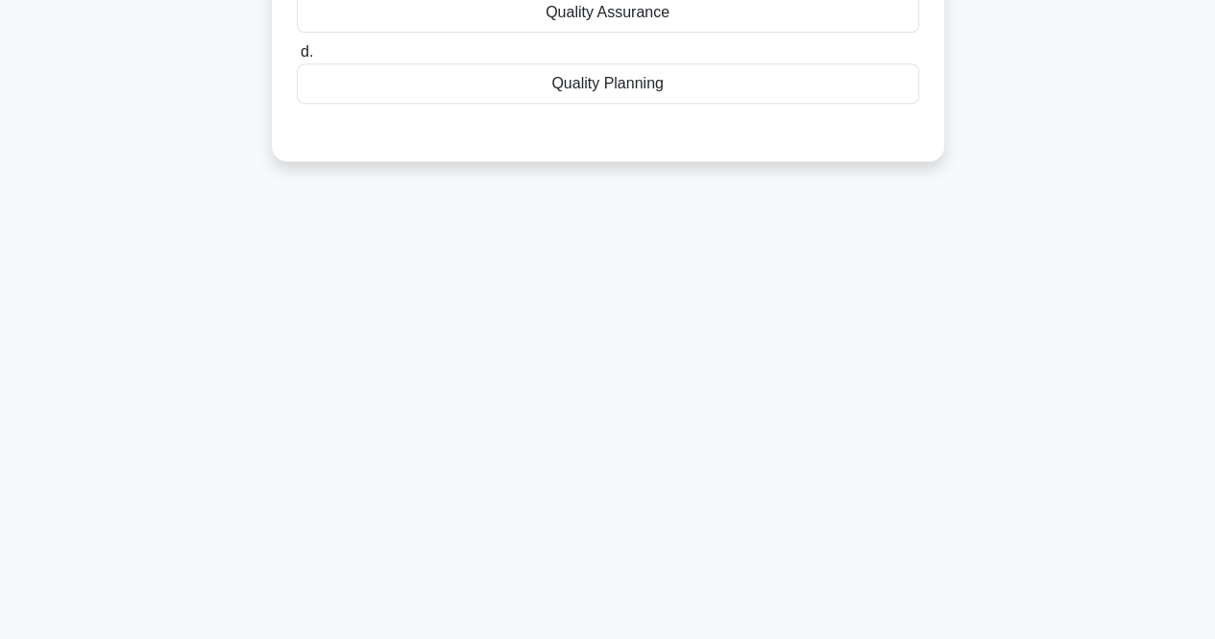
scroll to position [0, 0]
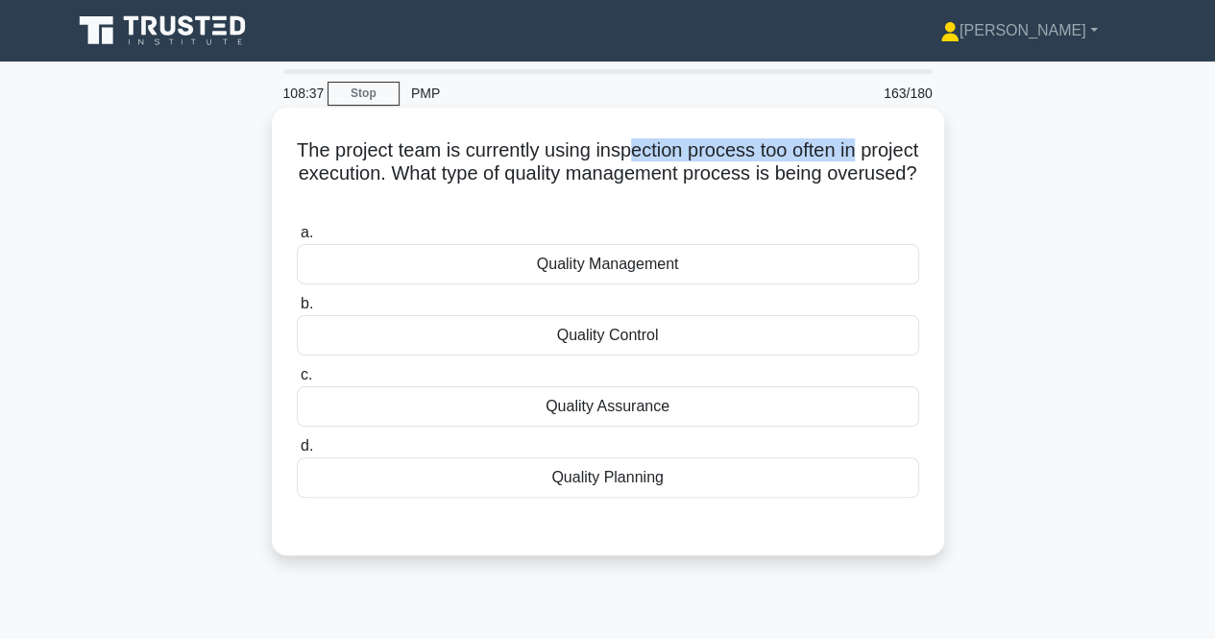
drag, startPoint x: 667, startPoint y: 150, endPoint x: 920, endPoint y: 151, distance: 252.7
click at [920, 151] on h5 "The project team is currently using inspection process too often in project exe…" at bounding box center [608, 173] width 626 height 71
click at [565, 162] on h5 "The project team is currently using inspection process too often in project exe…" at bounding box center [608, 173] width 626 height 71
drag, startPoint x: 603, startPoint y: 155, endPoint x: 771, endPoint y: 155, distance: 167.2
click at [771, 155] on h5 "The project team is currently using inspection process too often in project exe…" at bounding box center [608, 173] width 626 height 71
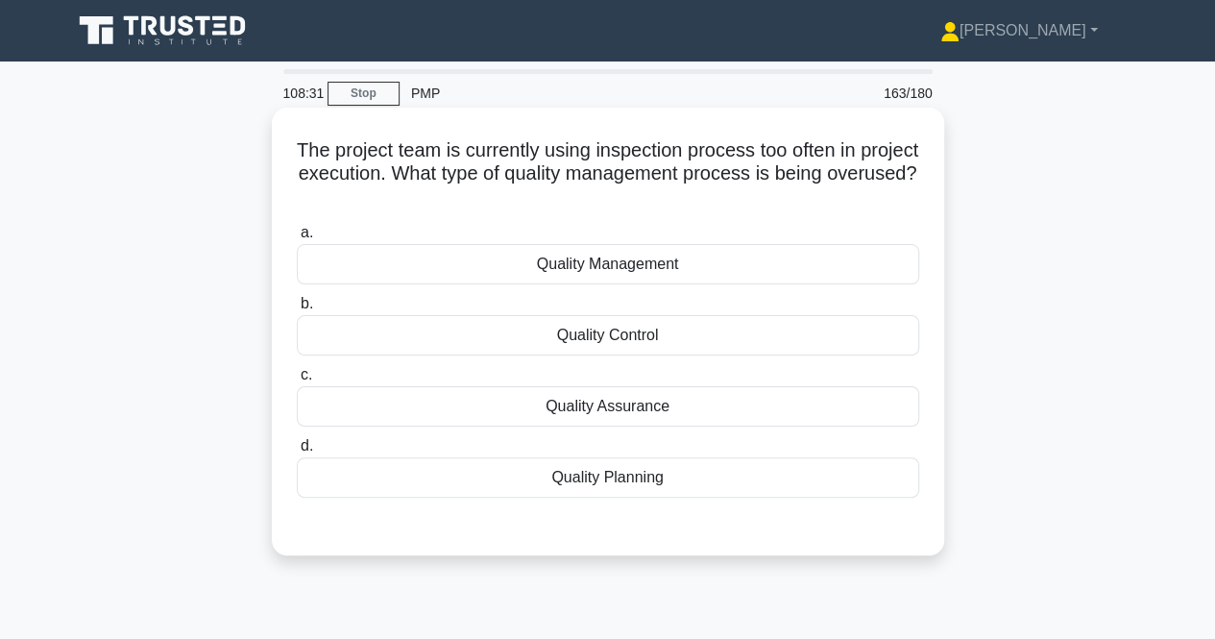
click at [610, 393] on div "Quality Assurance" at bounding box center [608, 406] width 623 height 40
click at [297, 381] on input "c. Quality Assurance" at bounding box center [297, 375] width 0 height 12
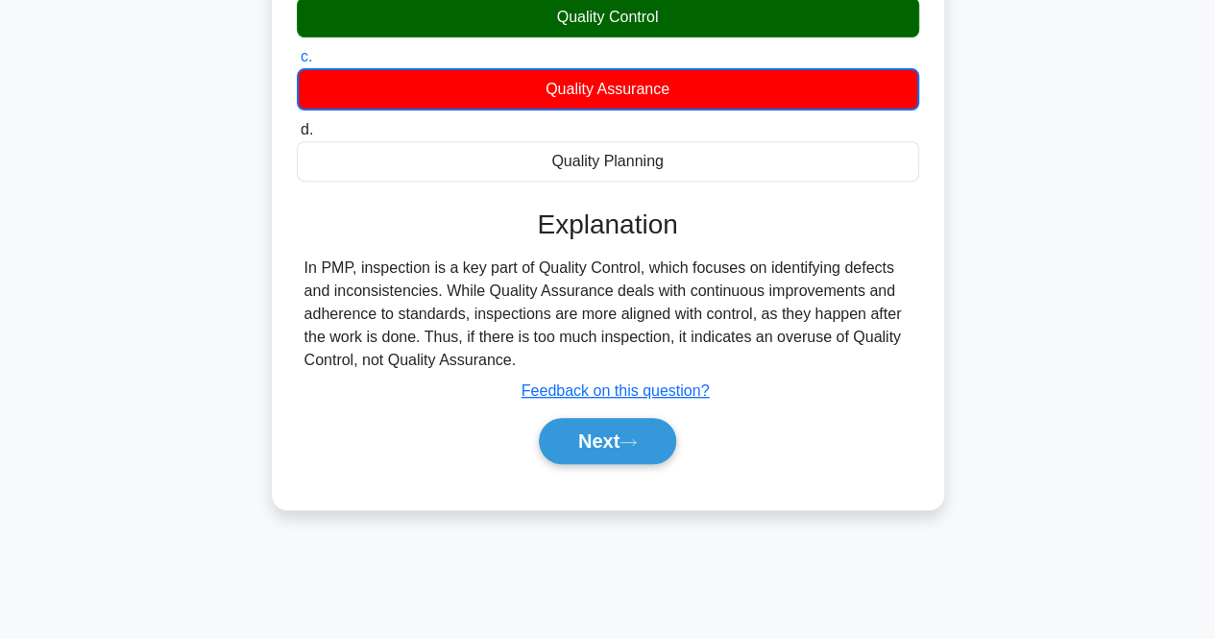
scroll to position [399, 0]
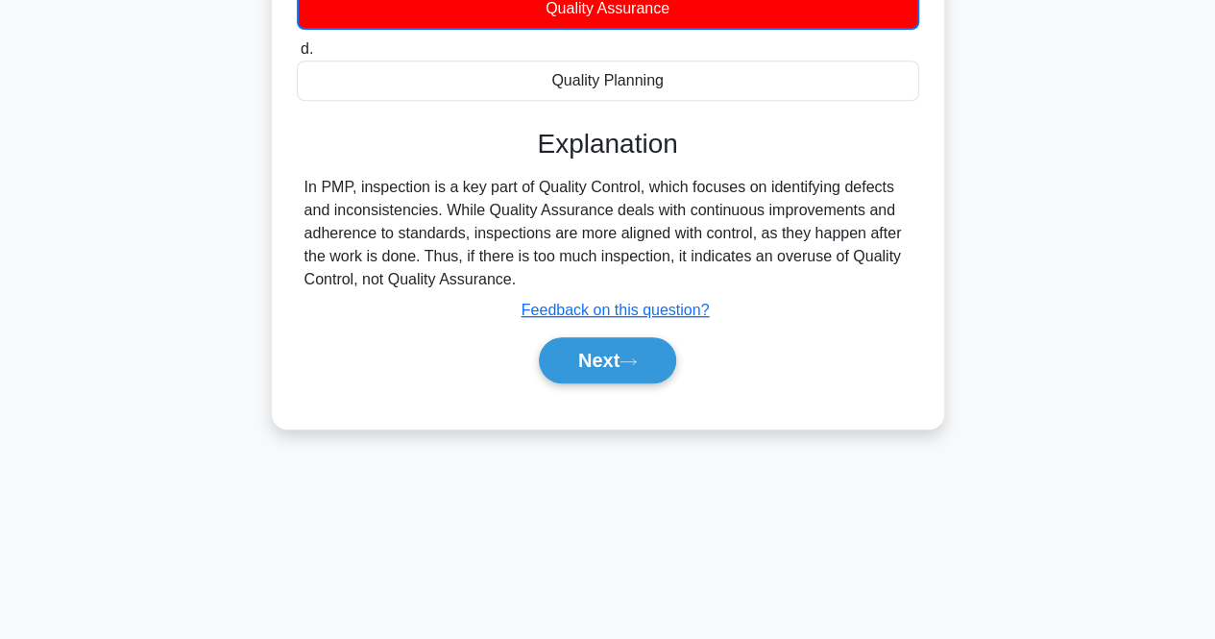
click at [616, 387] on div "Next" at bounding box center [608, 360] width 623 height 61
click at [576, 354] on button "Next" at bounding box center [607, 360] width 137 height 46
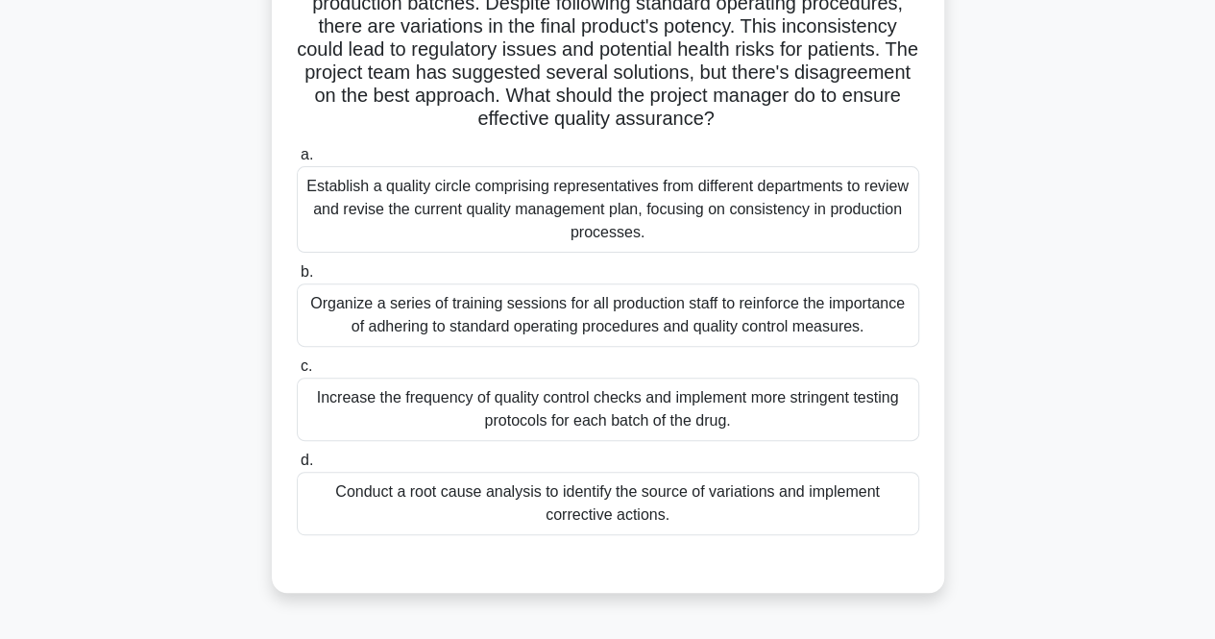
scroll to position [288, 0]
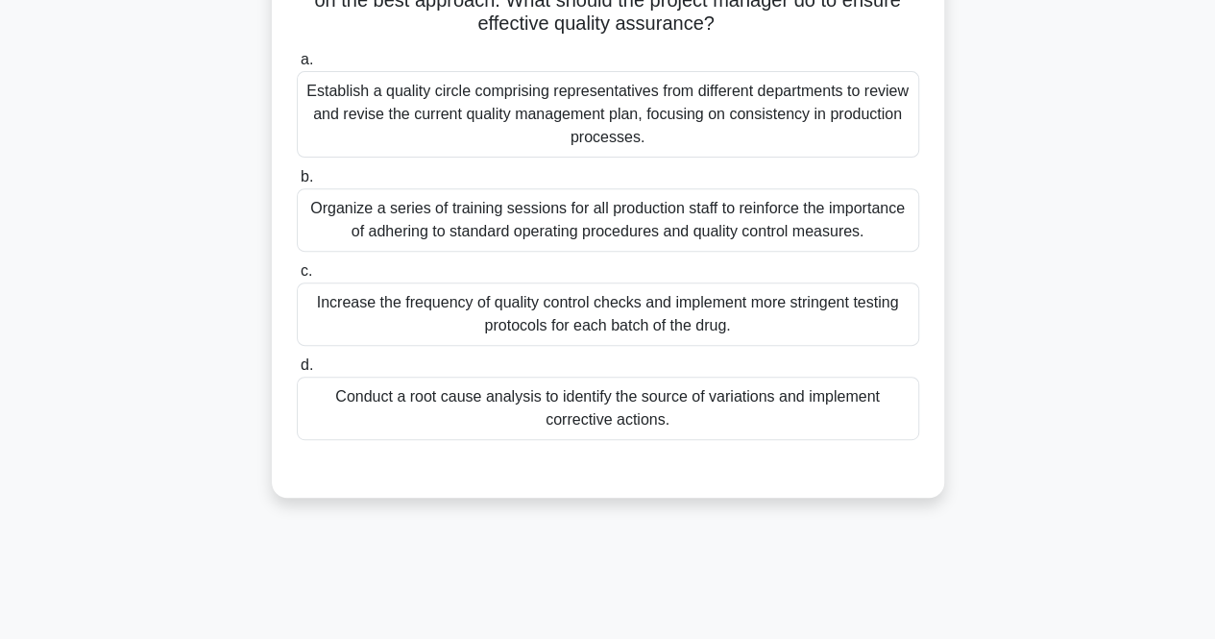
click at [600, 432] on div "Conduct a root cause analysis to identify the source of variations and implemen…" at bounding box center [608, 408] width 623 height 63
click at [297, 372] on input "d. Conduct a root cause analysis to identify the source of variations and imple…" at bounding box center [297, 365] width 0 height 12
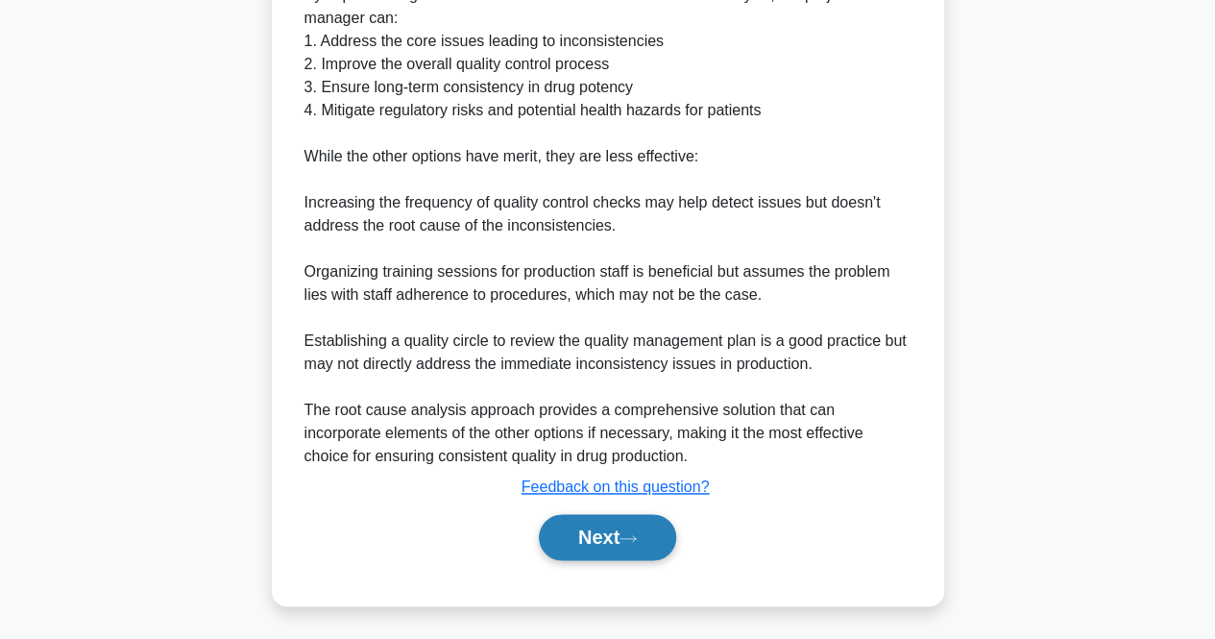
click at [609, 514] on button "Next" at bounding box center [607, 537] width 137 height 46
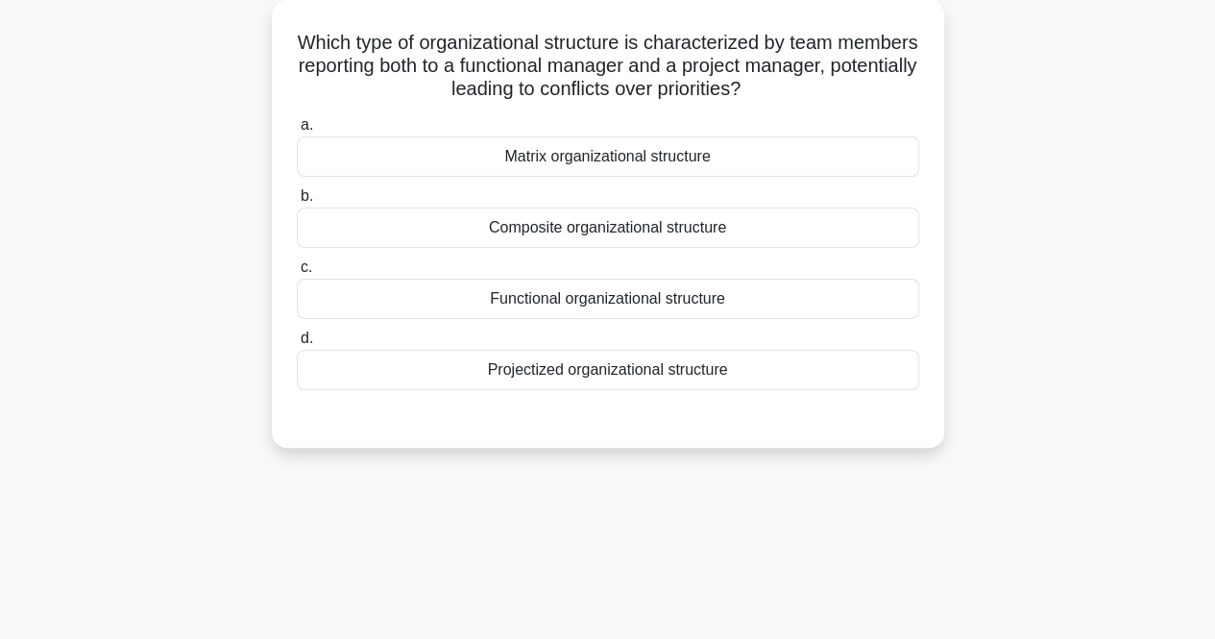
scroll to position [0, 0]
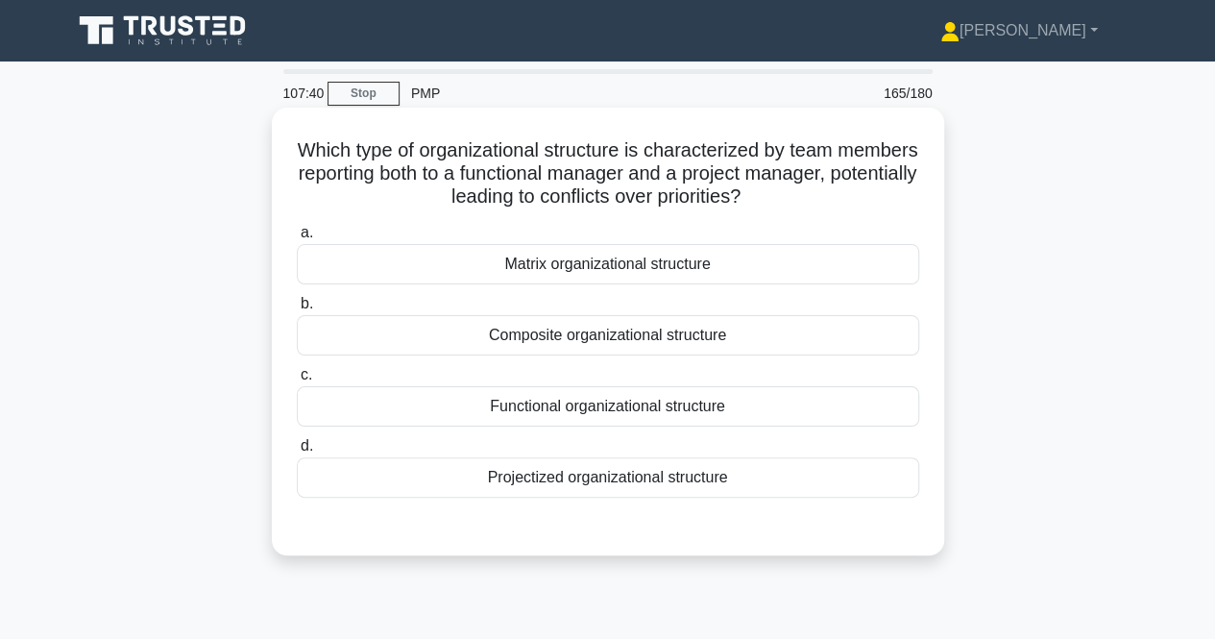
click at [546, 258] on div "Matrix organizational structure" at bounding box center [608, 264] width 623 height 40
click at [297, 239] on input "a. Matrix organizational structure" at bounding box center [297, 233] width 0 height 12
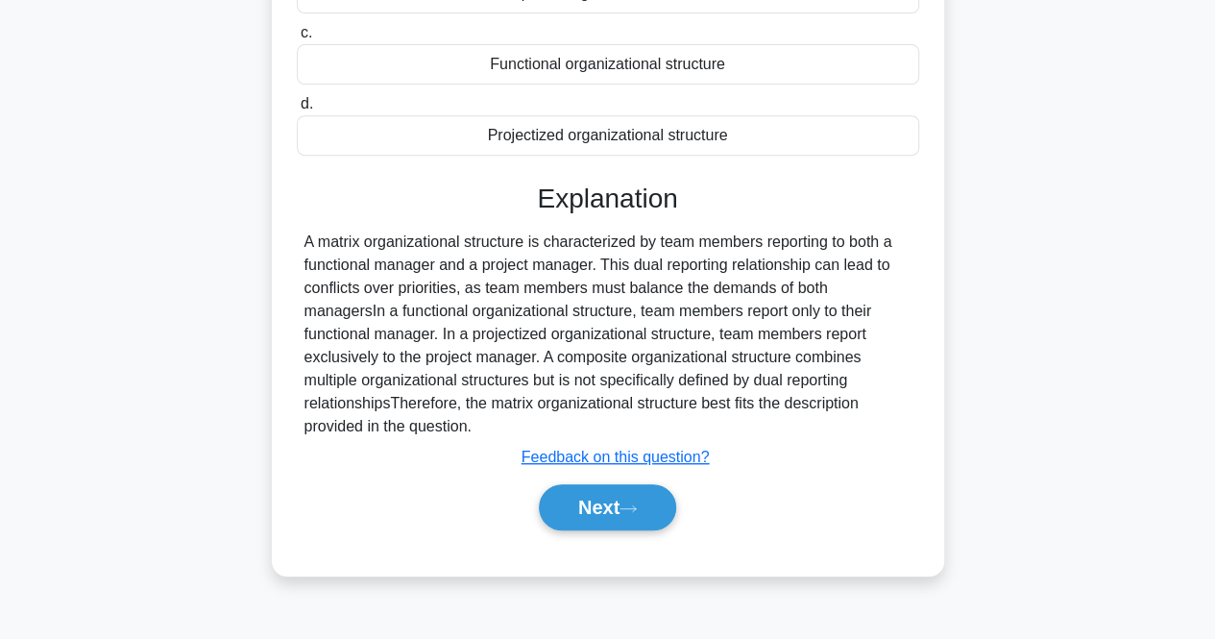
scroll to position [399, 0]
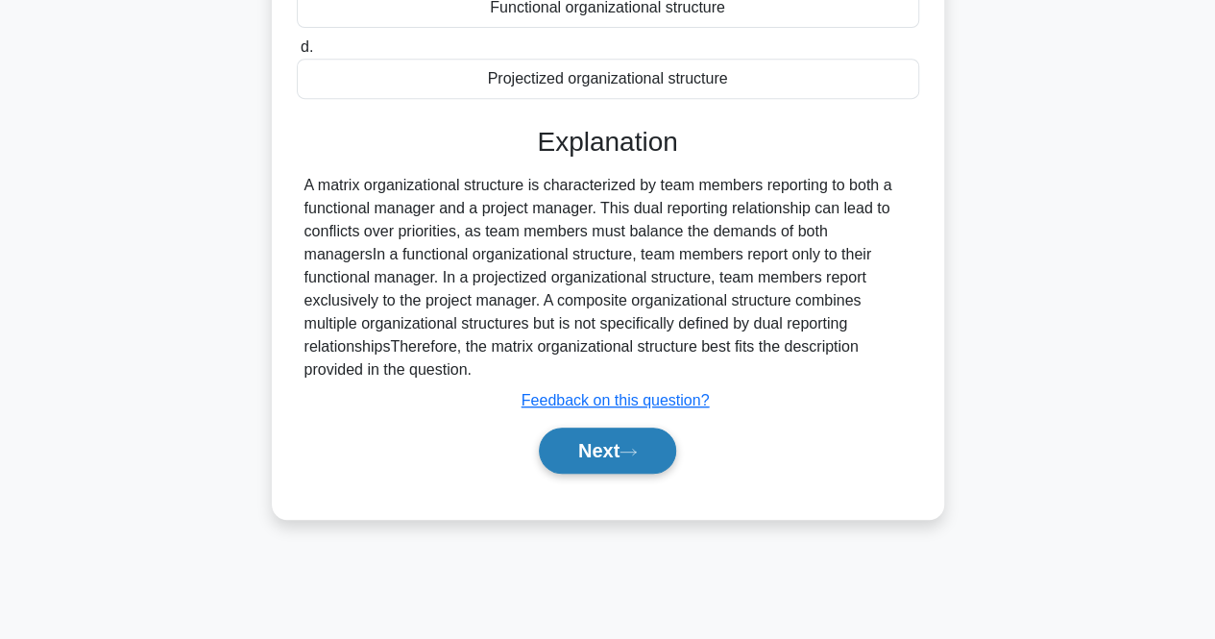
click at [565, 448] on button "Next" at bounding box center [607, 451] width 137 height 46
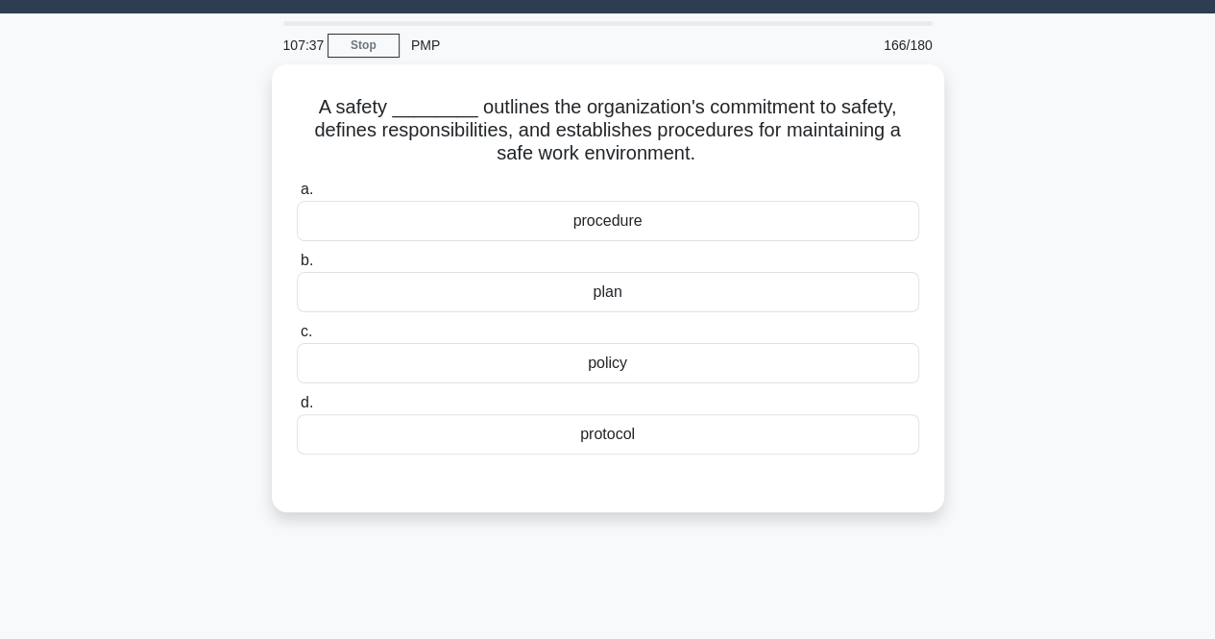
scroll to position [14, 0]
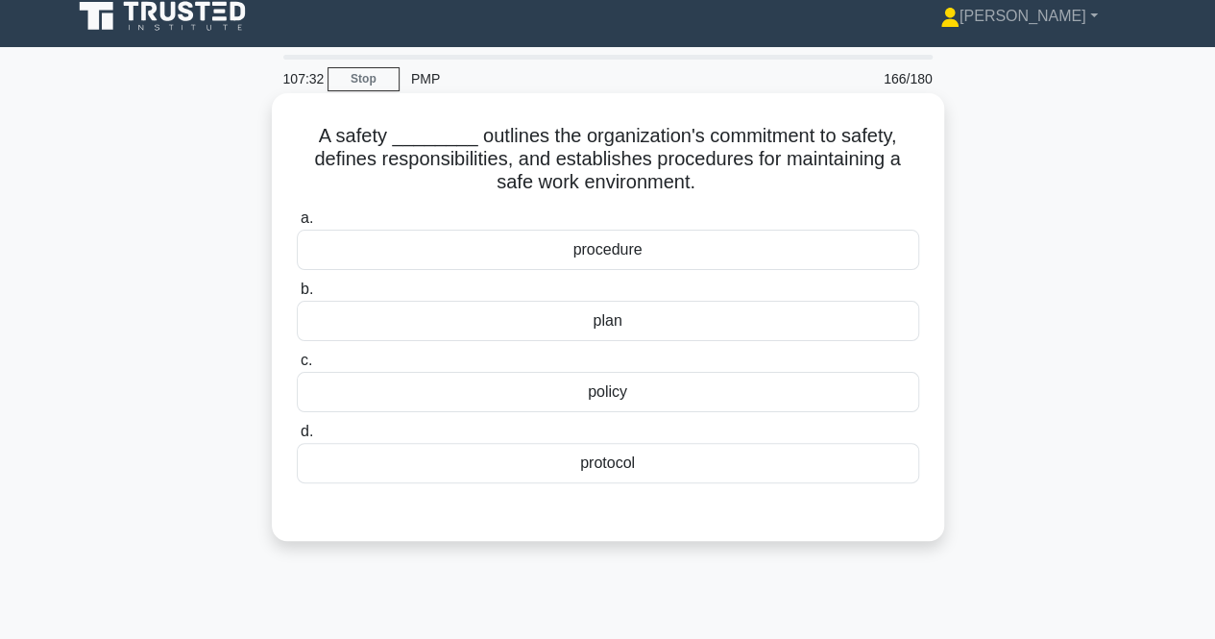
click at [541, 393] on div "policy" at bounding box center [608, 392] width 623 height 40
click at [297, 367] on input "c. policy" at bounding box center [297, 361] width 0 height 12
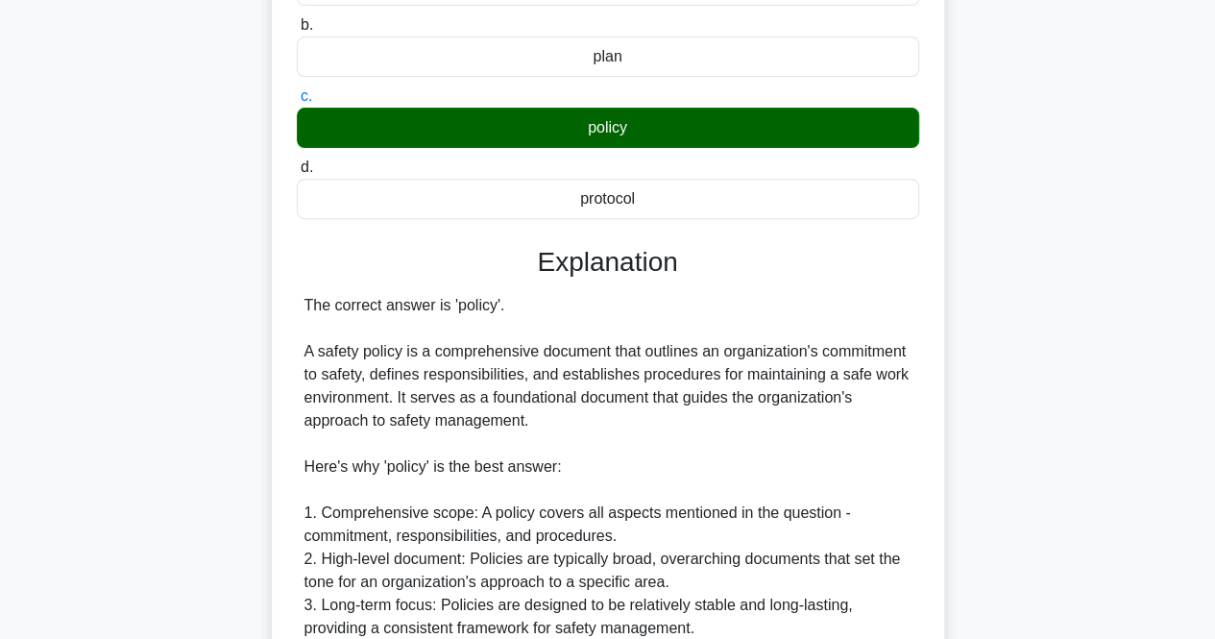
scroll to position [727, 0]
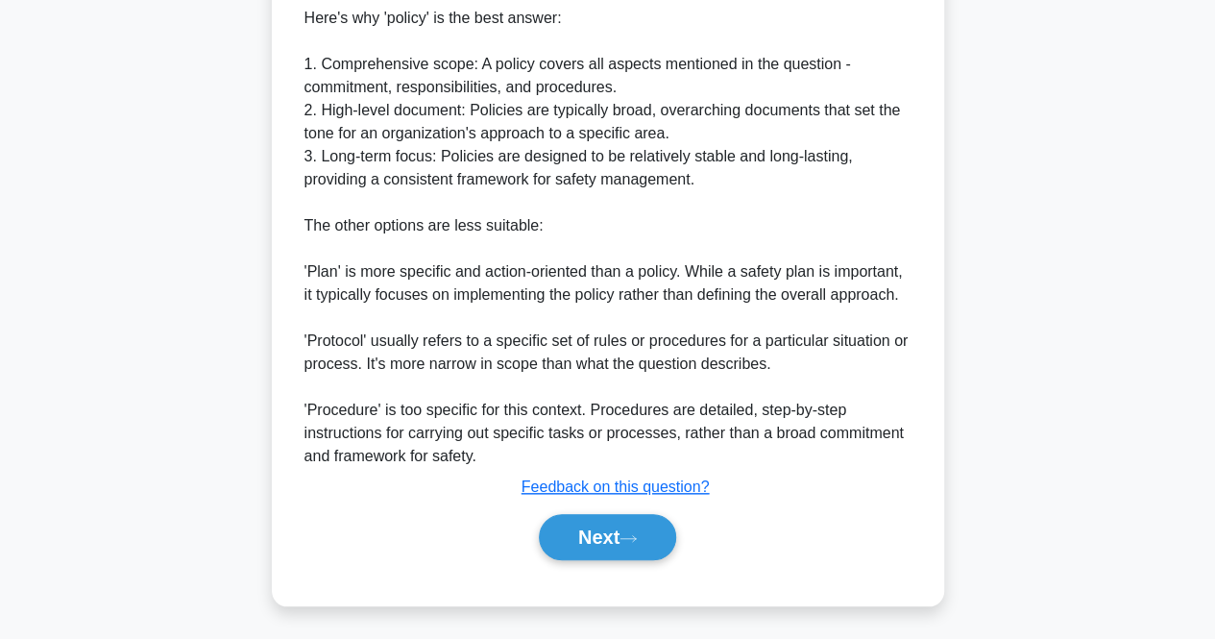
click at [609, 510] on div "Next" at bounding box center [608, 536] width 623 height 61
click at [608, 542] on button "Next" at bounding box center [607, 537] width 137 height 46
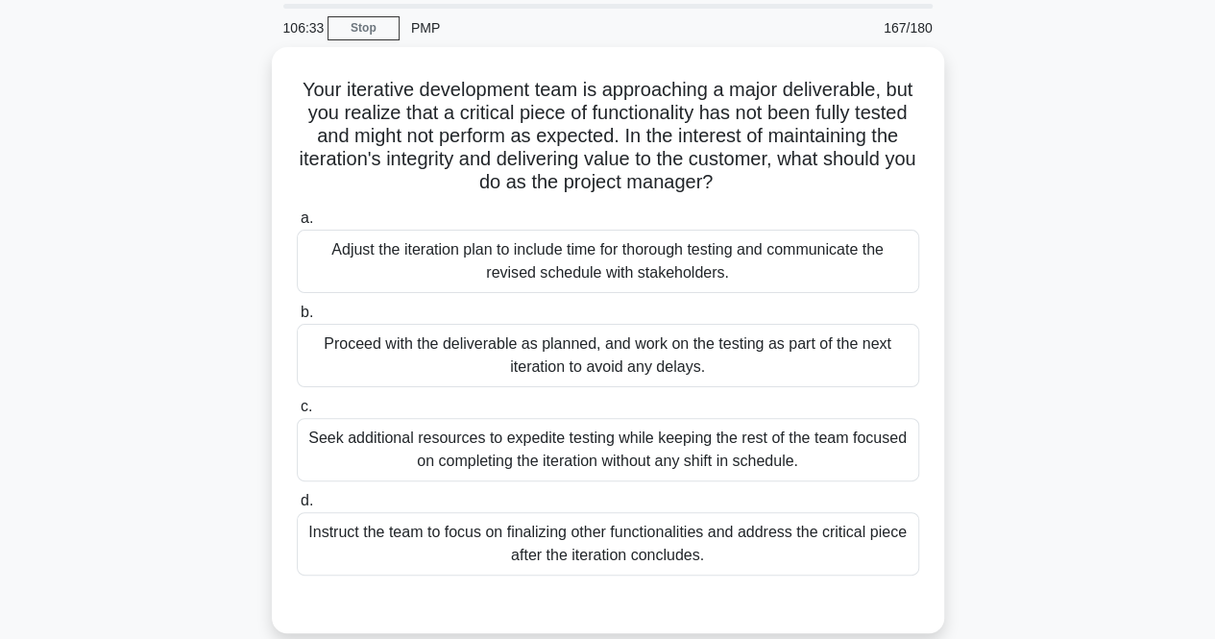
scroll to position [96, 0]
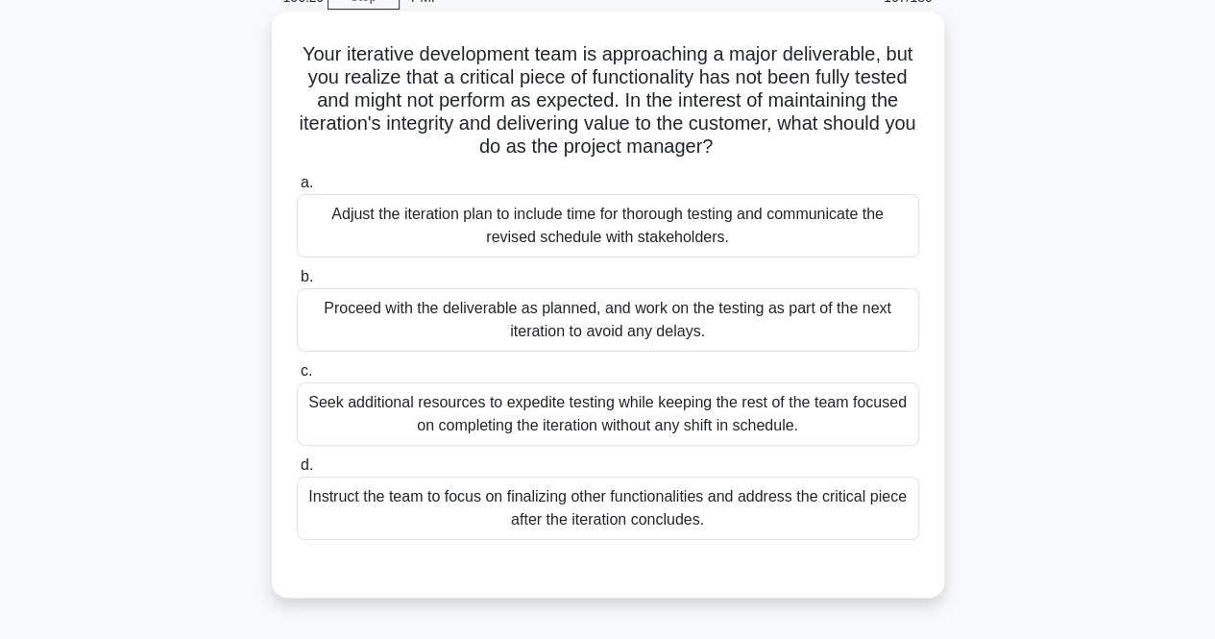
click at [384, 316] on div "Proceed with the deliverable as planned, and work on the testing as part of the…" at bounding box center [608, 319] width 623 height 63
click at [297, 283] on input "b. Proceed with the deliverable as planned, and work on the testing as part of …" at bounding box center [297, 277] width 0 height 12
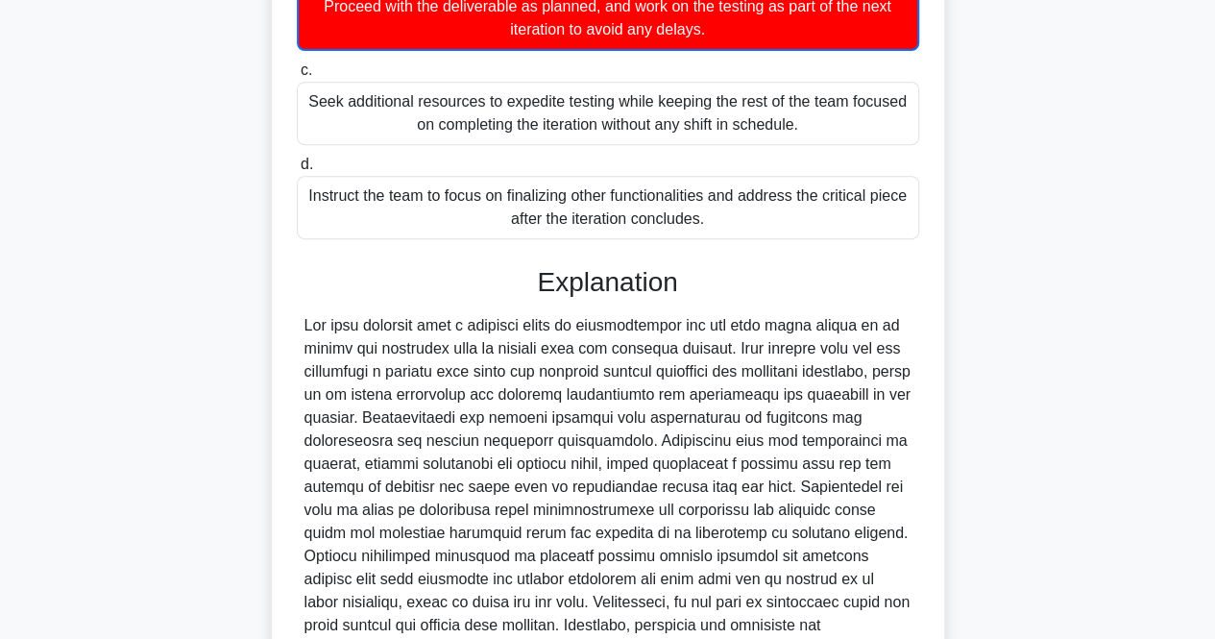
scroll to position [592, 0]
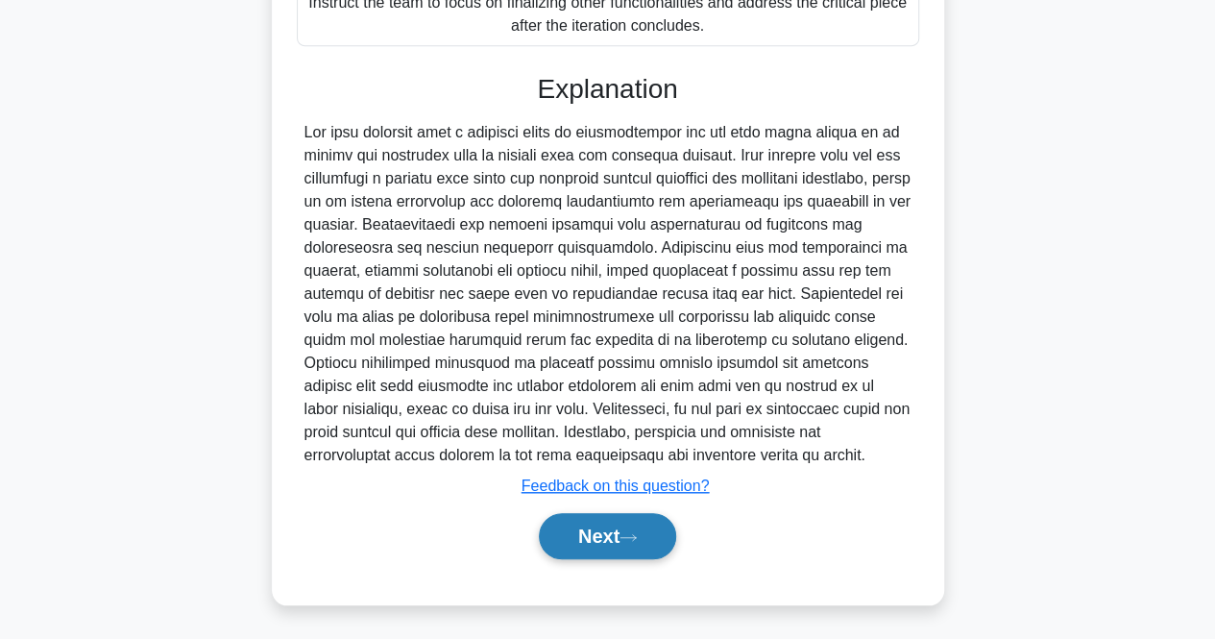
click at [642, 516] on button "Next" at bounding box center [607, 536] width 137 height 46
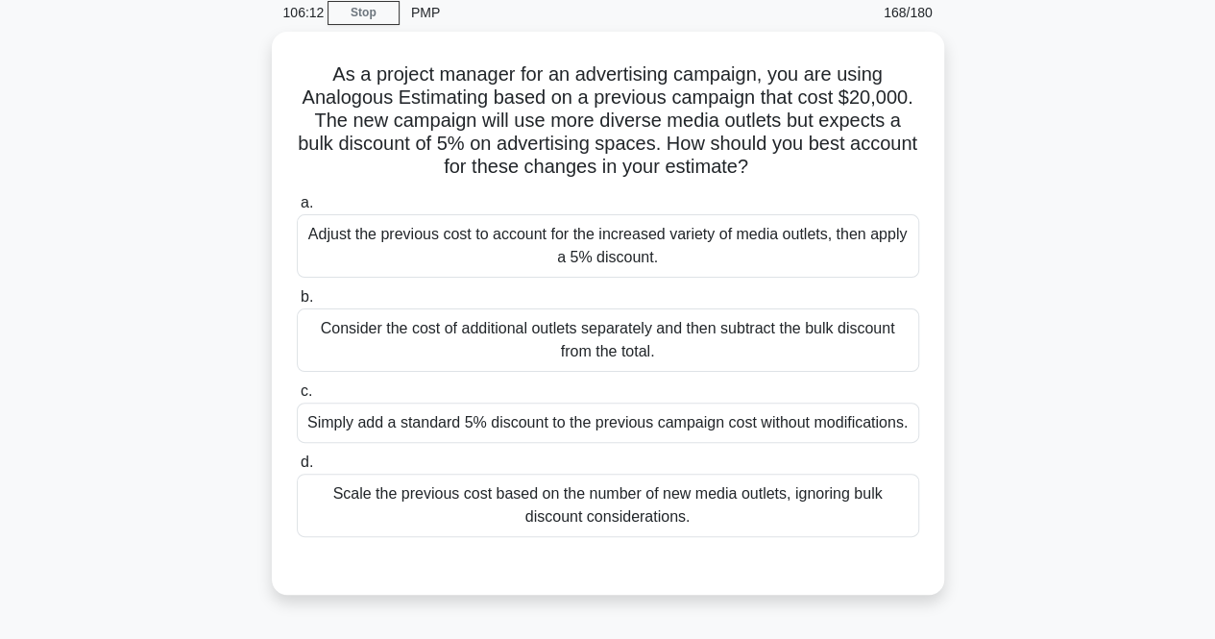
scroll to position [96, 0]
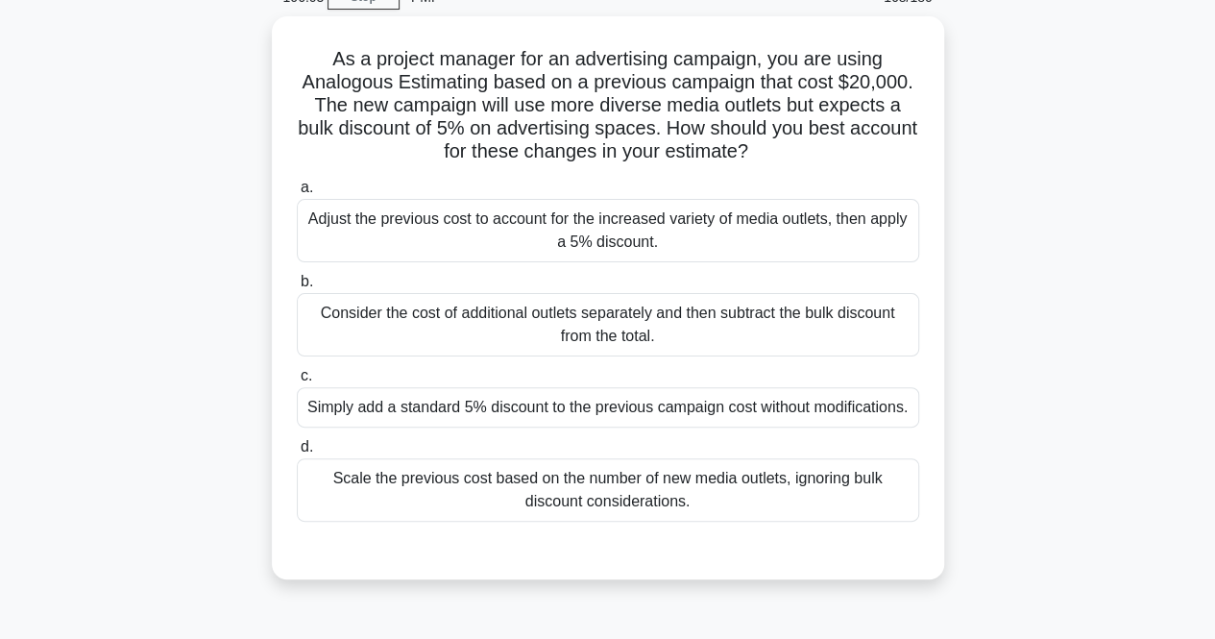
click at [242, 392] on div "As a project manager for an advertising campaign, you are using Analogous Estim…" at bounding box center [608, 309] width 1095 height 586
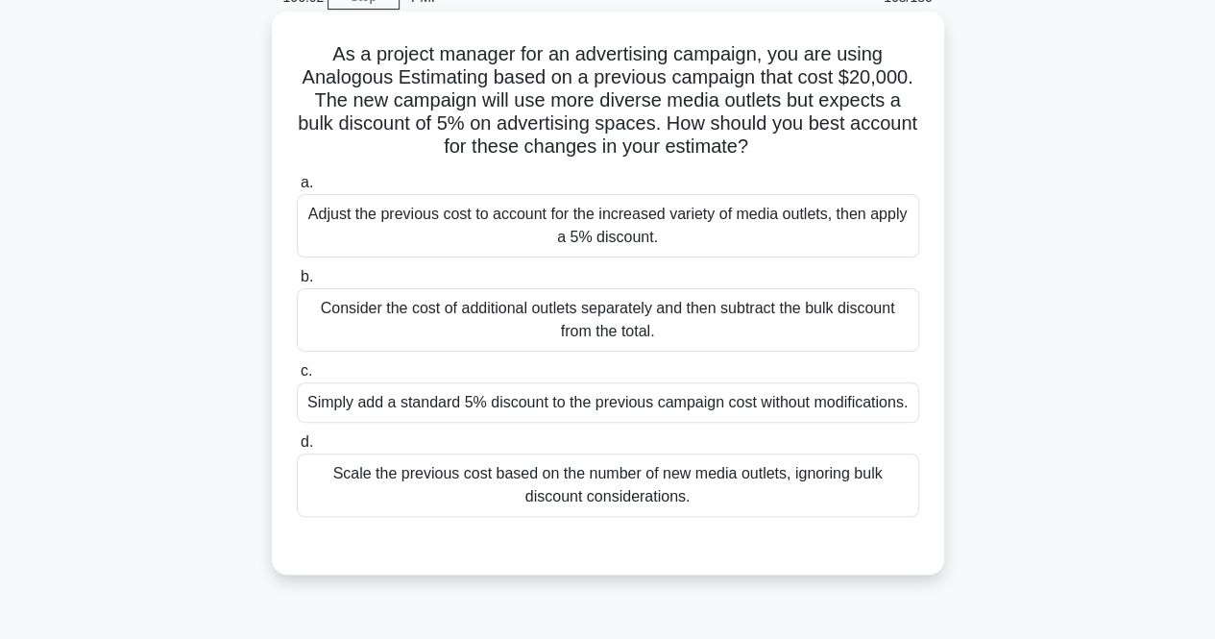
click at [433, 405] on div "Simply add a standard 5% discount to the previous campaign cost without modific…" at bounding box center [608, 402] width 623 height 40
click at [297, 378] on input "c. Simply add a standard 5% discount to the previous campaign cost without modi…" at bounding box center [297, 371] width 0 height 12
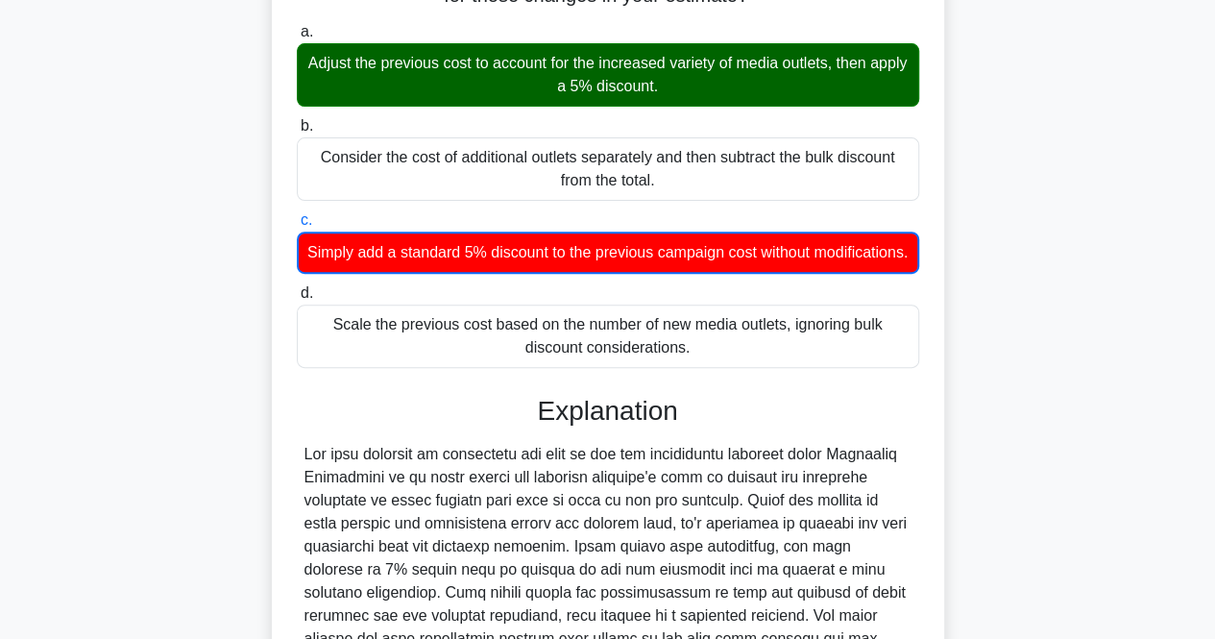
scroll to position [569, 0]
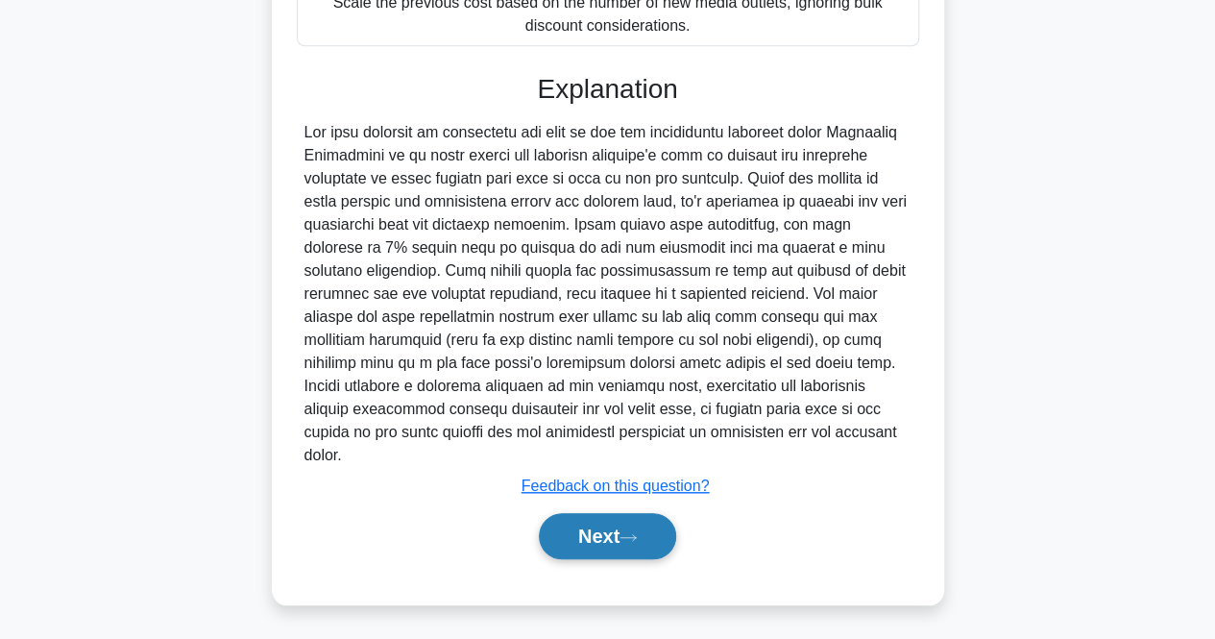
click at [588, 527] on button "Next" at bounding box center [607, 536] width 137 height 46
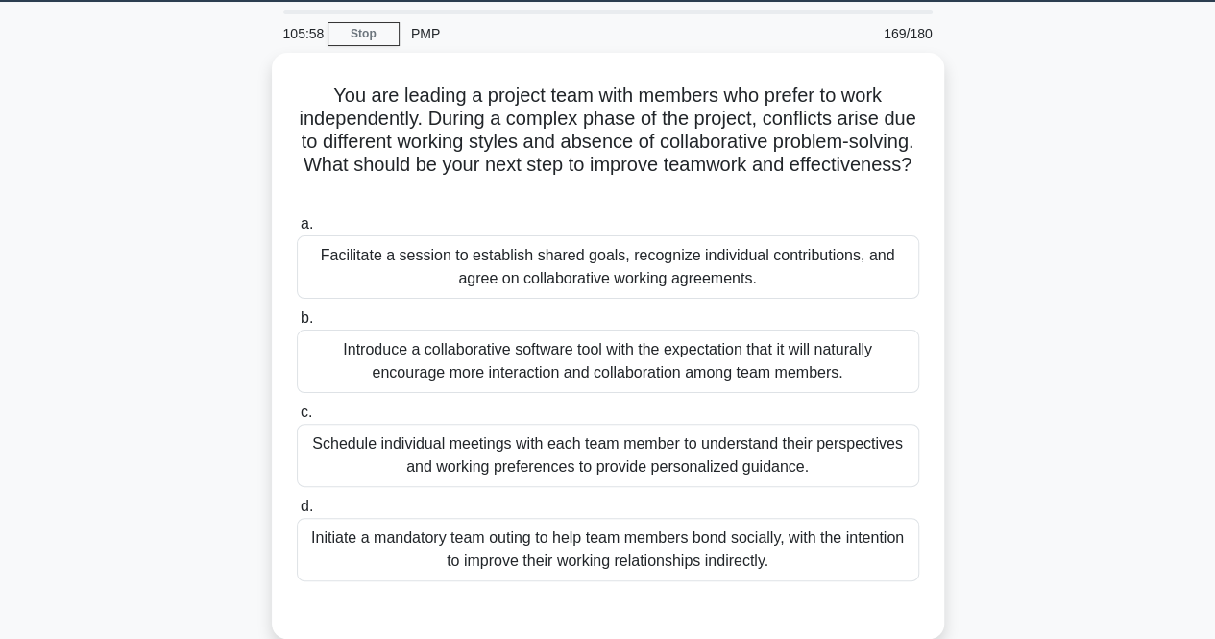
scroll to position [0, 0]
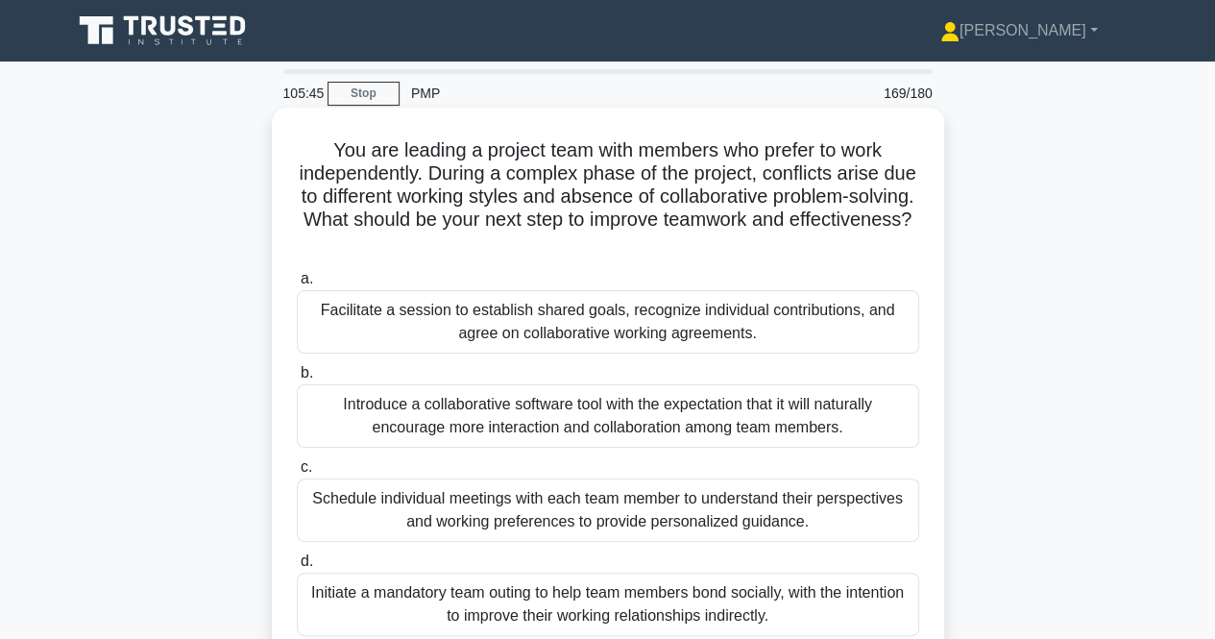
click at [425, 331] on div "Facilitate a session to establish shared goals, recognize individual contributi…" at bounding box center [608, 321] width 623 height 63
click at [297, 285] on input "a. Facilitate a session to establish shared goals, recognize individual contrib…" at bounding box center [297, 279] width 0 height 12
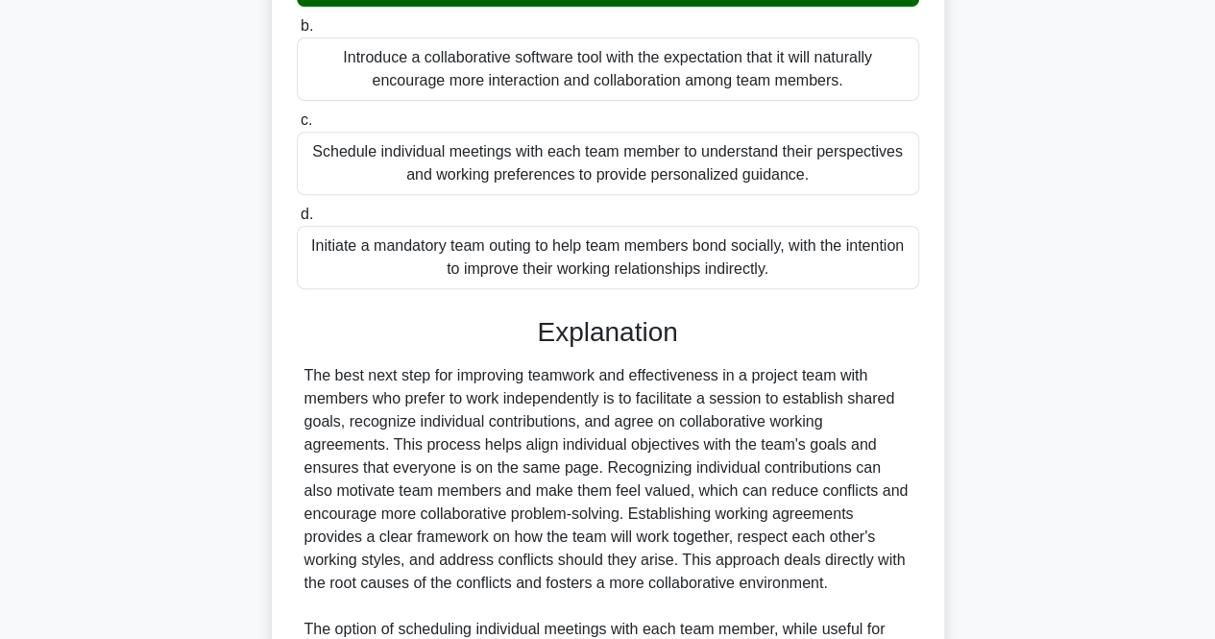
scroll to position [727, 0]
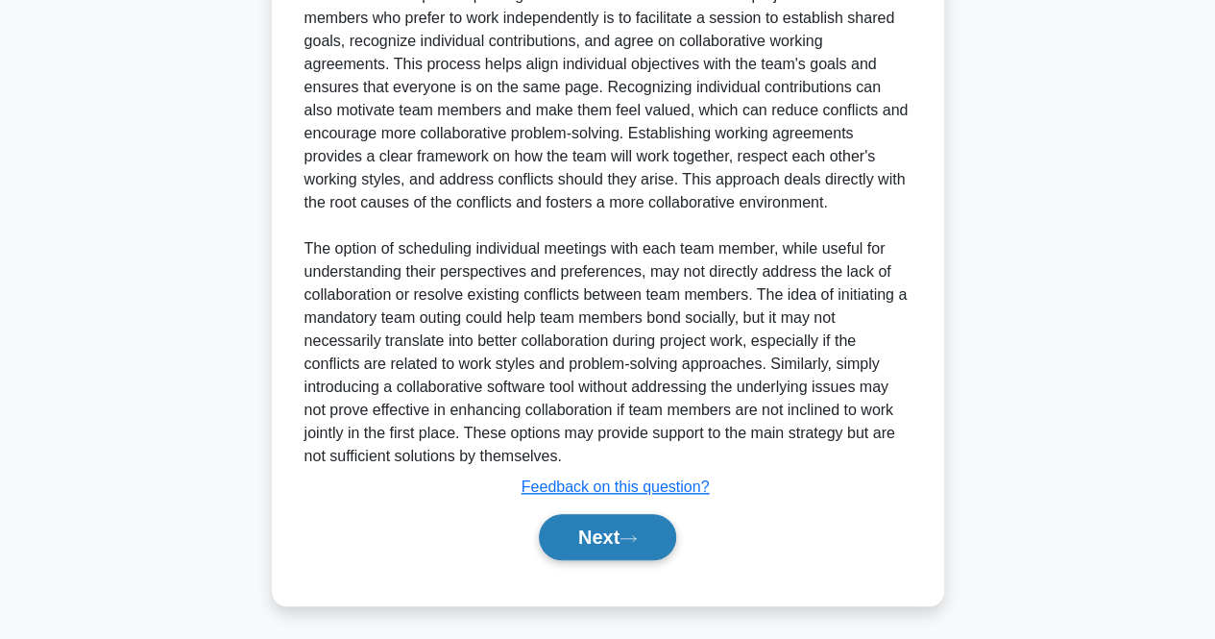
click at [597, 548] on button "Next" at bounding box center [607, 537] width 137 height 46
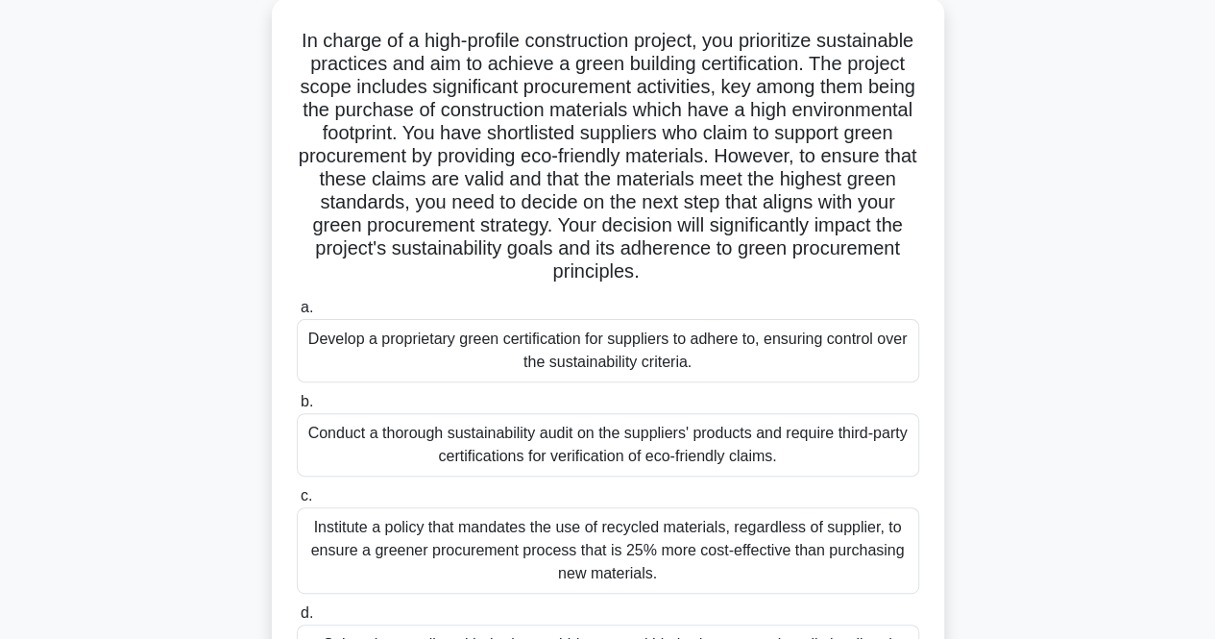
scroll to position [0, 0]
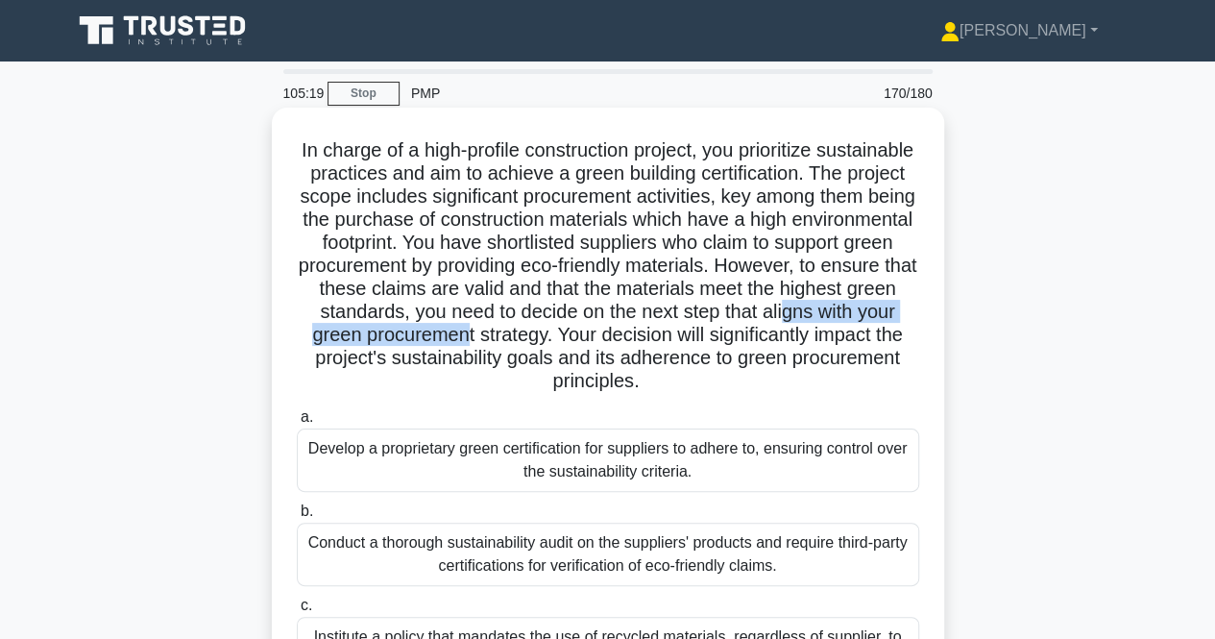
drag, startPoint x: 379, startPoint y: 330, endPoint x: 655, endPoint y: 341, distance: 277.0
click at [655, 341] on h5 "In charge of a high-profile construction project, you prioritize sustainable pr…" at bounding box center [608, 266] width 626 height 256
click at [362, 355] on h5 "In charge of a high-profile construction project, you prioritize sustainable pr…" at bounding box center [608, 266] width 626 height 256
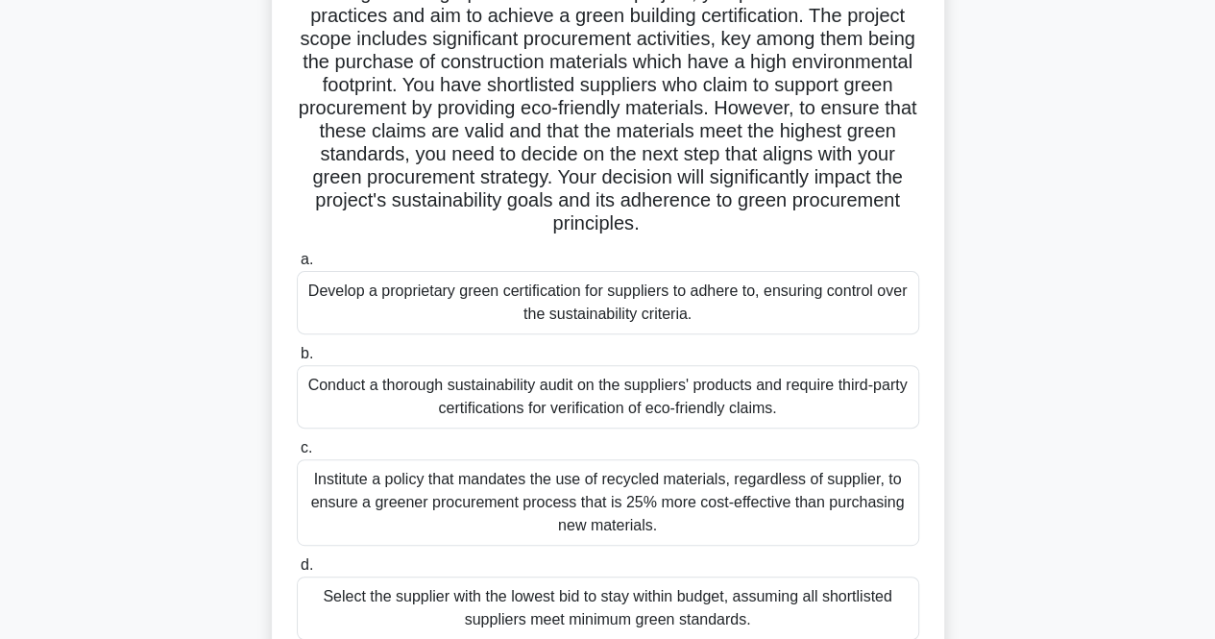
scroll to position [192, 0]
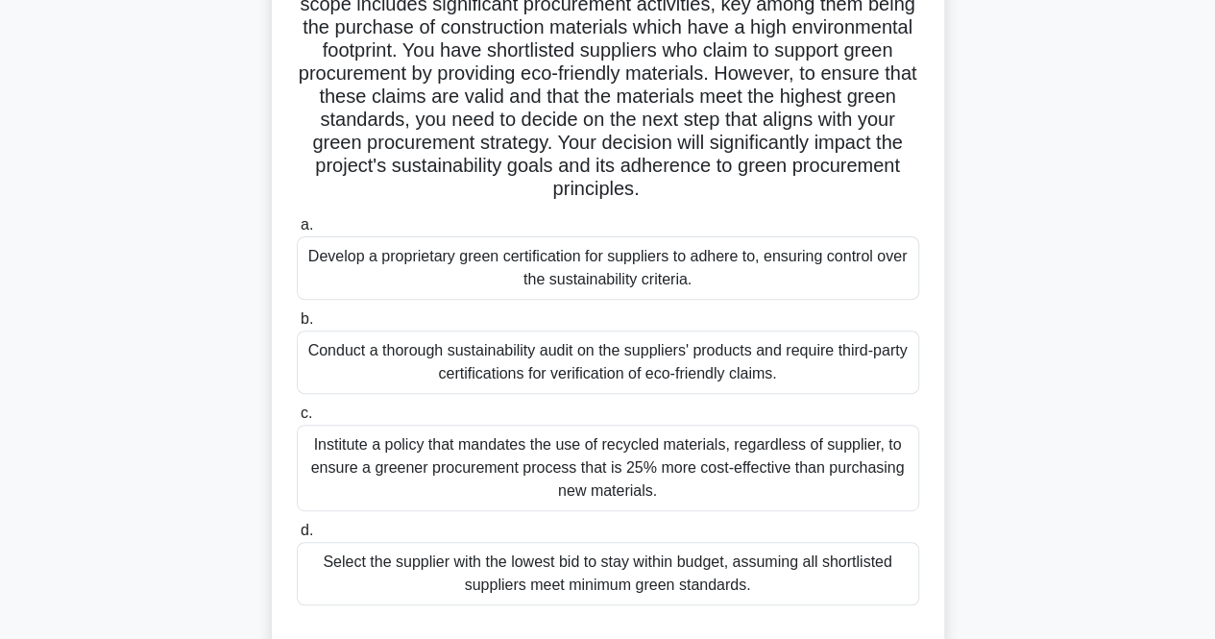
click at [421, 329] on label "b. Conduct a thorough sustainability audit on the suppliers' products and requi…" at bounding box center [608, 350] width 623 height 86
click at [297, 326] on input "b. Conduct a thorough sustainability audit on the suppliers' products and requi…" at bounding box center [297, 319] width 0 height 12
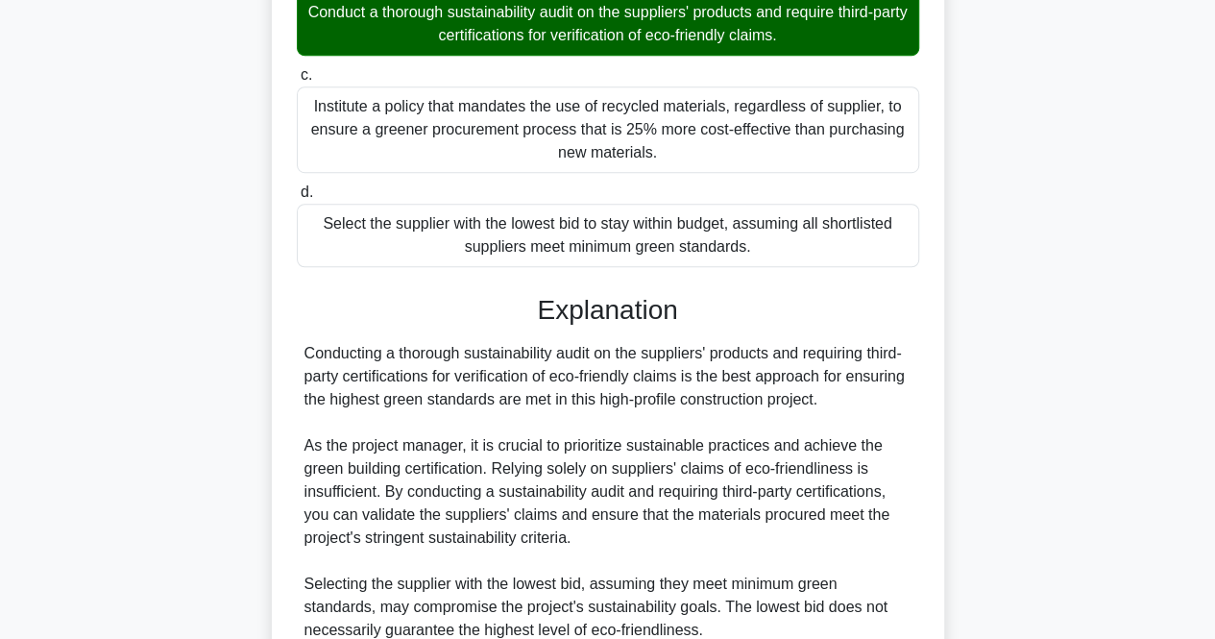
scroll to position [865, 0]
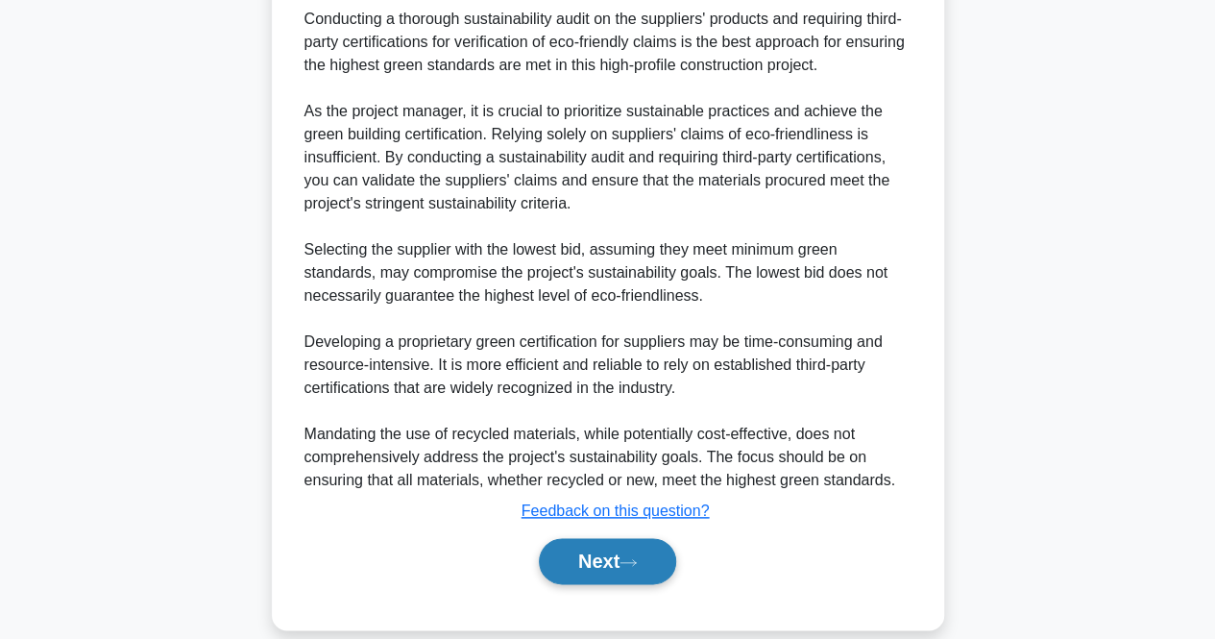
click at [556, 548] on button "Next" at bounding box center [607, 561] width 137 height 46
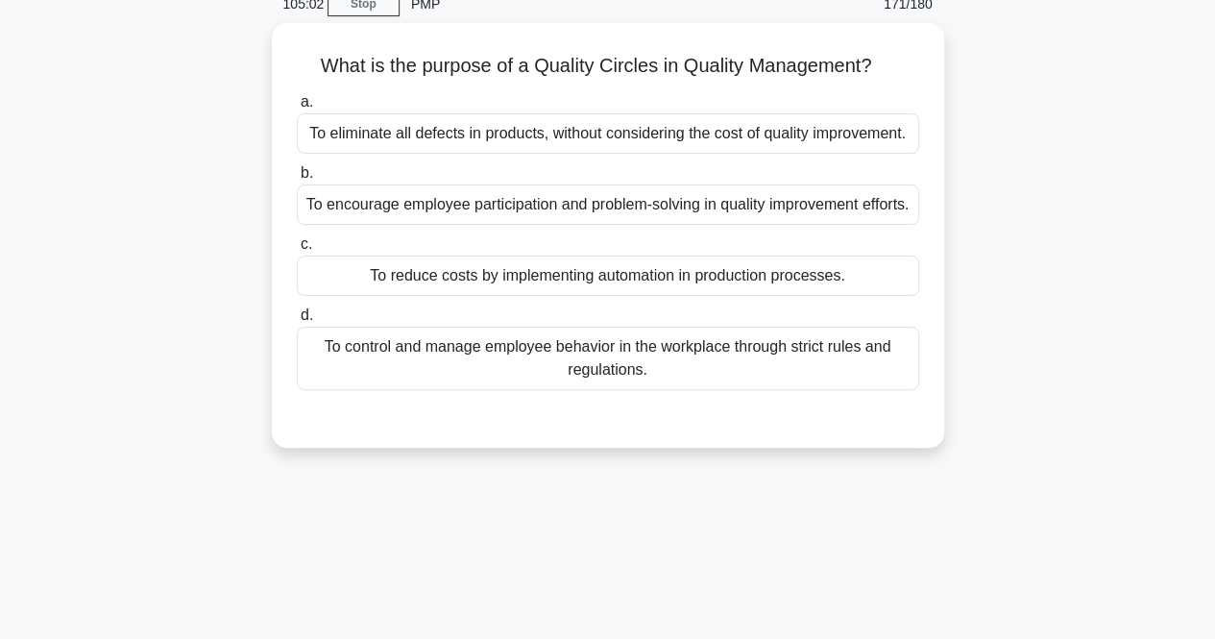
scroll to position [14, 0]
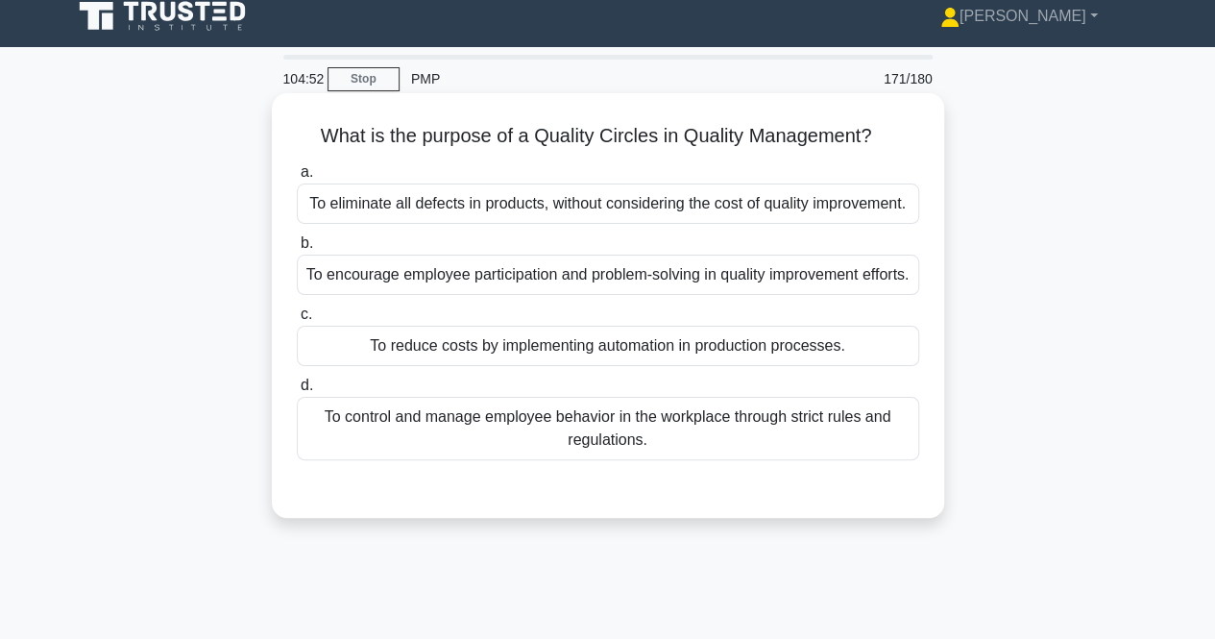
click at [455, 295] on div "To encourage employee participation and problem-solving in quality improvement …" at bounding box center [608, 275] width 623 height 40
click at [297, 250] on input "b. To encourage employee participation and problem-solving in quality improveme…" at bounding box center [297, 243] width 0 height 12
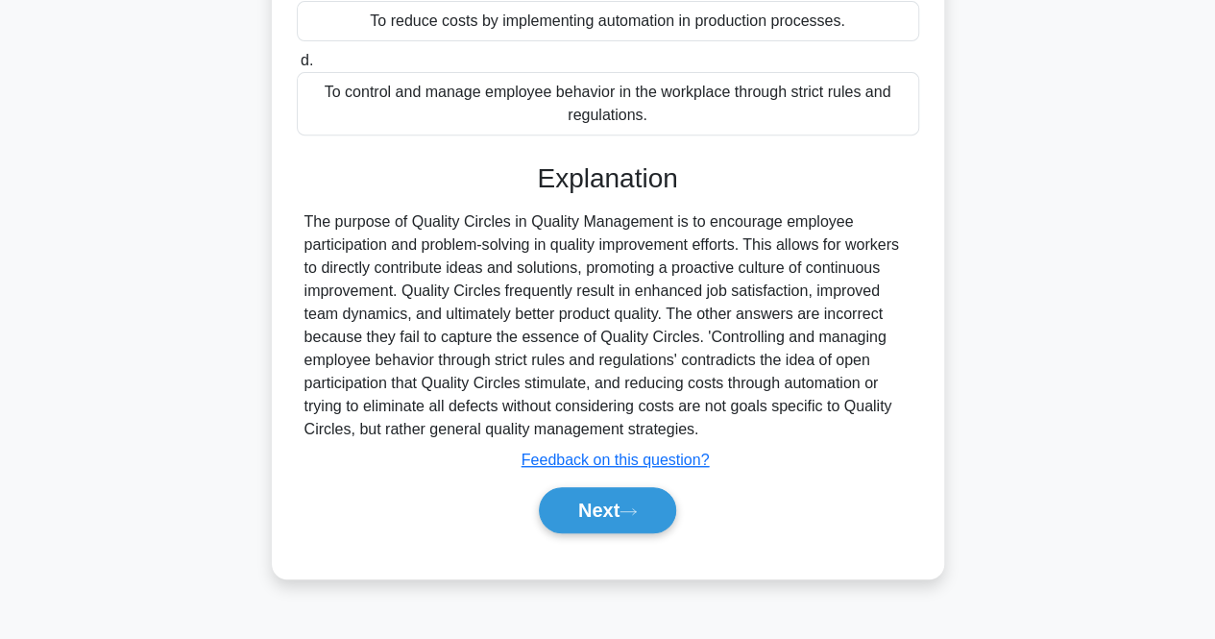
scroll to position [399, 0]
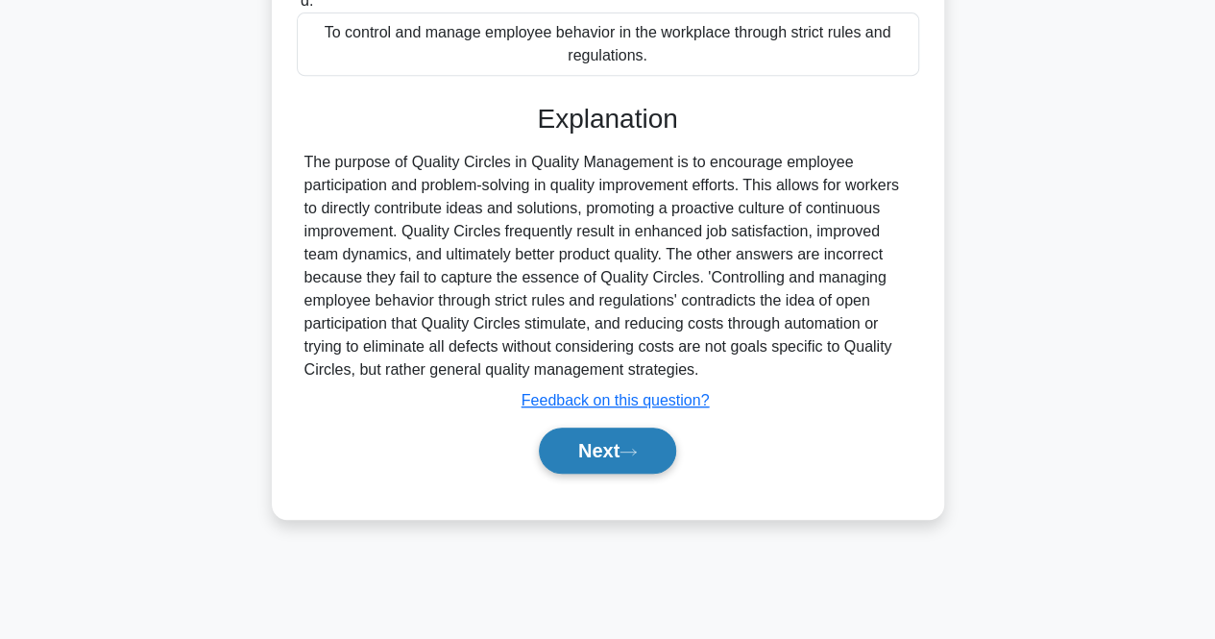
click at [551, 460] on button "Next" at bounding box center [607, 451] width 137 height 46
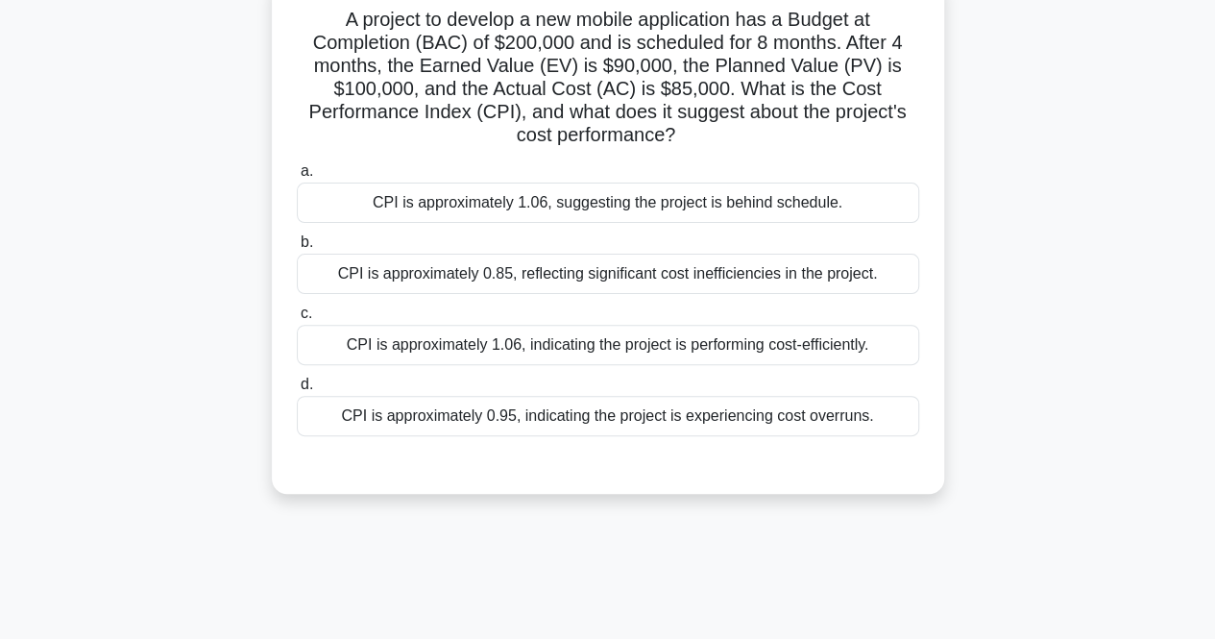
scroll to position [0, 0]
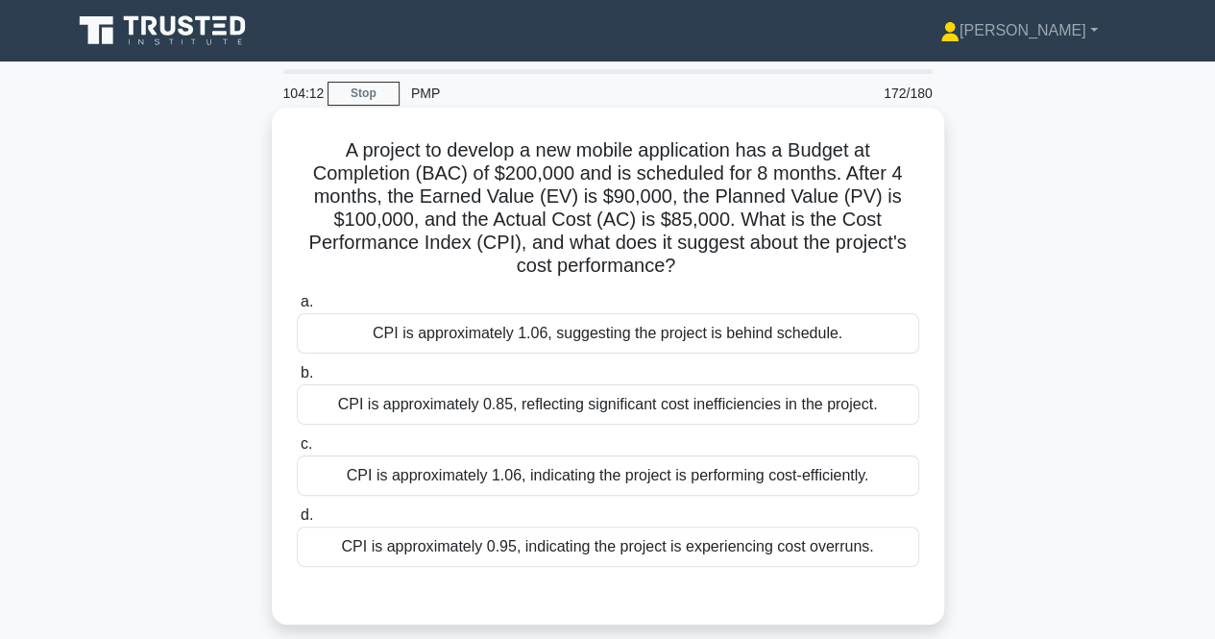
click at [611, 486] on div "CPI is approximately 1.06, indicating the project is performing cost-efficientl…" at bounding box center [608, 475] width 623 height 40
click at [297, 451] on input "c. CPI is approximately 1.06, indicating the project is performing cost-efficie…" at bounding box center [297, 444] width 0 height 12
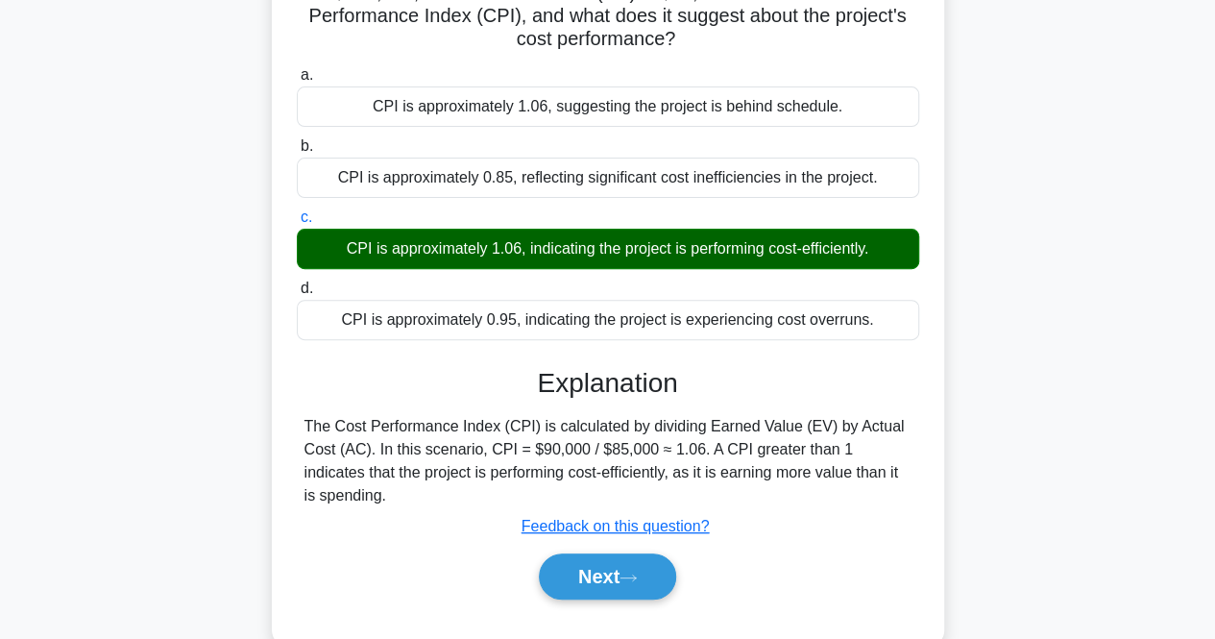
scroll to position [399, 0]
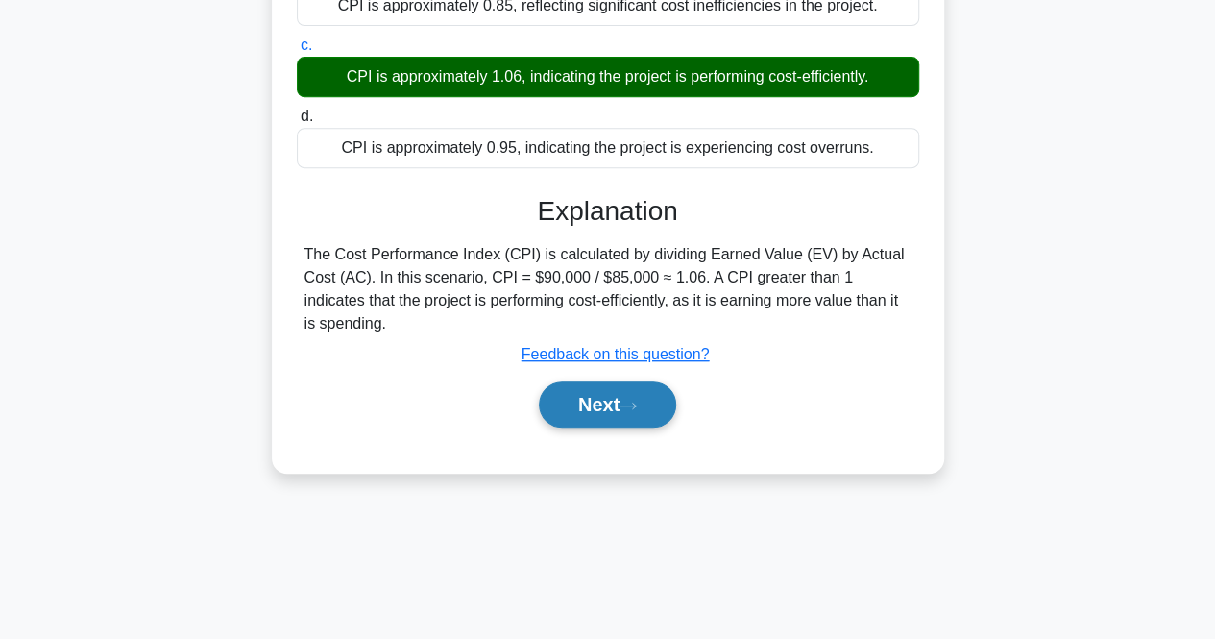
click at [607, 413] on button "Next" at bounding box center [607, 404] width 137 height 46
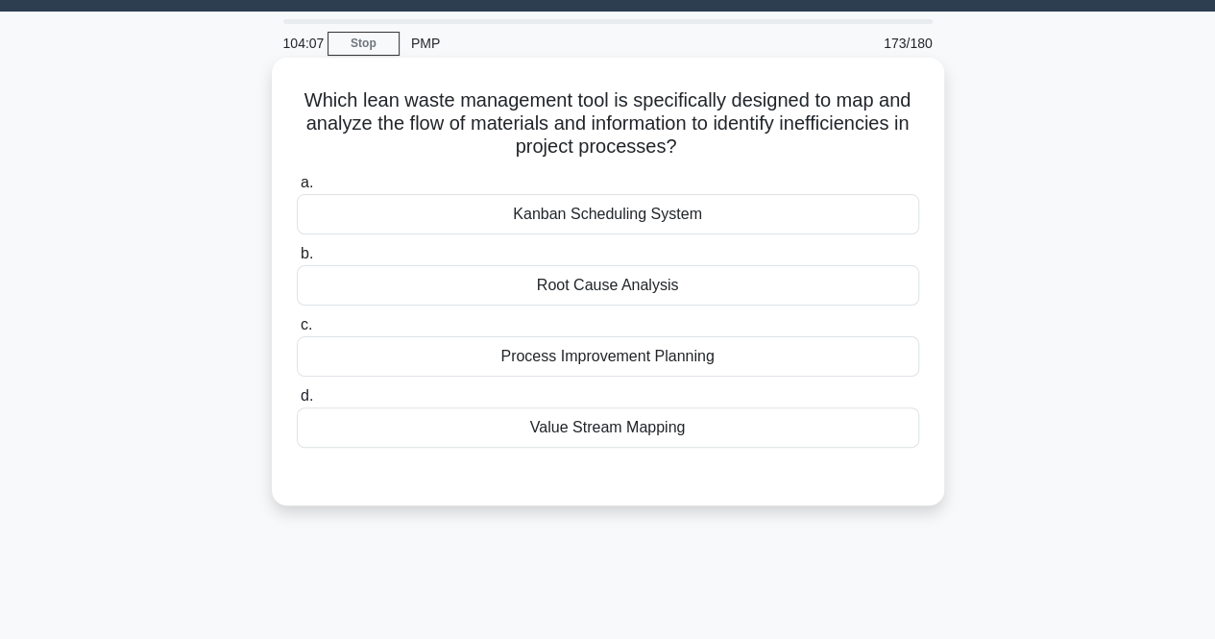
scroll to position [0, 0]
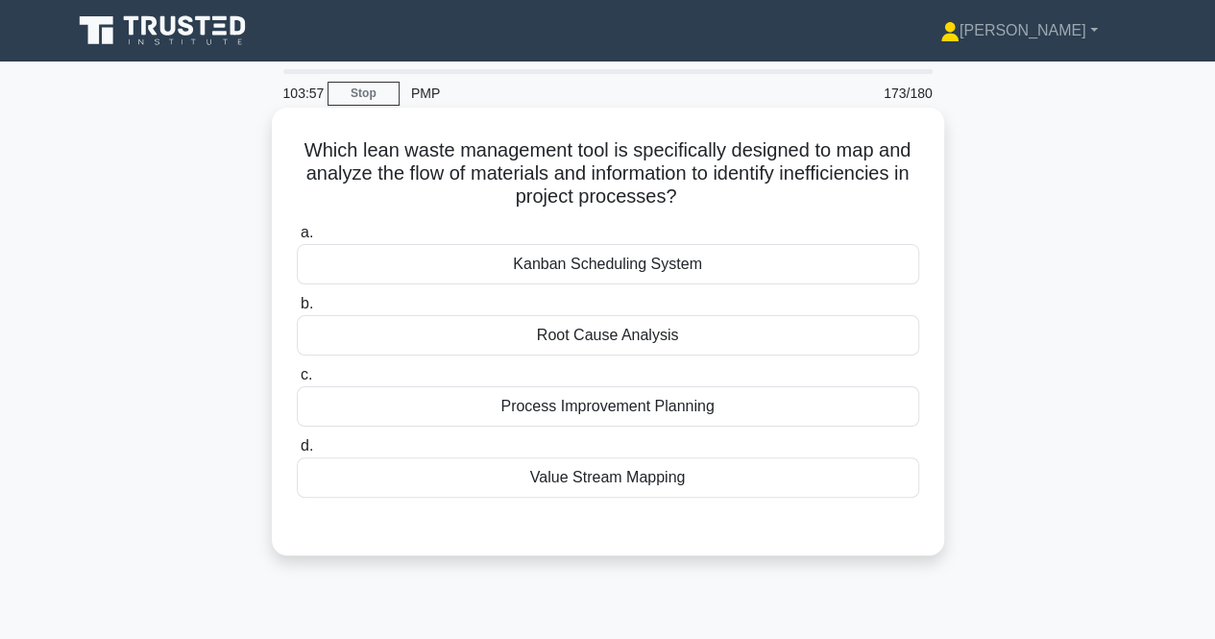
click at [610, 471] on div "Value Stream Mapping" at bounding box center [608, 477] width 623 height 40
click at [297, 453] on input "d. Value Stream Mapping" at bounding box center [297, 446] width 0 height 12
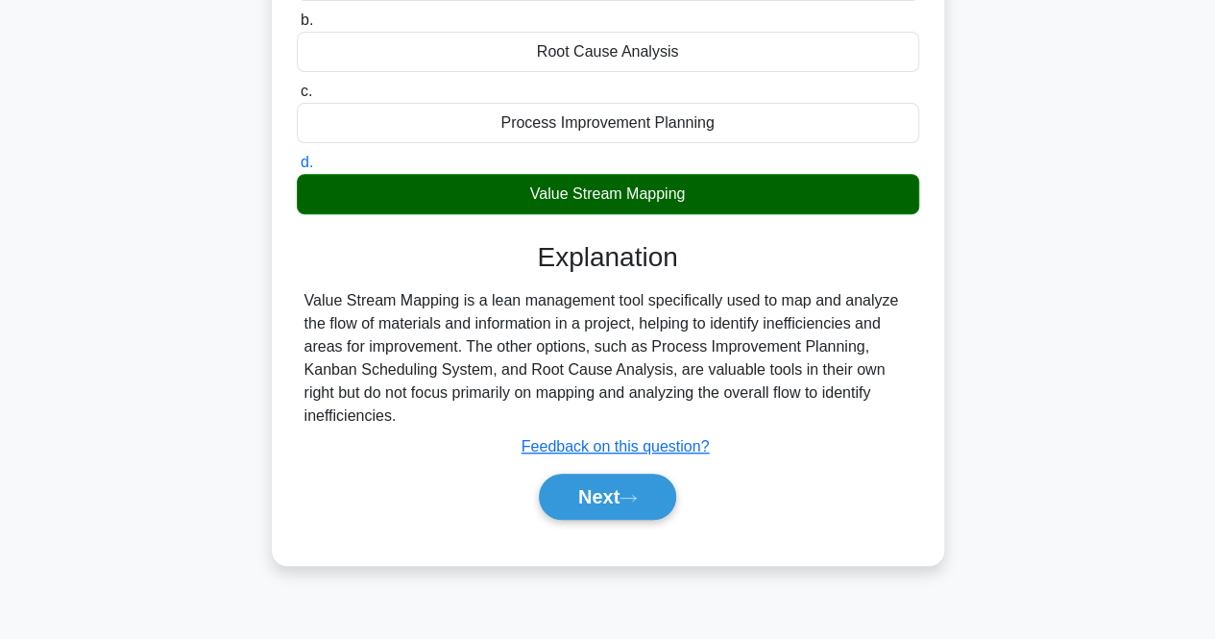
scroll to position [384, 0]
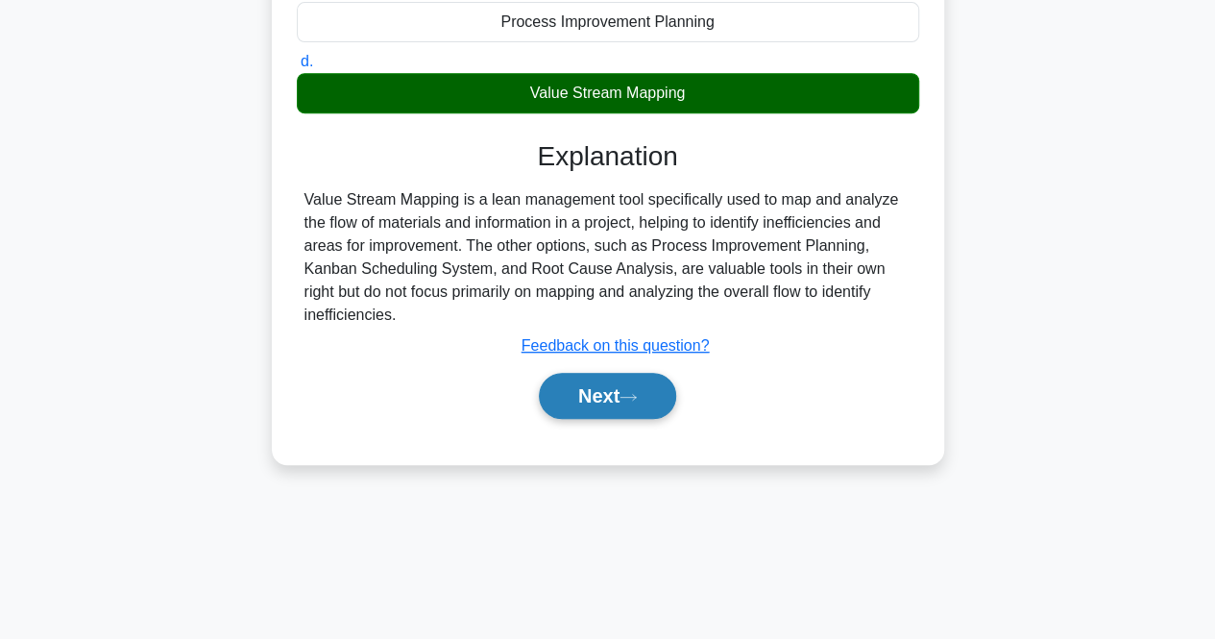
click at [607, 398] on button "Next" at bounding box center [607, 396] width 137 height 46
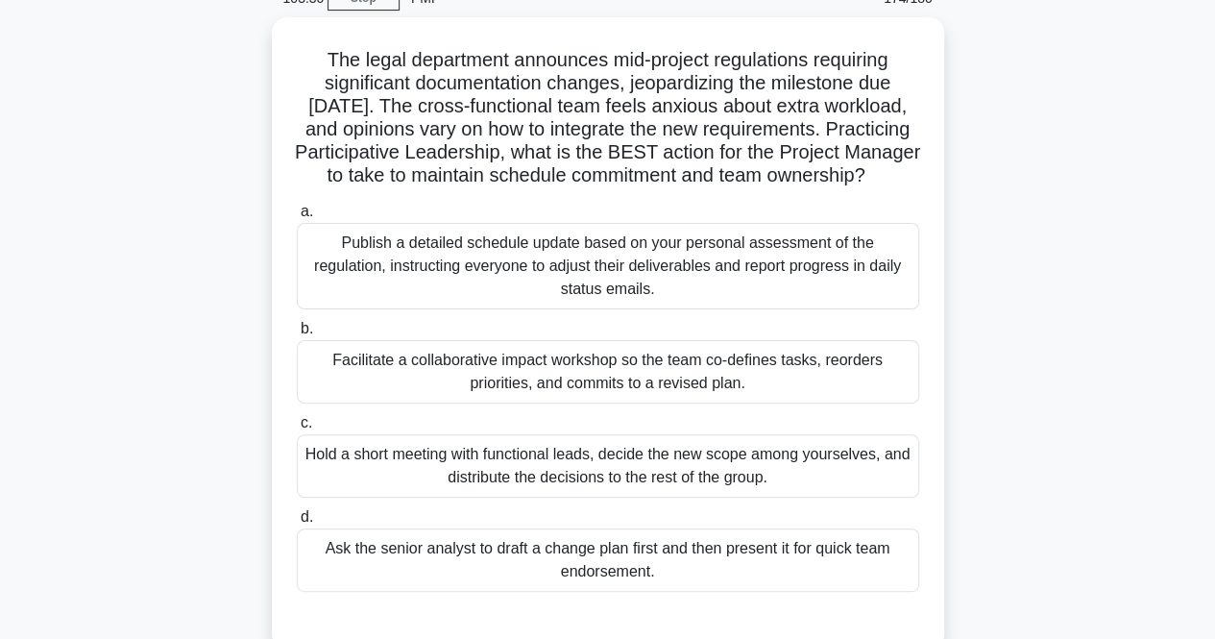
scroll to position [192, 0]
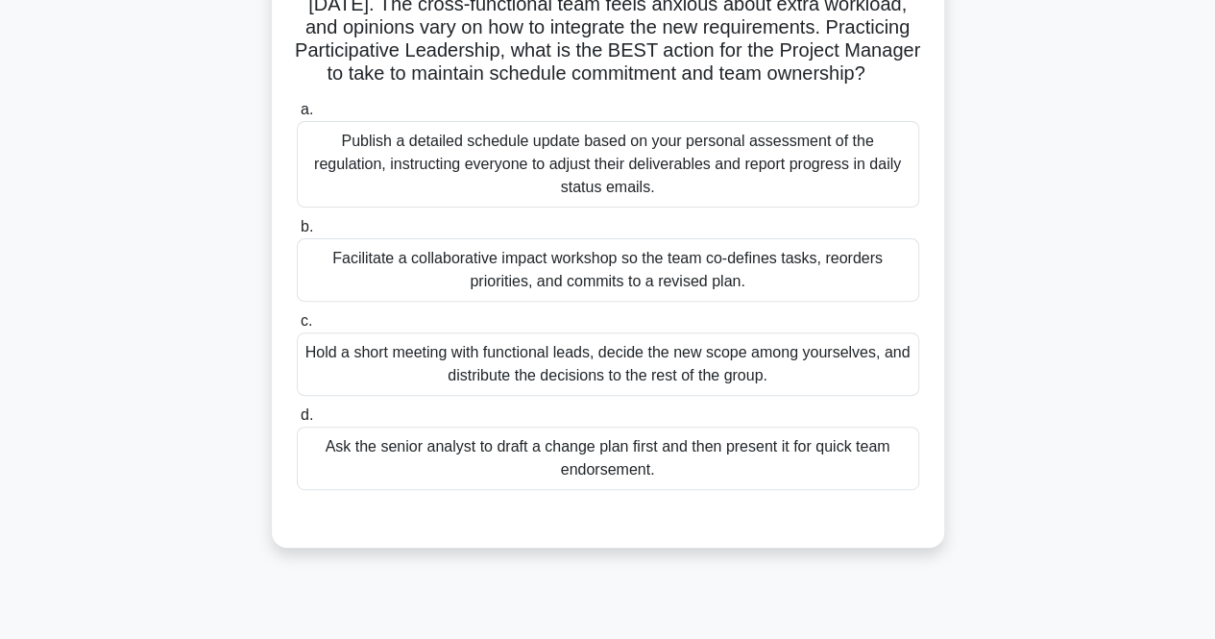
click at [464, 245] on label "b. Facilitate a collaborative impact workshop so the team co-defines tasks, reo…" at bounding box center [608, 258] width 623 height 86
click at [297, 233] on input "b. Facilitate a collaborative impact workshop so the team co-defines tasks, reo…" at bounding box center [297, 227] width 0 height 12
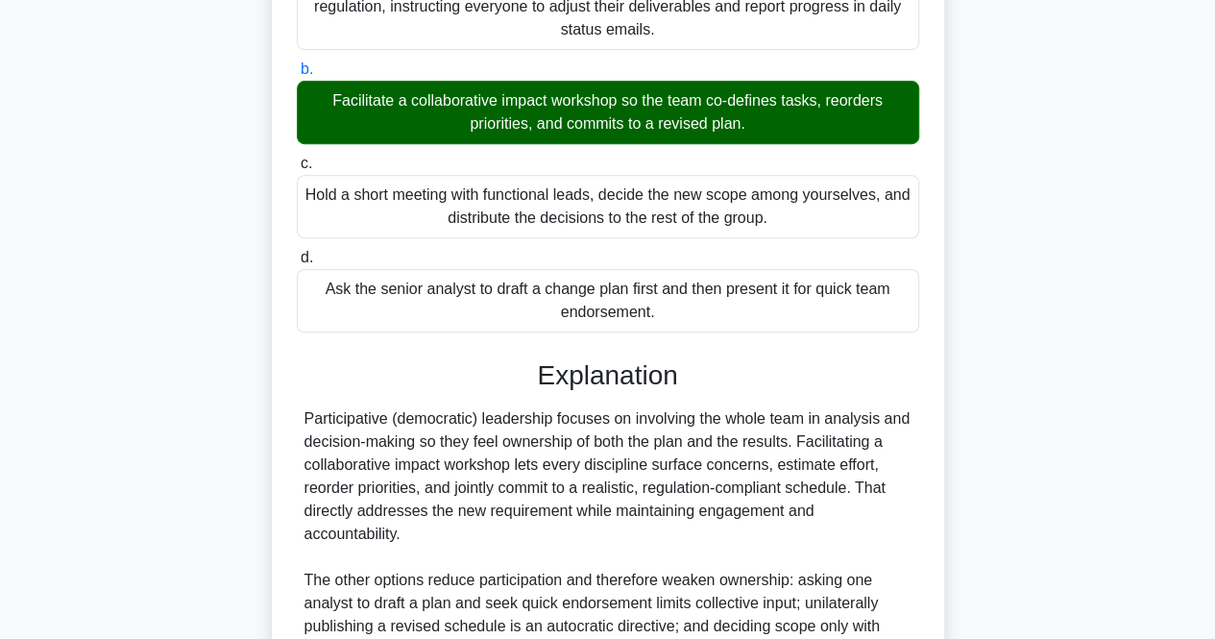
scroll to position [589, 0]
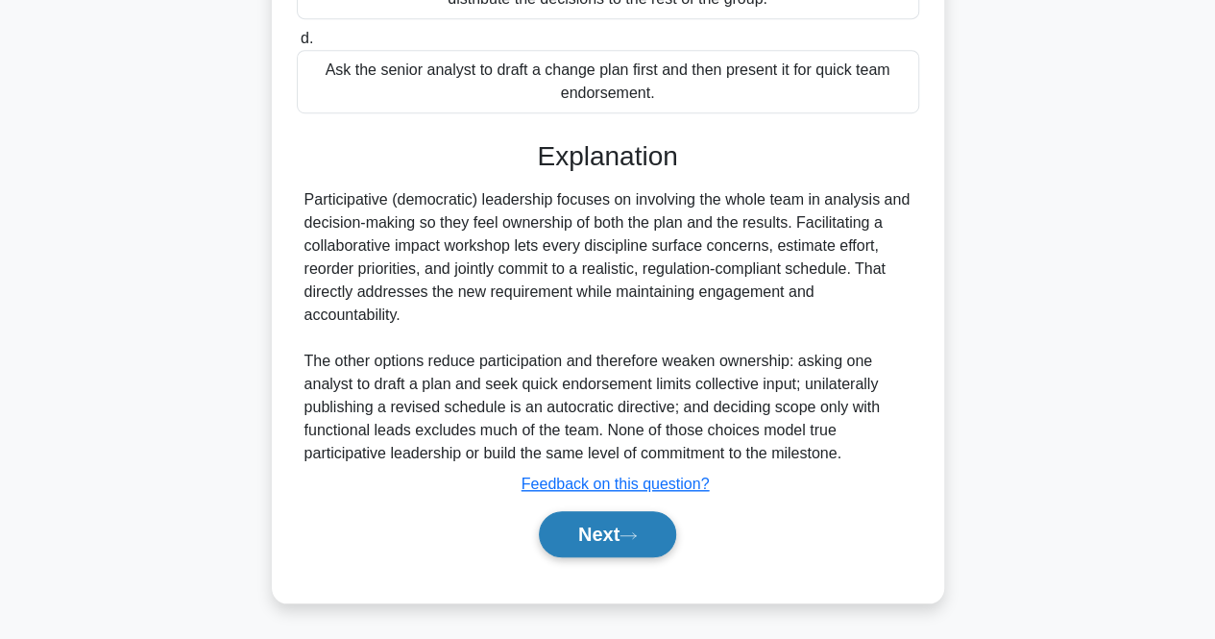
click at [597, 533] on button "Next" at bounding box center [607, 534] width 137 height 46
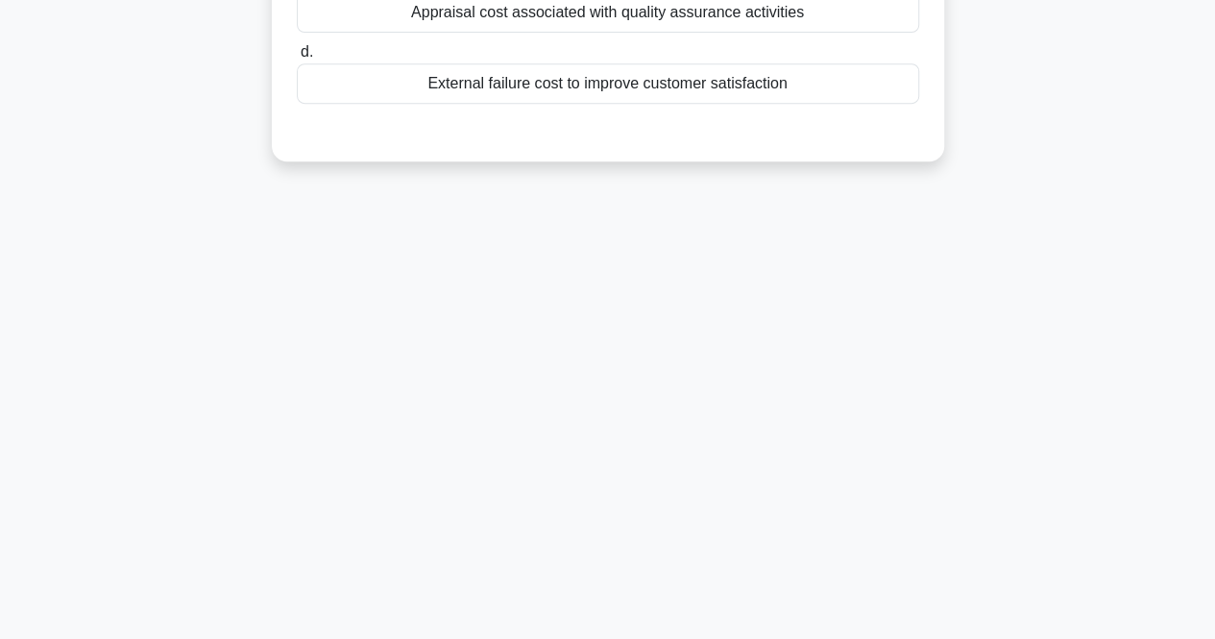
scroll to position [0, 0]
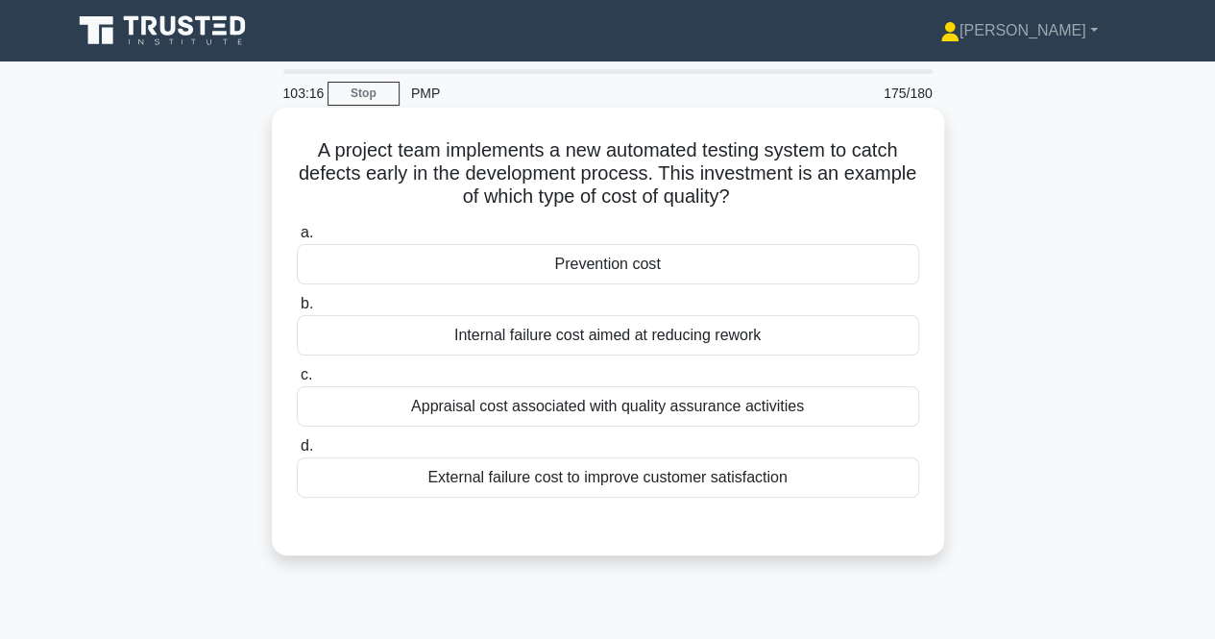
click at [613, 253] on div "Prevention cost" at bounding box center [608, 264] width 623 height 40
click at [297, 239] on input "a. Prevention cost" at bounding box center [297, 233] width 0 height 12
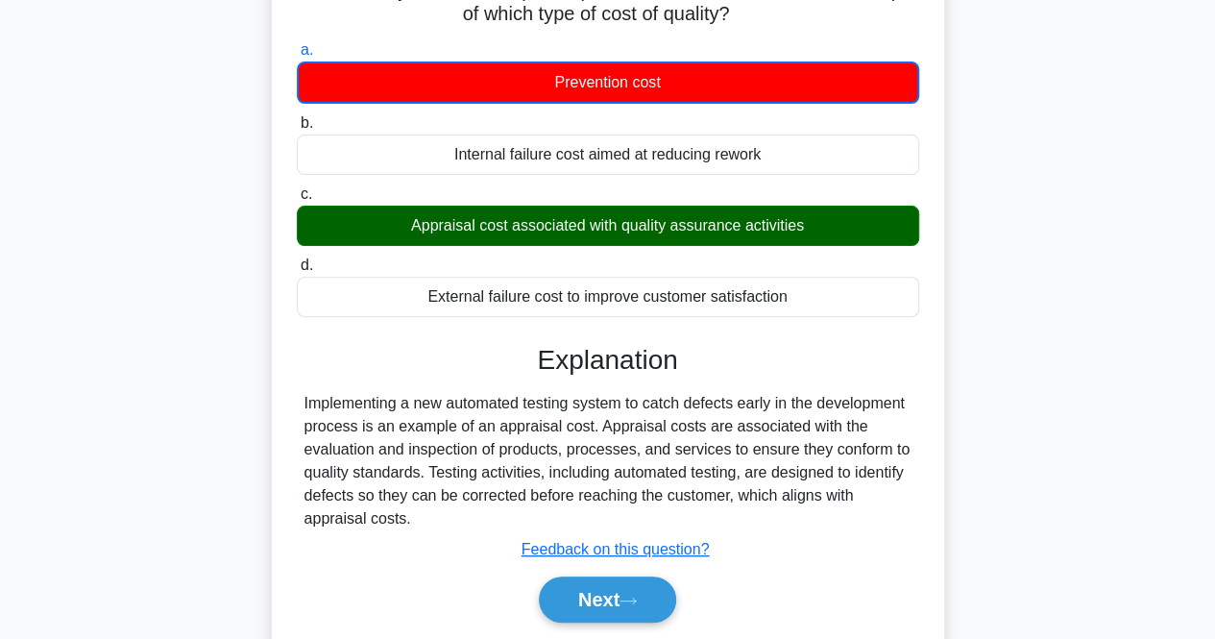
scroll to position [384, 0]
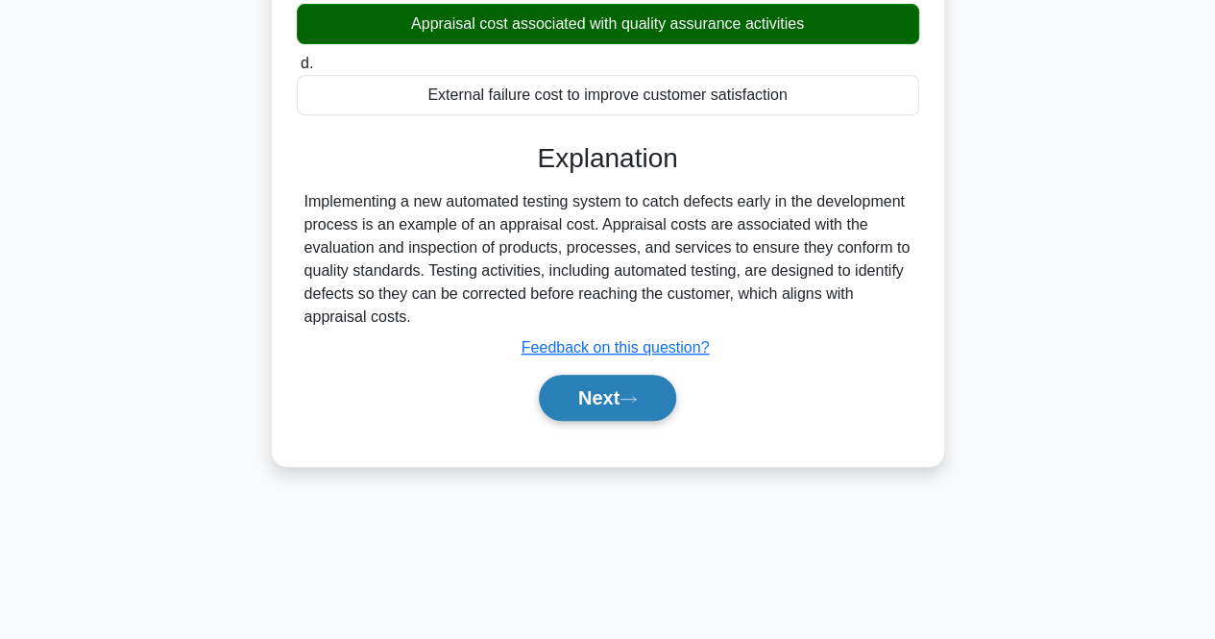
click at [598, 397] on button "Next" at bounding box center [607, 398] width 137 height 46
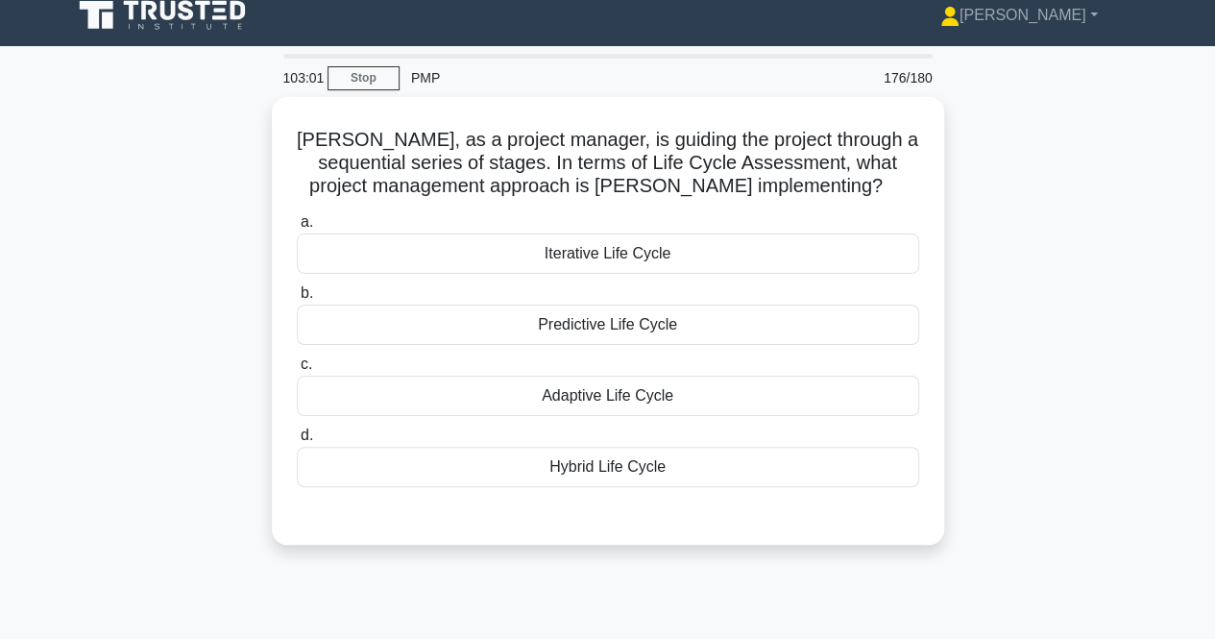
scroll to position [0, 0]
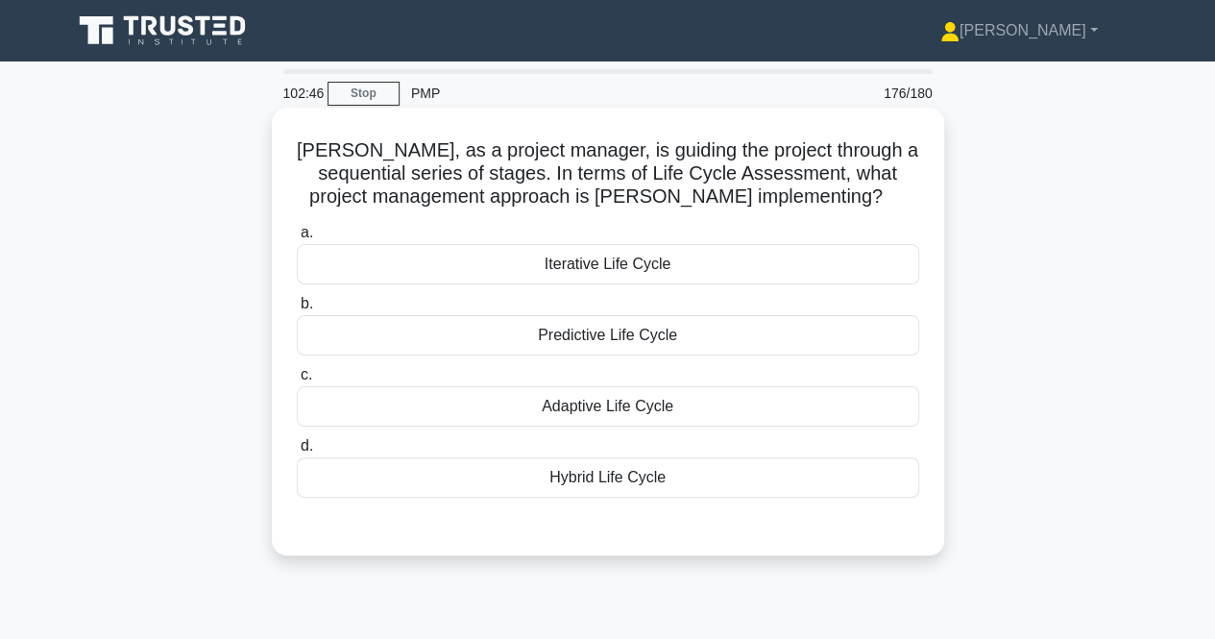
click at [414, 278] on div "Iterative Life Cycle" at bounding box center [608, 264] width 623 height 40
click at [297, 239] on input "a. Iterative Life Cycle" at bounding box center [297, 233] width 0 height 12
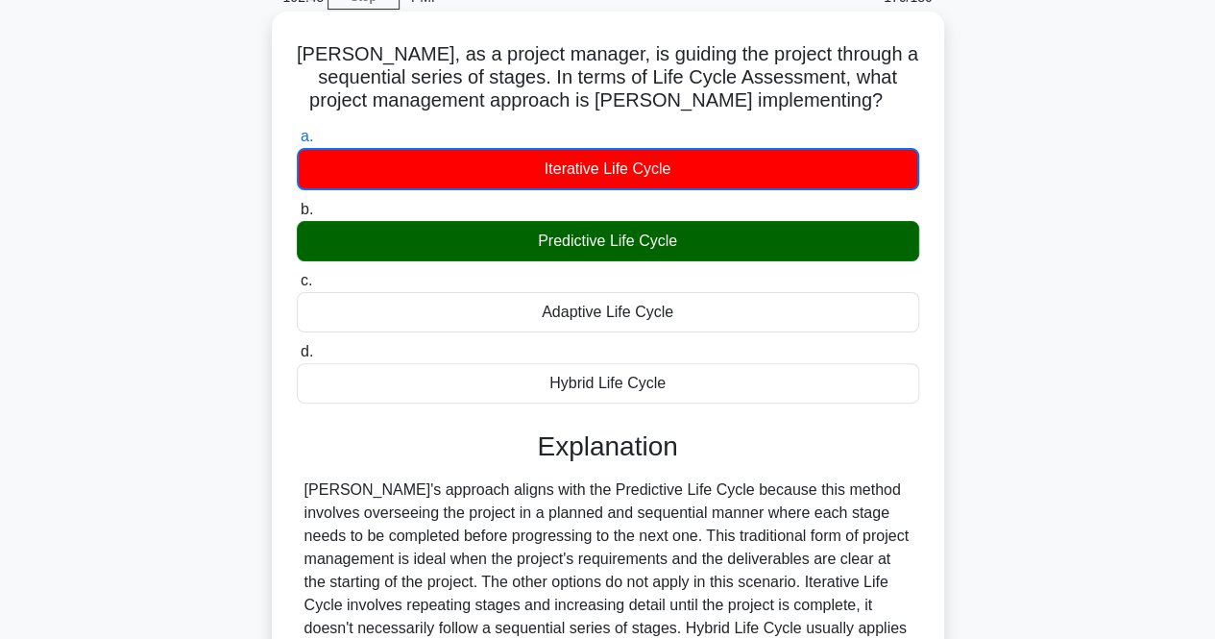
scroll to position [192, 0]
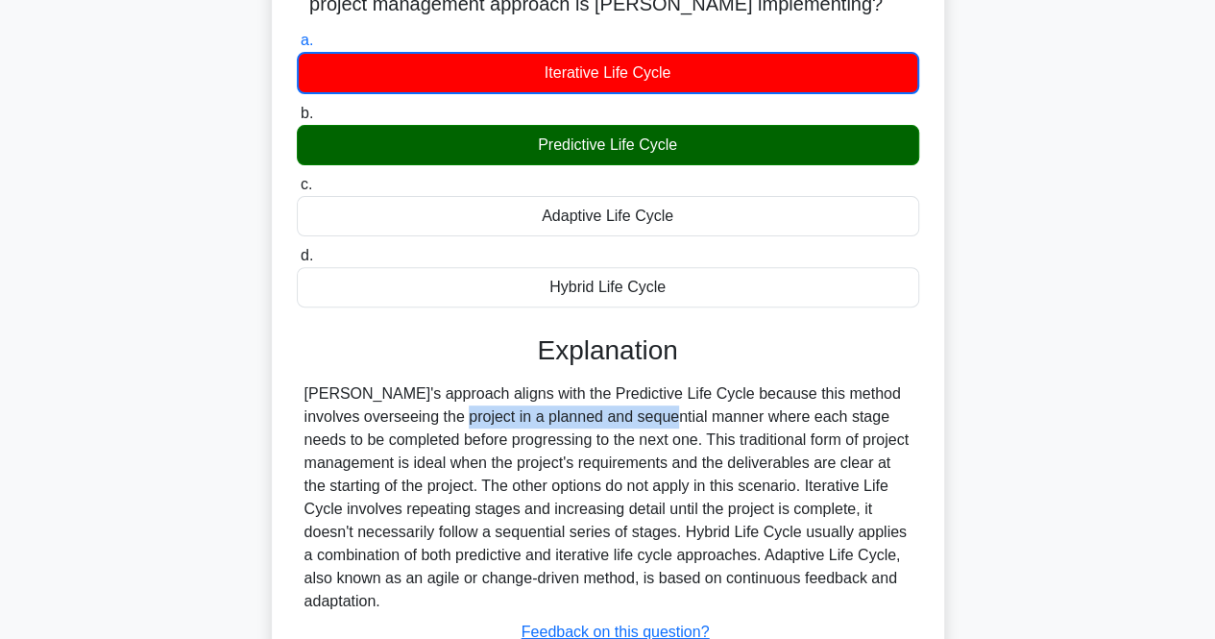
drag, startPoint x: 391, startPoint y: 414, endPoint x: 552, endPoint y: 406, distance: 160.6
click at [552, 406] on div "[PERSON_NAME]'s approach aligns with the Predictive Life Cycle because this met…" at bounding box center [608, 497] width 607 height 231
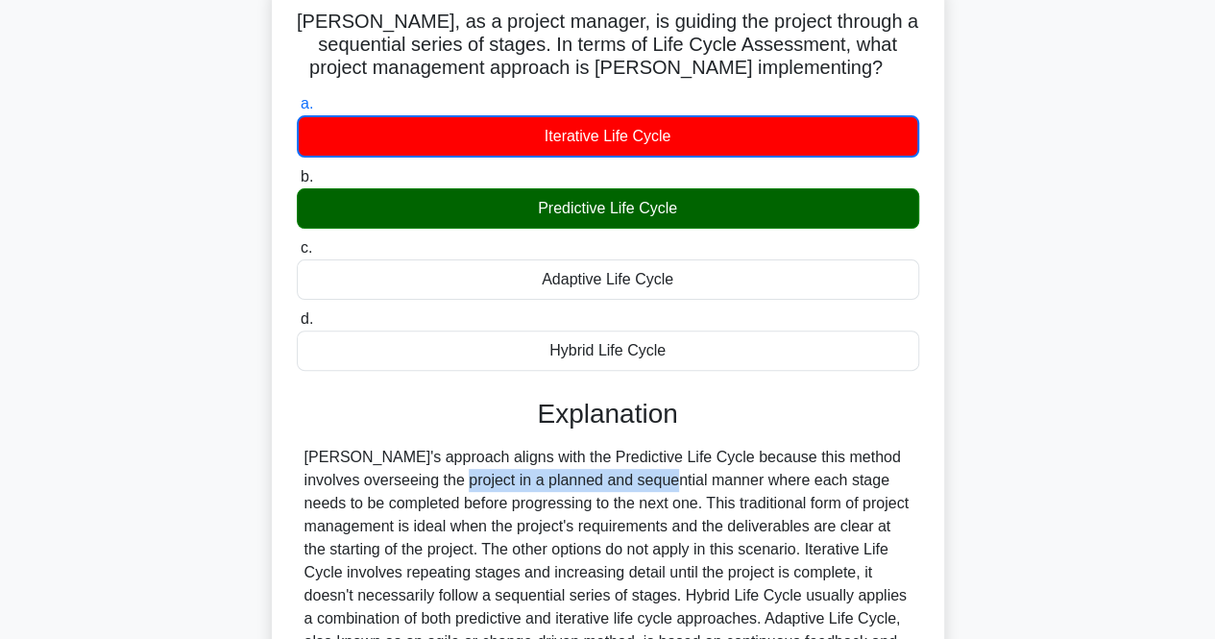
scroll to position [288, 0]
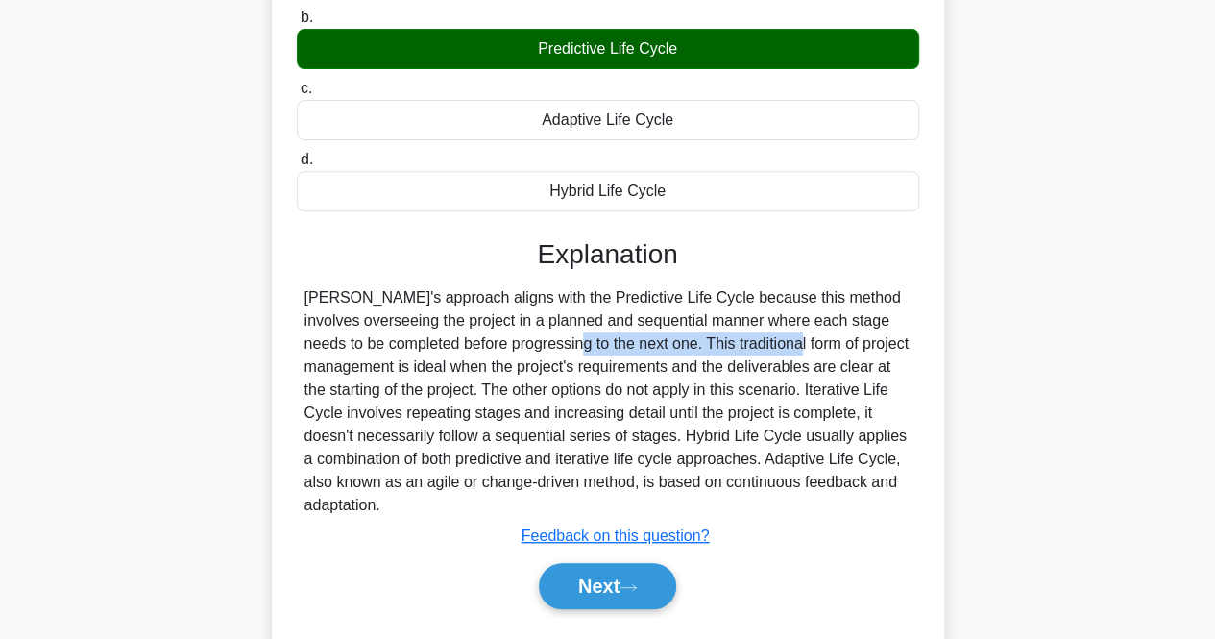
drag, startPoint x: 445, startPoint y: 353, endPoint x: 670, endPoint y: 341, distance: 225.1
click at [670, 341] on div "[PERSON_NAME]'s approach aligns with the Predictive Life Cycle because this met…" at bounding box center [608, 401] width 607 height 231
click at [646, 585] on button "Next" at bounding box center [607, 586] width 137 height 46
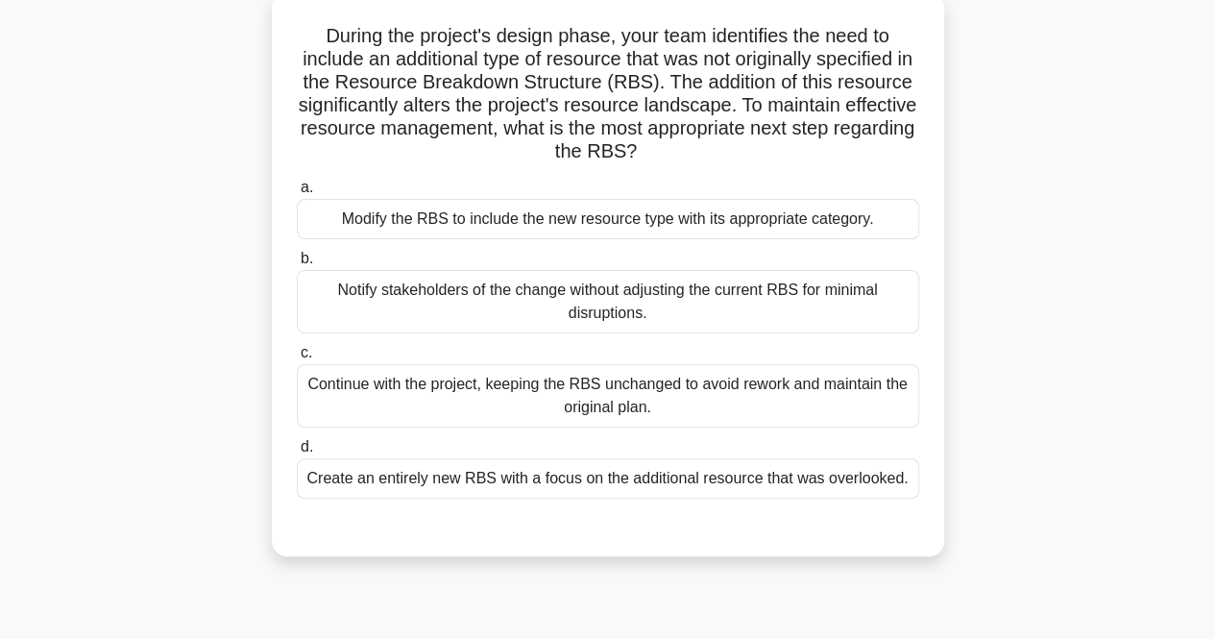
scroll to position [192, 0]
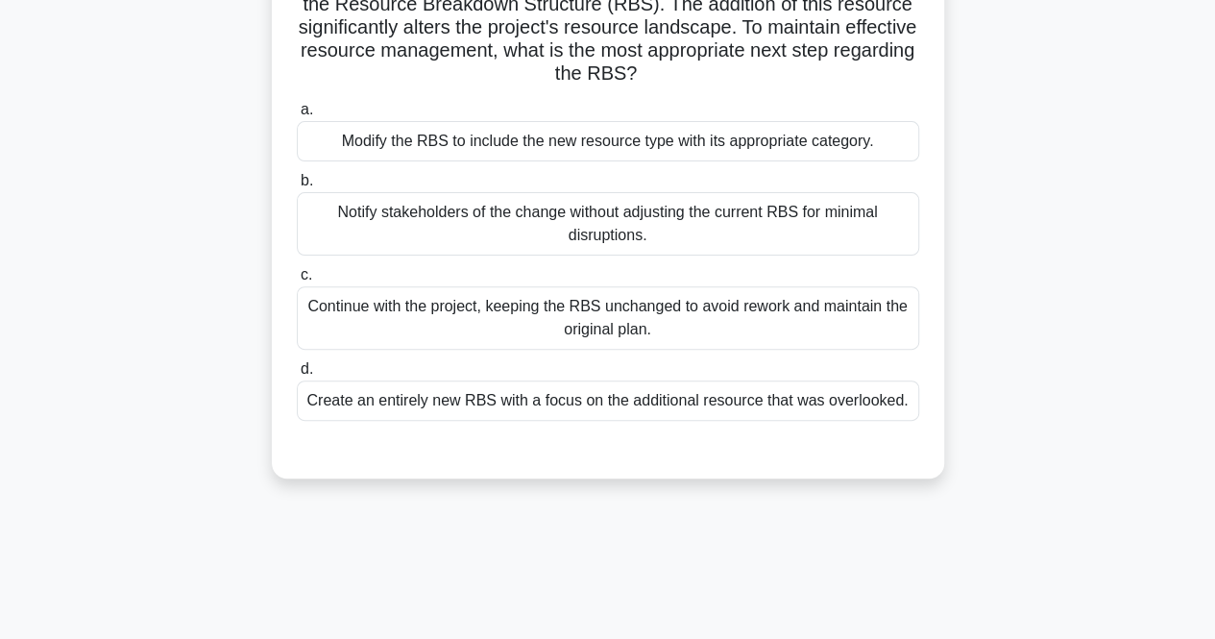
click at [540, 157] on div "Modify the RBS to include the new resource type with its appropriate category." at bounding box center [608, 141] width 623 height 40
click at [297, 116] on input "a. Modify the RBS to include the new resource type with its appropriate categor…" at bounding box center [297, 110] width 0 height 12
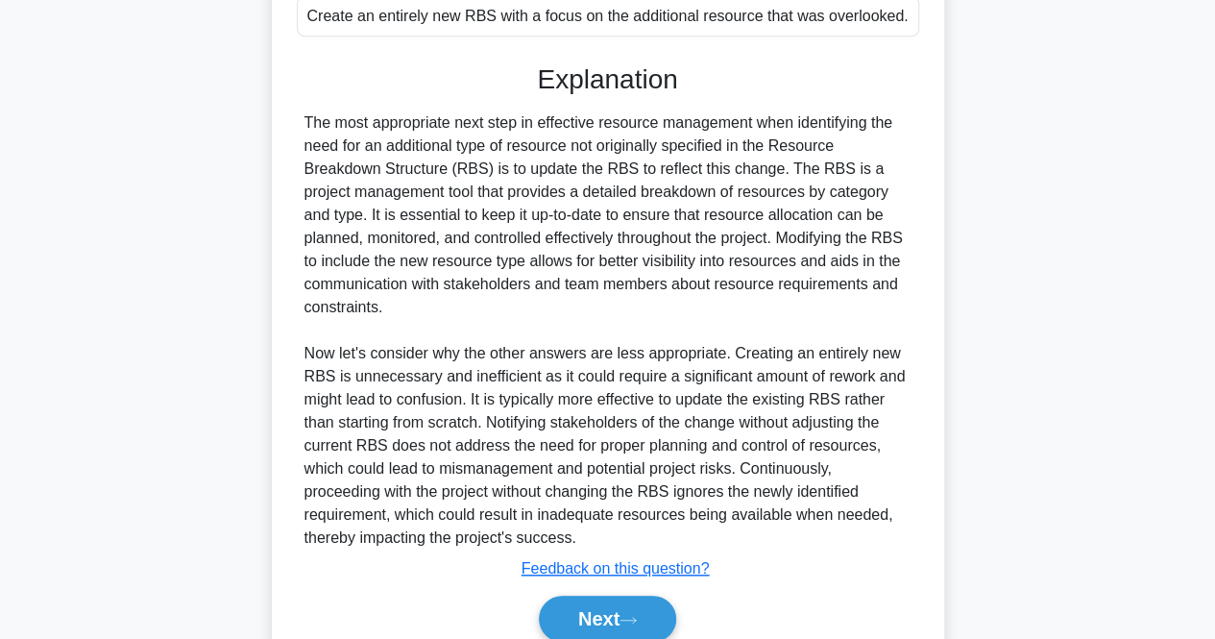
scroll to position [658, 0]
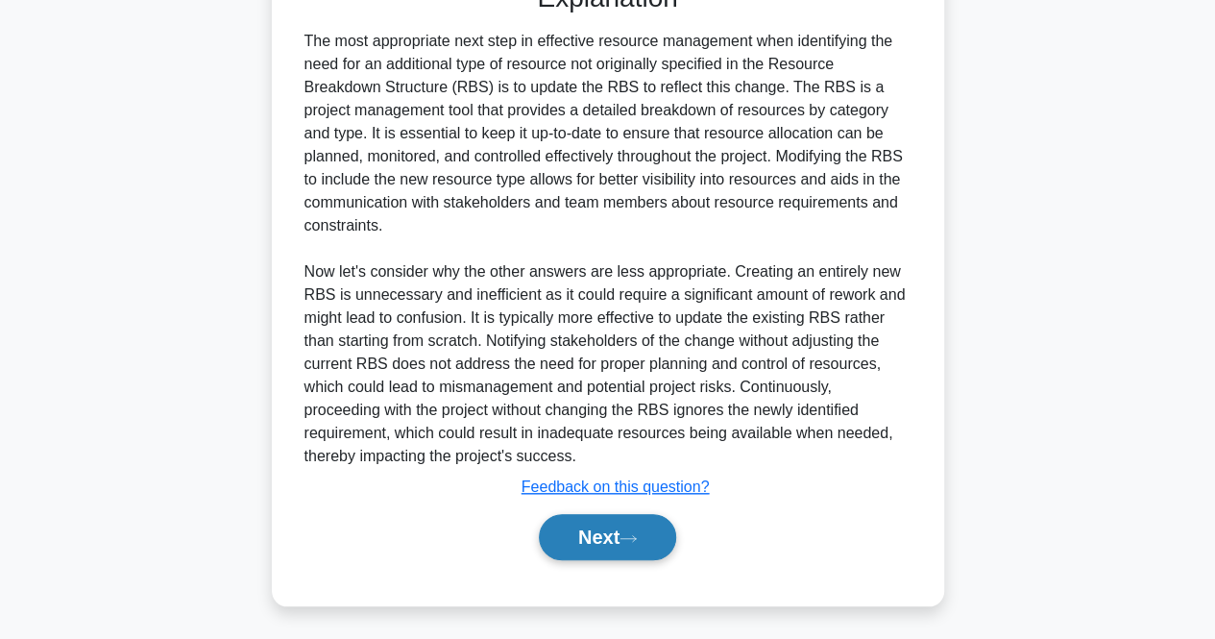
click at [585, 542] on button "Next" at bounding box center [607, 537] width 137 height 46
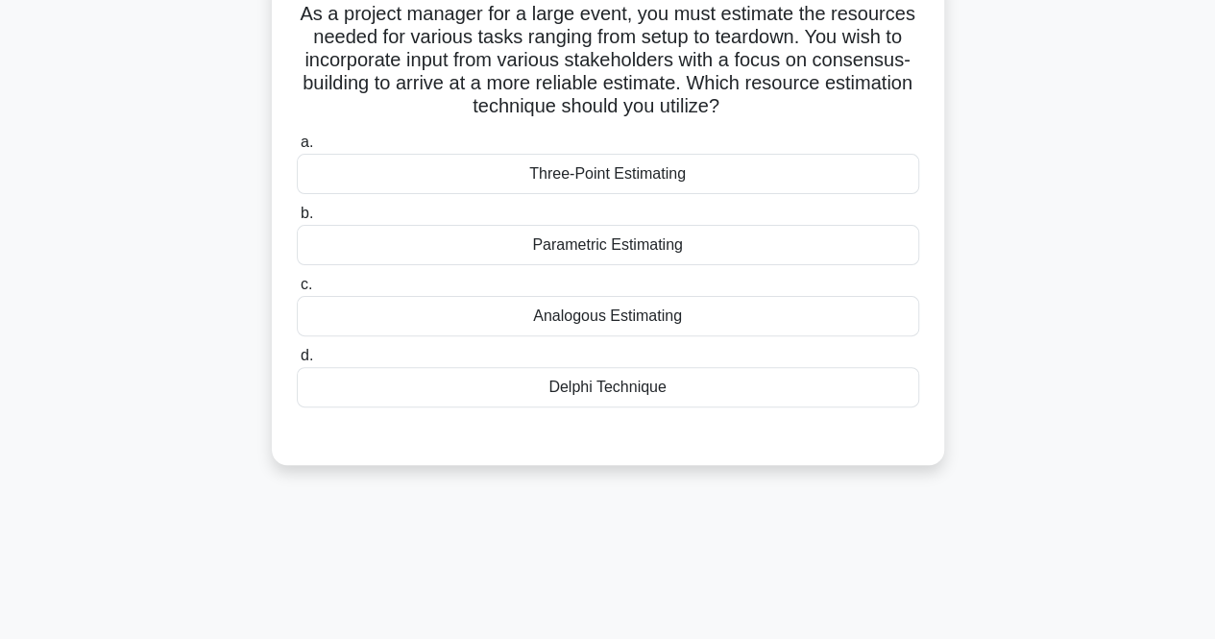
scroll to position [0, 0]
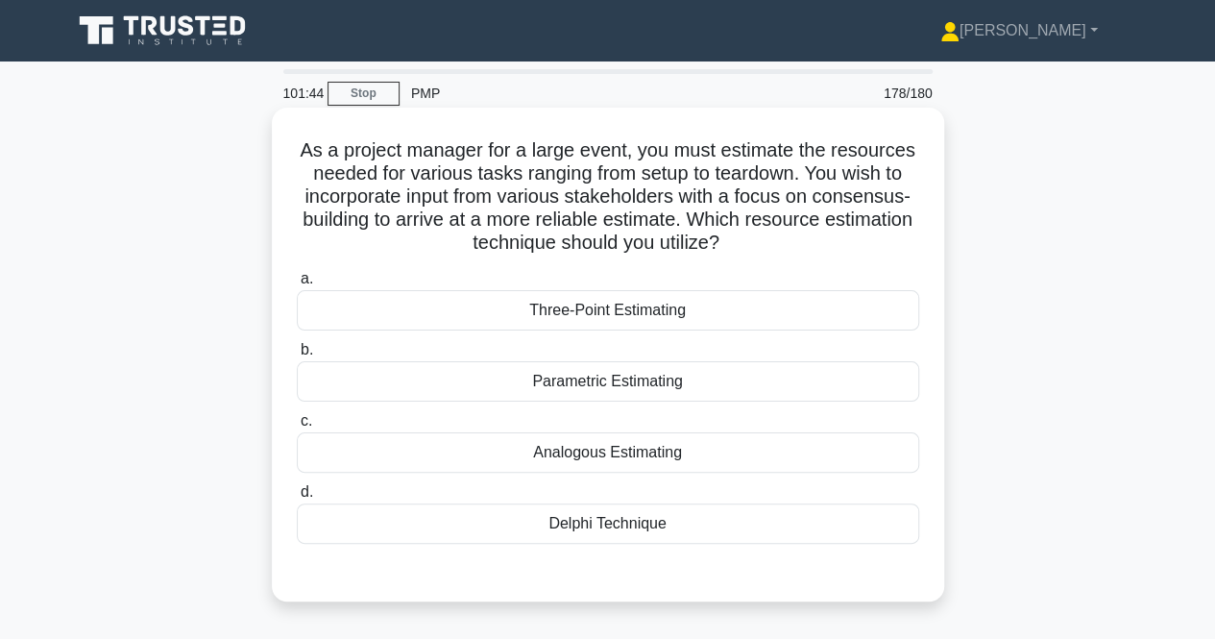
click at [623, 380] on div "Parametric Estimating" at bounding box center [608, 381] width 623 height 40
click at [297, 356] on input "b. Parametric Estimating" at bounding box center [297, 350] width 0 height 12
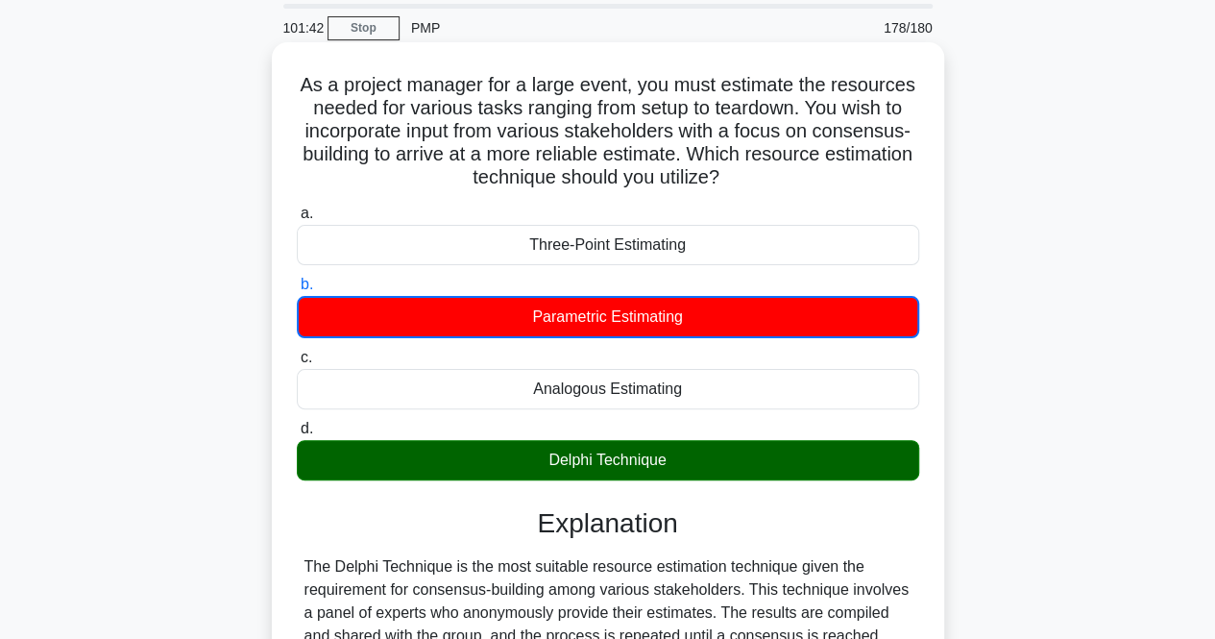
scroll to position [96, 0]
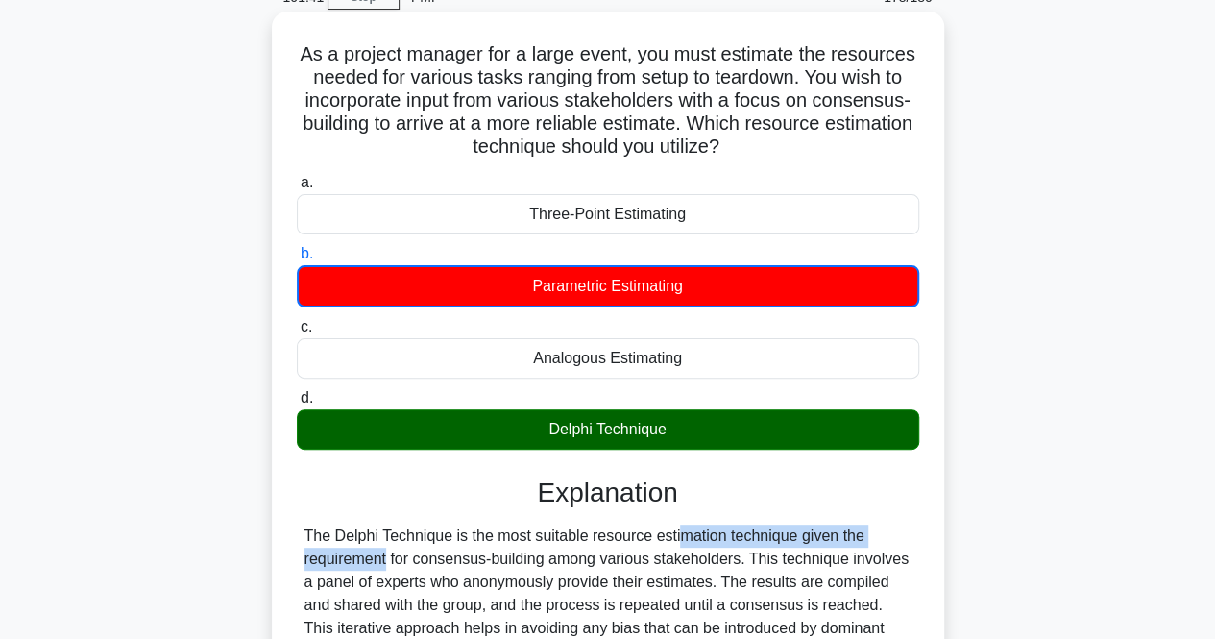
drag, startPoint x: 566, startPoint y: 539, endPoint x: 817, endPoint y: 531, distance: 250.9
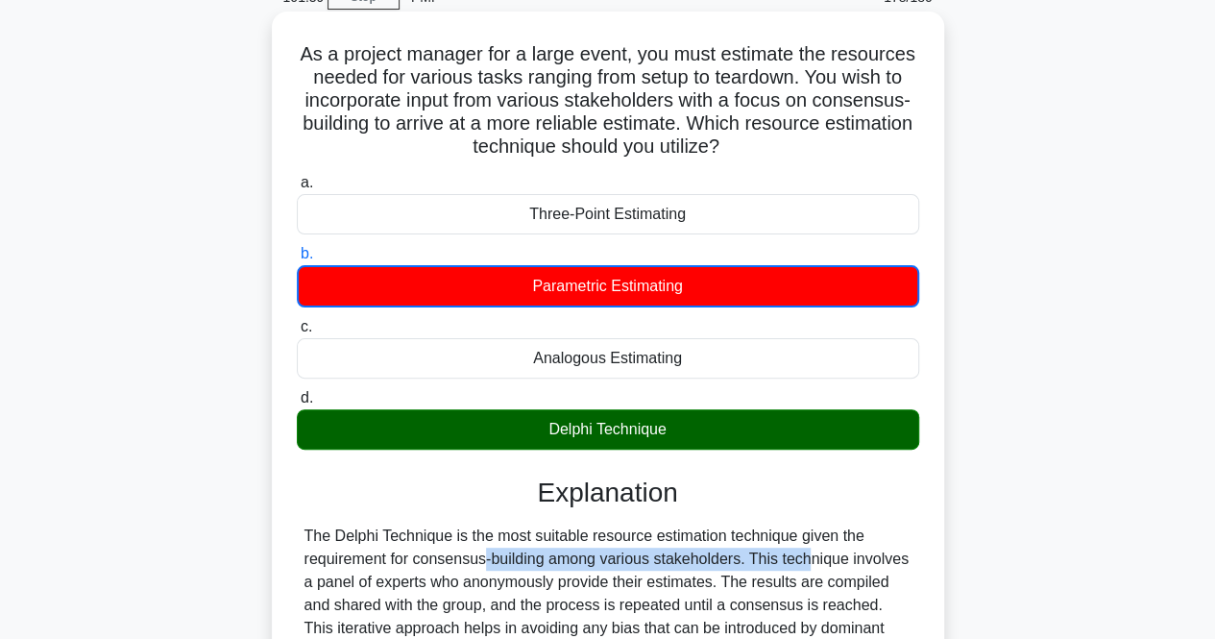
drag, startPoint x: 359, startPoint y: 566, endPoint x: 700, endPoint y: 549, distance: 341.5
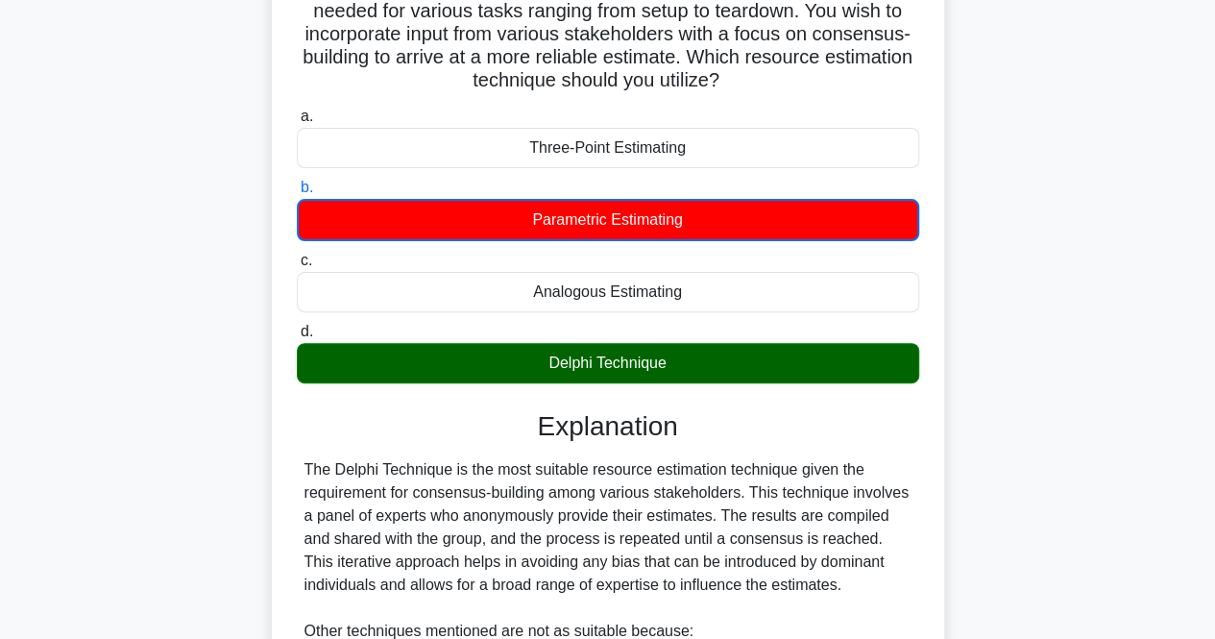
scroll to position [192, 0]
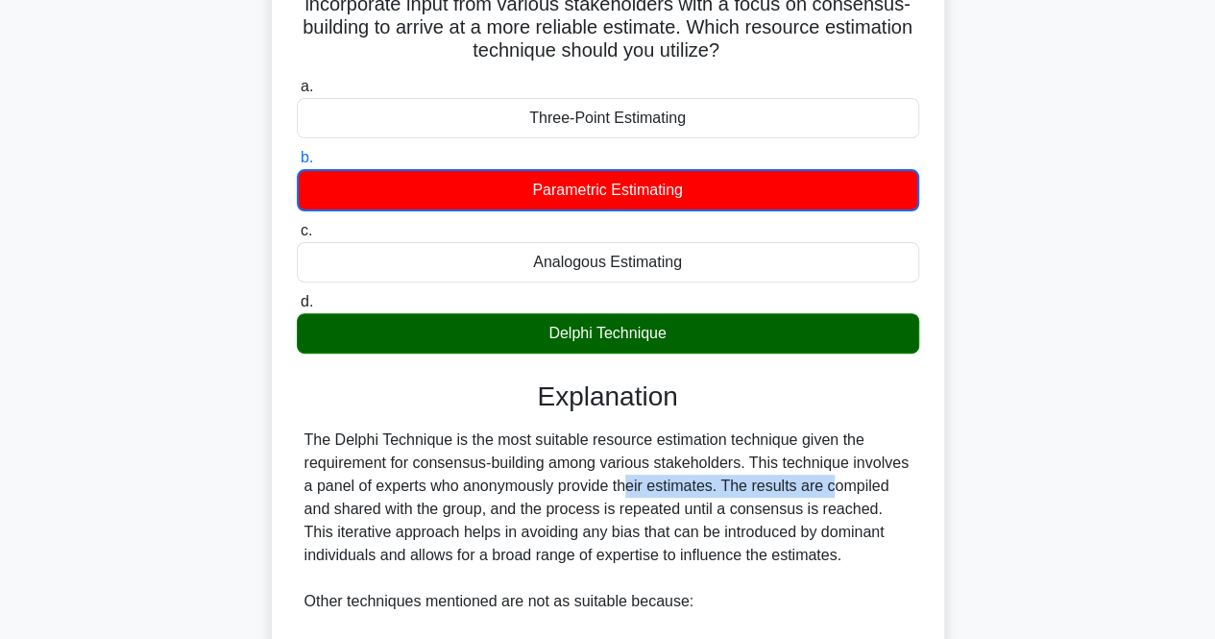
drag, startPoint x: 504, startPoint y: 482, endPoint x: 720, endPoint y: 480, distance: 215.2
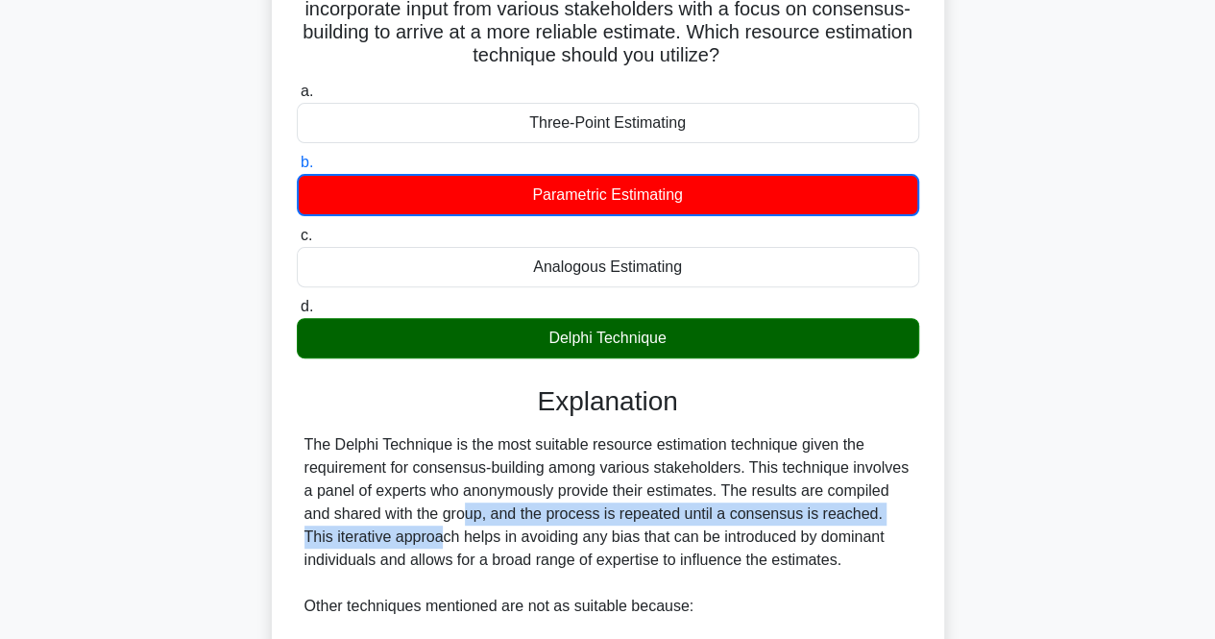
drag, startPoint x: 352, startPoint y: 513, endPoint x: 799, endPoint y: 529, distance: 448.0
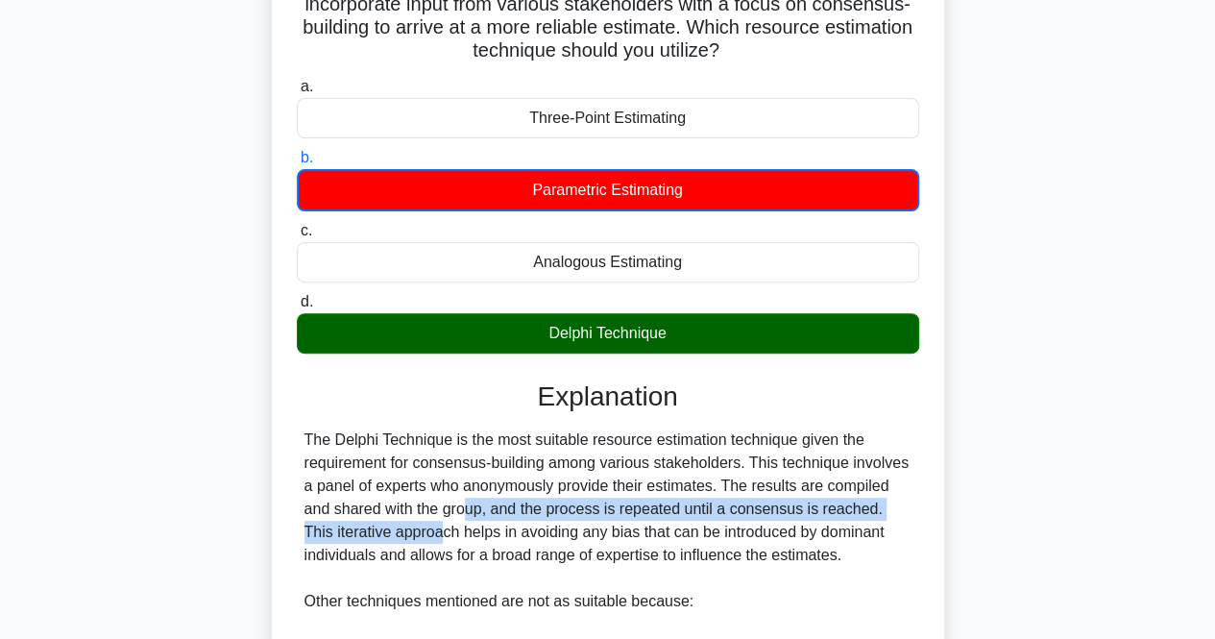
click at [980, 504] on div "As a project manager for a large event, you must estimate the resources needed …" at bounding box center [608, 499] width 1095 height 1158
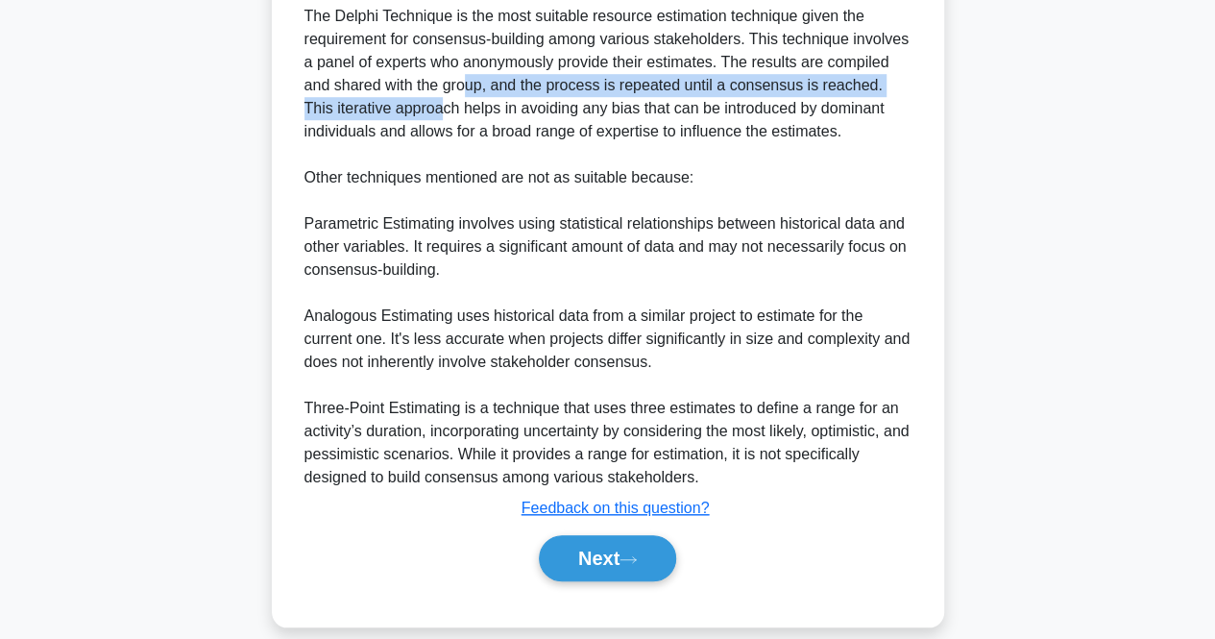
scroll to position [638, 0]
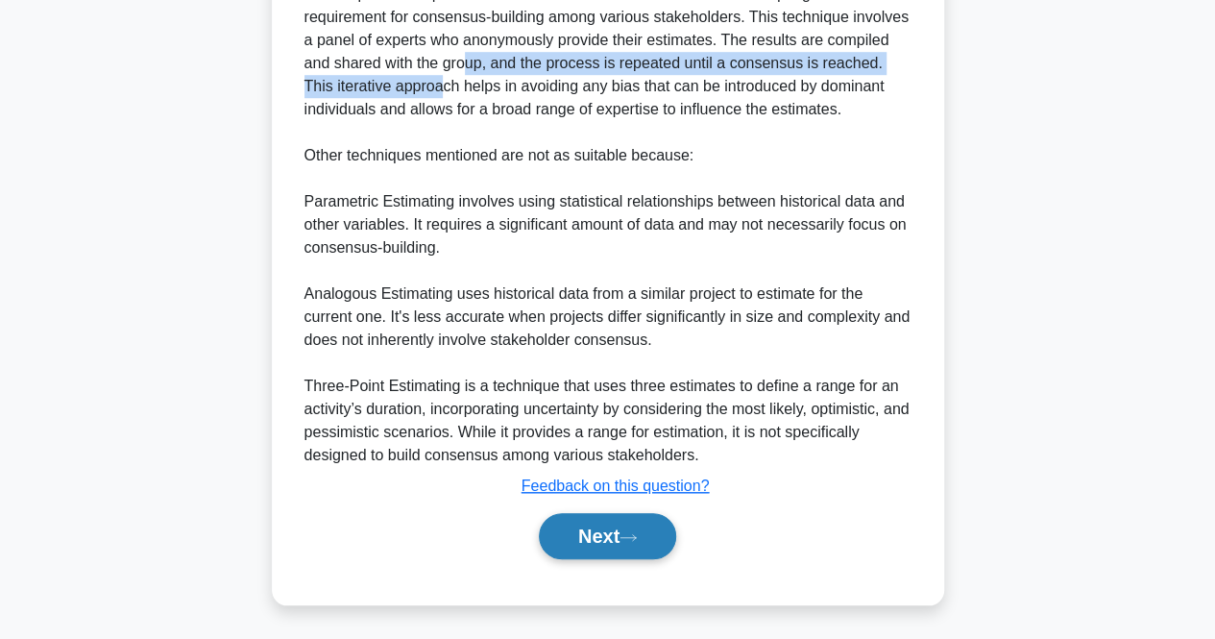
click at [619, 544] on button "Next" at bounding box center [607, 536] width 137 height 46
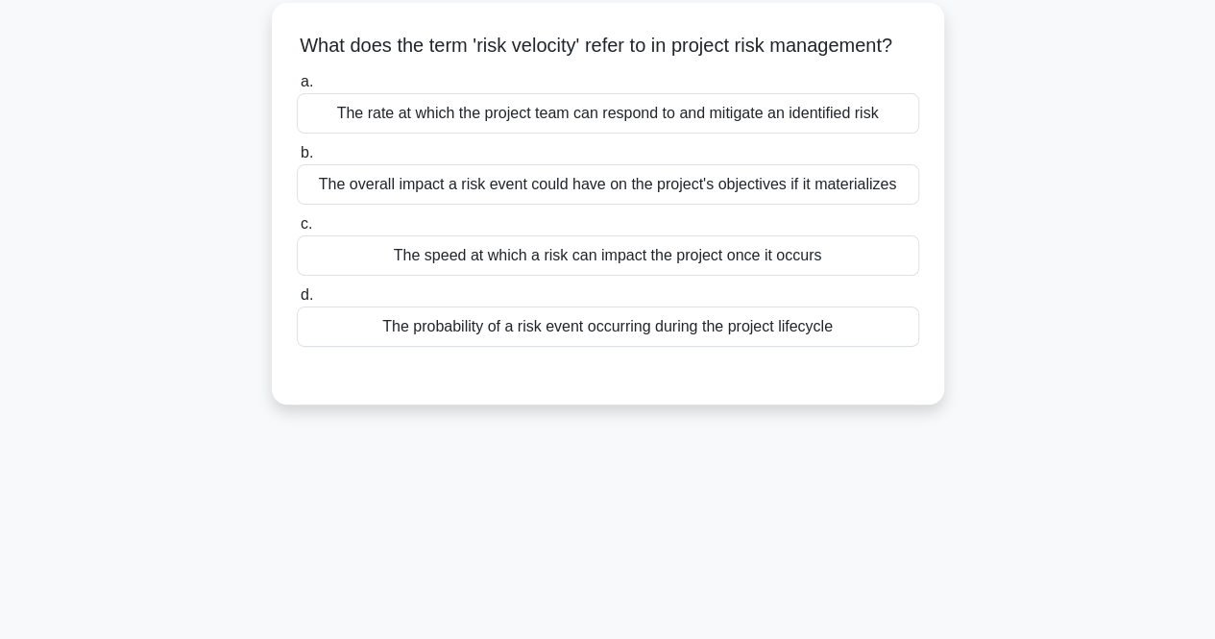
scroll to position [0, 0]
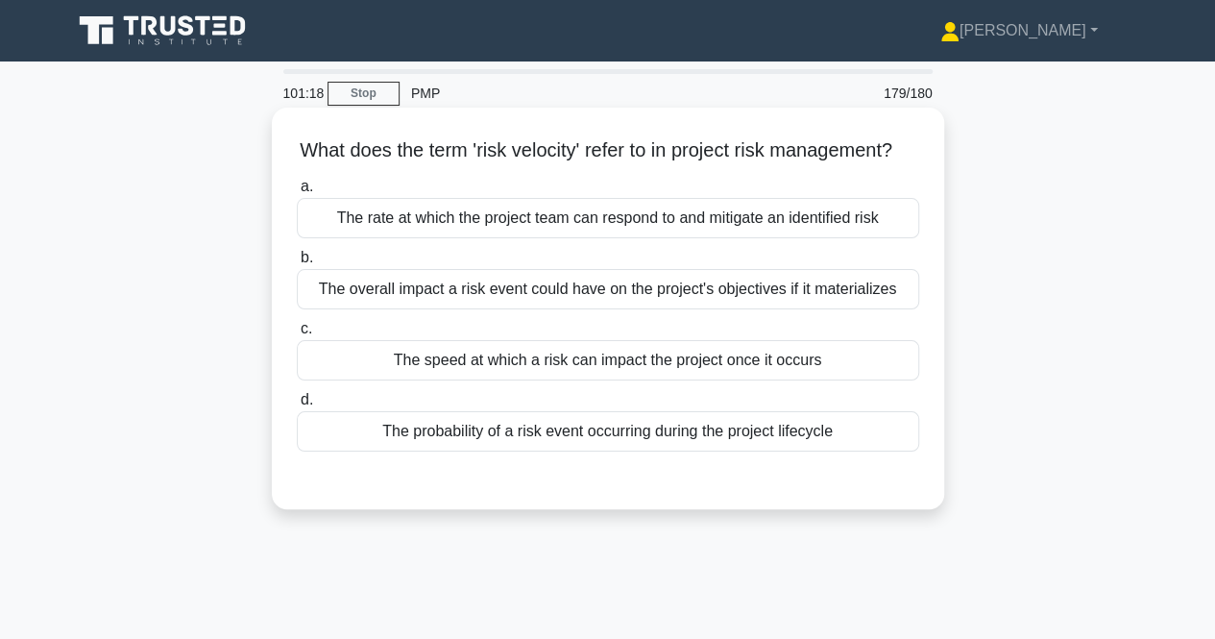
click at [465, 452] on div "The probability of a risk event occurring during the project lifecycle" at bounding box center [608, 431] width 623 height 40
click at [297, 406] on input "d. The probability of a risk event occurring during the project lifecycle" at bounding box center [297, 400] width 0 height 12
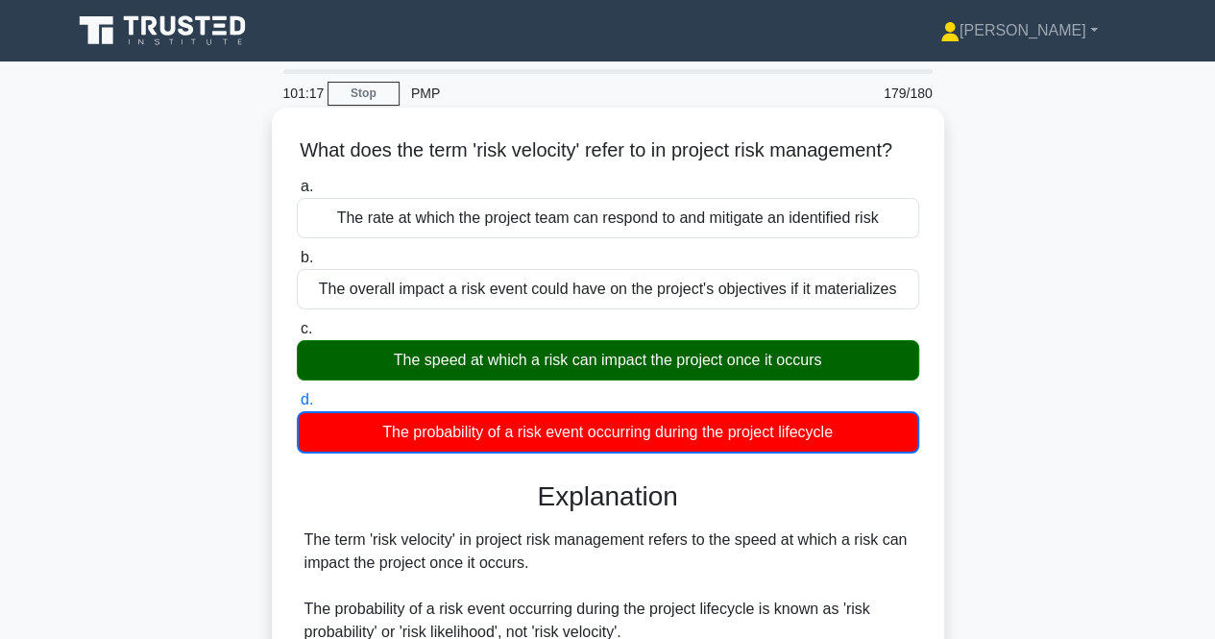
drag, startPoint x: 425, startPoint y: 382, endPoint x: 757, endPoint y: 372, distance: 332.6
click at [757, 372] on div "The speed at which a risk can impact the project once it occurs" at bounding box center [608, 360] width 623 height 40
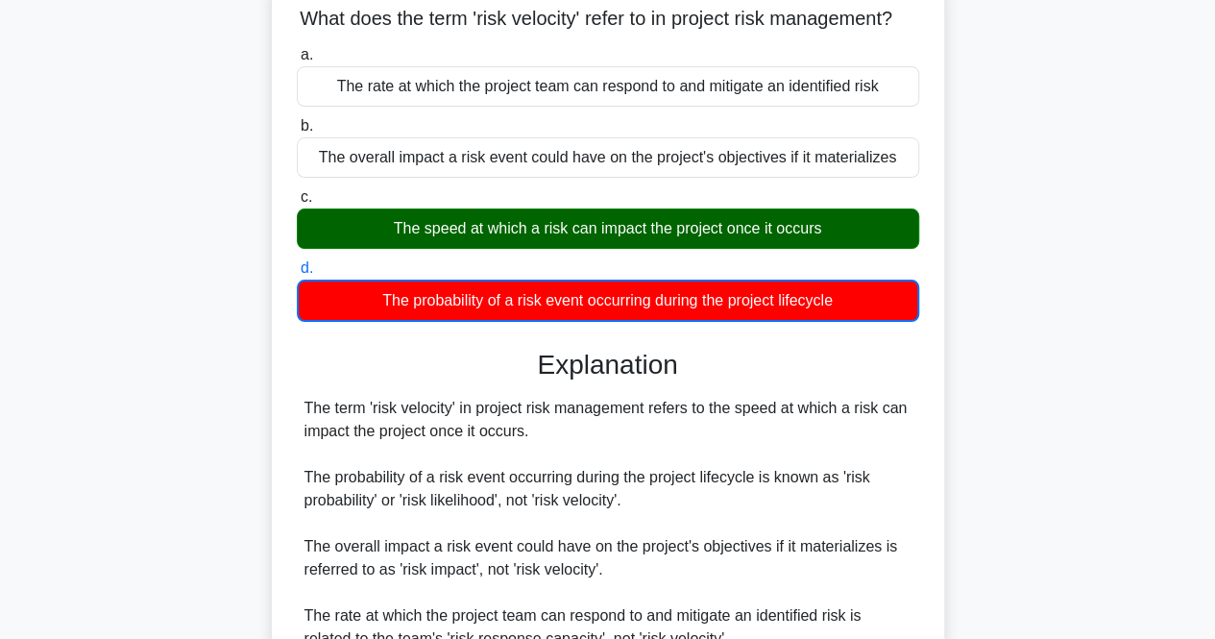
scroll to position [430, 0]
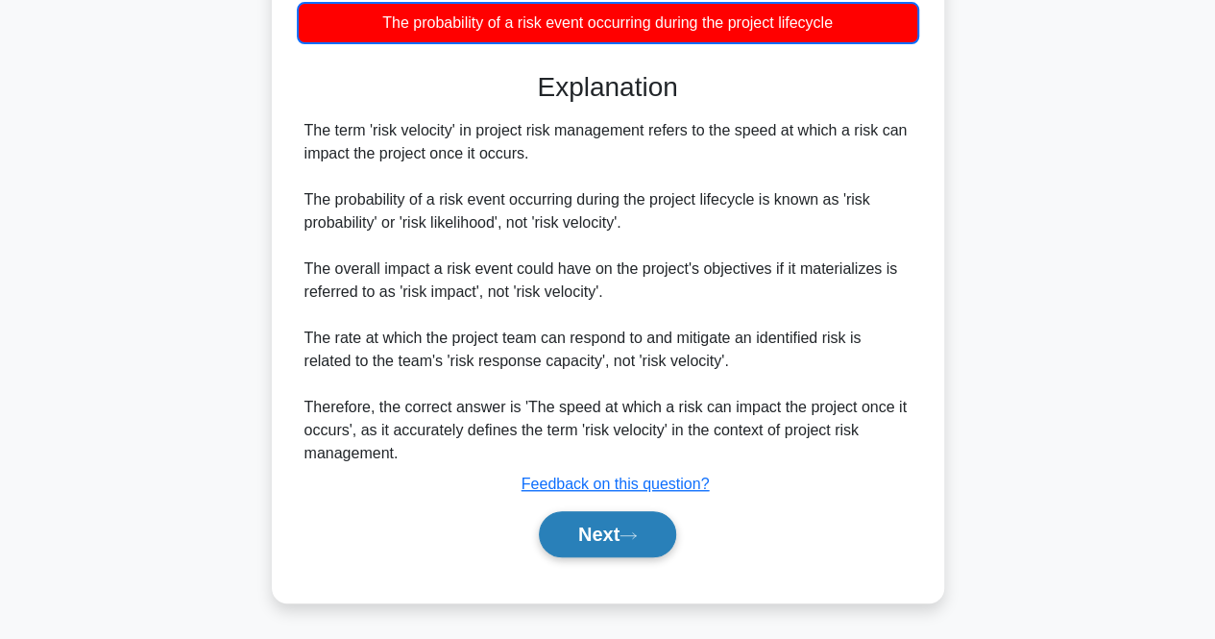
click at [615, 536] on button "Next" at bounding box center [607, 534] width 137 height 46
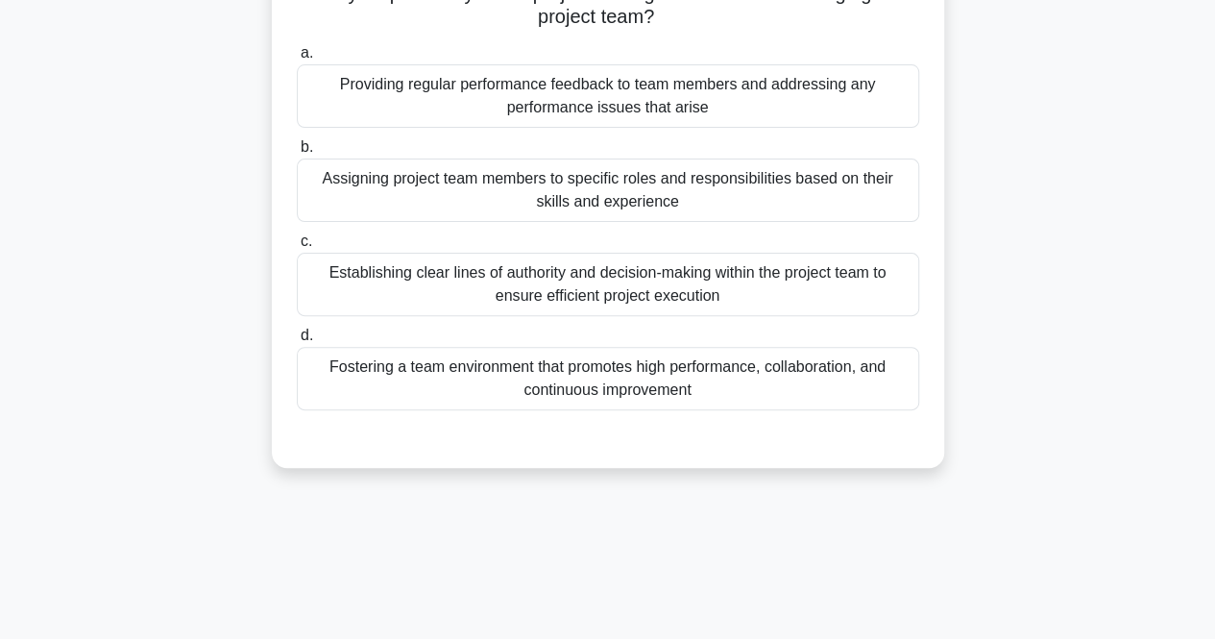
scroll to position [0, 0]
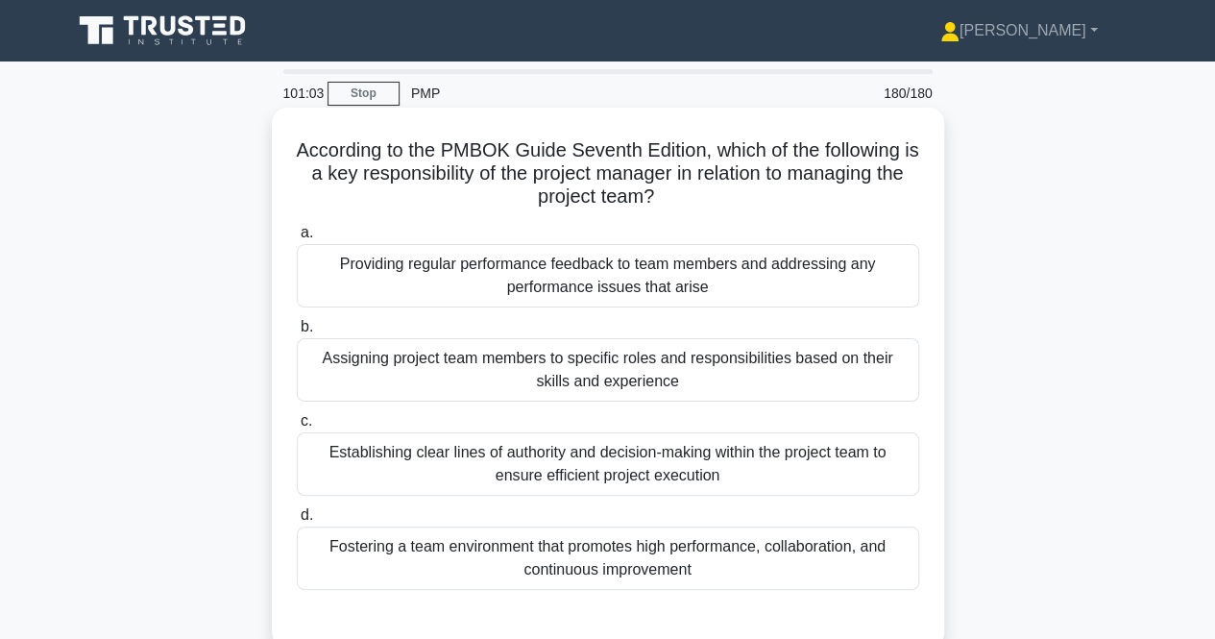
click at [431, 547] on div "Fostering a team environment that promotes high performance, collaboration, and…" at bounding box center [608, 558] width 623 height 63
click at [297, 522] on input "d. Fostering a team environment that promotes high performance, collaboration, …" at bounding box center [297, 515] width 0 height 12
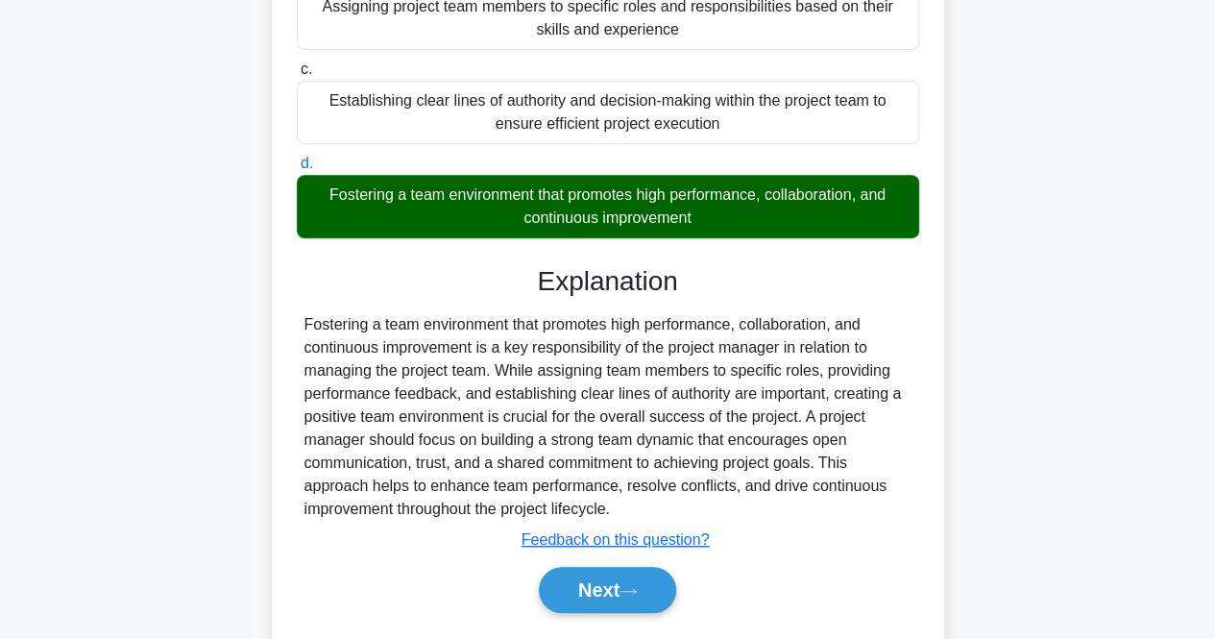
scroll to position [405, 0]
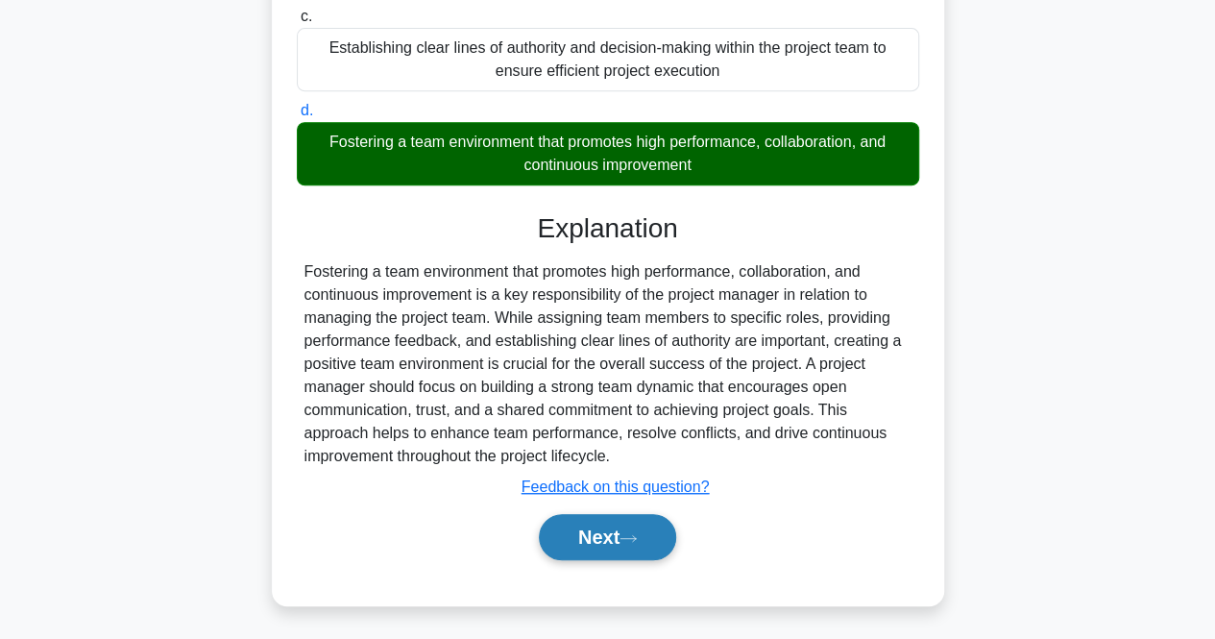
click at [539, 541] on button "Next" at bounding box center [607, 537] width 137 height 46
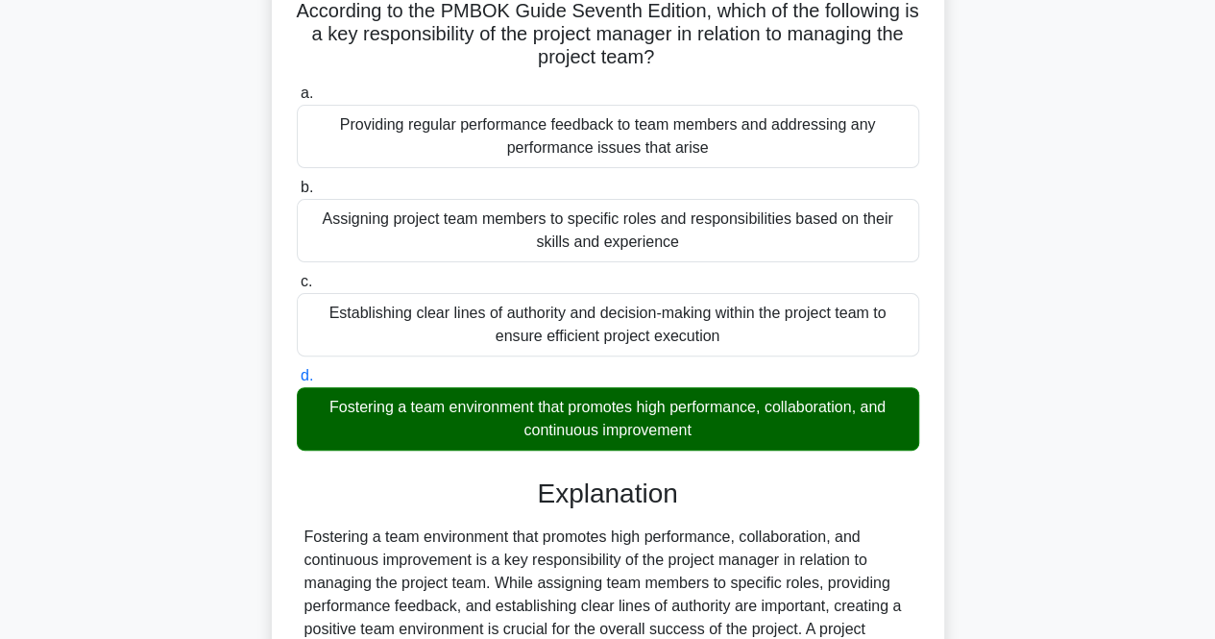
scroll to position [0, 0]
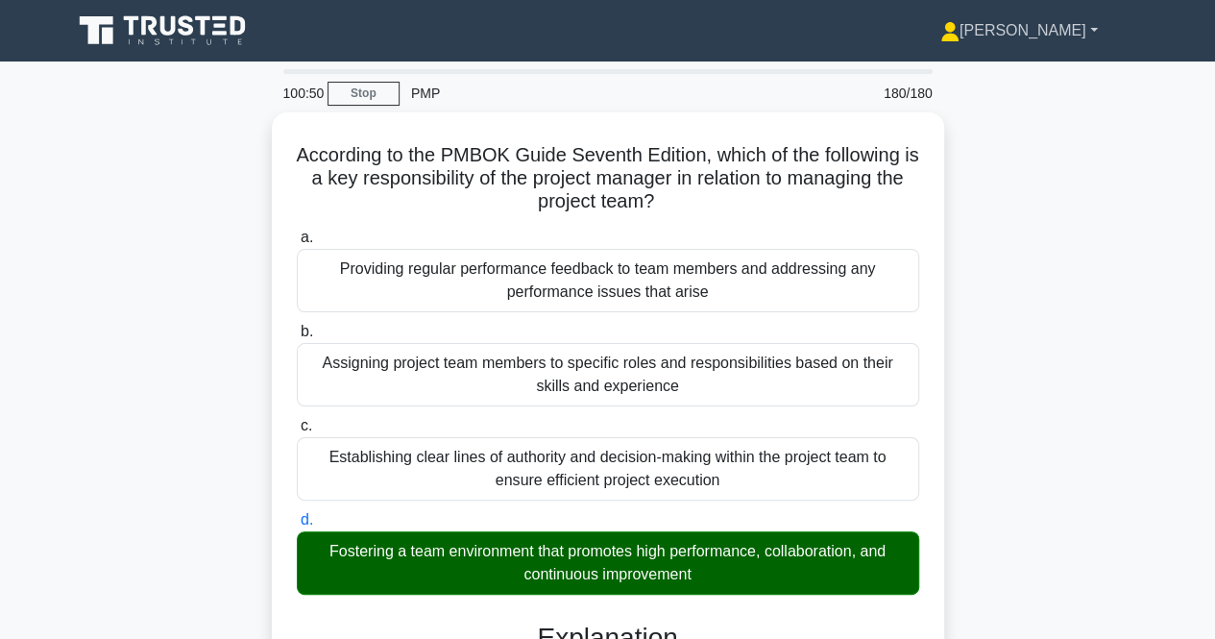
click at [1060, 33] on link "[PERSON_NAME]" at bounding box center [1020, 31] width 250 height 38
click at [86, 249] on div "According to the PMBOK Guide Seventh Edition, which of the following is a key r…" at bounding box center [608, 574] width 1095 height 925
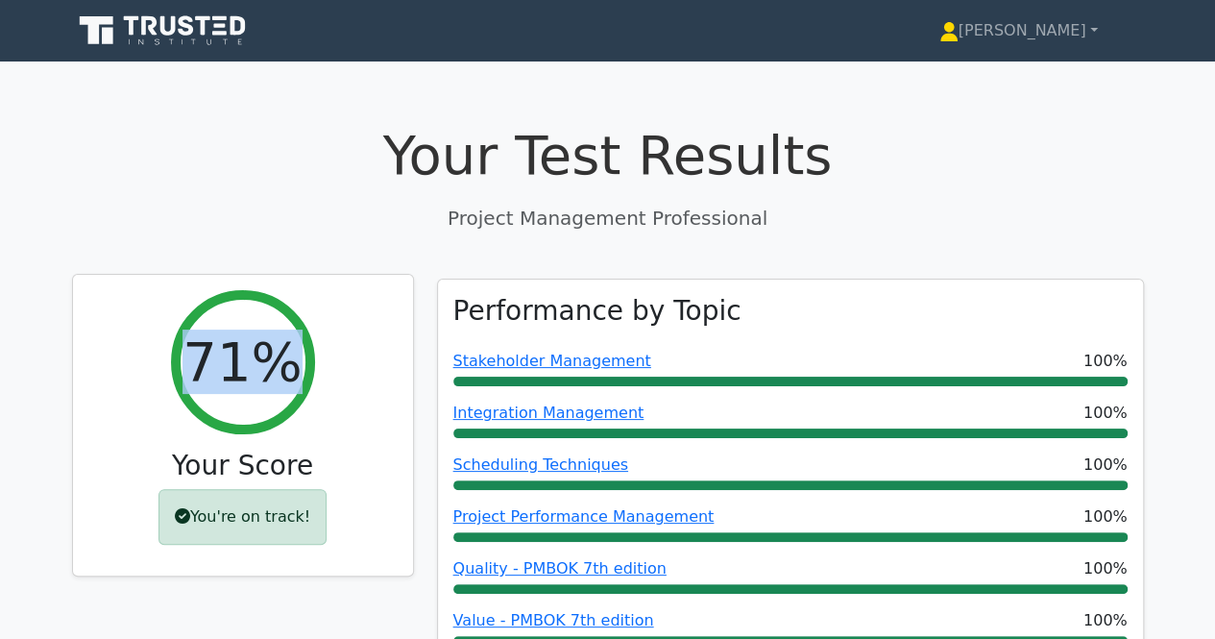
drag, startPoint x: 269, startPoint y: 361, endPoint x: 165, endPoint y: 366, distance: 103.9
click at [165, 366] on div "71% Your Score You're on track!" at bounding box center [243, 426] width 340 height 302
click at [411, 353] on div "71% Your Score You're on track!" at bounding box center [243, 426] width 340 height 302
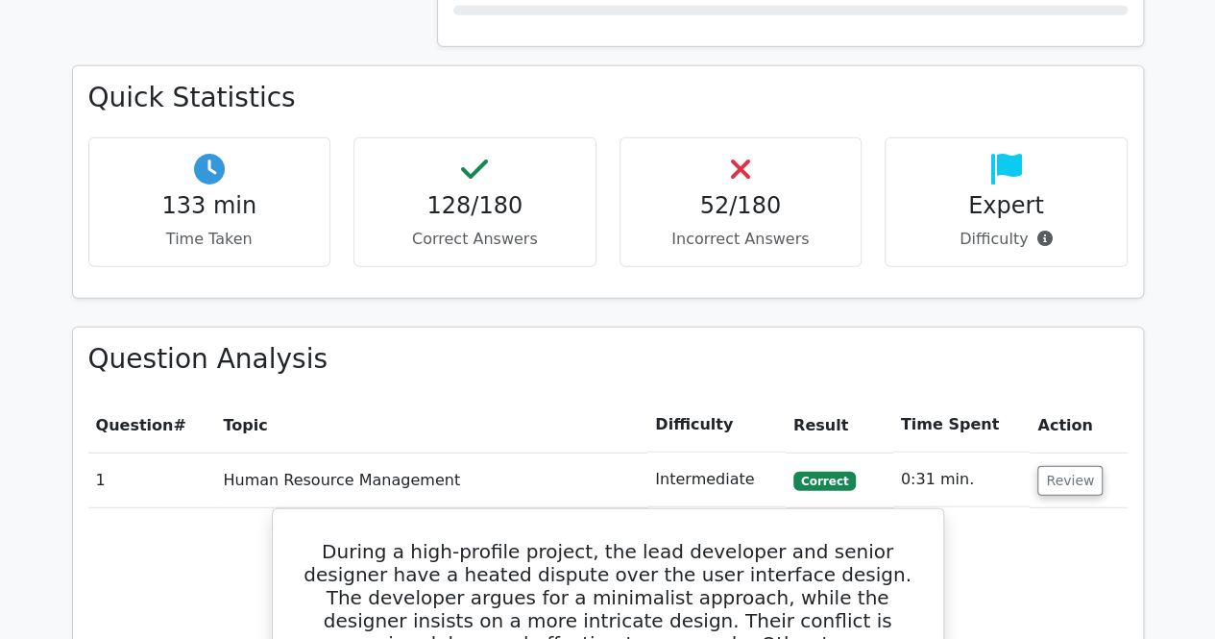
scroll to position [2306, 0]
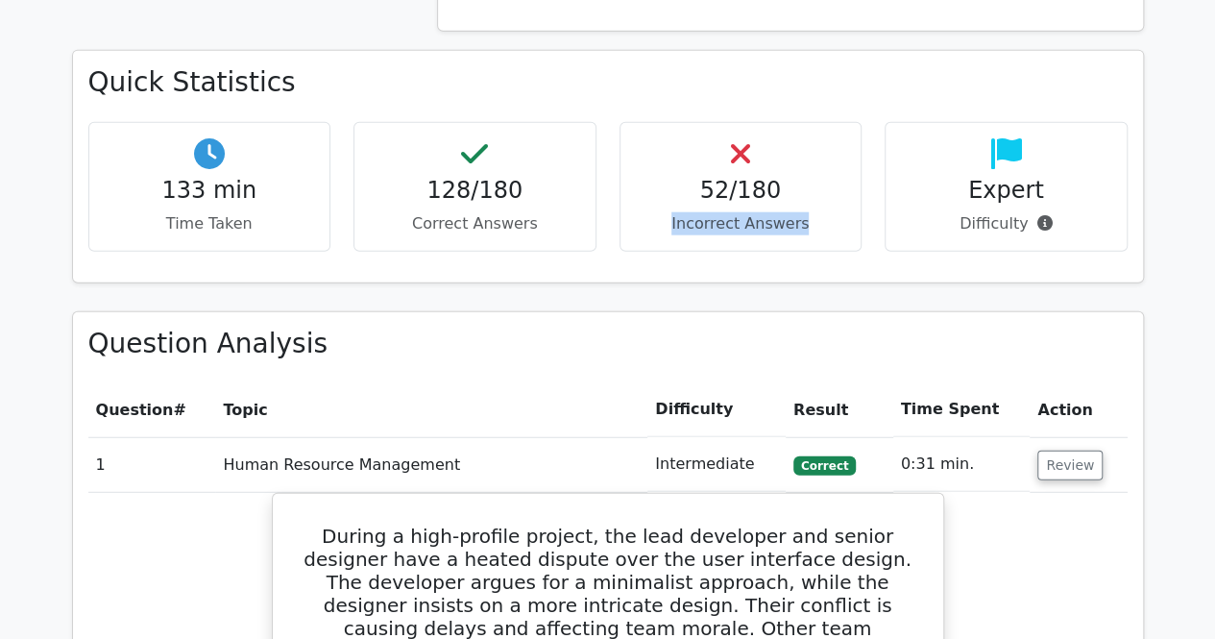
drag, startPoint x: 654, startPoint y: 221, endPoint x: 805, endPoint y: 216, distance: 150.9
click at [805, 216] on p "Incorrect Answers" at bounding box center [741, 223] width 210 height 23
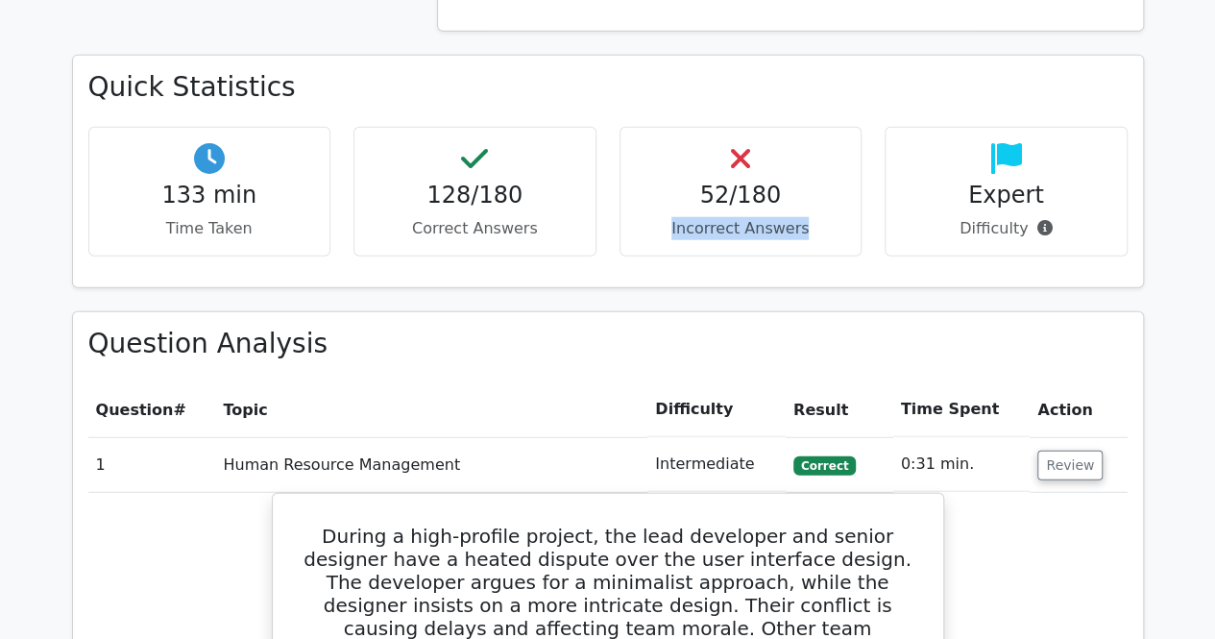
click at [713, 304] on div "Quick Statistics 133 min Time Taken 128/180 Correct Answers 52/180 Incorrect An…" at bounding box center [608, 183] width 1095 height 256
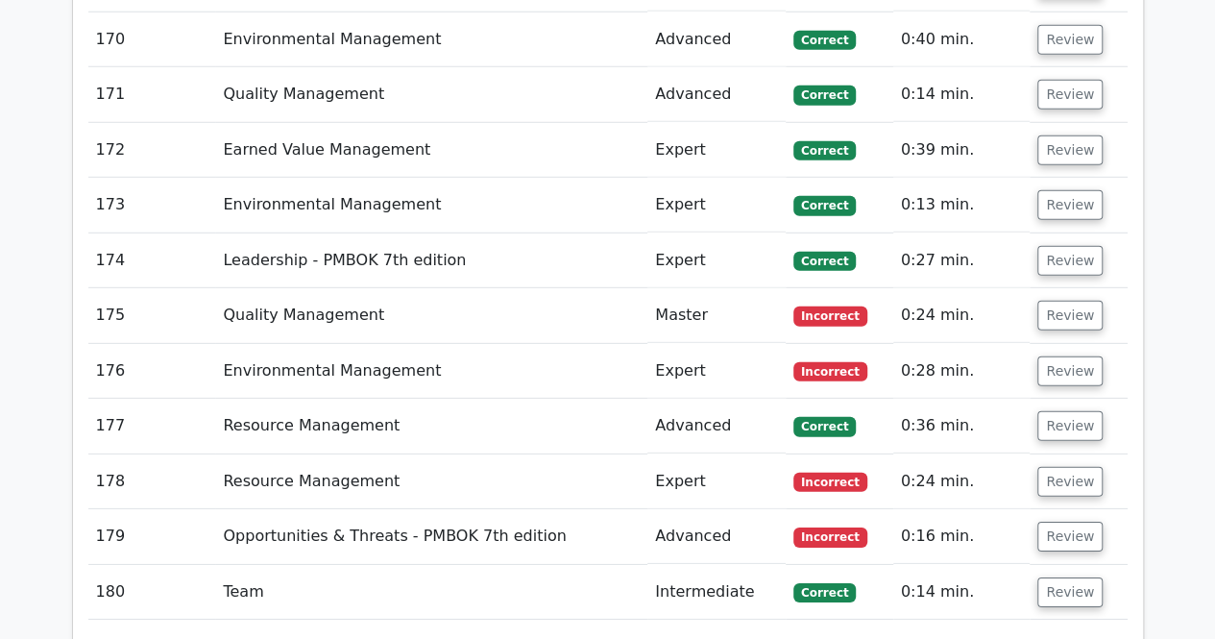
scroll to position [13903, 0]
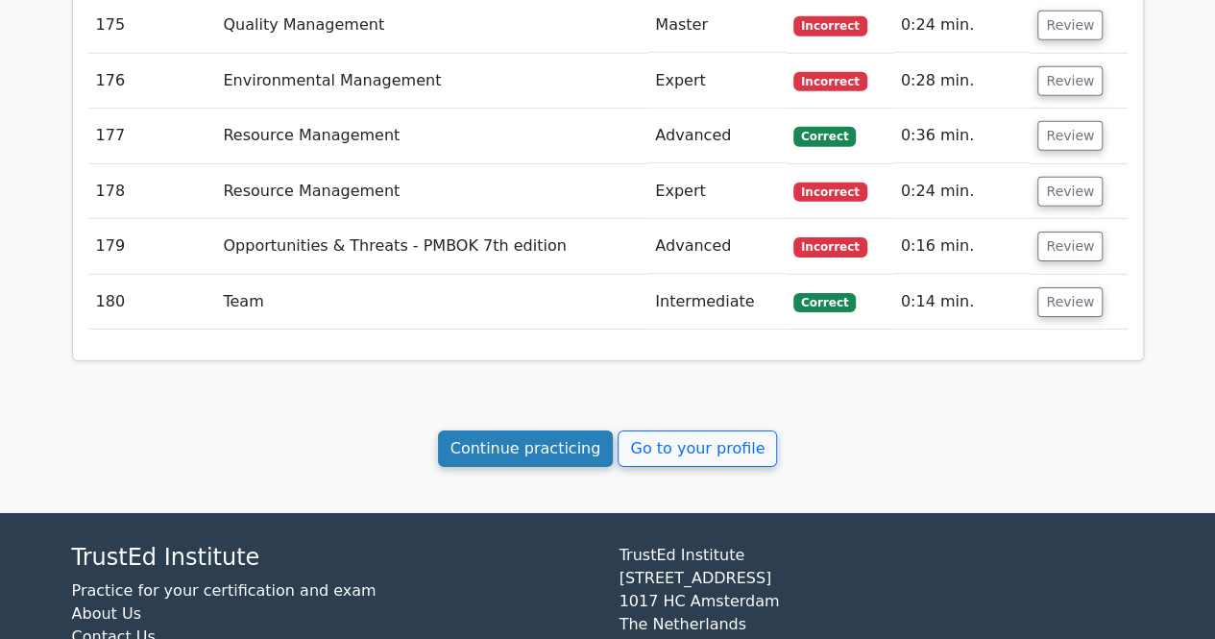
click at [525, 430] on link "Continue practicing" at bounding box center [526, 448] width 176 height 37
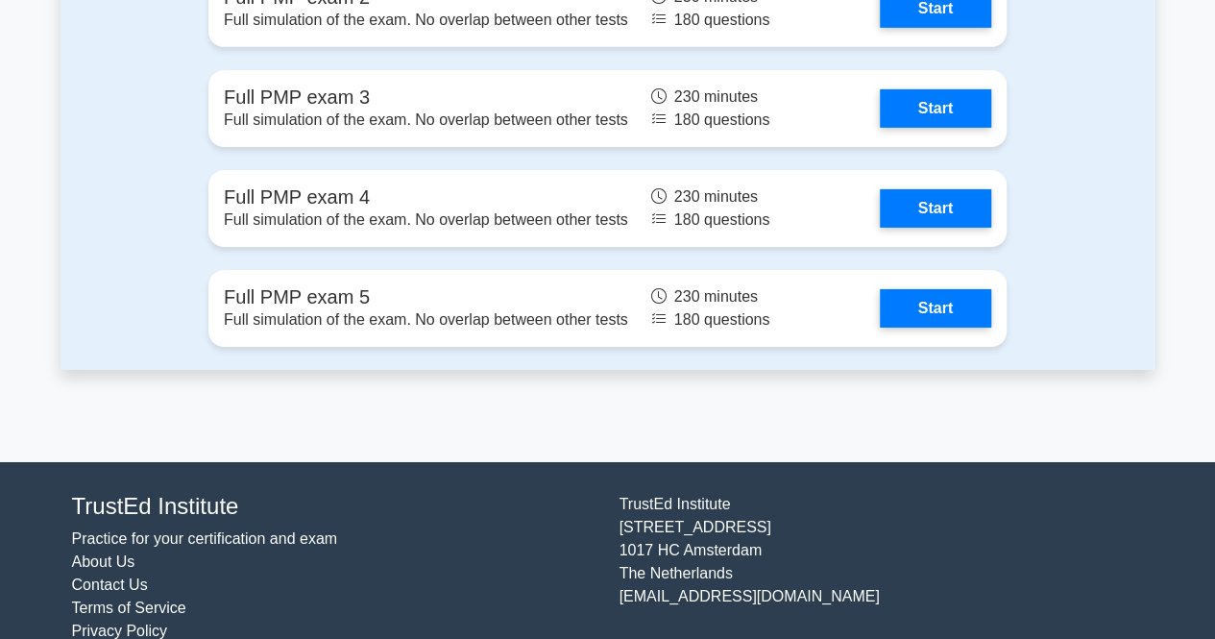
scroll to position [6810, 0]
